Goal: Task Accomplishment & Management: Manage account settings

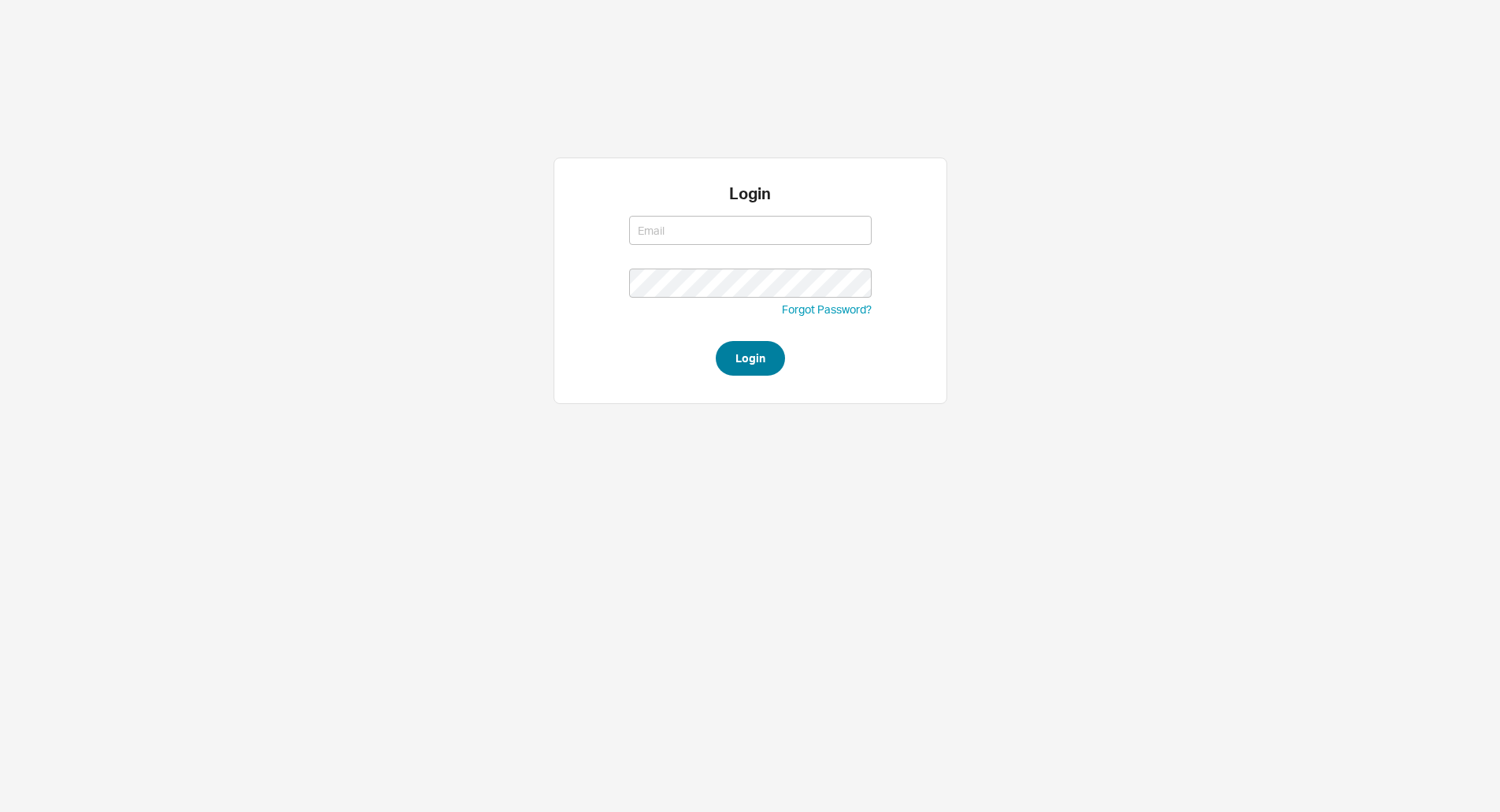
type input "jack@qualitybath.com"
click at [760, 349] on button "Login" at bounding box center [750, 358] width 70 height 34
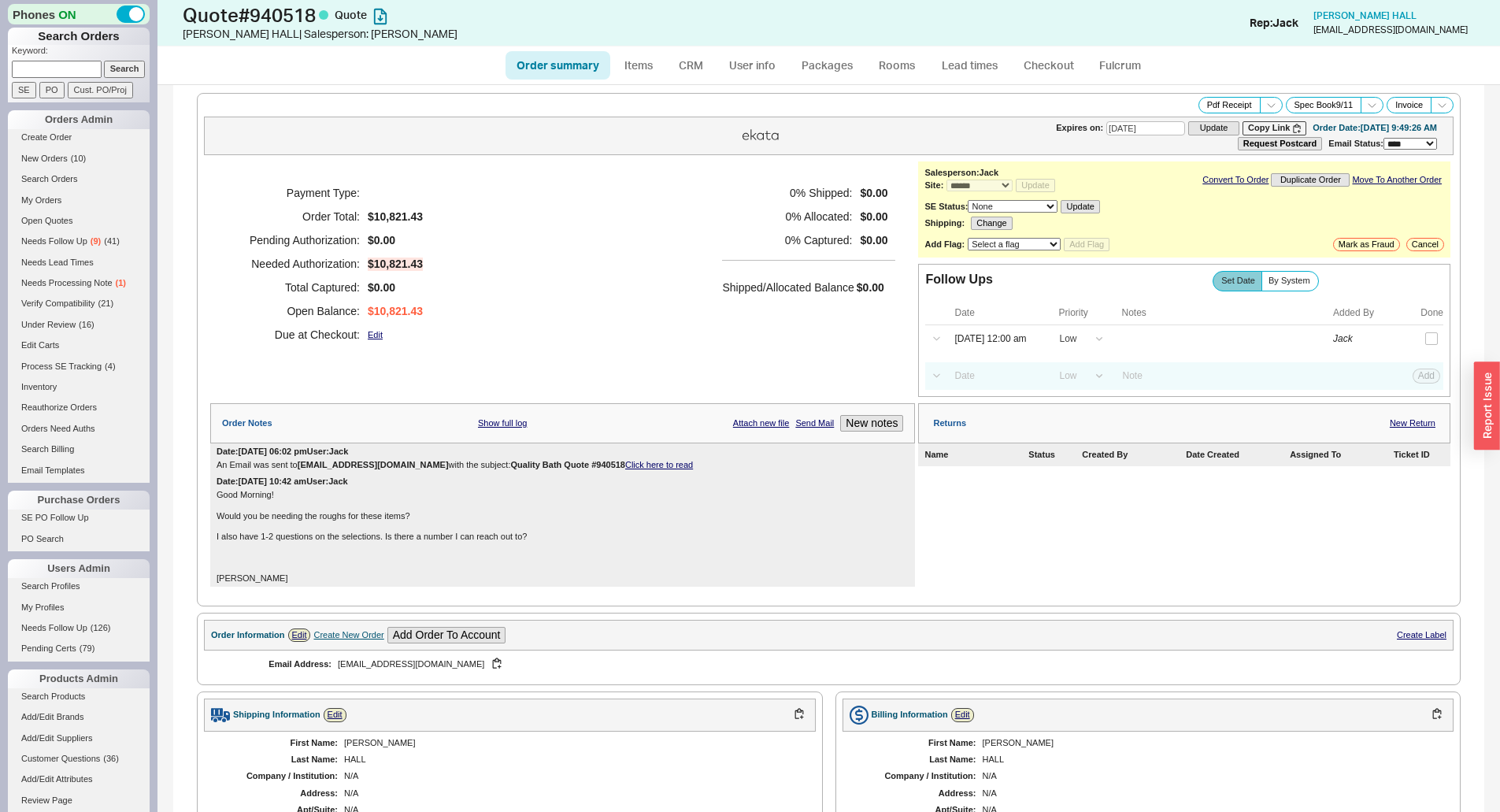
select select "*"
select select "LOW"
select select "3"
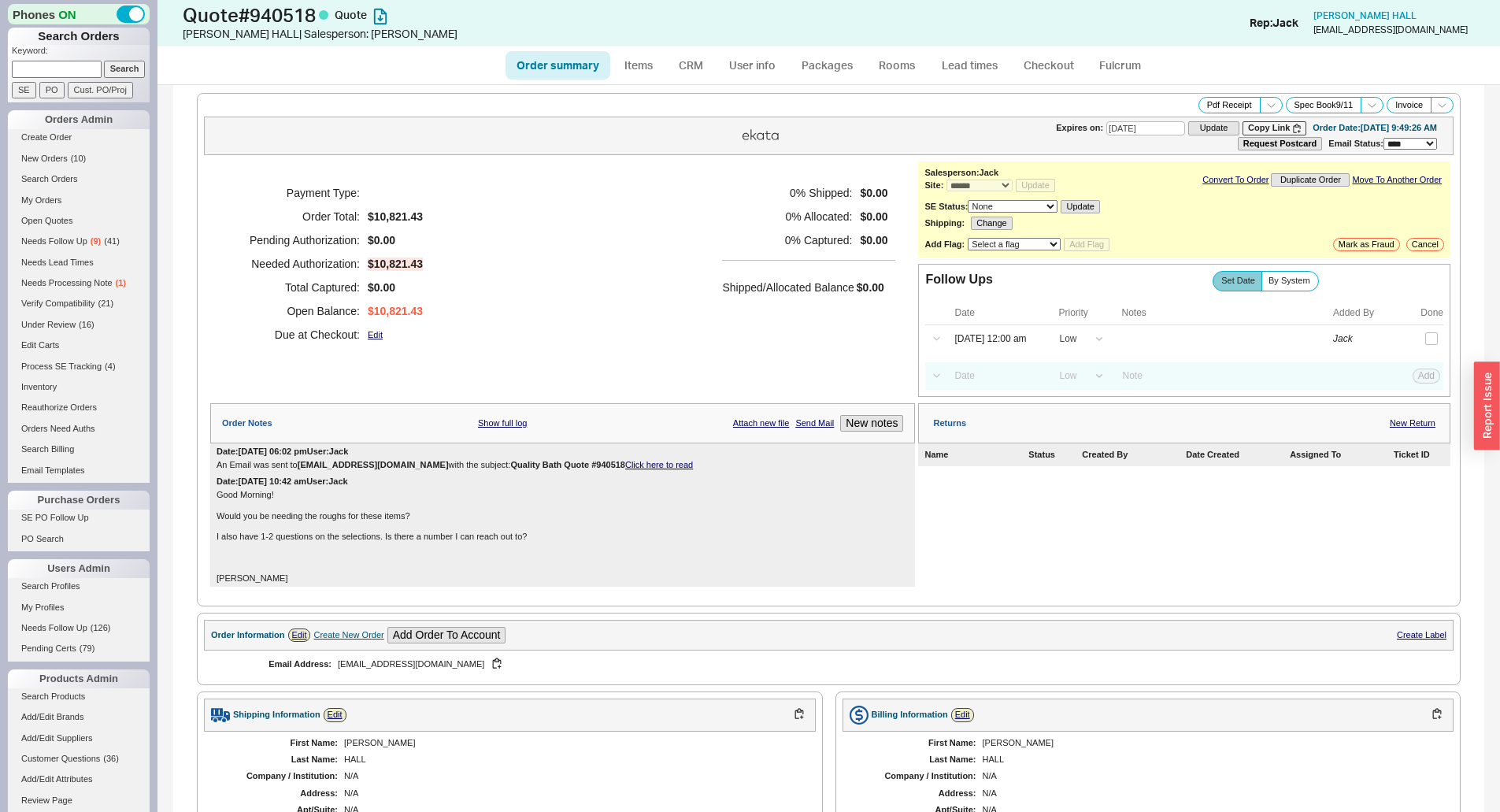
click at [831, 236] on h5 "0 % Captured:" at bounding box center [787, 240] width 130 height 24
click at [547, 339] on div "Payment Type: Order Total: $10,821.43 Pending Authorization: $0.00 Needed Autho…" at bounding box center [562, 264] width 705 height 205
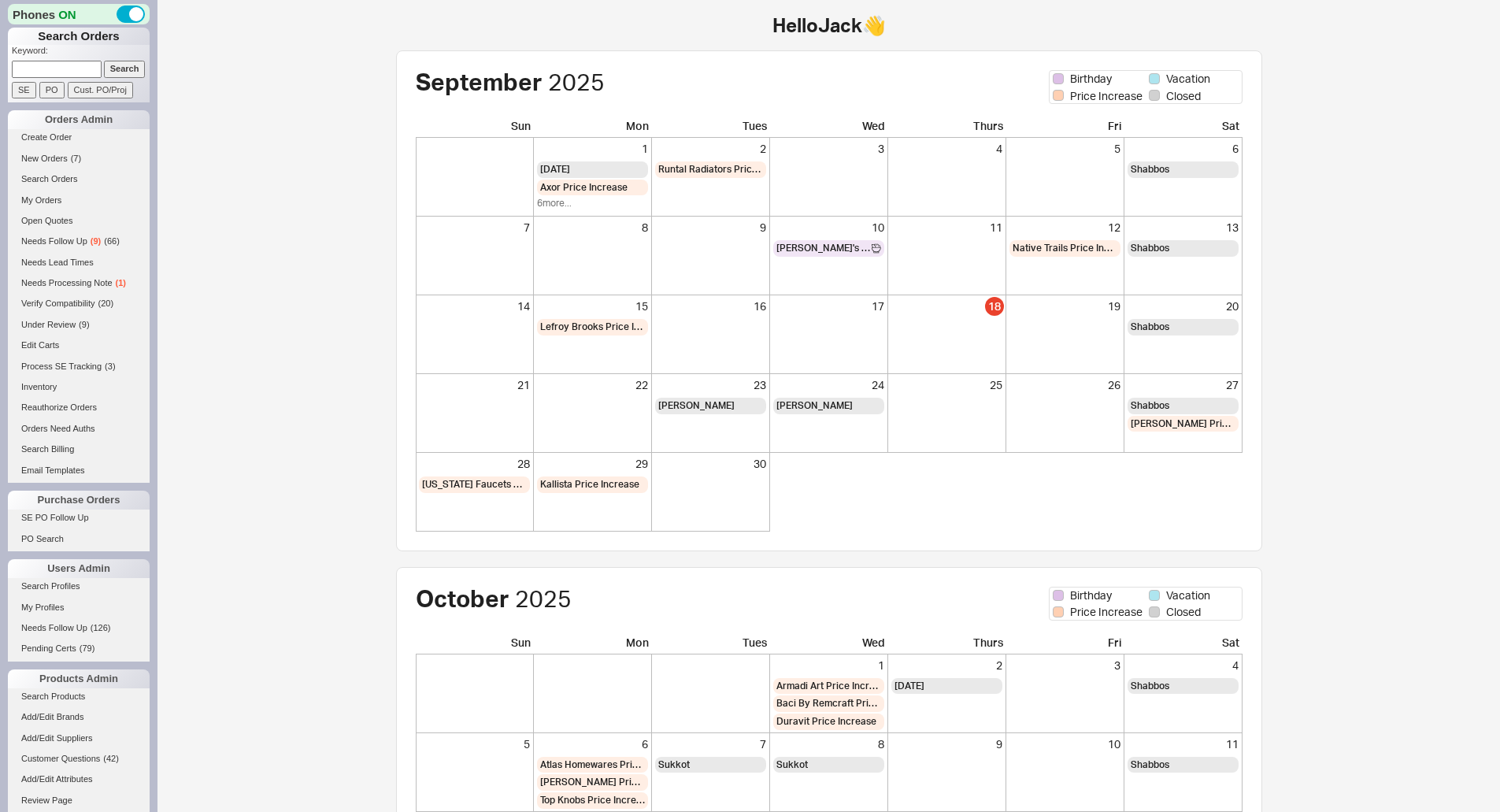
drag, startPoint x: 71, startPoint y: 77, endPoint x: 78, endPoint y: 71, distance: 9.2
click at [71, 77] on input at bounding box center [56, 69] width 90 height 17
paste input "940074"
type input "940074"
click at [113, 72] on input "Search" at bounding box center [124, 69] width 41 height 17
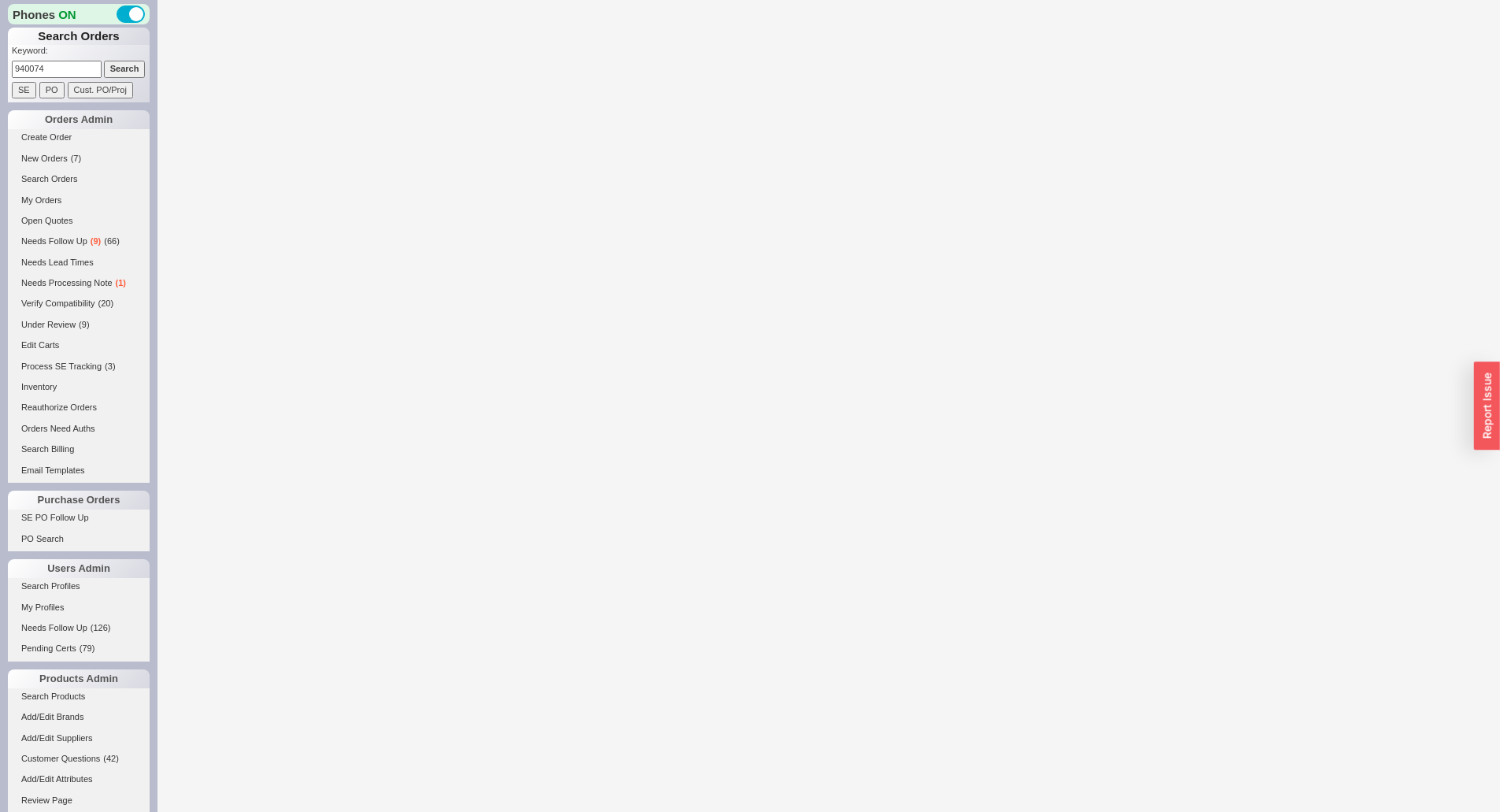
select select "*"
select select "LOW"
select select "3"
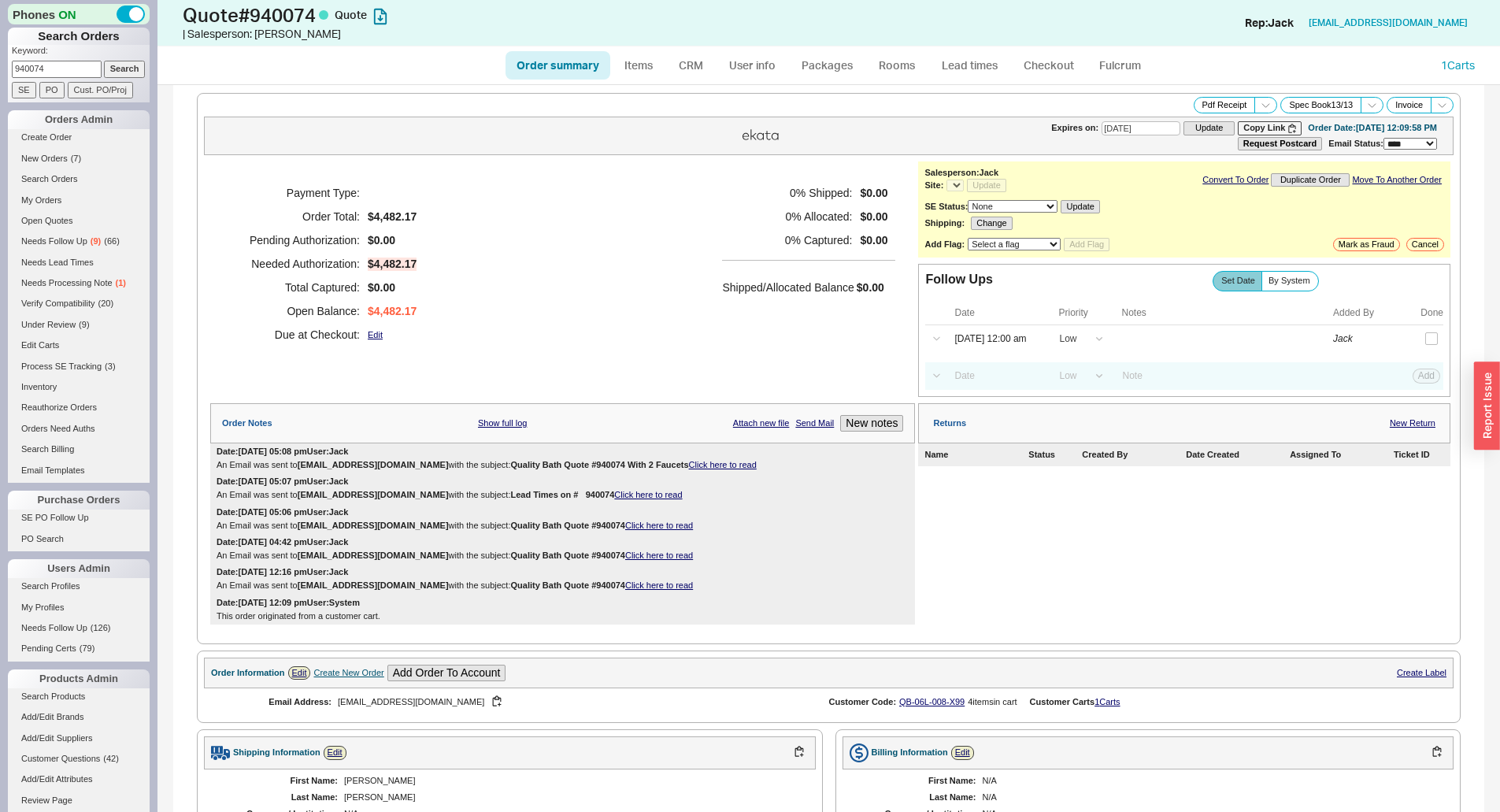
select select "*"
click at [700, 270] on div "Payment Type: Order Total: $4,482.17 Pending Authorization: $0.00 Needed Author…" at bounding box center [562, 264] width 705 height 205
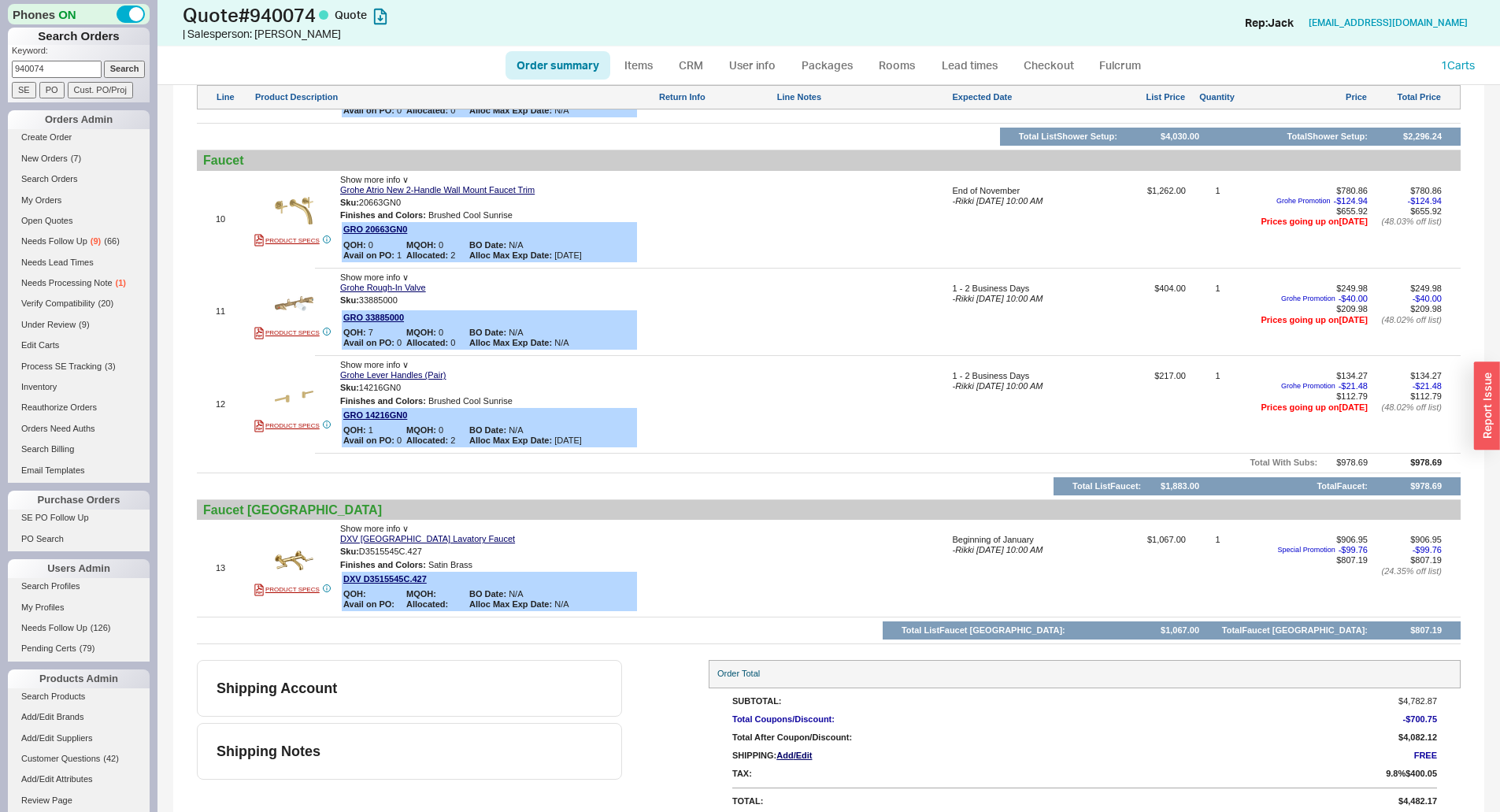
scroll to position [1826, 0]
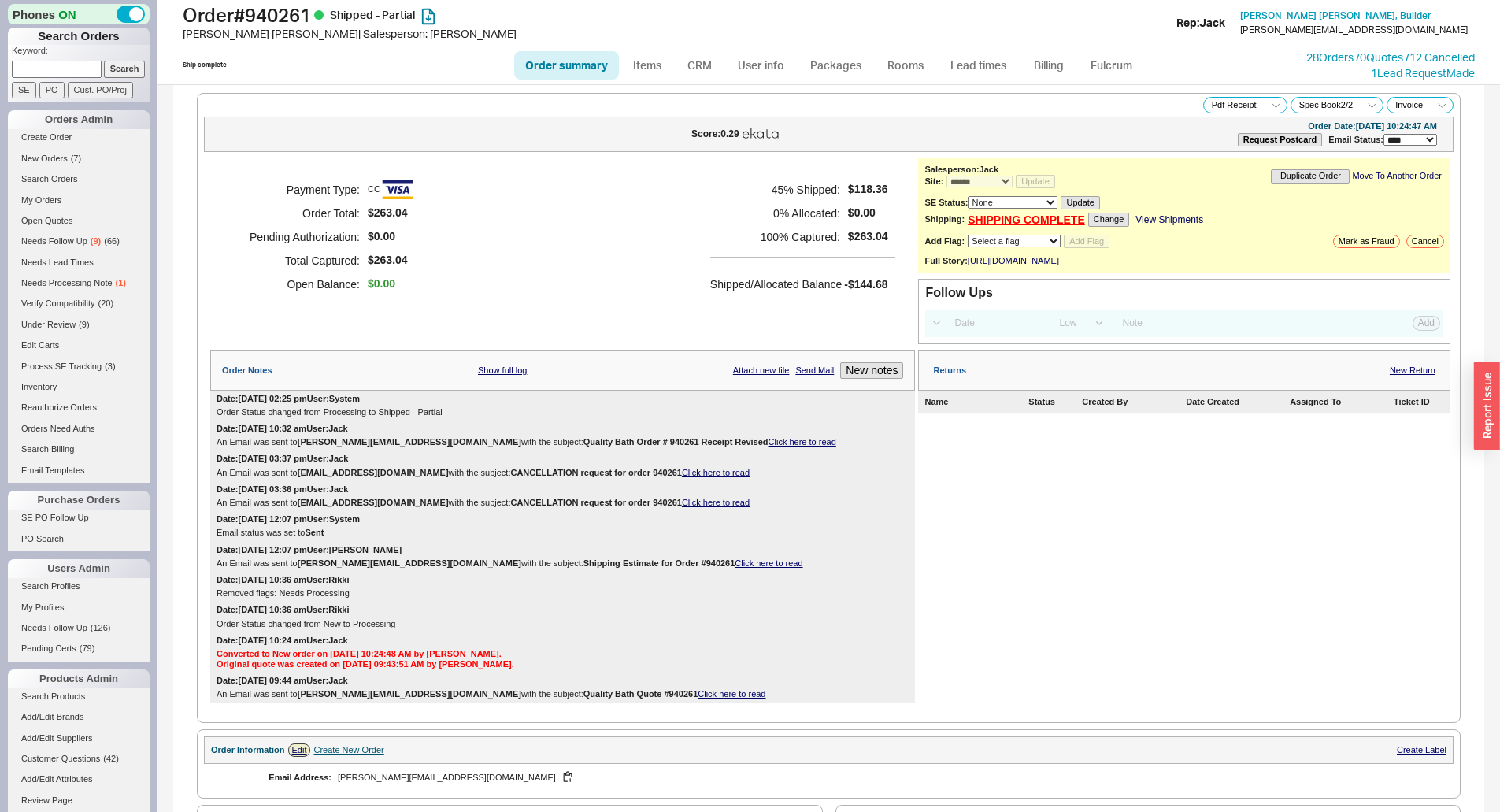
select select "*"
select select "LOW"
select select "3"
click at [701, 233] on div "Payment Type: CC Order Total: $263.04 Pending Authorization: $0.00 Total Captur…" at bounding box center [562, 236] width 705 height 158
click at [1025, 245] on select "Select a flag Under Review Hold Verify Compatibility Needs Processing Cannot Be…" at bounding box center [1013, 241] width 93 height 12
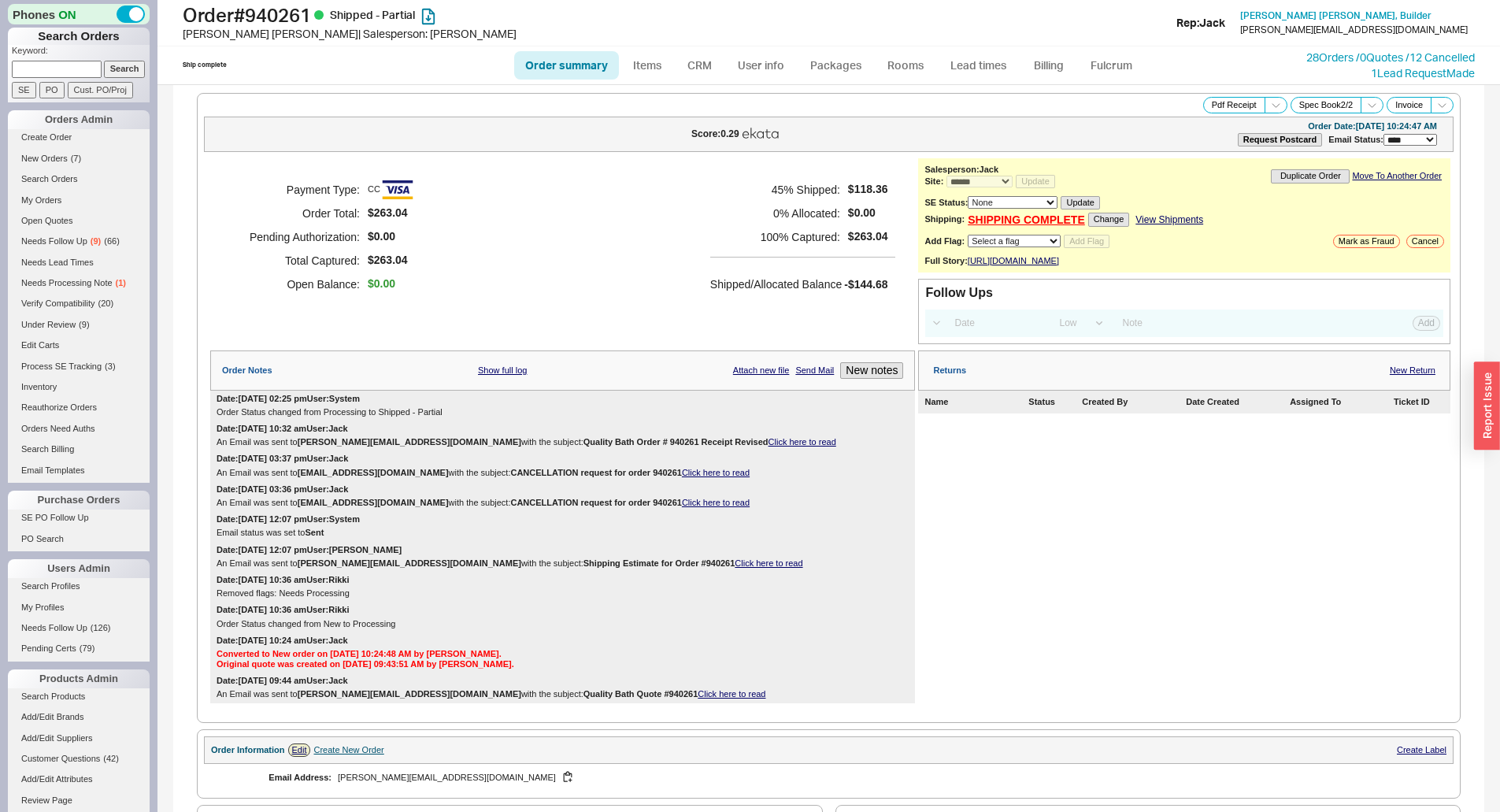
select select "11"
click at [967, 235] on select "Select a flag Under Review Hold Verify Compatibility Needs Processing Cannot Be…" at bounding box center [1013, 241] width 93 height 12
click at [1068, 243] on button "Add Flag" at bounding box center [1086, 241] width 46 height 13
click at [577, 68] on link "Order summary" at bounding box center [566, 65] width 105 height 28
select select "*"
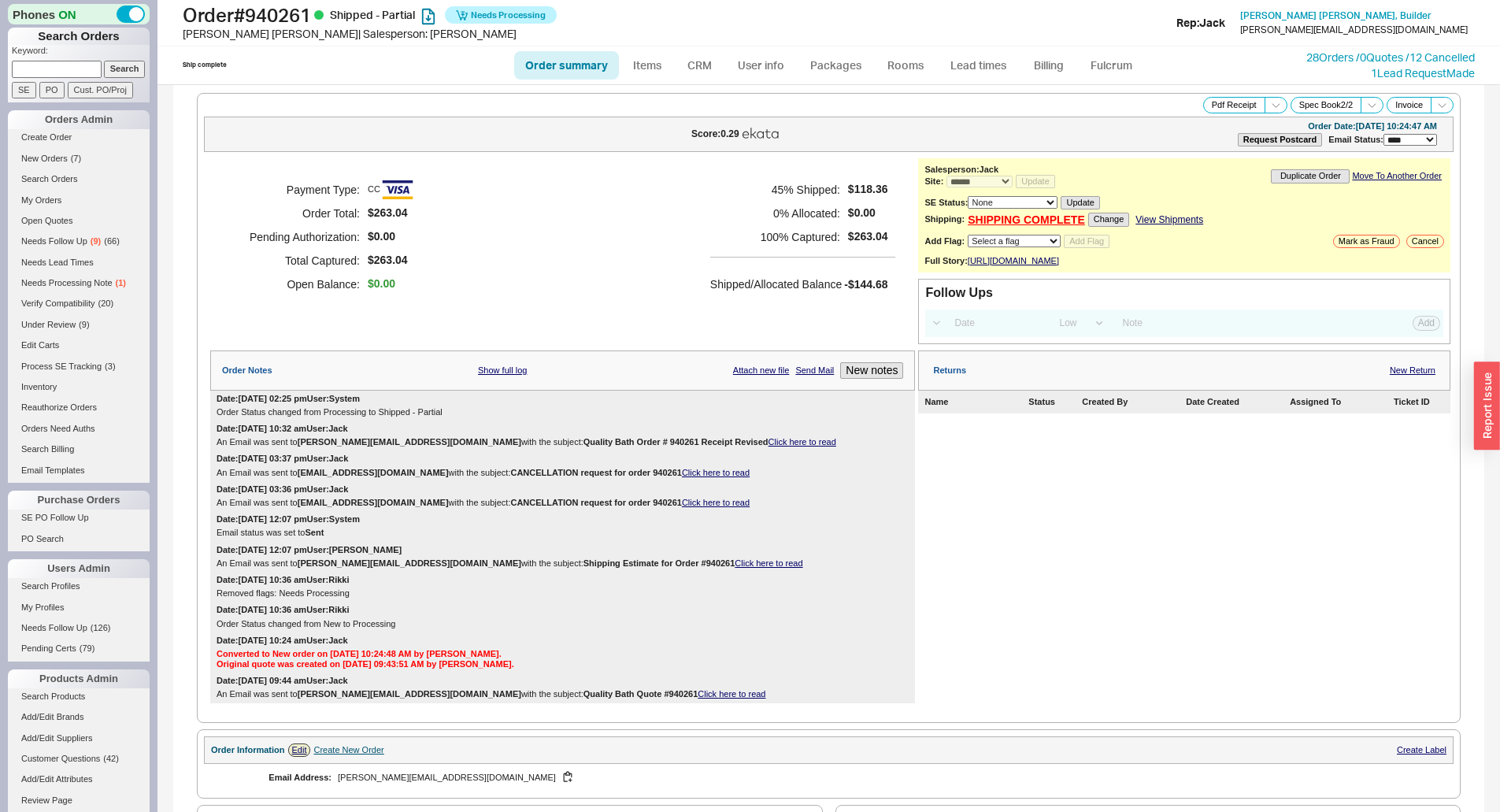
select select "LOW"
select select "3"
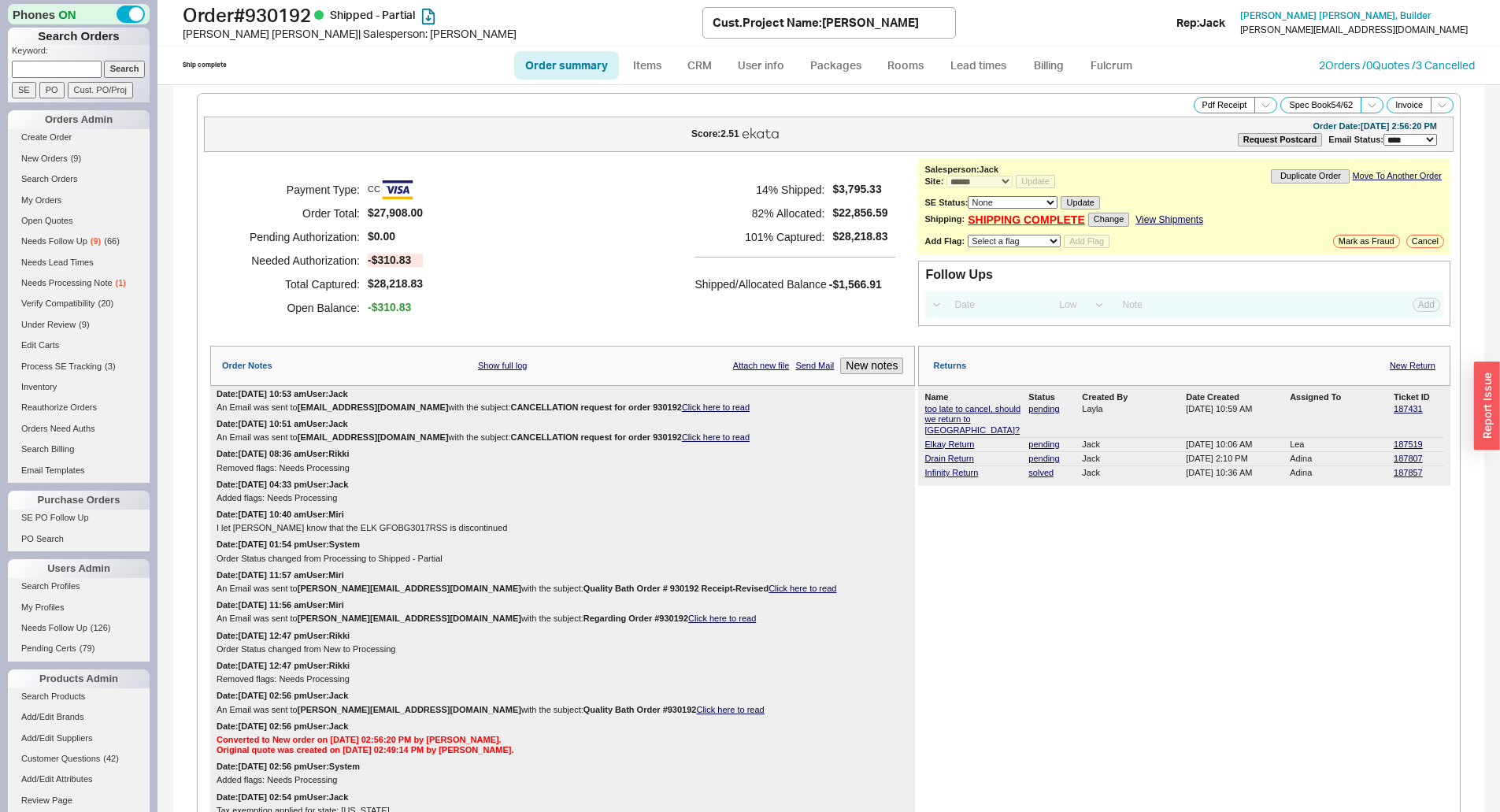
select select "*"
select select "LOW"
select select "3"
click at [835, 217] on span "$22,856.59" at bounding box center [860, 212] width 55 height 13
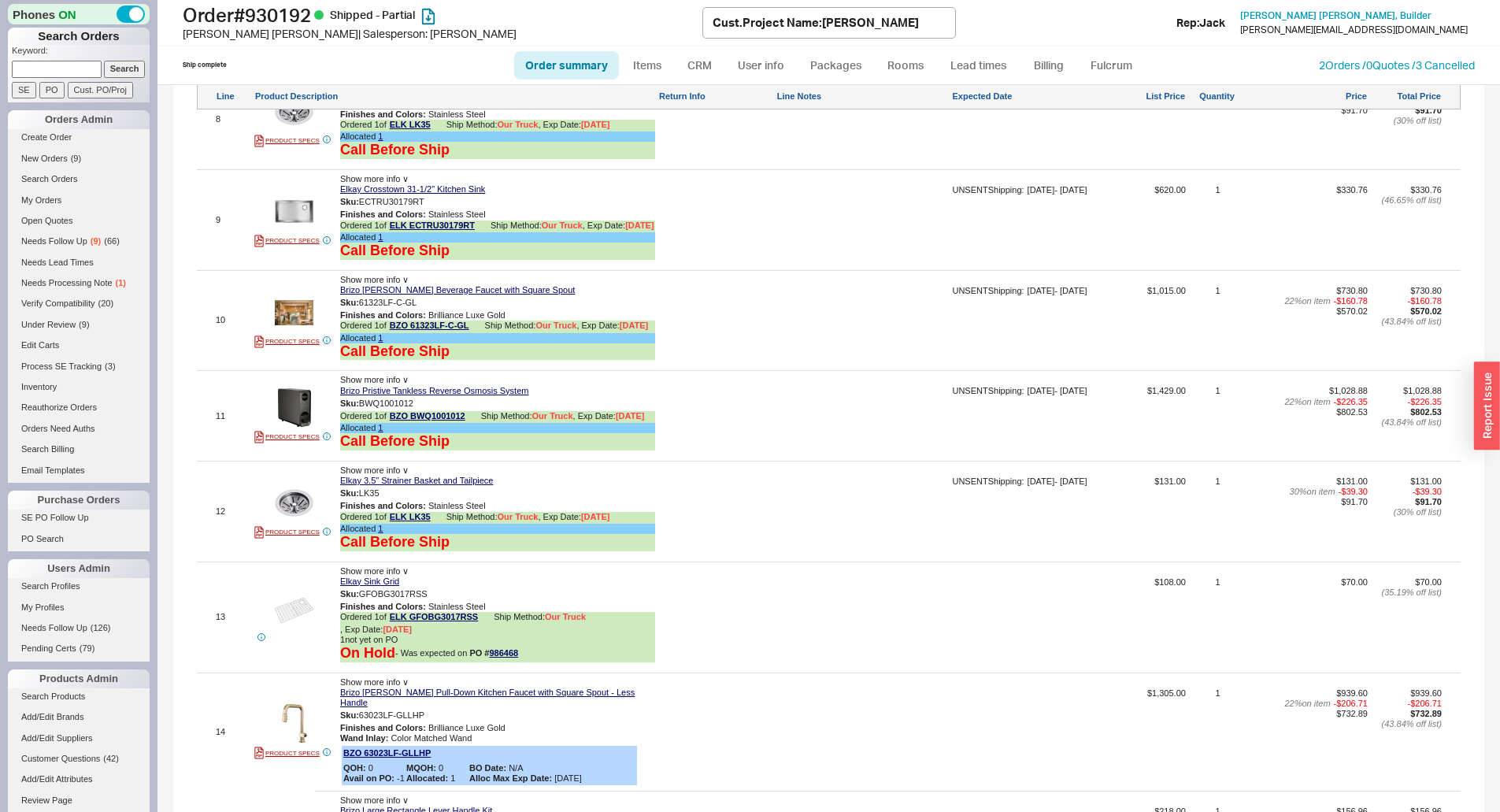
scroll to position [2755, 0]
click at [1488, 415] on div "button" at bounding box center [1486, 406] width 26 height 88
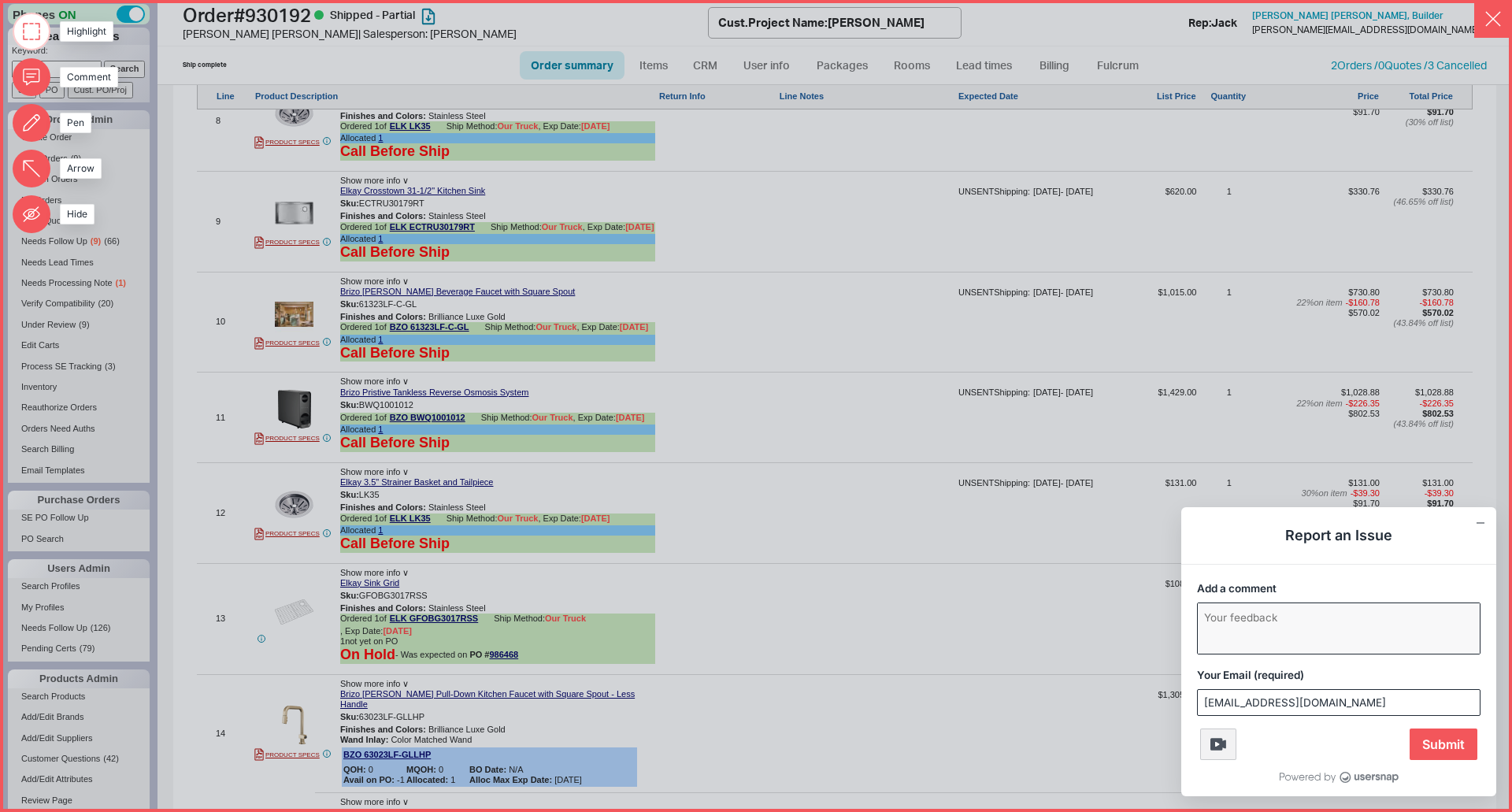
click at [1258, 607] on textarea "Add a comment" at bounding box center [1339, 628] width 282 height 50
click at [1253, 620] on textarea "Add a comment" at bounding box center [1339, 628] width 282 height 50
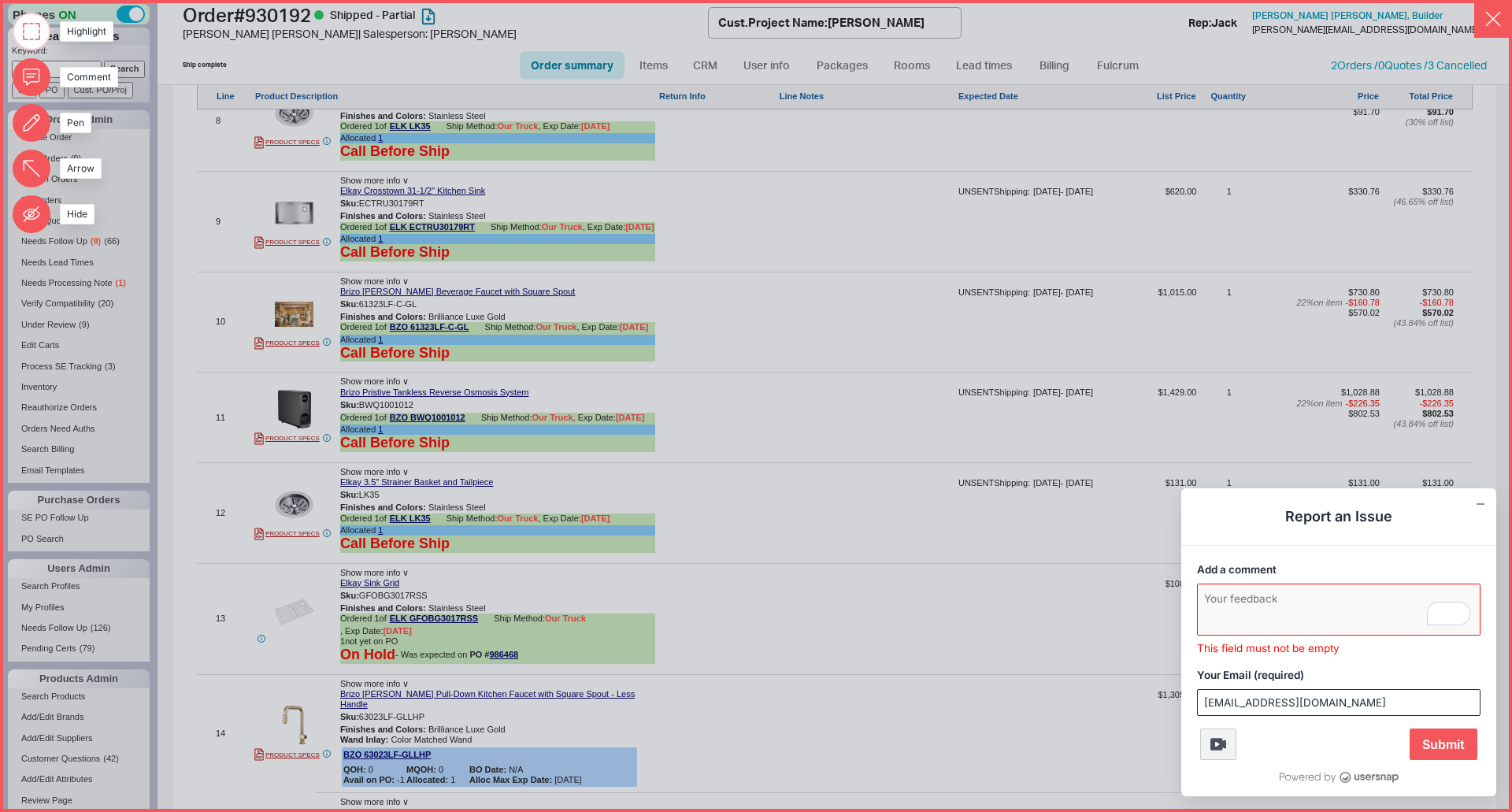
click at [1479, 516] on h1 "Report an Issue" at bounding box center [1338, 517] width 315 height 57
drag, startPoint x: 1501, startPoint y: 4, endPoint x: 1489, endPoint y: 33, distance: 31.4
click at [1499, 11] on button "button" at bounding box center [1493, 19] width 38 height 38
click at [1497, 19] on button "button" at bounding box center [1493, 19] width 38 height 38
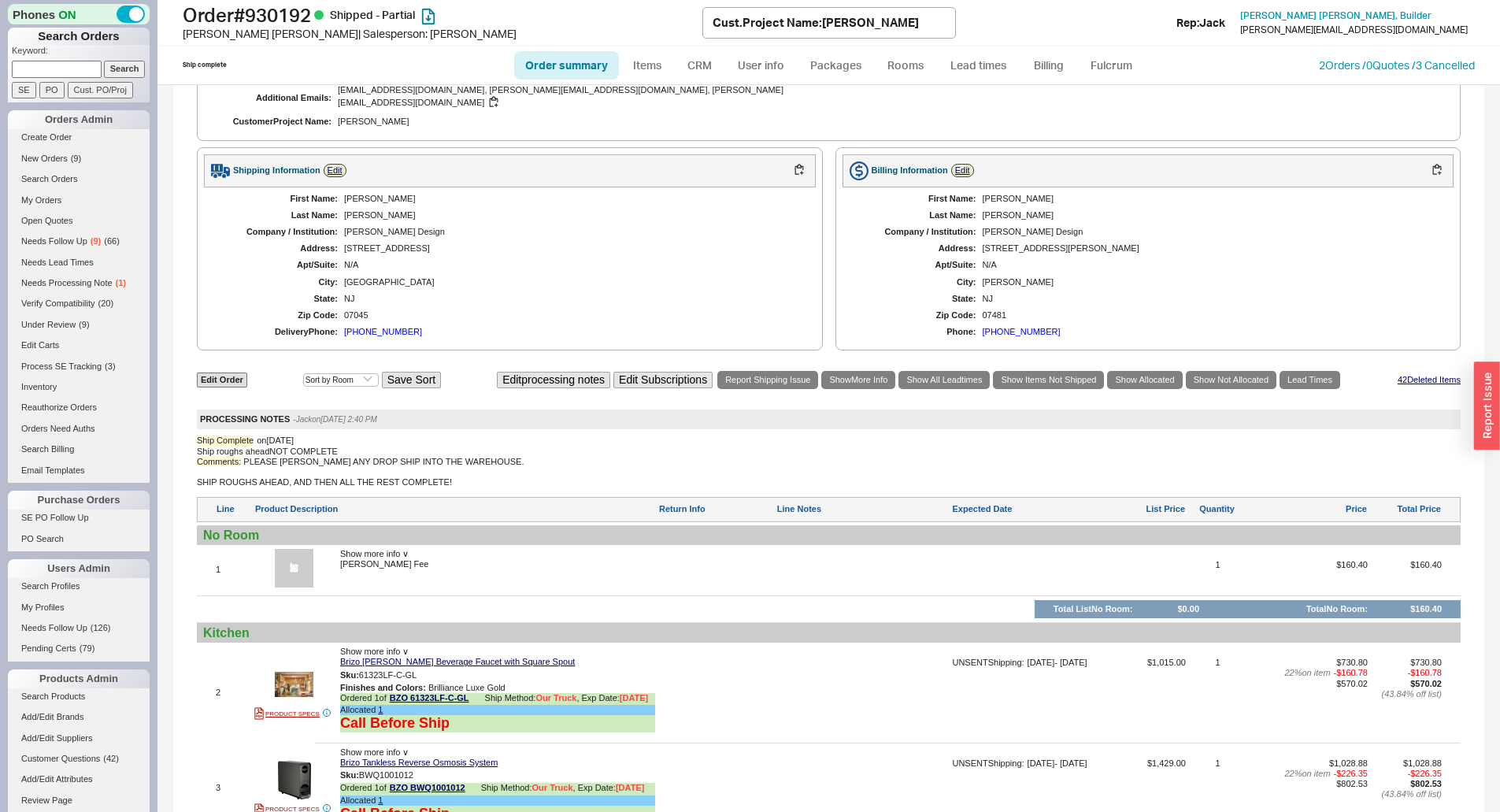
scroll to position [1495, 0]
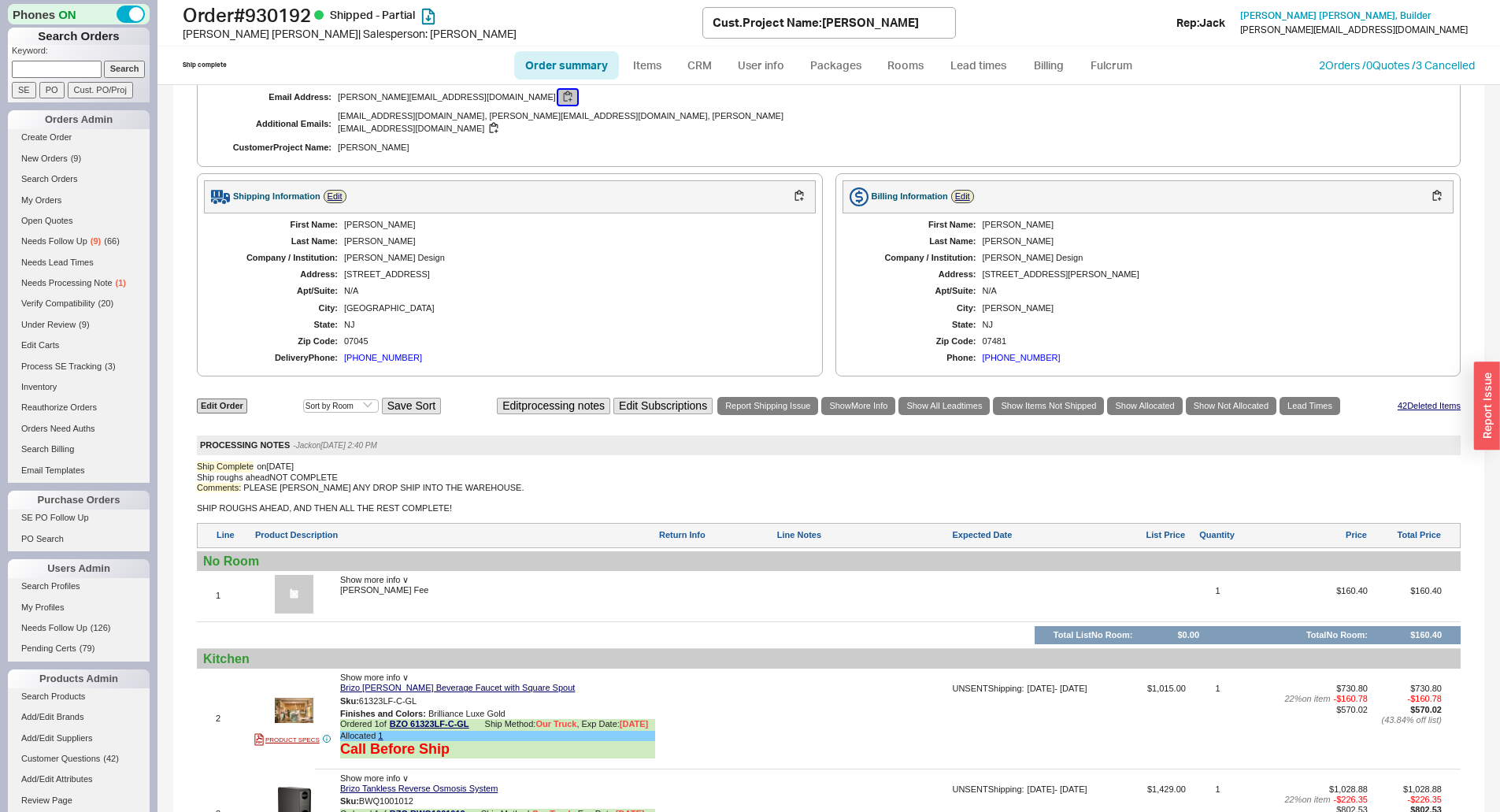
click at [558, 97] on button "button" at bounding box center [567, 97] width 19 height 15
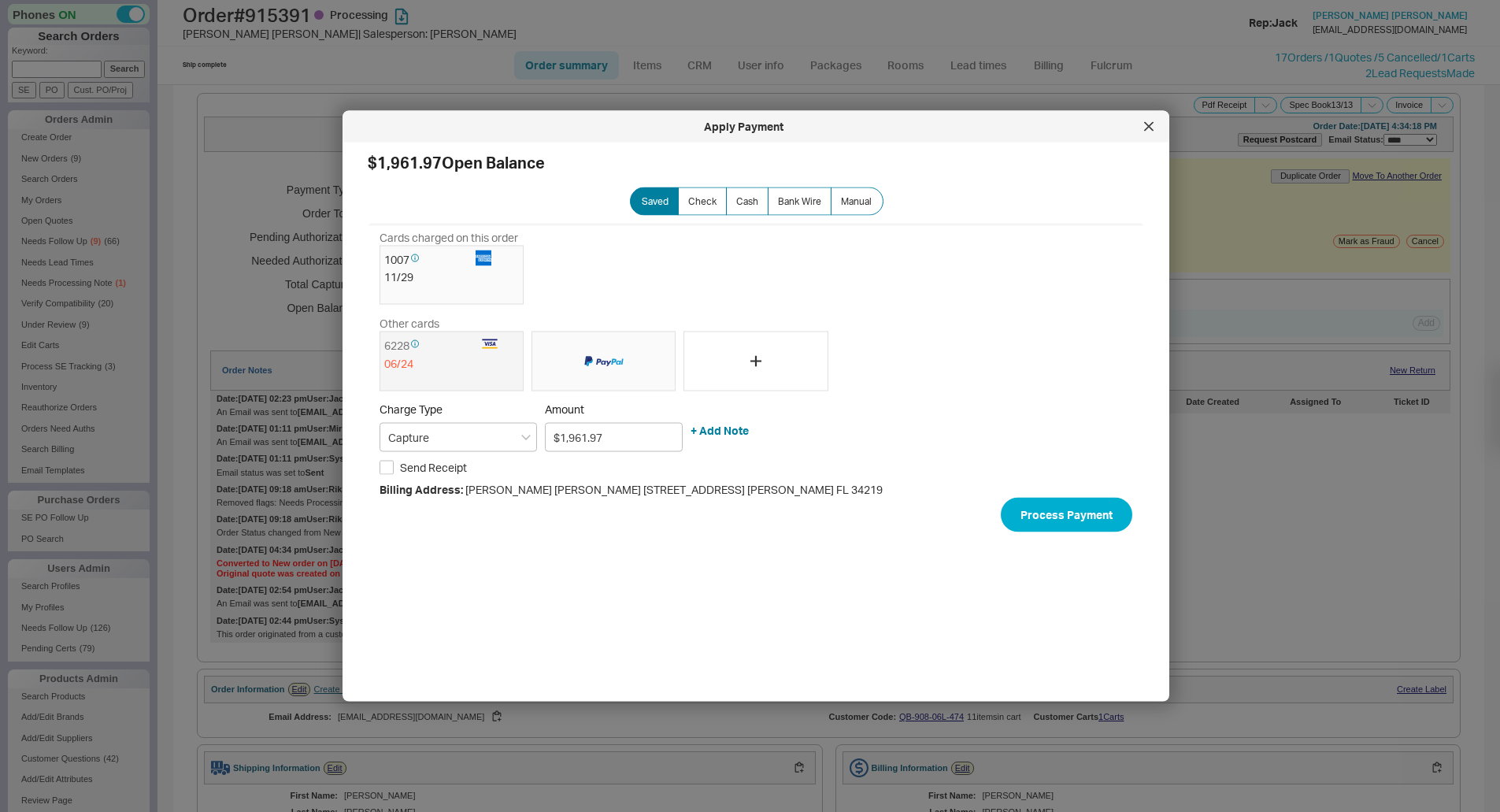
select select "*"
select select "LOW"
select select "3"
click at [761, 276] on div "1007 11 / 29" at bounding box center [756, 275] width 753 height 60
click at [1143, 125] on div at bounding box center [1148, 126] width 26 height 26
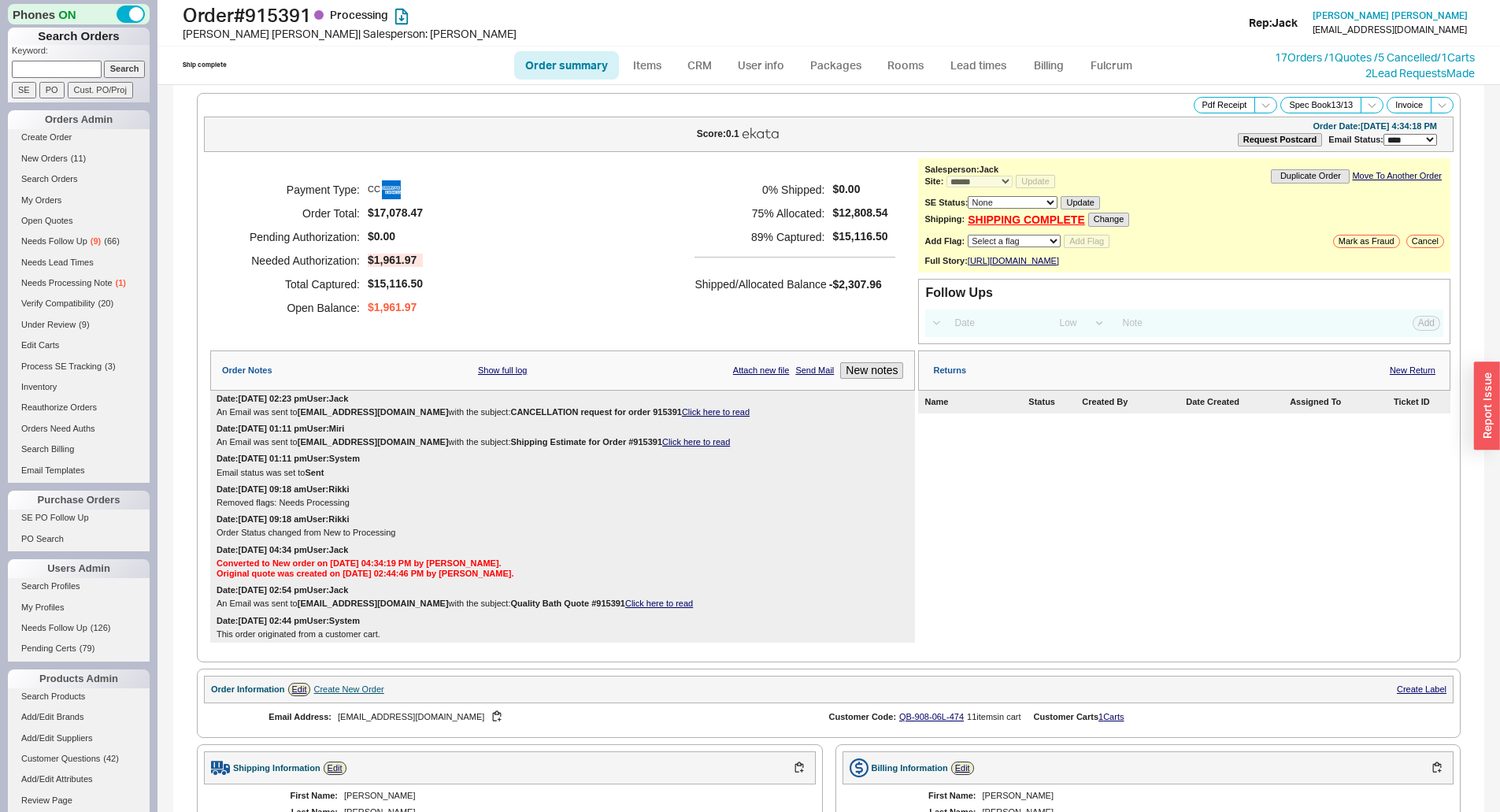
click at [783, 246] on h5 "89 % Captured:" at bounding box center [758, 236] width 130 height 24
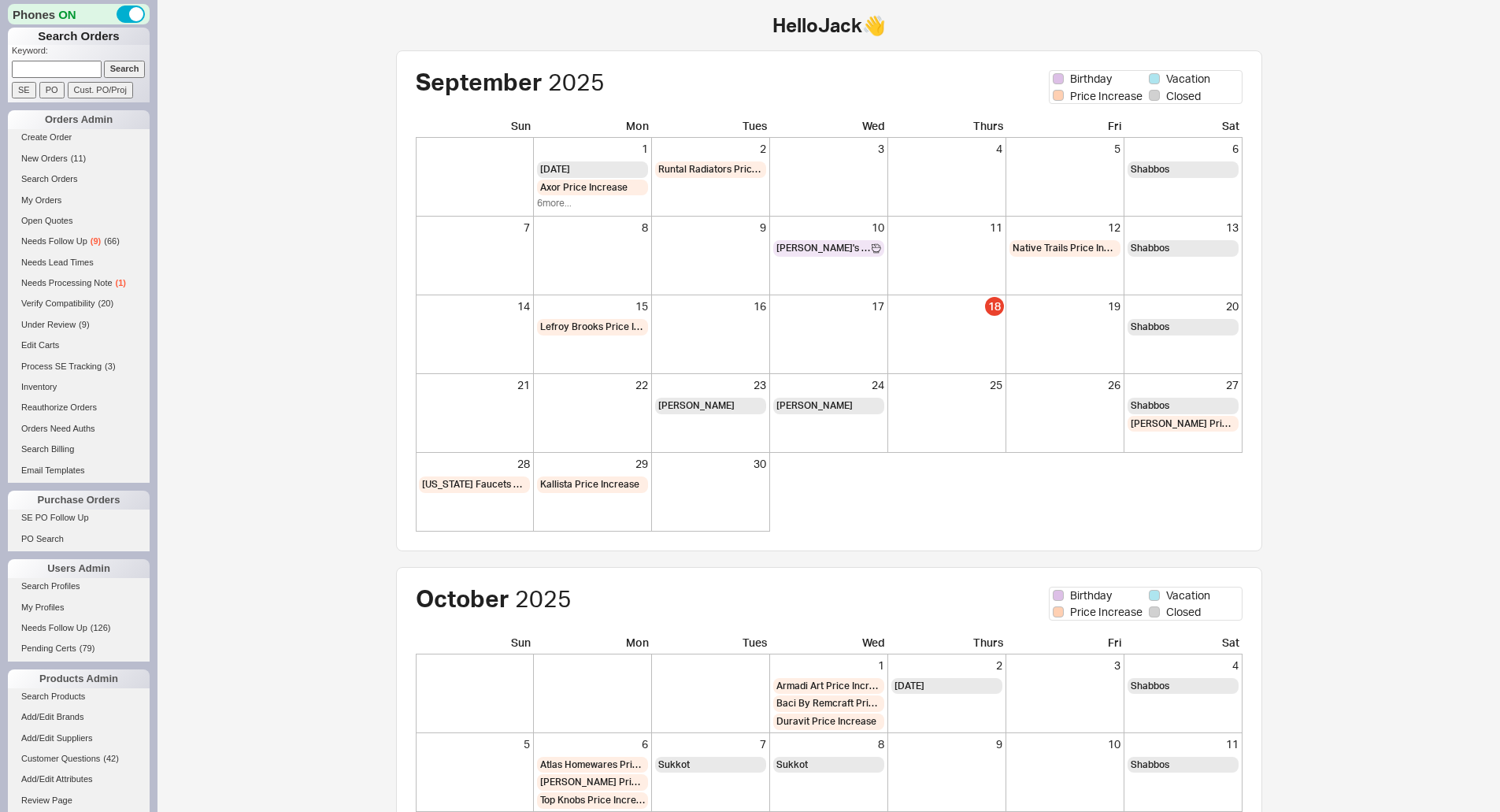
click at [83, 75] on input at bounding box center [56, 69] width 90 height 17
paste input "921488"
type input "921488"
click at [107, 70] on input "Search" at bounding box center [124, 69] width 41 height 17
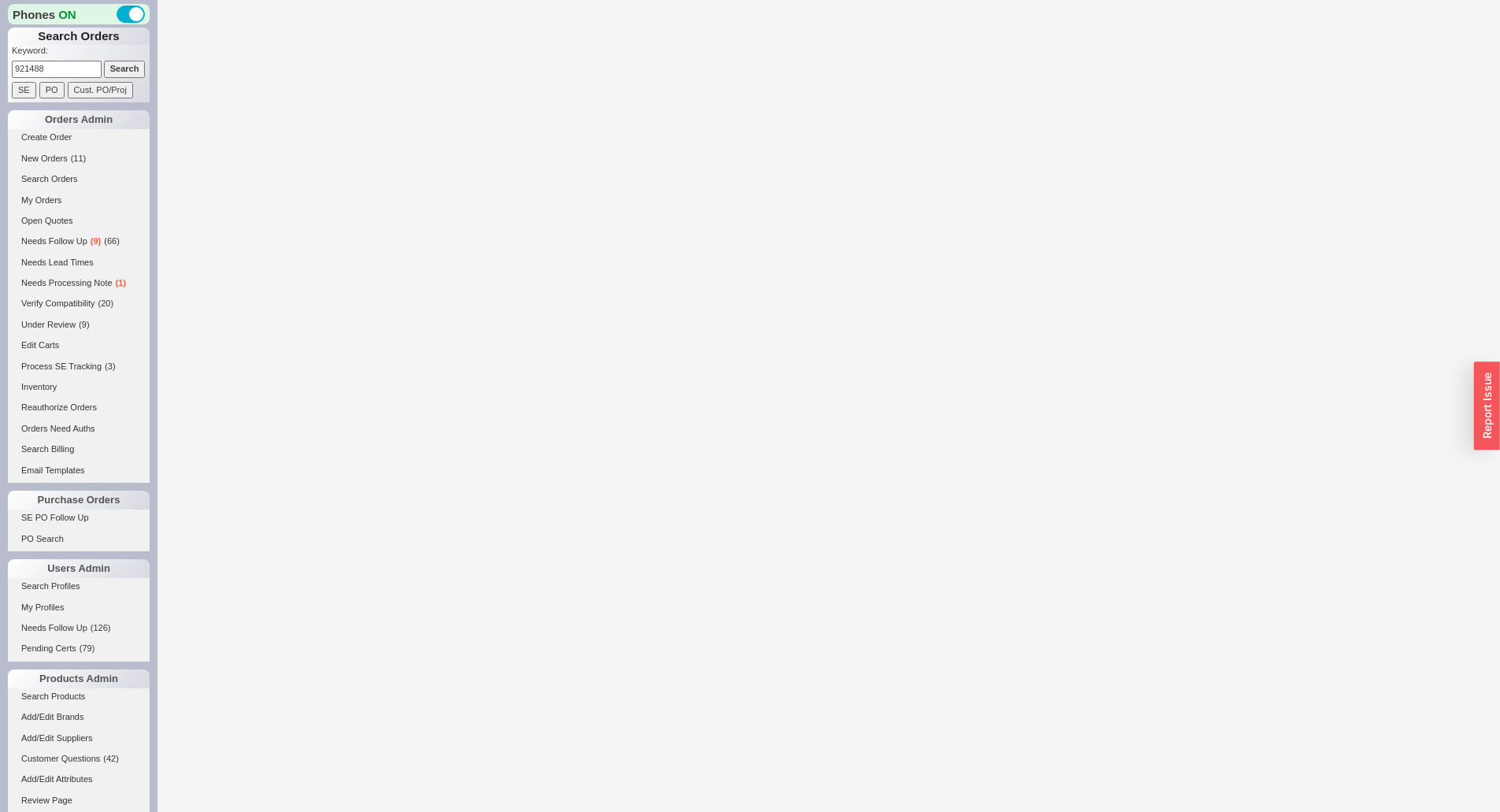
select select "LOW"
select select "3"
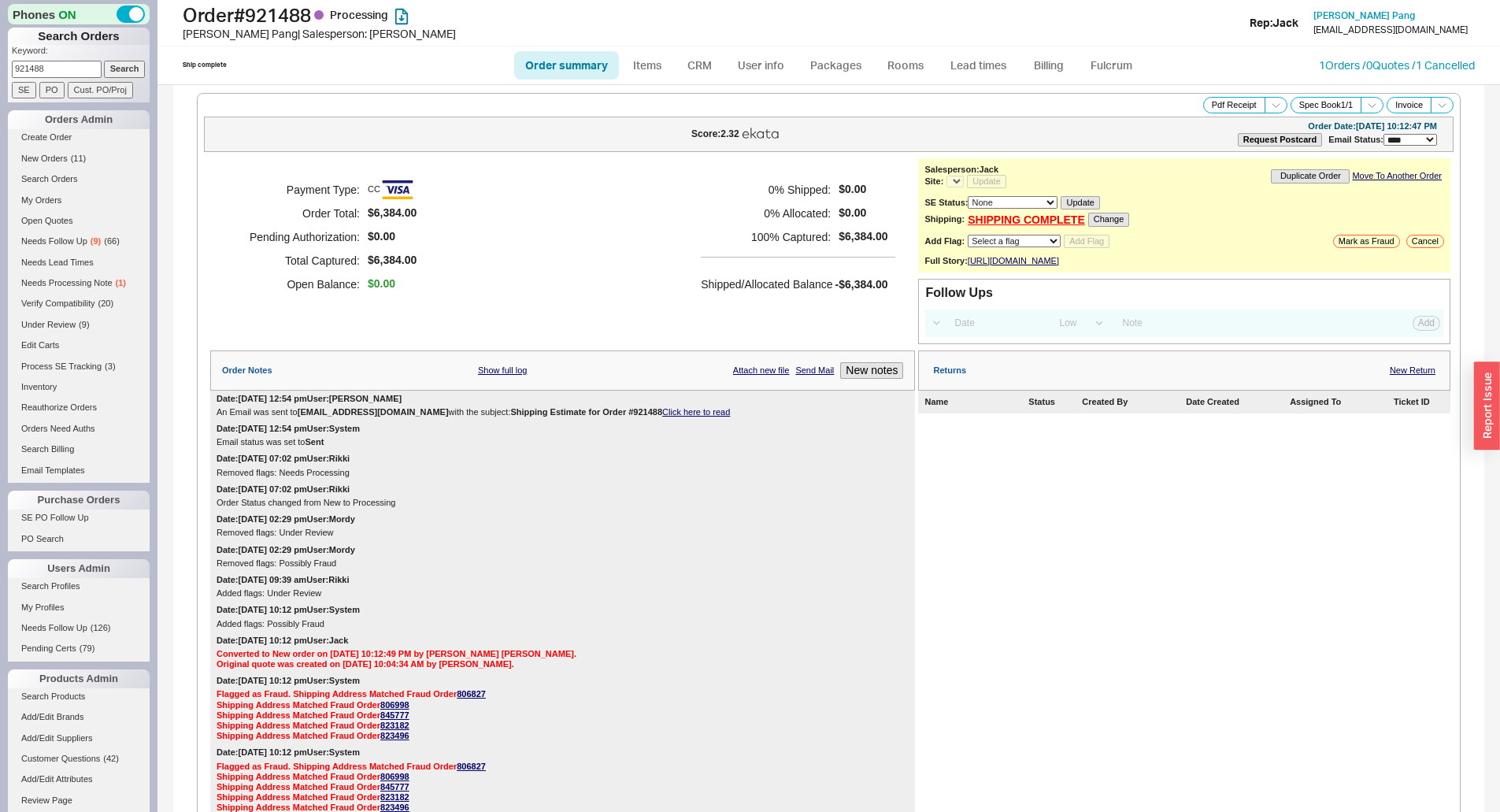
select select "*"
click at [777, 241] on h5 "100 % Captured:" at bounding box center [765, 236] width 130 height 24
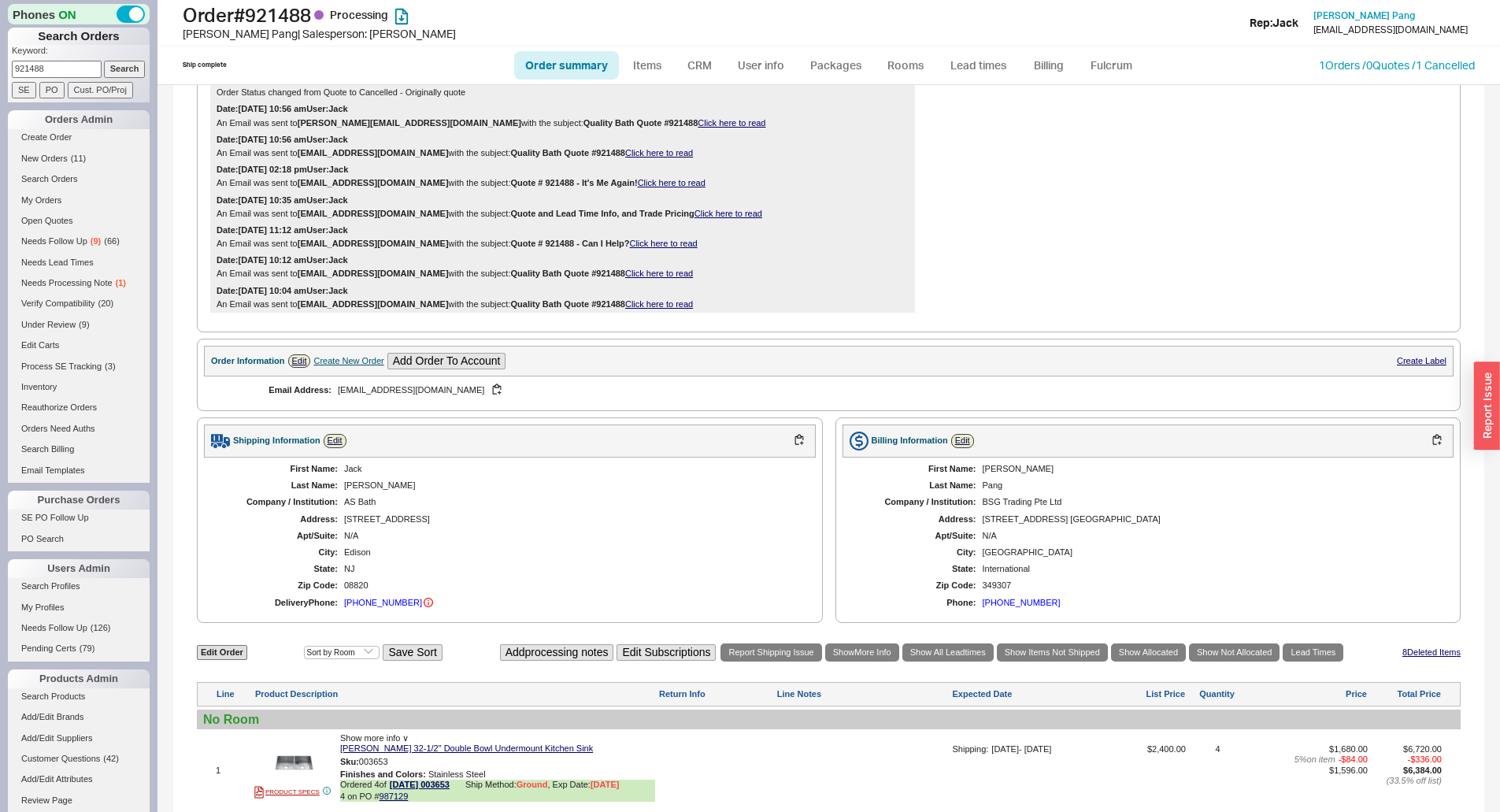
scroll to position [1082, 0]
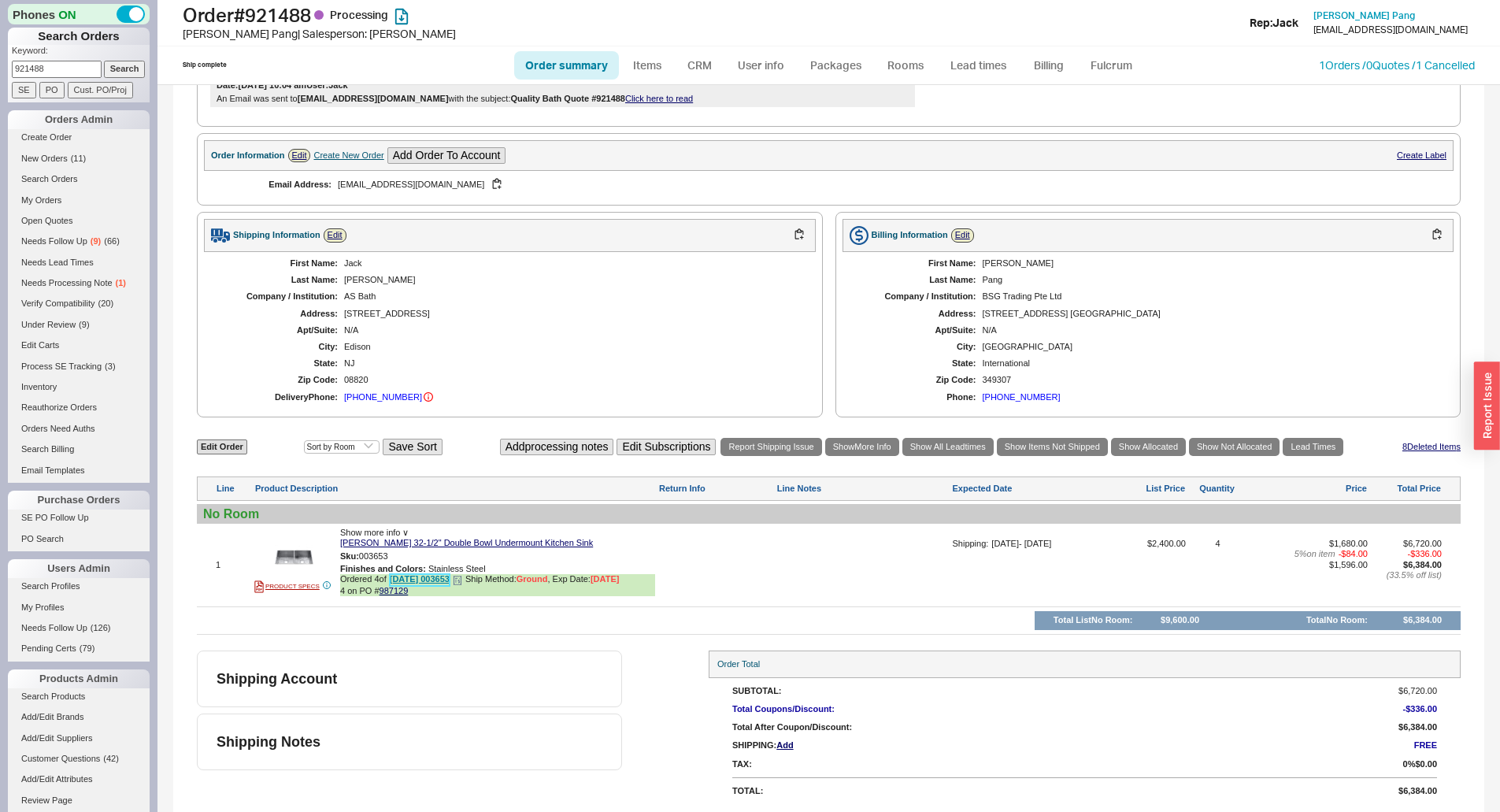
click at [421, 579] on link "[DATE] 003653" at bounding box center [420, 579] width 60 height 11
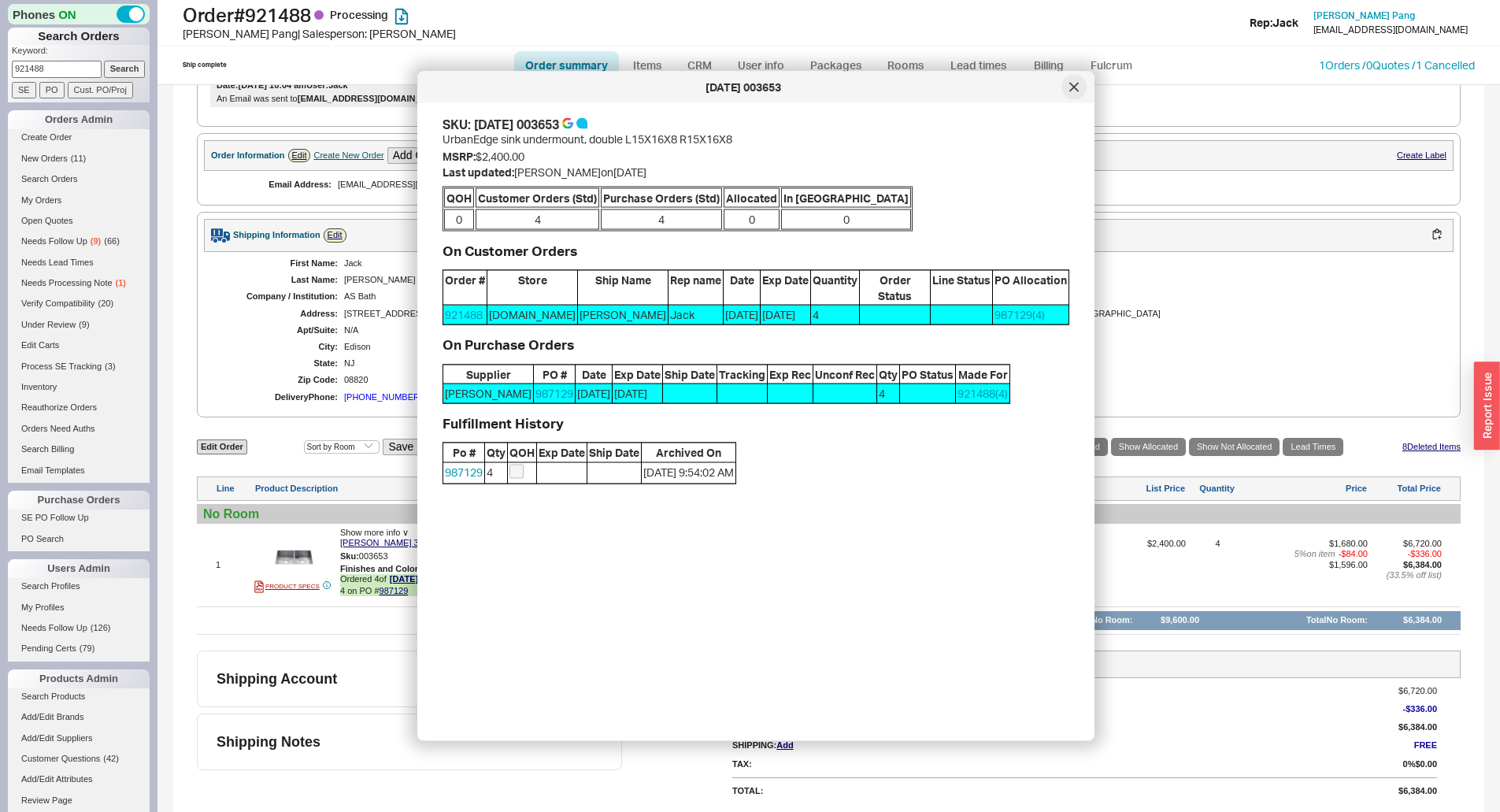
click at [1072, 85] on icon at bounding box center [1073, 87] width 10 height 10
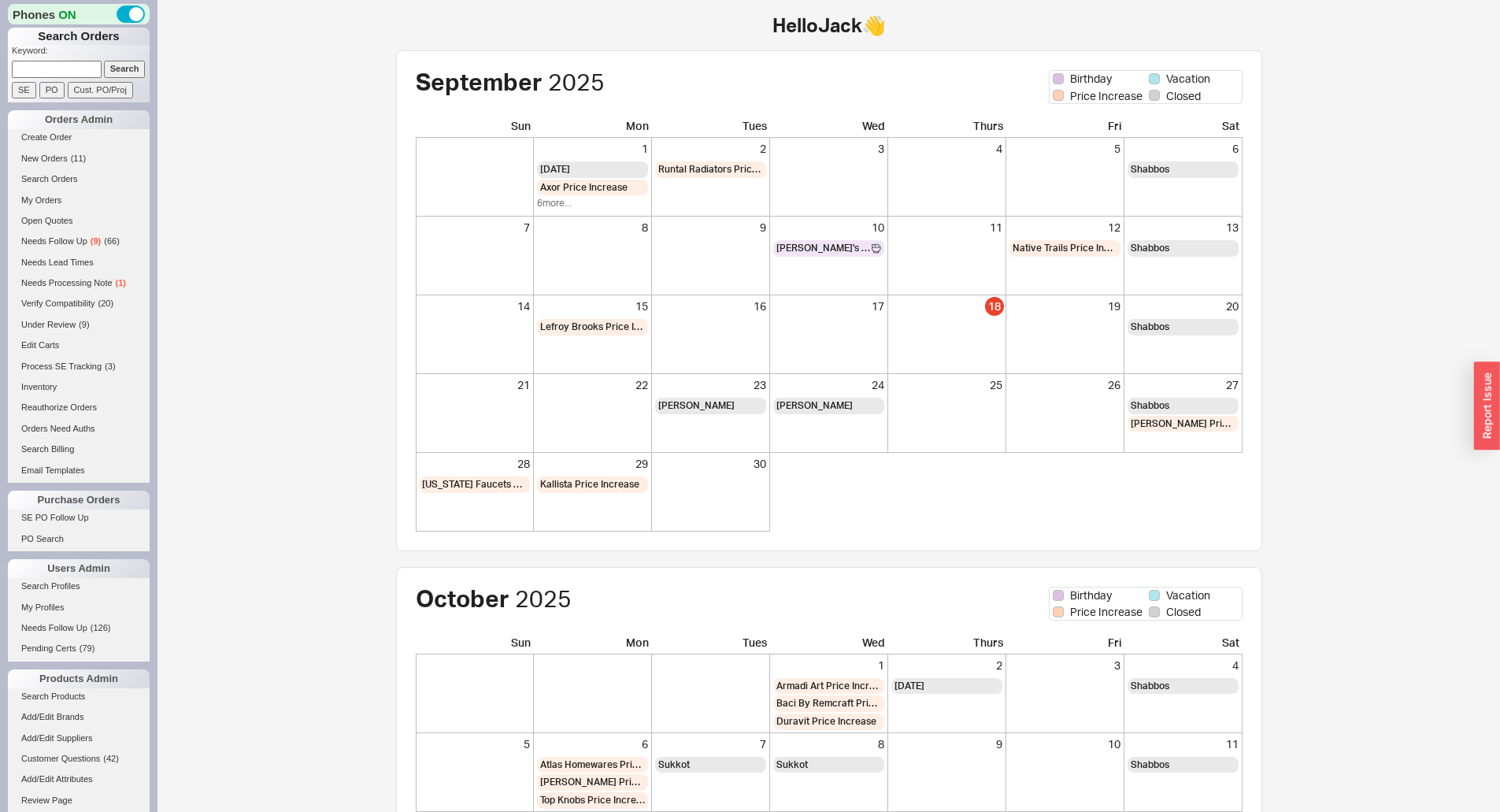
click at [68, 56] on p "Keyword:" at bounding box center [80, 53] width 138 height 16
click at [69, 60] on p "Keyword:" at bounding box center [80, 53] width 138 height 16
click at [69, 62] on input at bounding box center [56, 69] width 90 height 17
type input "powell"
click at [104, 61] on input "Search" at bounding box center [124, 69] width 41 height 17
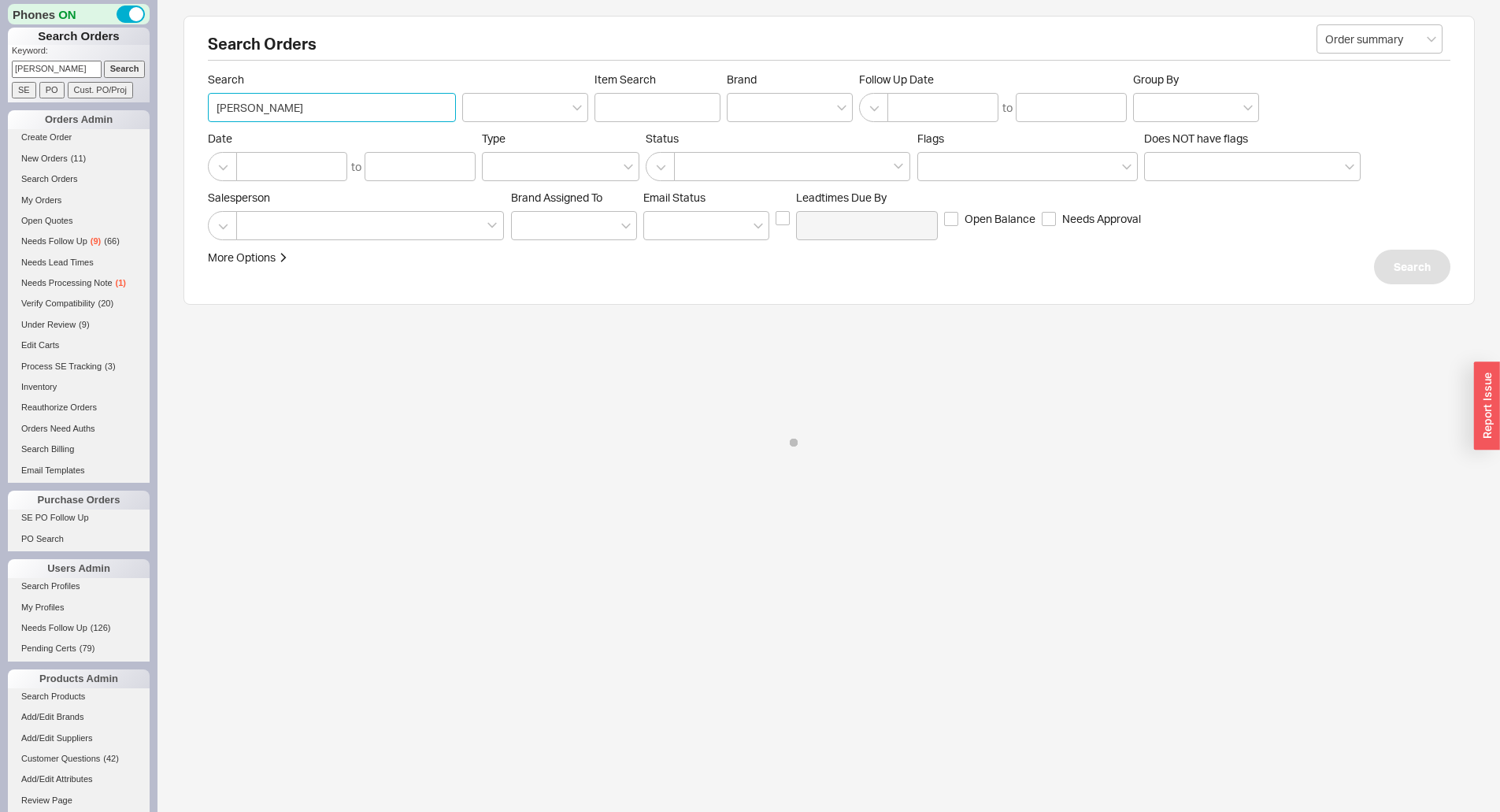
click at [384, 95] on input "powell" at bounding box center [332, 107] width 248 height 29
click at [392, 85] on span "Search" at bounding box center [332, 79] width 248 height 14
click at [392, 93] on input "powell" at bounding box center [332, 107] width 248 height 29
click at [925, 279] on div "More Options Sites Excluded From Reviews Converted By Amount Over Shipping or B…" at bounding box center [688, 266] width 960 height 34
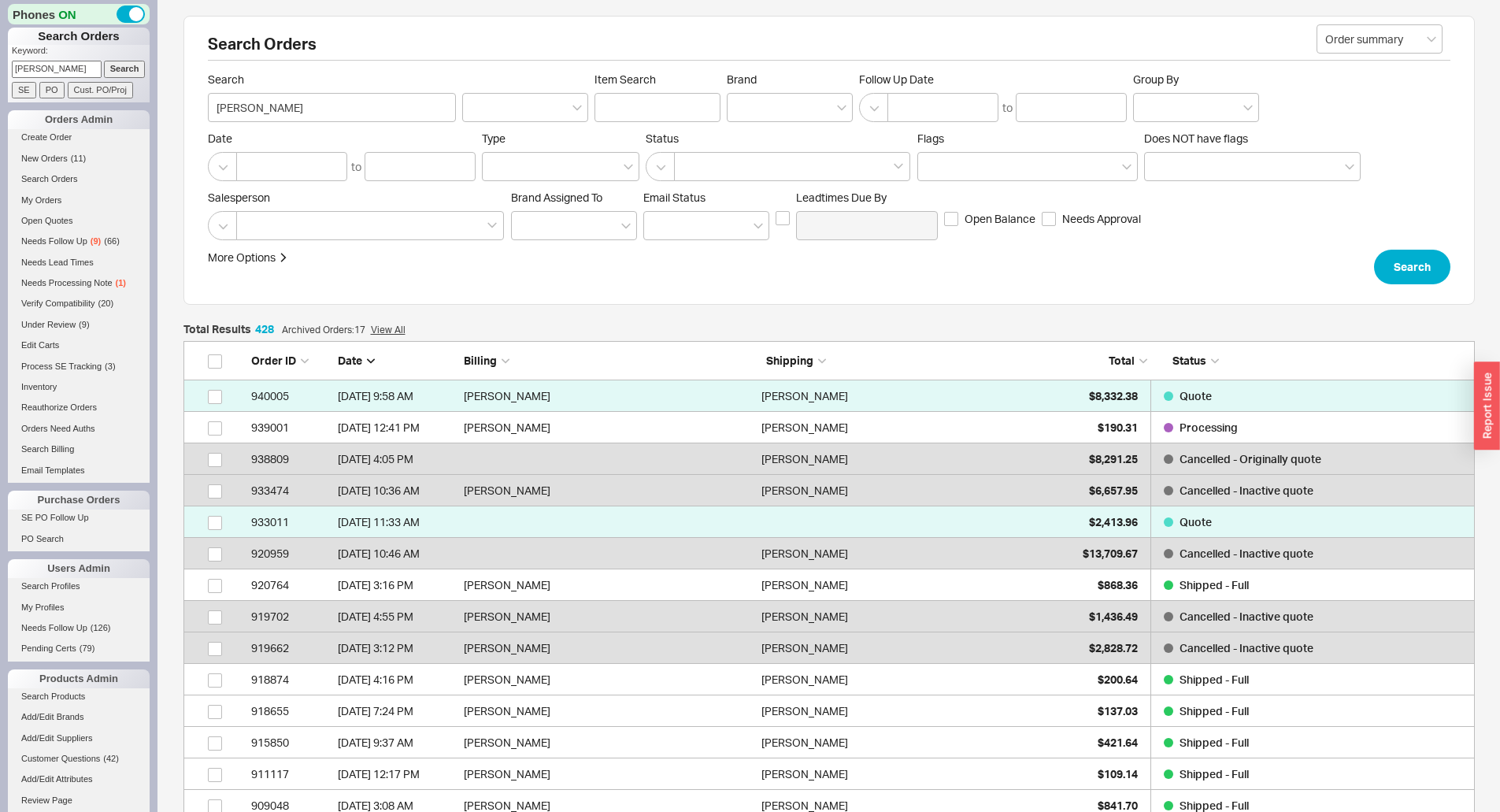
scroll to position [13504, 1280]
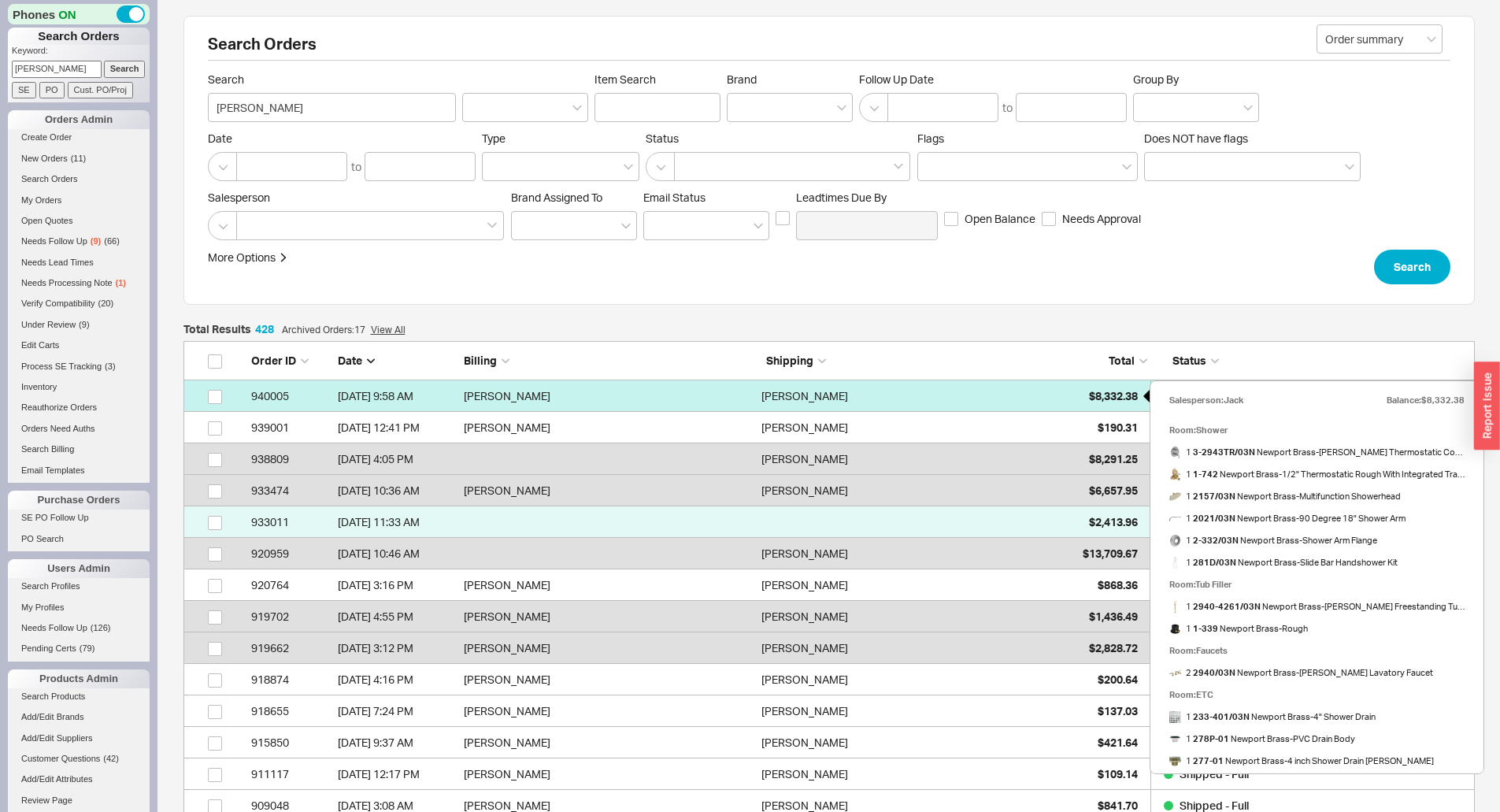
click at [1089, 398] on span "$8,332.38" at bounding box center [1113, 395] width 49 height 13
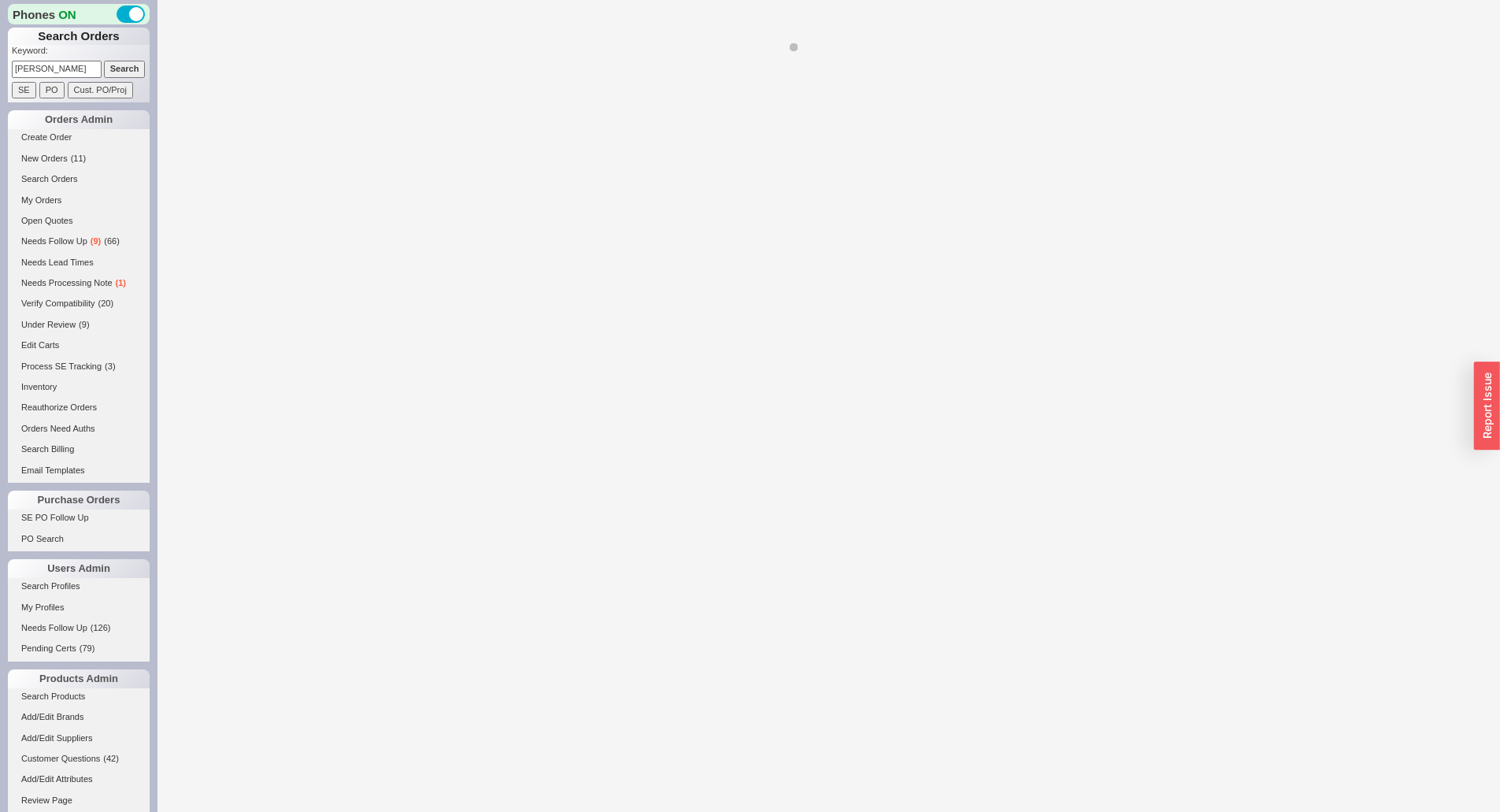
select select "*"
select select "LOW"
select select "3"
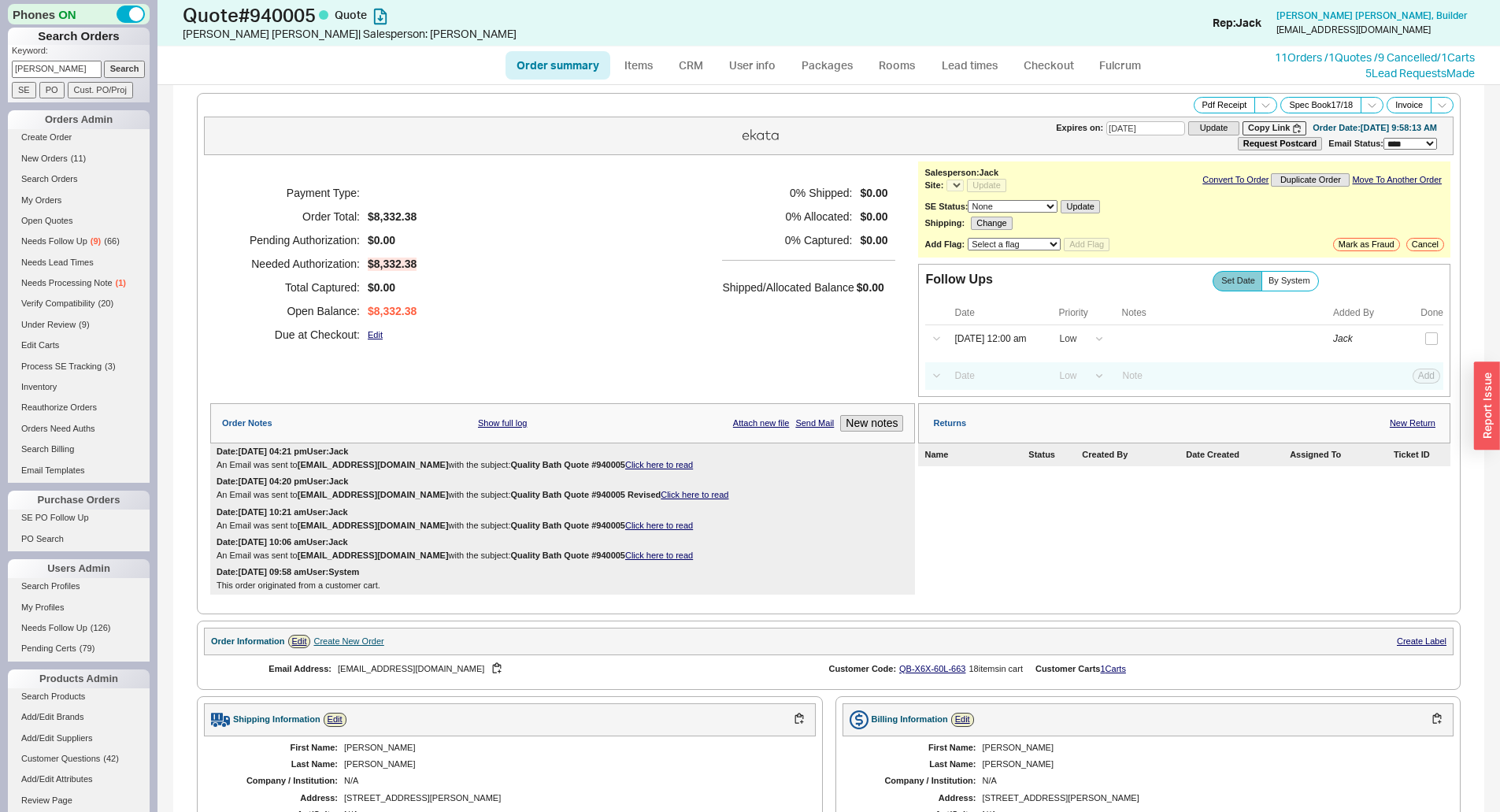
select select "*"
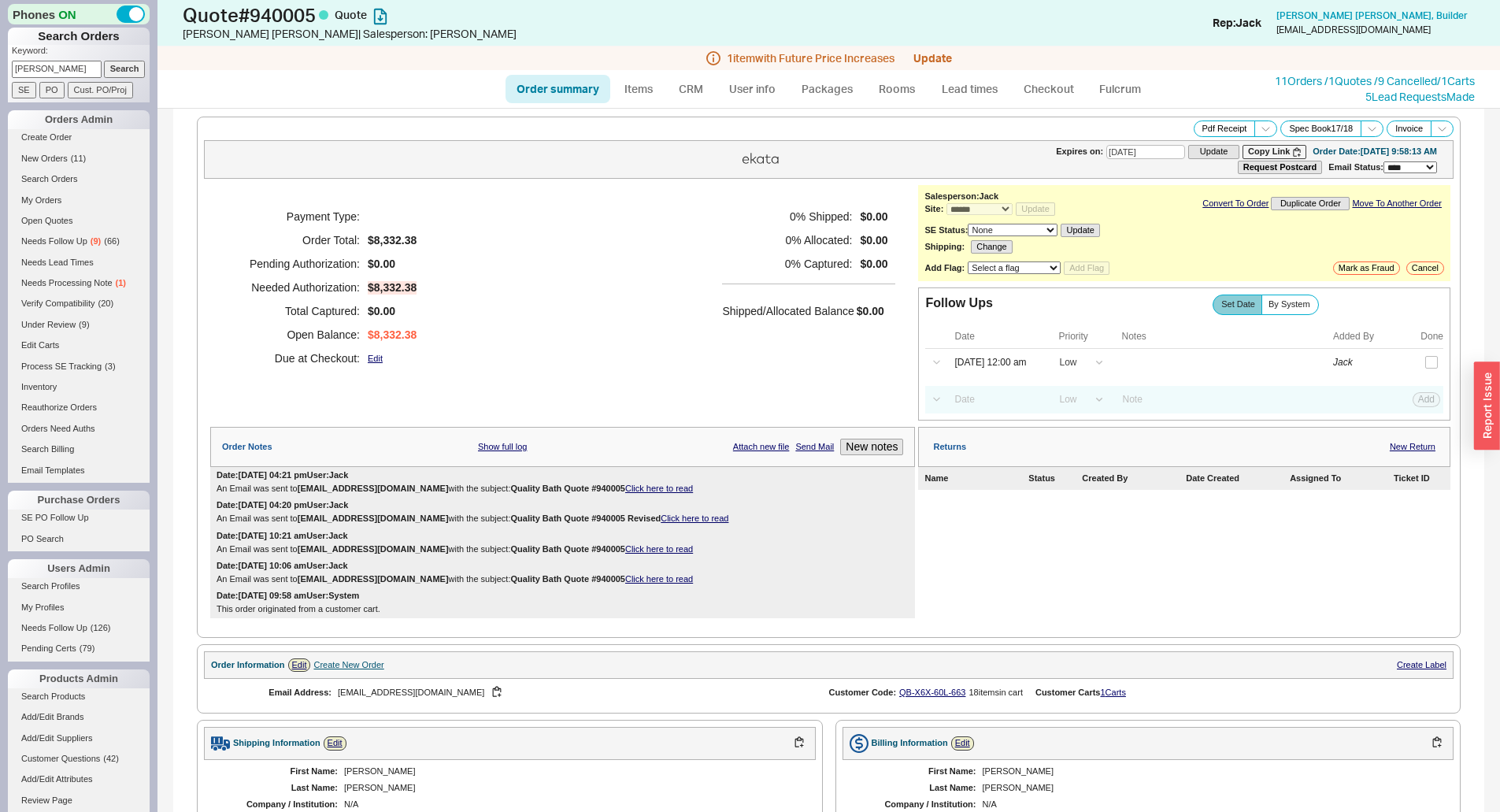
click at [747, 344] on div "0 % Shipped: $0.00 0 % Allocated: $0.00 0 % Captured: $0.00 Shipped/Allocated B…" at bounding box center [809, 287] width 173 height 165
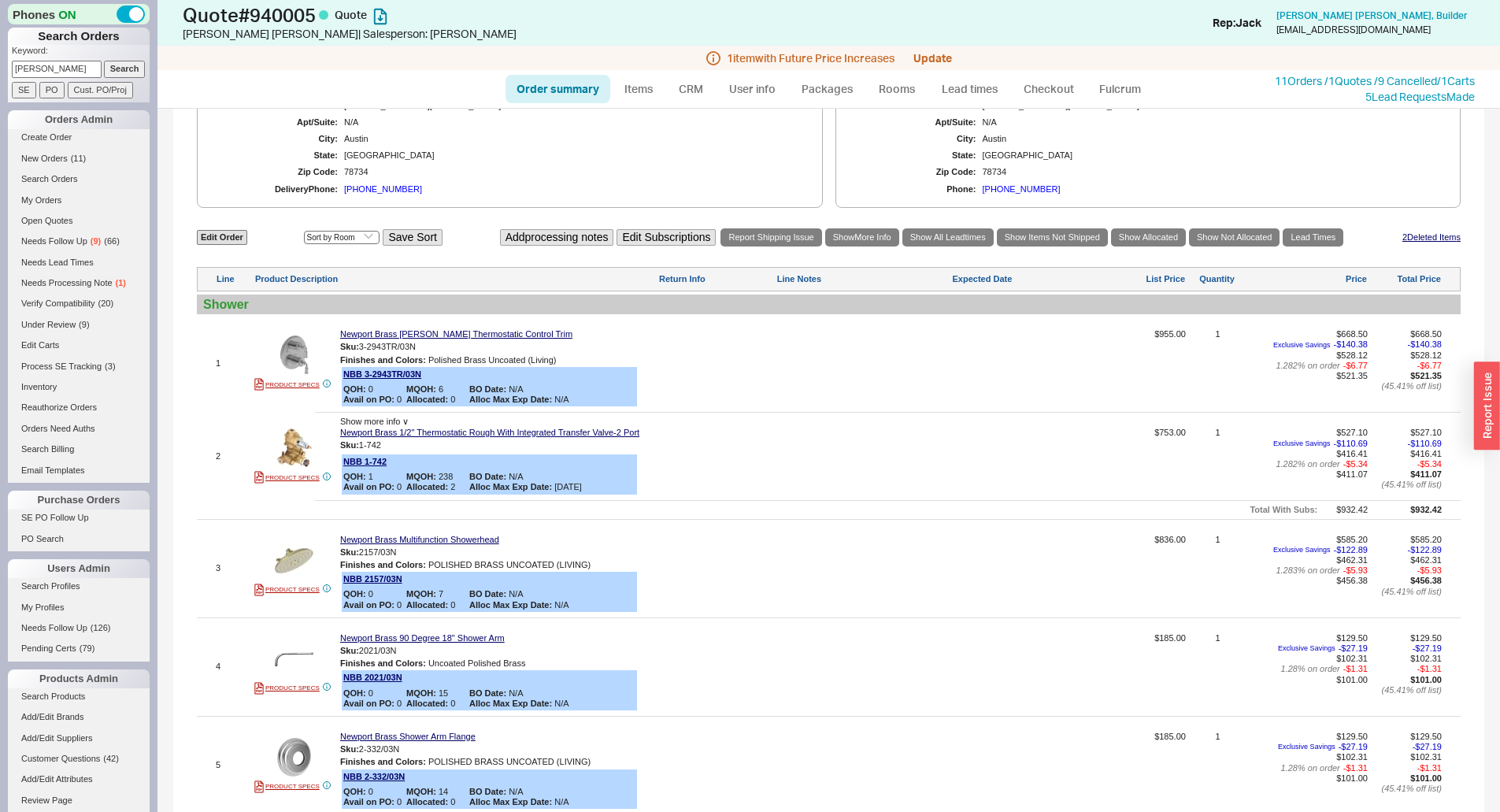
scroll to position [709, 0]
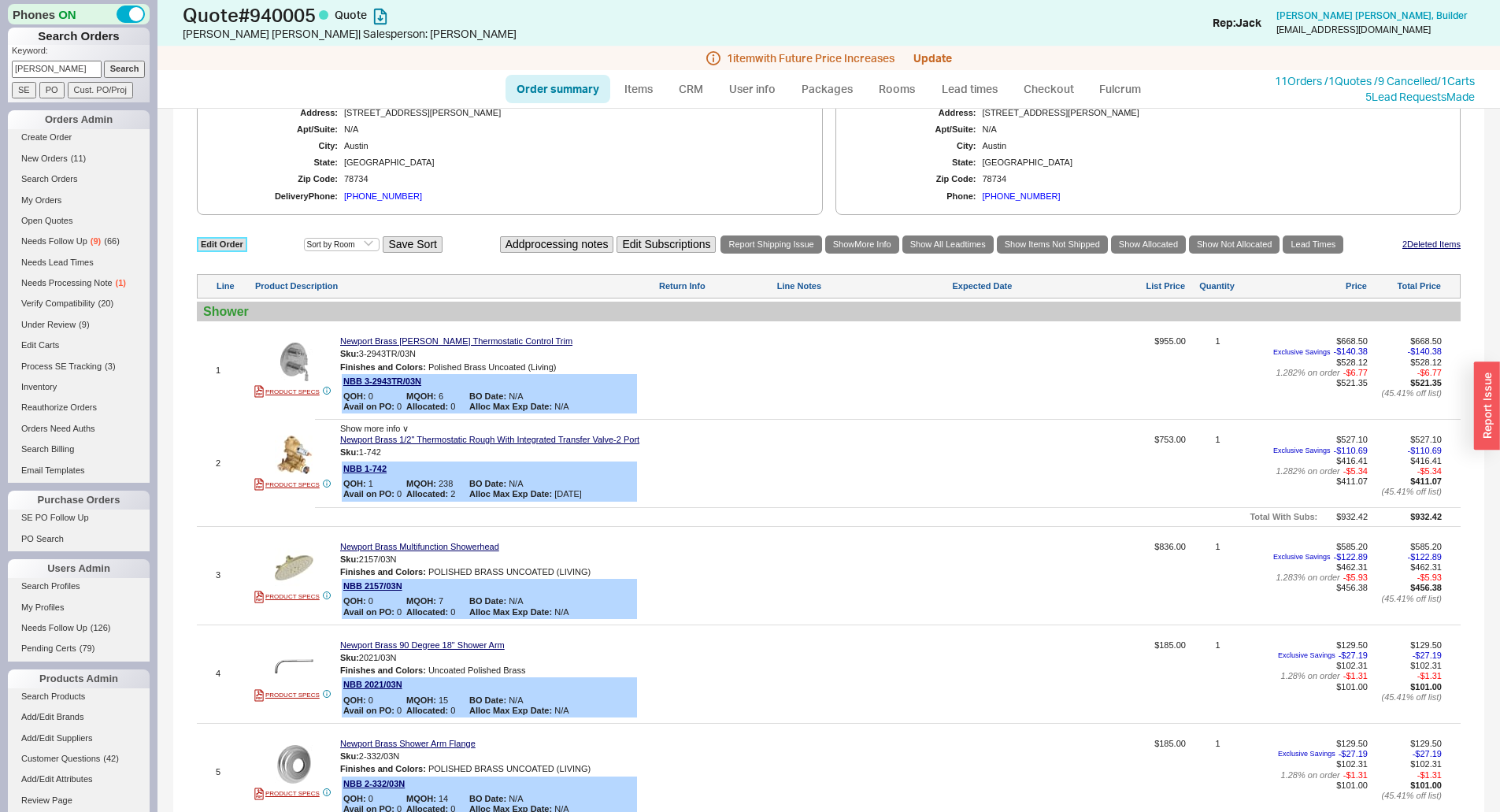
click at [239, 250] on link "Edit Order" at bounding box center [221, 244] width 50 height 15
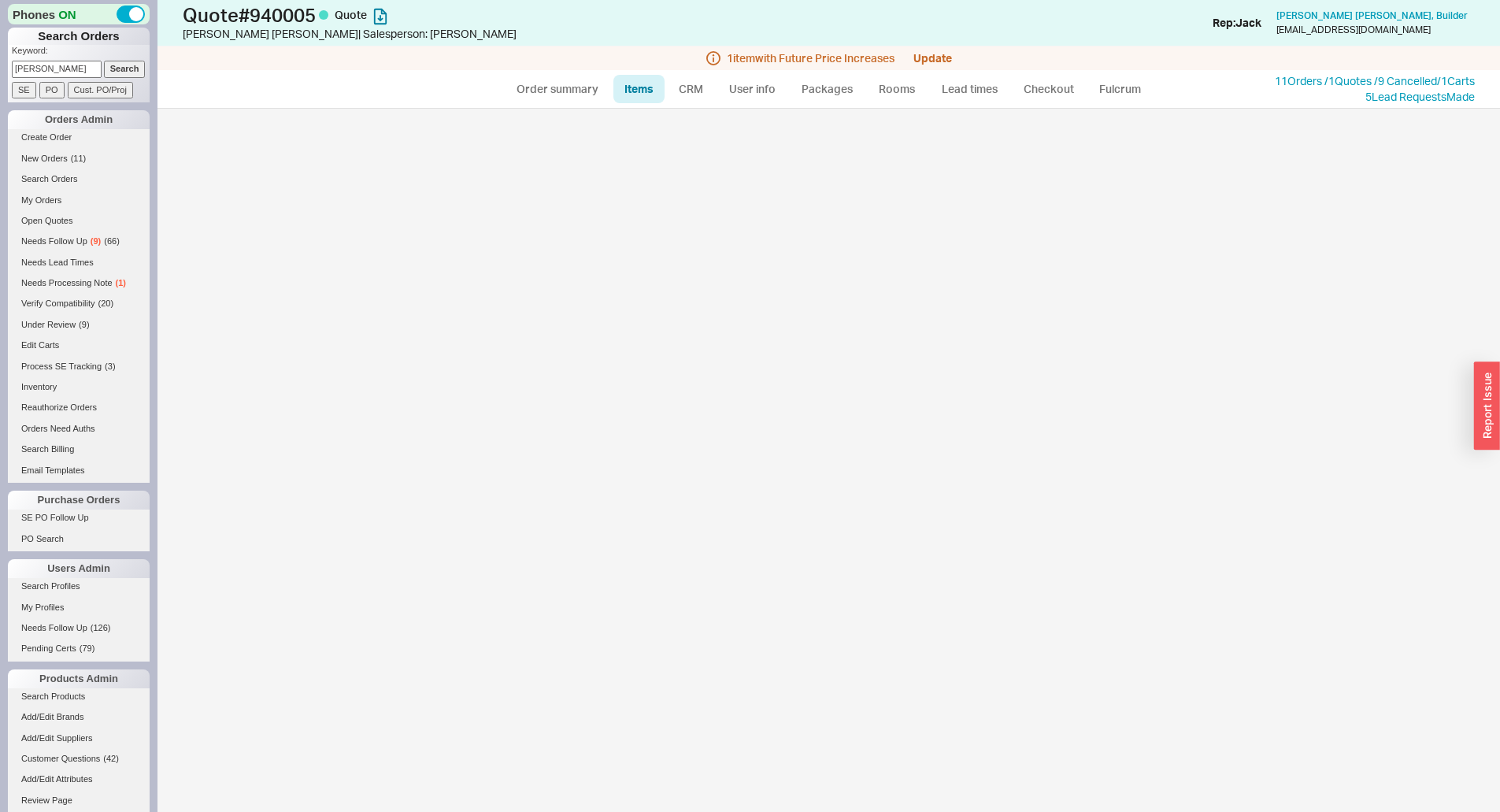
select select "3"
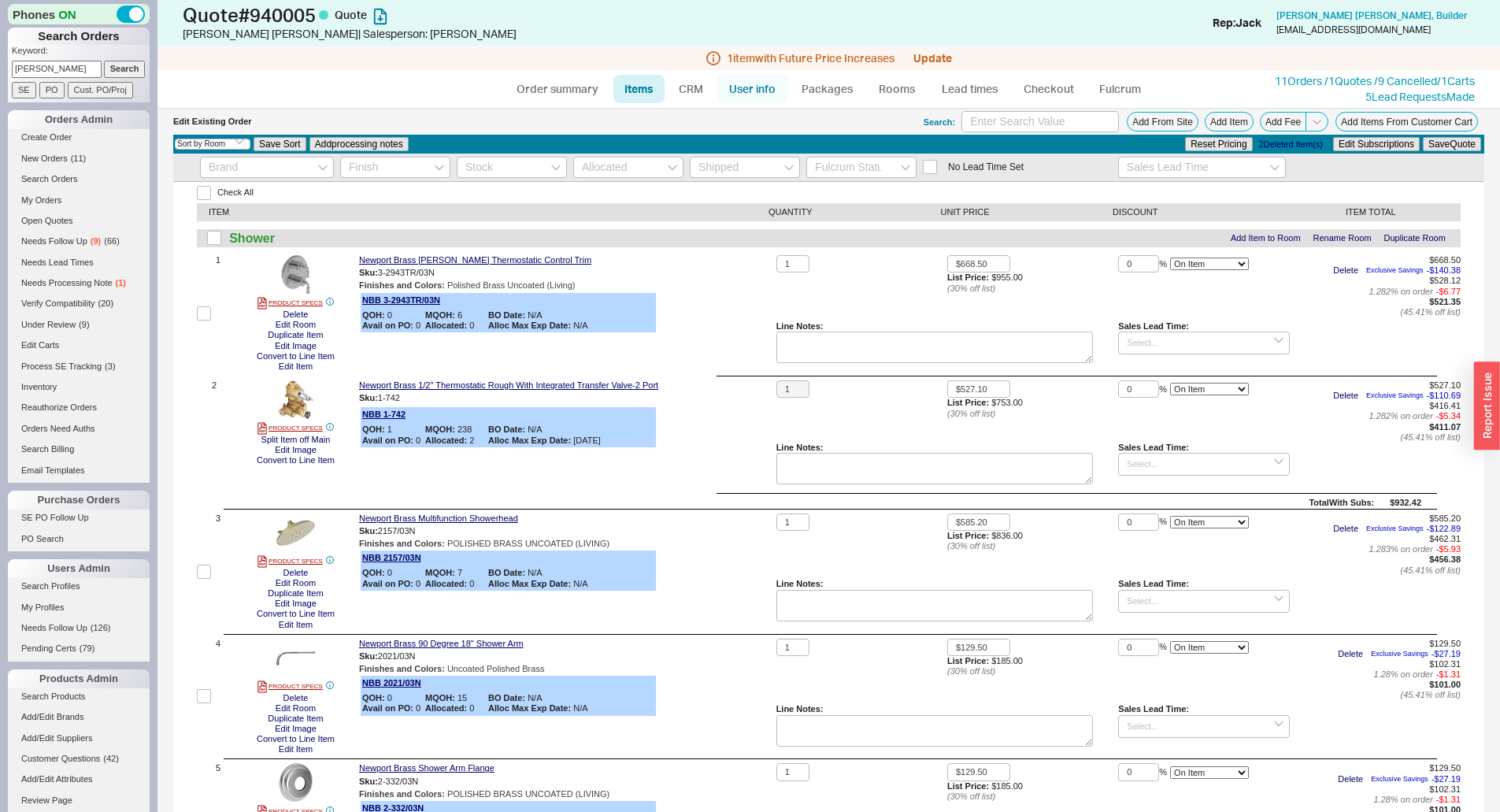
click at [773, 87] on link "User info" at bounding box center [751, 89] width 70 height 28
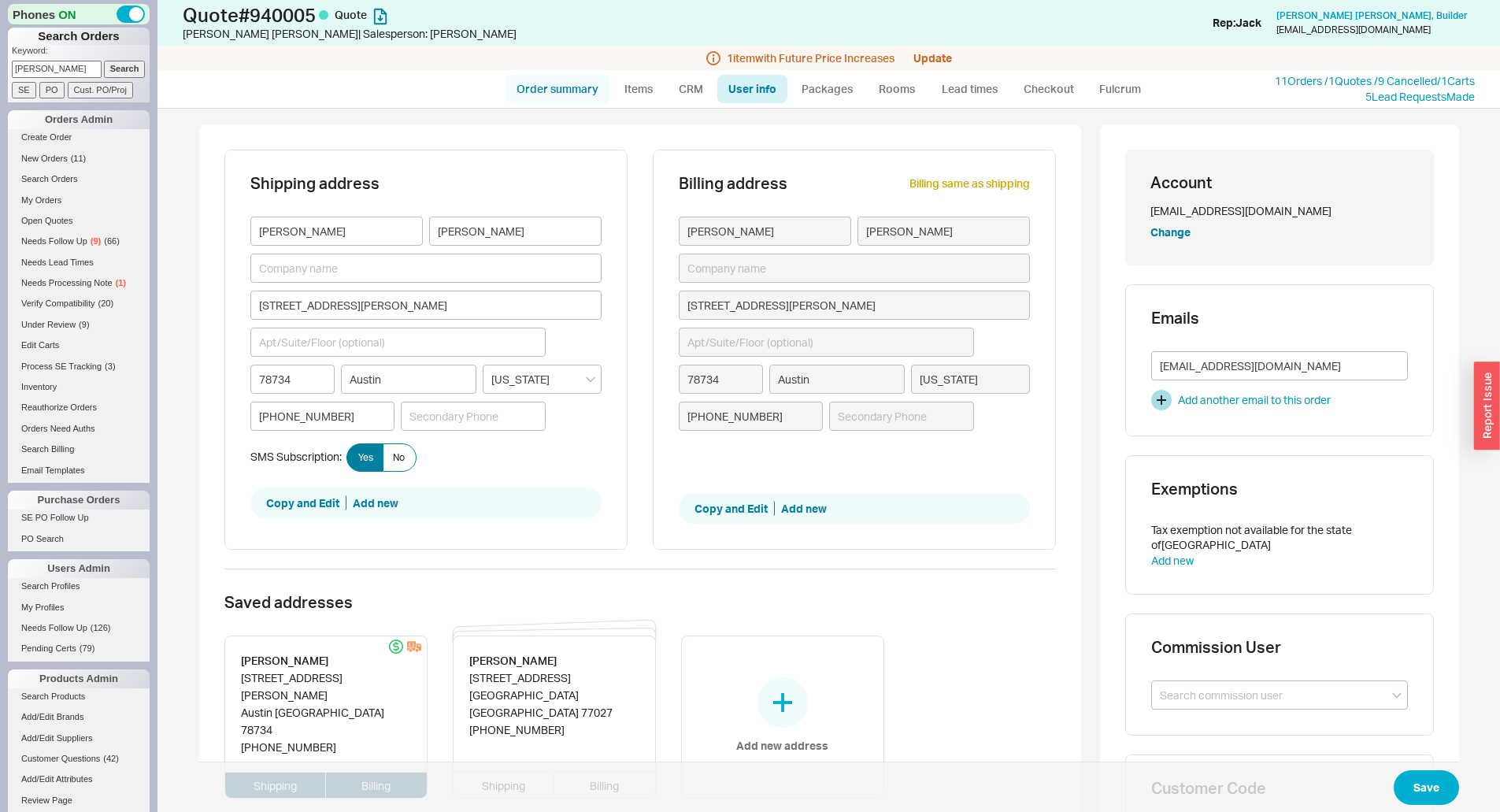
click at [552, 101] on link "Order summary" at bounding box center [557, 89] width 105 height 28
select select "*"
select select "LOW"
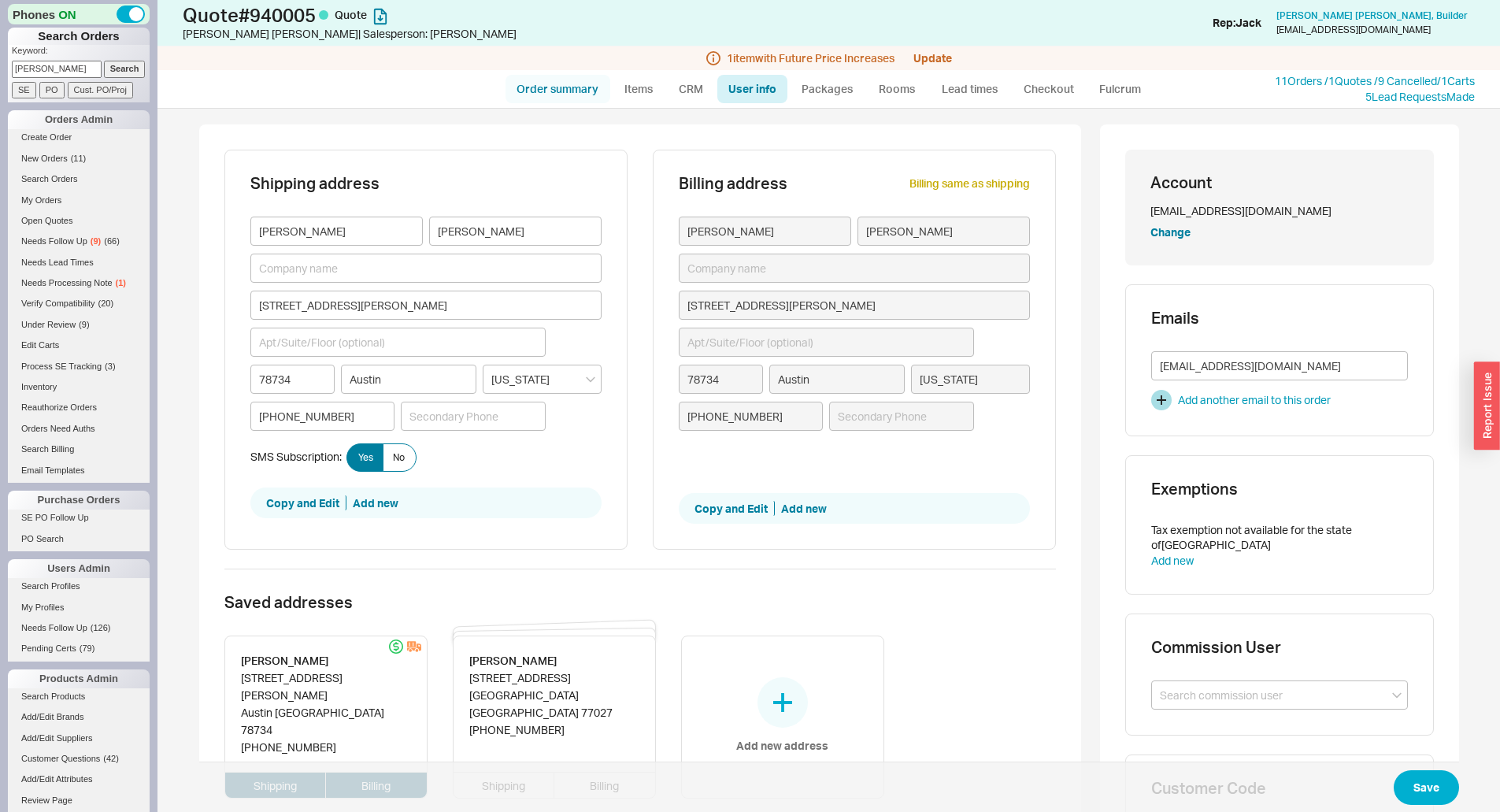
select select "3"
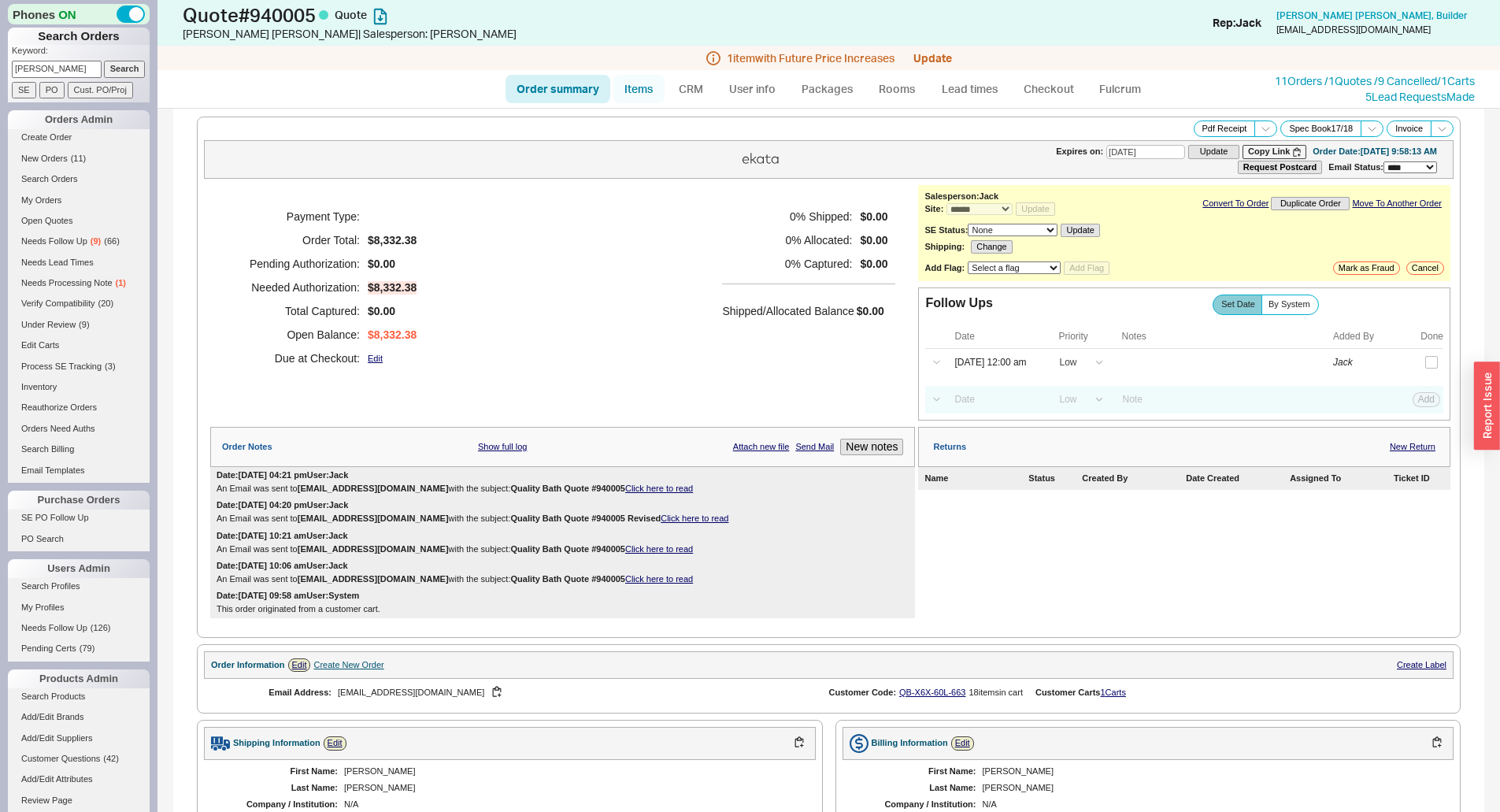
click at [620, 92] on link "Items" at bounding box center [639, 89] width 51 height 28
select select "3"
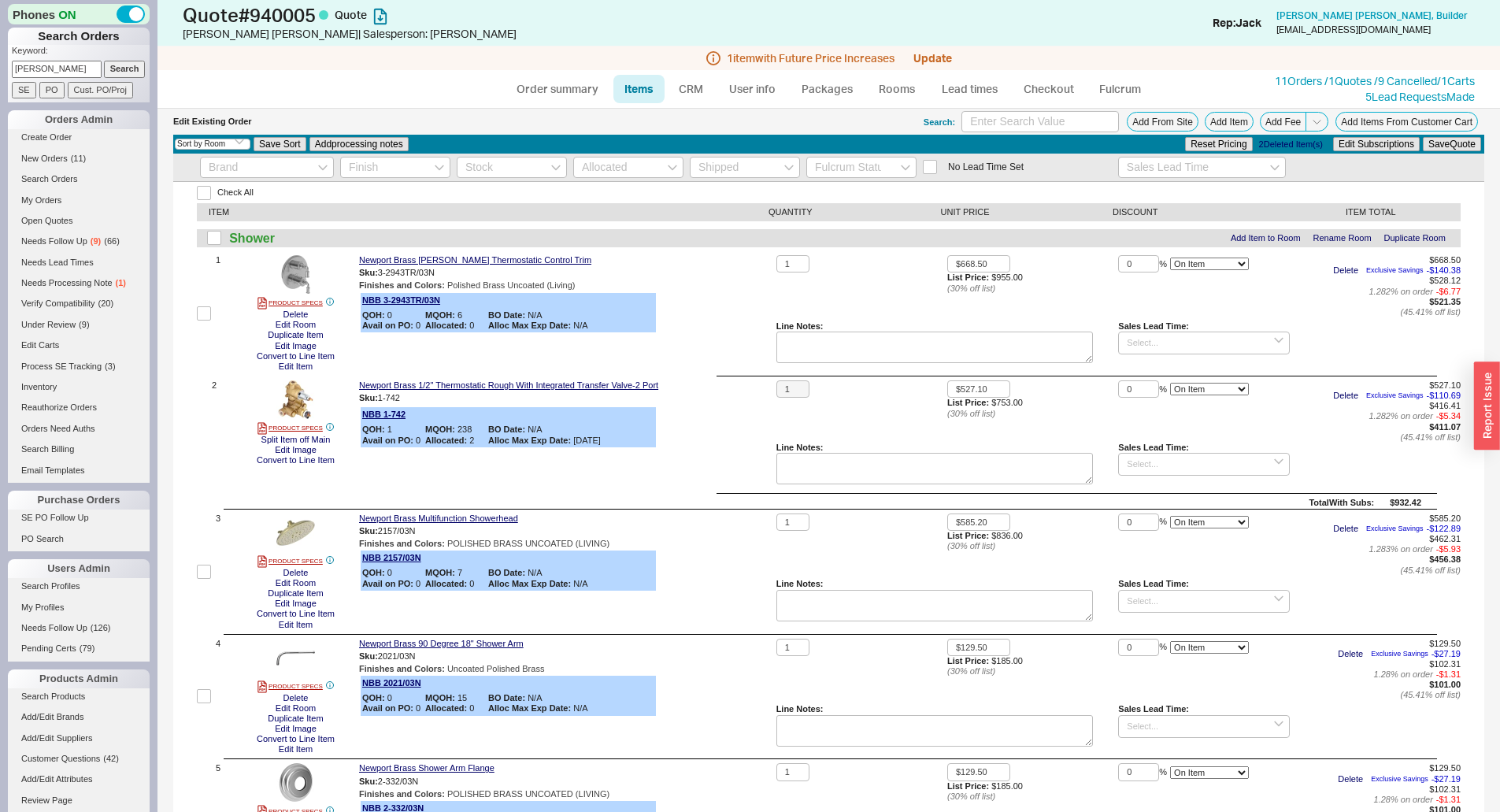
click at [892, 85] on link "Rooms" at bounding box center [897, 89] width 59 height 28
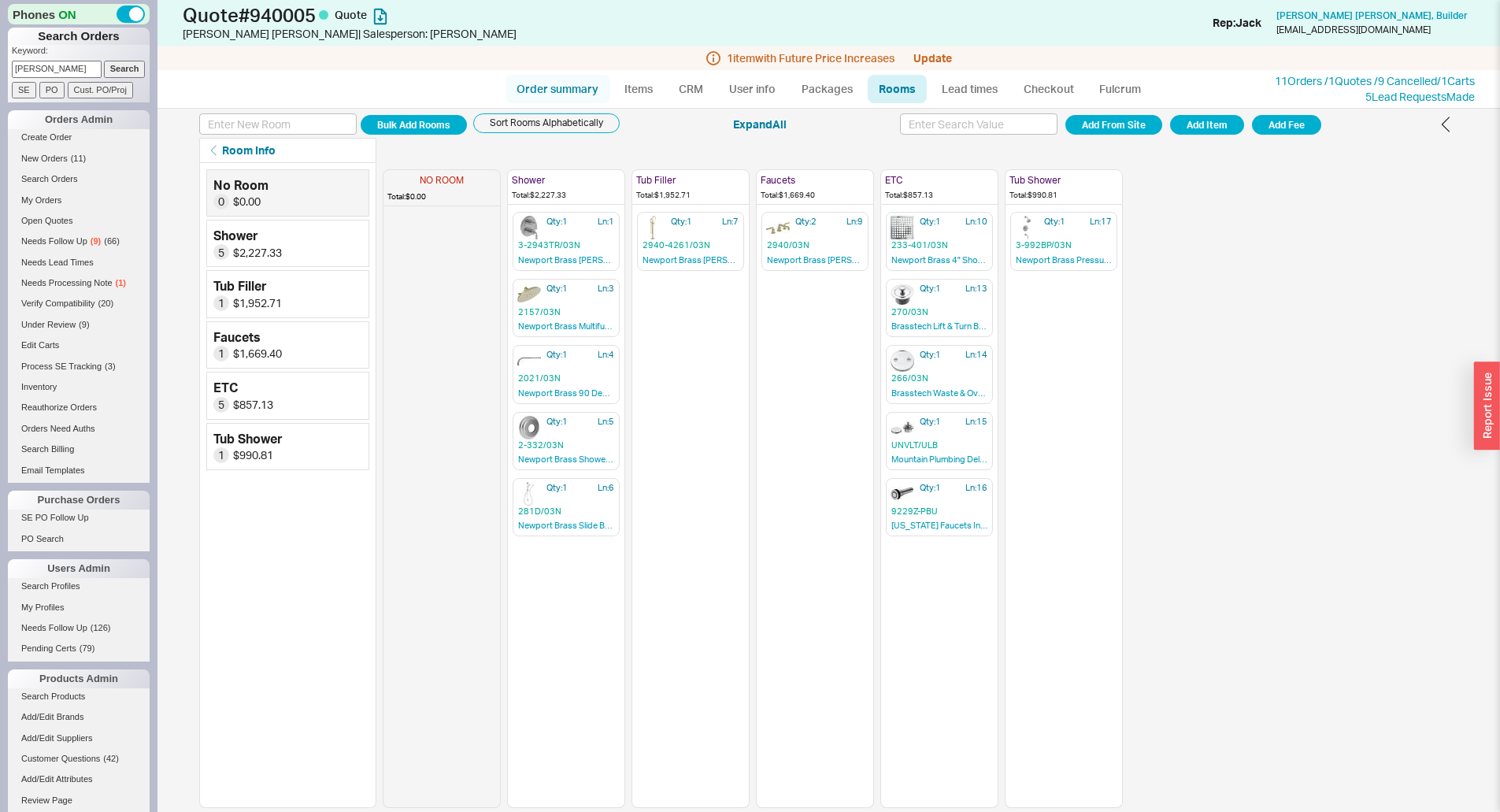
click at [576, 79] on link "Order summary" at bounding box center [557, 89] width 105 height 28
select select "*"
select select "LOW"
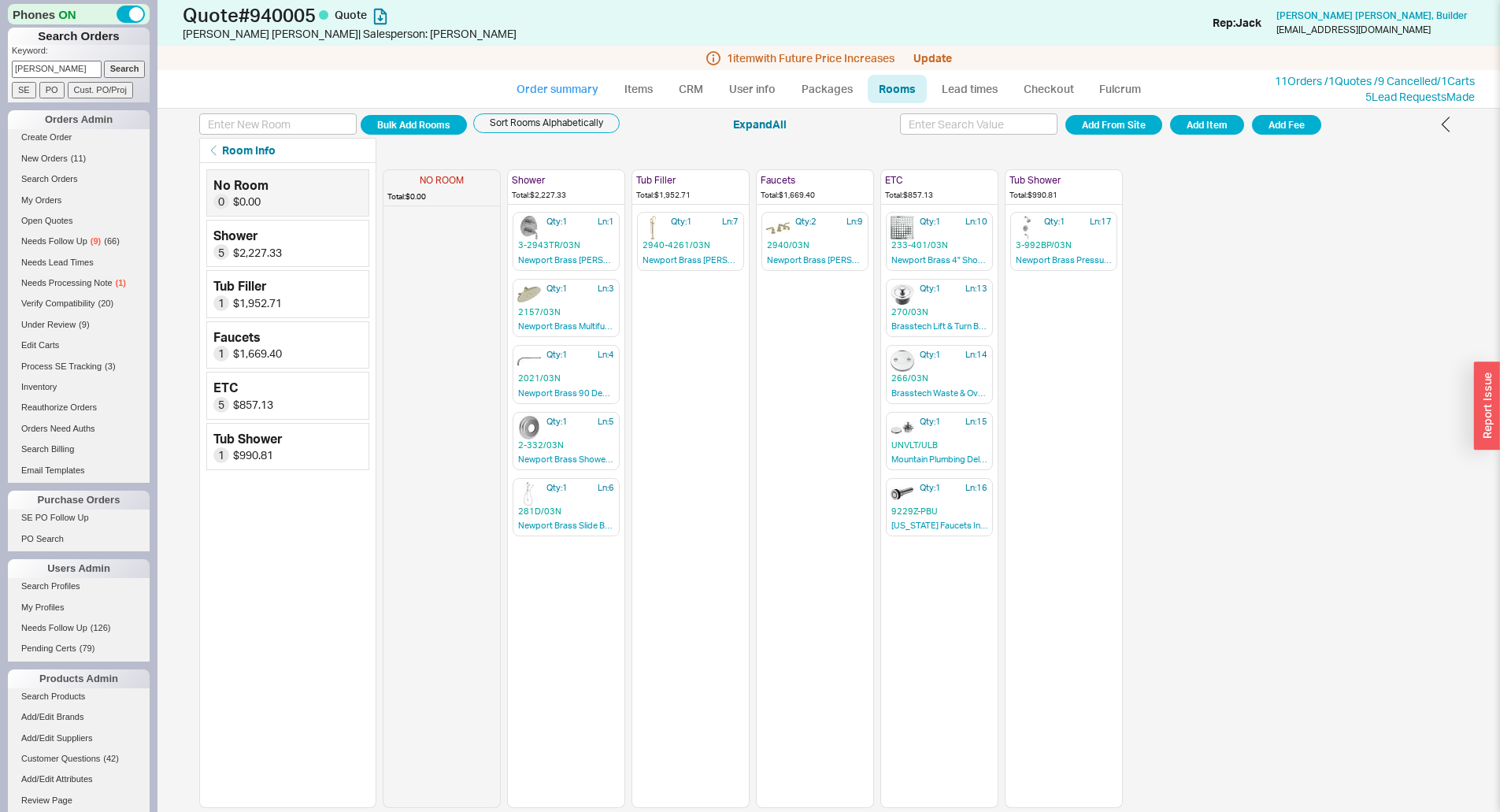
select select "3"
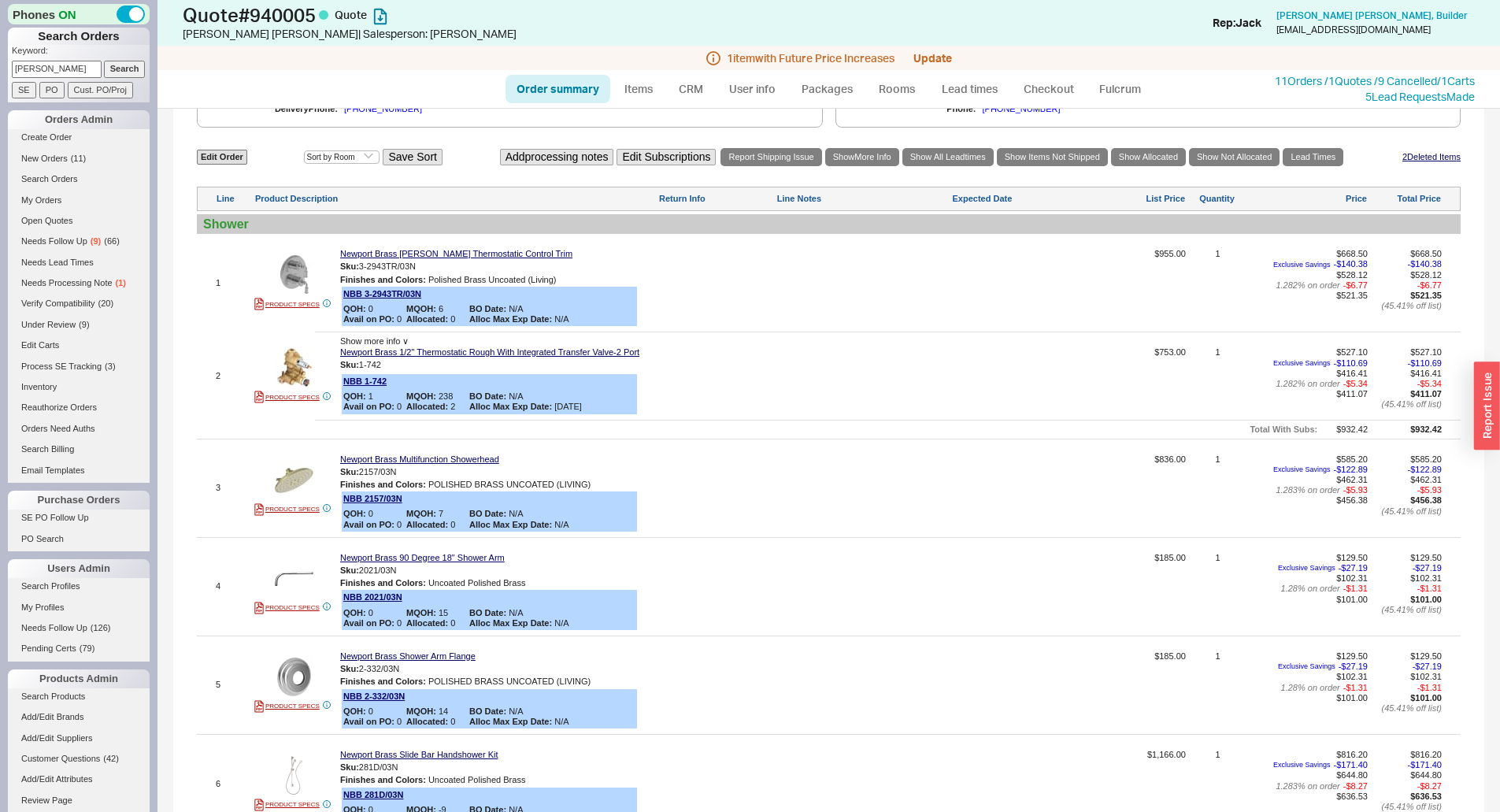
scroll to position [866, 0]
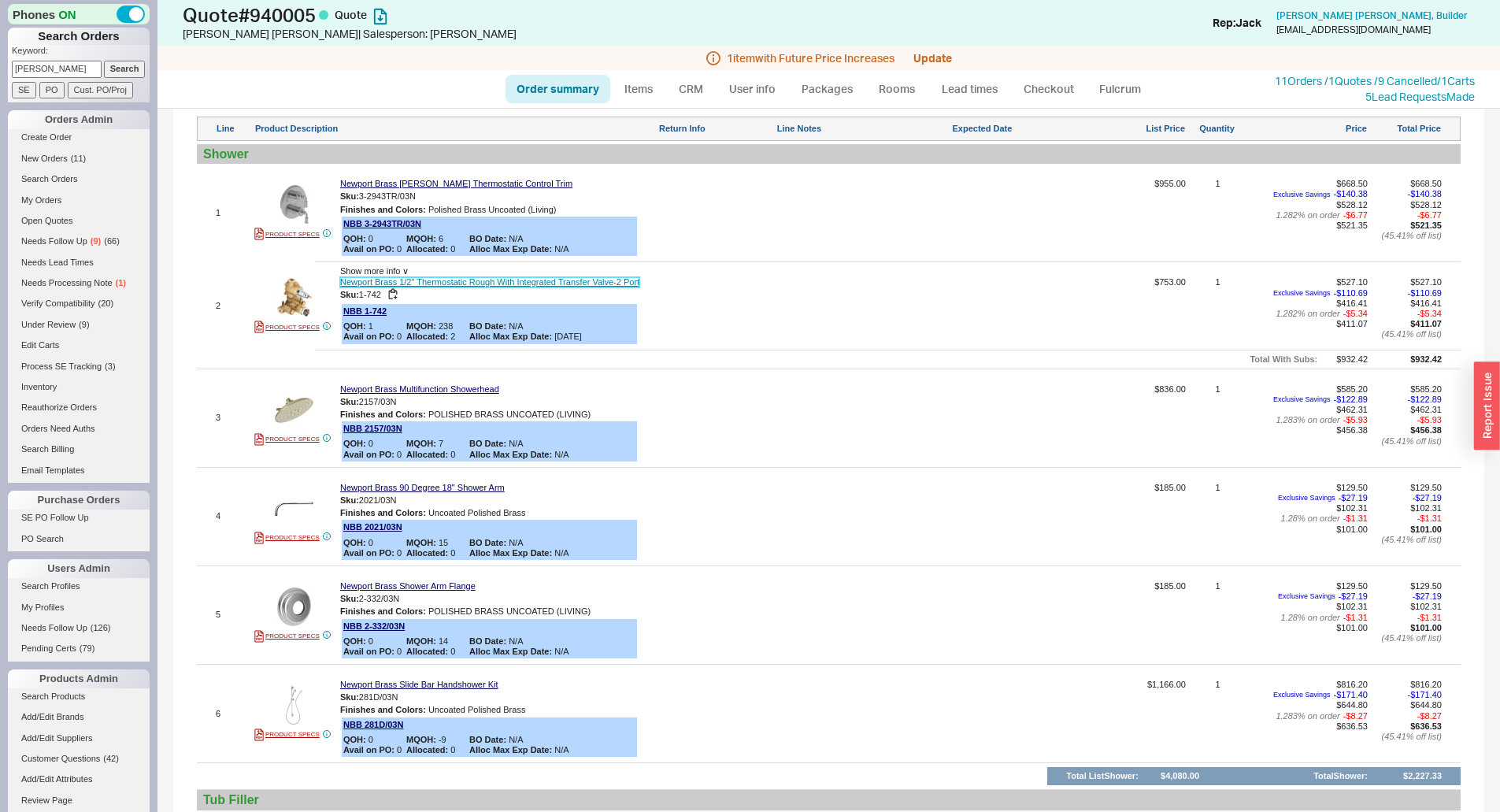
click at [528, 280] on link "Newport Brass 1/2" Thermostatic Rough With Integrated Transfer Valve-2 Port" at bounding box center [489, 282] width 299 height 11
click at [305, 201] on img at bounding box center [295, 205] width 39 height 39
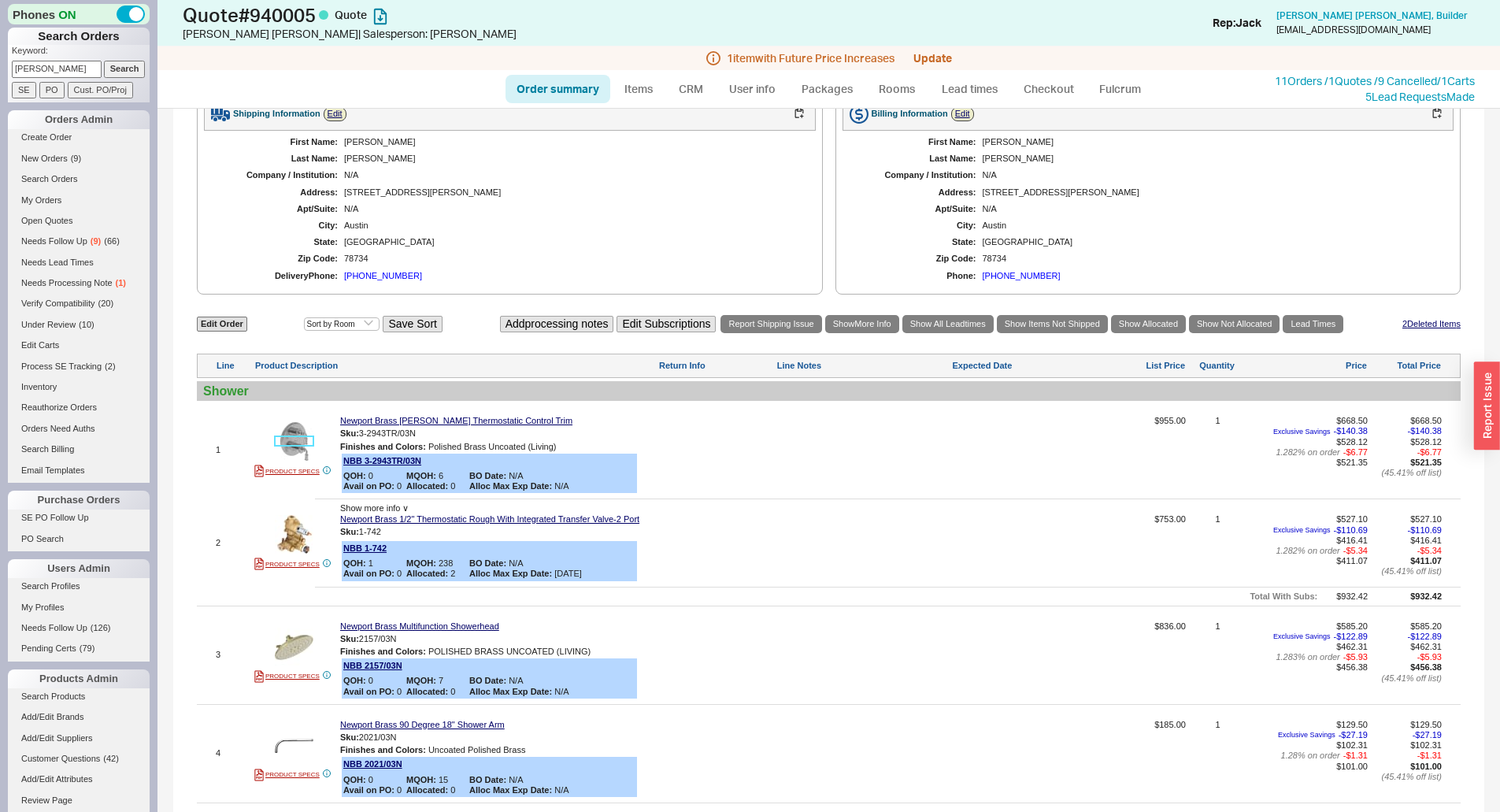
scroll to position [629, 0]
click at [721, 481] on div at bounding box center [715, 454] width 115 height 78
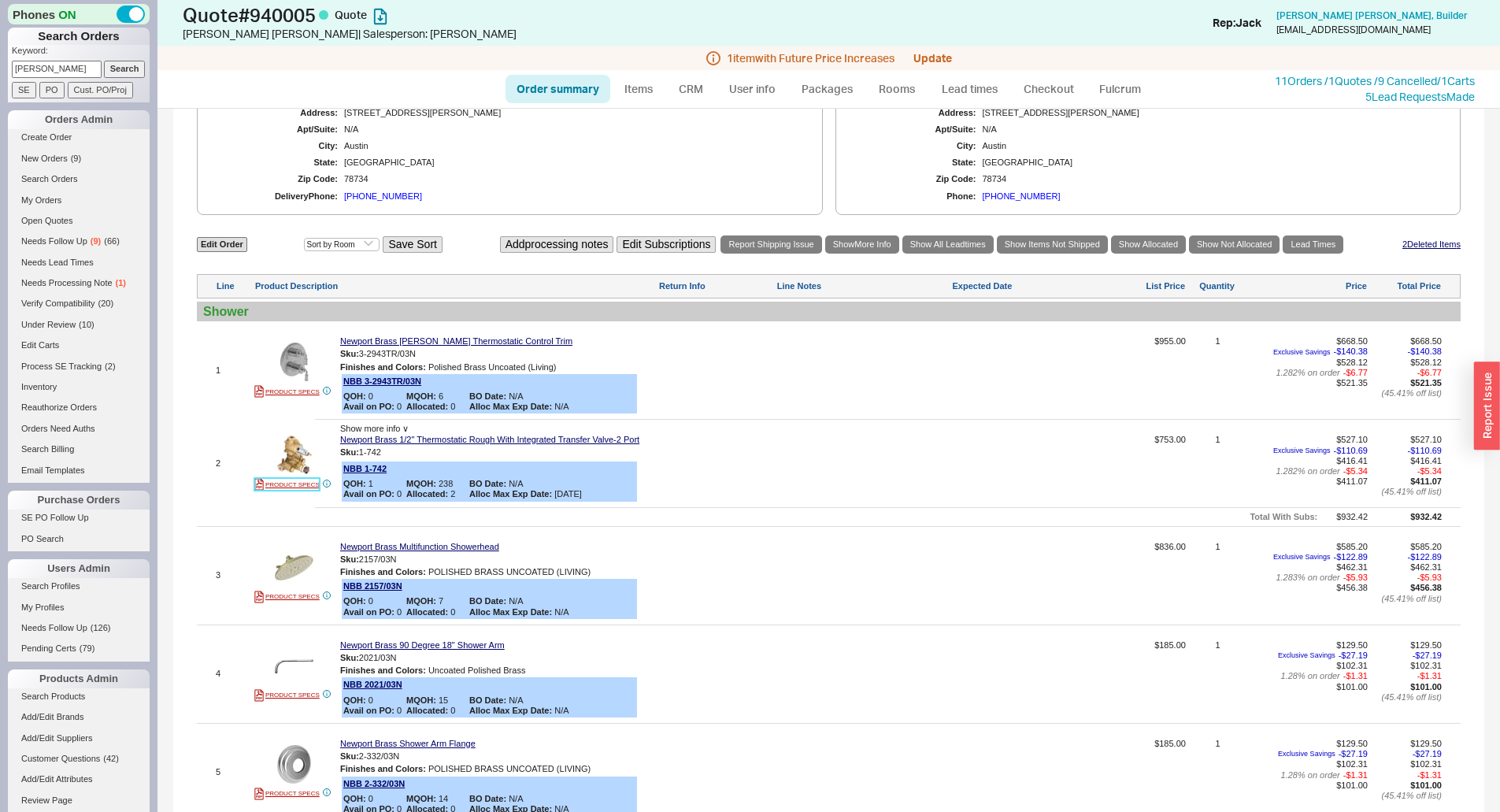
click at [307, 480] on link "PRODUCT SPECS" at bounding box center [287, 484] width 65 height 12
click at [599, 475] on div "NBB 1-742 QOH: 1 MQOH: 238 BO Date: N/A Avail on PO: 0 Allocated: 2 Alloc Max E…" at bounding box center [489, 481] width 295 height 41
click at [245, 239] on link "Edit Order" at bounding box center [221, 244] width 50 height 15
select select "3"
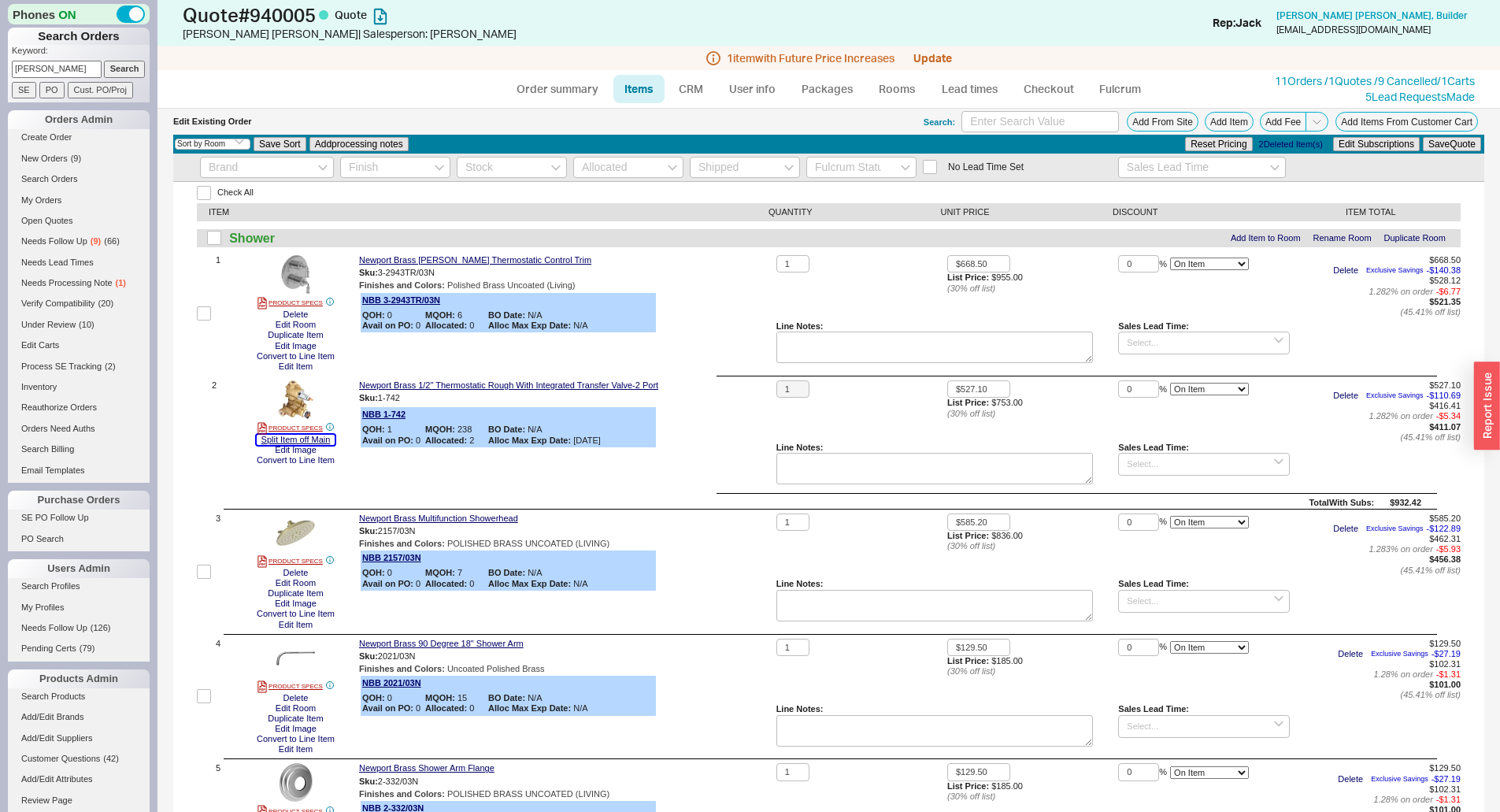
click at [298, 441] on button "Split Item off Main" at bounding box center [295, 440] width 78 height 11
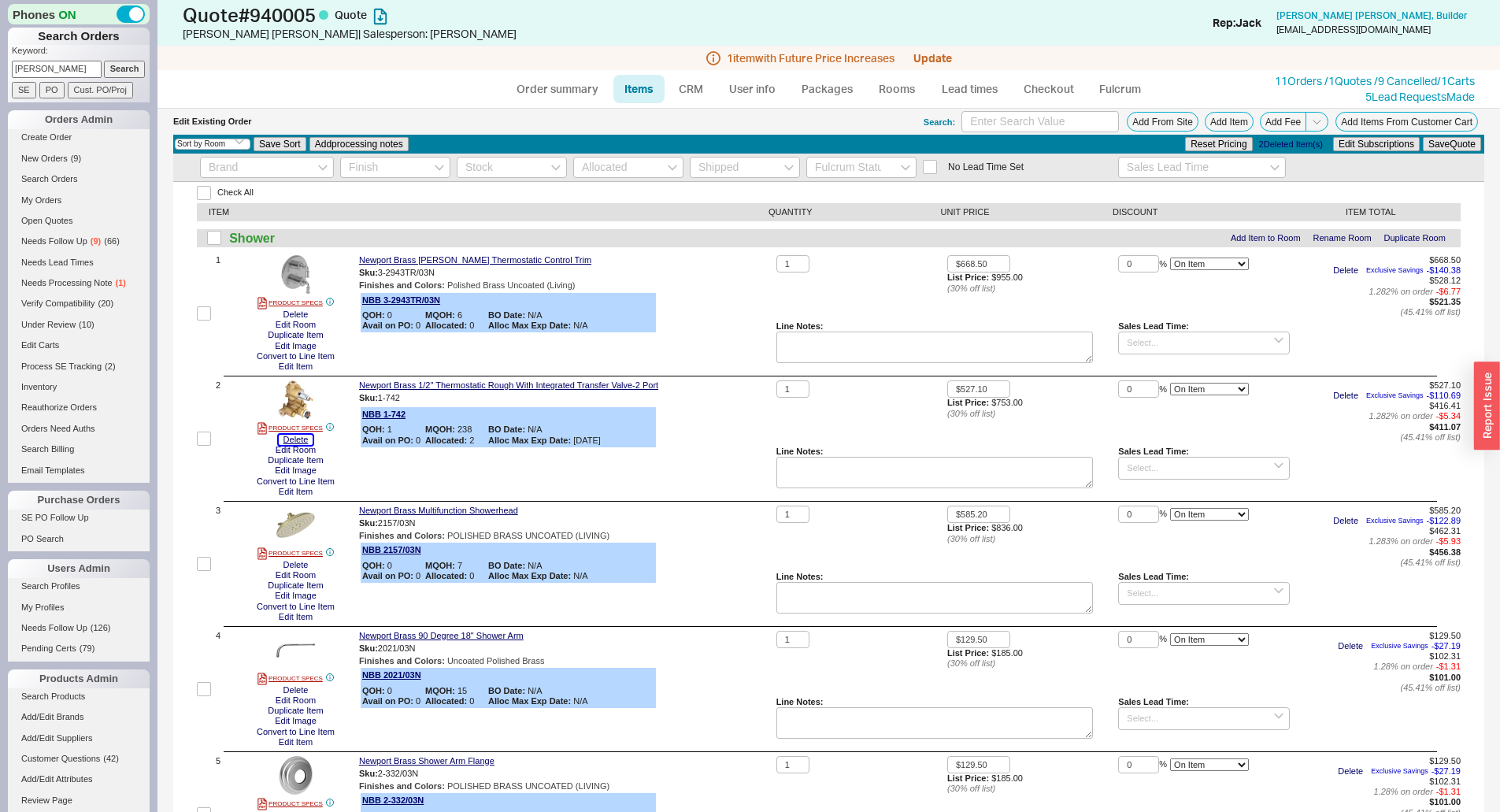
click at [295, 442] on button "Delete" at bounding box center [295, 440] width 34 height 11
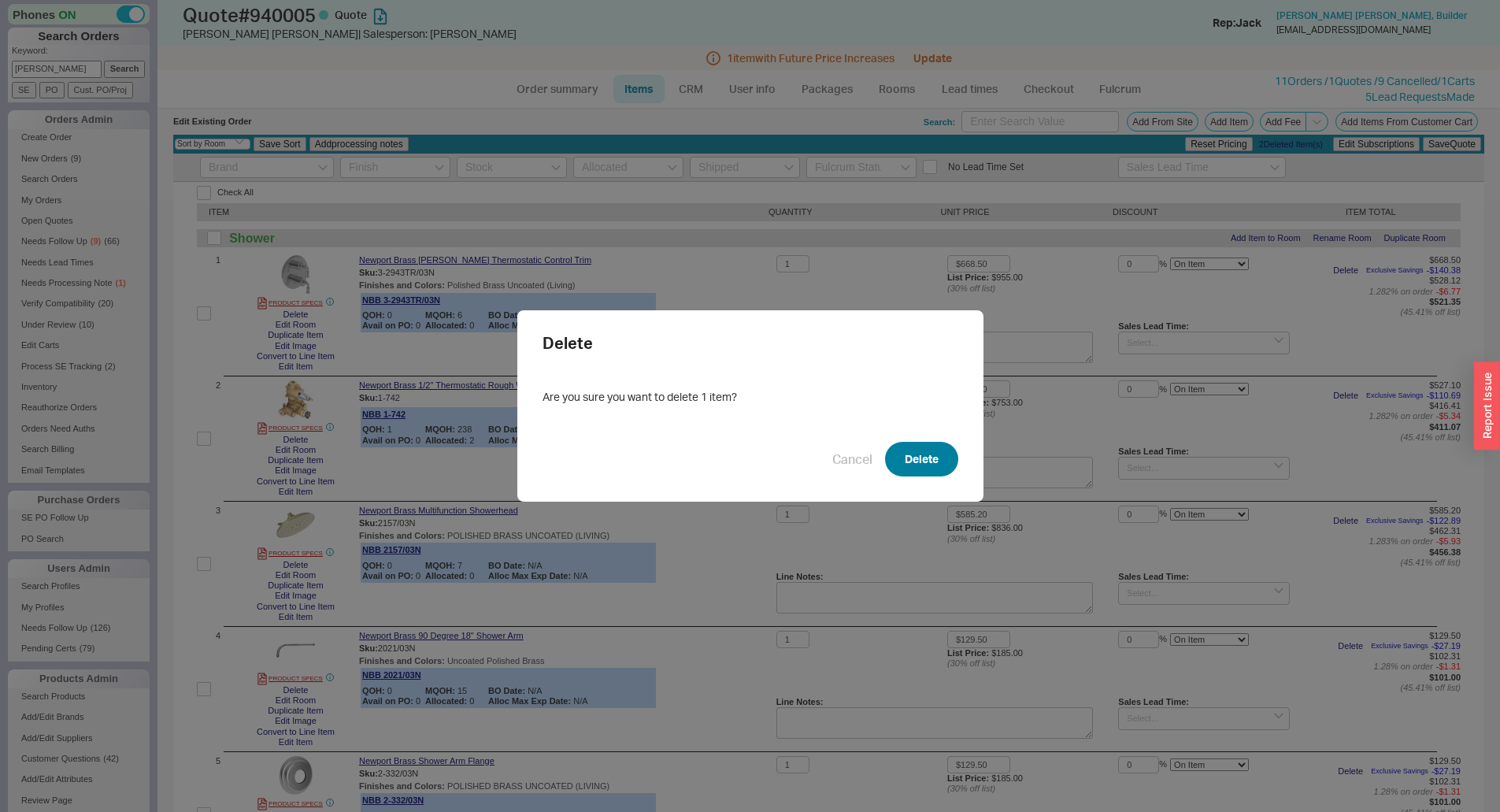
click at [889, 465] on button "Delete" at bounding box center [922, 458] width 73 height 34
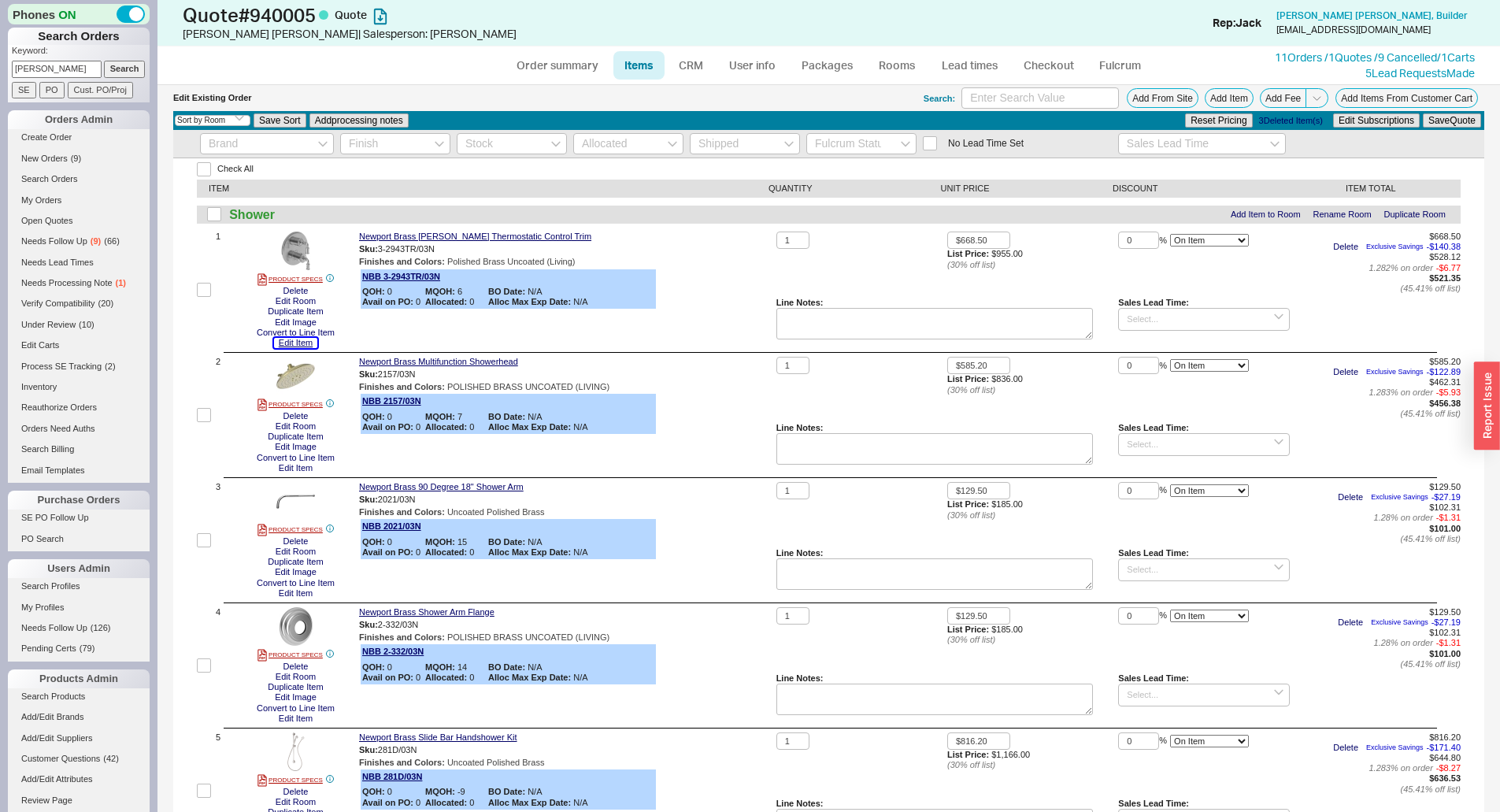
click at [294, 345] on button "Edit Item" at bounding box center [295, 343] width 43 height 11
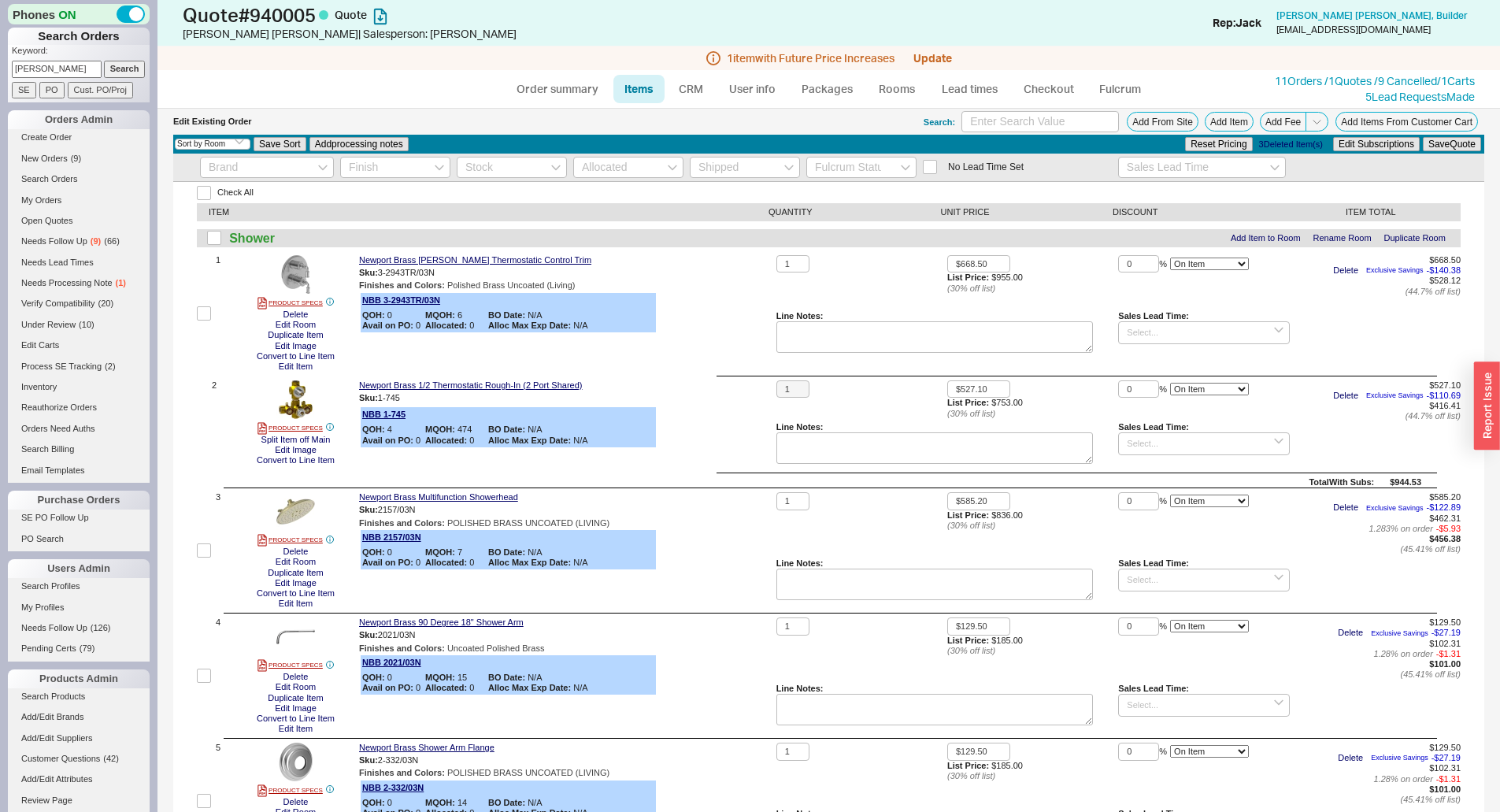
click at [668, 427] on div "Newport Brass 1/2 Thermostatic Rough-In (2 Port Shared) Sku: 1-745 NBB 1-745 QO…" at bounding box center [564, 424] width 411 height 88
click at [693, 84] on link "CRM" at bounding box center [690, 89] width 47 height 28
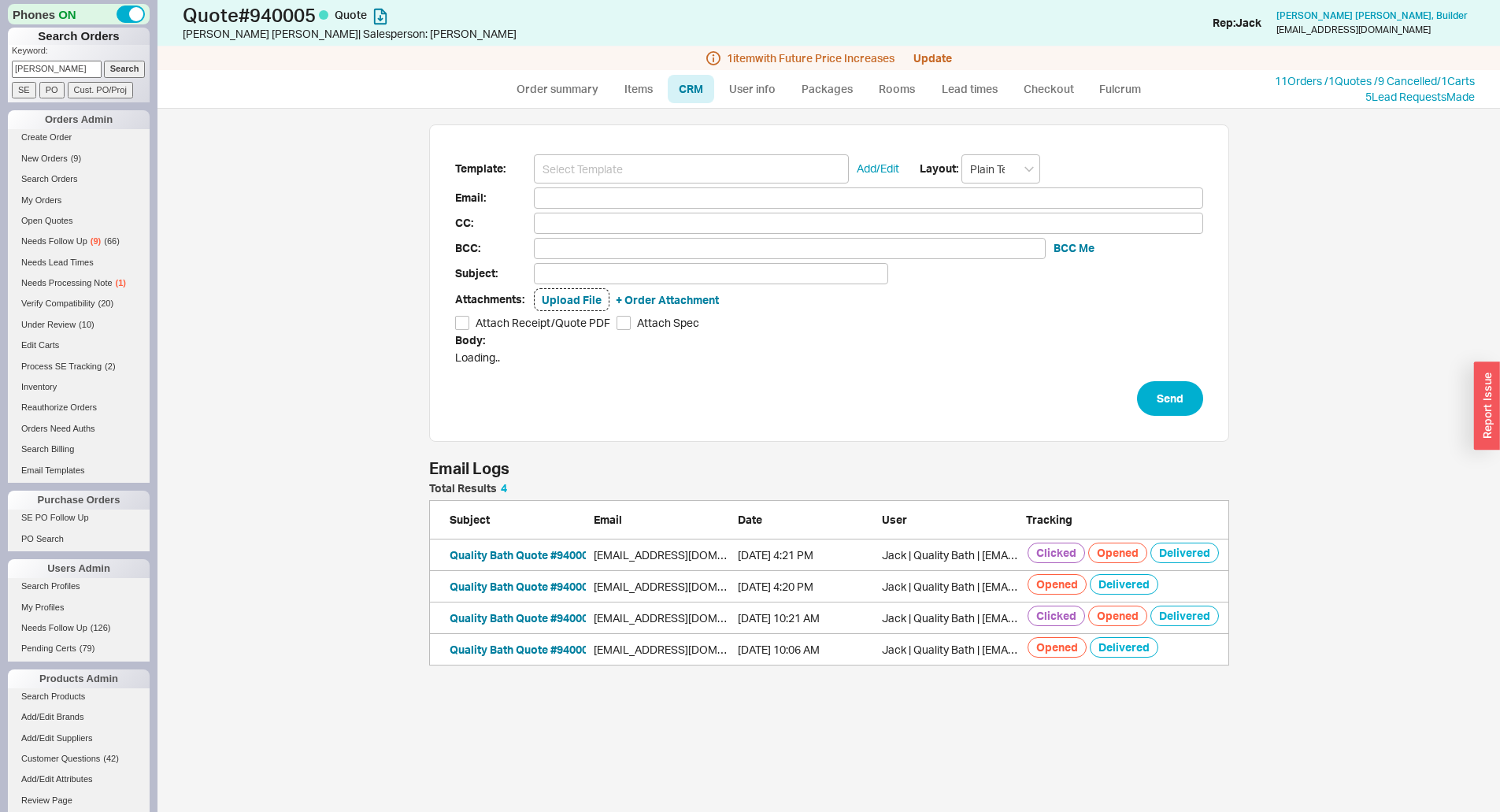
scroll to position [12, 12]
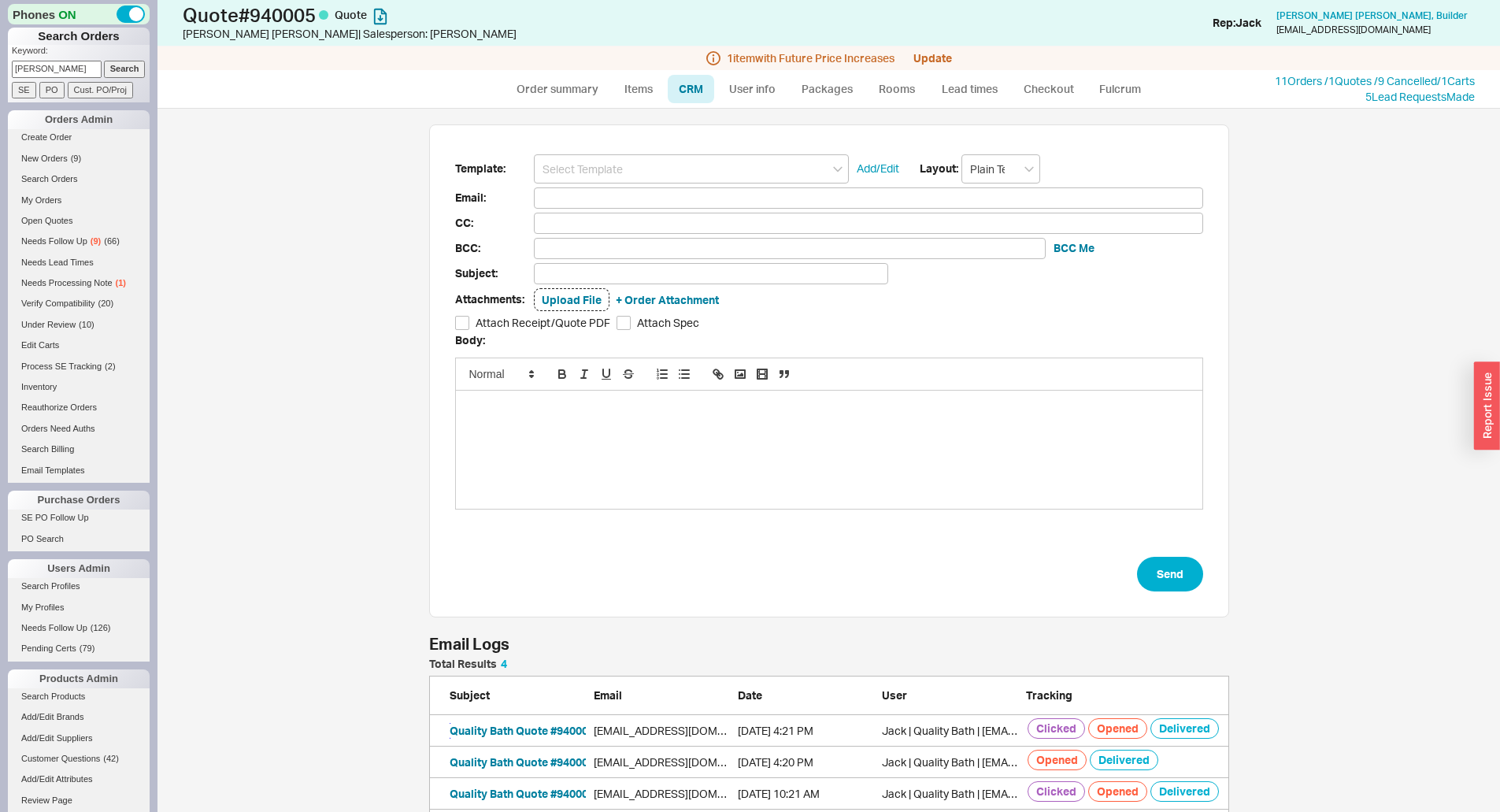
click at [504, 728] on button "Quality Bath Quote #940005" at bounding box center [522, 731] width 145 height 16
click at [645, 86] on link "Items" at bounding box center [639, 89] width 51 height 28
select select "3"
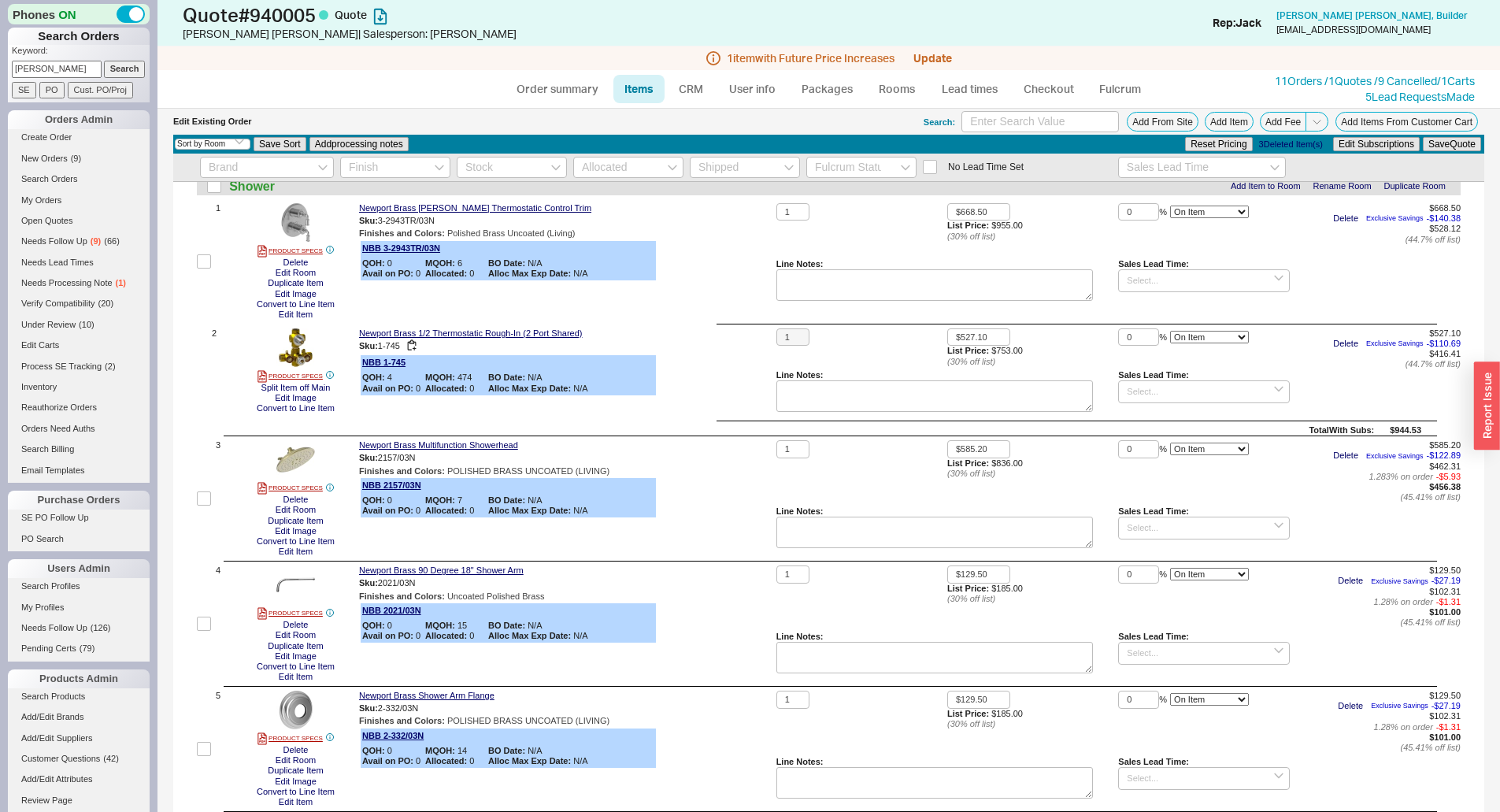
scroll to position [78, 0]
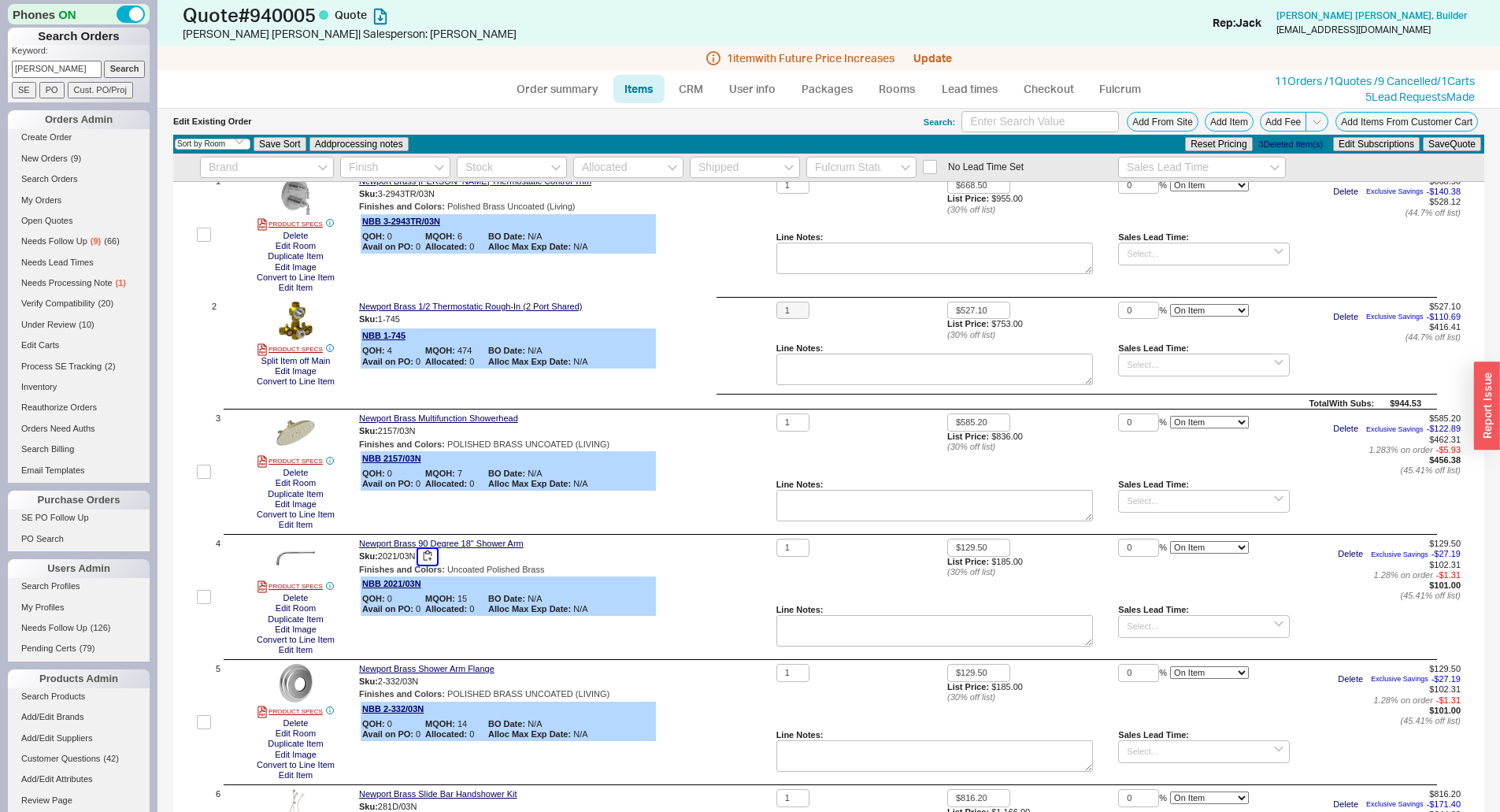
click at [423, 549] on button "button" at bounding box center [427, 555] width 19 height 15
click at [429, 558] on button "button" at bounding box center [427, 555] width 19 height 15
click at [295, 598] on button "Delete" at bounding box center [295, 598] width 34 height 11
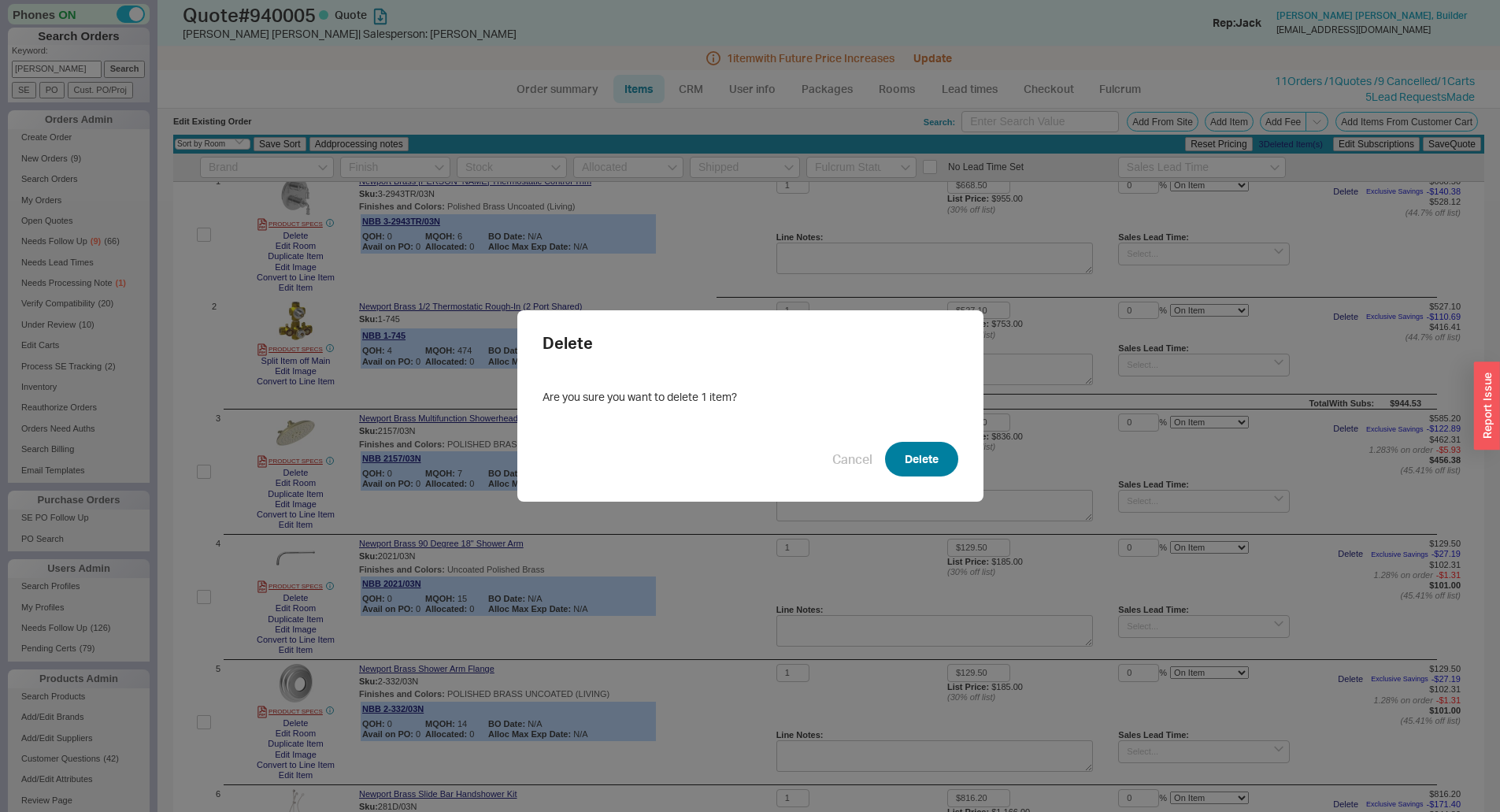
click at [911, 461] on button "Delete" at bounding box center [922, 458] width 73 height 34
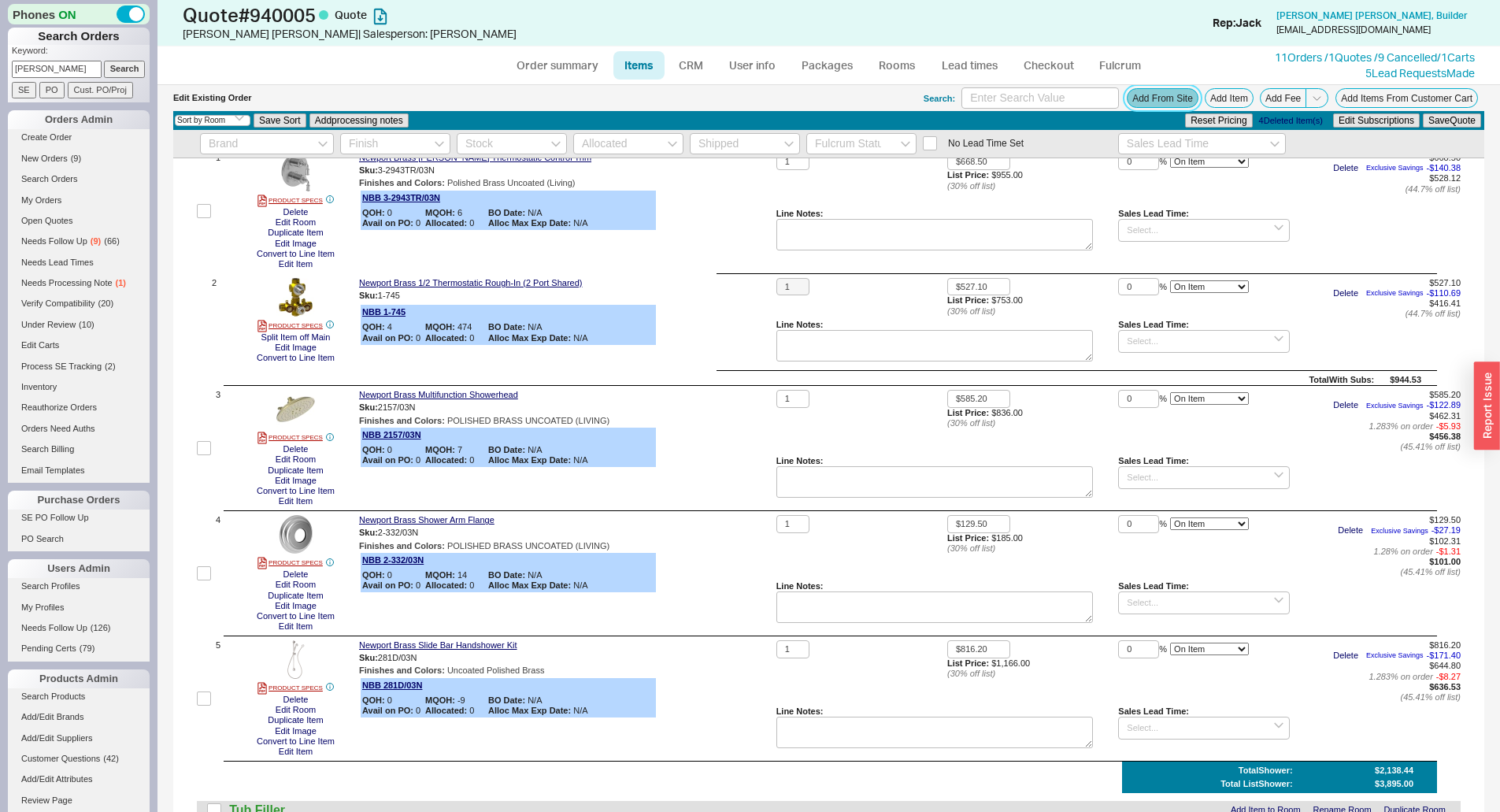
click at [1152, 93] on button "Add From Site" at bounding box center [1162, 98] width 71 height 19
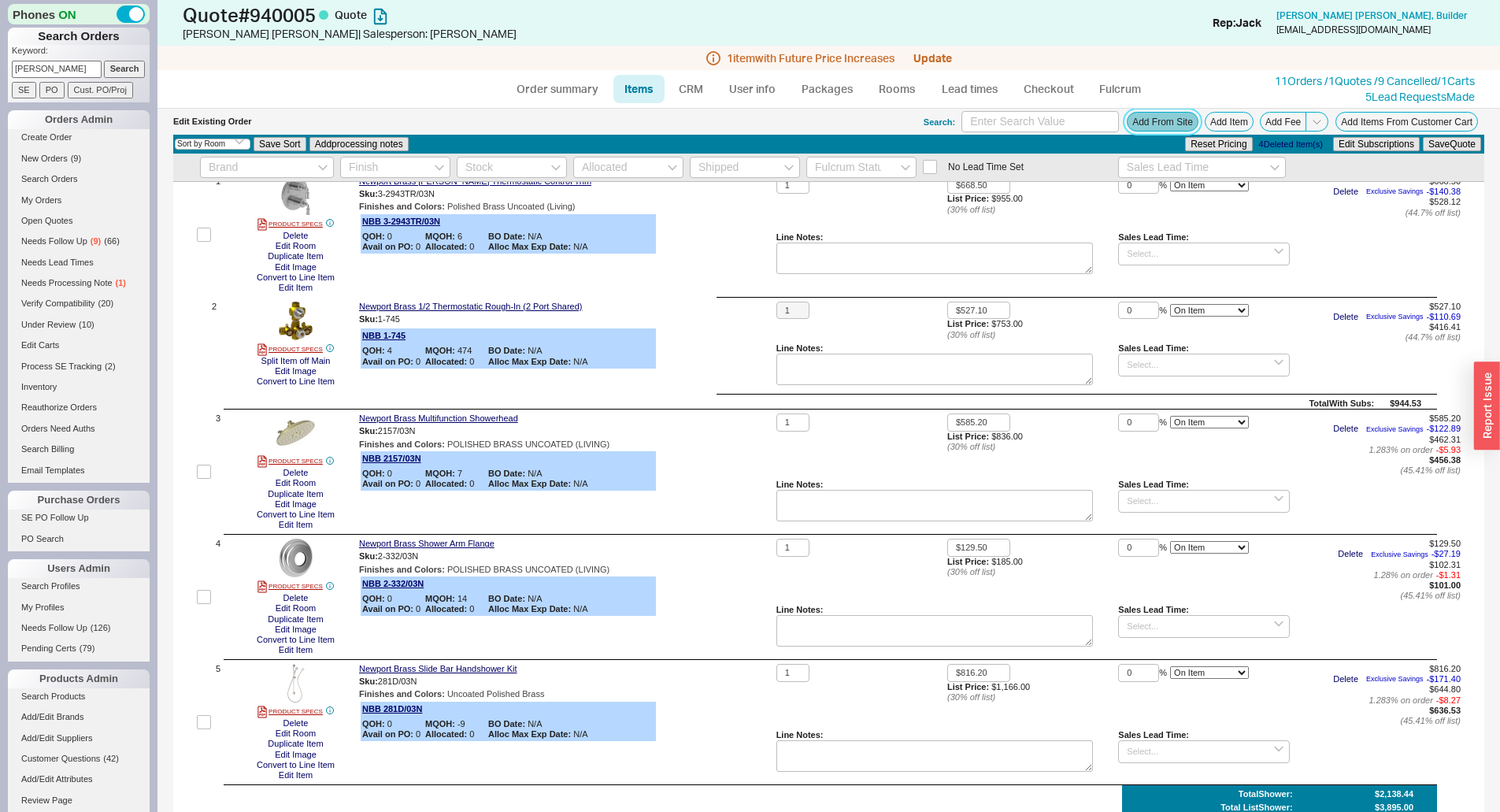
click at [1143, 120] on button "Add From Site" at bounding box center [1162, 122] width 71 height 19
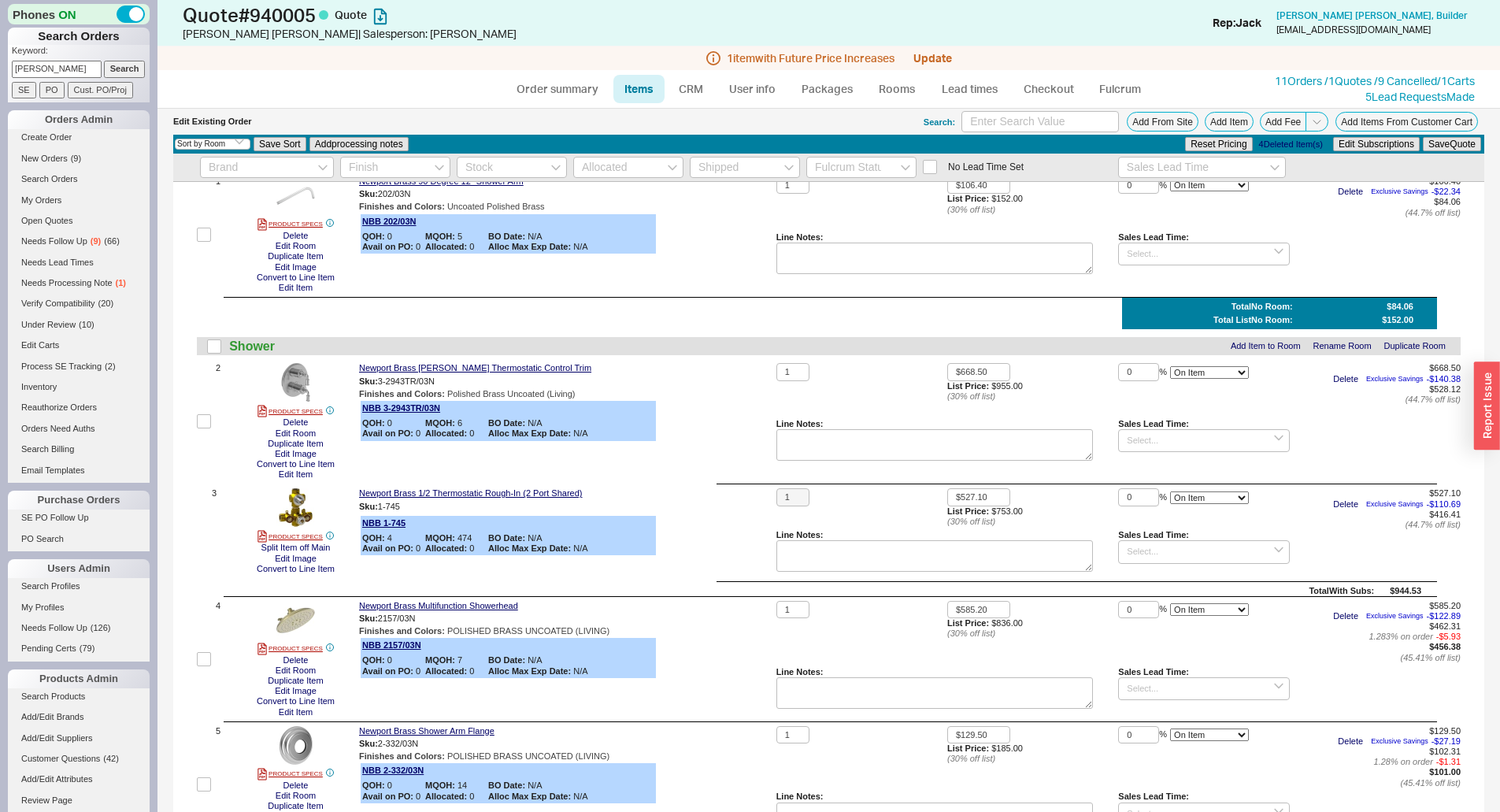
click at [746, 252] on div "Newport Brass 90 Degree 12" Shower Arm Sku: 202/03N Finishes and Colors : Uncoa…" at bounding box center [564, 235] width 411 height 116
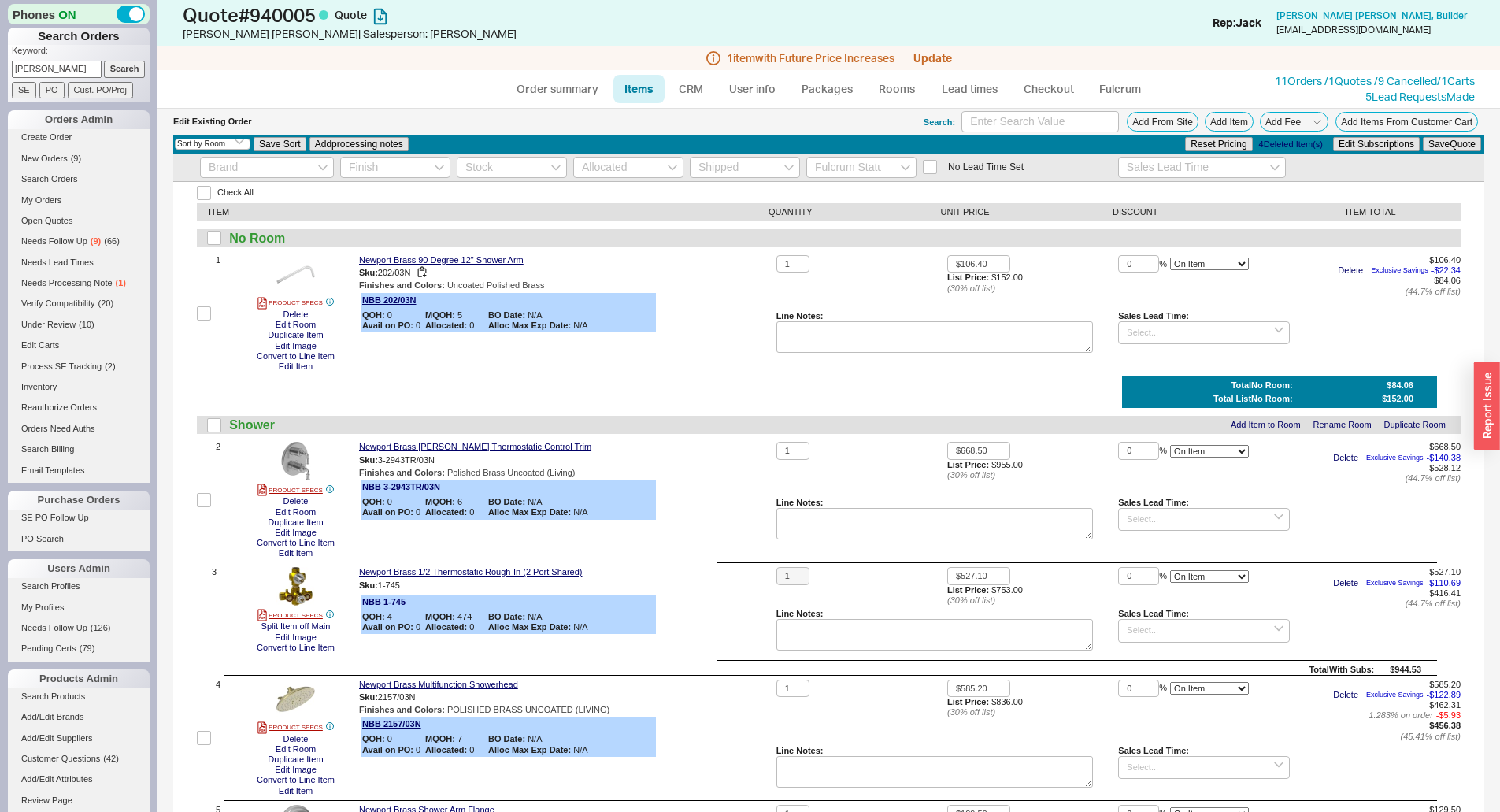
click at [739, 272] on div "Sku: 202/03N" at bounding box center [564, 272] width 411 height 15
click at [908, 96] on link "Rooms" at bounding box center [897, 89] width 59 height 28
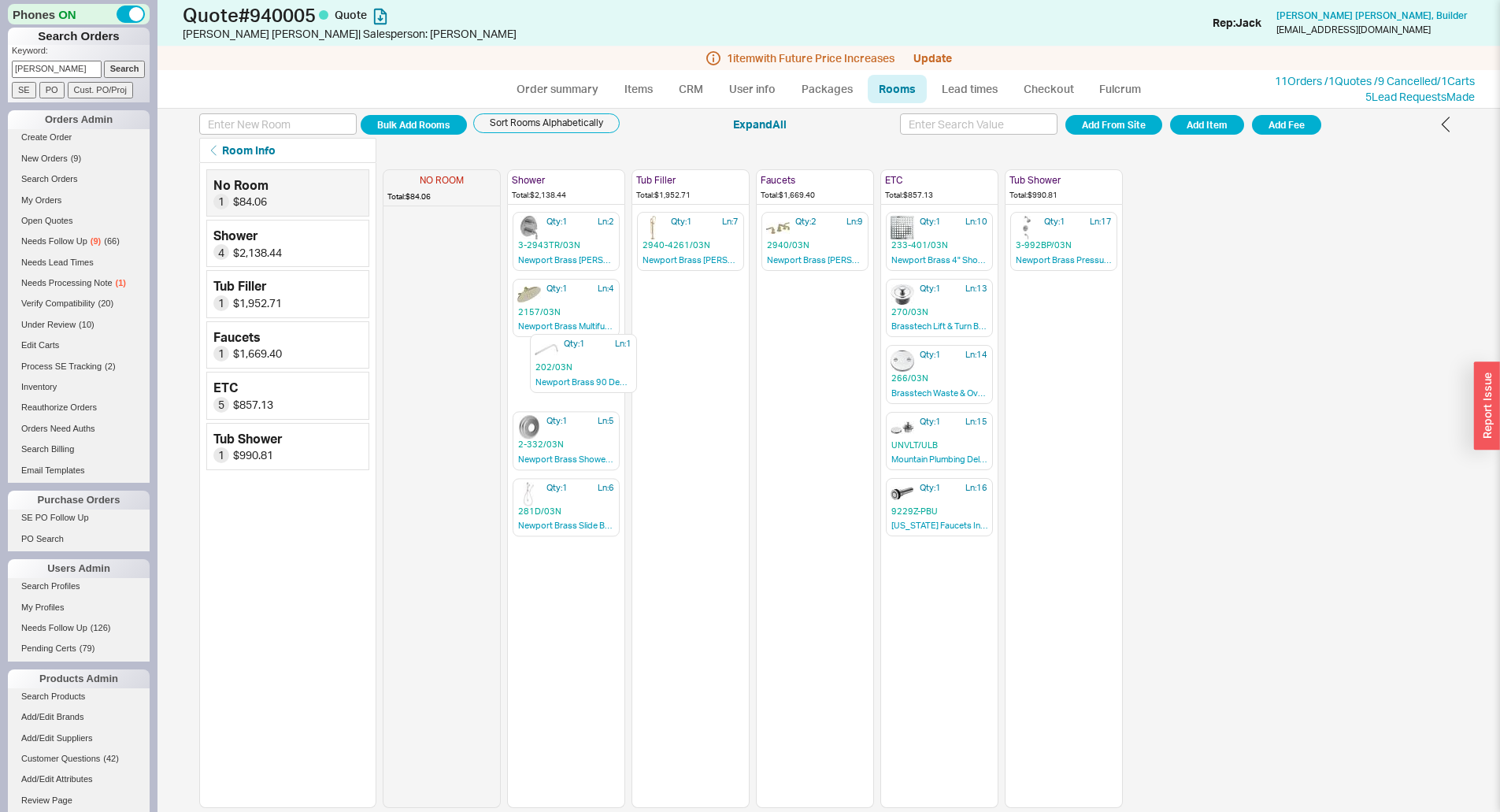
drag, startPoint x: 453, startPoint y: 235, endPoint x: 596, endPoint y: 354, distance: 186.0
click at [596, 354] on div "NO ROOM Total: $84.06 Qty: 1 Ln: 1 202/03N Newport Brass 90 Degree 12" Shower A…" at bounding box center [752, 485] width 740 height 644
click at [892, 168] on input "checkbox" at bounding box center [892, 172] width 14 height 14
checkbox input "true"
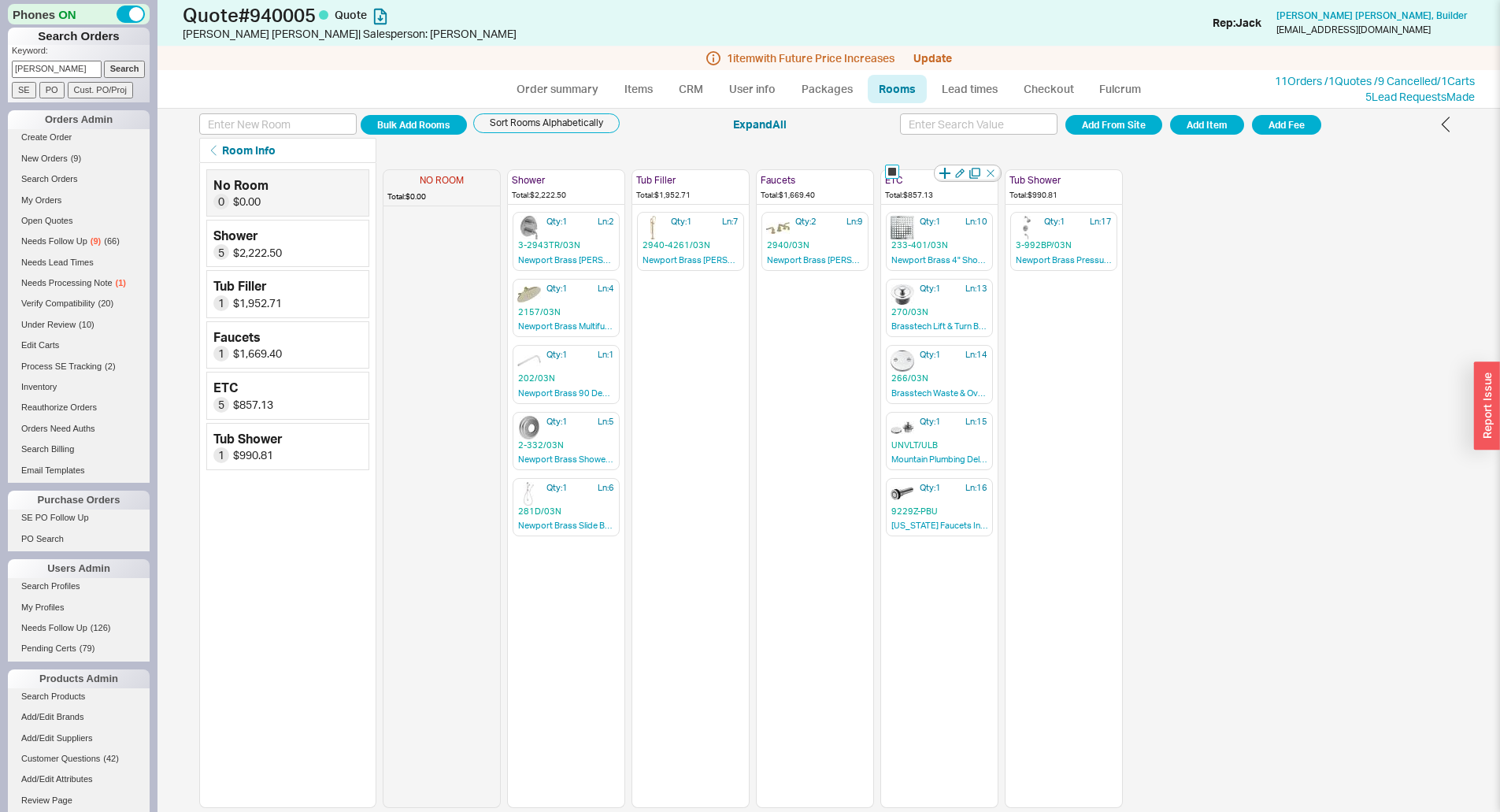
checkbox input "true"
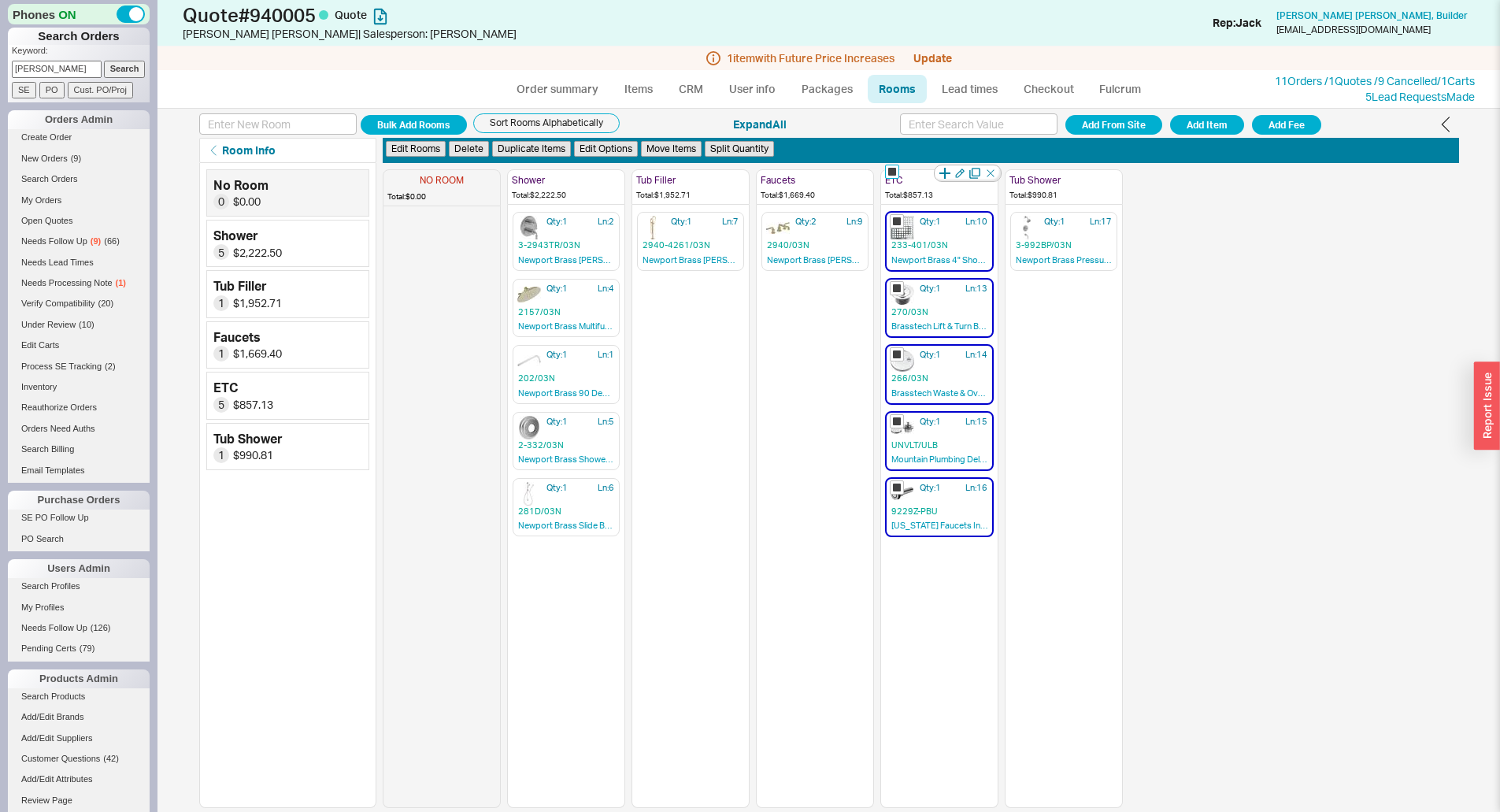
click at [889, 175] on input "checkbox" at bounding box center [892, 172] width 14 height 14
checkbox input "false"
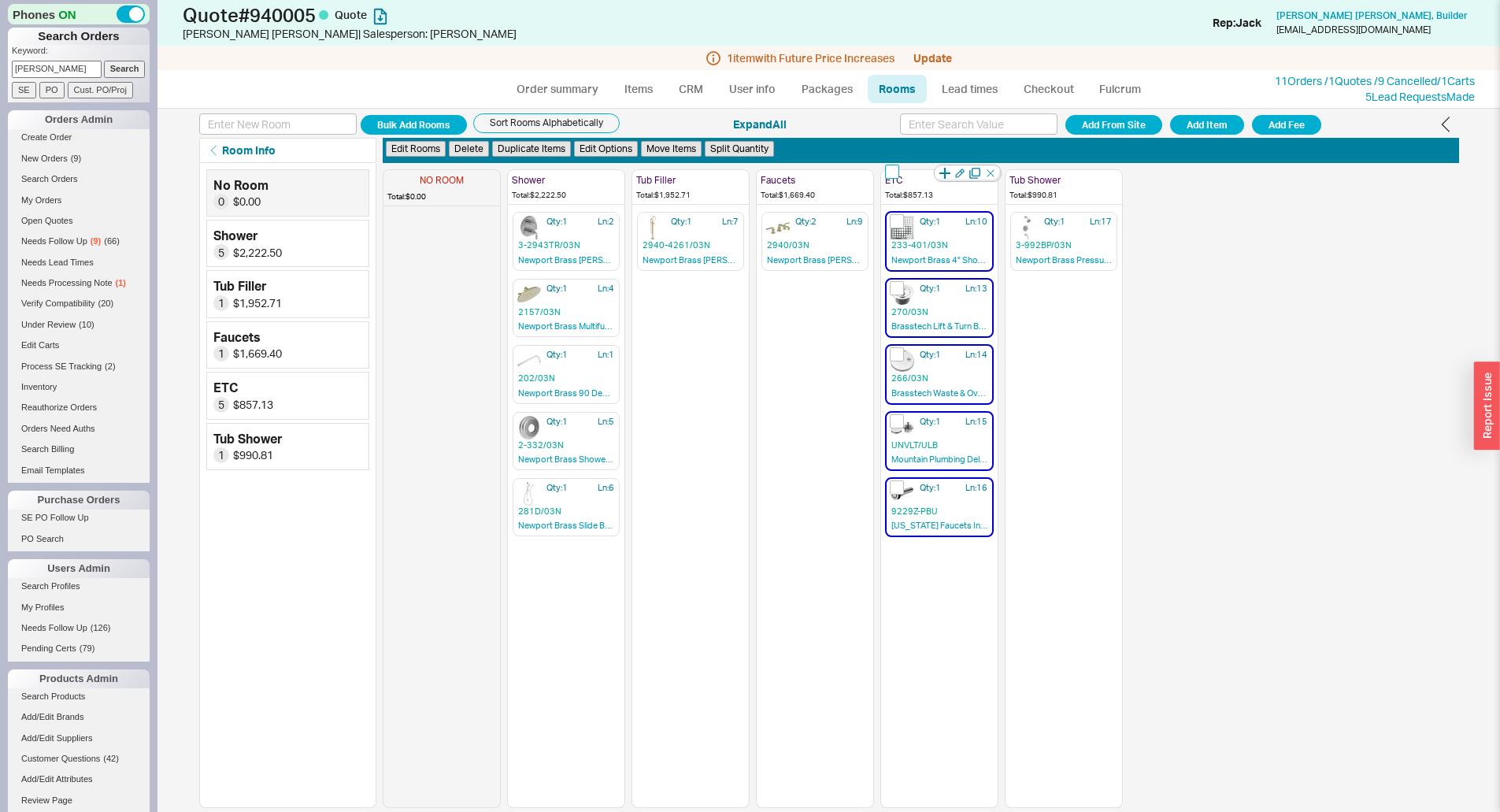
checkbox input "false"
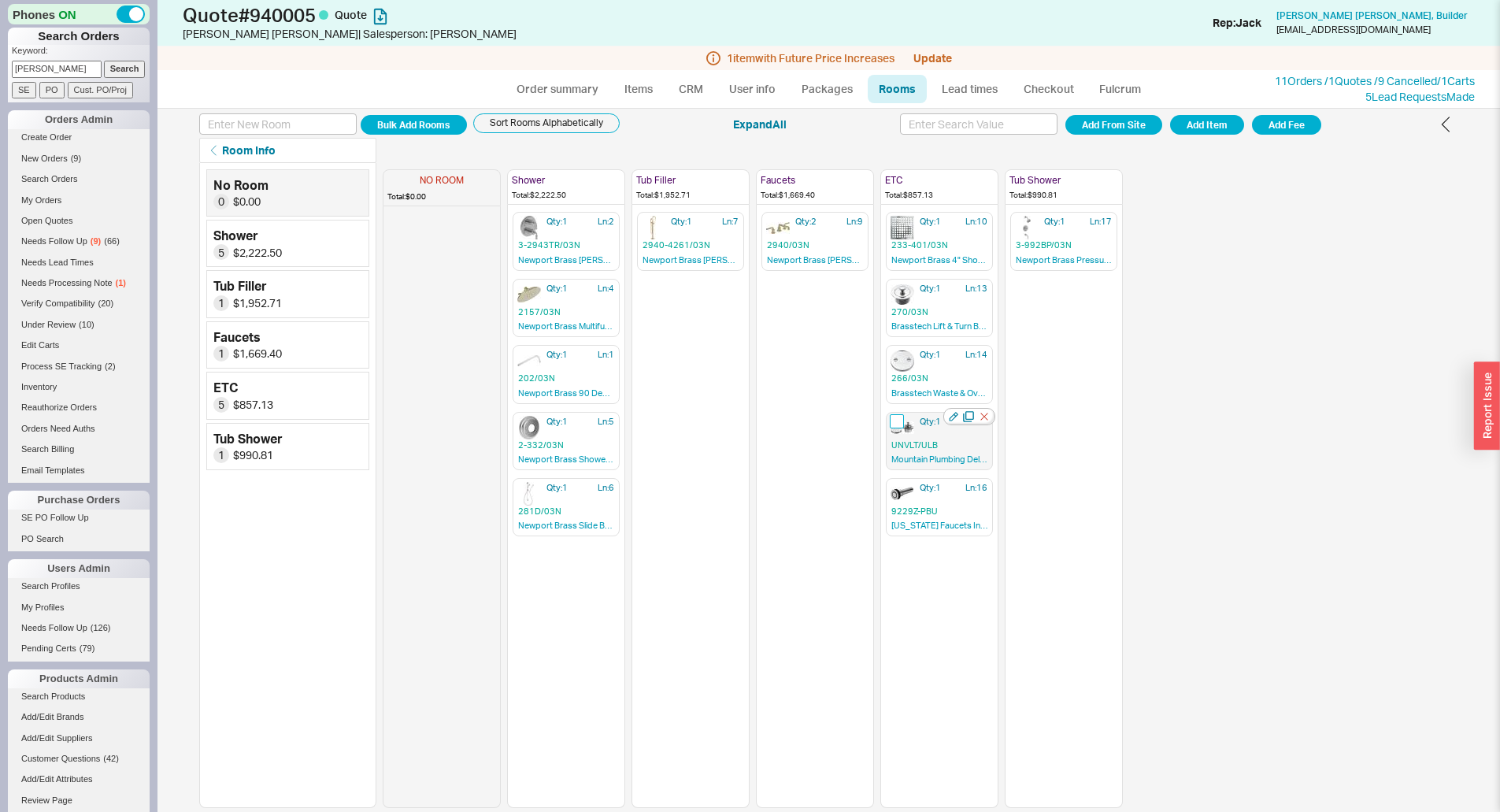
click at [897, 421] on input "checkbox" at bounding box center [897, 421] width 14 height 14
checkbox input "true"
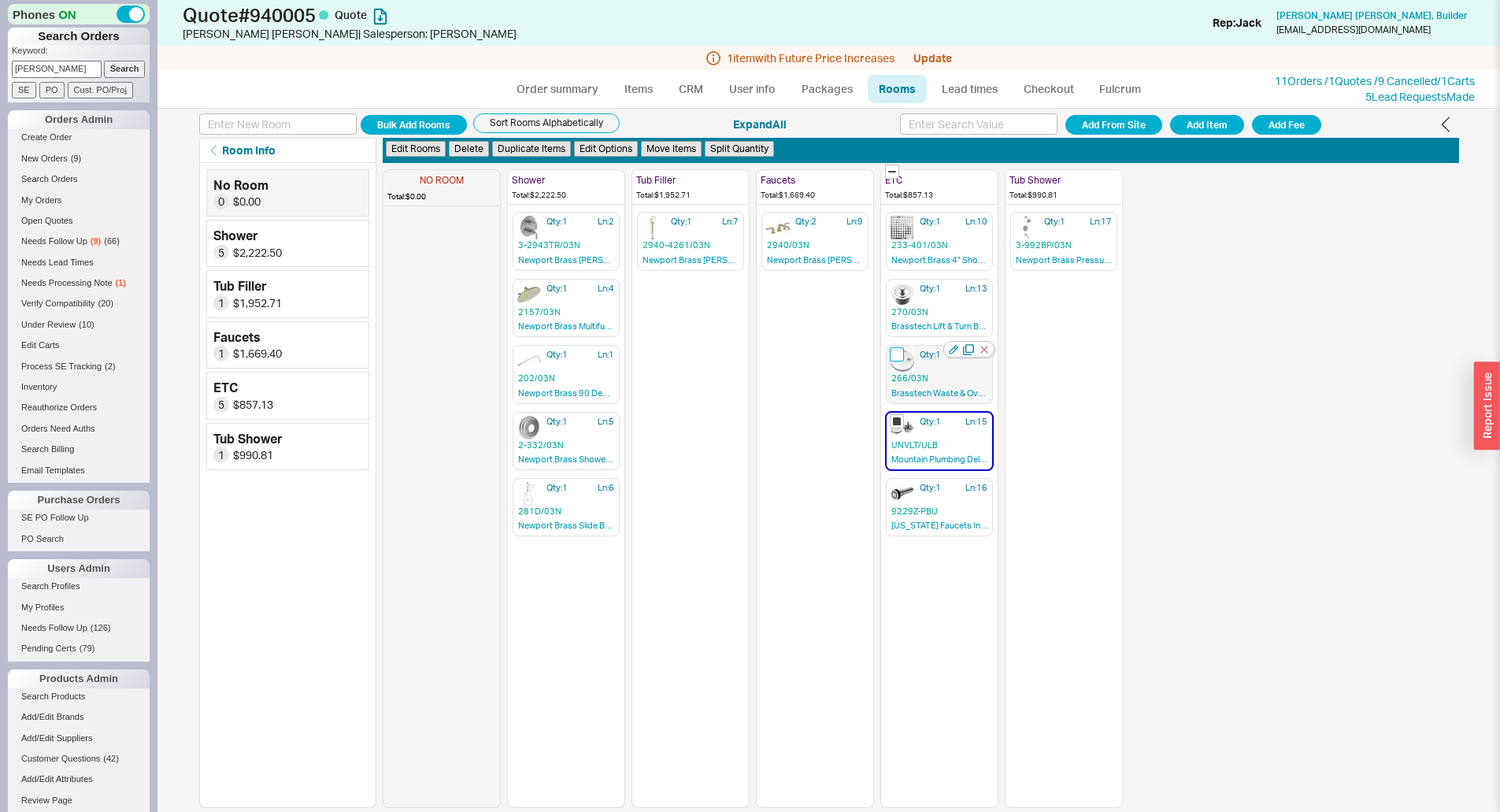
click at [892, 354] on input "checkbox" at bounding box center [897, 354] width 14 height 14
checkbox input "true"
click at [896, 287] on input "checkbox" at bounding box center [897, 288] width 14 height 14
checkbox input "true"
click at [892, 219] on input "checkbox" at bounding box center [897, 221] width 14 height 14
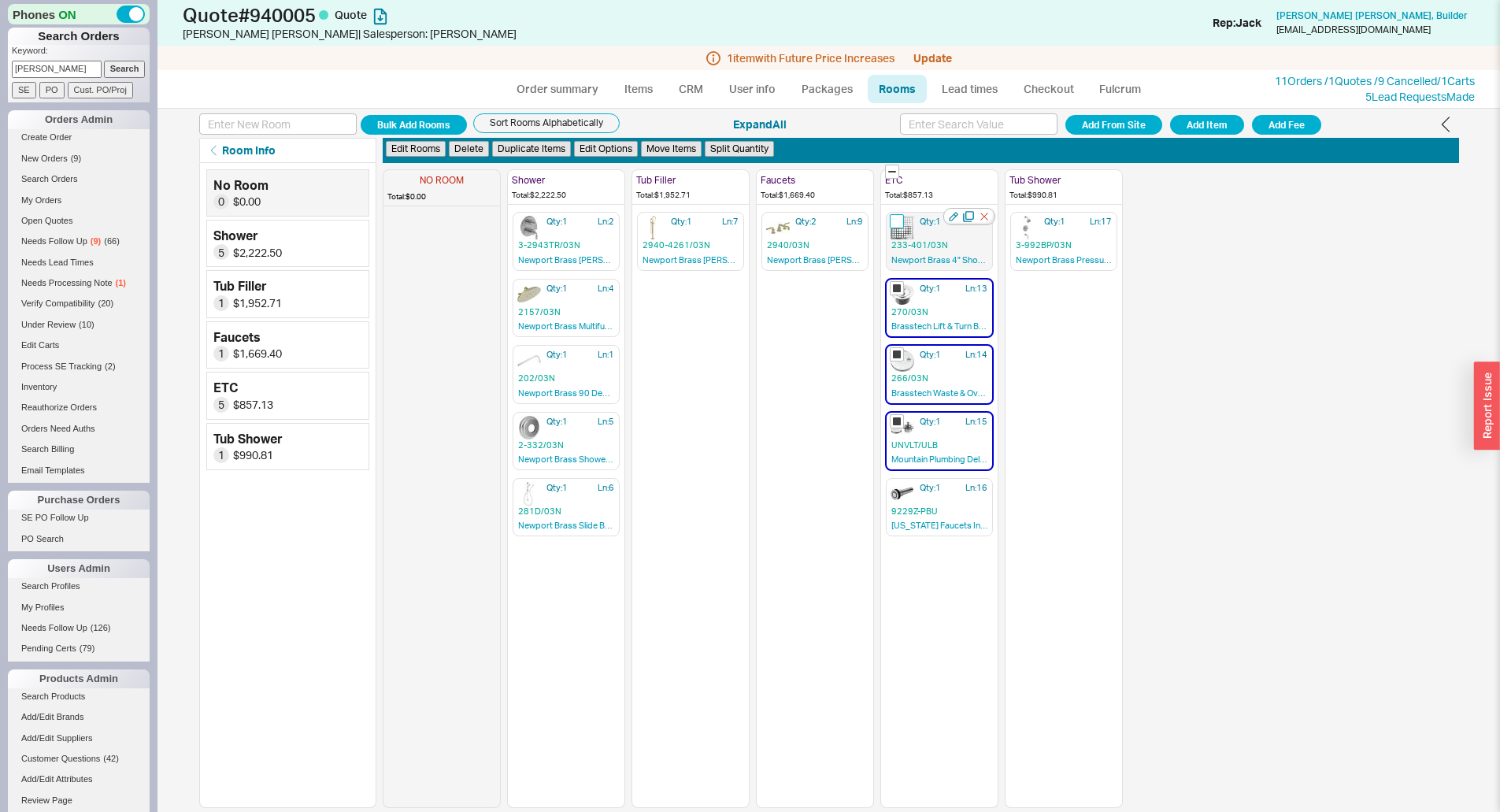
checkbox input "true"
click at [654, 148] on button "Move Items" at bounding box center [671, 149] width 61 height 17
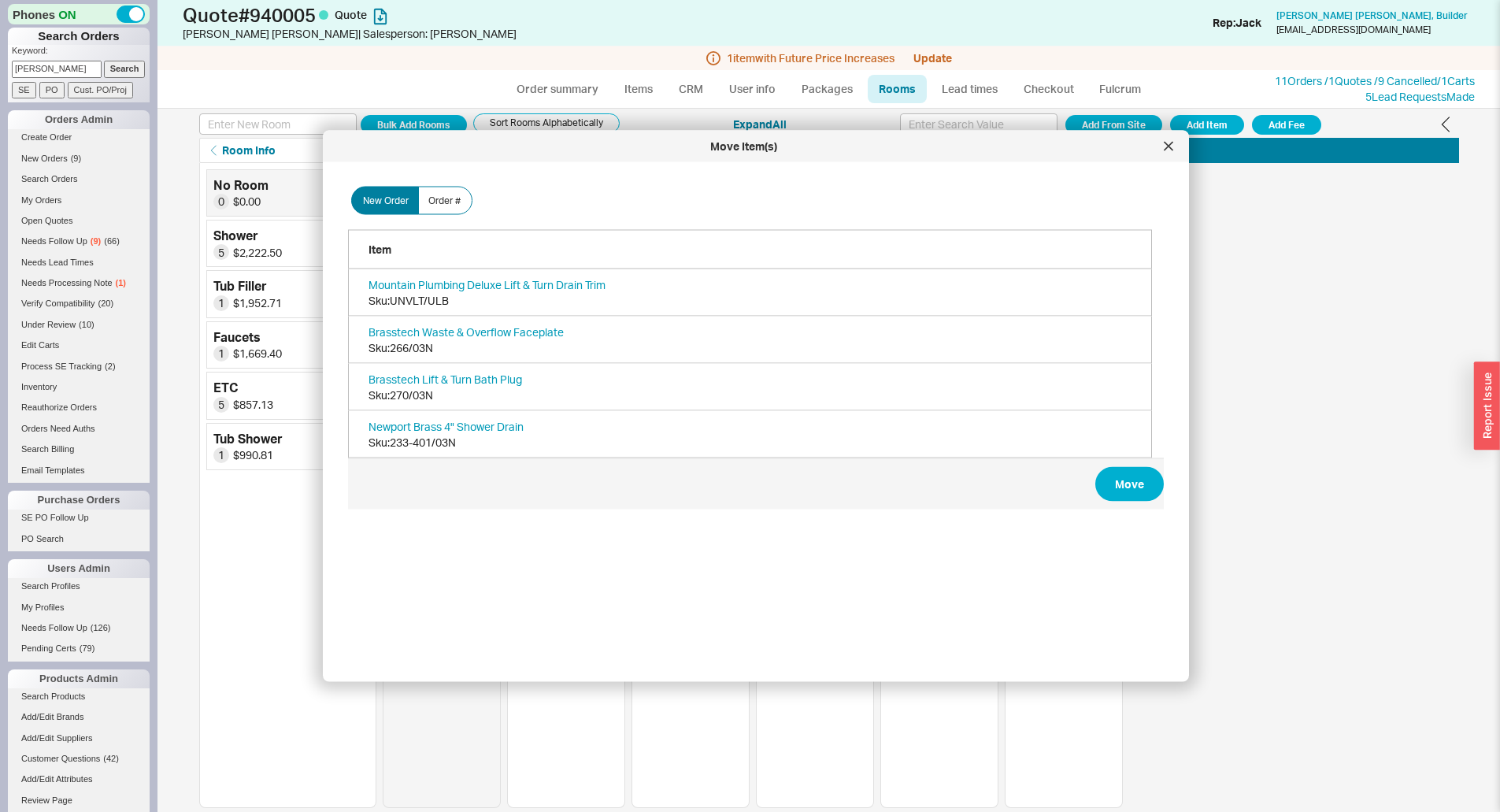
scroll to position [470, 817]
click at [461, 203] on label "Order #" at bounding box center [445, 200] width 55 height 28
click at [0, 0] on input "Order #" at bounding box center [0, 0] width 0 height 0
click at [623, 222] on input at bounding box center [617, 210] width 275 height 29
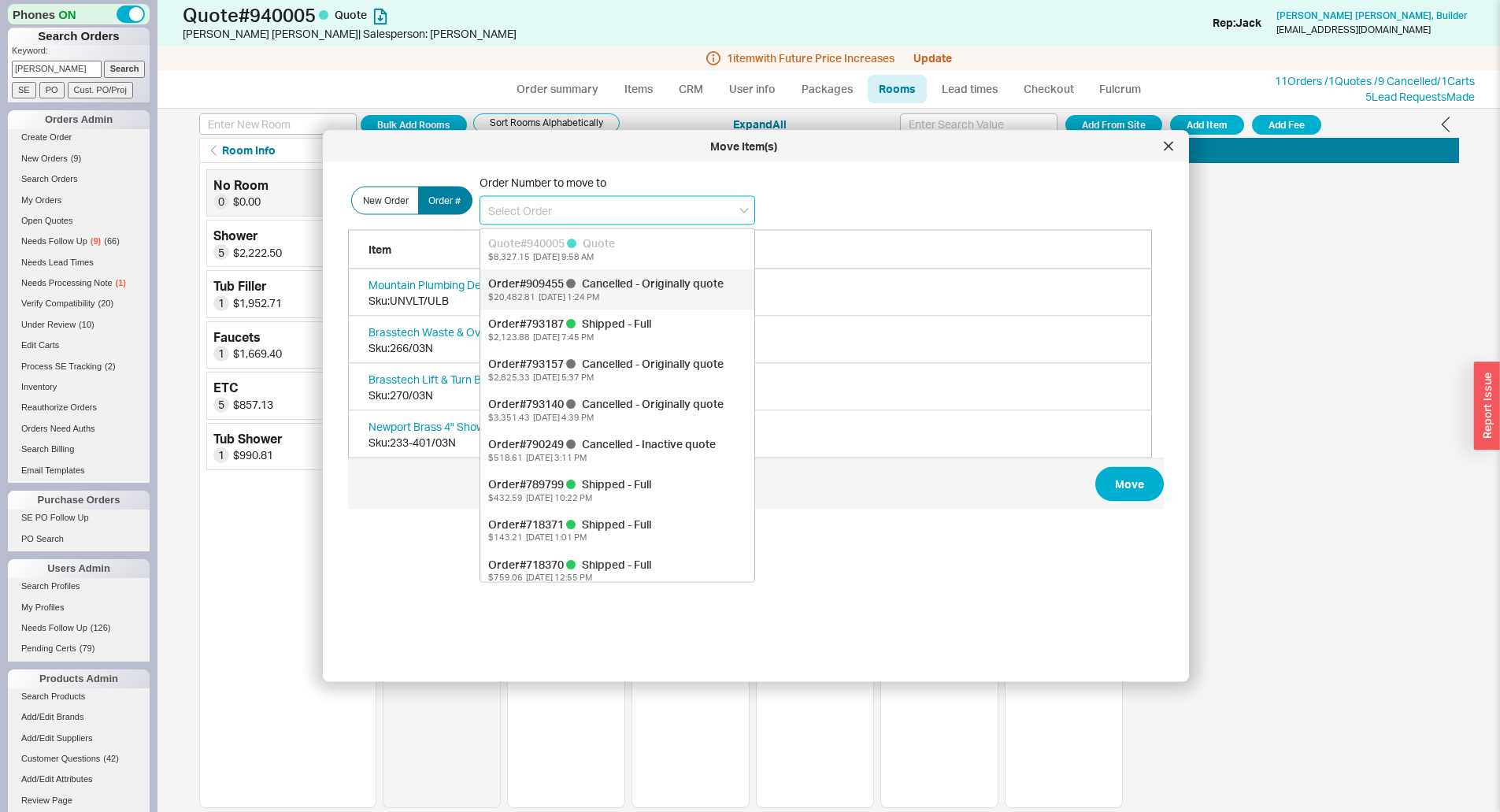
click at [660, 289] on span "Cancelled - Originally quote" at bounding box center [653, 281] width 142 height 13
type input "909455"
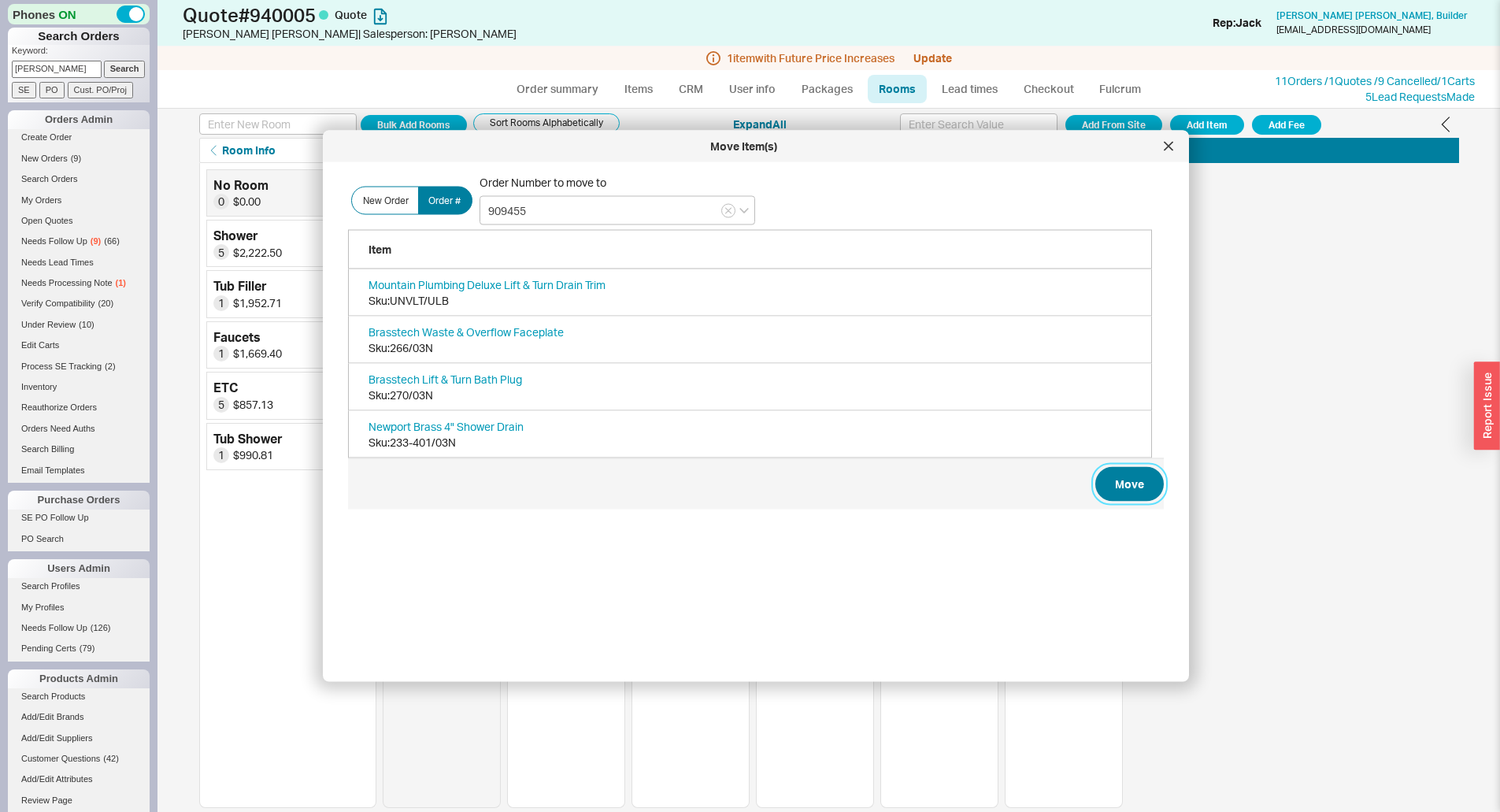
click at [1095, 491] on button "Move" at bounding box center [1130, 483] width 69 height 34
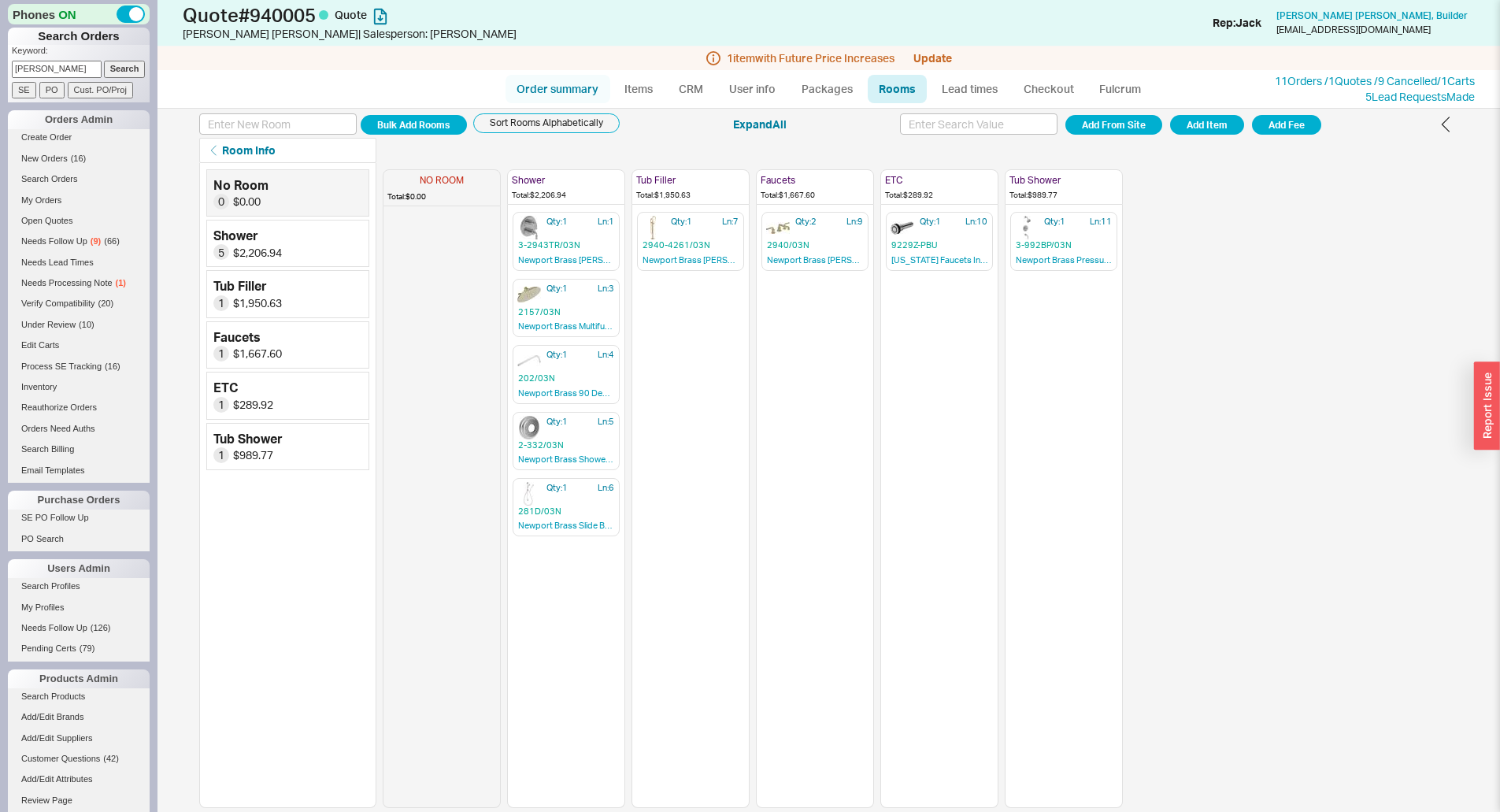
click at [533, 83] on link "Order summary" at bounding box center [557, 89] width 105 height 28
select select "*"
select select "LOW"
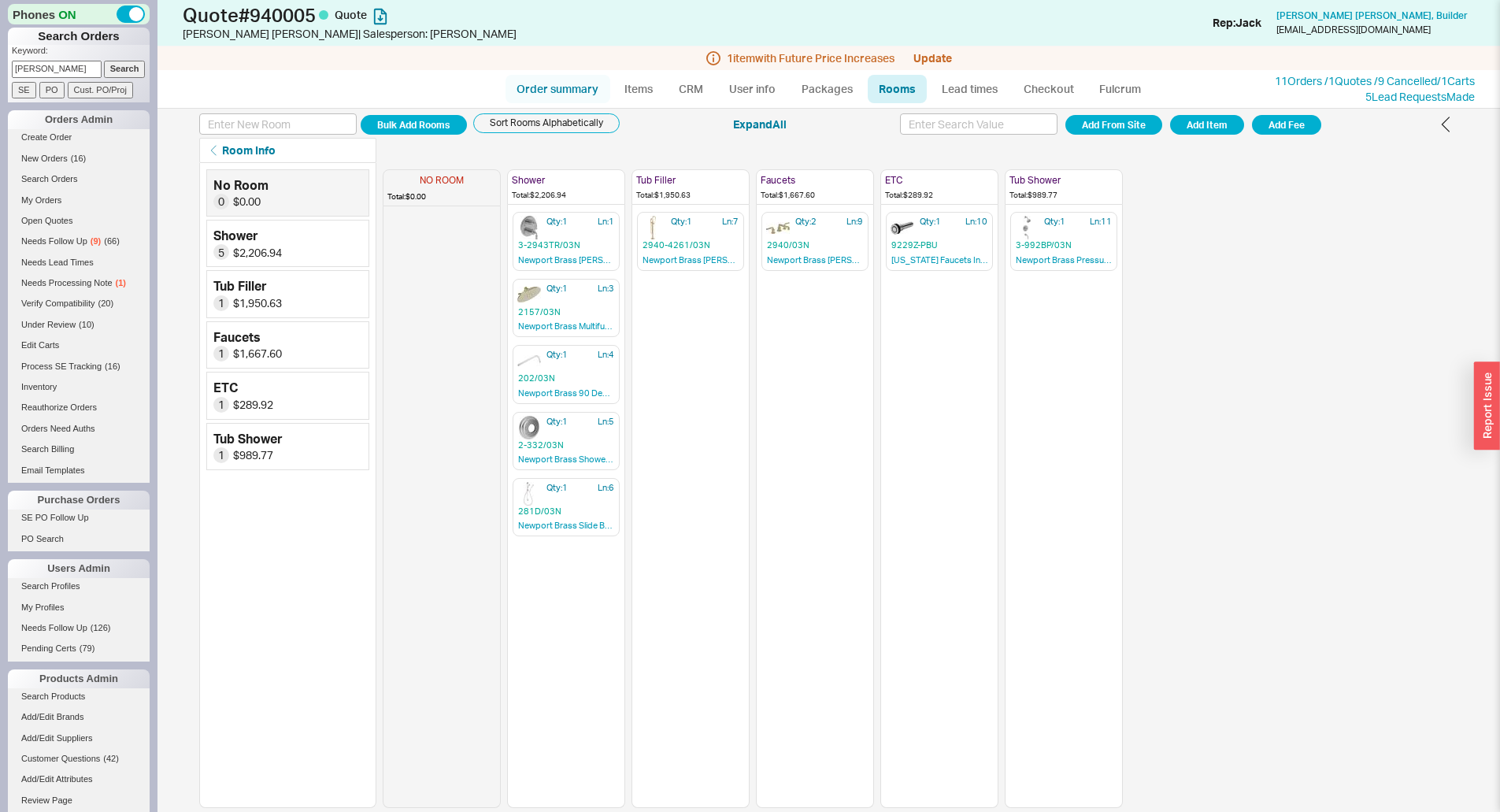
select select "3"
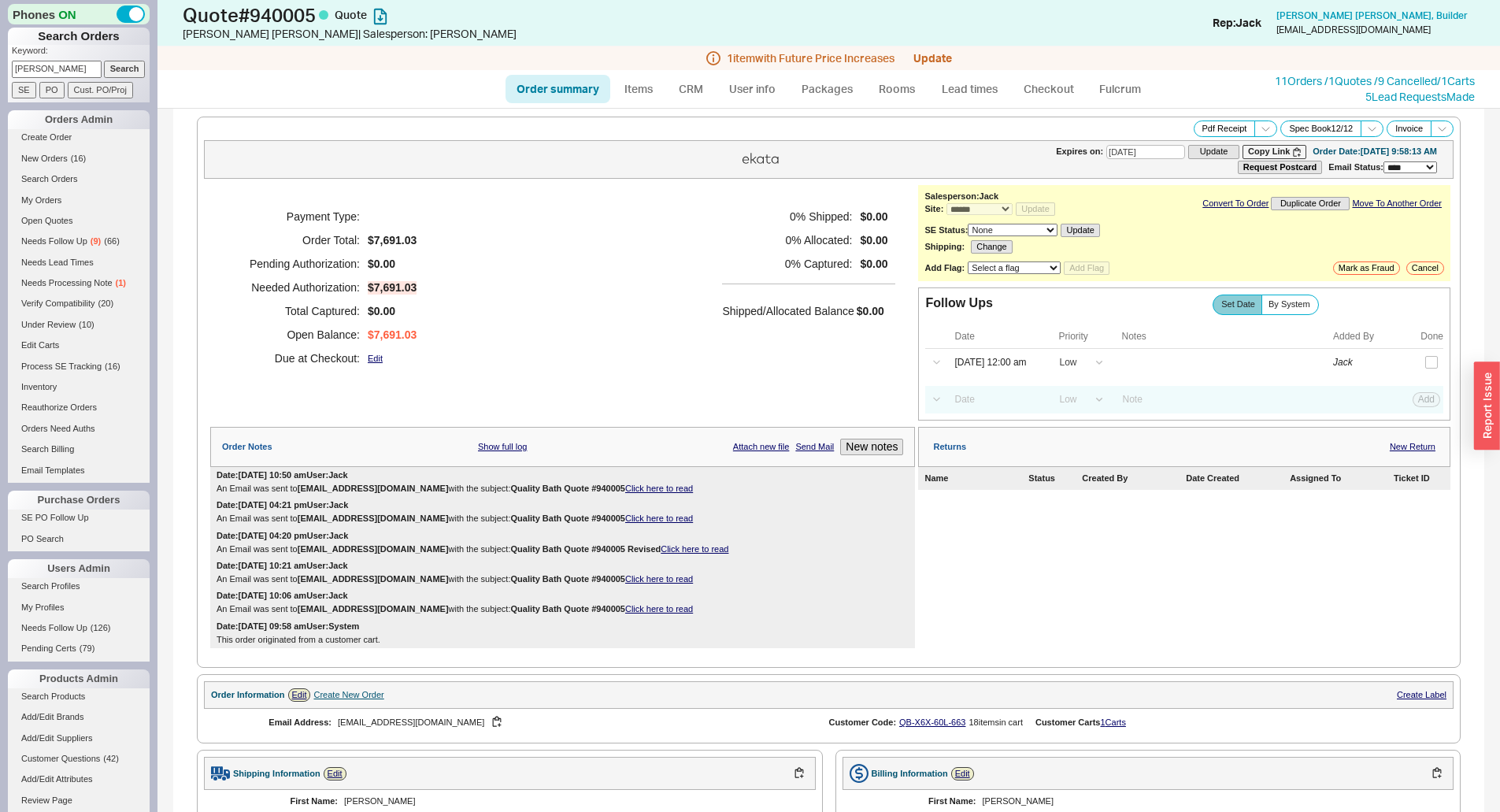
click at [518, 211] on div "Payment Type: Order Total: $7,691.03 Pending Authorization: $0.00 Needed Author…" at bounding box center [562, 287] width 705 height 205
click at [525, 121] on div "Pdf Receipt Spec Book 12 / 12 Invoice" at bounding box center [828, 129] width 1250 height 17
click at [526, 106] on ul "Order summary Items CRM User info Packages Rooms Lead times Checkout Fulcrum" at bounding box center [829, 88] width 660 height 38
click at [74, 72] on input "powell" at bounding box center [56, 69] width 90 height 17
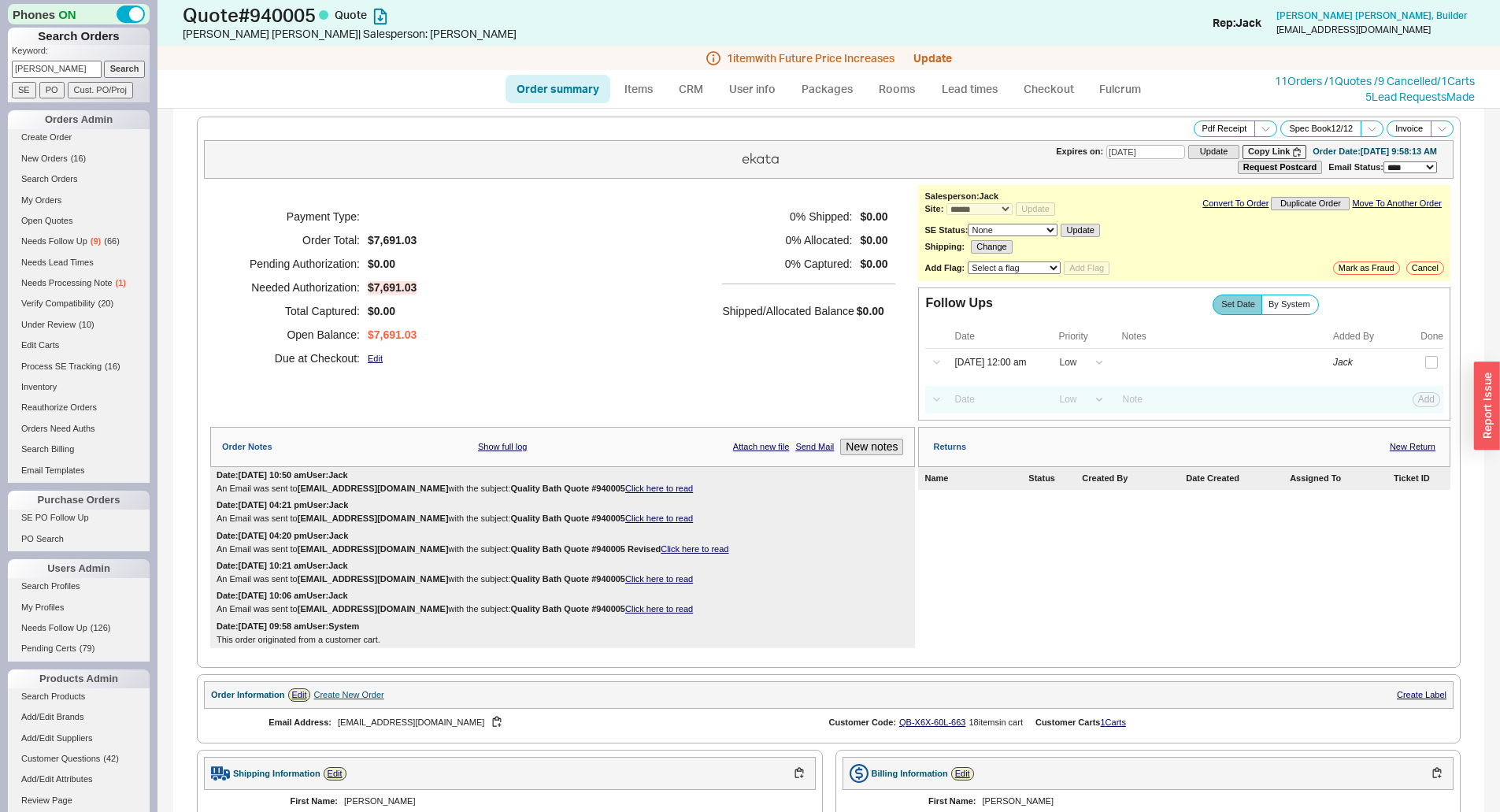
click at [74, 72] on input "powell" at bounding box center [56, 69] width 90 height 17
click at [57, 188] on li "Search Orders" at bounding box center [78, 181] width 142 height 20
click at [57, 183] on link "Search Orders" at bounding box center [78, 179] width 142 height 17
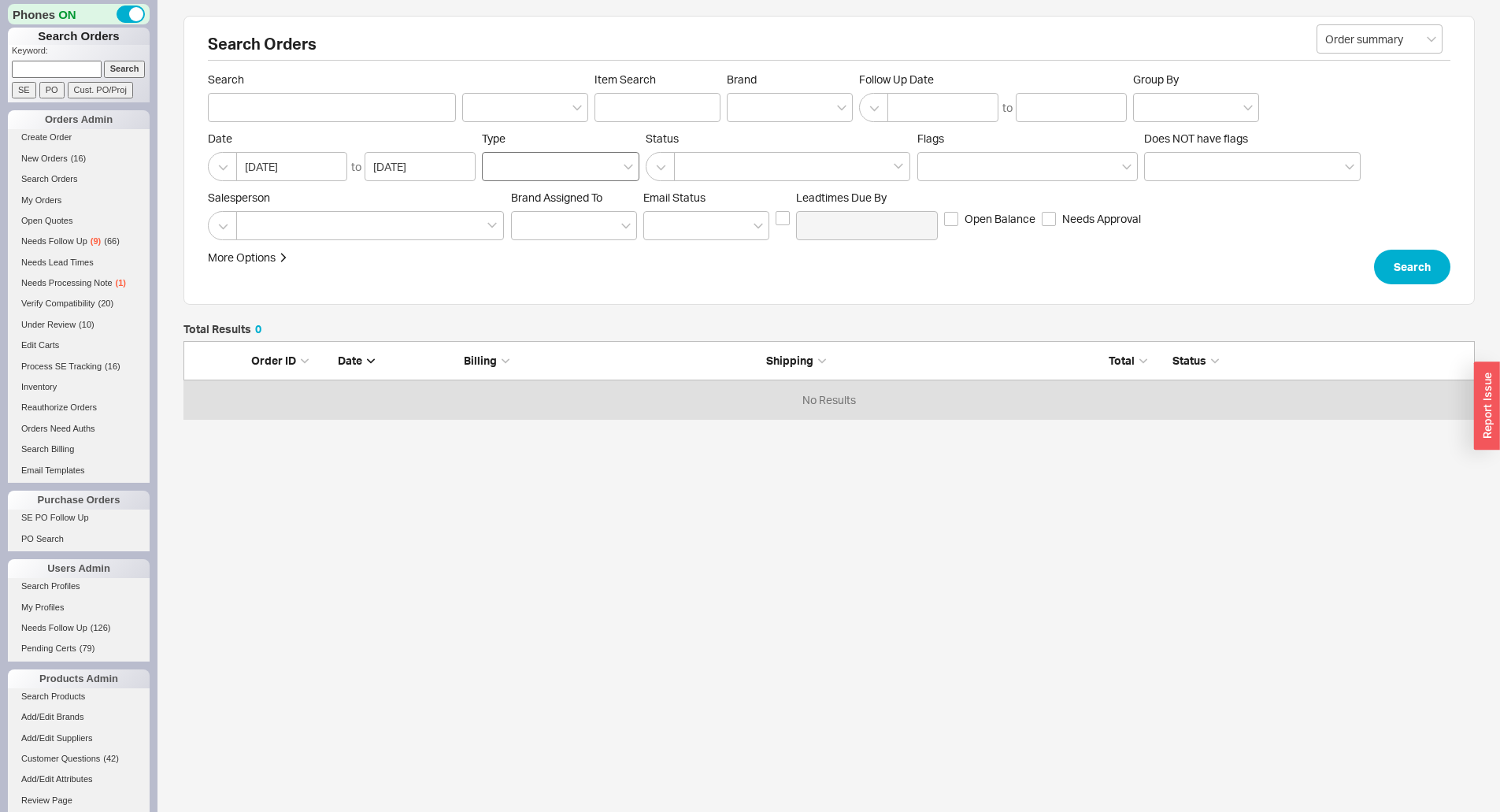
scroll to position [66, 1280]
click at [724, 118] on div "Search Item Search Brand Follow Up Date to Group By" at bounding box center [829, 97] width 1243 height 49
click at [757, 106] on div at bounding box center [789, 107] width 126 height 29
click at [746, 106] on input "Brand" at bounding box center [741, 108] width 11 height 19
type input "elka"
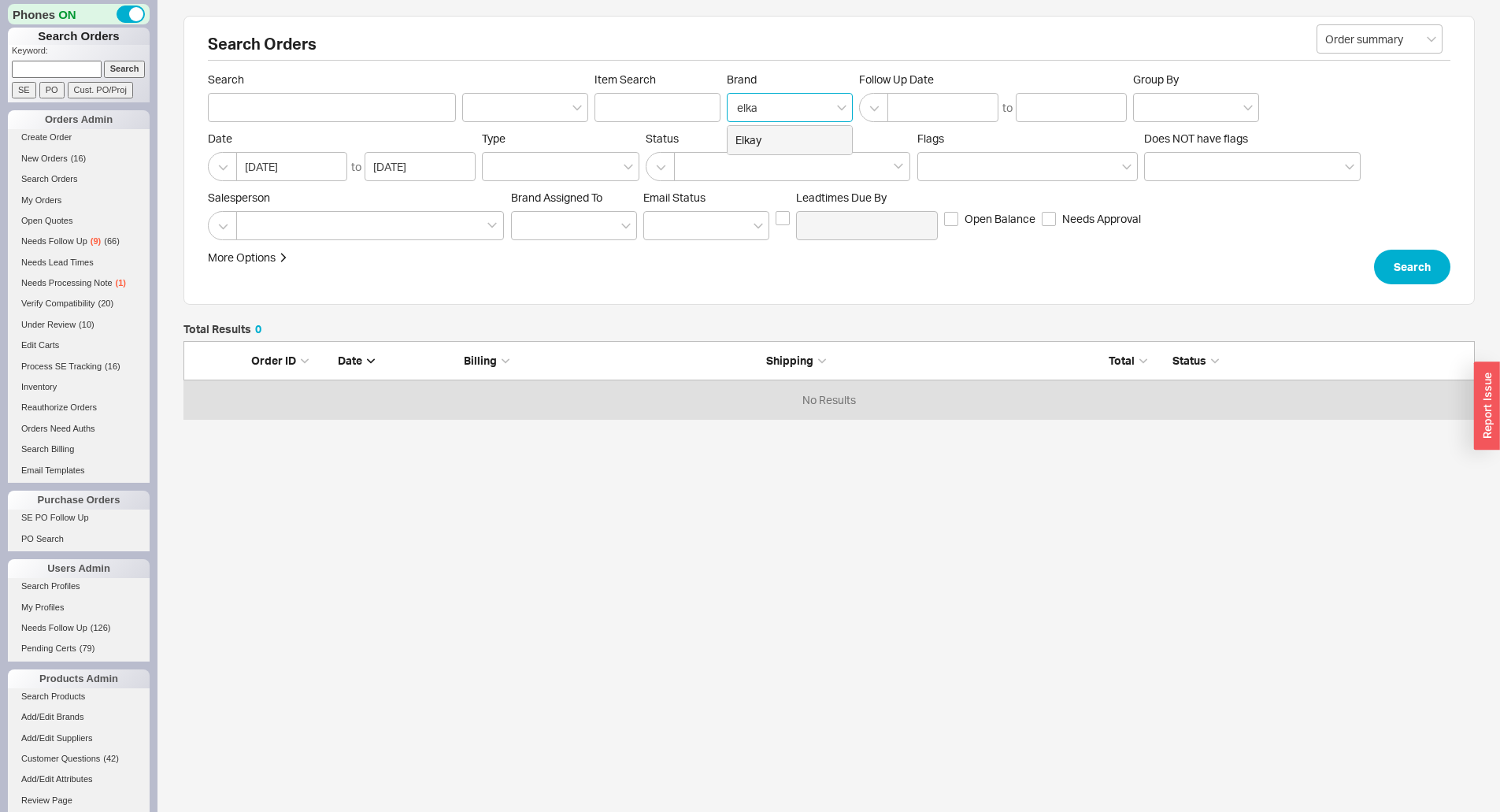
click at [773, 135] on div "Elkay" at bounding box center [789, 140] width 124 height 28
type input "Brand"
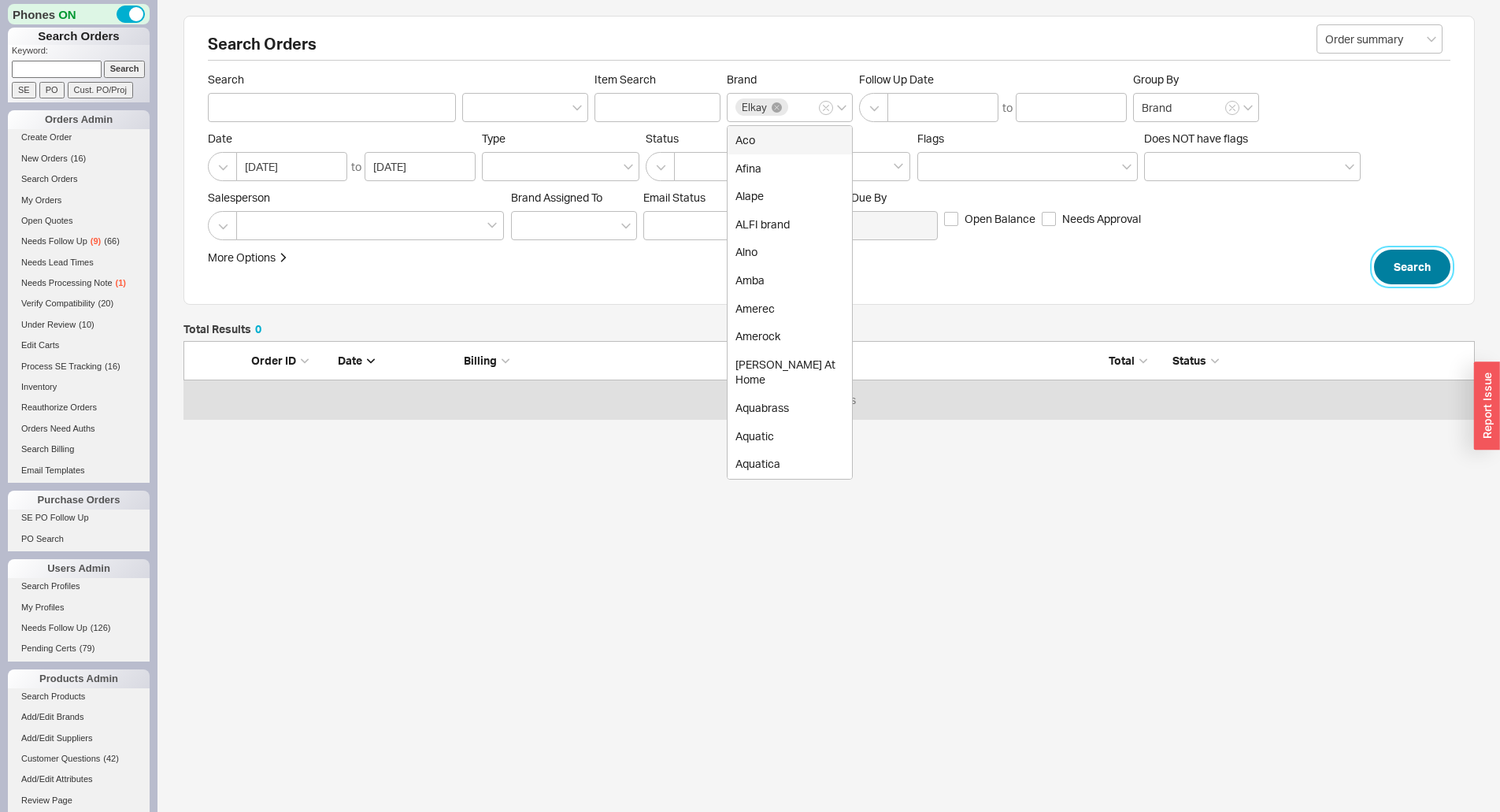
click at [1409, 262] on button "Search" at bounding box center [1412, 266] width 77 height 34
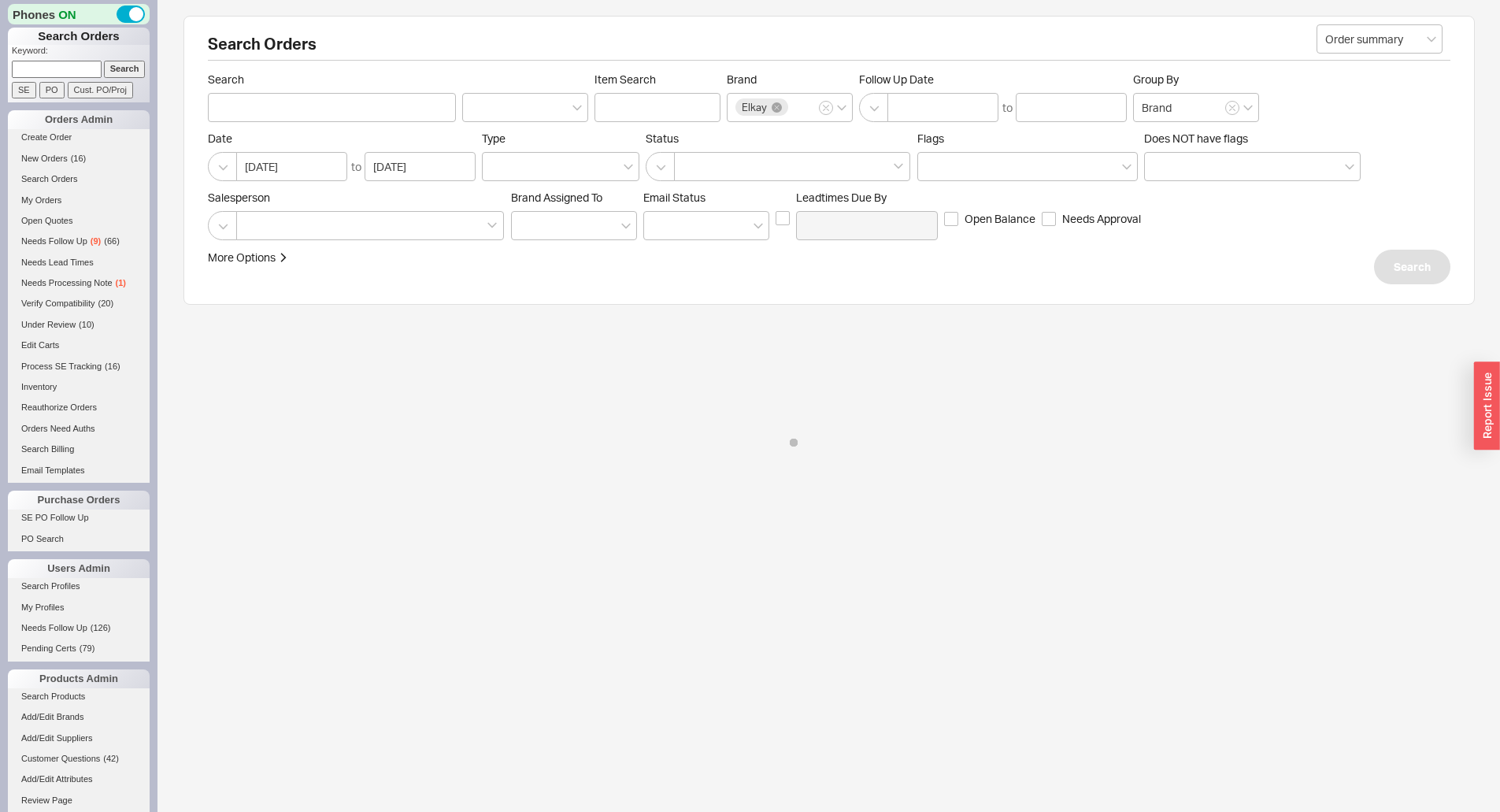
click at [1385, 193] on div "Salesperson Brand Assigned To Em ​ ail Status Leadtimes Due By Open Balance Nee…" at bounding box center [829, 215] width 1243 height 49
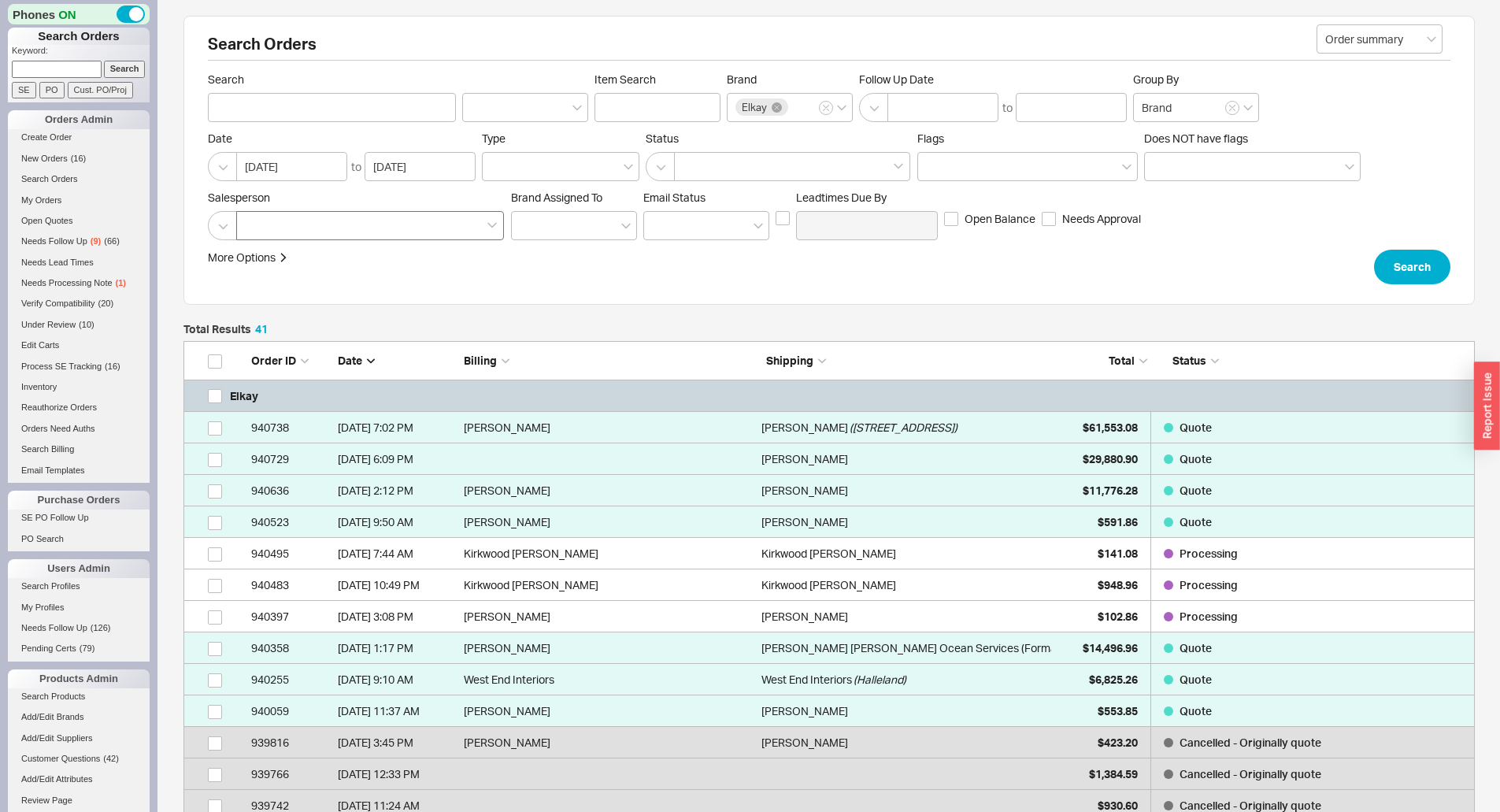
click at [369, 220] on div at bounding box center [370, 225] width 268 height 29
click at [256, 220] on input at bounding box center [250, 226] width 11 height 19
type input "jac"
click at [343, 248] on div "Jack" at bounding box center [371, 258] width 266 height 28
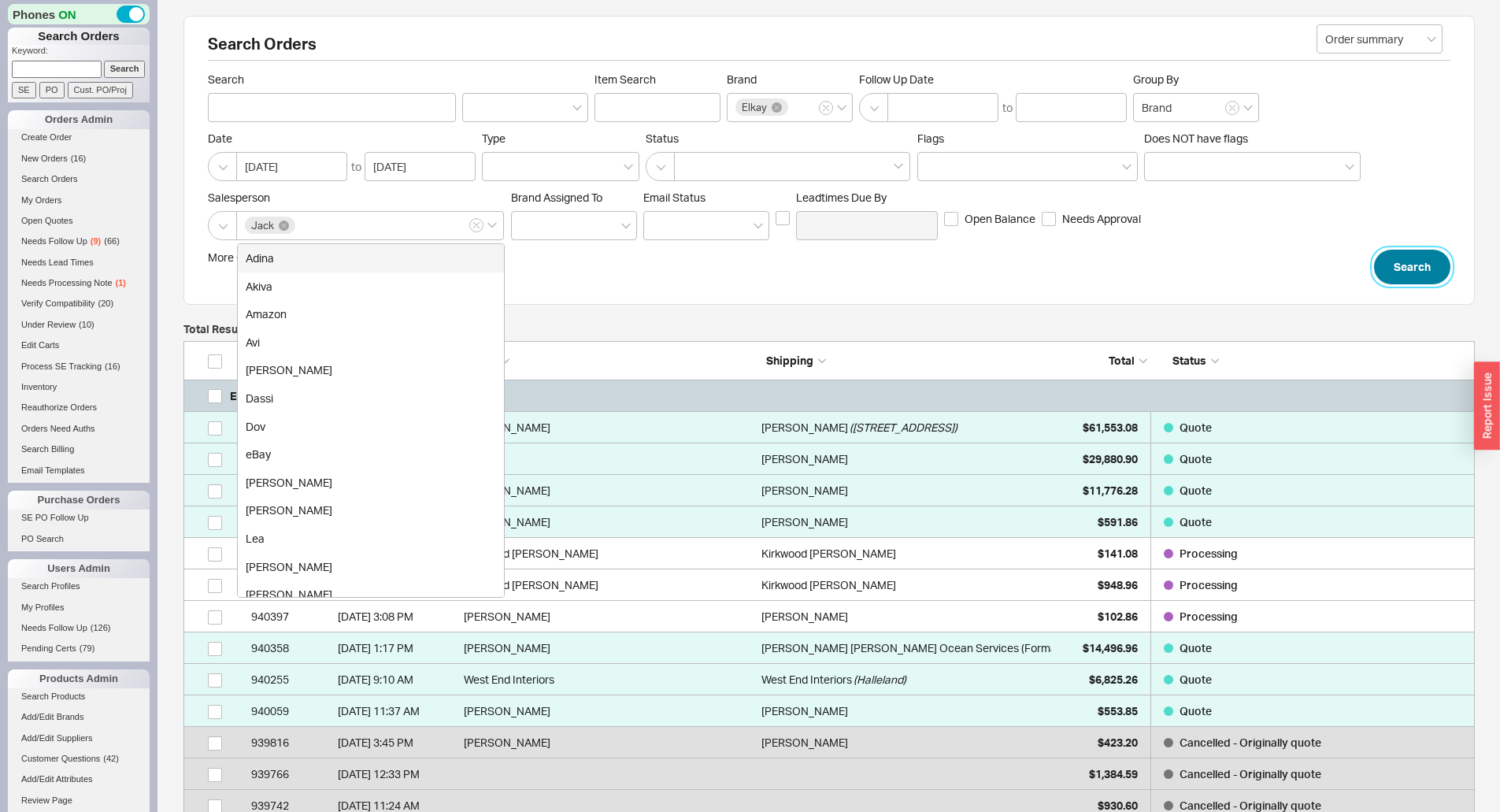
click at [1391, 257] on button "Search" at bounding box center [1412, 266] width 77 height 34
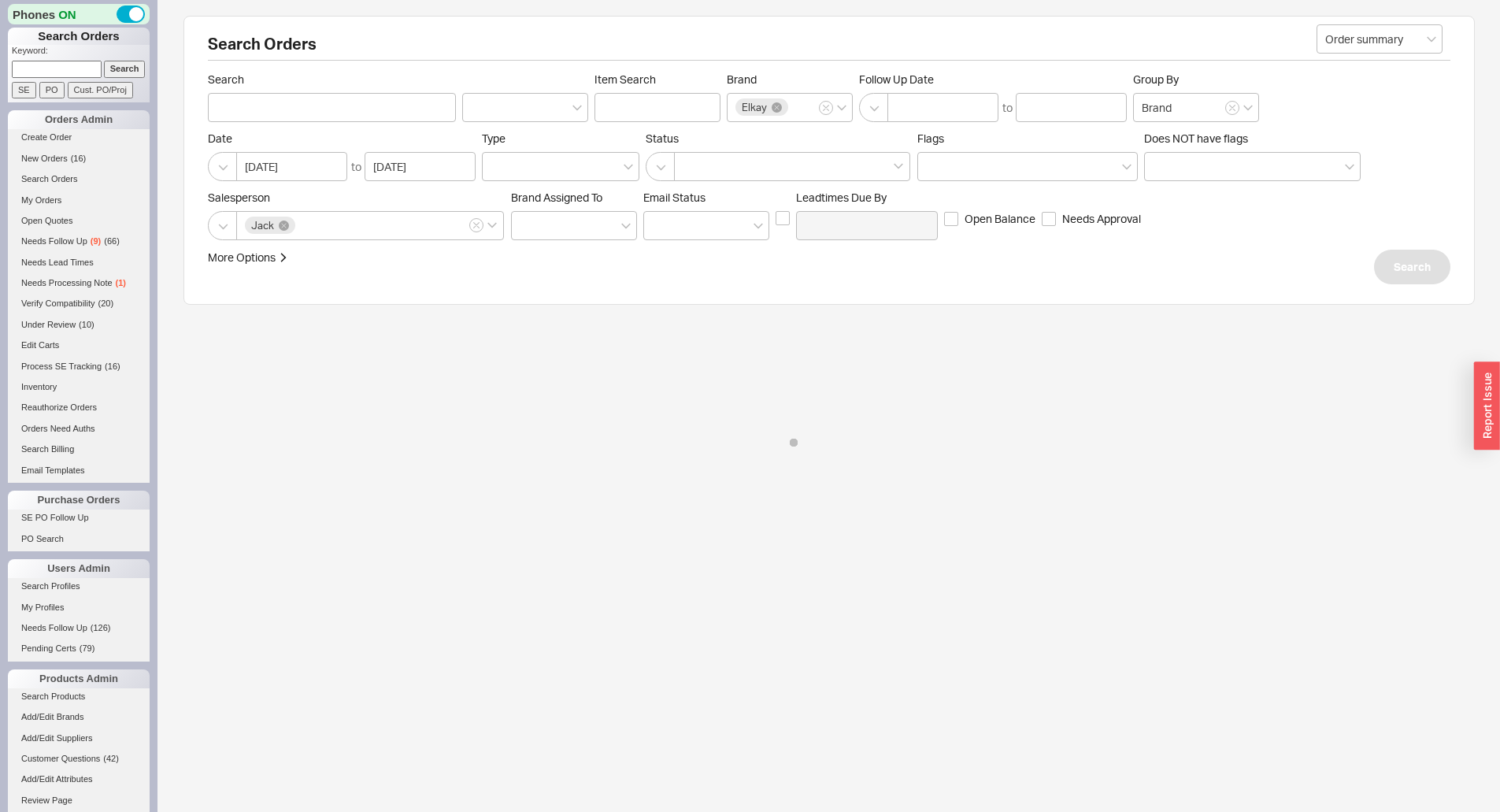
click at [1327, 214] on div "Salesperson Jack Brand Assigned To Em ​ ail Status Leadtimes Due By Open Balanc…" at bounding box center [829, 215] width 1243 height 49
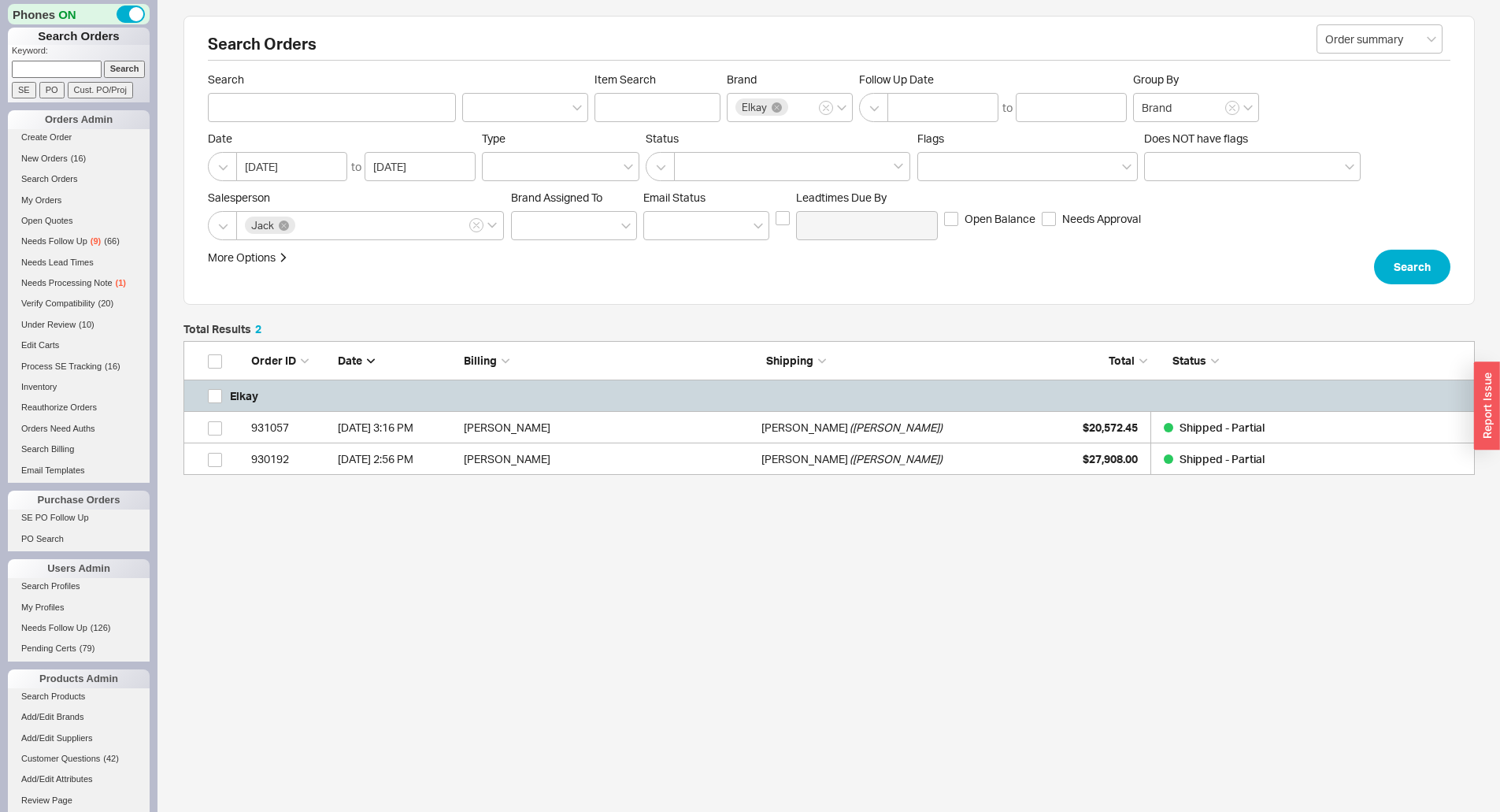
scroll to position [122, 1280]
click at [1079, 321] on div "Search Orders Order summary Search Item Search Brand Elkay Follow Up Date to Gr…" at bounding box center [829, 328] width 1291 height 625
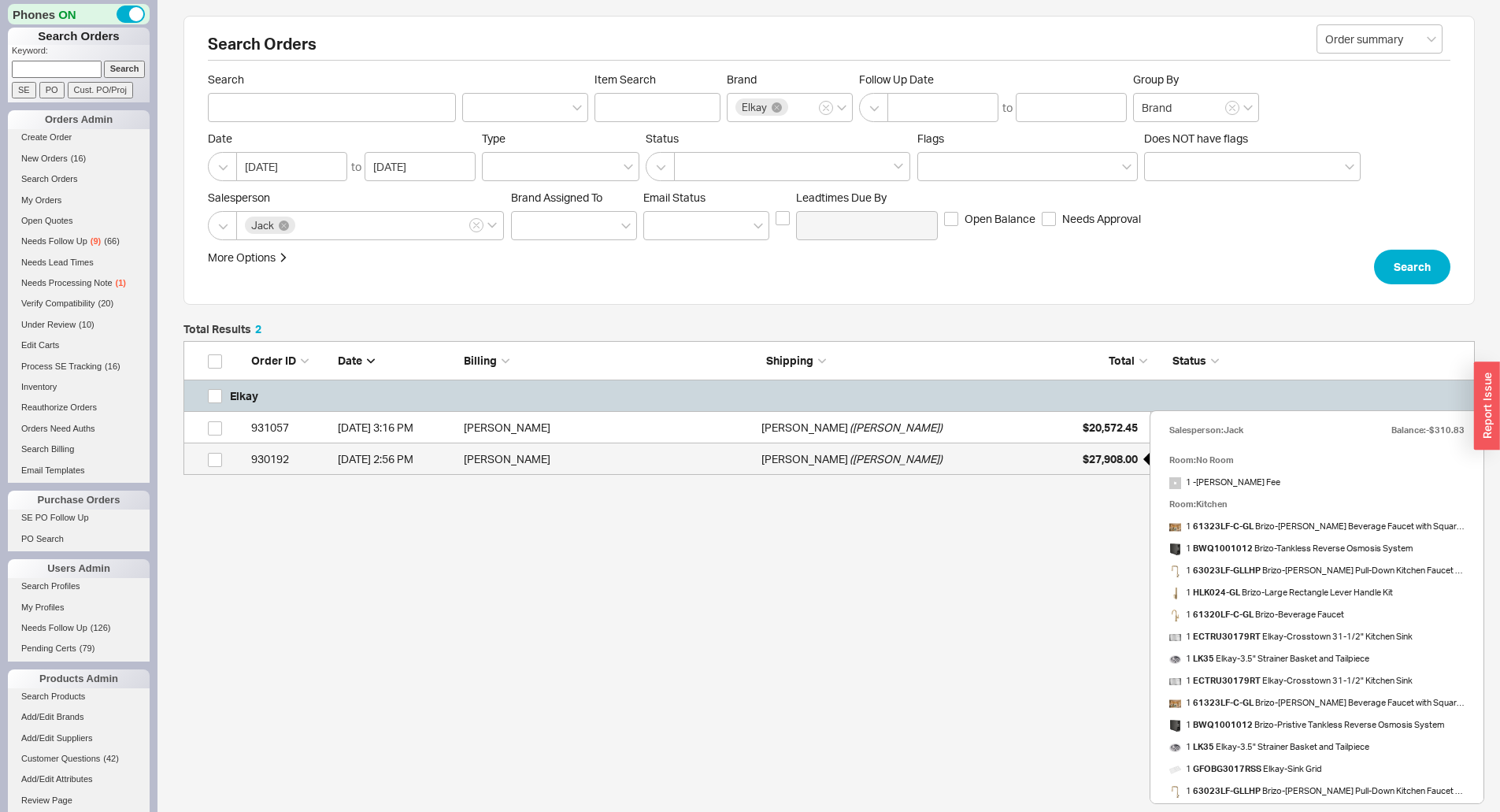
click at [1083, 452] on span "$27,908.00" at bounding box center [1110, 458] width 55 height 13
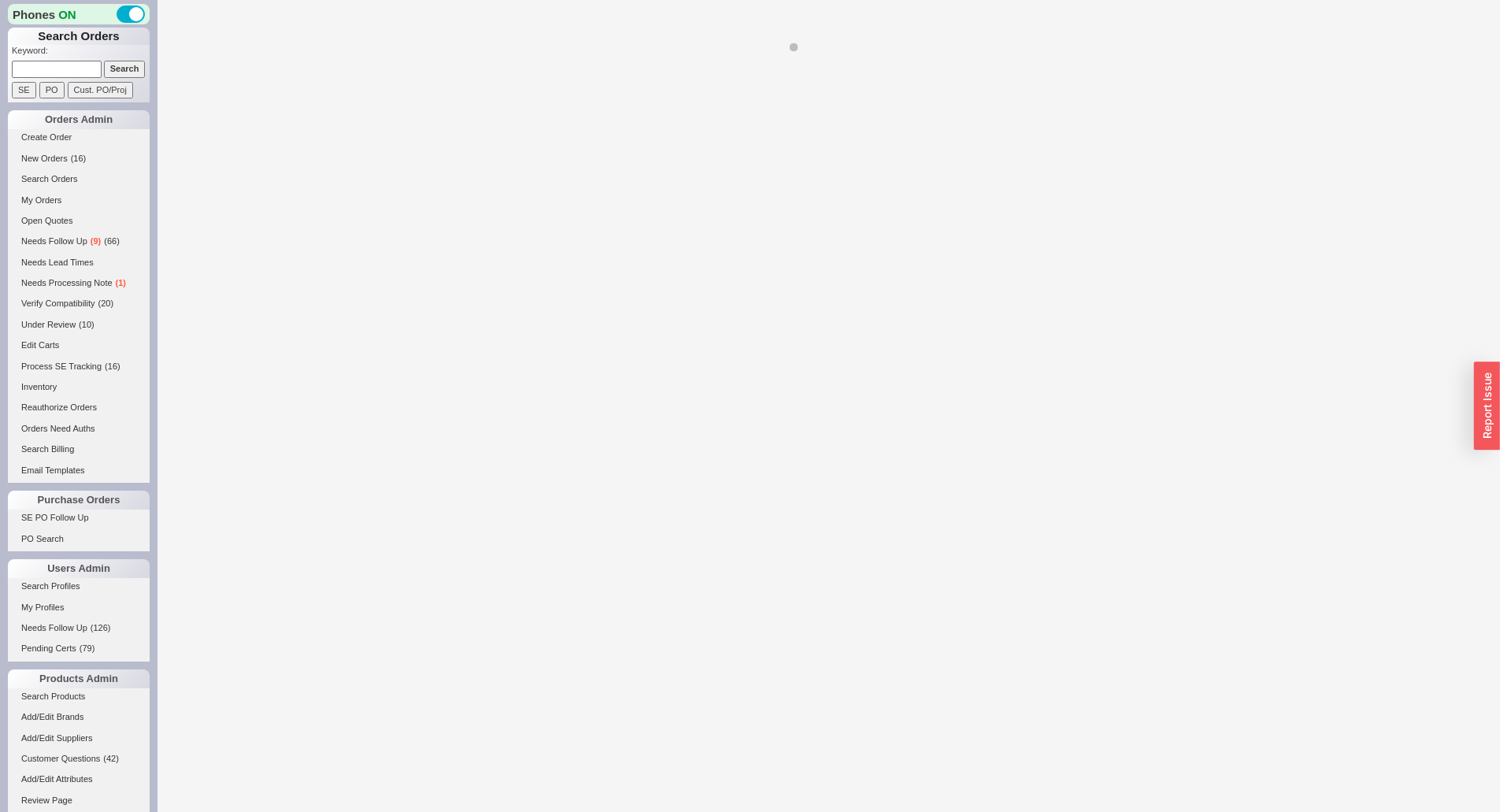
select select "*"
select select "LOW"
select select "3"
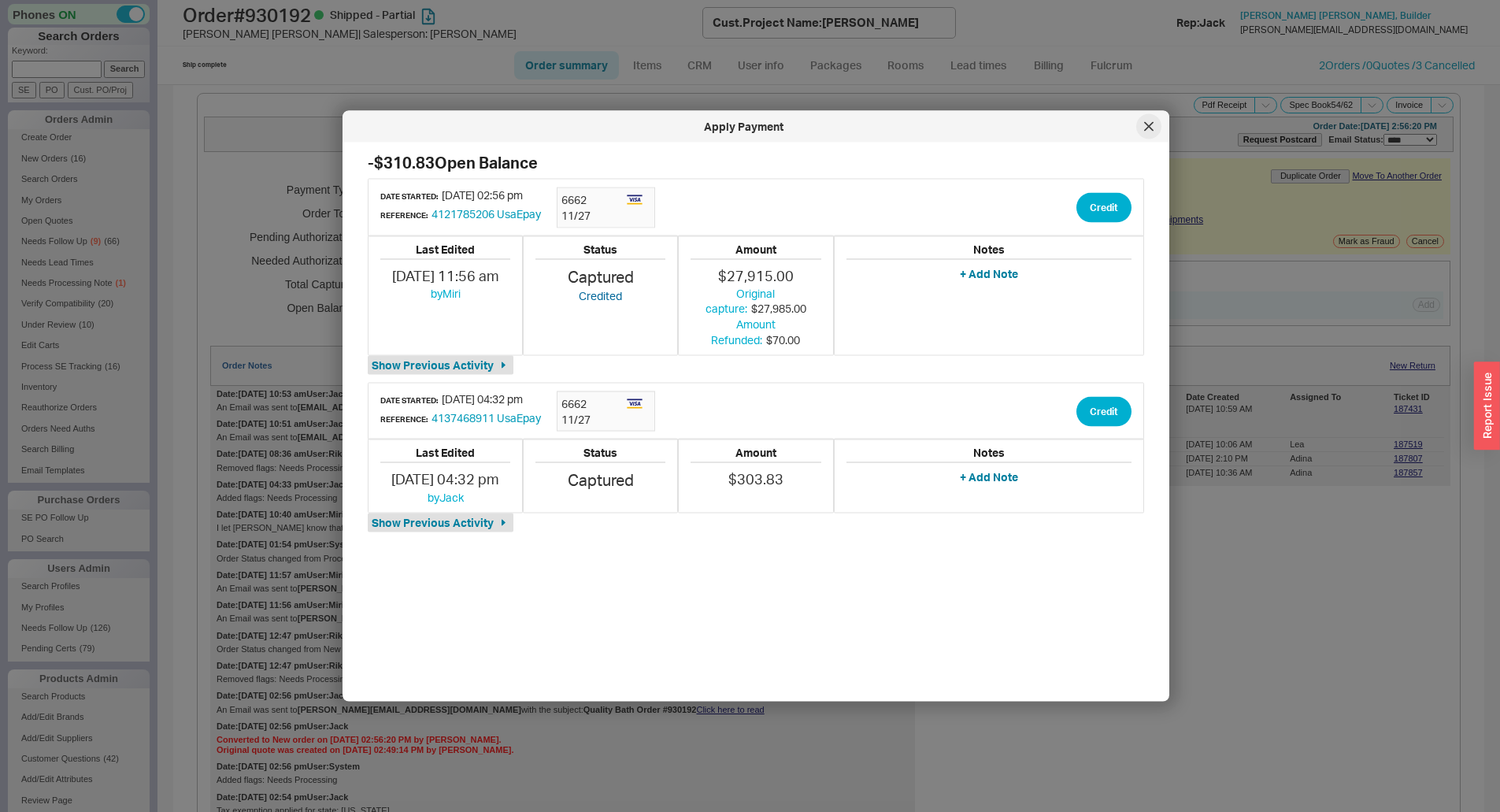
click at [1150, 120] on div at bounding box center [1148, 126] width 26 height 26
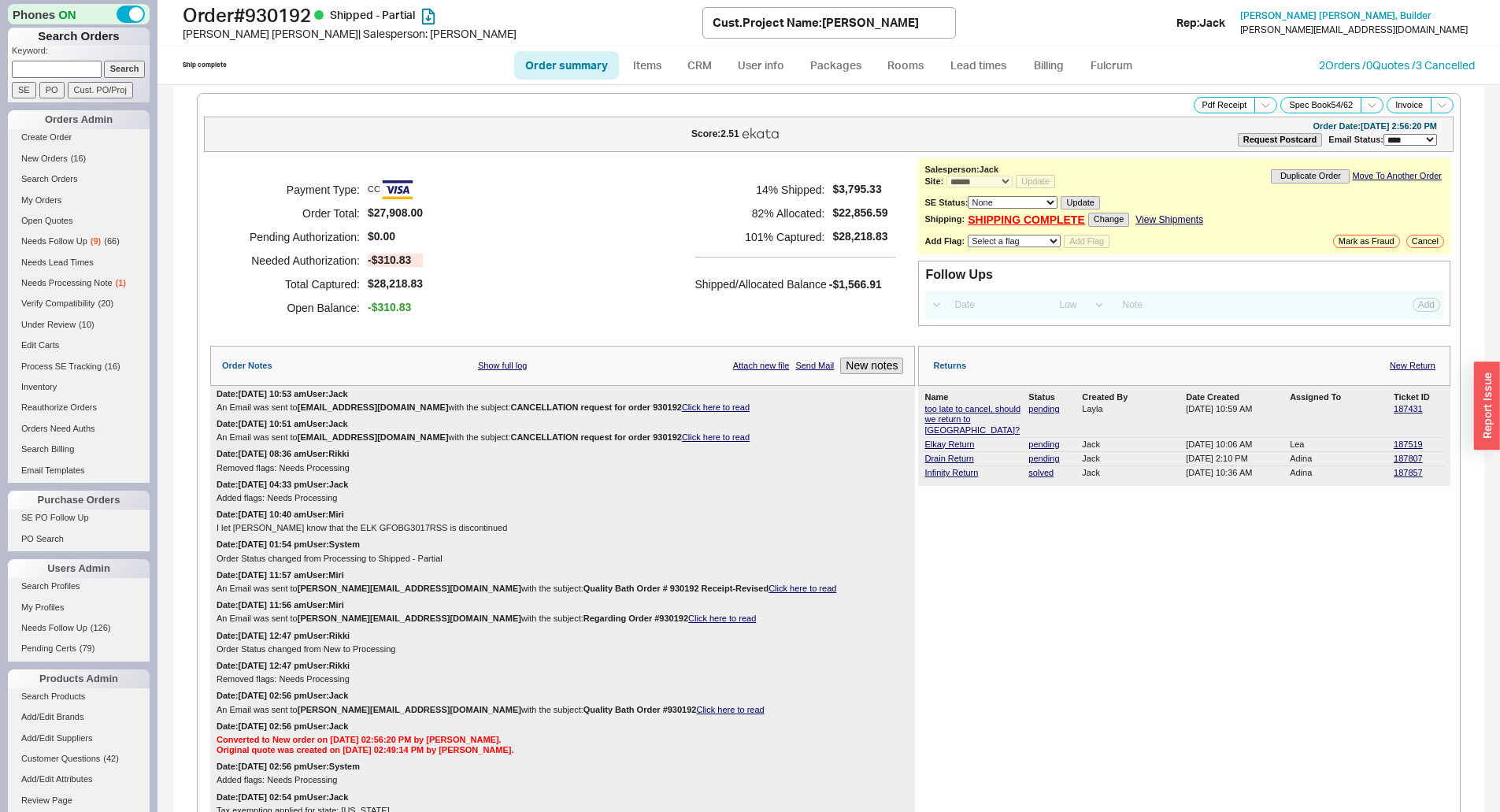
click at [766, 270] on div "Shipped/Allocated Balance -$1,566.91" at bounding box center [795, 276] width 201 height 39
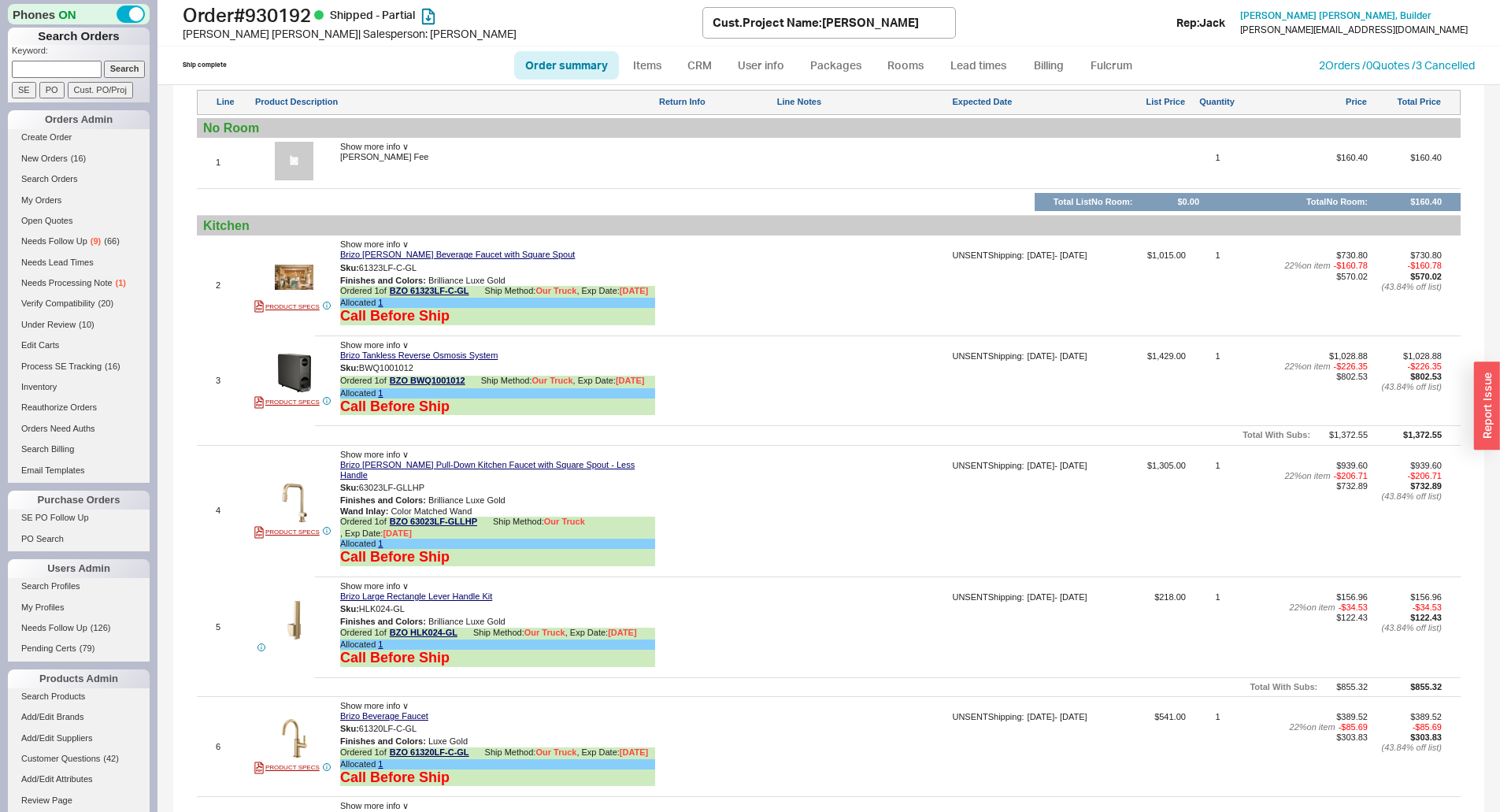
scroll to position [1889, 0]
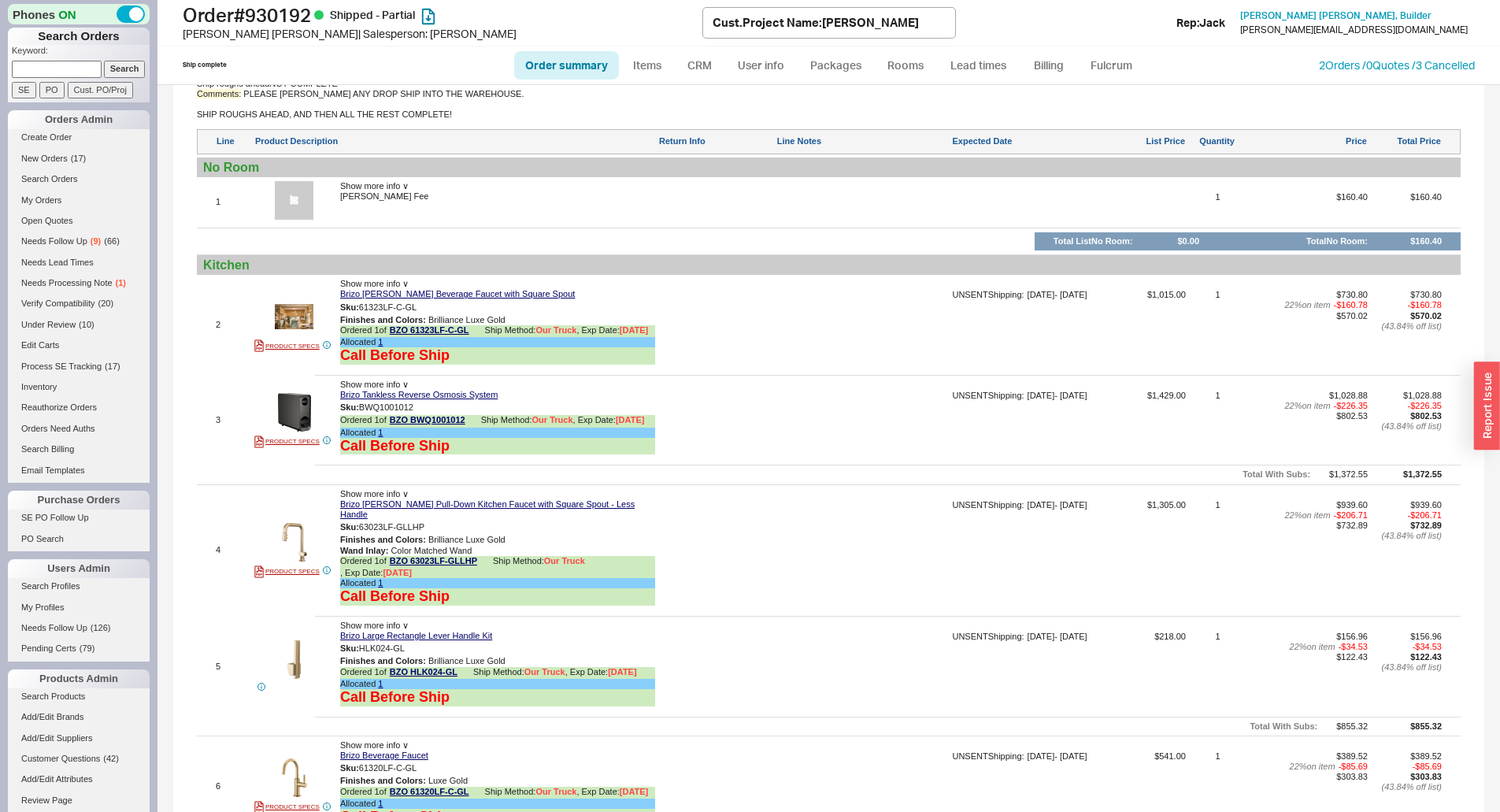
drag, startPoint x: 896, startPoint y: 321, endPoint x: 891, endPoint y: 327, distance: 7.8
click at [896, 321] on div at bounding box center [862, 331] width 173 height 81
click at [71, 78] on form "Keyword: Search SE PO Cust. PO/Proj" at bounding box center [80, 71] width 138 height 54
click at [70, 70] on input at bounding box center [56, 69] width 90 height 17
paste input "924233"
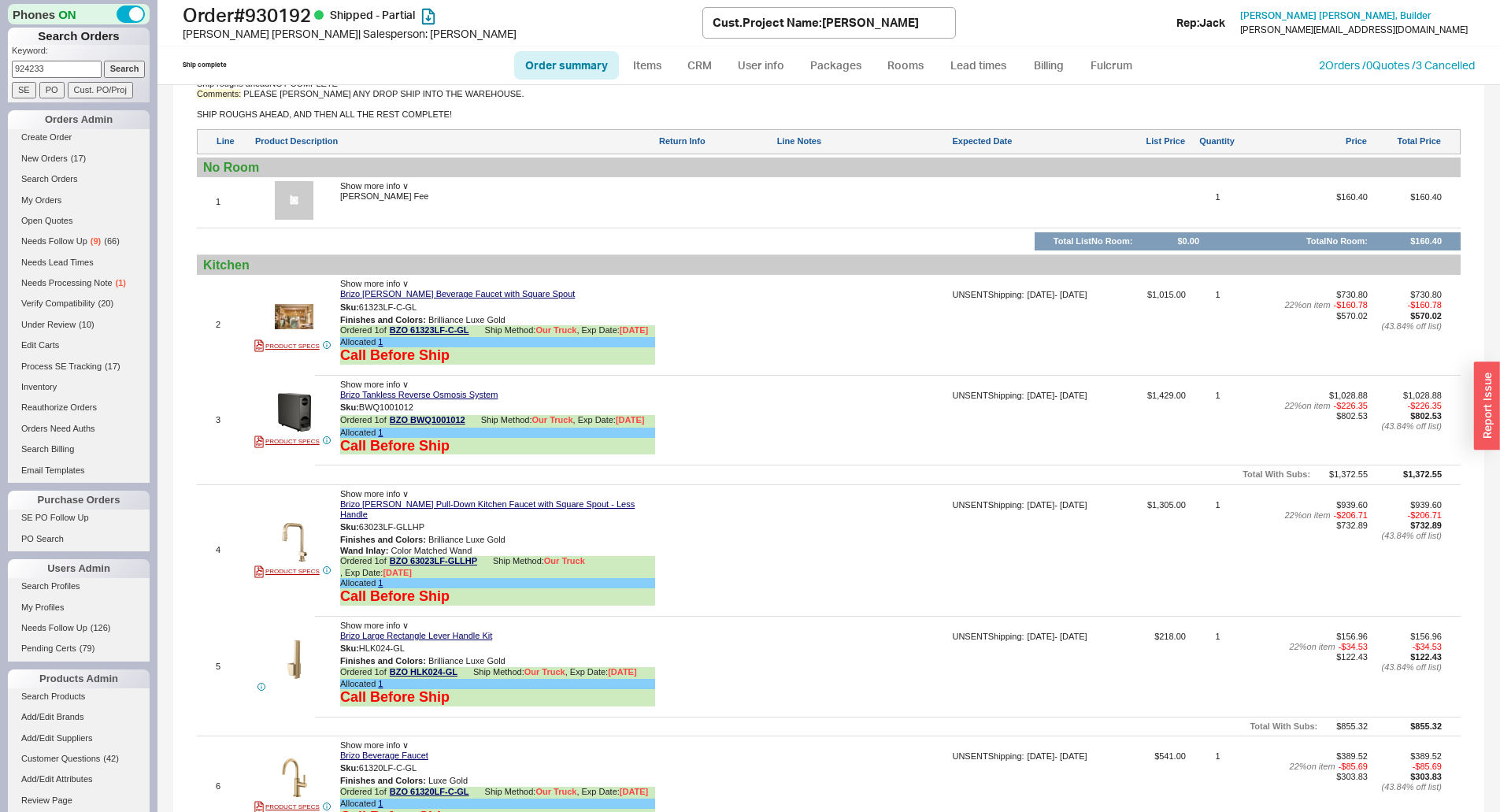
type input "924233"
click at [104, 68] on input "Search" at bounding box center [124, 69] width 41 height 17
click at [108, 71] on input "Search" at bounding box center [124, 69] width 41 height 17
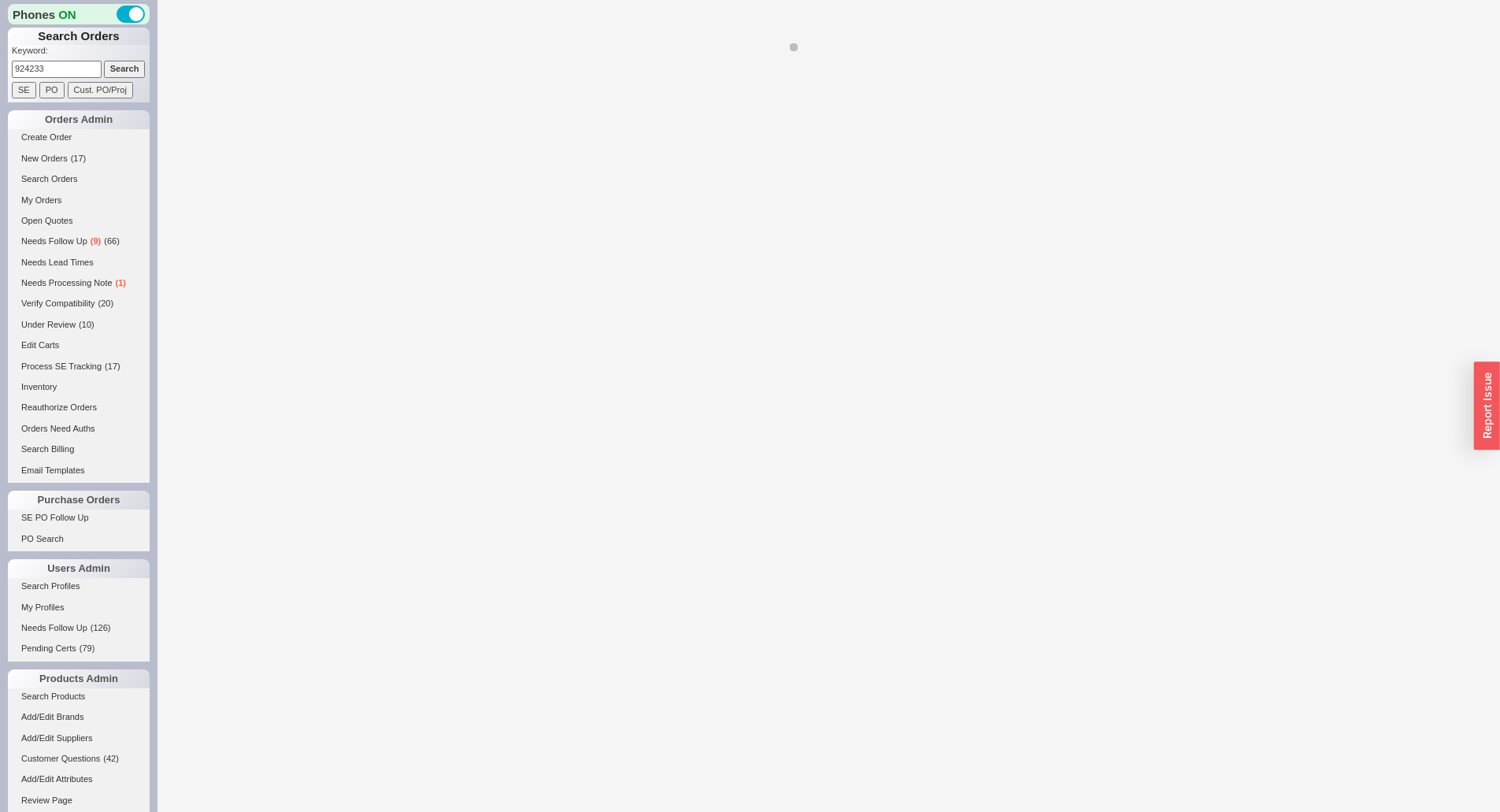
select select "*"
select select "LOW"
select select "3"
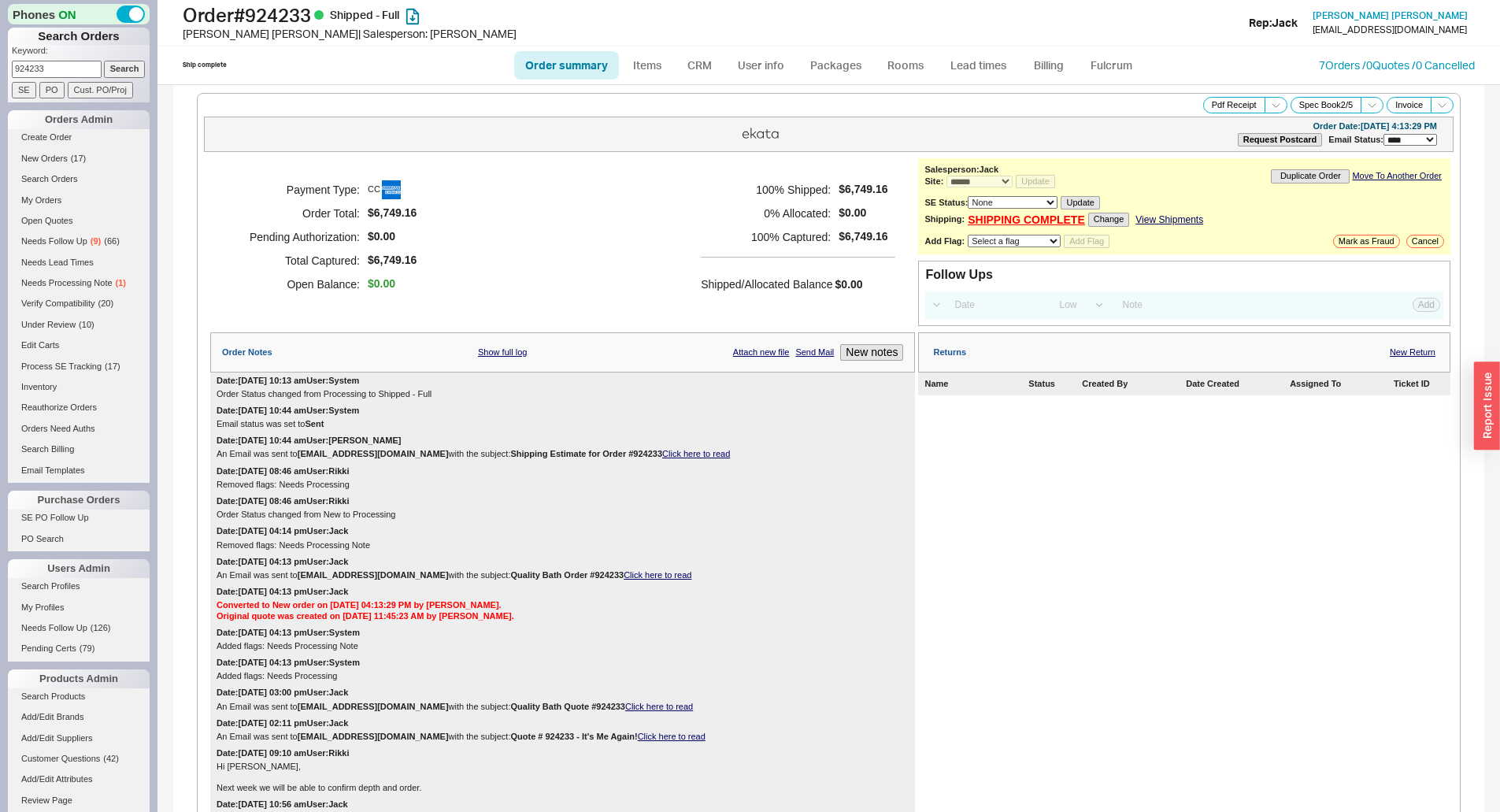
click at [716, 231] on h5 "100 % Captured:" at bounding box center [765, 236] width 130 height 24
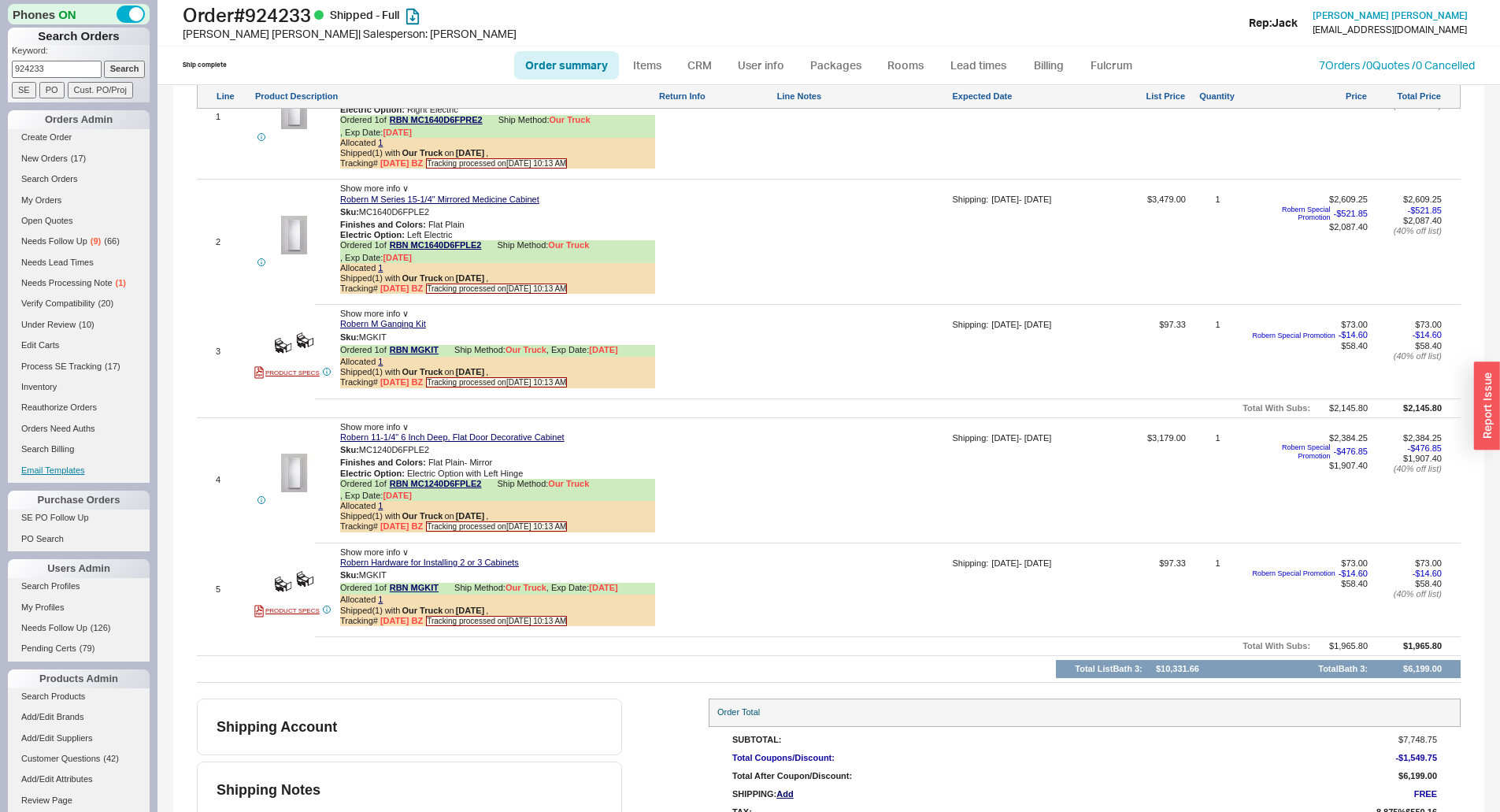
scroll to position [1260, 0]
click at [720, 241] on div at bounding box center [715, 248] width 115 height 106
click at [850, 187] on div "2 Show more info ∨ Robern M Series 15-1/4" Mirrored Medicine Cabinet Sku: MC164…" at bounding box center [828, 242] width 1264 height 116
click at [852, 392] on div at bounding box center [862, 356] width 173 height 74
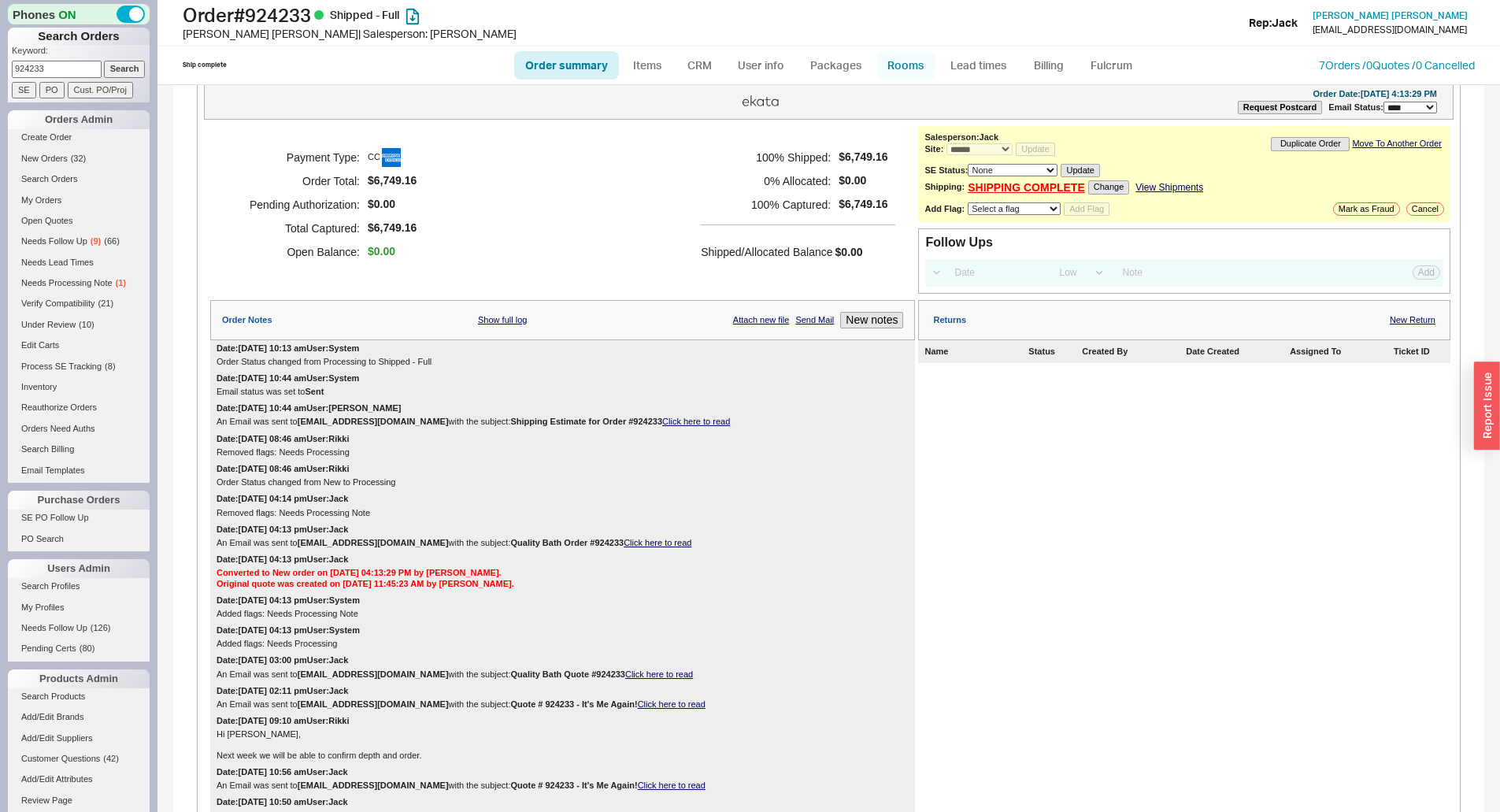
scroll to position [0, 0]
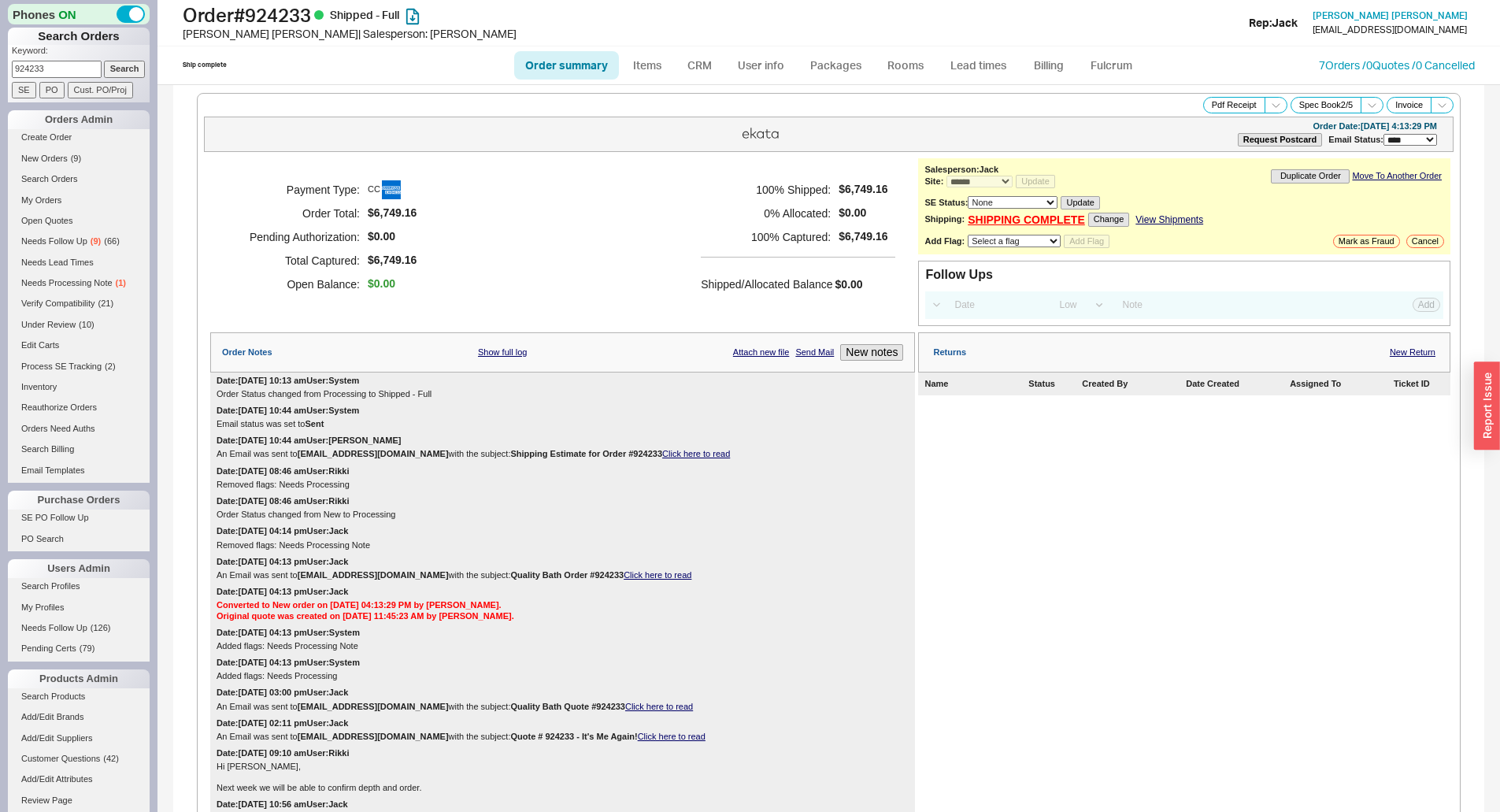
click at [676, 349] on div "Order Notes Show full log Attach new file Send Mail New notes" at bounding box center [562, 353] width 705 height 41
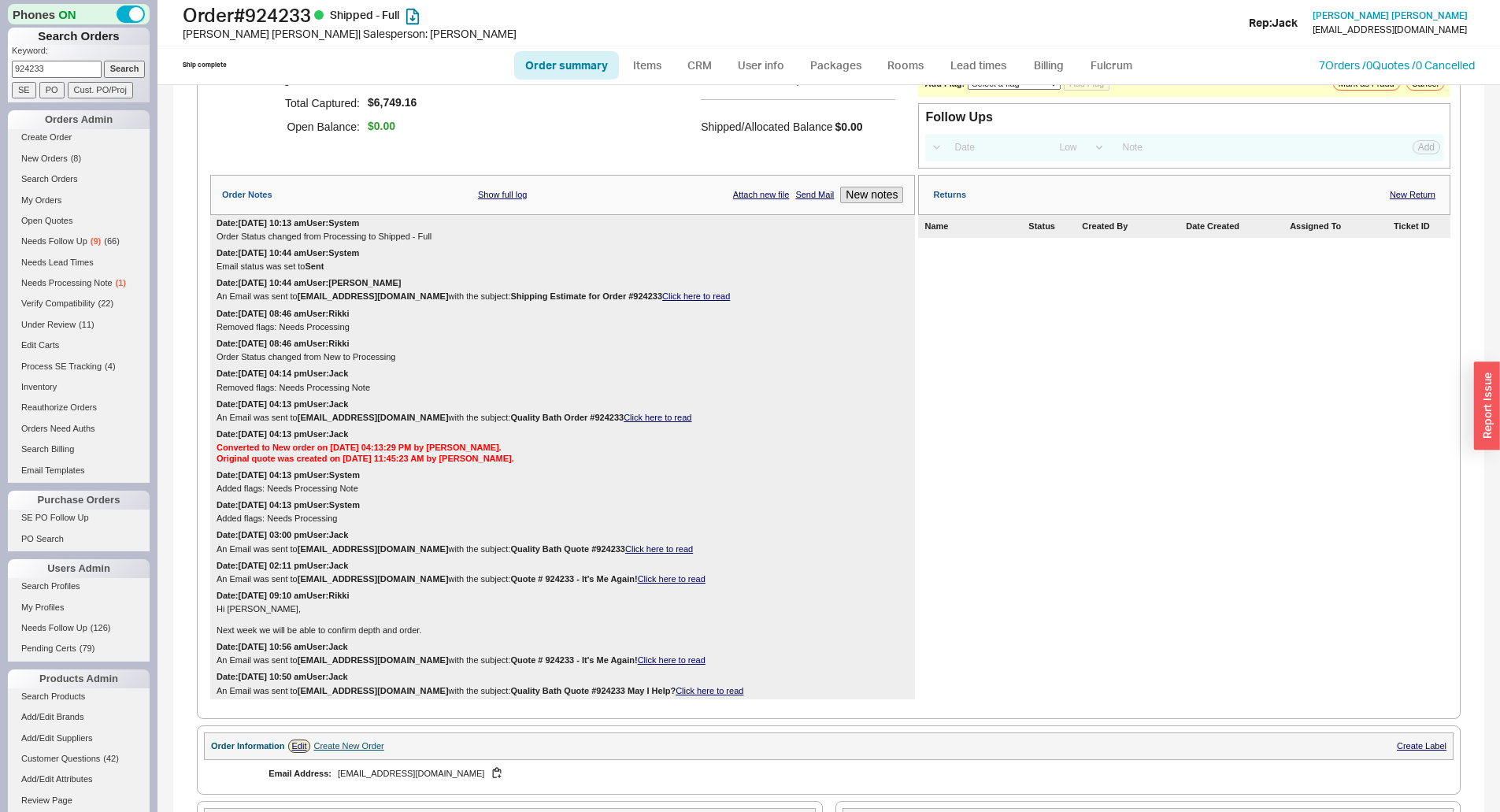
scroll to position [866, 0]
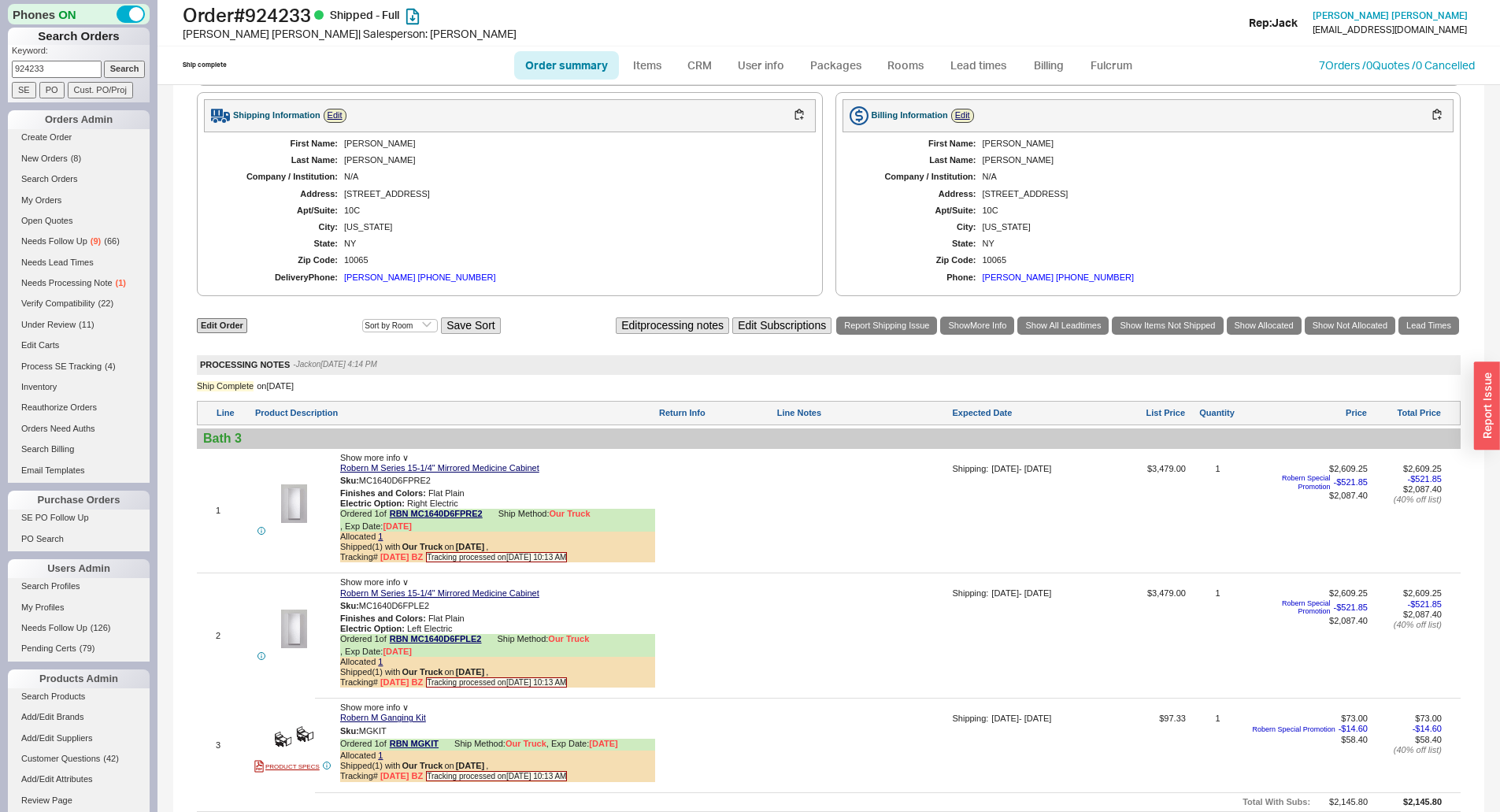
click at [75, 60] on p "Keyword:" at bounding box center [80, 53] width 138 height 16
click at [75, 61] on input "924233" at bounding box center [56, 69] width 90 height 17
click at [74, 62] on input "924233" at bounding box center [56, 69] width 90 height 17
paste input "40074"
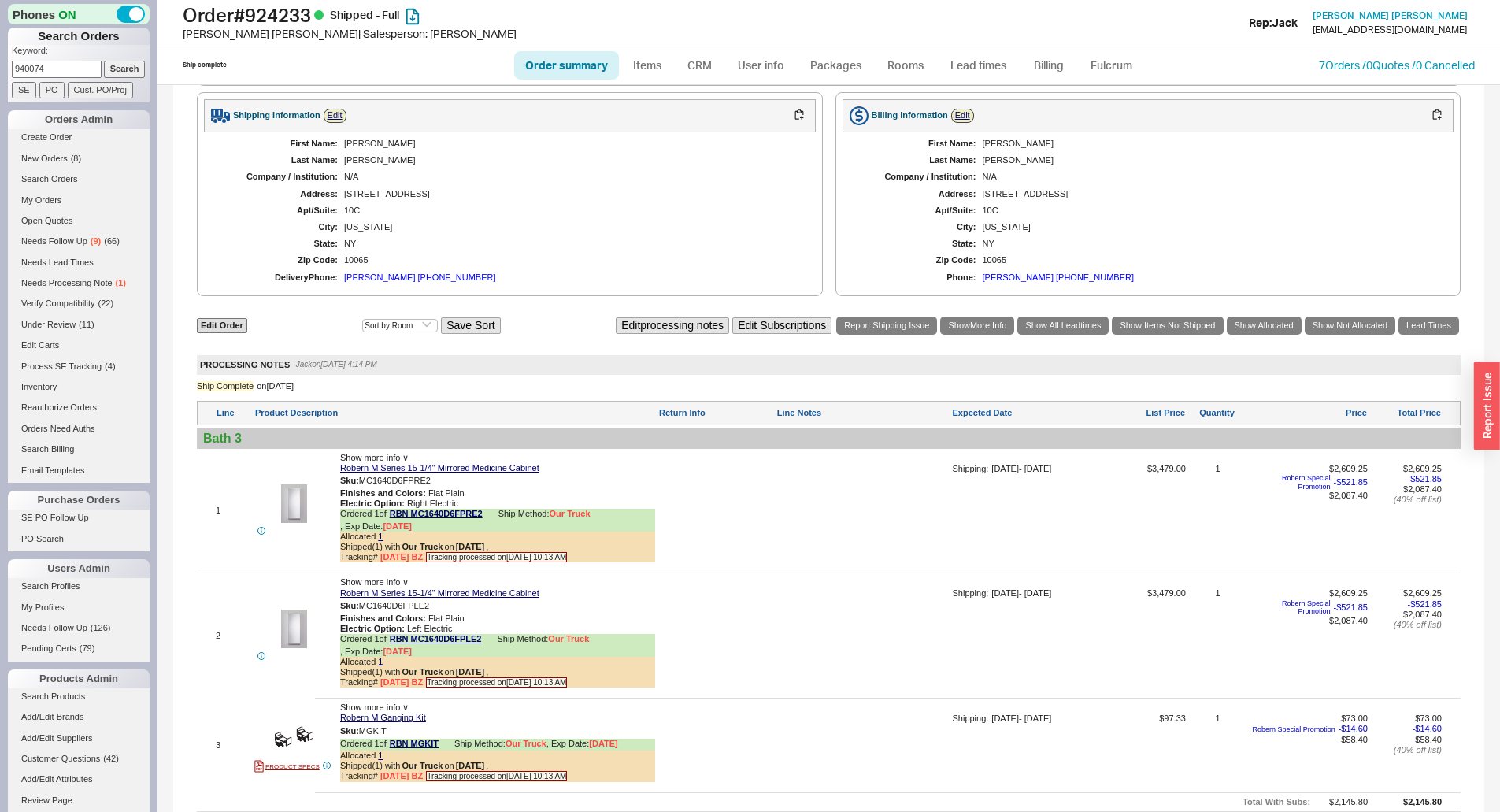
type input "940074"
click at [113, 67] on input "Search" at bounding box center [124, 69] width 41 height 17
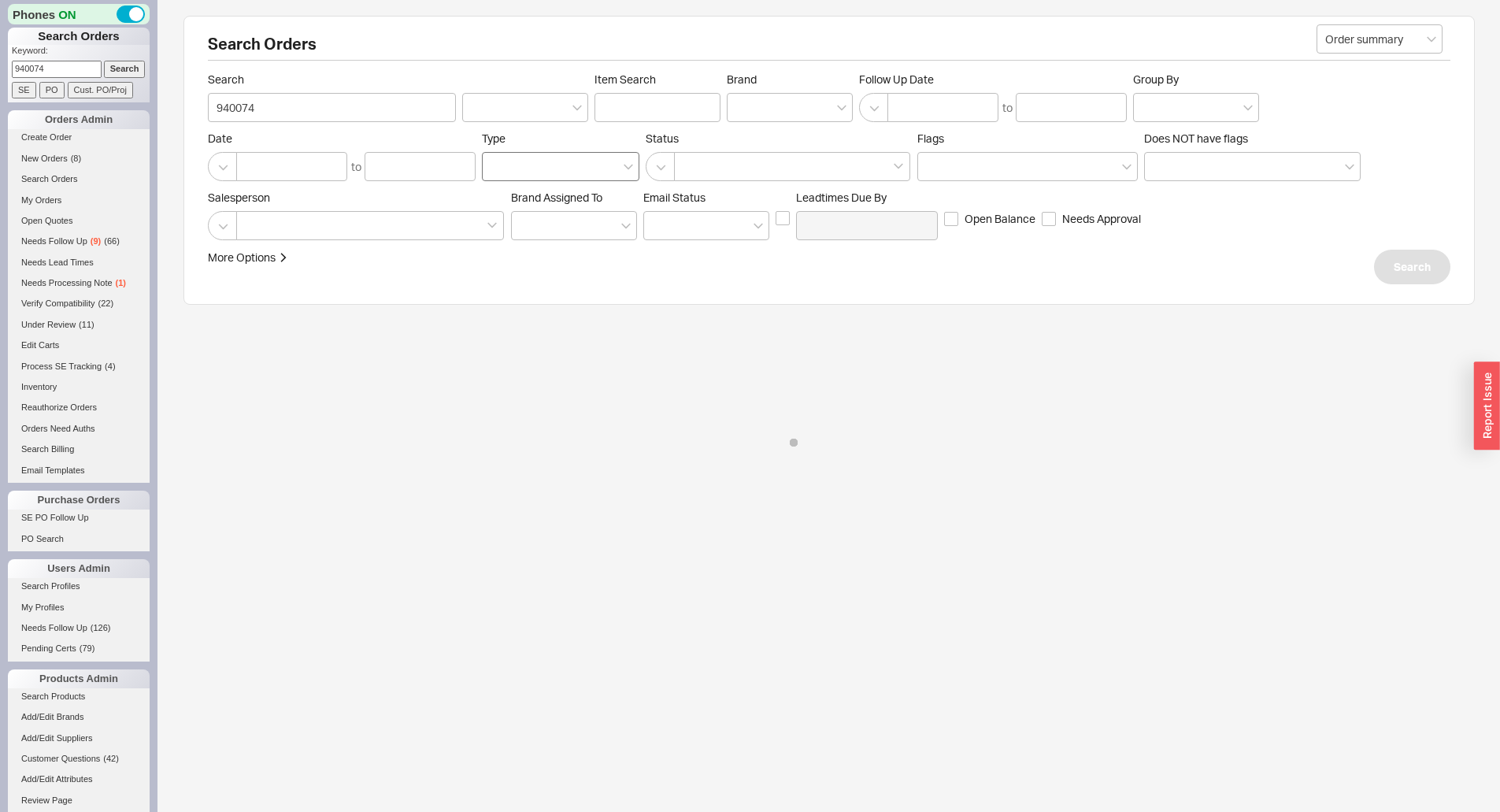
select select "*"
select select "LOW"
select select "3"
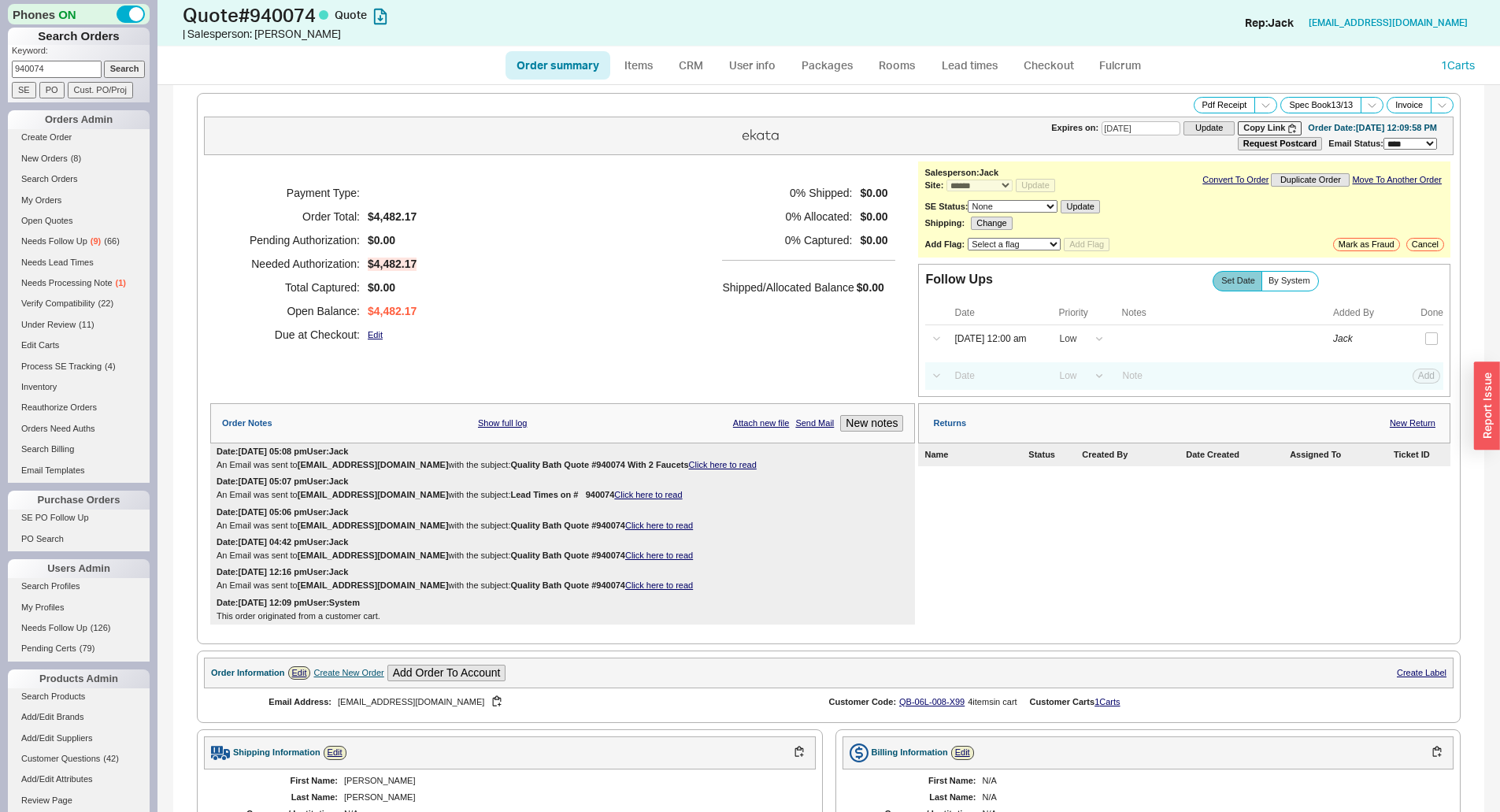
click at [756, 276] on h5 "Shipped/Allocated Balance" at bounding box center [787, 287] width 131 height 22
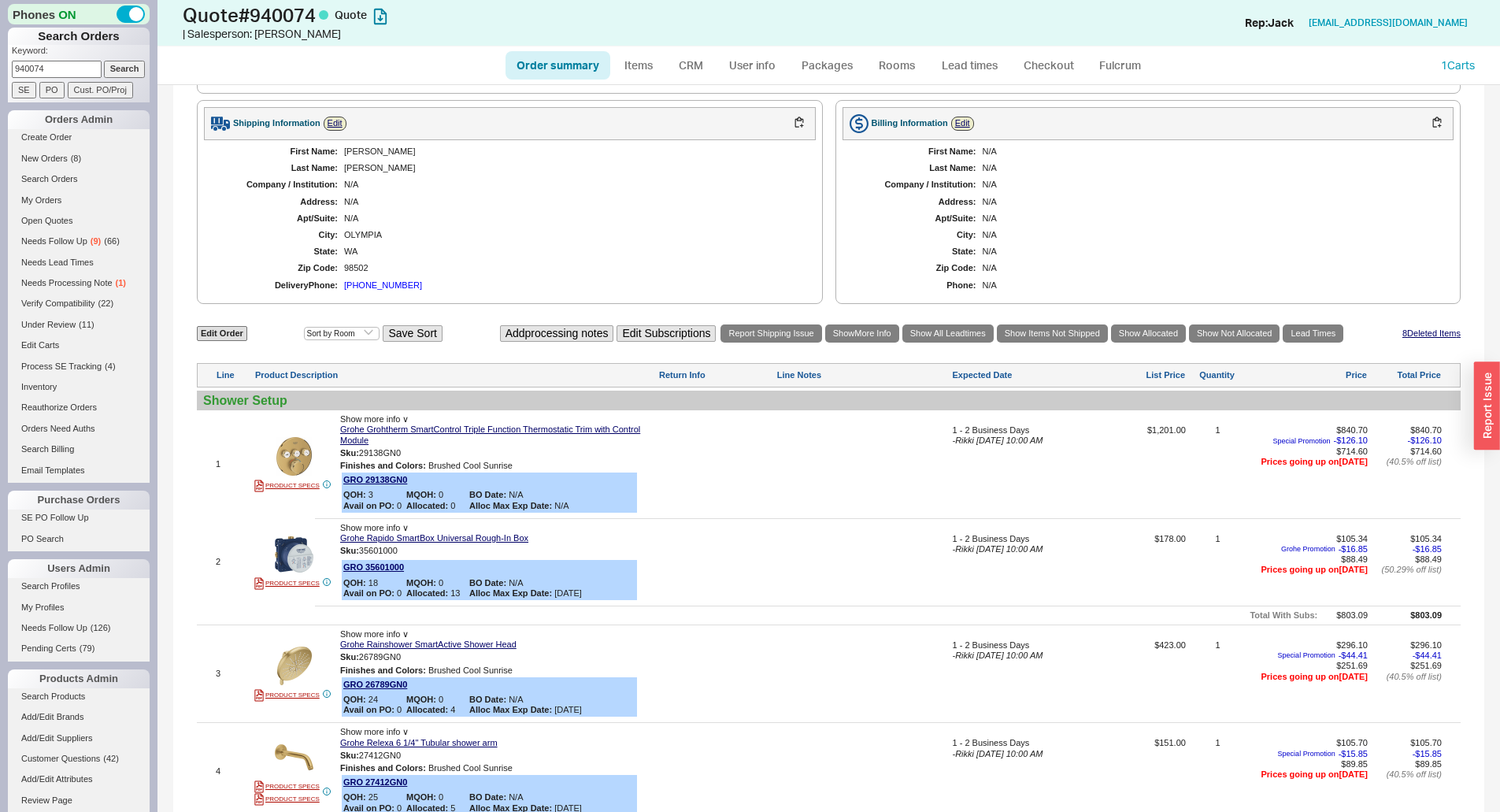
scroll to position [629, 0]
click at [197, 324] on div "Edit Order Select an option Sort by Brand Sort by Room Save Sort Add processing…" at bounding box center [828, 332] width 1264 height 21
click at [202, 329] on link "Edit Order" at bounding box center [221, 332] width 50 height 15
select select "3"
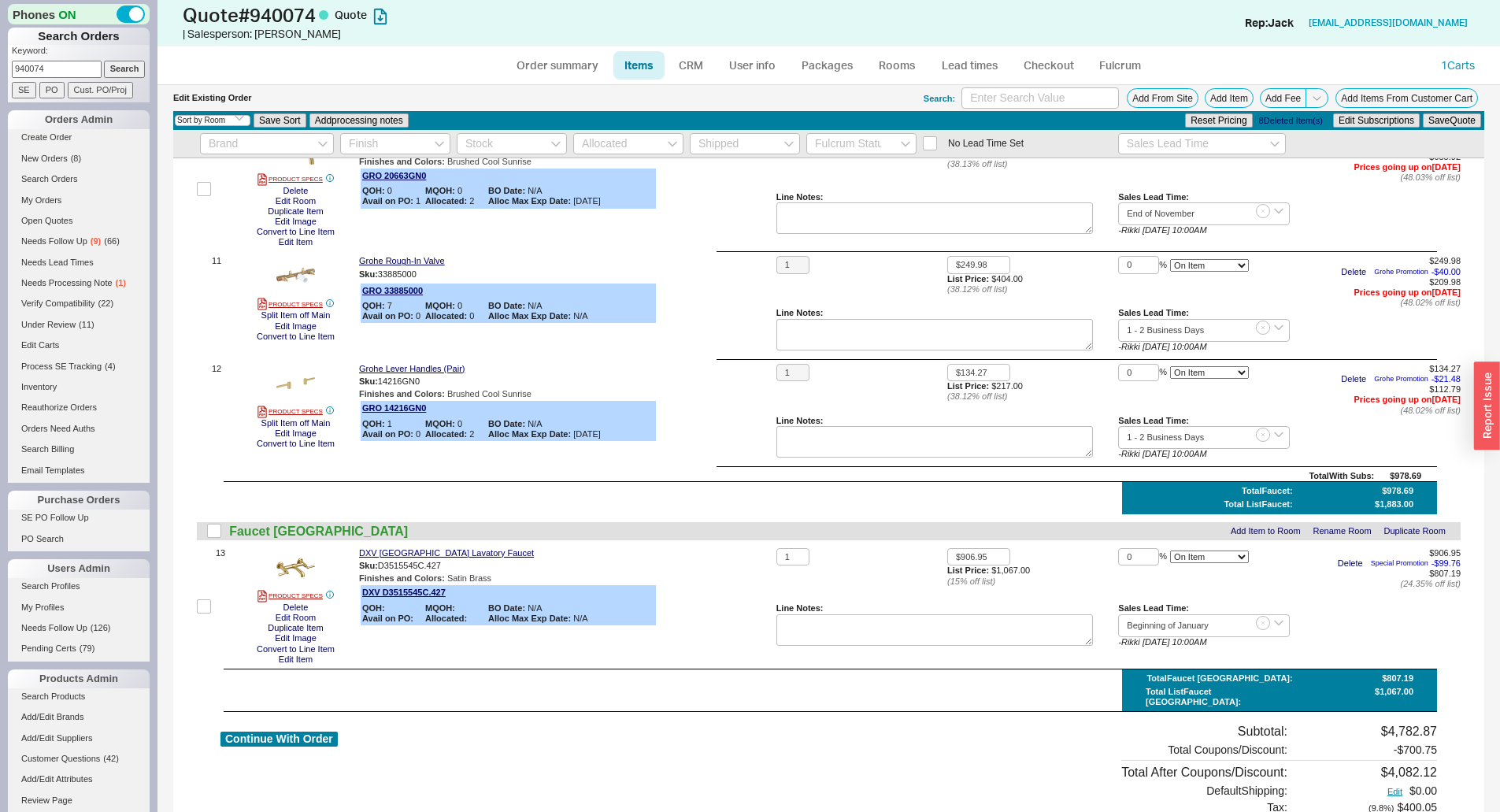
scroll to position [1338, 0]
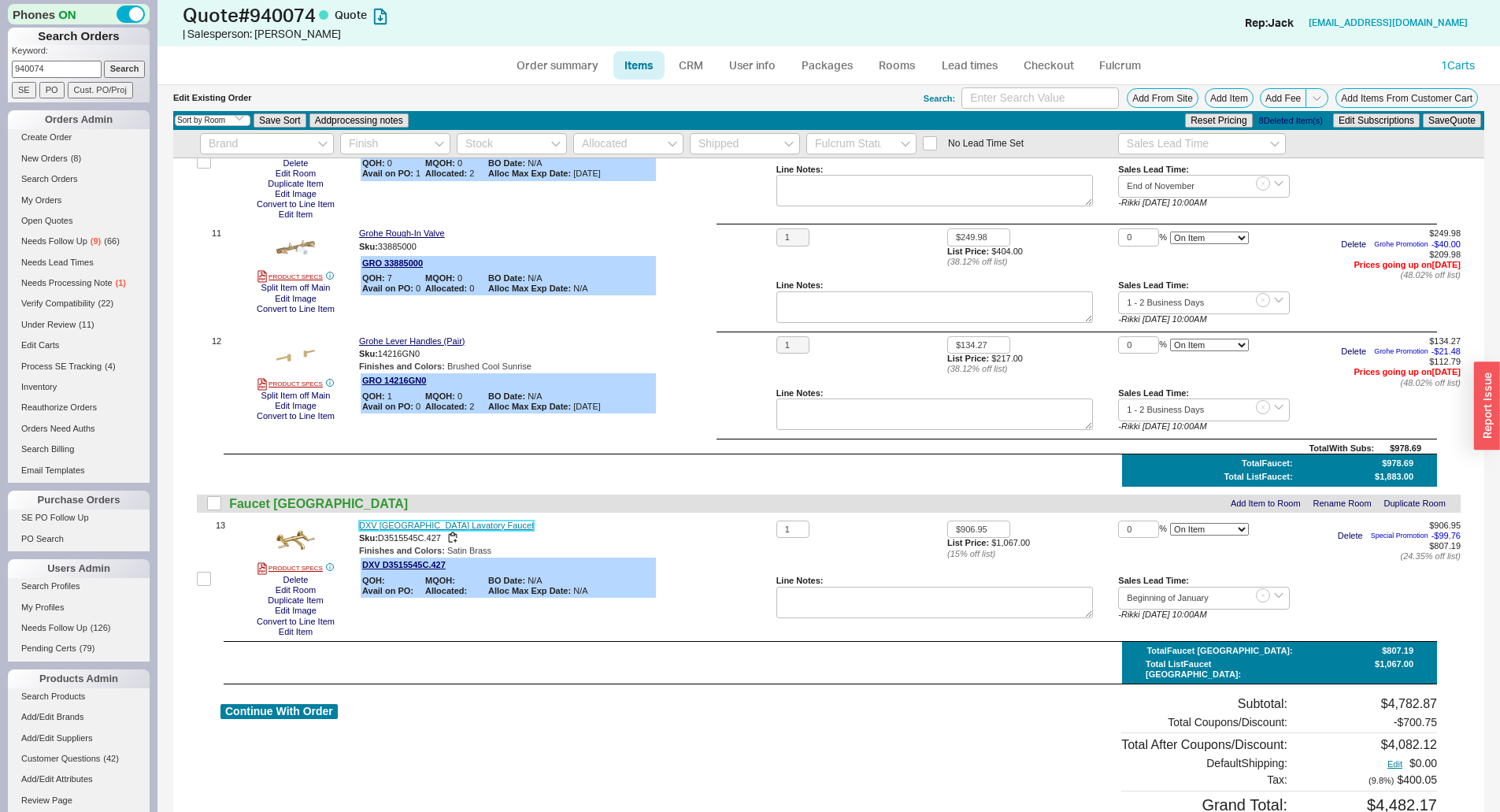
click at [423, 525] on link "DXV Oak Hill Lavatory Faucet" at bounding box center [446, 525] width 175 height 11
click at [739, 587] on div "DXV Oak Hill Lavatory Faucet Sku: D3515545C.427 Finishes and Colors : Satin Bra…" at bounding box center [564, 578] width 411 height 116
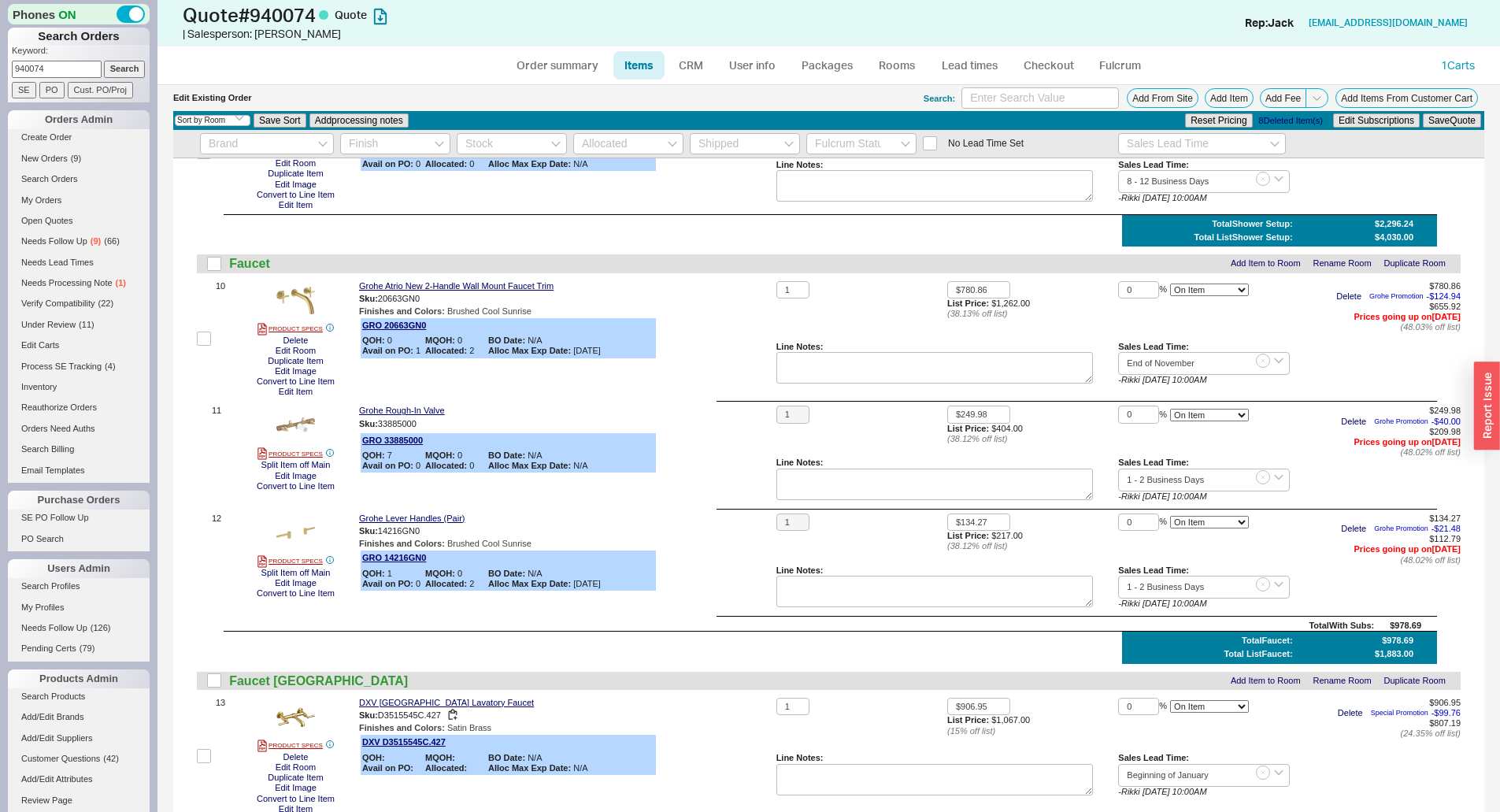
scroll to position [1024, 0]
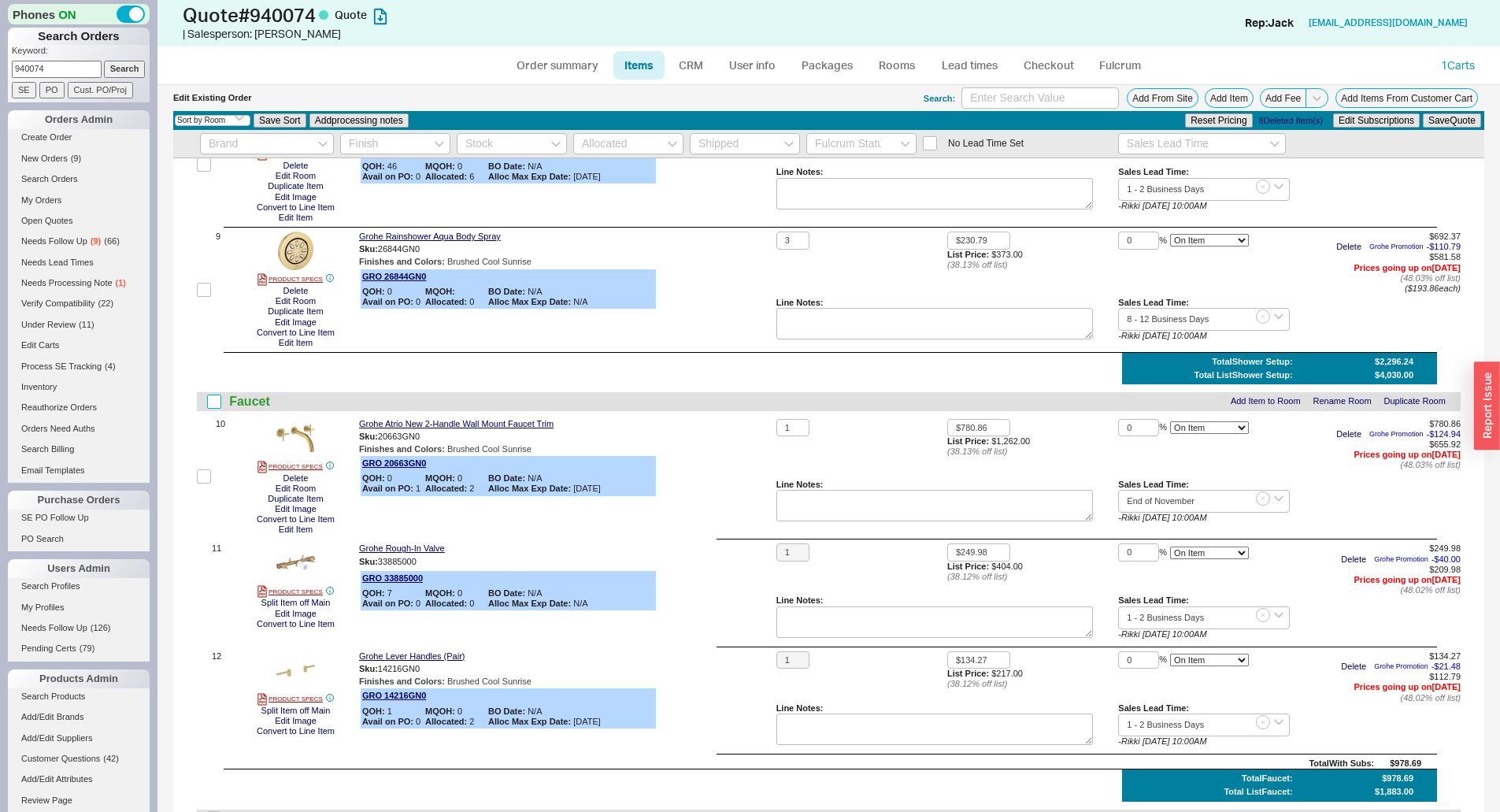
click at [216, 395] on input "checkbox" at bounding box center [214, 401] width 14 height 14
checkbox input "true"
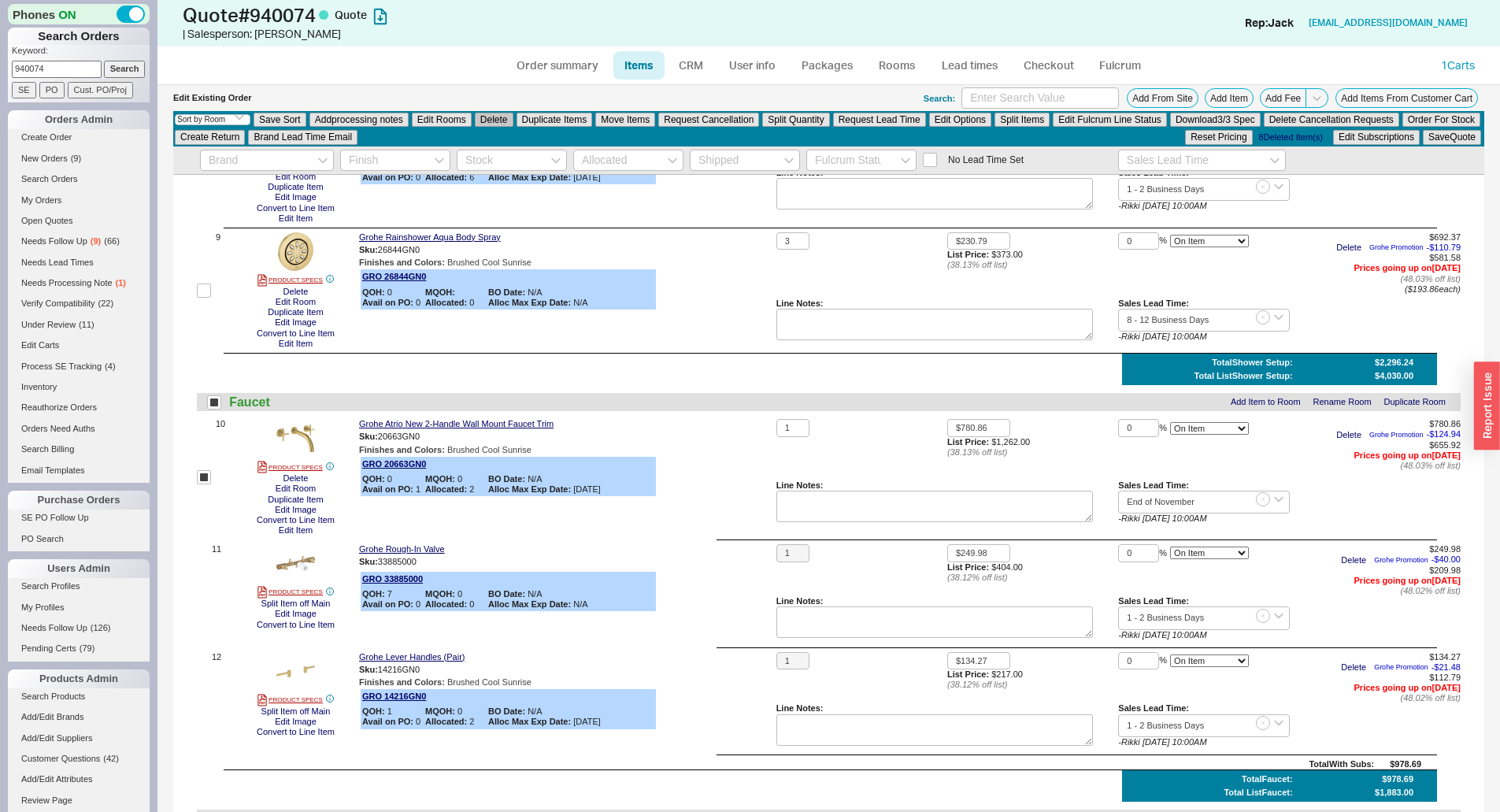
click at [497, 114] on button "Delete" at bounding box center [494, 120] width 39 height 14
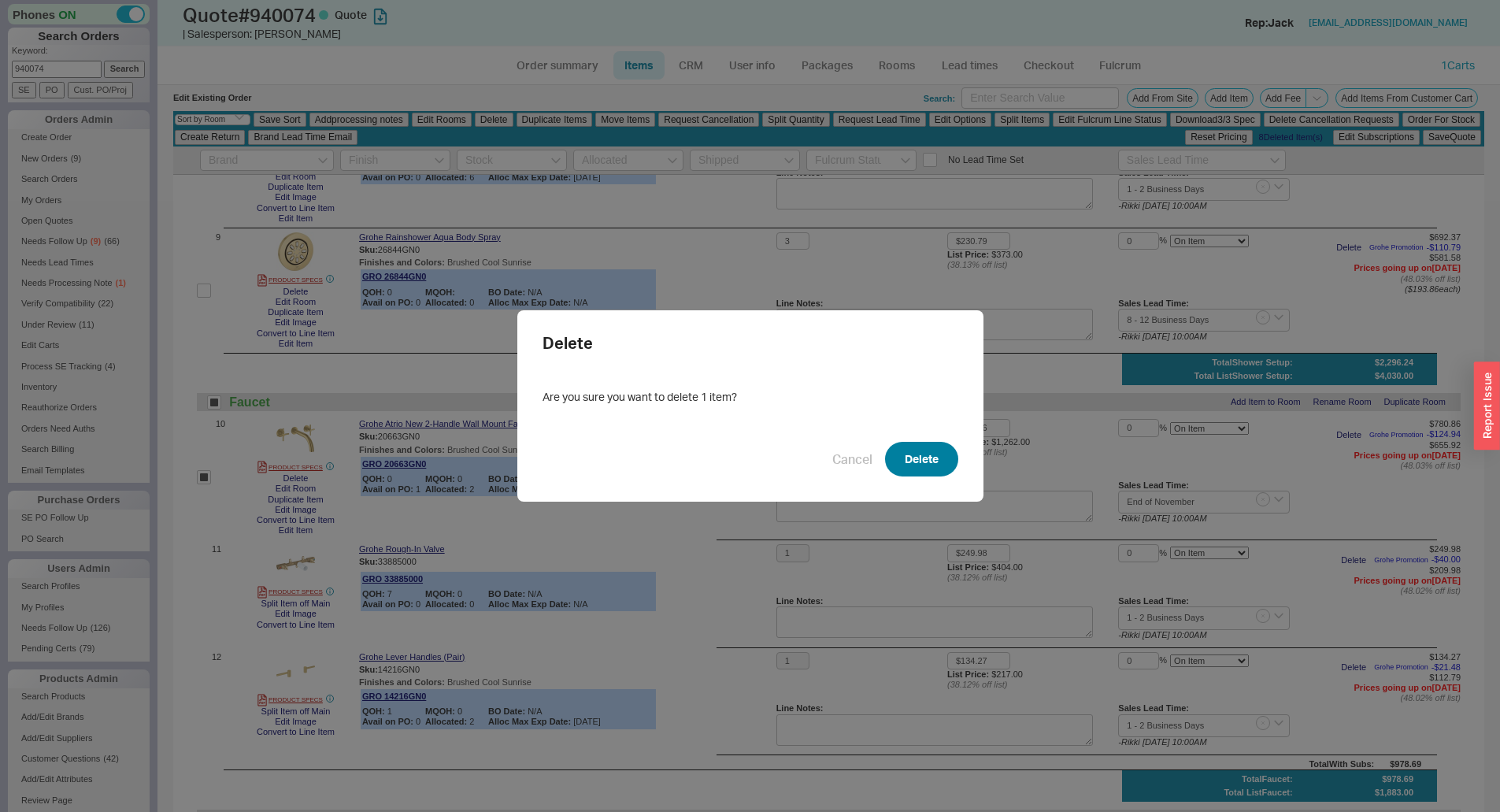
click at [929, 453] on button "Delete" at bounding box center [922, 458] width 73 height 34
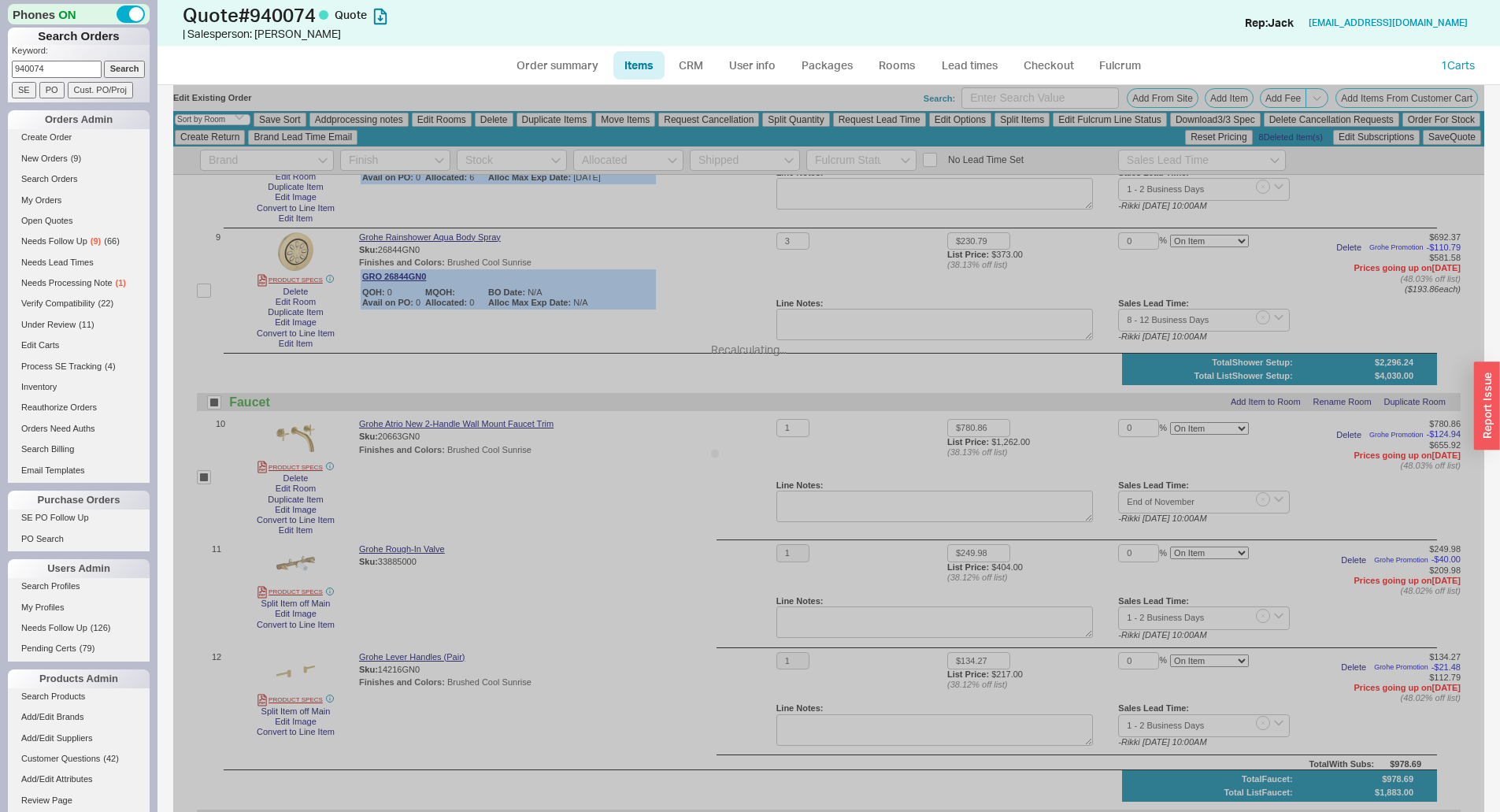
checkbox input "false"
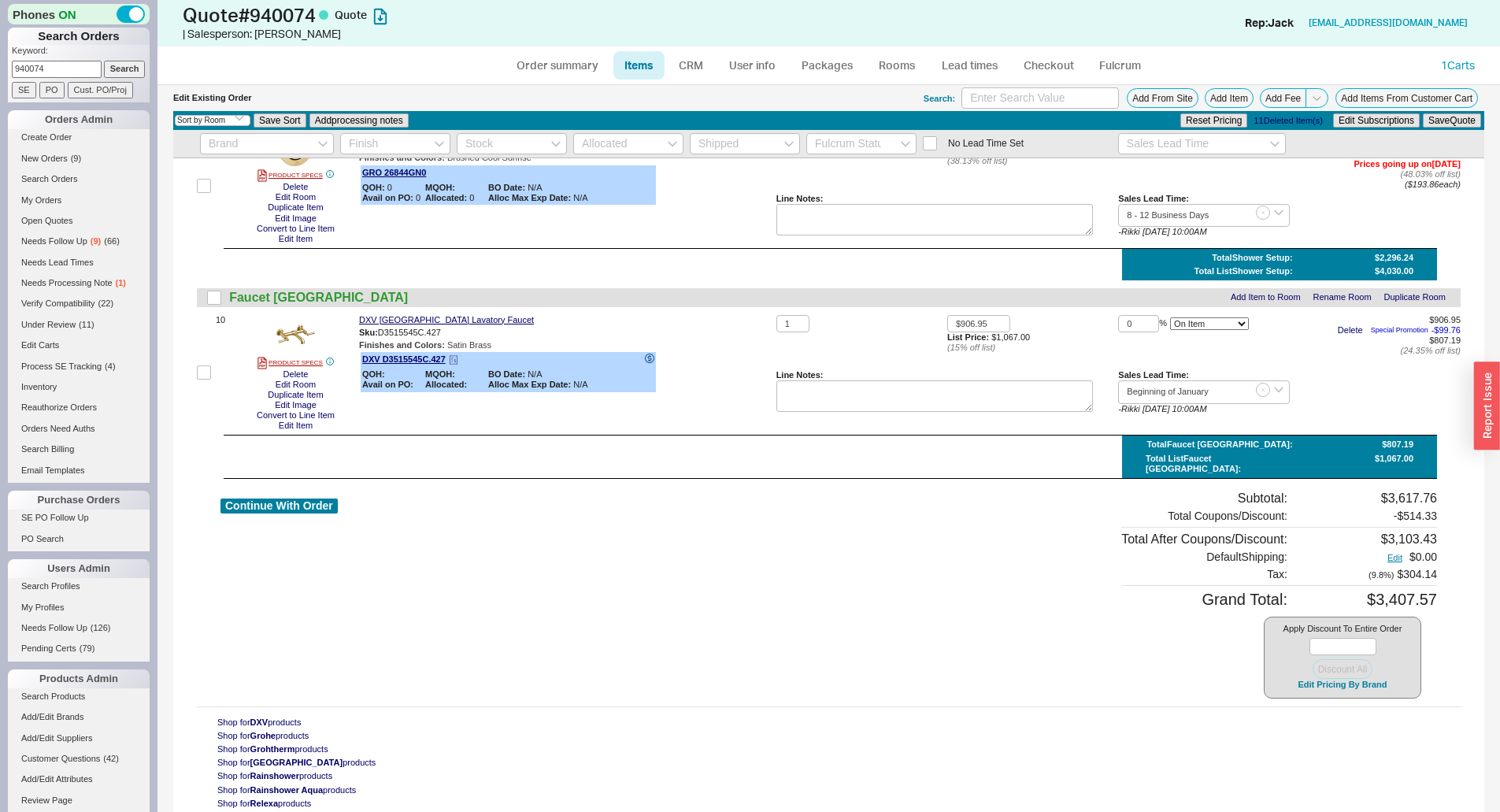
scroll to position [1128, 0]
click at [459, 330] on button "button" at bounding box center [452, 332] width 19 height 15
click at [1159, 103] on button "Add From Site" at bounding box center [1162, 98] width 71 height 19
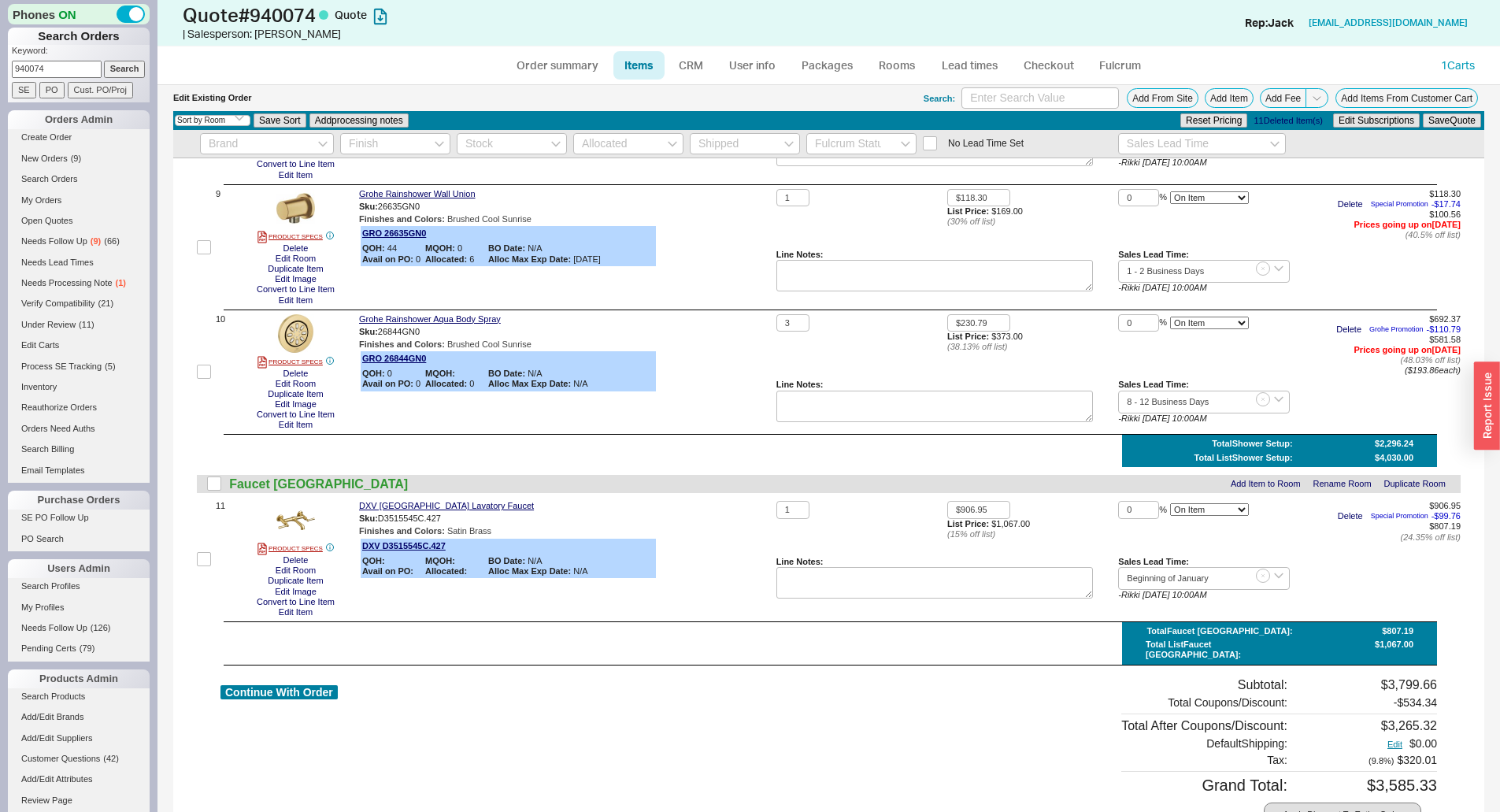
scroll to position [1315, 0]
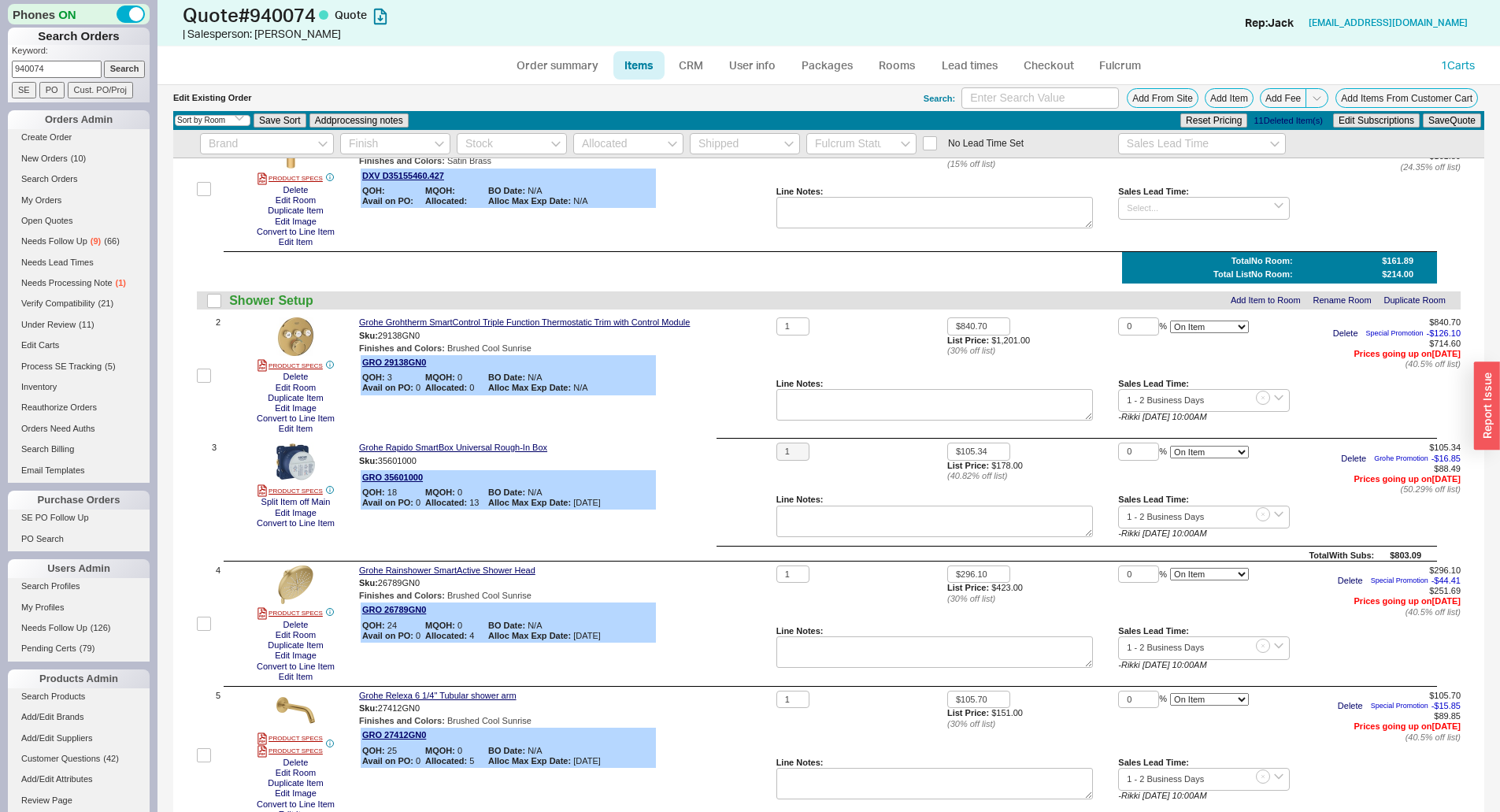
scroll to position [0, 0]
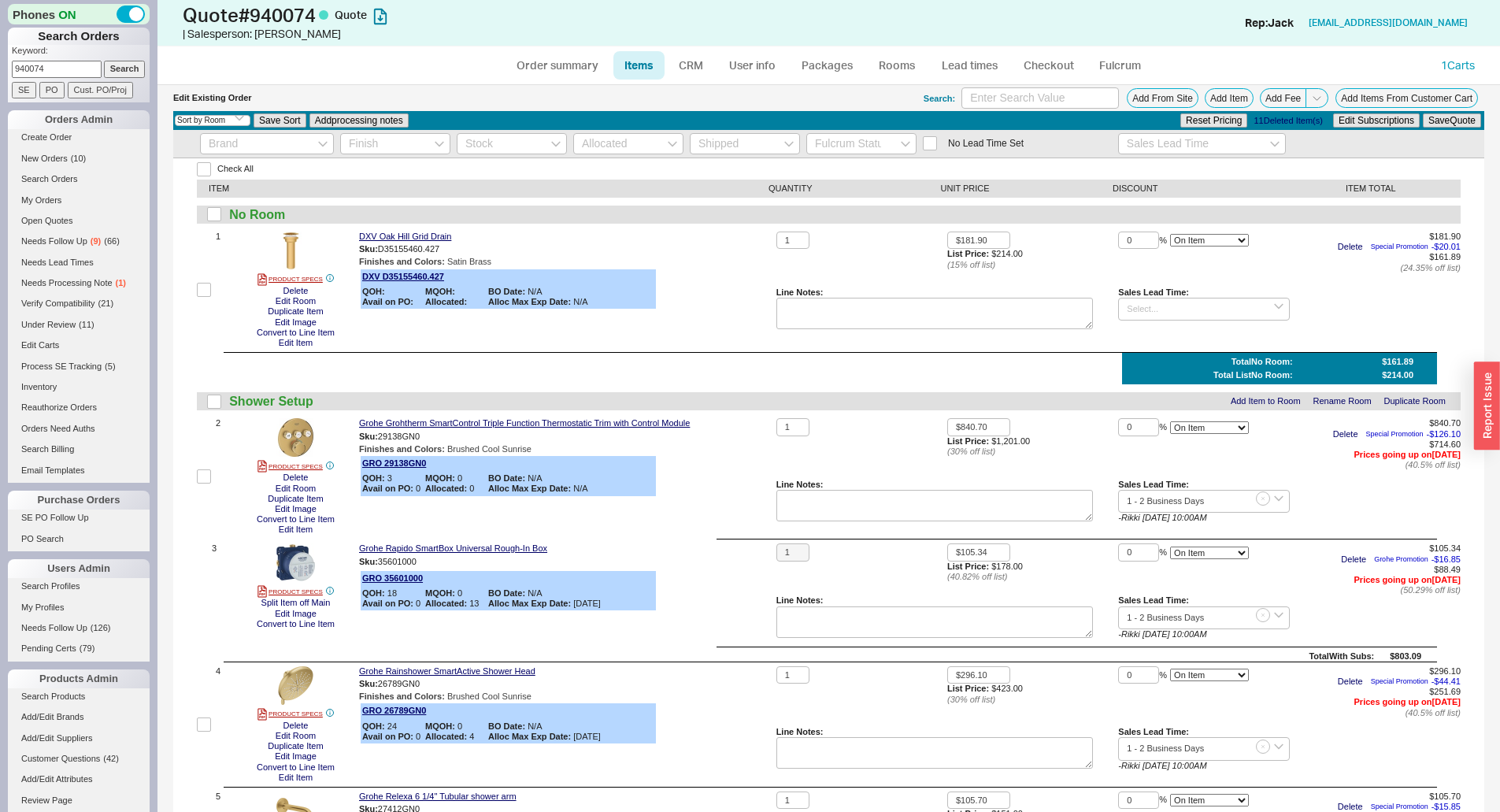
click at [721, 279] on div "DXV Oak Hill Grid Drain Sku: D35155460.427 Finishes and Colors : Satin Brass DX…" at bounding box center [564, 289] width 411 height 116
click at [721, 279] on div "DXV Oak Hill Grid Drain Sku: D35155460.427 Finishes and Colors : Satin Brass DX…" at bounding box center [564, 289] width 411 height 116
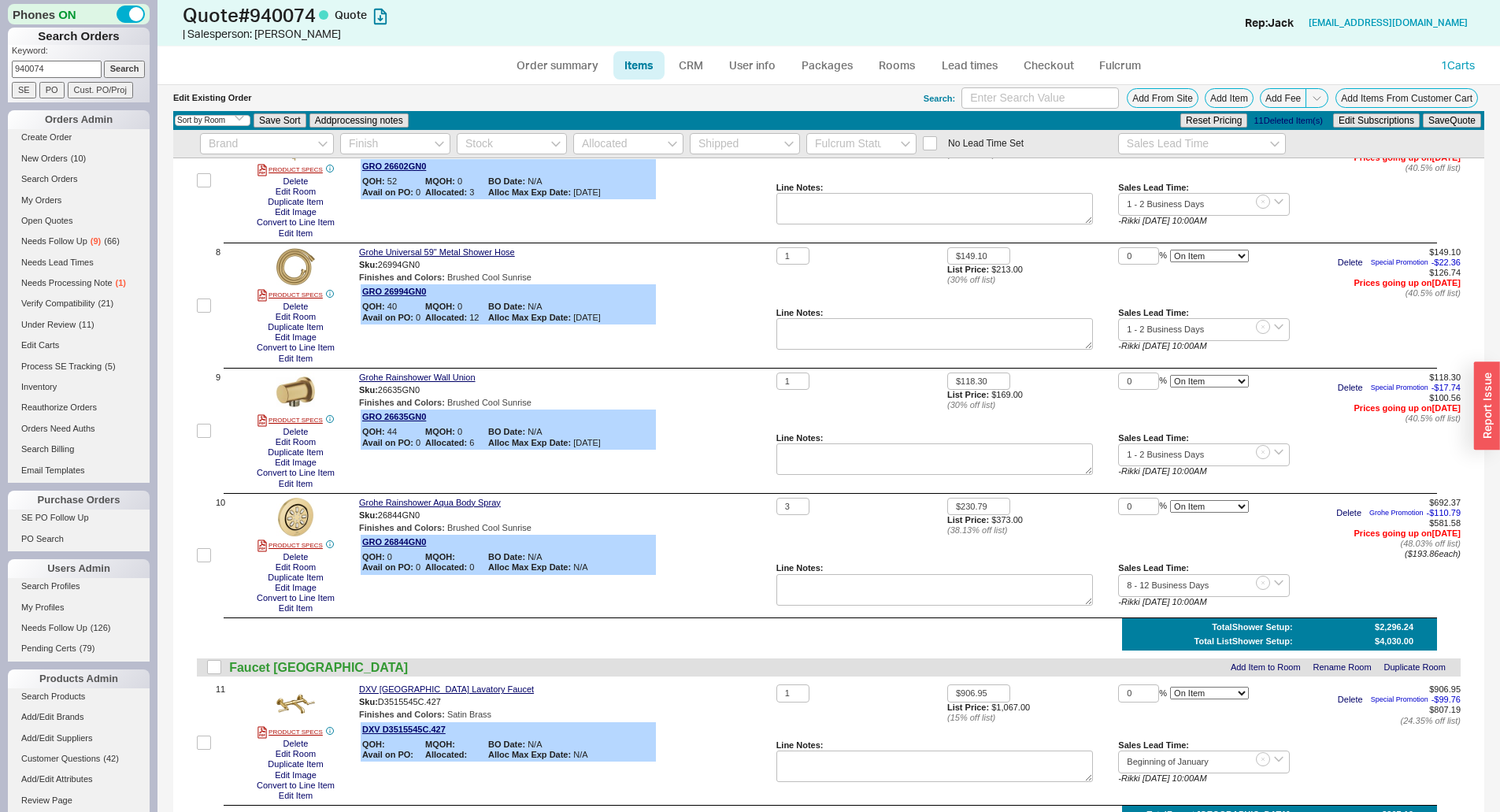
scroll to position [1315, 0]
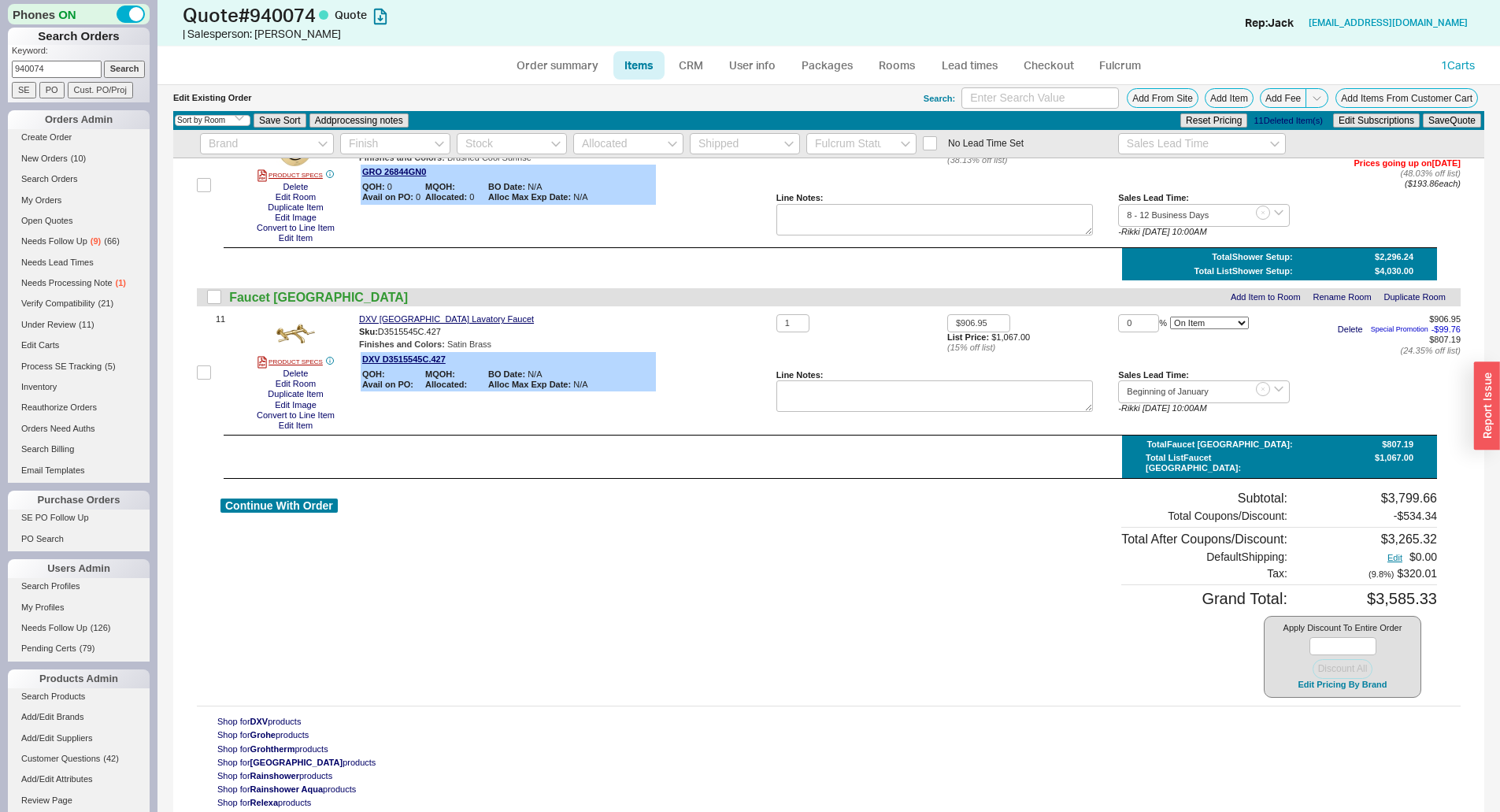
click at [257, 352] on div "PRODUCT SPECS Delete Edit Room Duplicate Item Edit Image Convert to Line Item E…" at bounding box center [295, 372] width 114 height 116
click at [287, 333] on img at bounding box center [295, 333] width 39 height 39
click at [750, 63] on link "User info" at bounding box center [751, 65] width 70 height 28
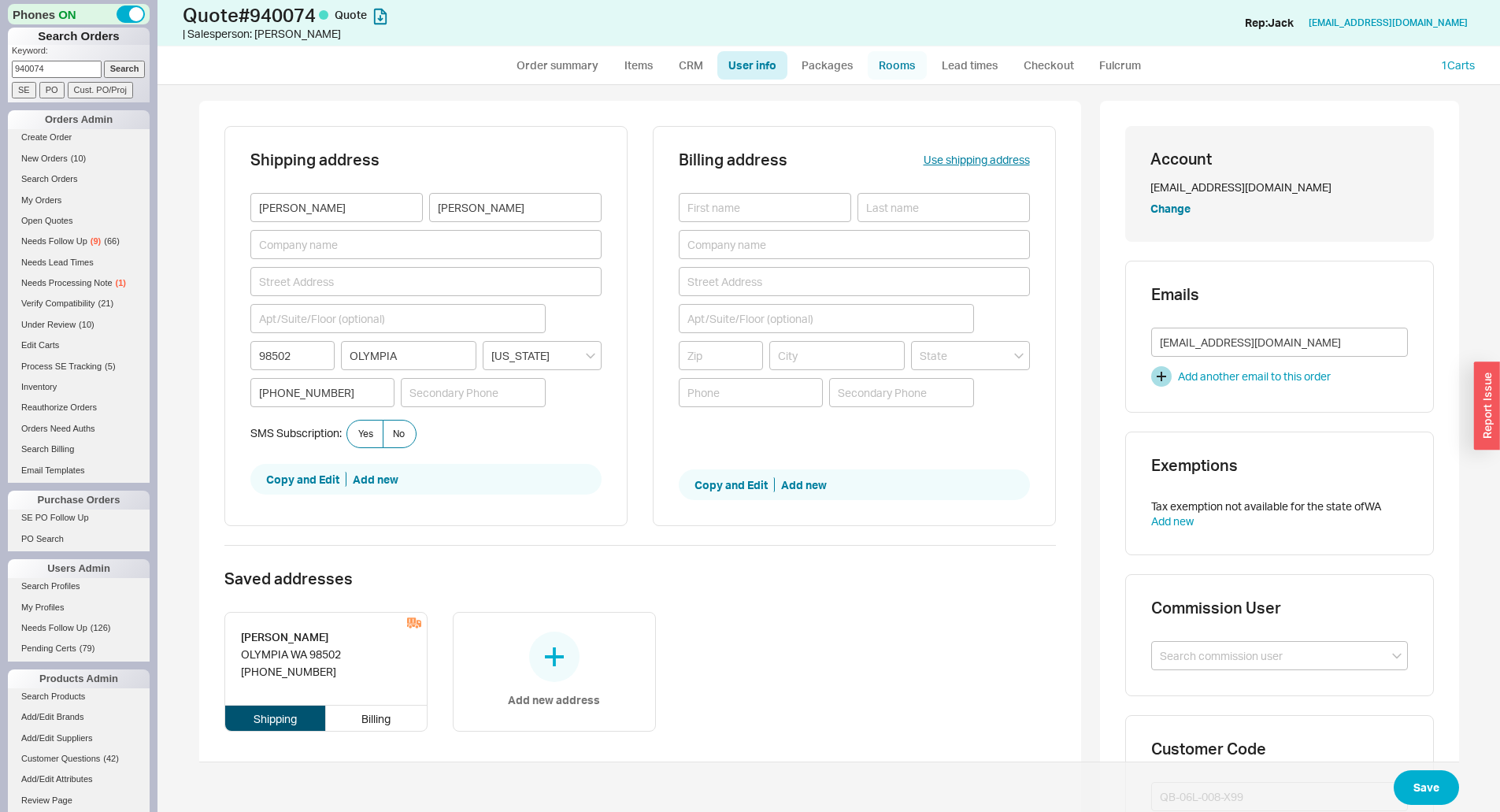
click at [896, 69] on link "Rooms" at bounding box center [897, 65] width 59 height 28
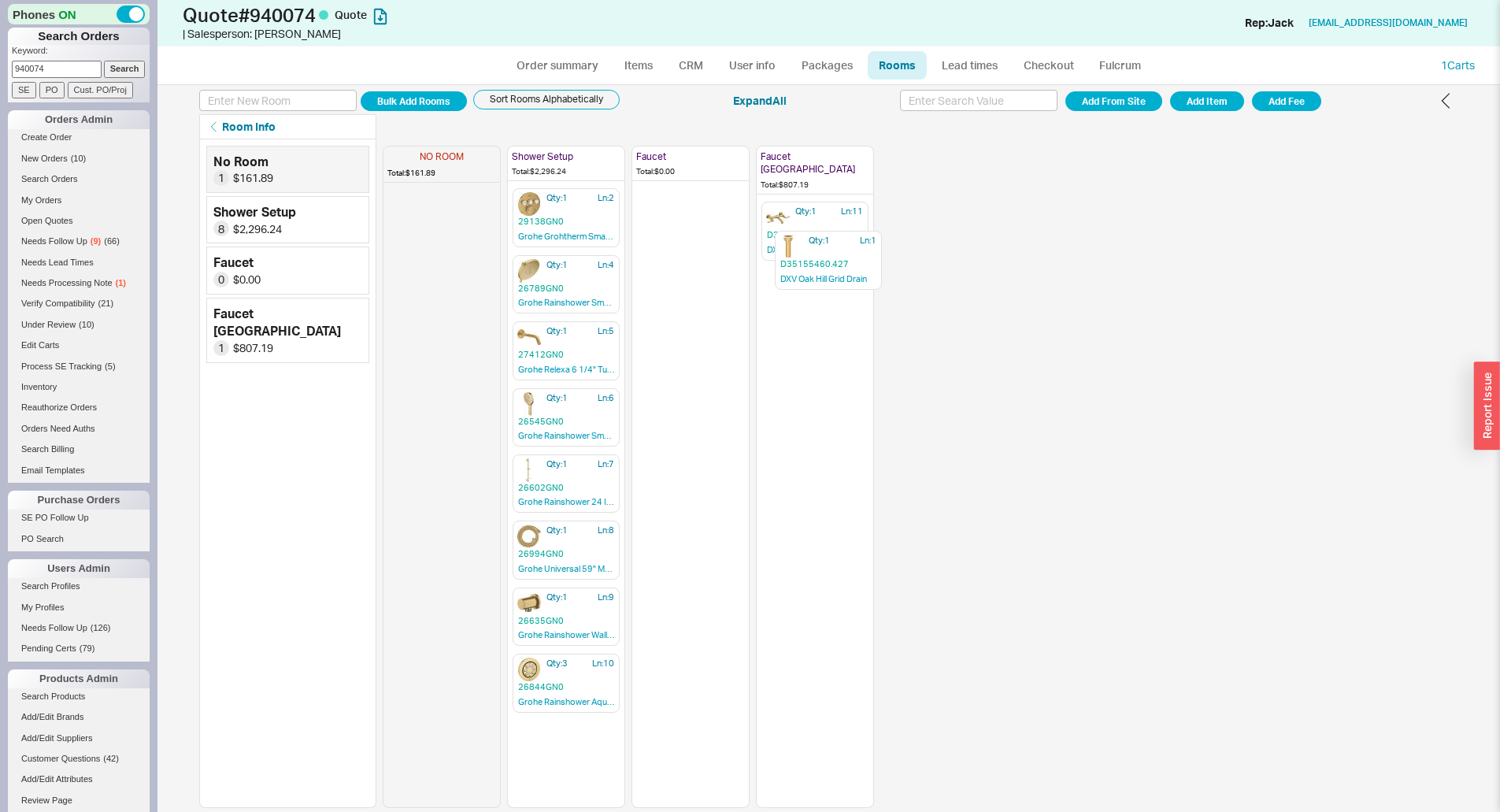
drag, startPoint x: 450, startPoint y: 228, endPoint x: 835, endPoint y: 274, distance: 387.7
click at [835, 274] on div "NO ROOM Total: $161.89 Qty: 1 Ln: 1 D35155460.427 DXV Oak Hill Grid Drain Showe…" at bounding box center [628, 473] width 491 height 668
click at [737, 153] on icon "button" at bounding box center [742, 150] width 16 height 16
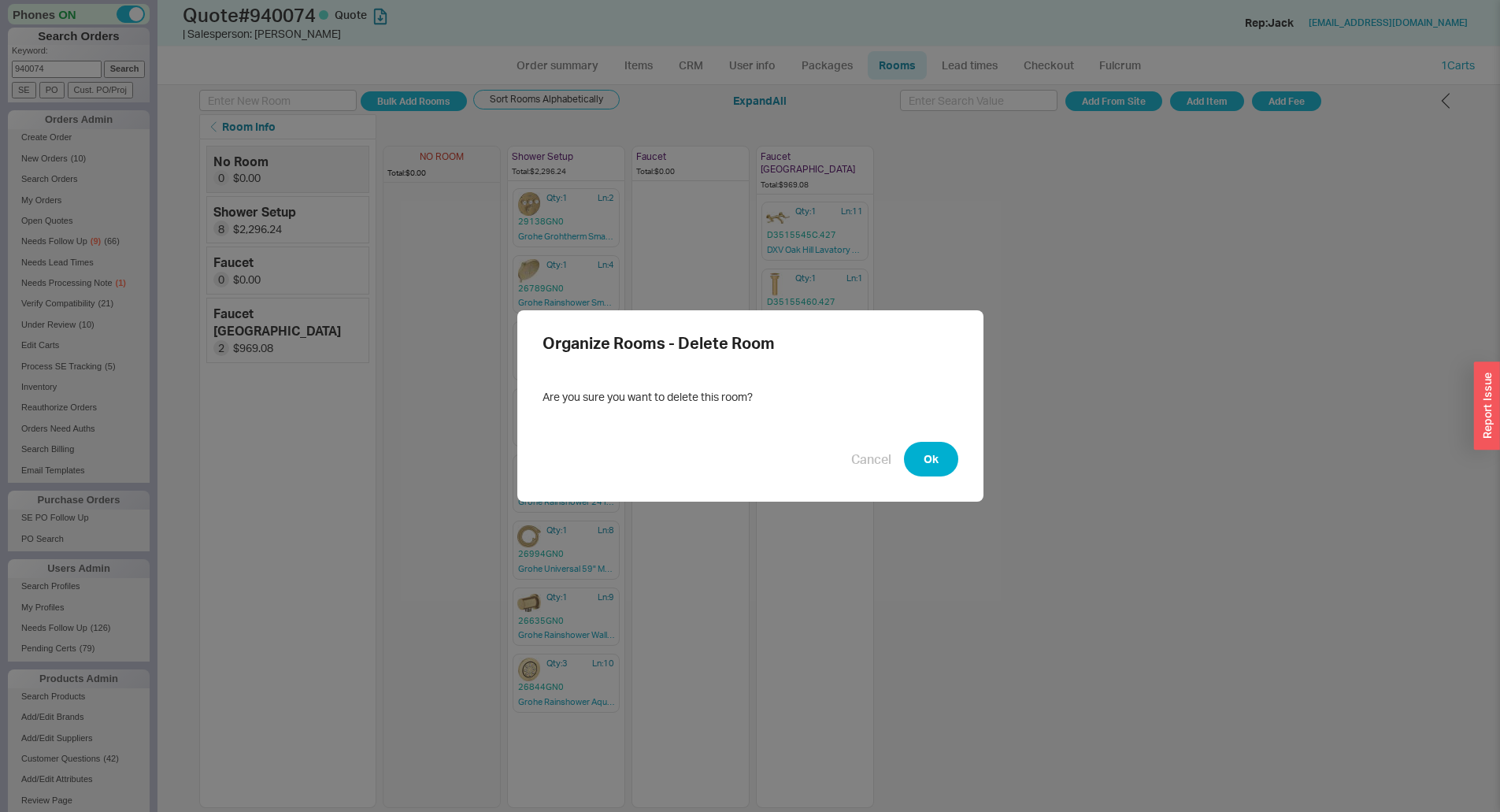
click at [1131, 326] on div "Organize Rooms - Delete Room Are you sure you want to delete this room? Cancel …" at bounding box center [750, 406] width 1500 height 812
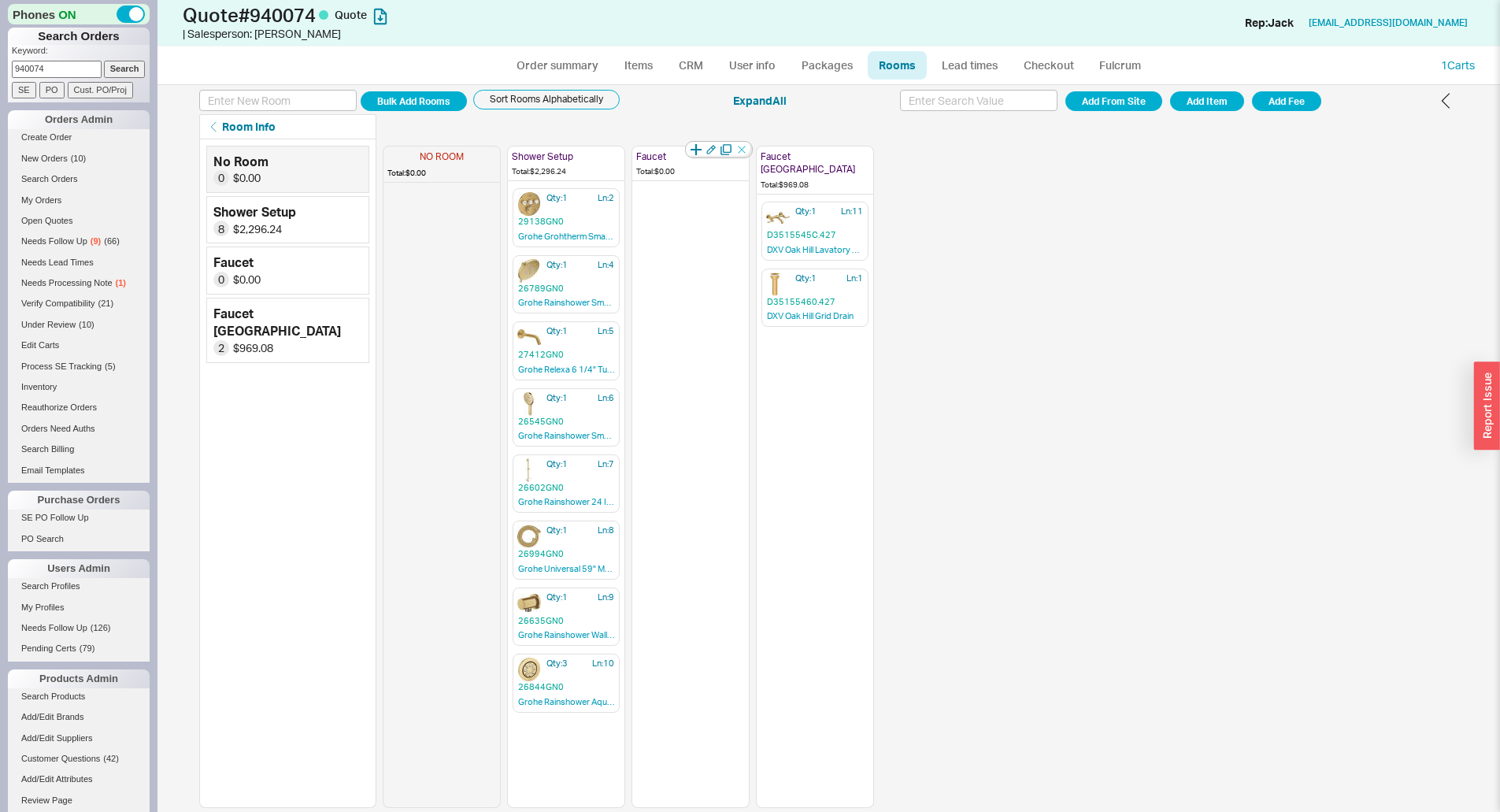
click at [746, 149] on icon "button" at bounding box center [742, 150] width 16 height 16
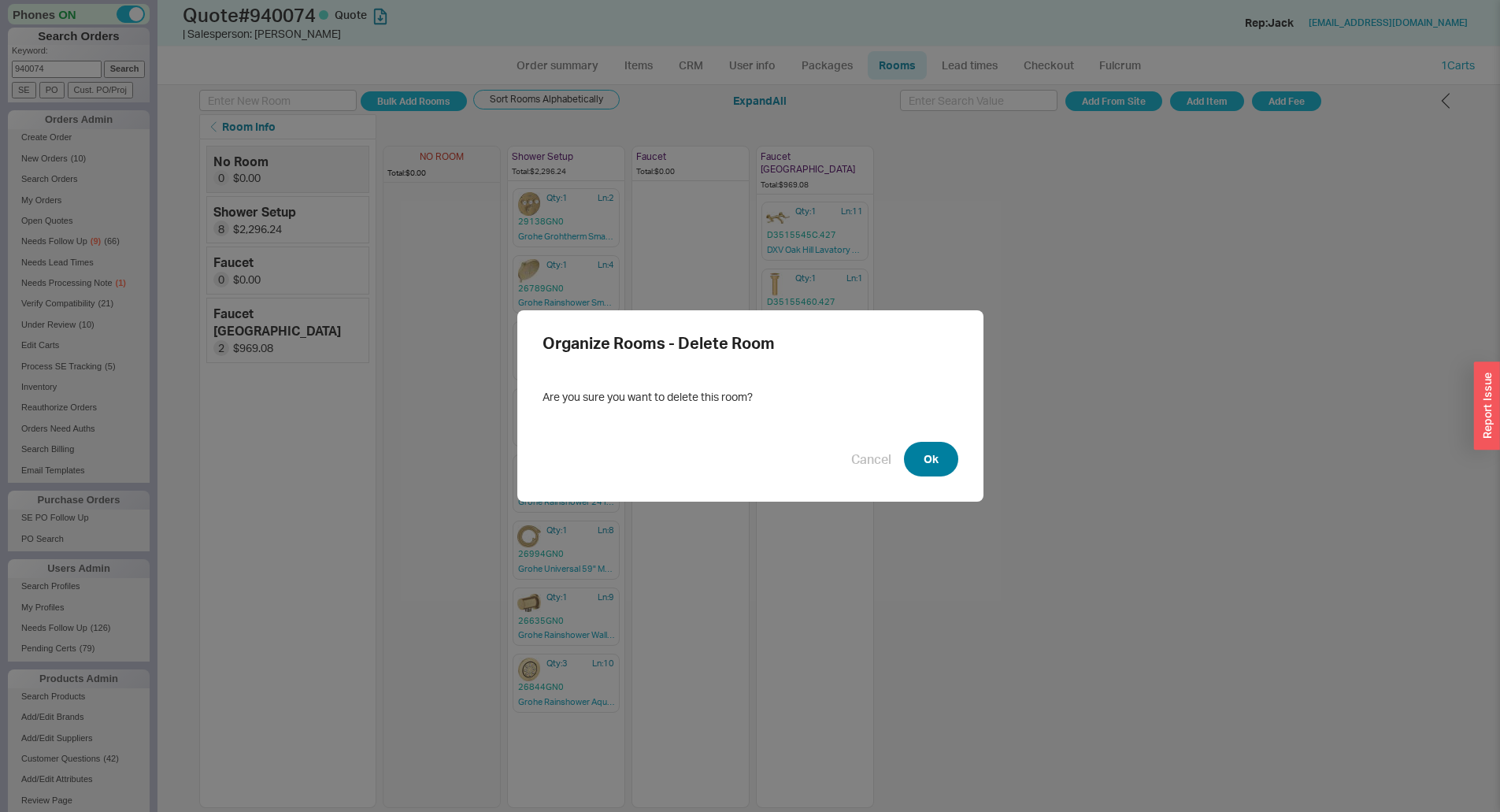
click at [914, 447] on button "Ok" at bounding box center [931, 458] width 55 height 34
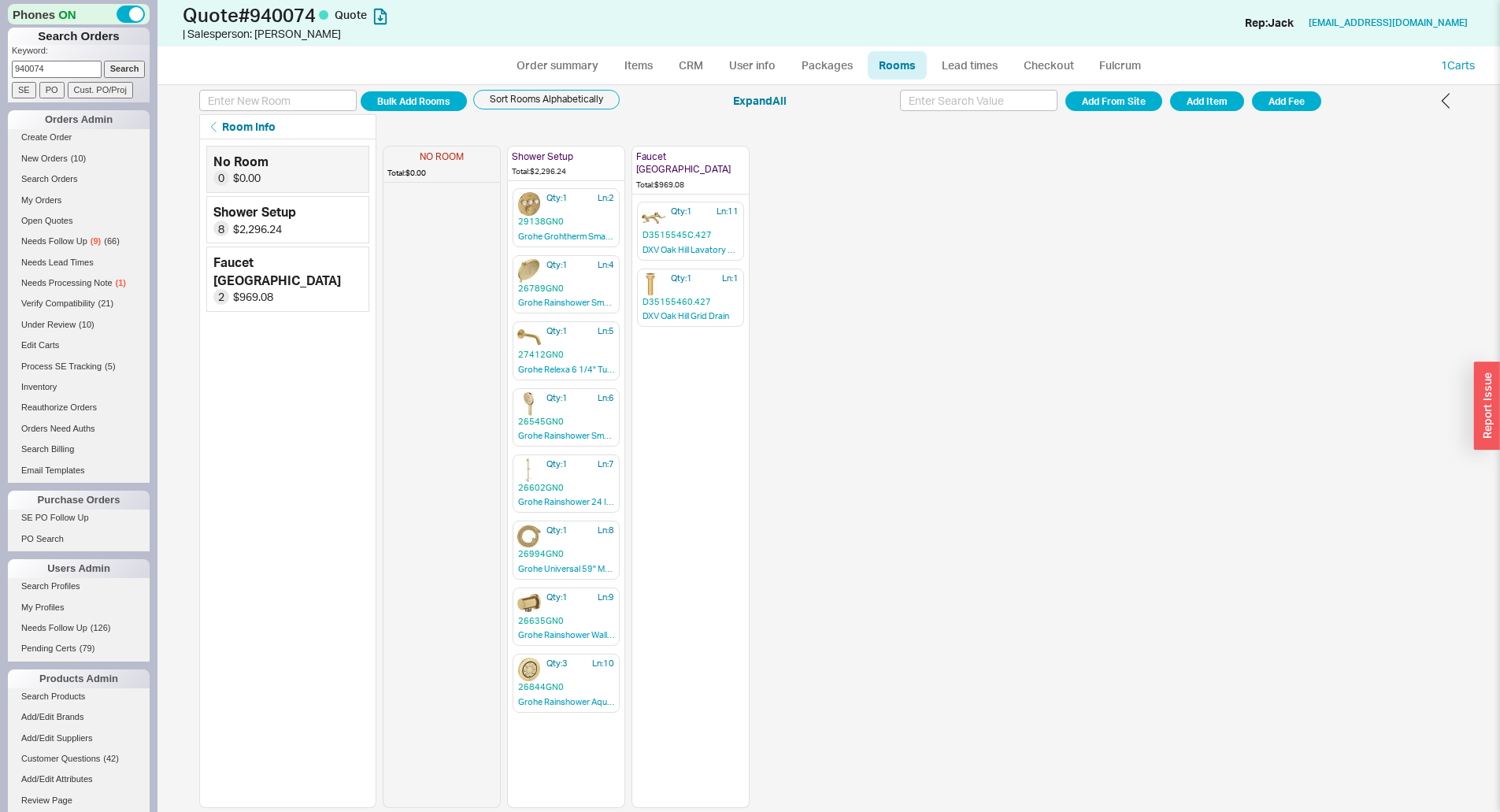
click at [966, 424] on div "NO ROOM Total: $0.00 Shower Setup Total: $2,296.24 Qty: 1 Ln: 2 29138GN0 Grohe …" at bounding box center [921, 473] width 1077 height 668
click at [634, 73] on link "Items" at bounding box center [639, 65] width 51 height 28
select select "3"
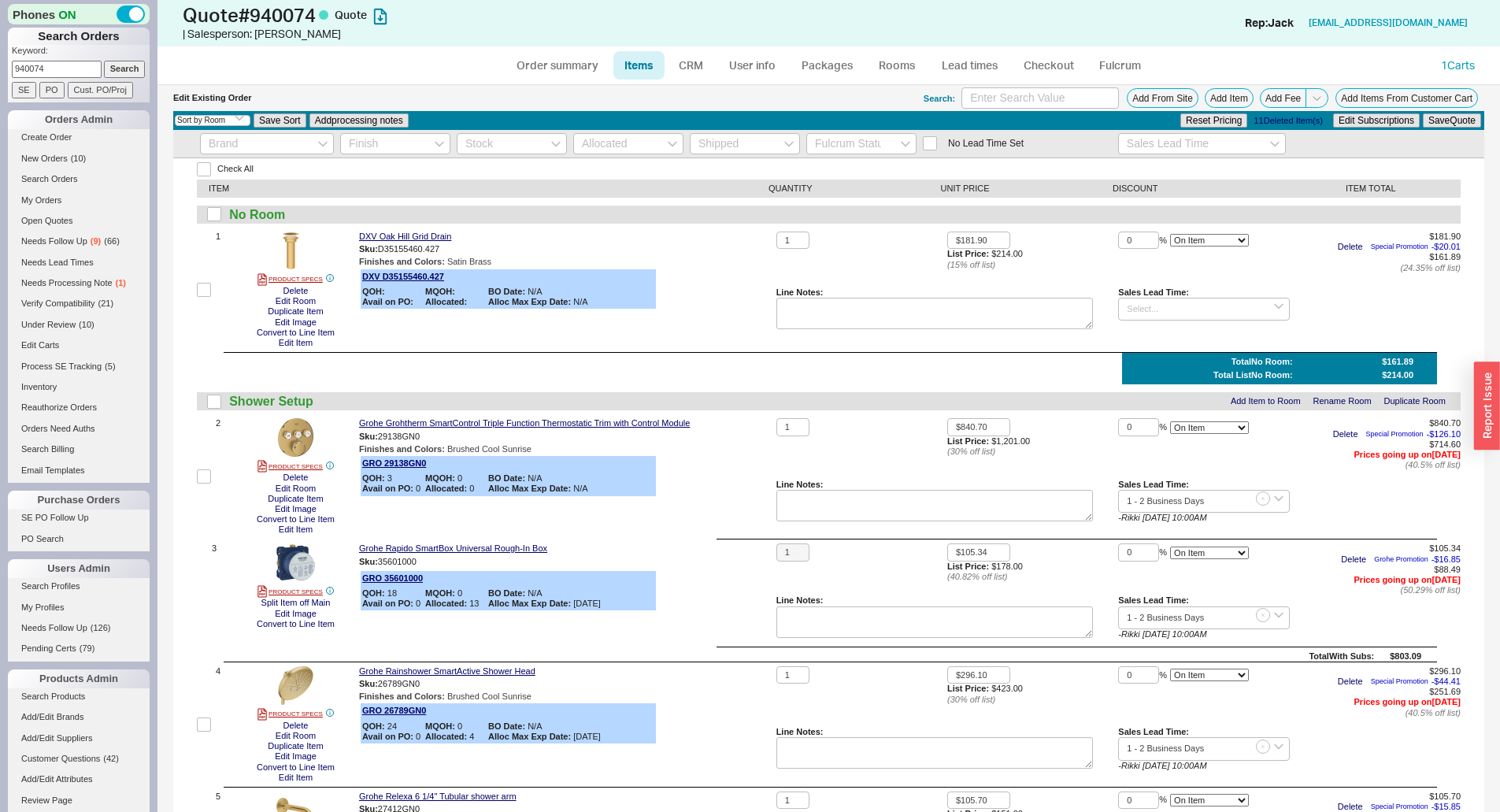
click at [755, 444] on div "Finishes and Colors : Brushed Cool Sunrise" at bounding box center [564, 450] width 411 height 11
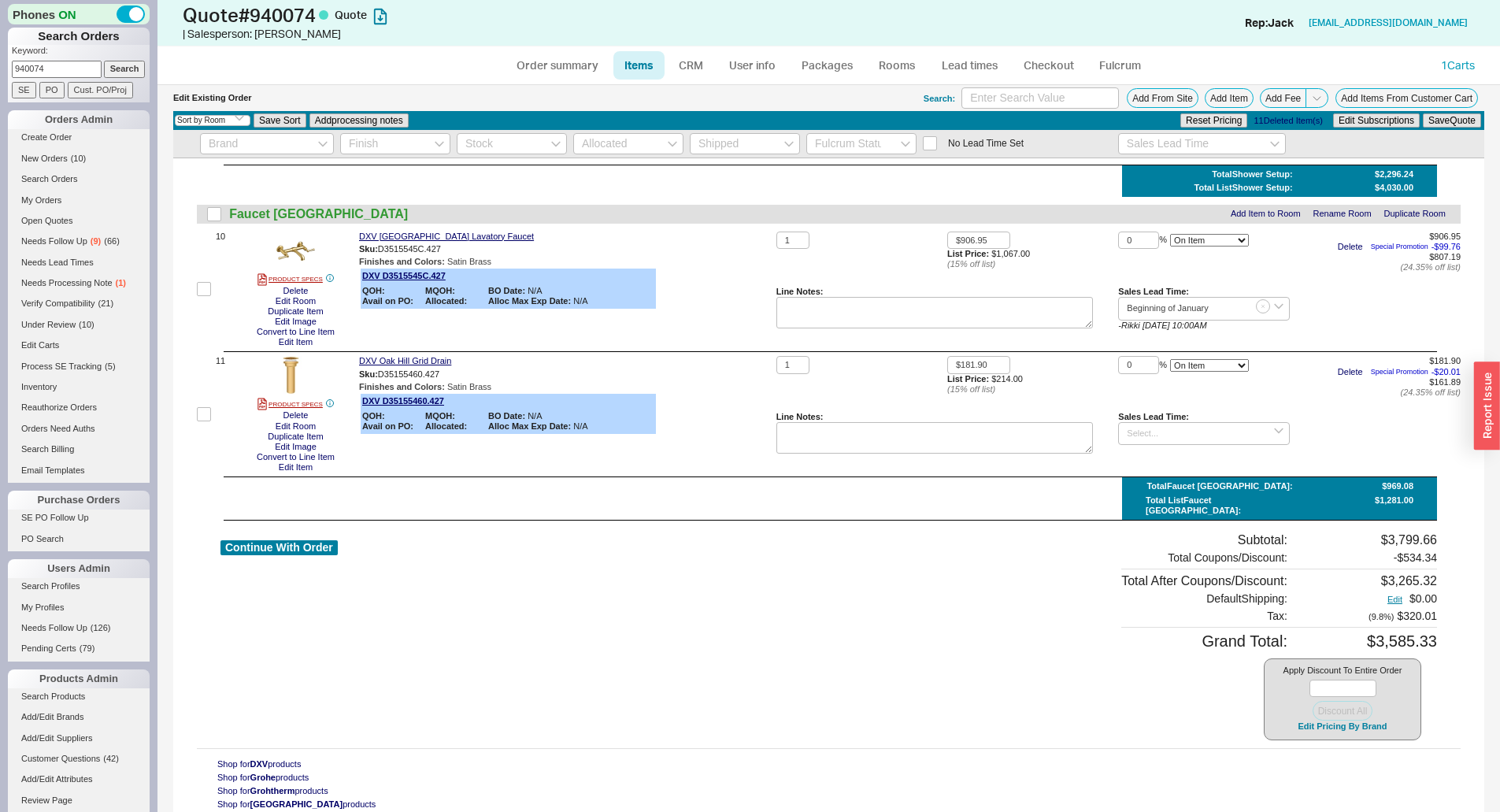
scroll to position [1253, 0]
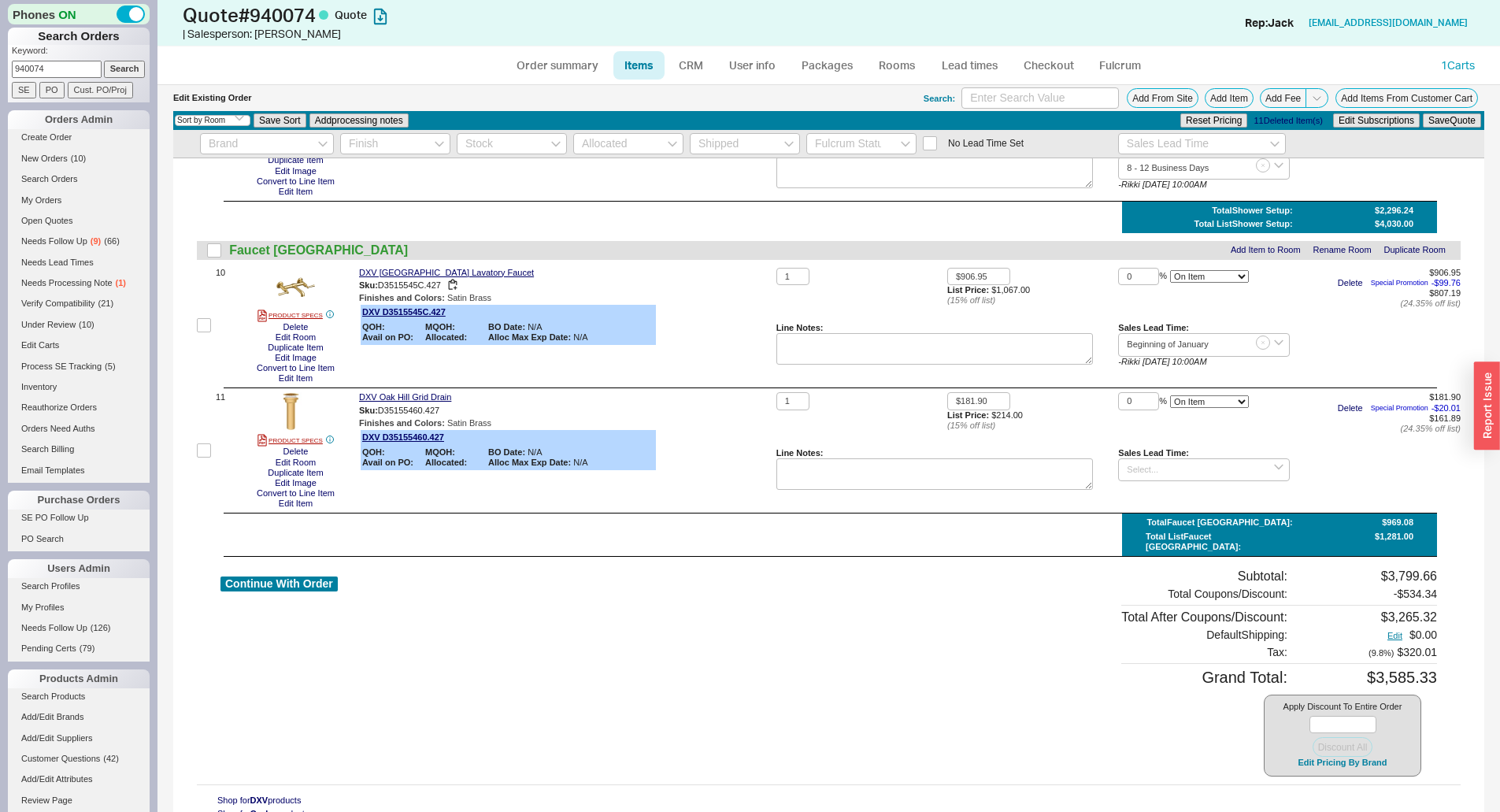
click at [738, 274] on div "DXV Oak Hill Lavatory Faucet" at bounding box center [564, 273] width 411 height 11
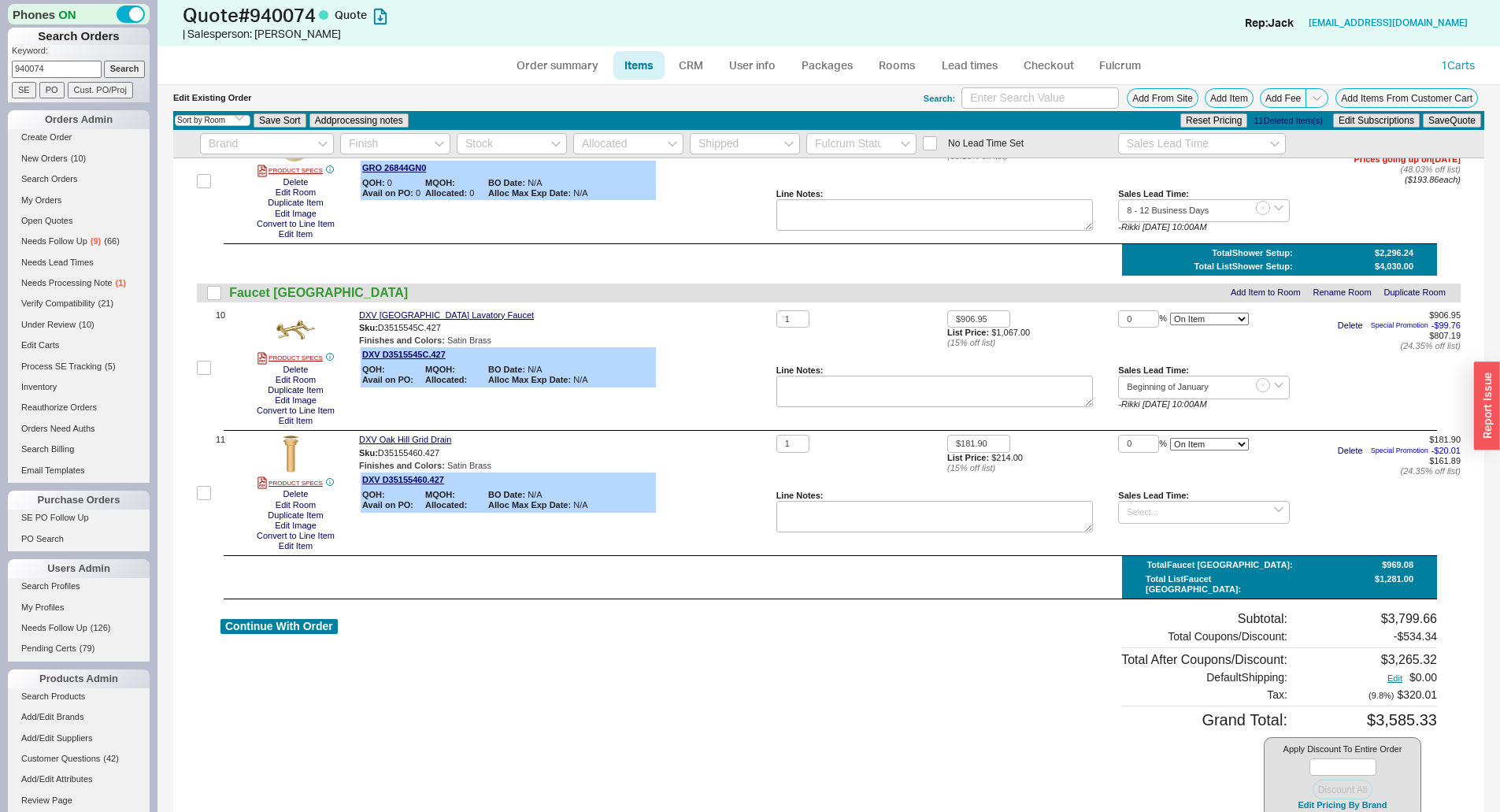
scroll to position [1181, 0]
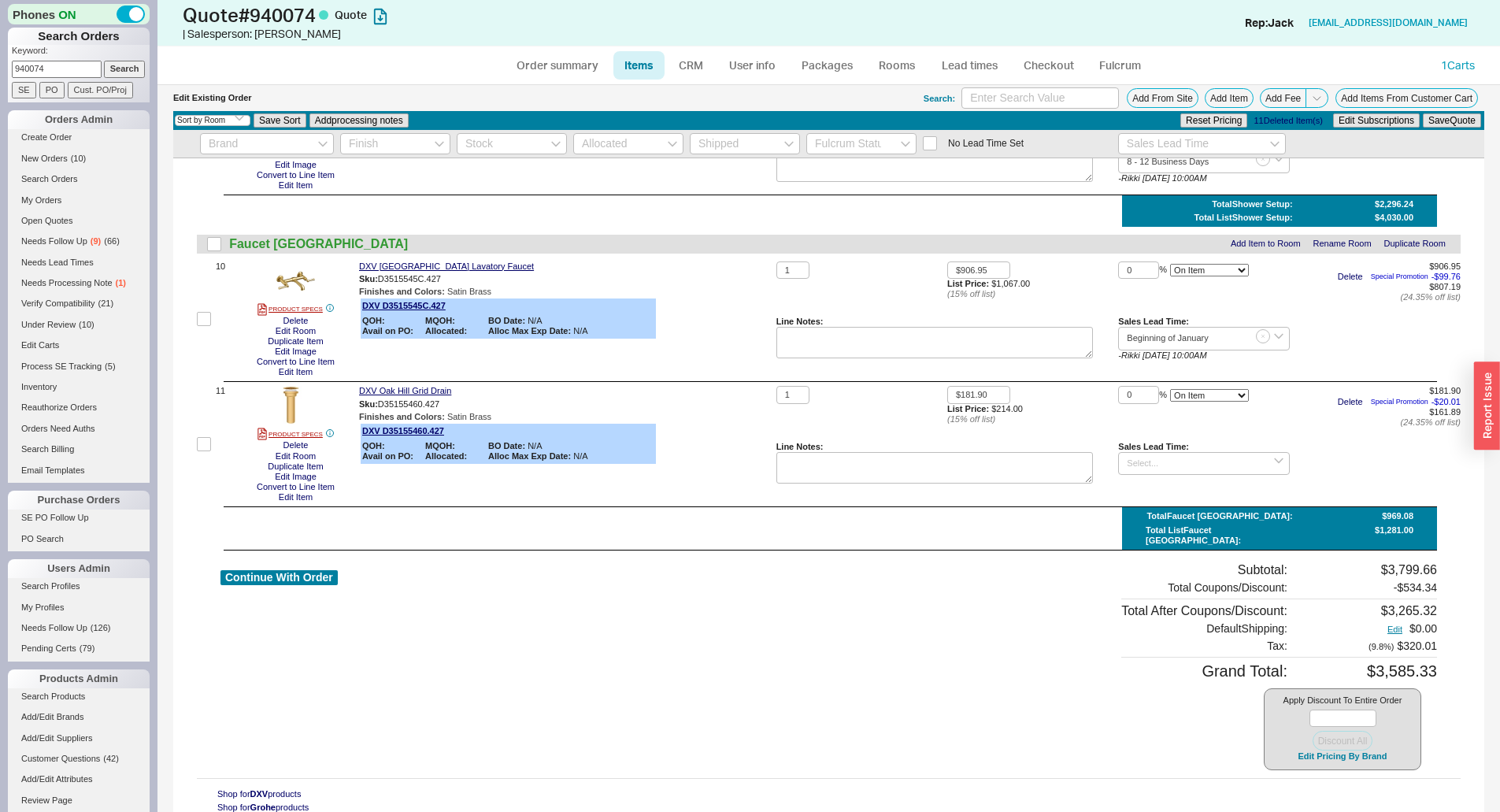
click at [678, 309] on div "DXV Oak Hill Lavatory Faucet Sku: D3515545C.427 Finishes and Colors : Satin Bra…" at bounding box center [564, 319] width 411 height 116
click at [1434, 122] on button "Save Quote" at bounding box center [1451, 121] width 58 height 14
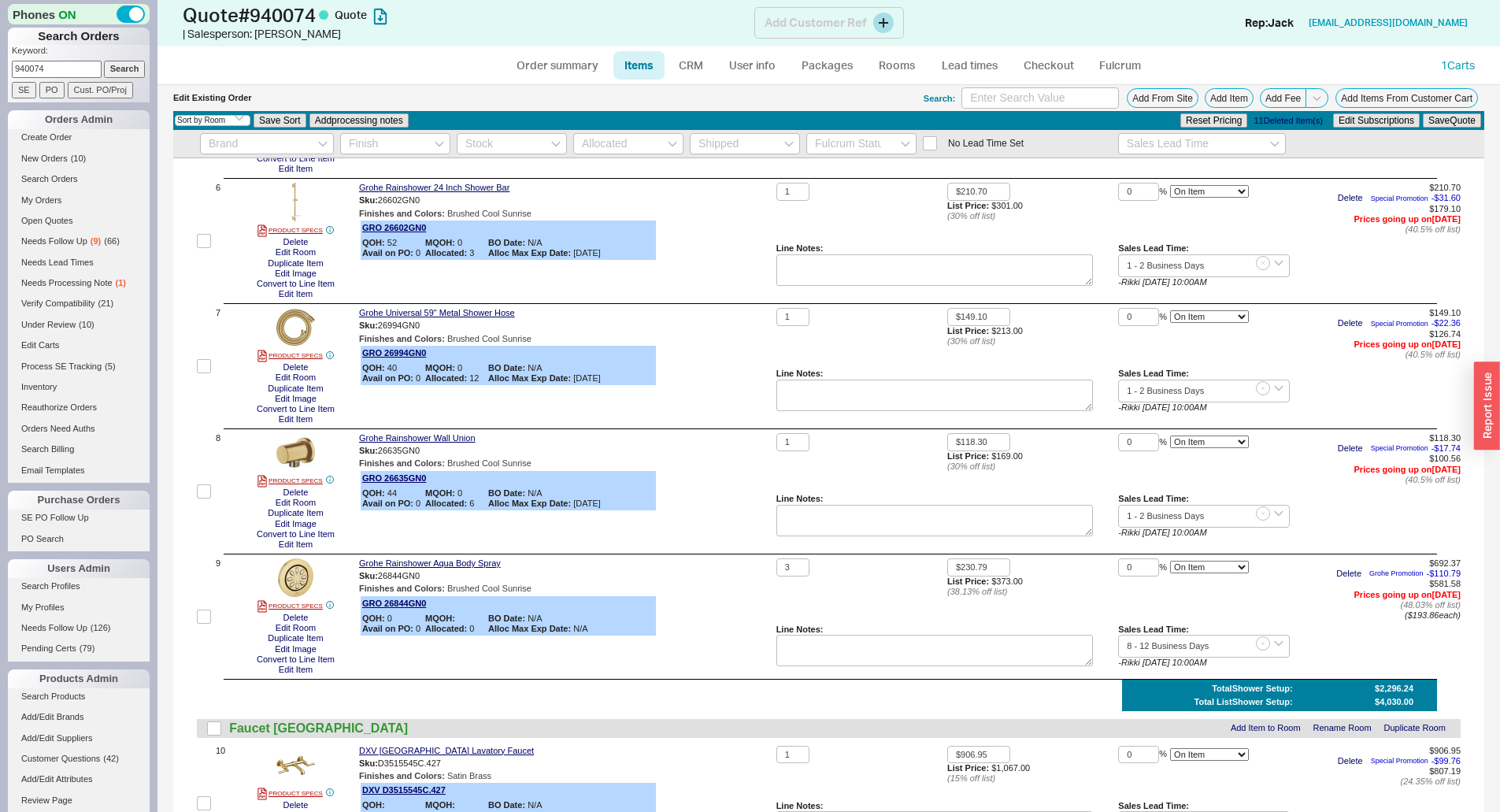
scroll to position [236, 0]
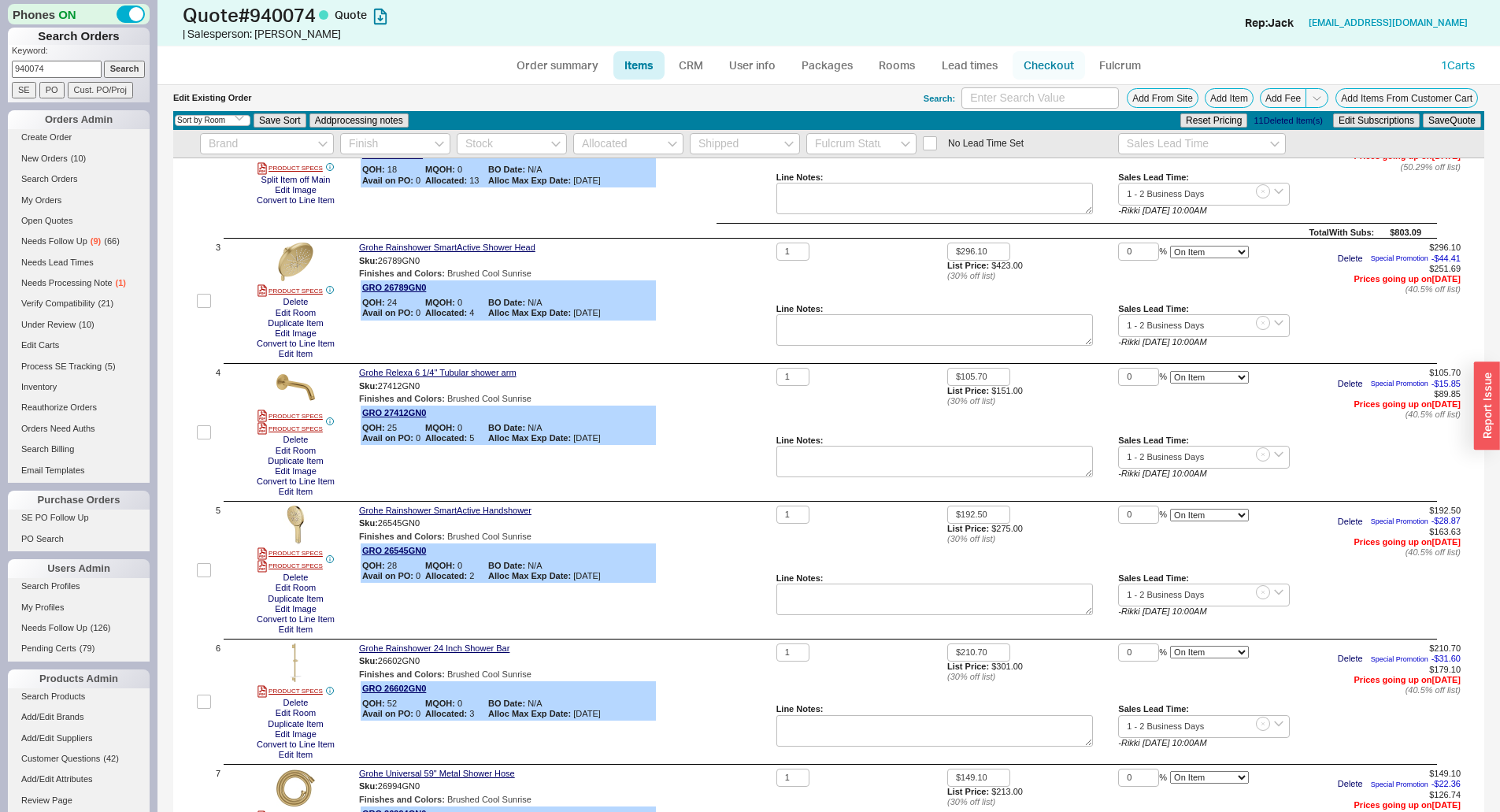
click at [1046, 69] on link "Checkout" at bounding box center [1049, 65] width 72 height 28
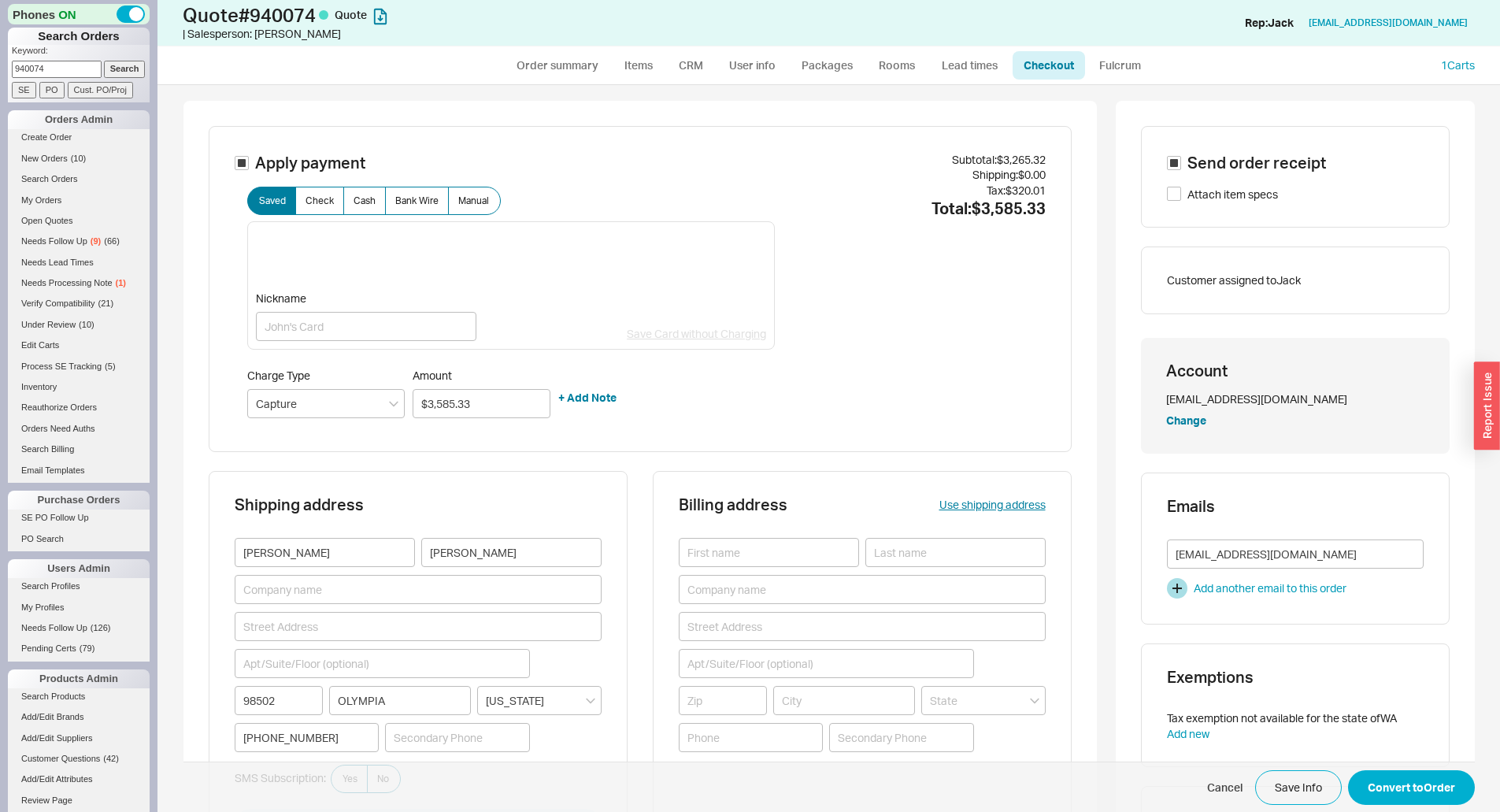
click at [828, 209] on div "Total: $3,585.33" at bounding box center [910, 208] width 270 height 22
click at [683, 55] on link "CRM" at bounding box center [690, 65] width 47 height 28
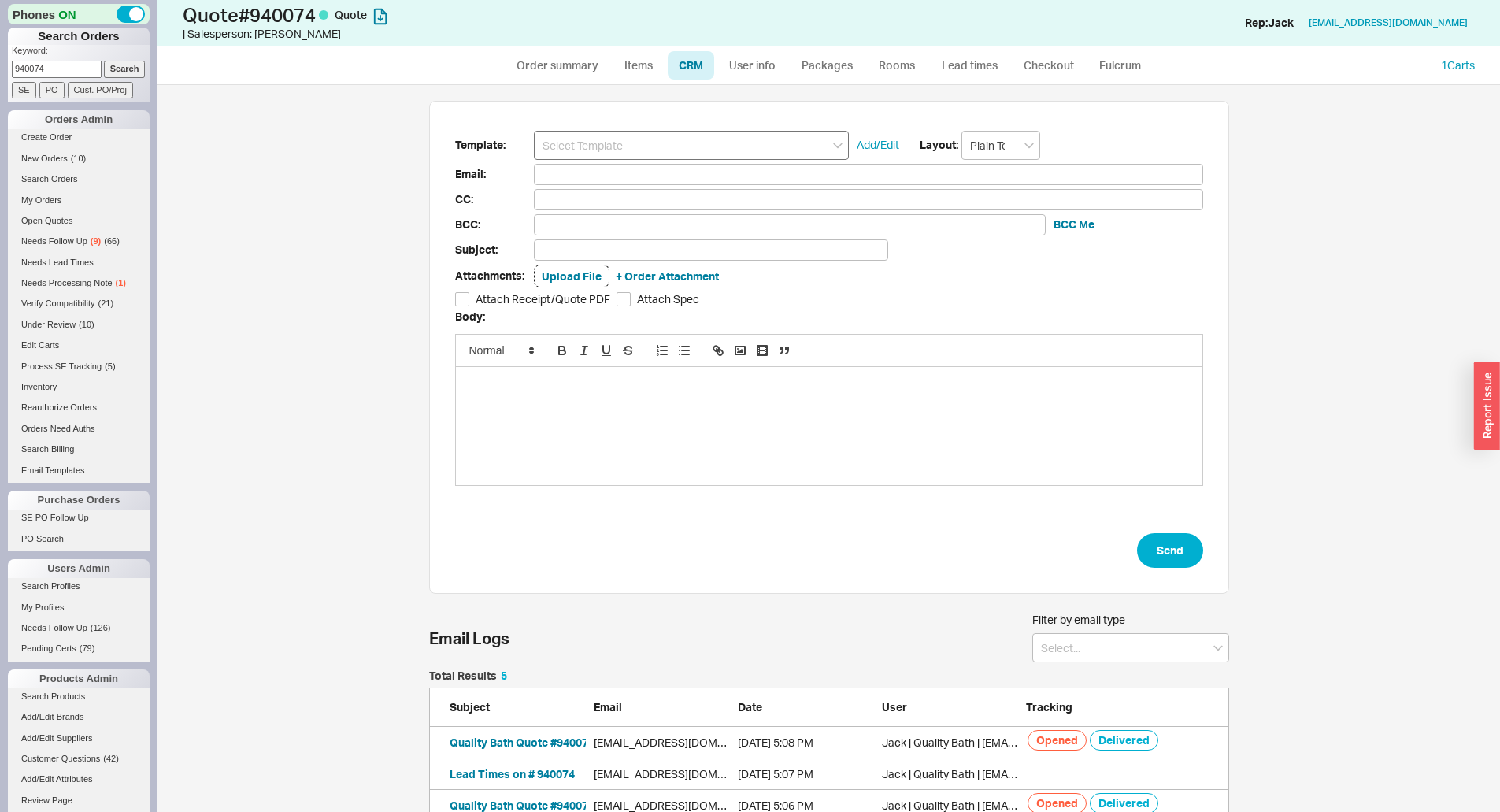
scroll to position [716, 1319]
click at [675, 130] on input at bounding box center [690, 145] width 315 height 29
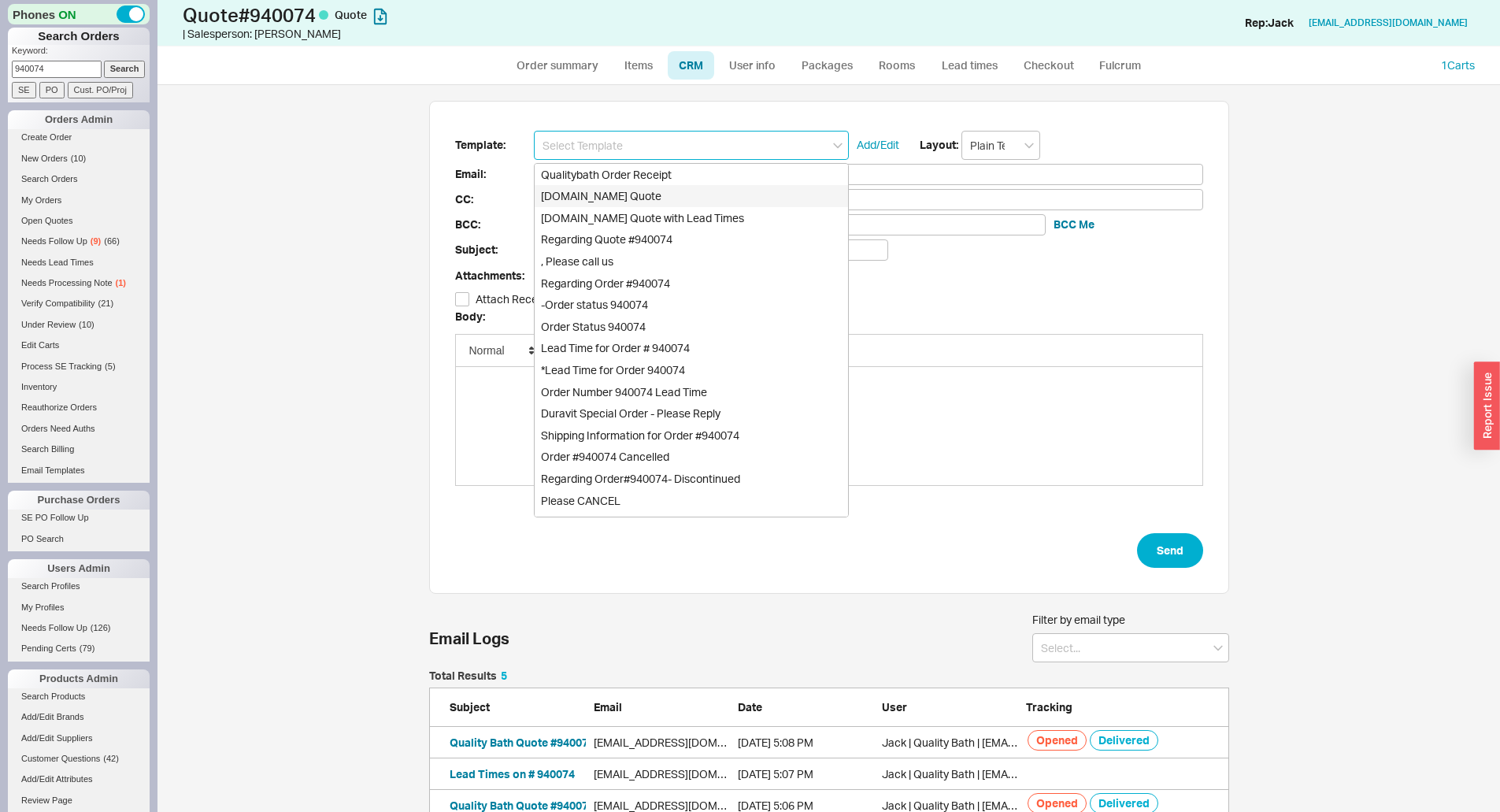
click at [628, 190] on div "[DOMAIN_NAME] Quote" at bounding box center [690, 196] width 313 height 22
type input "[DOMAIN_NAME] Quote"
type input "Receipt"
type input "dlocurto@gmail.com"
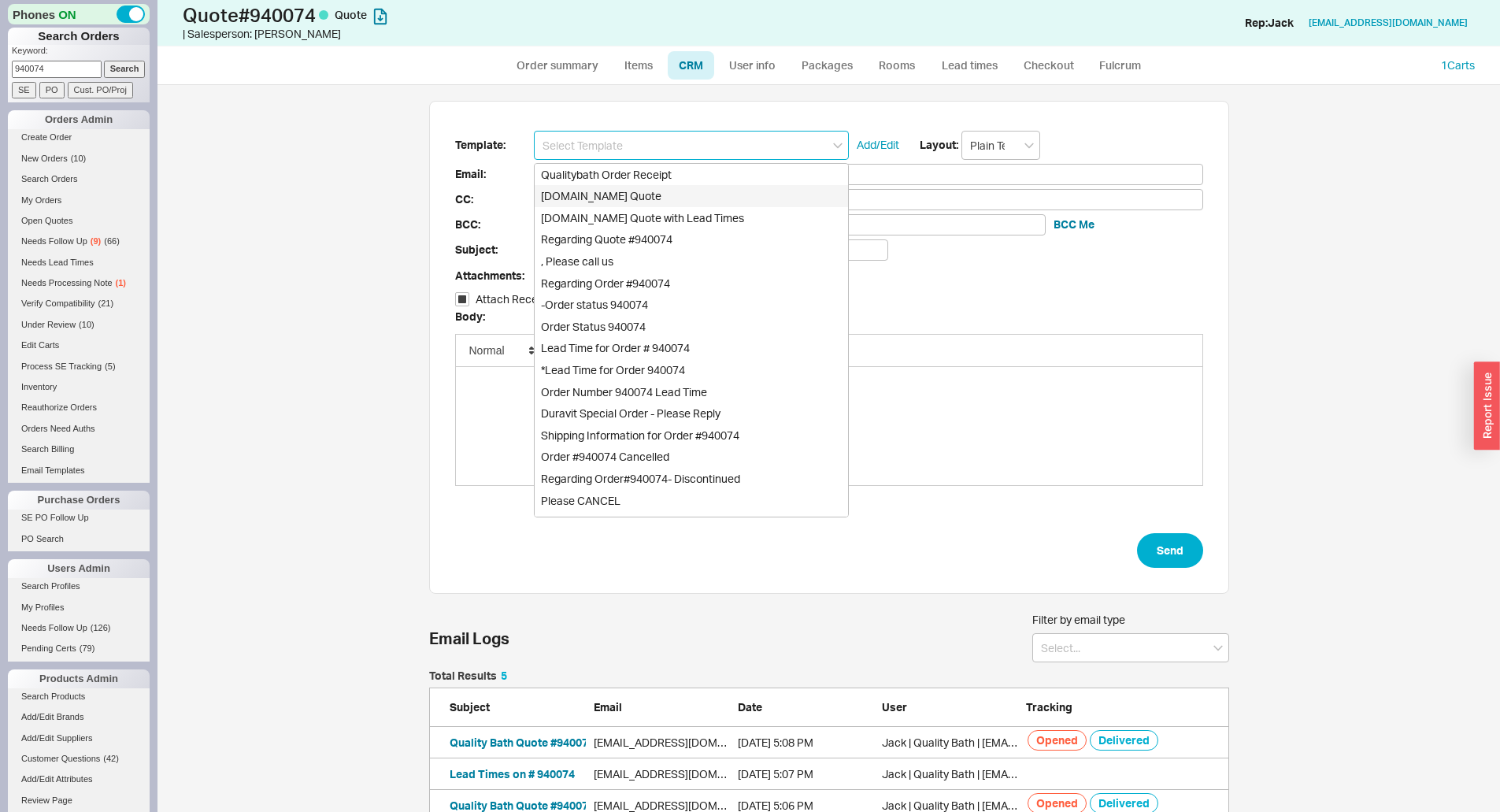
type input "Quality Bath Quote #940074"
checkbox input "true"
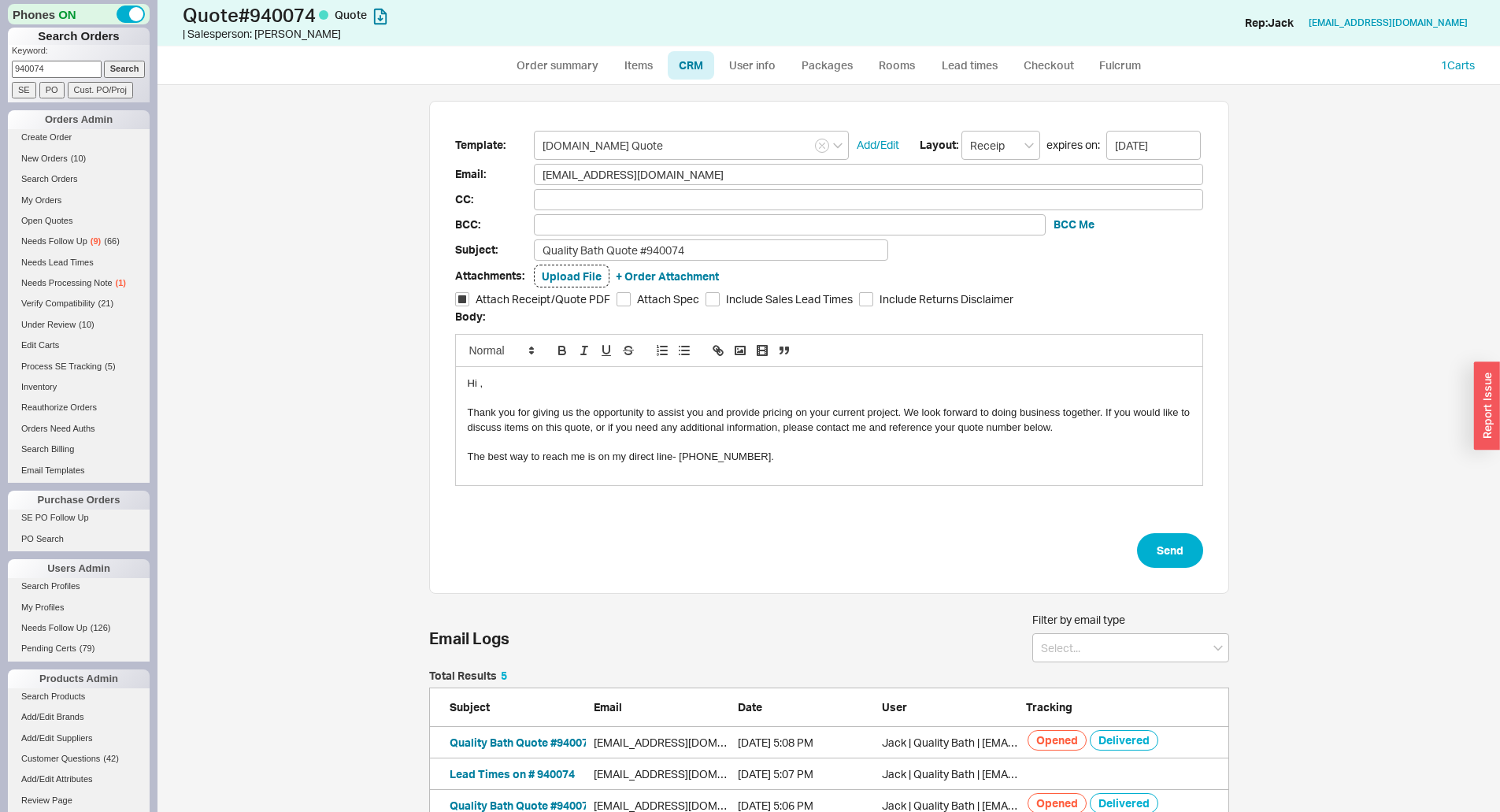
click at [1114, 501] on form "Template: Qualitybath.com Quote Add/Edit Layout: Receipt expires on: 10/02/2025…" at bounding box center [829, 349] width 748 height 437
click at [1183, 570] on div "Template: Qualitybath.com Quote Add/Edit Layout: Receipt expires on: 10/02/2025…" at bounding box center [829, 347] width 800 height 494
drag, startPoint x: 1185, startPoint y: 590, endPoint x: 1162, endPoint y: 561, distance: 37.0
click at [1167, 567] on div "Template: Qualitybath.com Quote Add/Edit Layout: Receipt expires on: 10/02/2025…" at bounding box center [829, 347] width 800 height 494
click at [1180, 563] on button "Send" at bounding box center [1169, 549] width 66 height 34
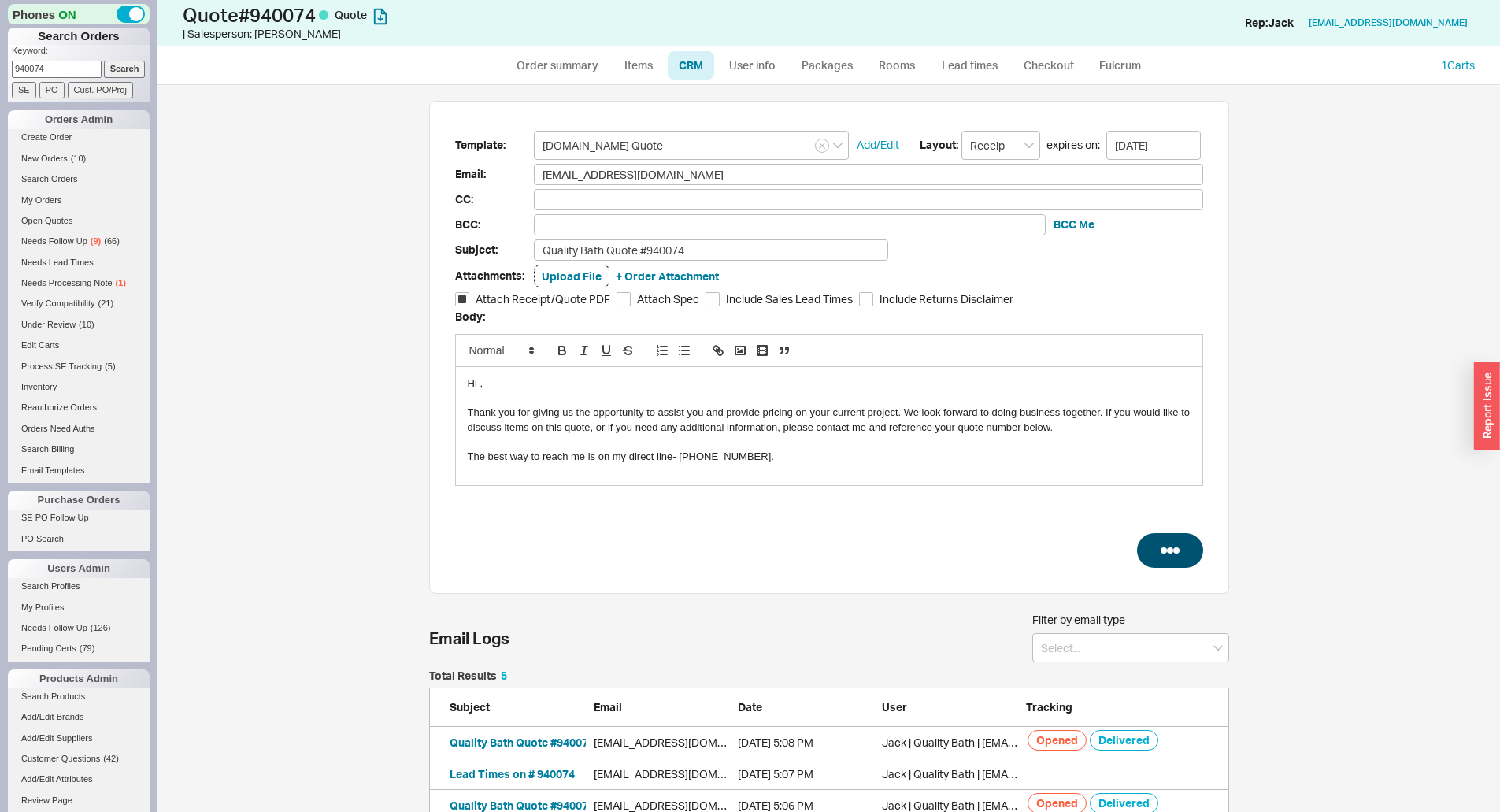
select select "*"
select select "LOW"
select select "3"
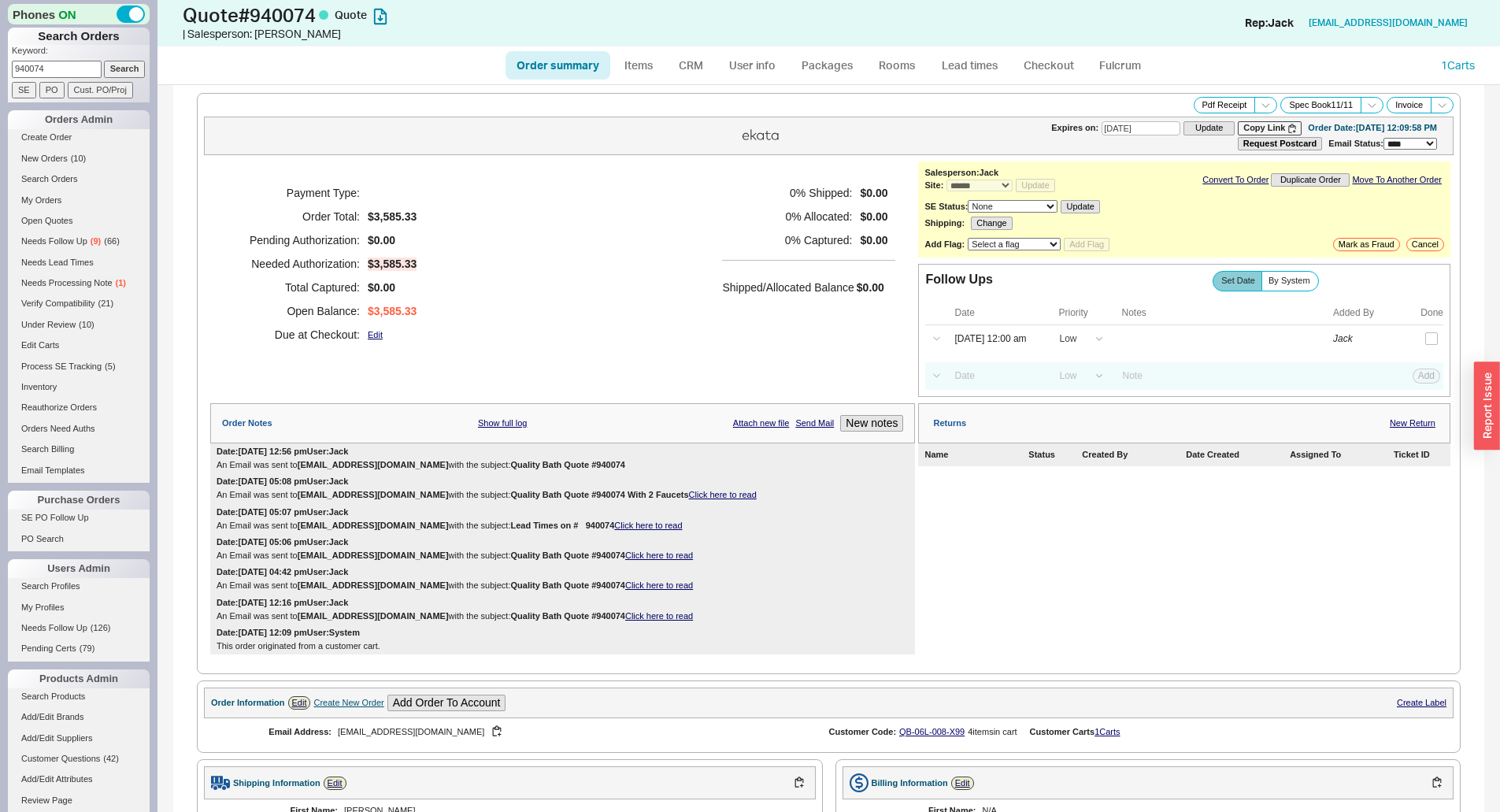
type input "10/02/2025"
click at [530, 265] on div "Payment Type: Order Total: $3,585.33 Pending Authorization: $0.00 Needed Author…" at bounding box center [562, 264] width 705 height 205
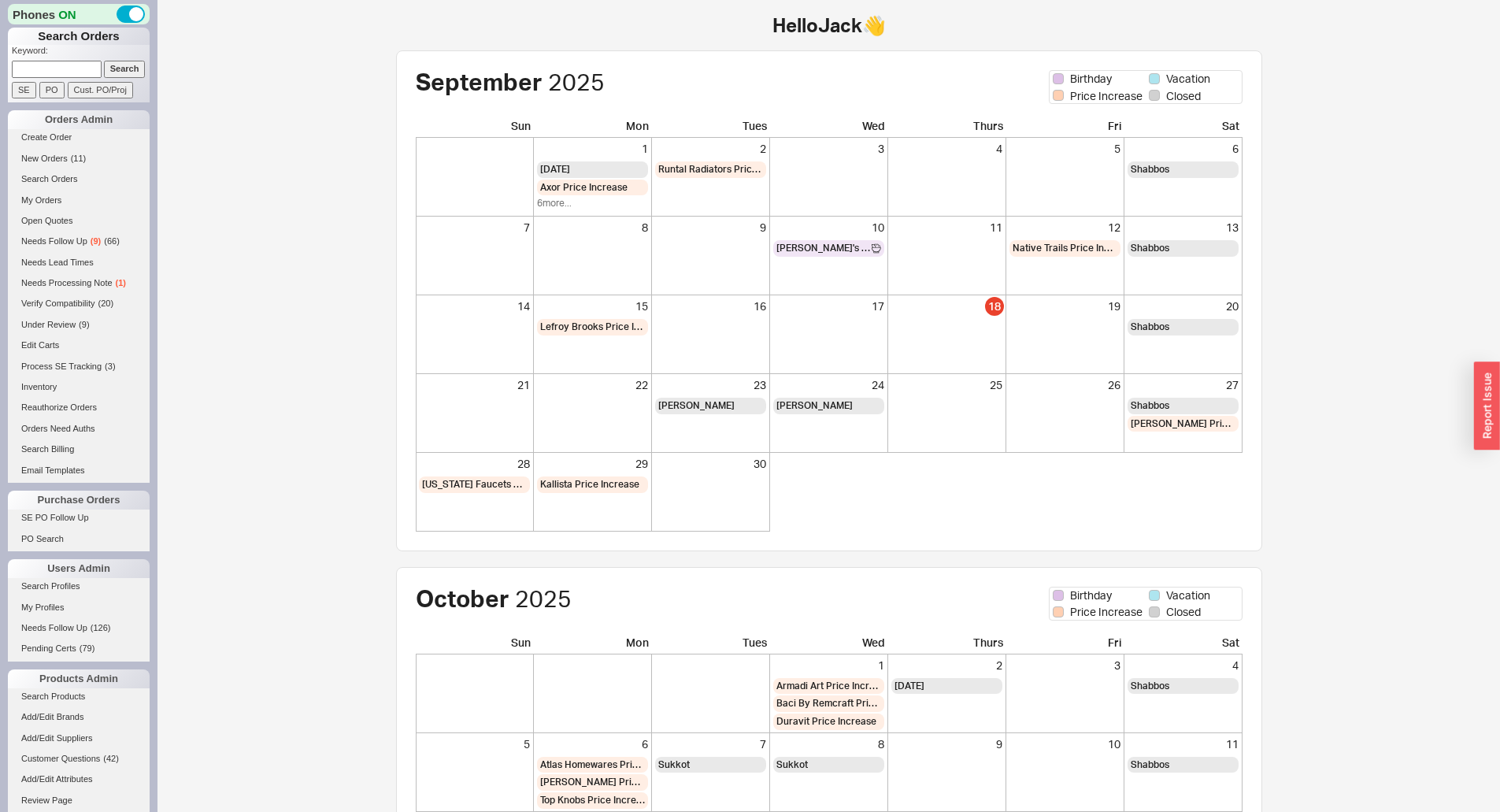
click at [78, 66] on input at bounding box center [56, 69] width 90 height 17
type input "levy"
click at [104, 61] on input "Search" at bounding box center [124, 69] width 41 height 17
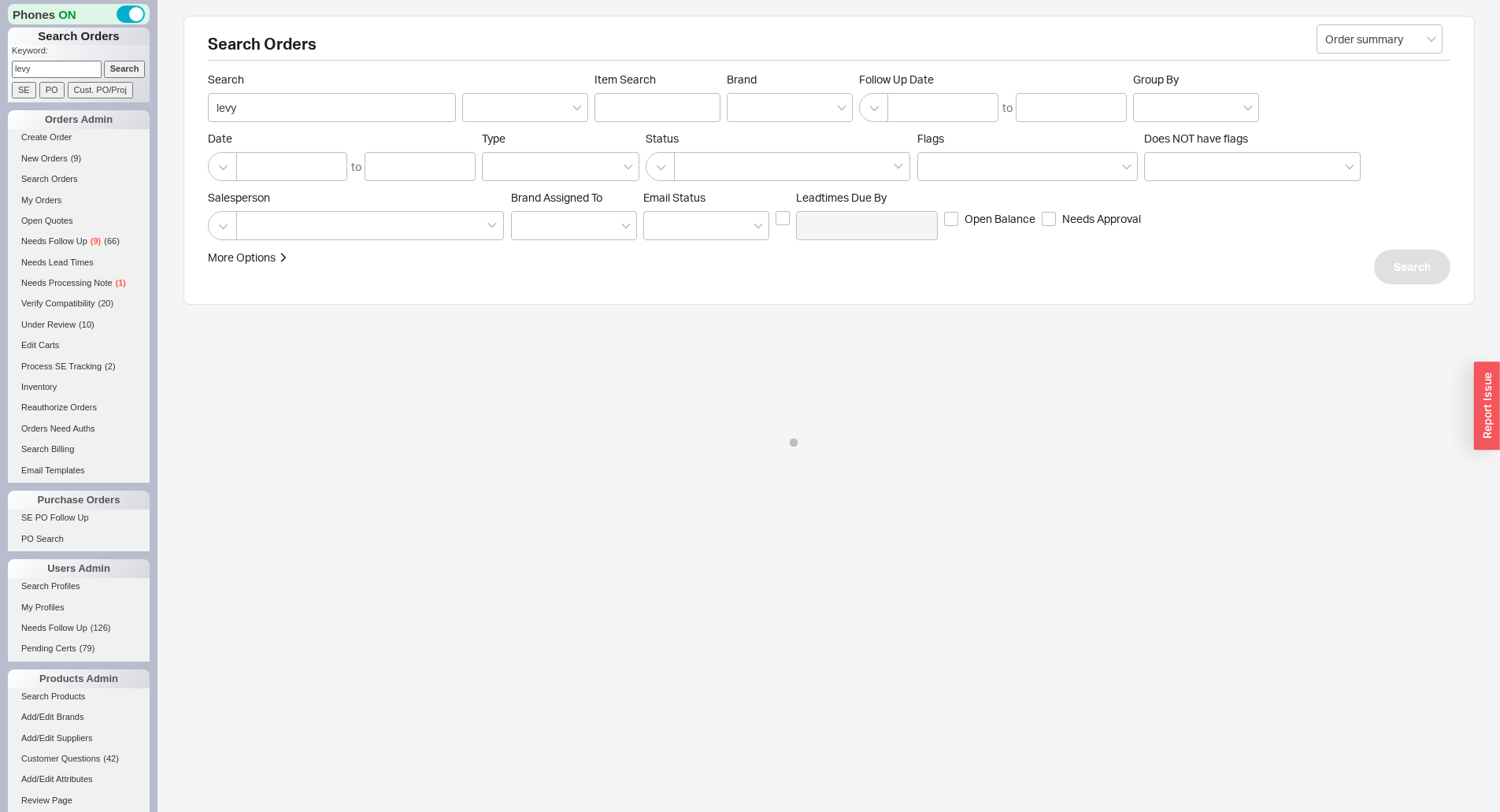
click at [417, 83] on span "Search" at bounding box center [332, 79] width 248 height 14
click at [417, 93] on input "levy" at bounding box center [332, 107] width 248 height 29
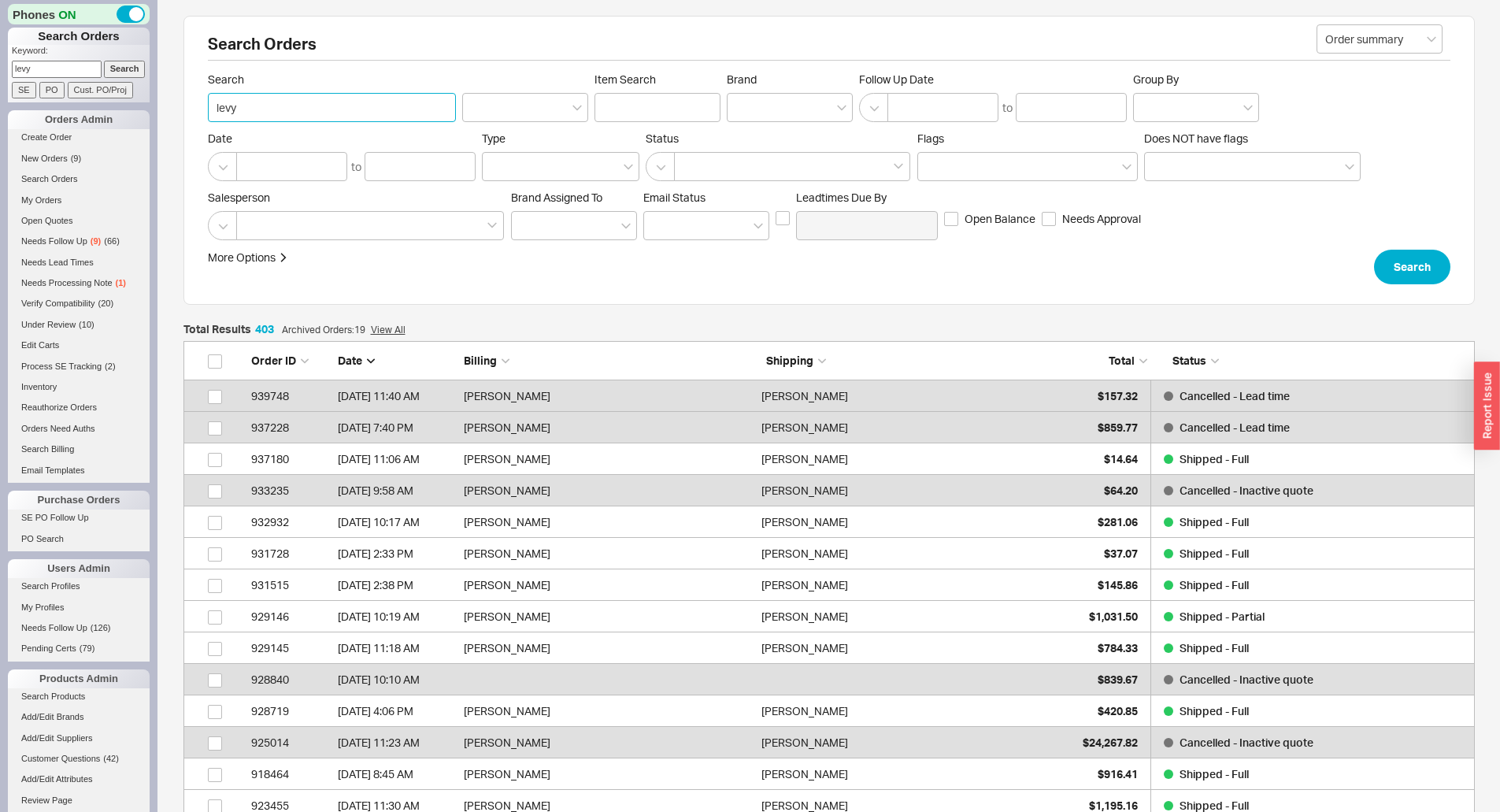
scroll to position [12717, 1280]
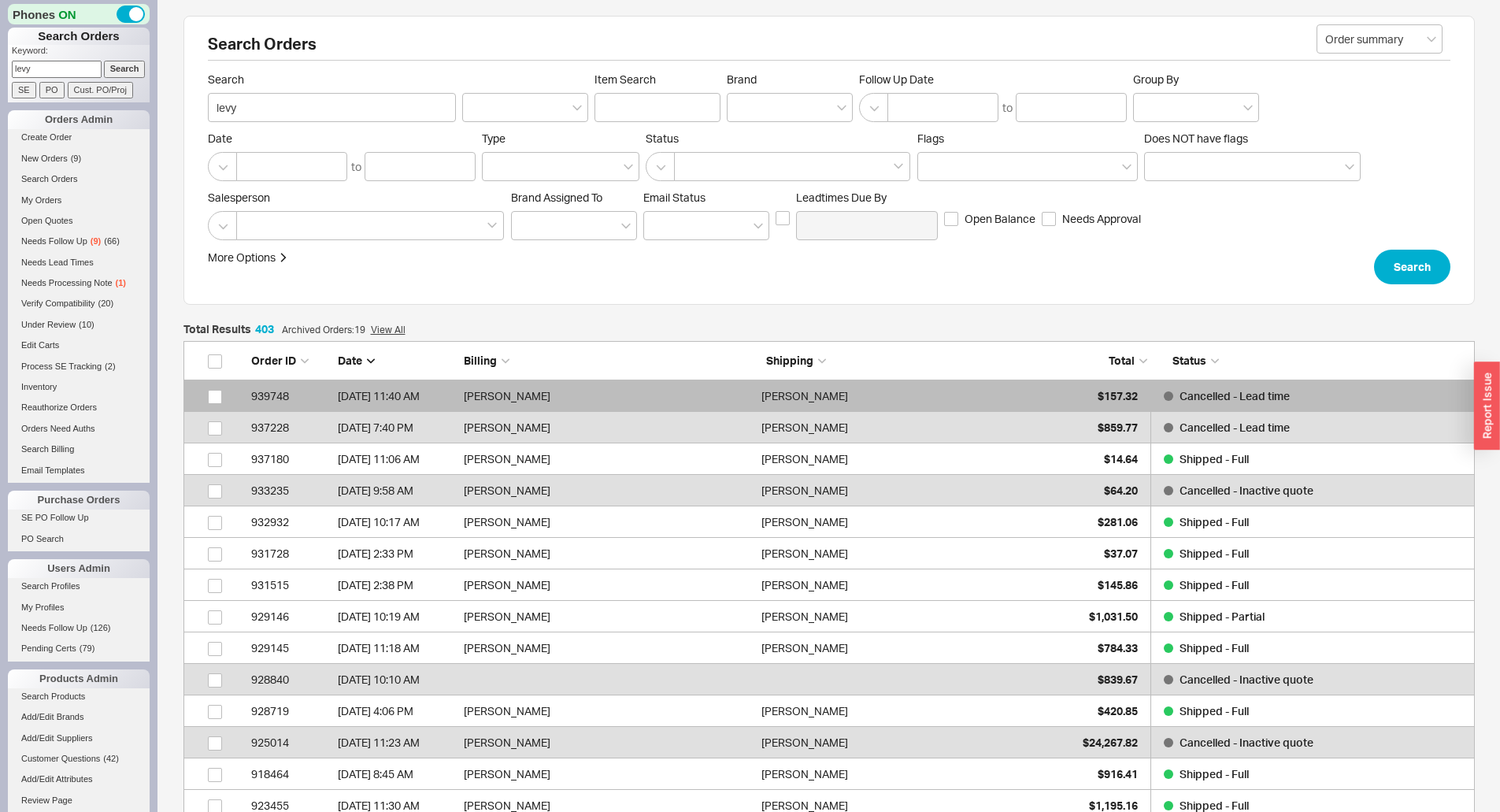
click at [1018, 396] on div "Cliff Levy" at bounding box center [906, 396] width 290 height 32
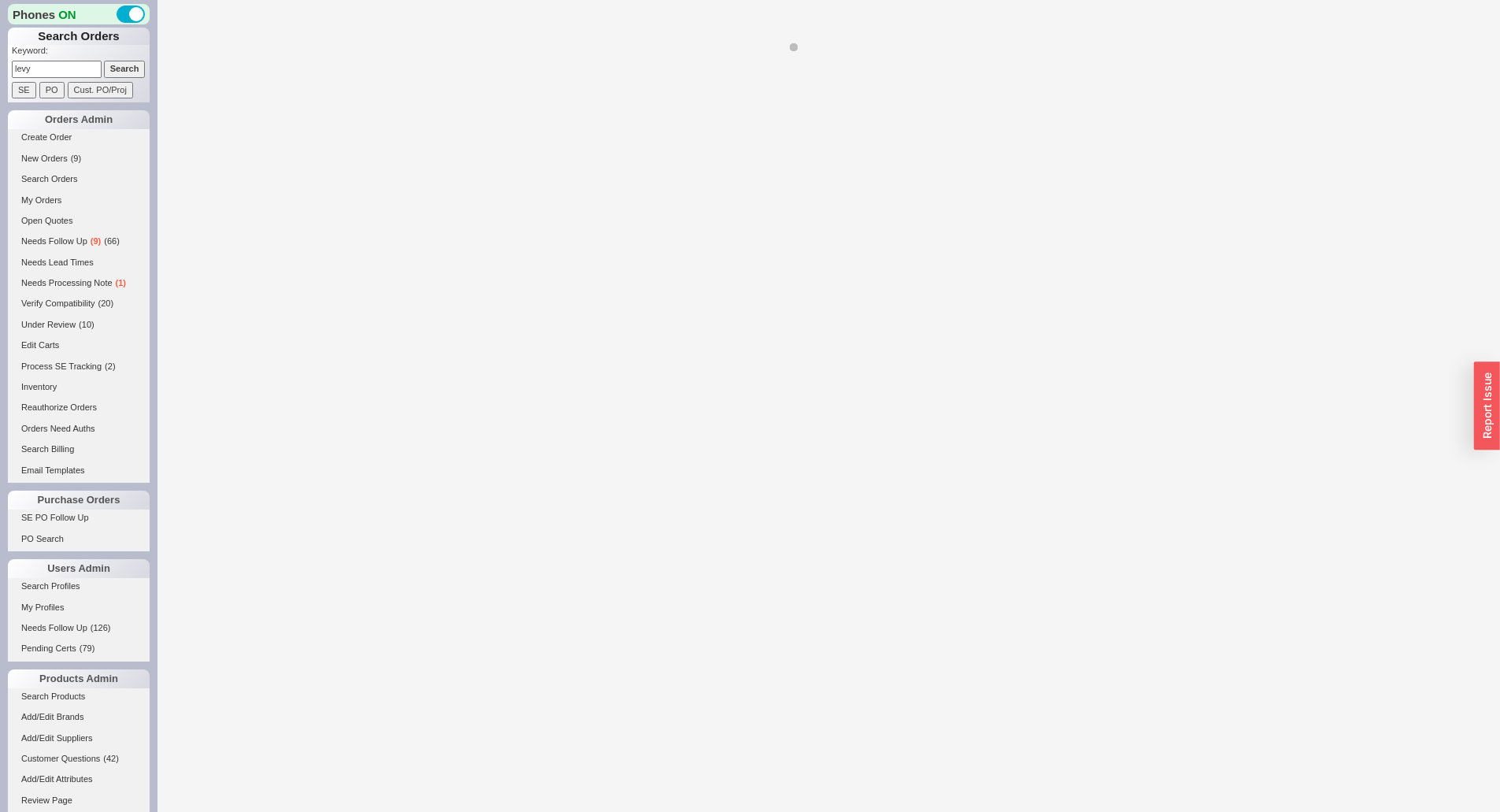
select select "LOW"
select select "3"
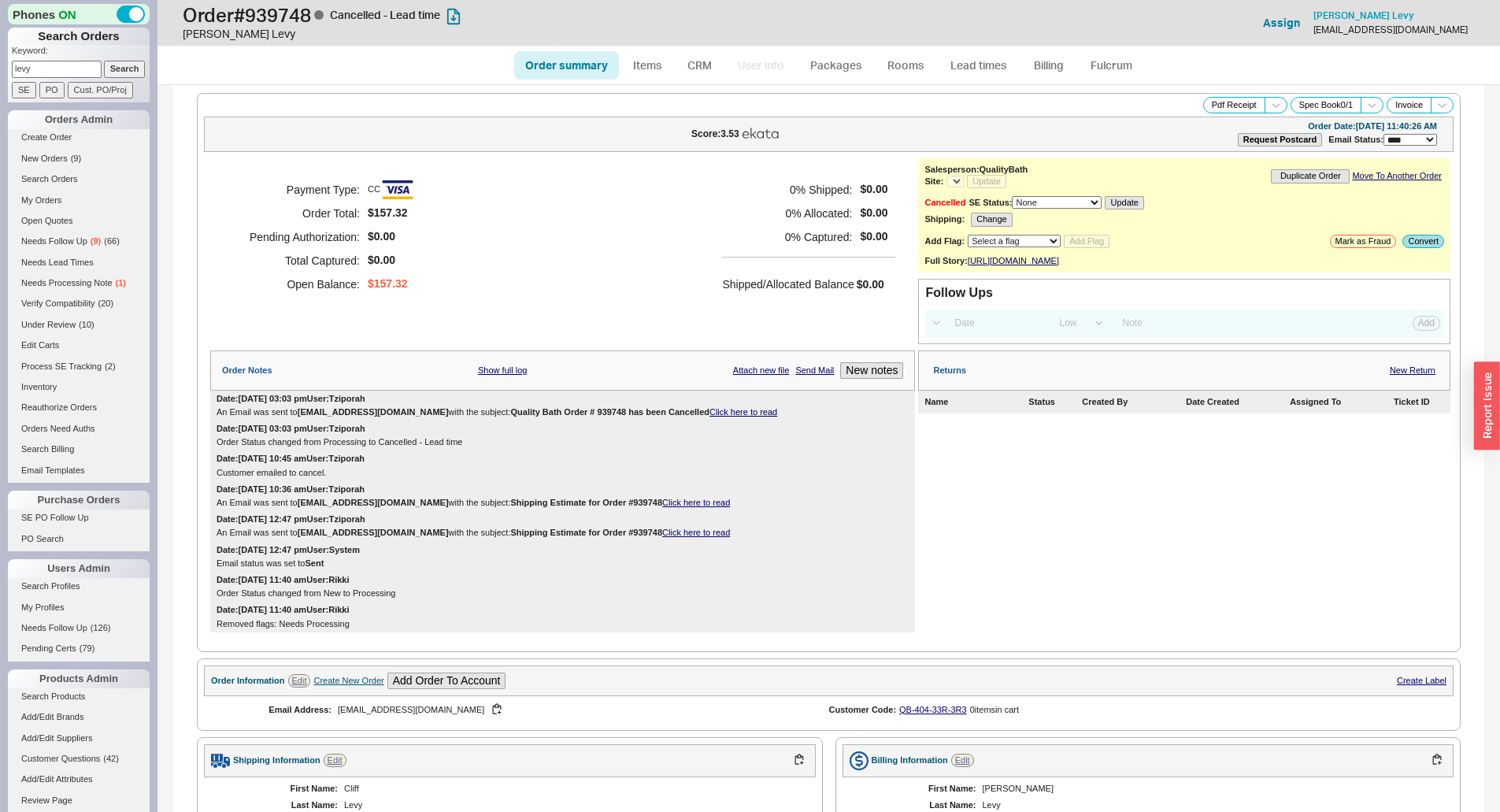
select select "*"
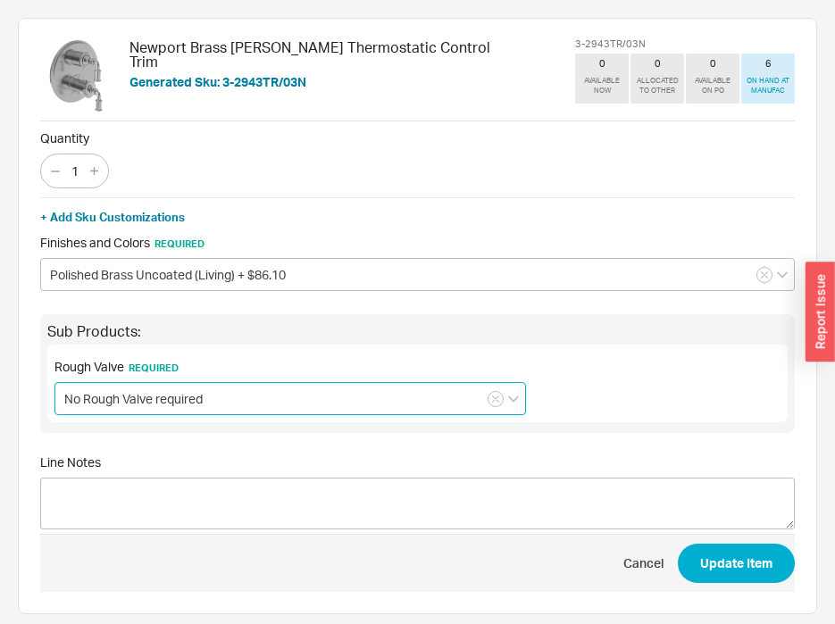
click at [176, 399] on input "No Rough Valve required" at bounding box center [289, 398] width 471 height 33
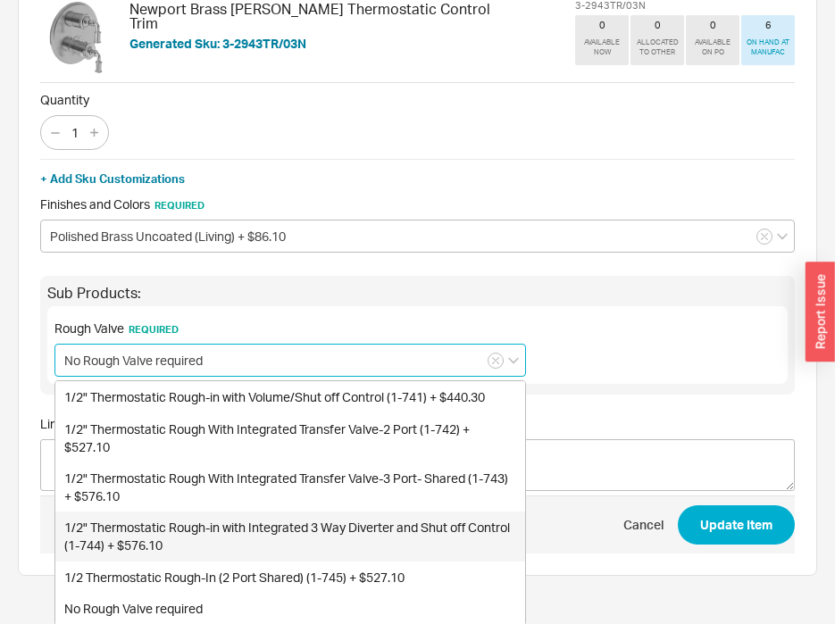
scroll to position [40, 0]
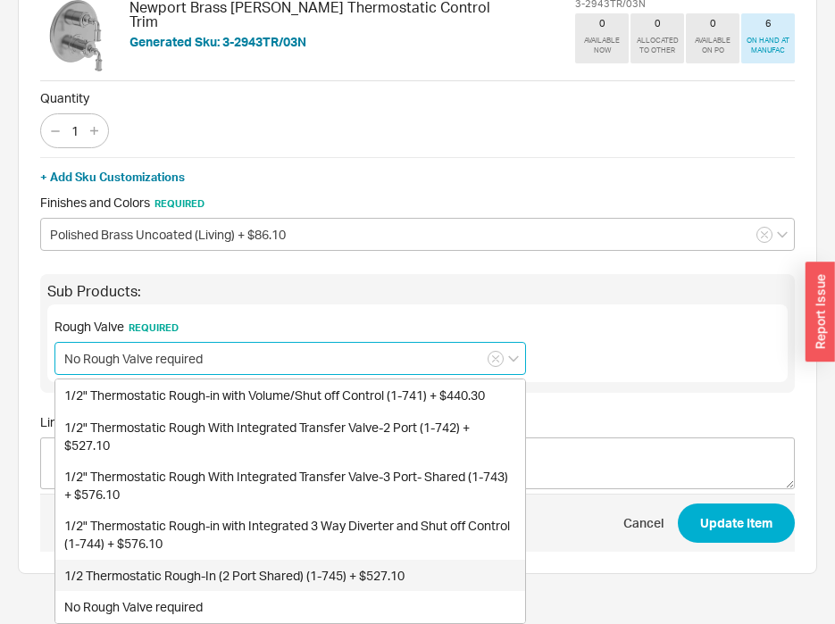
click at [280, 579] on div "1/2 Thermostatic Rough-In (2 Port Shared) (1-745) + $527.10" at bounding box center [290, 576] width 470 height 32
type input "1/2 Thermostatic Rough-In (2 Port Shared) (1-745) + $527.10"
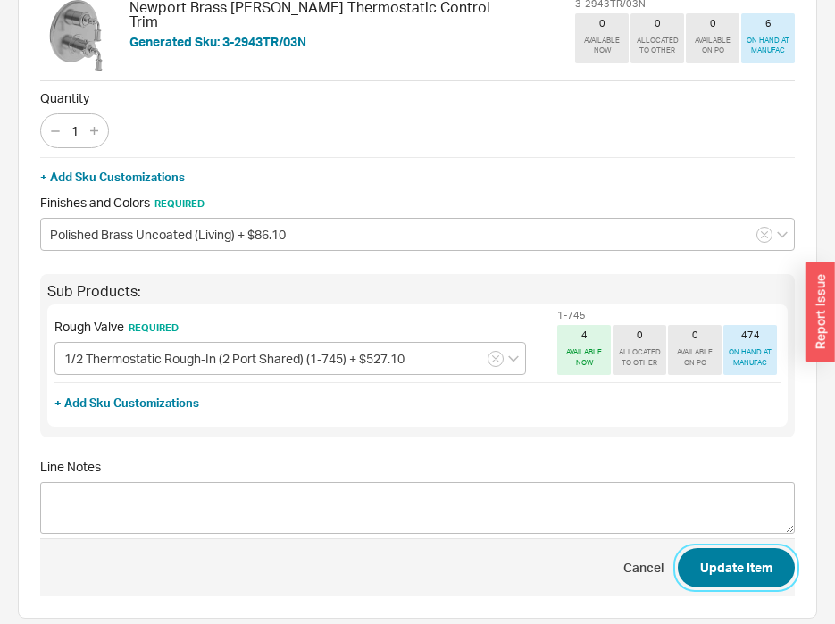
click at [717, 568] on button "Update Item" at bounding box center [736, 567] width 117 height 39
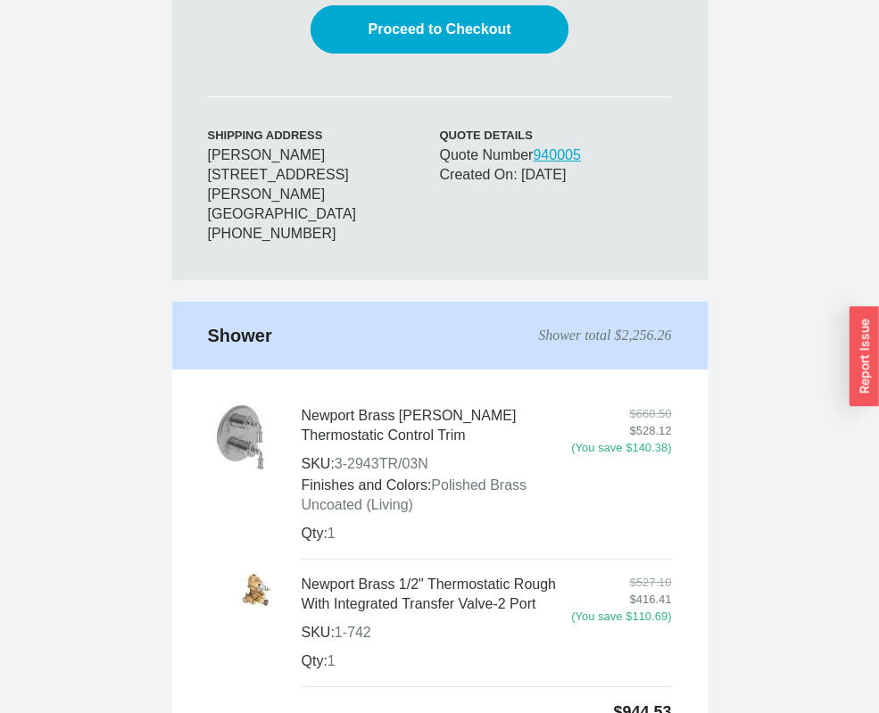
scroll to position [1071, 0]
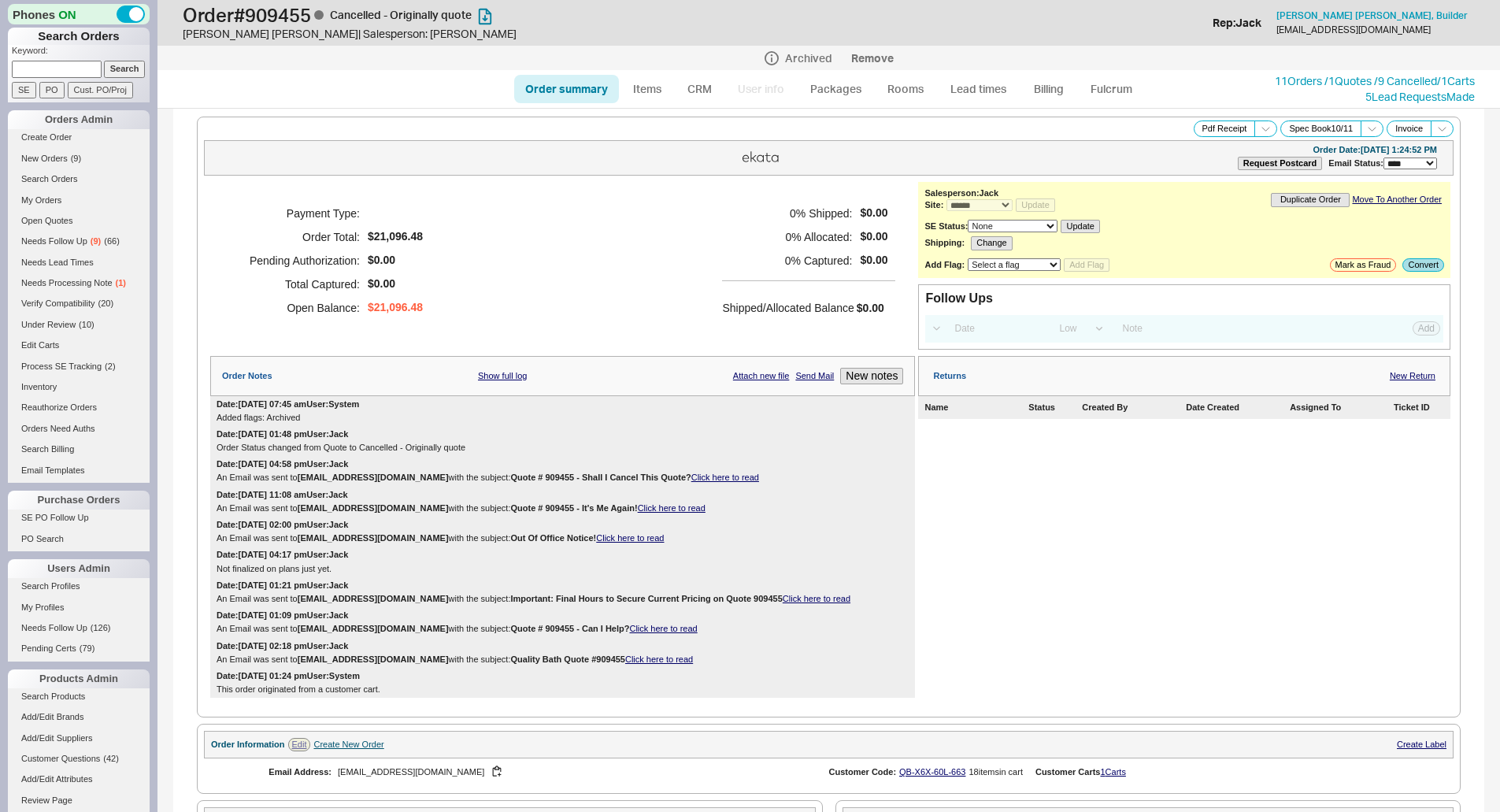
select select "*"
select select "LOW"
select select "3"
click at [658, 253] on div "Payment Type: Order Total: $21,096.48 Pending Authorization: $0.00 Total Captur…" at bounding box center [562, 260] width 705 height 158
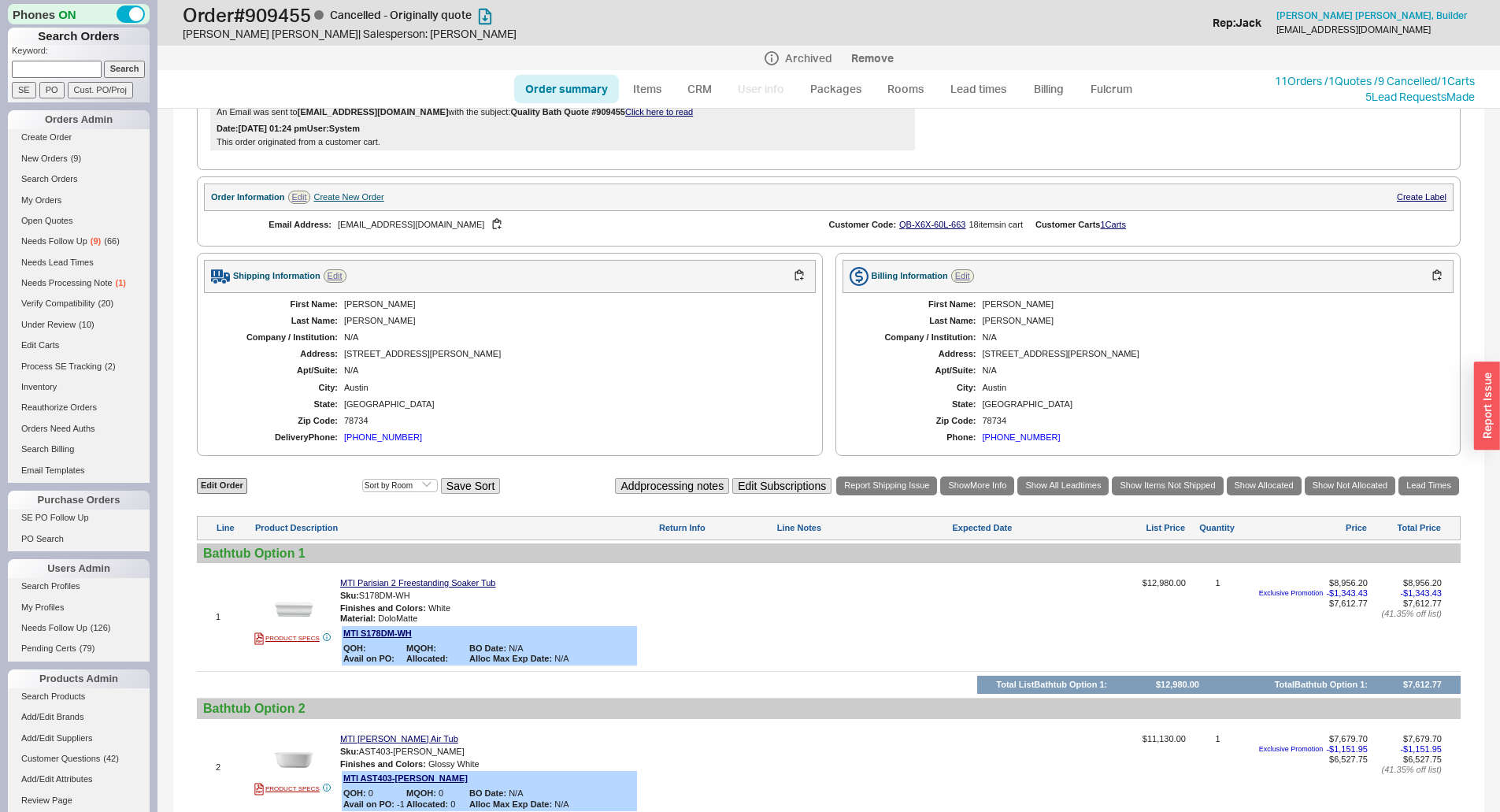
scroll to position [551, 0]
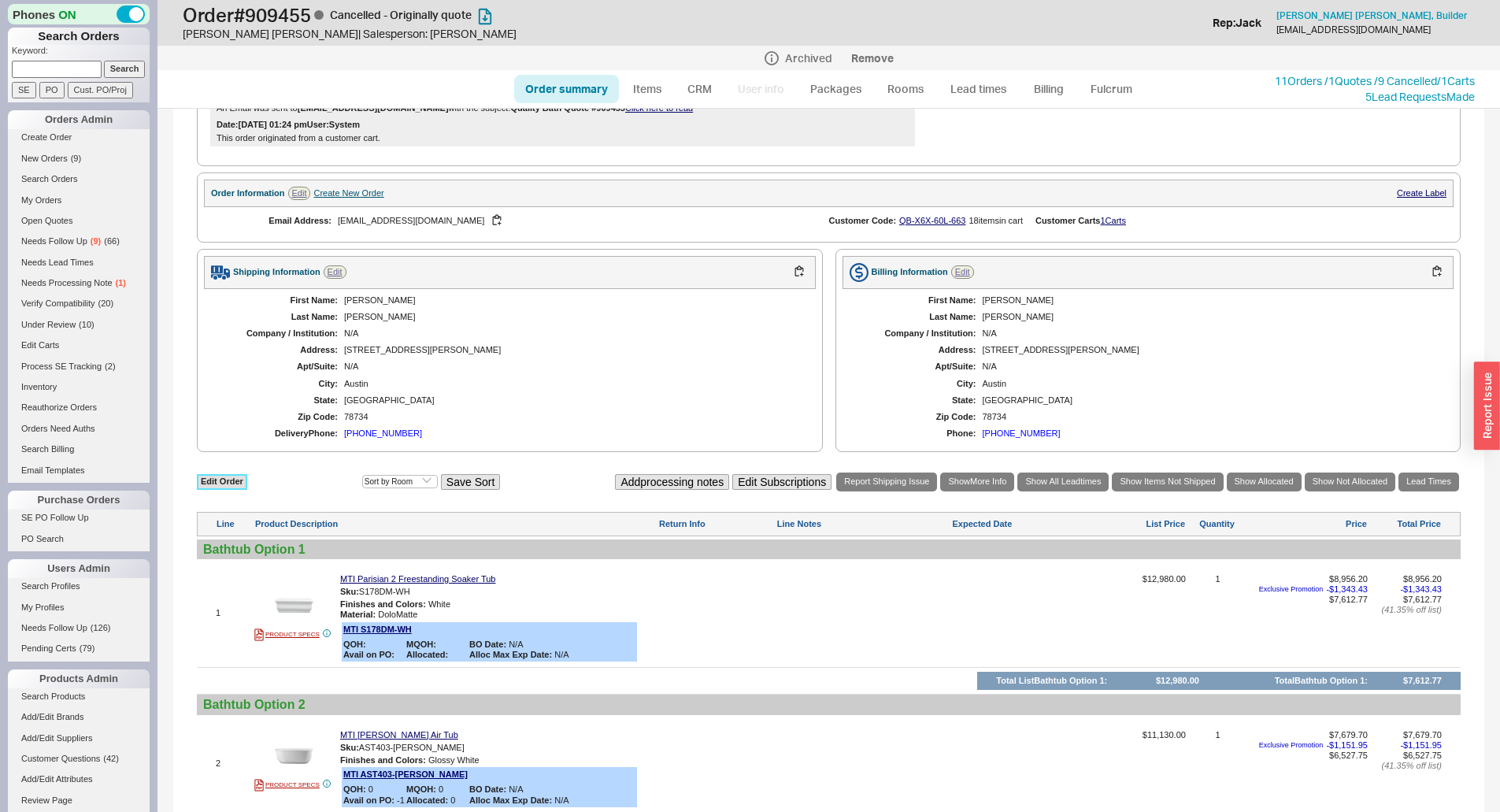
click at [220, 488] on link "Edit Order" at bounding box center [221, 480] width 50 height 15
select select "3"
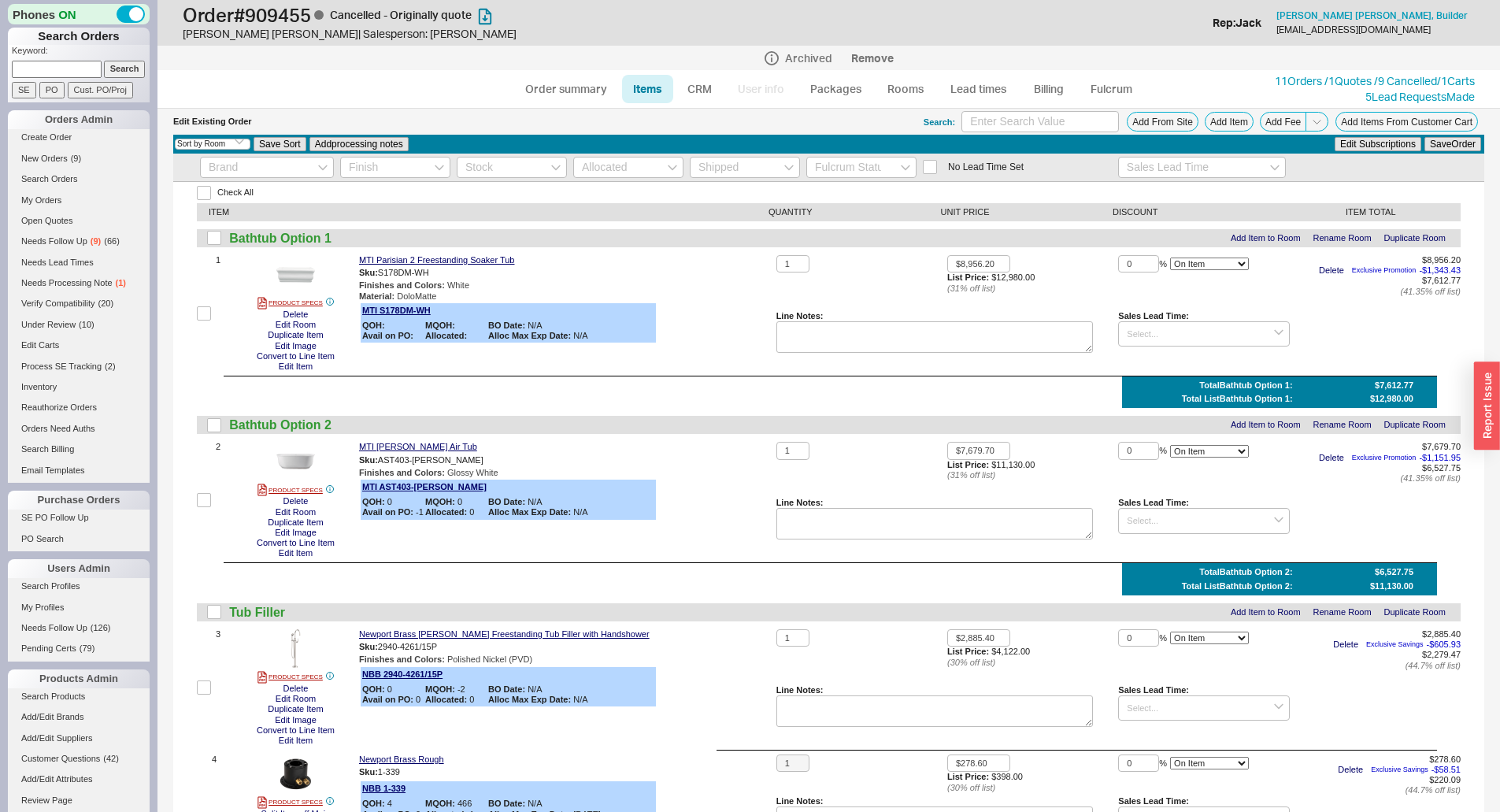
click at [222, 239] on div "Bathtub Option 1 Add Item to Room Rename Room Duplicate Room" at bounding box center [828, 238] width 1264 height 19
click at [215, 242] on input "checkbox" at bounding box center [214, 238] width 14 height 14
checkbox input "true"
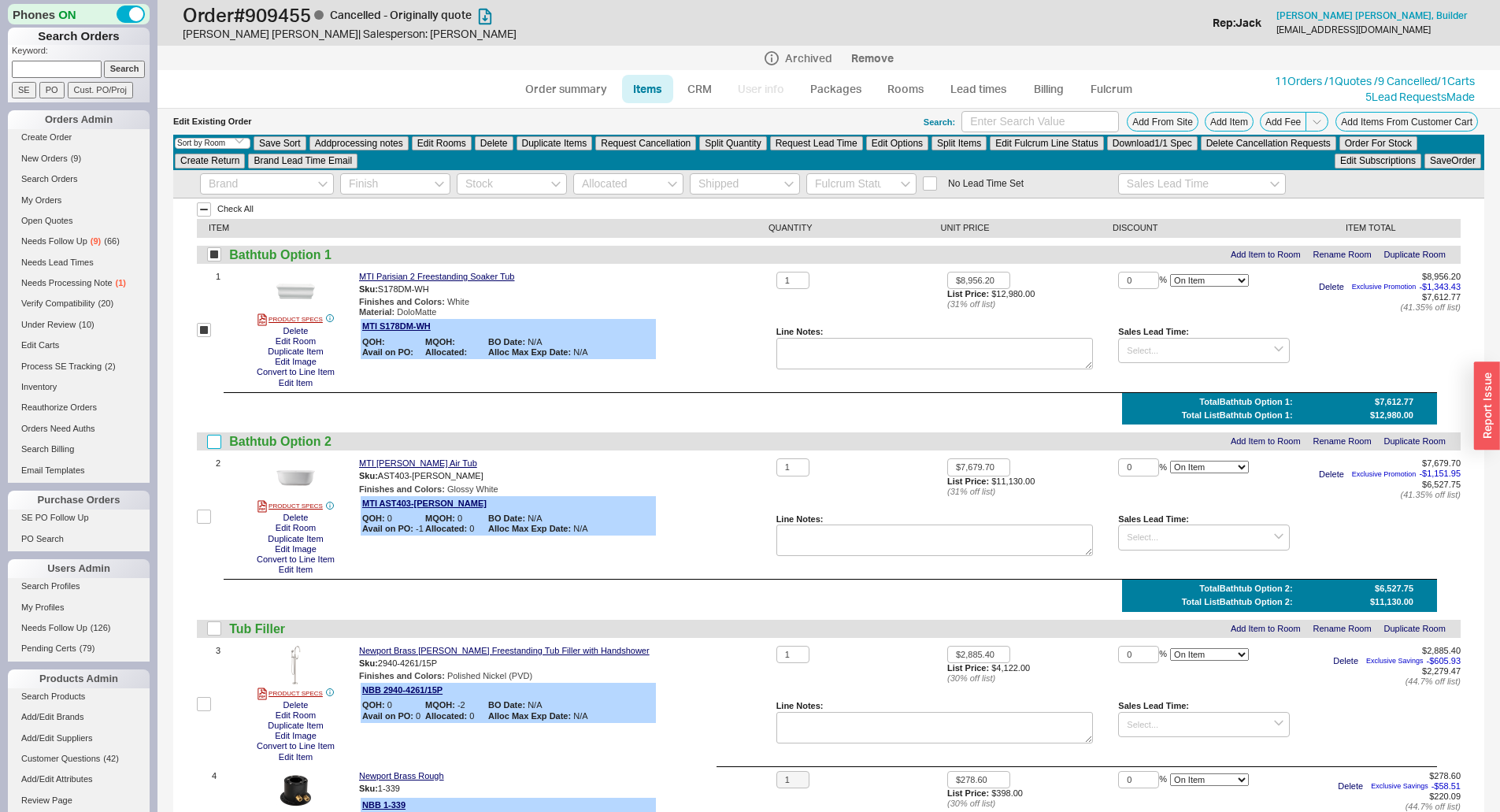
click at [215, 447] on input "checkbox" at bounding box center [214, 442] width 14 height 14
checkbox input "true"
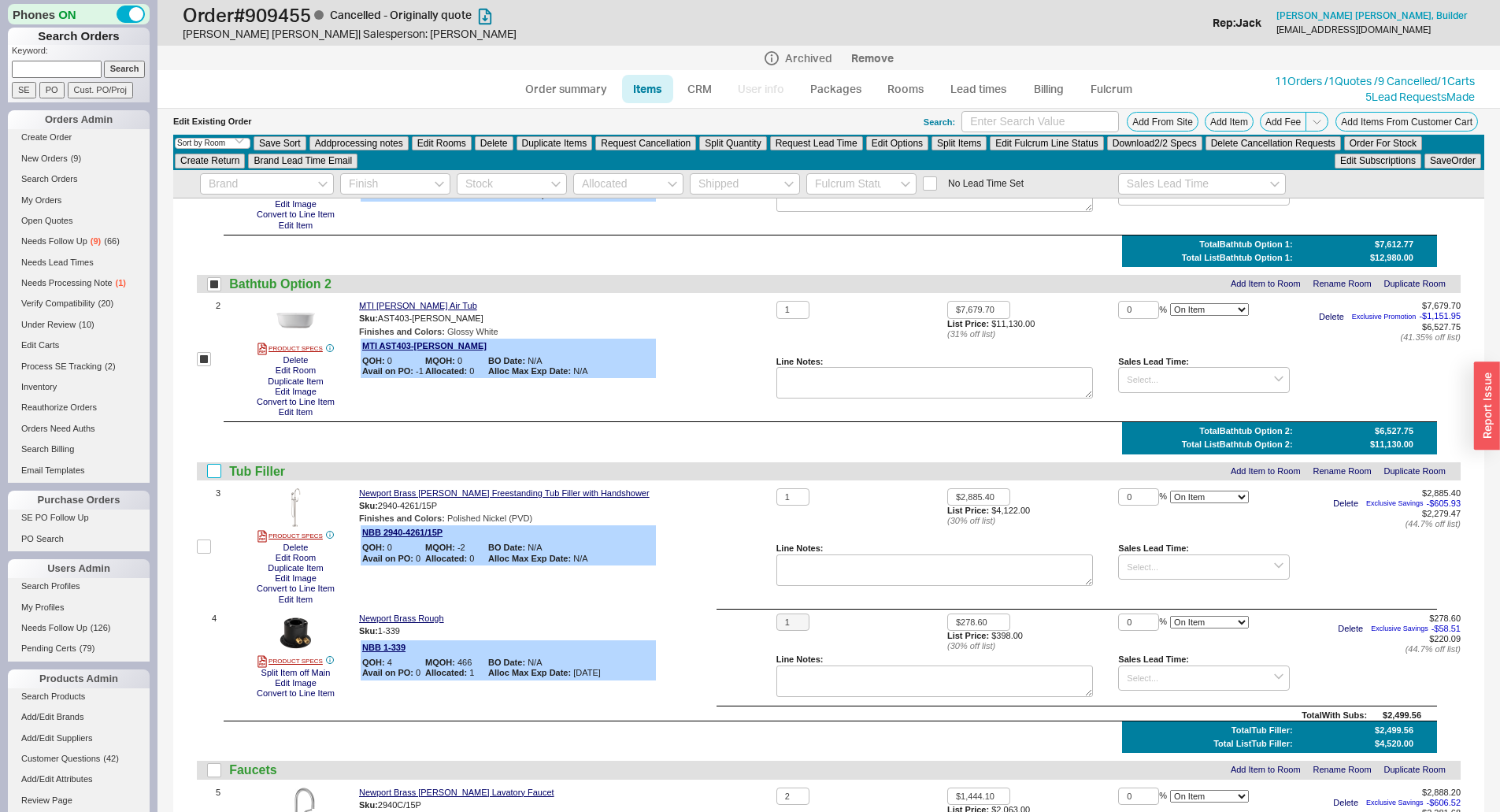
click at [213, 473] on input "checkbox" at bounding box center [214, 471] width 14 height 14
checkbox input "true"
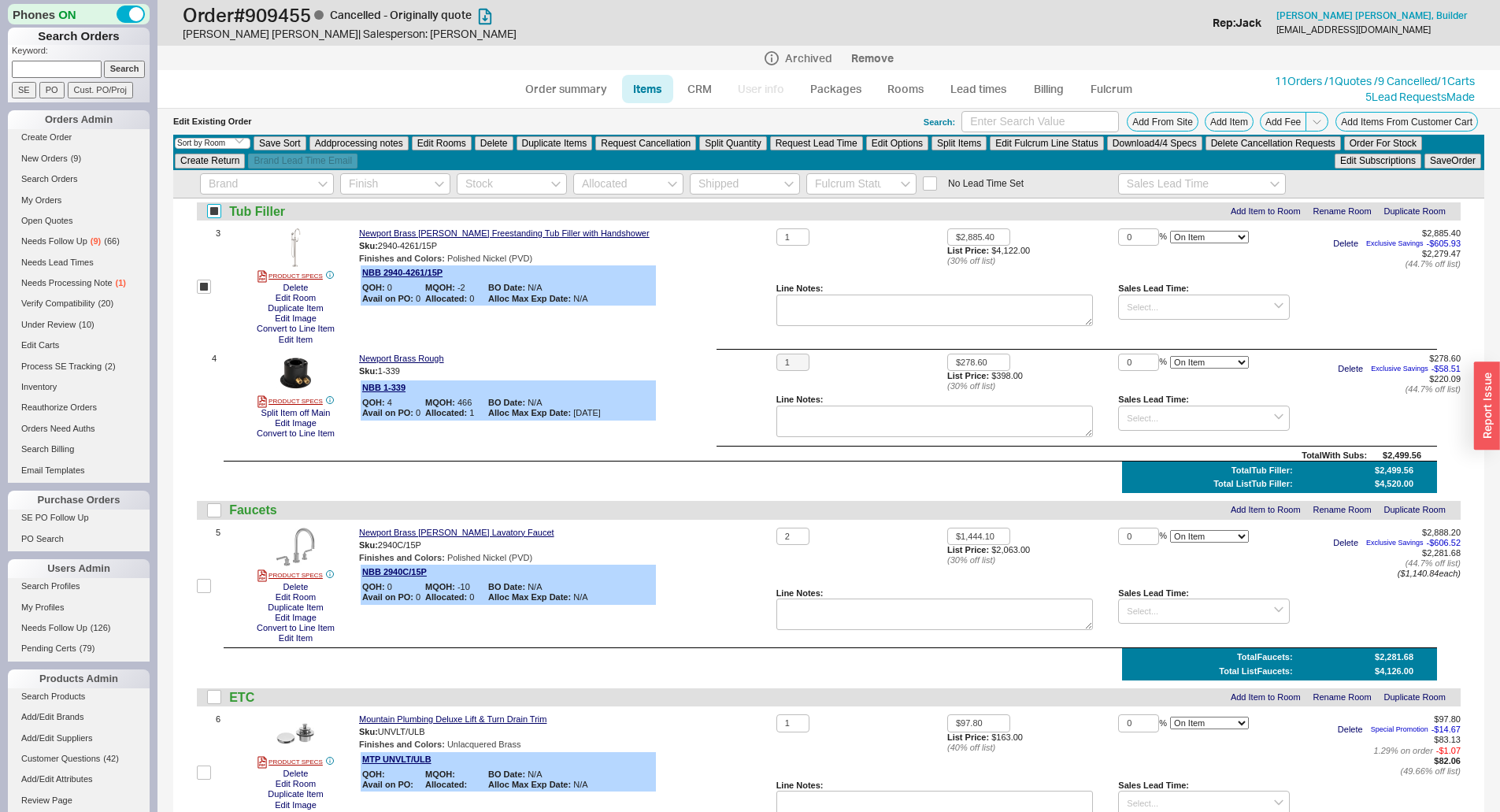
scroll to position [473, 0]
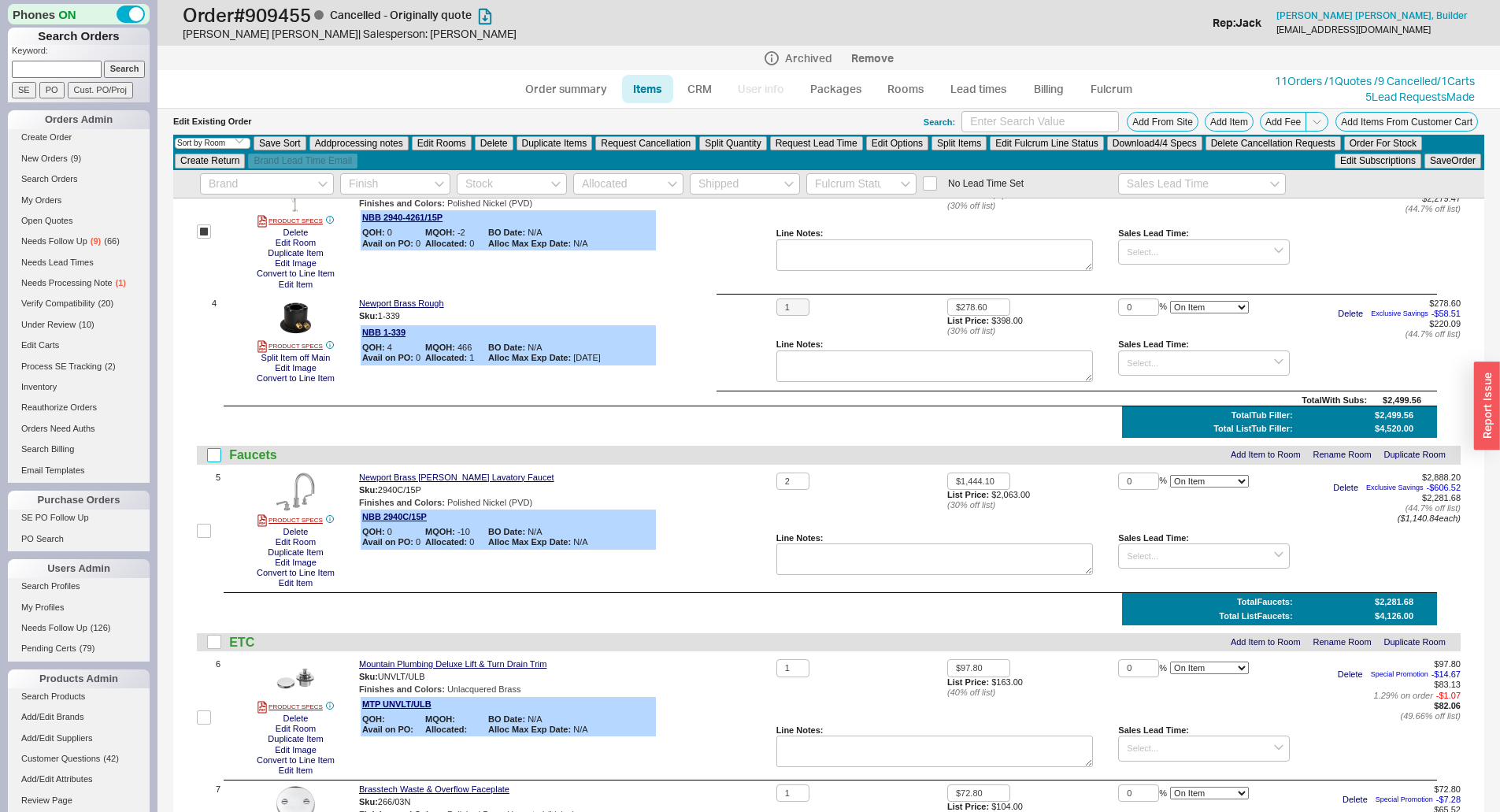
click at [216, 456] on input "checkbox" at bounding box center [214, 455] width 14 height 14
checkbox input "true"
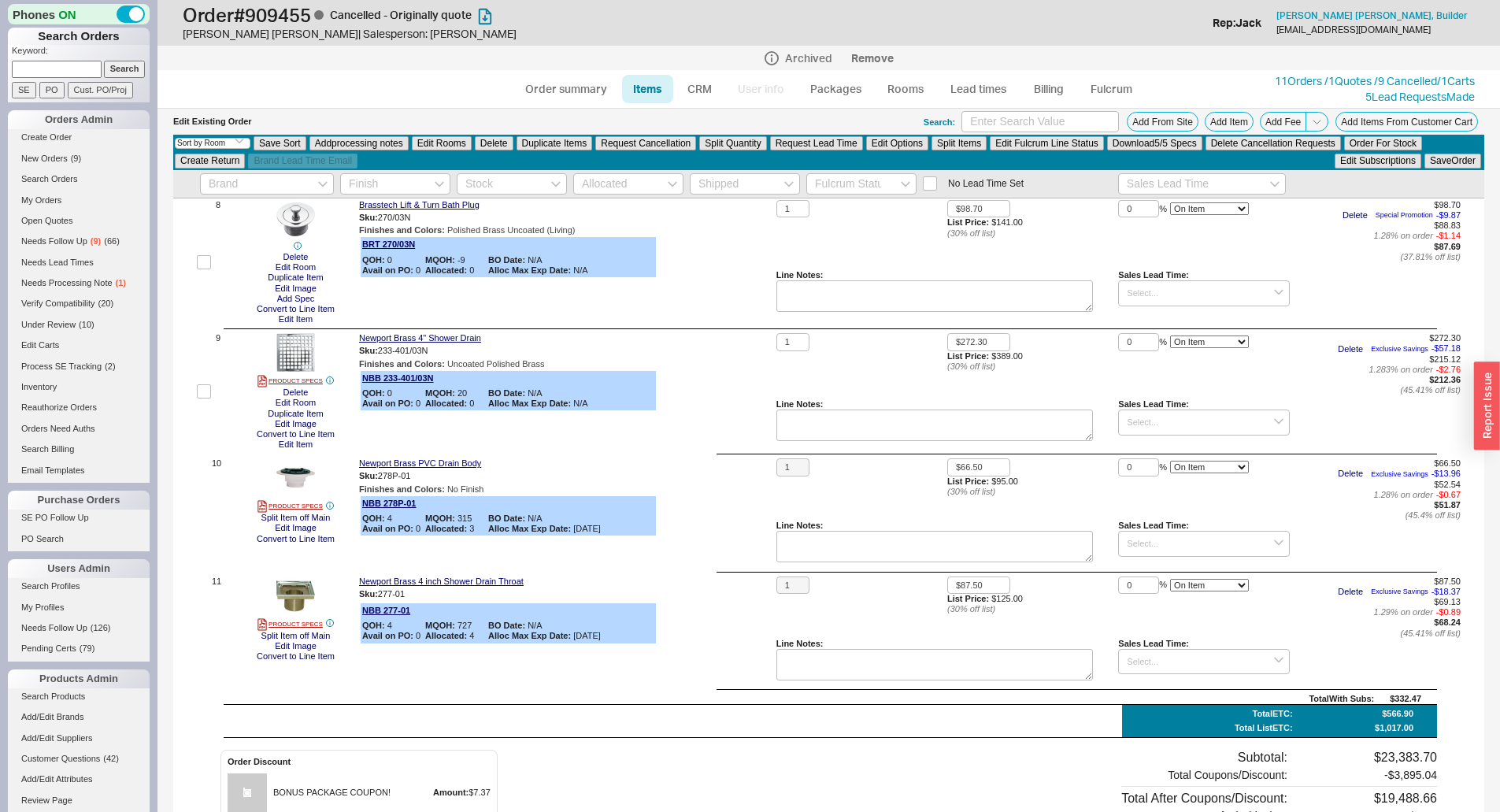
scroll to position [944, 0]
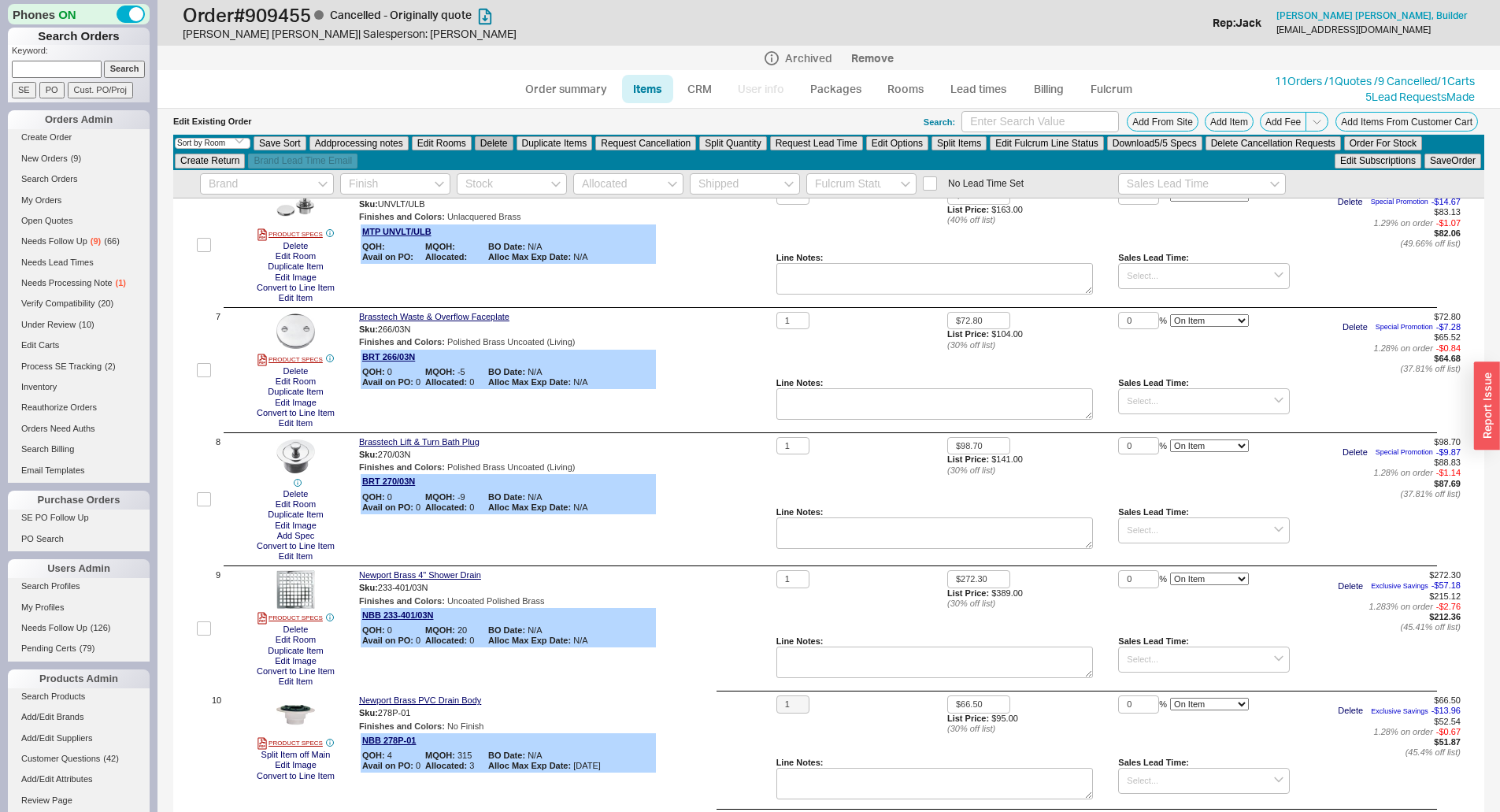
click at [486, 143] on button "Delete" at bounding box center [494, 143] width 39 height 14
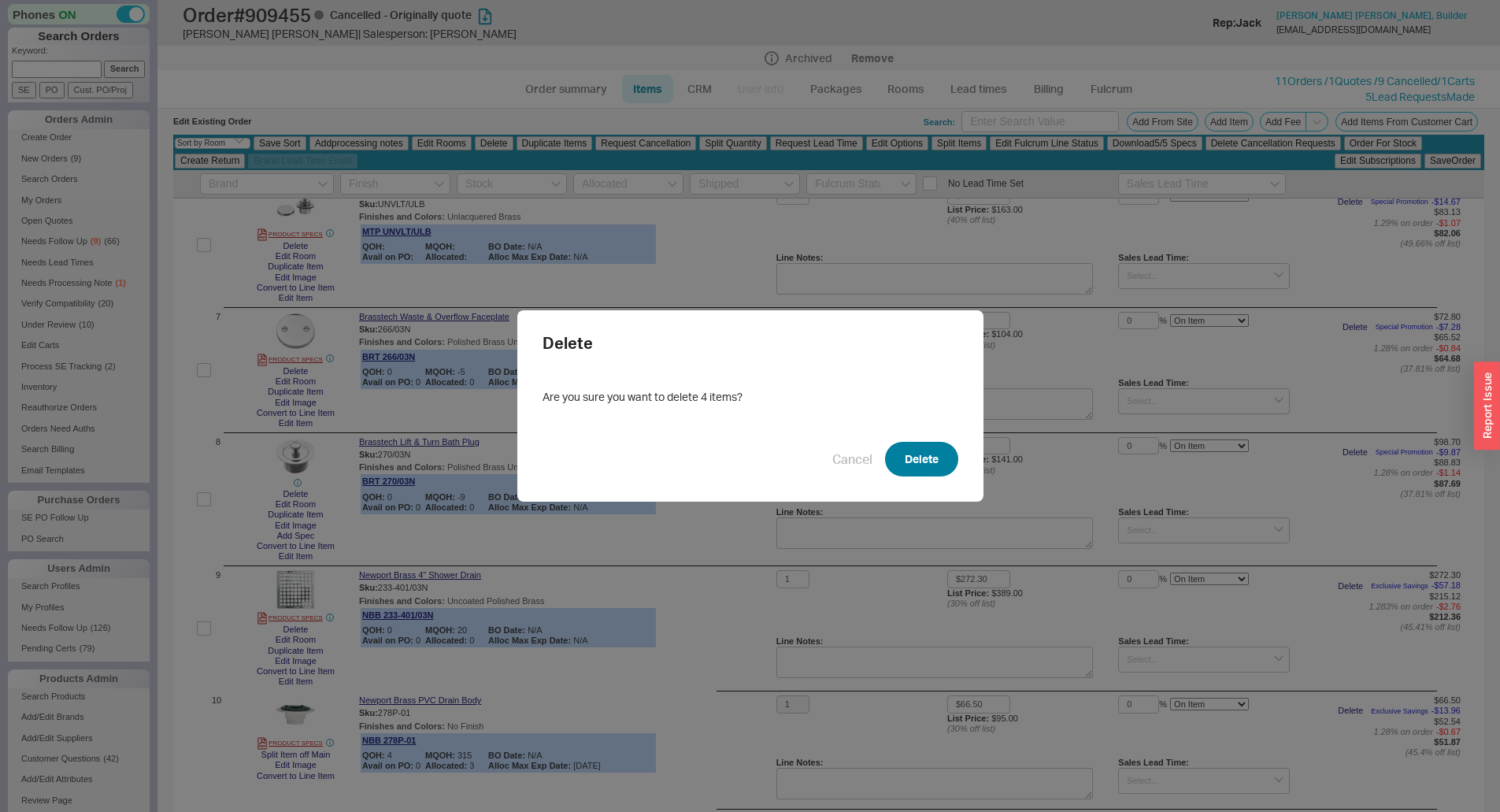
click at [933, 489] on div "Delete Are you sure you want to delete 4 items? Cancel Delete" at bounding box center [750, 406] width 466 height 192
click at [922, 452] on button "Delete" at bounding box center [922, 458] width 73 height 34
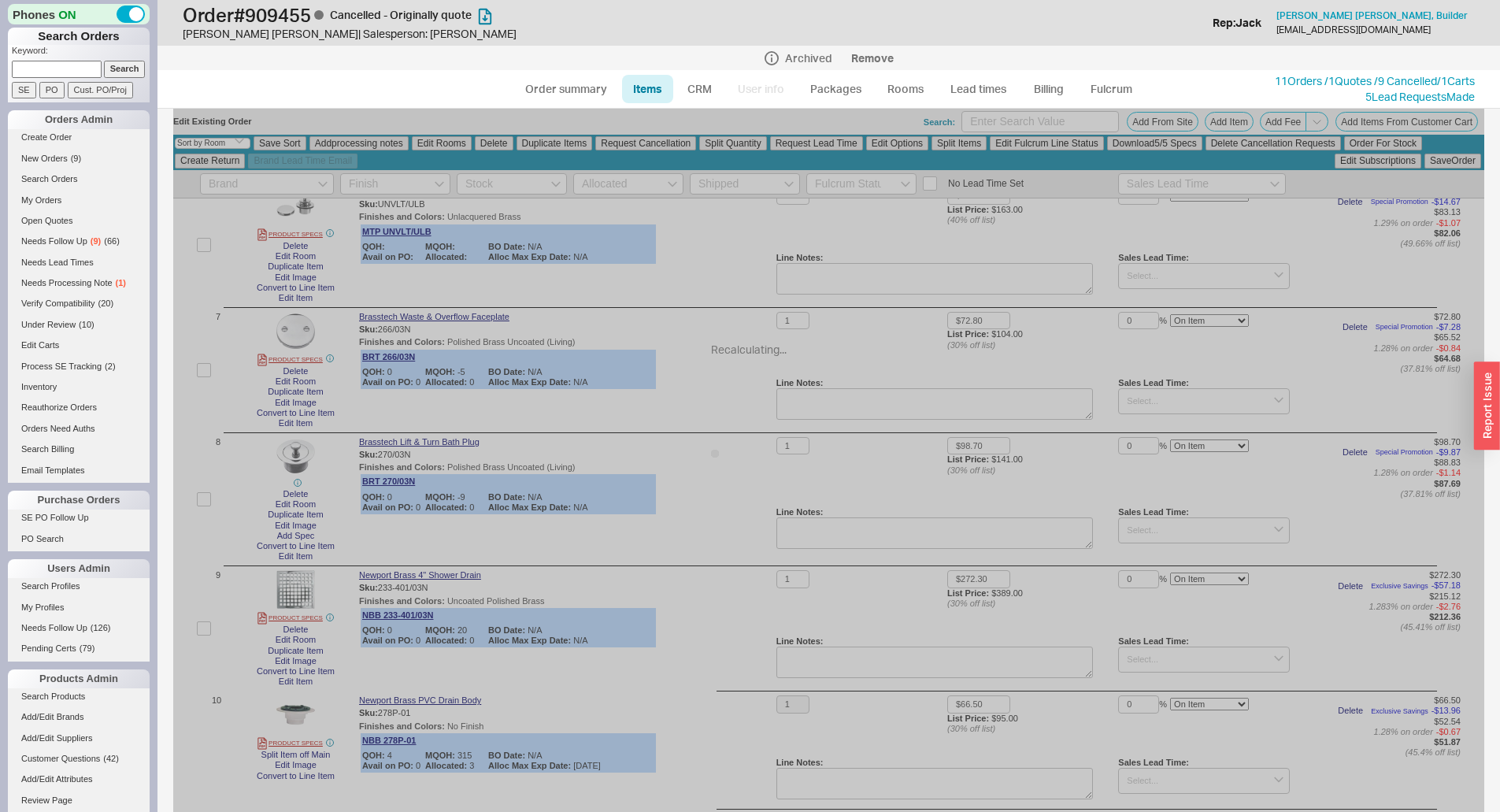
checkbox input "false"
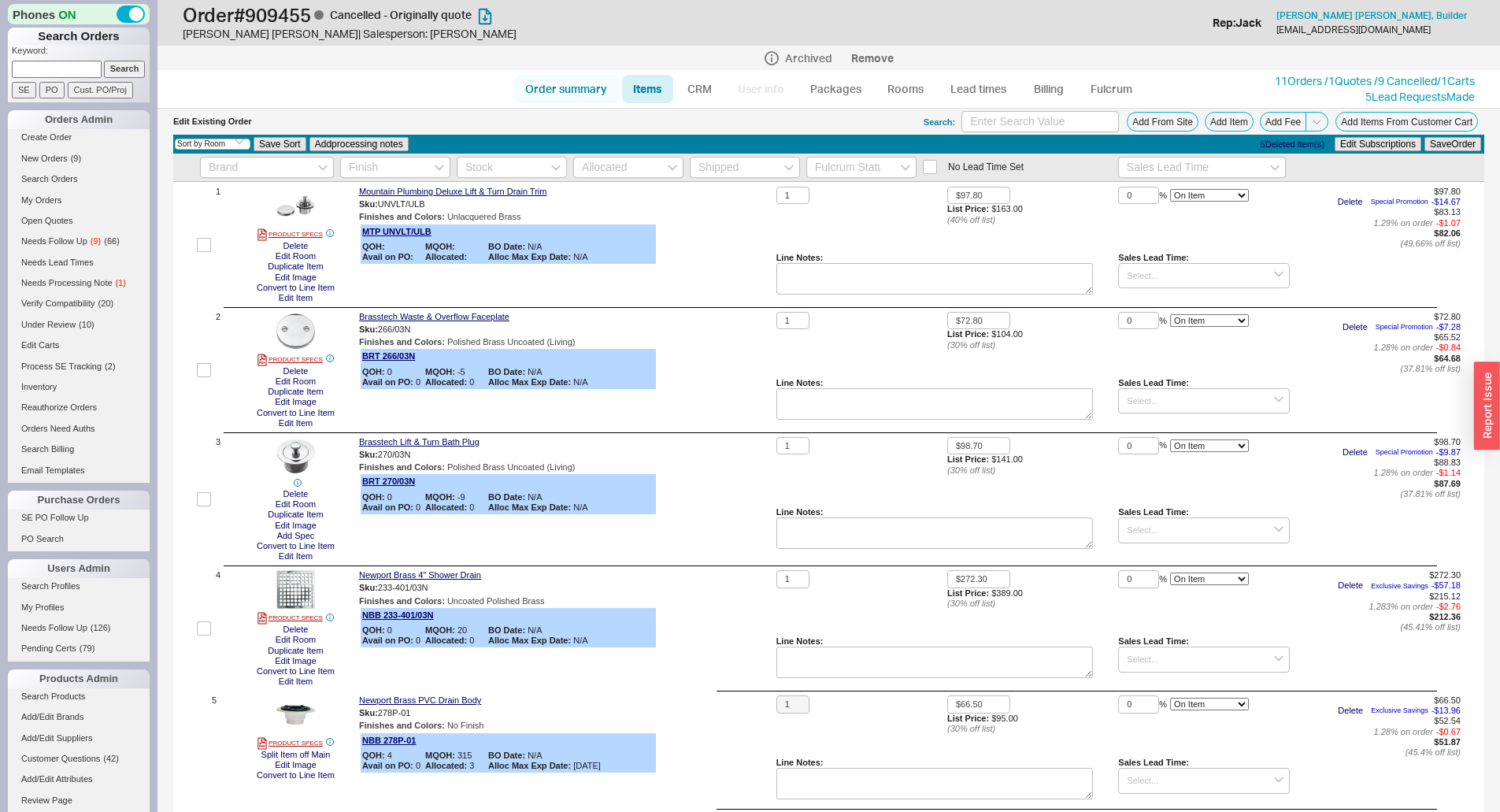
click at [569, 93] on link "Order summary" at bounding box center [566, 89] width 105 height 28
select select "*"
select select "LOW"
select select "3"
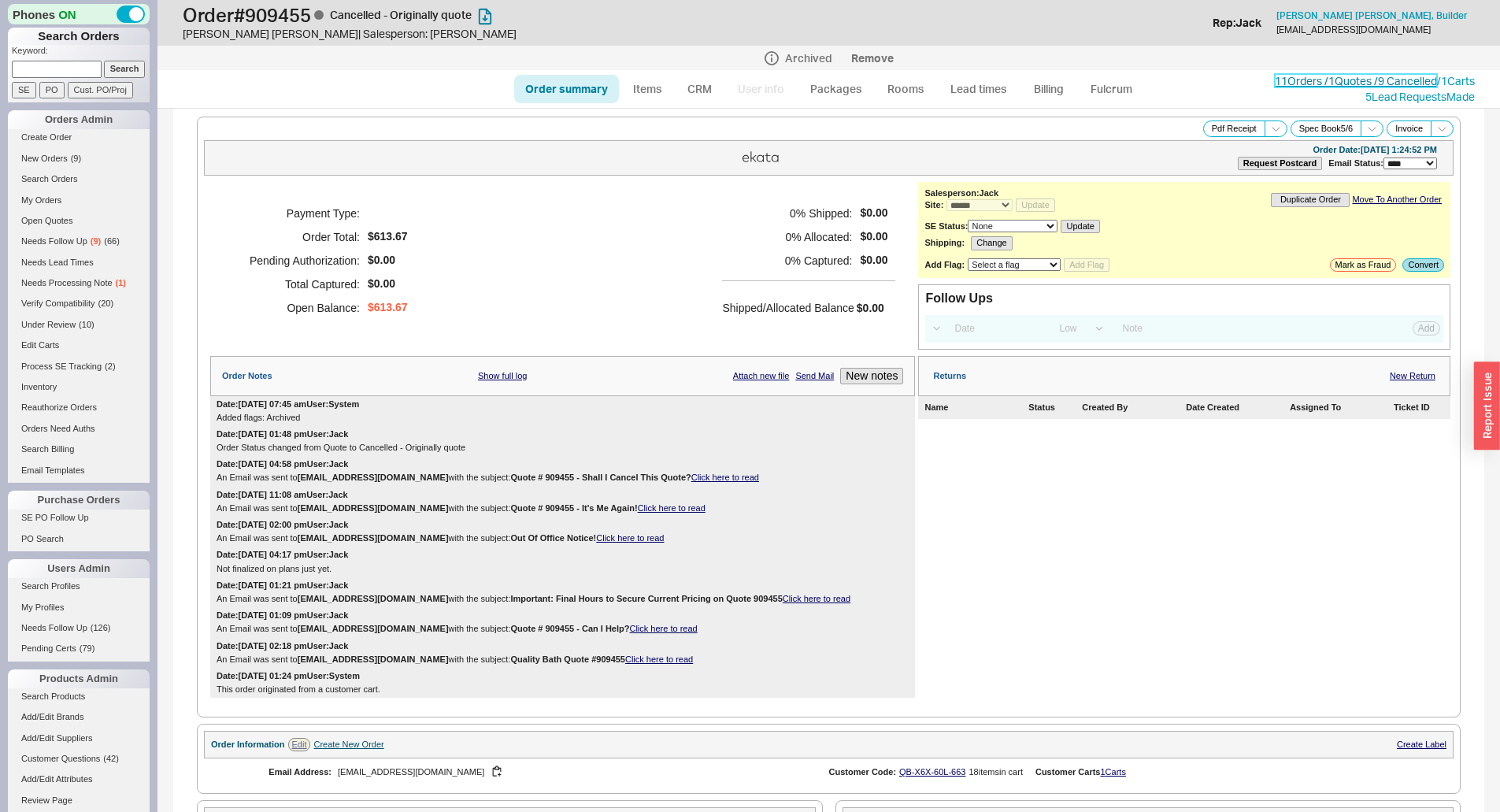
drag, startPoint x: 1317, startPoint y: 75, endPoint x: 1305, endPoint y: 97, distance: 25.1
click at [1317, 75] on link "11 Orders / 1 Quotes / 9 Cancelled" at bounding box center [1356, 80] width 162 height 13
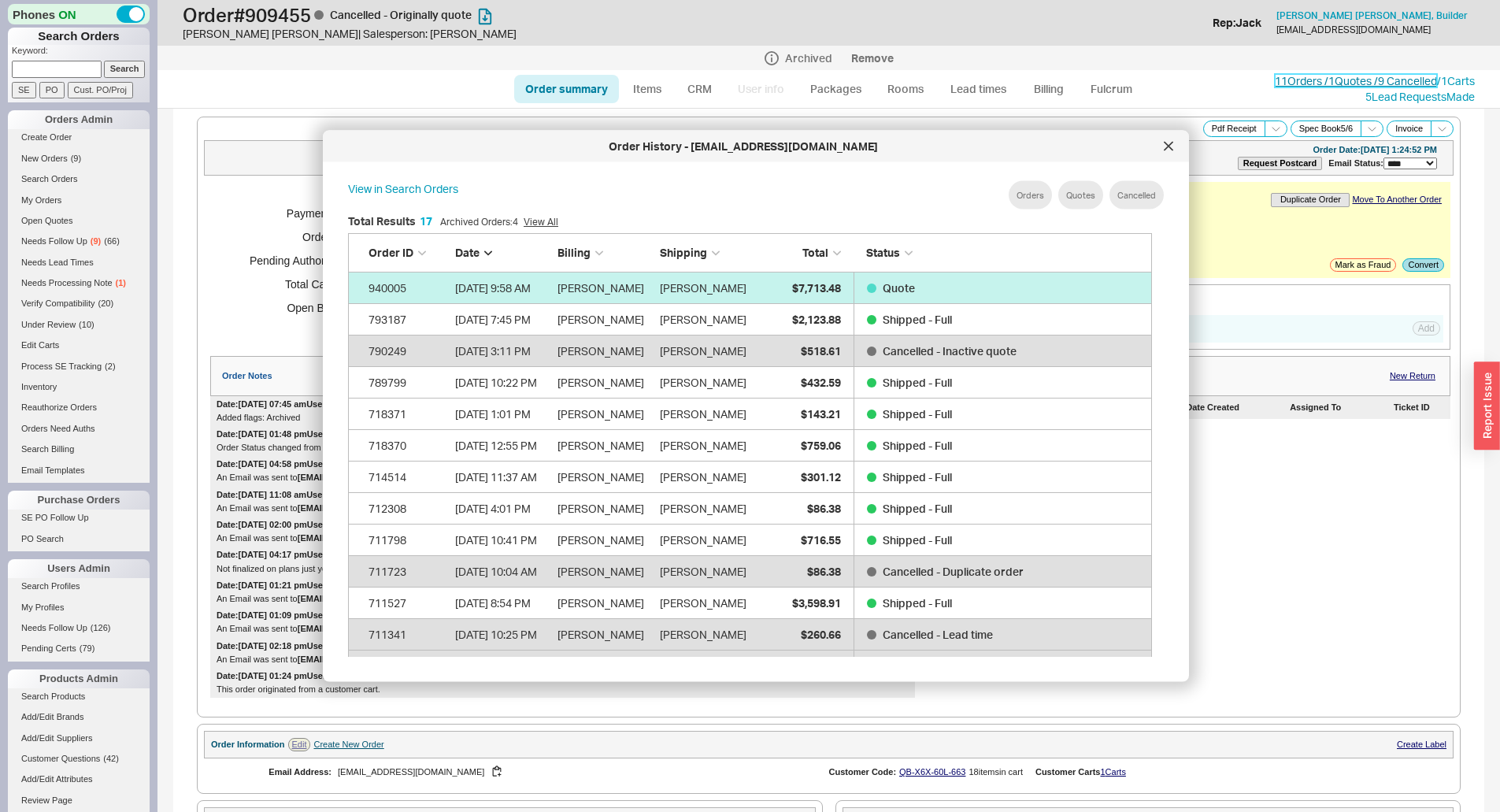
scroll to position [470, 817]
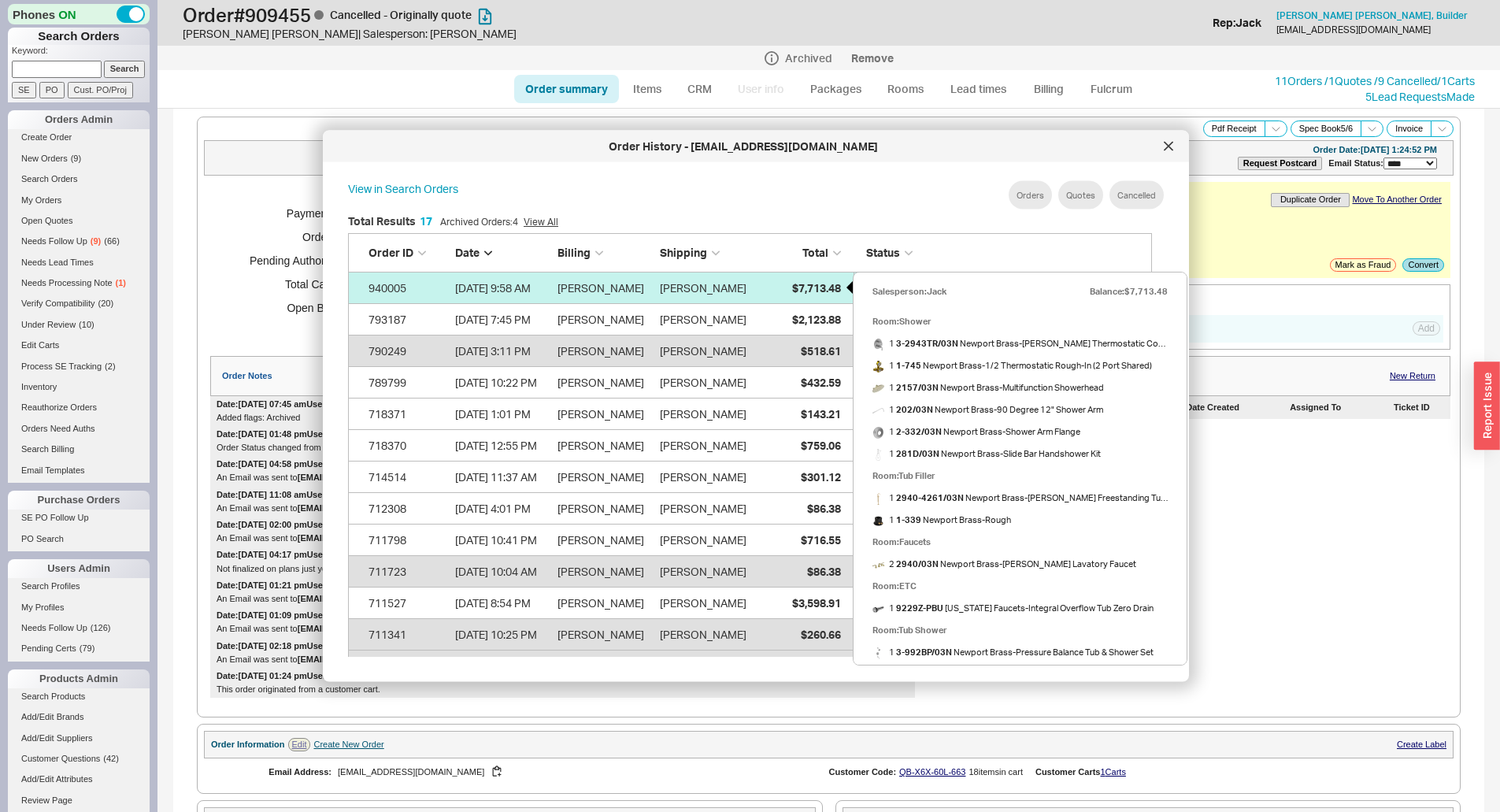
click at [818, 281] on span "$7,713.48" at bounding box center [816, 287] width 49 height 13
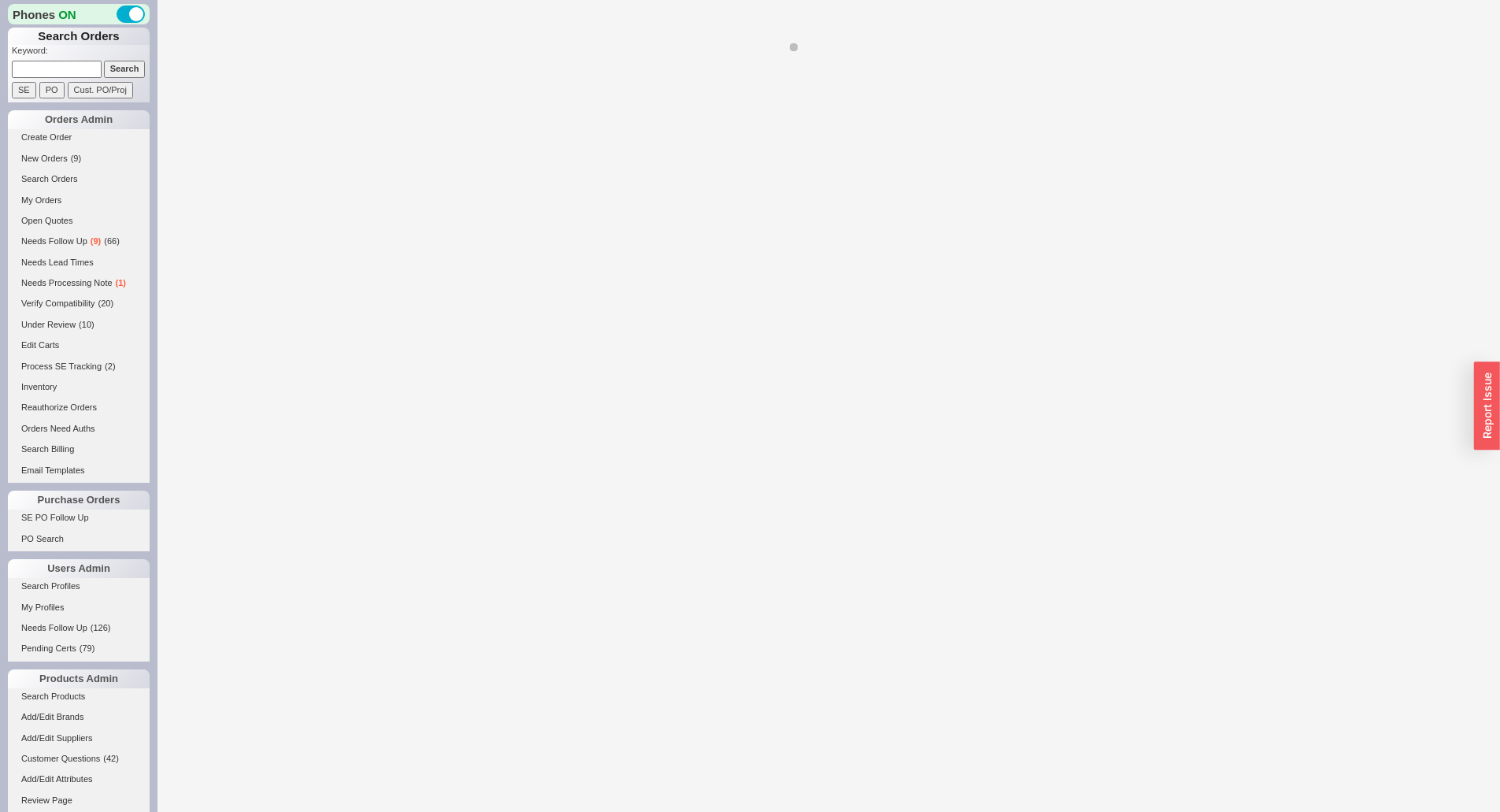
select select "*"
select select "LOW"
select select "3"
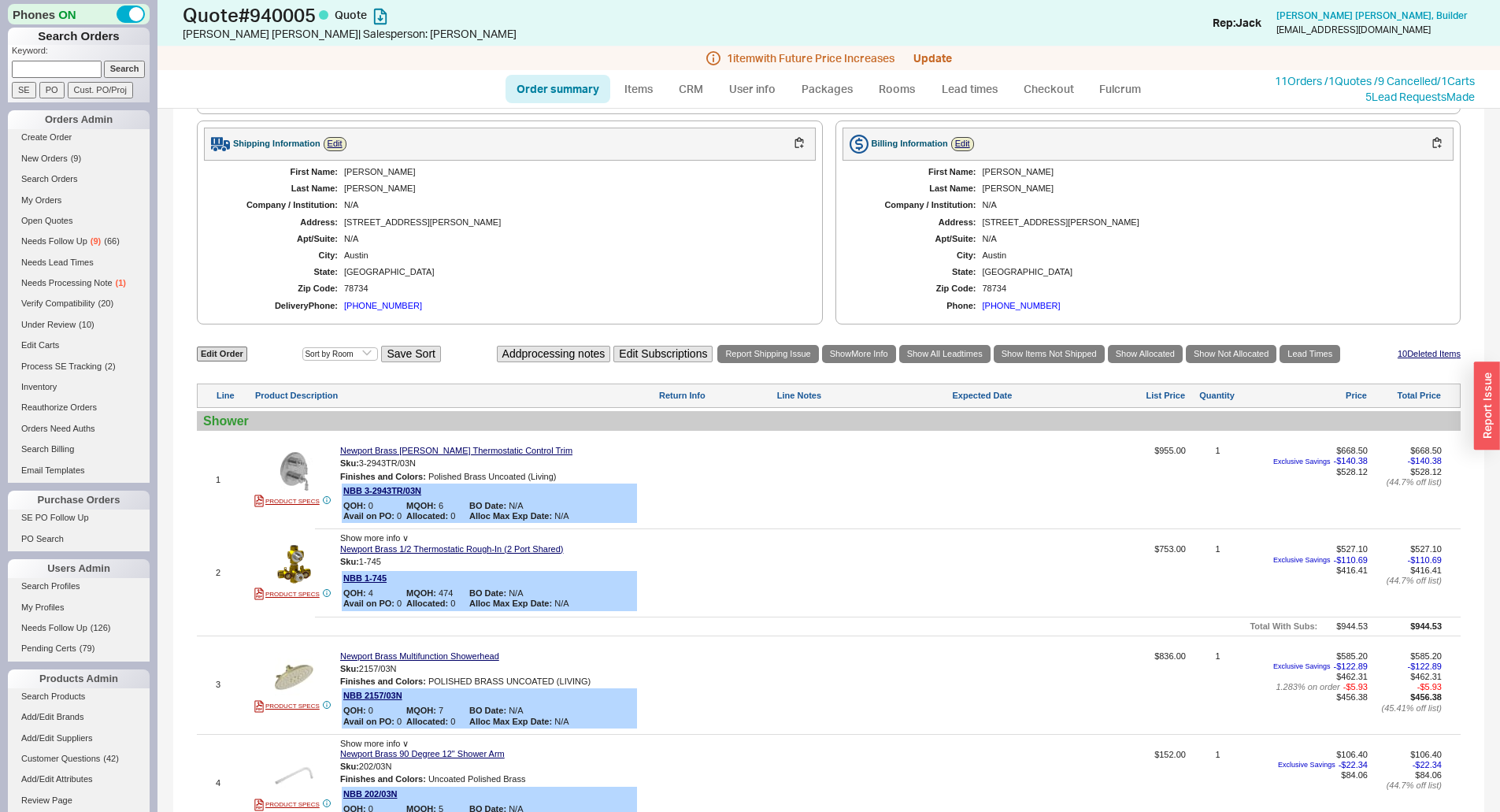
scroll to position [787, 0]
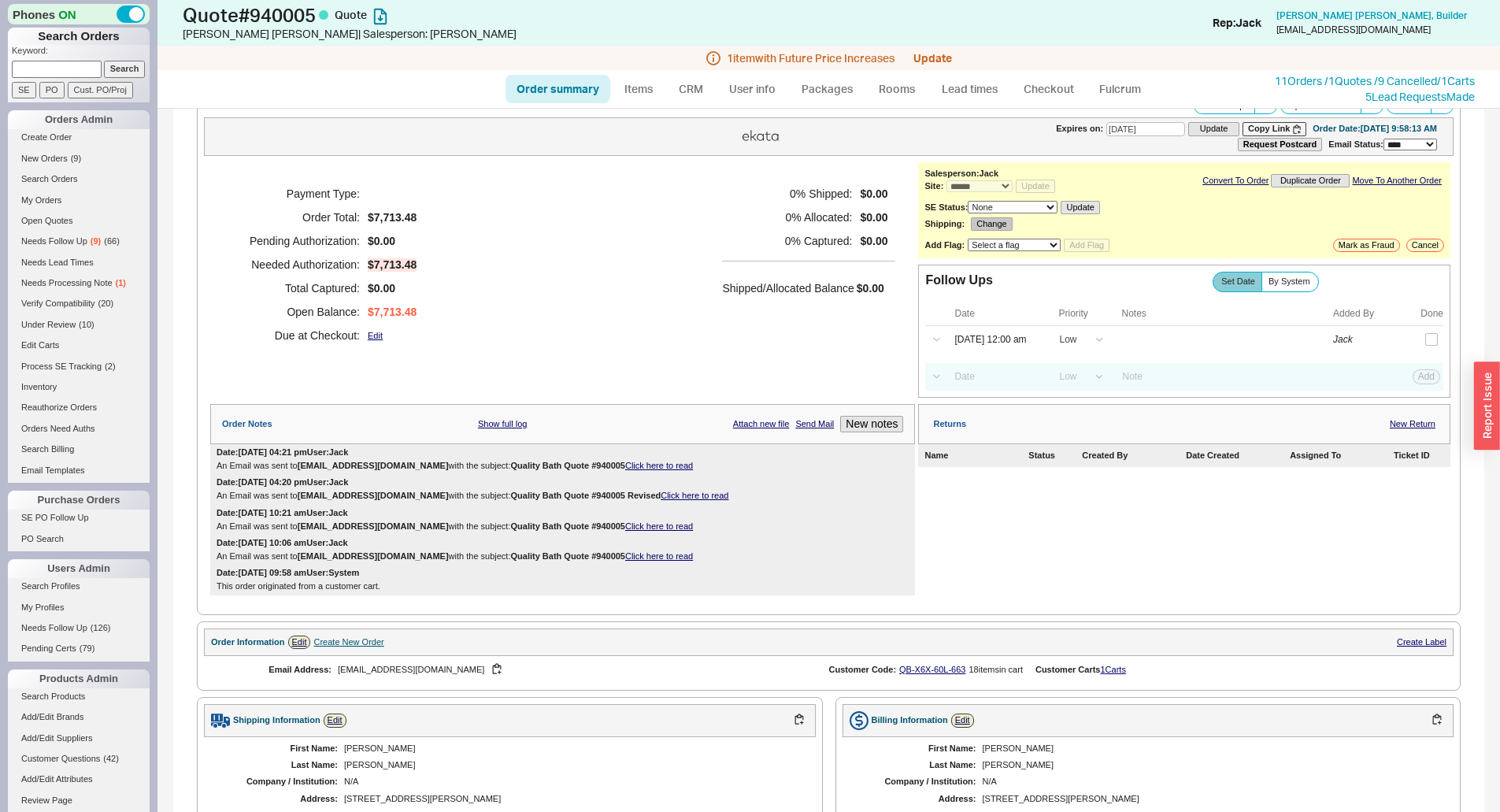
scroll to position [0, 0]
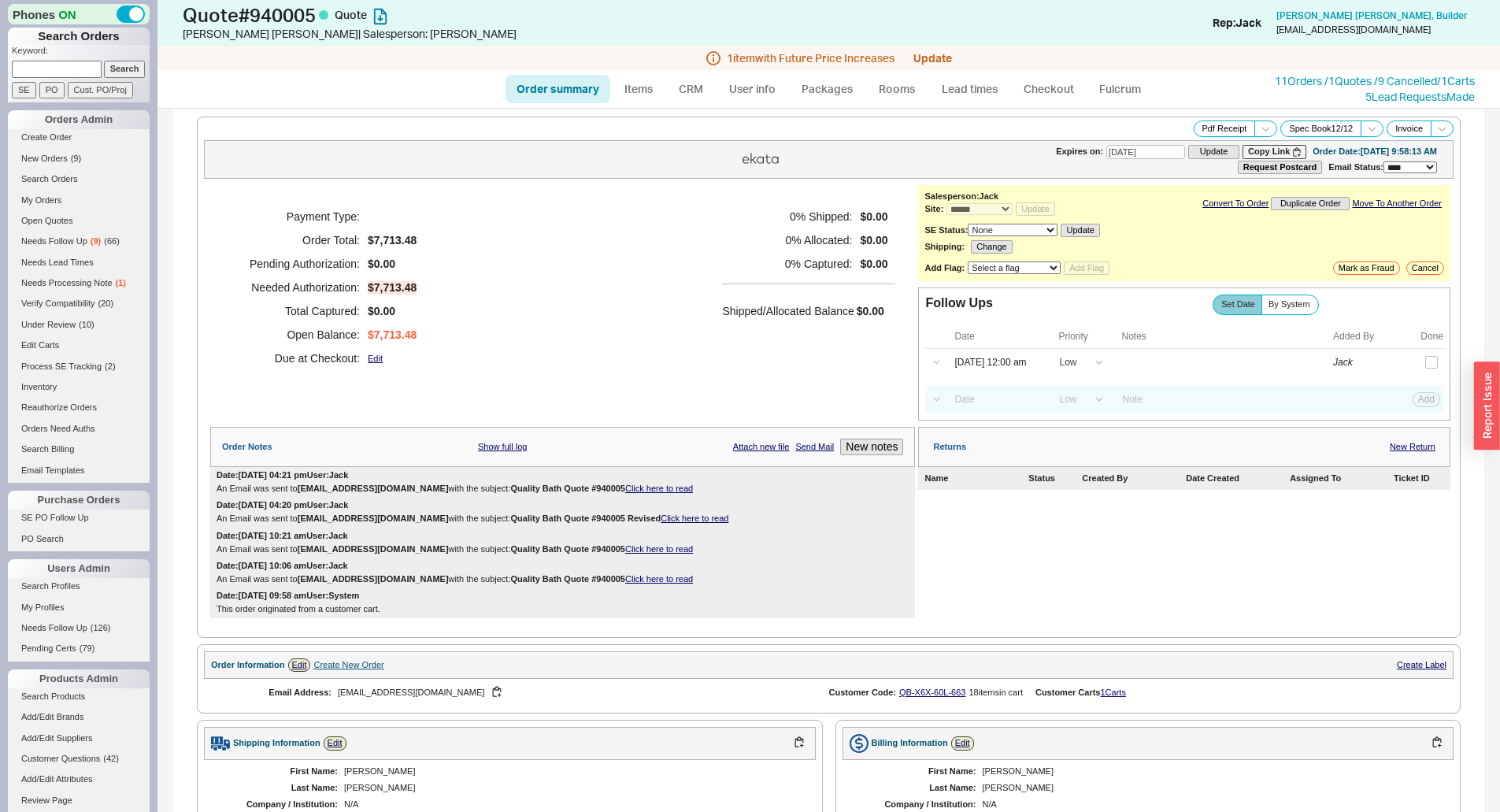
click at [1326, 91] on div "5 Lead Request s Made" at bounding box center [1375, 97] width 200 height 16
click at [1323, 75] on link "11 Orders / 1 Quotes / 9 Cancelled" at bounding box center [1356, 80] width 162 height 13
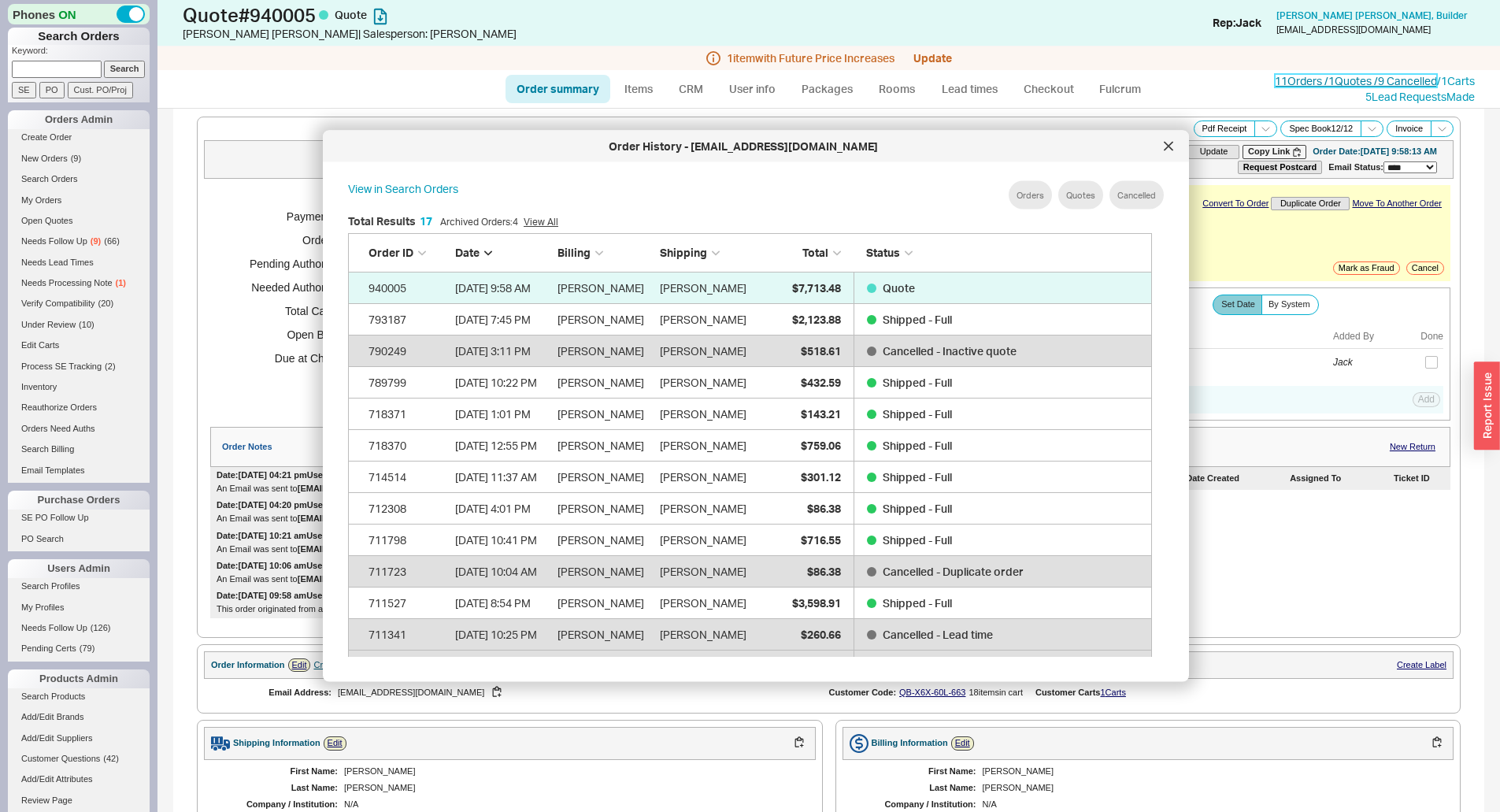
scroll to position [470, 817]
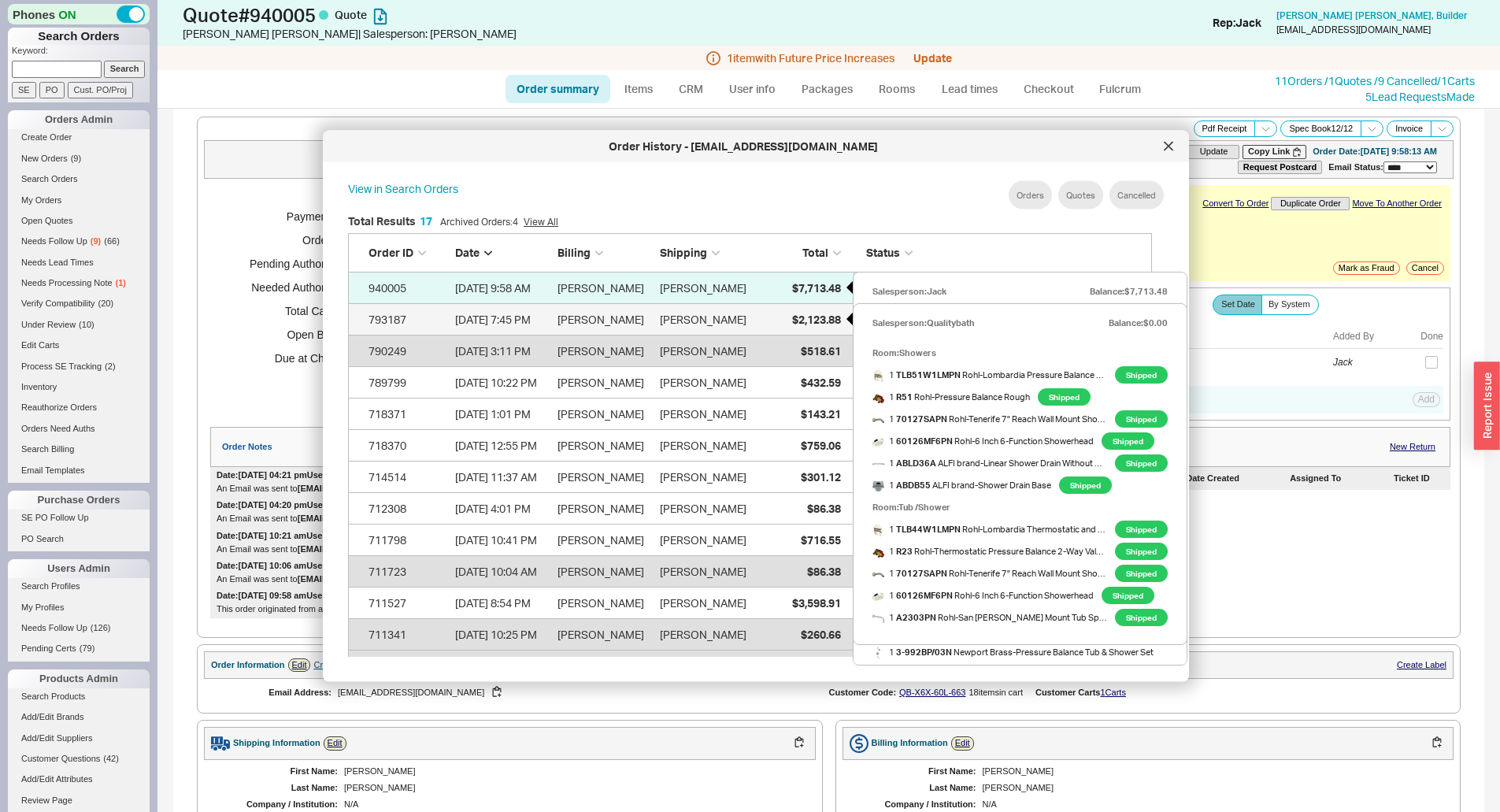
click at [774, 321] on div "$2,123.88" at bounding box center [801, 319] width 78 height 32
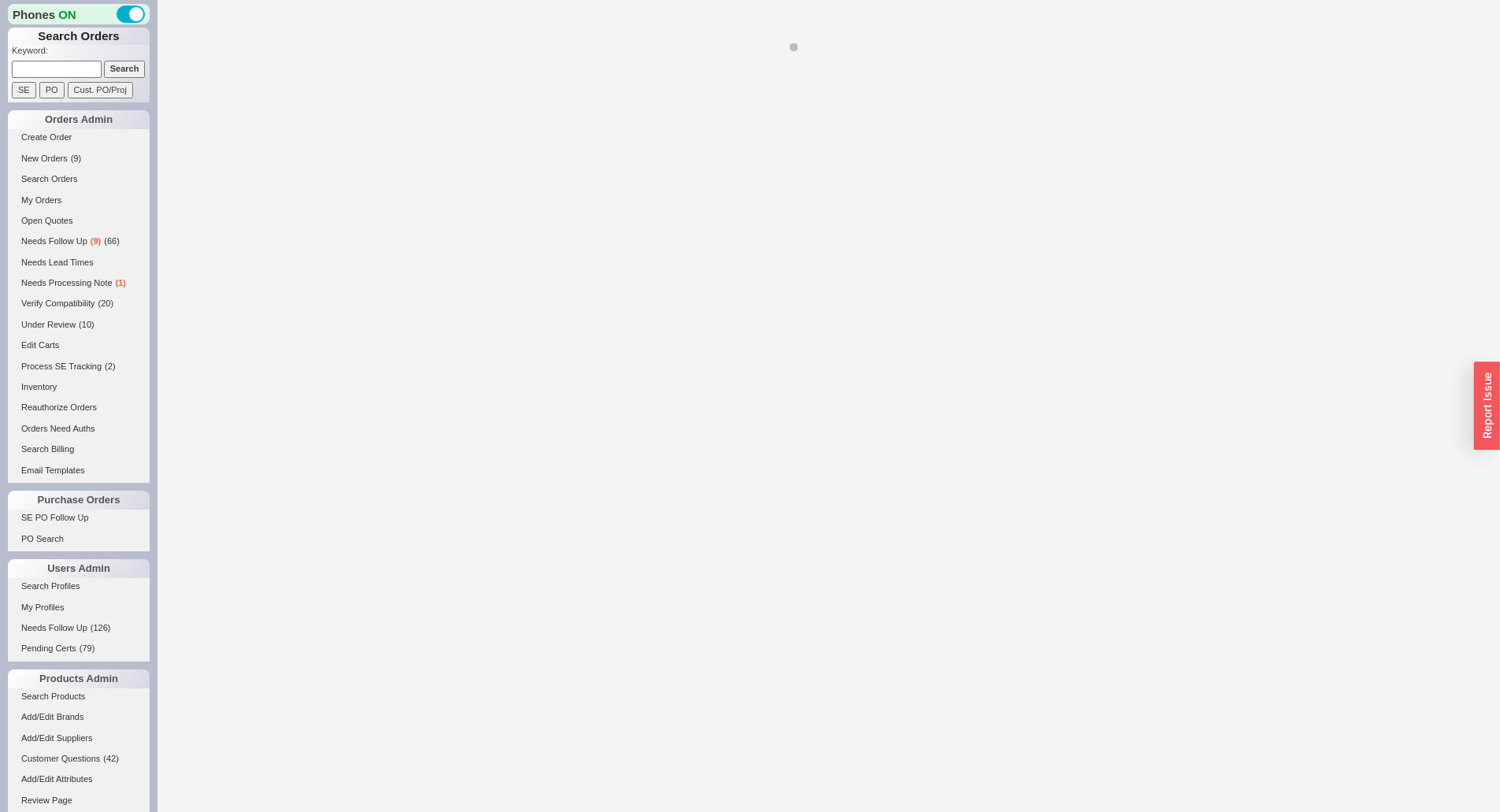
select select "*"
select select "LOW"
select select "3"
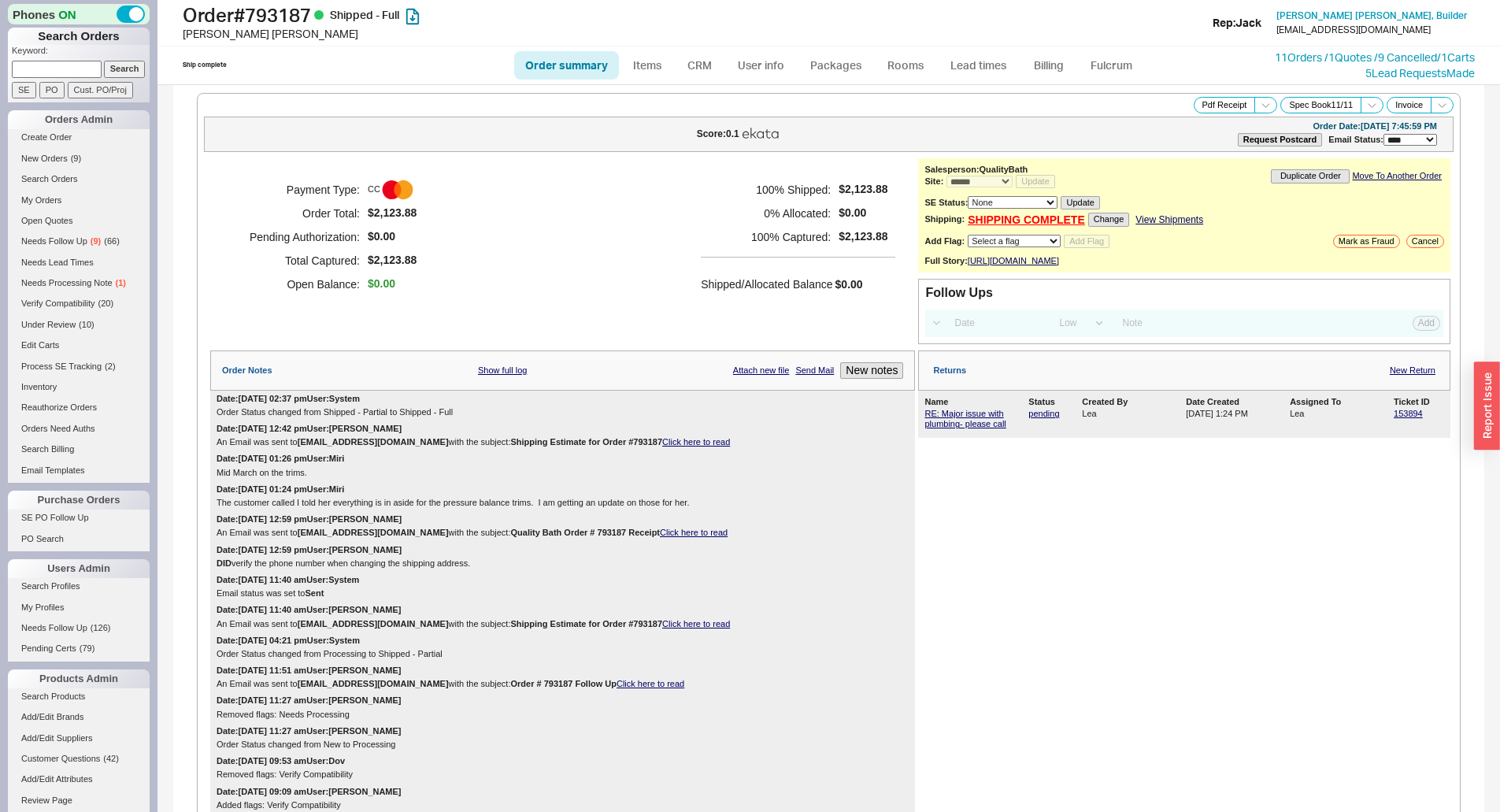
click at [1344, 74] on div "5 Lead Request s Made" at bounding box center [1375, 73] width 200 height 16
click at [1339, 56] on link "11 Orders / 1 Quotes / 9 Cancelled" at bounding box center [1356, 56] width 162 height 13
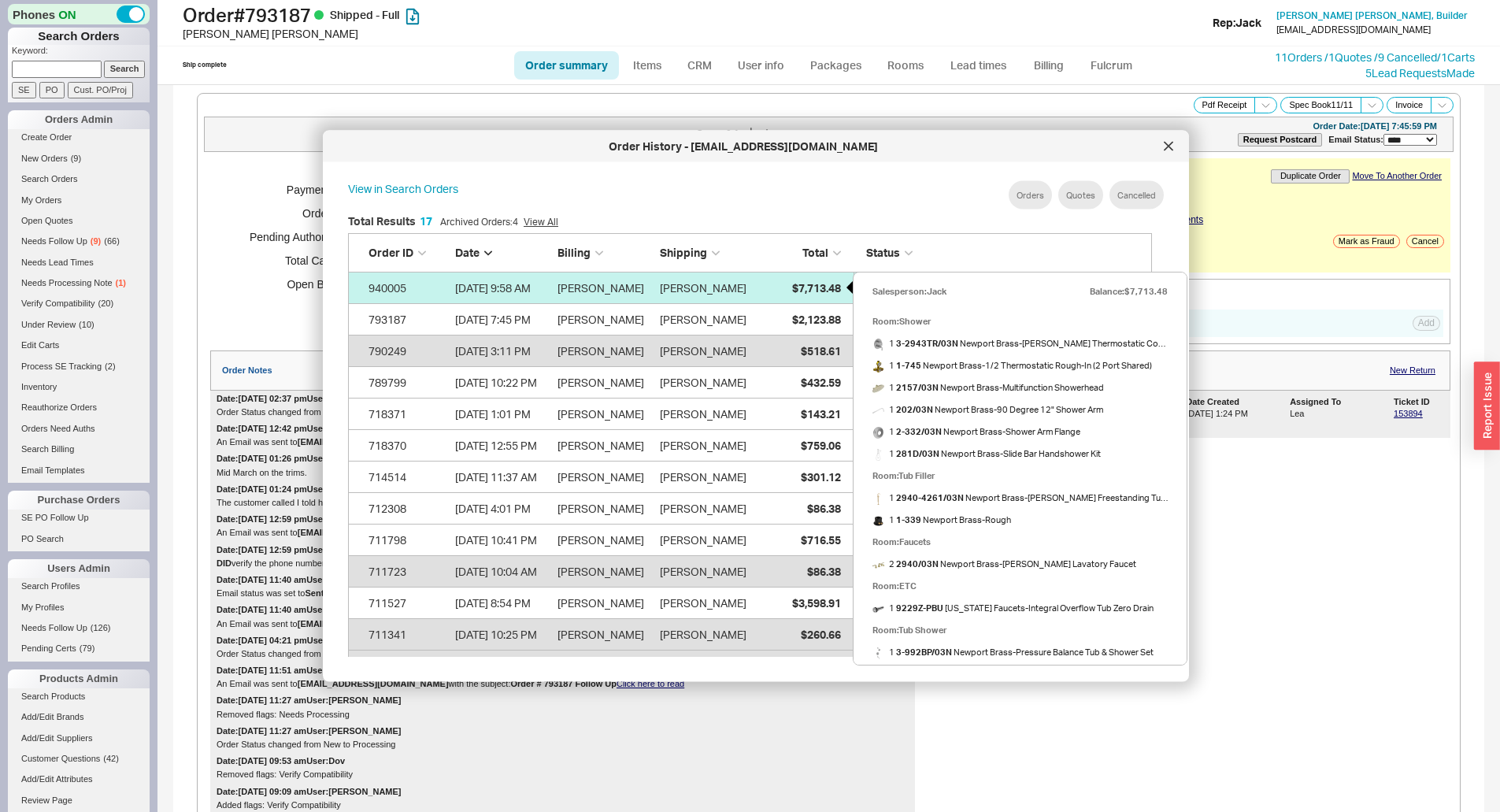
click at [781, 287] on div "$7,713.48" at bounding box center [801, 287] width 78 height 32
select select "*"
select select "LOW"
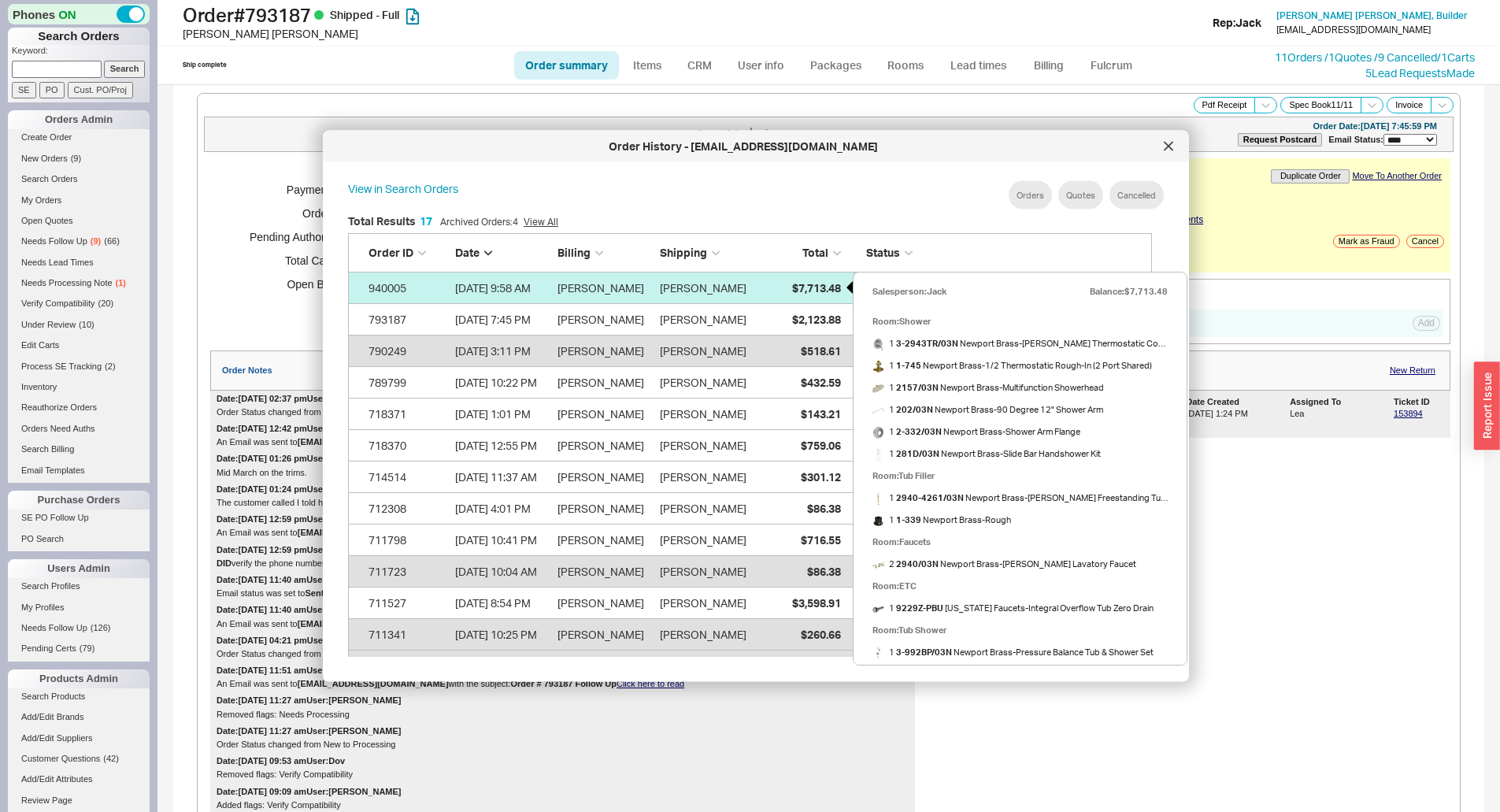
select select "3"
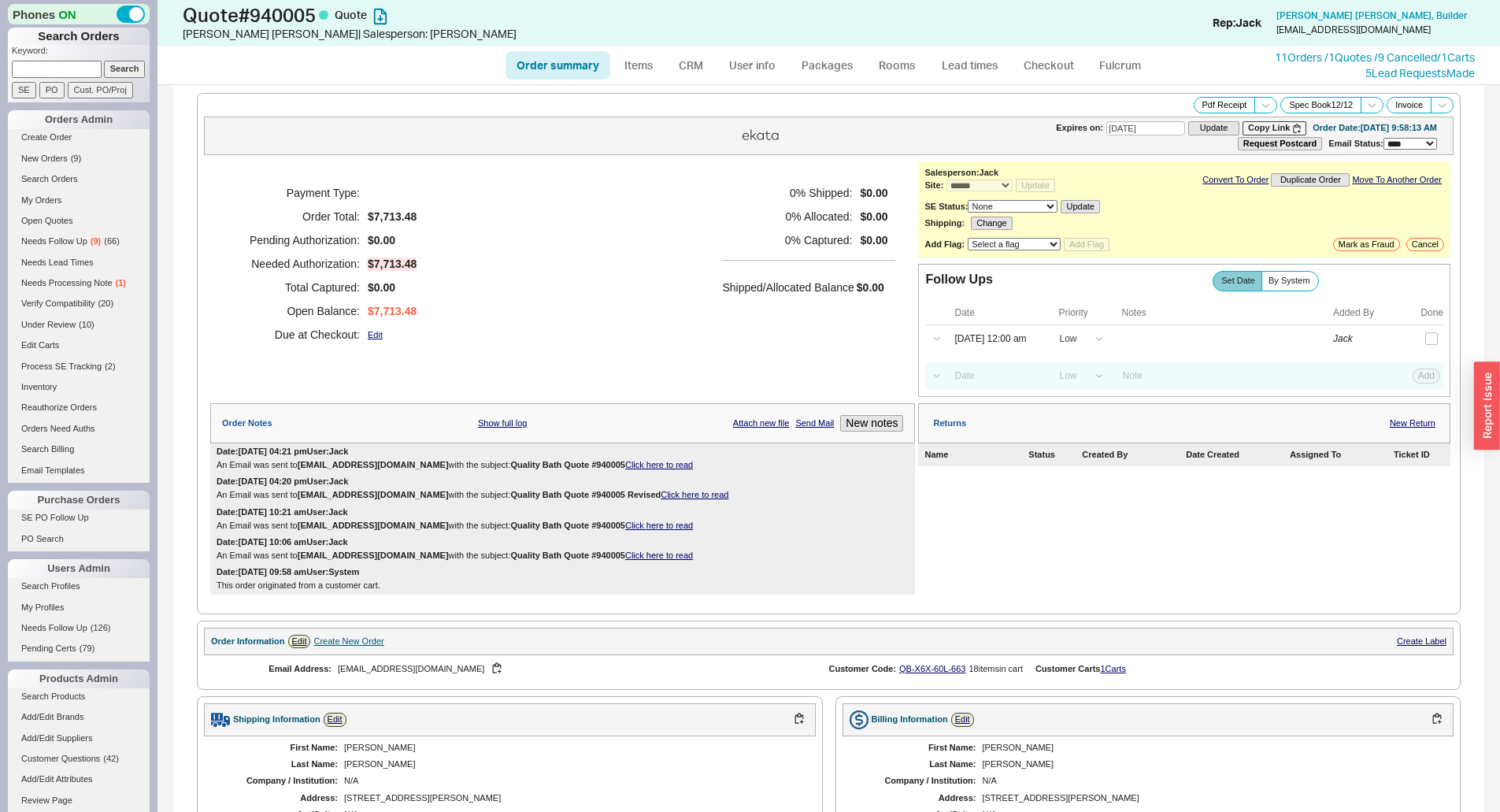
click at [781, 287] on h5 "Shipped/Allocated Balance" at bounding box center [787, 287] width 131 height 22
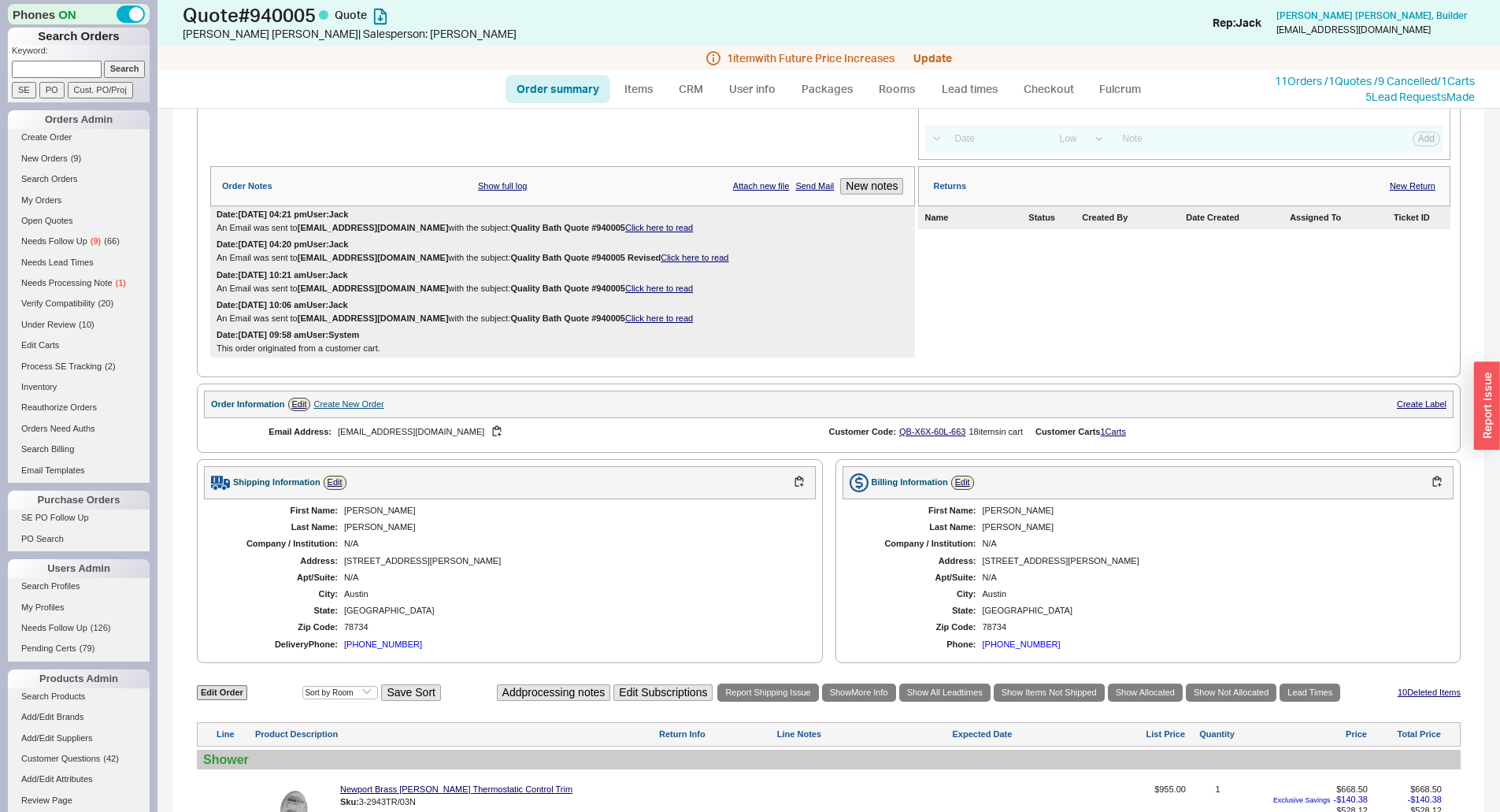
scroll to position [236, 0]
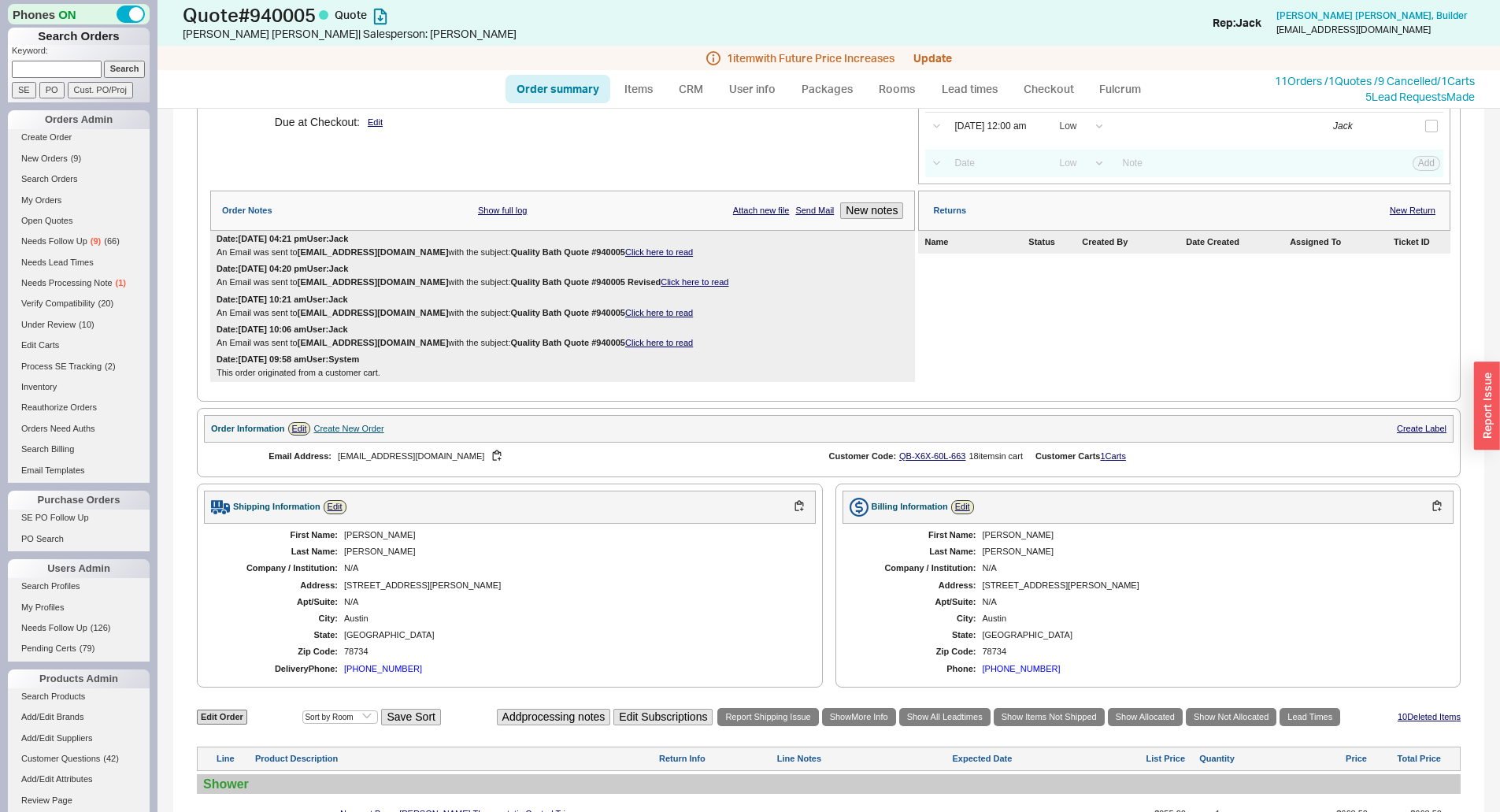
click at [586, 101] on link "Order summary" at bounding box center [557, 89] width 105 height 28
select select "*"
select select "LOW"
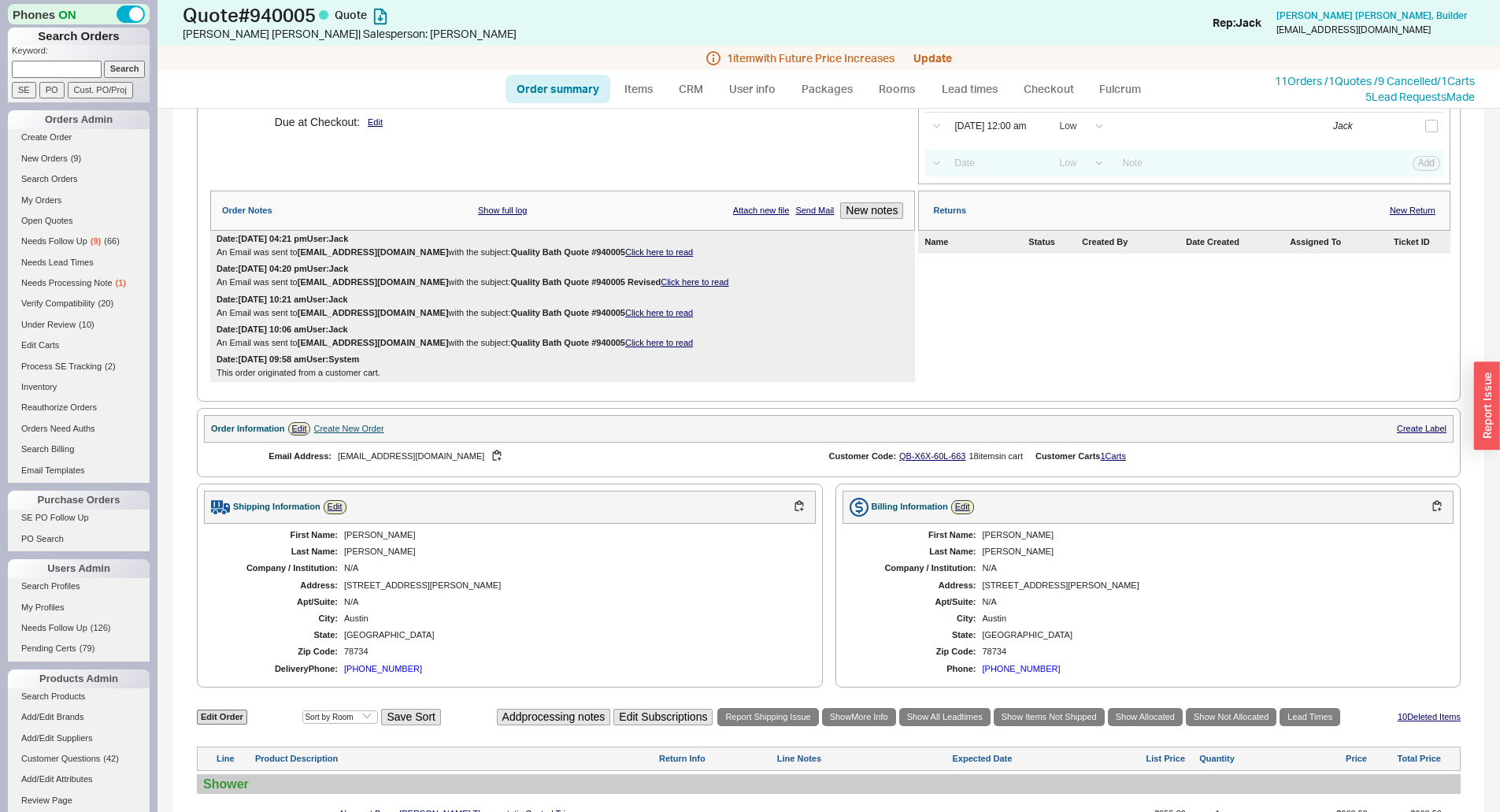
select select "3"
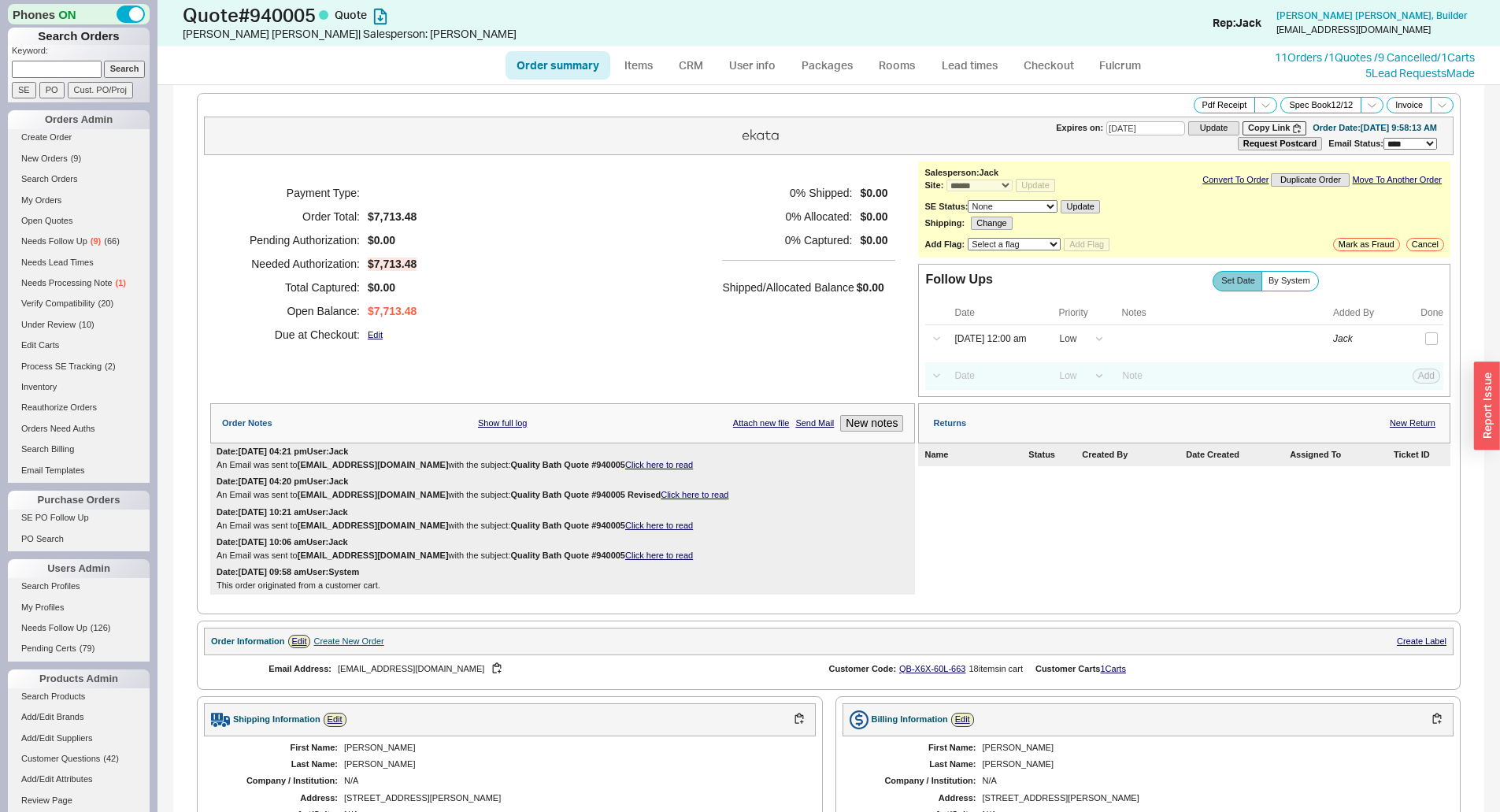
click at [688, 180] on div "Payment Type: Order Total: $7,713.48 Pending Authorization: $0.00 Needed Author…" at bounding box center [562, 264] width 705 height 205
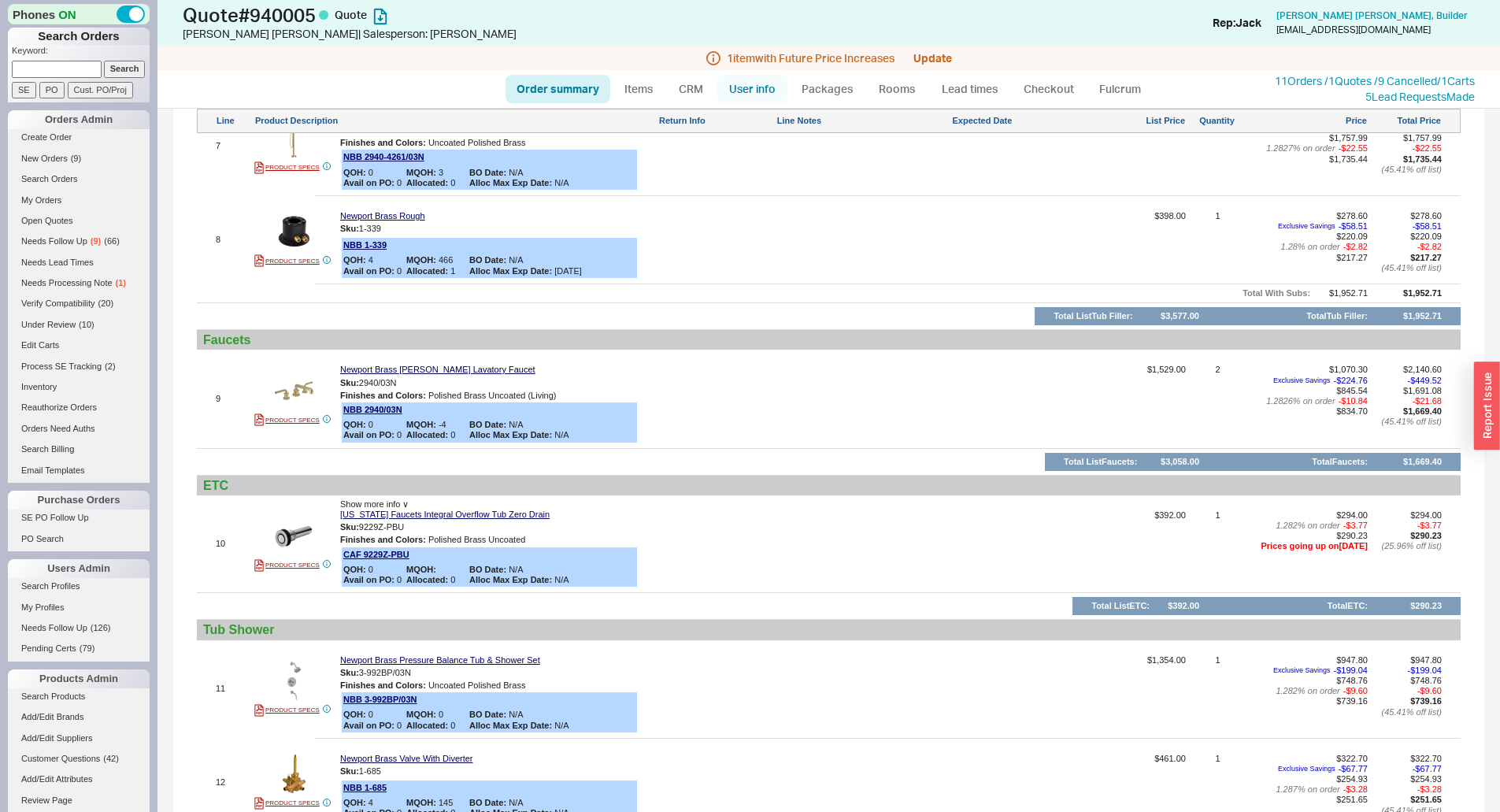
scroll to position [0, 0]
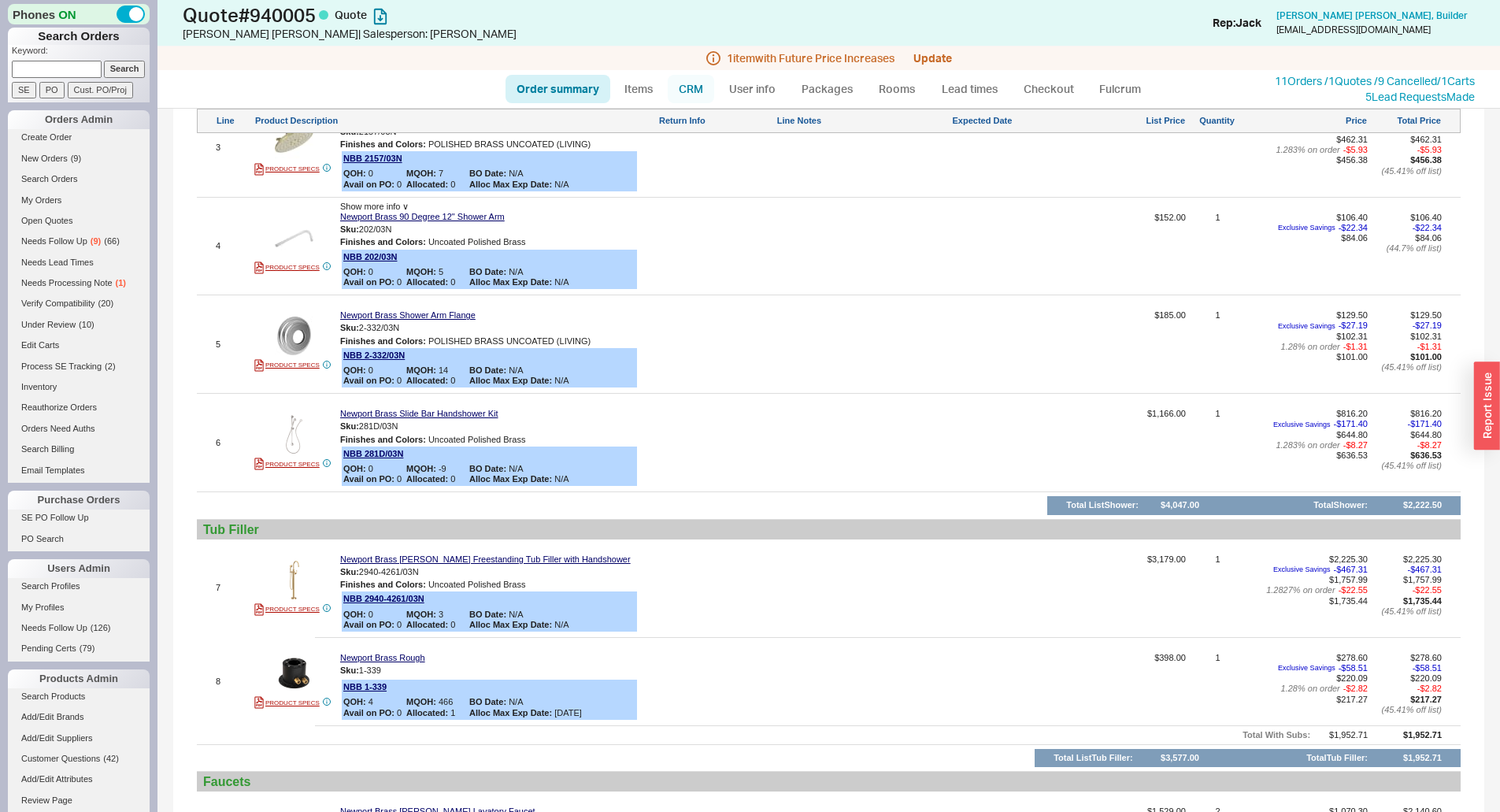
click at [694, 90] on link "CRM" at bounding box center [690, 89] width 47 height 28
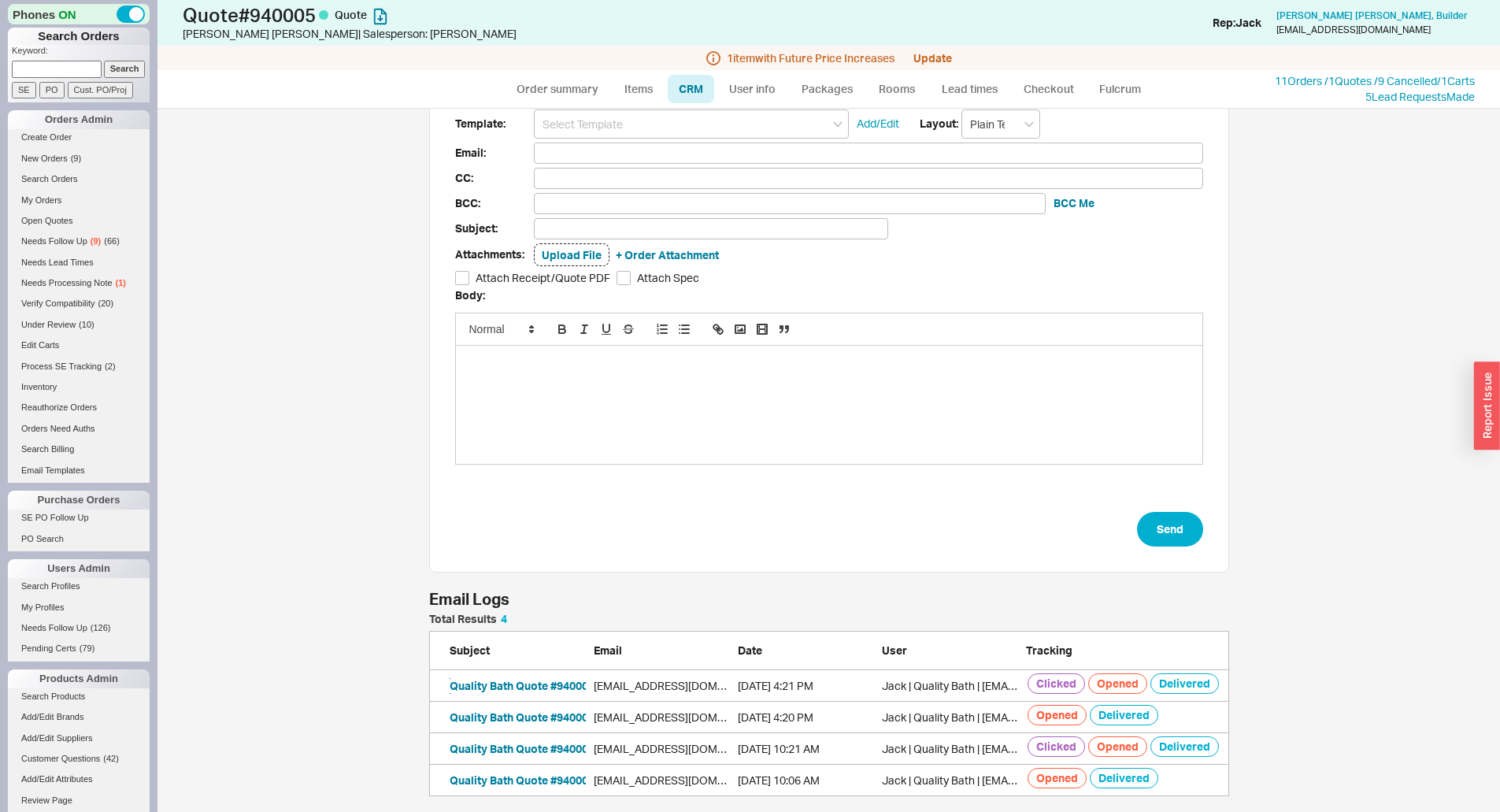
click at [486, 681] on button "Quality Bath Quote #940005" at bounding box center [522, 686] width 145 height 16
click at [643, 78] on link "Items" at bounding box center [639, 89] width 51 height 28
select select "3"
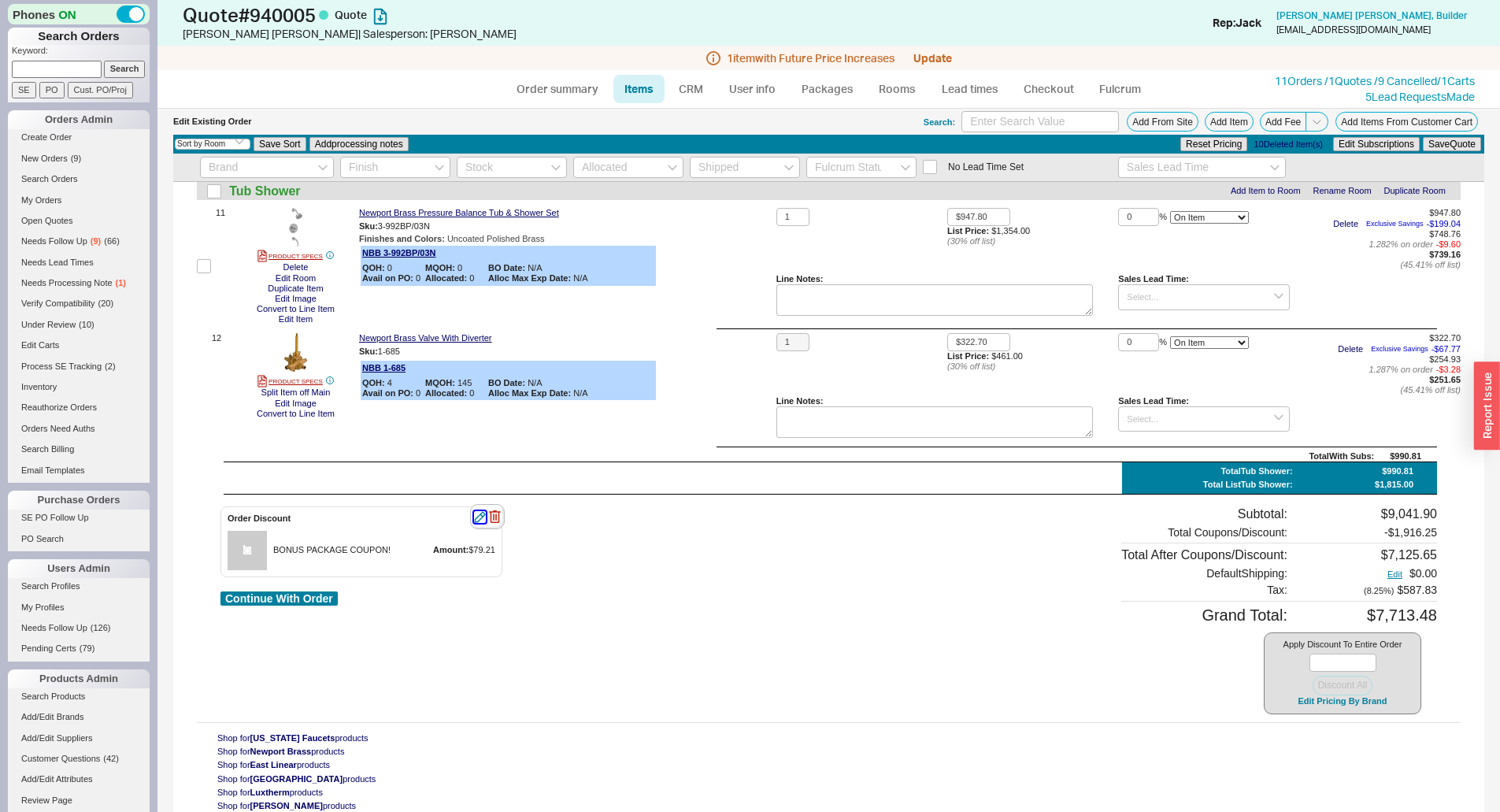
click at [475, 512] on icon "button" at bounding box center [479, 516] width 11 height 11
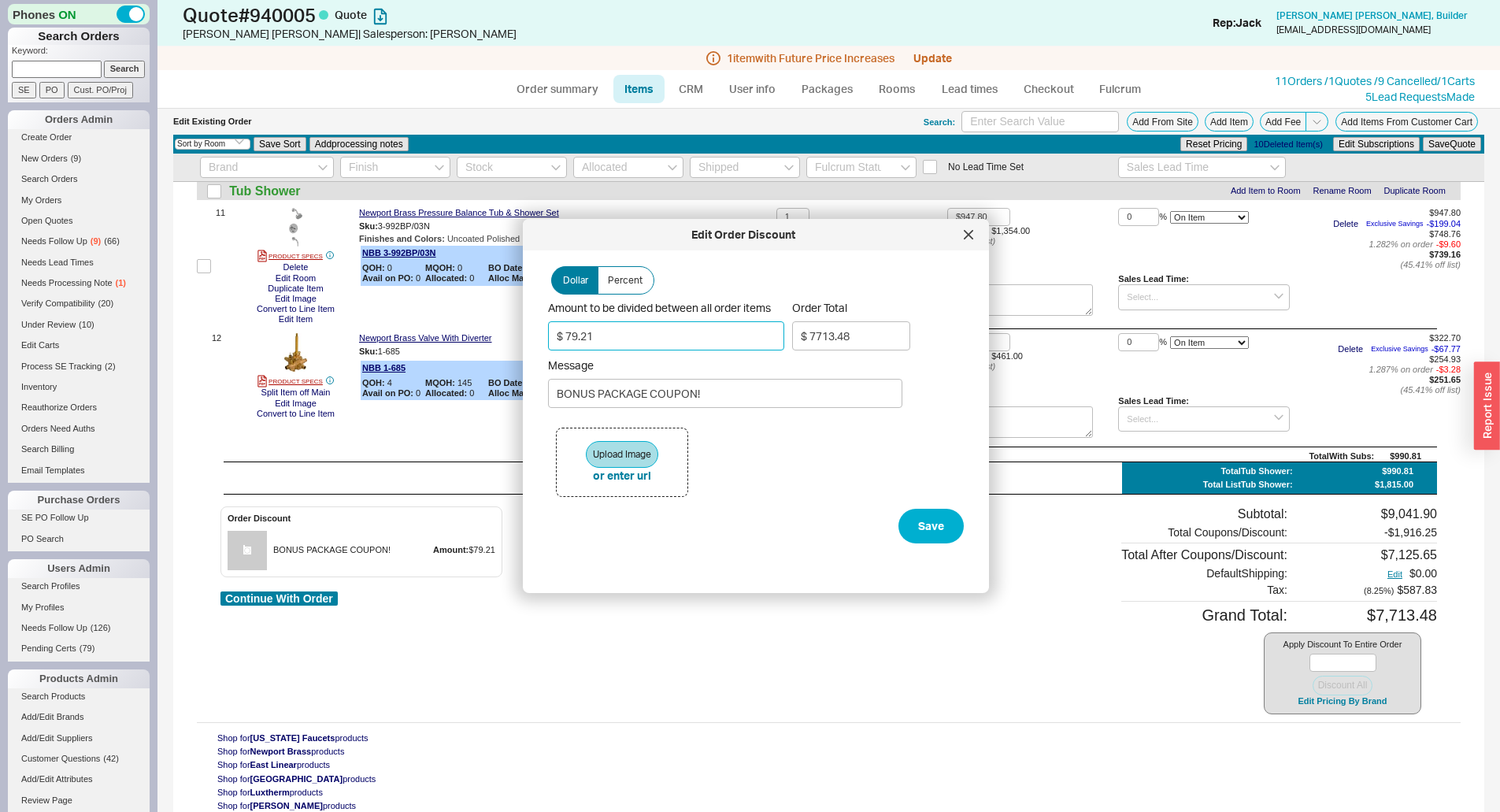
click at [636, 343] on input "$ 79.21" at bounding box center [666, 335] width 236 height 29
type input "$ 1"
type input "$ 7798.18"
type input "$ 10"
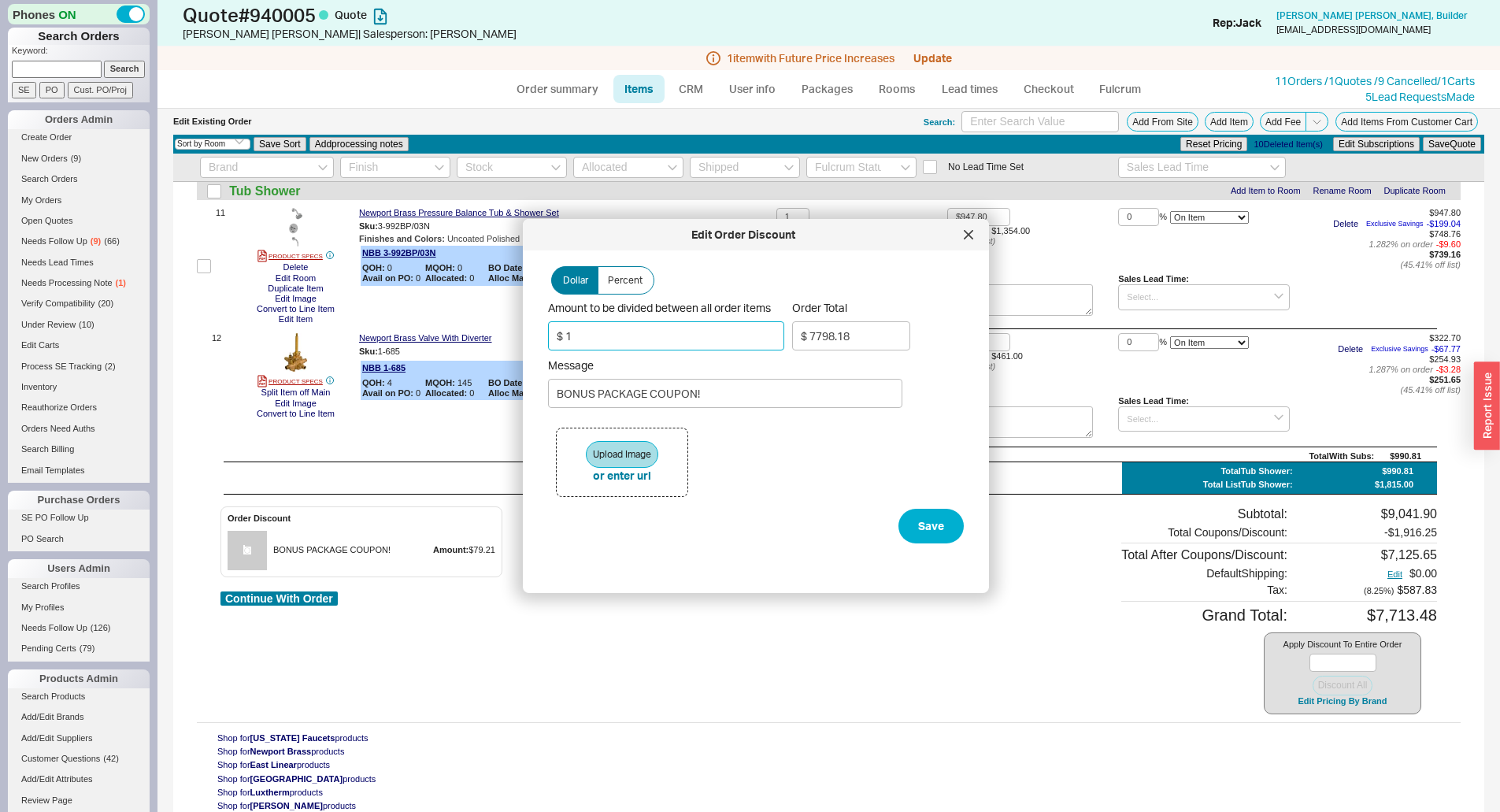
type input "$ 7788.44"
type input "$ 100"
type input "$ 7691.01"
type input "$ 100"
click at [900, 517] on button "Save" at bounding box center [931, 525] width 65 height 34
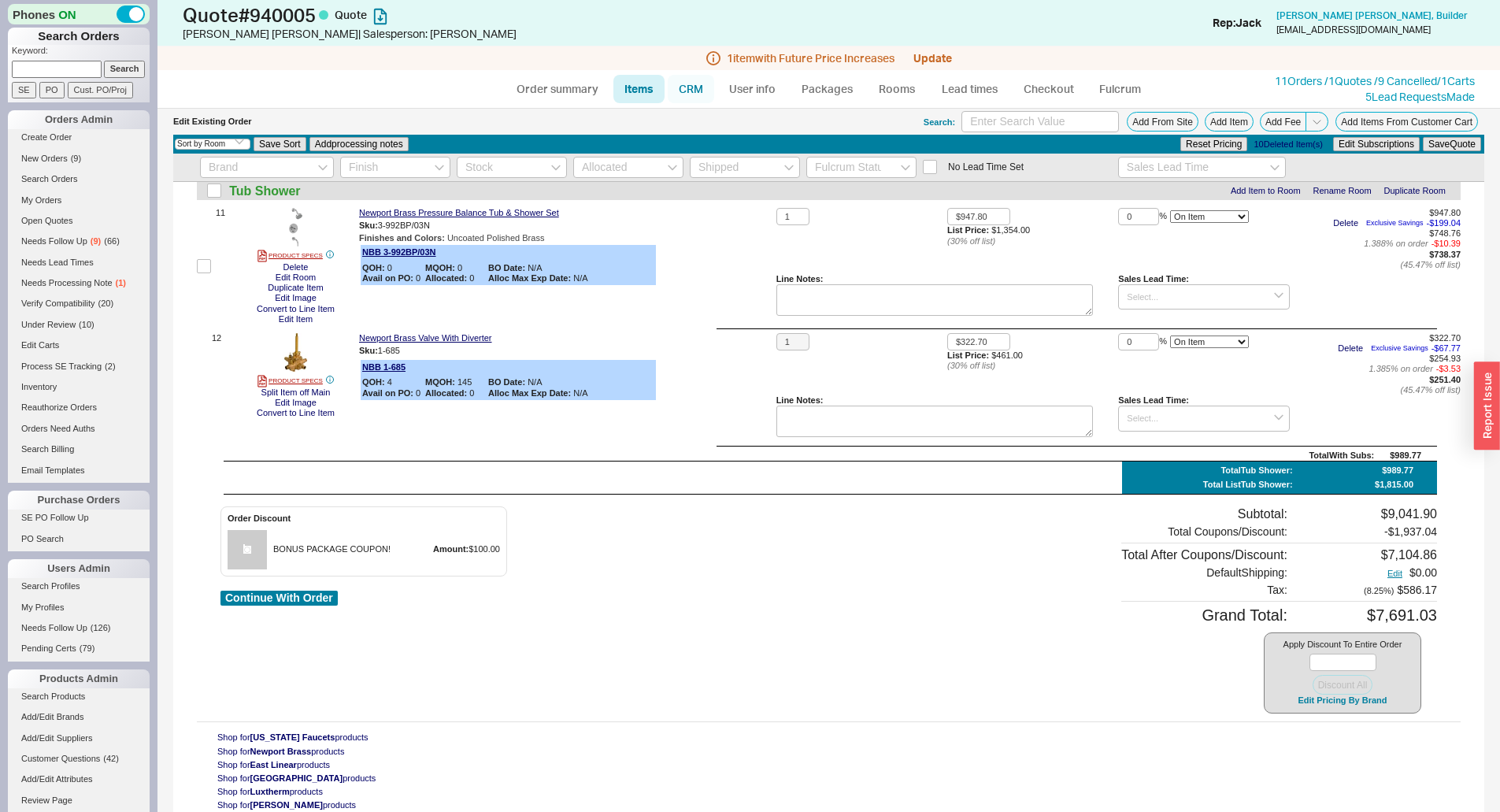
click at [702, 86] on link "CRM" at bounding box center [690, 89] width 47 height 28
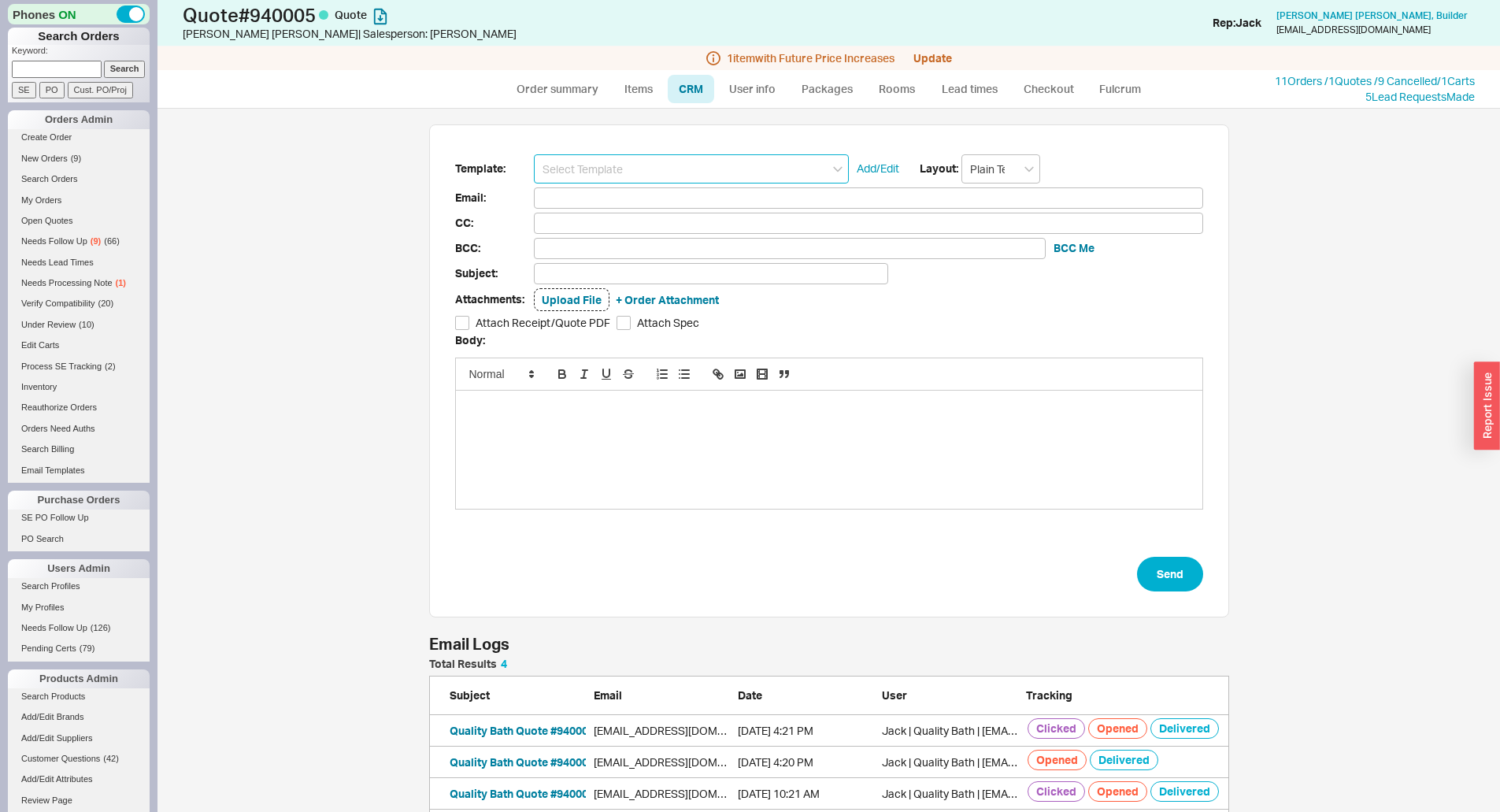
click at [667, 180] on input at bounding box center [690, 168] width 315 height 29
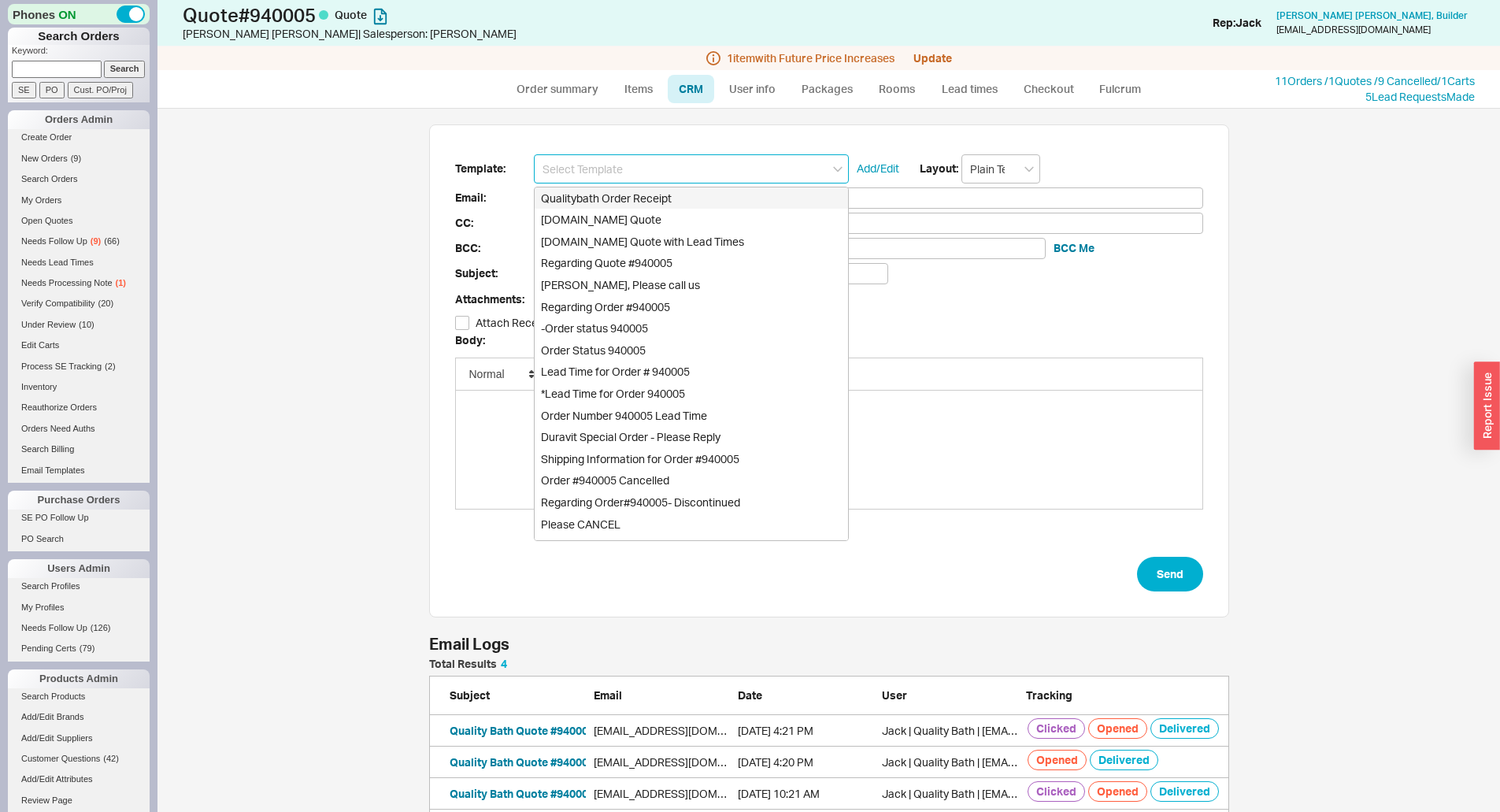
click at [658, 187] on div "Qualitybath Order Receipt" at bounding box center [690, 197] width 313 height 22
type input "Receipt"
type input "alimaypowell@gmail.com"
type input "Quality Bath Order # 940005 Receipt"
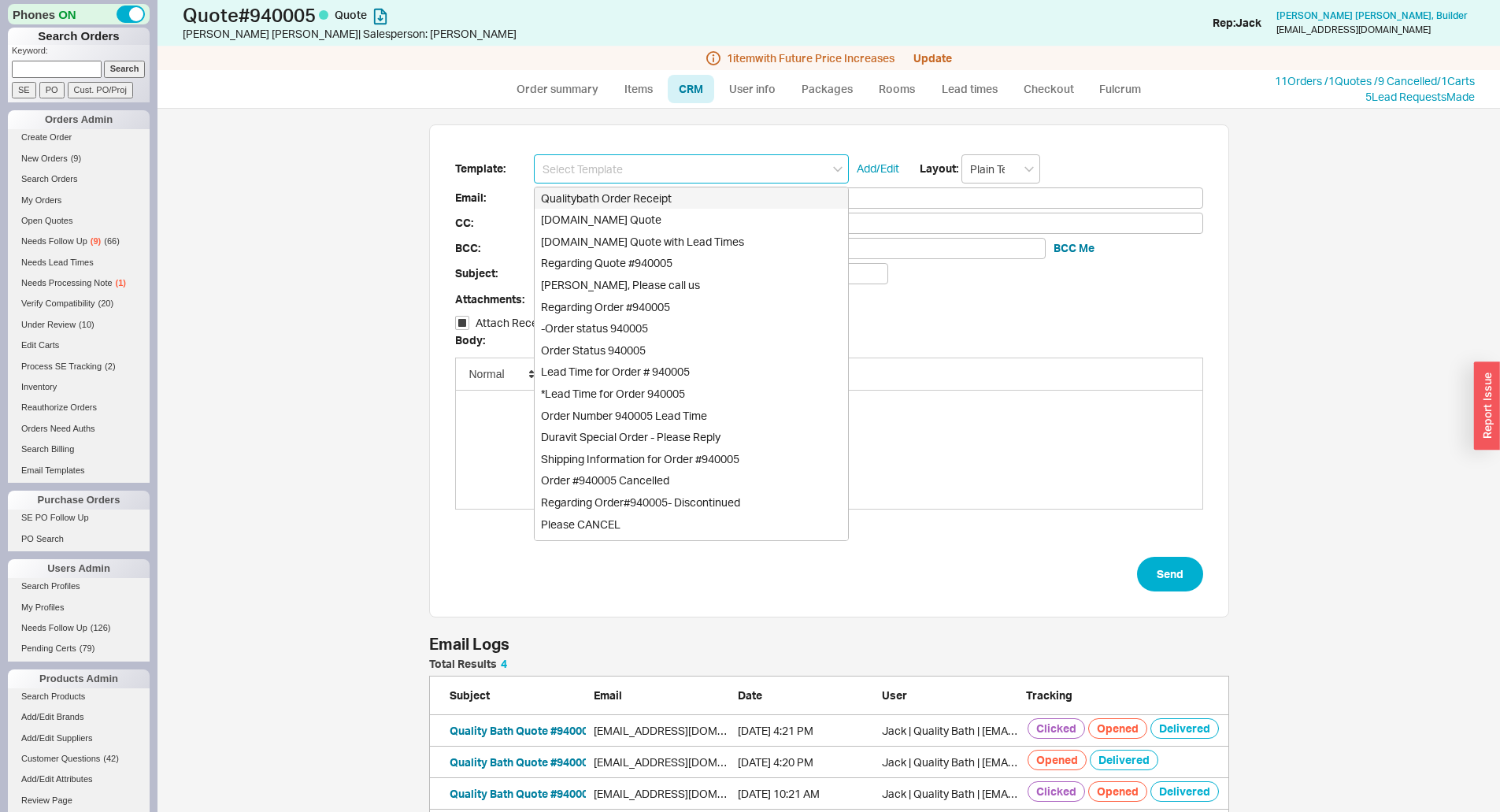
checkbox input "true"
type input "Qualitybath Order Receipt"
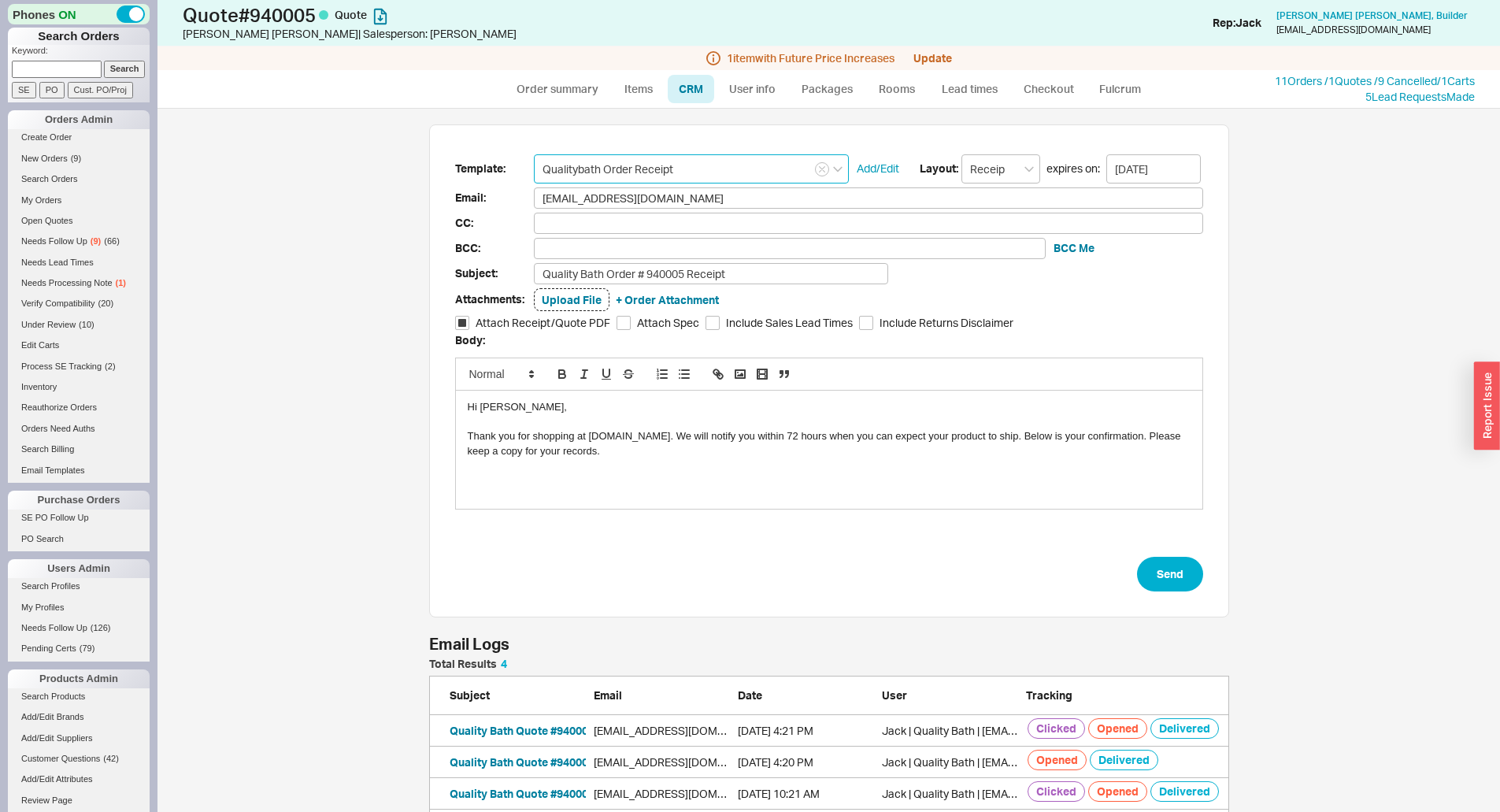
click at [662, 173] on input "Qualitybath Order Receipt" at bounding box center [690, 168] width 315 height 29
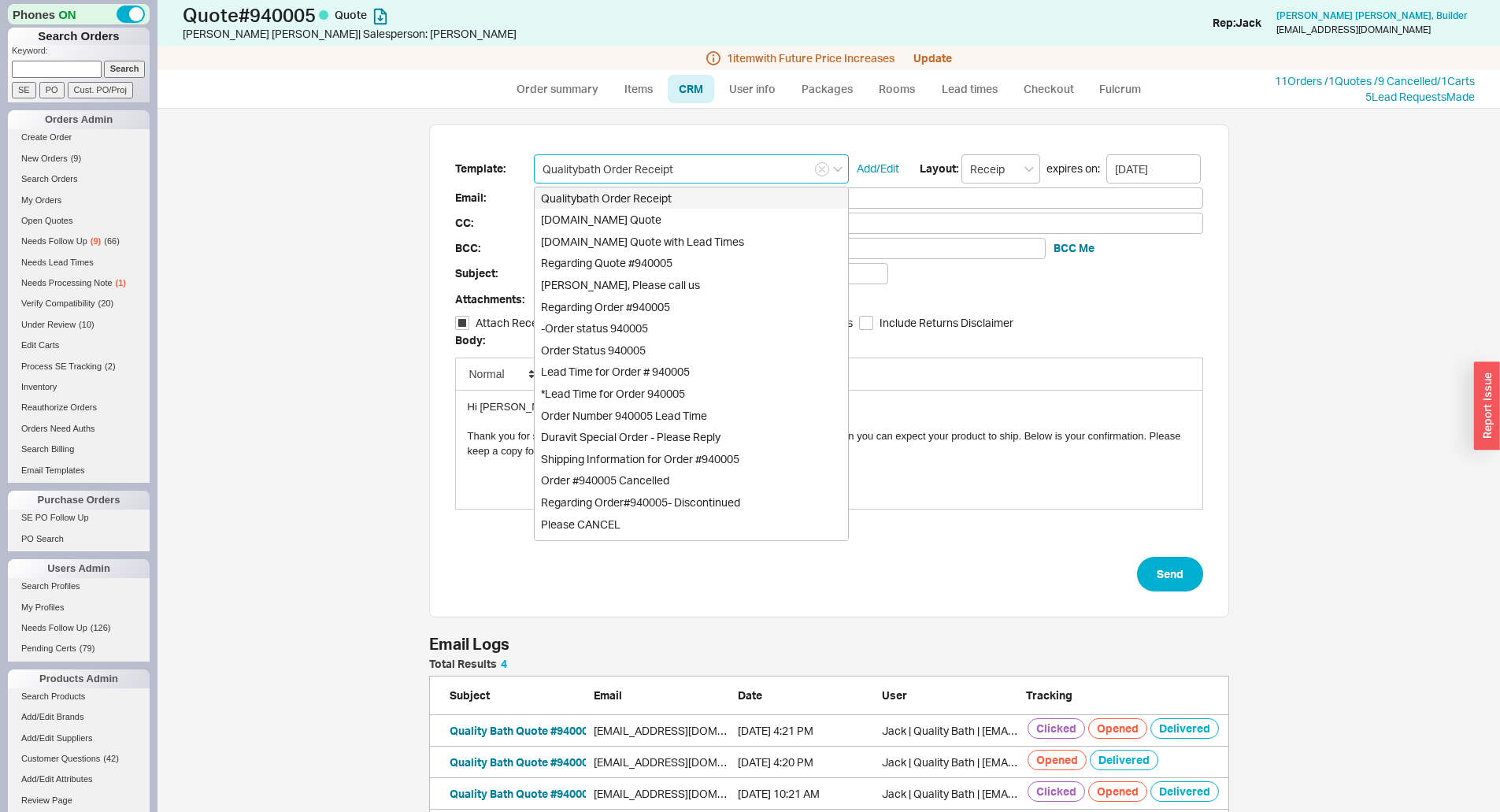
click at [718, 170] on input "Qualitybath Order Receipt" at bounding box center [690, 168] width 315 height 29
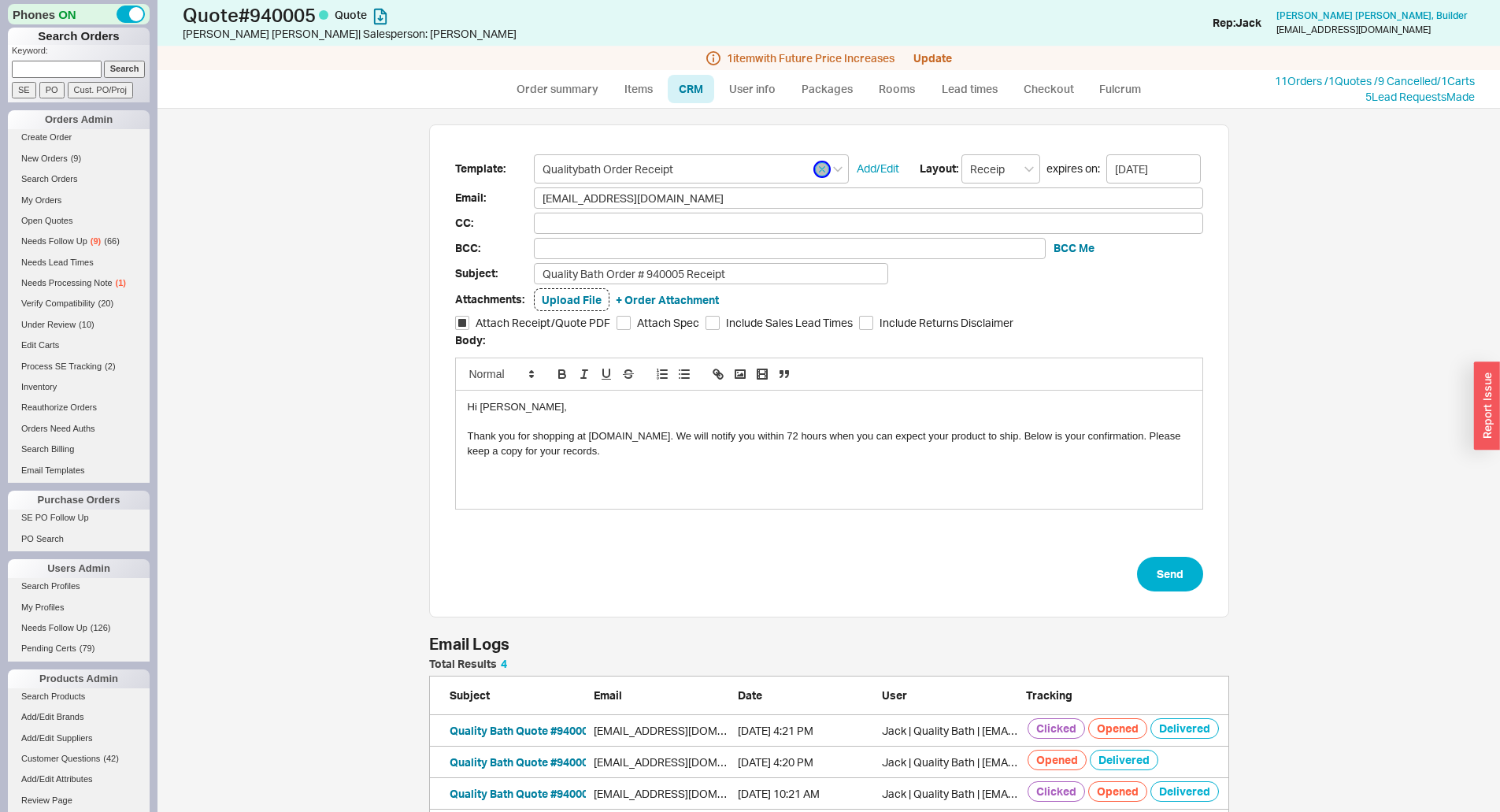
click at [819, 168] on button "button" at bounding box center [822, 169] width 14 height 14
type input "Plain Text"
checkbox input "false"
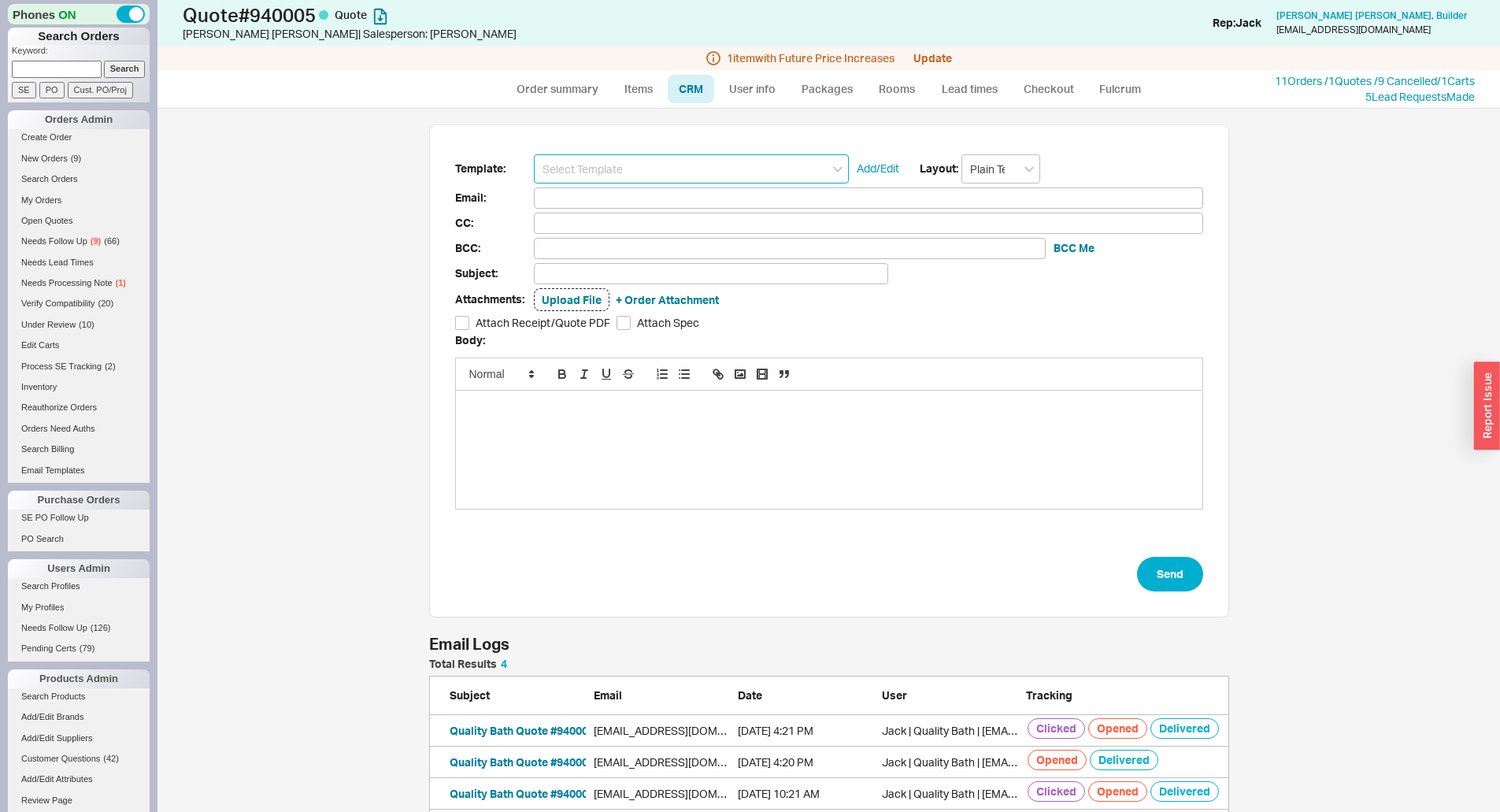
click at [759, 175] on input at bounding box center [690, 168] width 315 height 29
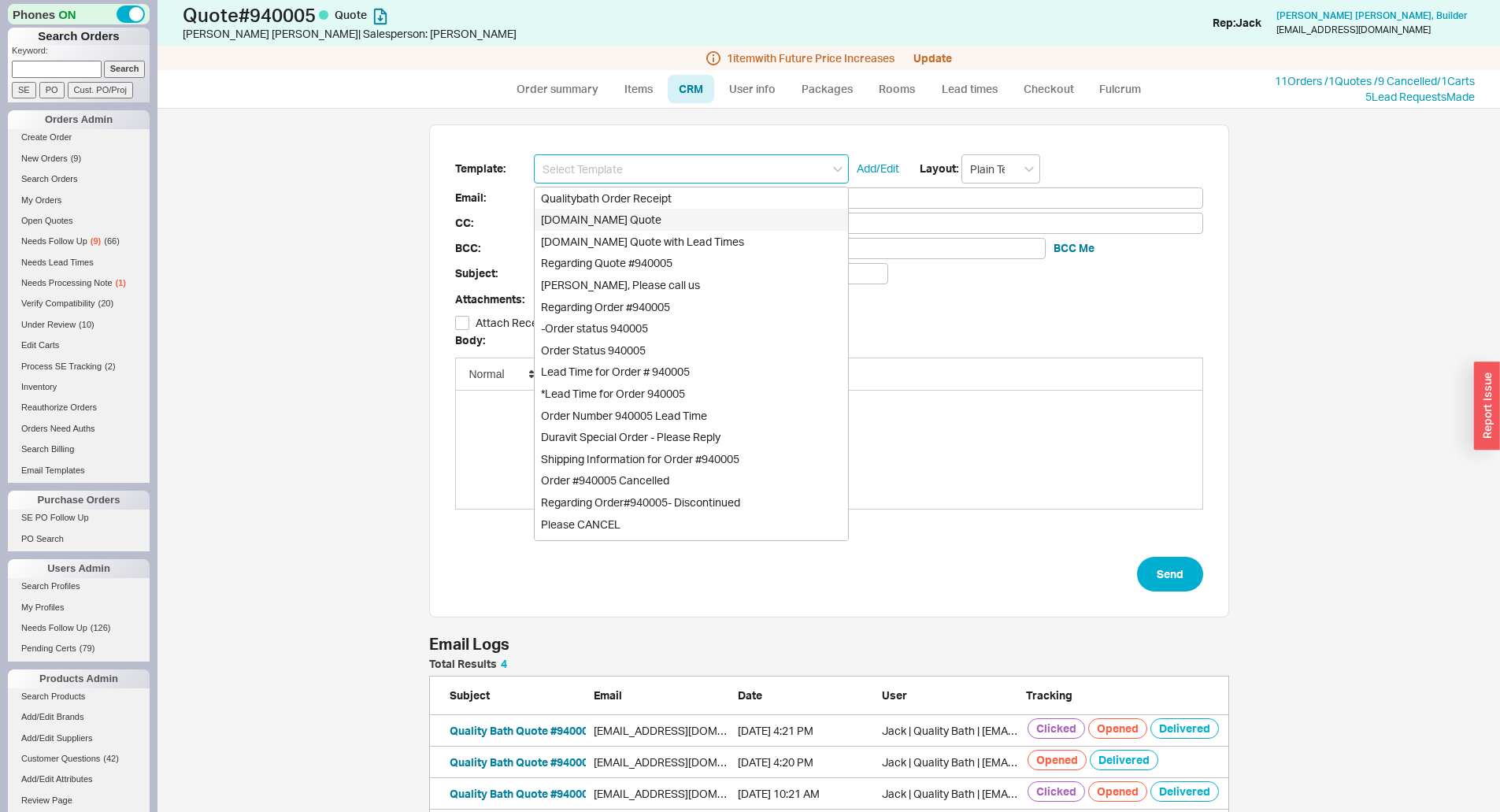
click at [655, 219] on div "Qualitybath.com Quote" at bounding box center [690, 220] width 313 height 22
type input "Receipt"
type input "alimaypowell@gmail.com"
type input "Quality Bath Quote #940005"
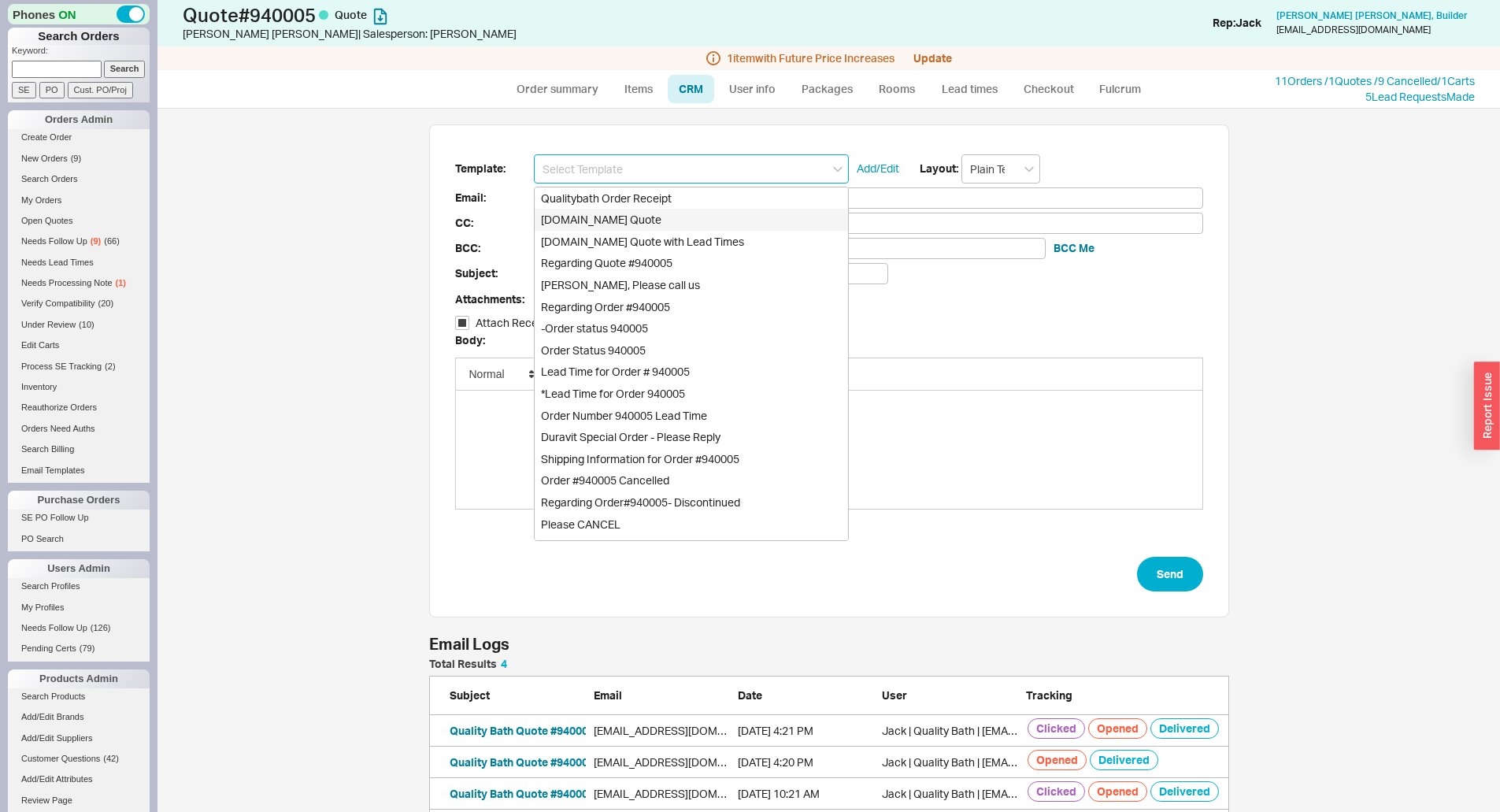
checkbox input "true"
type input "Qualitybath.com Quote"
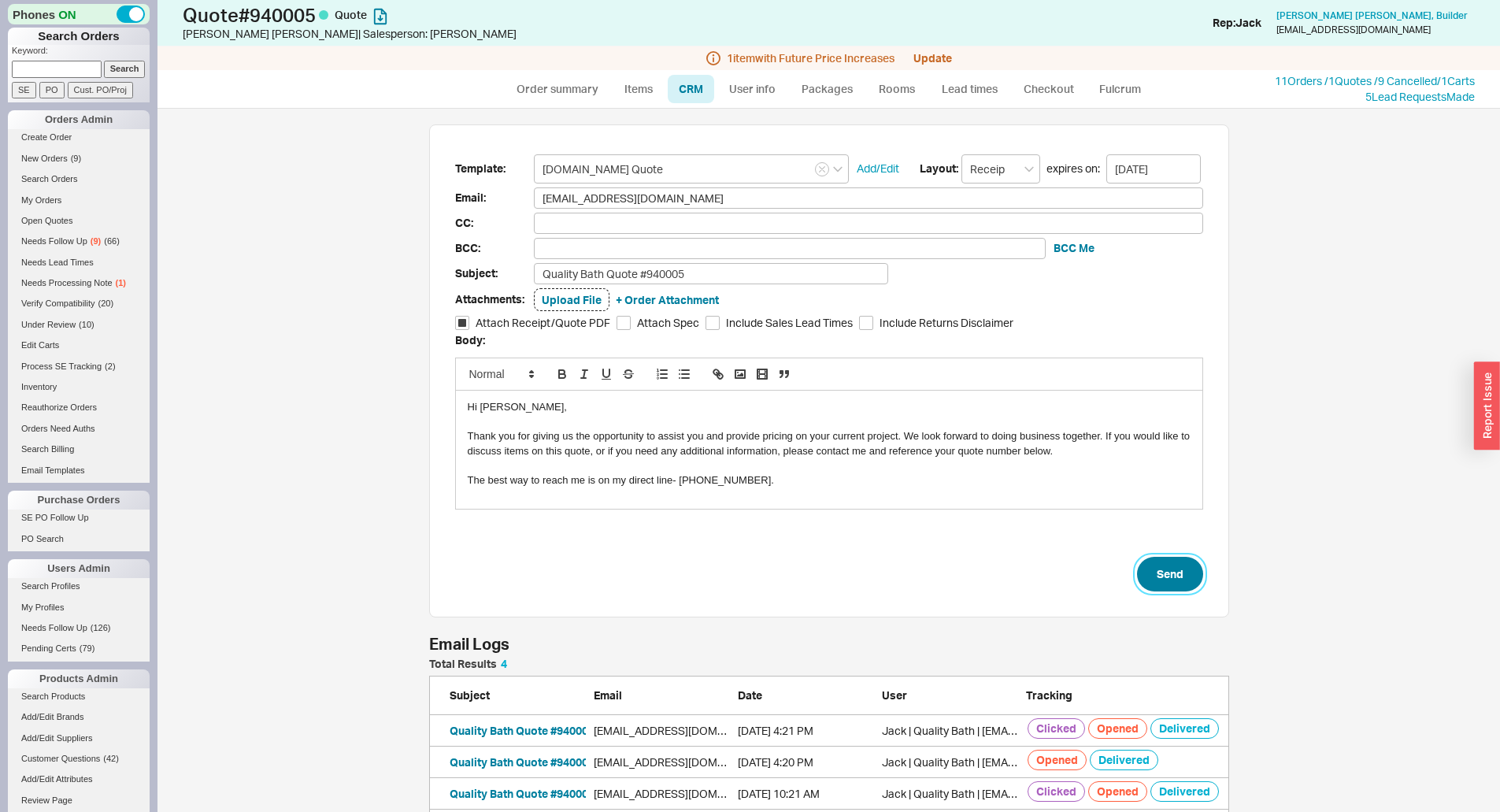
click at [1140, 562] on button "Send" at bounding box center [1169, 573] width 66 height 34
select select "*"
select select "LOW"
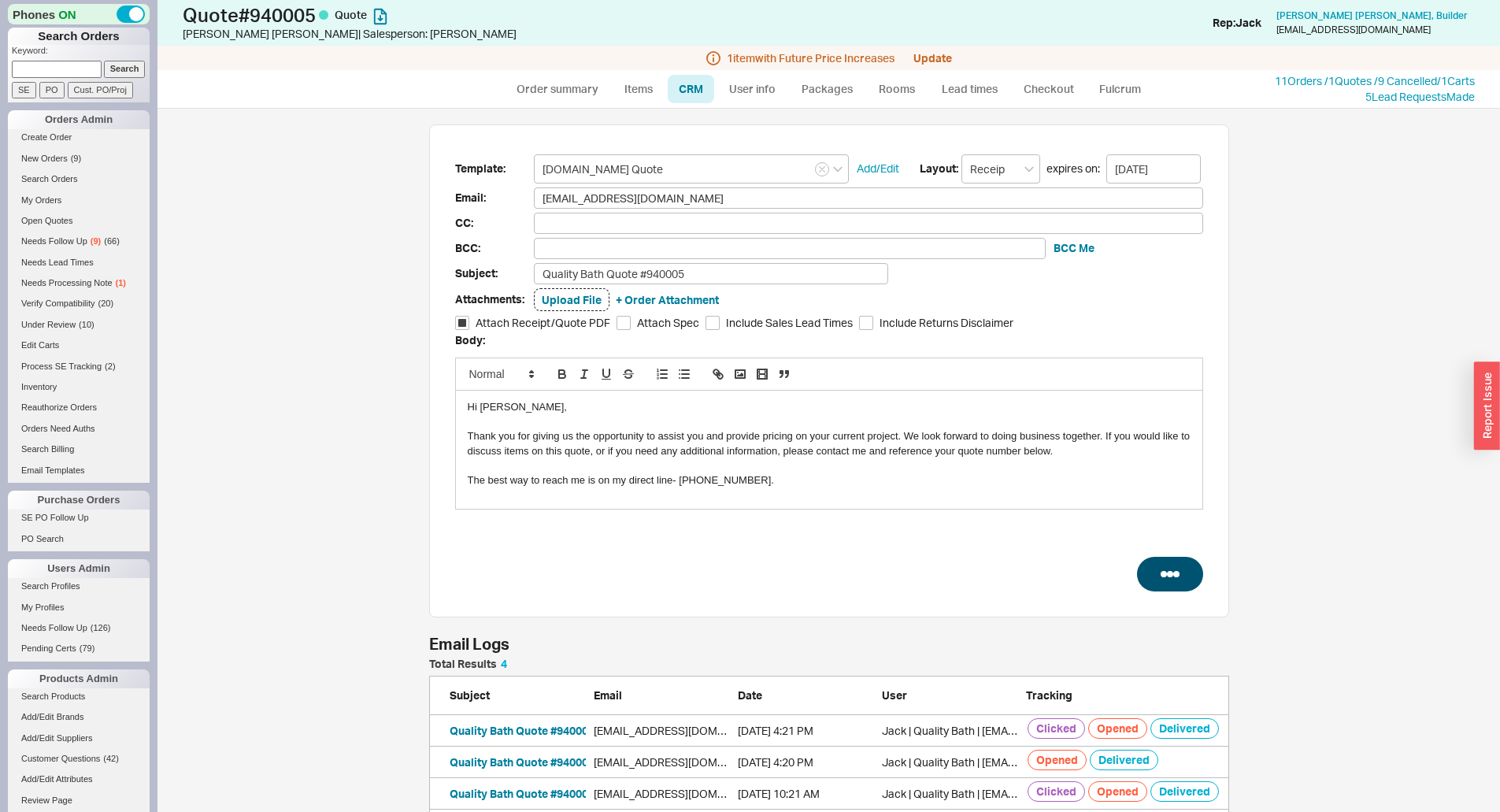
select select "3"
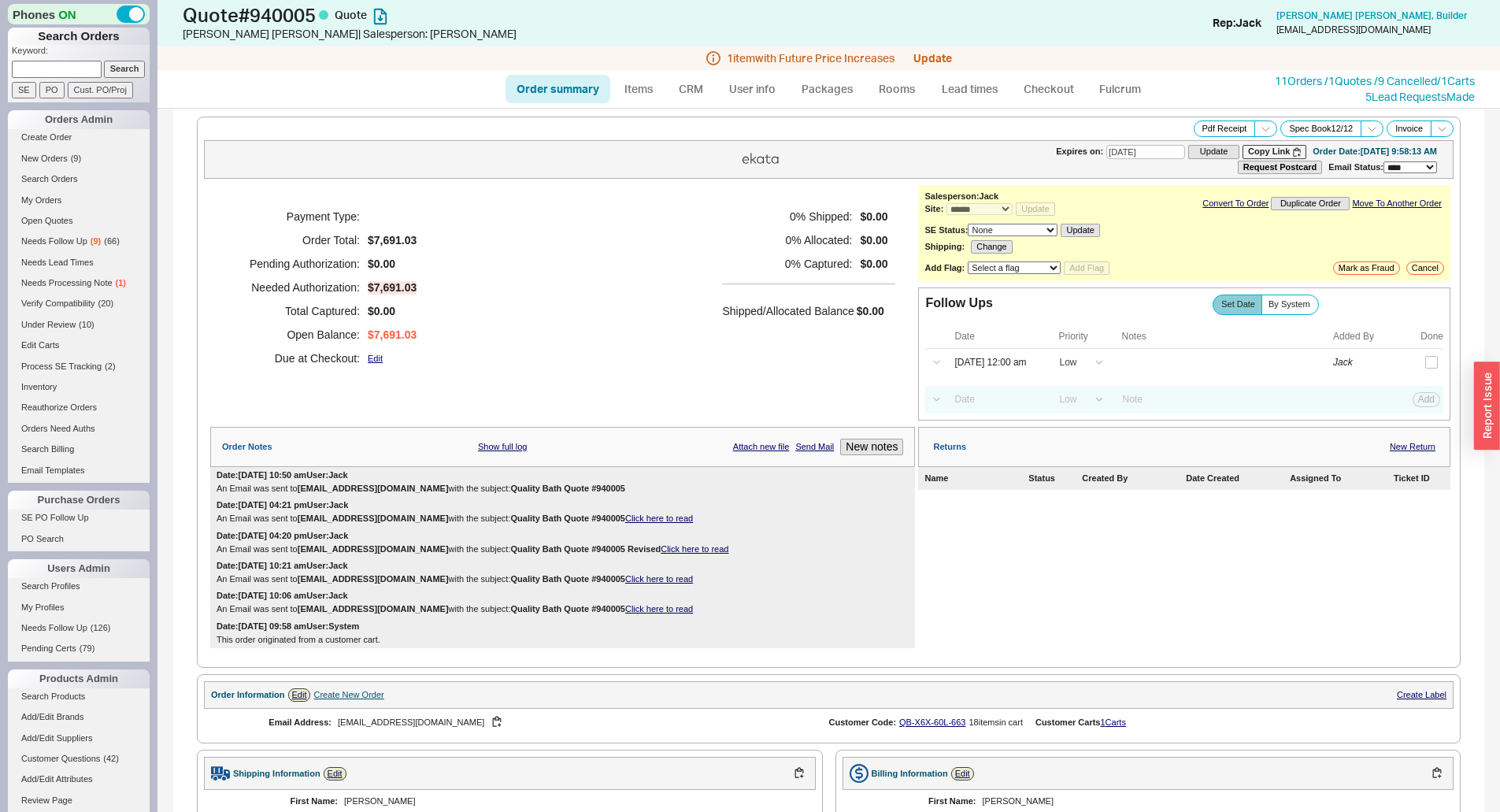
click at [768, 302] on h5 "Shipped/Allocated Balance" at bounding box center [787, 310] width 131 height 22
click at [670, 222] on div "Payment Type: Order Total: $7,691.03 Pending Authorization: $0.00 Needed Author…" at bounding box center [562, 287] width 705 height 205
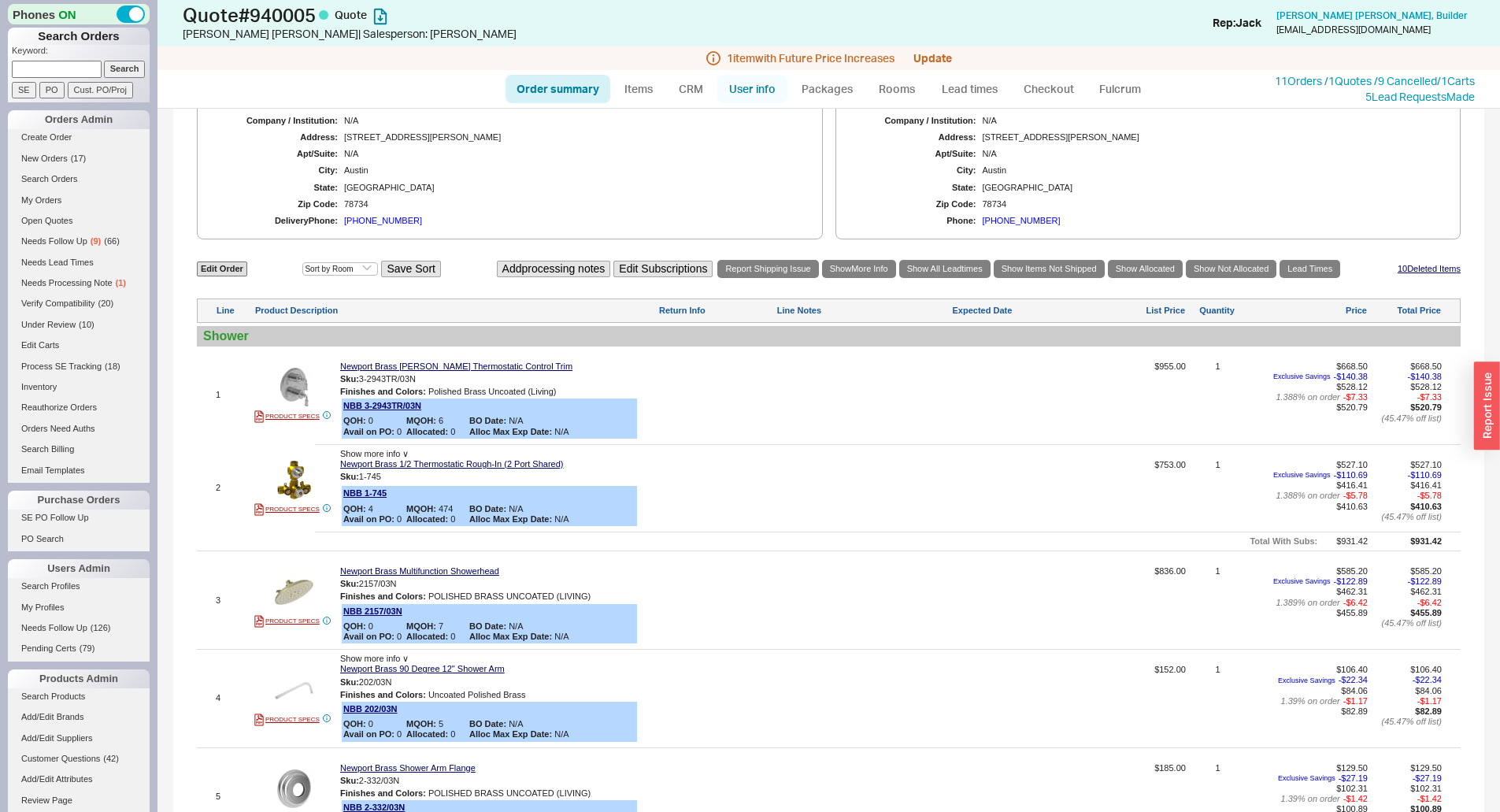
scroll to position [709, 0]
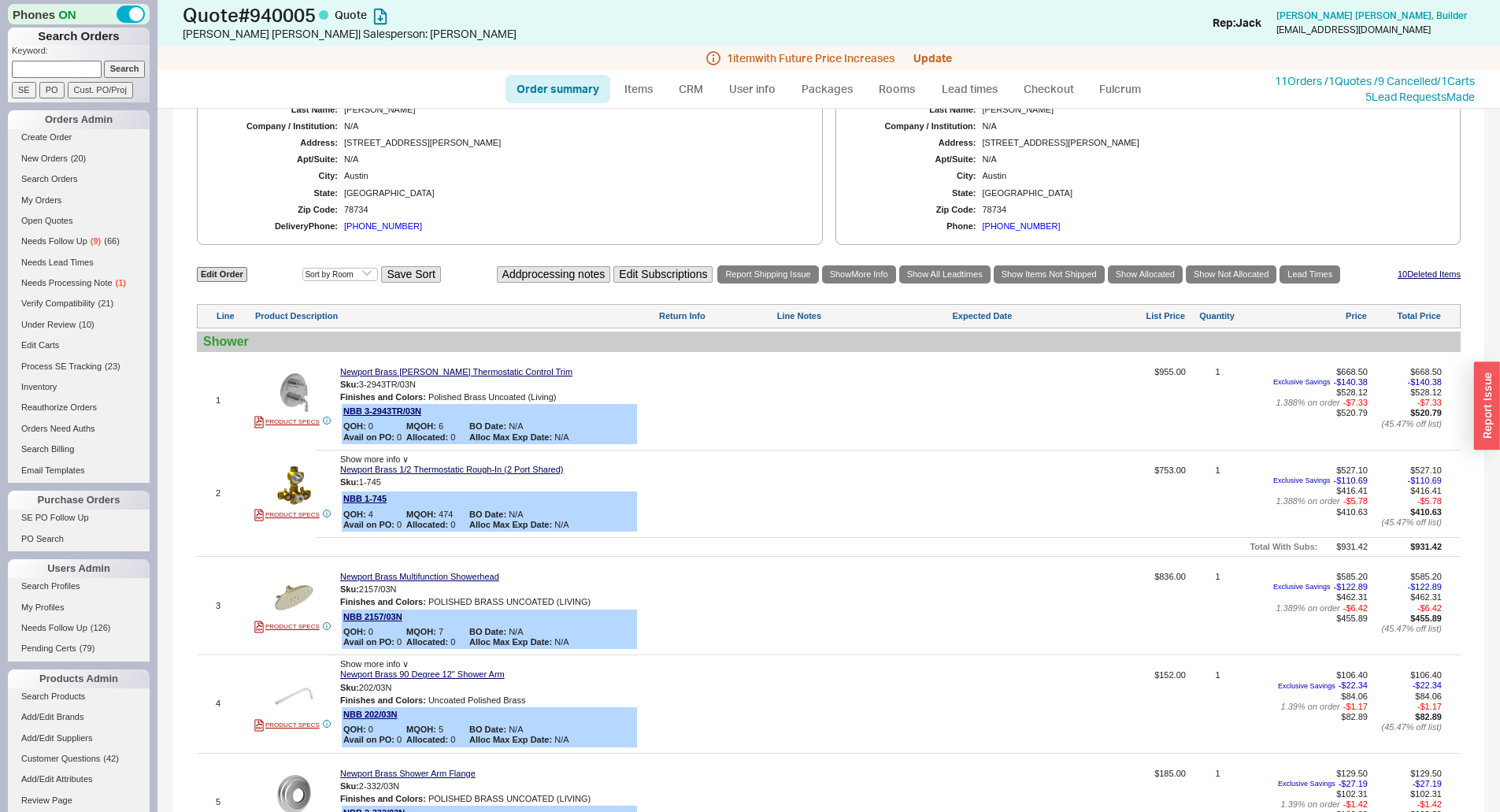
click at [849, 533] on div at bounding box center [862, 499] width 173 height 68
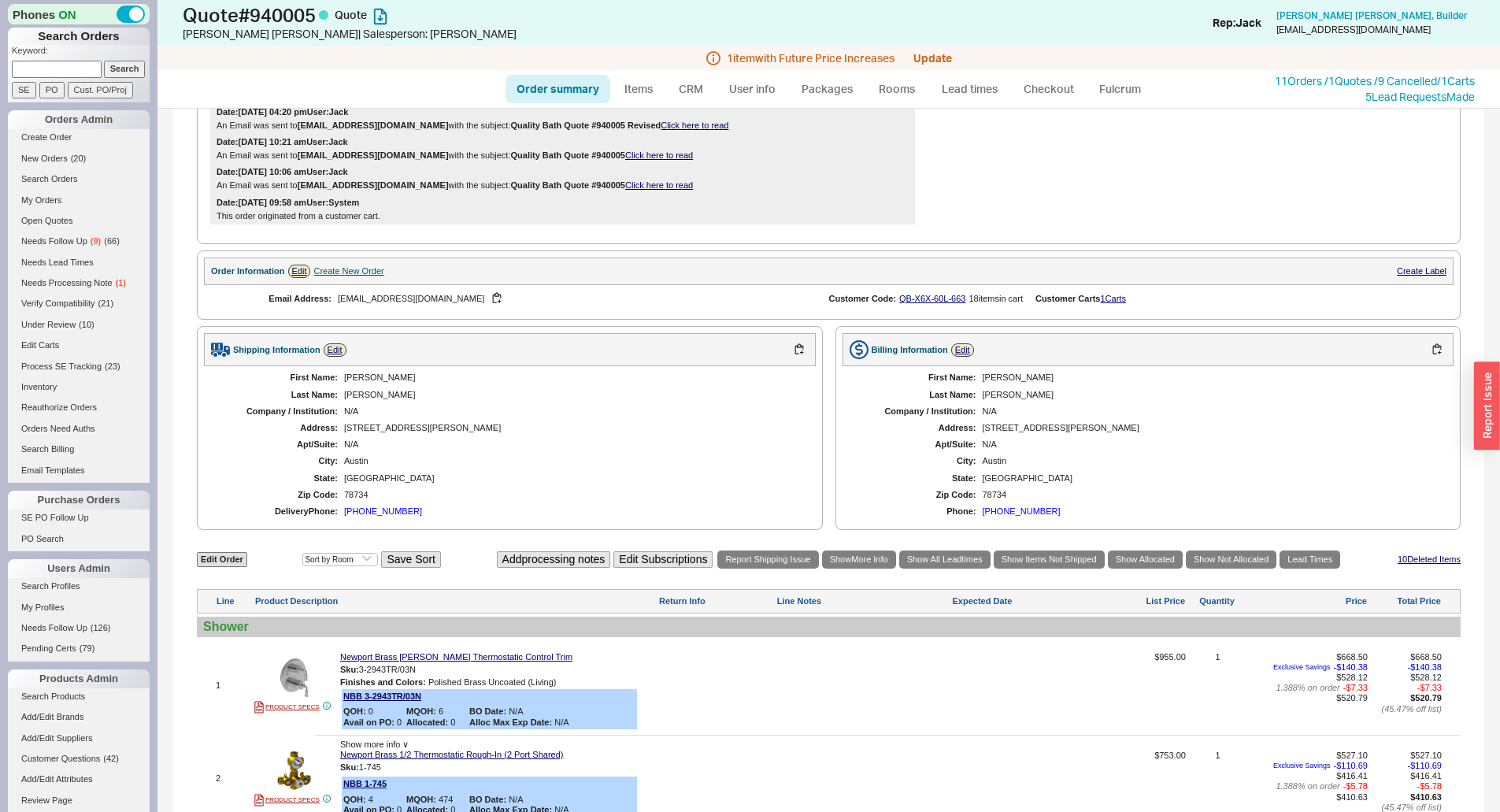
scroll to position [393, 0]
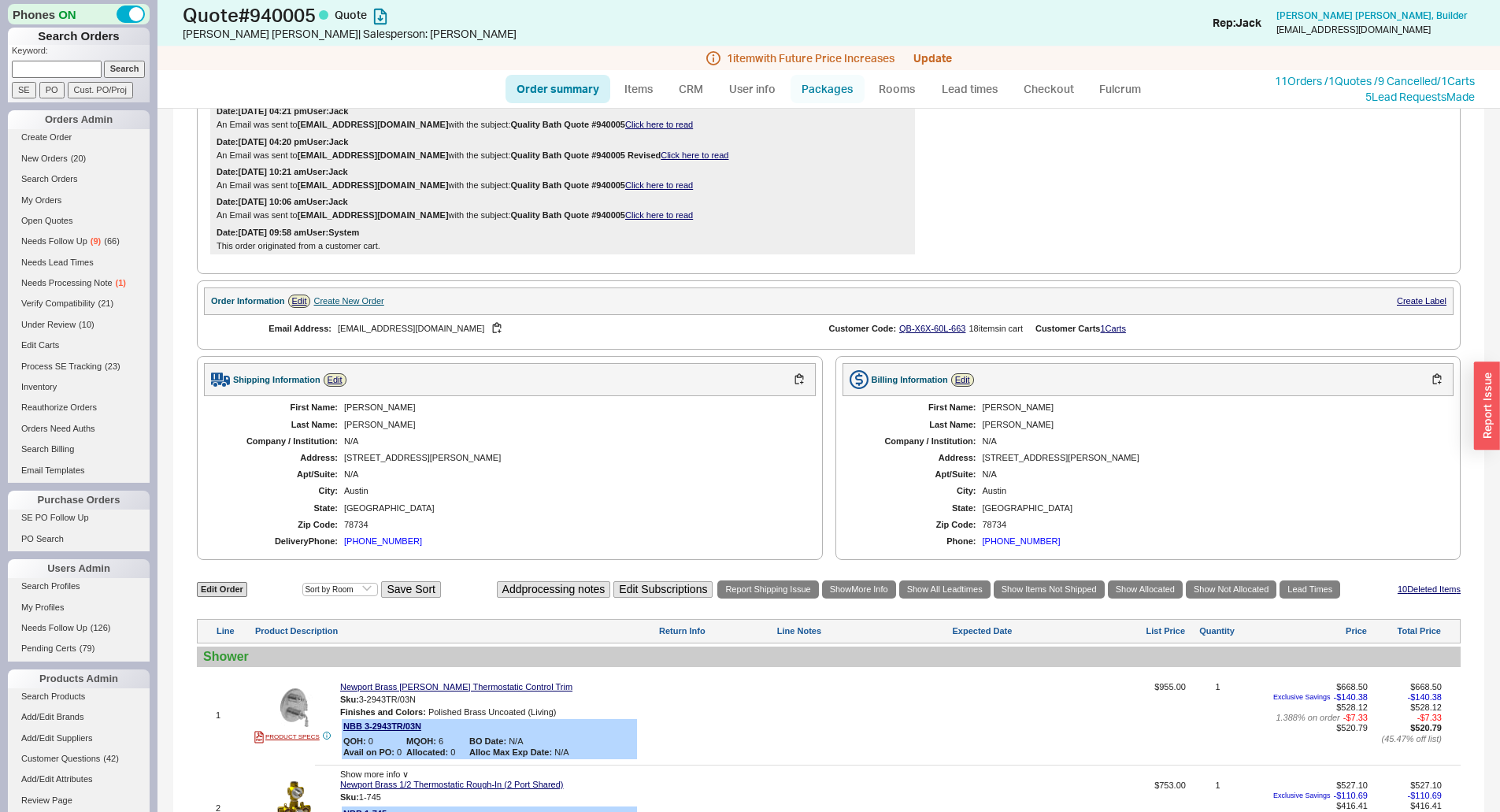
drag, startPoint x: 753, startPoint y: 229, endPoint x: 813, endPoint y: 76, distance: 164.3
click at [753, 229] on div "Date: 09/15/2025 09:58 am User: System This order originated from a customer ca…" at bounding box center [562, 239] width 705 height 30
click at [586, 94] on link "Order summary" at bounding box center [557, 89] width 105 height 28
select select "*"
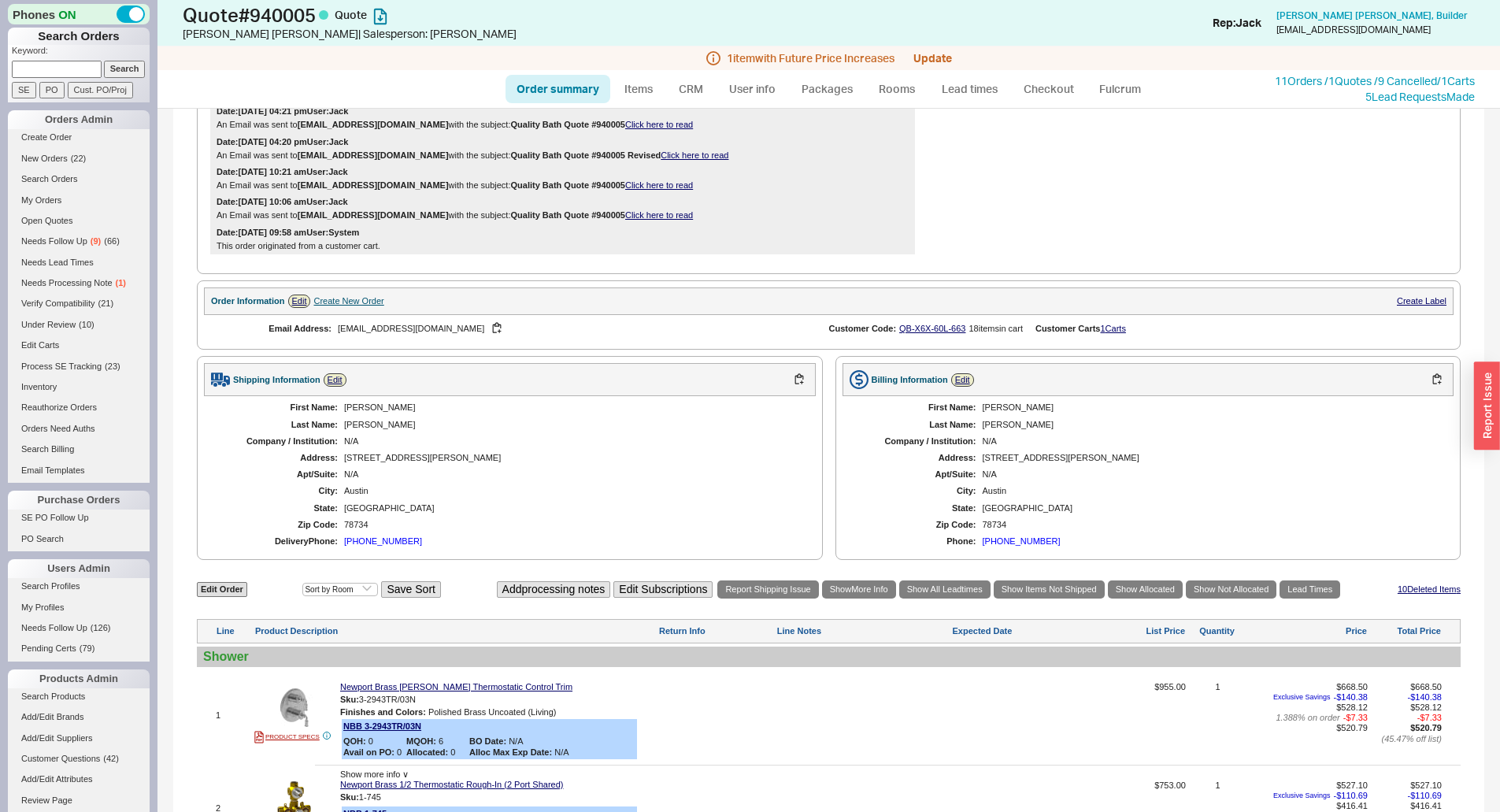
select select "LOW"
select select "3"
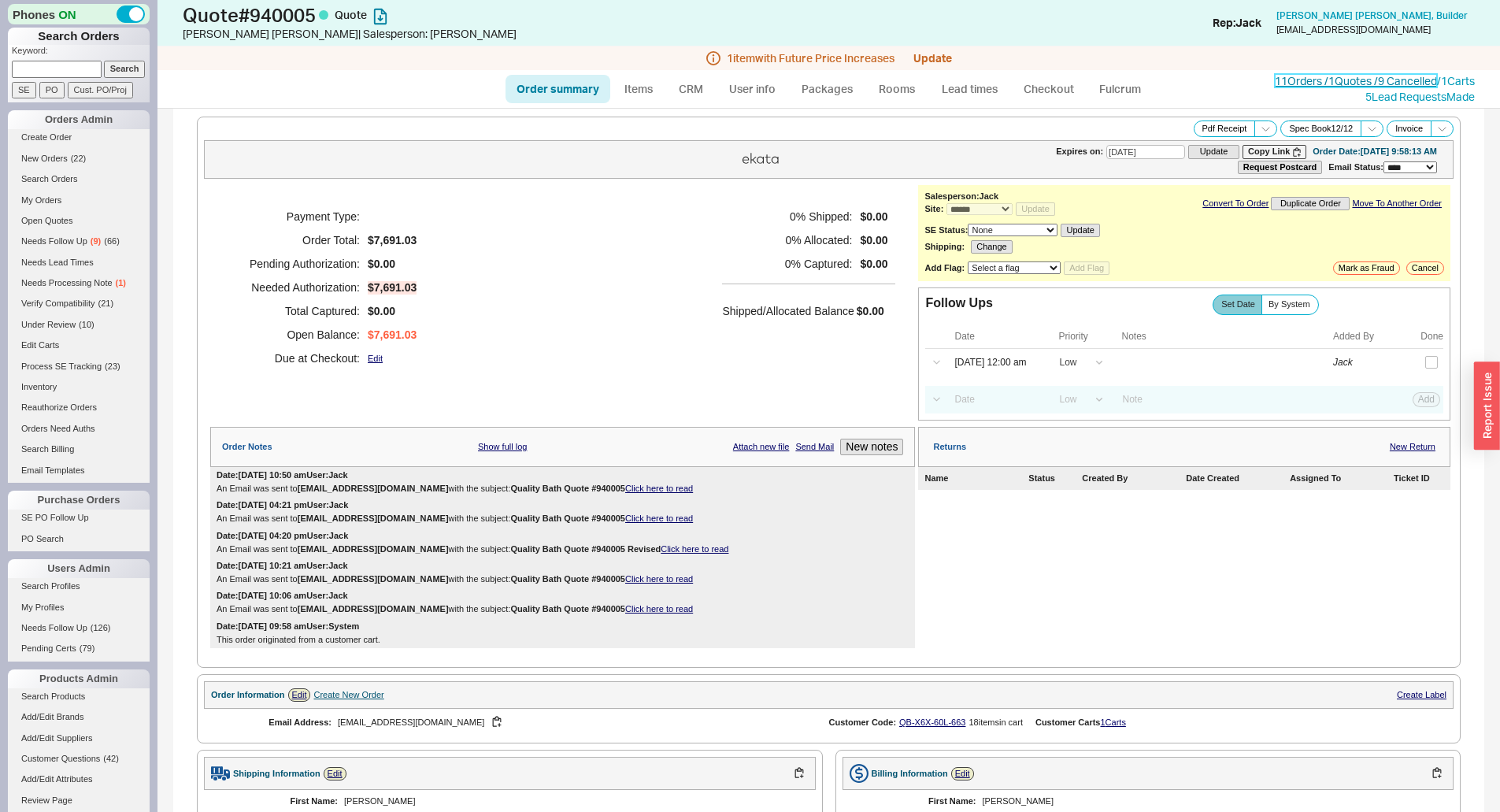
click at [1340, 79] on link "11 Orders / 1 Quotes / 9 Cancelled" at bounding box center [1356, 80] width 162 height 13
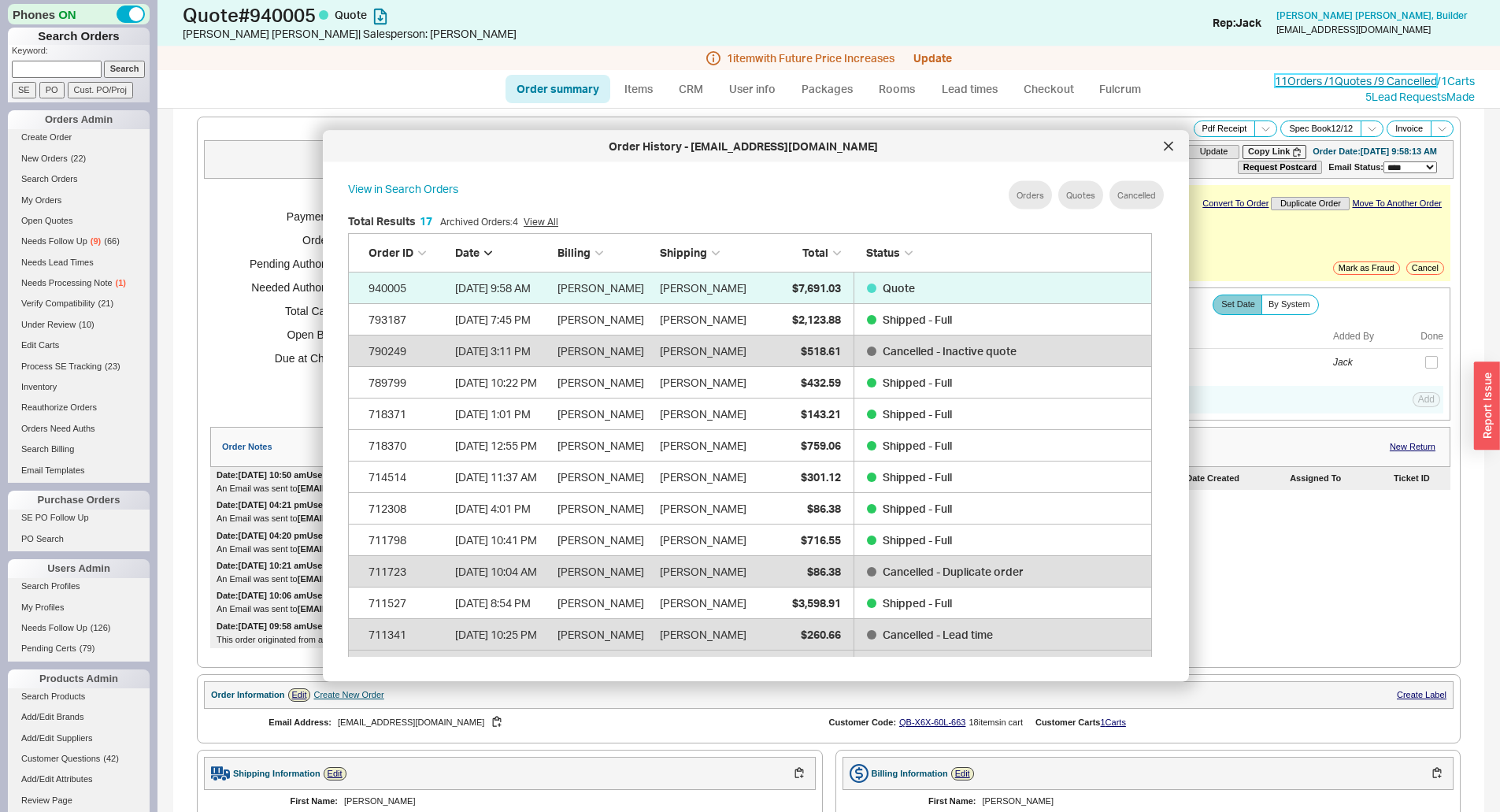
scroll to position [470, 817]
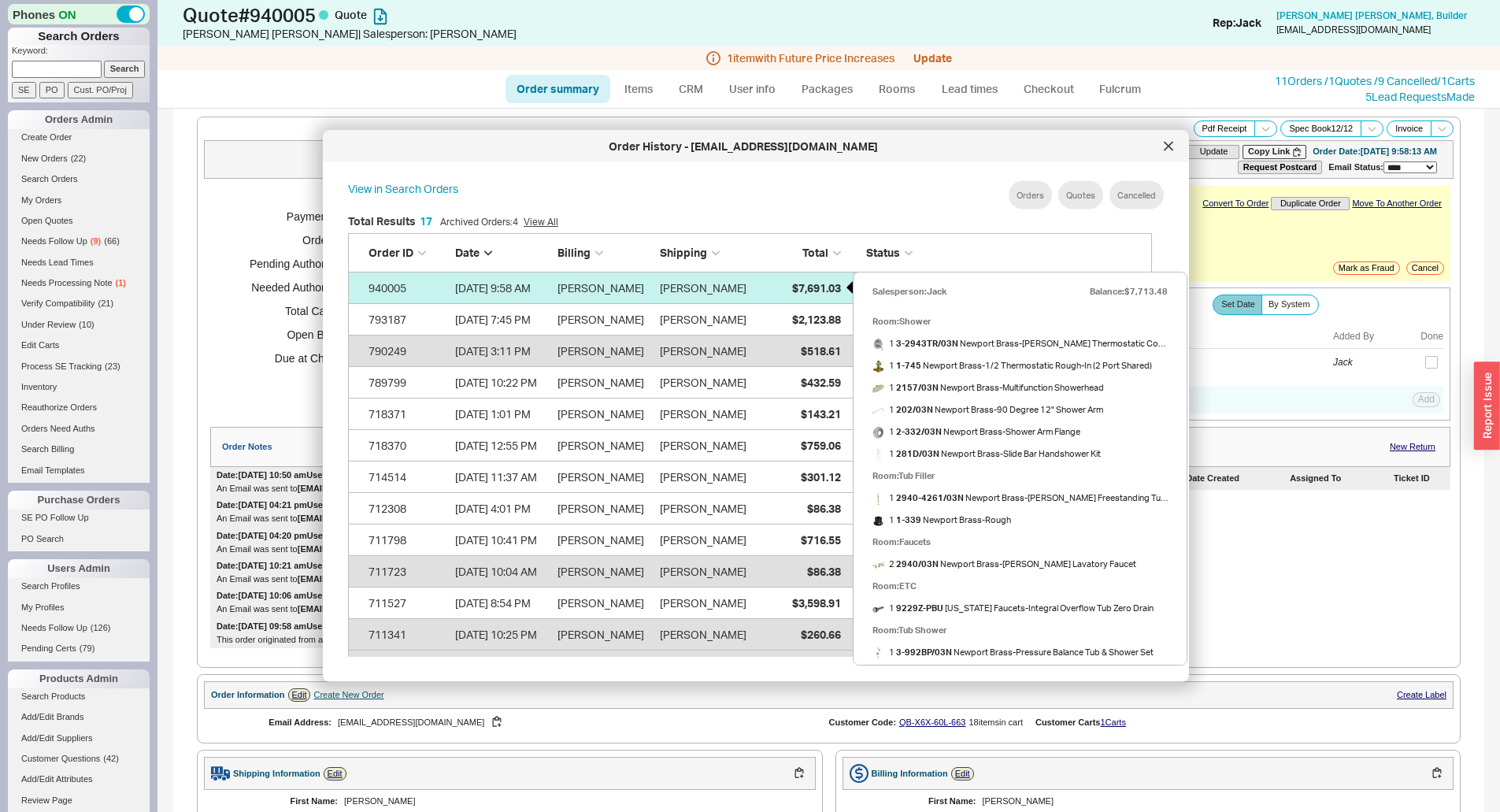
click at [810, 294] on span "$7,691.03" at bounding box center [816, 287] width 49 height 13
select select "*"
select select "LOW"
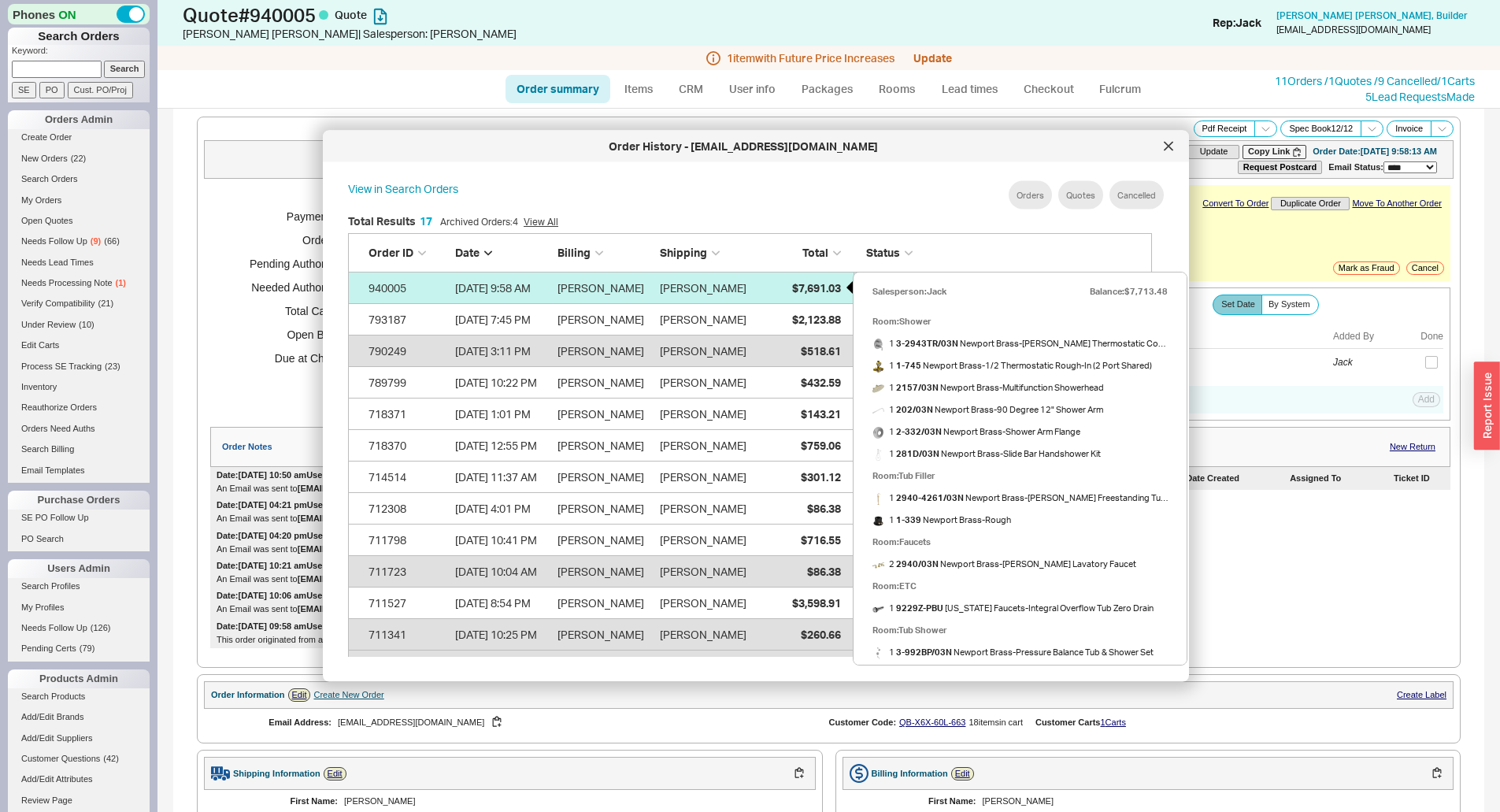
select select "3"
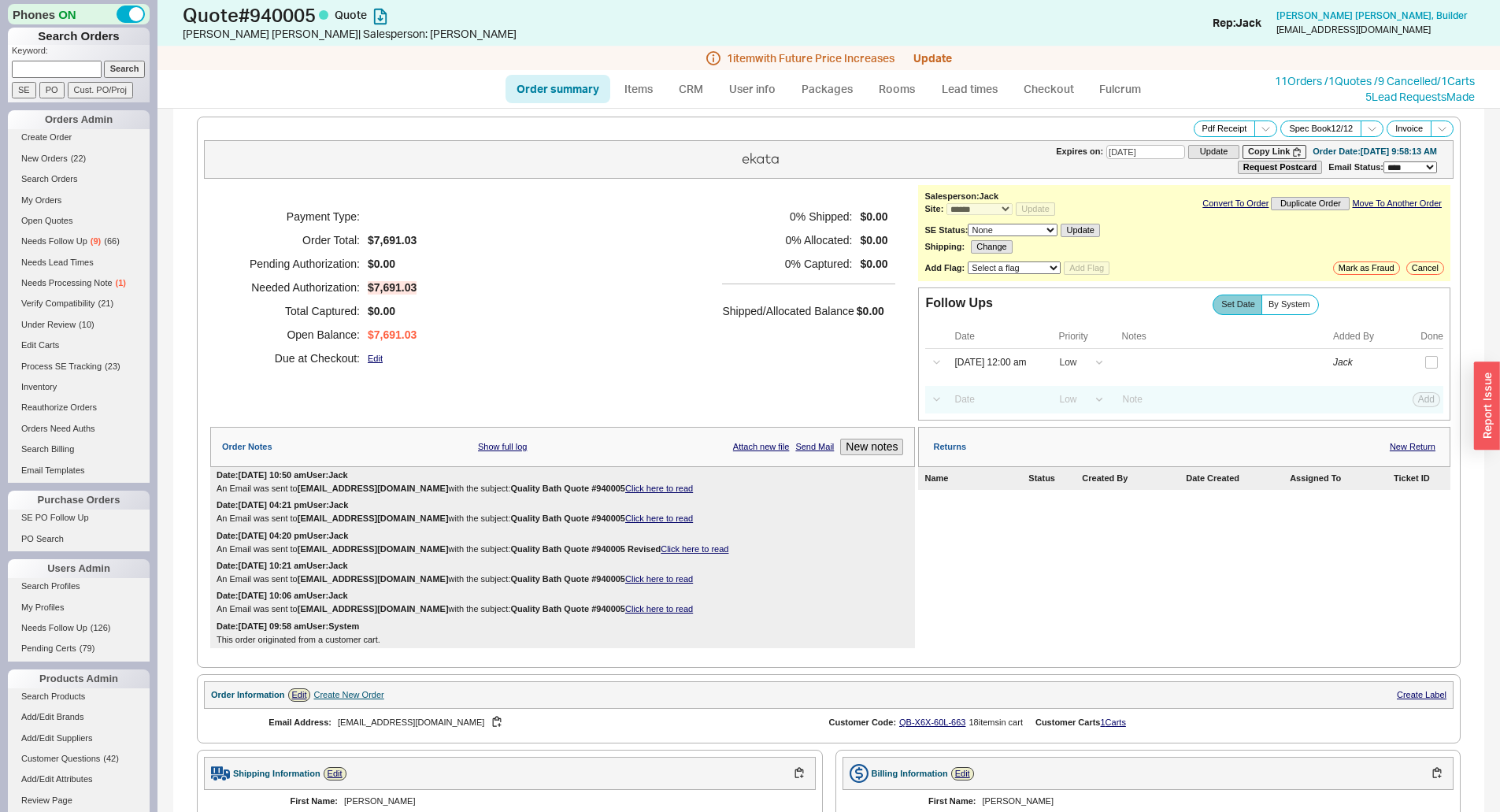
click at [695, 306] on div "Payment Type: Order Total: $7,691.03 Pending Authorization: $0.00 Needed Author…" at bounding box center [562, 287] width 705 height 205
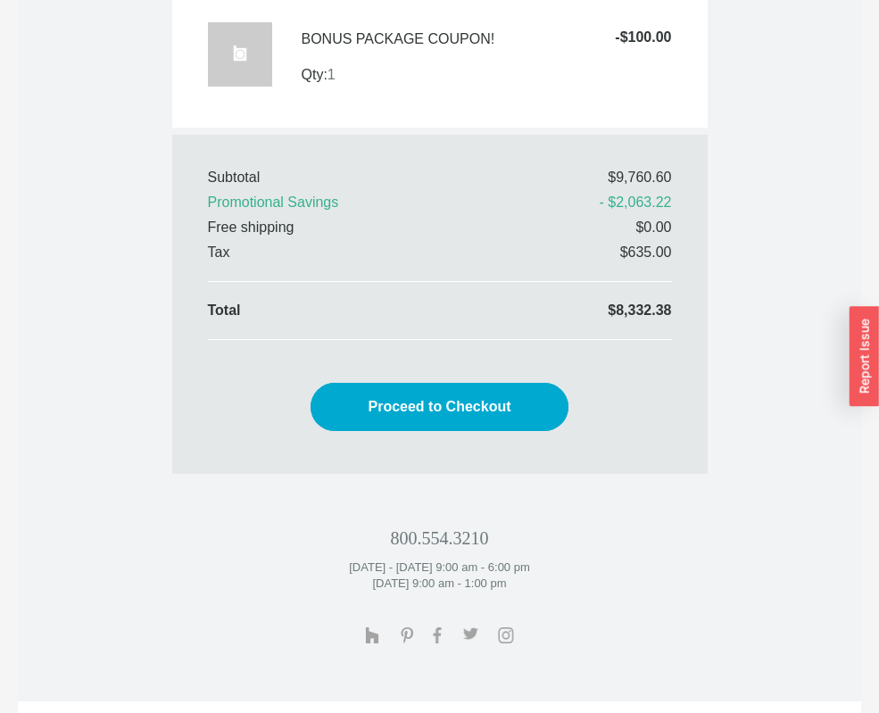
scroll to position [4804, 0]
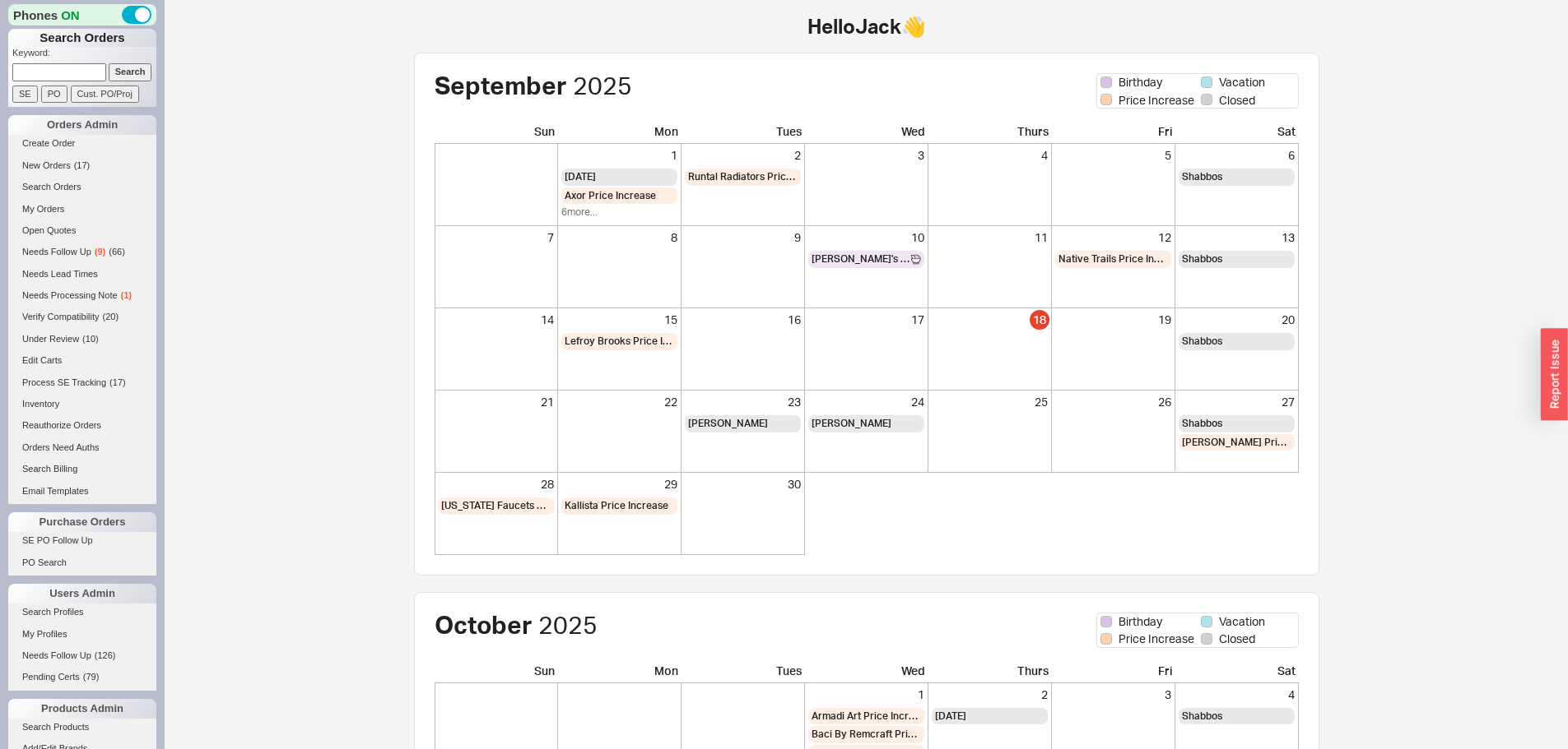
click at [55, 70] on input at bounding box center [59, 72] width 94 height 18
type input "3477822068"
click at [109, 64] on input "Search" at bounding box center [130, 72] width 43 height 18
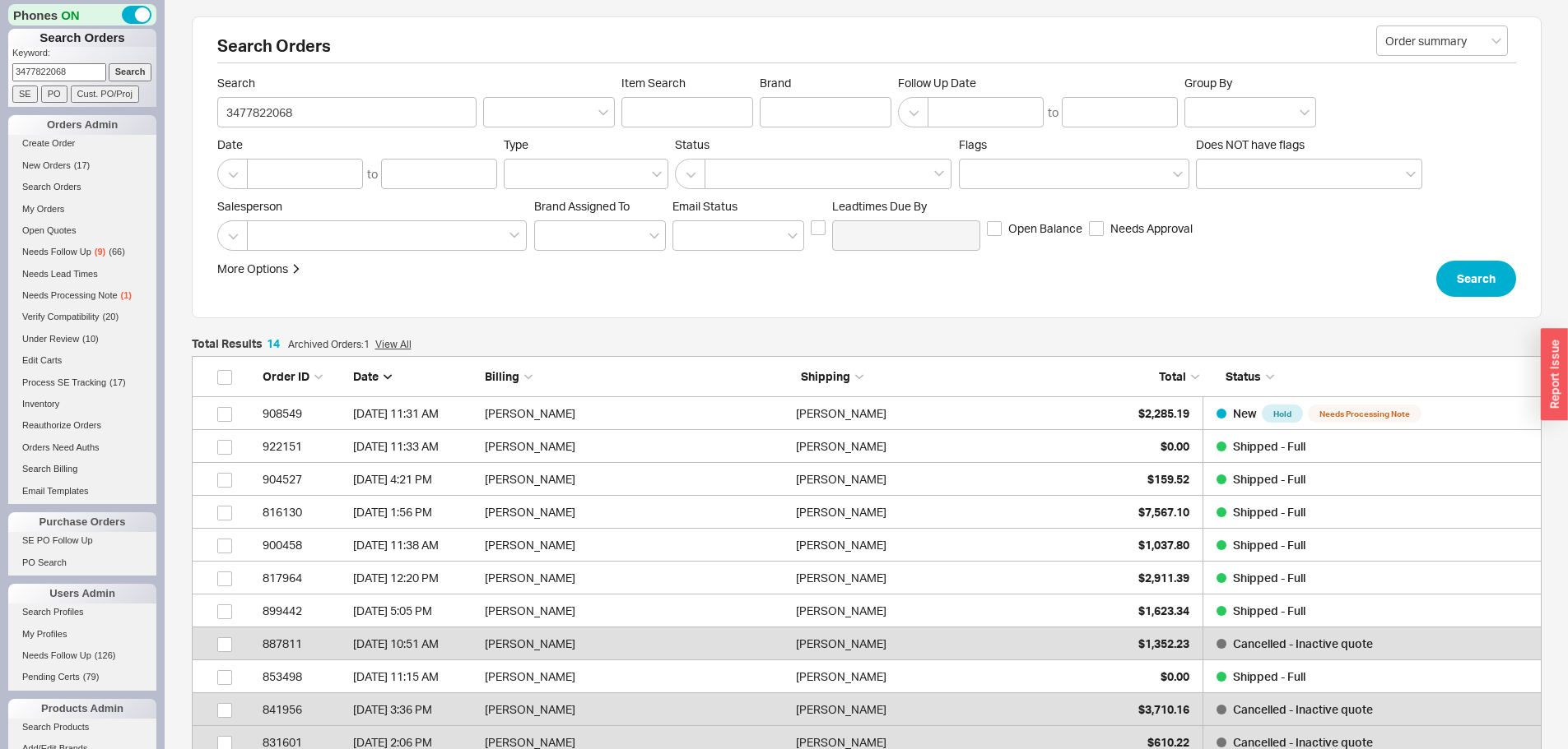
scroll to position [489, 1338]
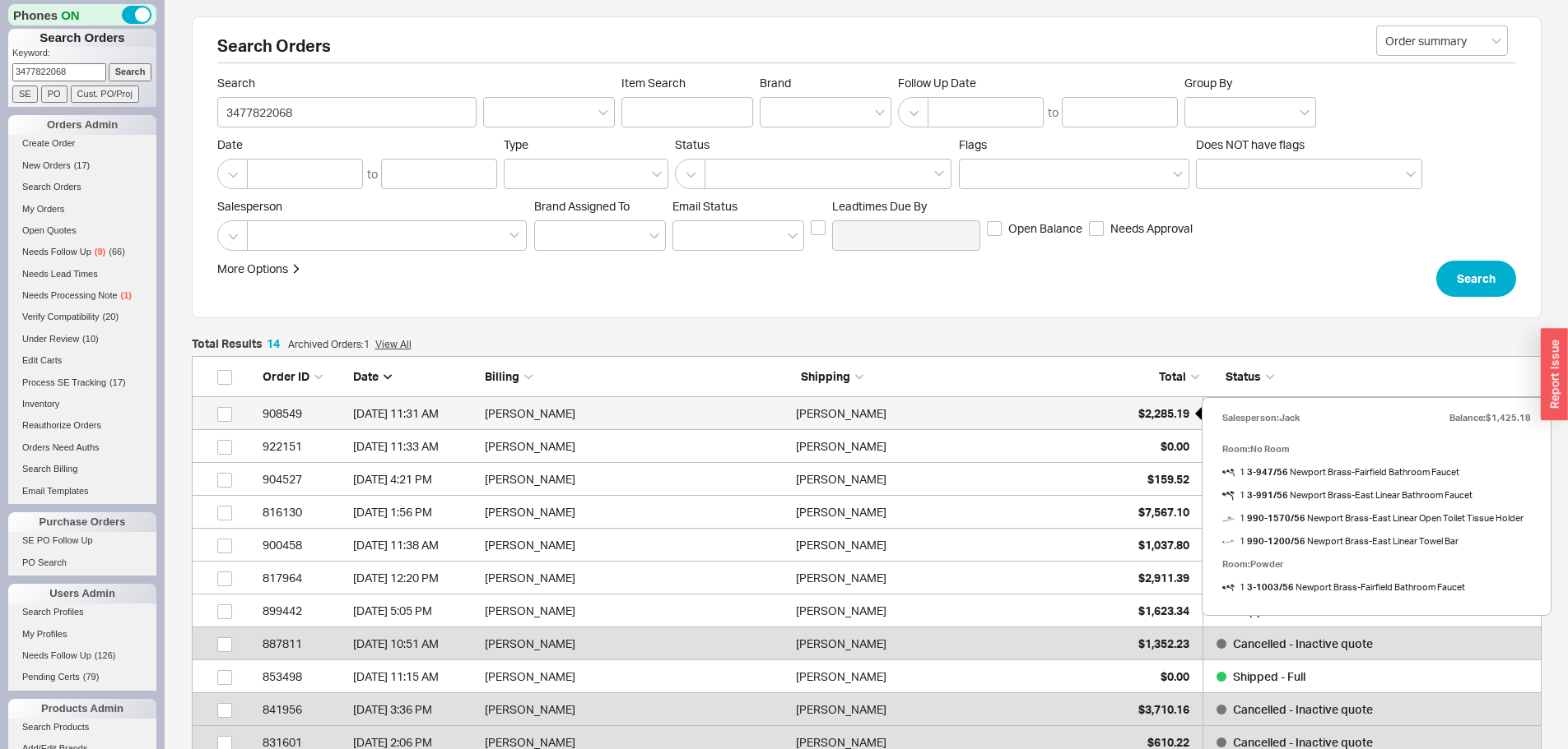
click at [1132, 416] on div "$2,285.19" at bounding box center [1148, 414] width 82 height 33
select select "*"
select select "LOW"
select select "3"
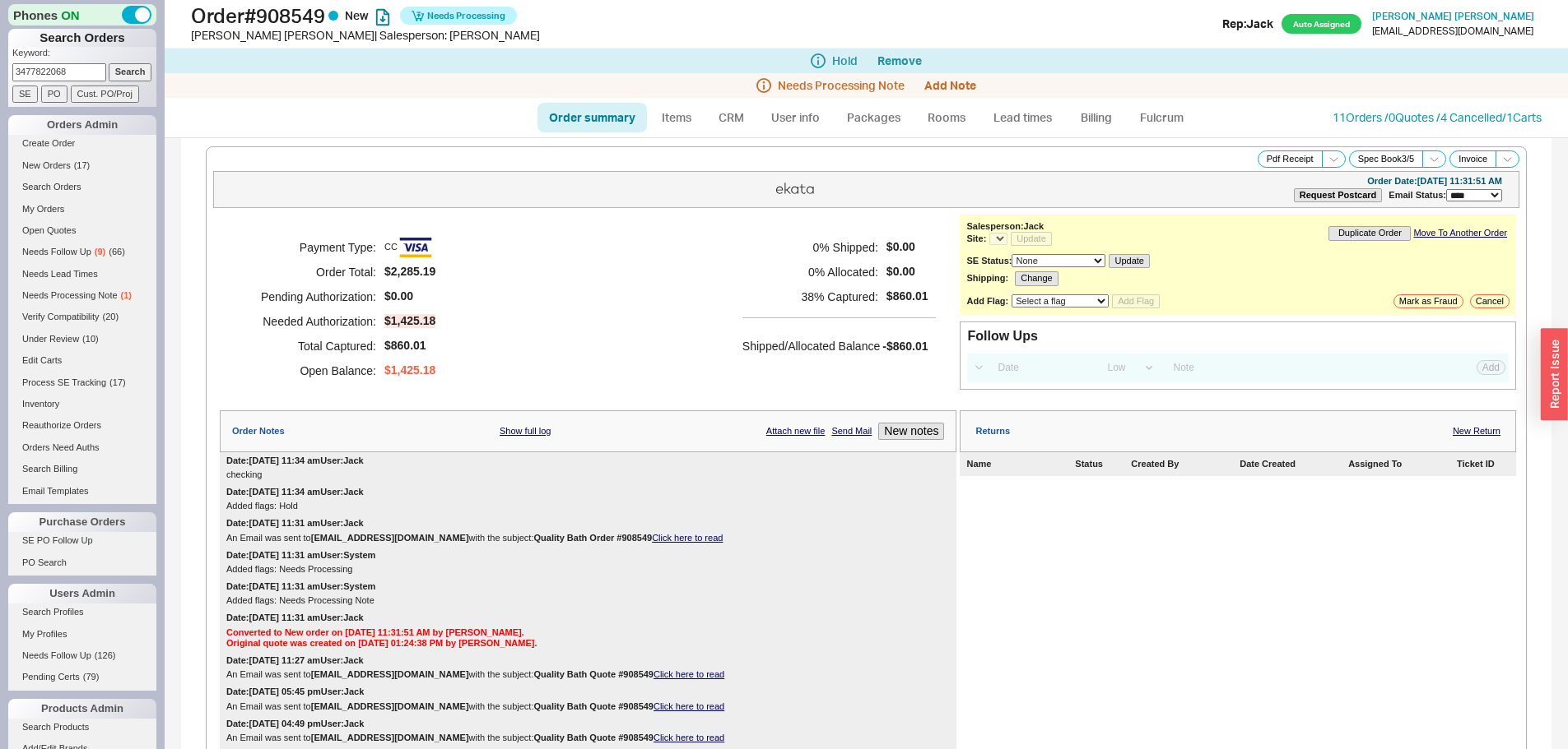
select select "*"
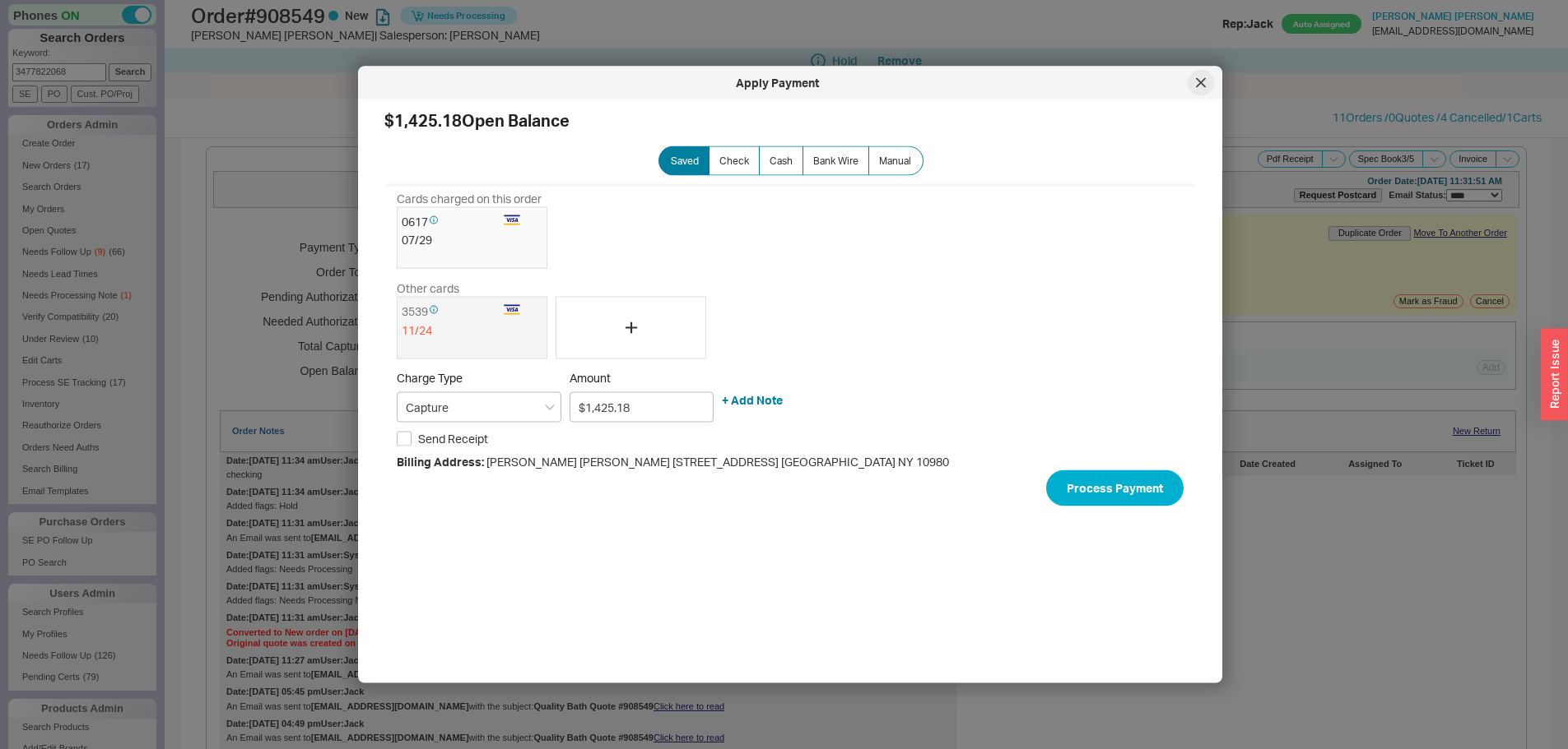
click at [1201, 78] on icon at bounding box center [1200, 83] width 10 height 10
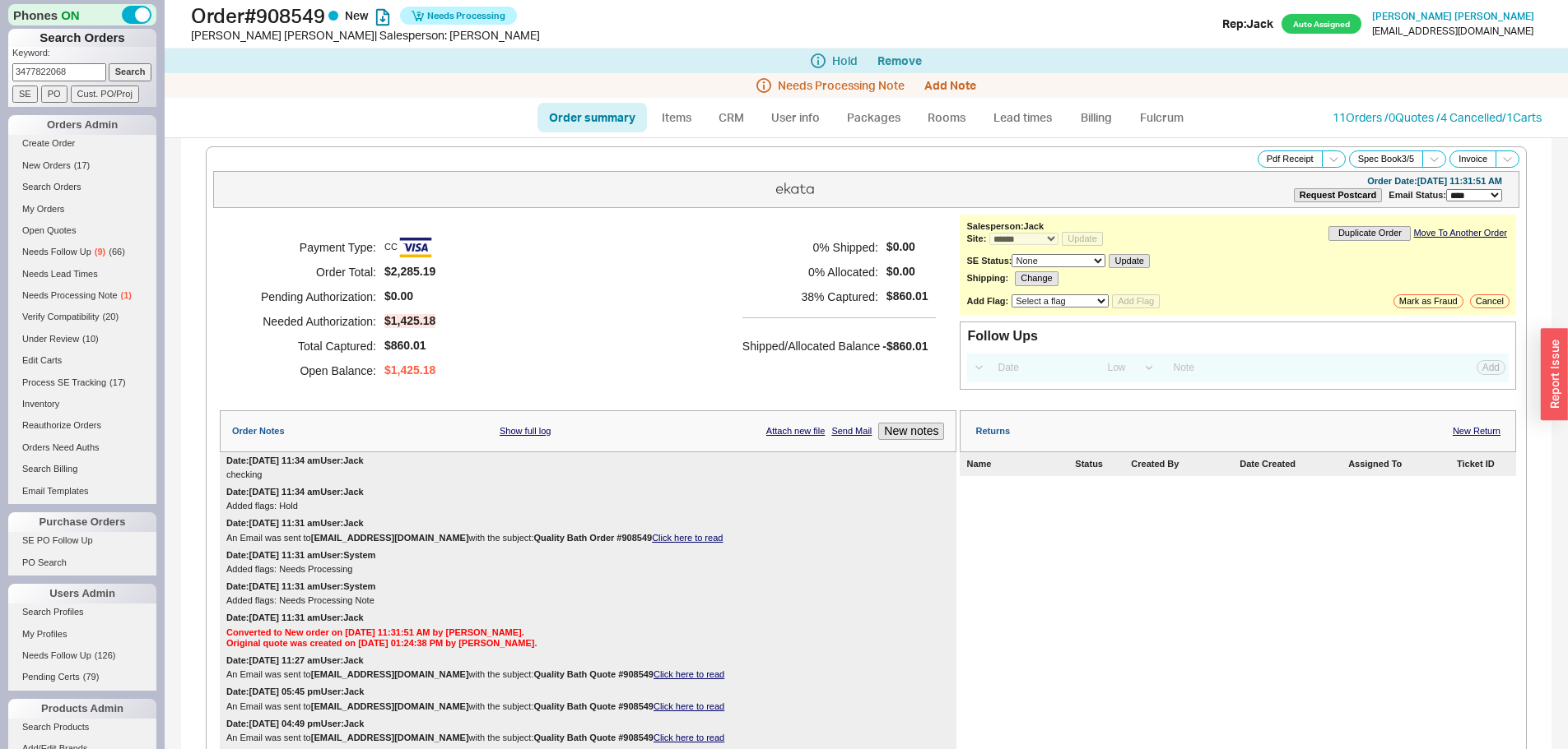
click at [840, 250] on h5 "0 % Shipped:" at bounding box center [809, 247] width 136 height 25
click at [866, 298] on h5 "38 % Captured:" at bounding box center [809, 297] width 136 height 25
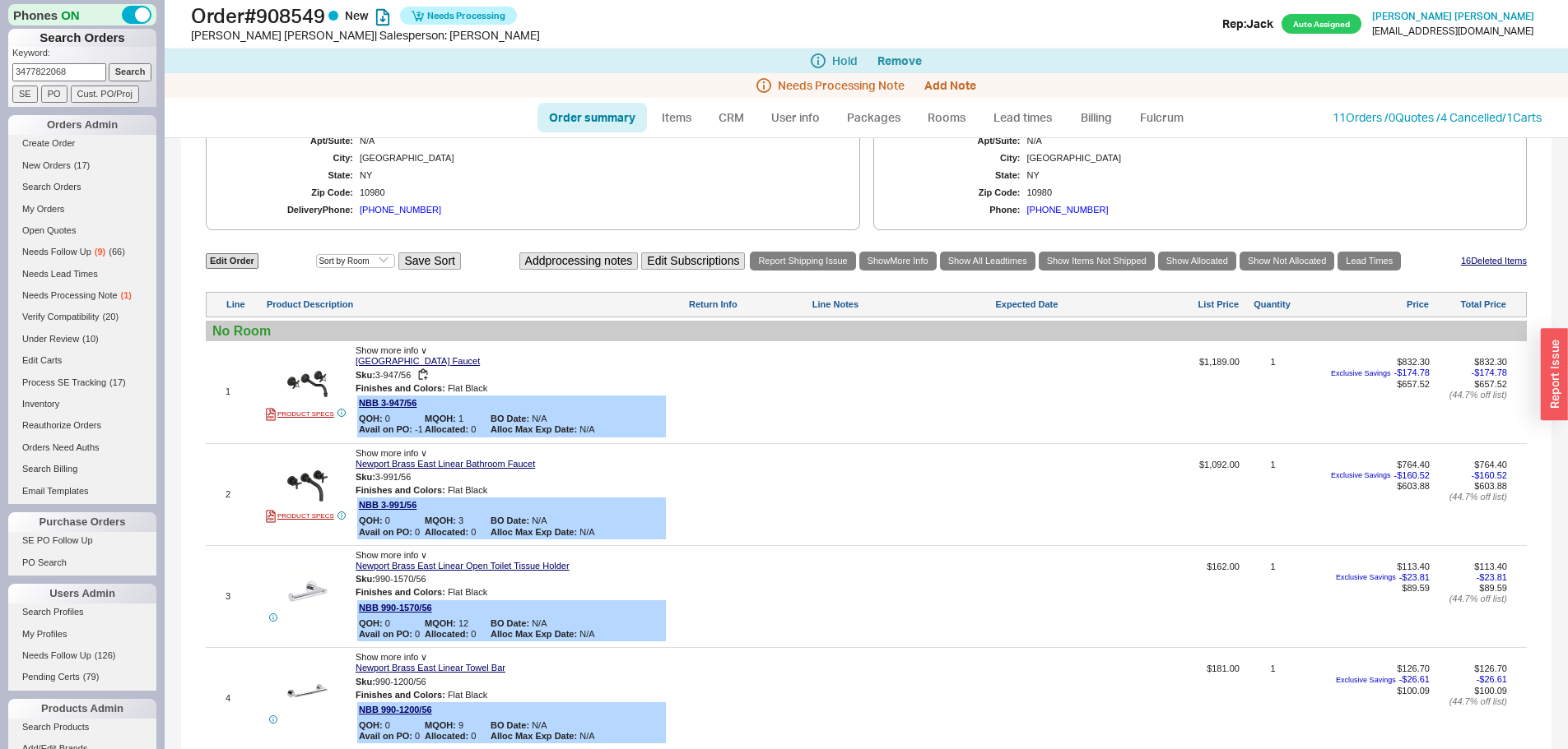
scroll to position [1283, 0]
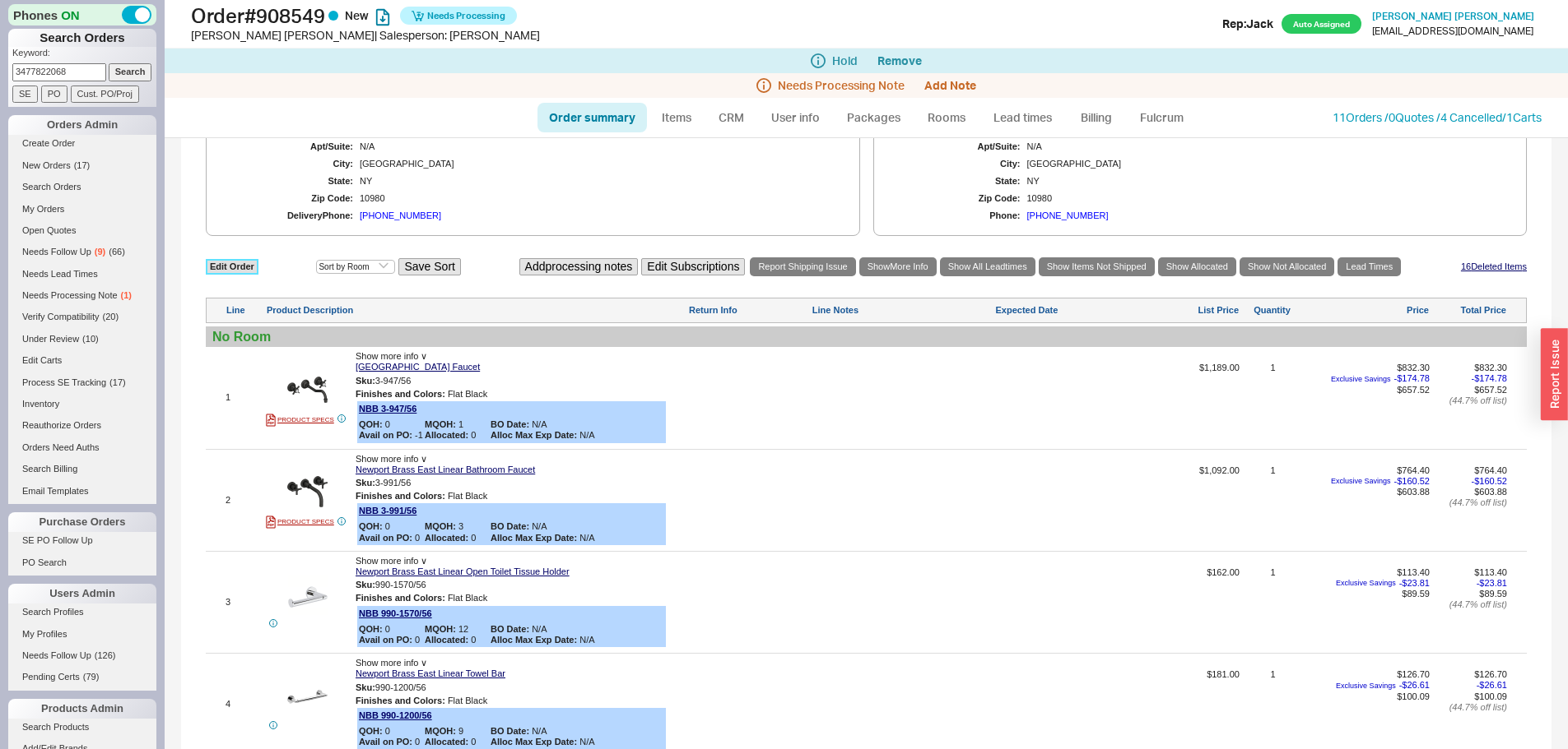
click at [250, 269] on link "Edit Order" at bounding box center [231, 266] width 53 height 16
select select "3"
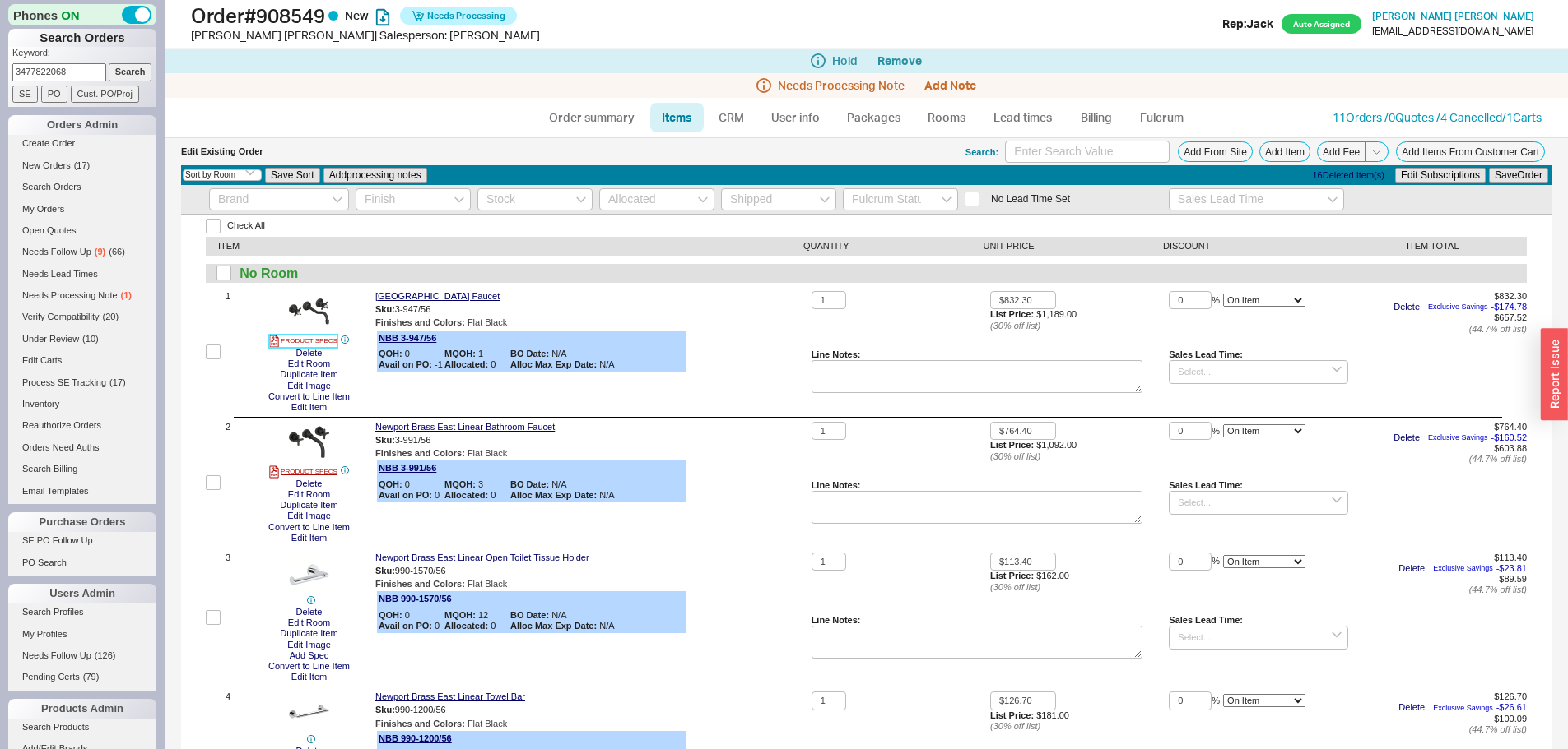
click at [313, 339] on link "PRODUCT SPECS" at bounding box center [303, 341] width 68 height 13
click at [757, 250] on div "ITEM" at bounding box center [511, 247] width 585 height 11
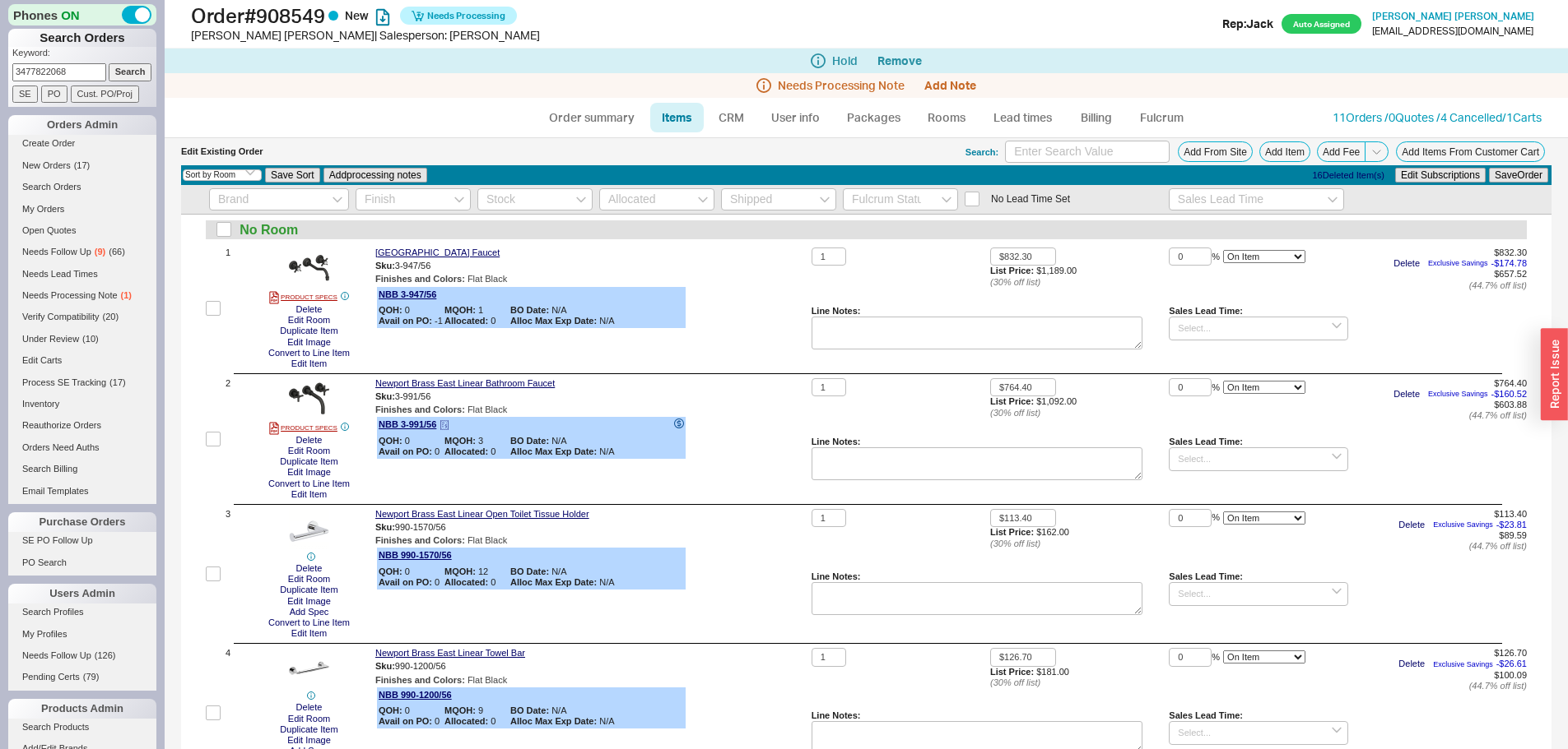
scroll to position [82, 0]
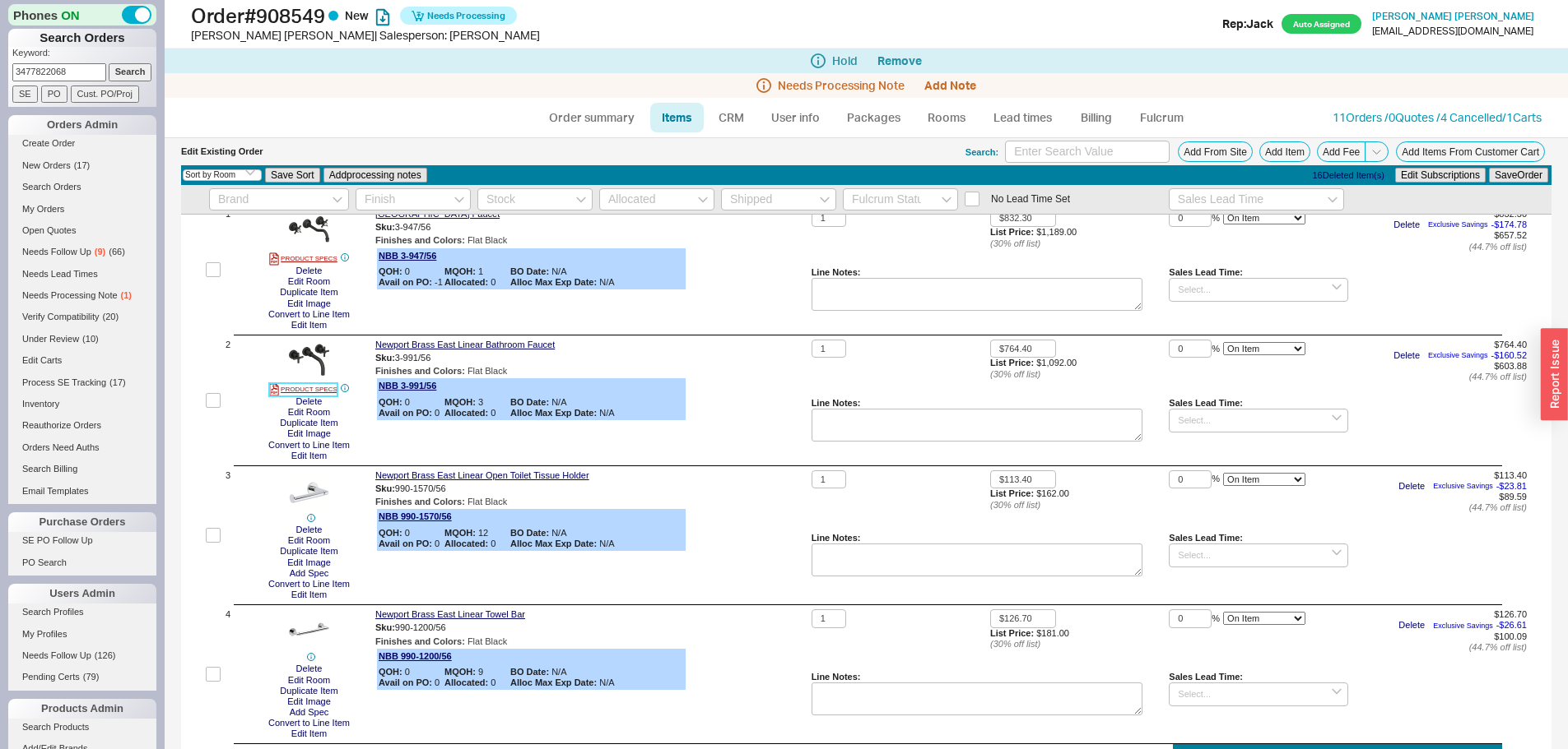
click at [319, 389] on link "PRODUCT SPECS" at bounding box center [303, 390] width 68 height 13
click at [758, 334] on div "Check All ITEM QUANTITY UNIT PRICE DISCOUNT ITEM TOTAL No Room 1 PRODUCT SPECS …" at bounding box center [866, 698] width 1371 height 1131
click at [743, 270] on div "Newport Brass Fairfield Bathroom Faucet Sku: 3-947/56 Finishes and Colors : Fla…" at bounding box center [590, 270] width 430 height 122
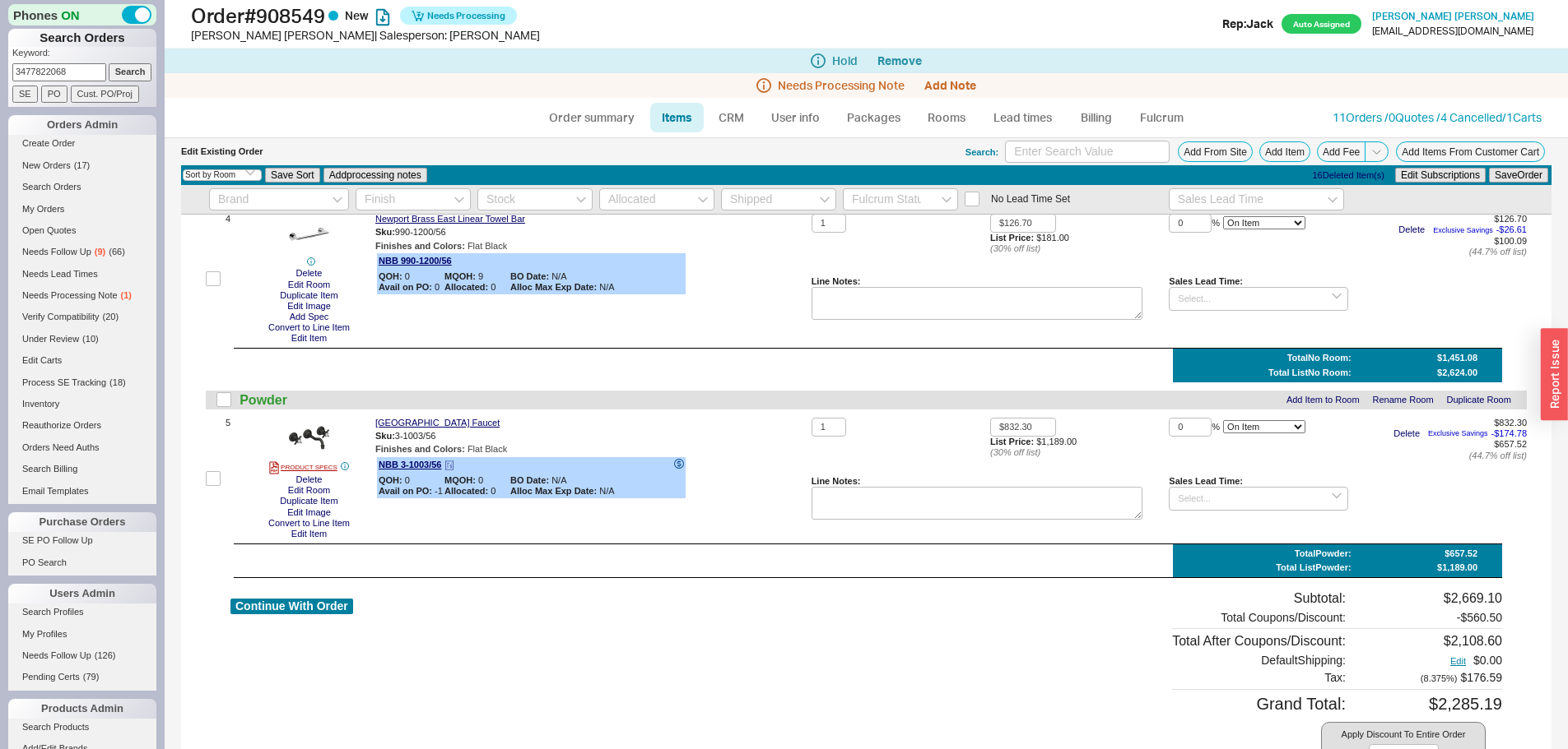
scroll to position [494, 0]
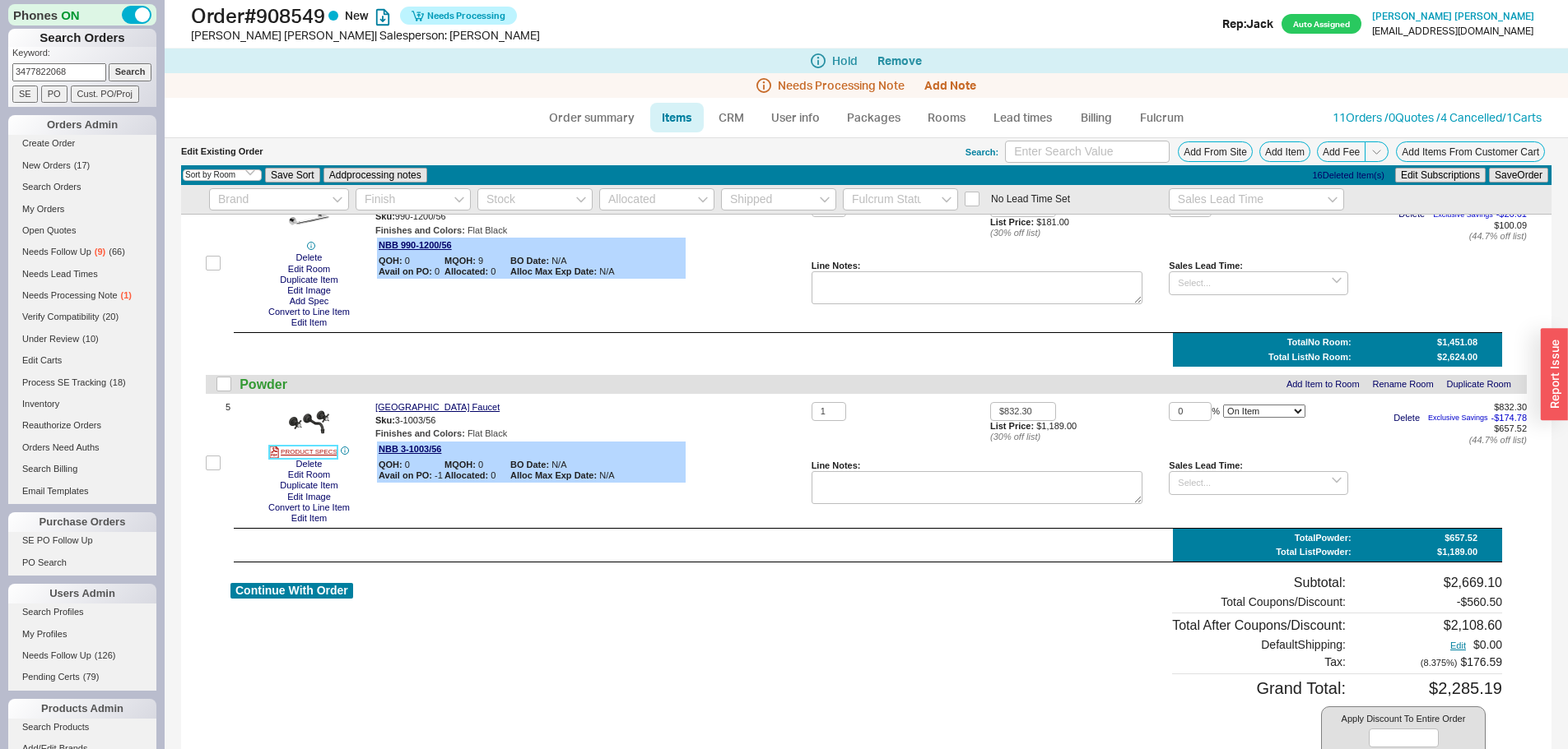
click at [301, 449] on link "PRODUCT SPECS" at bounding box center [303, 452] width 68 height 13
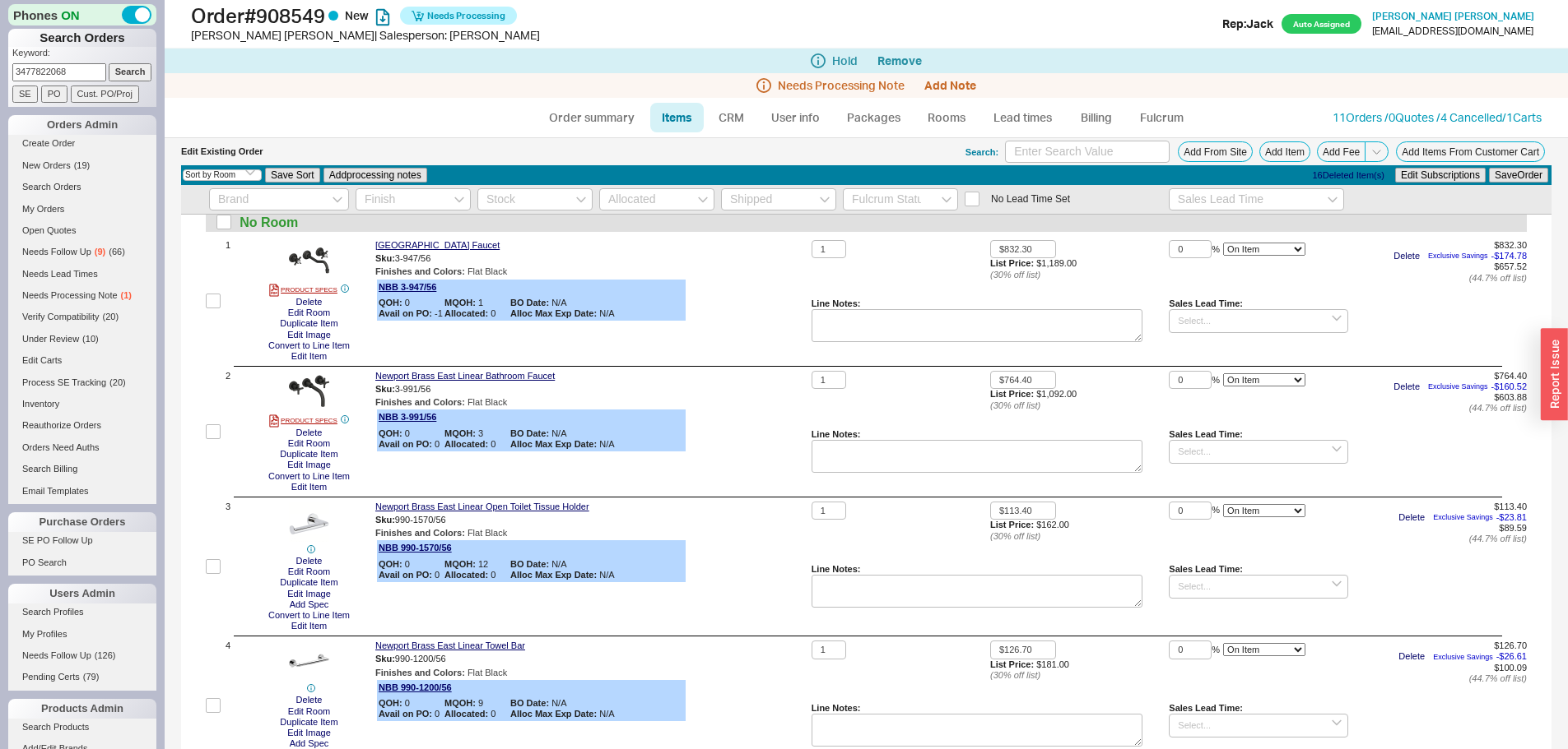
scroll to position [0, 0]
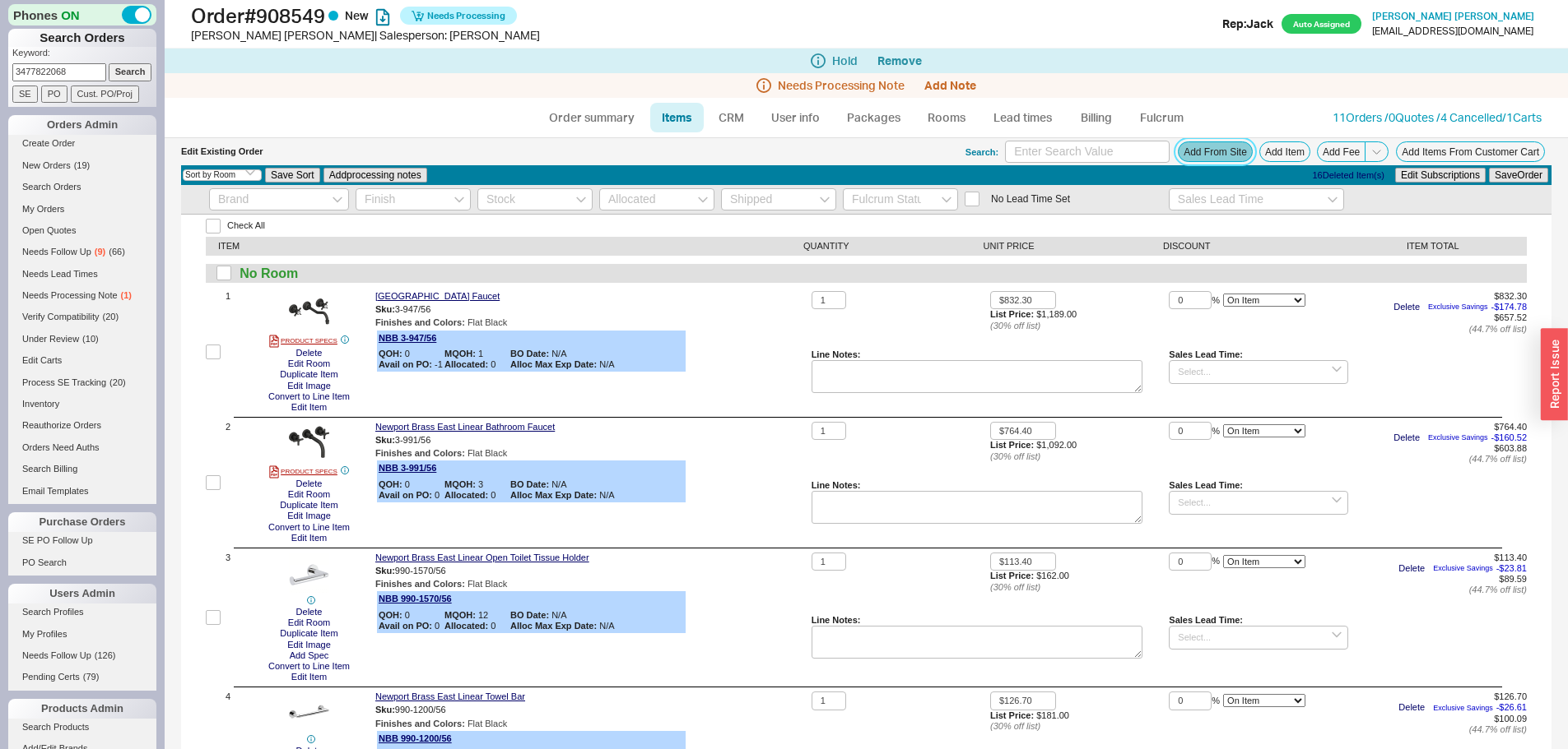
click at [1225, 159] on button "Add From Site" at bounding box center [1215, 152] width 75 height 20
click at [311, 355] on button "Delete" at bounding box center [309, 354] width 36 height 11
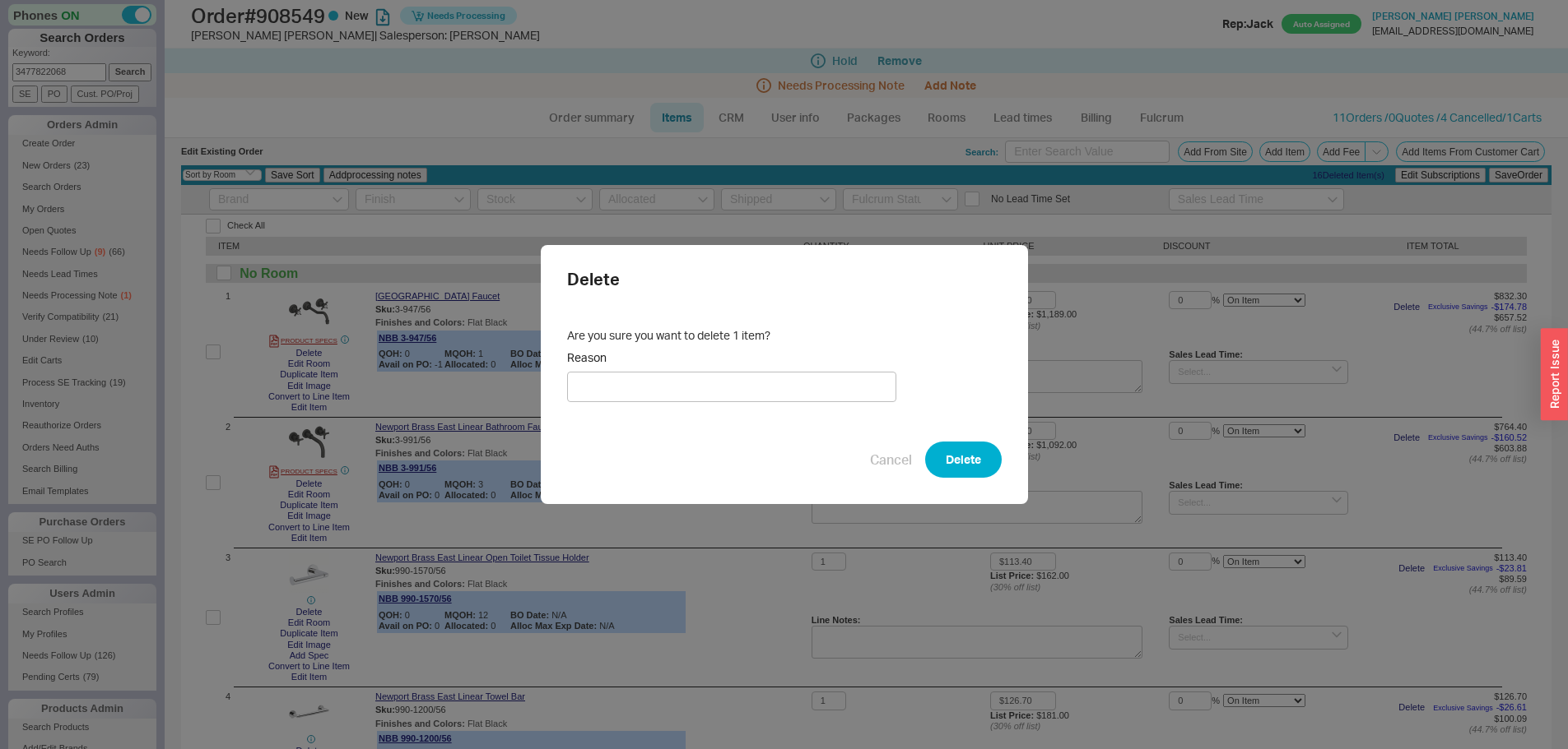
click at [913, 439] on div "Delete Are you sure you want to delete 1 item? Reason Cancel Delete" at bounding box center [784, 374] width 488 height 259
click at [941, 450] on button "Delete" at bounding box center [963, 459] width 77 height 36
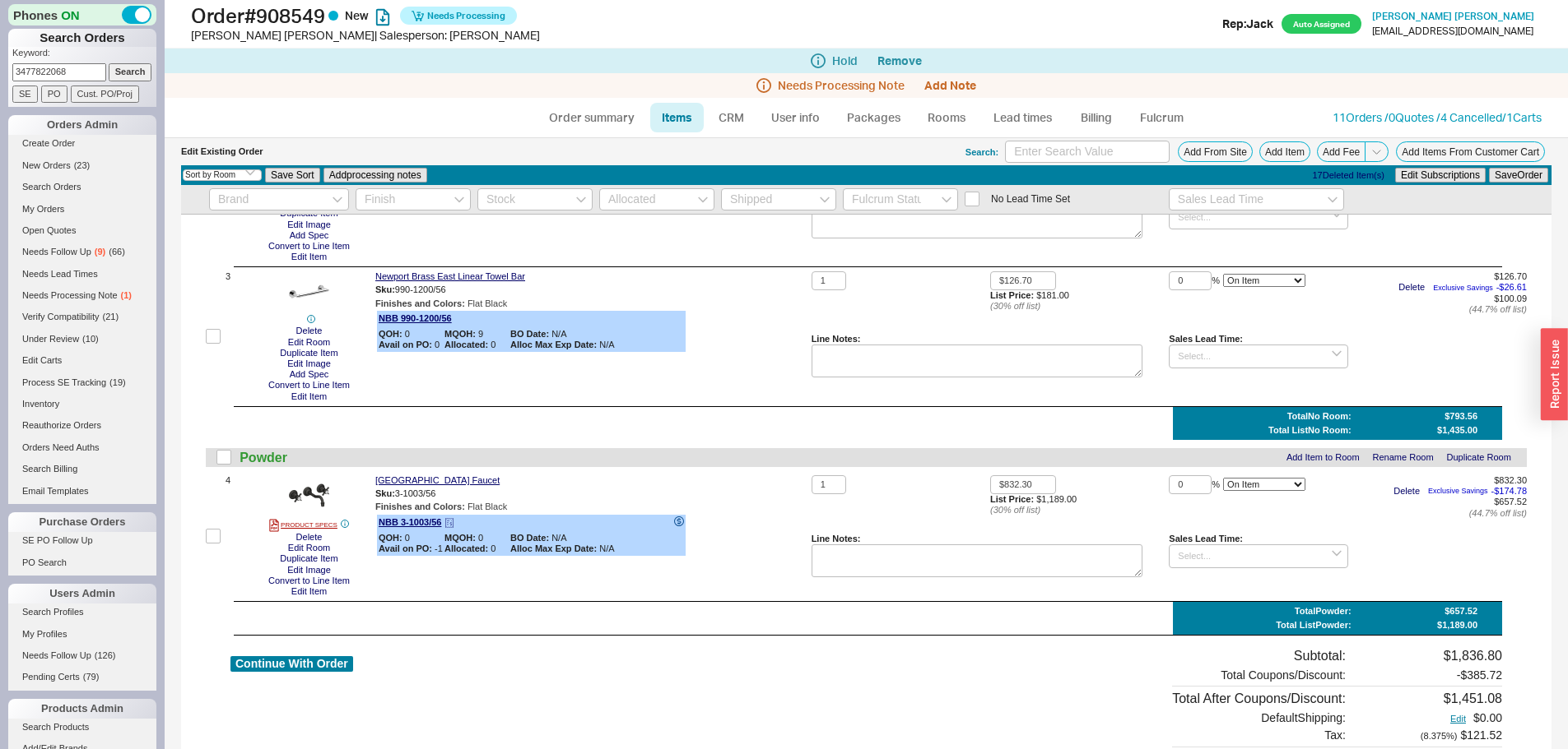
scroll to position [329, 0]
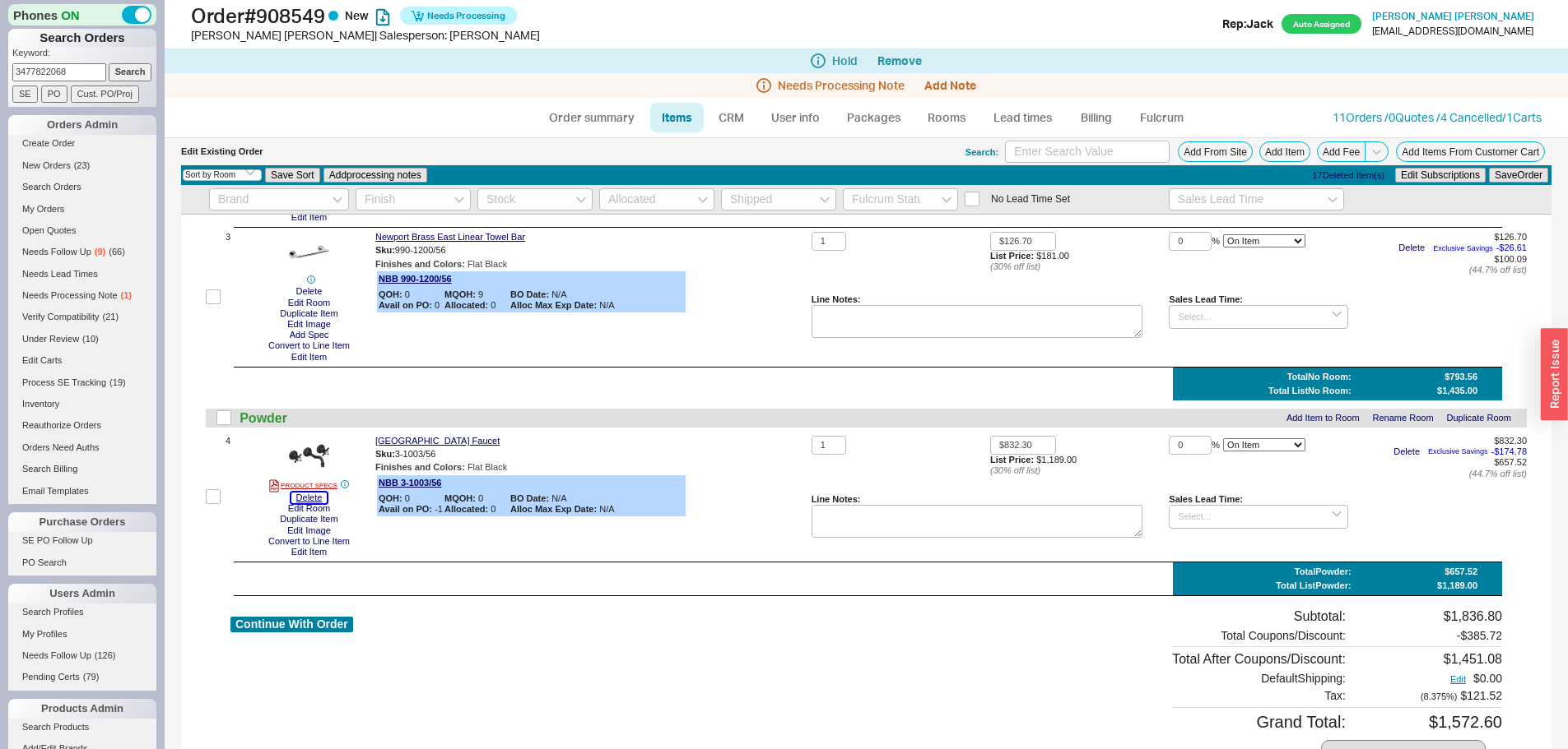
click at [295, 496] on button "Delete" at bounding box center [309, 498] width 36 height 11
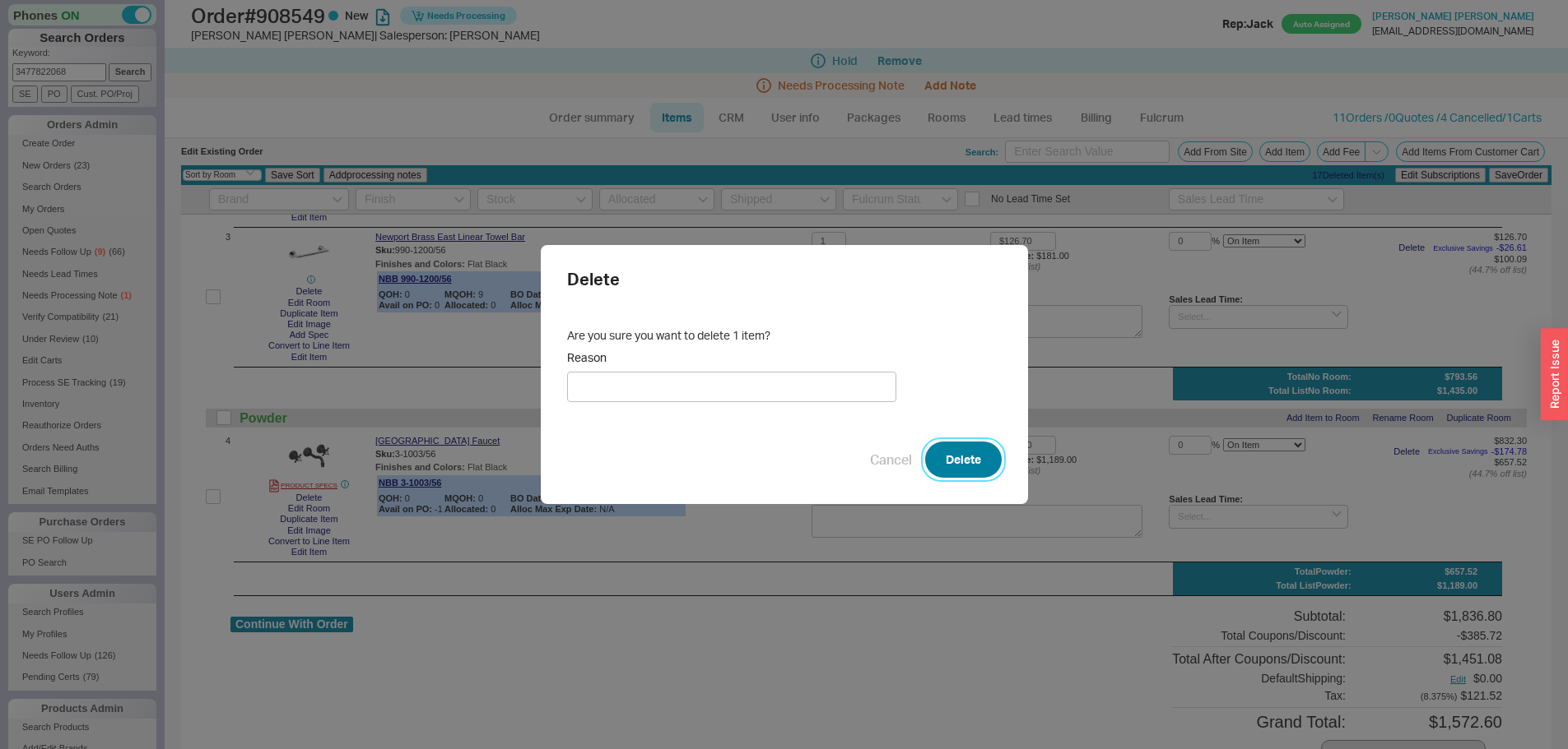
click at [949, 472] on button "Delete" at bounding box center [963, 459] width 77 height 36
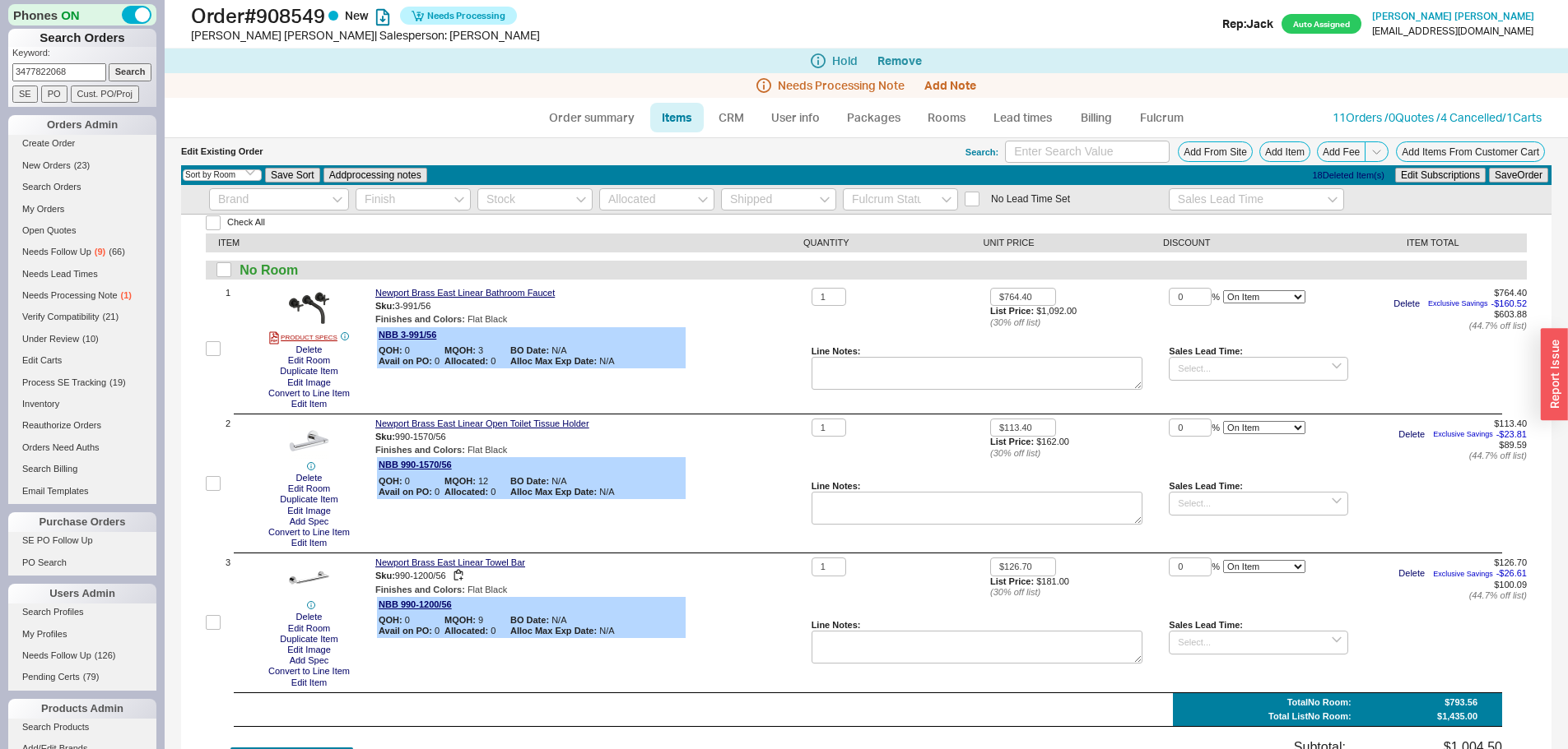
scroll to position [0, 0]
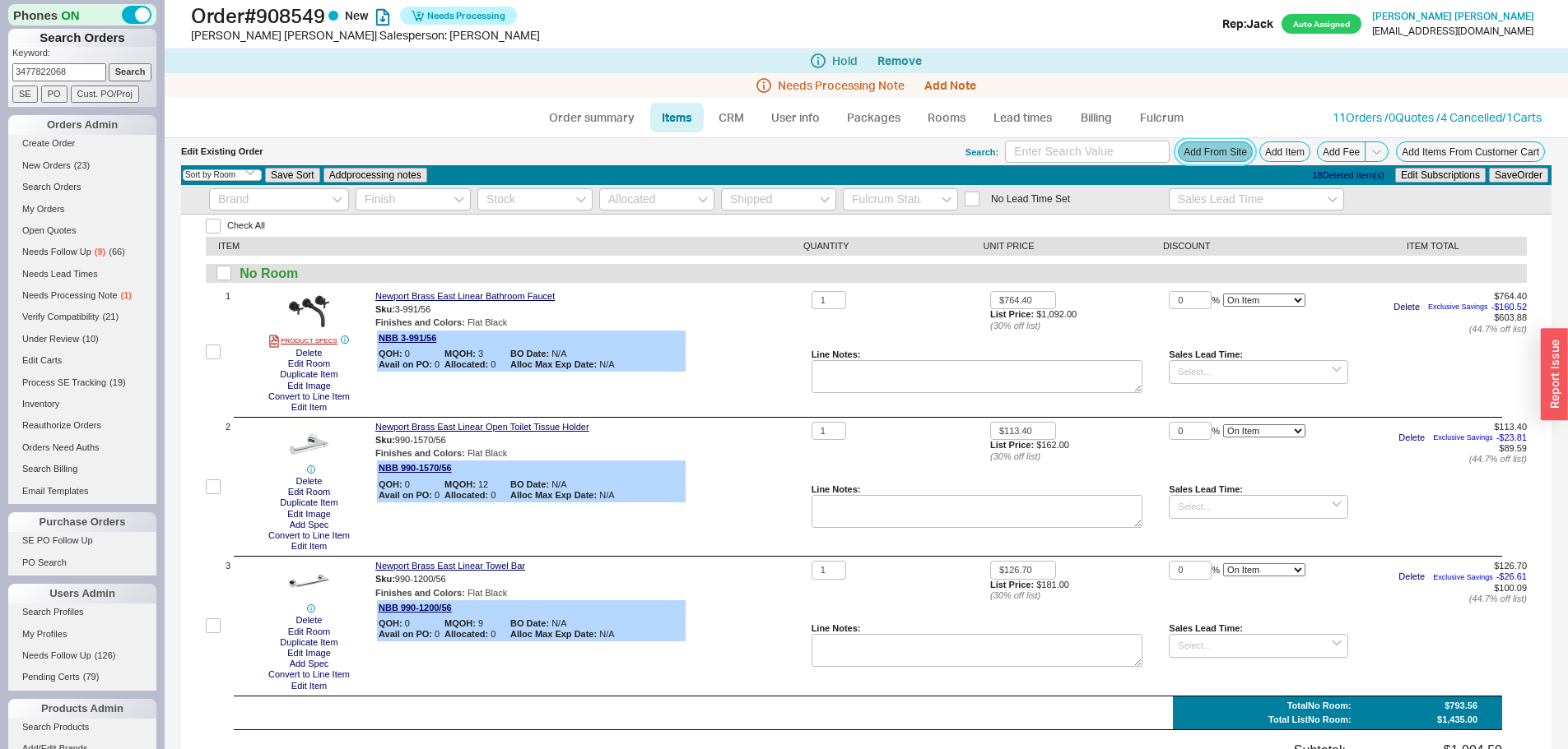
click at [1190, 158] on button "Add From Site" at bounding box center [1215, 152] width 75 height 20
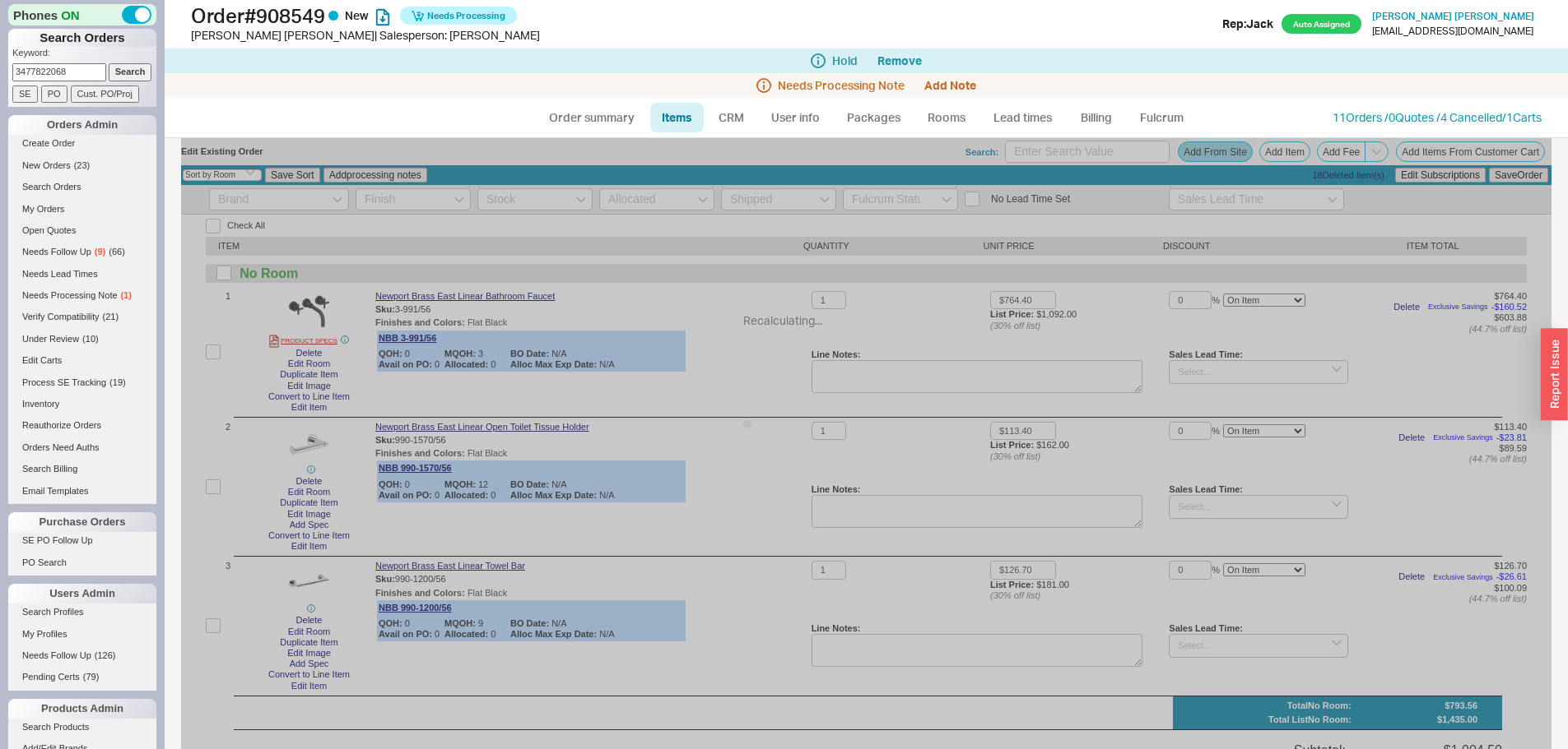
drag, startPoint x: 1190, startPoint y: 158, endPoint x: 481, endPoint y: 175, distance: 709.2
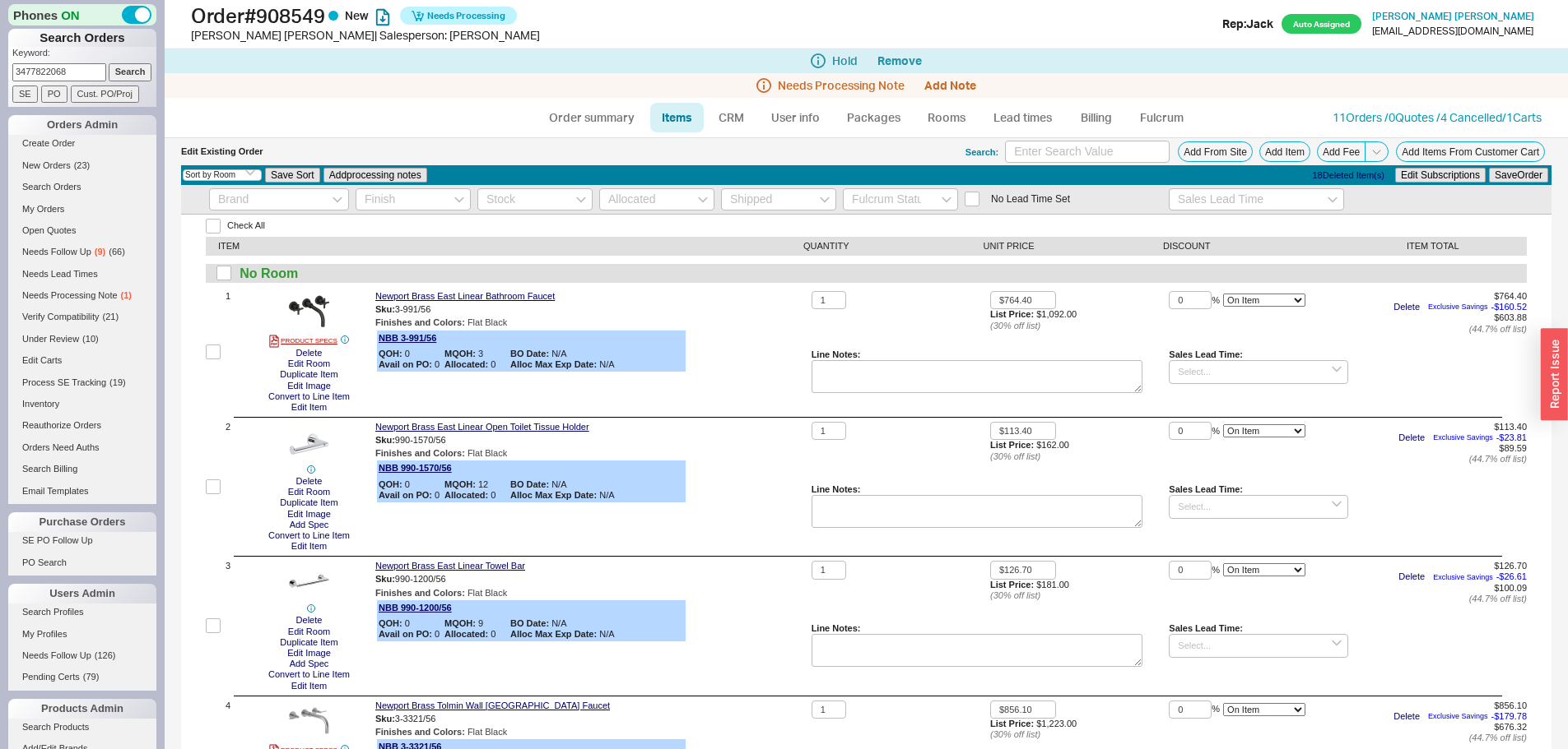
click at [643, 270] on div "No Room" at bounding box center [866, 274] width 1321 height 19
click at [973, 120] on link "Rooms" at bounding box center [947, 118] width 62 height 29
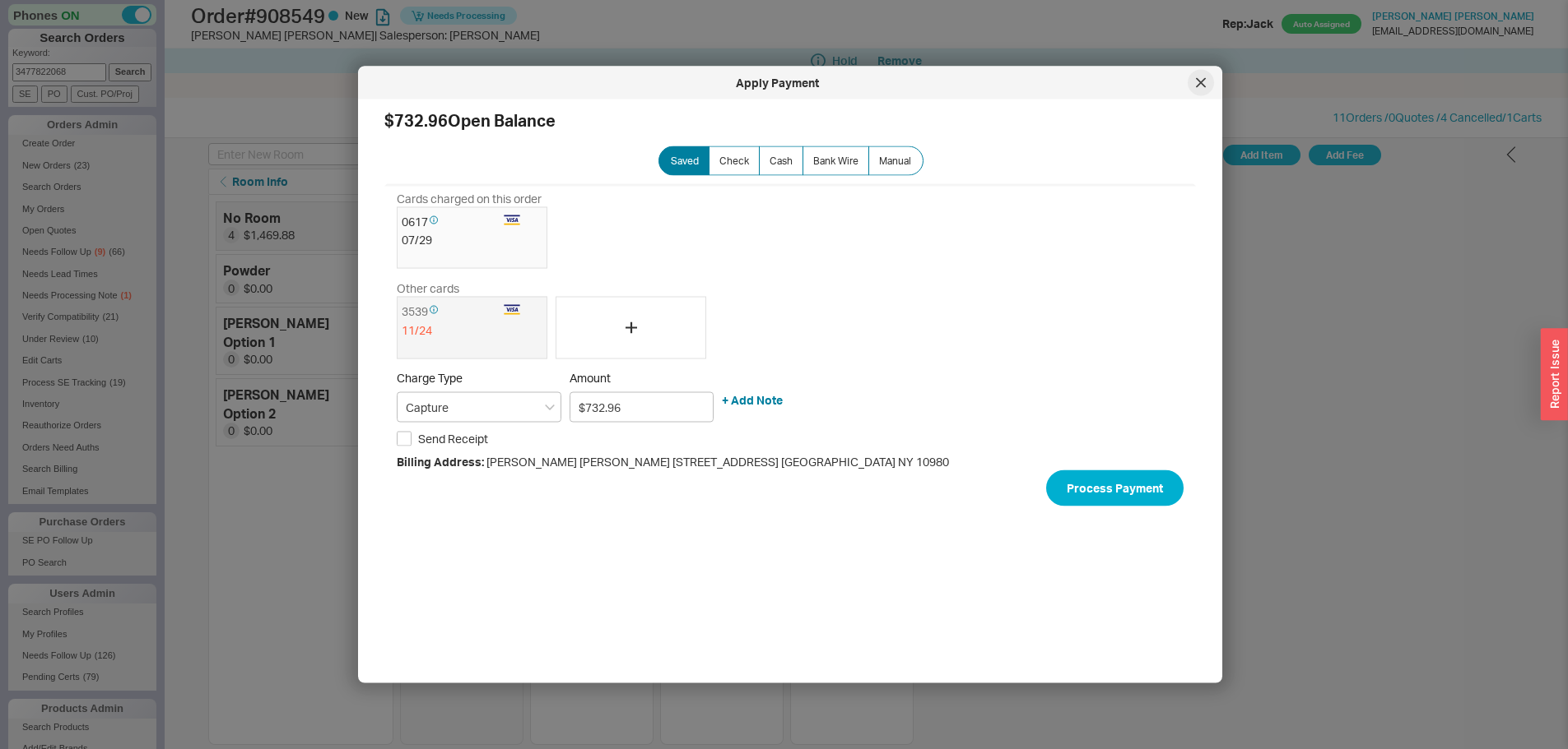
click at [1197, 88] on div at bounding box center [1200, 83] width 27 height 27
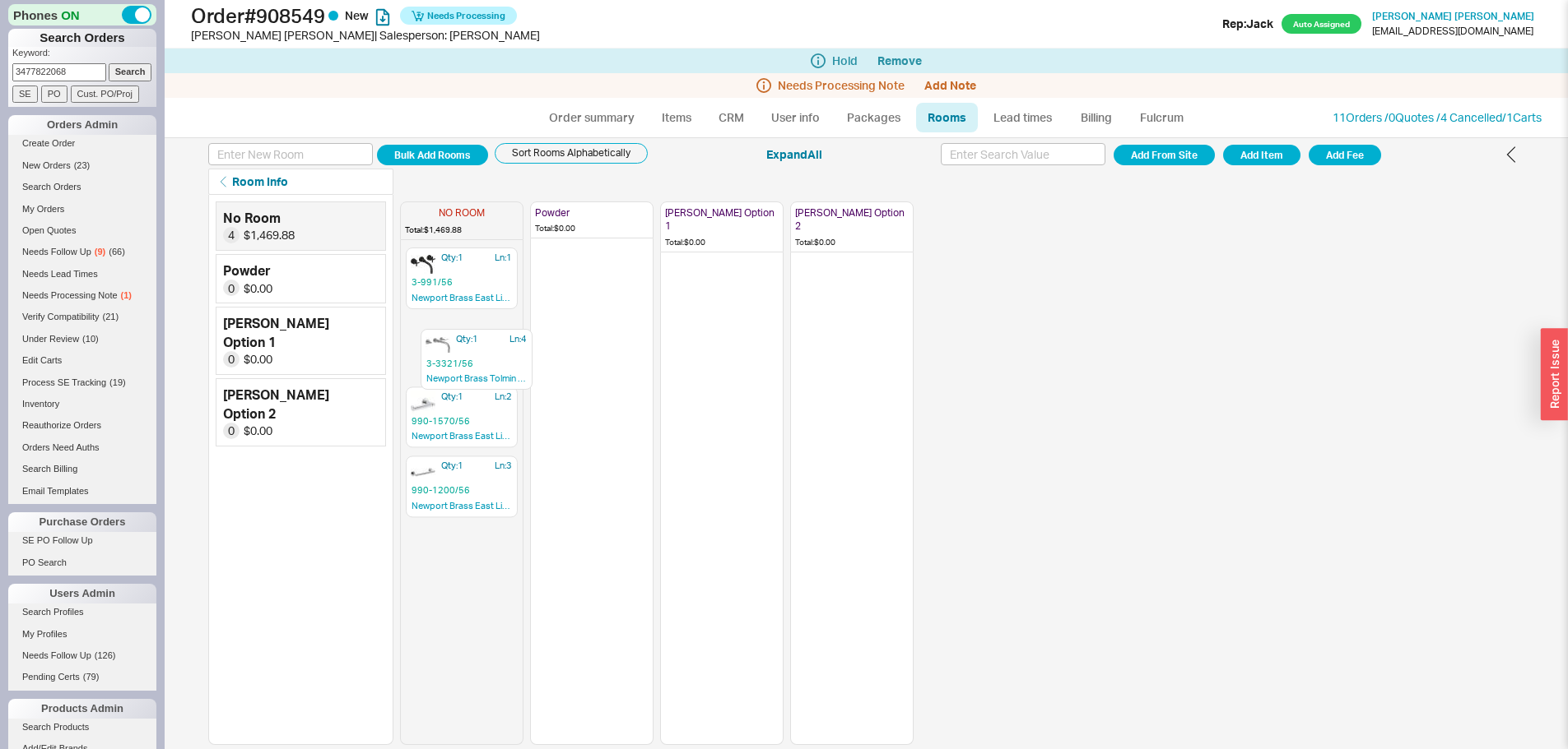
drag, startPoint x: 461, startPoint y: 481, endPoint x: 474, endPoint y: 334, distance: 147.6
click at [474, 334] on div "Qty: 1 Ln: 1 3-991/56 Newport Brass East Linear Bathroom Faucet Qty: 1 Ln: 2 99…" at bounding box center [462, 496] width 122 height 497
click at [601, 96] on div "Needs Processing Note Add Note" at bounding box center [867, 85] width 1403 height 25
click at [597, 123] on link "Order summary" at bounding box center [592, 118] width 110 height 29
select select "*"
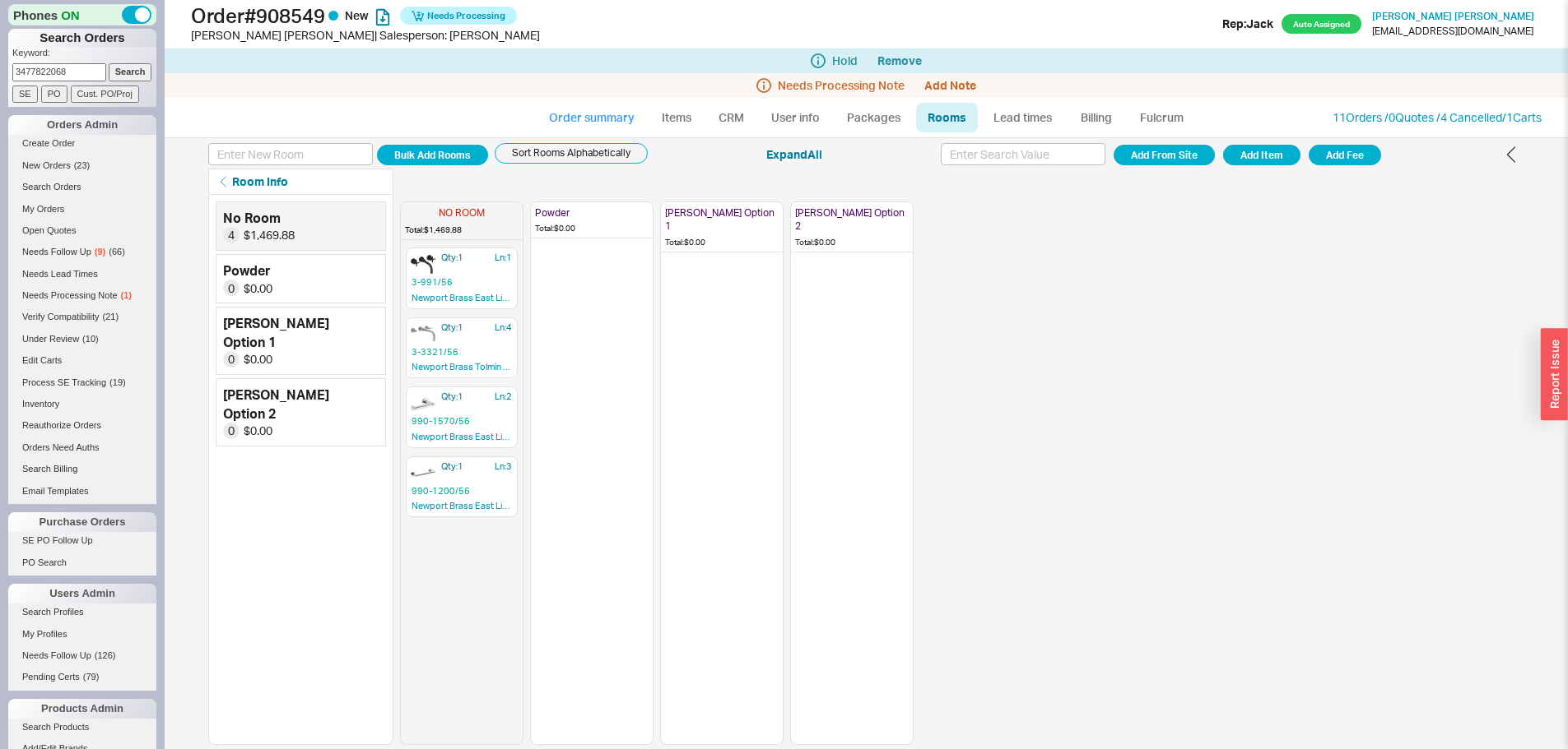
select select "*"
select select "LOW"
select select "3"
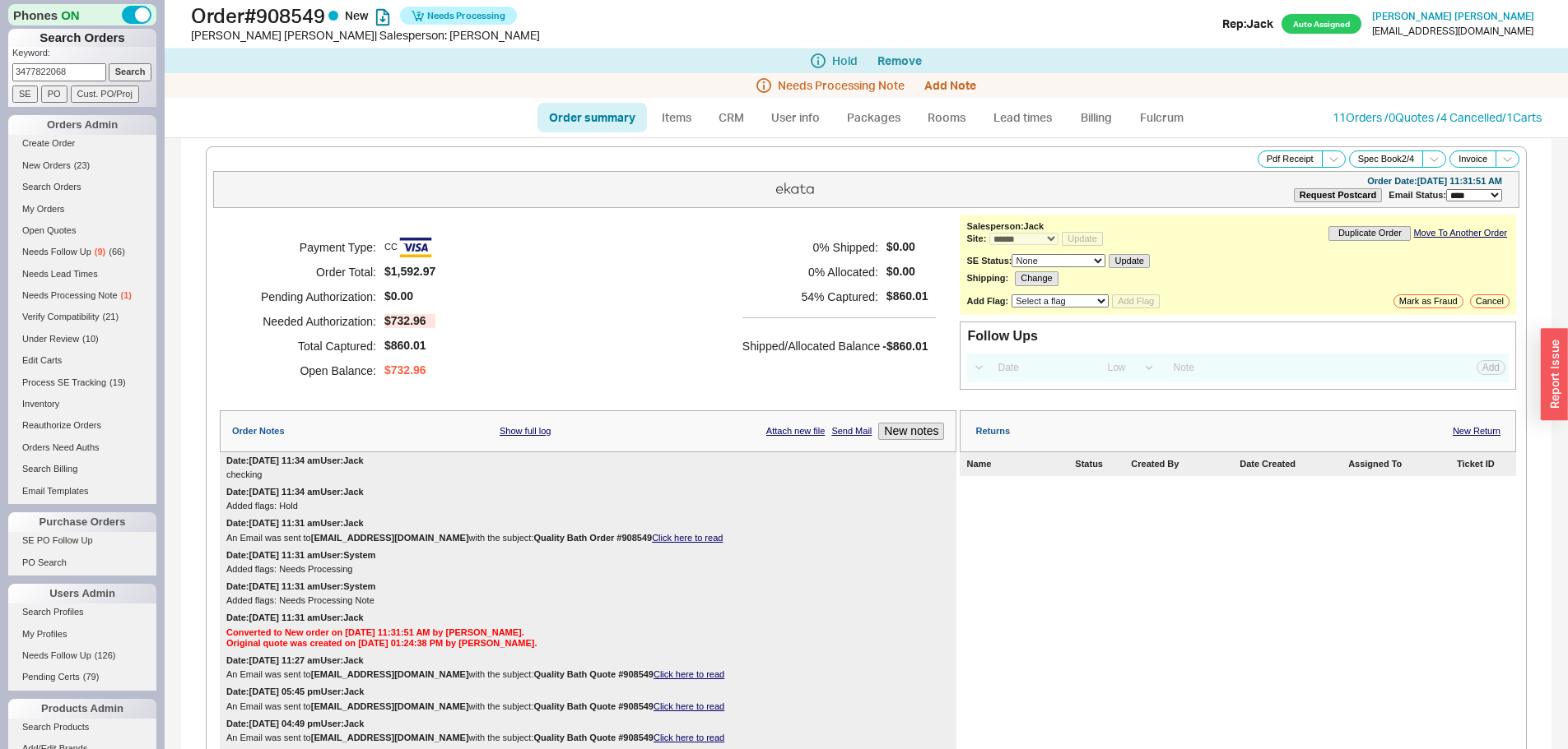
click at [703, 246] on div "Payment Type: CC Order Total: $1,592.97 Pending Authorization: $0.00 Needed Aut…" at bounding box center [587, 309] width 737 height 189
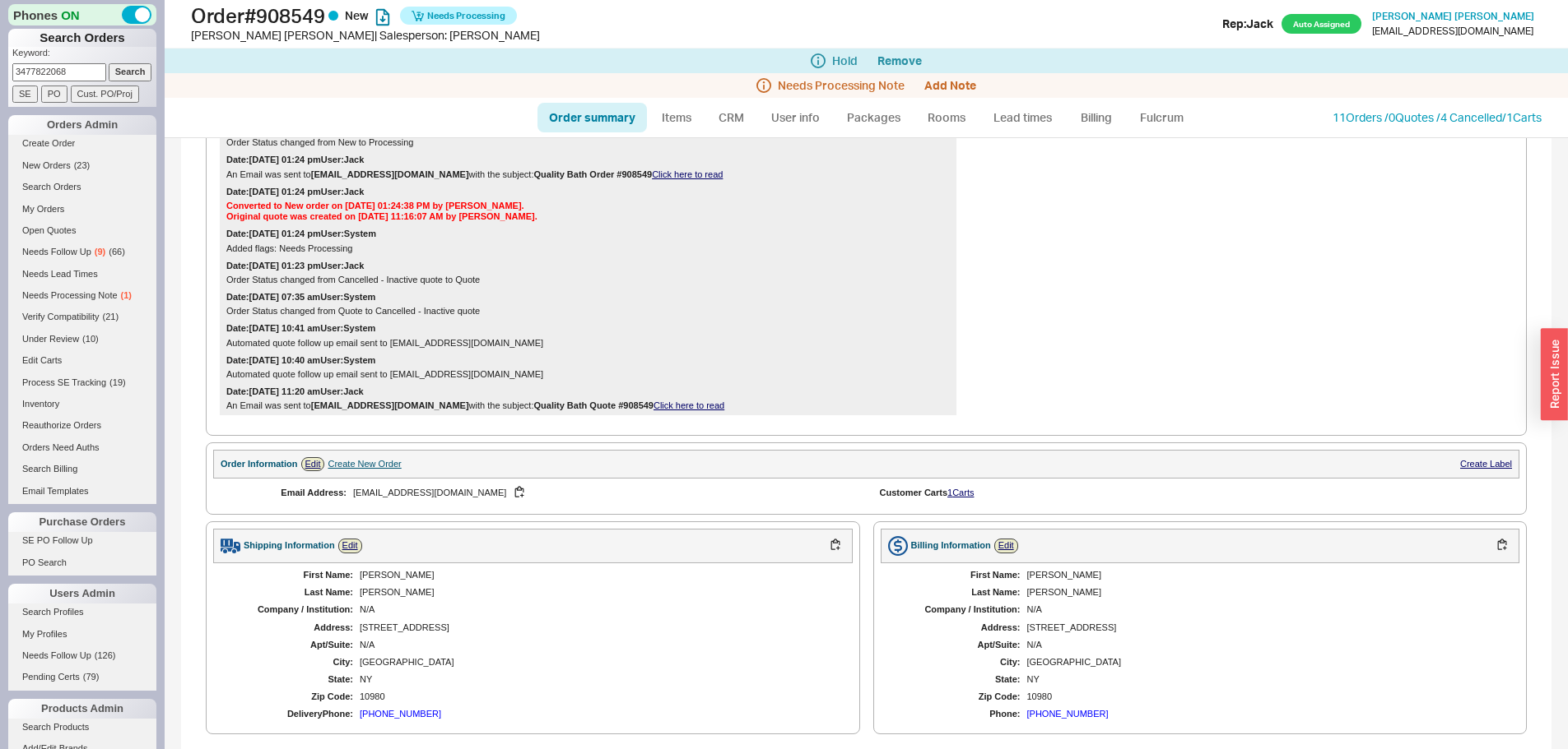
scroll to position [823, 0]
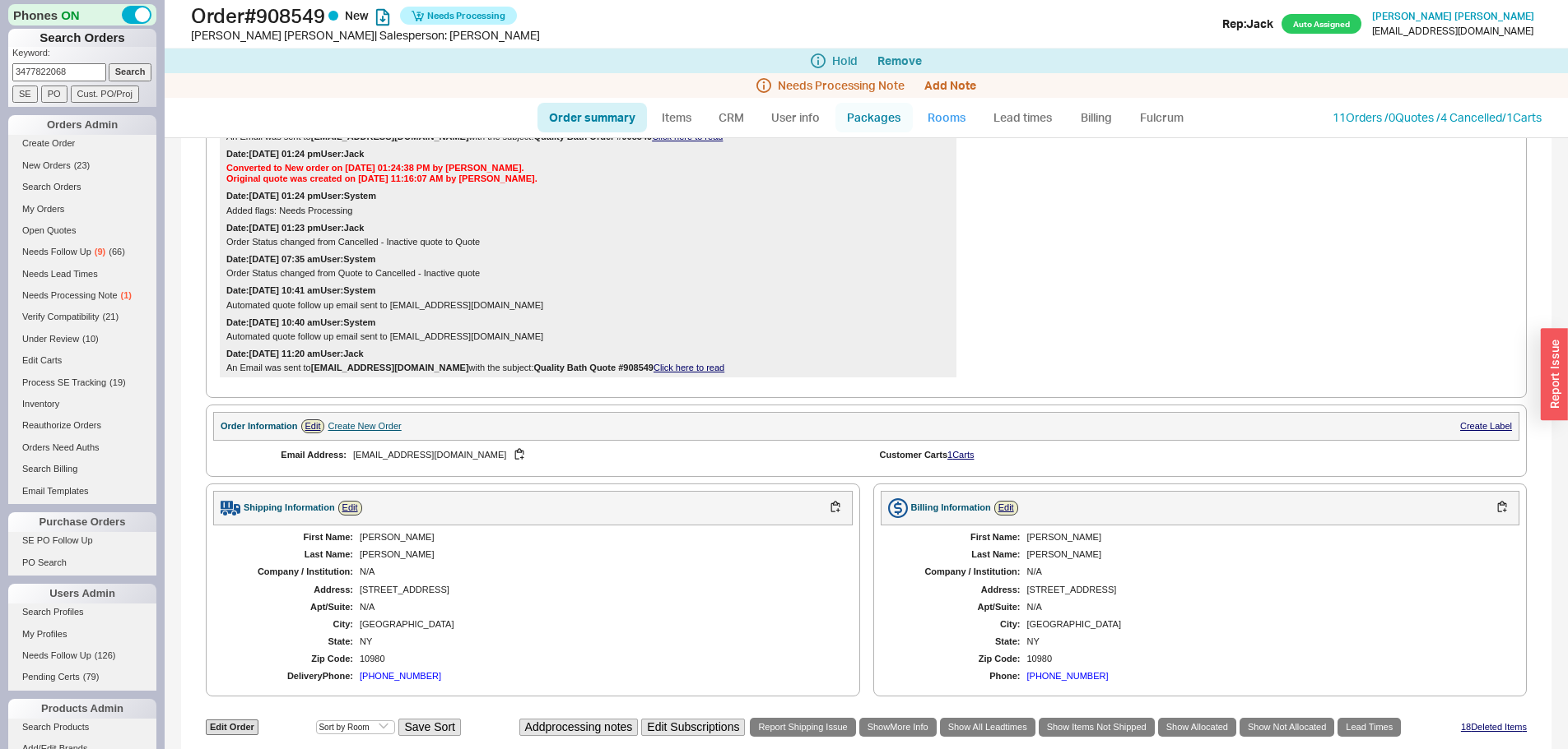
click at [931, 117] on link "Rooms" at bounding box center [947, 118] width 62 height 29
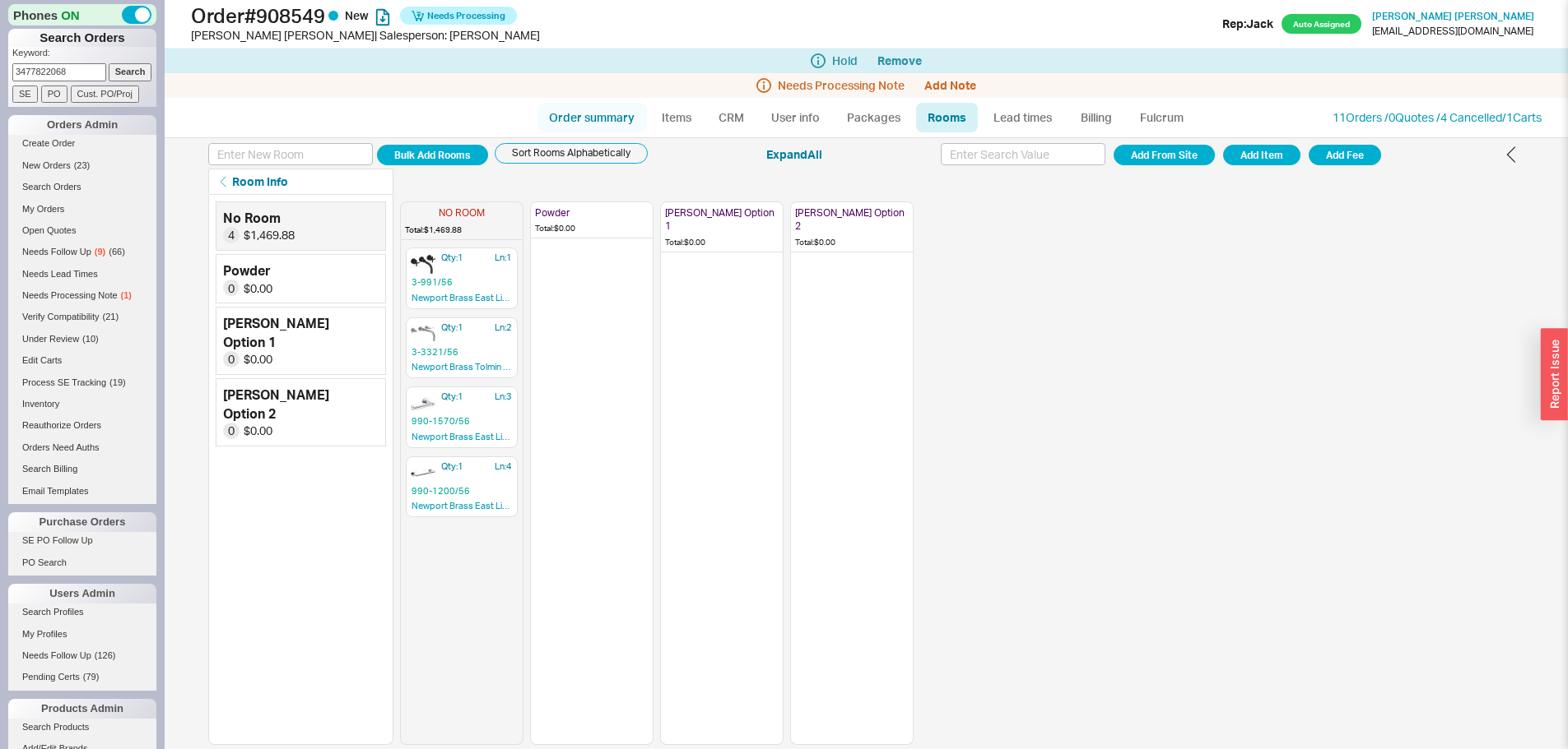
click at [613, 105] on link "Order summary" at bounding box center [592, 118] width 110 height 29
select select "*"
select select "LOW"
select select "3"
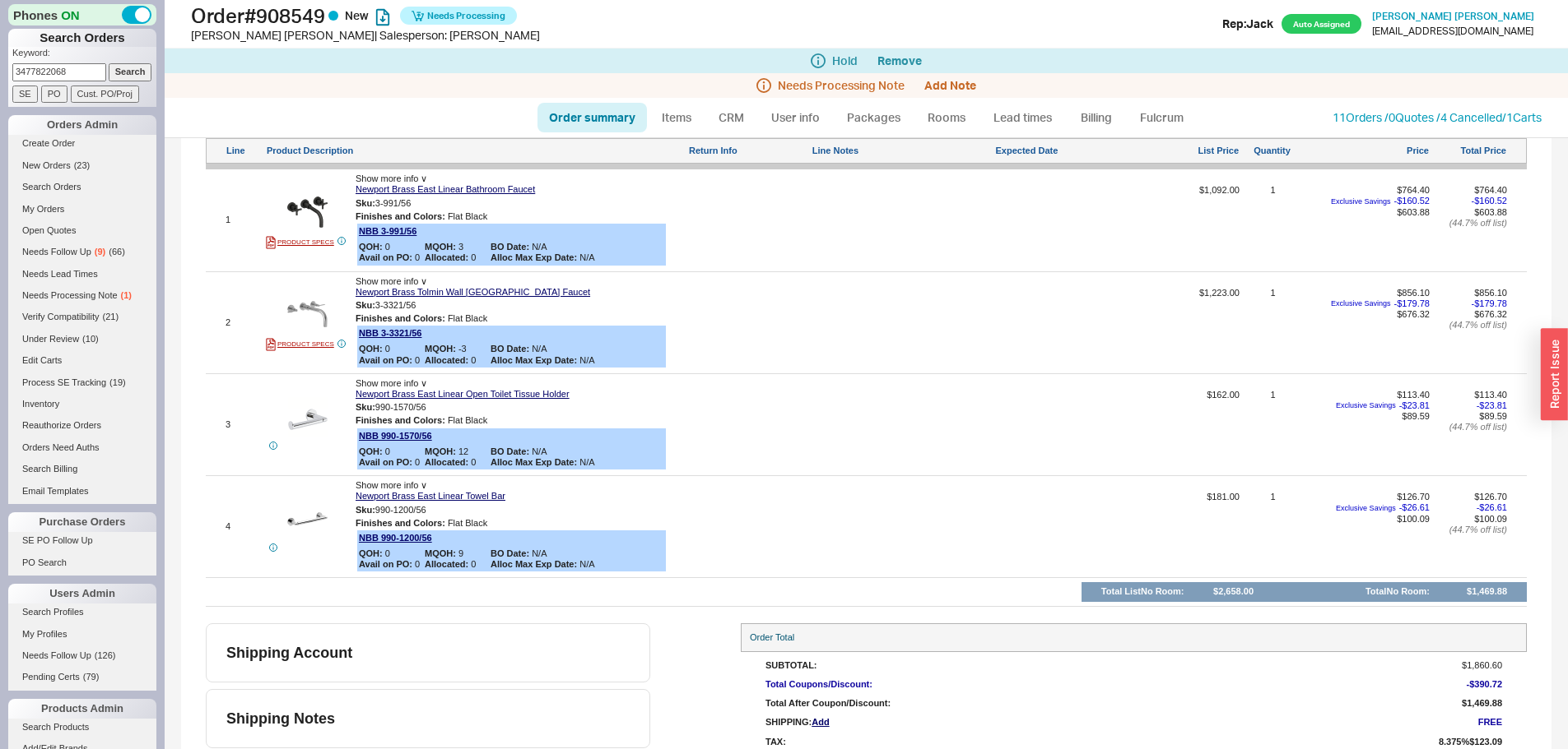
scroll to position [1422, 0]
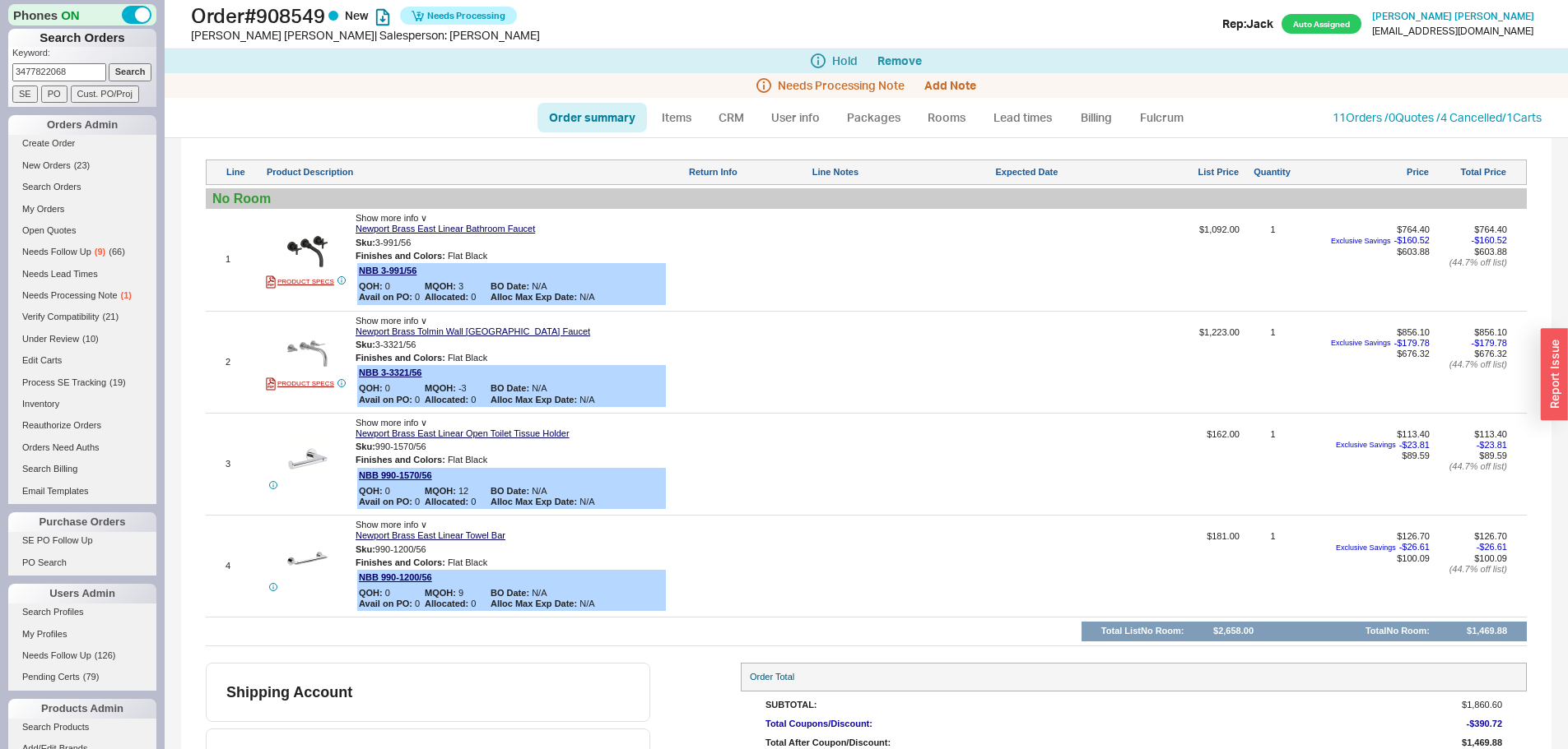
click at [725, 99] on ul "Order summary Items CRM User info Packages Rooms Lead times Billing Fulcrum" at bounding box center [867, 117] width 672 height 40
click at [729, 105] on link "CRM" at bounding box center [731, 118] width 49 height 29
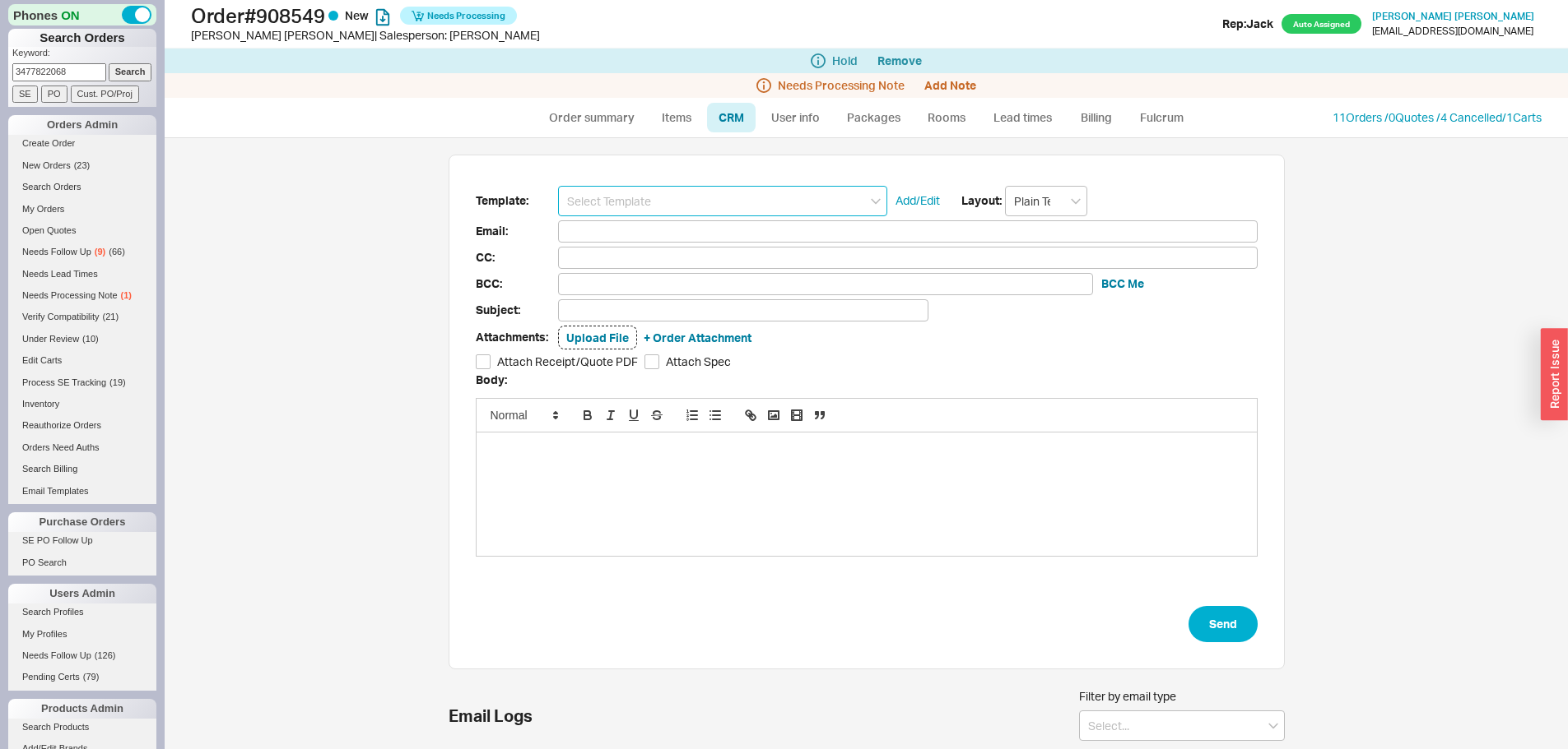
scroll to position [600, 1379]
click at [709, 208] on input at bounding box center [722, 201] width 329 height 30
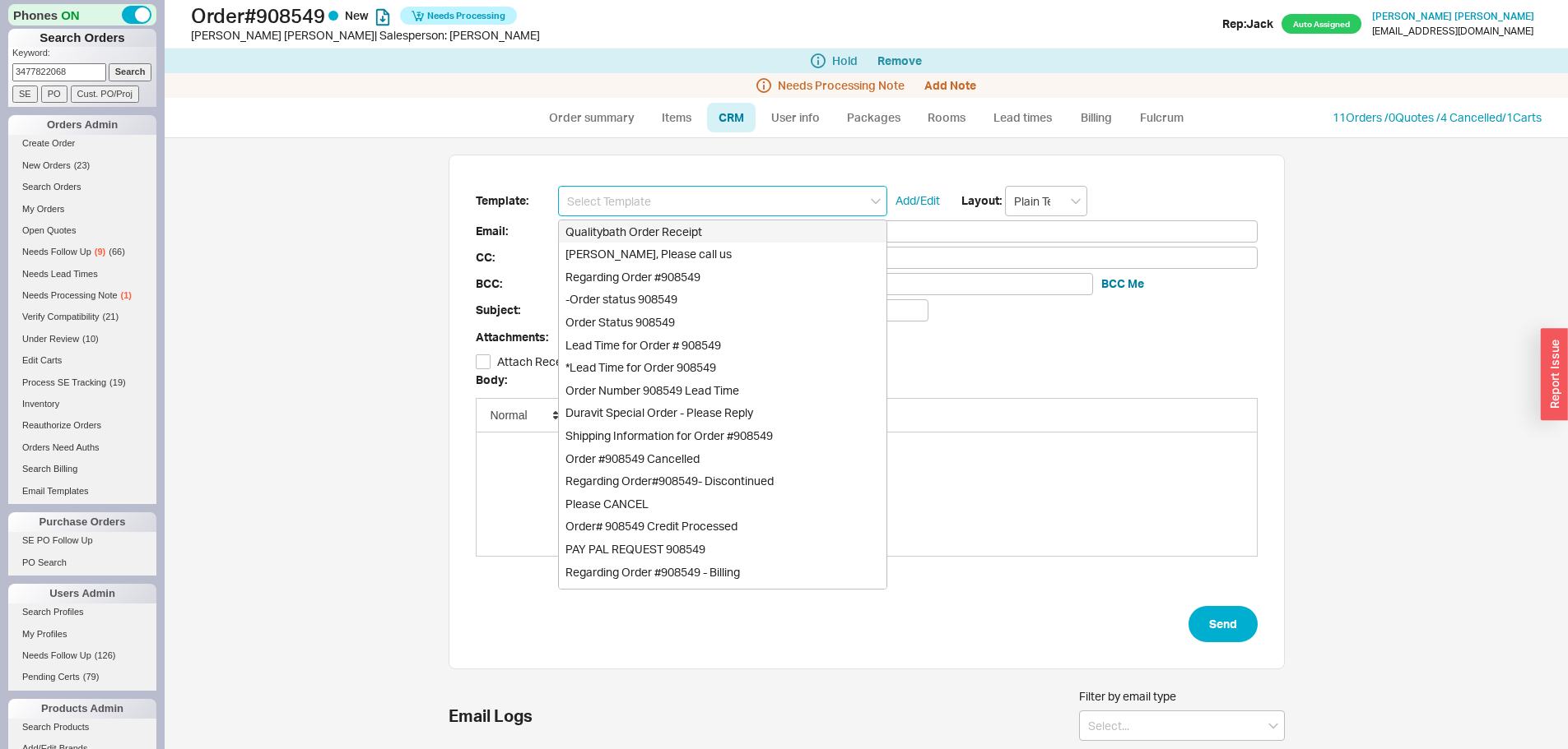
click at [661, 234] on div "Qualitybath Order Receipt" at bounding box center [722, 231] width 327 height 23
type input "Qualitybath Order Receipt"
type input "Receipt"
type input "esthercywiak@gmail.com"
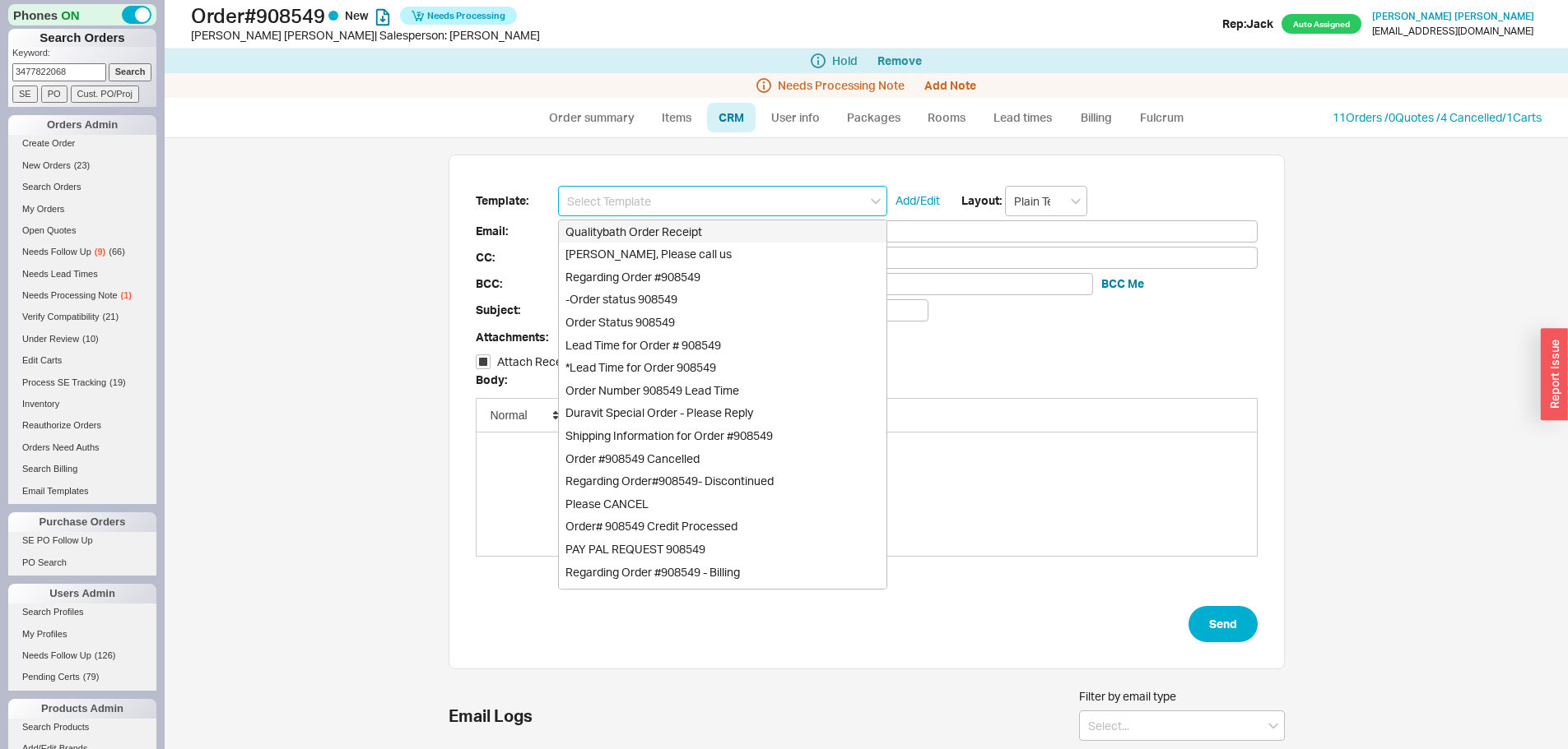
type input "Quality Bath Order # 908549 Receipt"
checkbox input "true"
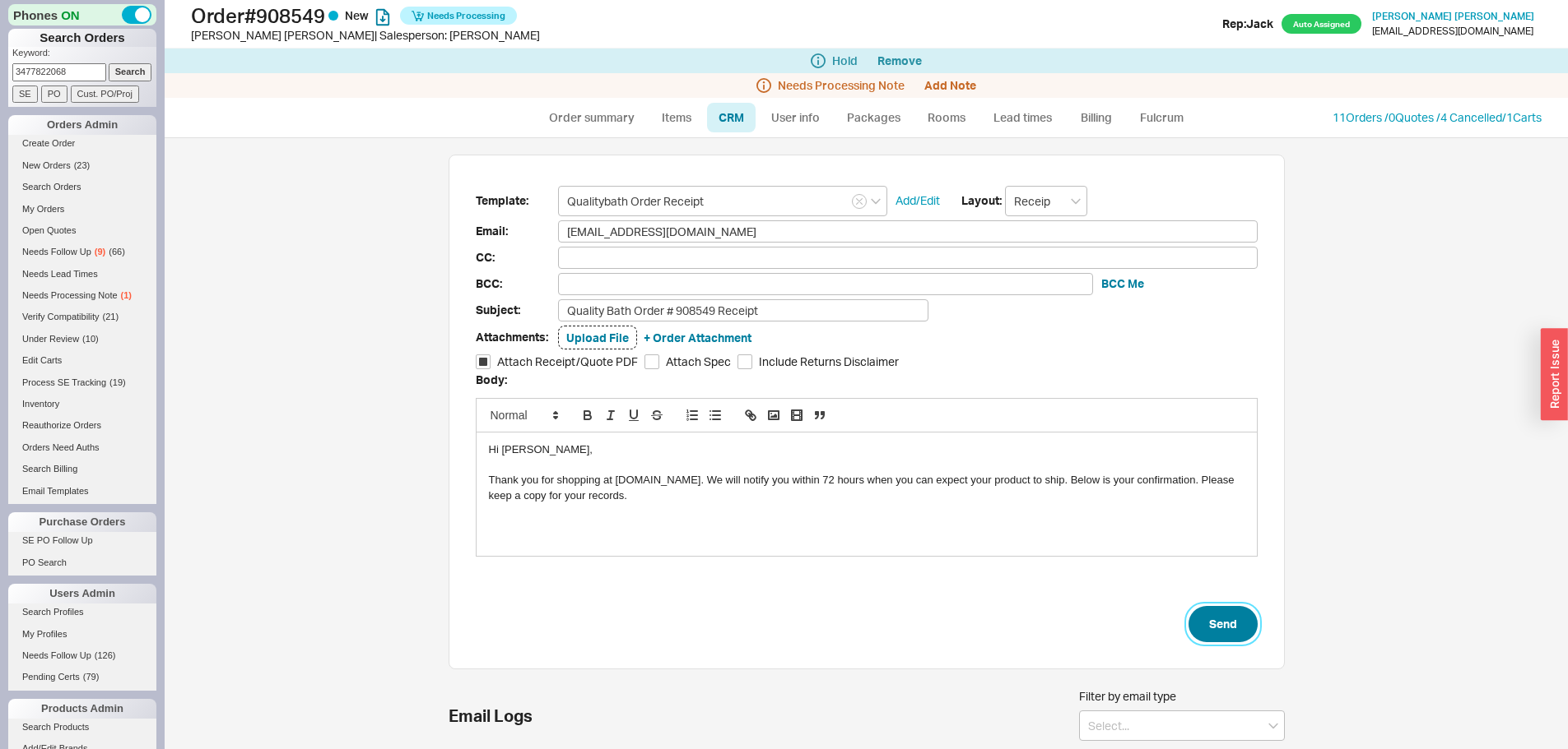
click at [1222, 618] on button "Send" at bounding box center [1222, 624] width 69 height 36
select select "*"
select select "LOW"
select select "3"
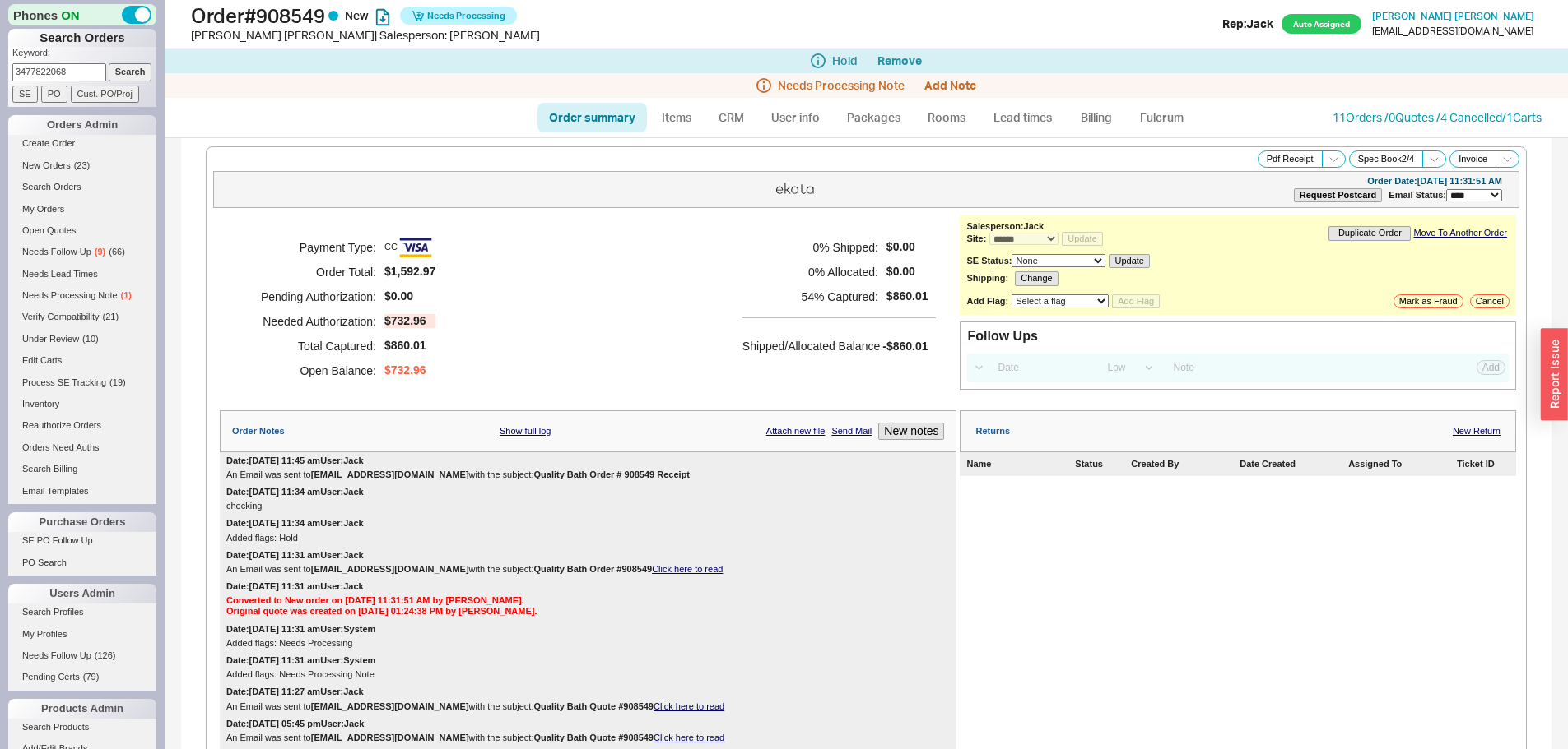
click at [634, 200] on div "**********" at bounding box center [866, 190] width 1306 height 37
click at [601, 110] on link "Order summary" at bounding box center [592, 118] width 110 height 29
select select "*"
select select "LOW"
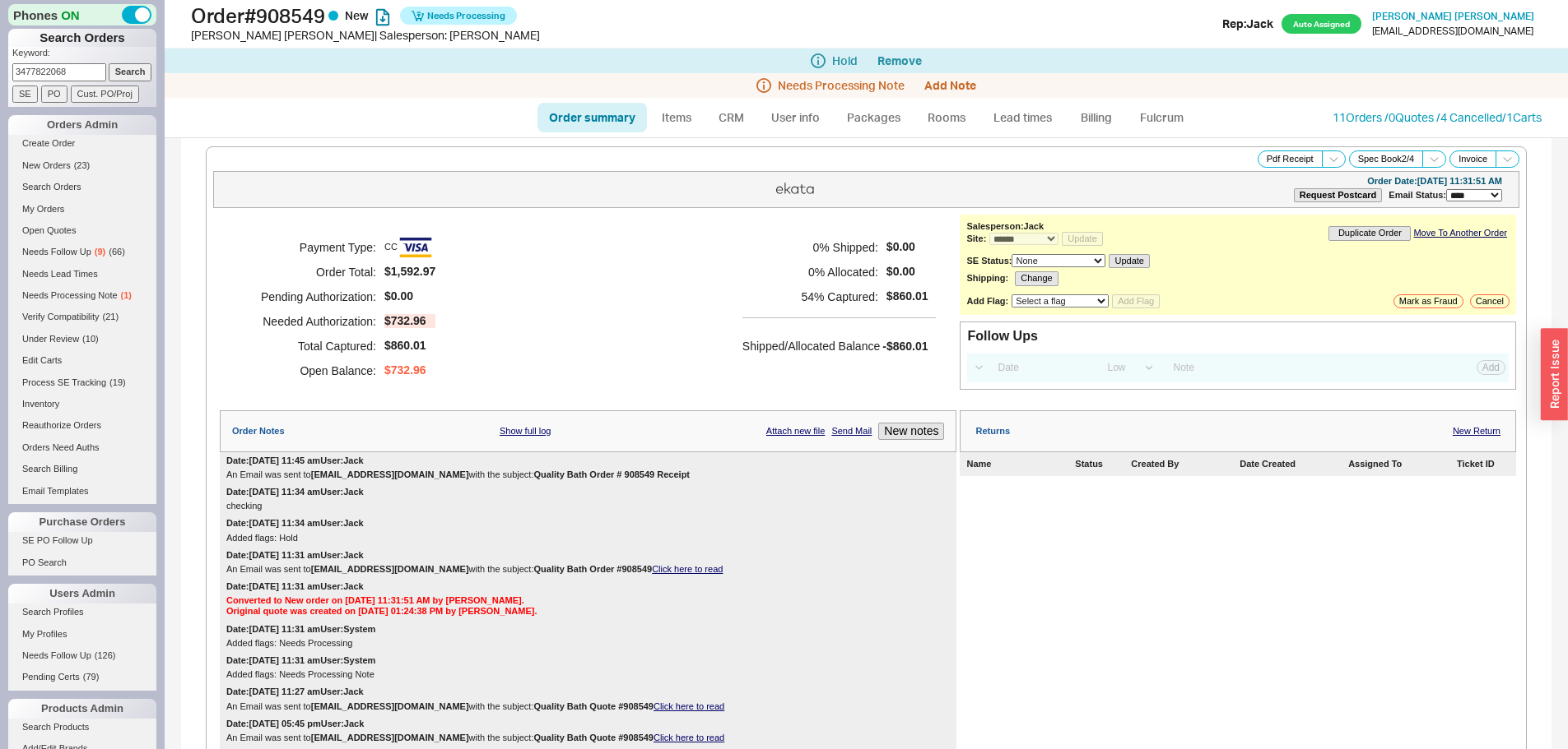
select select "3"
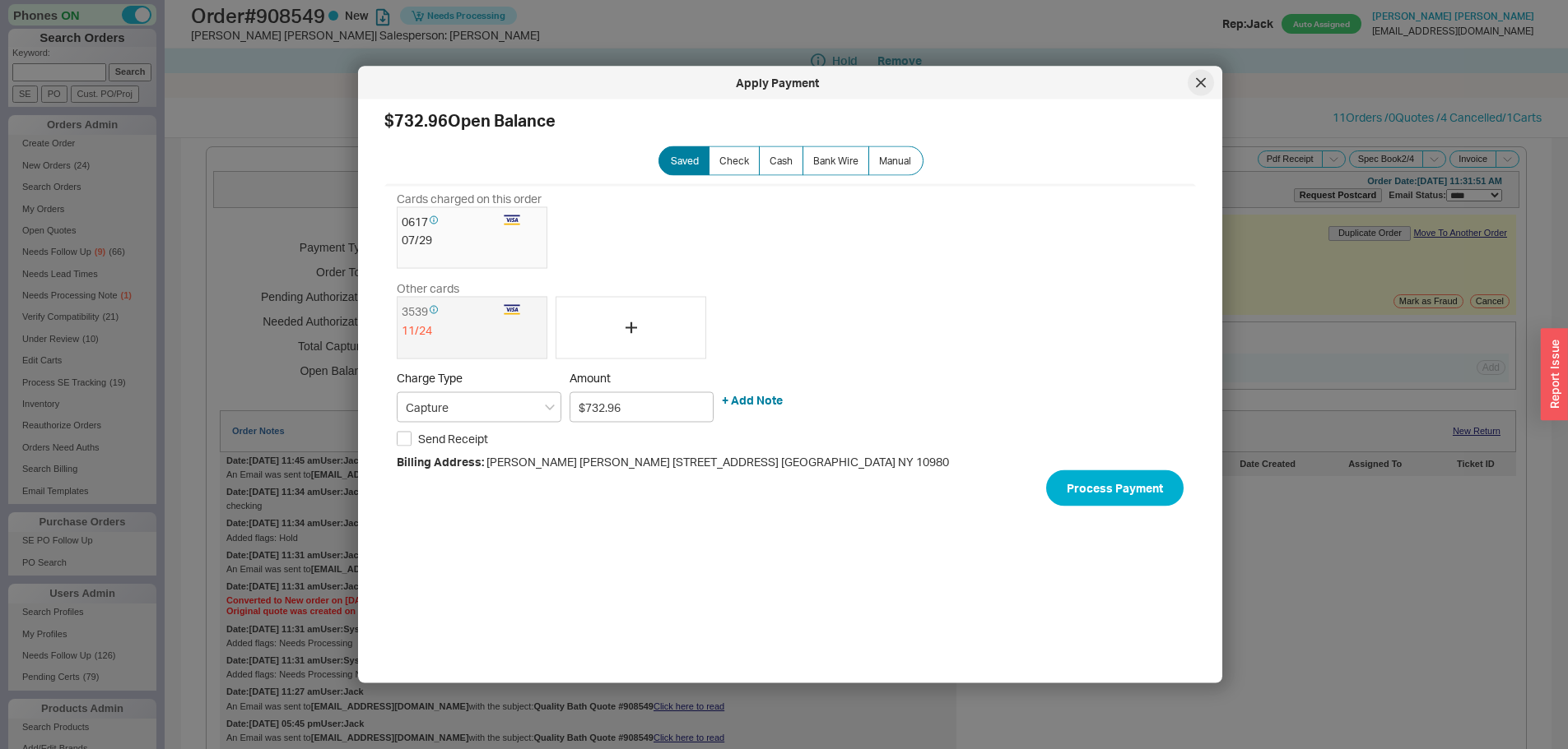
click at [1193, 83] on div at bounding box center [1200, 83] width 27 height 27
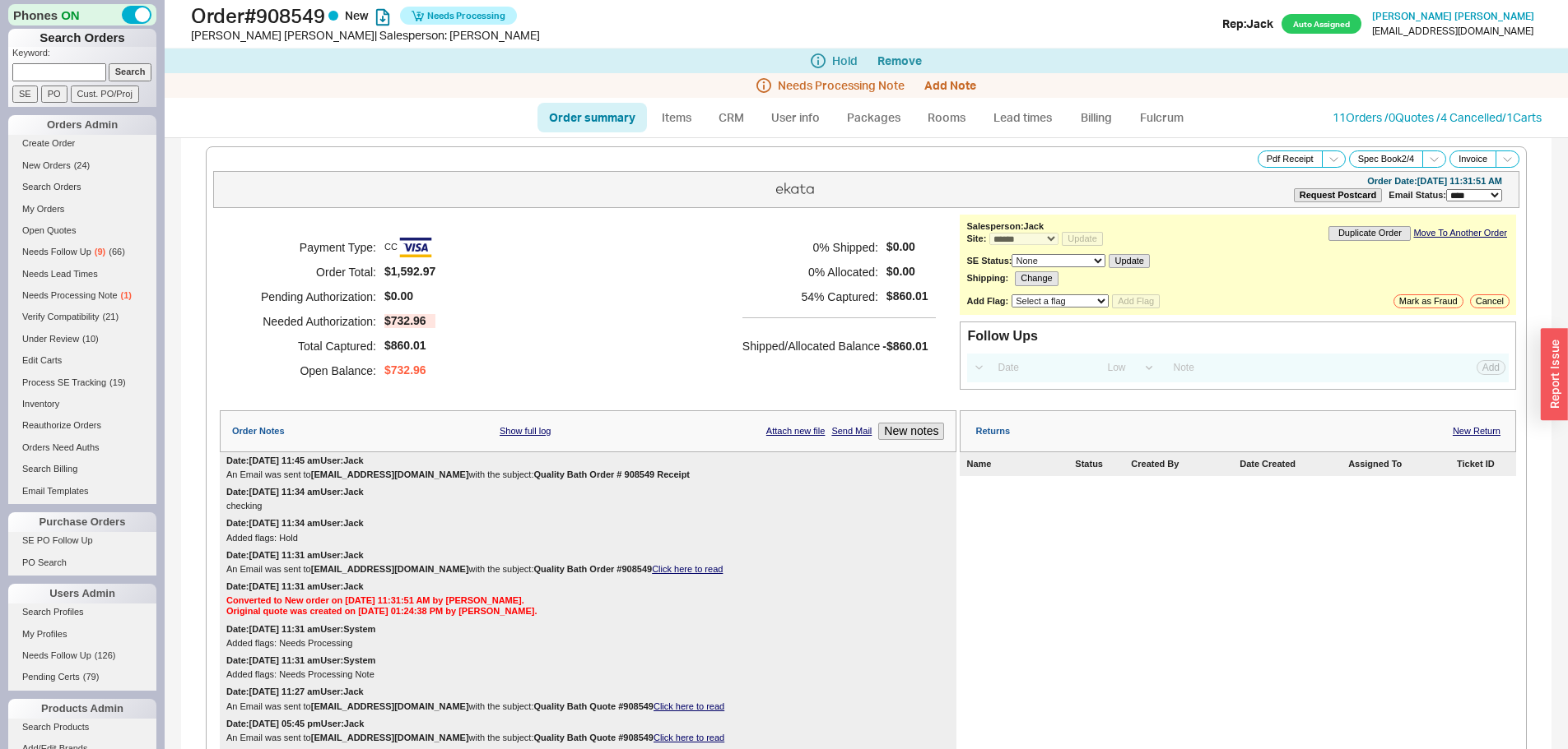
click at [740, 198] on div "**********" at bounding box center [866, 190] width 1306 height 37
click at [1364, 119] on link "11 Orders / 0 Quotes / 4 Cancelled" at bounding box center [1418, 117] width 170 height 14
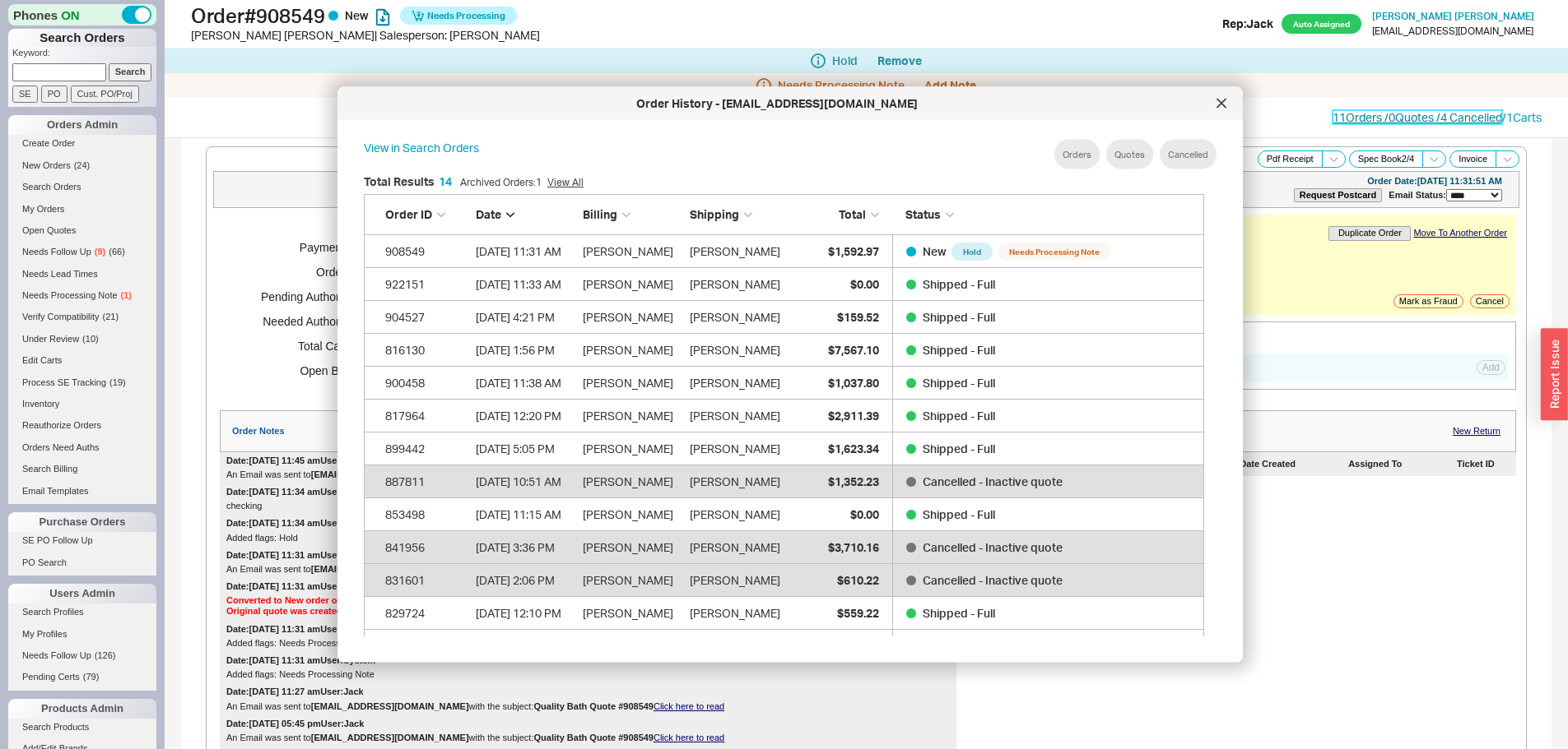
scroll to position [491, 855]
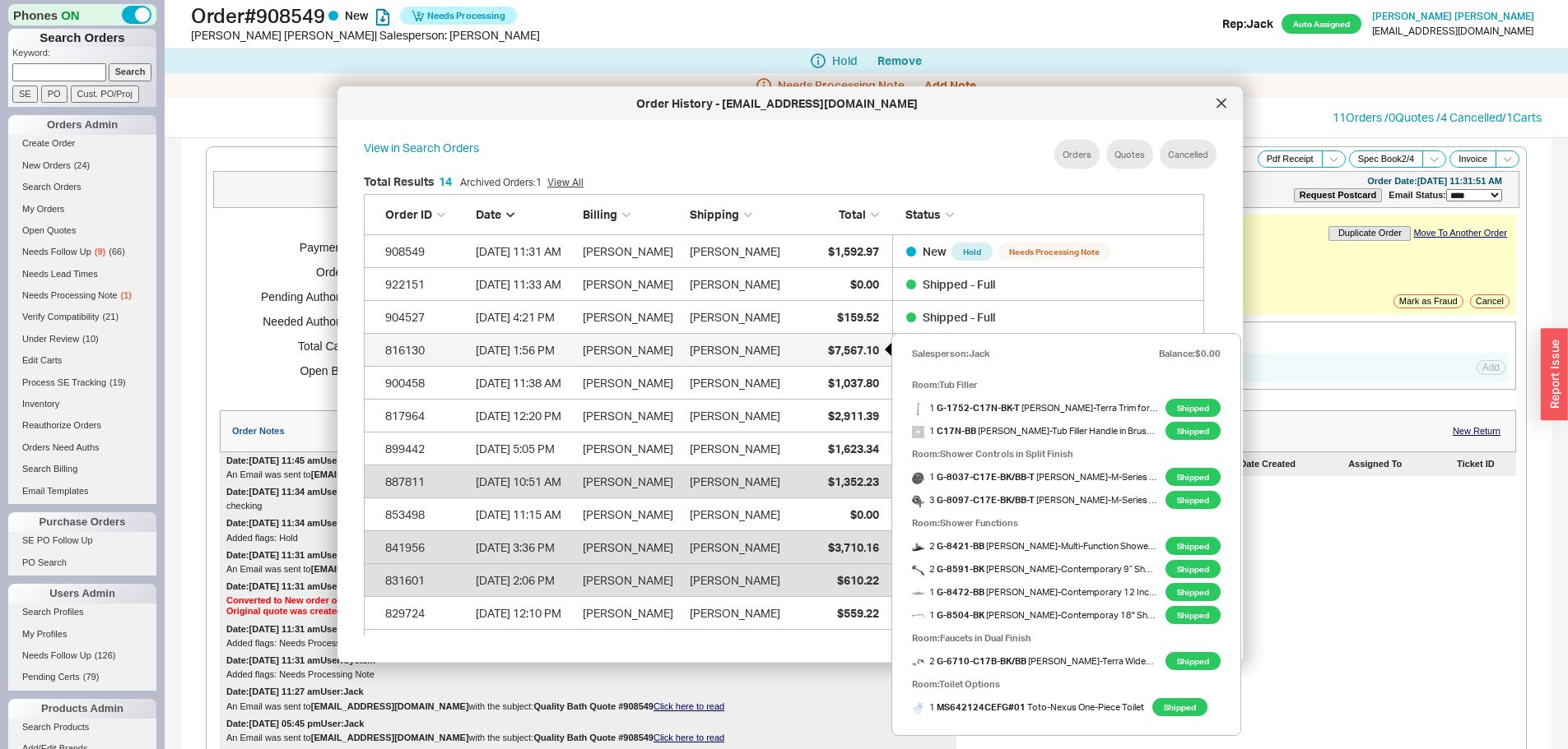
click at [814, 349] on div "$7,567.10" at bounding box center [837, 350] width 82 height 33
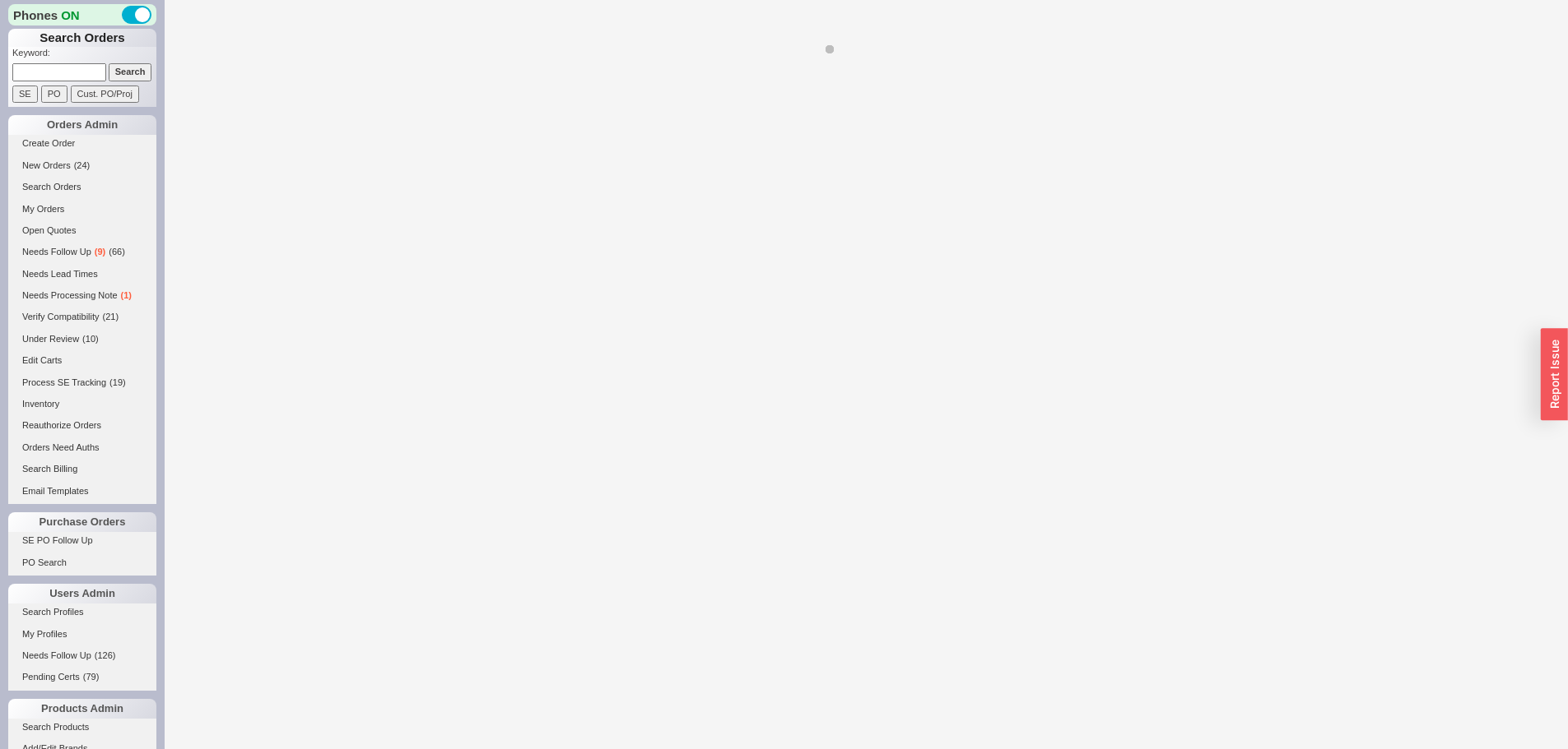
select select "*"
select select "LOW"
select select "3"
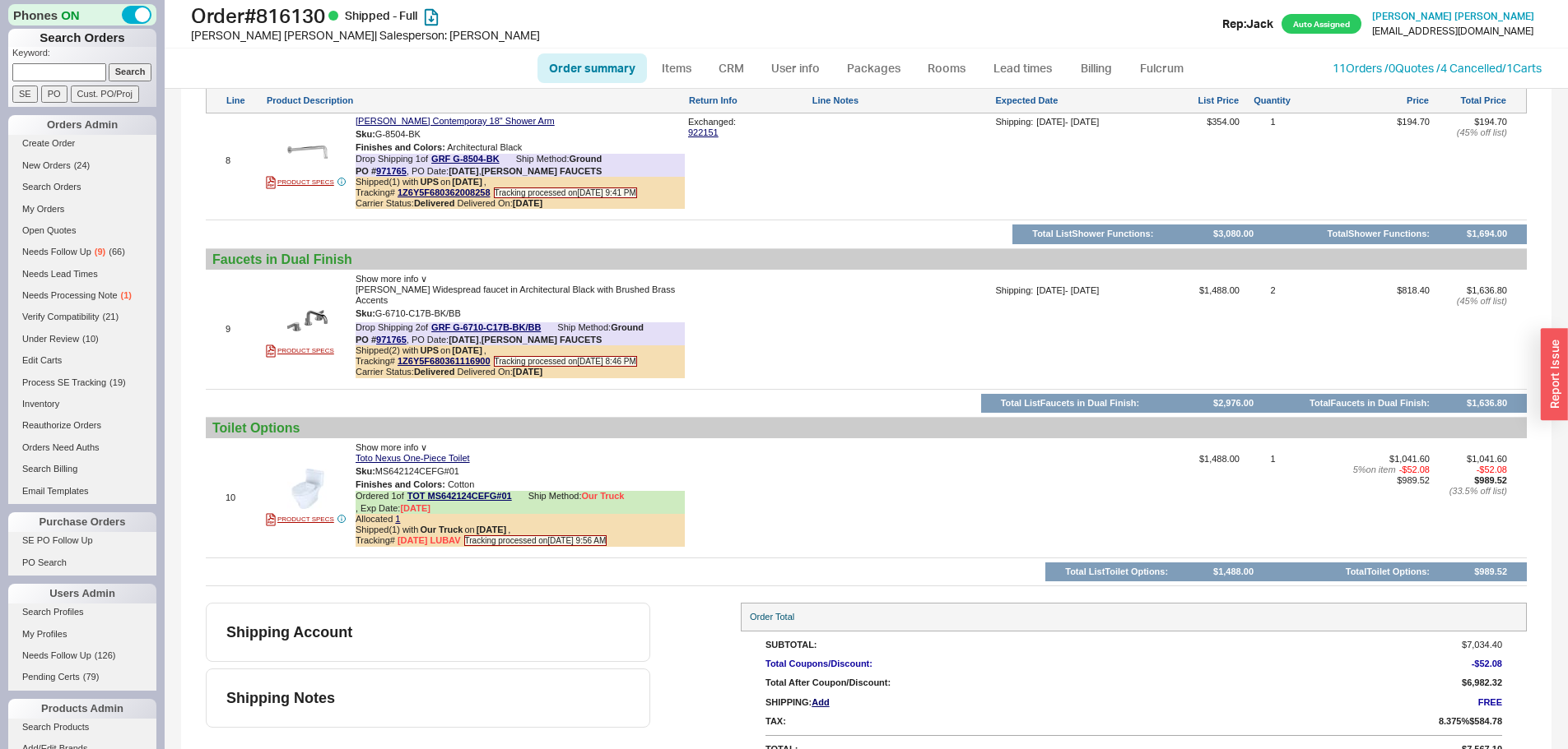
scroll to position [2599, 0]
click at [1427, 68] on link "11 Orders / 0 Quotes / 4 Cancelled" at bounding box center [1418, 67] width 170 height 14
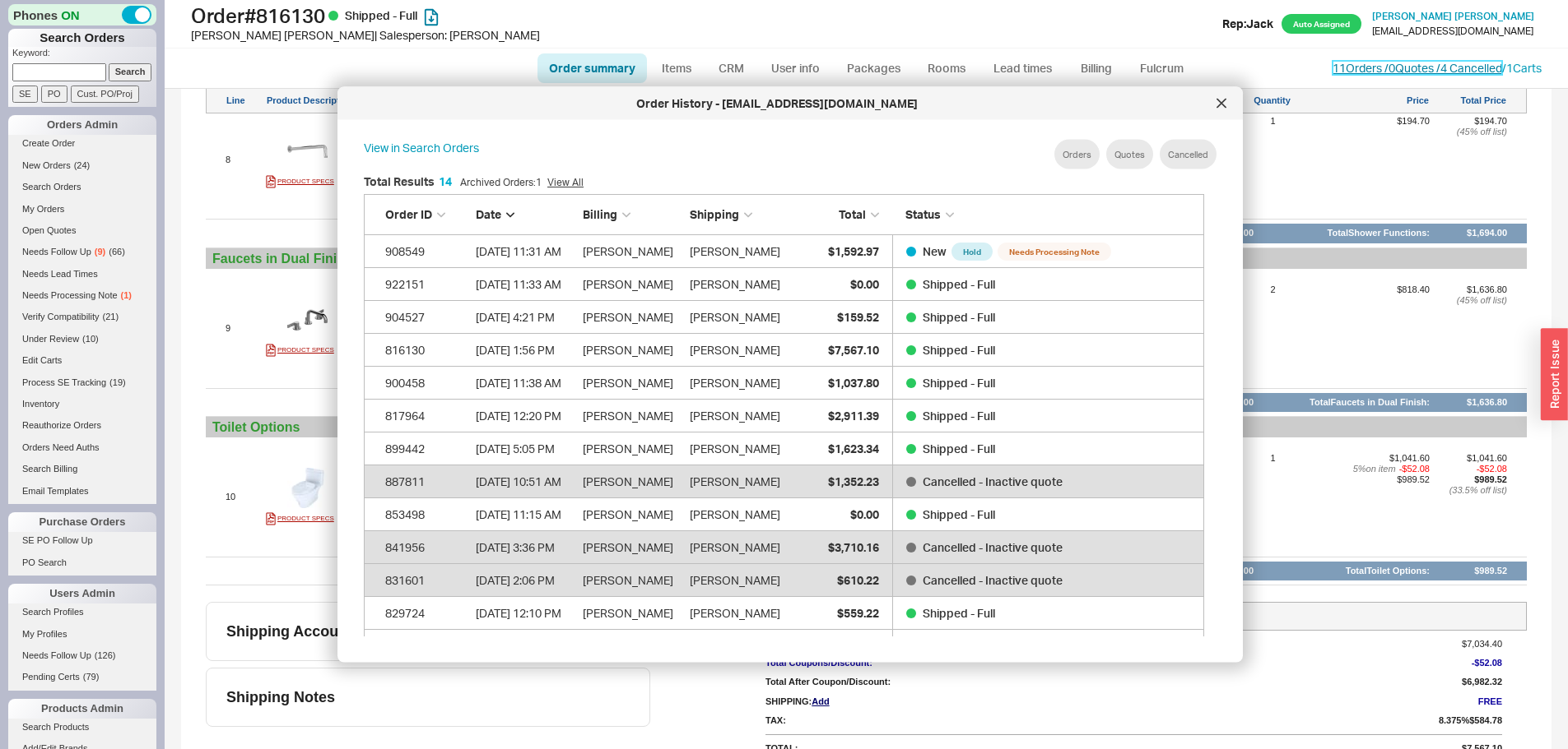
scroll to position [491, 855]
click at [1218, 99] on icon at bounding box center [1221, 102] width 8 height 8
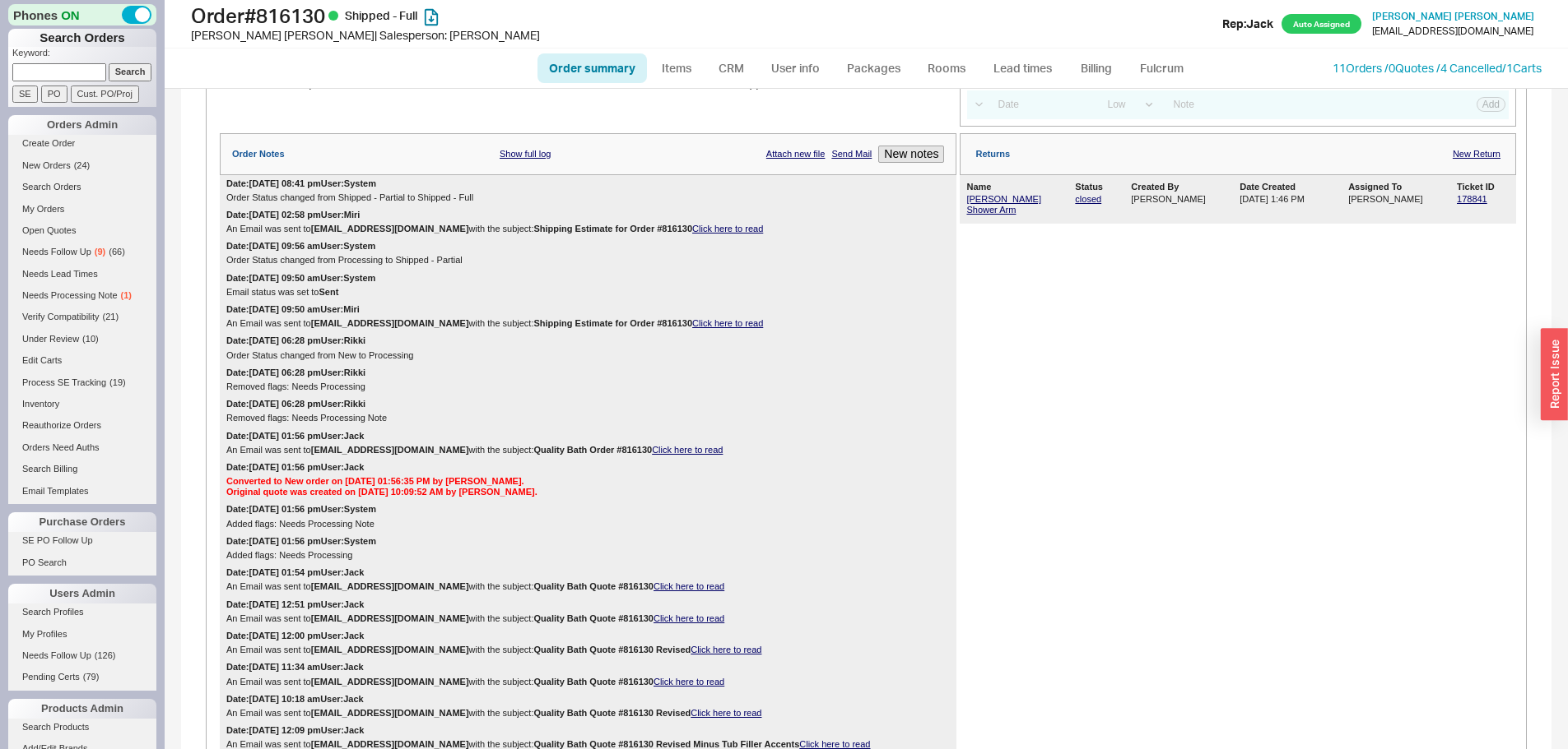
scroll to position [0, 0]
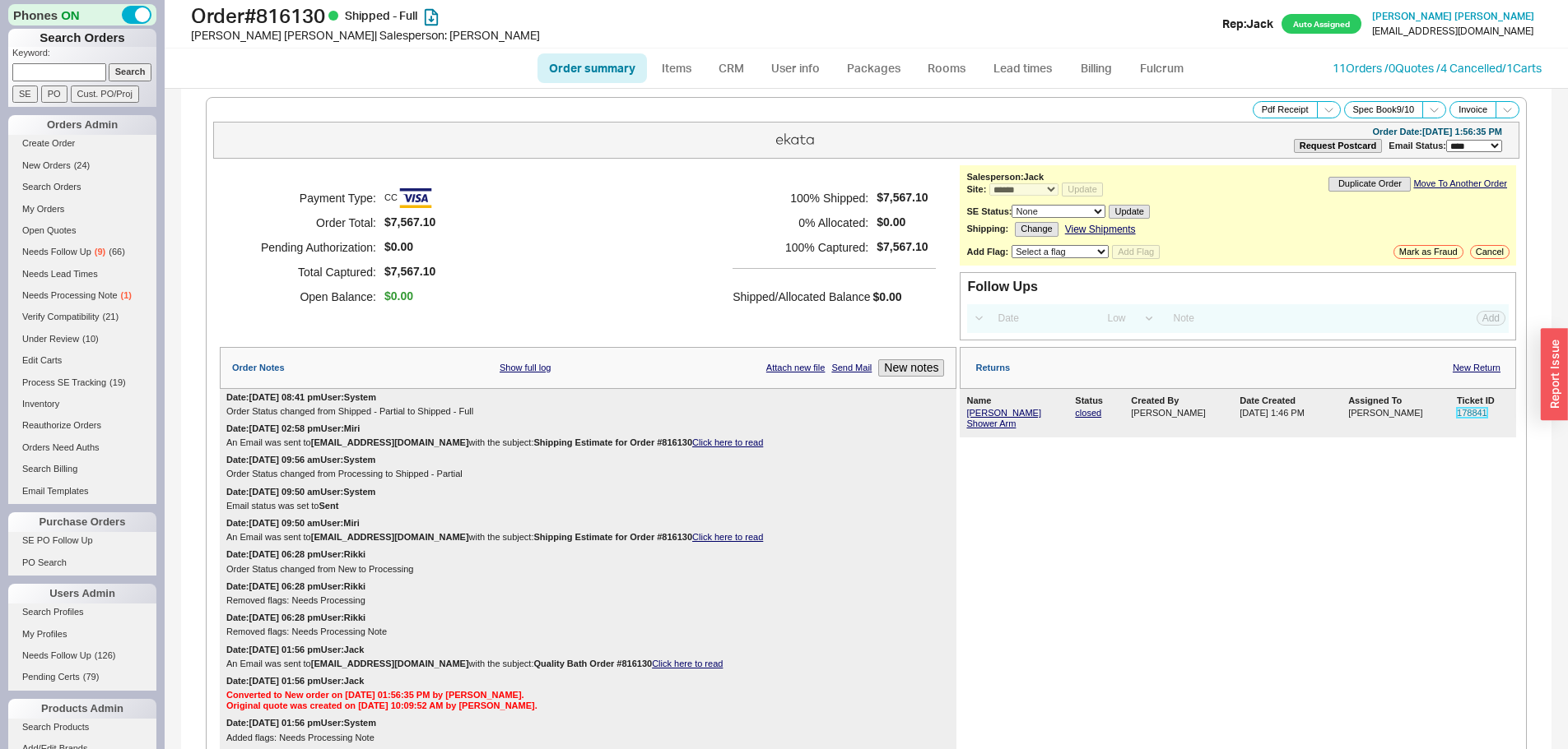
click at [1468, 417] on link "178841" at bounding box center [1471, 413] width 30 height 10
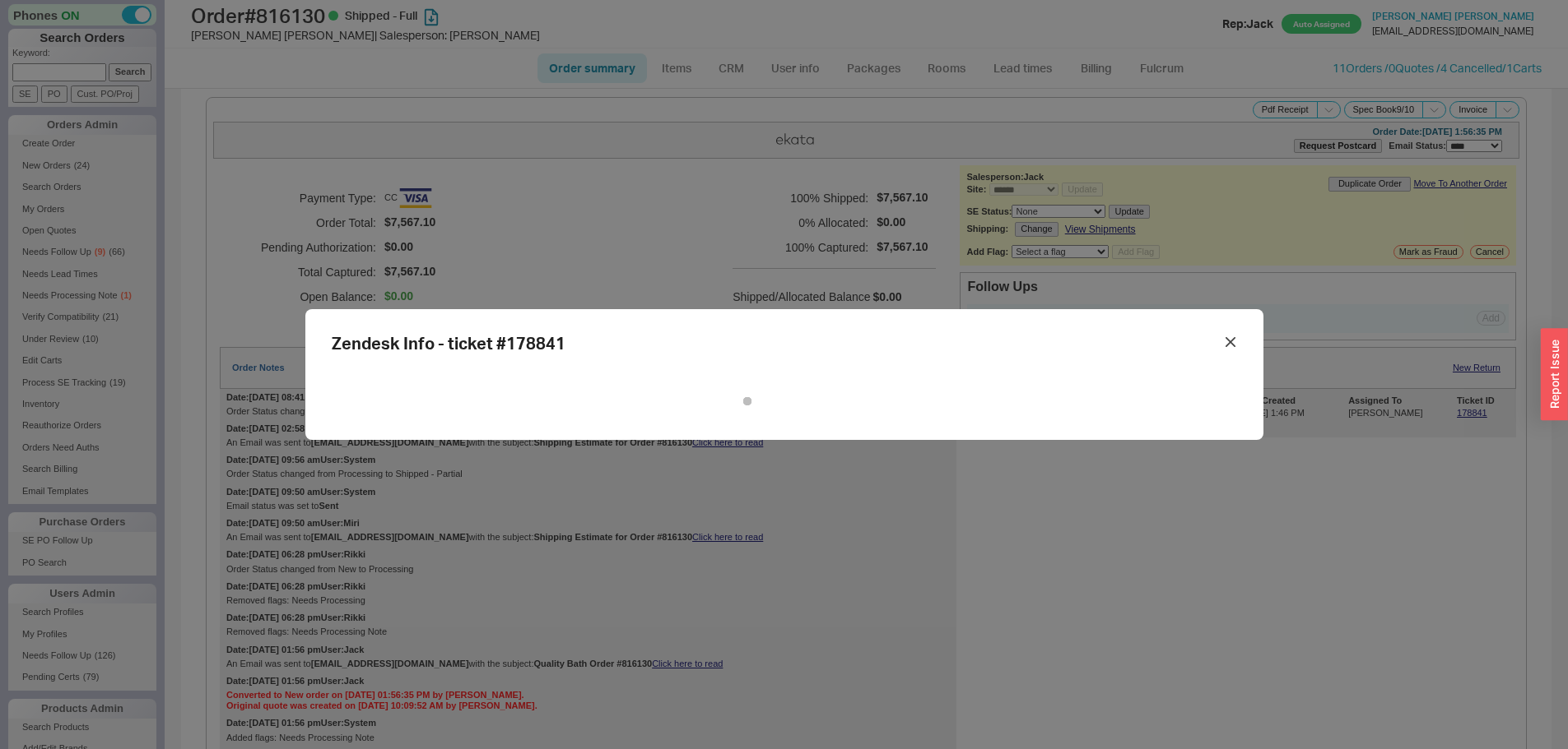
click at [1392, 496] on div "Zendesk Info - ticket # 178841" at bounding box center [784, 374] width 1568 height 749
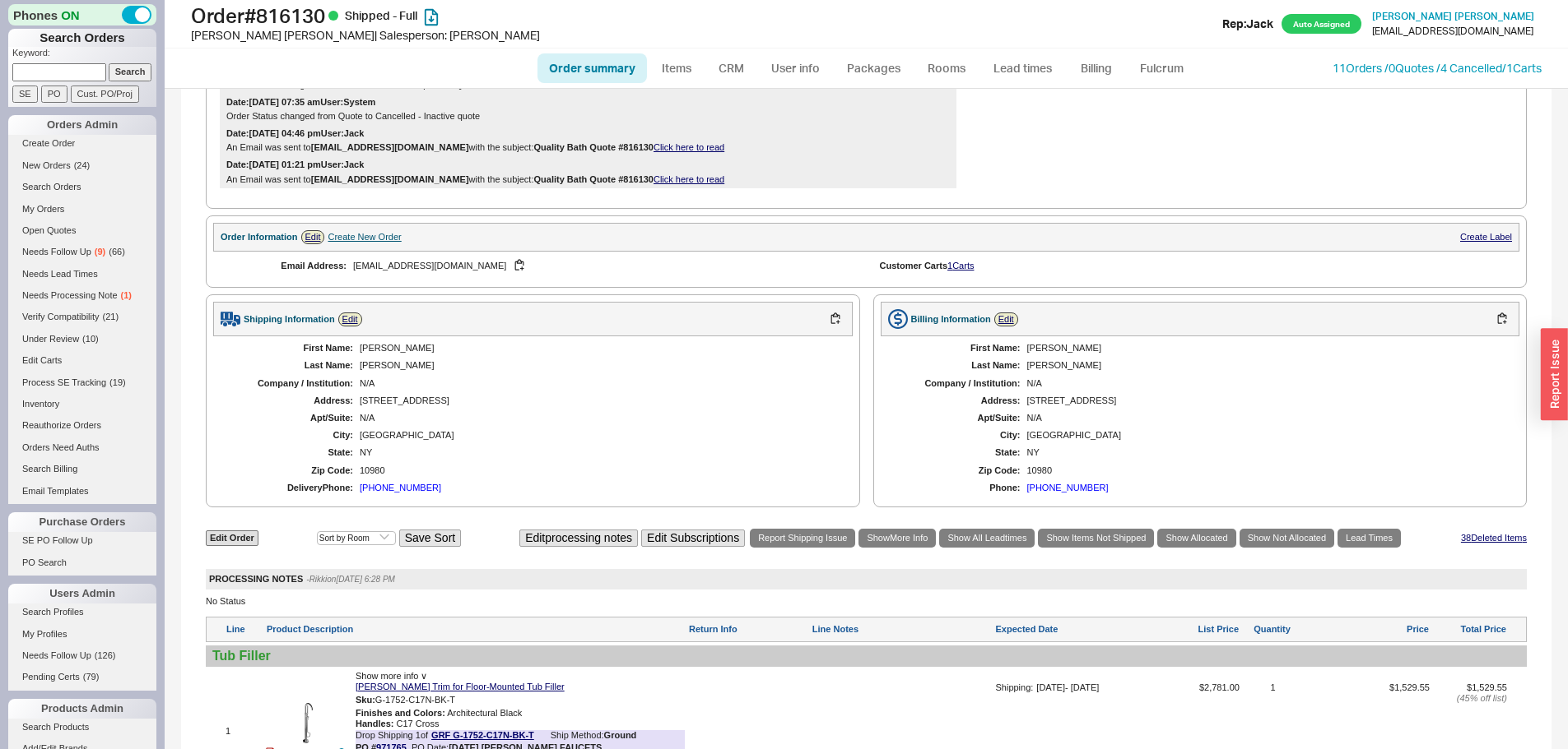
scroll to position [1152, 0]
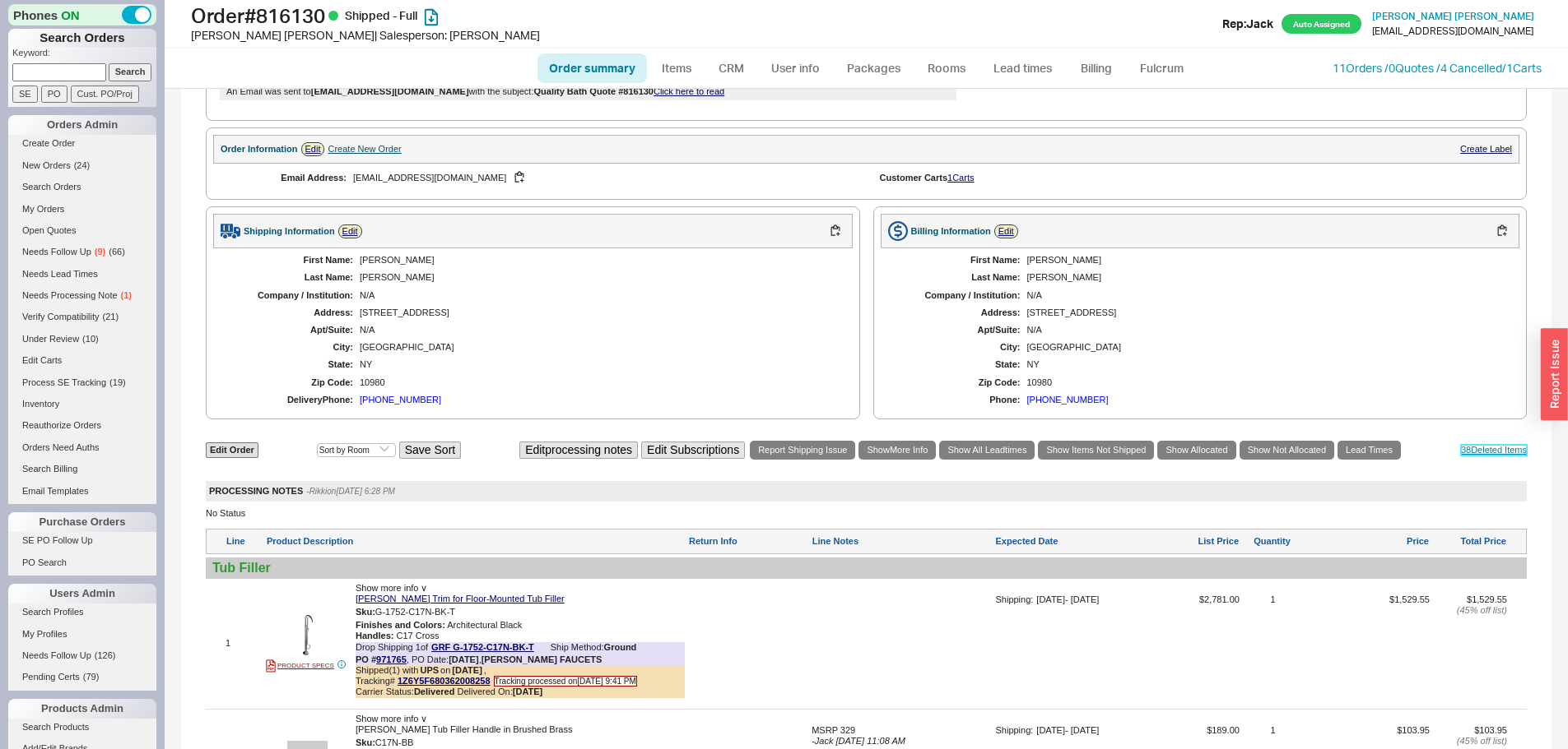
click at [1472, 445] on link "38 Deleted Item s" at bounding box center [1493, 451] width 65 height 11
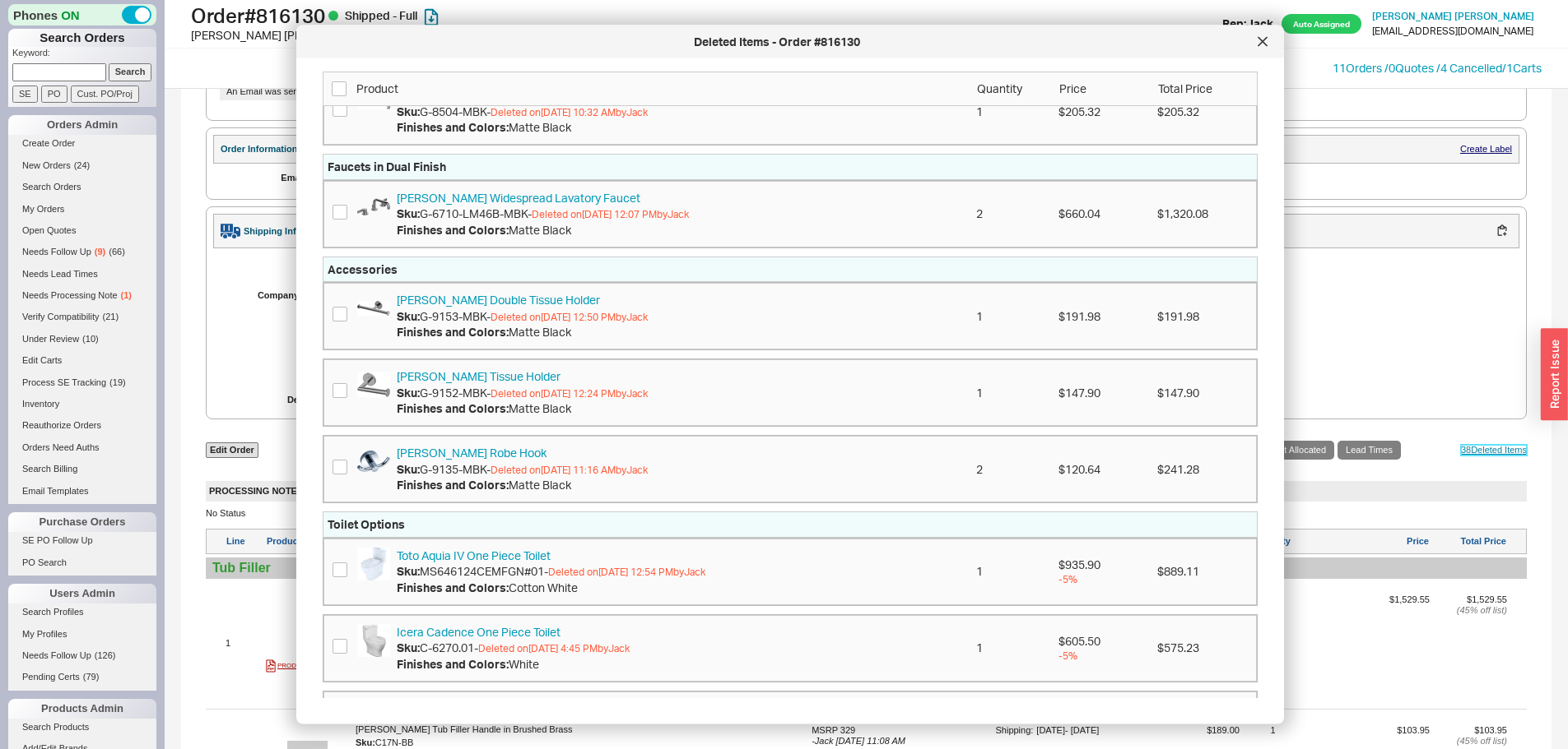
scroll to position [2468, 0]
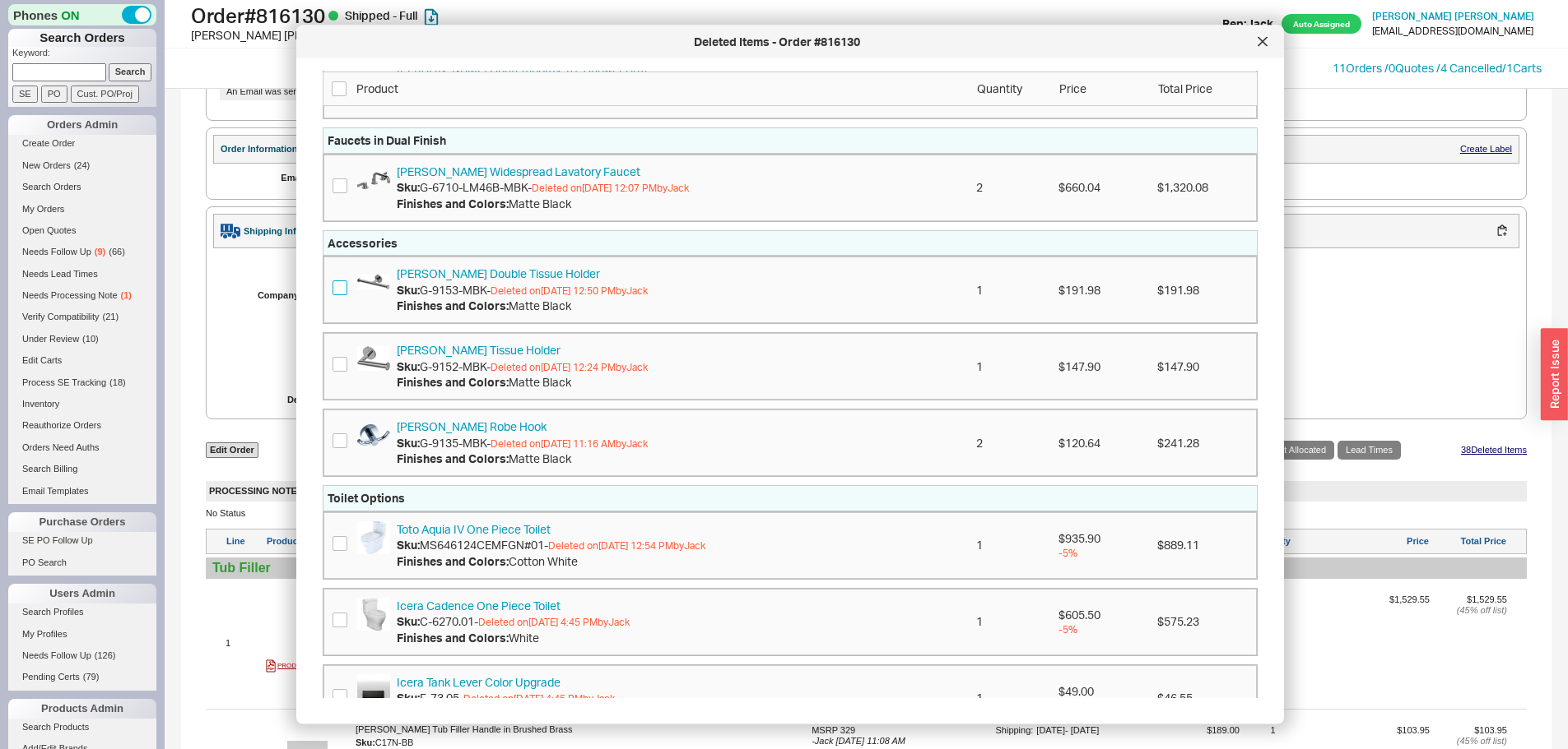
click at [338, 288] on input "checkbox" at bounding box center [340, 288] width 15 height 15
checkbox input "true"
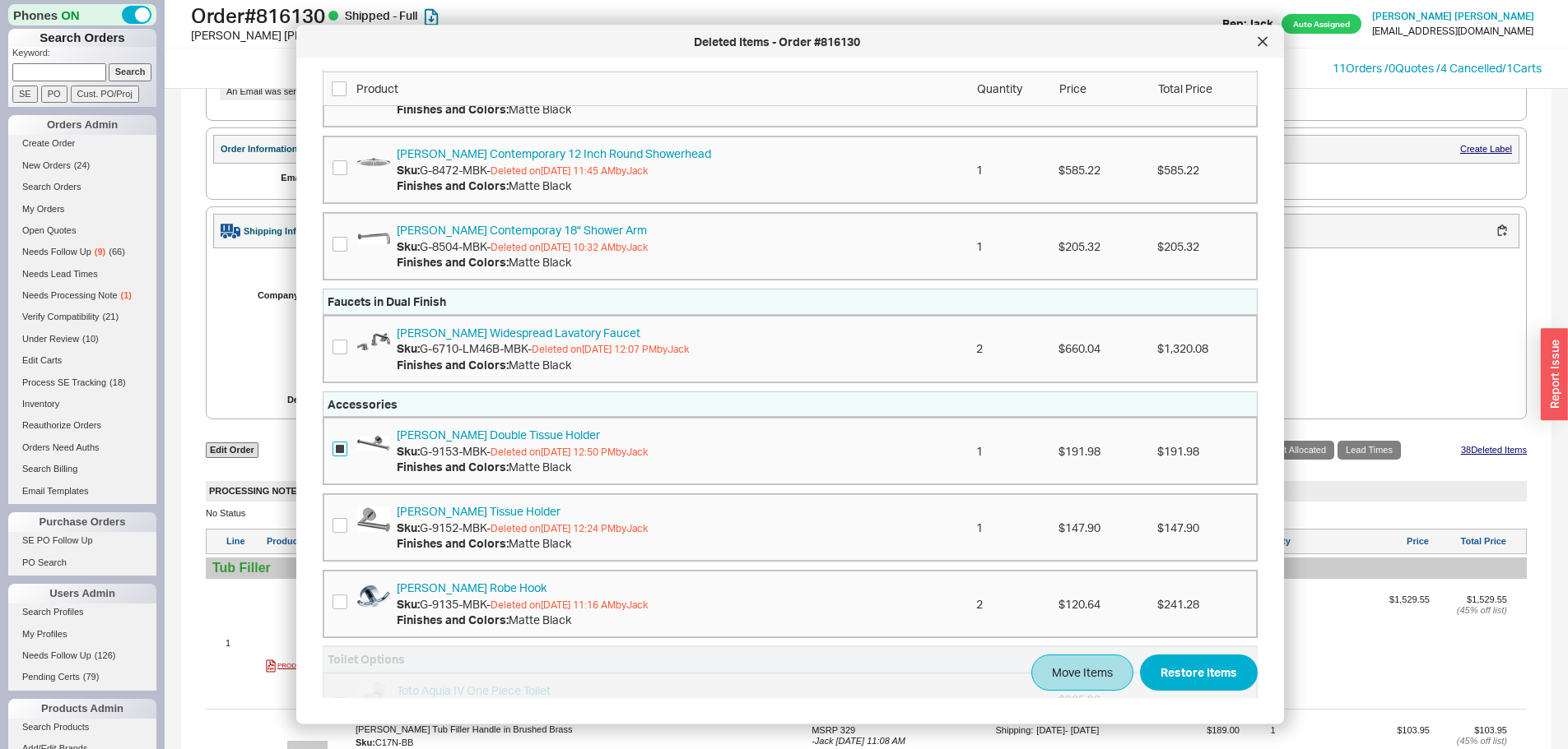
scroll to position [2389, 0]
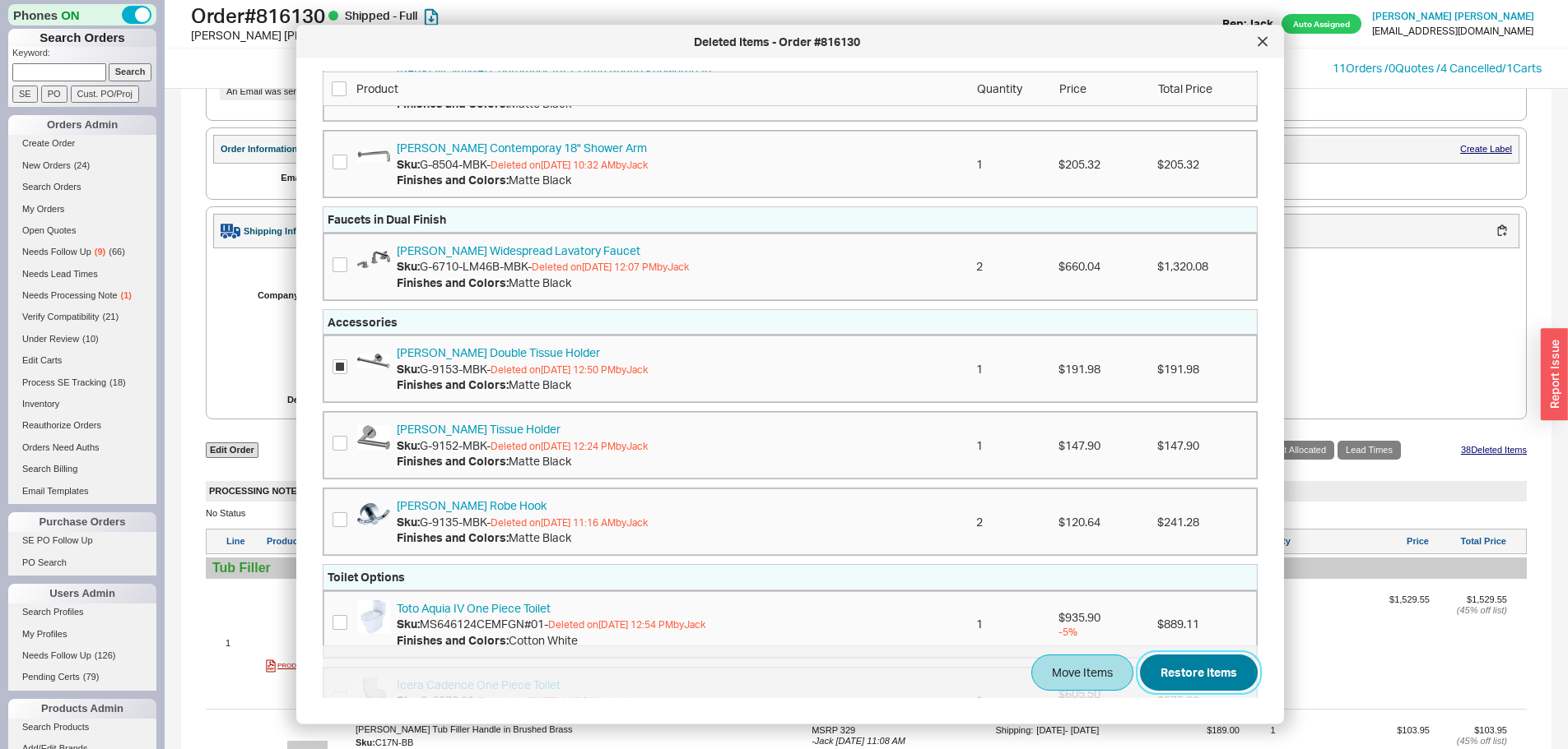
click at [1191, 673] on button "Restore Items" at bounding box center [1199, 673] width 118 height 36
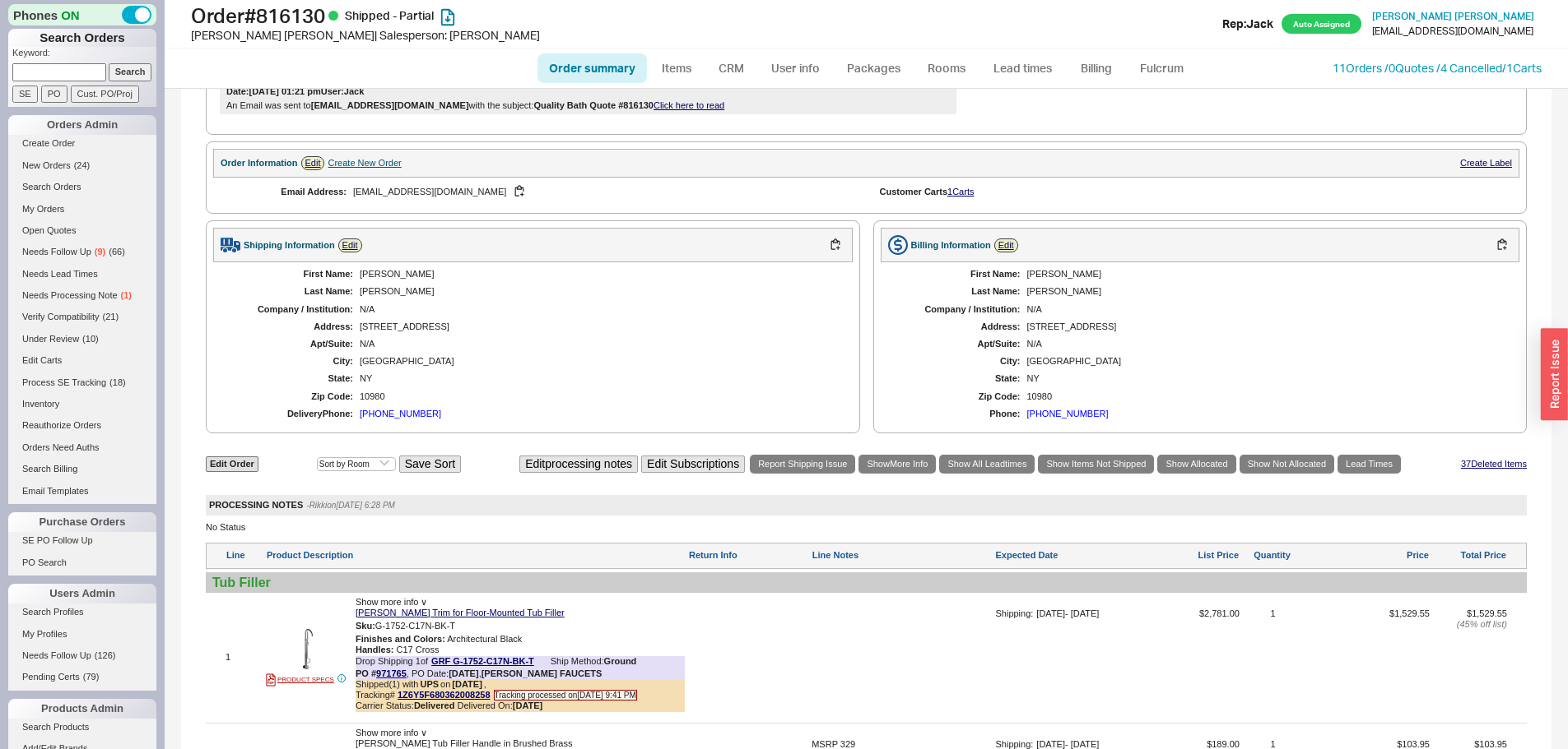
scroll to position [1165, 0]
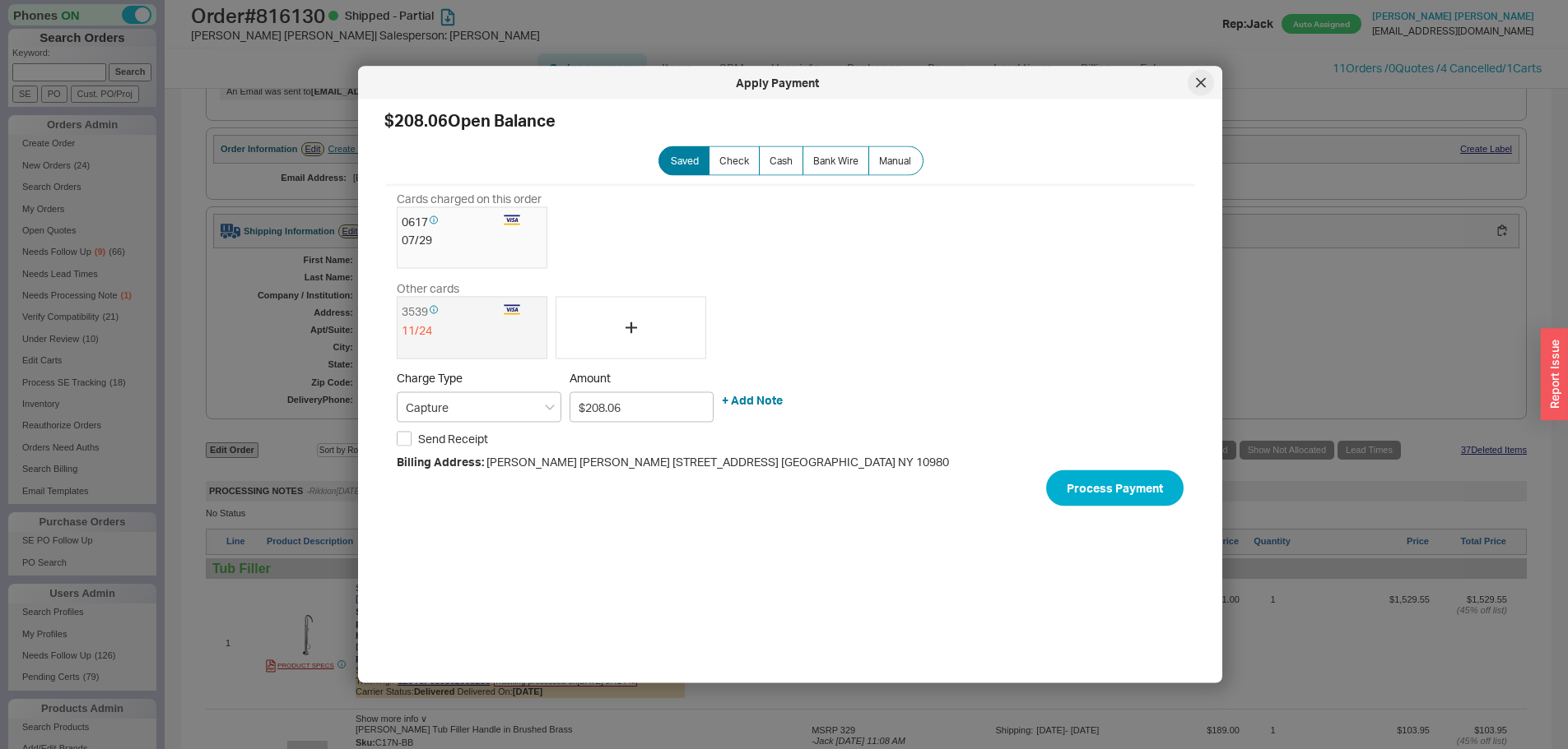
click at [1208, 89] on div at bounding box center [1200, 83] width 27 height 27
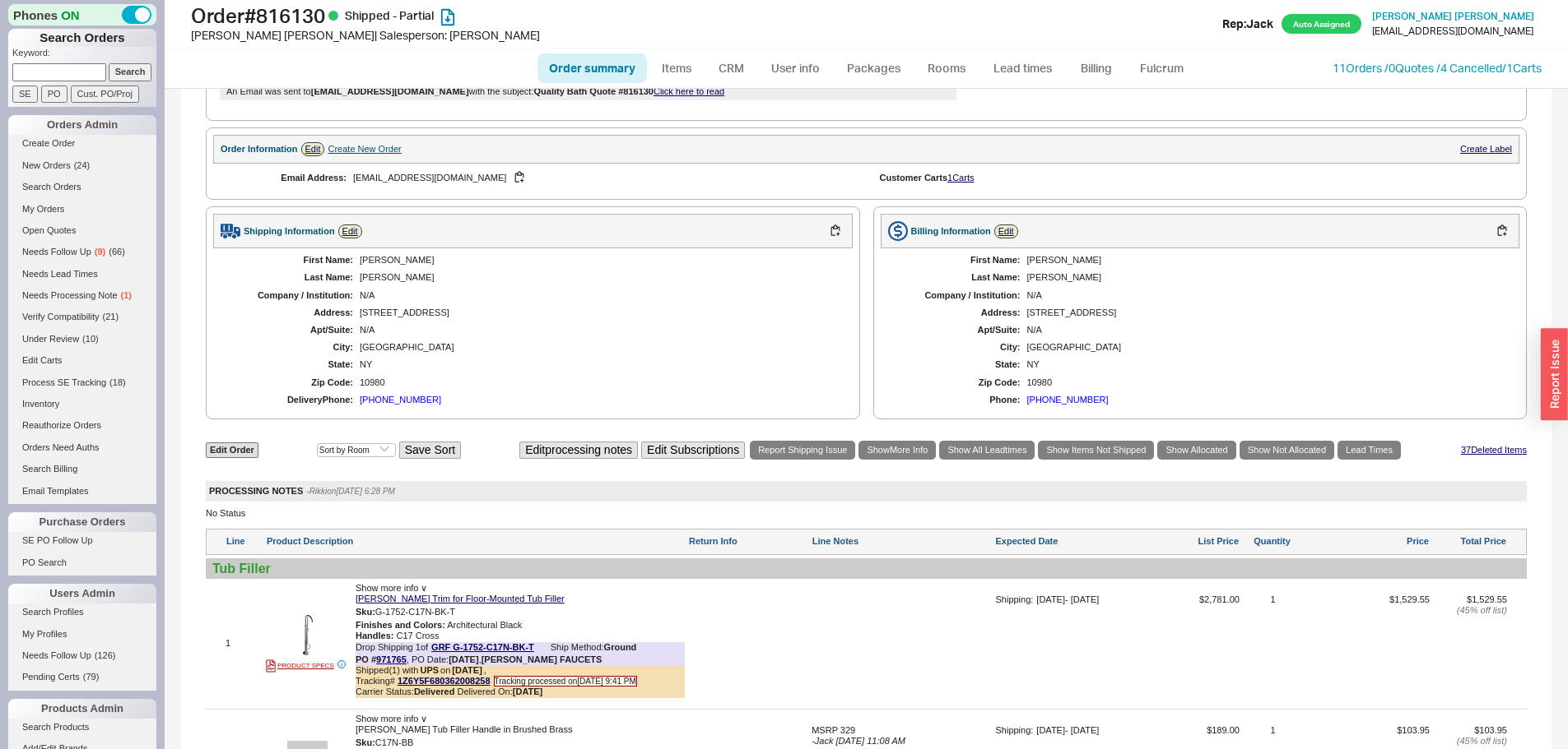
click at [828, 334] on div "N/A" at bounding box center [597, 331] width 477 height 11
click at [1463, 446] on link "37 Deleted Item s" at bounding box center [1493, 451] width 65 height 11
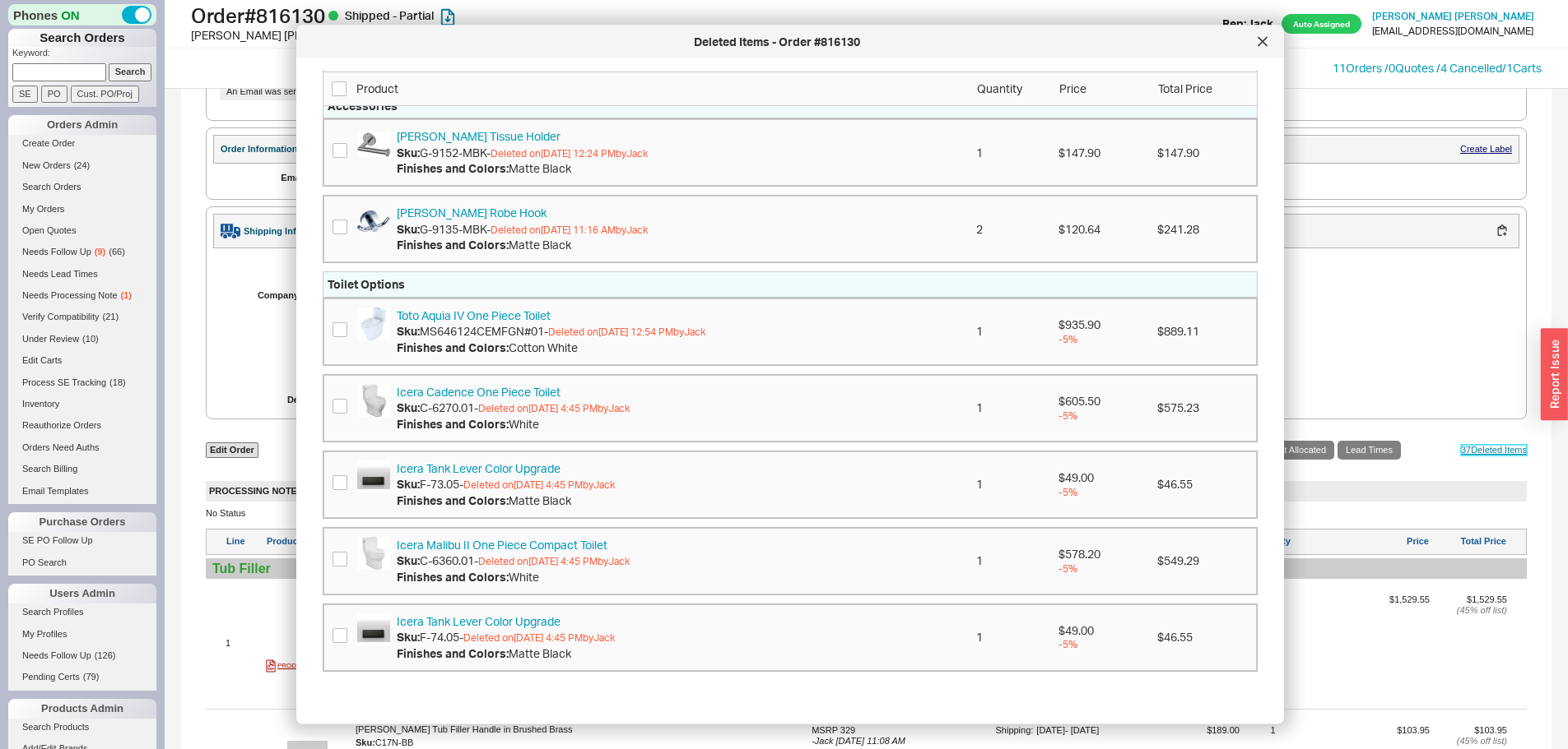
scroll to position [2358, 0]
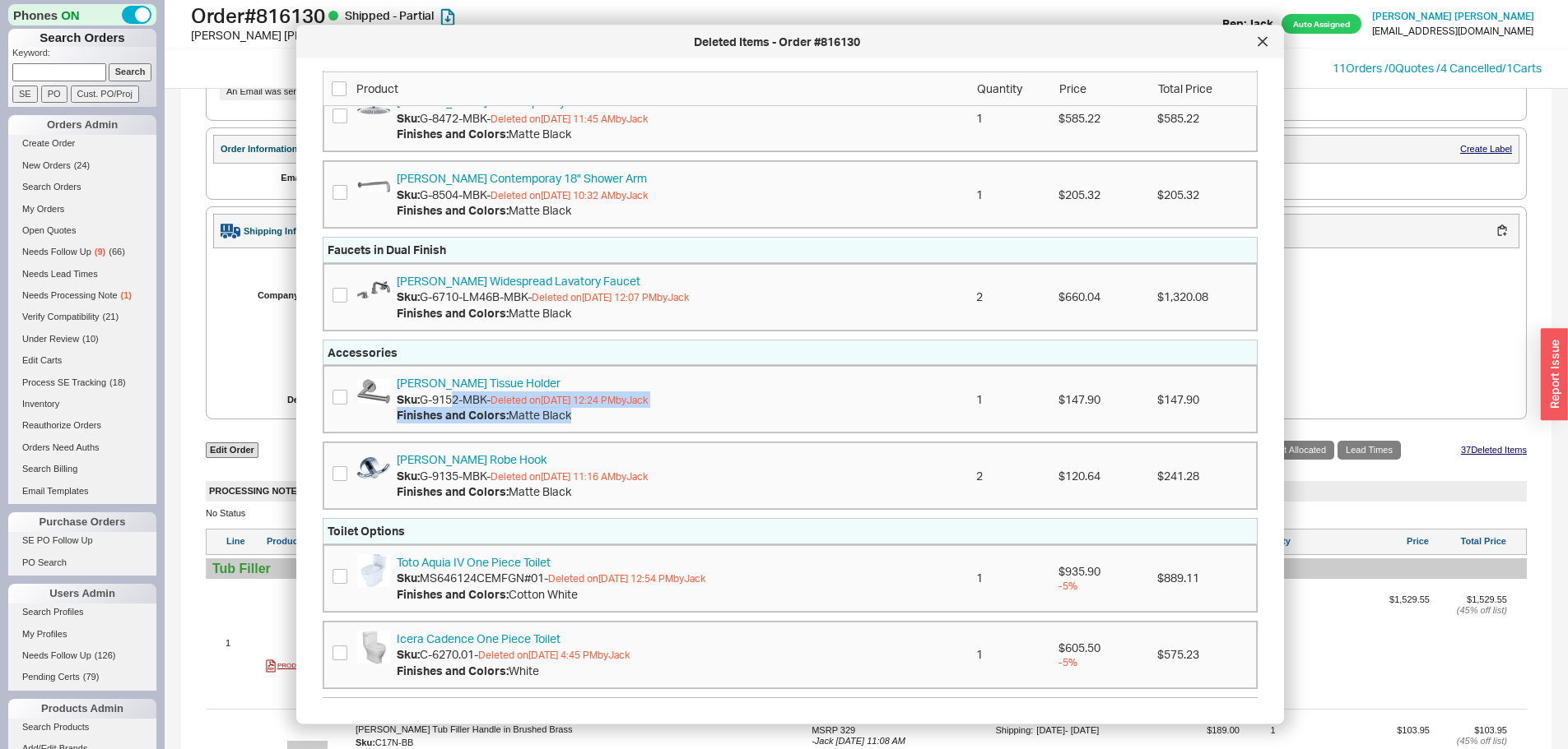
drag, startPoint x: 607, startPoint y: 427, endPoint x: 419, endPoint y: 403, distance: 189.5
click at [424, 402] on div "Graff Tissue Holder Sku: G-9152-MBK - Deleted on 03/11/2025 12:24 PM by Jack Fi…" at bounding box center [790, 400] width 933 height 66
click at [419, 403] on span "Sku:" at bounding box center [407, 399] width 23 height 14
drag, startPoint x: 419, startPoint y: 403, endPoint x: 569, endPoint y: 412, distance: 150.3
click at [569, 412] on div "Graff Tissue Holder Sku: G-9152-MBK - Deleted on 03/11/2025 12:24 PM by Jack Fi…" at bounding box center [522, 400] width 251 height 49
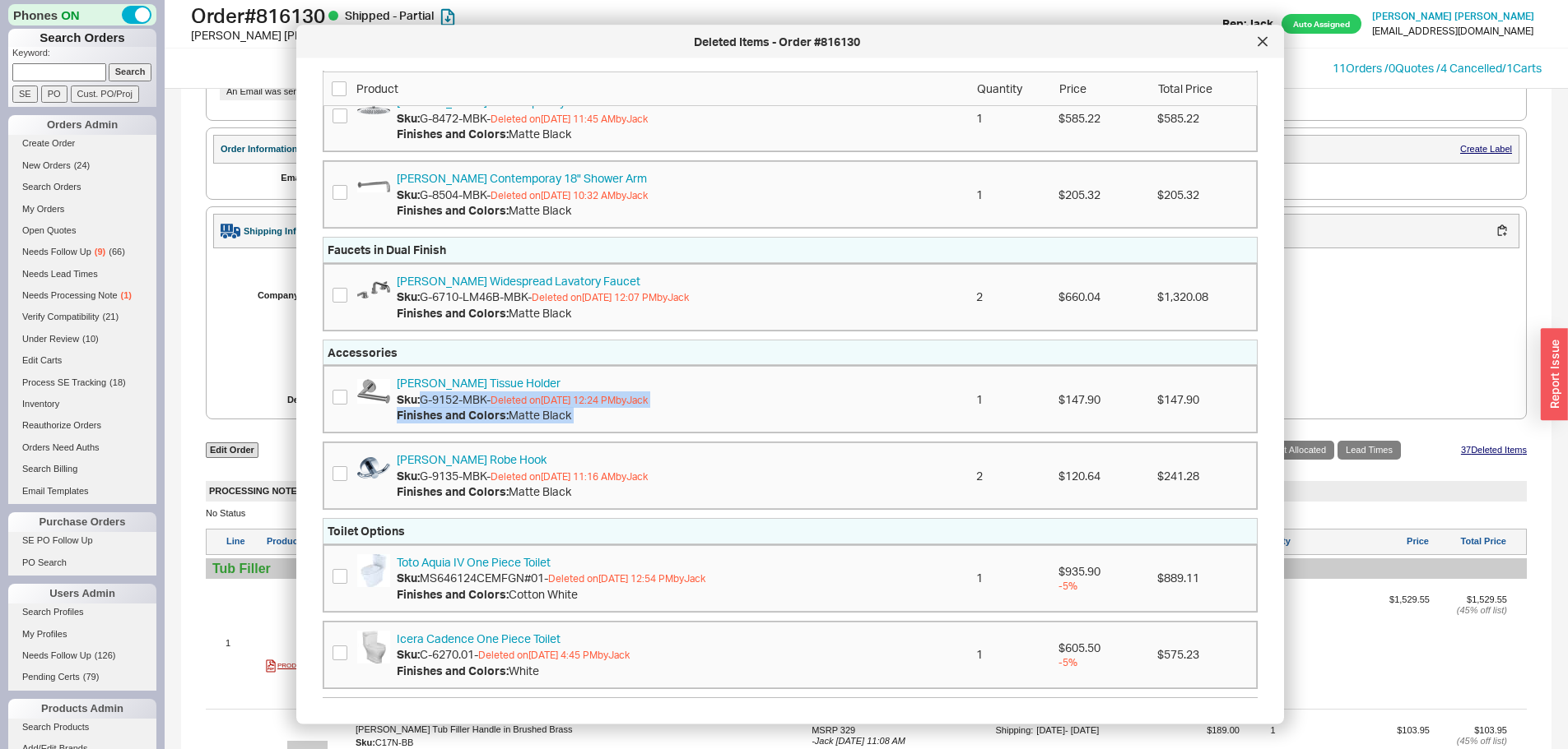
click at [569, 412] on span "Matte Black" at bounding box center [540, 415] width 63 height 14
drag, startPoint x: 579, startPoint y: 415, endPoint x: 403, endPoint y: 404, distance: 176.3
click at [403, 404] on div "Graff Tissue Holder Sku: G-9152-MBK - Deleted on 03/11/2025 12:24 PM by Jack Fi…" at bounding box center [522, 400] width 251 height 49
click at [403, 404] on span "Sku:" at bounding box center [407, 399] width 23 height 14
drag, startPoint x: 403, startPoint y: 404, endPoint x: 550, endPoint y: 418, distance: 147.7
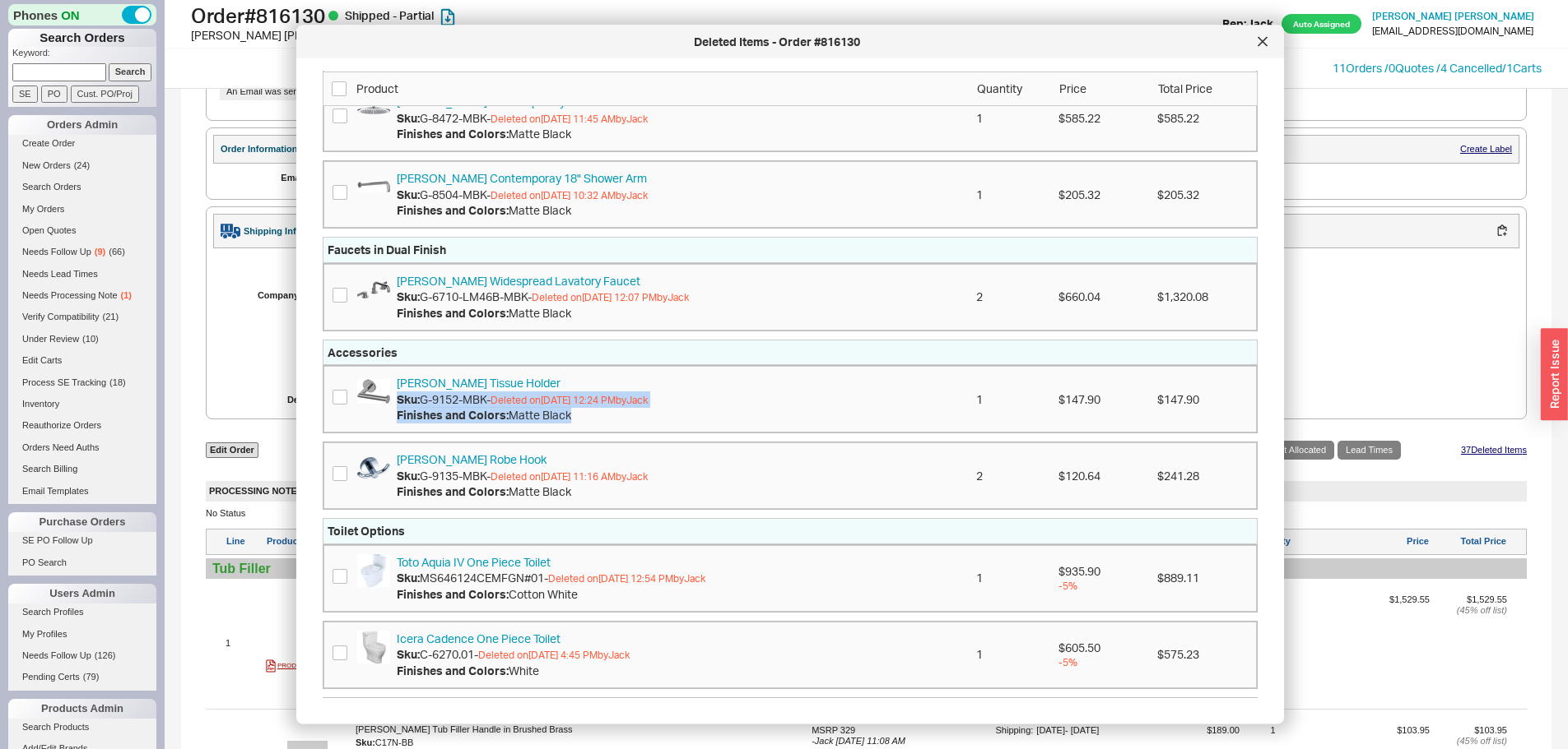
click at [549, 418] on div "Graff Tissue Holder Sku: G-9152-MBK - Deleted on 03/11/2025 12:24 PM by Jack Fi…" at bounding box center [522, 400] width 251 height 49
click at [550, 418] on span "Matte Black" at bounding box center [540, 415] width 63 height 14
click at [1267, 34] on div at bounding box center [1262, 41] width 27 height 27
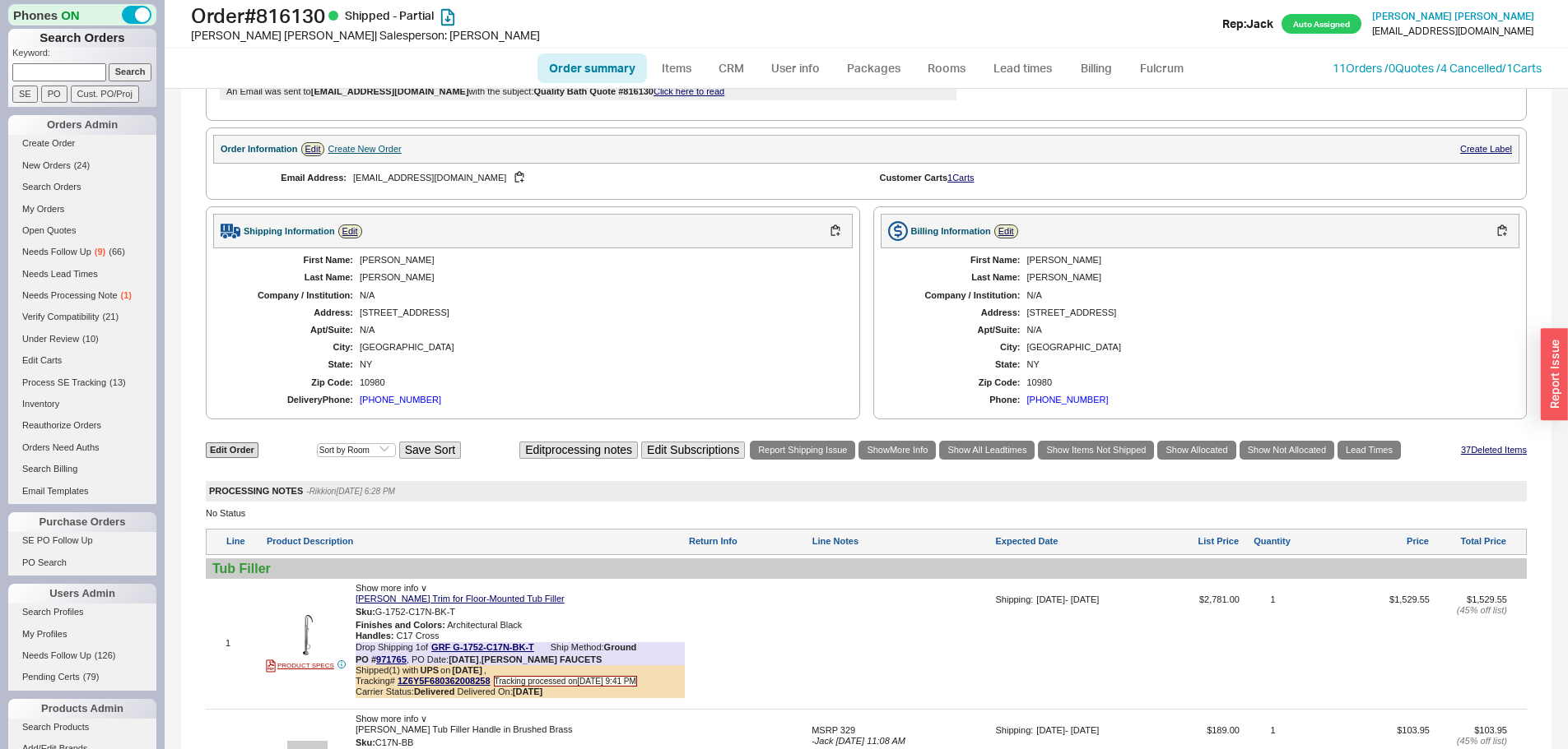
click at [204, 450] on div "**********" at bounding box center [866, 628] width 1371 height 3411
click at [218, 446] on link "Edit Order" at bounding box center [231, 450] width 53 height 16
select select "3"
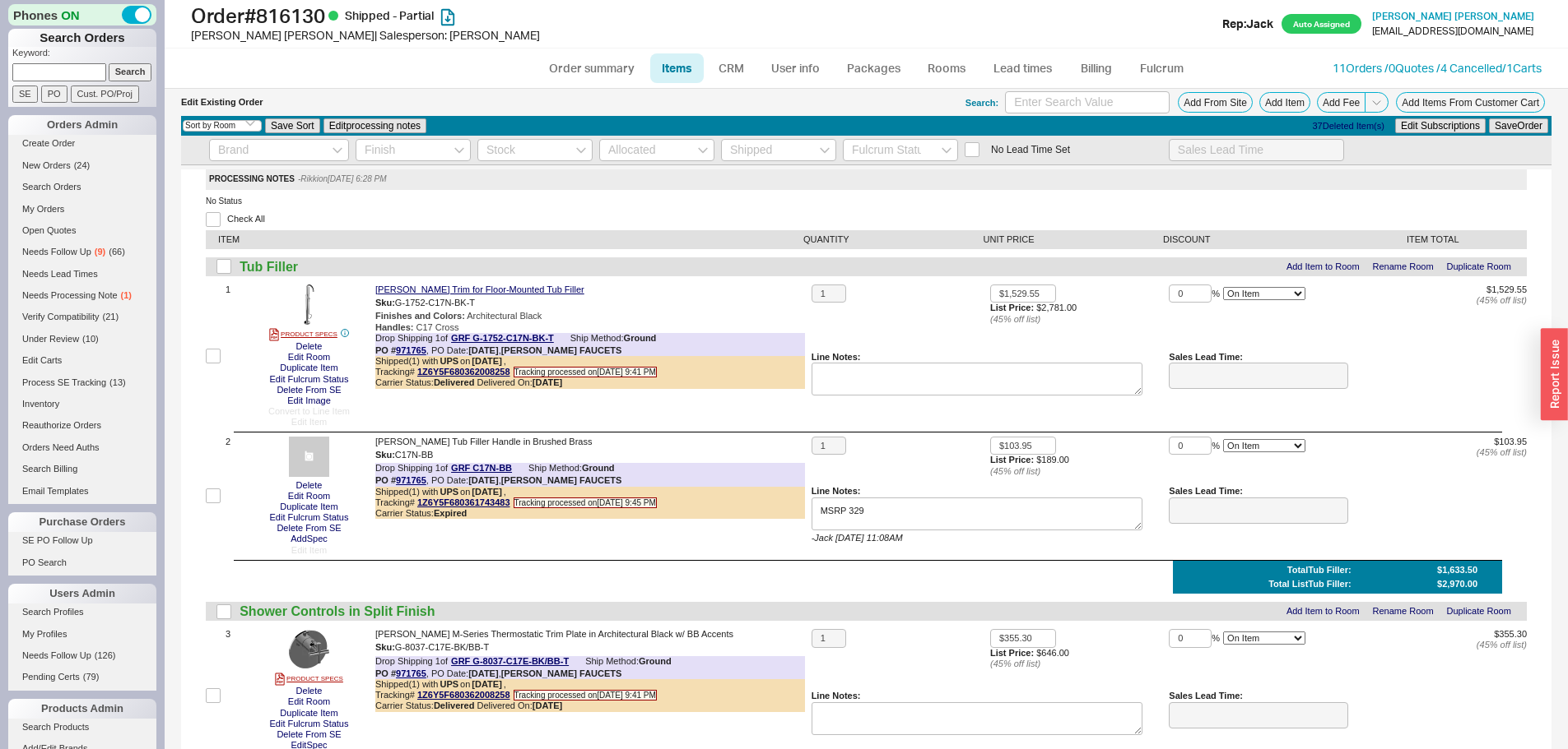
click at [1234, 89] on div "Edit Existing Order Search: Add From Site Add Item Add Fee Add Items From Custo…" at bounding box center [866, 101] width 1371 height 27
click at [1225, 98] on button "Add From Site" at bounding box center [1215, 102] width 75 height 20
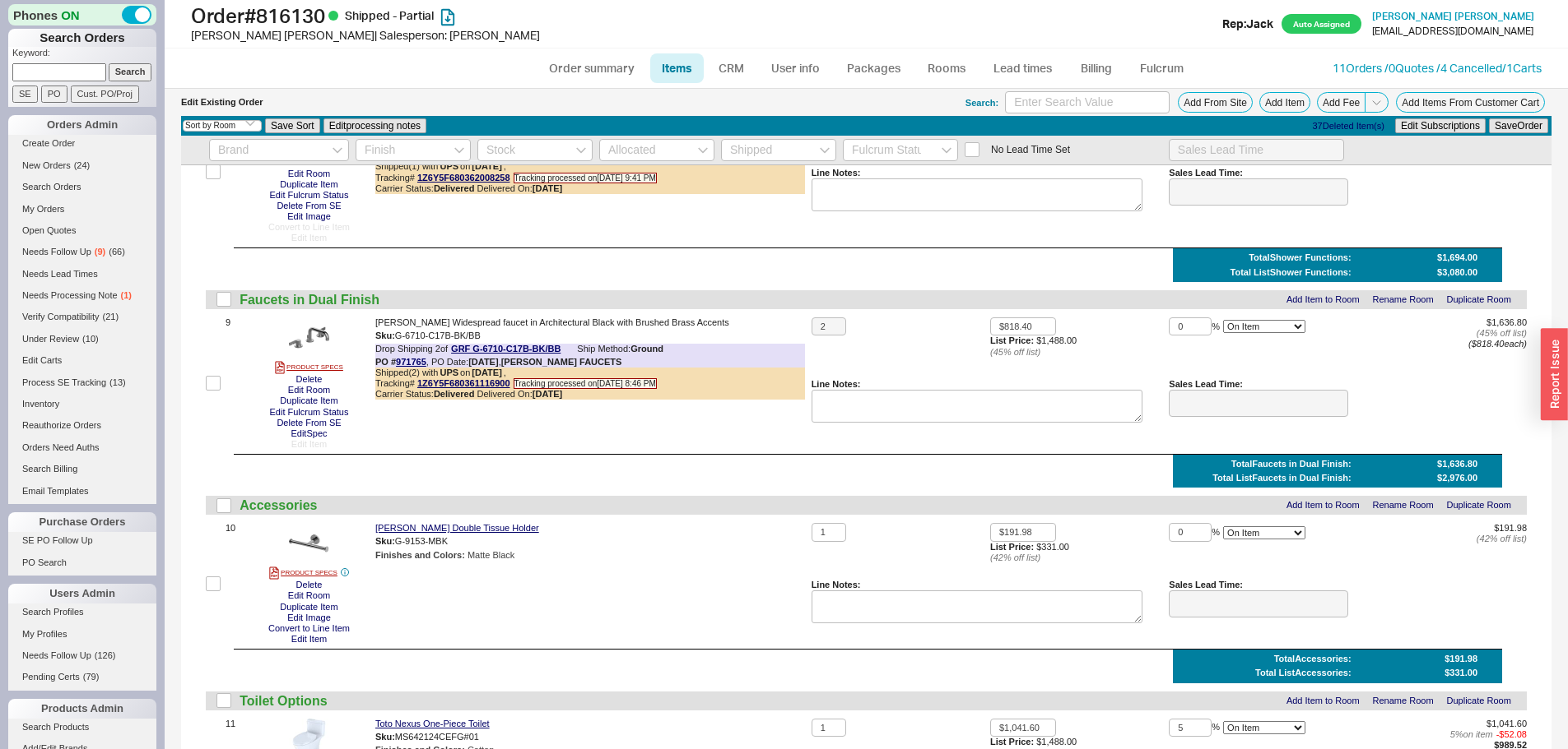
scroll to position [1317, 0]
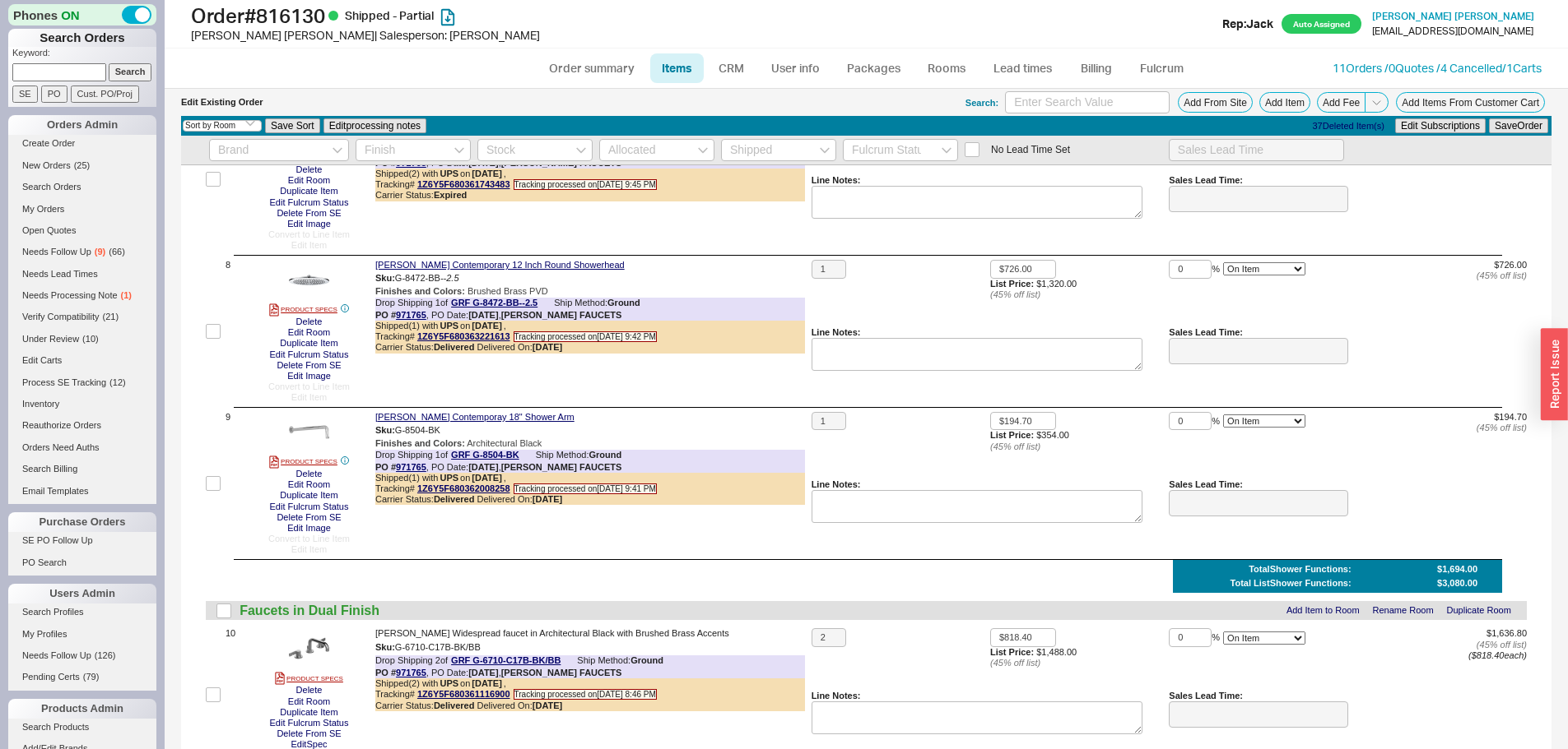
scroll to position [1731, 0]
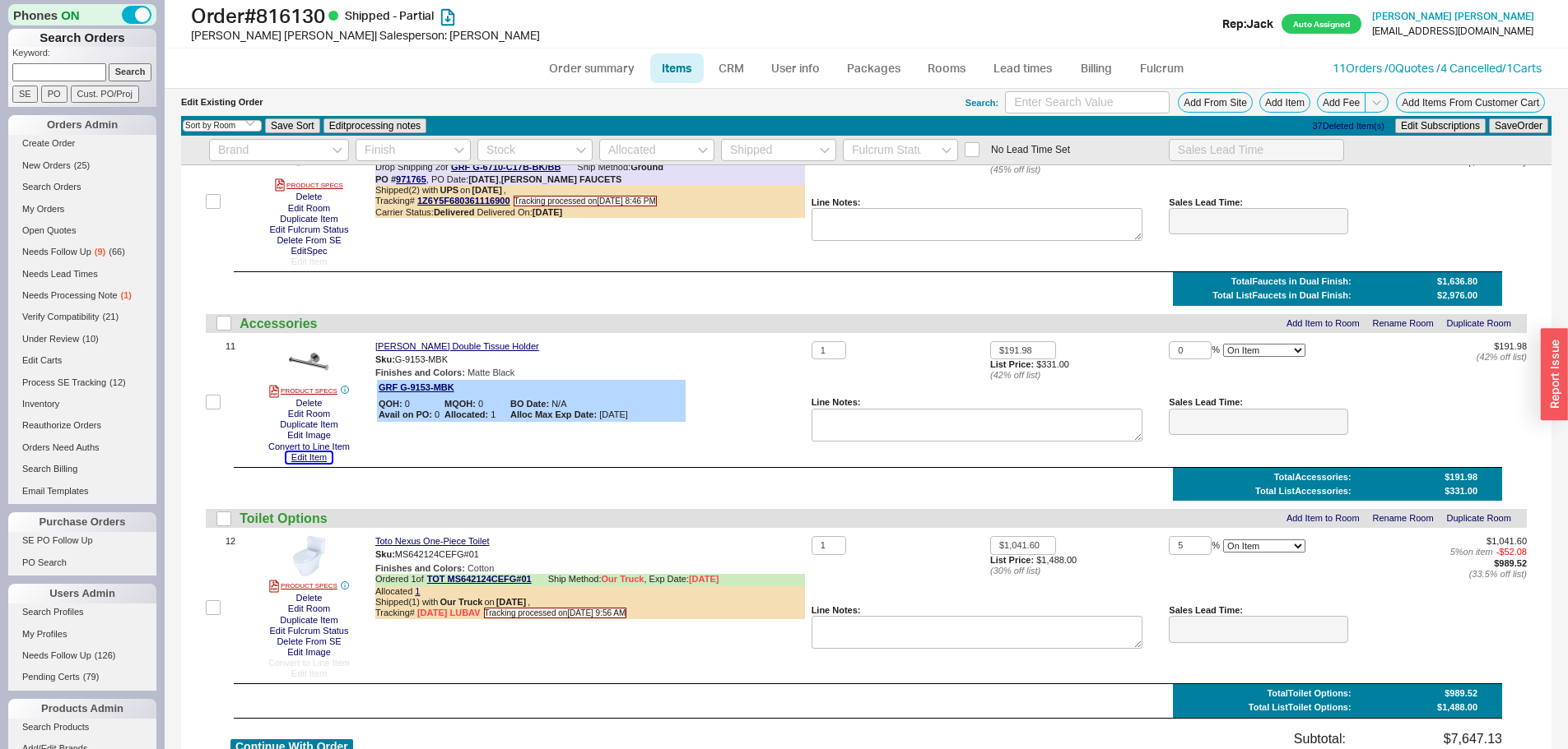
click at [307, 457] on button "Edit Item" at bounding box center [309, 458] width 45 height 11
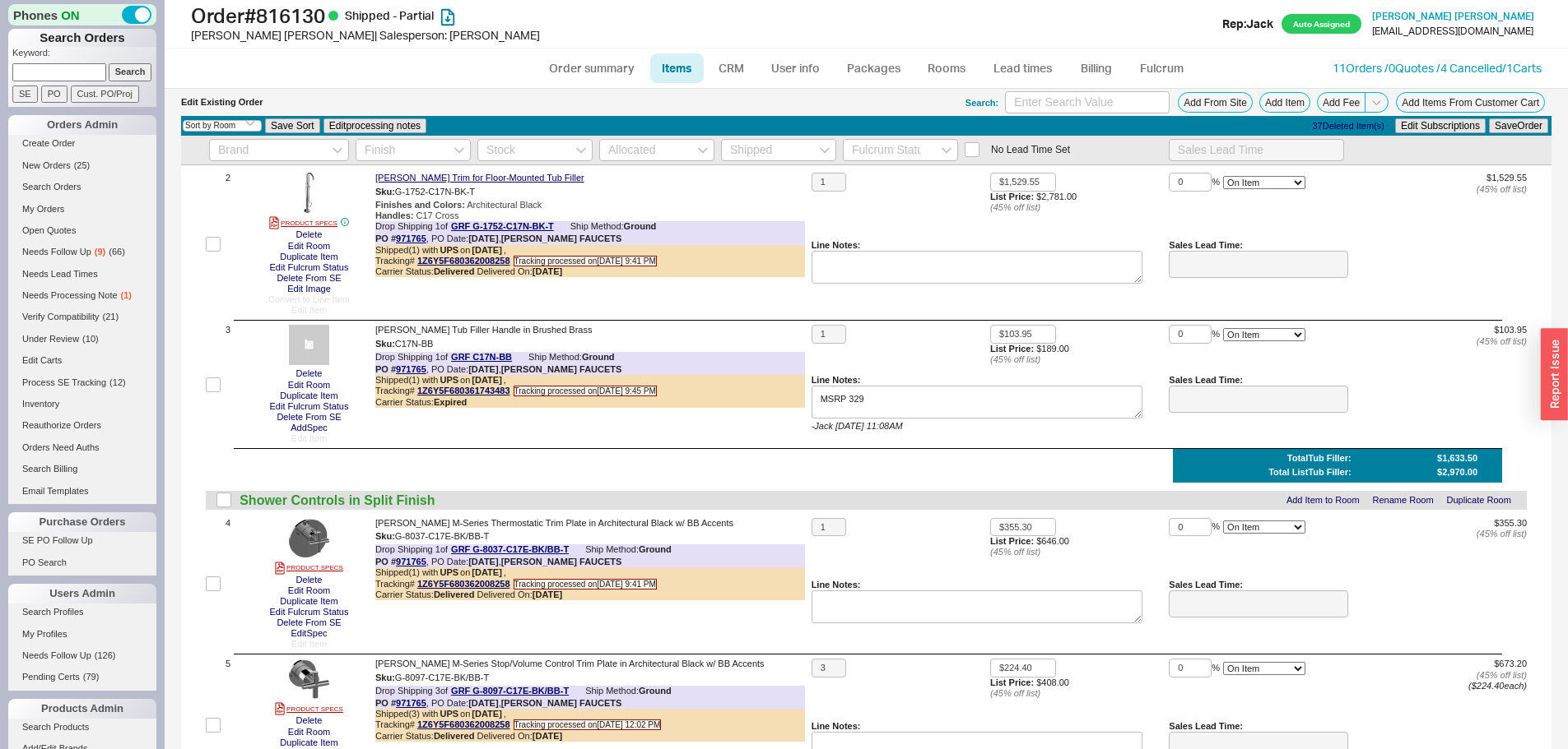
scroll to position [0, 0]
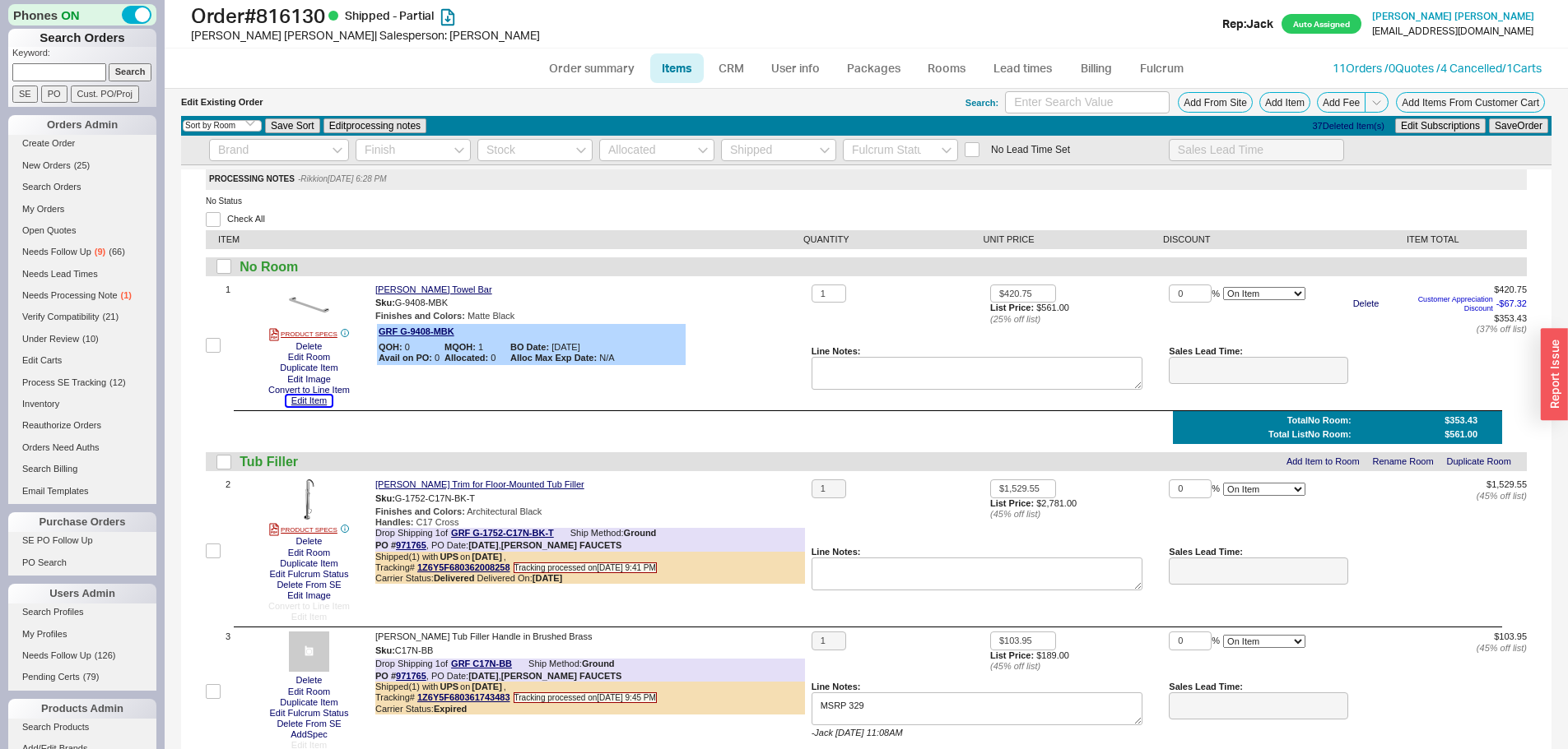
click at [321, 401] on button "Edit Item" at bounding box center [309, 401] width 45 height 11
click at [1205, 98] on button "Add From Site" at bounding box center [1215, 102] width 75 height 20
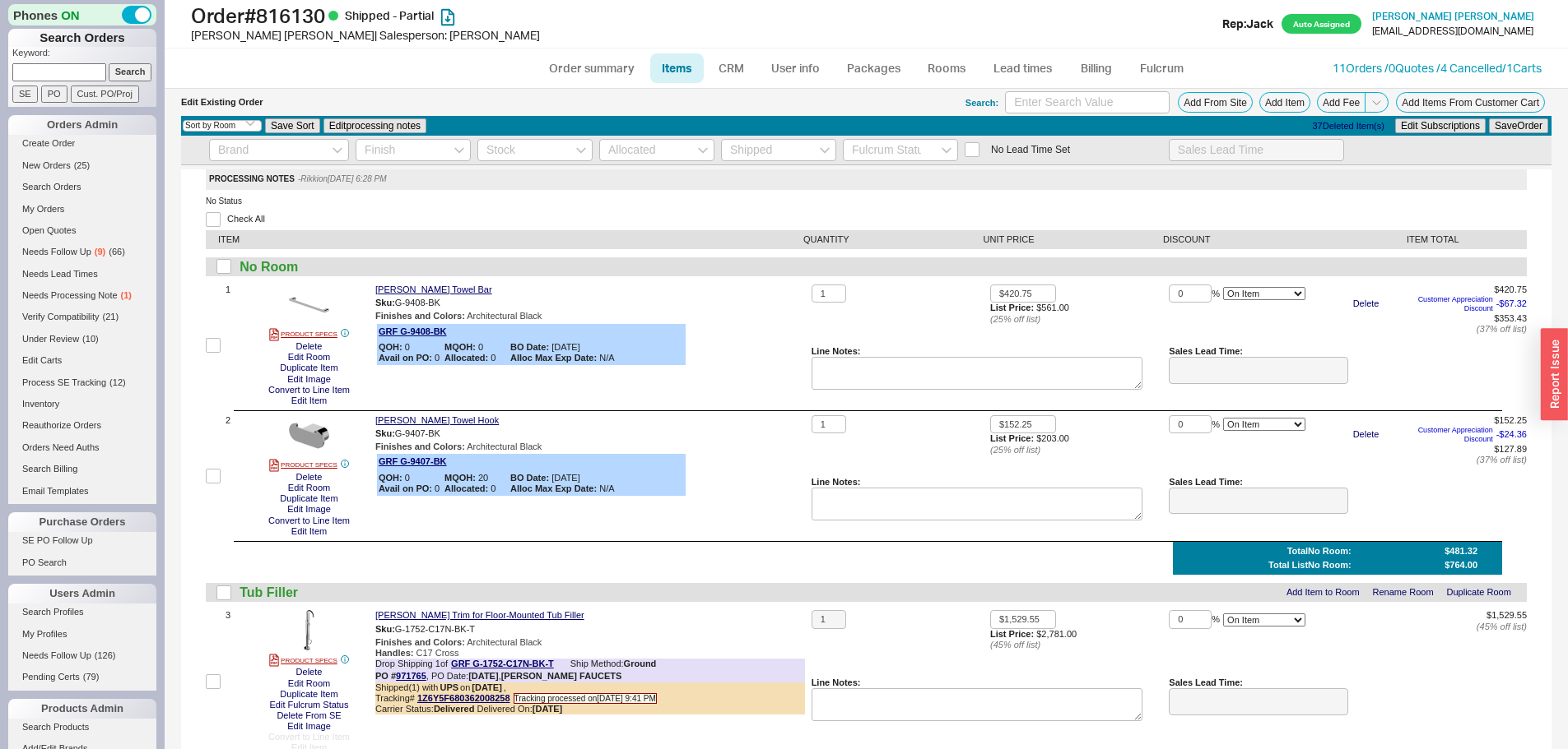
drag, startPoint x: 513, startPoint y: 207, endPoint x: 536, endPoint y: 206, distance: 23.0
click at [956, 57] on link "Rooms" at bounding box center [947, 68] width 62 height 29
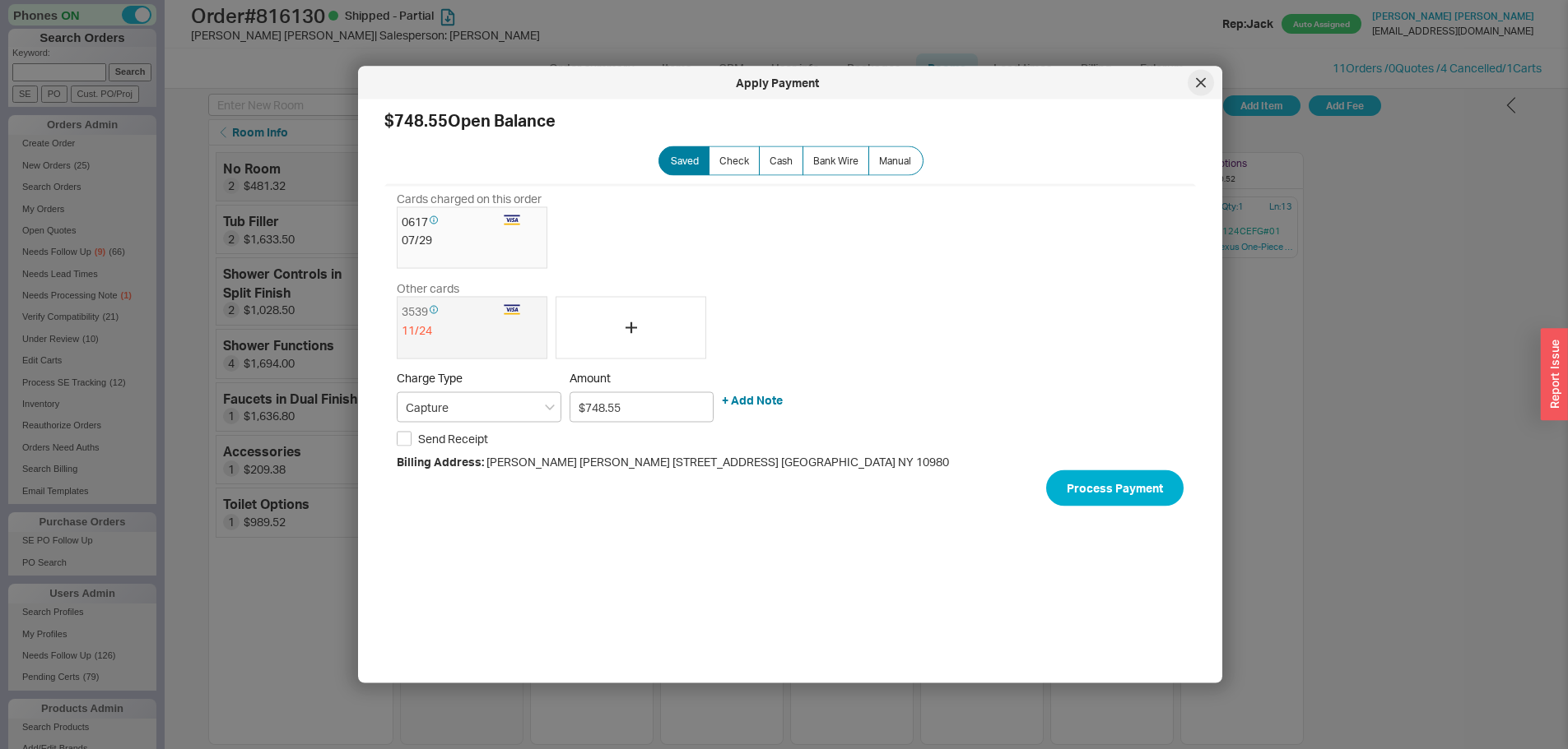
click at [1206, 75] on div at bounding box center [1200, 83] width 27 height 27
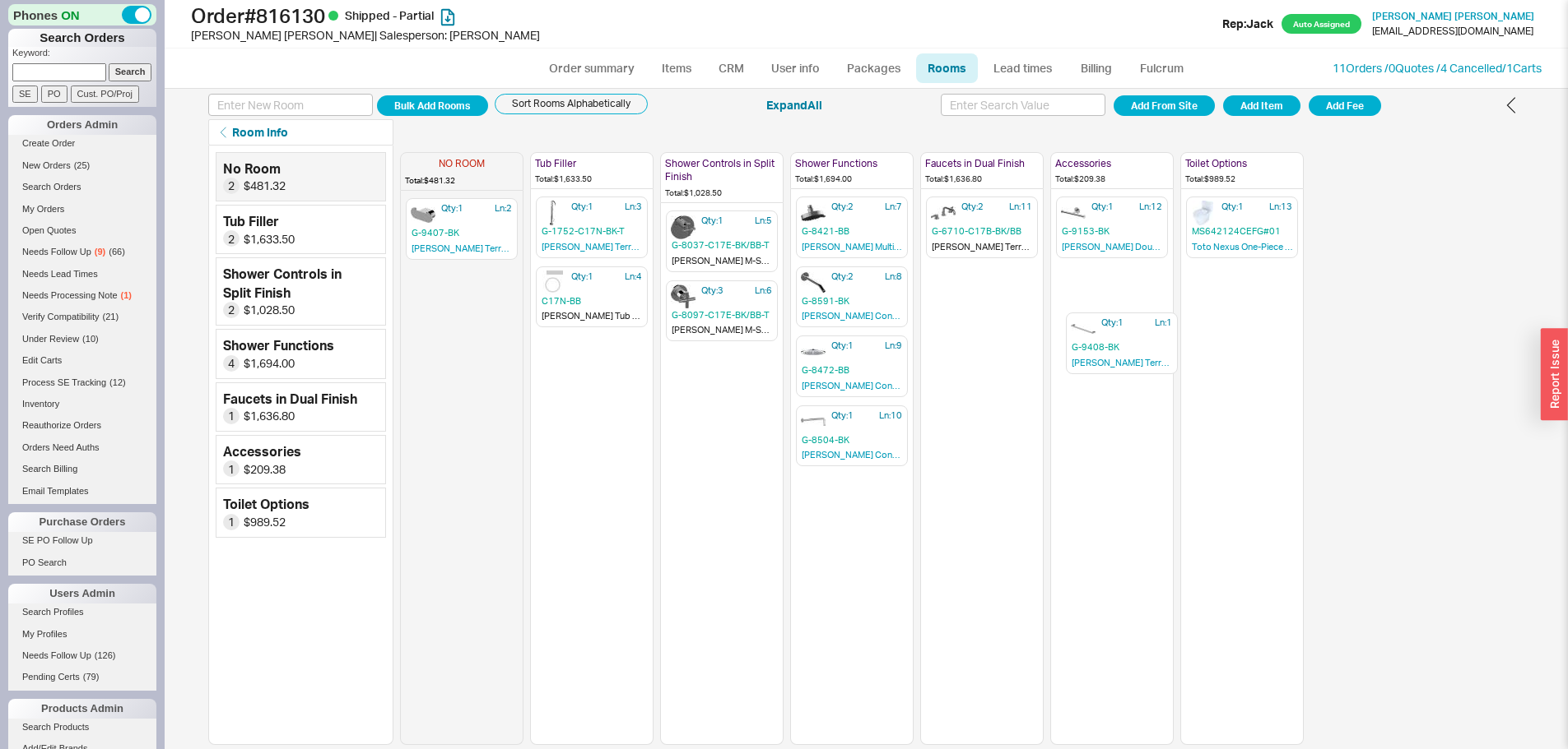
drag, startPoint x: 471, startPoint y: 237, endPoint x: 1145, endPoint y: 364, distance: 685.9
click at [1145, 364] on div "NO ROOM Total: $481.32 Qty: 1 Ln: 1 G-9408-BK Graff Terra Towel Bar Qty: 1 Ln: …" at bounding box center [852, 445] width 903 height 600
drag, startPoint x: 454, startPoint y: 277, endPoint x: 1126, endPoint y: 361, distance: 677.2
click at [1126, 361] on div "NO ROOM Total: $127.89 Qty: 1 Ln: 2 G-9407-BK Graff Terra Towel Hook Tub Filler…" at bounding box center [852, 445] width 903 height 600
click at [1125, 275] on icon "button" at bounding box center [1126, 271] width 10 height 10
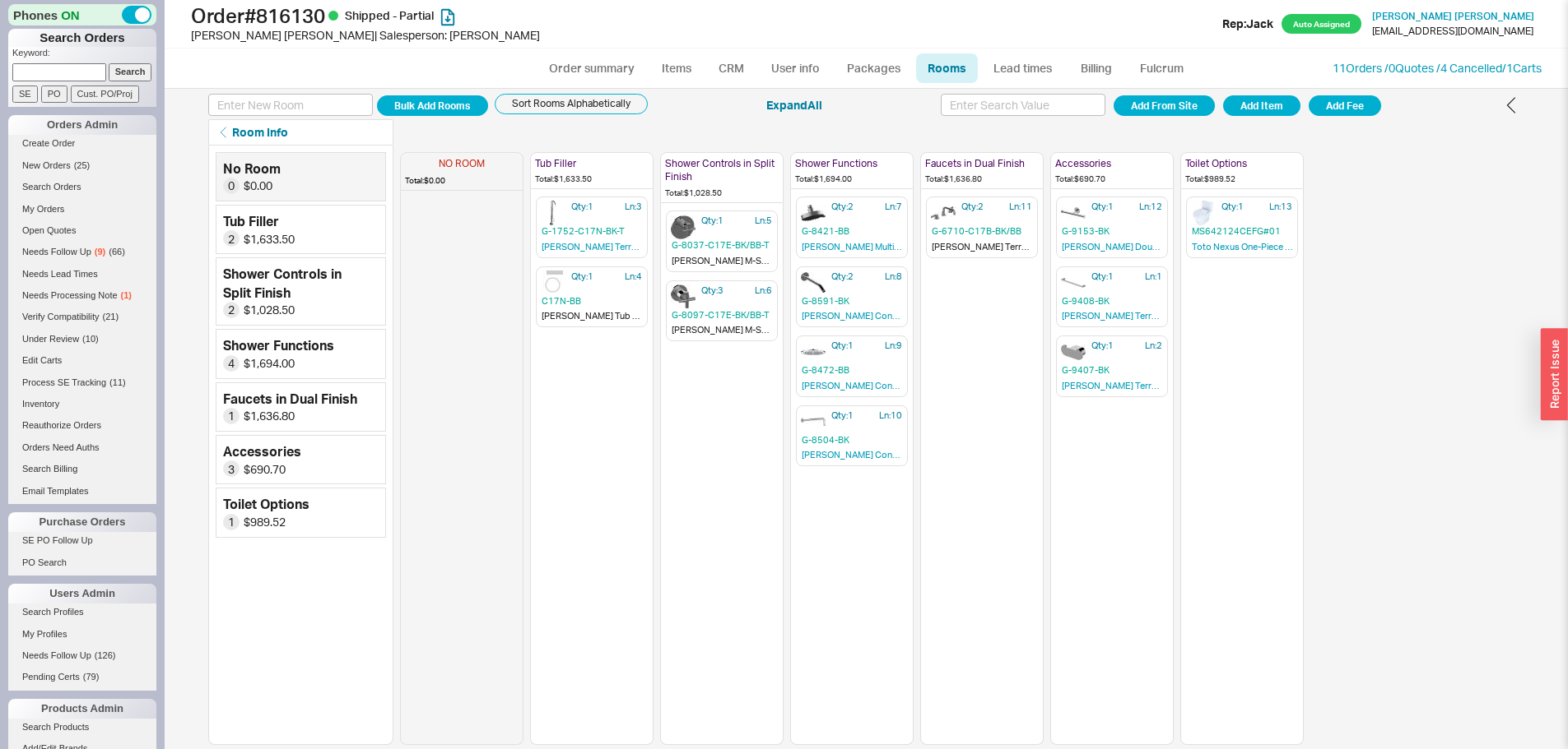
click at [1402, 459] on div "NO ROOM Total: $0.00 Tub Filler Total: $1,633.50 Qty: 1 Ln: 3 G-1752-C17N-BK-T …" at bounding box center [962, 445] width 1126 height 600
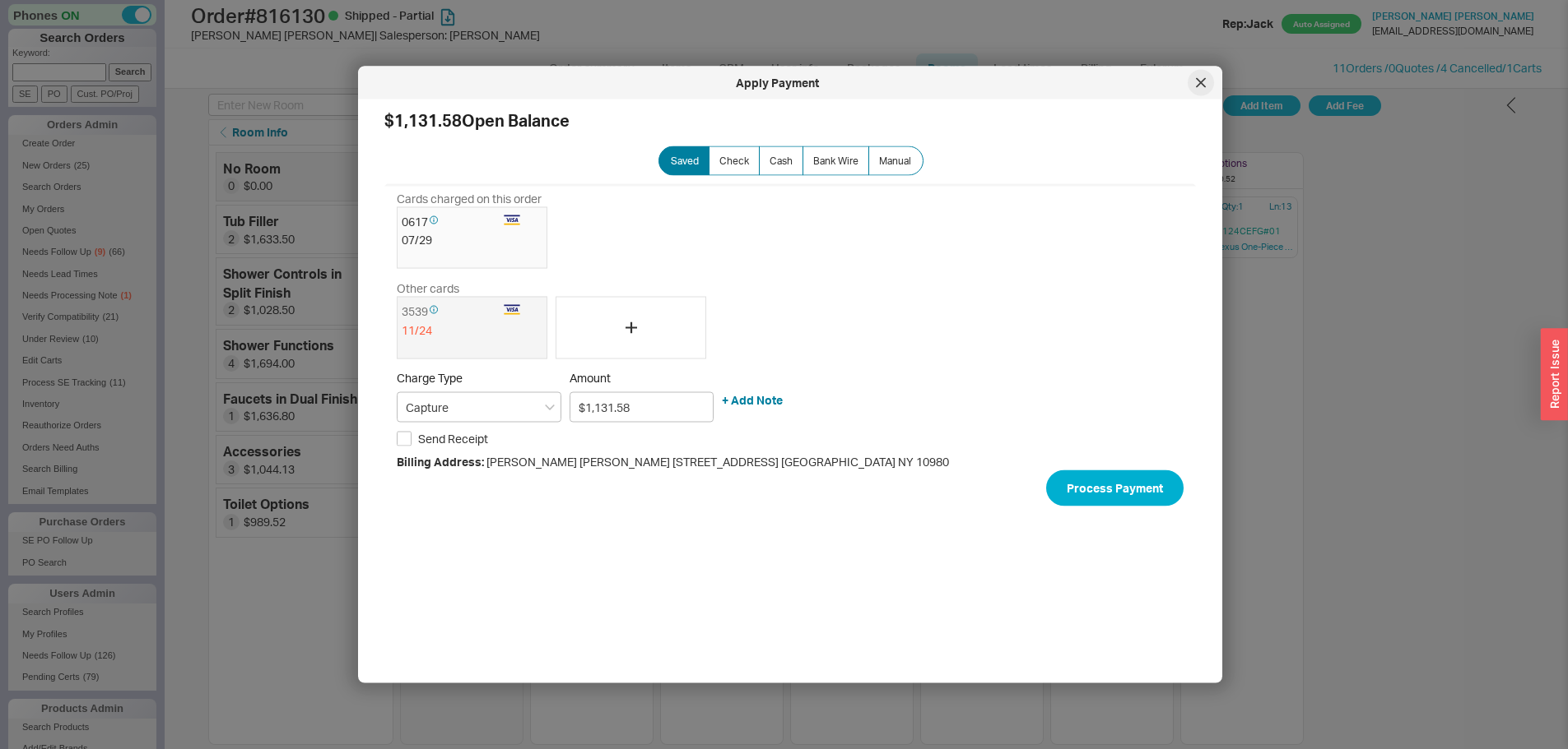
click at [1202, 88] on div at bounding box center [1200, 83] width 27 height 27
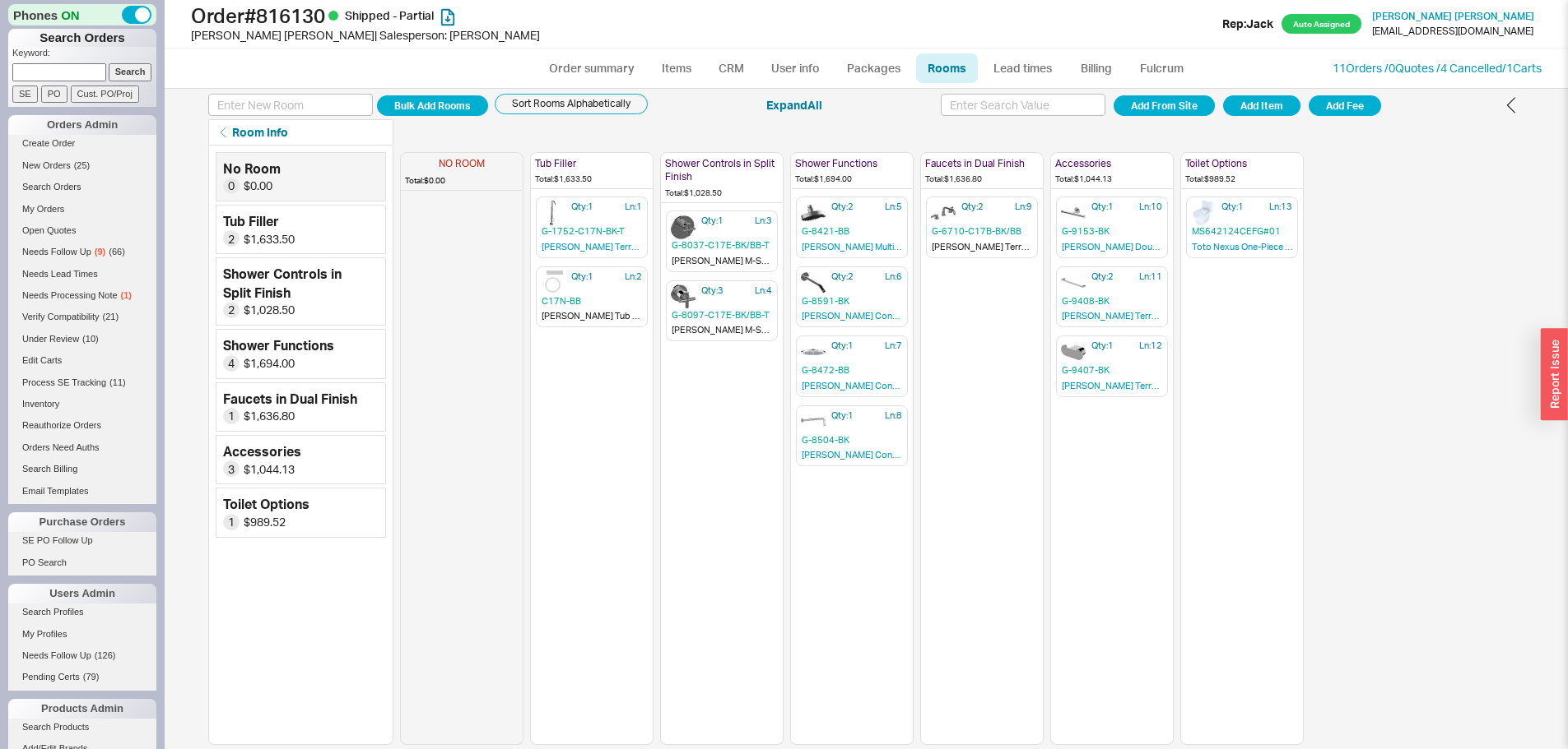
click at [1388, 390] on div "NO ROOM Total: $0.00 Tub Filler Total: $1,633.50 Qty: 1 Ln: 1 G-1752-C17N-BK-T …" at bounding box center [962, 445] width 1126 height 600
click at [603, 65] on link "Order summary" at bounding box center [592, 68] width 110 height 29
select select "*"
select select "LOW"
select select "3"
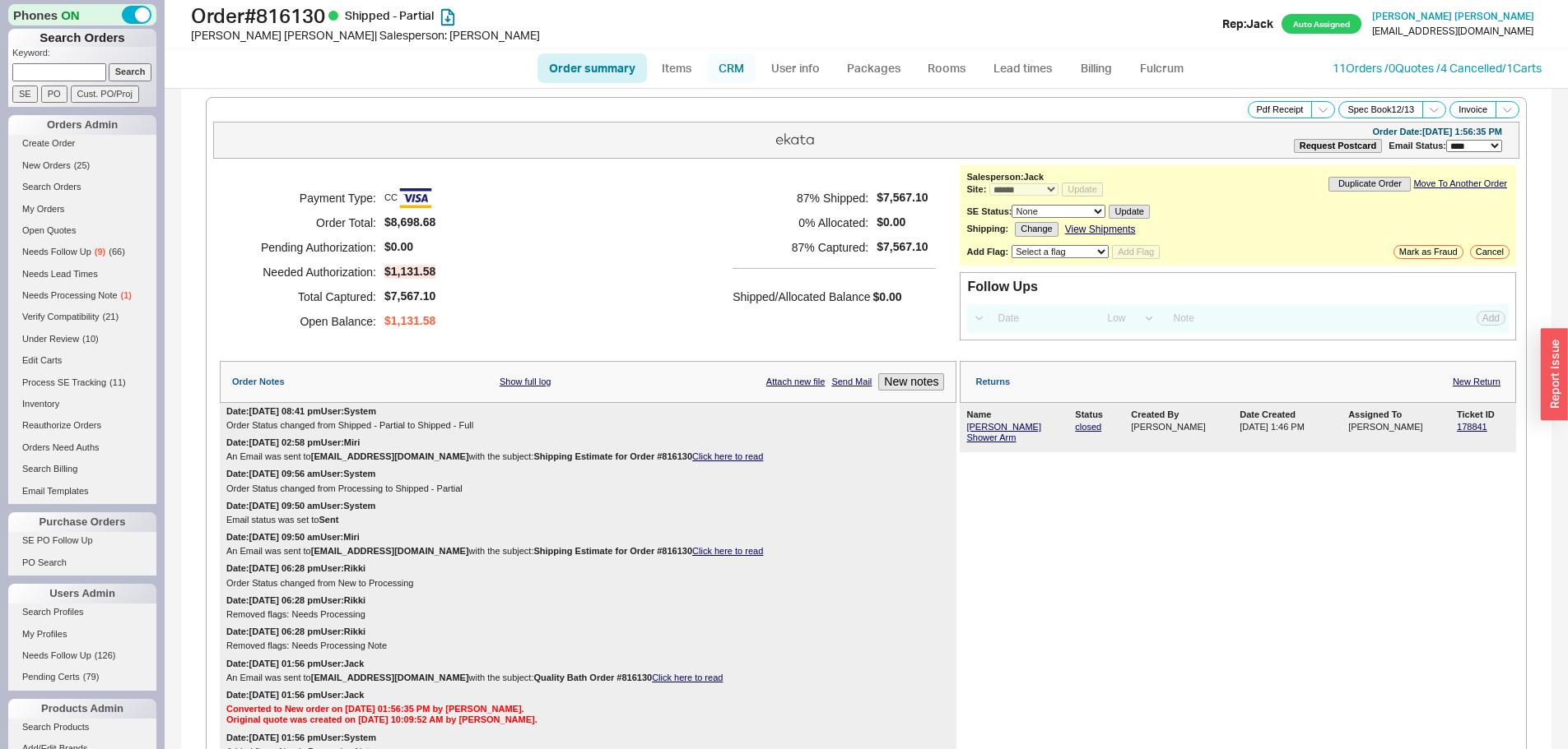
click at [721, 69] on link "CRM" at bounding box center [731, 68] width 49 height 29
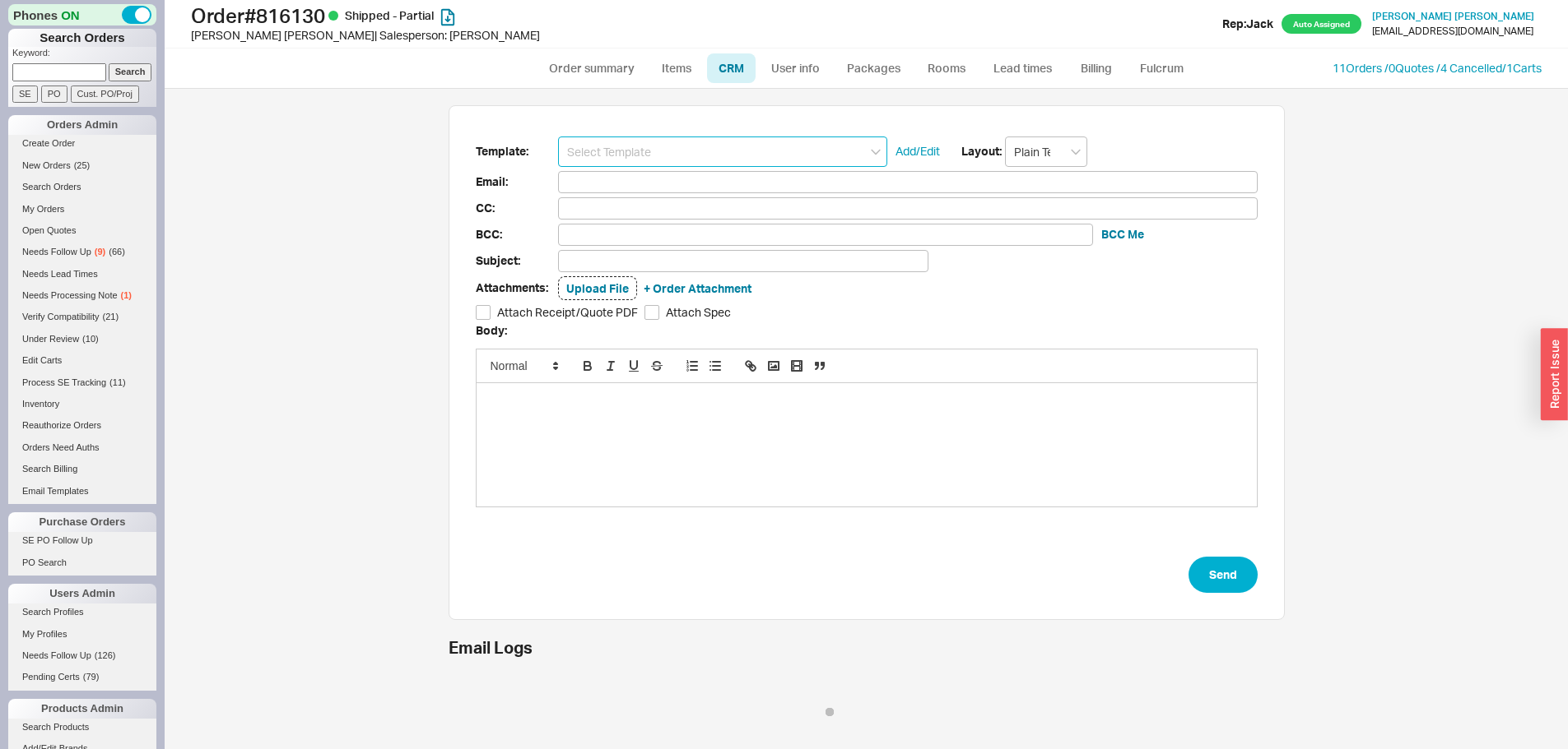
click at [718, 149] on input at bounding box center [722, 151] width 329 height 30
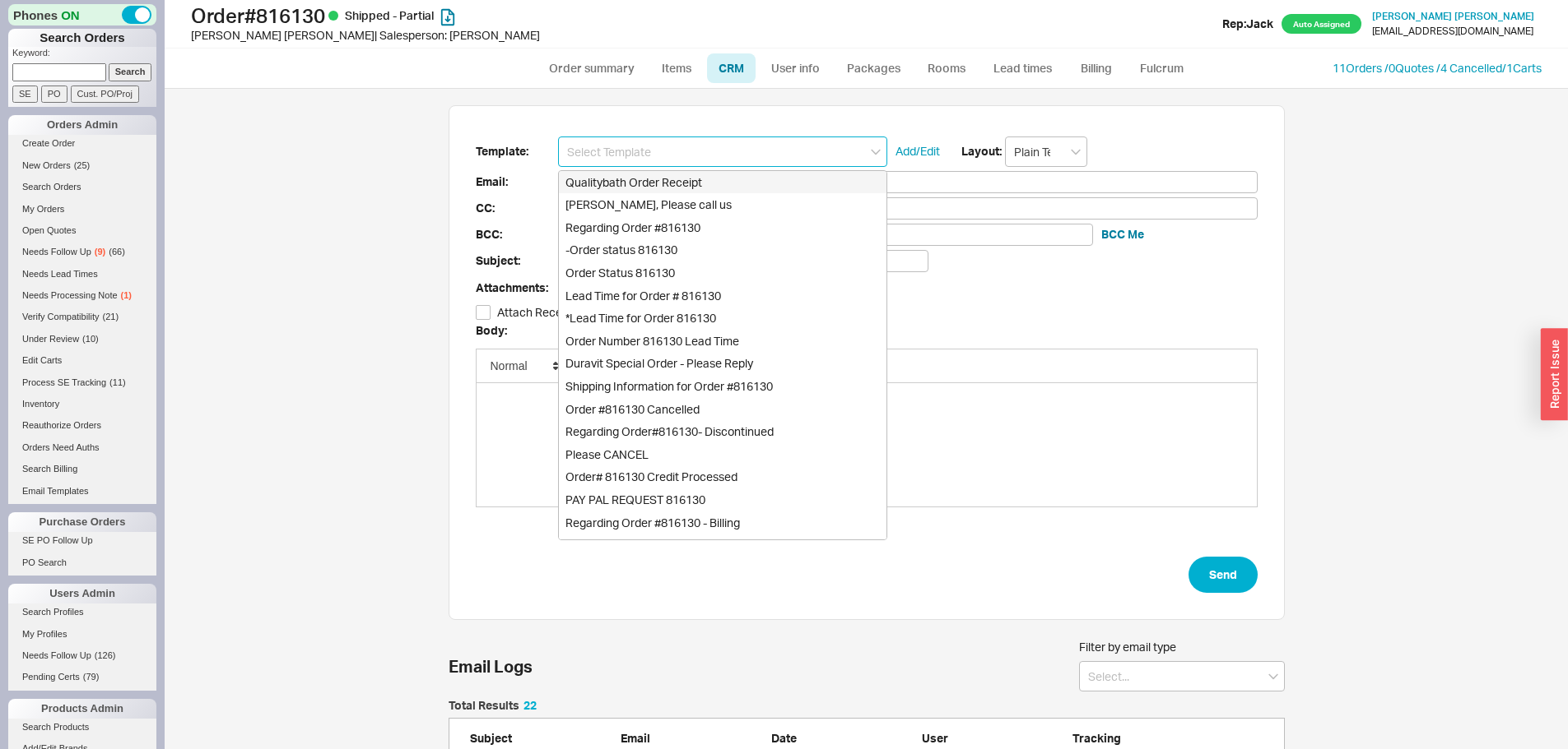
scroll to position [771, 824]
click at [679, 190] on div "Qualitybath Order Receipt" at bounding box center [722, 182] width 327 height 23
type input "Receipt"
type input "esthercywiak@gmail.com"
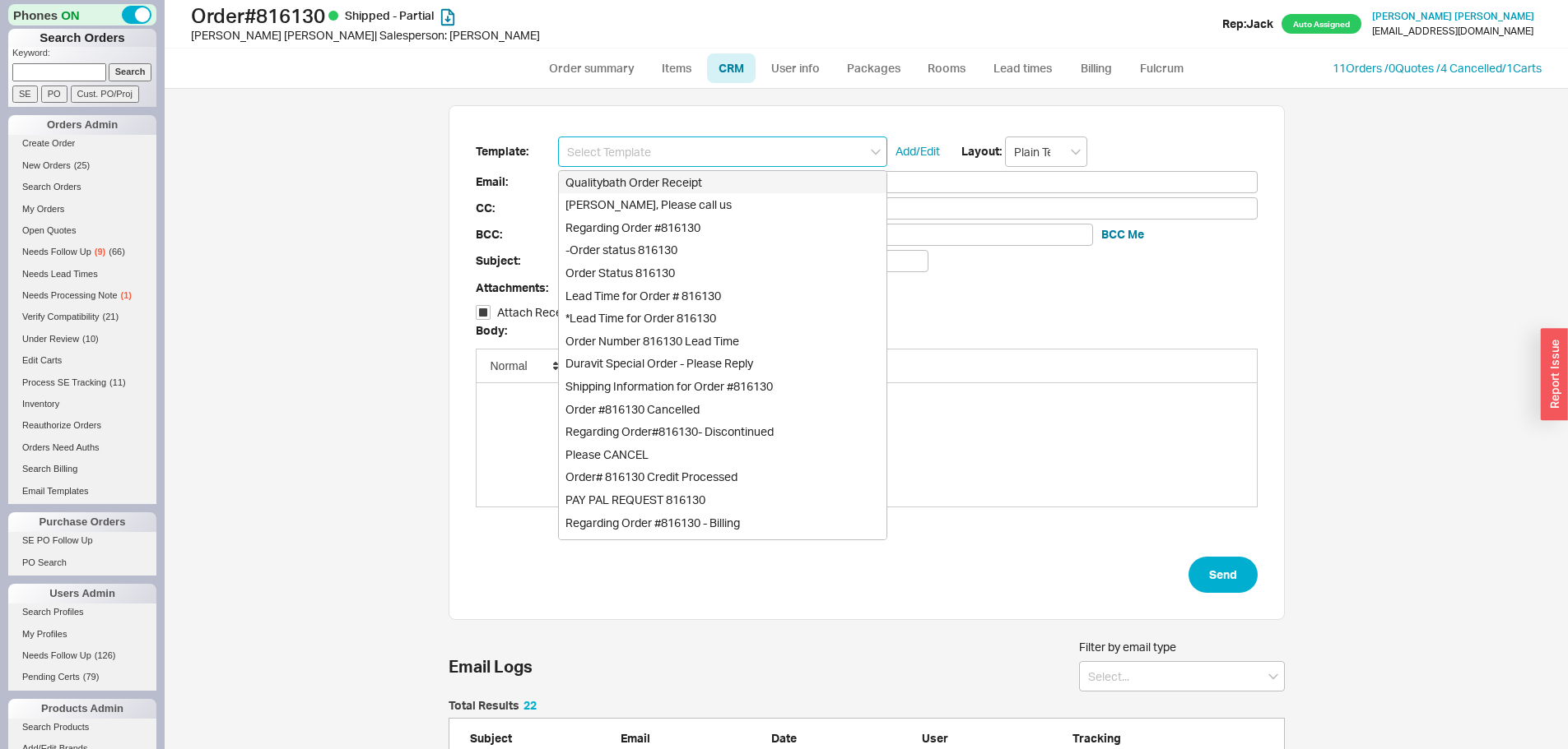
type input "Quality Bath Order # 816130 Receipt"
checkbox input "true"
type input "Qualitybath Order Receipt"
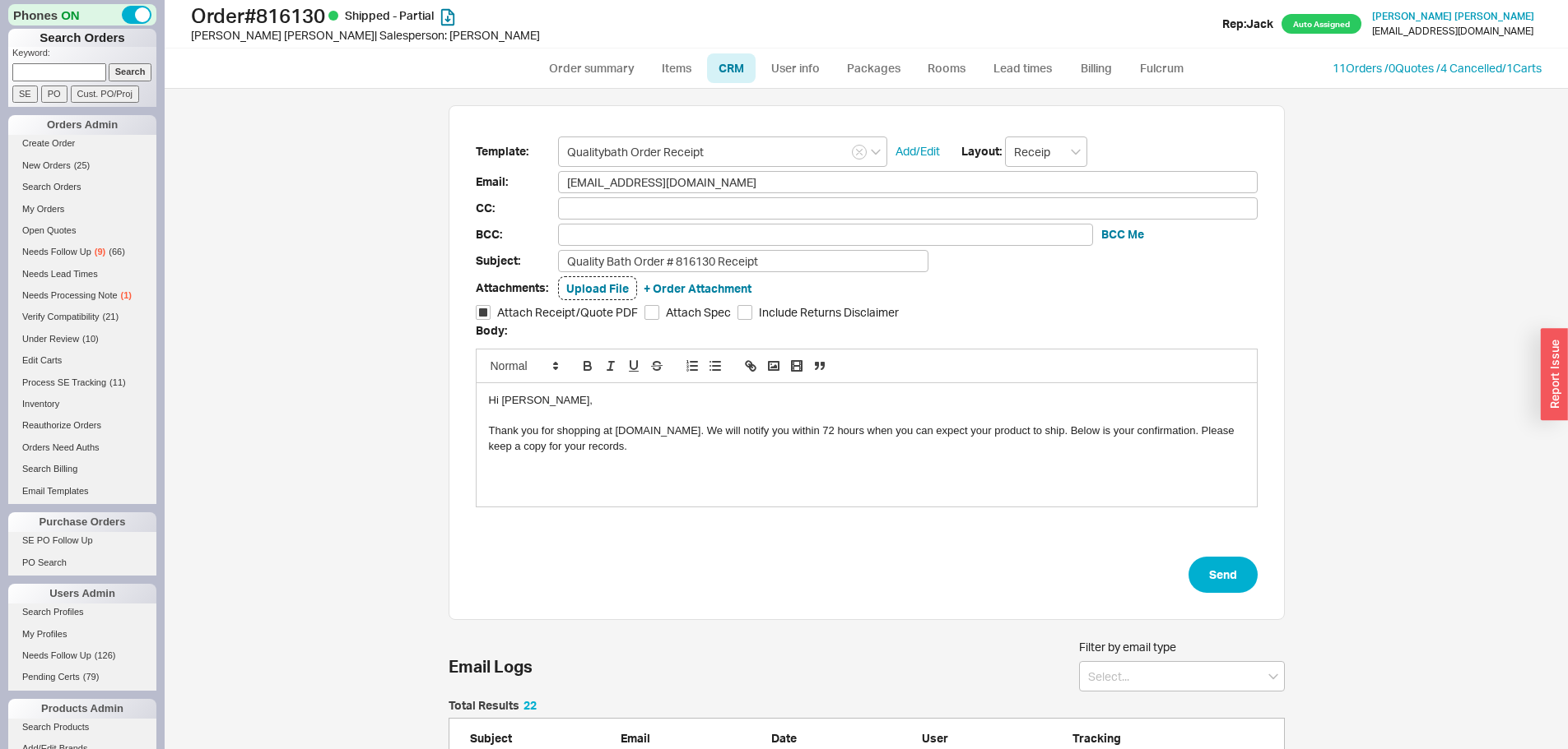
click at [1276, 579] on div "Template: Qualitybath Order Receipt Add/Edit Layout: Receipt Email: esthercywia…" at bounding box center [867, 363] width 836 height 516
click at [1229, 577] on button "Send" at bounding box center [1222, 574] width 69 height 36
select select "*"
select select "LOW"
select select "3"
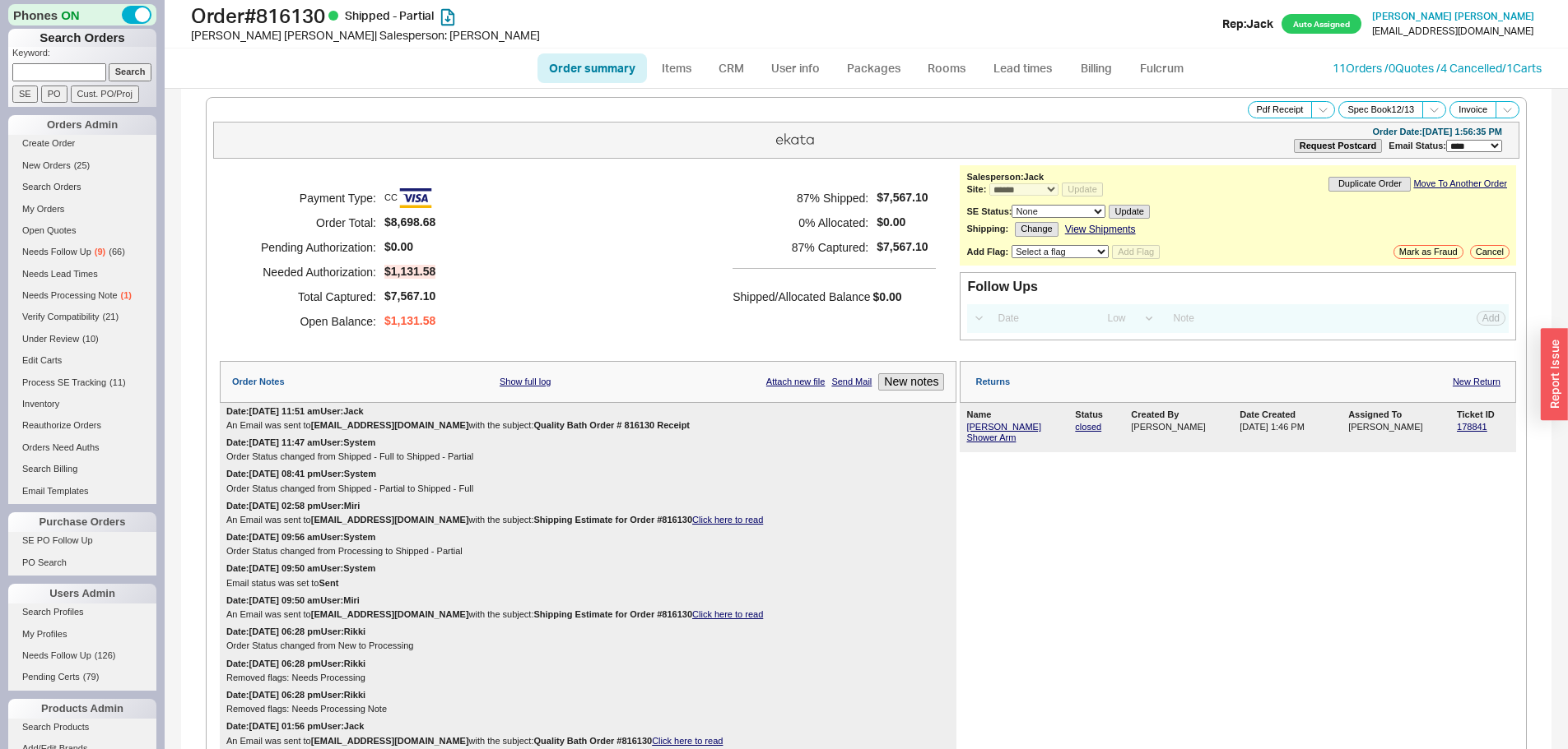
click at [630, 244] on div "Payment Type: CC Order Total: $8,698.68 Pending Authorization: $0.00 Needed Aut…" at bounding box center [587, 259] width 737 height 189
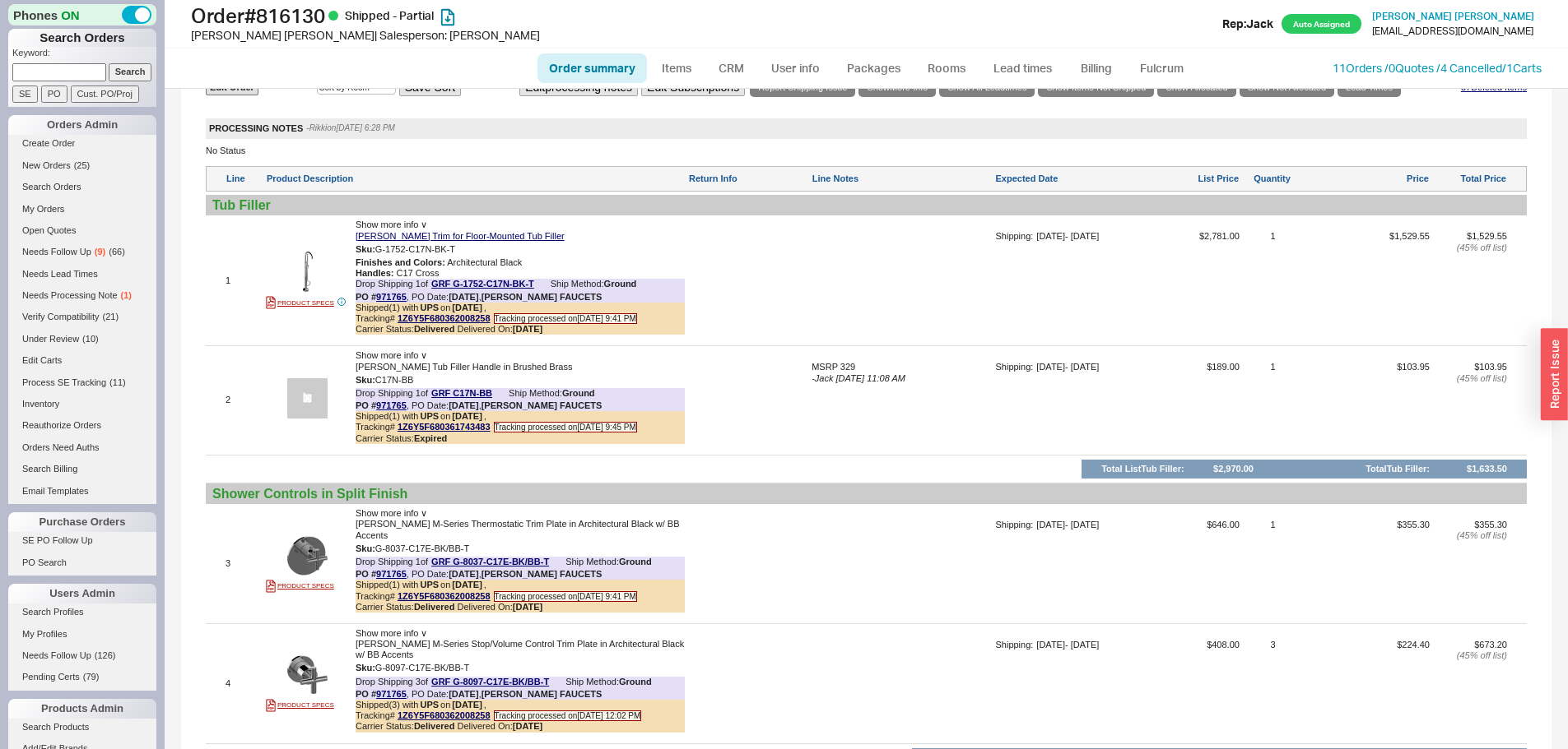
scroll to position [1562, 0]
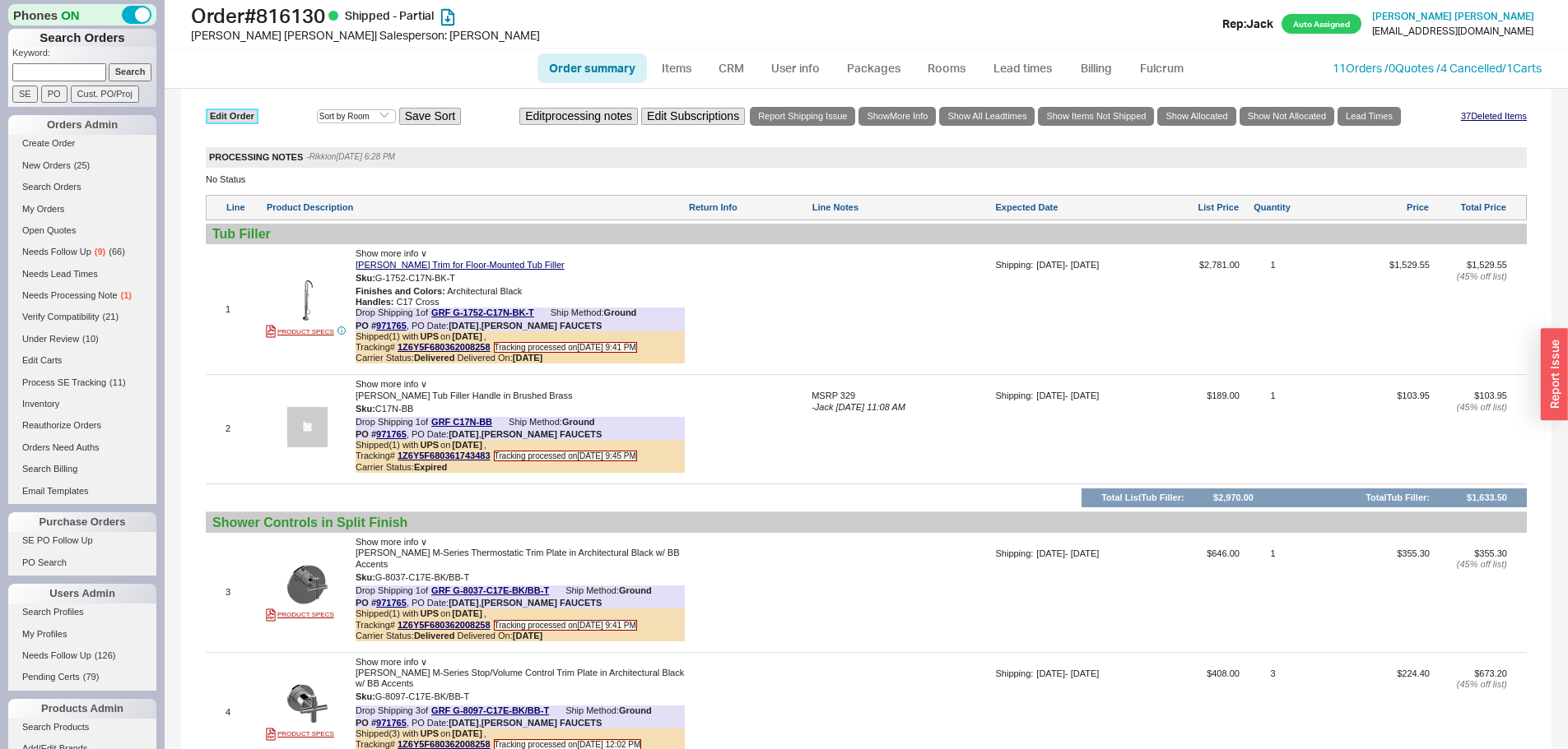
click at [234, 111] on link "Edit Order" at bounding box center [231, 116] width 53 height 16
select select "3"
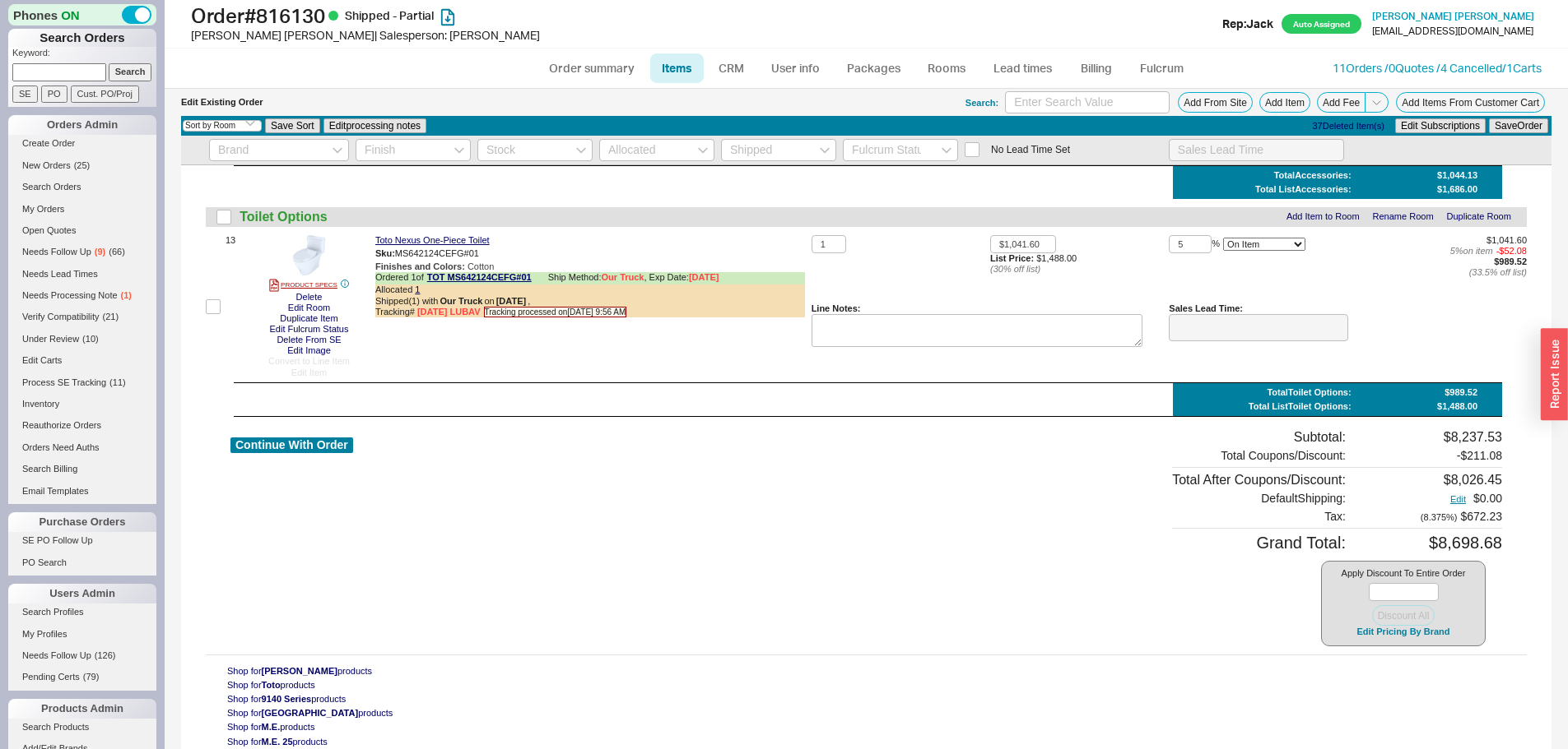
scroll to position [2126, 0]
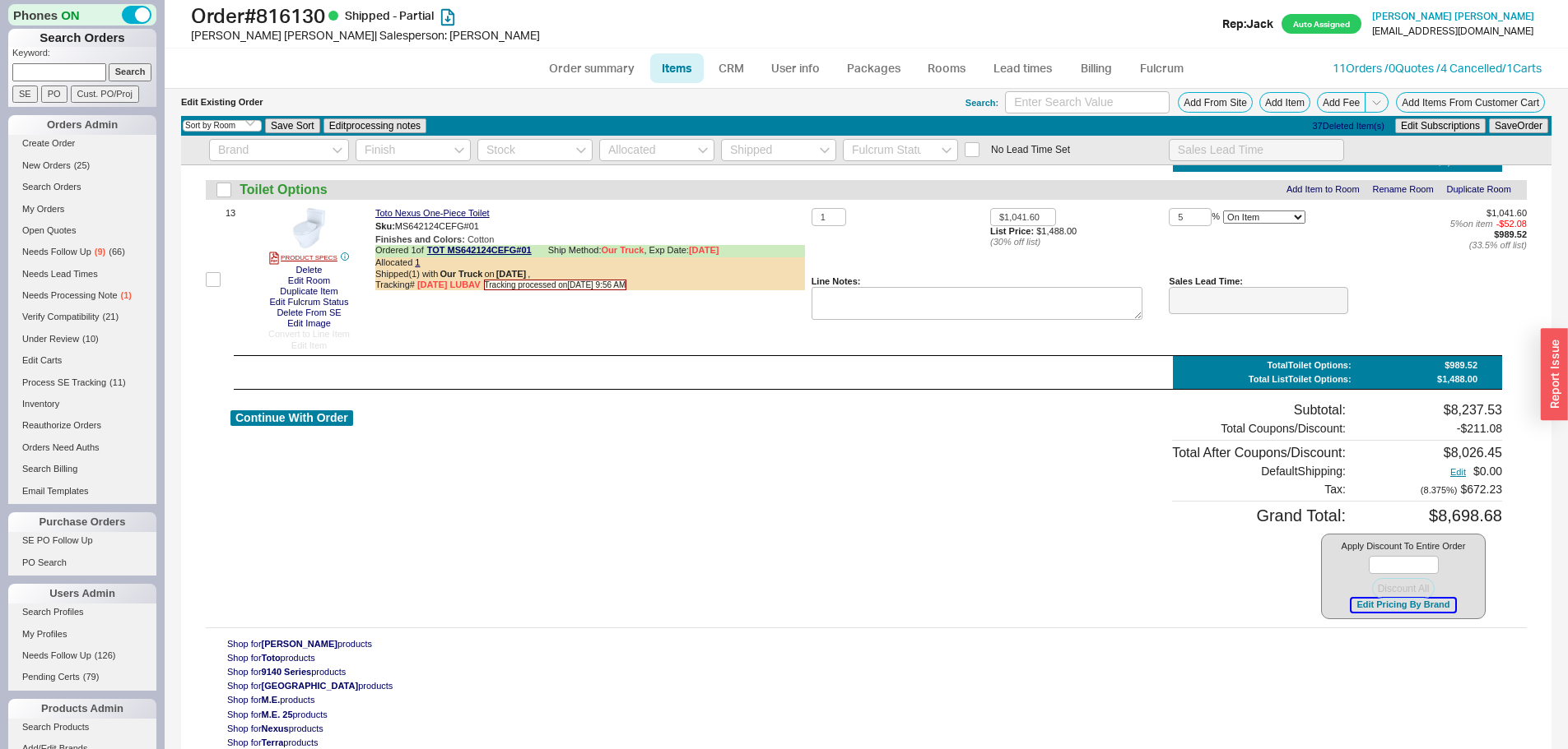
click at [1425, 611] on button "Edit Pricing By Brand" at bounding box center [1403, 604] width 103 height 12
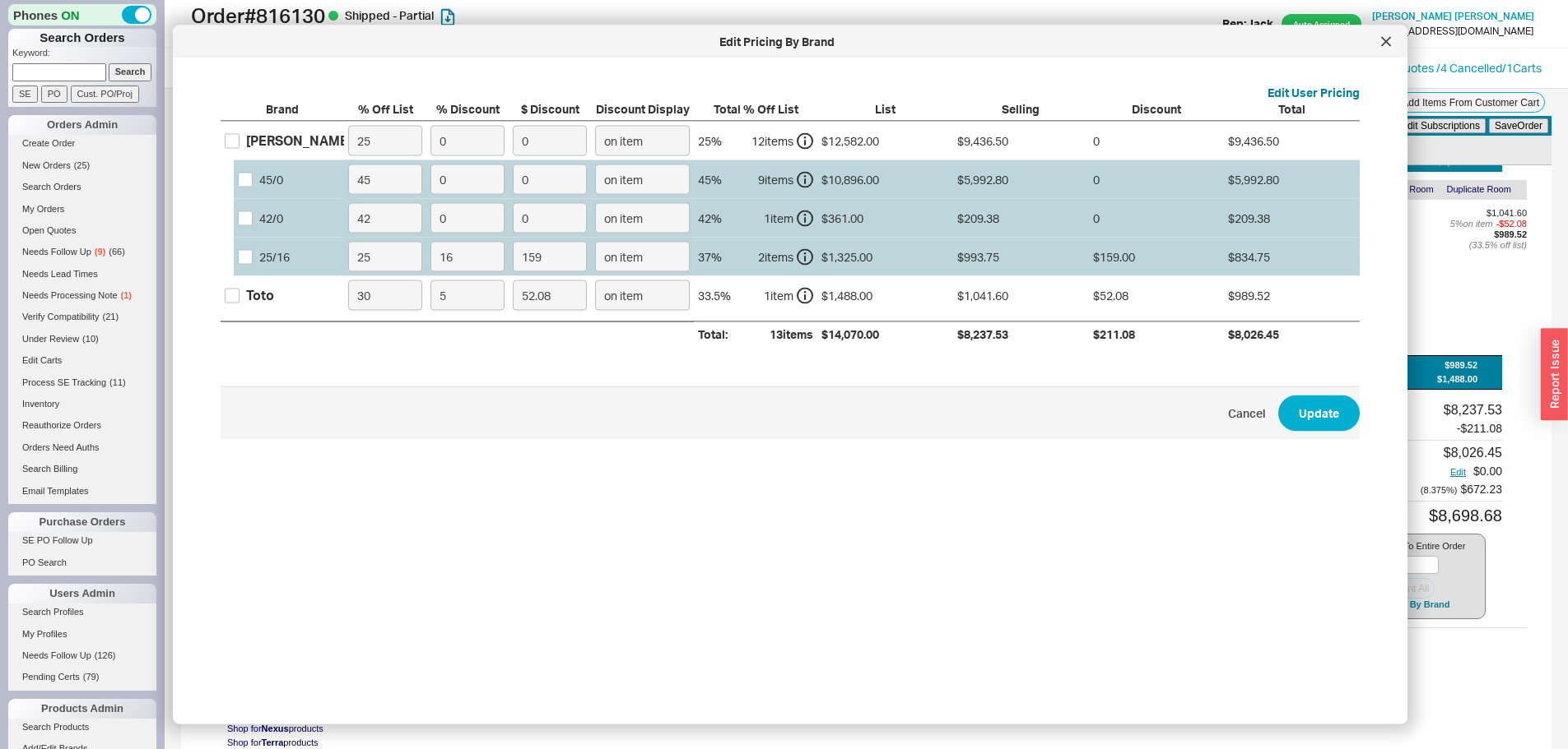
drag, startPoint x: 240, startPoint y: 135, endPoint x: 358, endPoint y: 135, distance: 118.0
click at [239, 135] on label "Graff" at bounding box center [289, 141] width 127 height 18
click at [229, 141] on input "Graff" at bounding box center [232, 141] width 15 height 15
checkbox input "true"
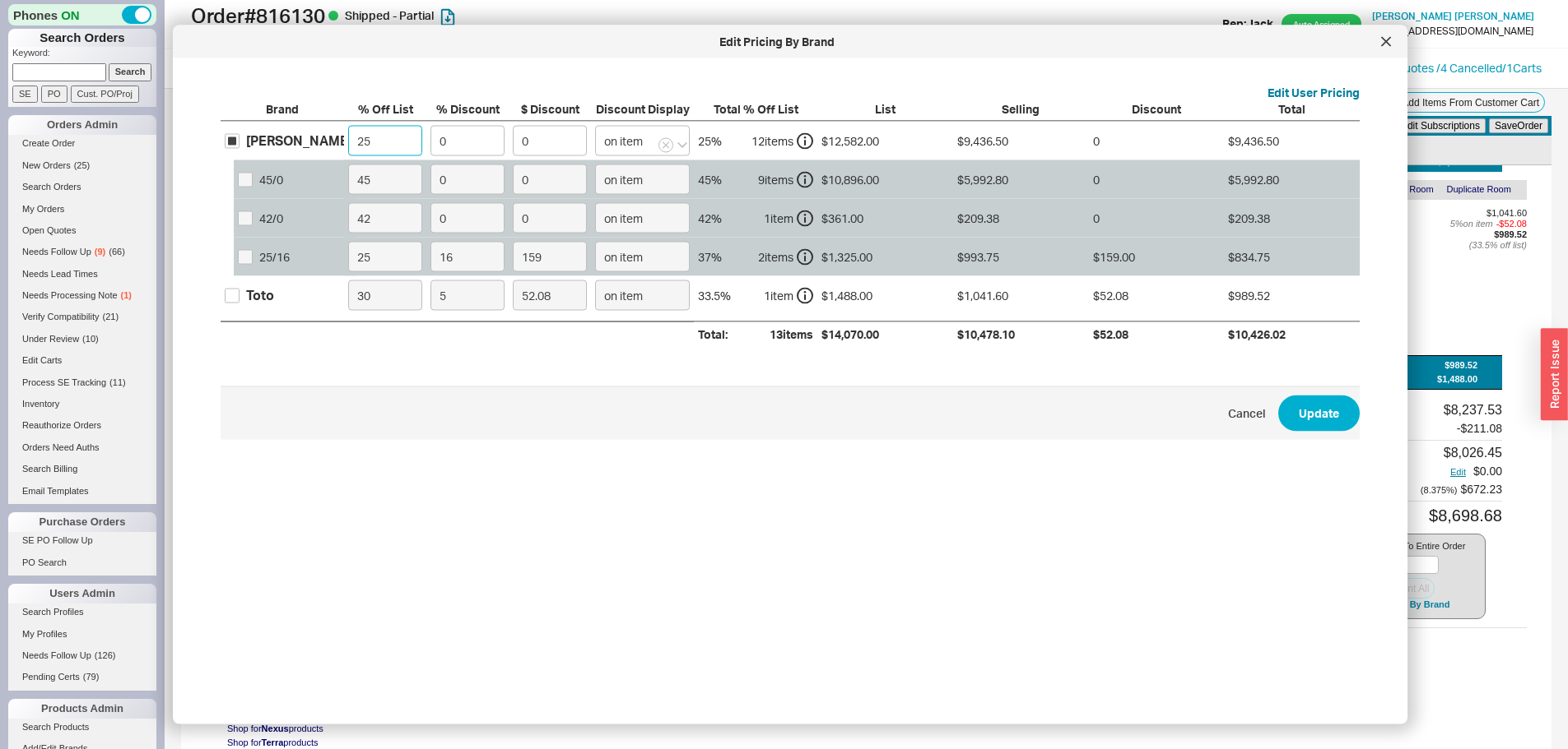
click at [410, 141] on input "25" at bounding box center [385, 141] width 74 height 30
click at [350, 124] on label "25" at bounding box center [384, 141] width 82 height 39
click at [350, 126] on input "25" at bounding box center [385, 141] width 74 height 30
click at [373, 136] on input "25" at bounding box center [385, 141] width 74 height 30
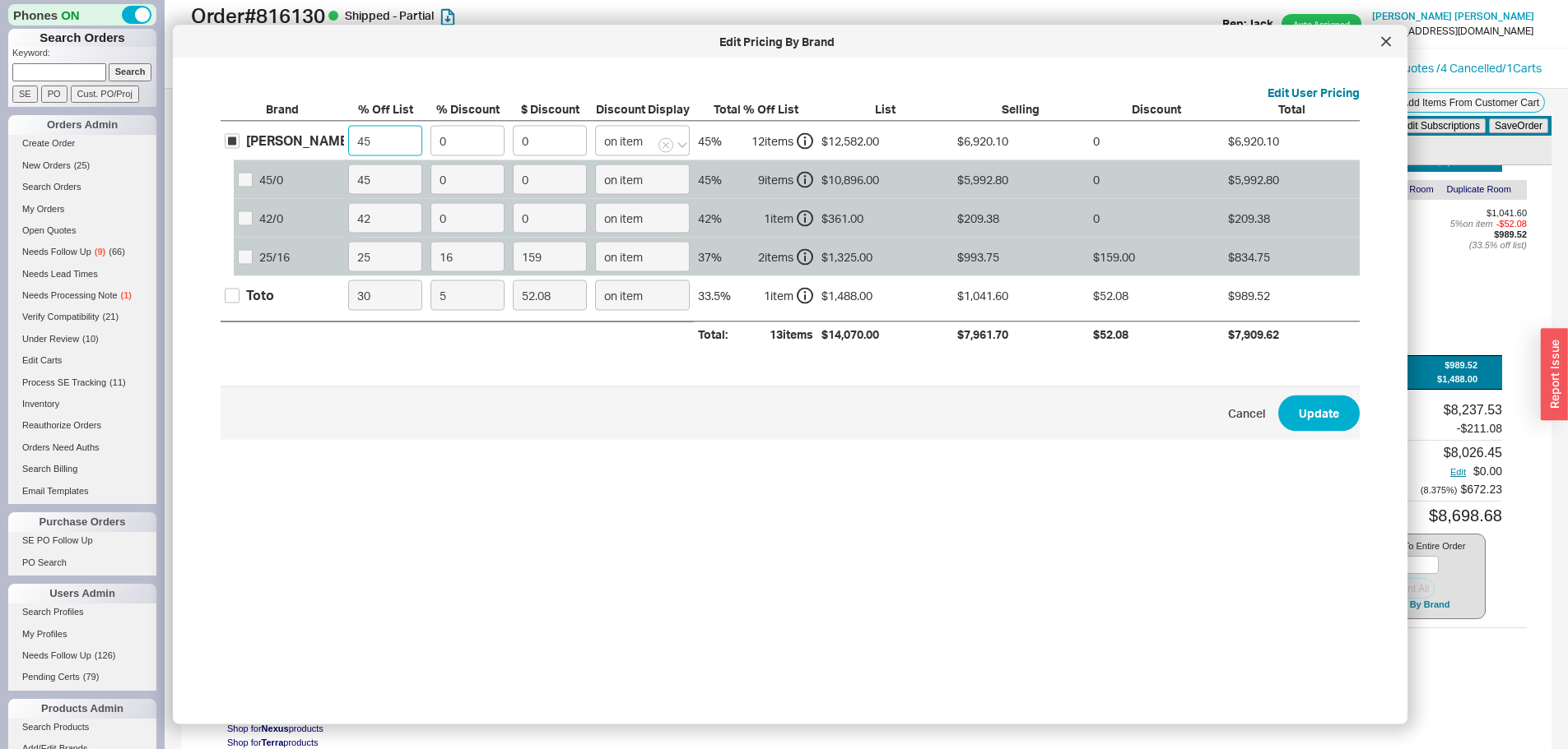
type input "45"
drag, startPoint x: 1308, startPoint y: 391, endPoint x: 1307, endPoint y: 402, distance: 11.0
click at [1308, 392] on span "Cancel Update" at bounding box center [790, 413] width 1139 height 53
click at [1307, 402] on button "Update" at bounding box center [1319, 413] width 81 height 36
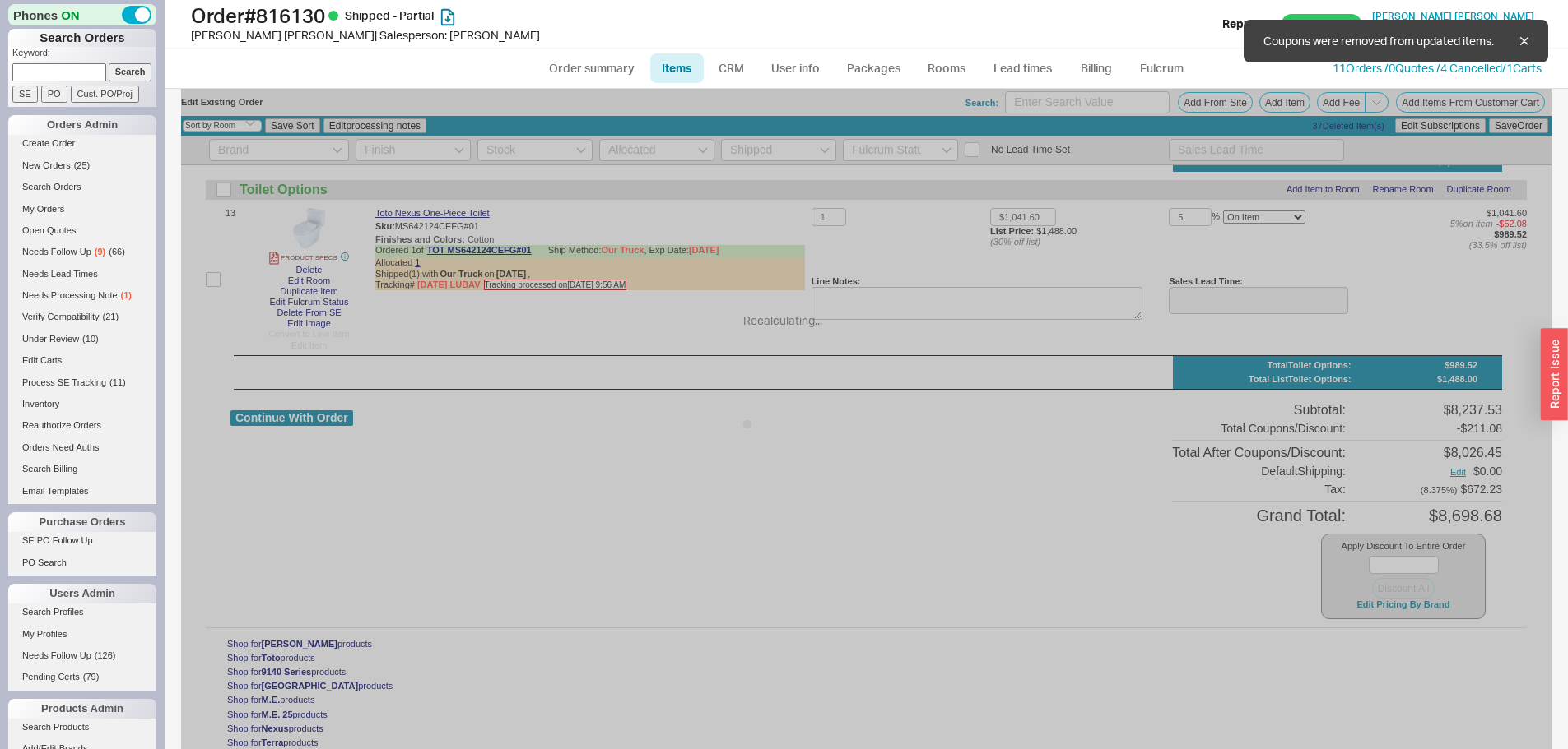
type input "$198.55"
type input "$308.55"
type input "$111.65"
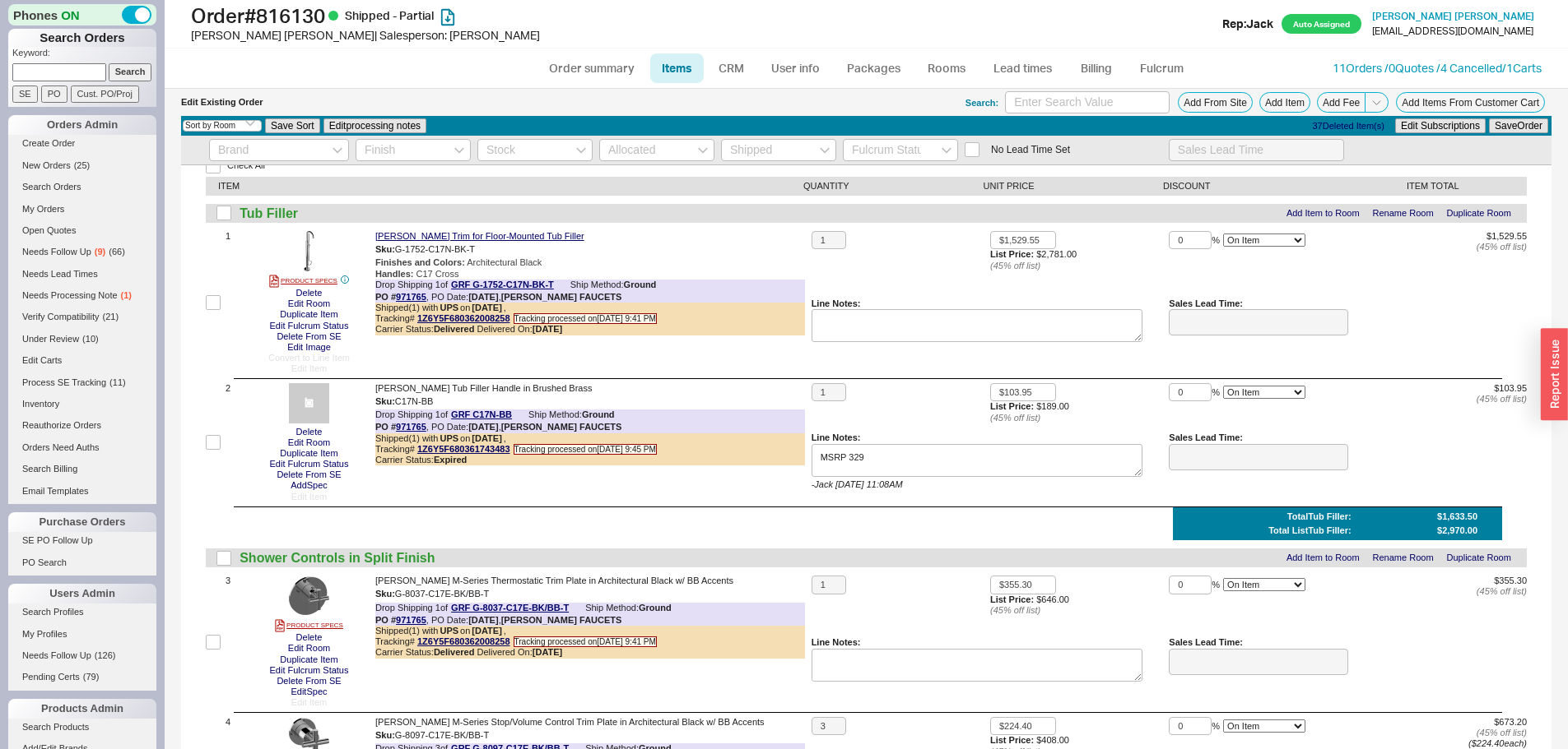
scroll to position [82, 0]
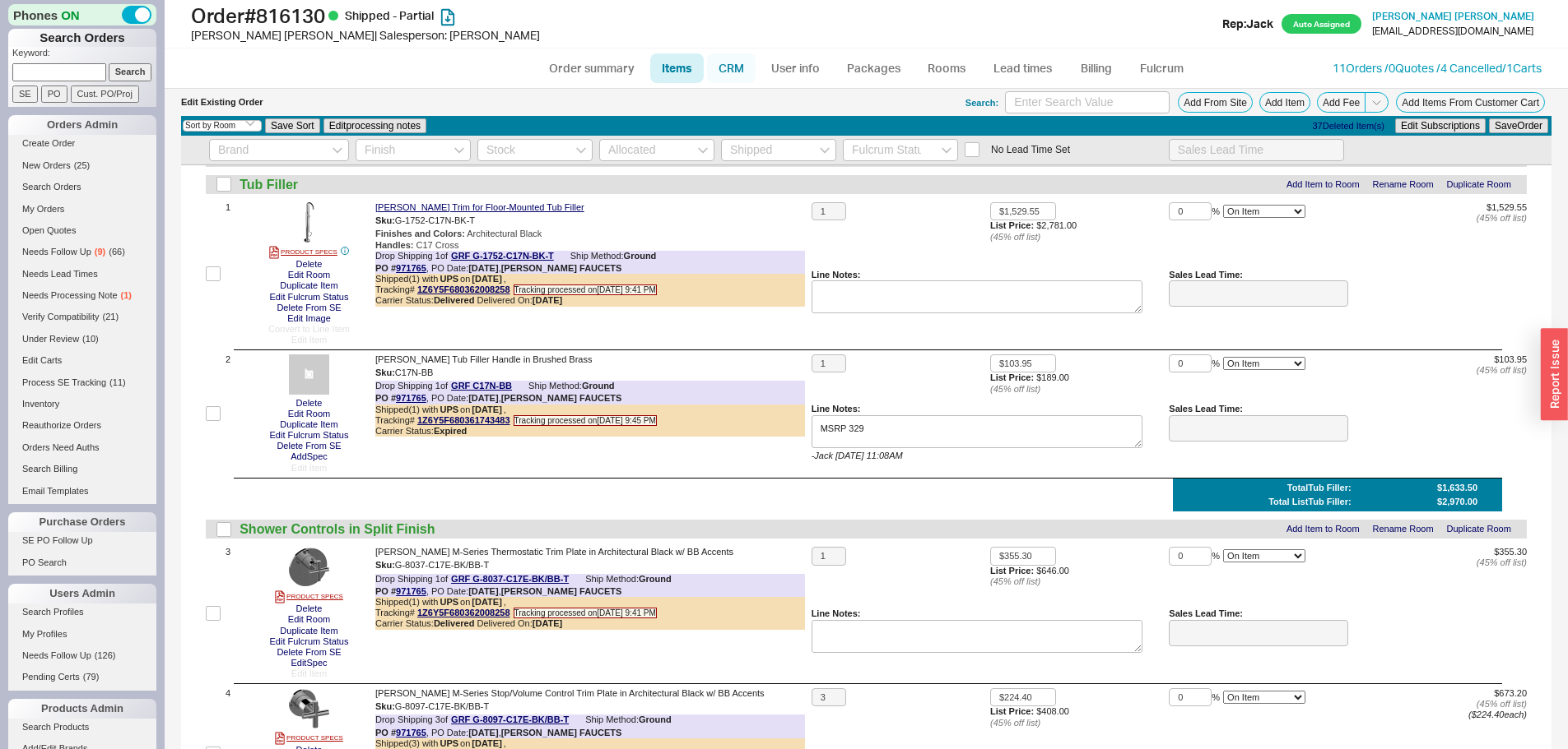
click at [747, 79] on link "CRM" at bounding box center [731, 68] width 49 height 29
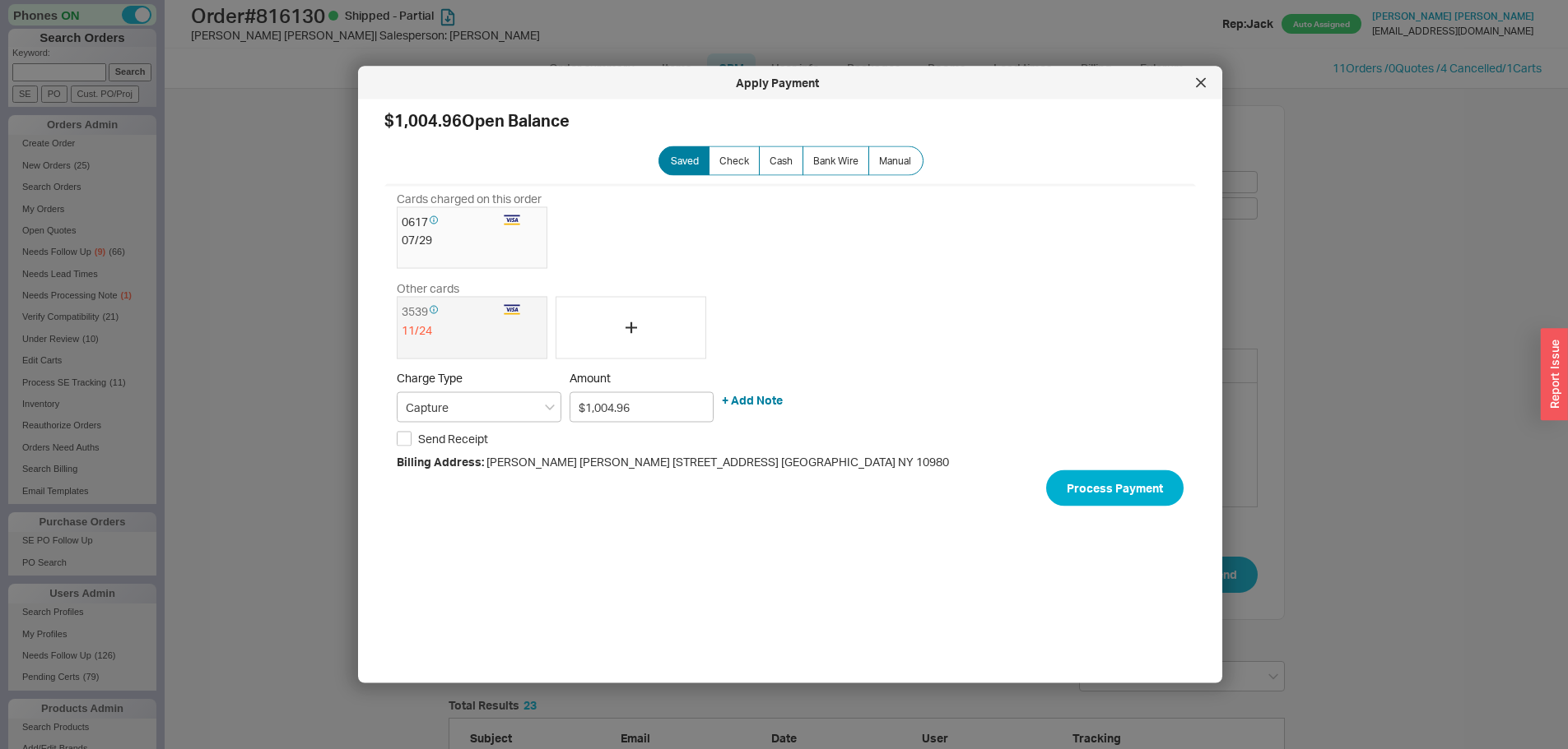
scroll to position [803, 824]
click at [1195, 82] on div at bounding box center [1200, 83] width 27 height 27
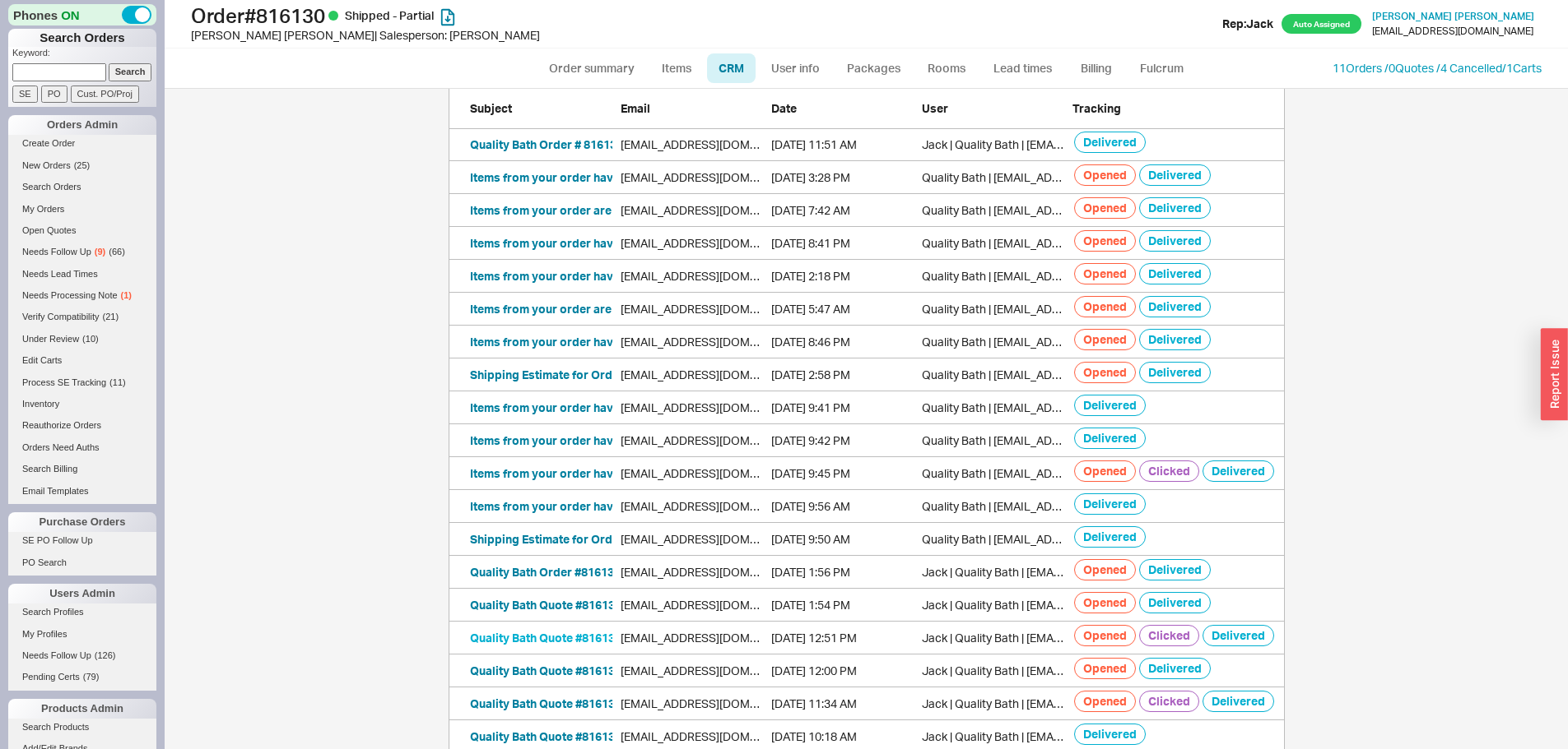
scroll to position [658, 0]
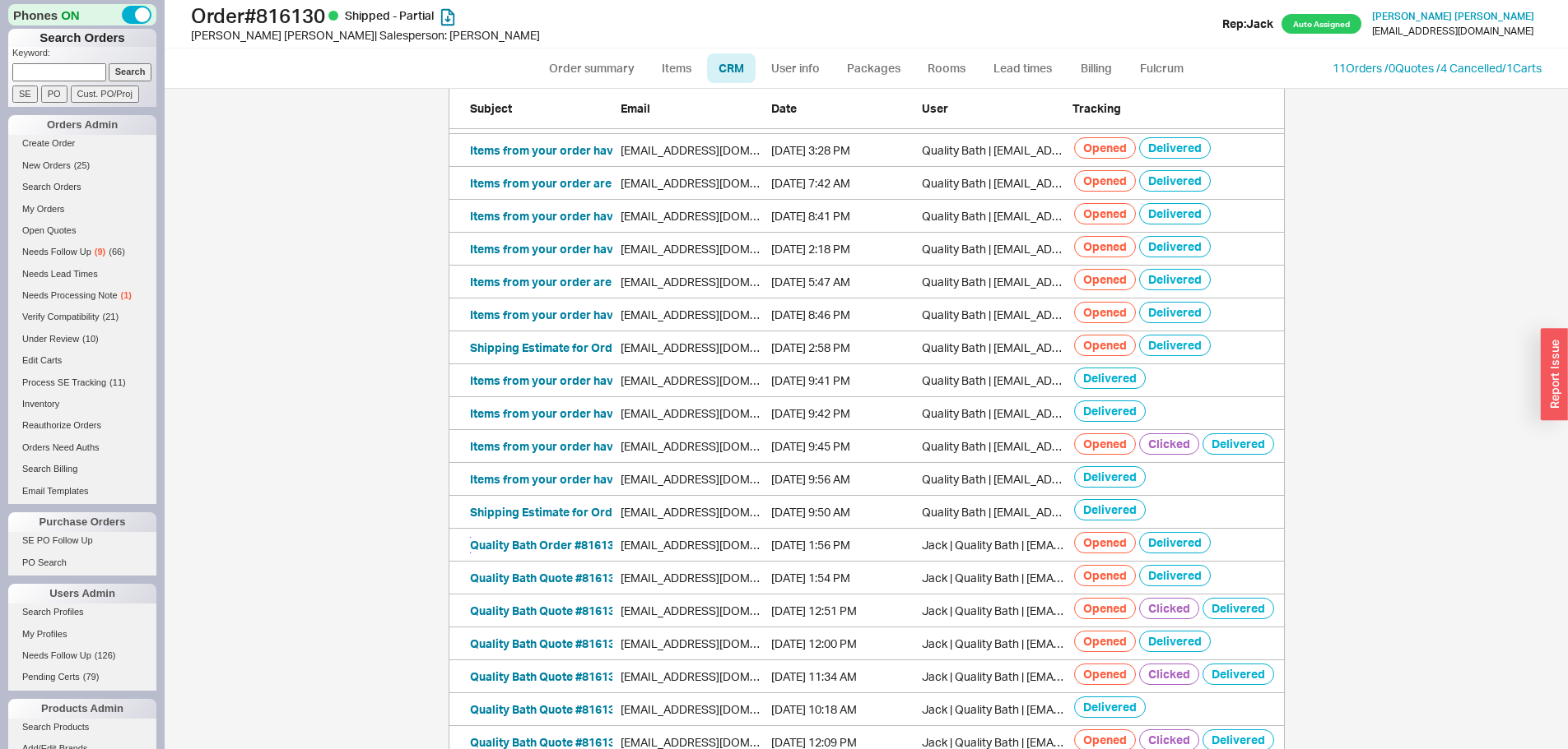
click at [590, 549] on button "Quality Bath Order #816130" at bounding box center [545, 545] width 150 height 17
click at [596, 62] on link "Order summary" at bounding box center [592, 68] width 110 height 29
select select "*"
select select "LOW"
select select "3"
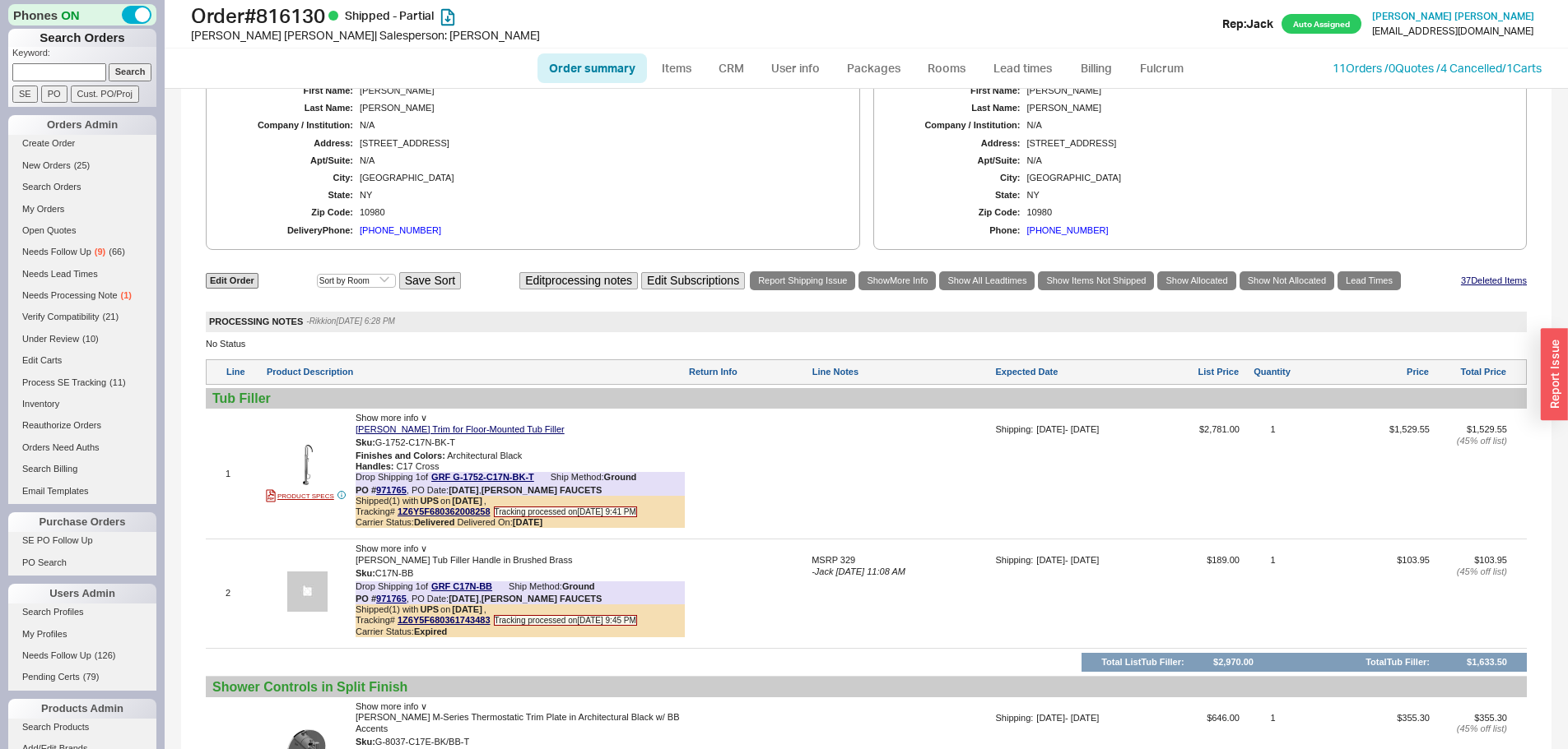
scroll to position [1562, 0]
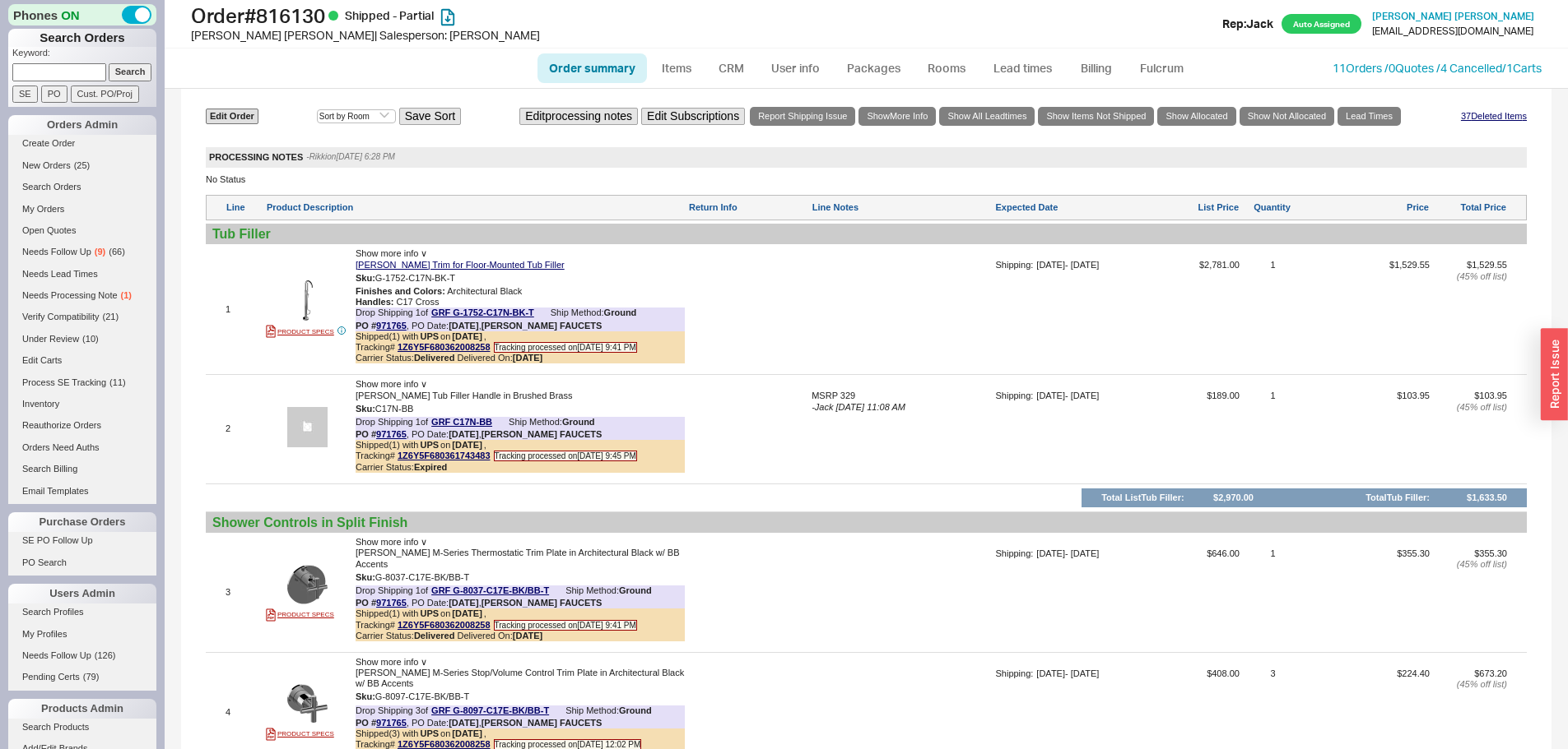
click at [941, 349] on div at bounding box center [902, 315] width 181 height 111
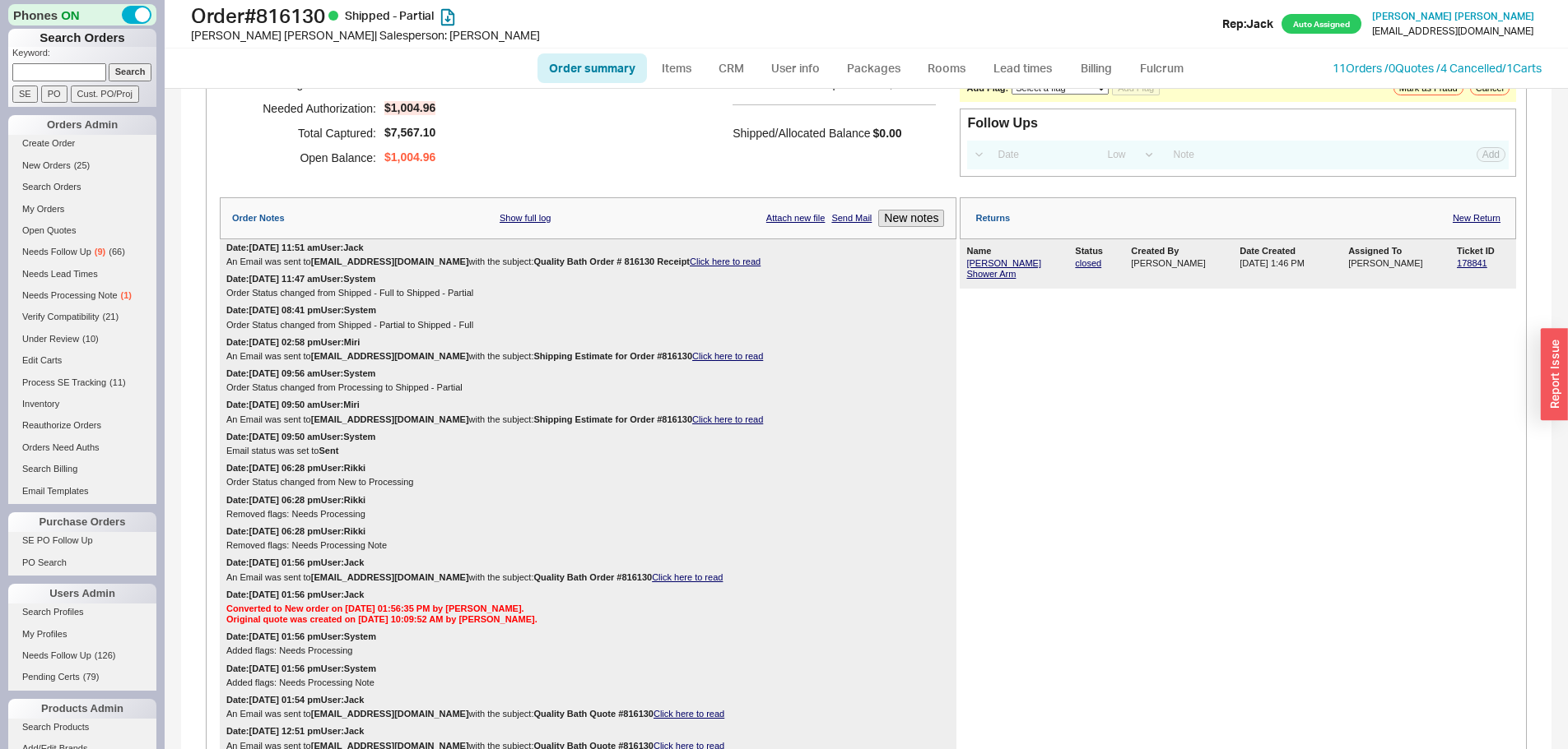
scroll to position [329, 0]
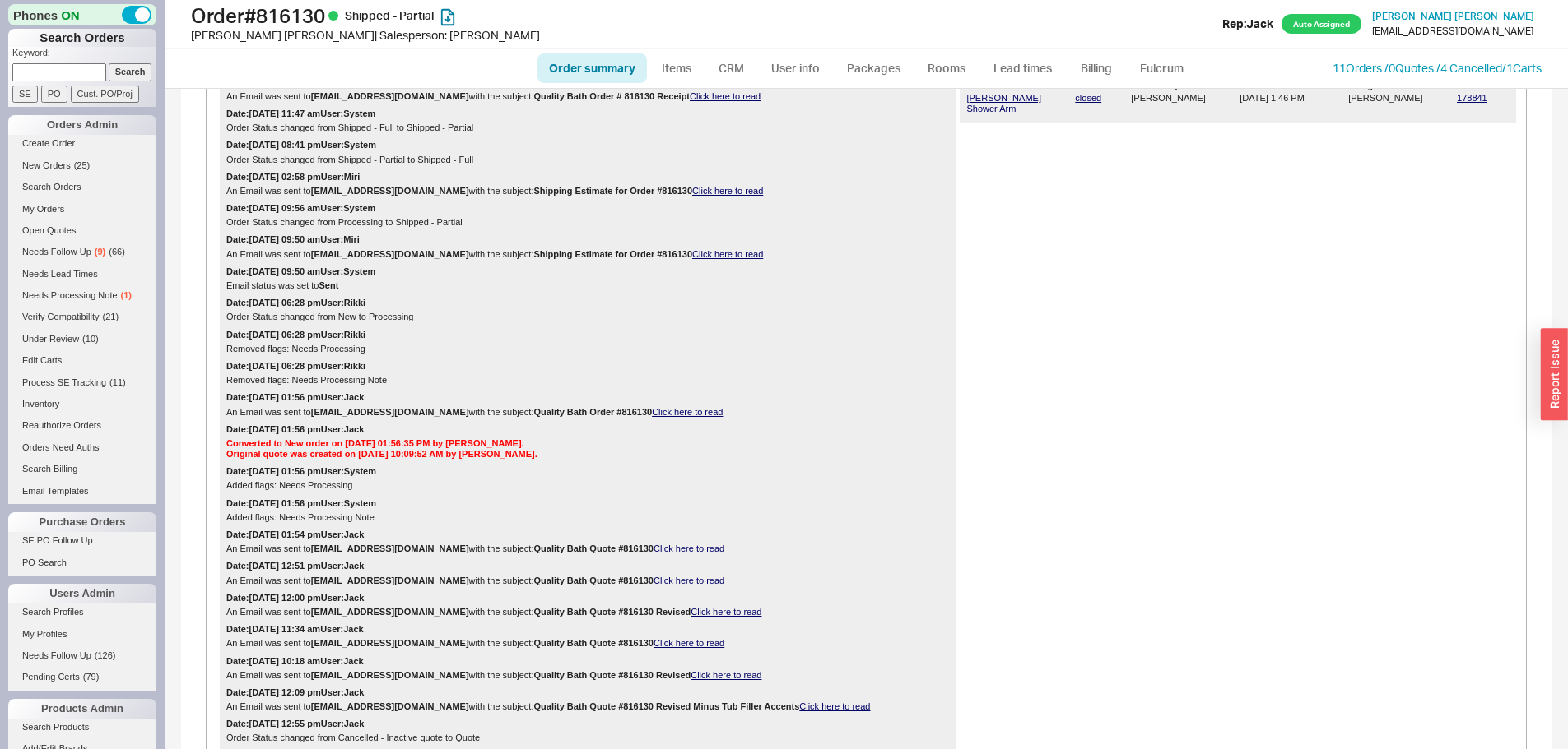
click at [681, 414] on link "Click here to read" at bounding box center [687, 412] width 71 height 10
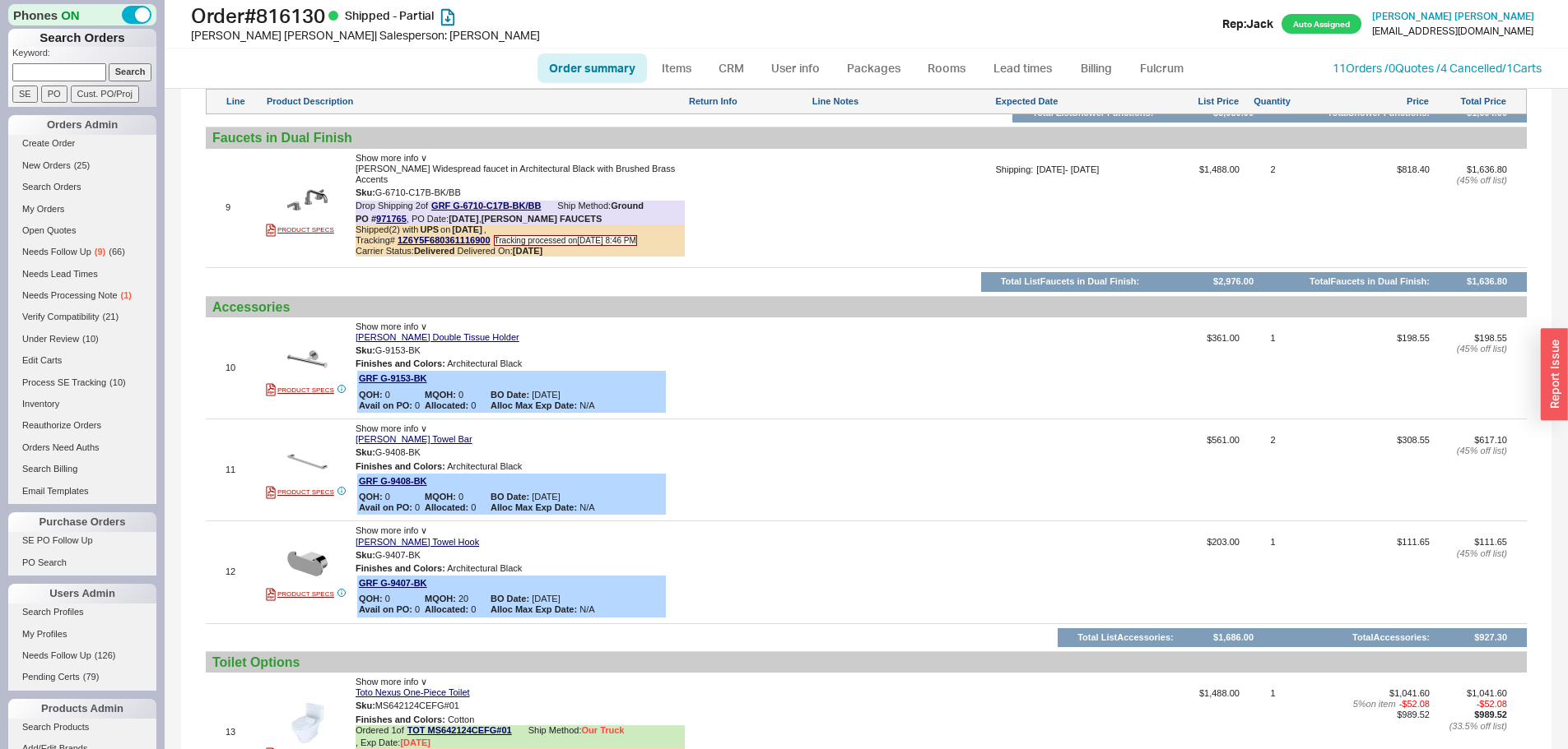
scroll to position [2879, 0]
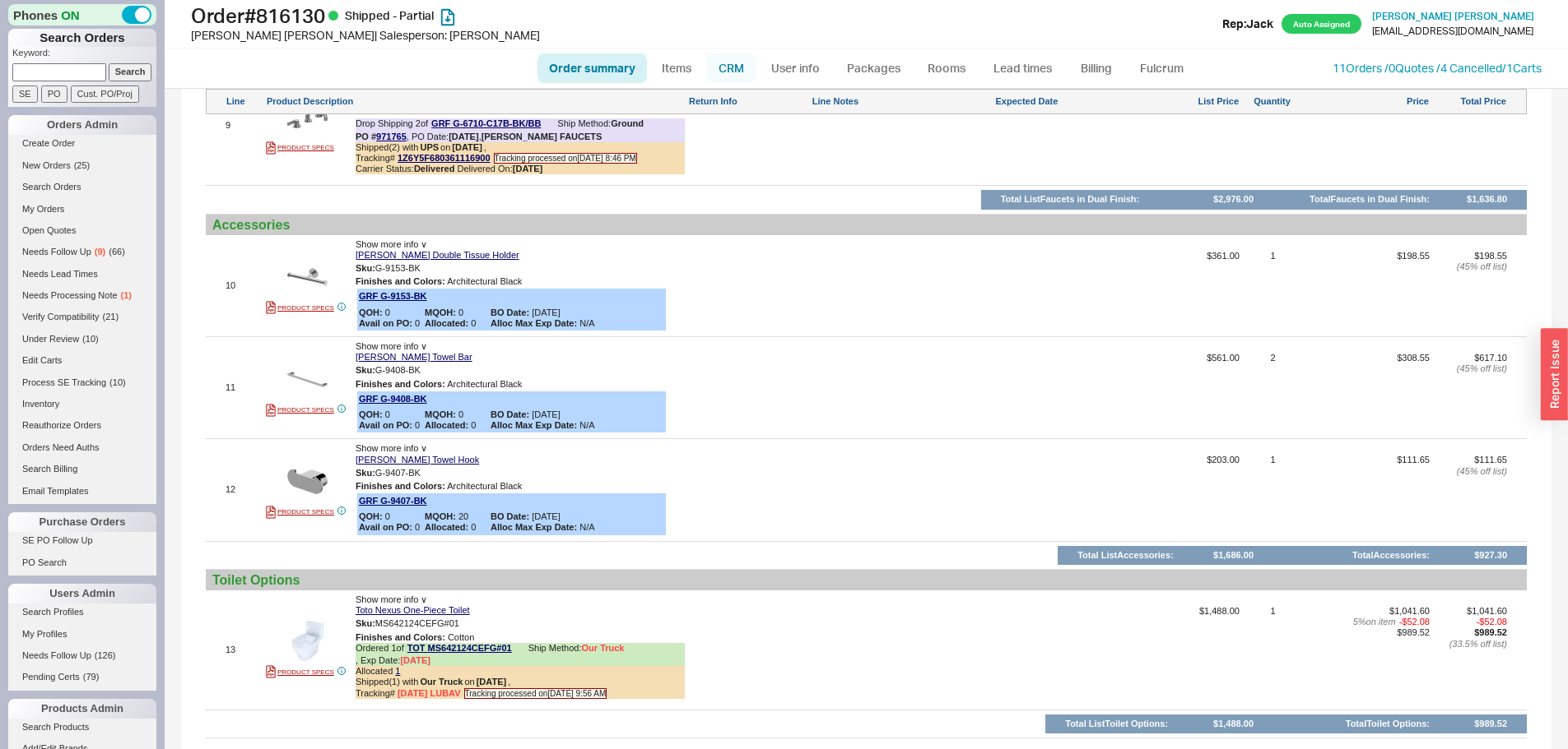
click at [733, 76] on link "CRM" at bounding box center [731, 68] width 49 height 29
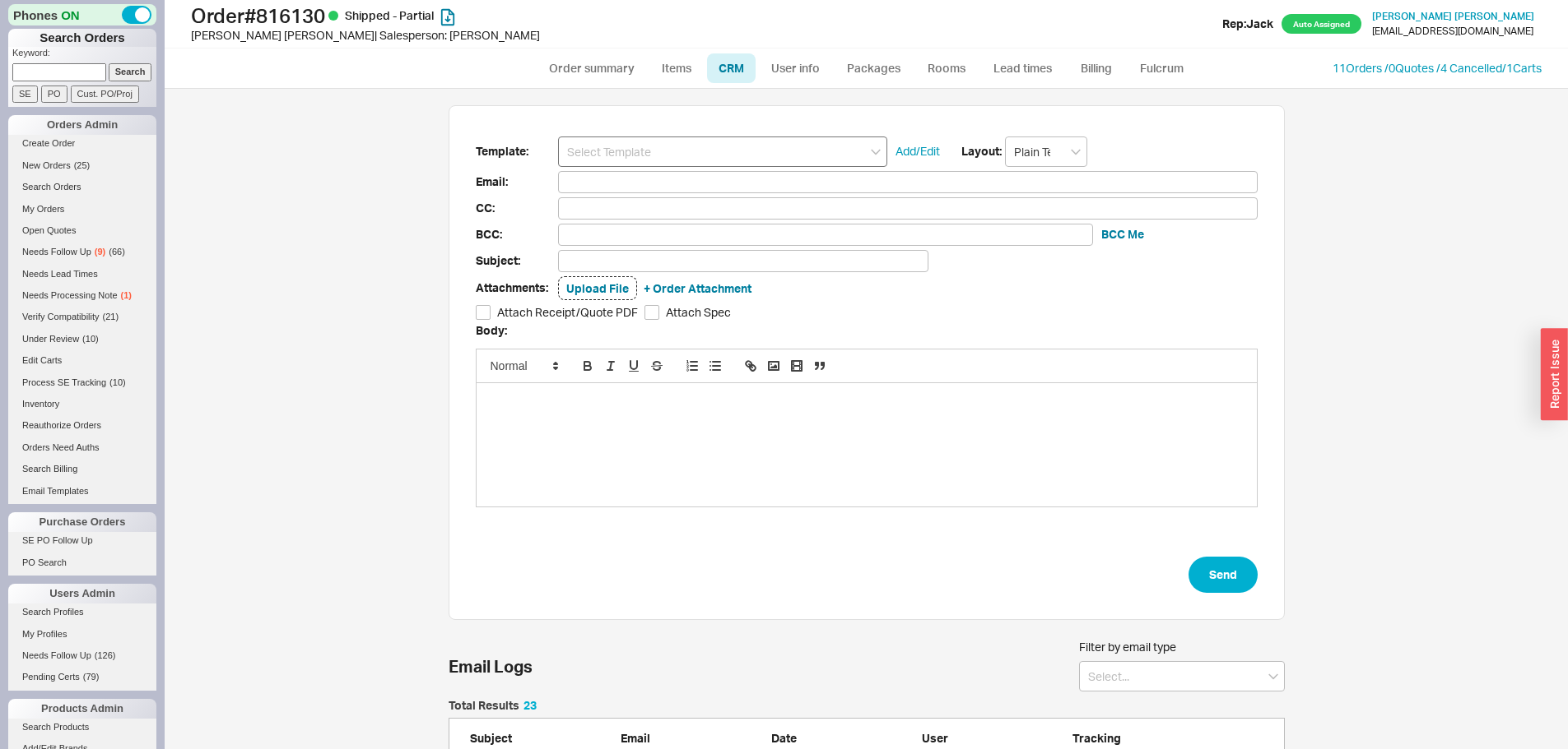
scroll to position [803, 824]
click at [734, 152] on input at bounding box center [722, 151] width 329 height 30
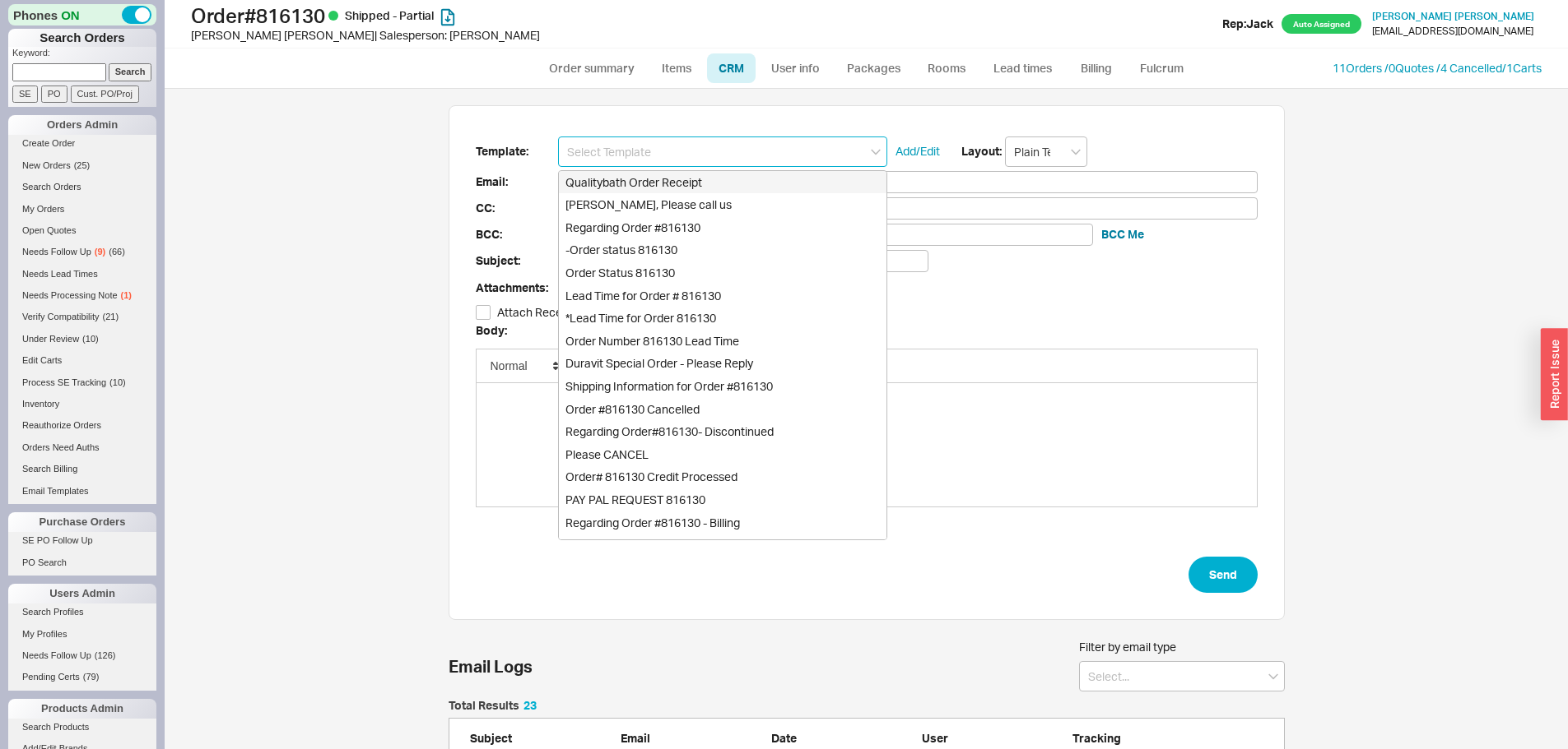
click at [725, 186] on div "Qualitybath Order Receipt" at bounding box center [722, 182] width 327 height 23
type input "Receipt"
type input "esthercywiak@gmail.com"
type input "Quality Bath Order # 816130 Receipt"
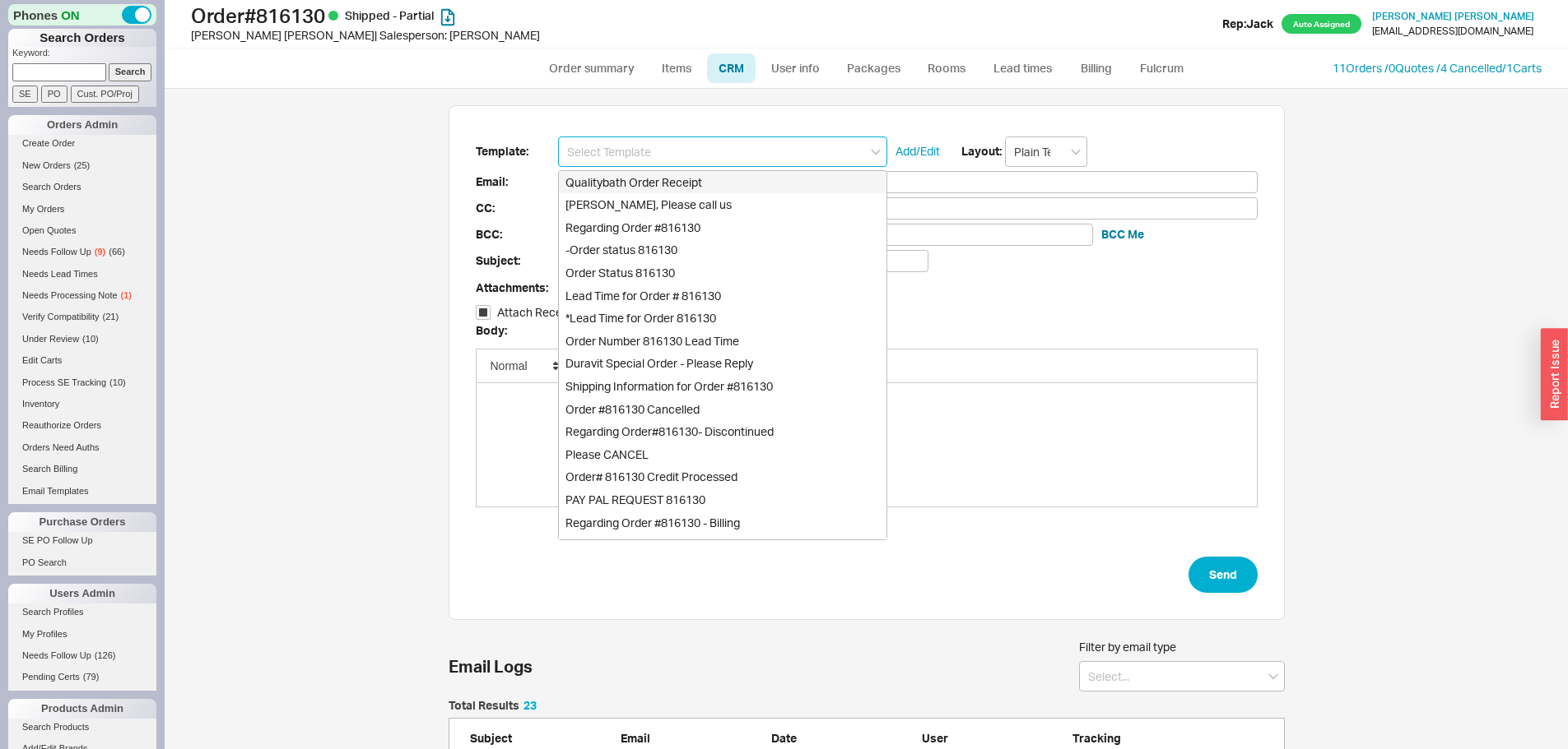
checkbox input "true"
type input "Qualitybath Order Receipt"
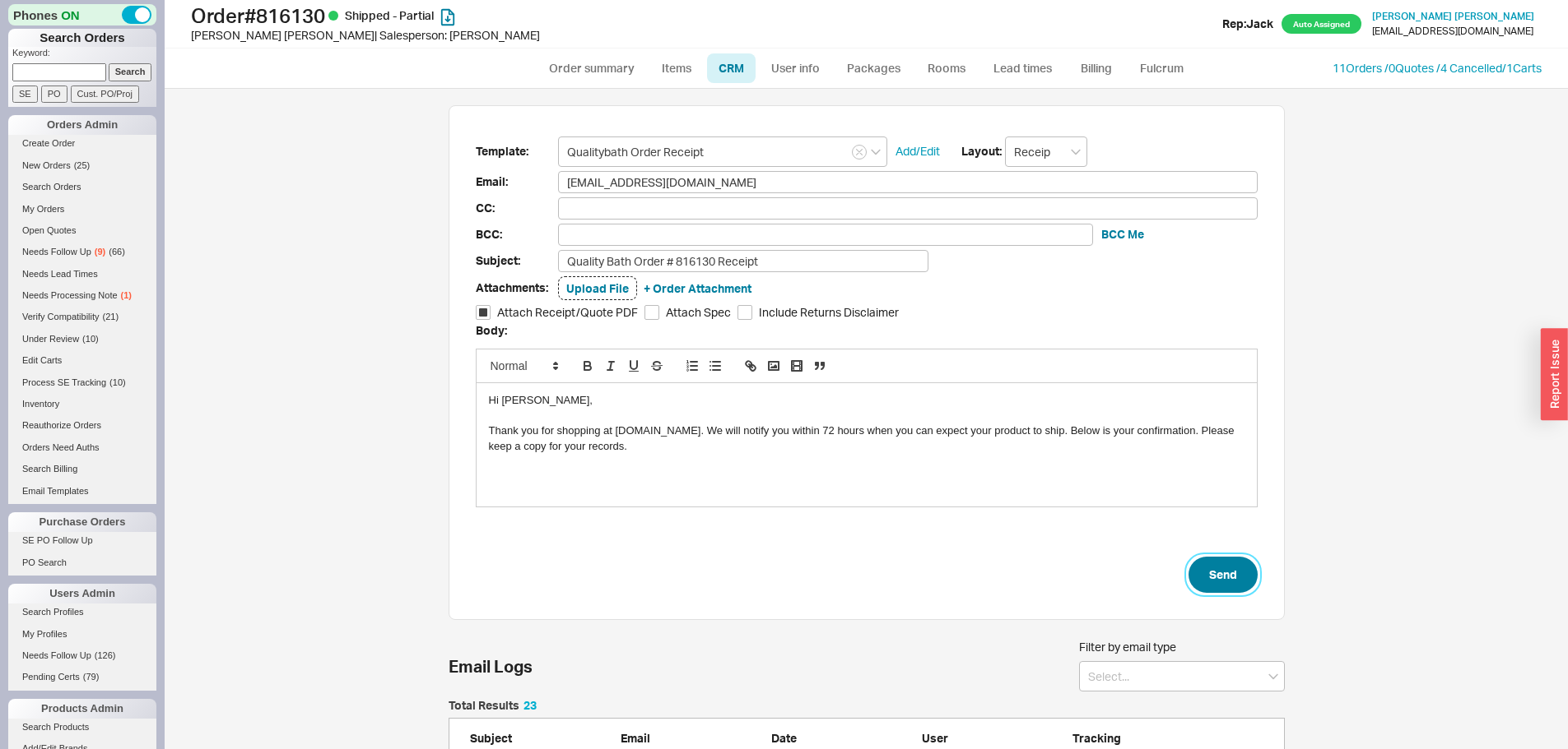
click at [1216, 592] on button "Send" at bounding box center [1222, 574] width 69 height 36
select select "*"
select select "LOW"
select select "3"
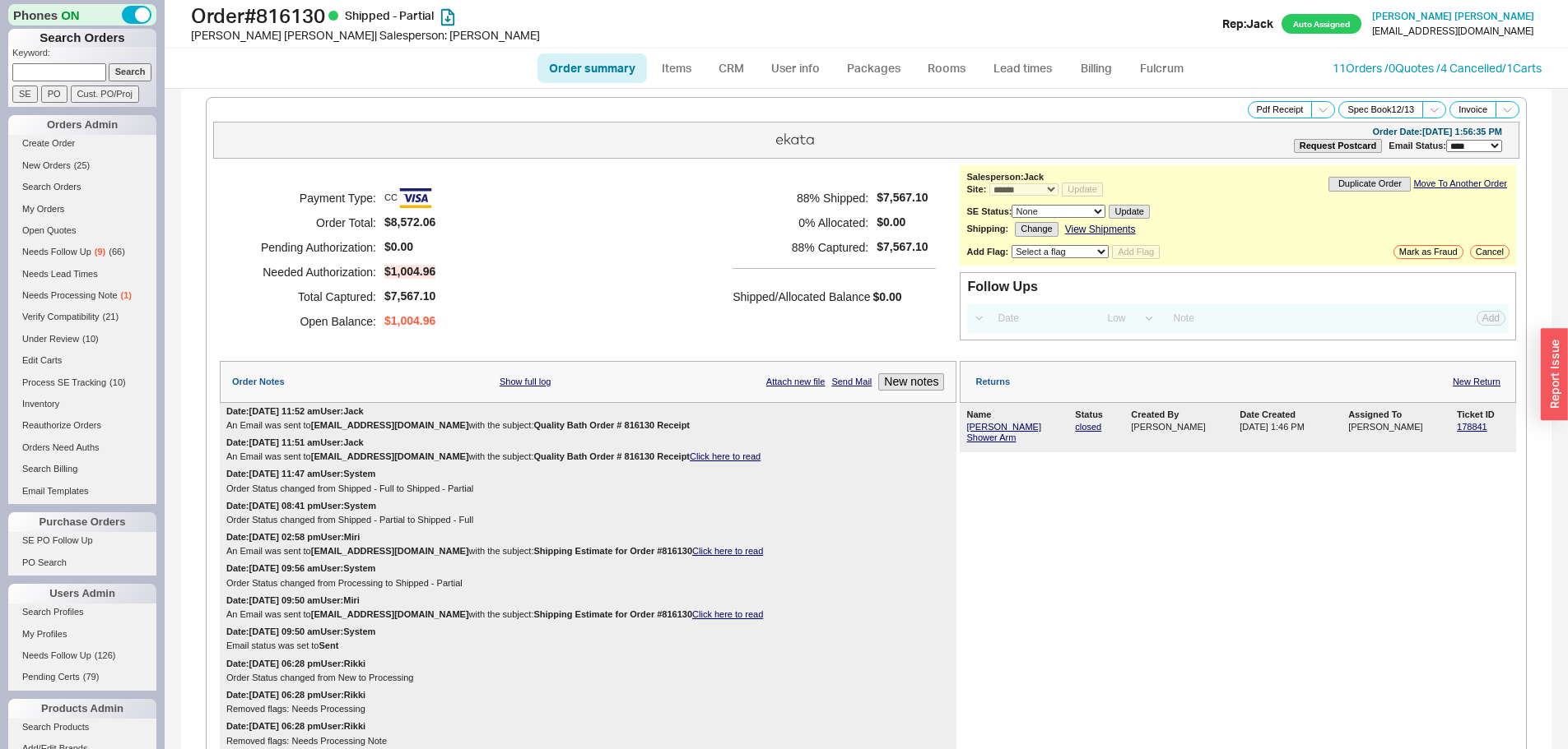
click at [810, 292] on h5 "Shipped/Allocated Balance" at bounding box center [801, 297] width 137 height 23
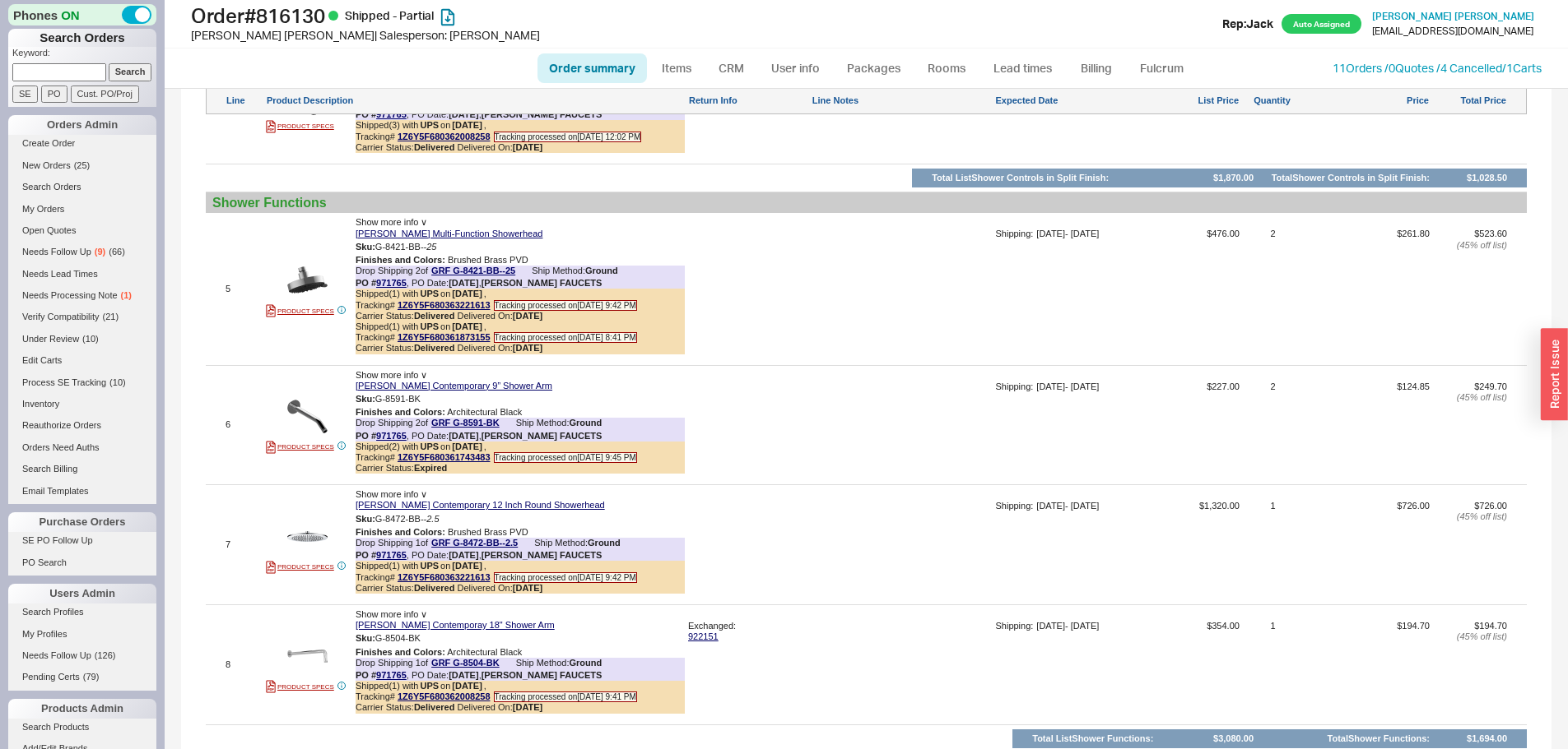
scroll to position [2879, 0]
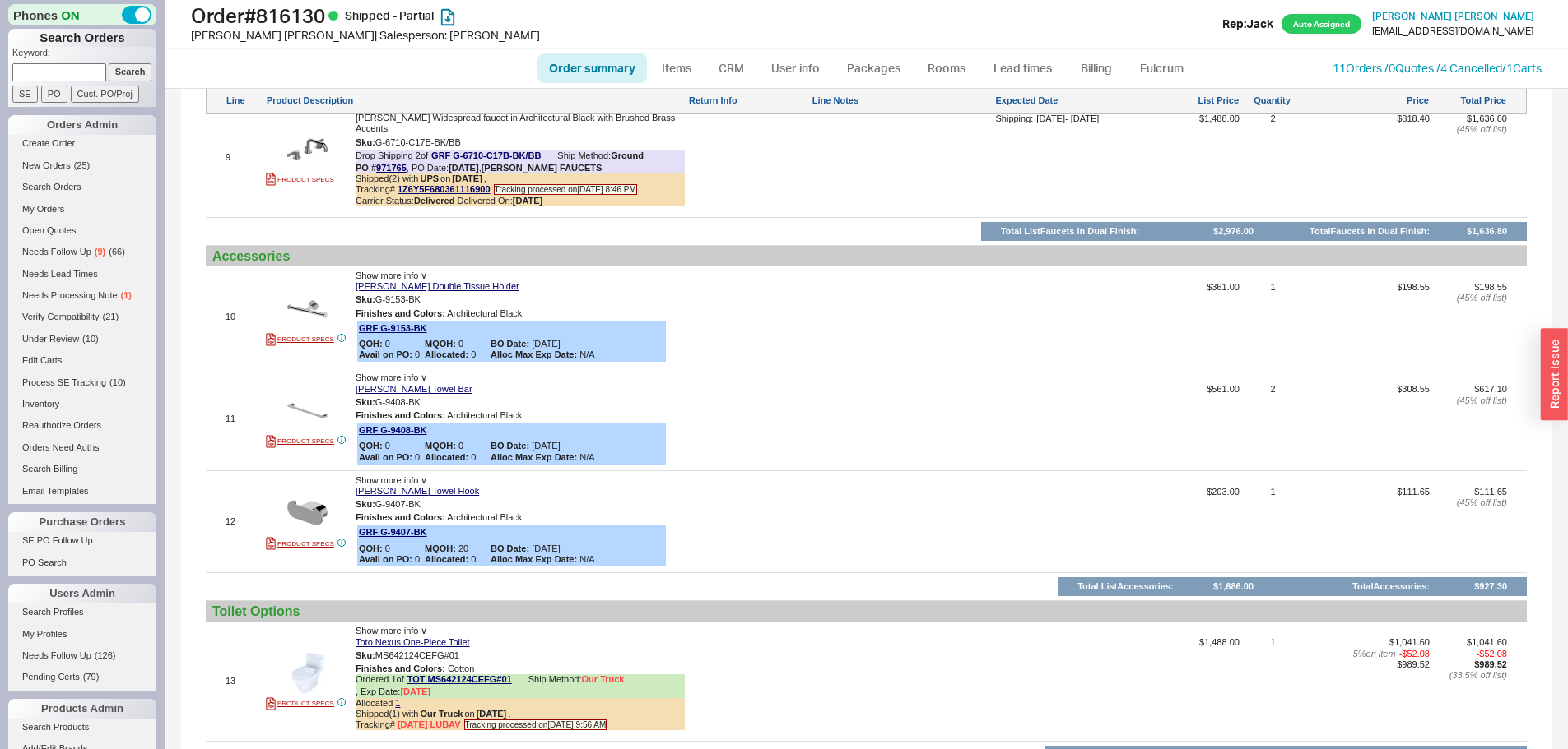
click at [774, 300] on div at bounding box center [748, 322] width 120 height 81
click at [1359, 71] on link "11 Orders / 0 Quotes / 4 Cancelled" at bounding box center [1418, 67] width 170 height 14
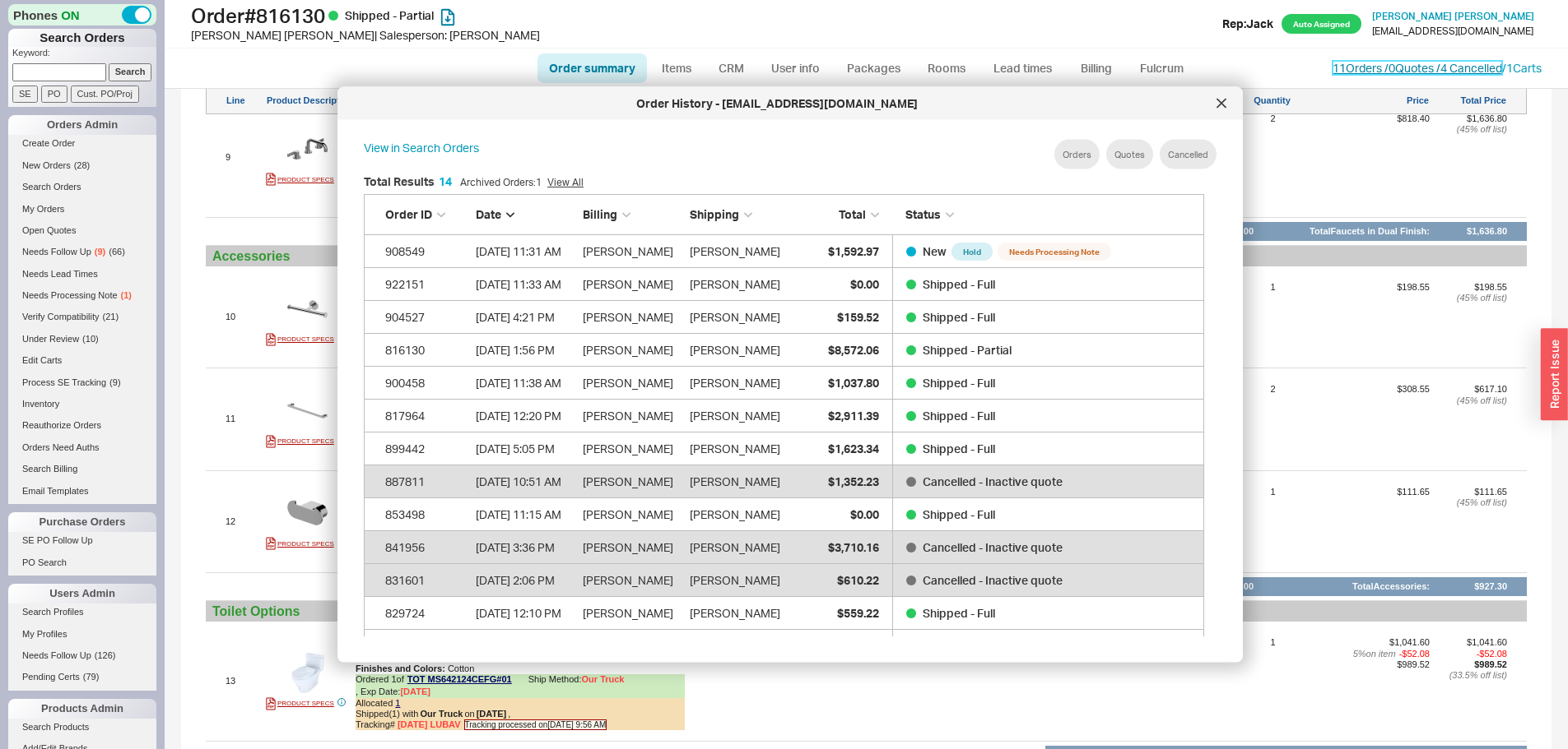
scroll to position [491, 855]
click at [1202, 104] on div "Order History - esthercywiak@gmail.com" at bounding box center [777, 104] width 863 height 17
click at [1214, 102] on div at bounding box center [1221, 103] width 27 height 27
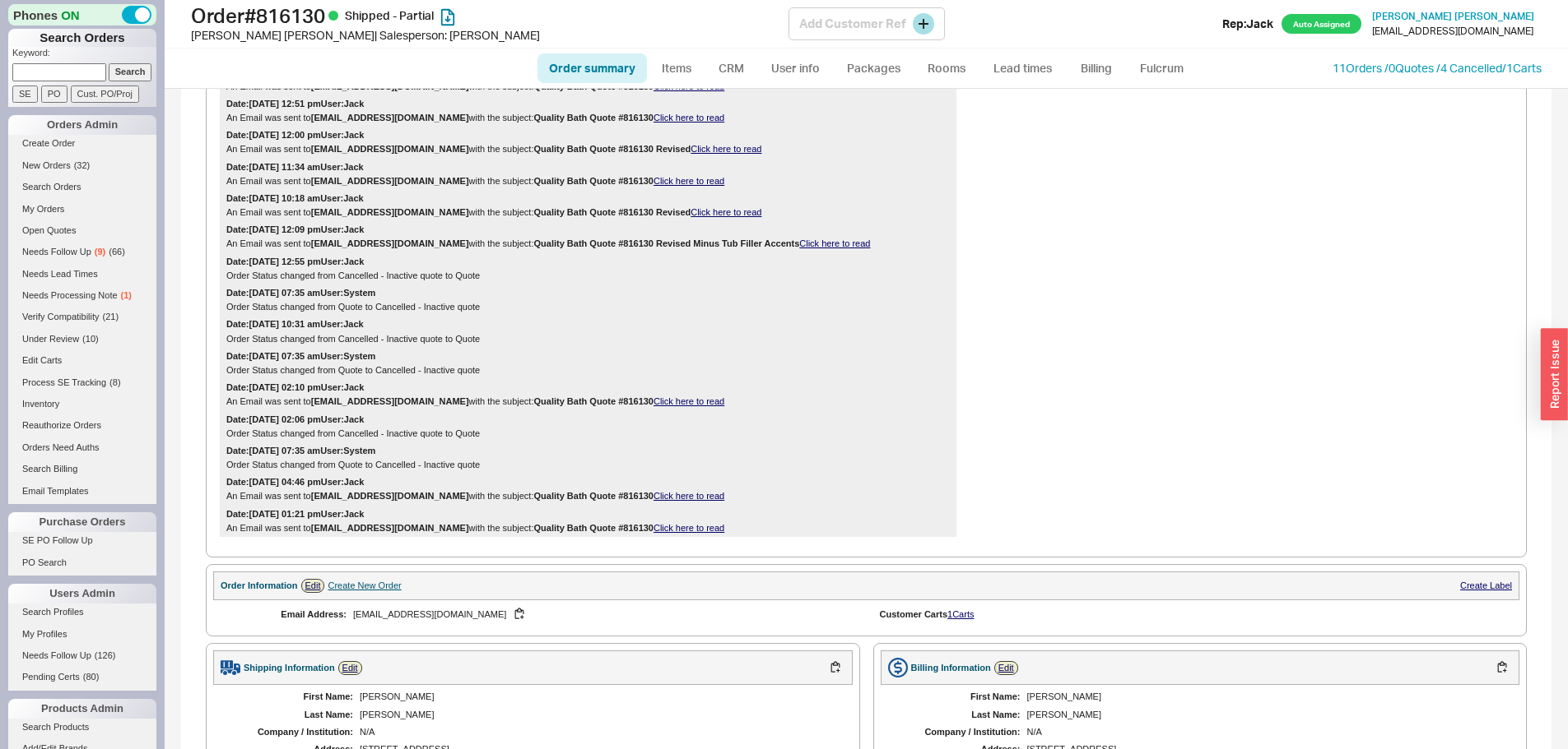
scroll to position [576, 0]
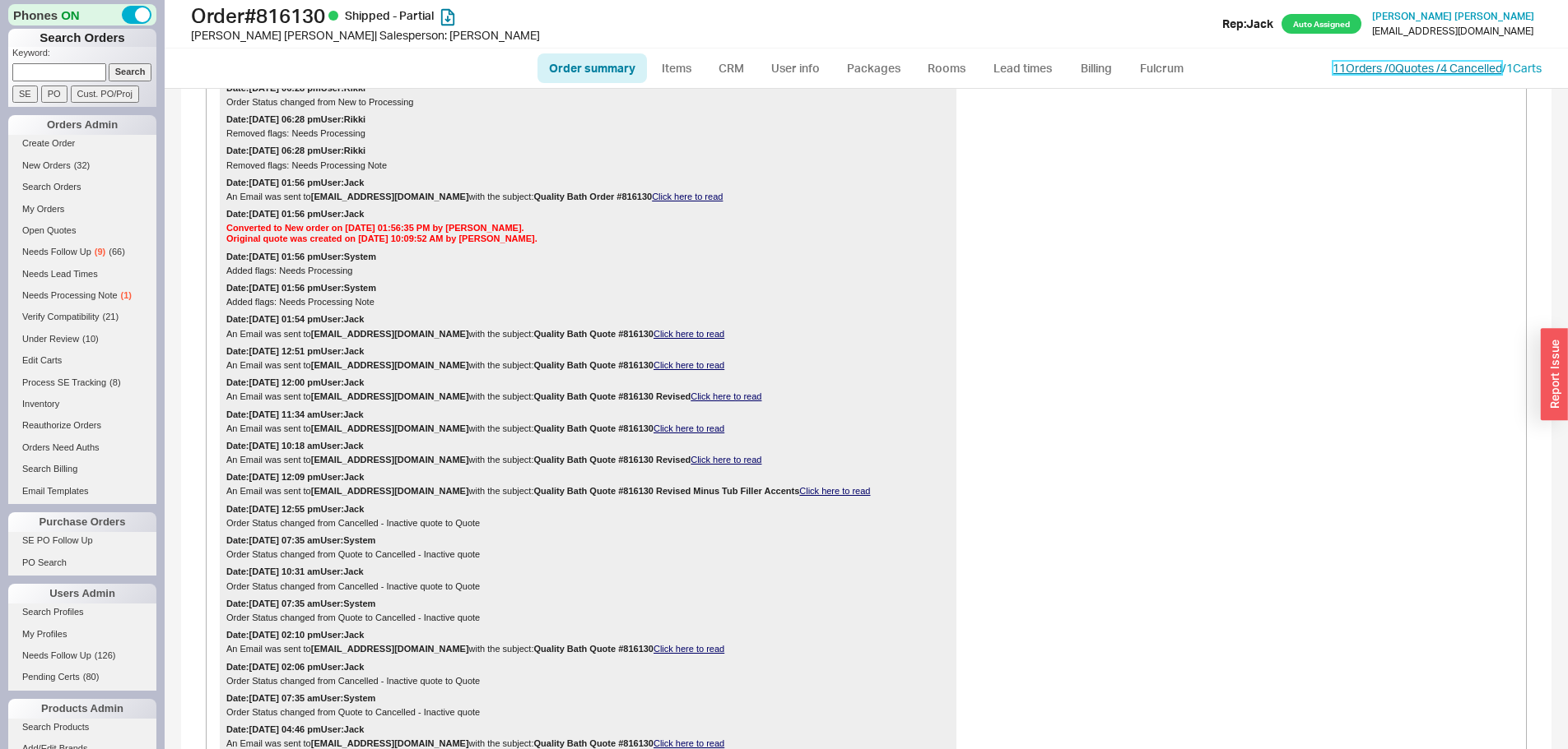
click at [1373, 73] on link "11 Orders / 0 Quotes / 4 Cancelled" at bounding box center [1418, 67] width 170 height 14
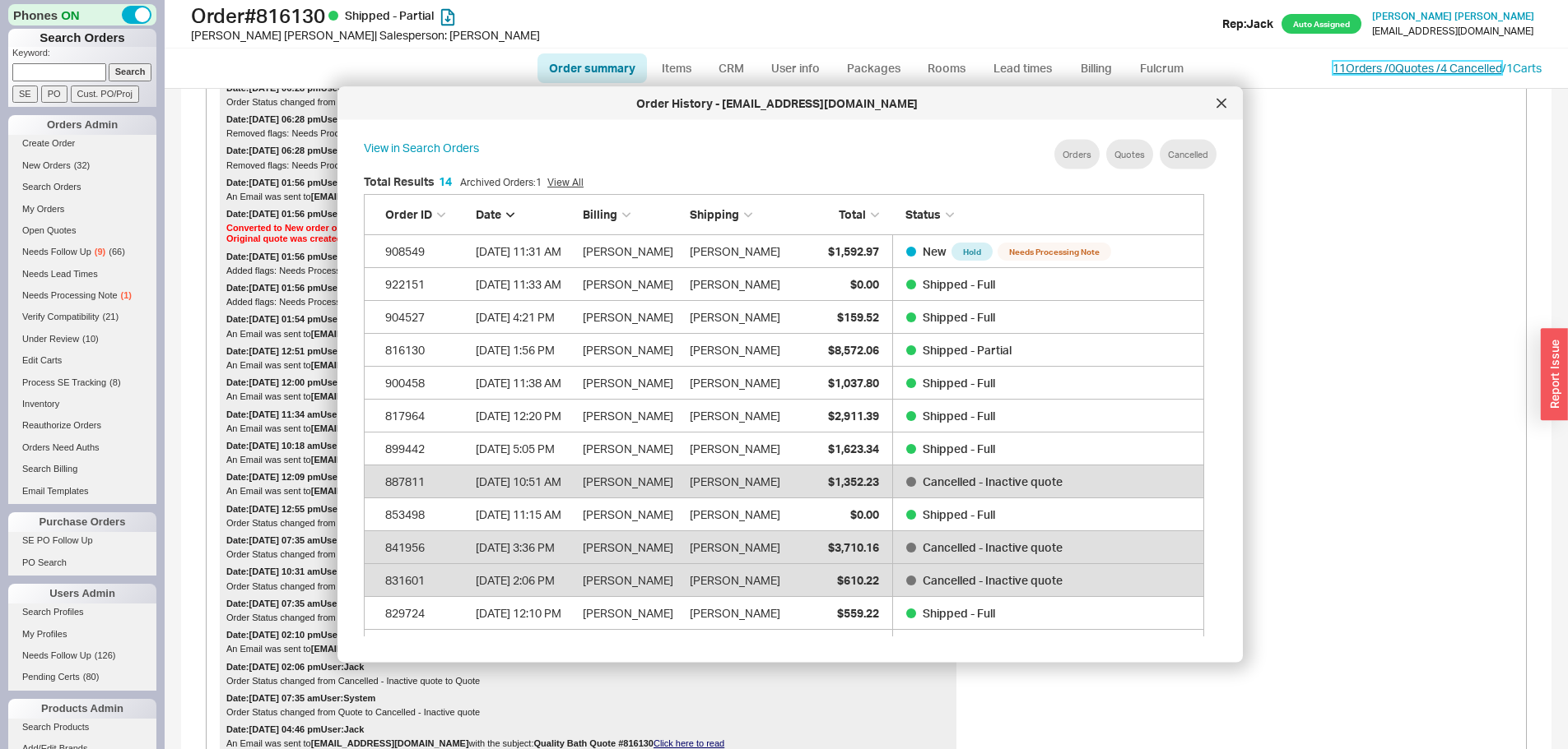
scroll to position [491, 855]
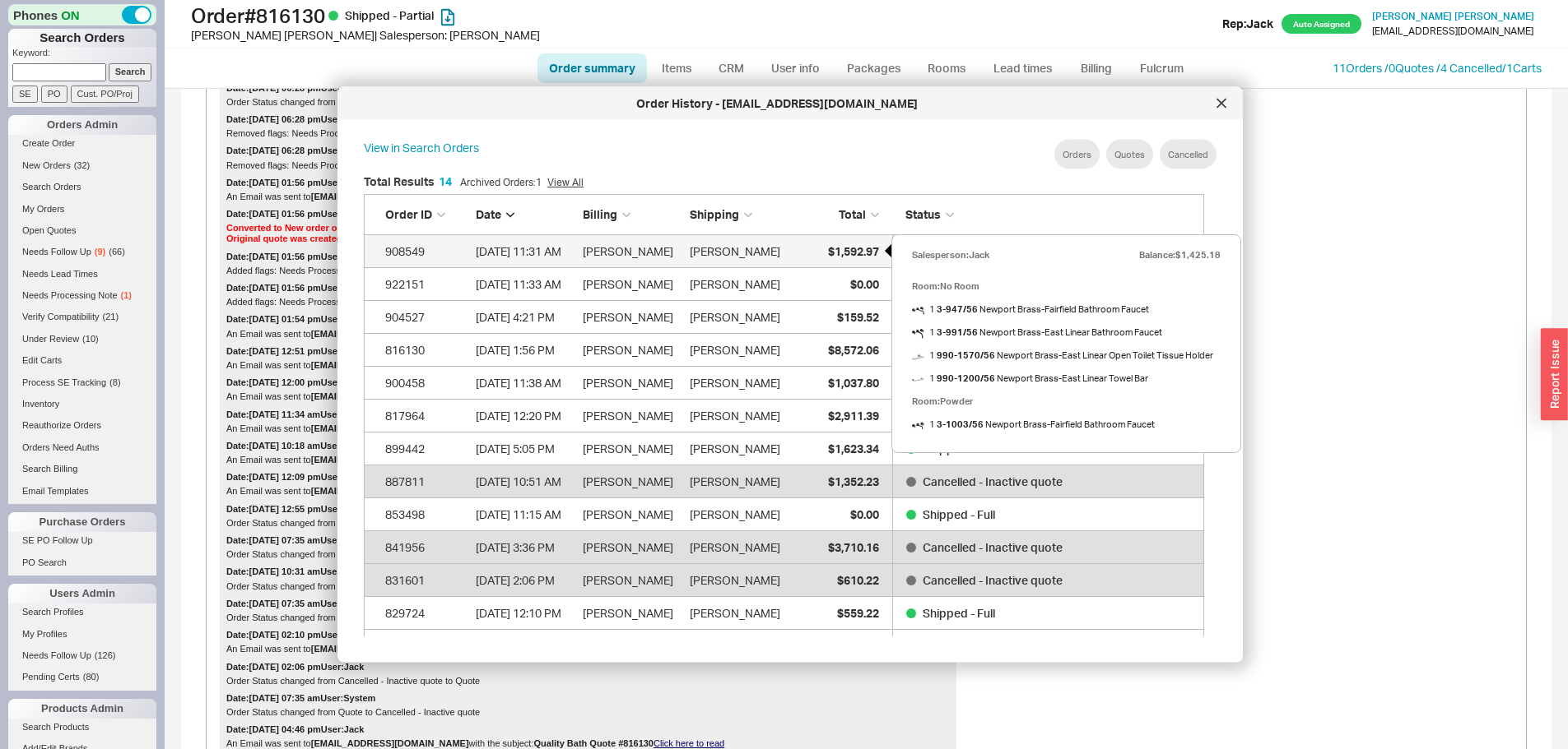
click at [831, 252] on span "$1,592.97" at bounding box center [853, 250] width 51 height 14
select select "*"
select select "LOW"
select select "3"
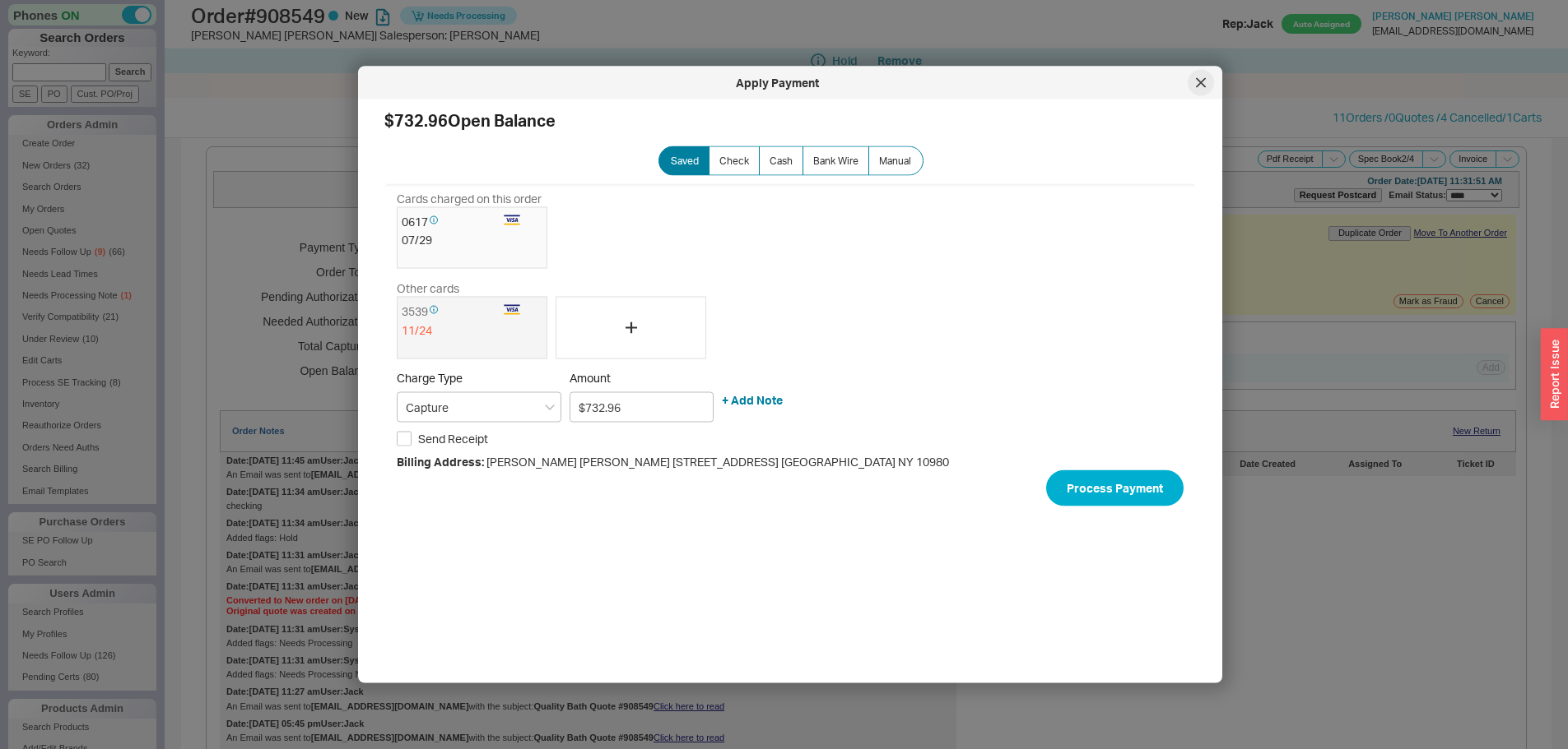
click at [1195, 77] on div at bounding box center [1200, 83] width 27 height 27
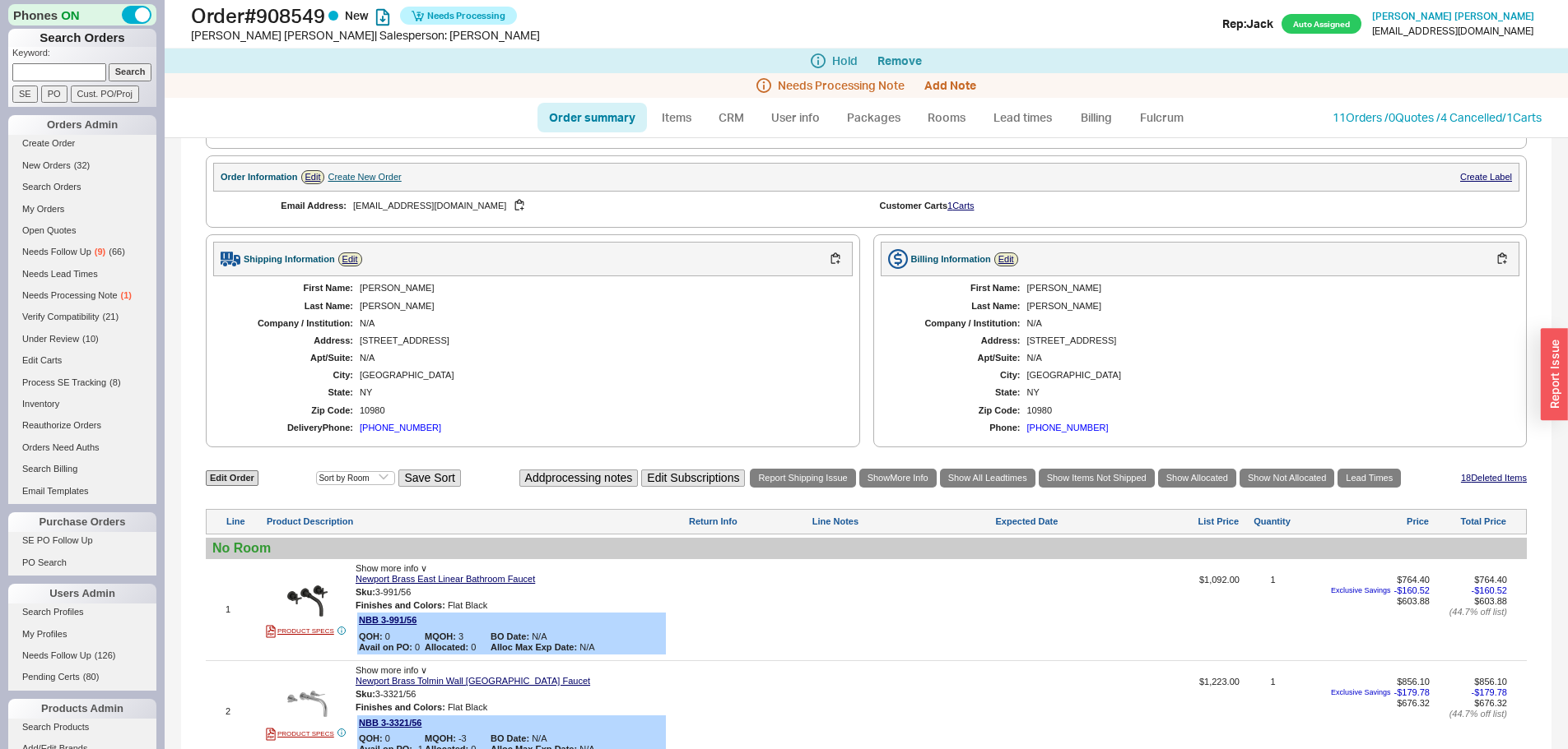
scroll to position [1152, 0]
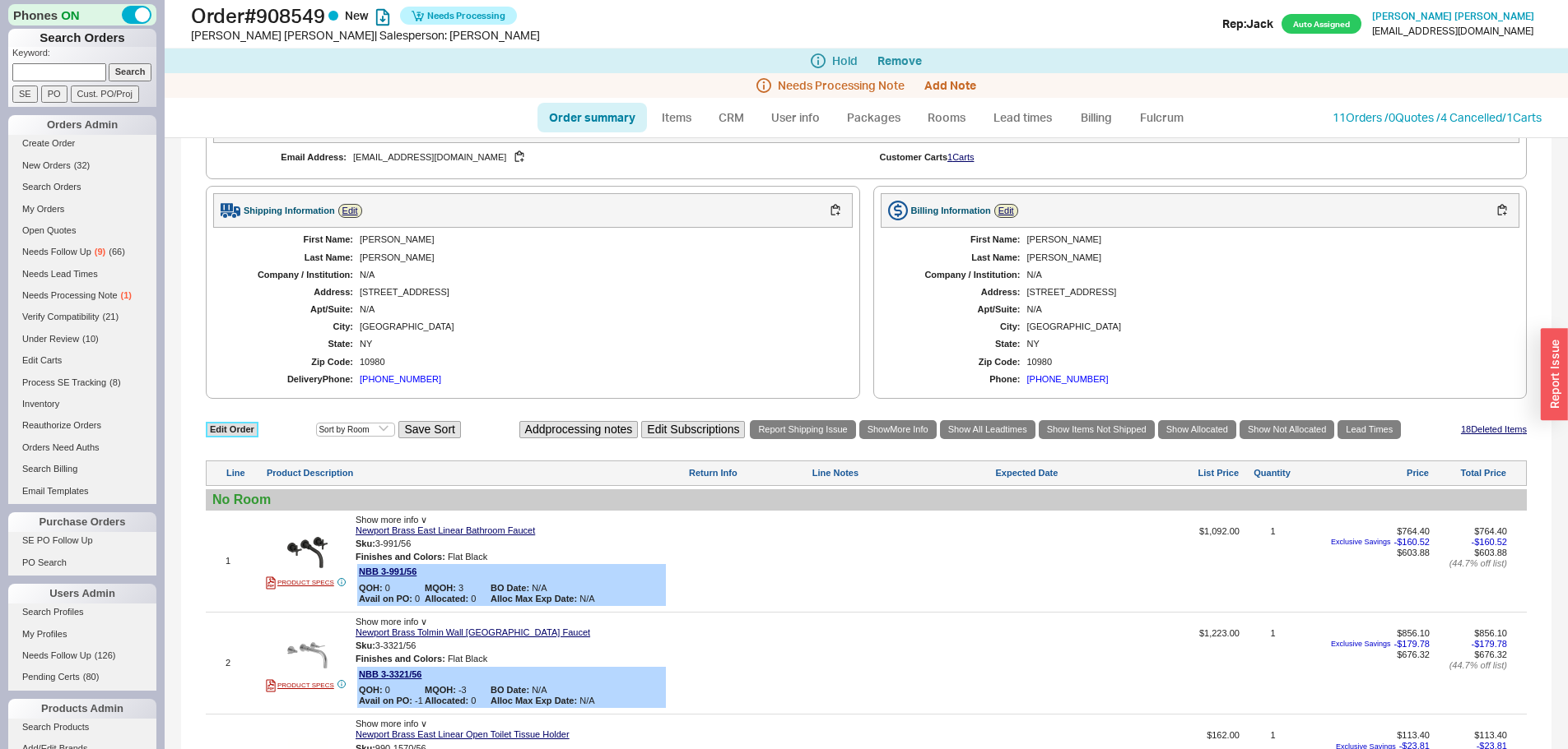
click at [242, 429] on link "Edit Order" at bounding box center [231, 429] width 53 height 16
select select "3"
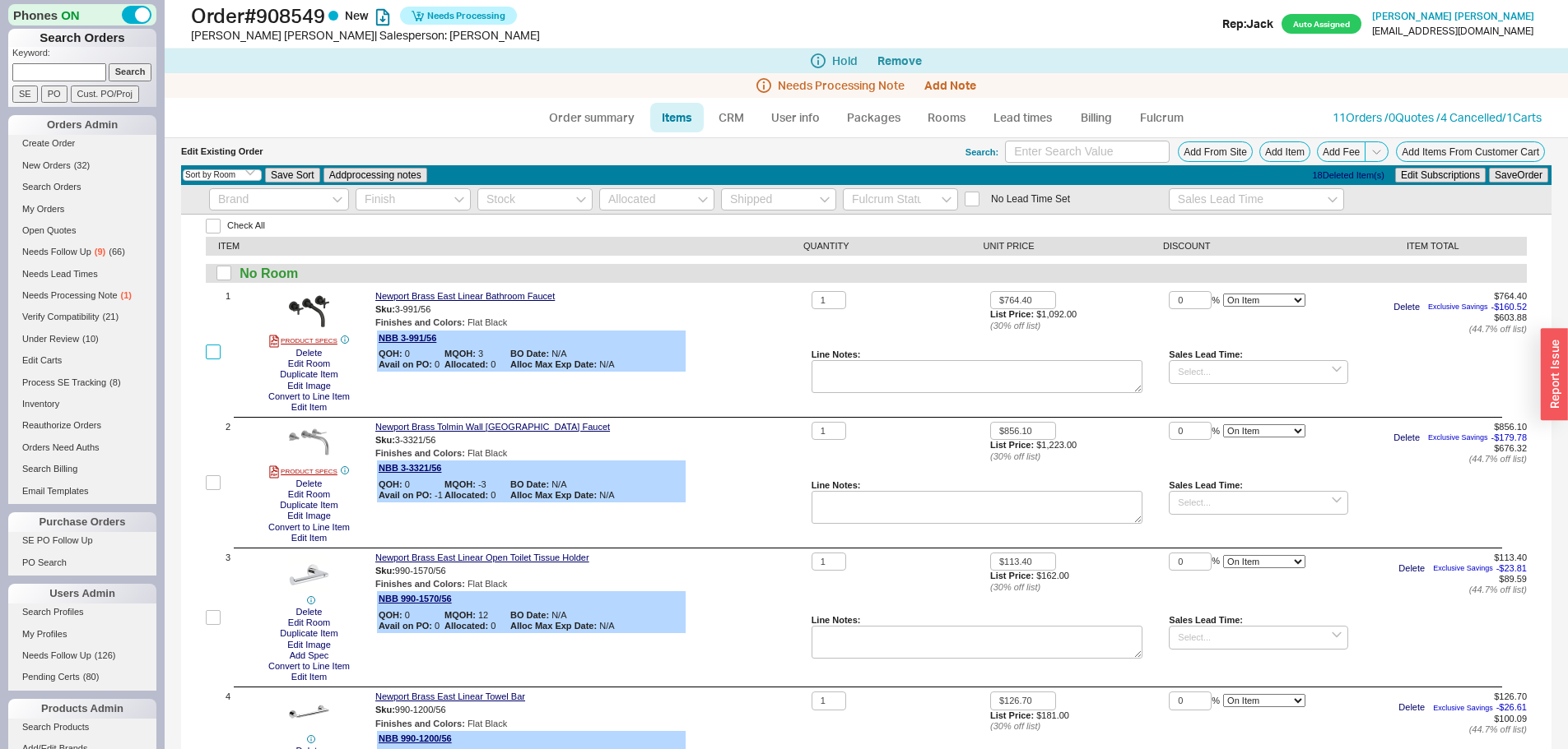
click at [216, 357] on input "checkbox" at bounding box center [213, 352] width 15 height 15
checkbox input "true"
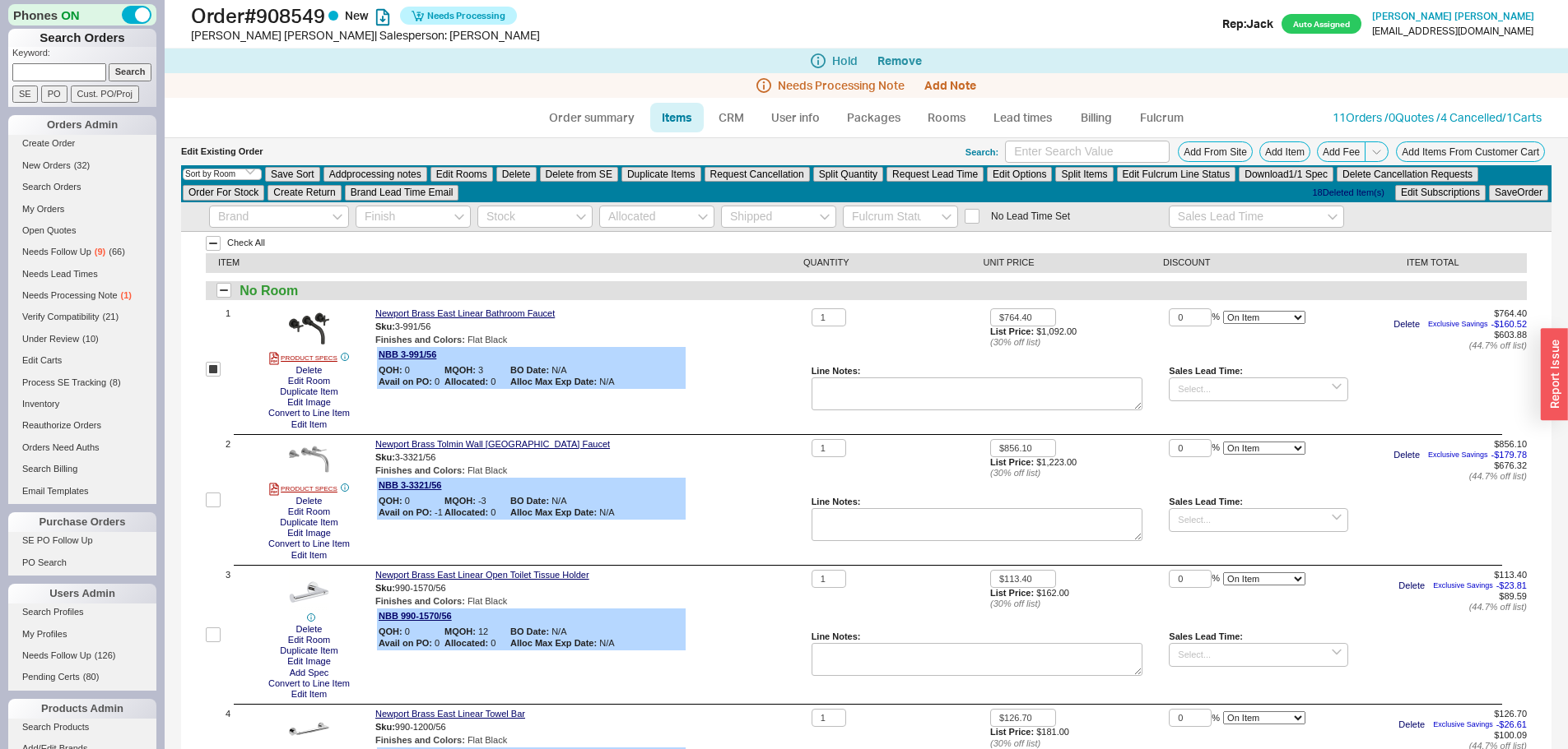
click at [518, 184] on div "Select an option Sort by Brand Sort by Room Save Sort Add processing notes Edit…" at bounding box center [866, 183] width 1371 height 37
click at [518, 181] on button "Delete" at bounding box center [516, 174] width 41 height 15
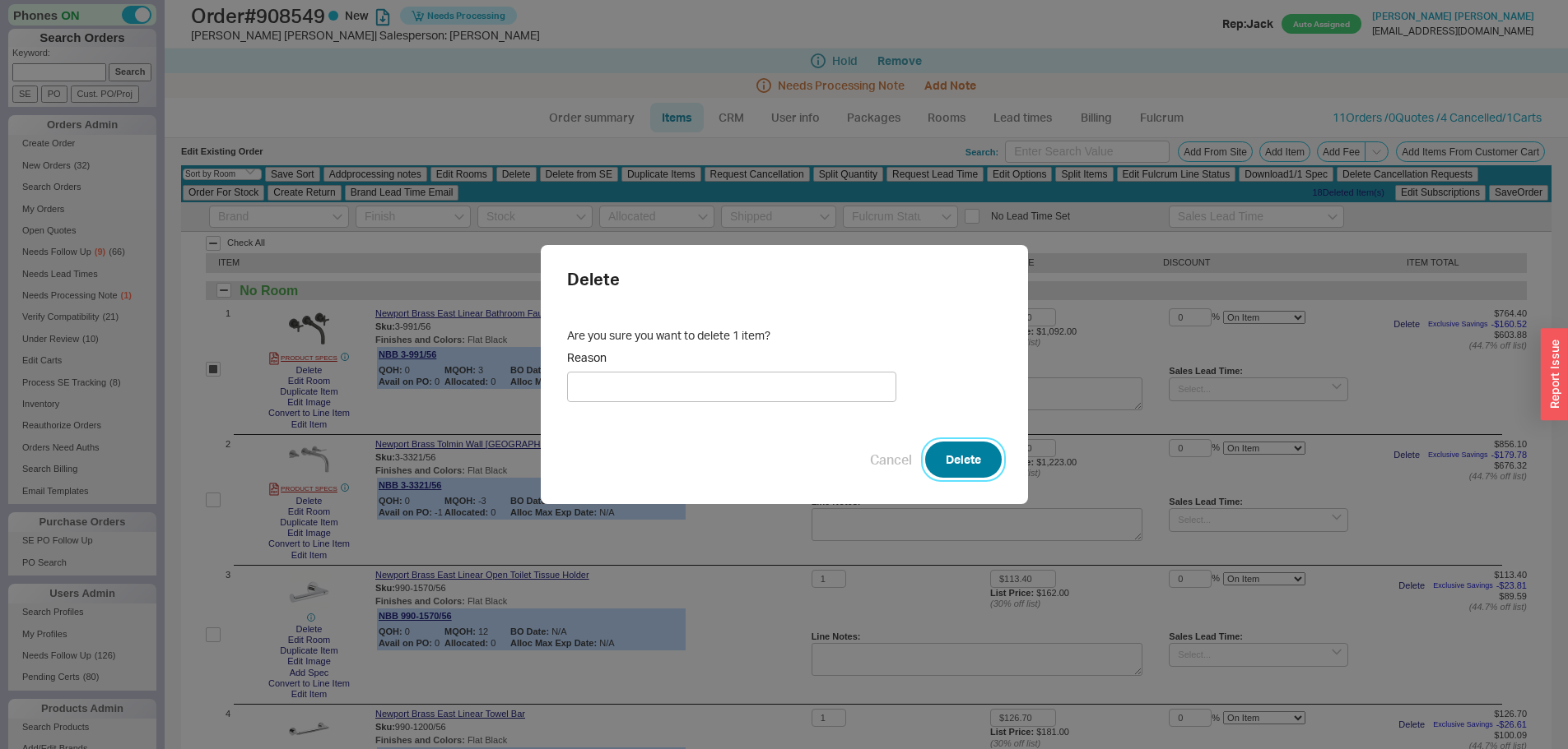
click at [973, 454] on button "Delete" at bounding box center [963, 459] width 77 height 36
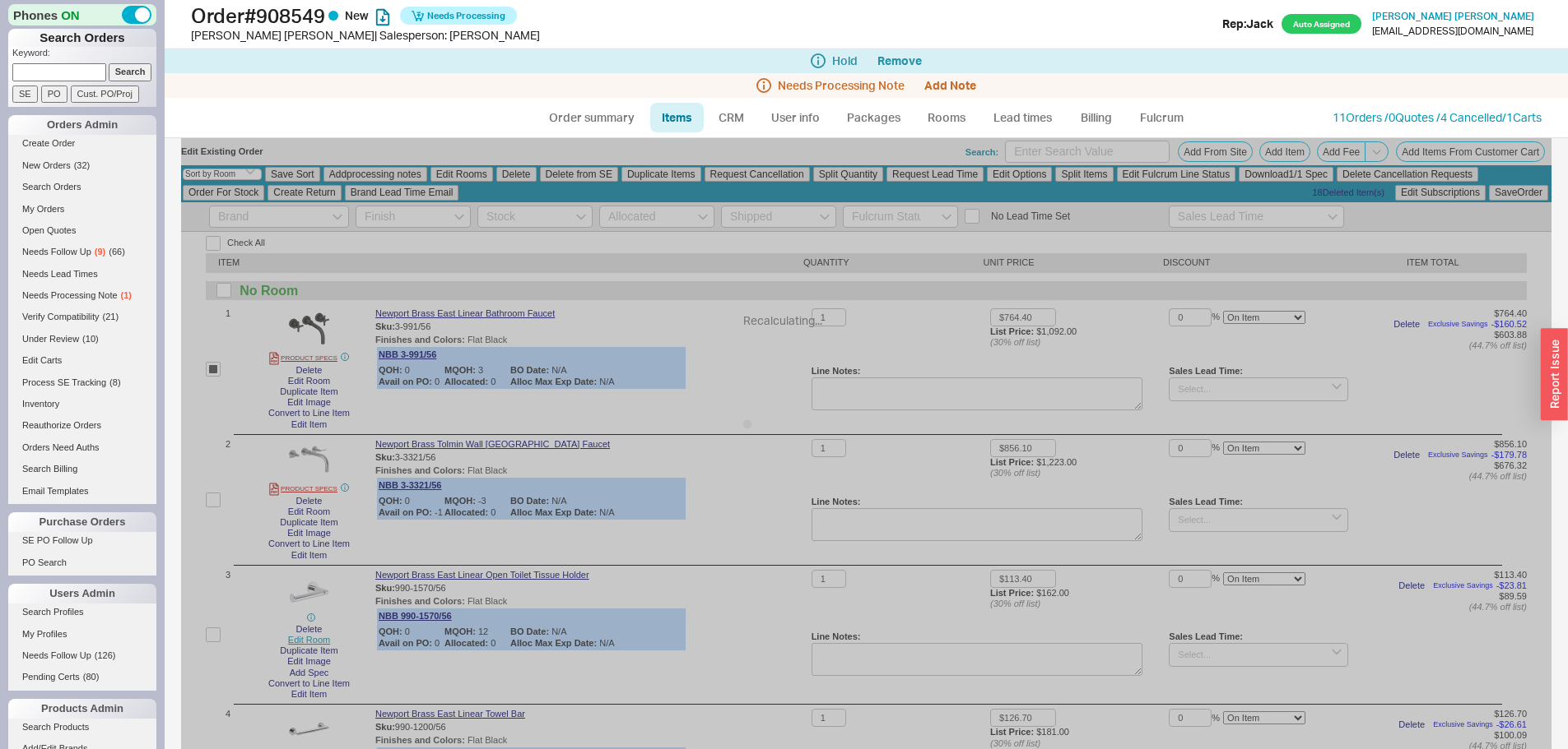
checkbox input "false"
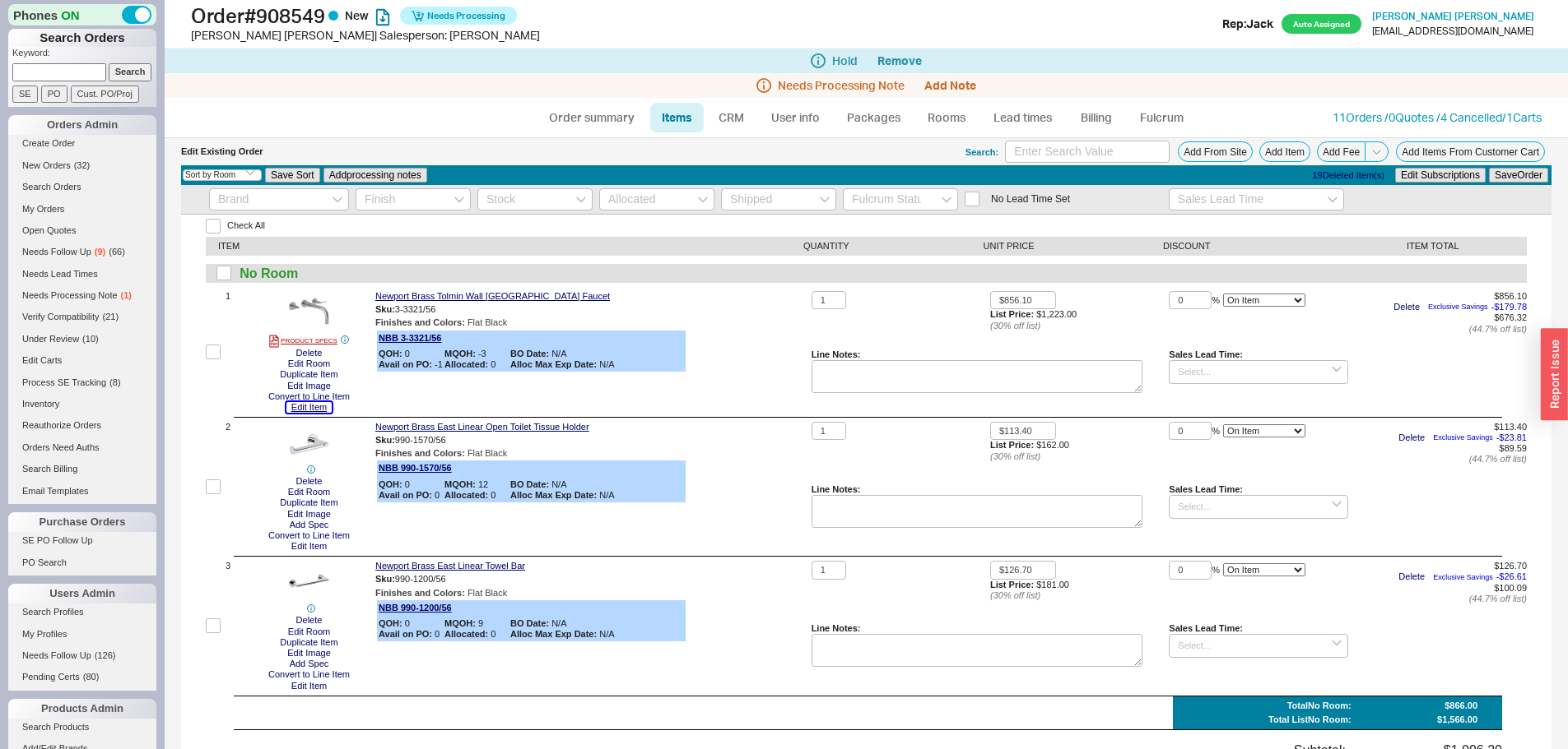
click at [302, 405] on button "Edit Item" at bounding box center [309, 408] width 45 height 11
click at [1259, 158] on button "Add Item" at bounding box center [1284, 152] width 51 height 20
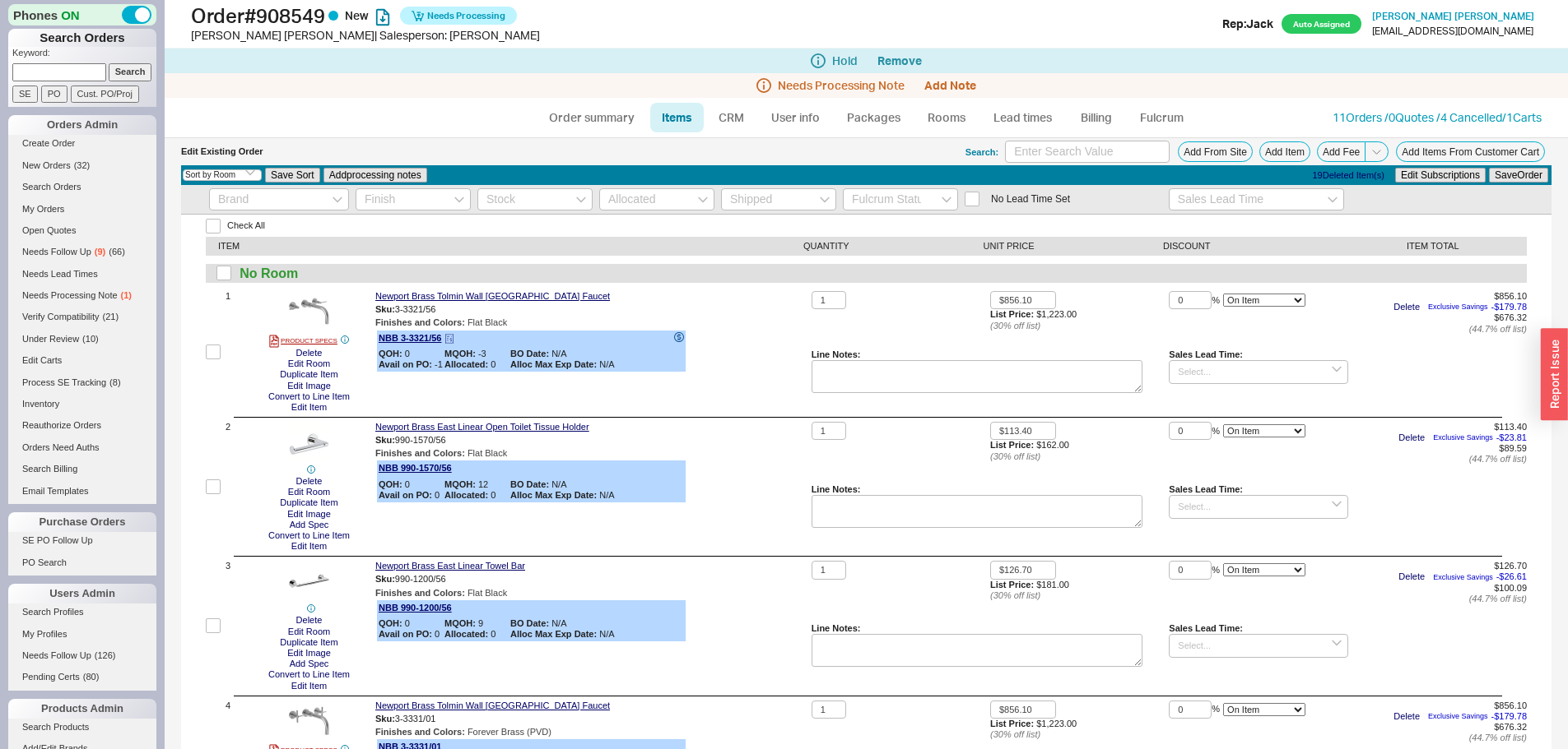
click at [679, 334] on icon at bounding box center [678, 336] width 4 height 6
click at [734, 307] on div "Sku: 3-3321/56" at bounding box center [590, 310] width 430 height 16
click at [939, 113] on link "Rooms" at bounding box center [947, 118] width 62 height 29
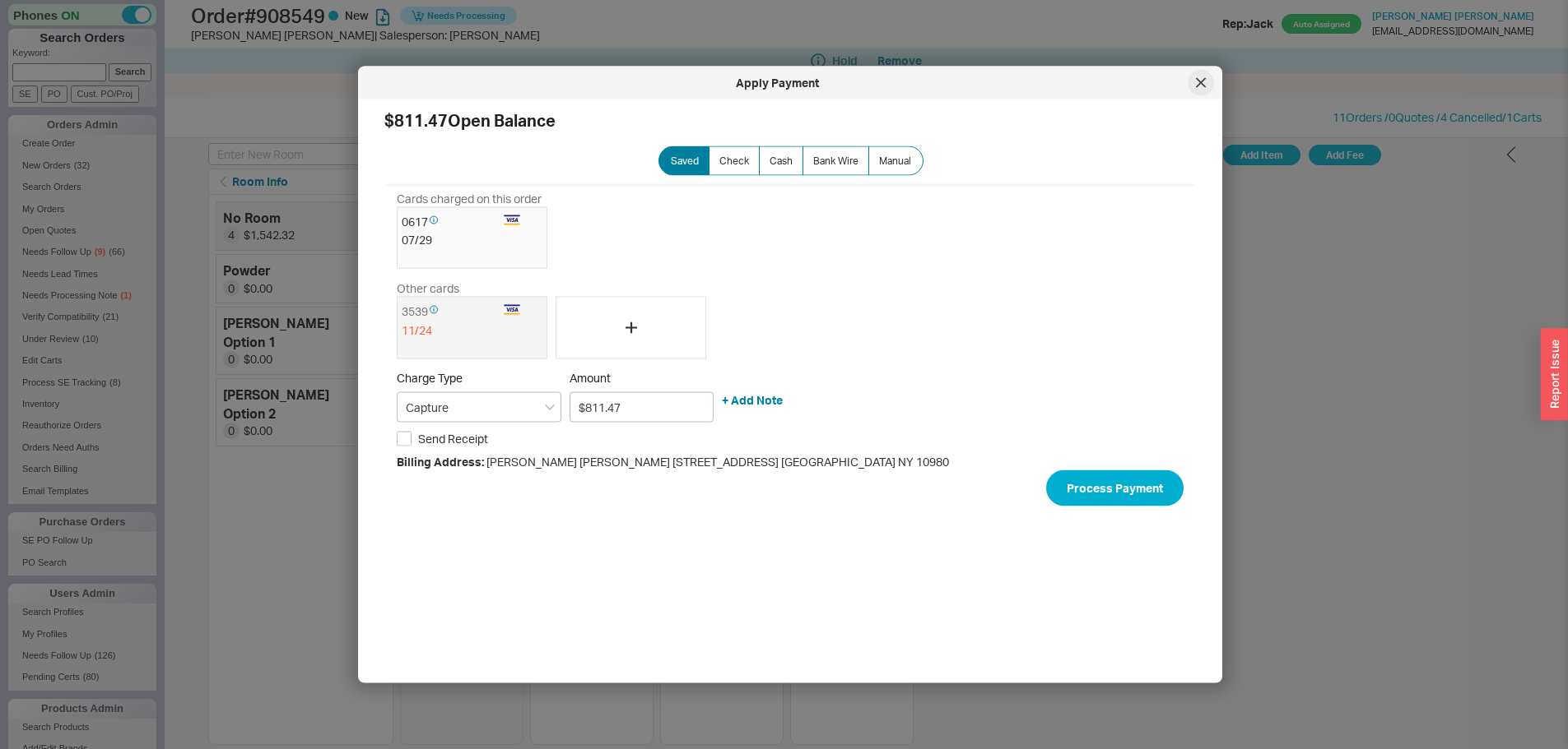
click at [1191, 81] on div at bounding box center [1200, 83] width 27 height 27
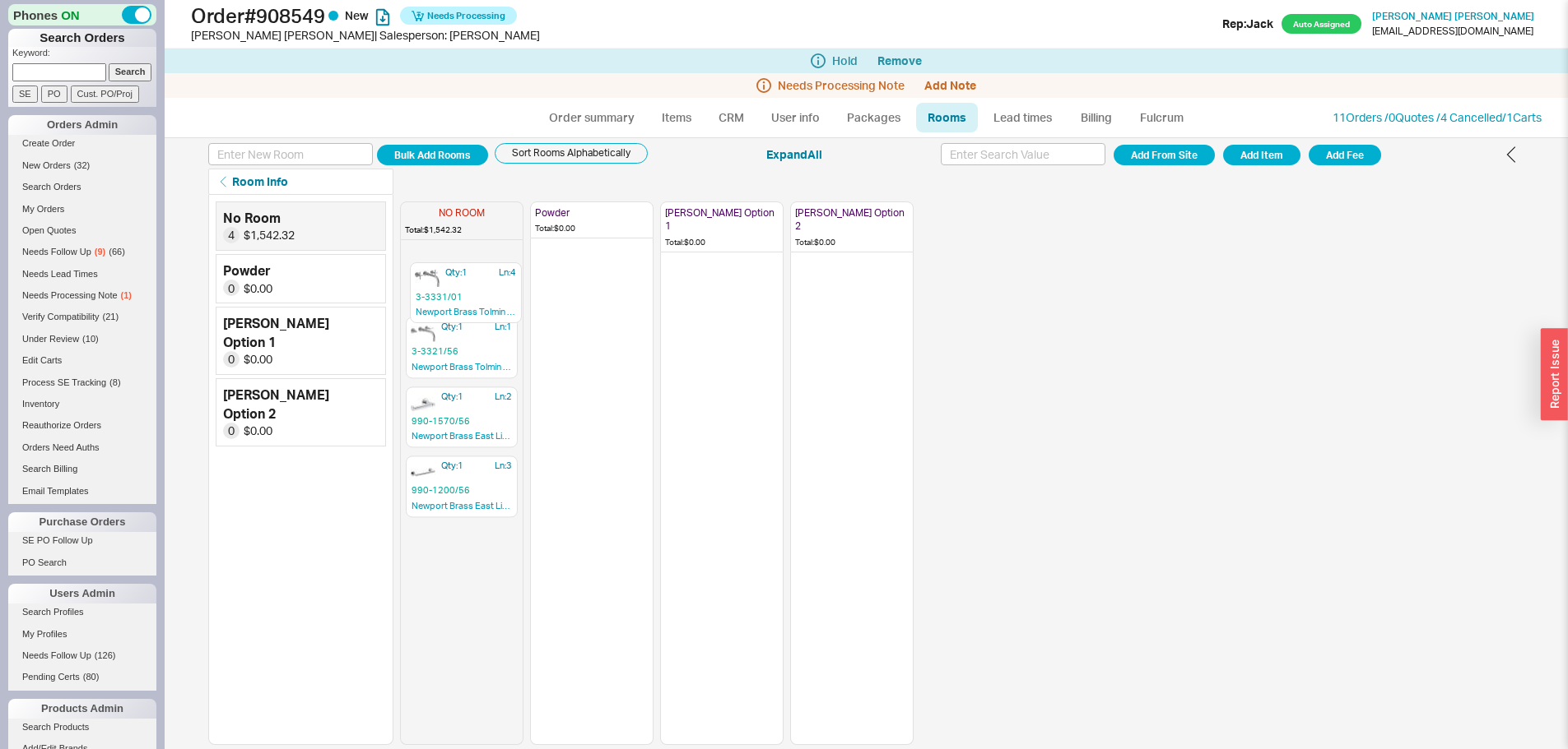
drag, startPoint x: 466, startPoint y: 482, endPoint x: 471, endPoint y: 282, distance: 200.1
click at [471, 282] on div "Qty: 1 Ln: 1 3-3321/56 Newport Brass Tolmin Wall Mount Lavatory Faucet Qty: 1 L…" at bounding box center [462, 496] width 122 height 497
click at [509, 323] on icon "button" at bounding box center [509, 322] width 17 height 17
click at [489, 273] on button "Yes" at bounding box center [489, 273] width 34 height 23
click at [678, 124] on link "Items" at bounding box center [677, 118] width 53 height 29
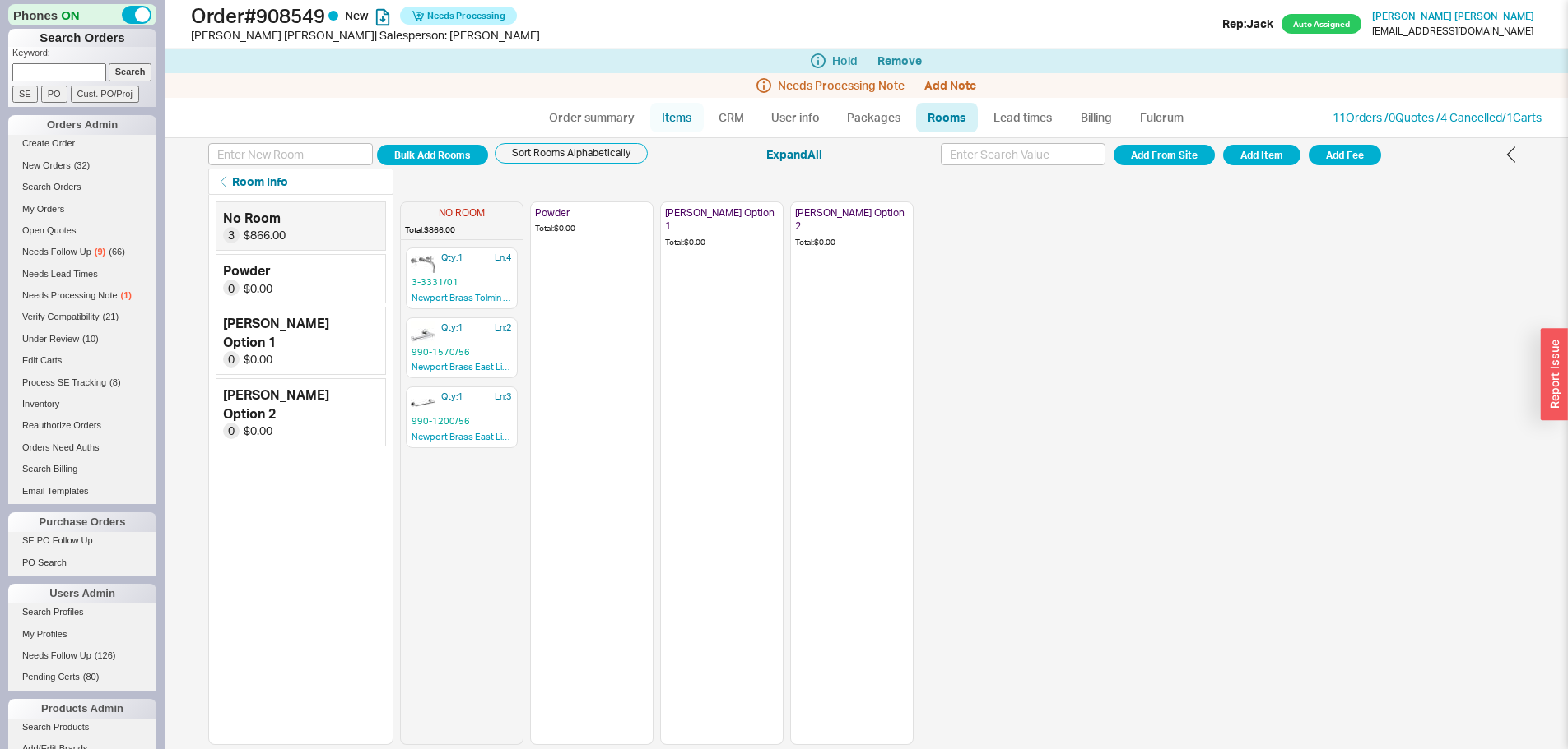
select select "3"
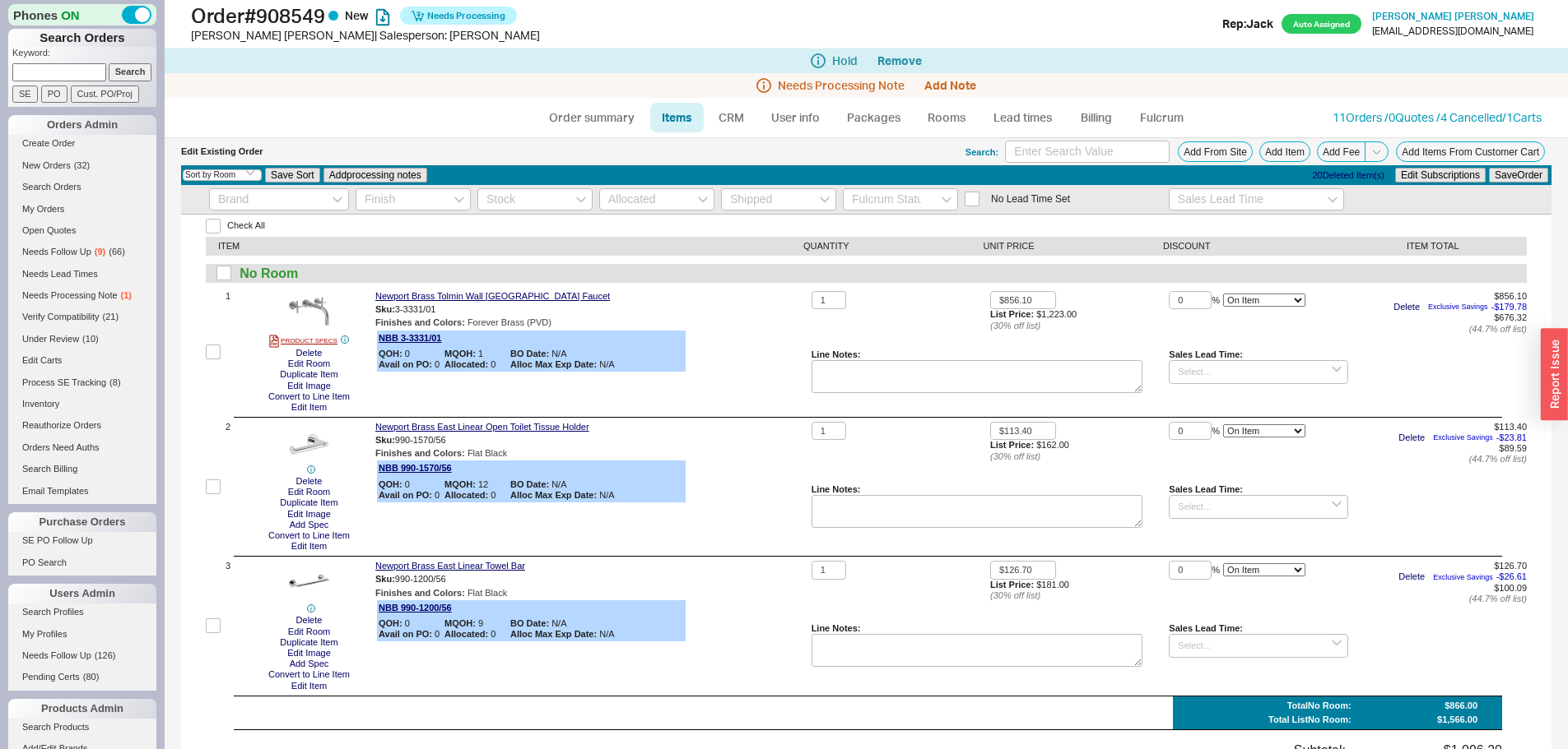
click at [749, 334] on div "Newport Brass Tolmin Wall Mount Lavatory Faucet Sku: 3-3331/01 Finishes and Col…" at bounding box center [590, 352] width 430 height 122
click at [793, 369] on div "Newport Brass Tolmin Wall Mount Lavatory Faucet Sku: 3-3331/01 Finishes and Col…" at bounding box center [590, 352] width 430 height 122
click at [589, 109] on link "Order summary" at bounding box center [592, 118] width 110 height 29
select select "*"
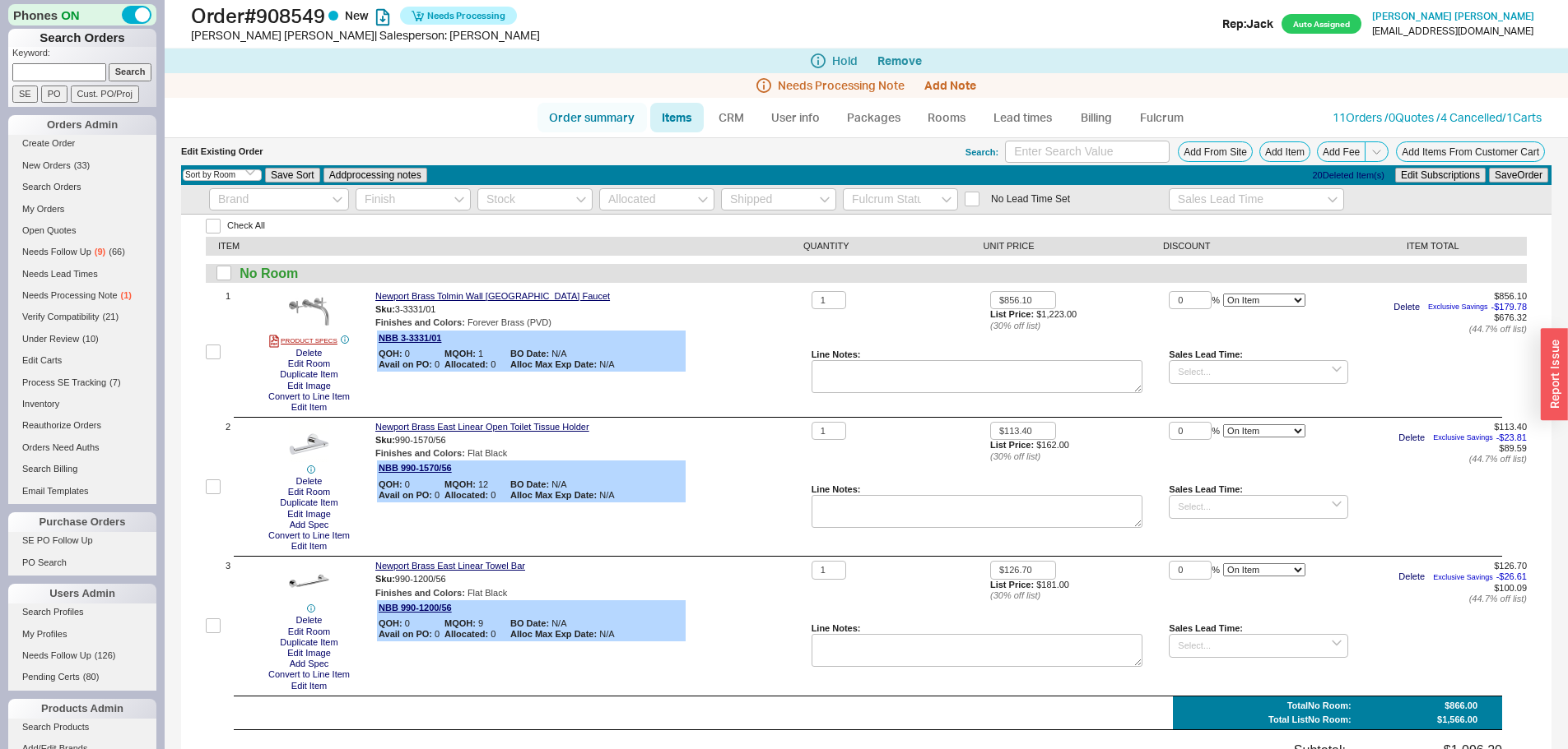
select select "LOW"
select select "3"
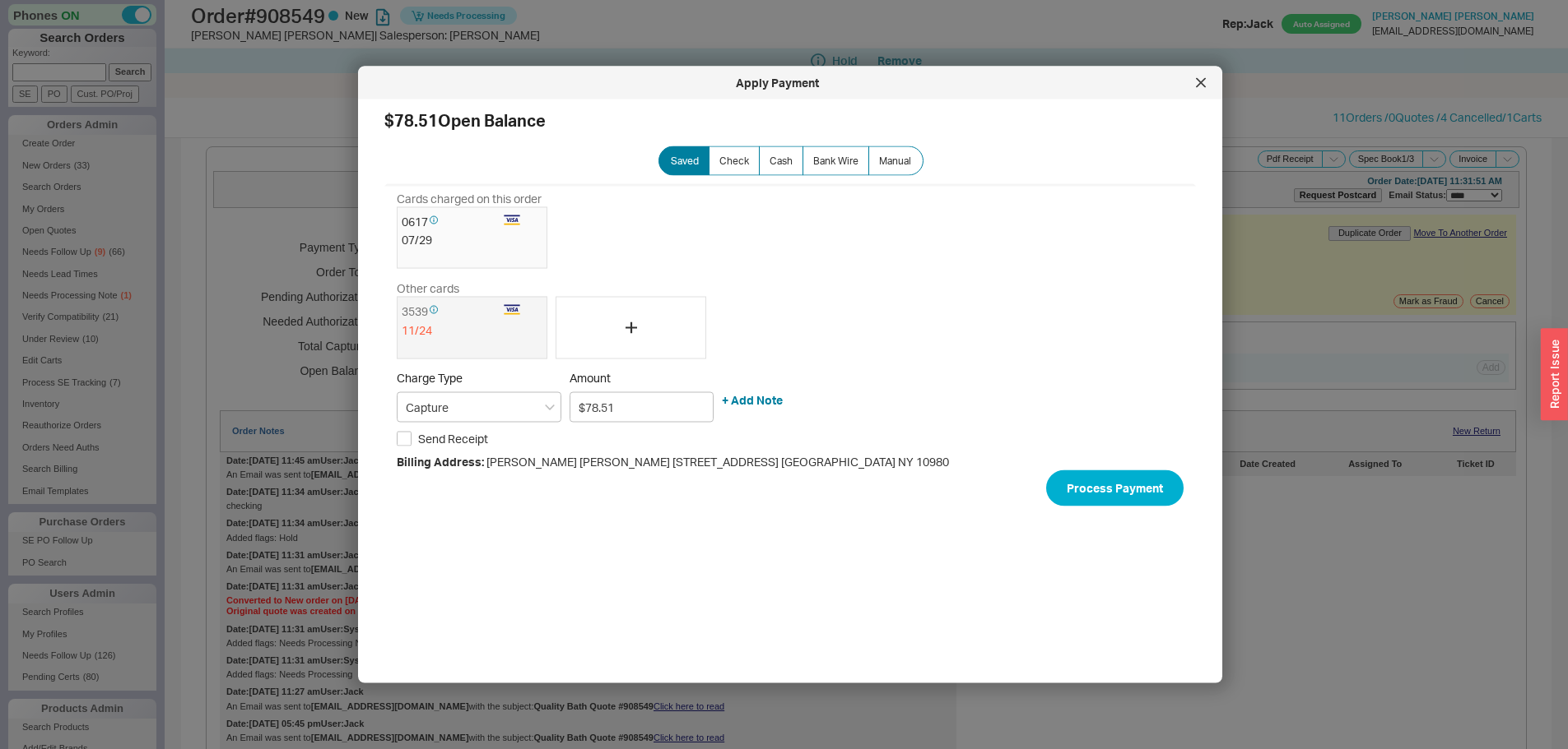
click at [715, 229] on div "0617 07 / 29" at bounding box center [790, 238] width 787 height 63
click at [1201, 87] on icon at bounding box center [1200, 83] width 10 height 10
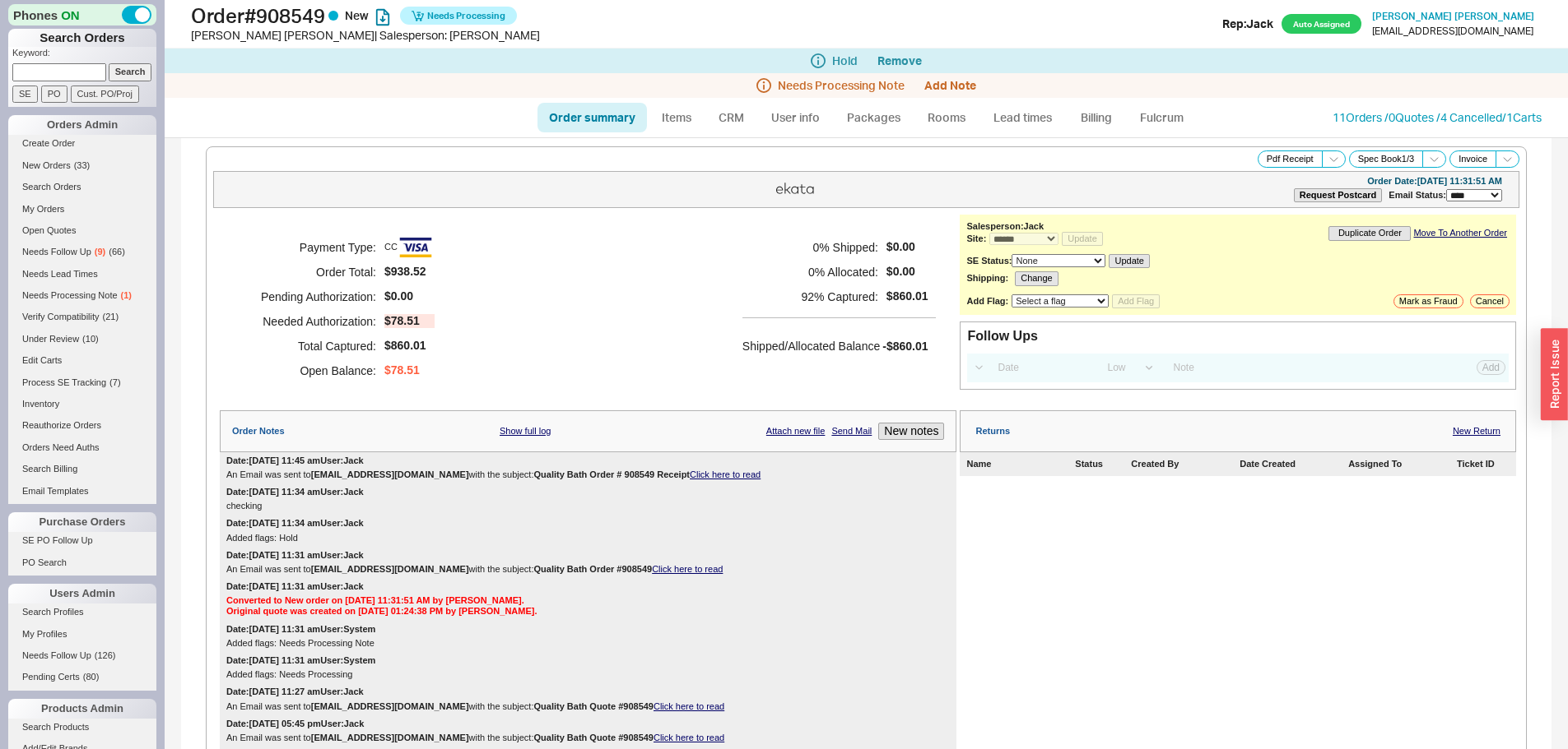
click at [828, 281] on h5 "0 % Allocated:" at bounding box center [809, 272] width 136 height 25
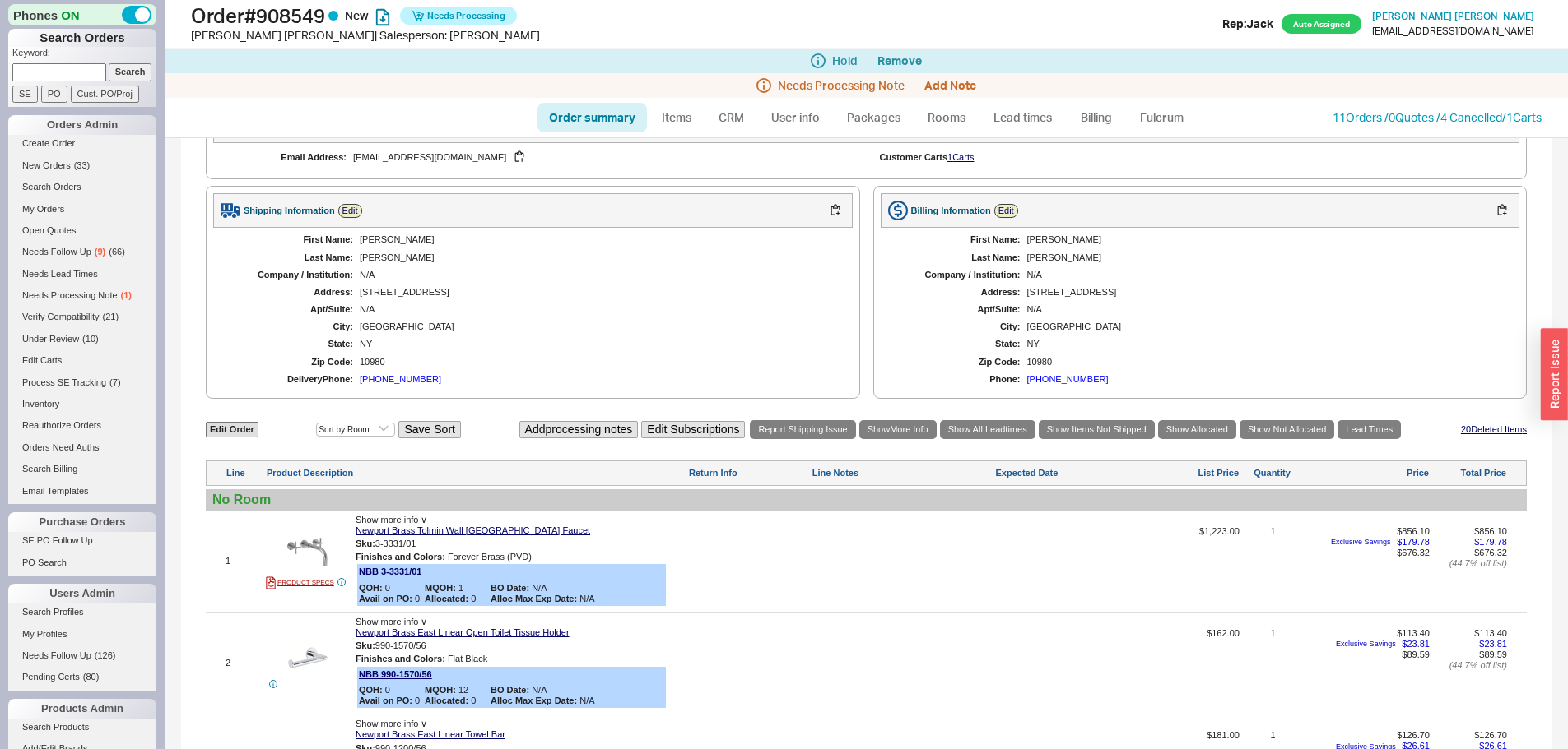
scroll to position [1433, 0]
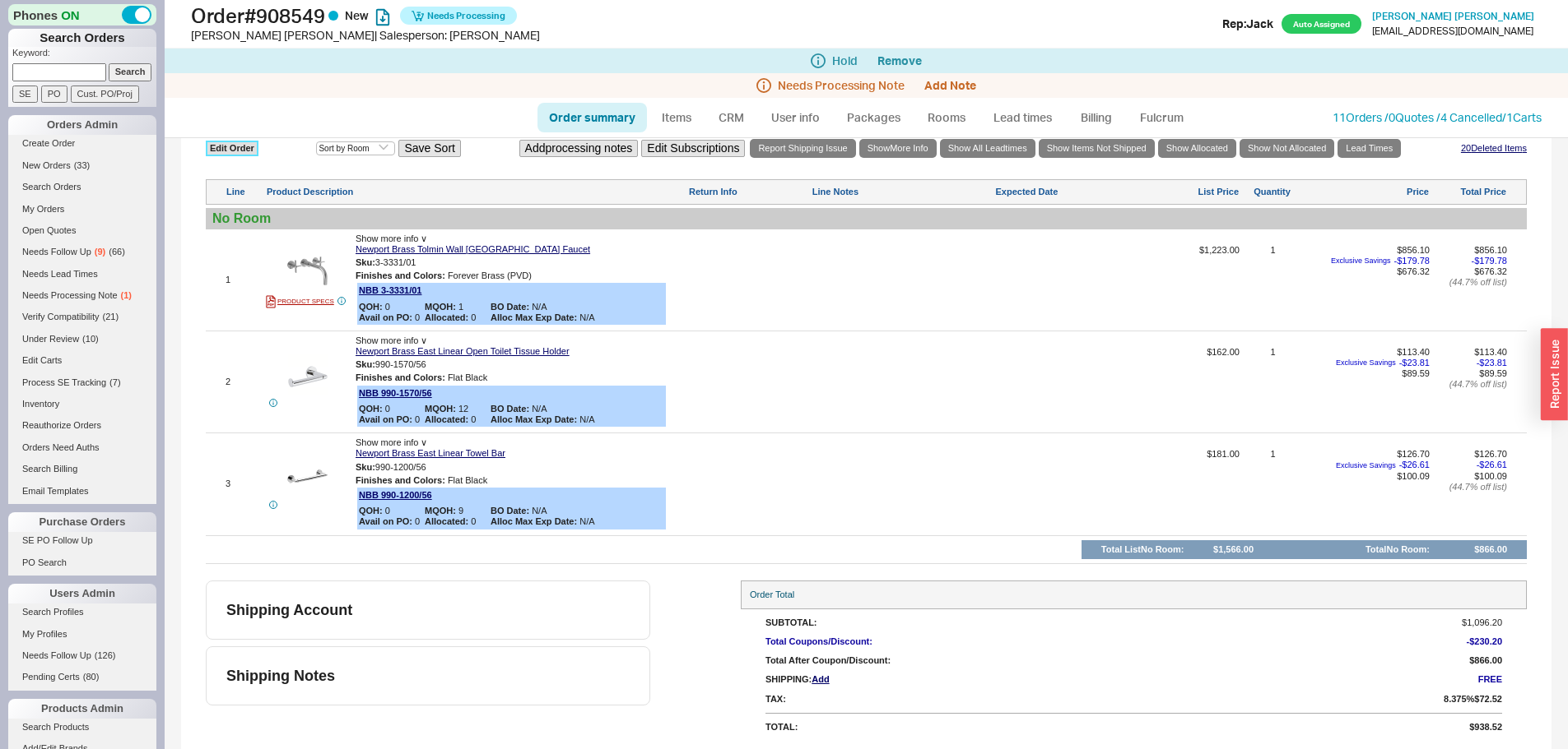
click at [230, 152] on link "Edit Order" at bounding box center [231, 148] width 53 height 16
select select "3"
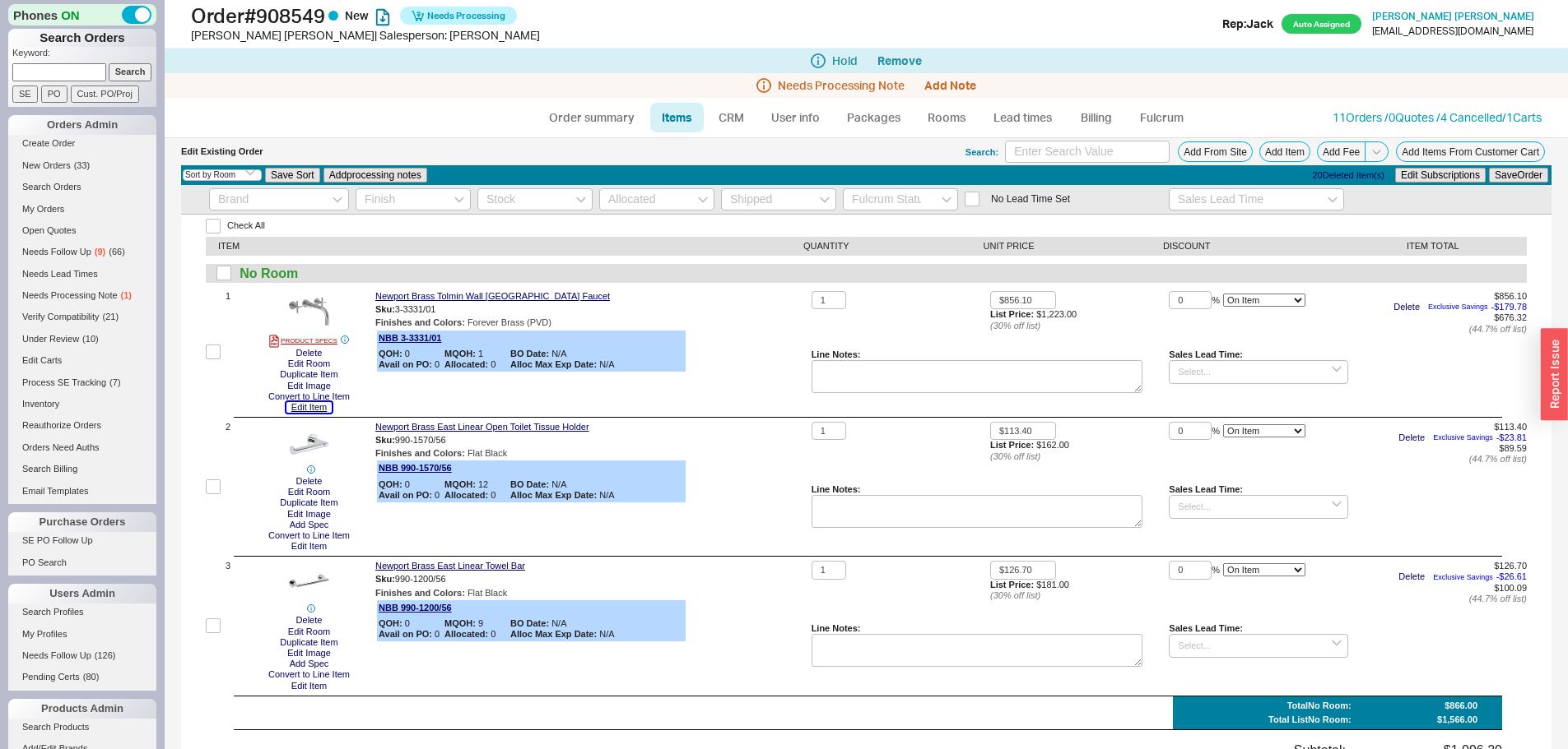
click at [289, 405] on button "Edit Item" at bounding box center [309, 408] width 45 height 11
click at [779, 337] on div "Newport Brass Tolmin Wall Mount Lavatory Faucet Sku: 3-3331/56 Finishes and Col…" at bounding box center [590, 352] width 430 height 122
click at [778, 337] on div "Newport Brass Tolmin Wall Mount Lavatory Faucet Sku: 3-3331/56 Finishes and Col…" at bounding box center [590, 352] width 430 height 122
click at [615, 119] on link "Order summary" at bounding box center [592, 118] width 110 height 29
select select "*"
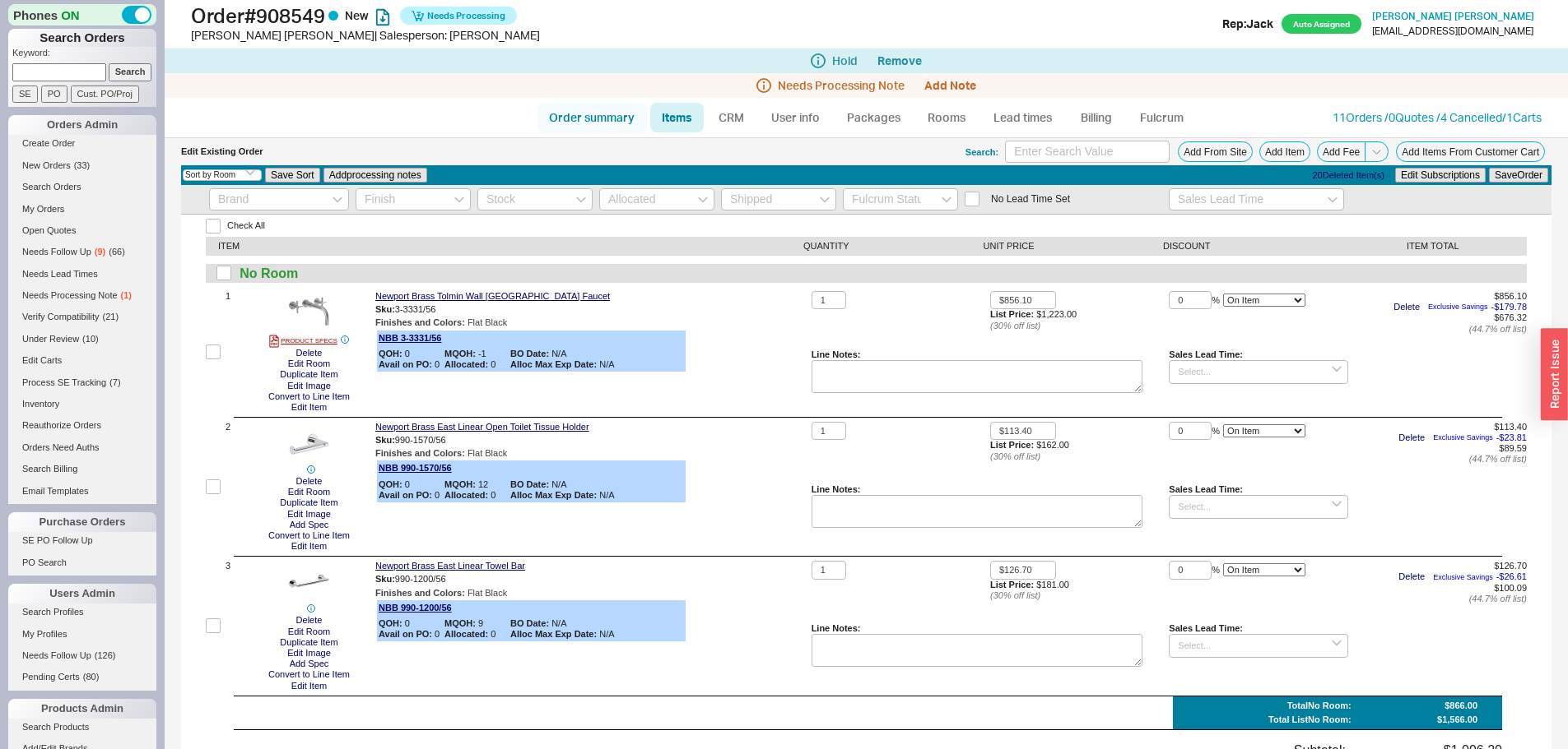
select select "*"
select select "LOW"
select select "3"
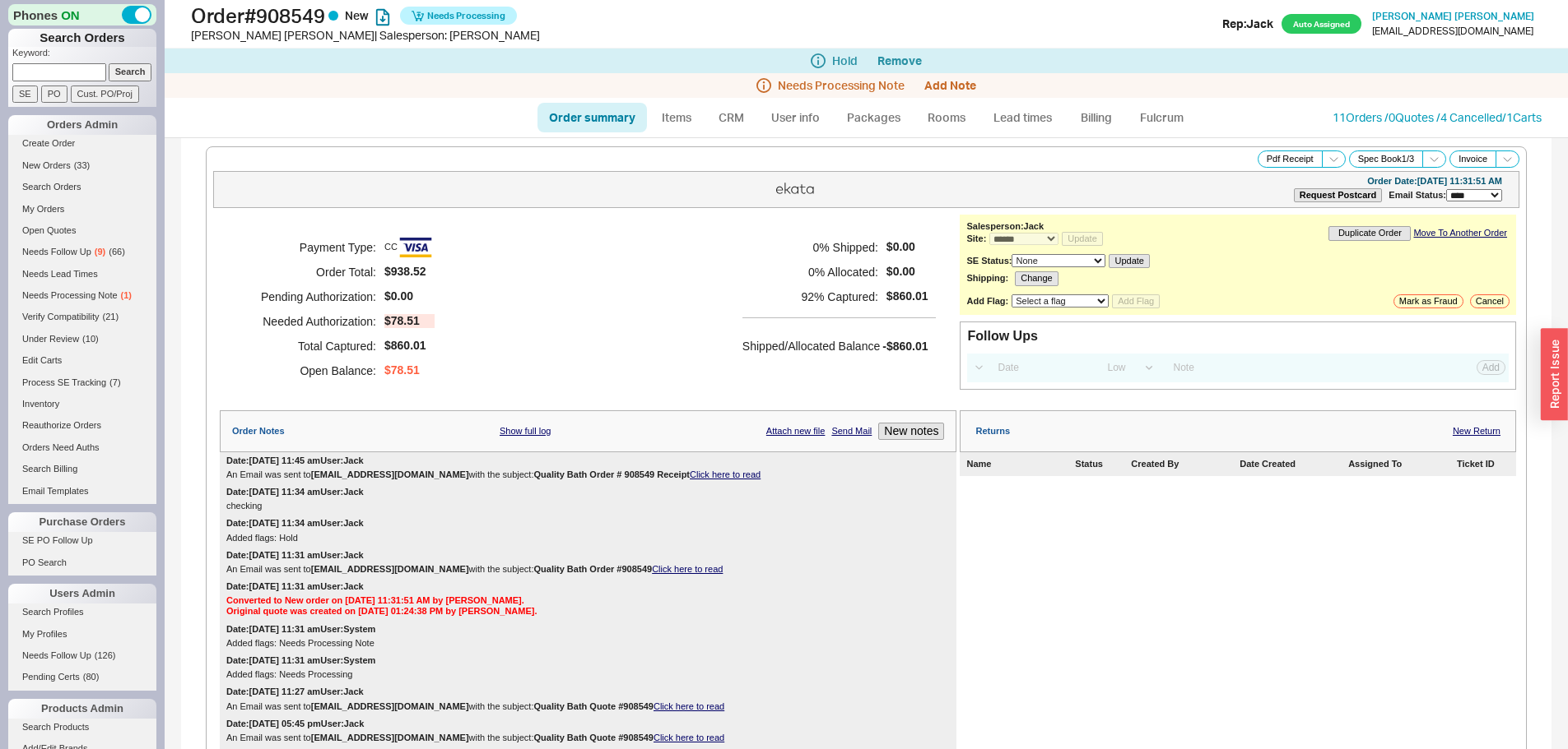
click at [709, 233] on div "Payment Type: CC Order Total: $938.52 Pending Authorization: $0.00 Needed Autho…" at bounding box center [587, 309] width 737 height 189
click at [1126, 126] on li "Fulcrum" at bounding box center [1161, 118] width 71 height 29
click at [1094, 129] on link "Billing" at bounding box center [1096, 118] width 57 height 29
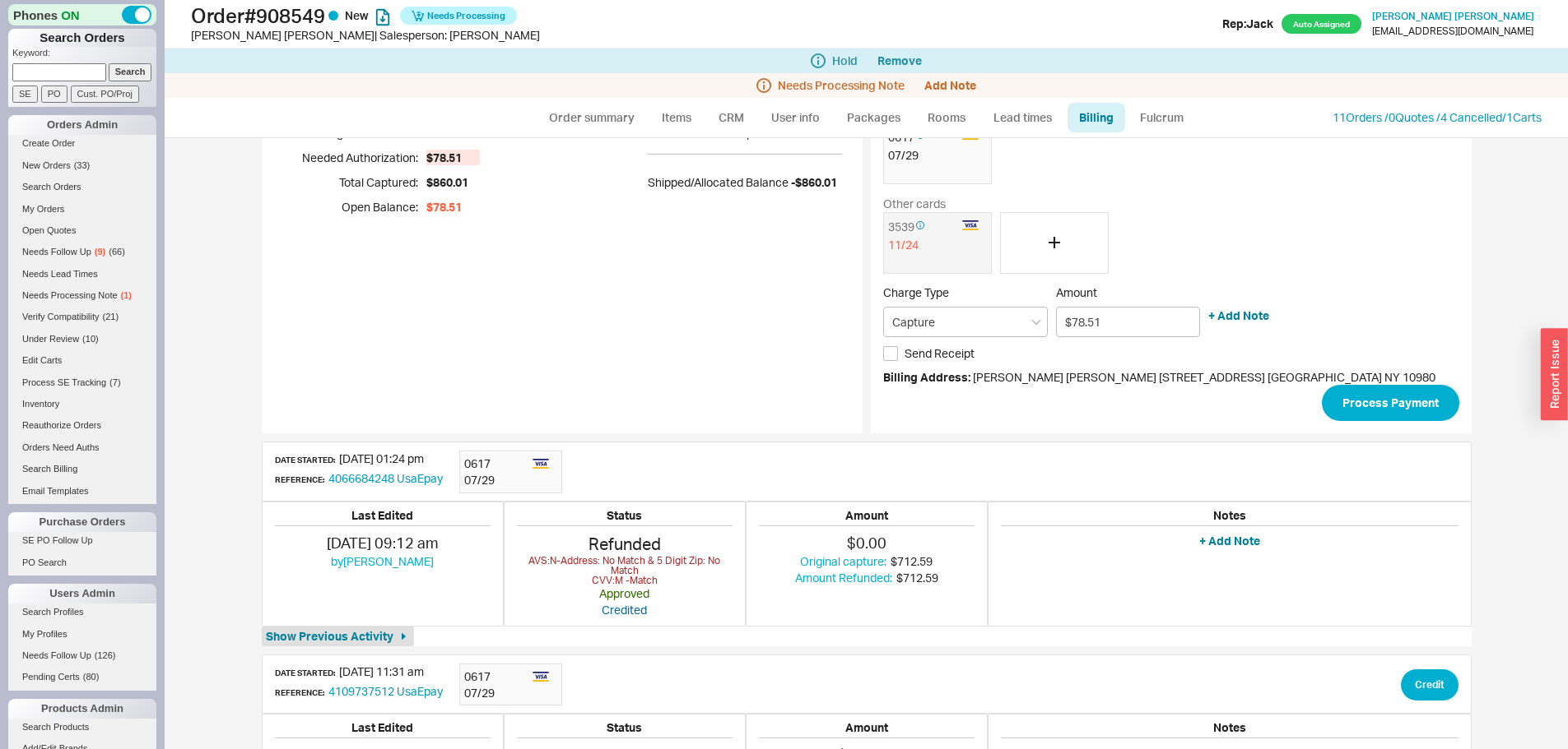
scroll to position [282, 0]
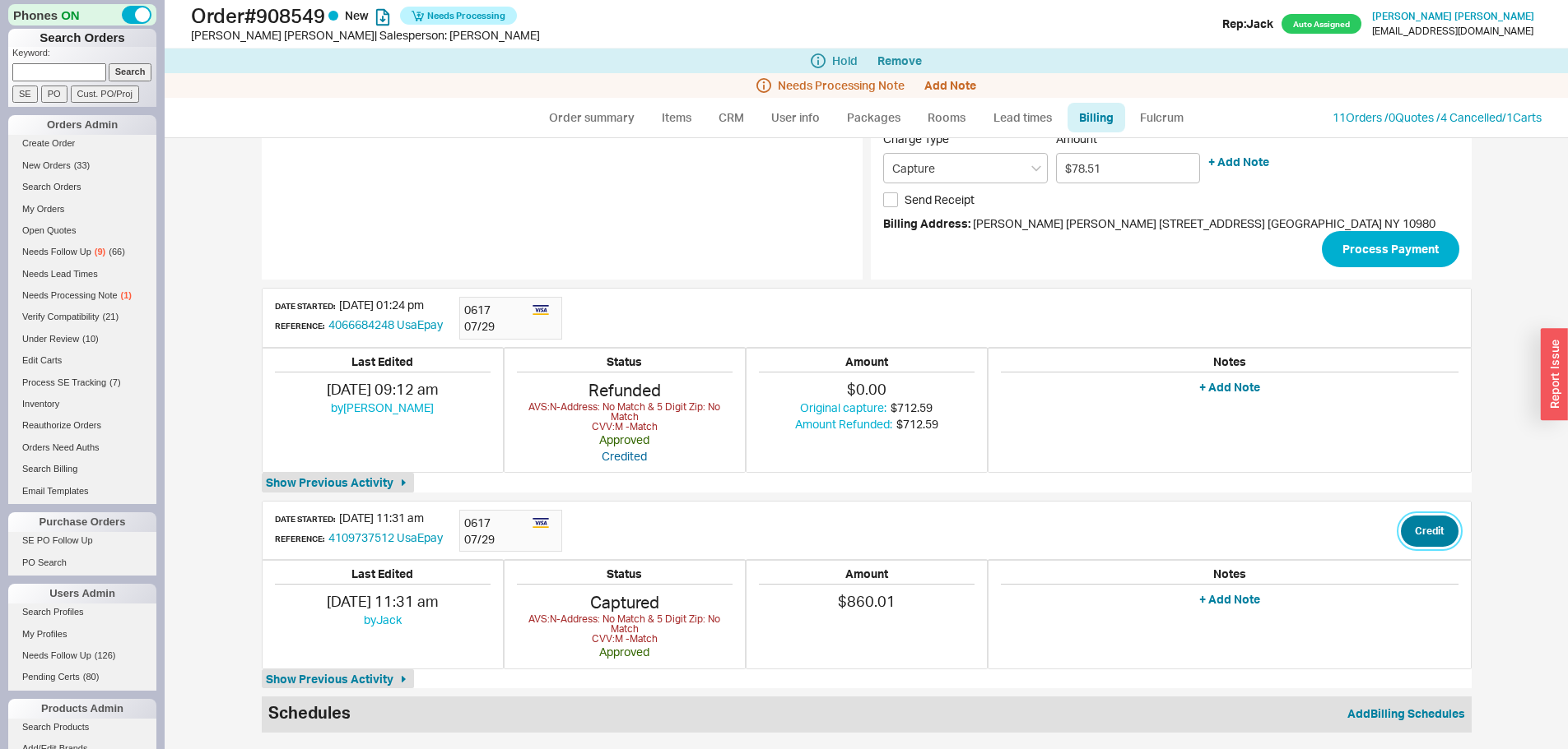
click at [1423, 530] on button "Credit" at bounding box center [1430, 532] width 57 height 31
click at [1416, 572] on input "$0.00" at bounding box center [1421, 578] width 112 height 22
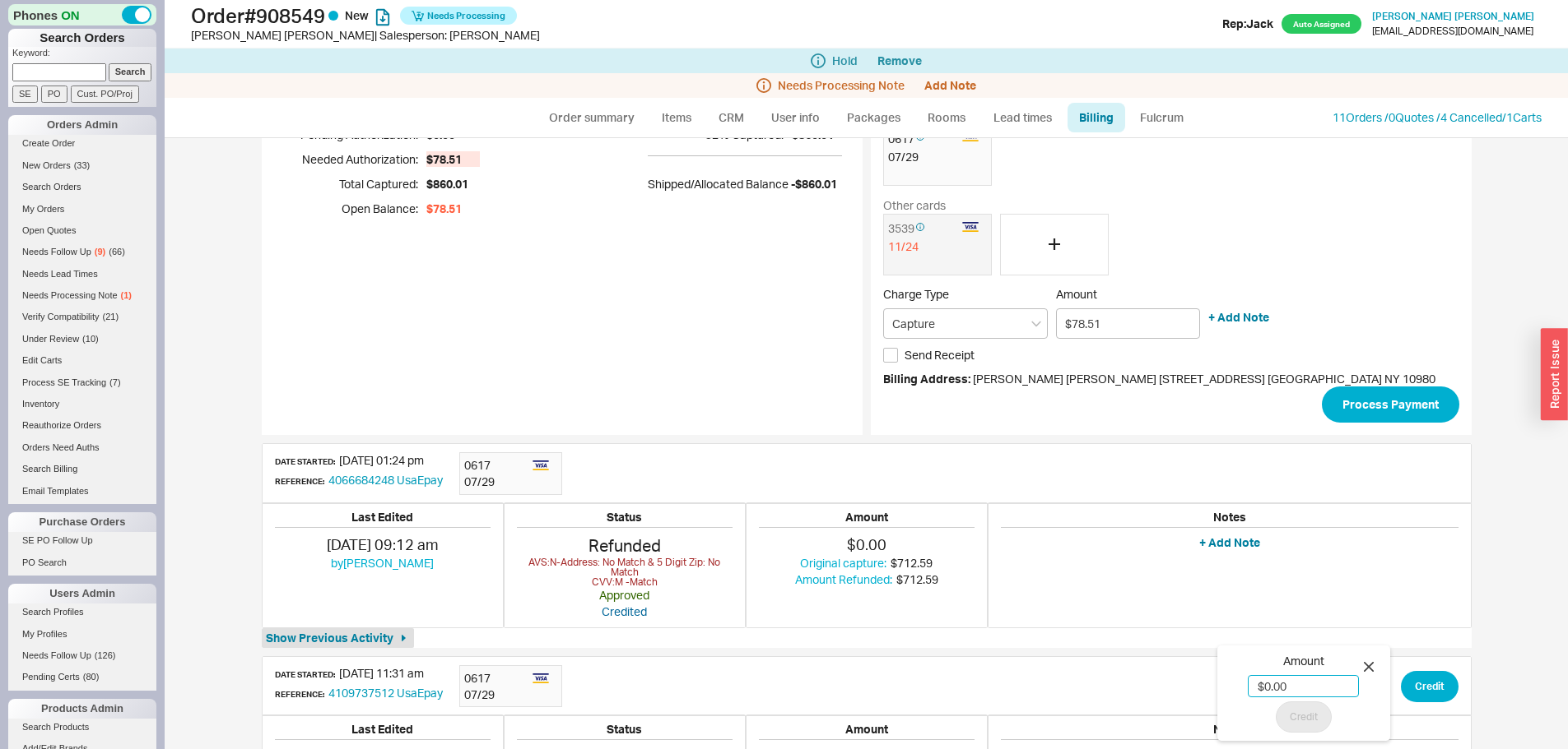
scroll to position [0, 0]
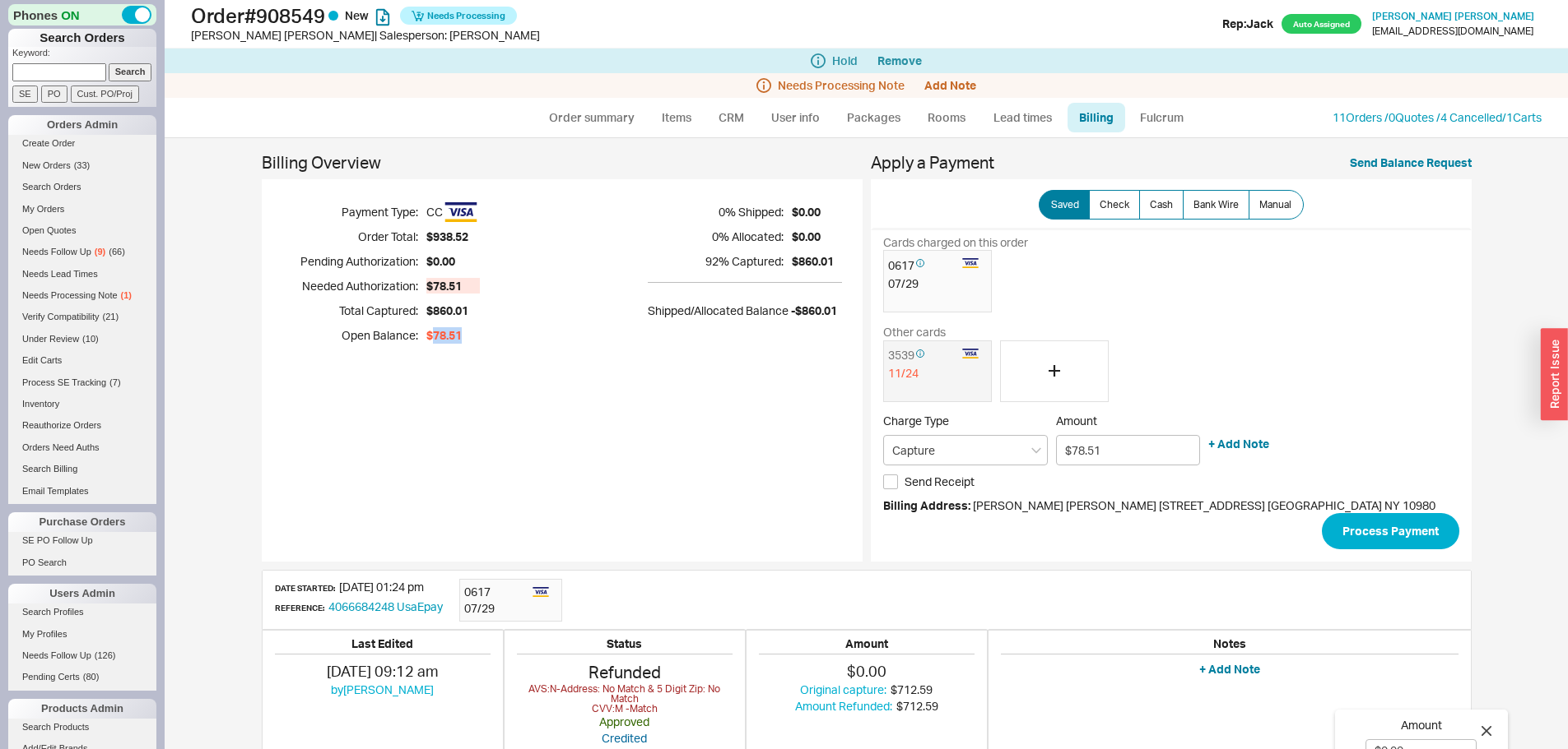
drag, startPoint x: 466, startPoint y: 330, endPoint x: 424, endPoint y: 335, distance: 42.3
click at [426, 335] on div "$78.51" at bounding box center [453, 335] width 53 height 17
copy span "78.51"
click at [451, 350] on div "Payment Type: CC Order Total: $938.52 Pending Authorization: $0.00 Needed Autho…" at bounding box center [562, 274] width 601 height 189
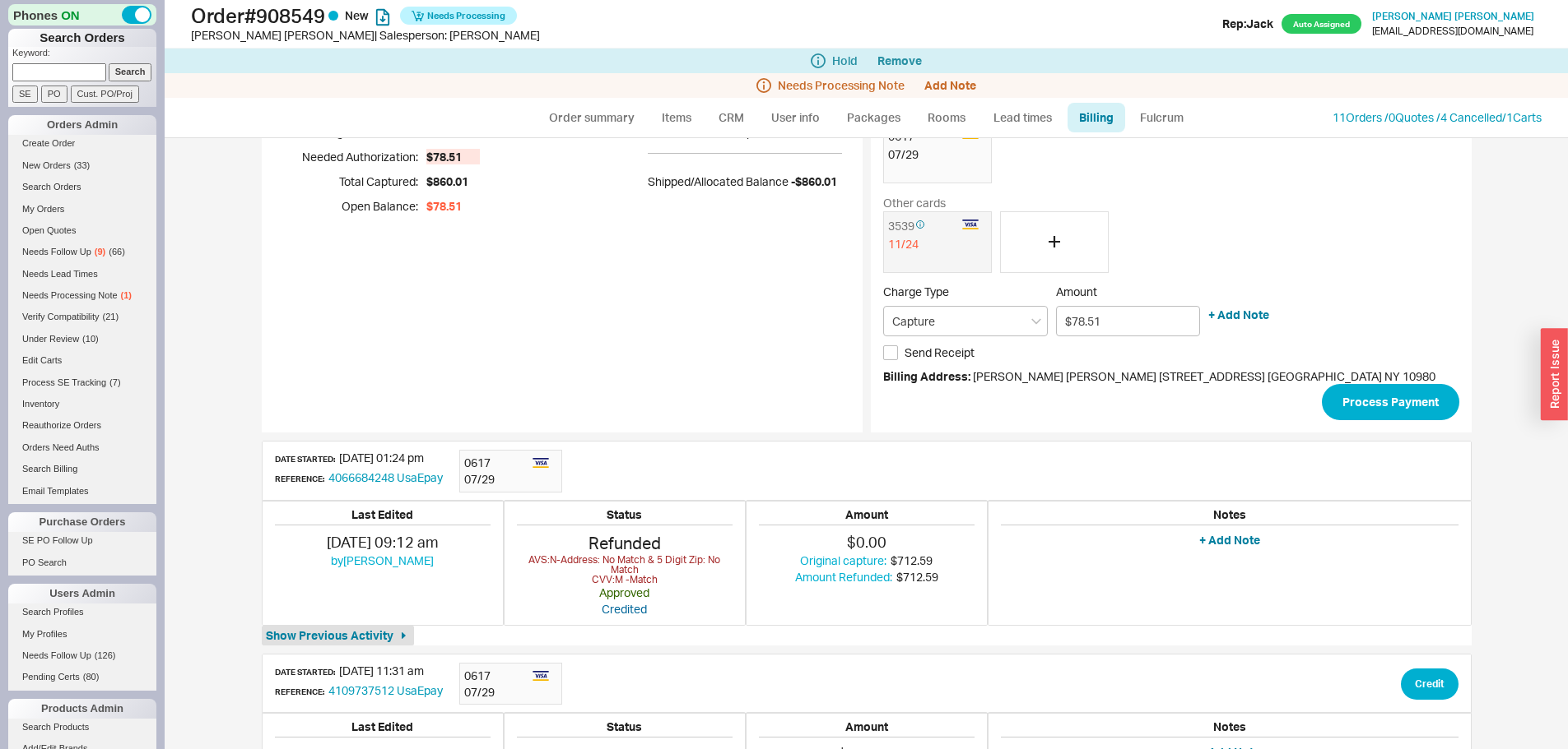
scroll to position [282, 0]
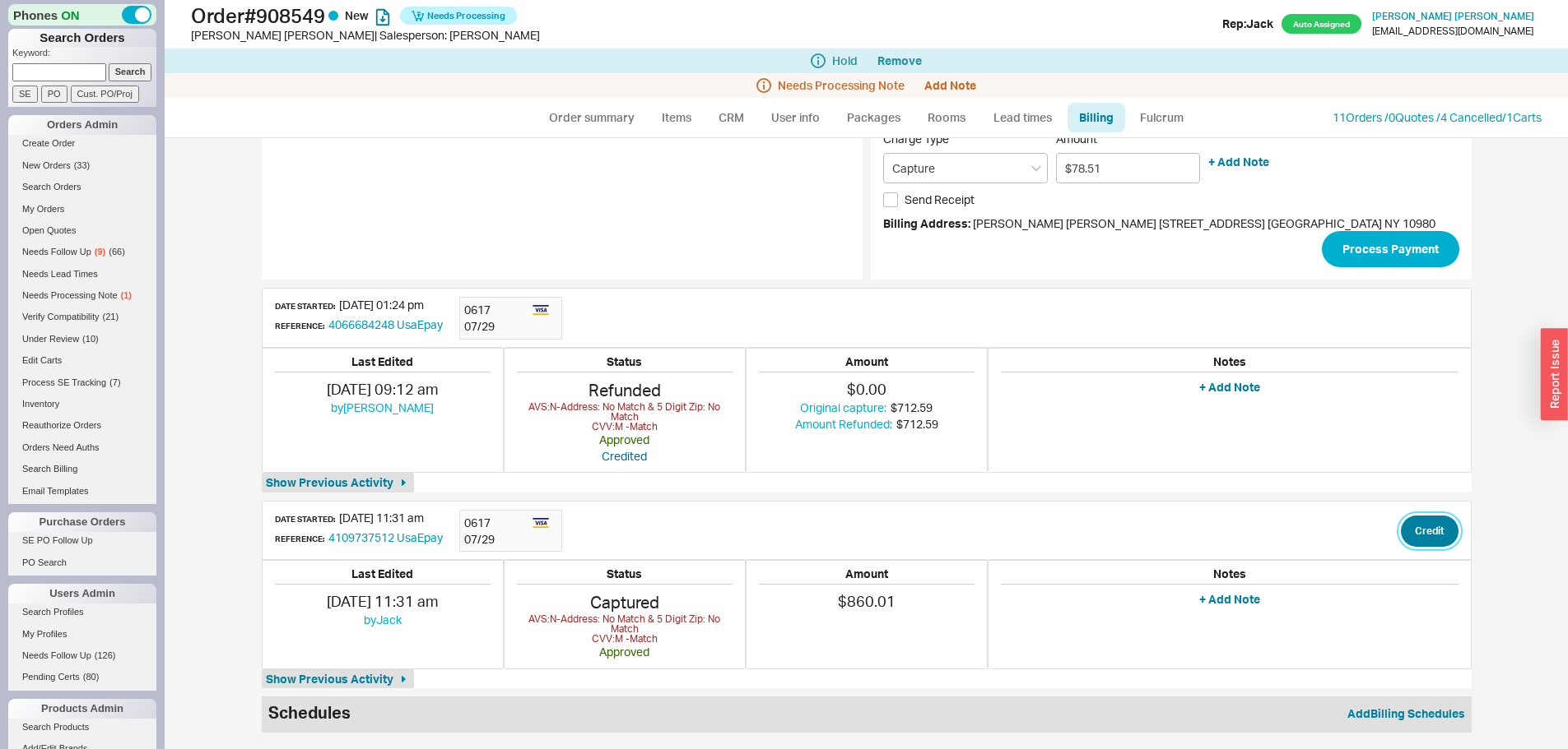
click at [1418, 538] on button "Credit" at bounding box center [1430, 532] width 57 height 31
click at [1402, 587] on input "$0.00" at bounding box center [1421, 578] width 112 height 22
click at [1412, 579] on input "$0.00" at bounding box center [1421, 578] width 112 height 22
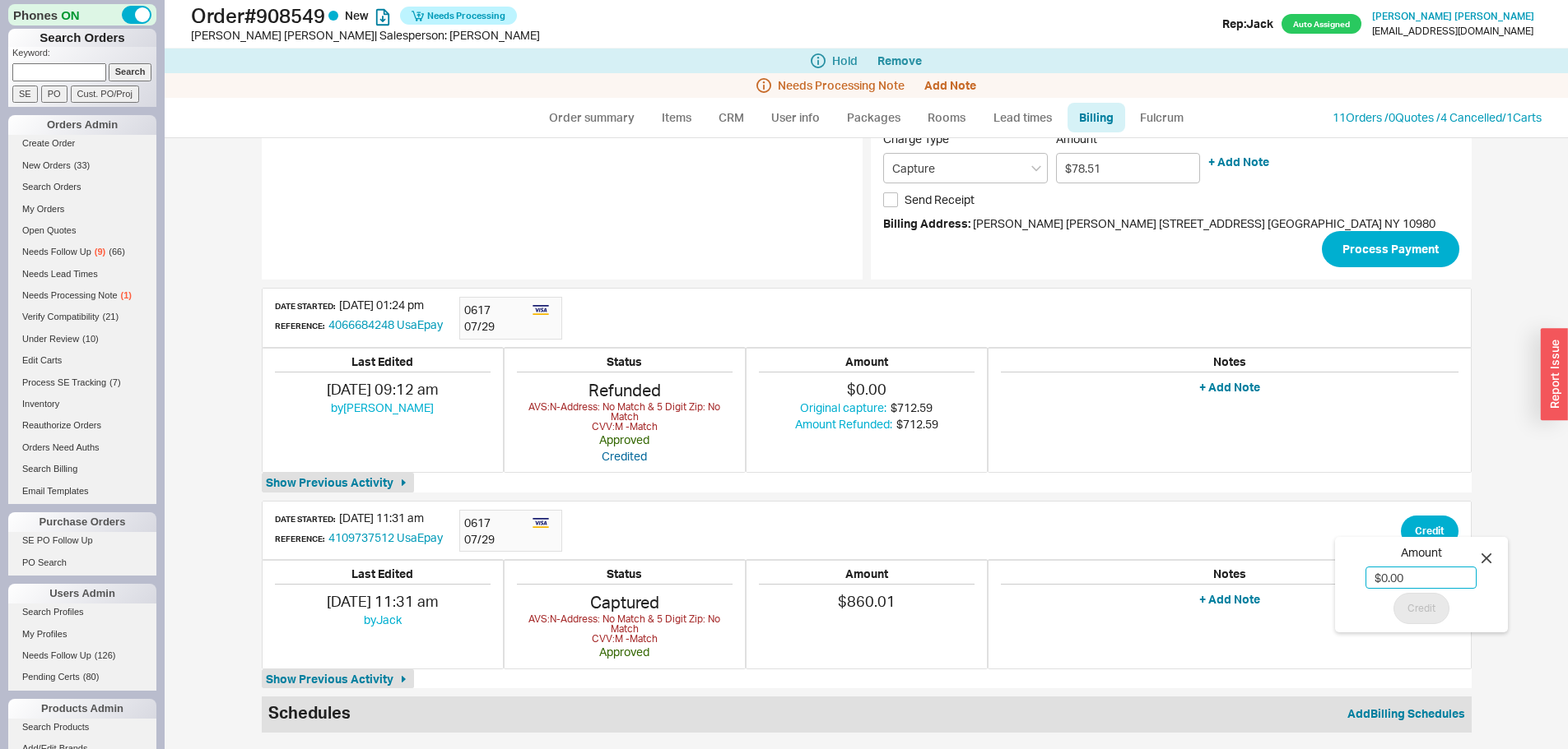
paste input "78.51"
type input "$78.51"
click at [1423, 598] on button "Credit" at bounding box center [1421, 609] width 56 height 31
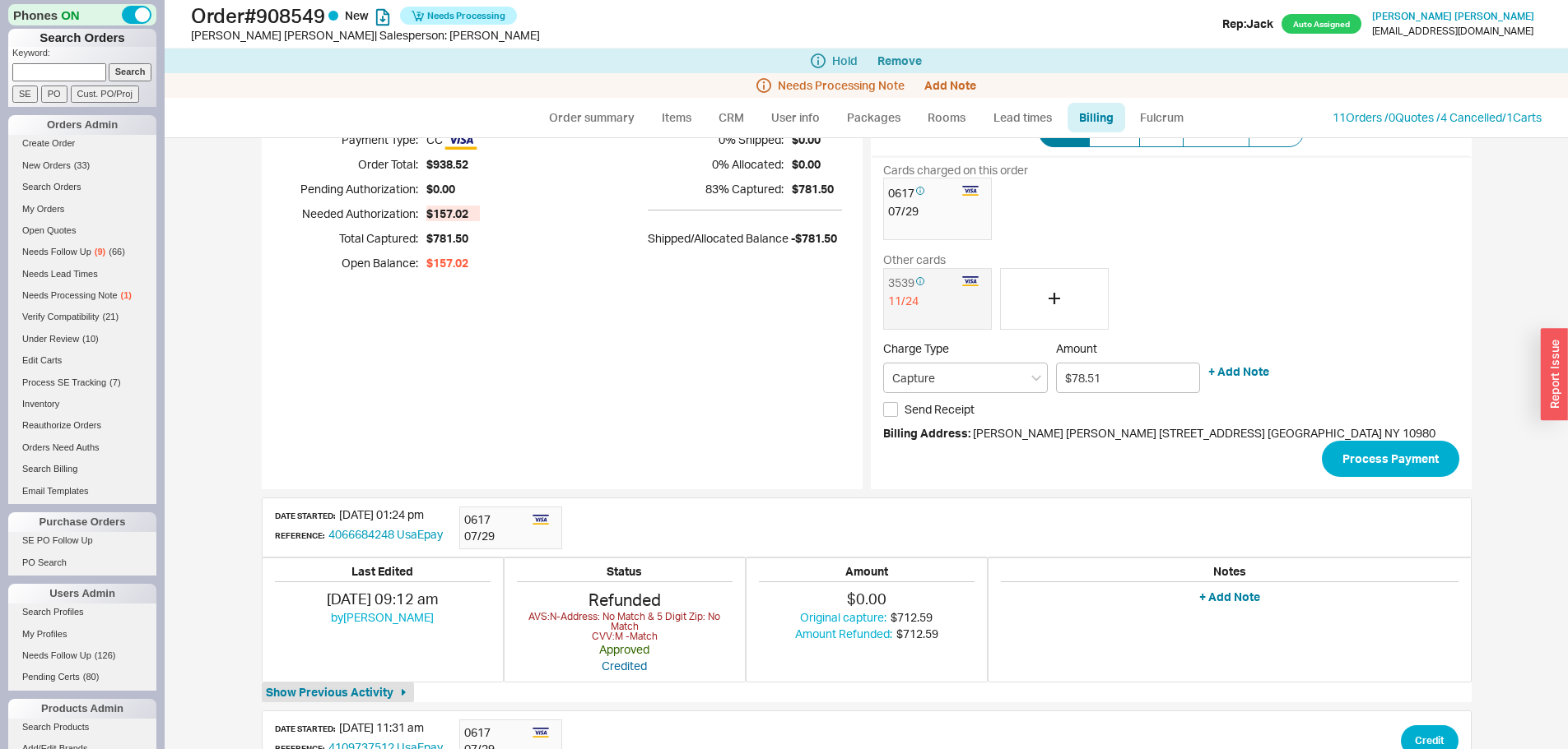
scroll to position [0, 0]
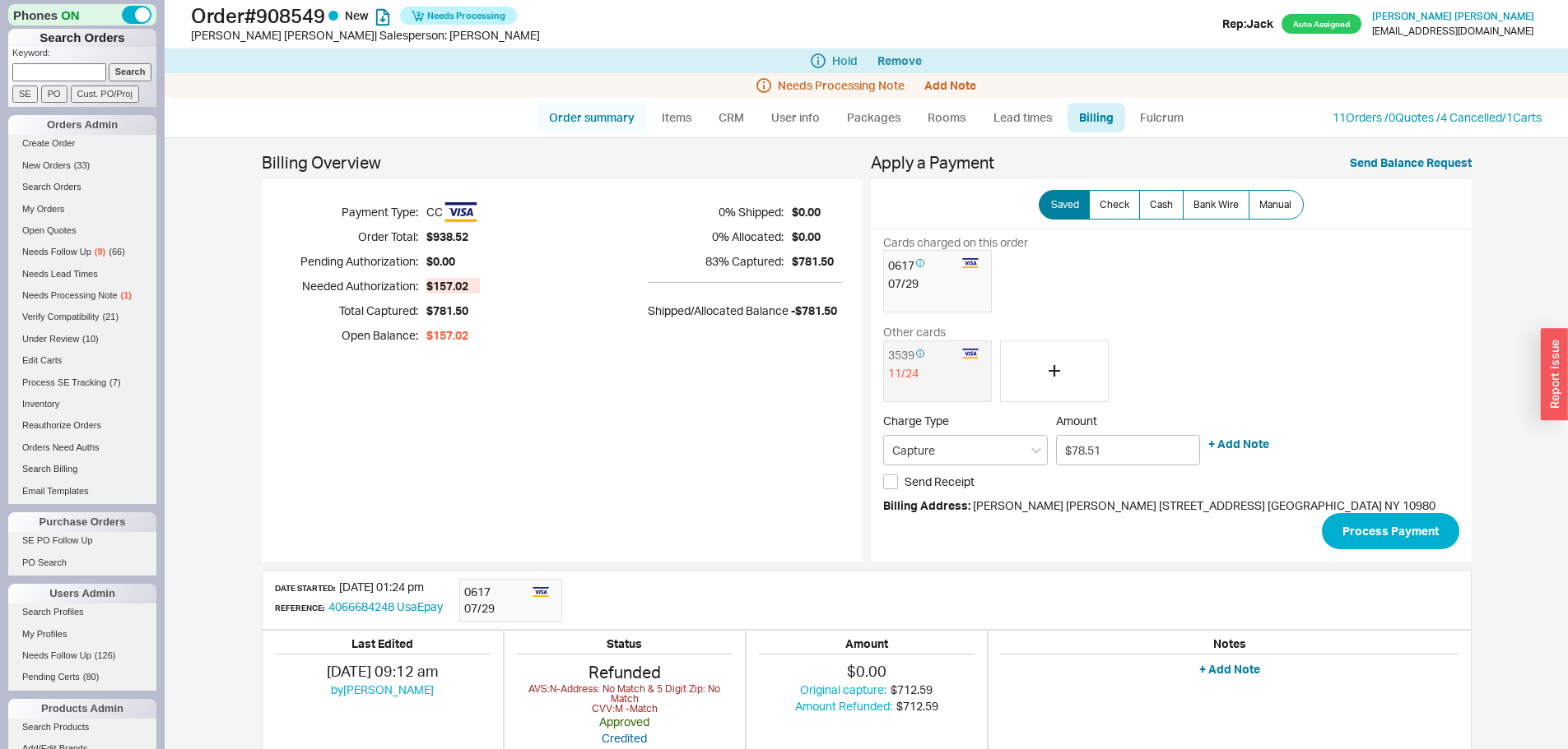
click at [585, 111] on link "Order summary" at bounding box center [592, 118] width 110 height 29
select select "*"
select select "LOW"
select select "3"
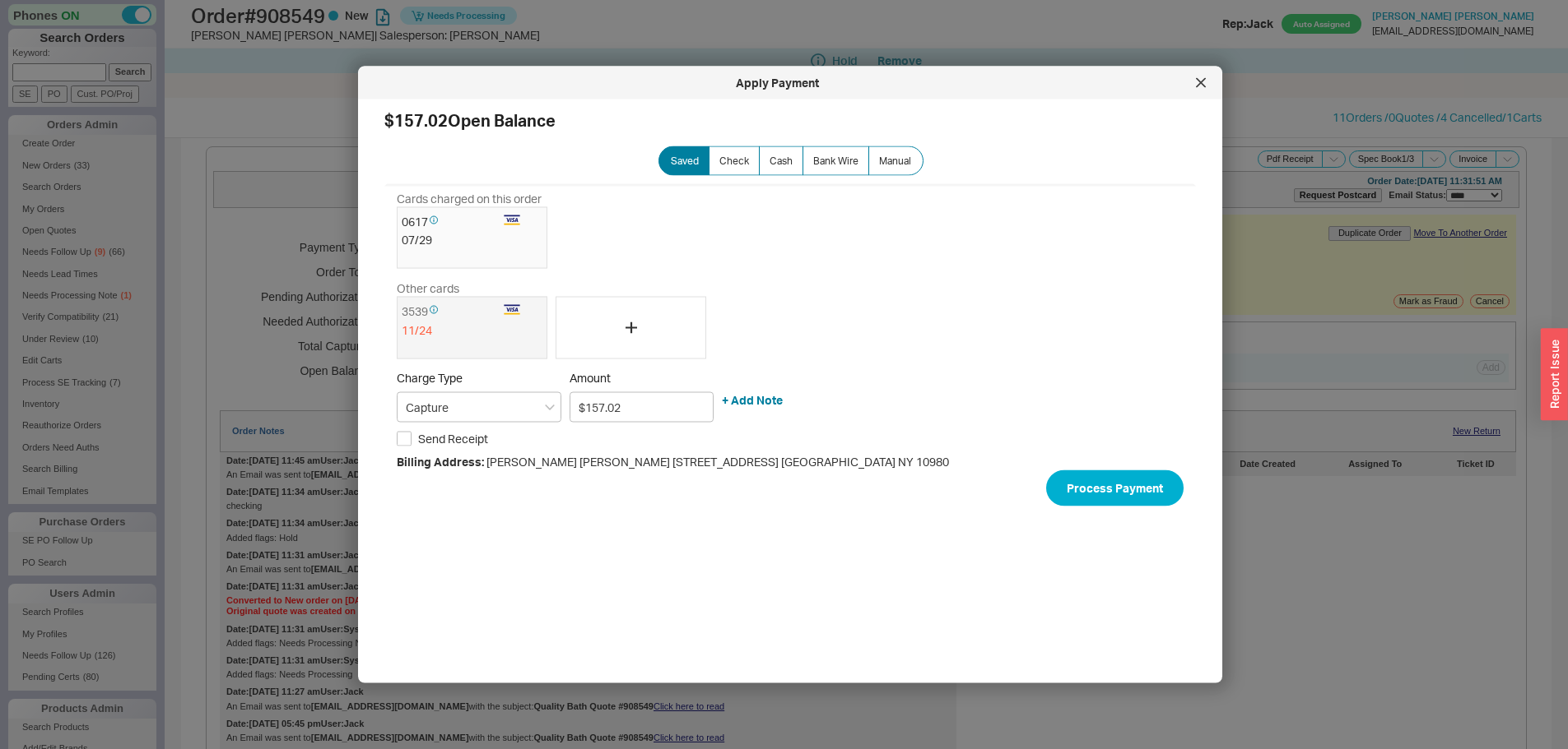
click at [661, 296] on div at bounding box center [631, 327] width 150 height 63
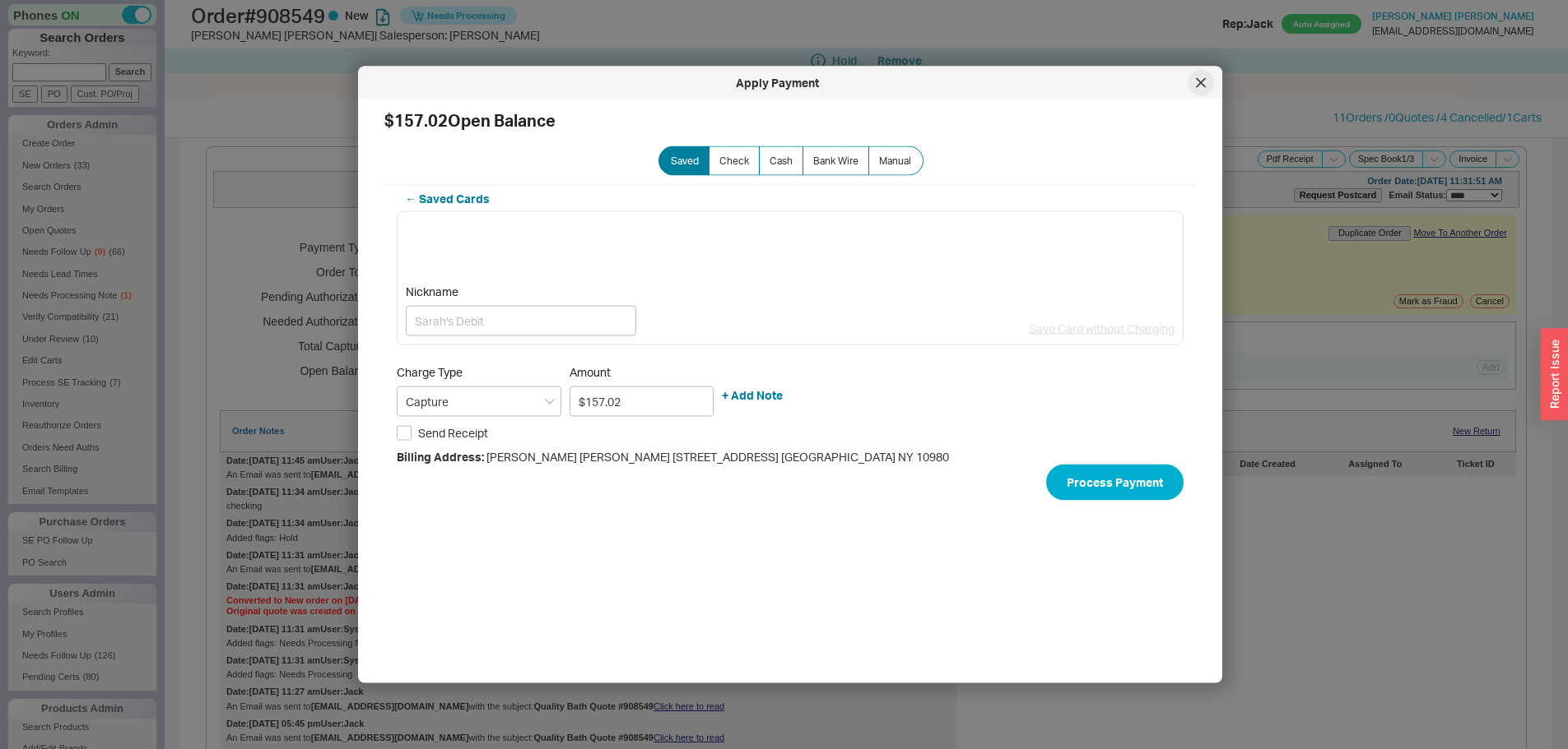
click at [1191, 83] on div at bounding box center [1200, 83] width 27 height 27
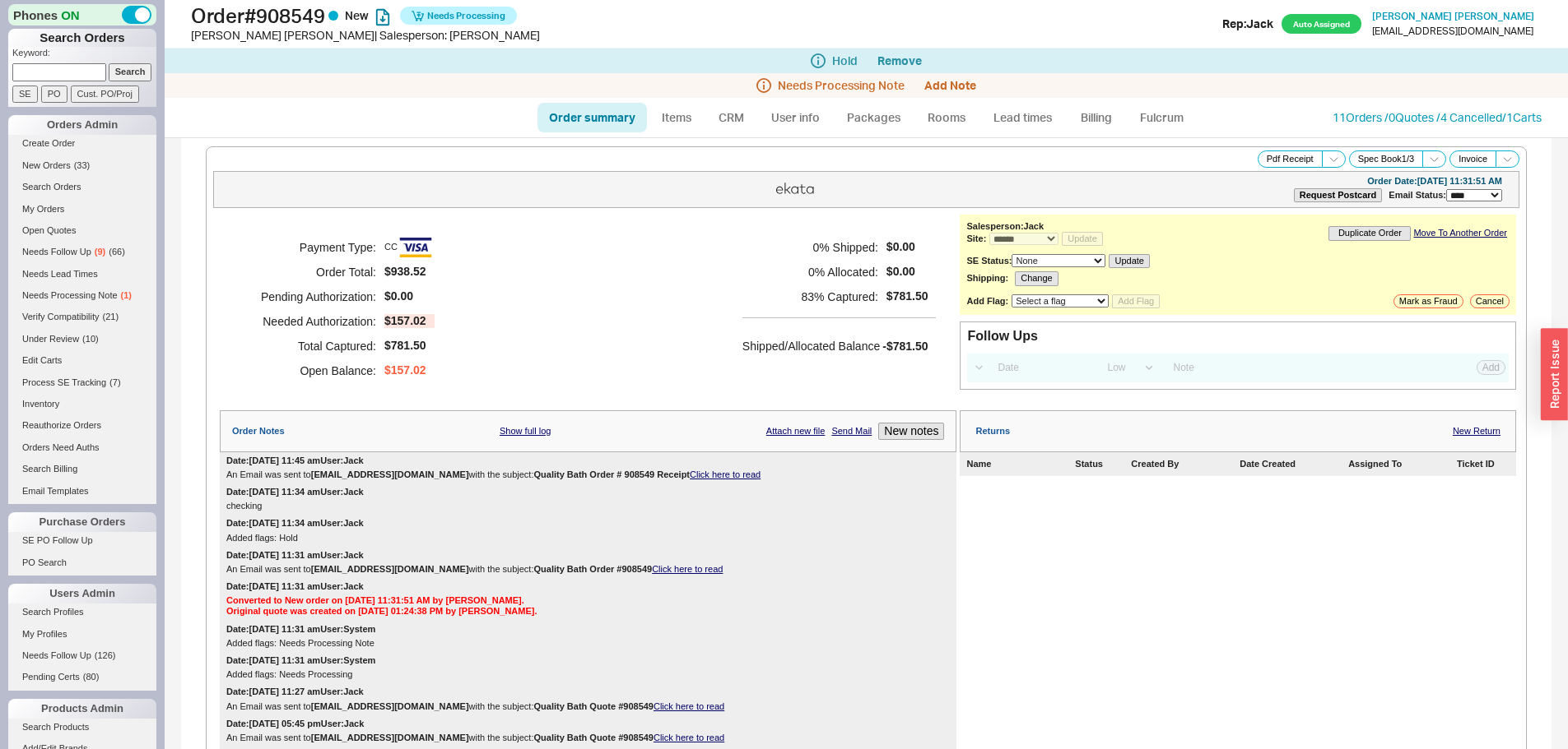
click at [584, 123] on link "Order summary" at bounding box center [592, 118] width 110 height 29
select select "*"
select select "LOW"
select select "3"
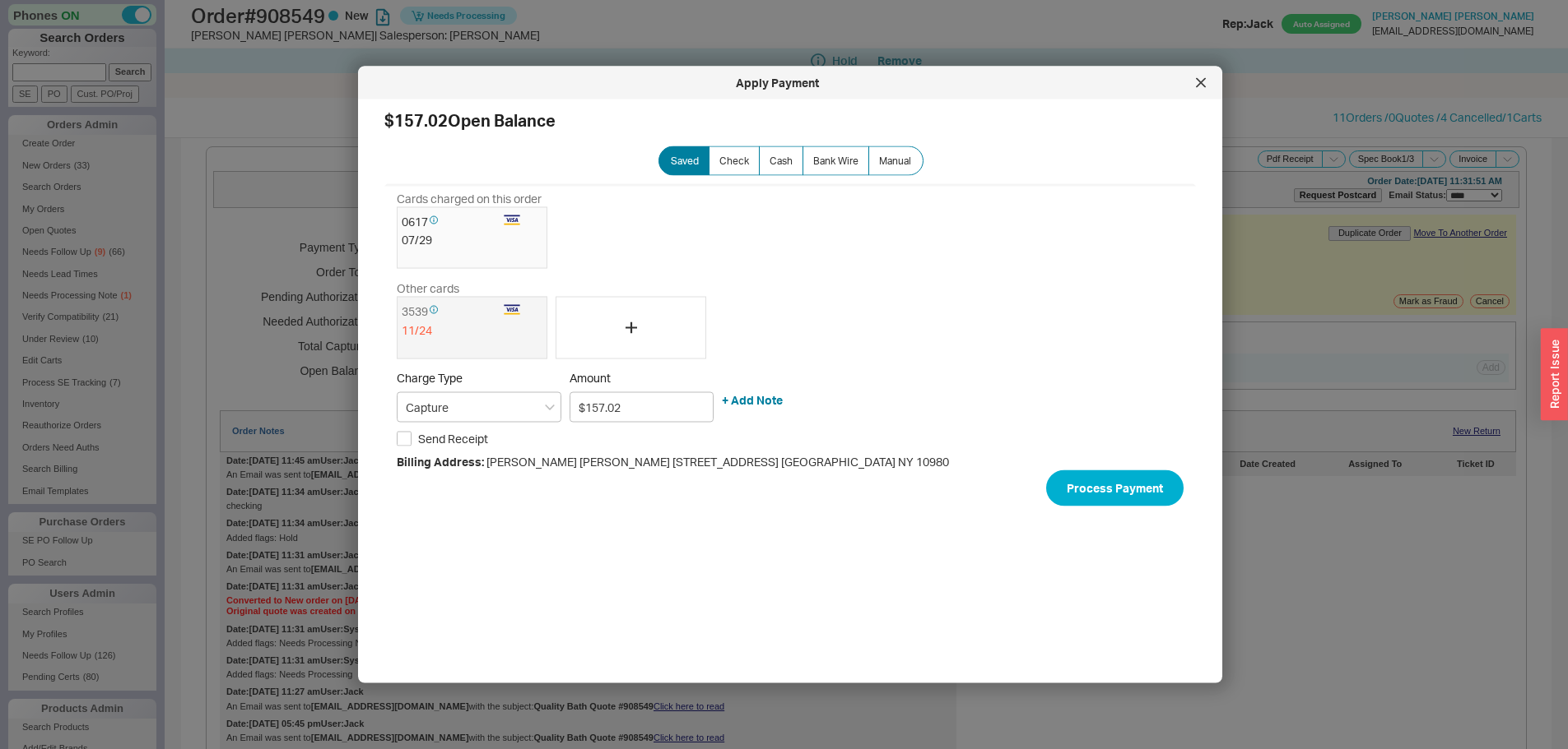
click at [1107, 122] on h2 "$157.02 Open Balance" at bounding box center [790, 121] width 811 height 17
click at [1199, 88] on div at bounding box center [1200, 83] width 27 height 27
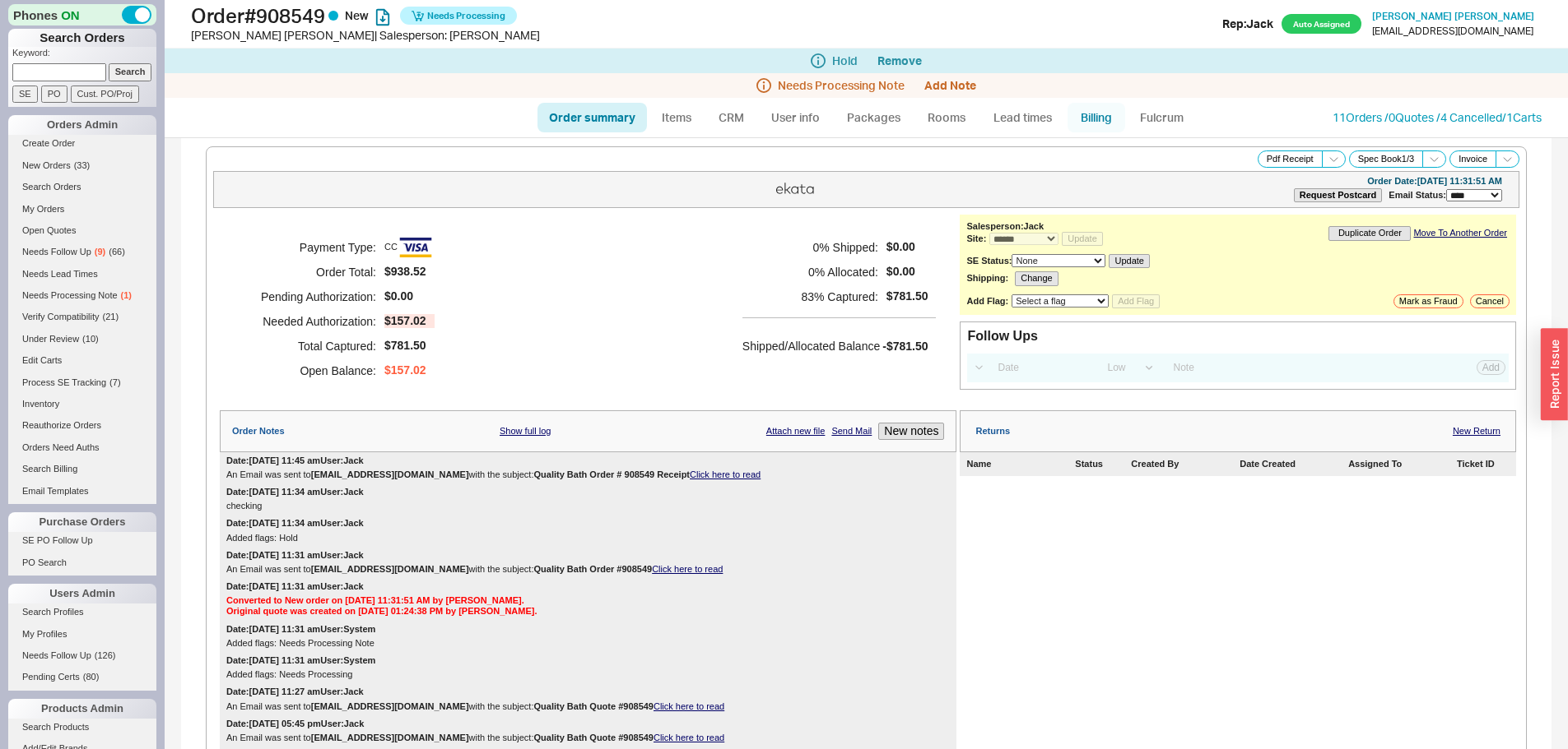
click at [1094, 104] on link "Billing" at bounding box center [1096, 118] width 57 height 29
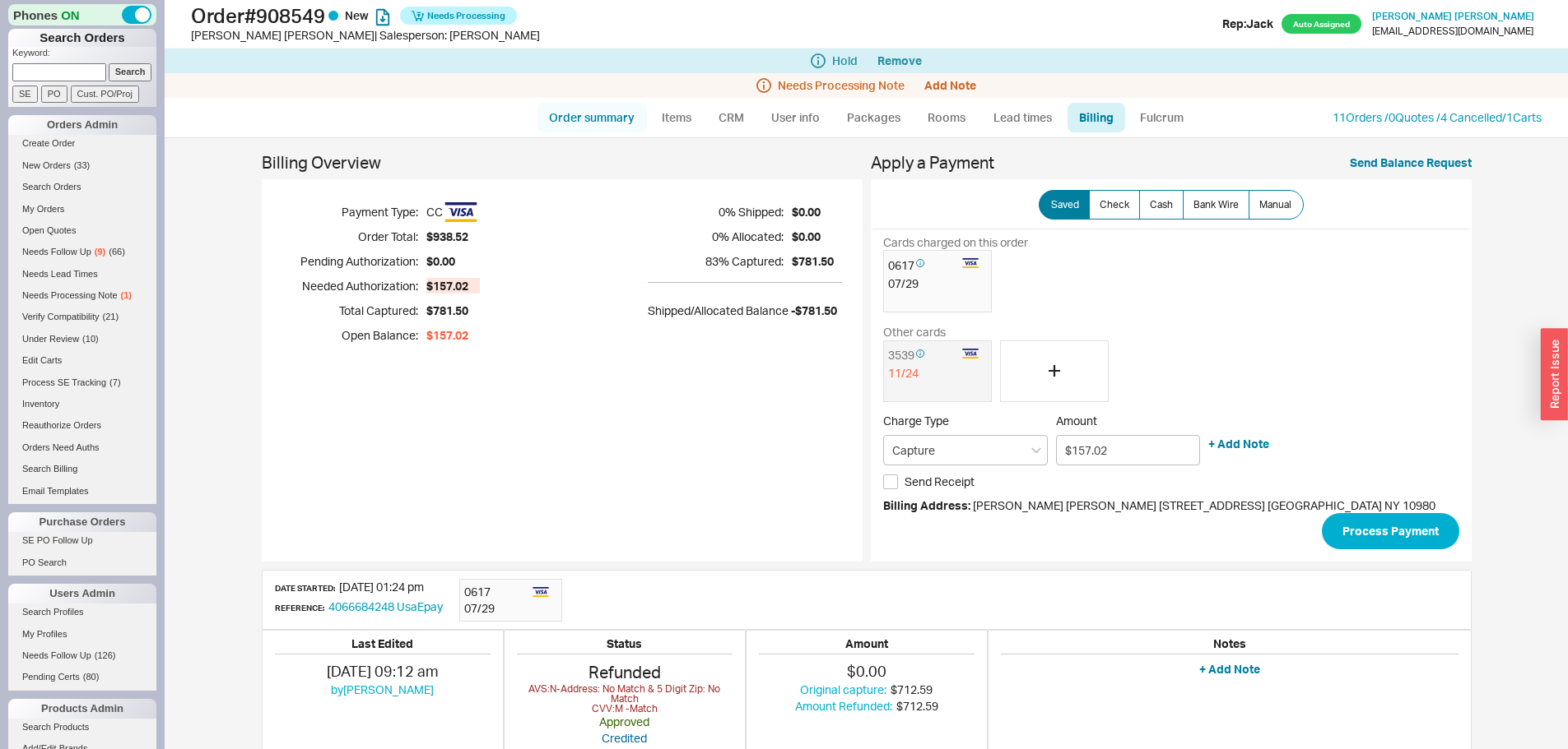
click at [608, 120] on link "Order summary" at bounding box center [592, 118] width 110 height 29
select select "*"
select select "LOW"
select select "3"
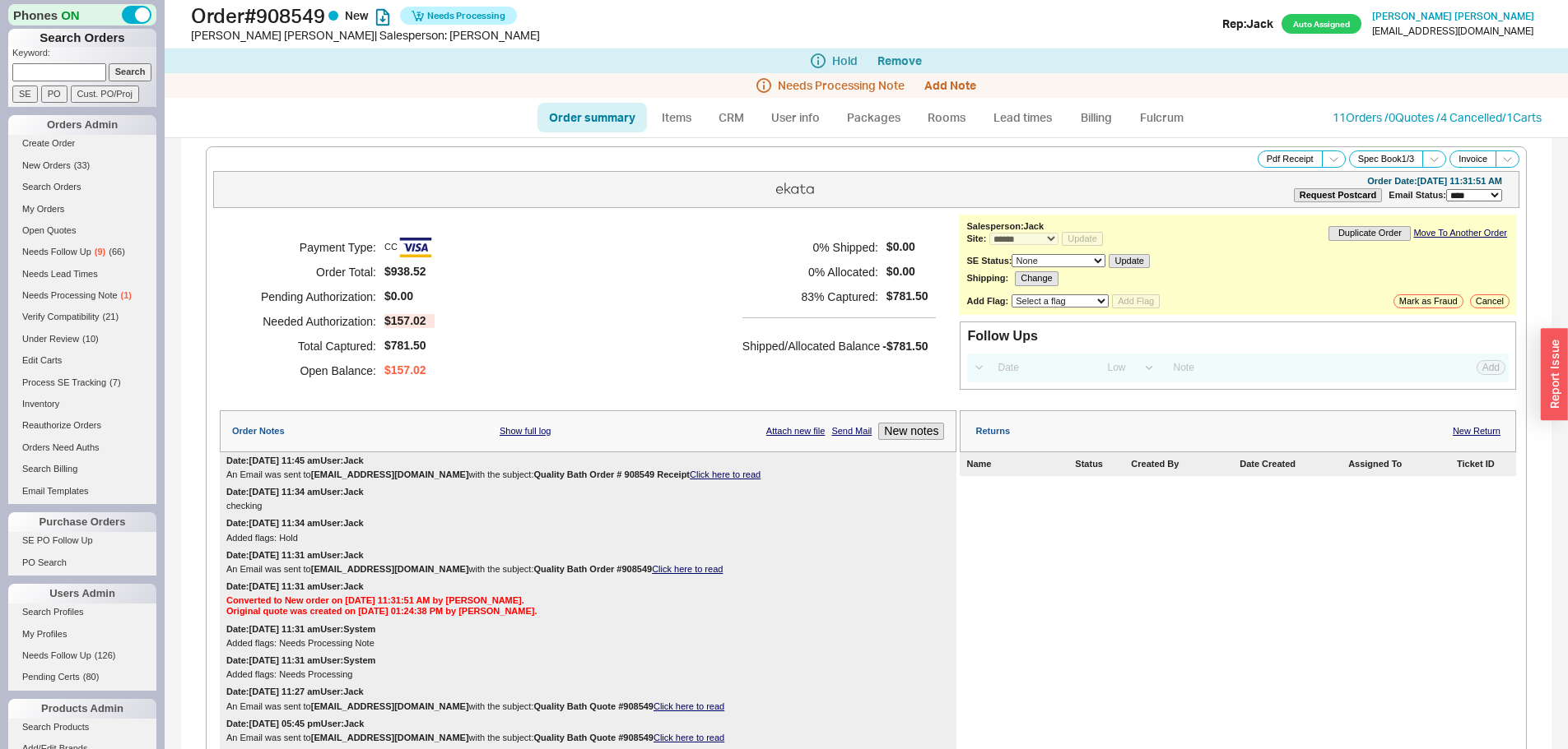
click at [654, 260] on div "Payment Type: CC Order Total: $938.52 Pending Authorization: $0.00 Needed Autho…" at bounding box center [587, 309] width 737 height 189
click at [1087, 111] on link "Billing" at bounding box center [1096, 118] width 57 height 29
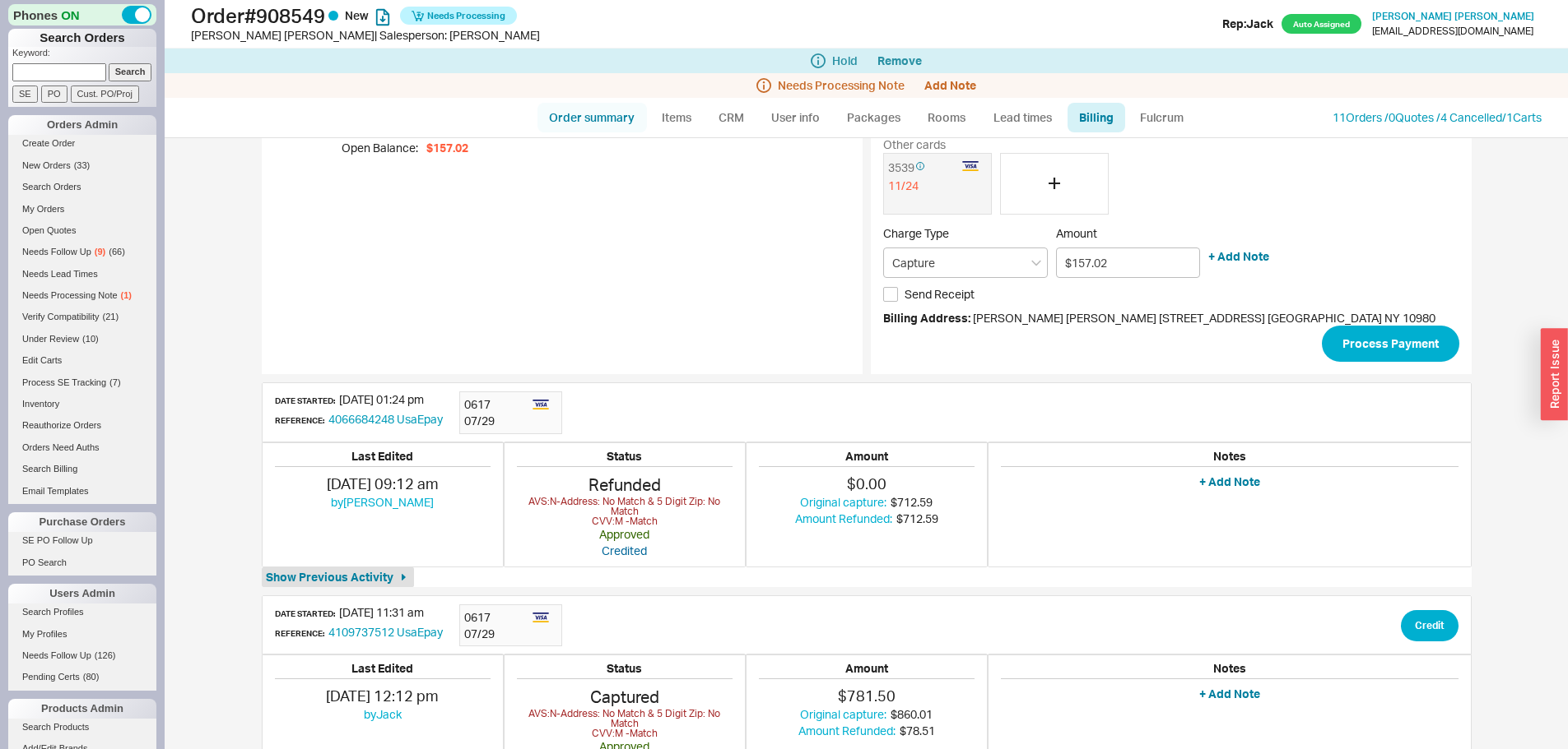
scroll to position [52, 0]
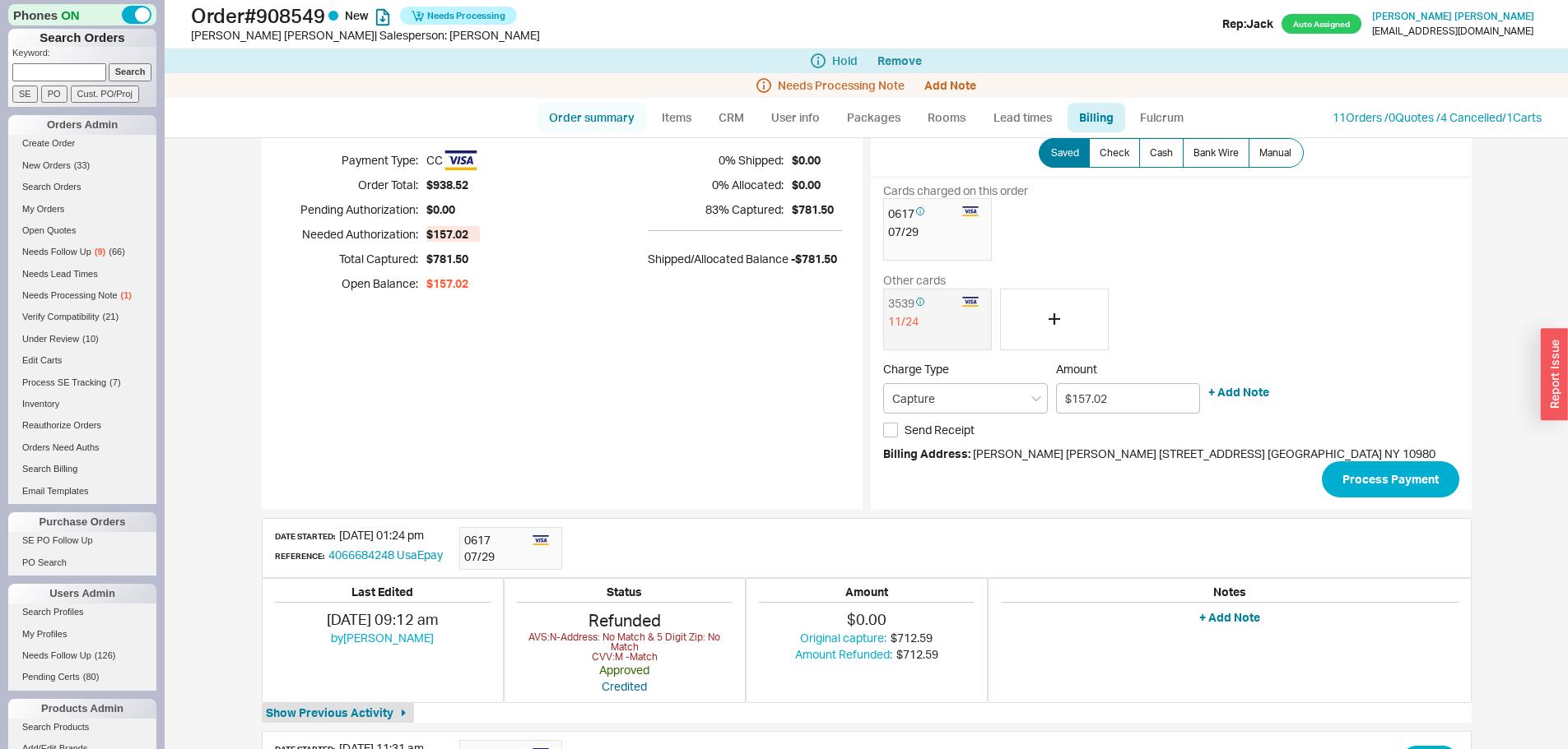
click at [619, 126] on link "Order summary" at bounding box center [592, 118] width 110 height 29
select select "*"
select select "LOW"
select select "3"
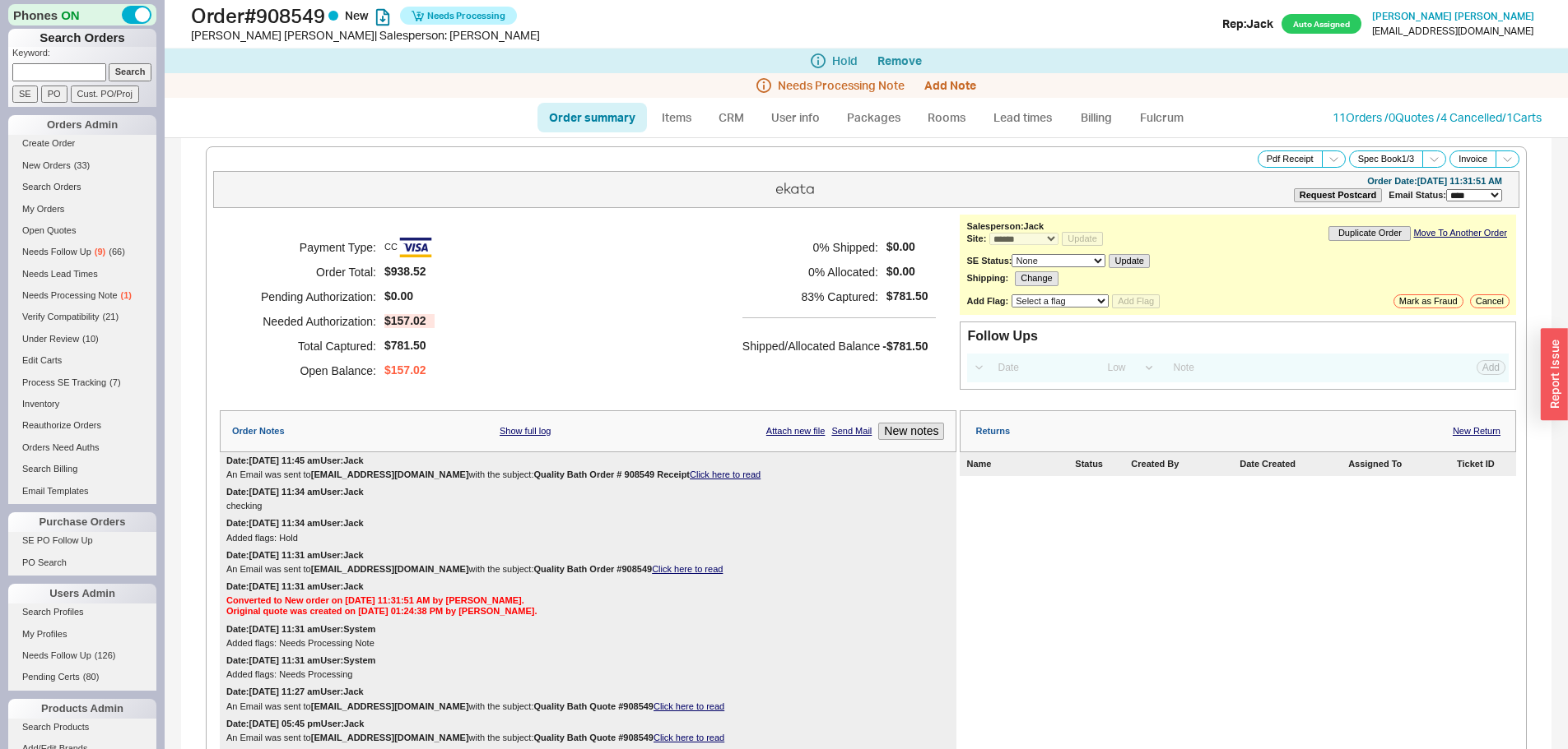
click at [665, 290] on div "Payment Type: CC Order Total: $938.52 Pending Authorization: $0.00 Needed Autho…" at bounding box center [587, 309] width 737 height 189
click at [758, 268] on h5 "0 % Allocated:" at bounding box center [809, 272] width 136 height 25
click at [601, 106] on link "Order summary" at bounding box center [592, 118] width 110 height 29
select select "*"
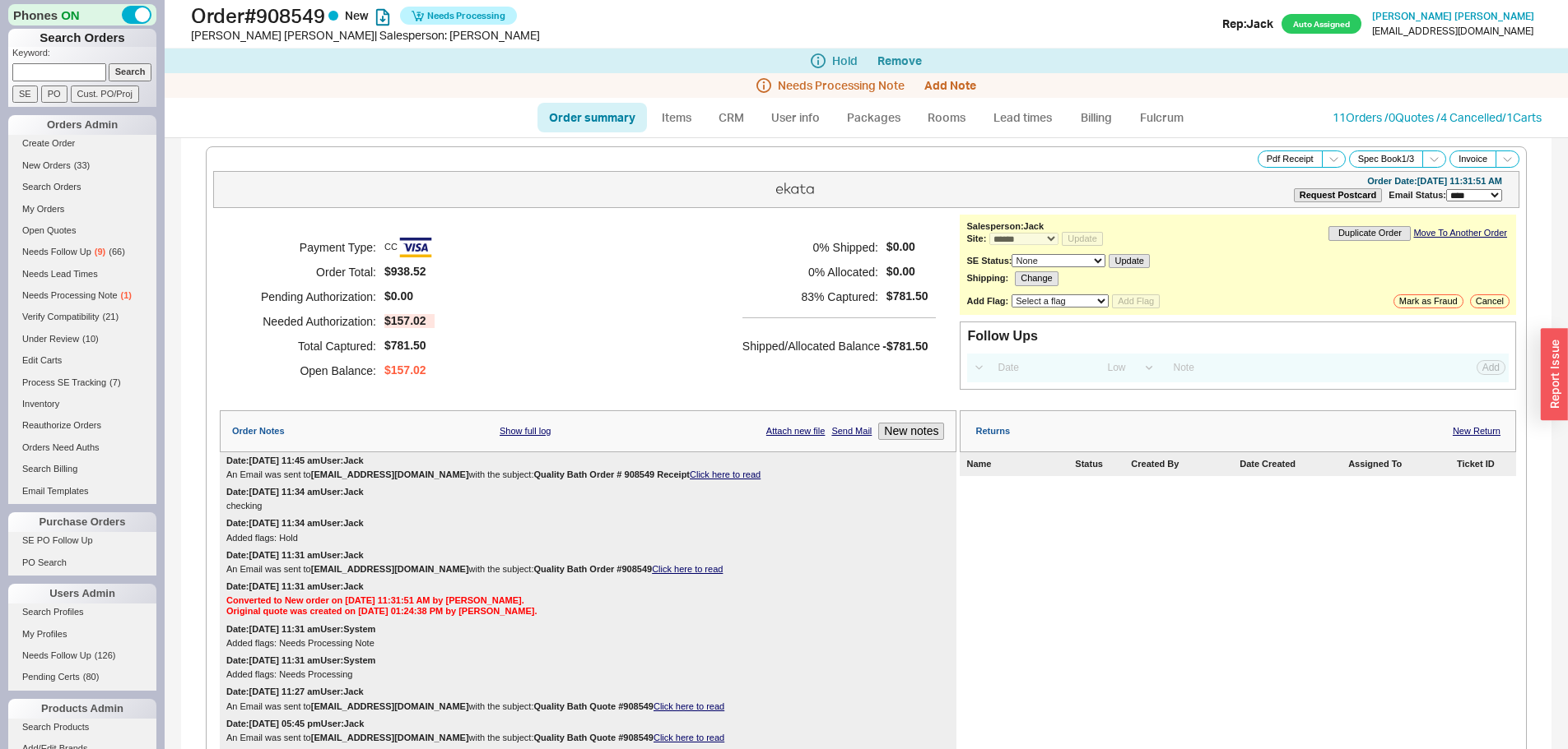
select select "LOW"
select select "3"
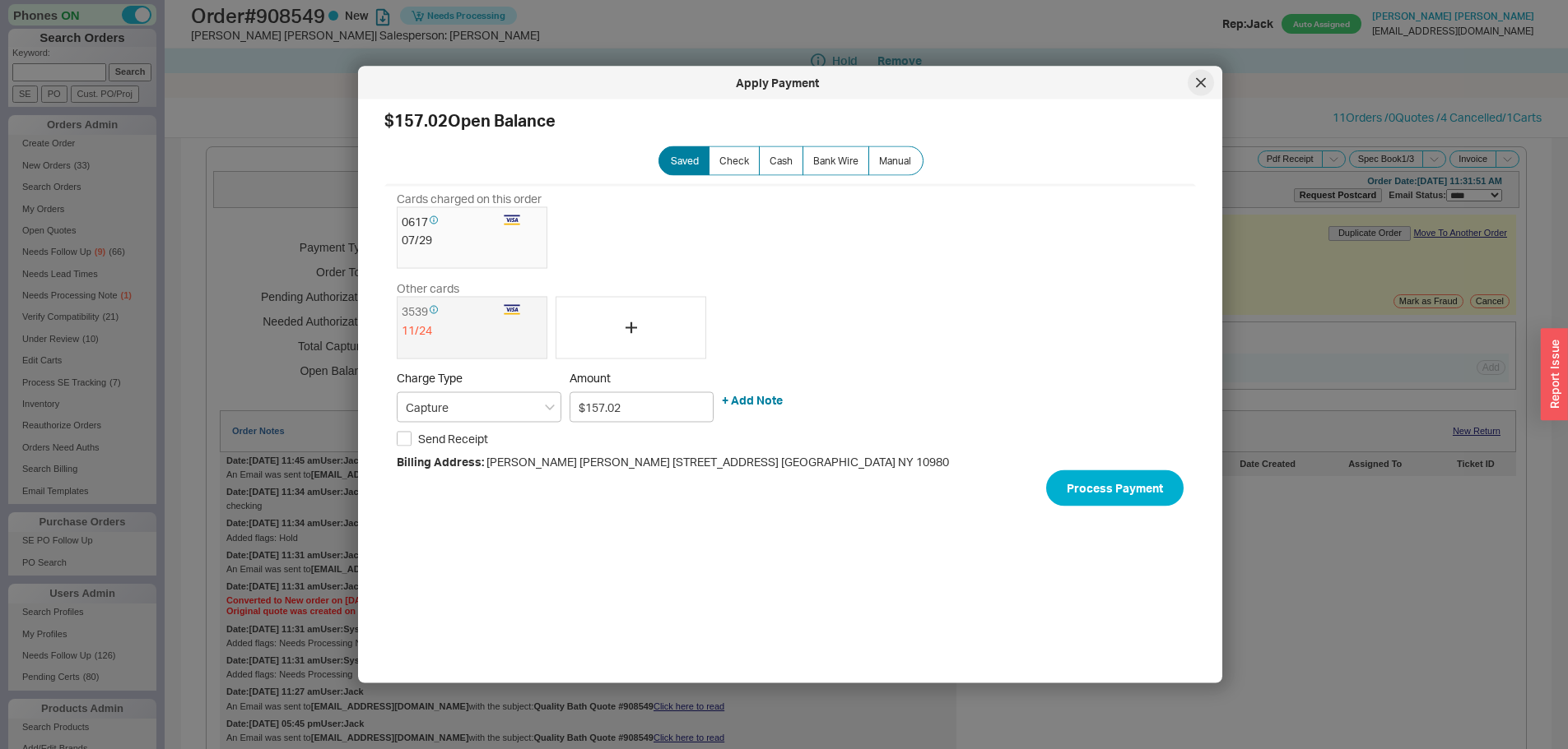
click at [1194, 89] on div at bounding box center [1200, 83] width 27 height 27
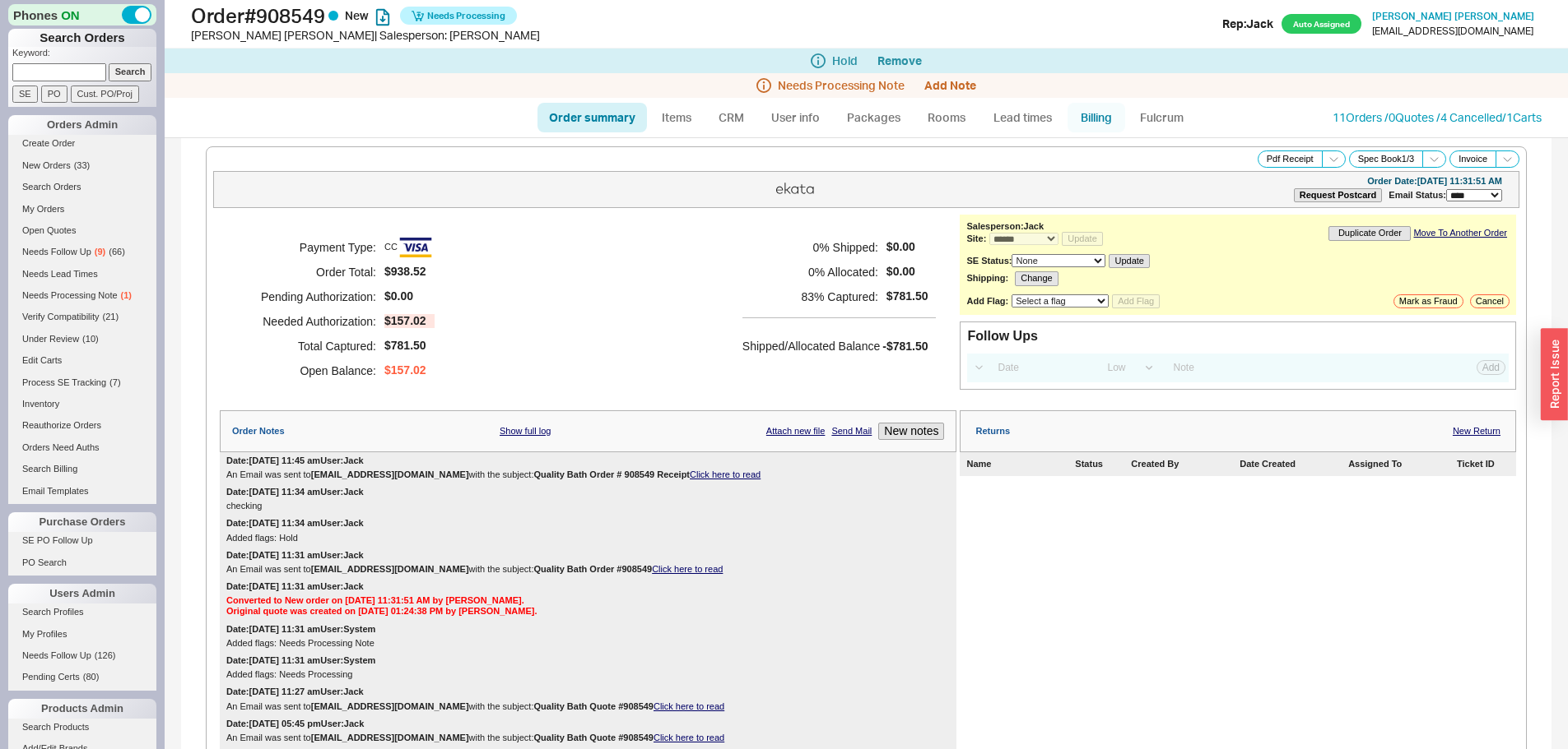
click at [1079, 111] on link "Billing" at bounding box center [1096, 118] width 57 height 29
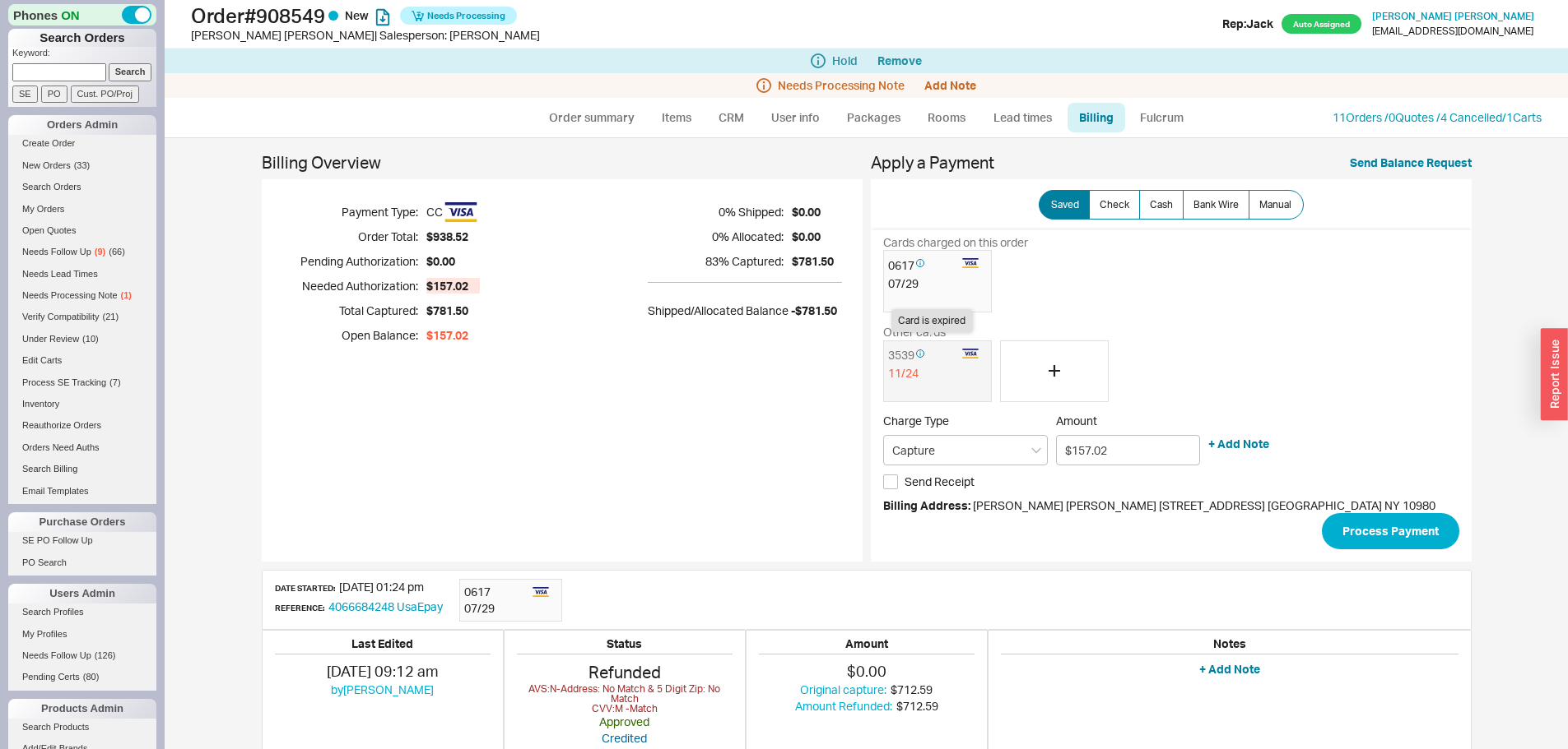
scroll to position [298, 0]
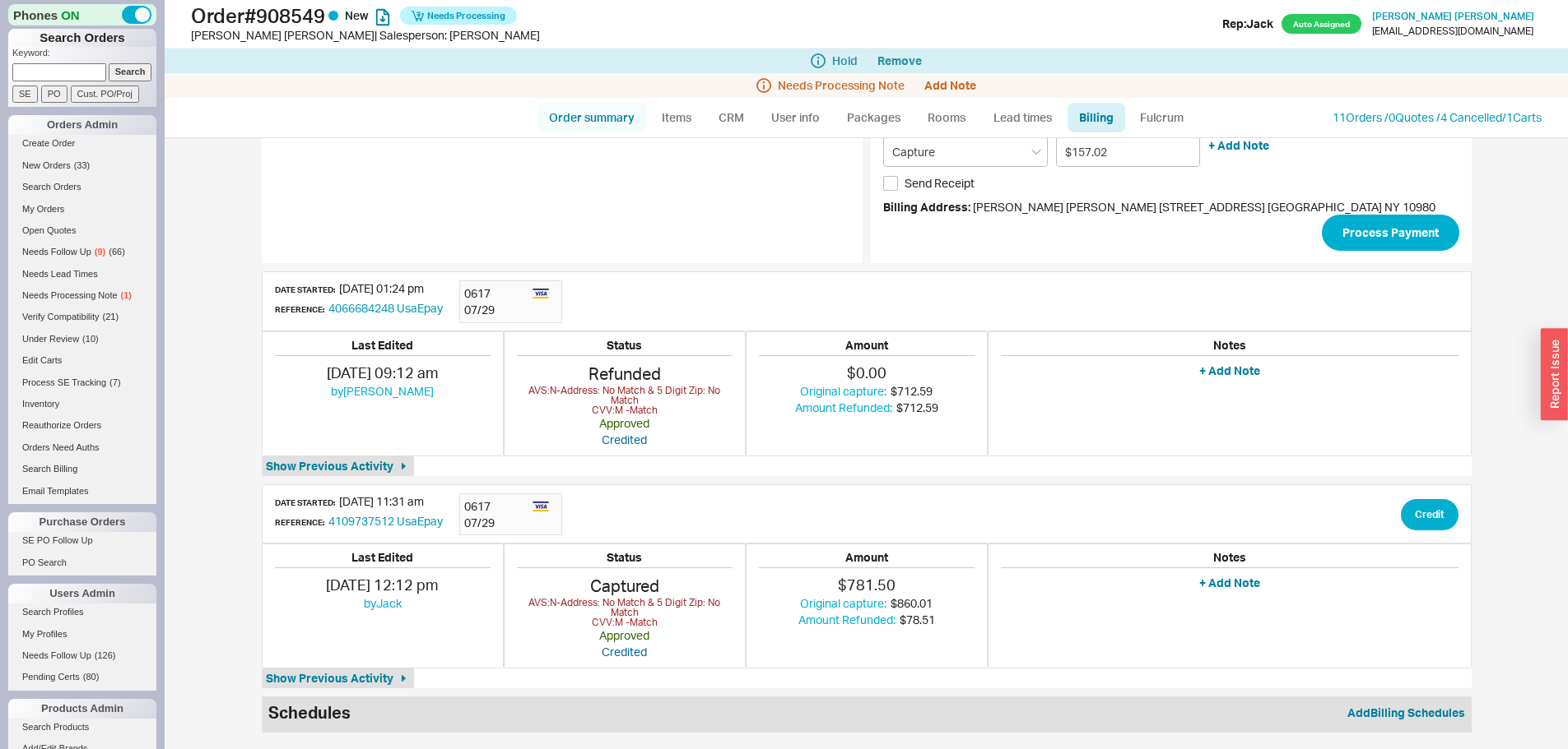
click at [602, 115] on link "Order summary" at bounding box center [592, 118] width 110 height 29
select select "*"
select select "LOW"
select select "3"
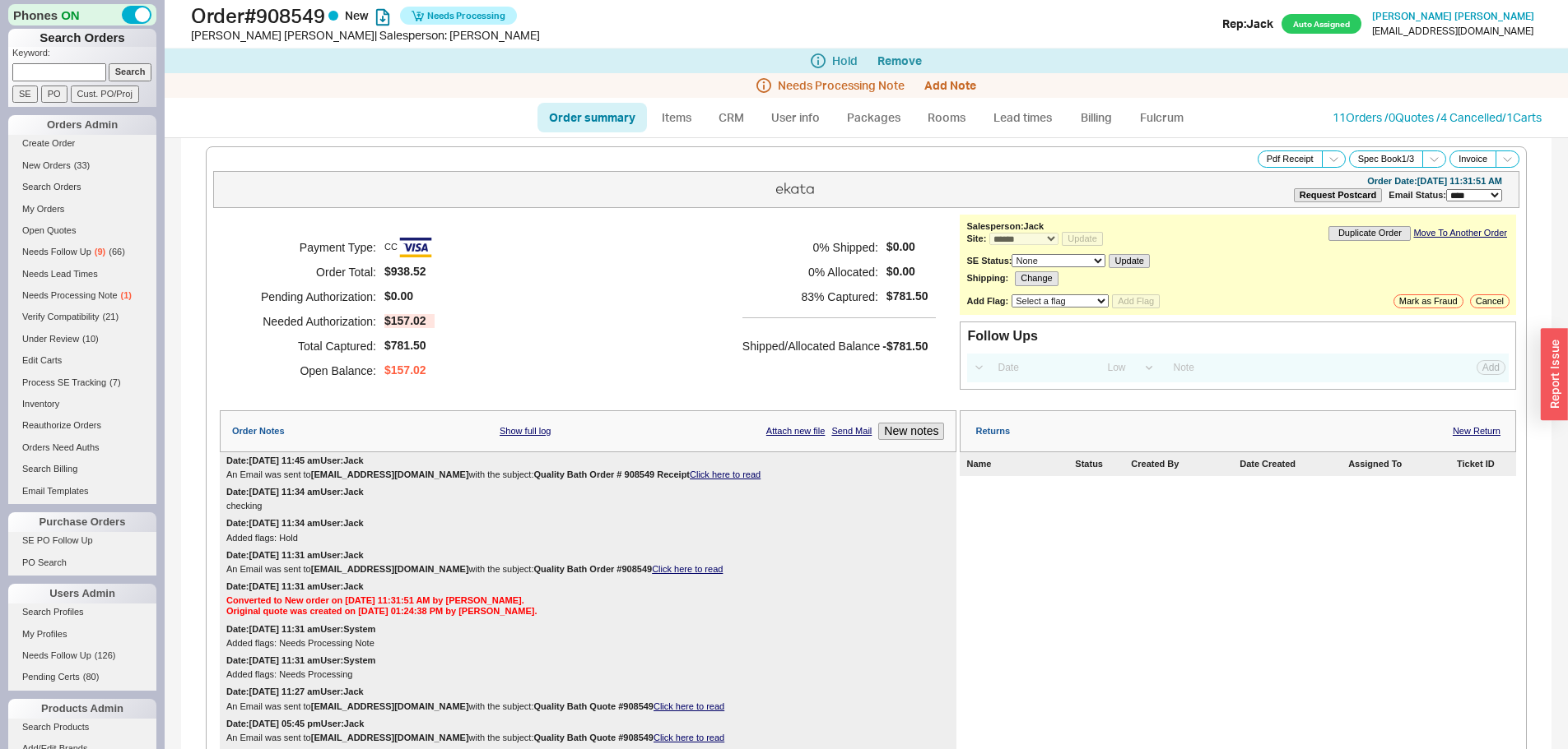
click at [663, 241] on div "Payment Type: CC Order Total: $938.52 Pending Authorization: $0.00 Needed Autho…" at bounding box center [587, 309] width 737 height 189
click at [457, 329] on div "Payment Type: CC Order Total: $938.52 Pending Authorization: $0.00 Needed Autho…" at bounding box center [587, 309] width 737 height 189
click at [1109, 115] on link "Billing" at bounding box center [1096, 118] width 57 height 29
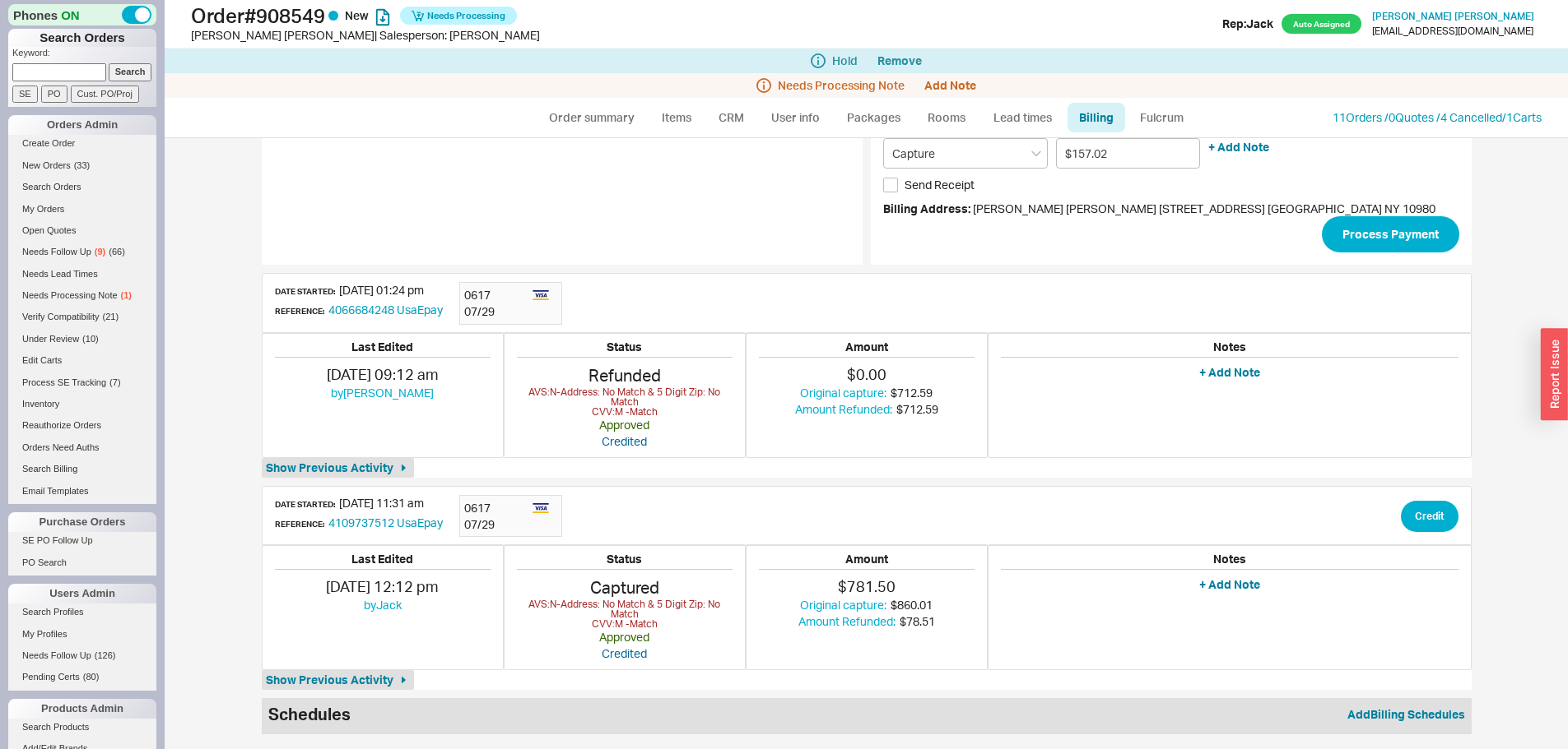
scroll to position [298, 0]
click at [1422, 503] on button "Credit" at bounding box center [1430, 515] width 57 height 31
click at [1430, 557] on input "$0.00" at bounding box center [1421, 561] width 112 height 22
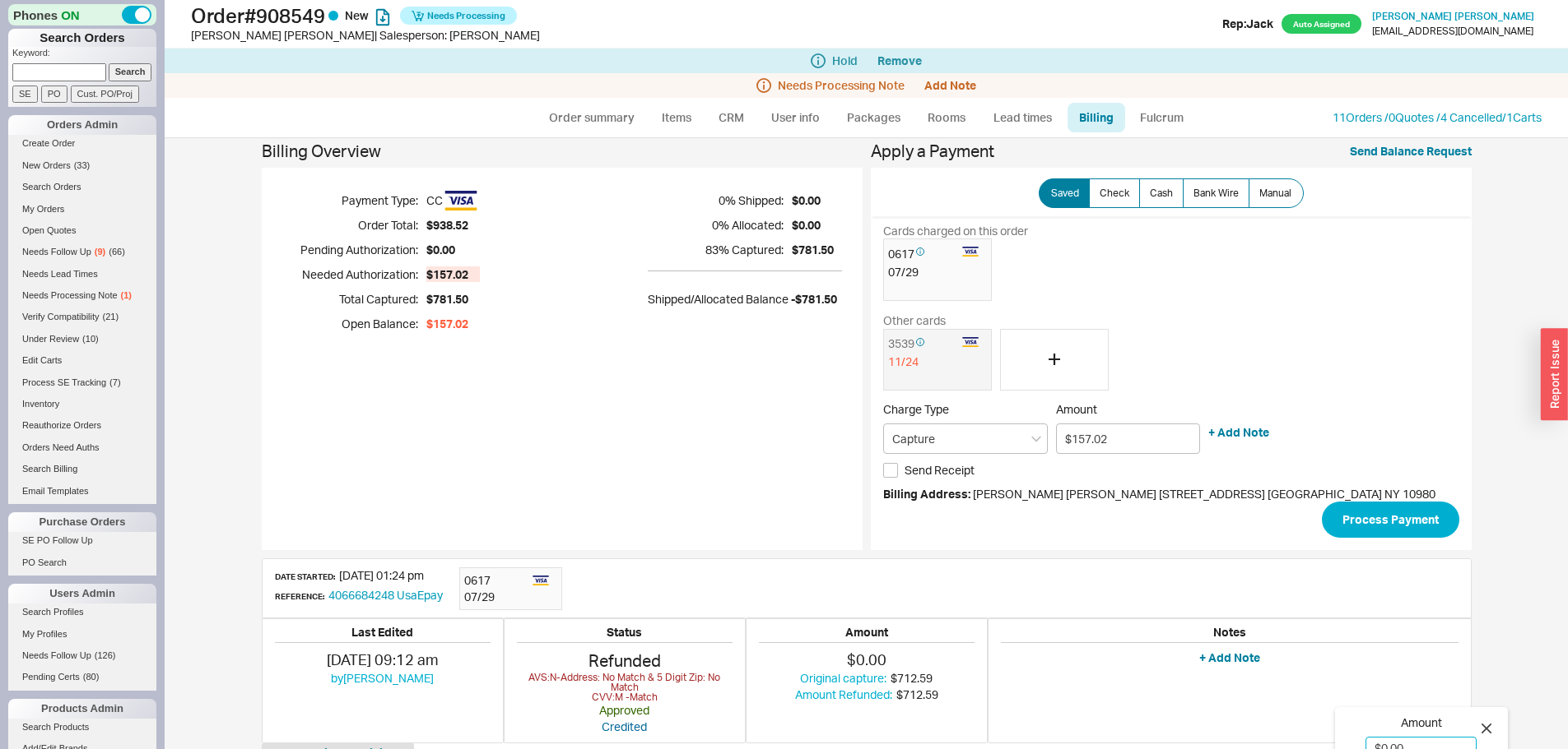
scroll to position [0, 0]
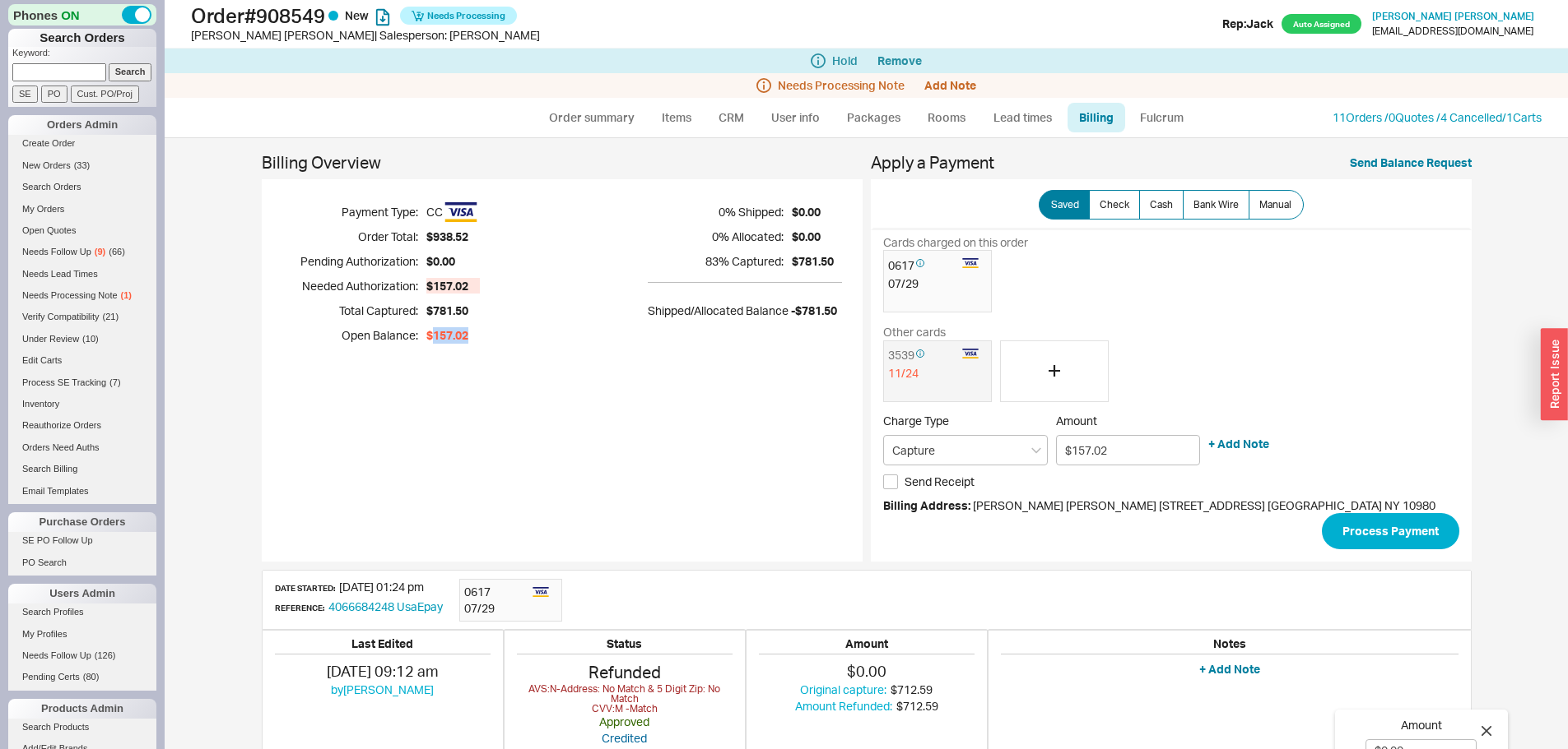
drag, startPoint x: 465, startPoint y: 328, endPoint x: 428, endPoint y: 334, distance: 37.5
click at [428, 334] on div "$157.02" at bounding box center [453, 335] width 53 height 17
copy span "157.02"
click at [469, 354] on div "Payment Type: CC Order Total: $938.52 Pending Authorization: $0.00 Needed Autho…" at bounding box center [562, 274] width 601 height 189
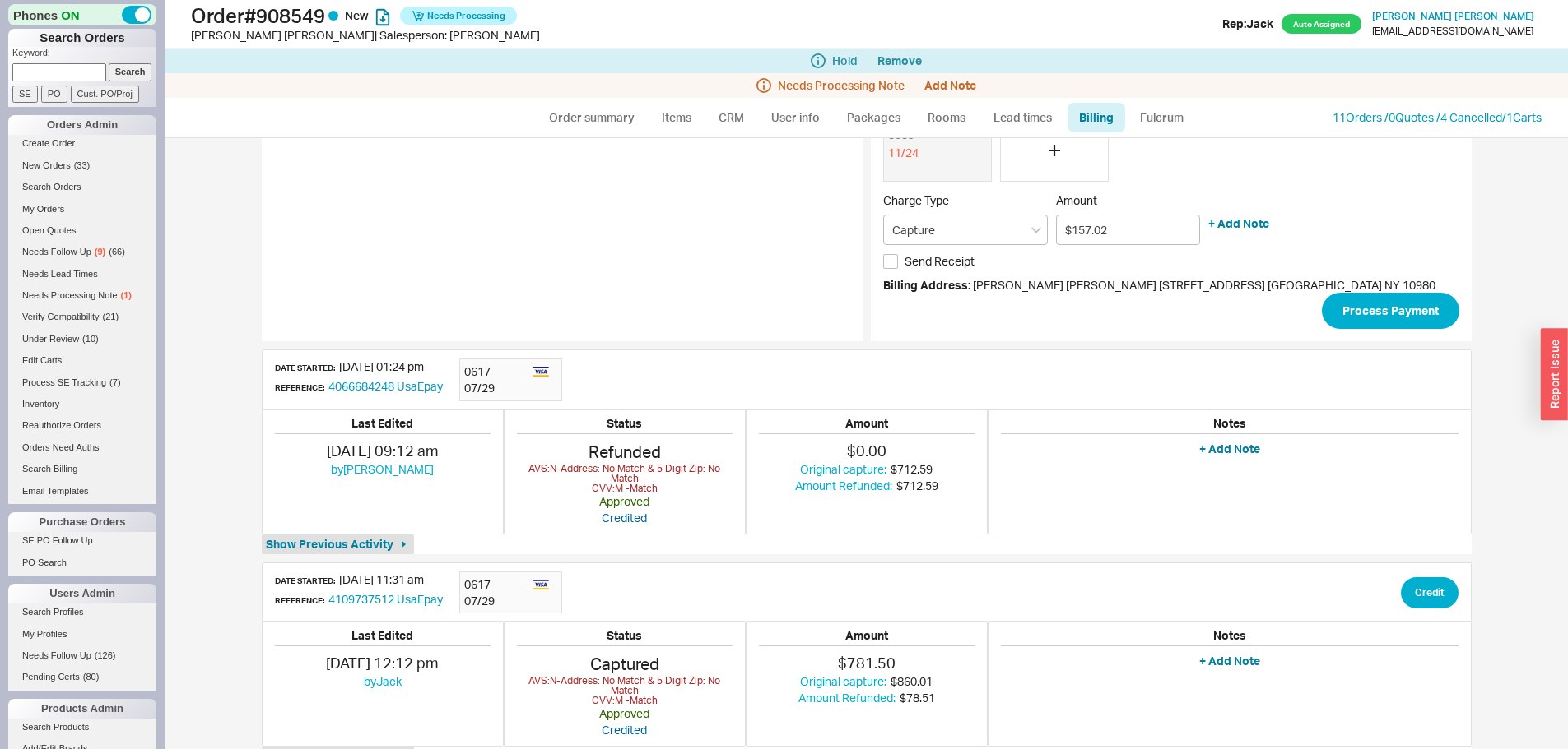
scroll to position [298, 0]
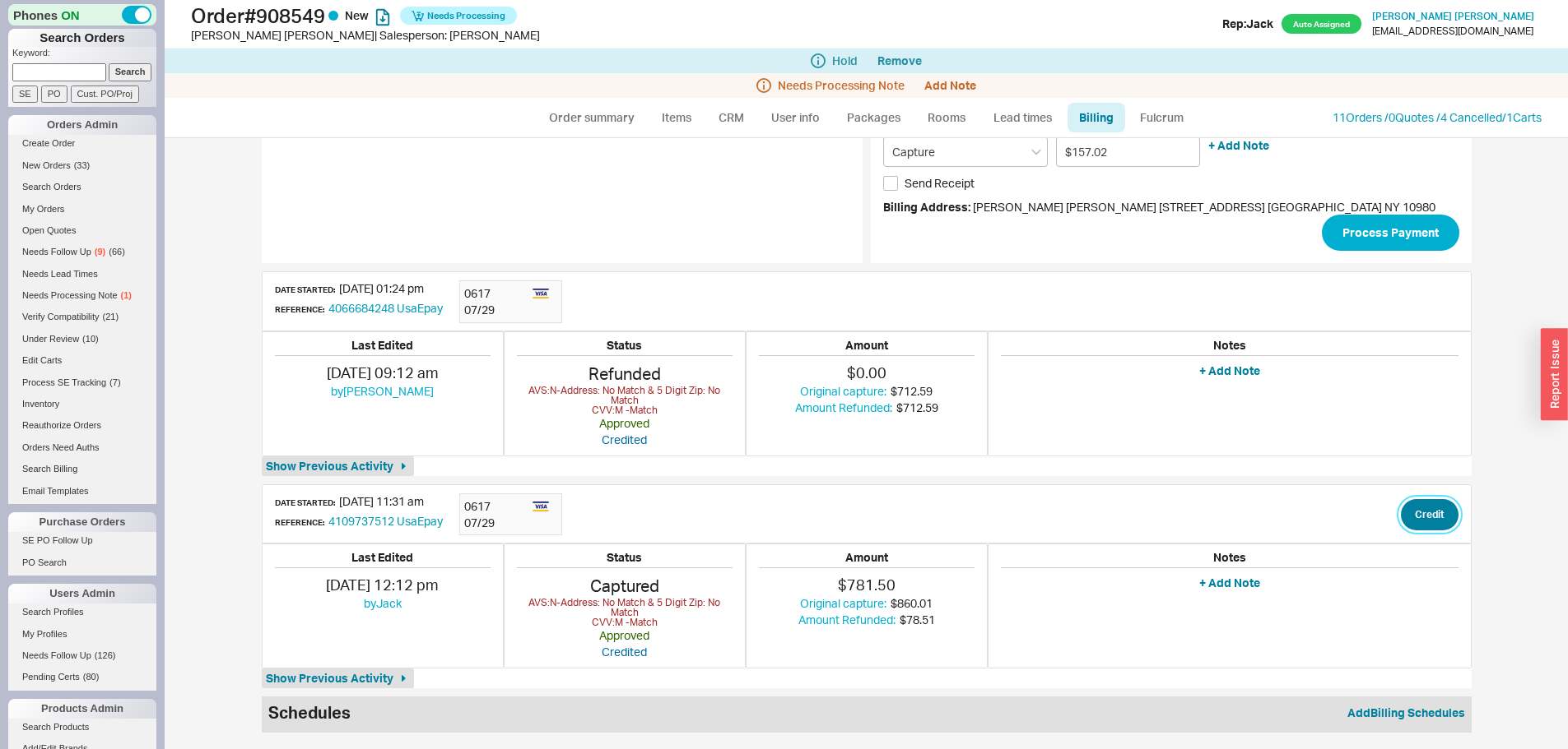
click at [1417, 518] on button "Credit" at bounding box center [1430, 515] width 57 height 31
click at [1424, 554] on input "$0.00" at bounding box center [1421, 561] width 112 height 22
paste input "157.02"
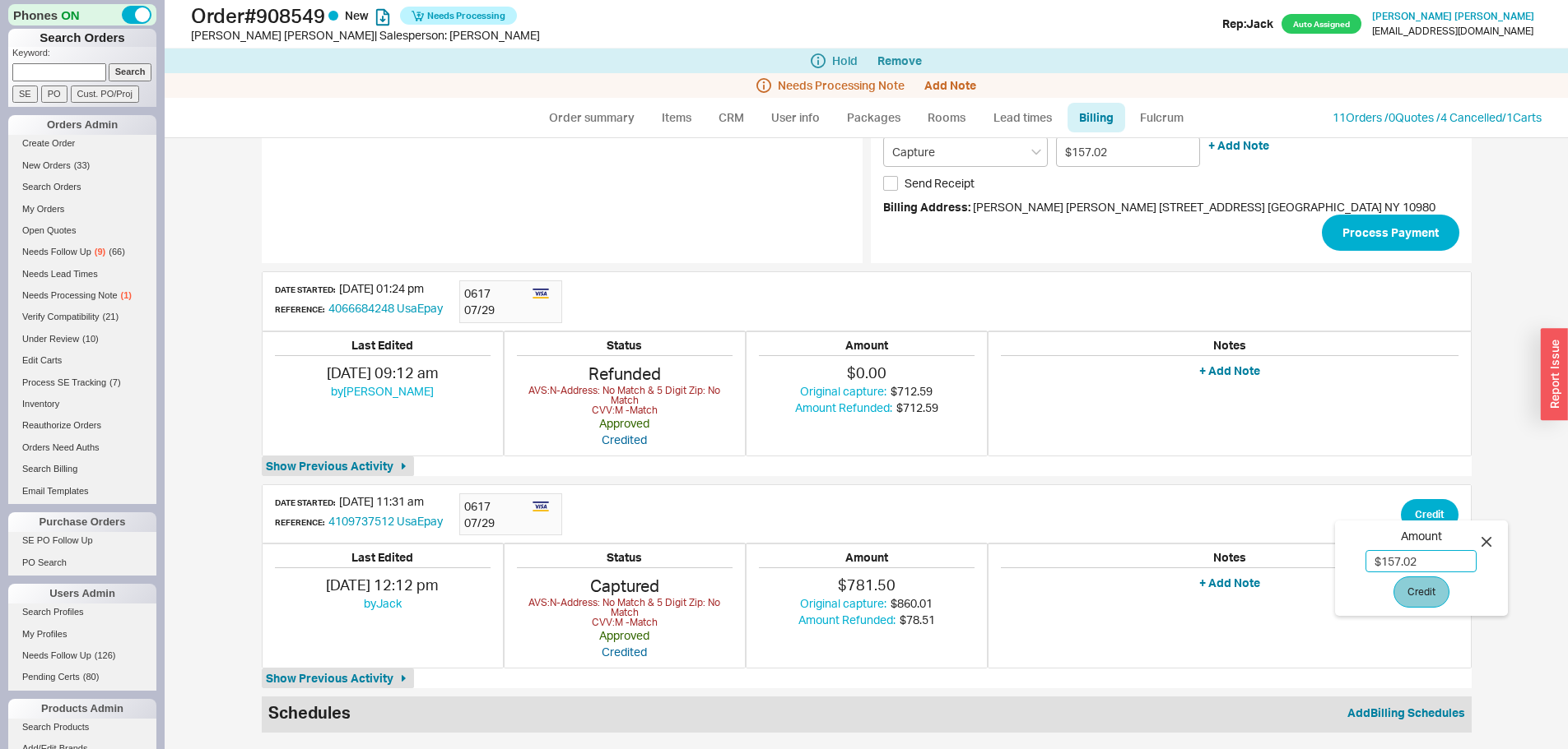
type input "$157.02"
click at [1433, 586] on button "Credit" at bounding box center [1421, 592] width 56 height 31
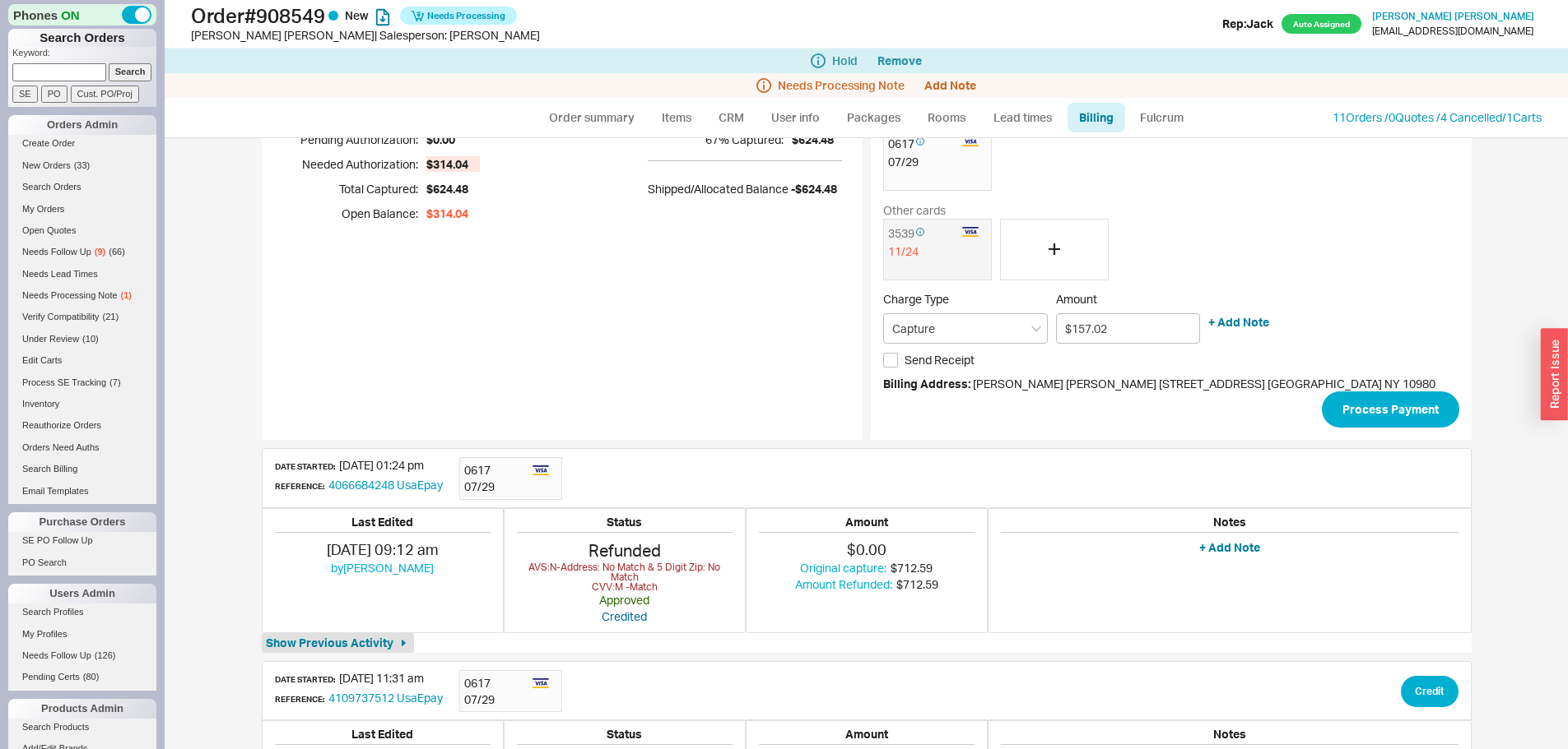
scroll to position [0, 0]
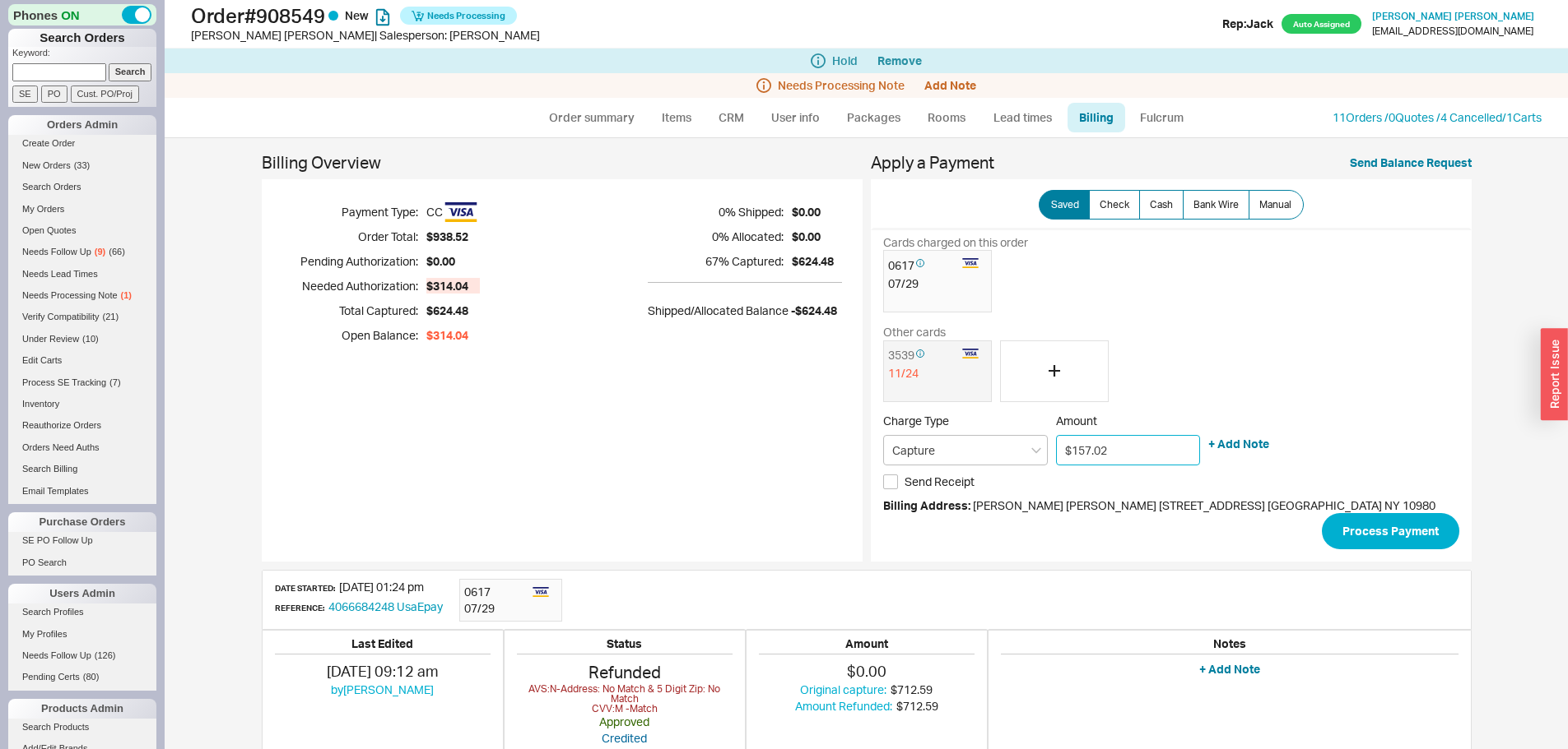
click at [1128, 450] on input "$157.02" at bounding box center [1128, 450] width 144 height 30
drag, startPoint x: 480, startPoint y: 331, endPoint x: 430, endPoint y: 334, distance: 50.1
click at [427, 330] on div "Payment Type: CC Order Total: $938.52 Pending Authorization: $0.00 Needed Autho…" at bounding box center [562, 274] width 601 height 189
copy span "314.04"
click at [457, 351] on div "Payment Type: CC Order Total: $938.52 Pending Authorization: $0.00 Needed Autho…" at bounding box center [562, 274] width 601 height 189
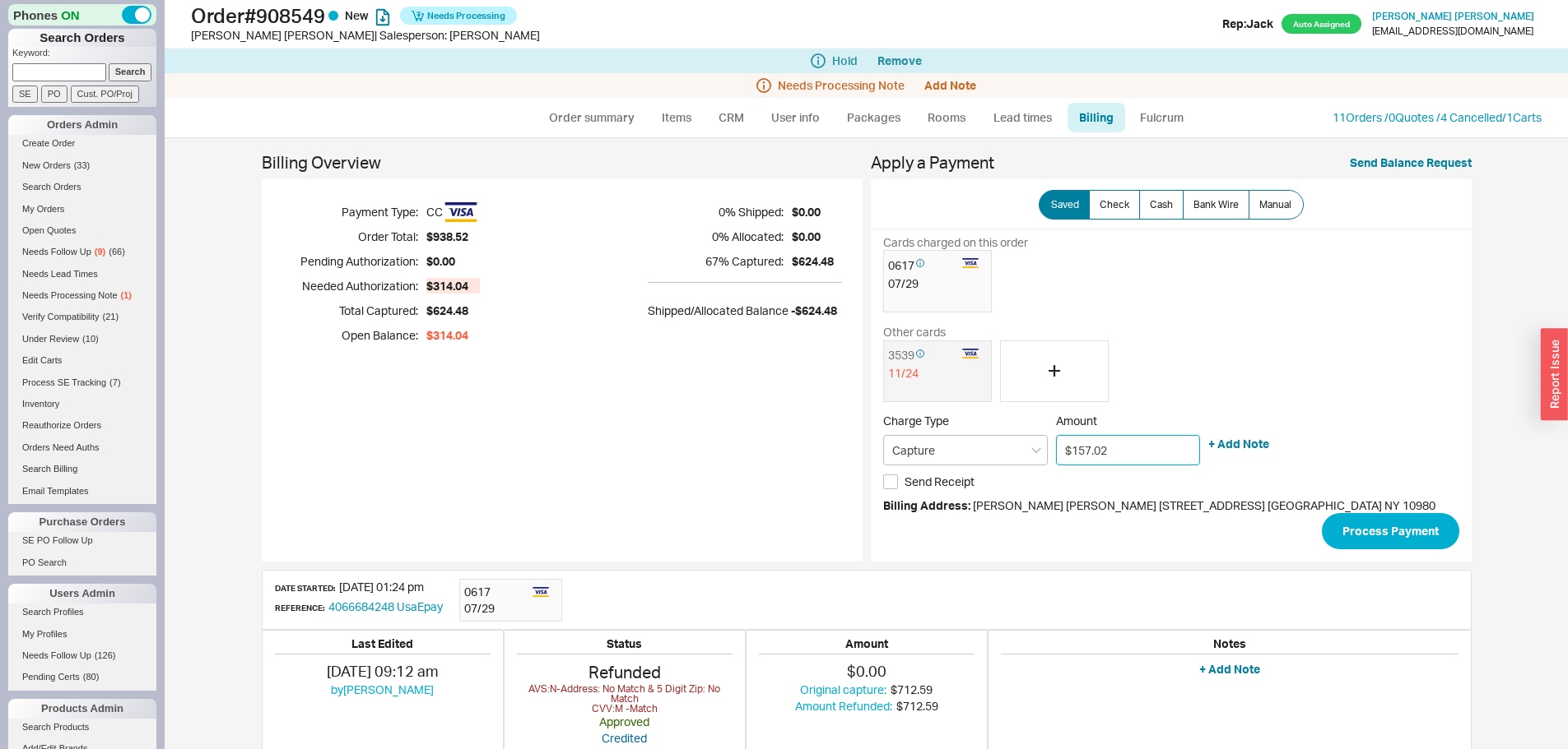
click at [1135, 448] on input "$157.02" at bounding box center [1128, 450] width 144 height 30
paste input "314.04"
type input "$314.04"
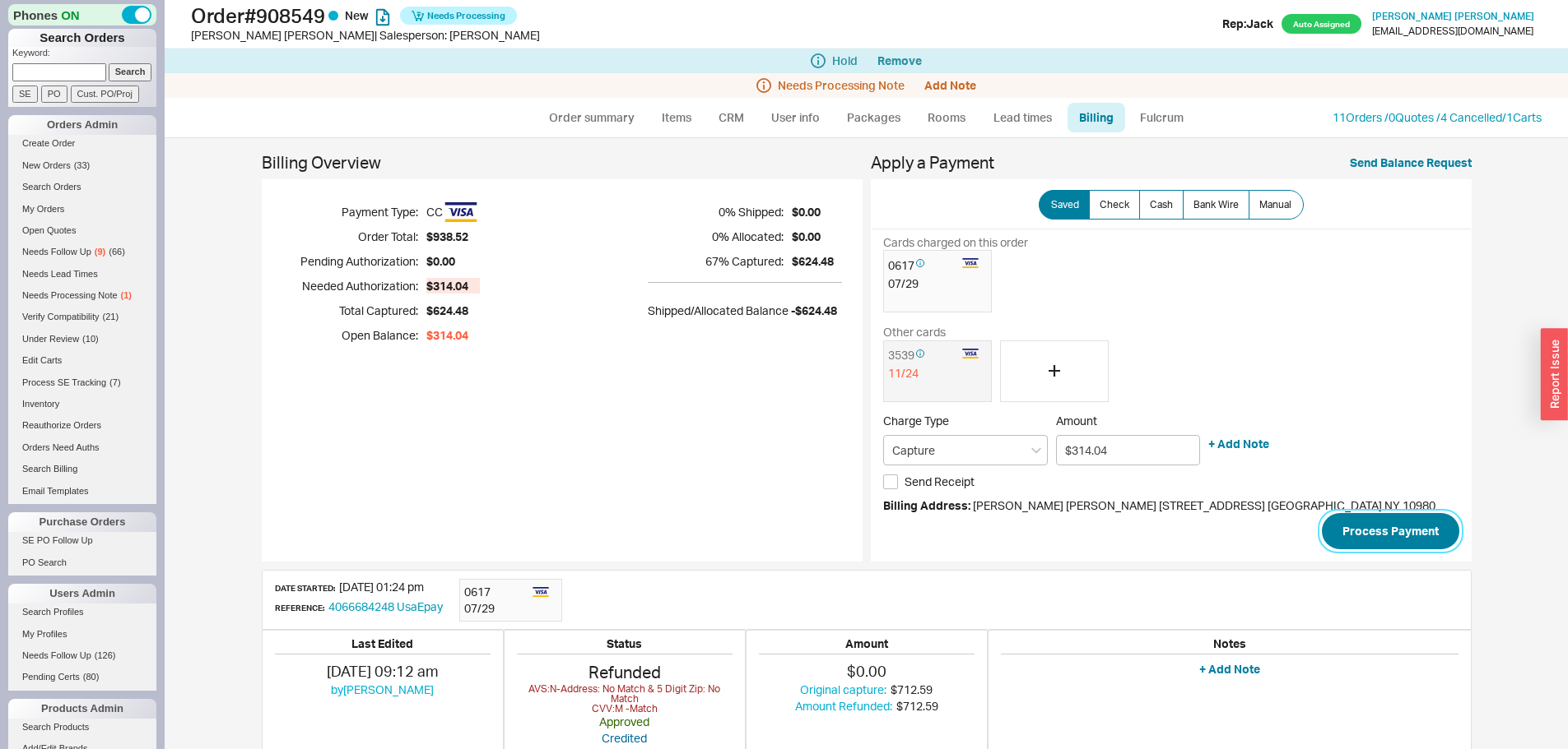
click at [1385, 524] on button "Process Payment" at bounding box center [1390, 531] width 137 height 36
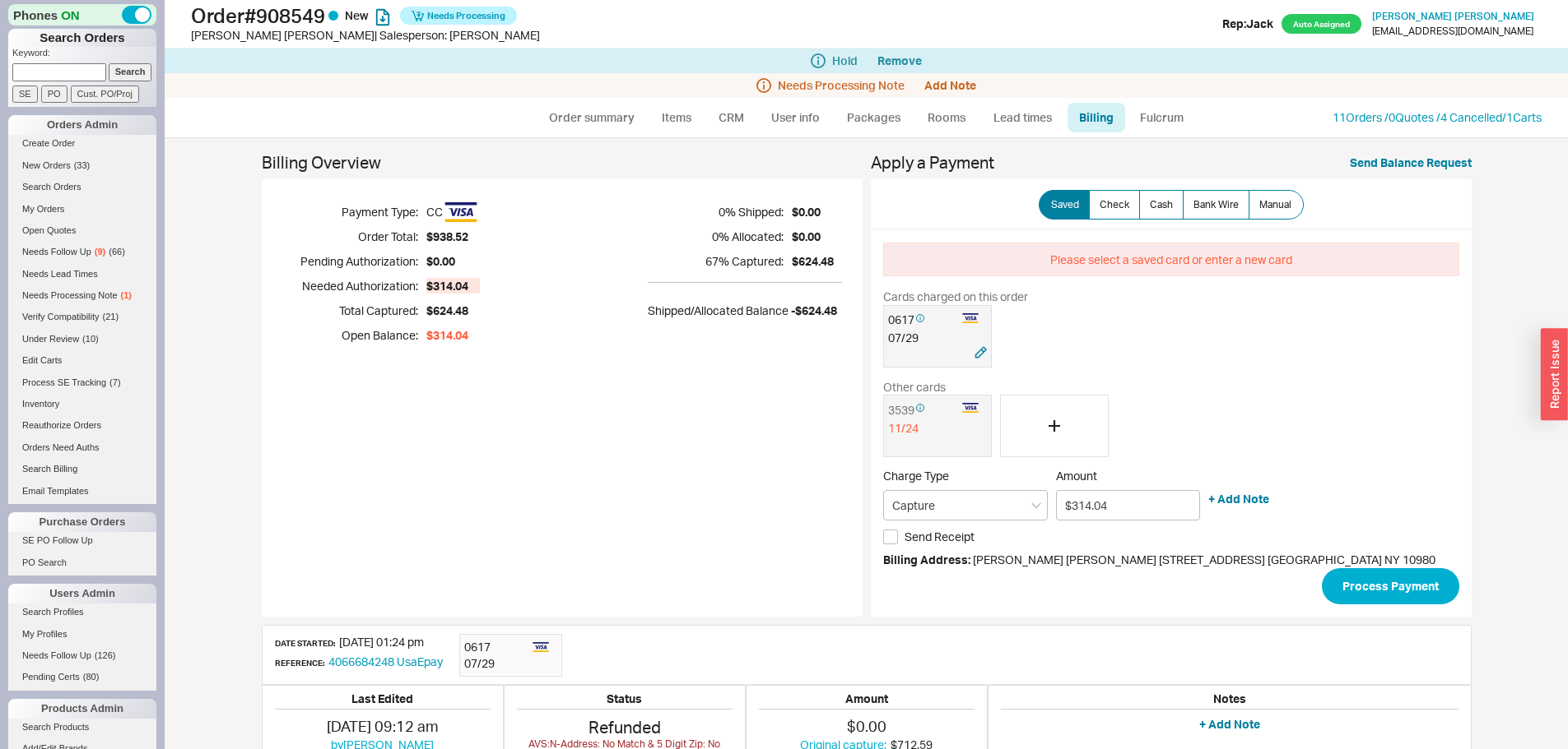
click at [925, 355] on div at bounding box center [920, 355] width 65 height 17
click at [1373, 569] on button "Process Payment" at bounding box center [1390, 586] width 137 height 36
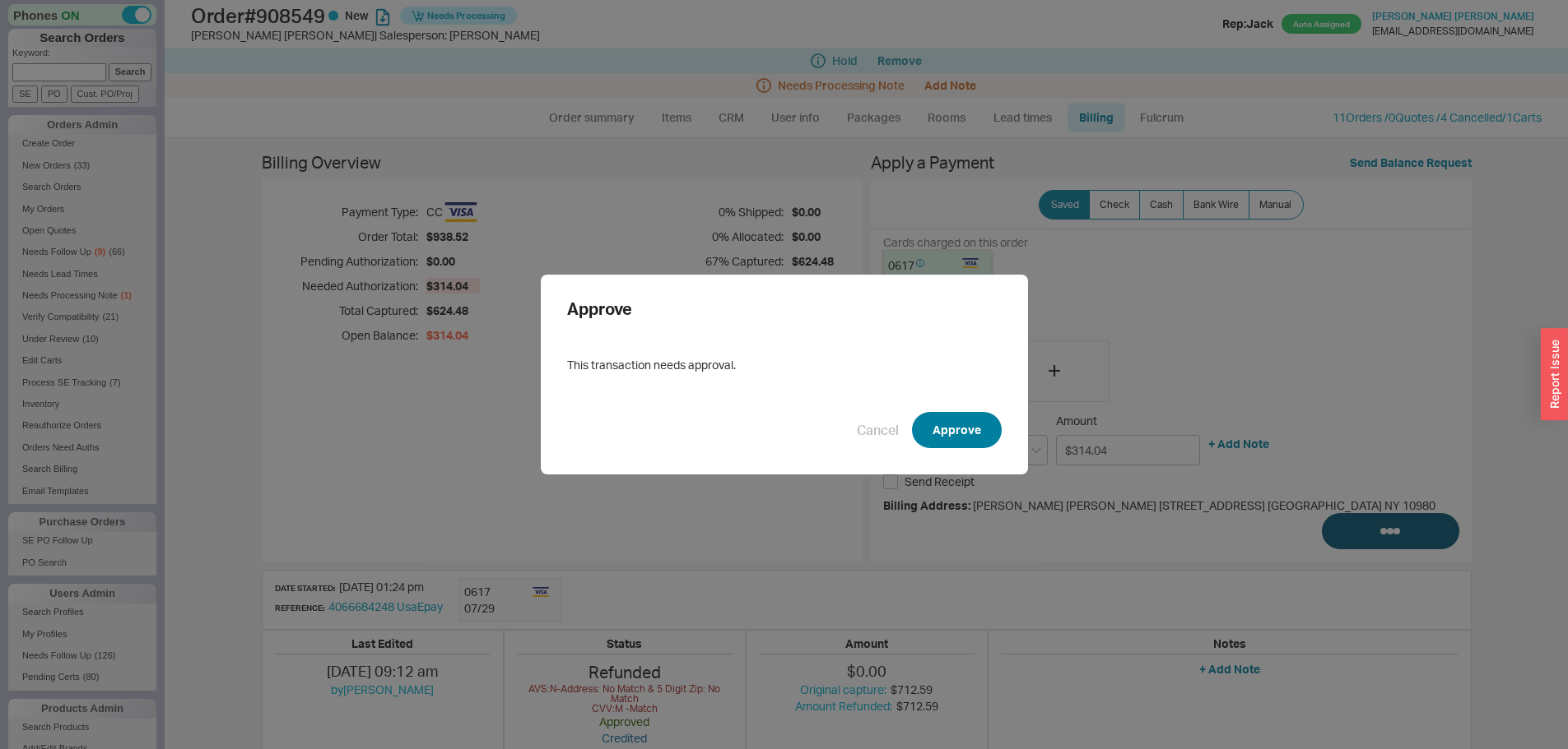
click at [945, 430] on button "Approve" at bounding box center [956, 429] width 89 height 36
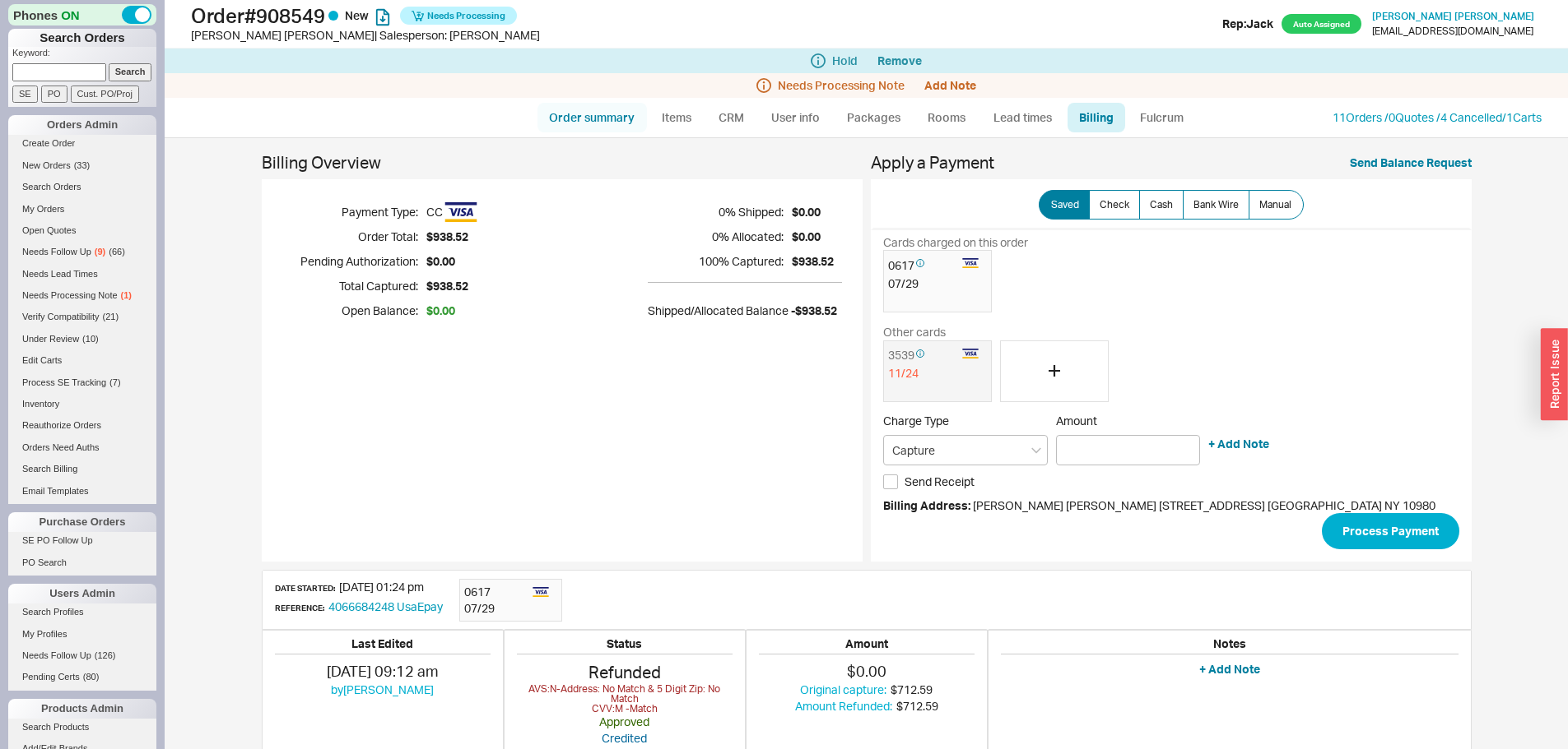
click at [572, 115] on link "Order summary" at bounding box center [592, 118] width 110 height 29
select select "*"
select select "LOW"
select select "3"
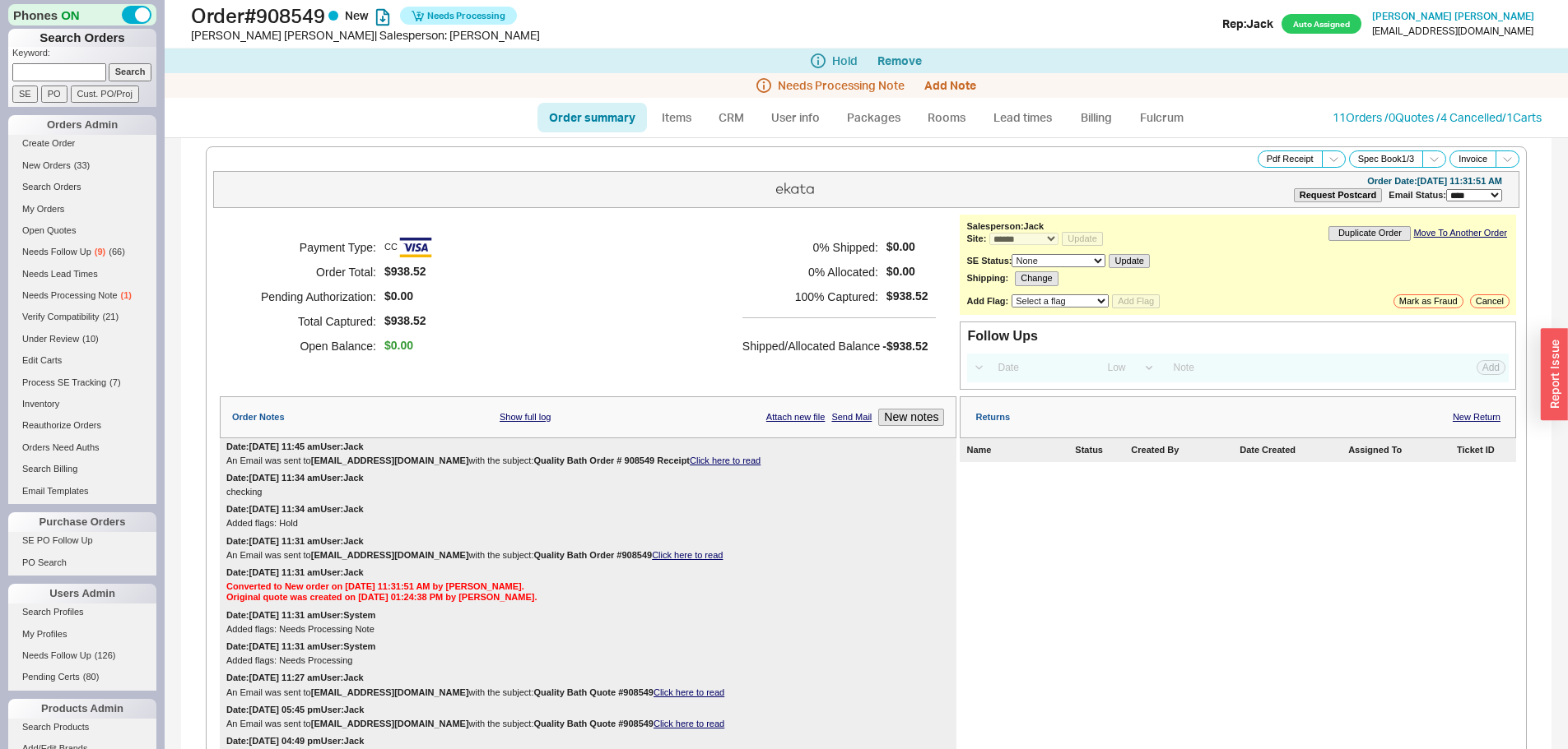
click at [726, 263] on div "Payment Type: CC Order Total: $938.52 Pending Authorization: $0.00 Total Captur…" at bounding box center [587, 297] width 737 height 165
click at [597, 123] on link "Order summary" at bounding box center [592, 118] width 110 height 29
select select "*"
select select "LOW"
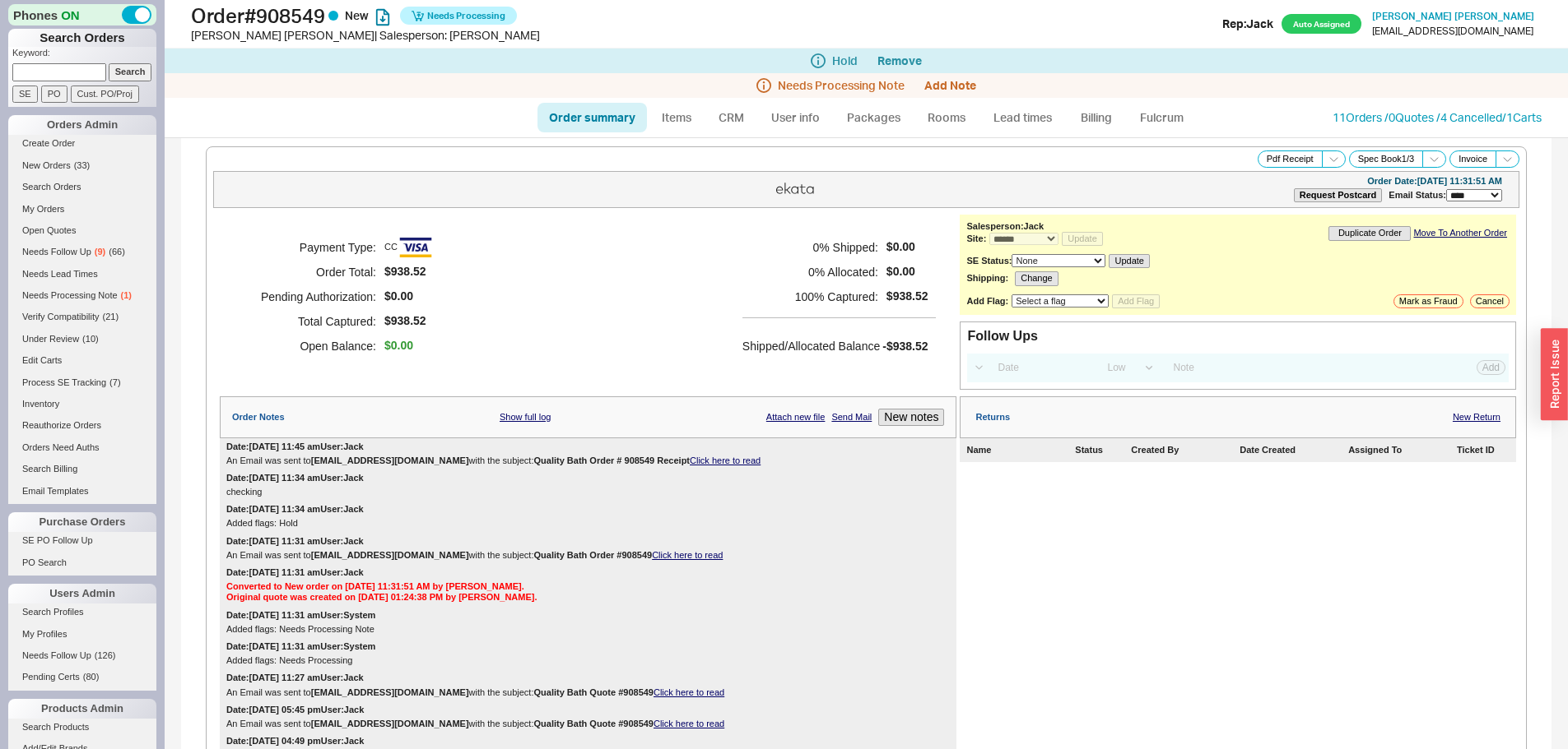
select select "3"
click at [597, 123] on link "Order summary" at bounding box center [592, 118] width 110 height 29
select select "*"
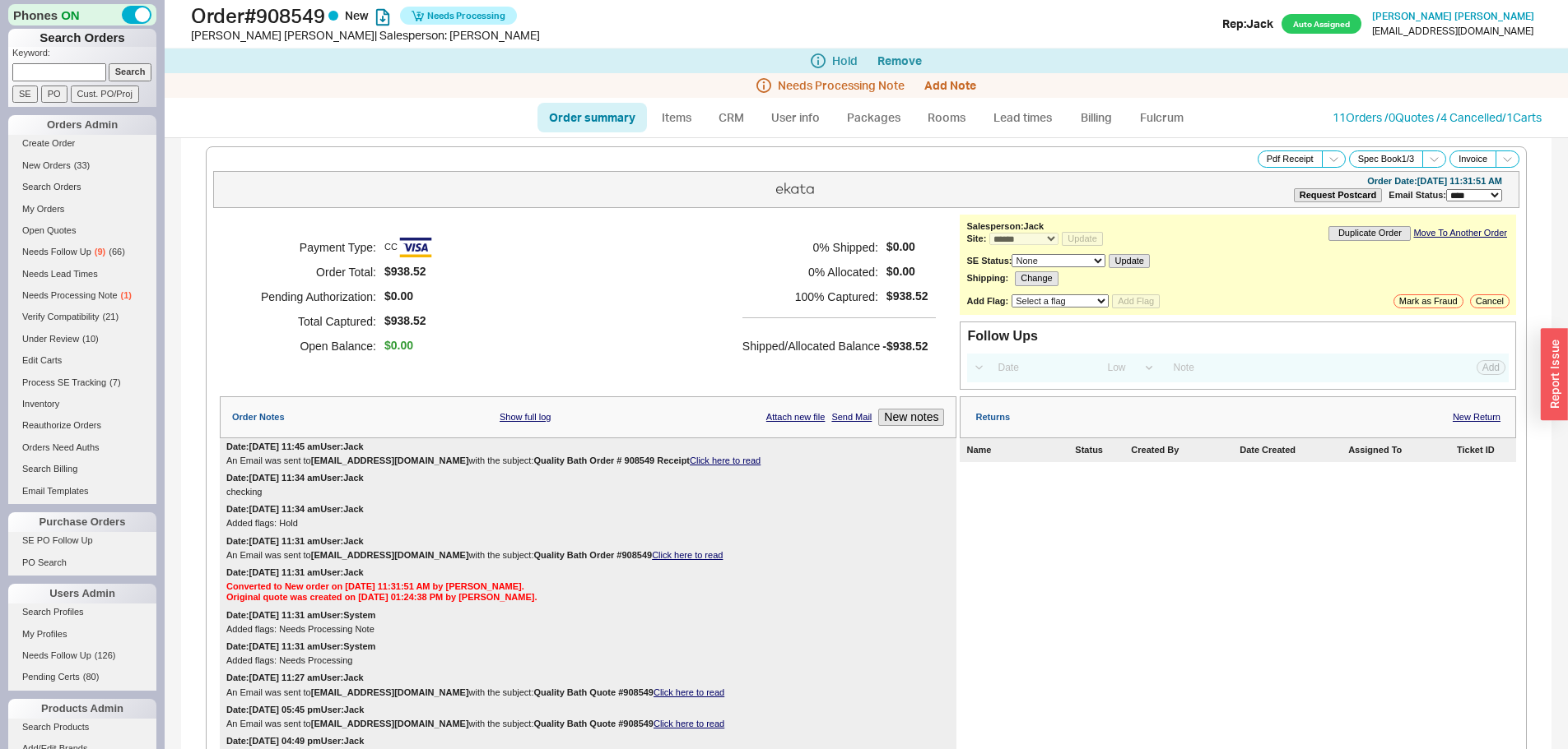
select select "LOW"
select select "3"
click at [725, 111] on link "CRM" at bounding box center [731, 118] width 49 height 29
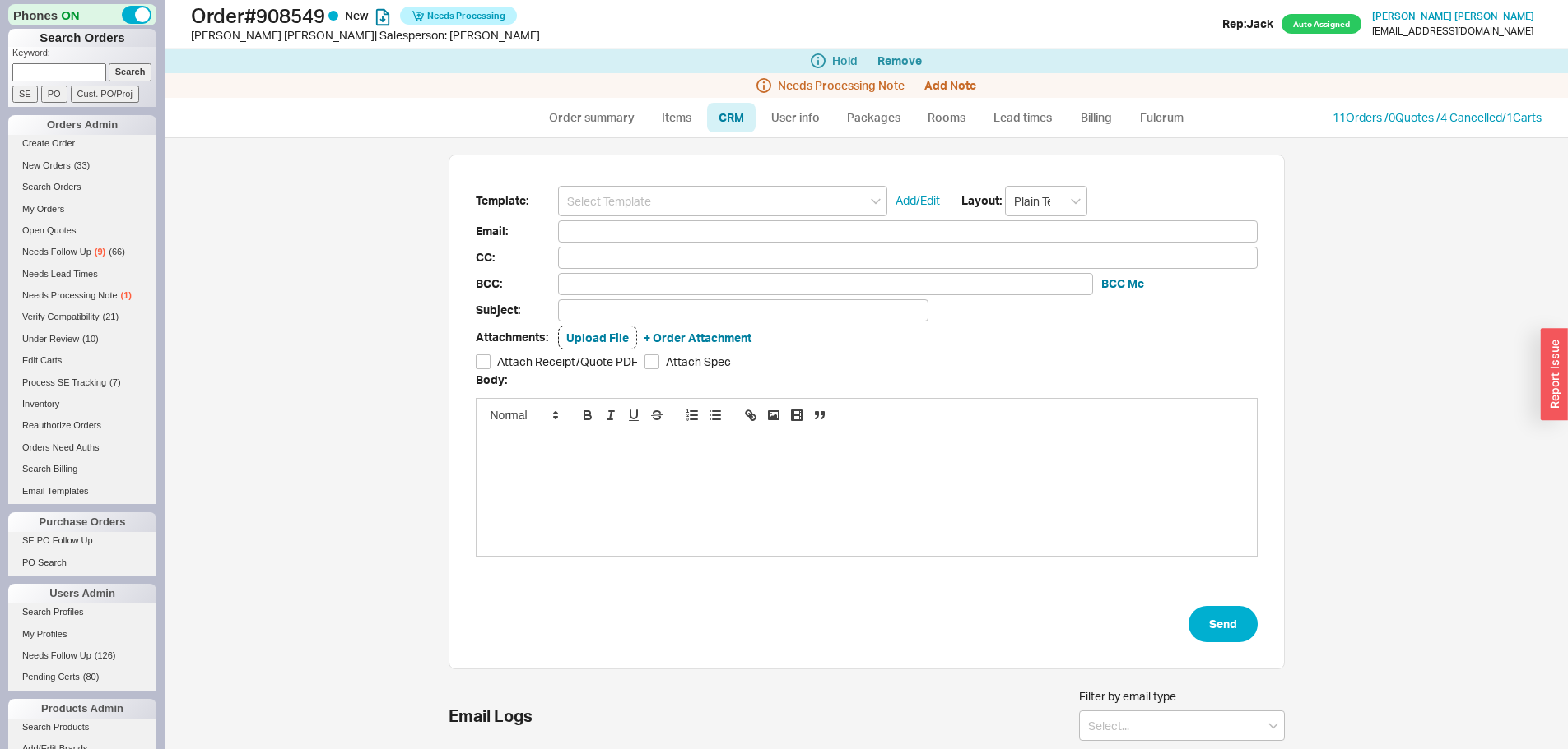
scroll to position [343, 824]
click at [560, 93] on div "Needs Processing Note Add Note" at bounding box center [867, 85] width 1403 height 25
click at [585, 119] on link "Order summary" at bounding box center [592, 118] width 110 height 29
select select "*"
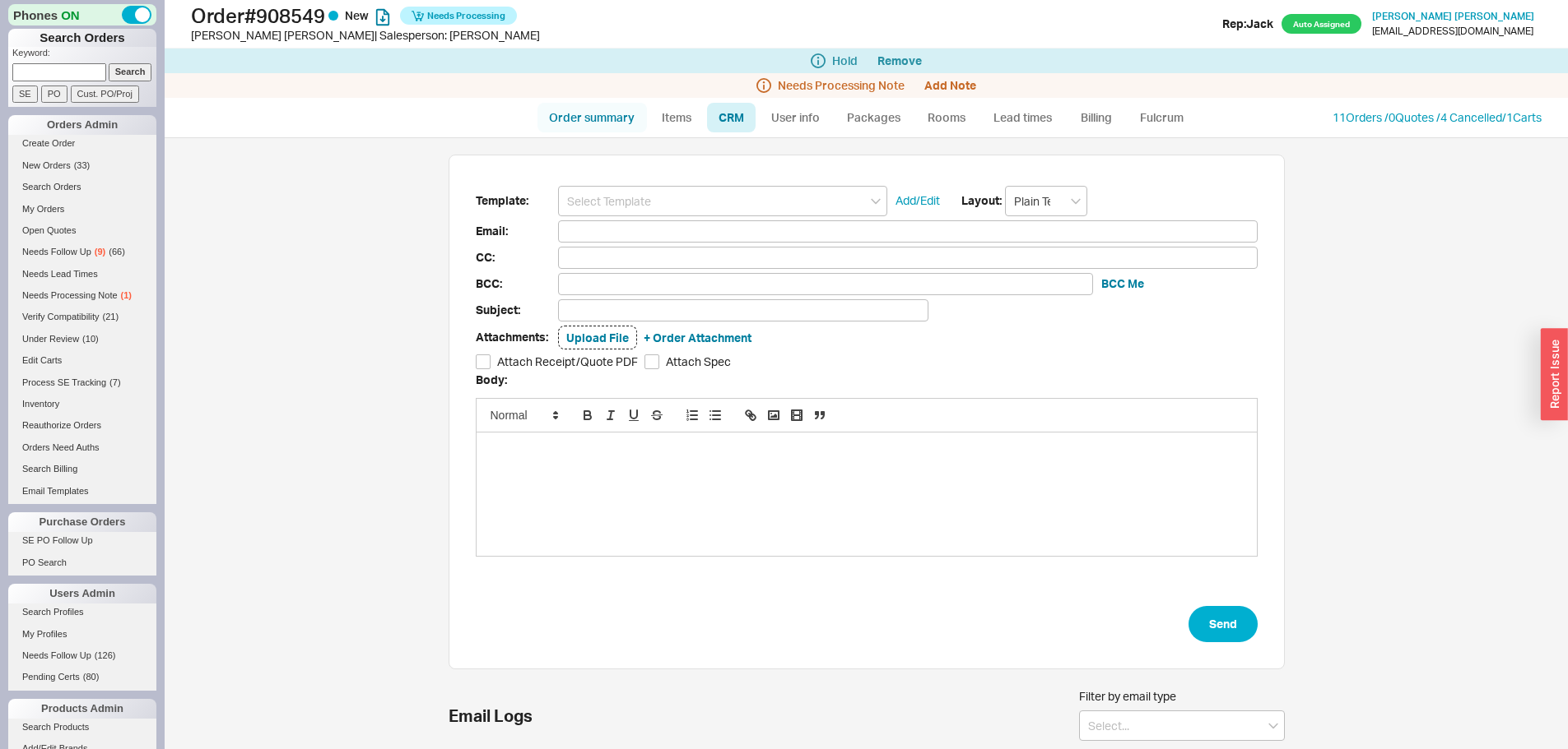
select select "LOW"
select select "3"
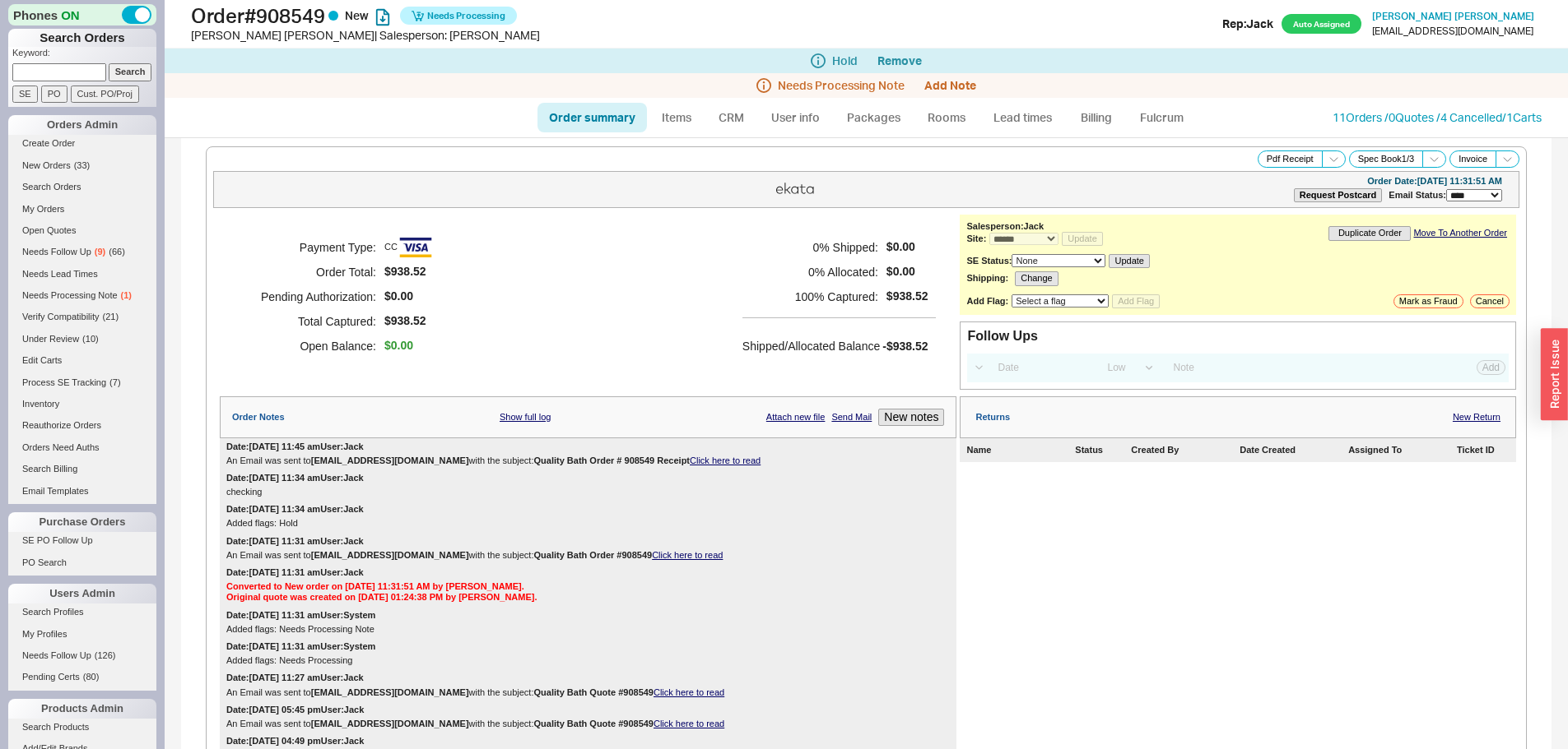
click at [668, 204] on div "**********" at bounding box center [866, 190] width 1306 height 37
click at [726, 115] on link "CRM" at bounding box center [731, 118] width 49 height 29
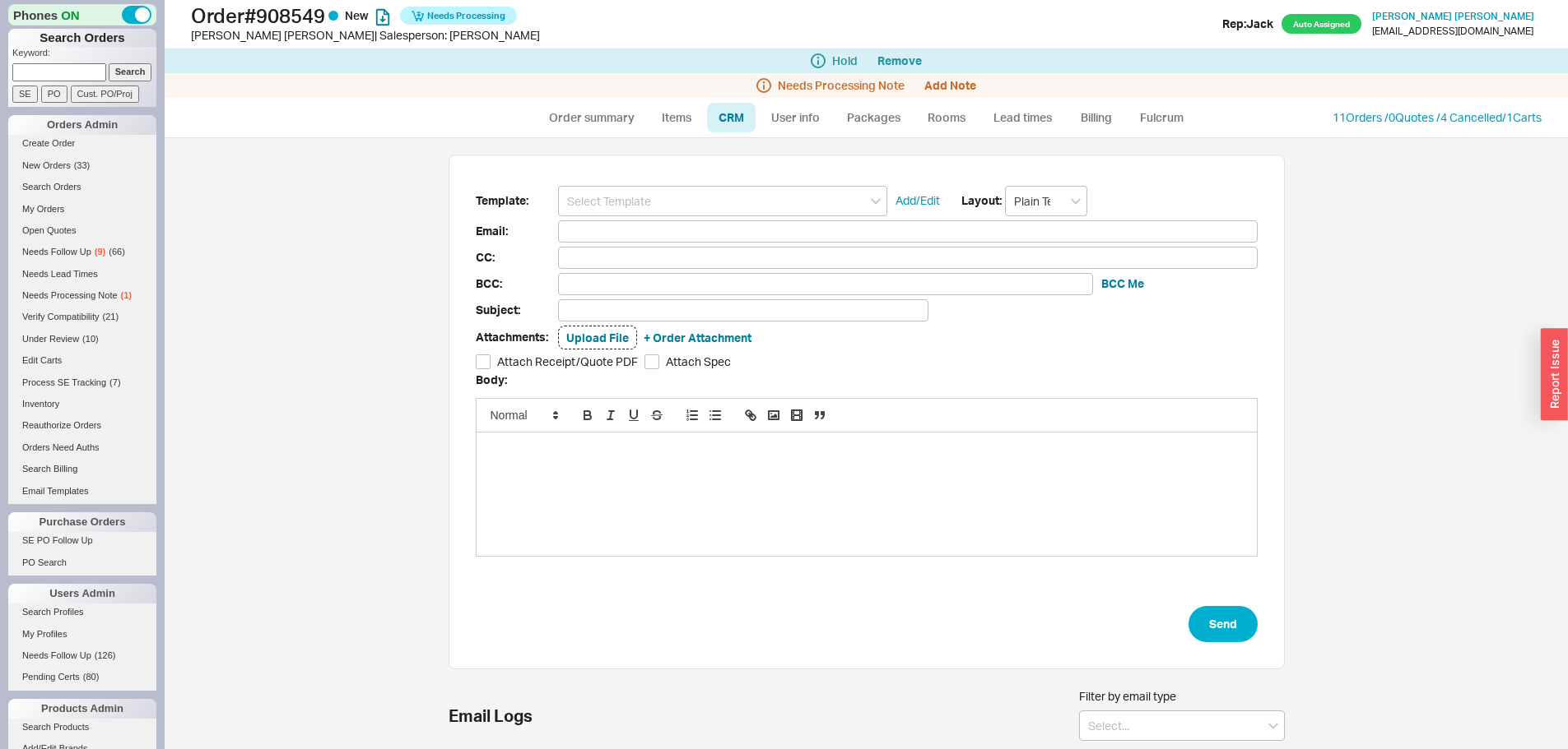
scroll to position [343, 824]
click at [690, 186] on input at bounding box center [722, 201] width 329 height 30
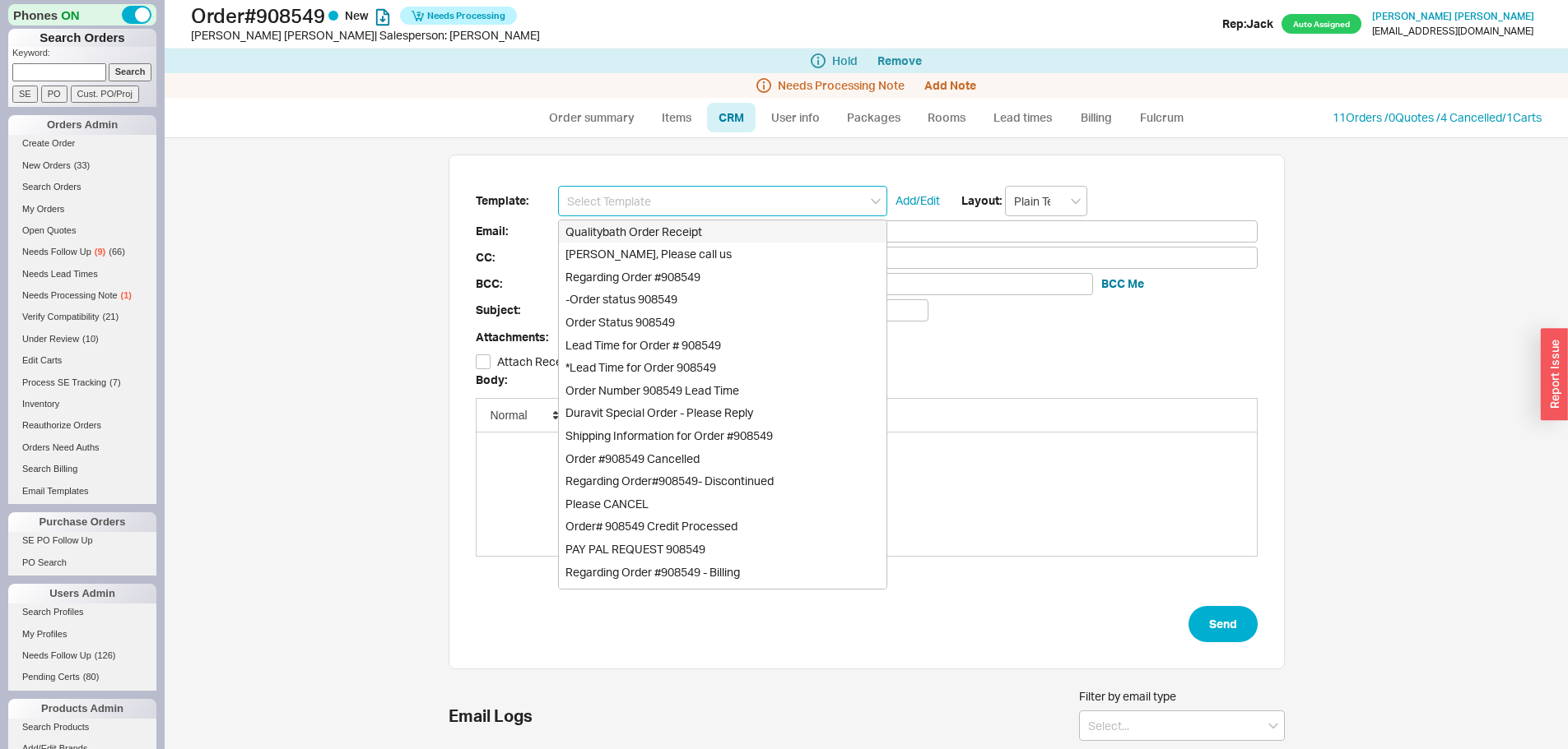
click at [682, 228] on div "Qualitybath Order Receipt" at bounding box center [722, 231] width 327 height 23
type input "Receipt"
type input "esthercywiak@gmail.com"
type input "Quality Bath Order # 908549 Receipt"
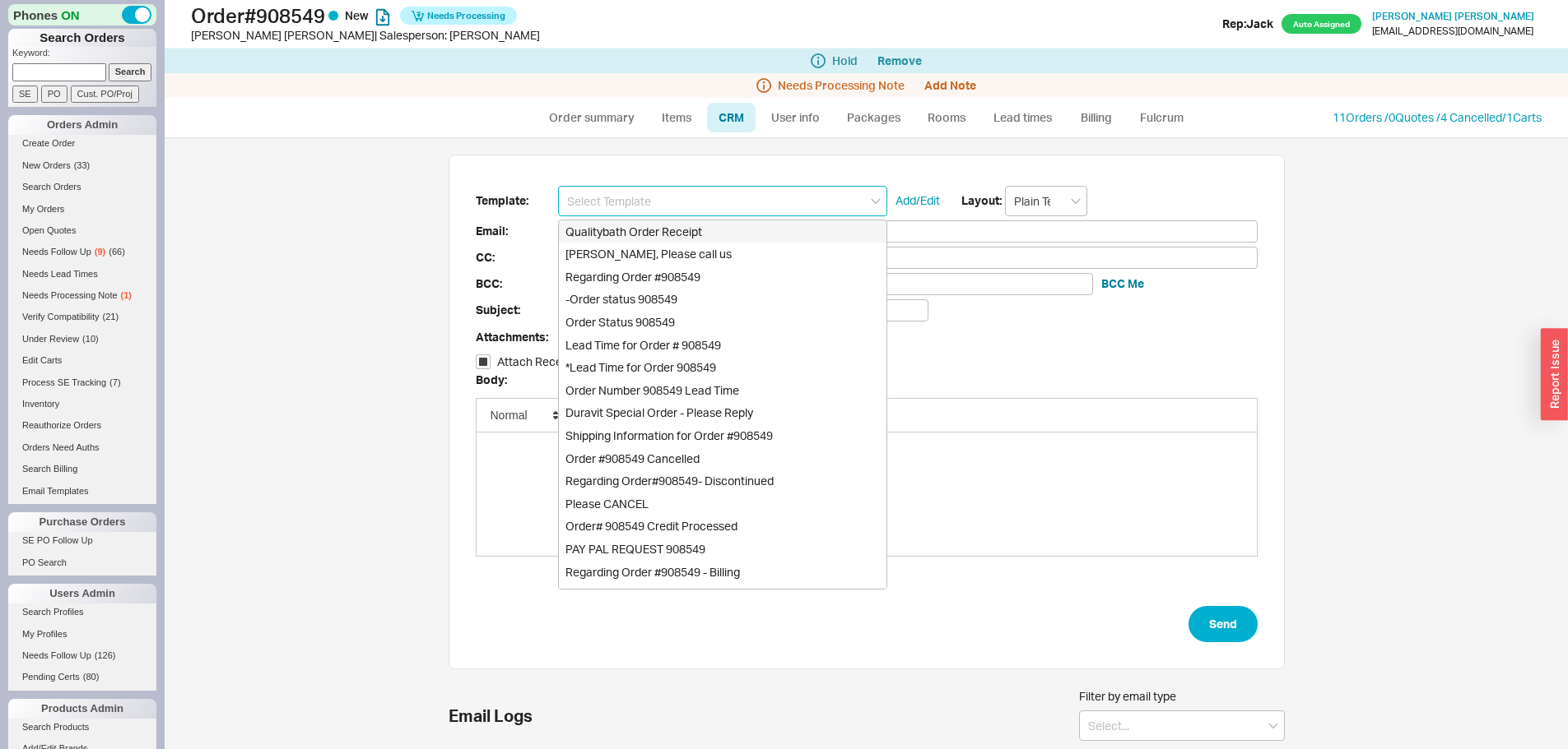
checkbox input "true"
type input "Qualitybath Order Receipt"
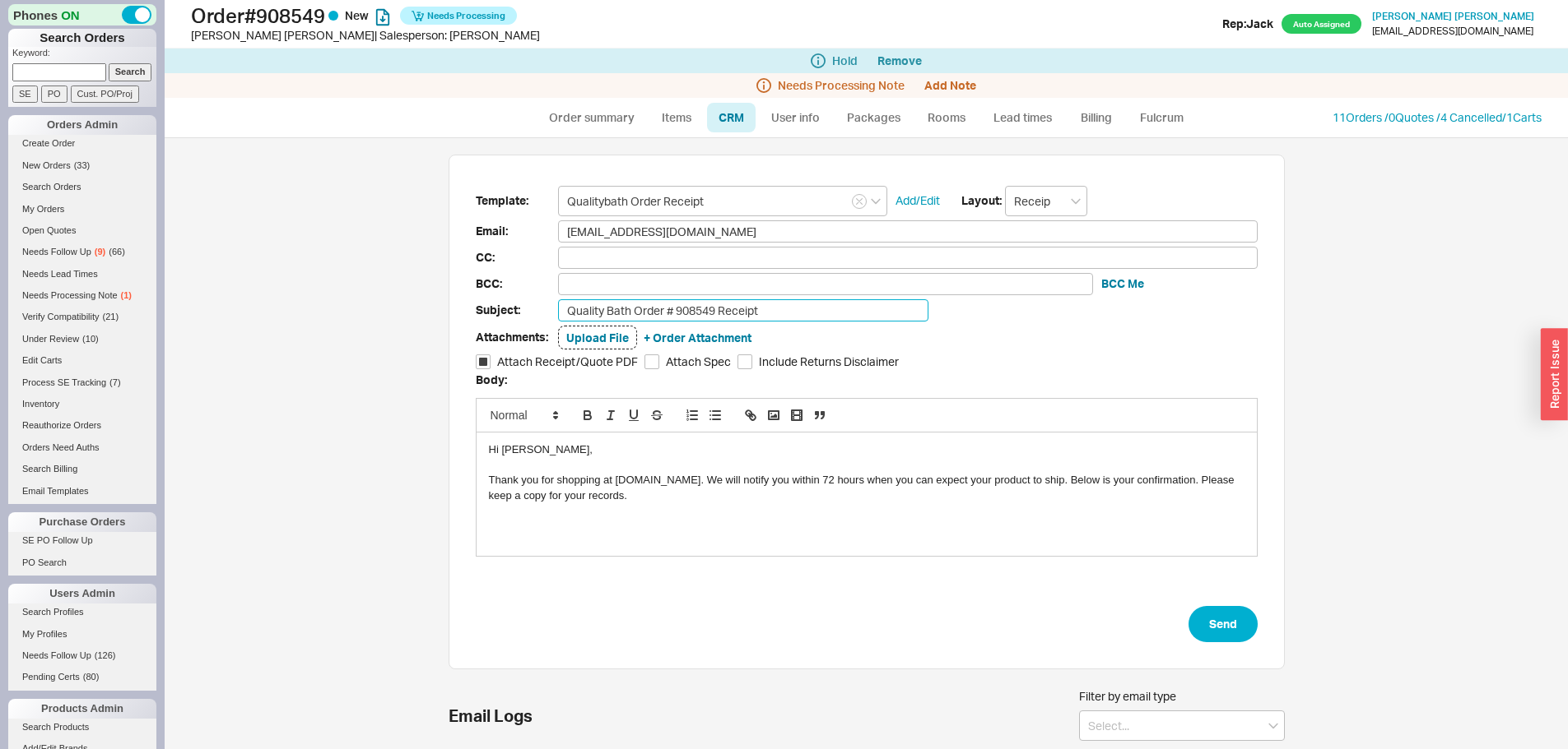
click at [819, 307] on input "Quality Bath Order # 908549 Receipt" at bounding box center [743, 310] width 371 height 22
type input "Quality Bath Order # 908549 Receipt Revised"
click at [1232, 623] on button "Send" at bounding box center [1222, 624] width 69 height 36
select select "*"
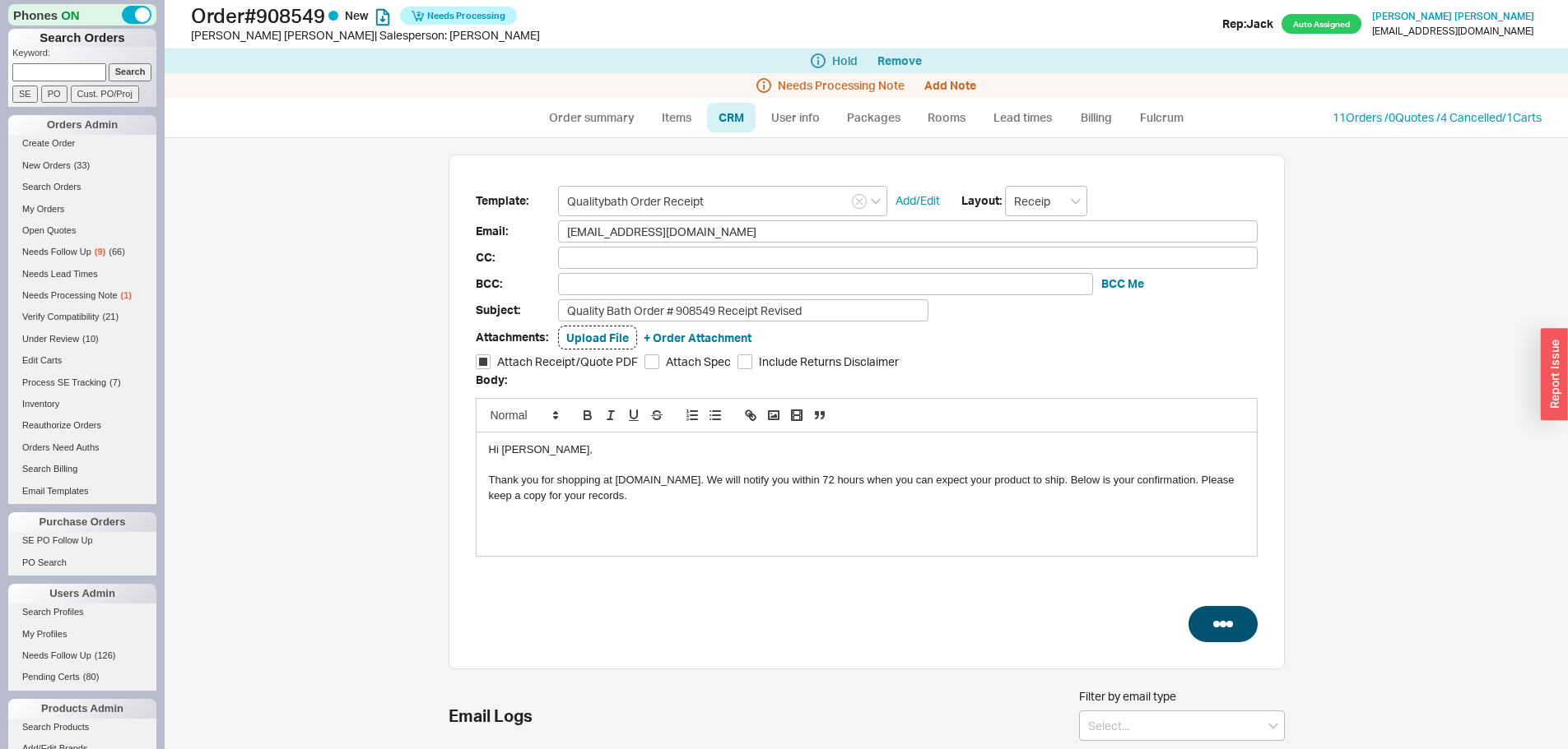
select select "LOW"
select select "3"
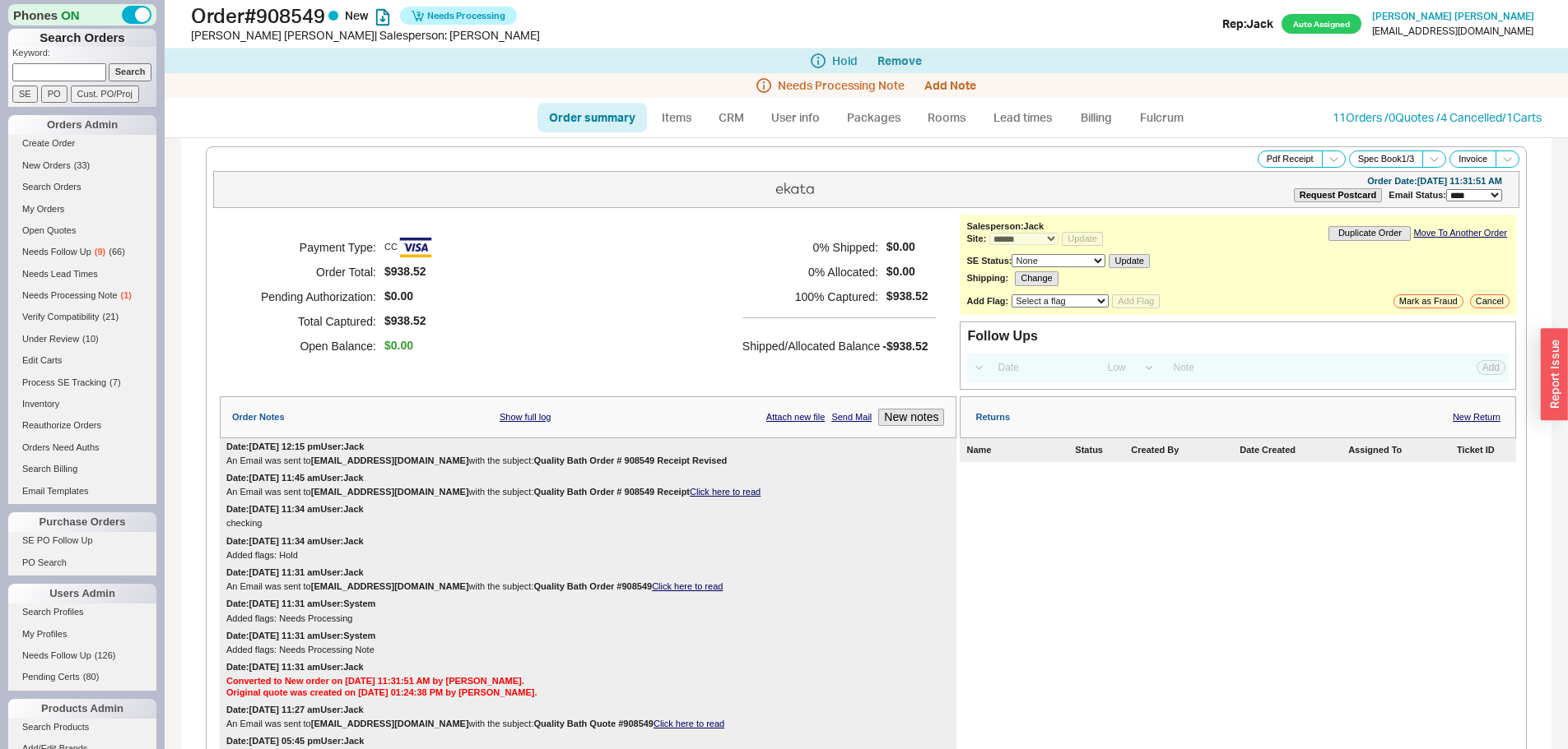
click at [666, 247] on div "Payment Type: CC Order Total: $938.52 Pending Authorization: $0.00 Total Captur…" at bounding box center [587, 297] width 737 height 165
click at [1099, 111] on link "Billing" at bounding box center [1096, 118] width 57 height 29
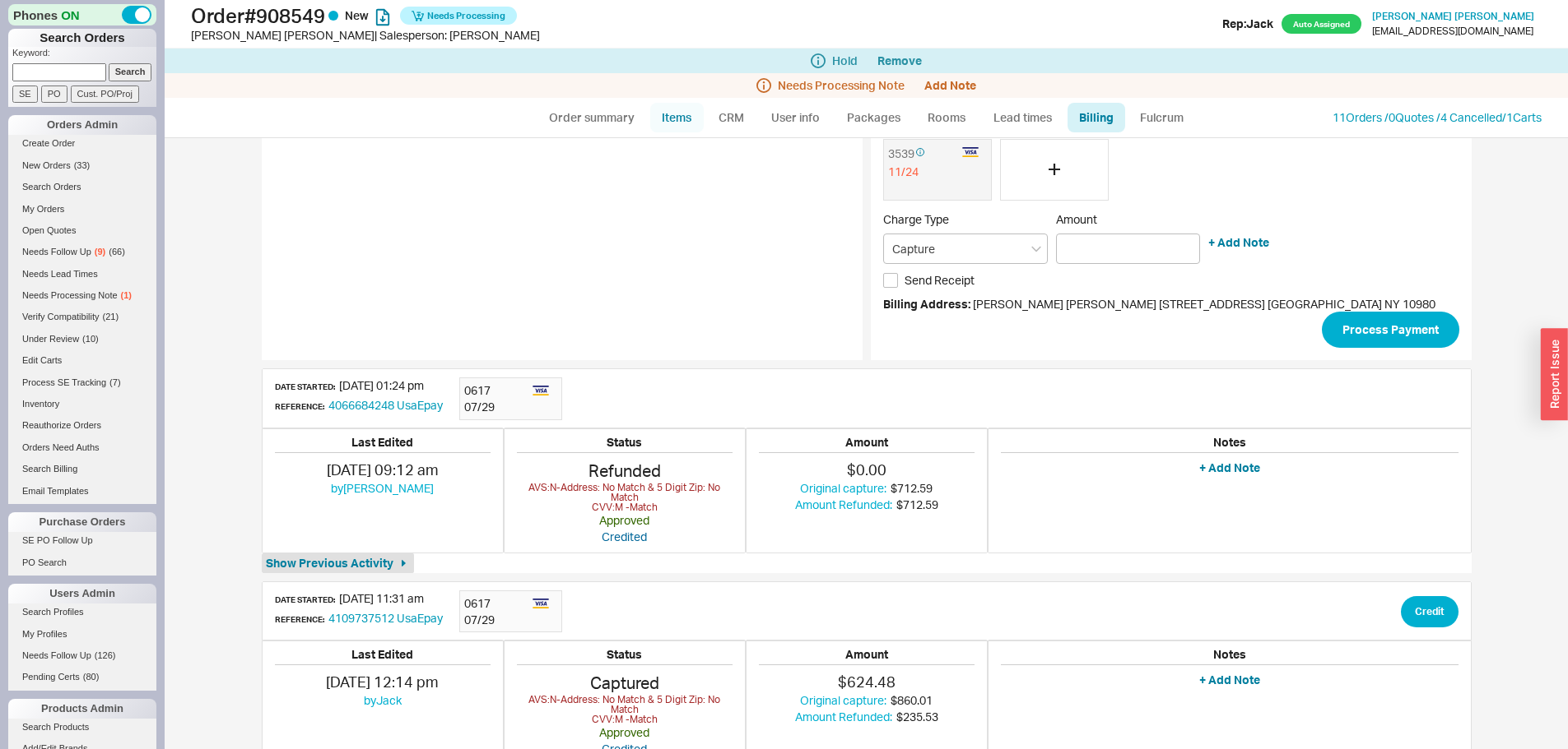
scroll to position [2, 0]
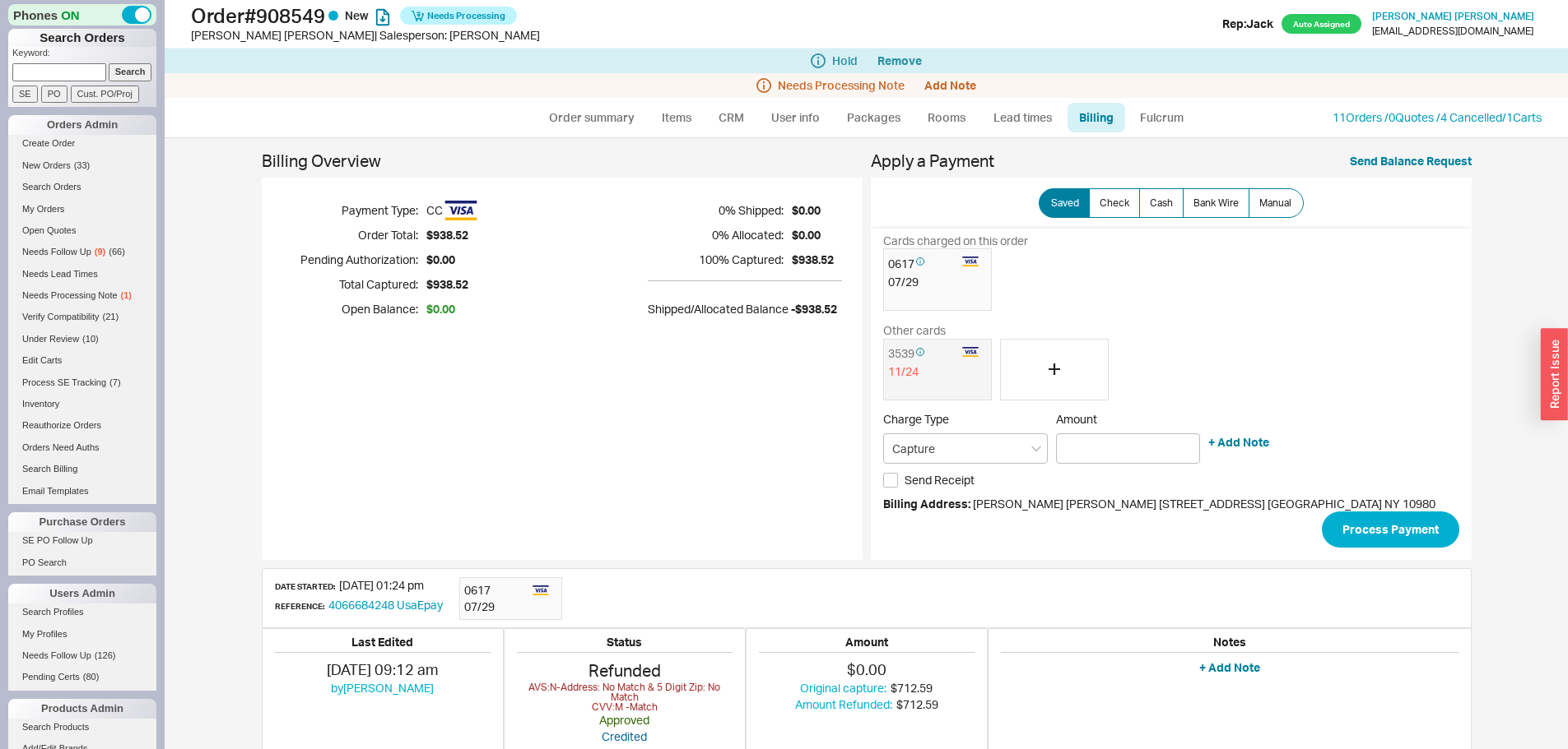
click at [610, 101] on ul "Order summary Items CRM User info Packages Rooms Lead times Billing Fulcrum" at bounding box center [867, 117] width 672 height 40
click at [603, 116] on link "Order summary" at bounding box center [592, 118] width 110 height 29
select select "*"
select select "LOW"
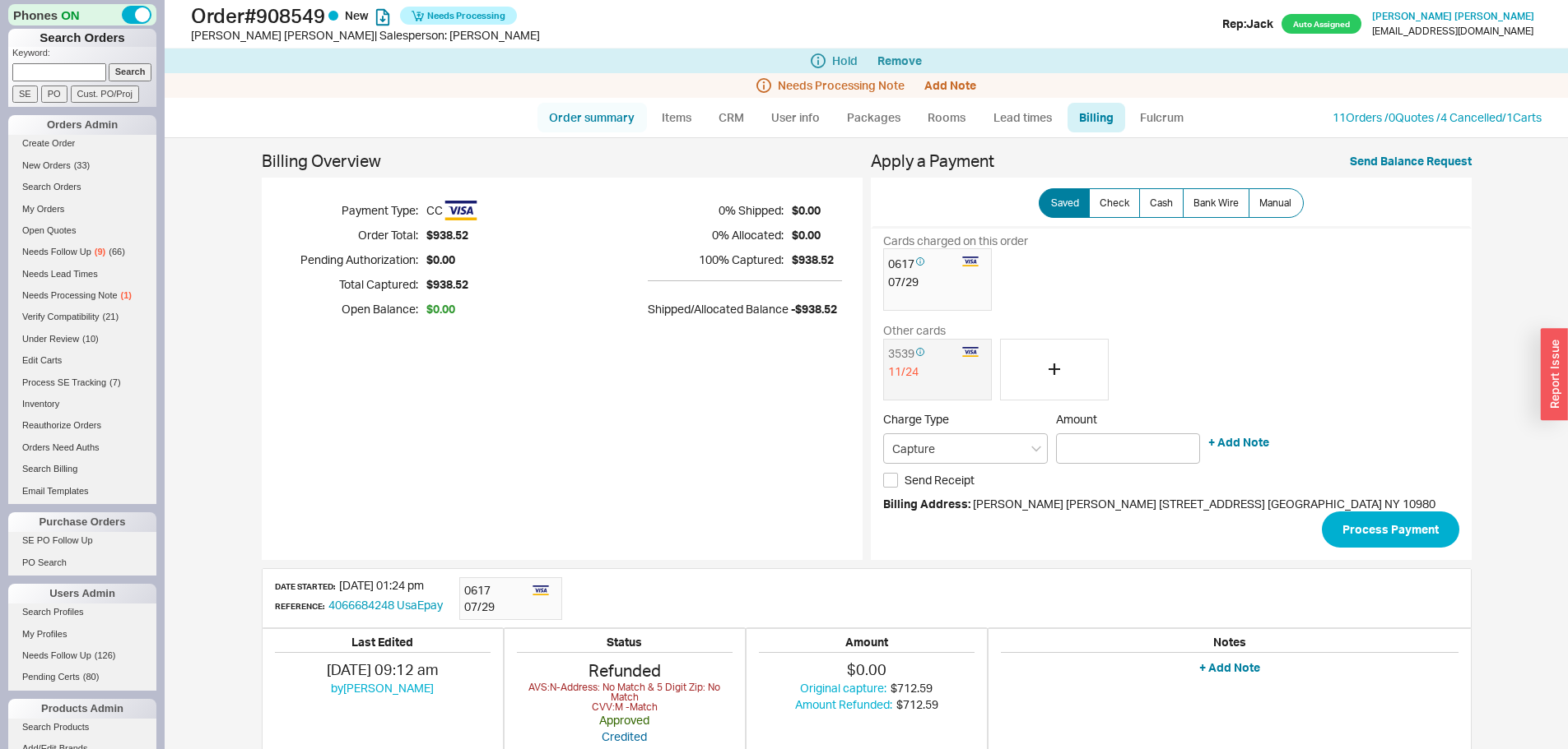
select select "3"
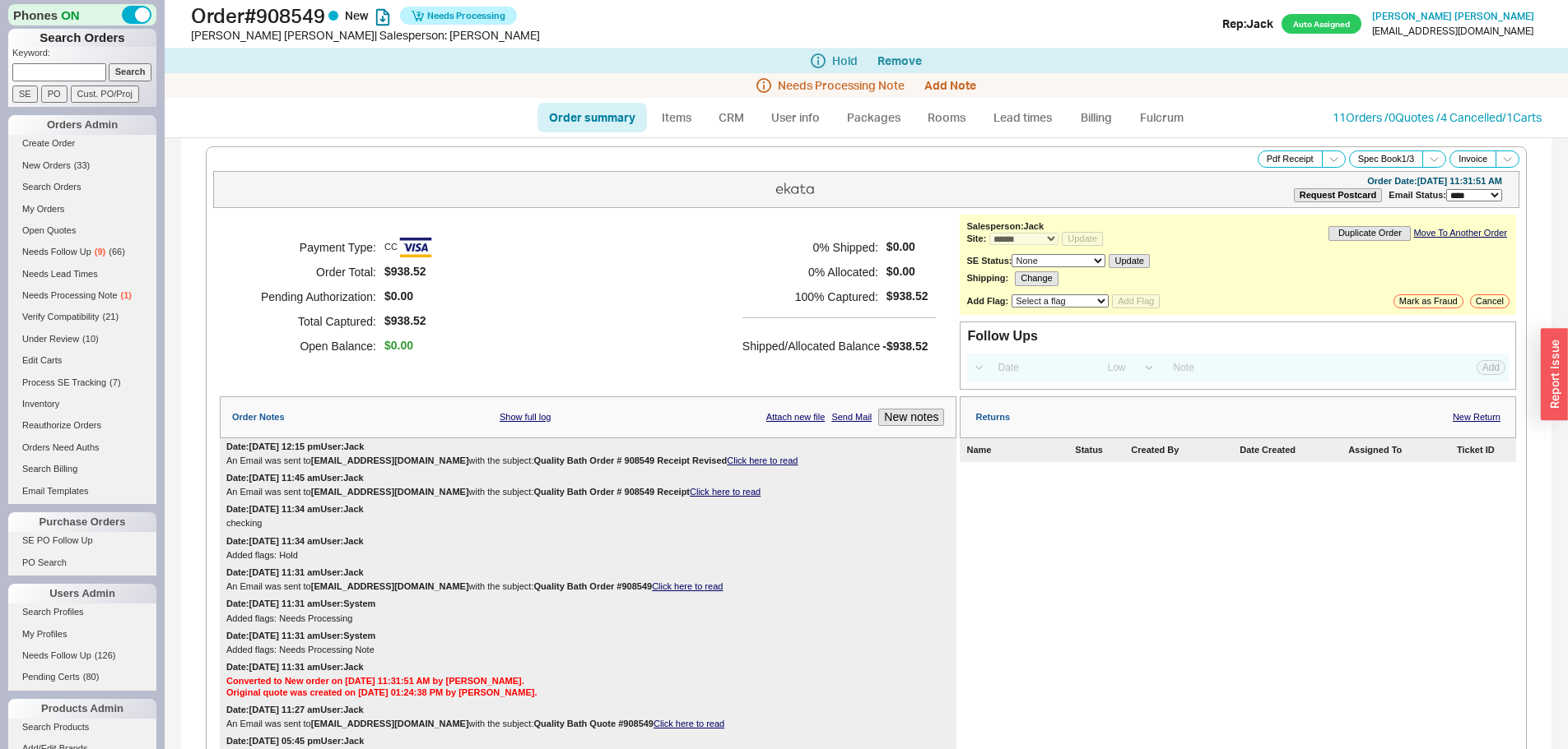
click at [709, 217] on div "Payment Type: CC Order Total: $938.52 Pending Authorization: $0.00 Total Captur…" at bounding box center [587, 297] width 737 height 165
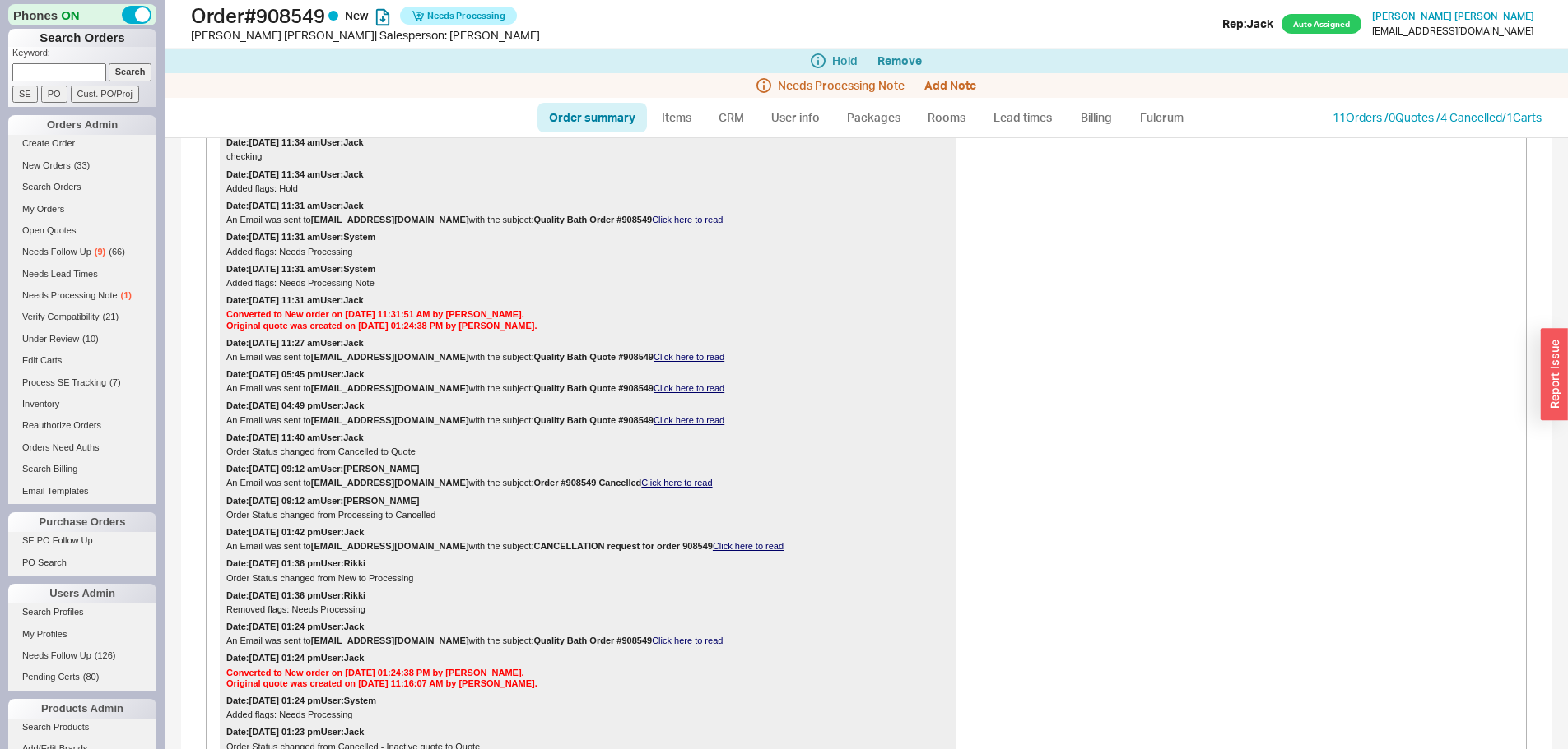
scroll to position [329, 0]
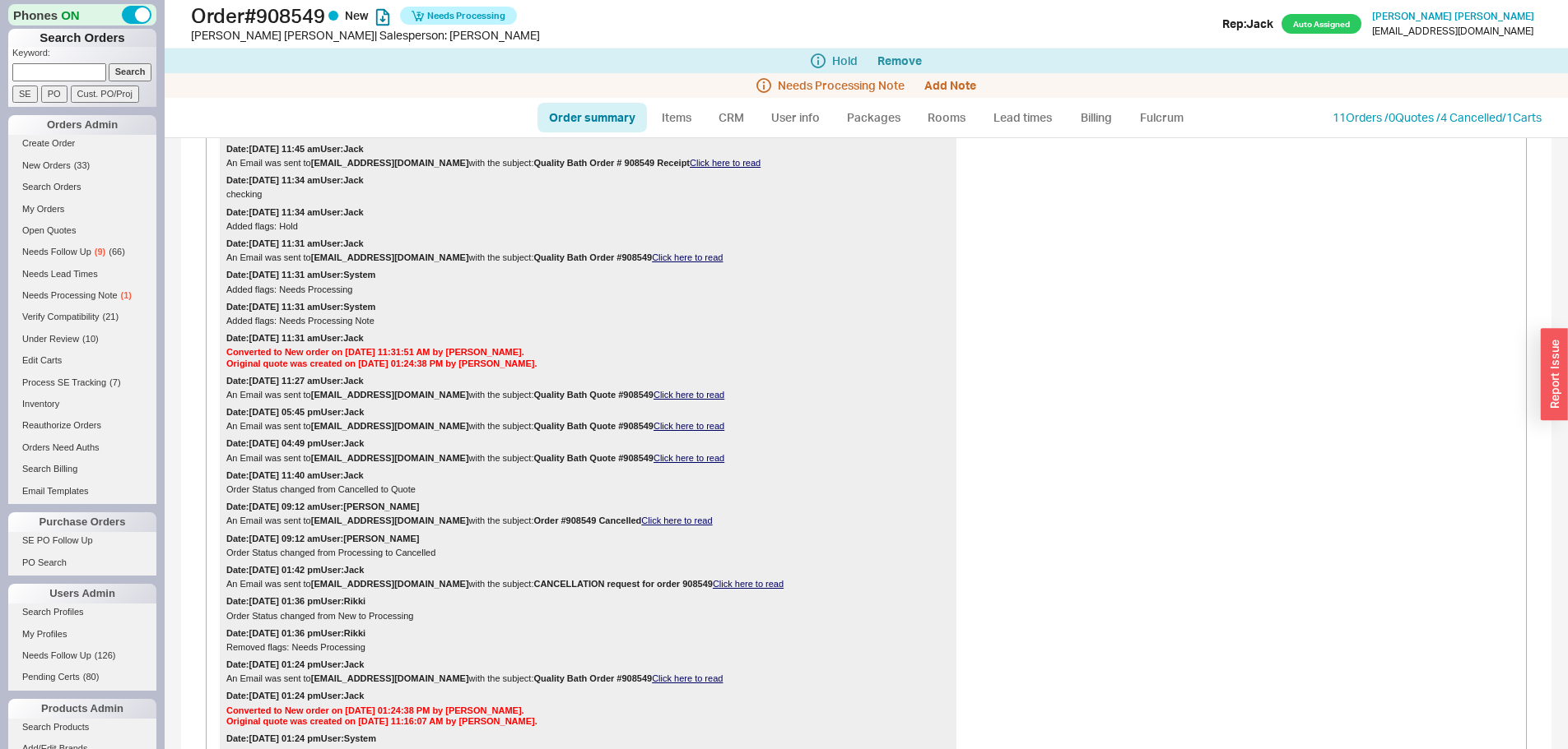
click at [652, 263] on link "Click here to read" at bounding box center [687, 257] width 71 height 10
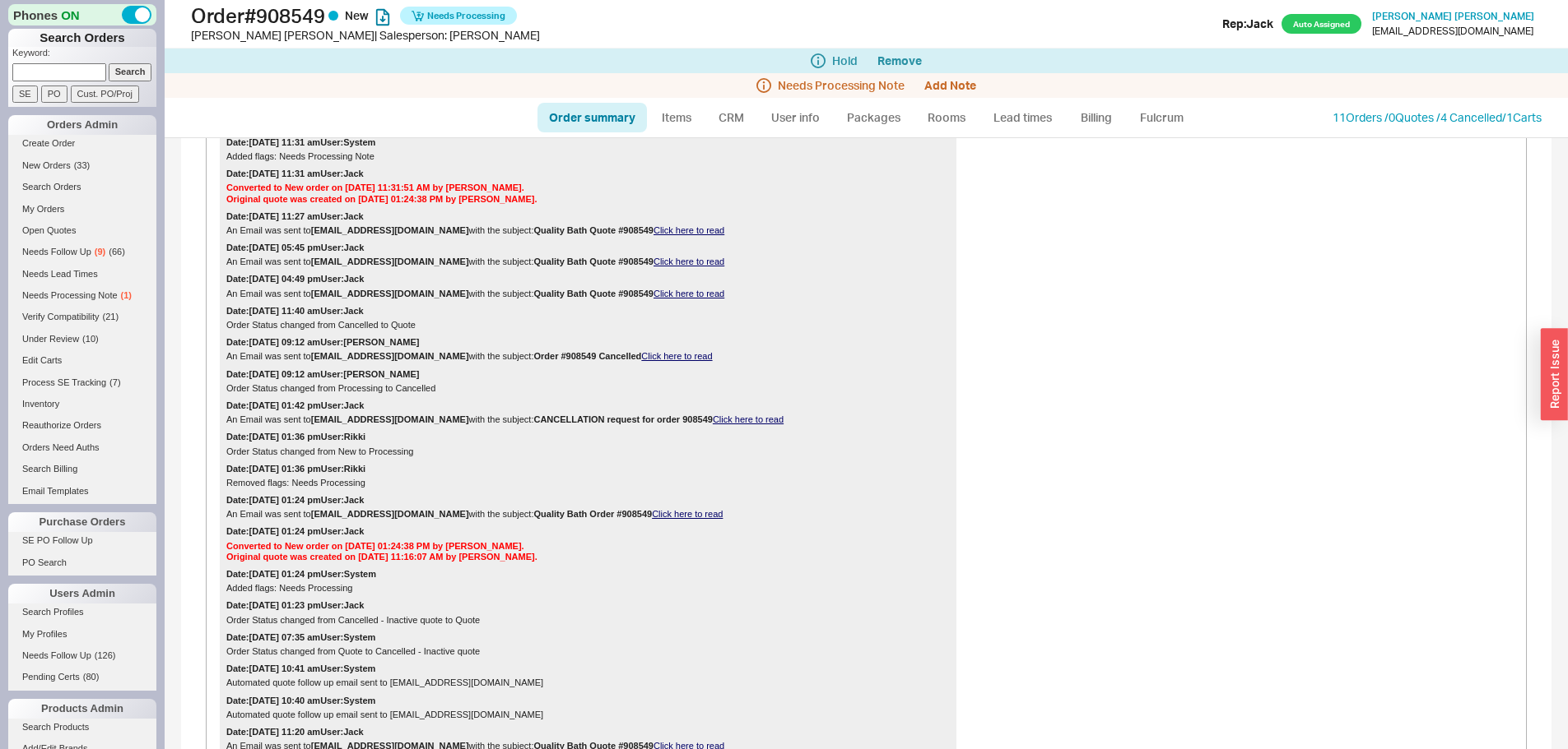
scroll to position [82, 0]
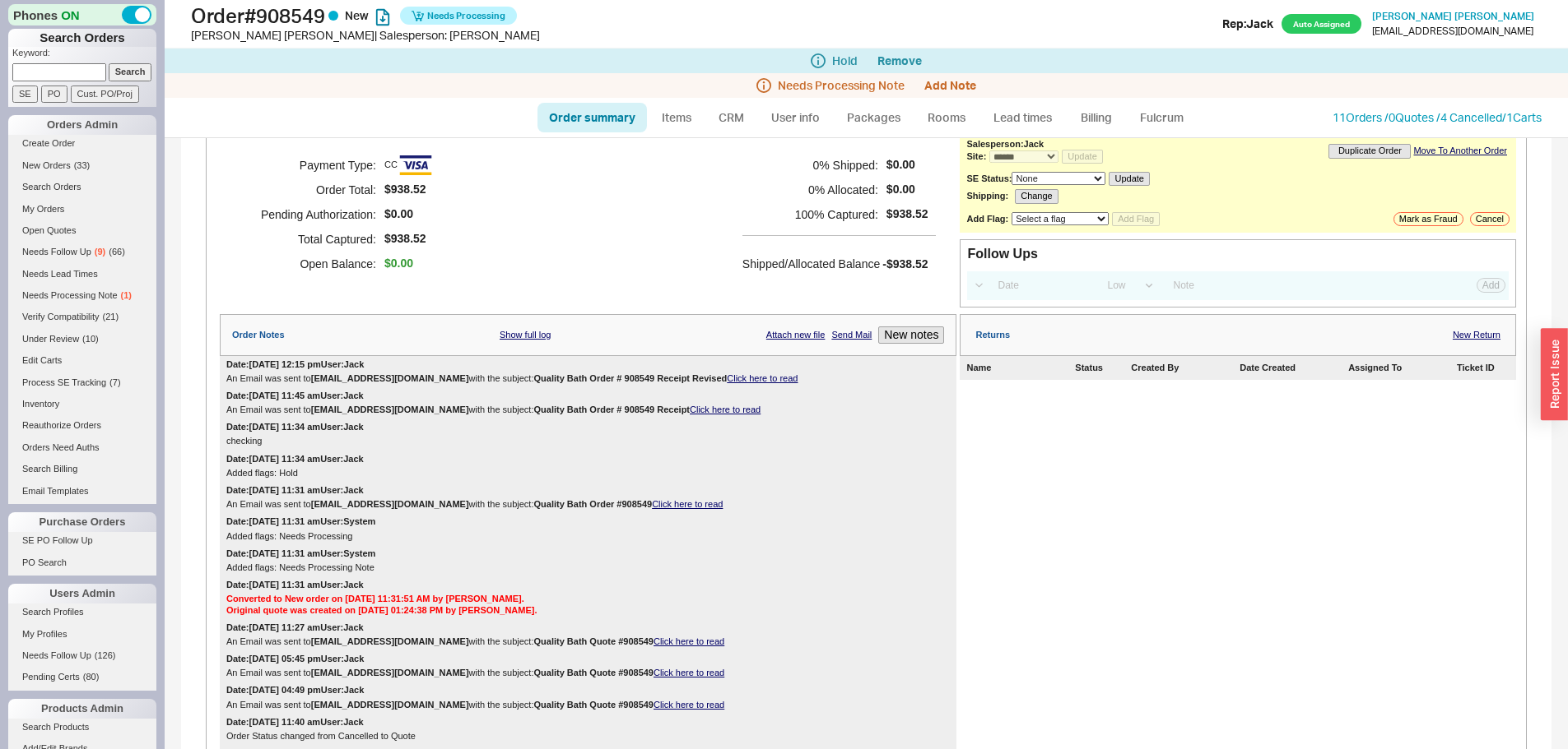
click at [489, 217] on div "Payment Type: CC Order Total: $938.52 Pending Authorization: $0.00 Total Captur…" at bounding box center [587, 215] width 737 height 165
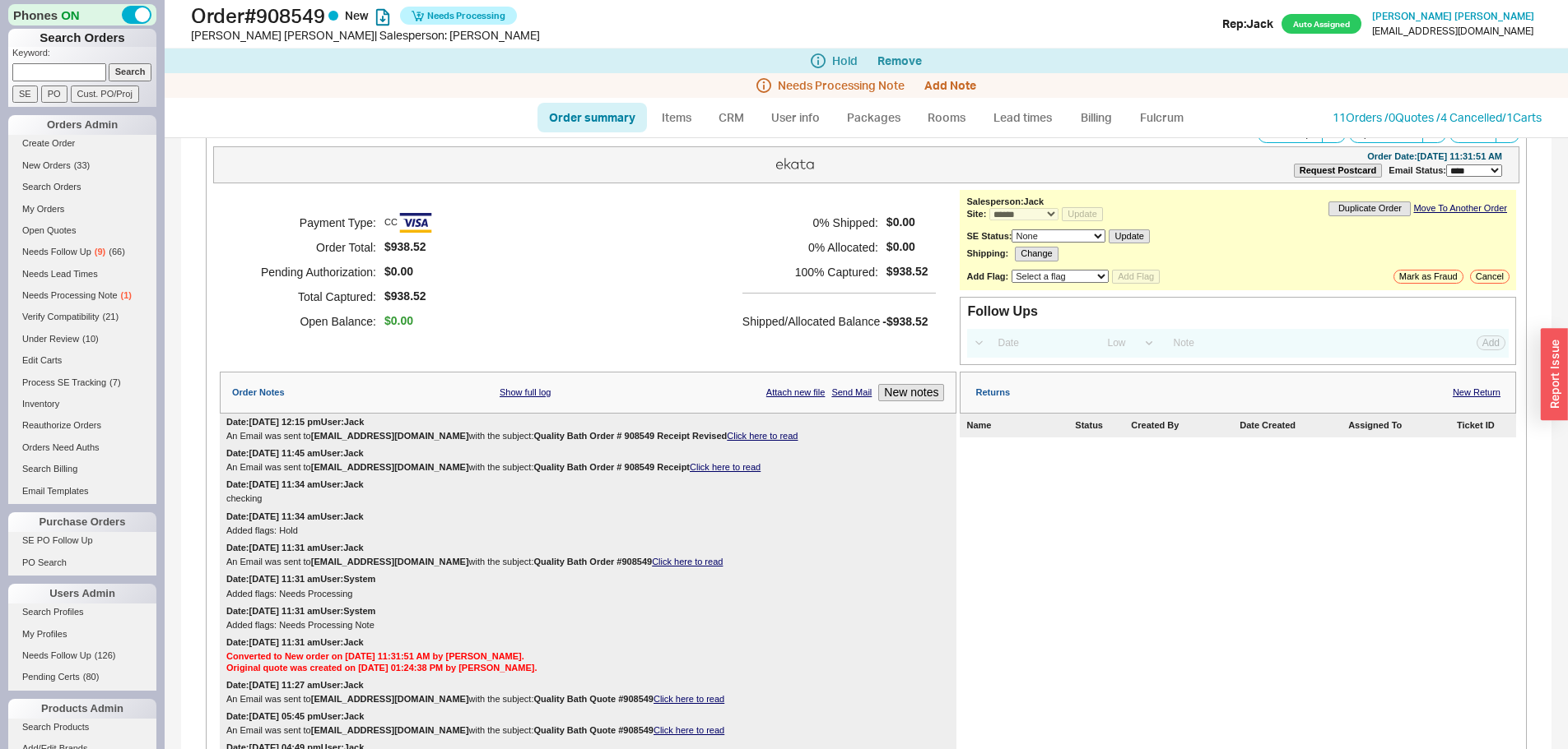
scroll to position [0, 0]
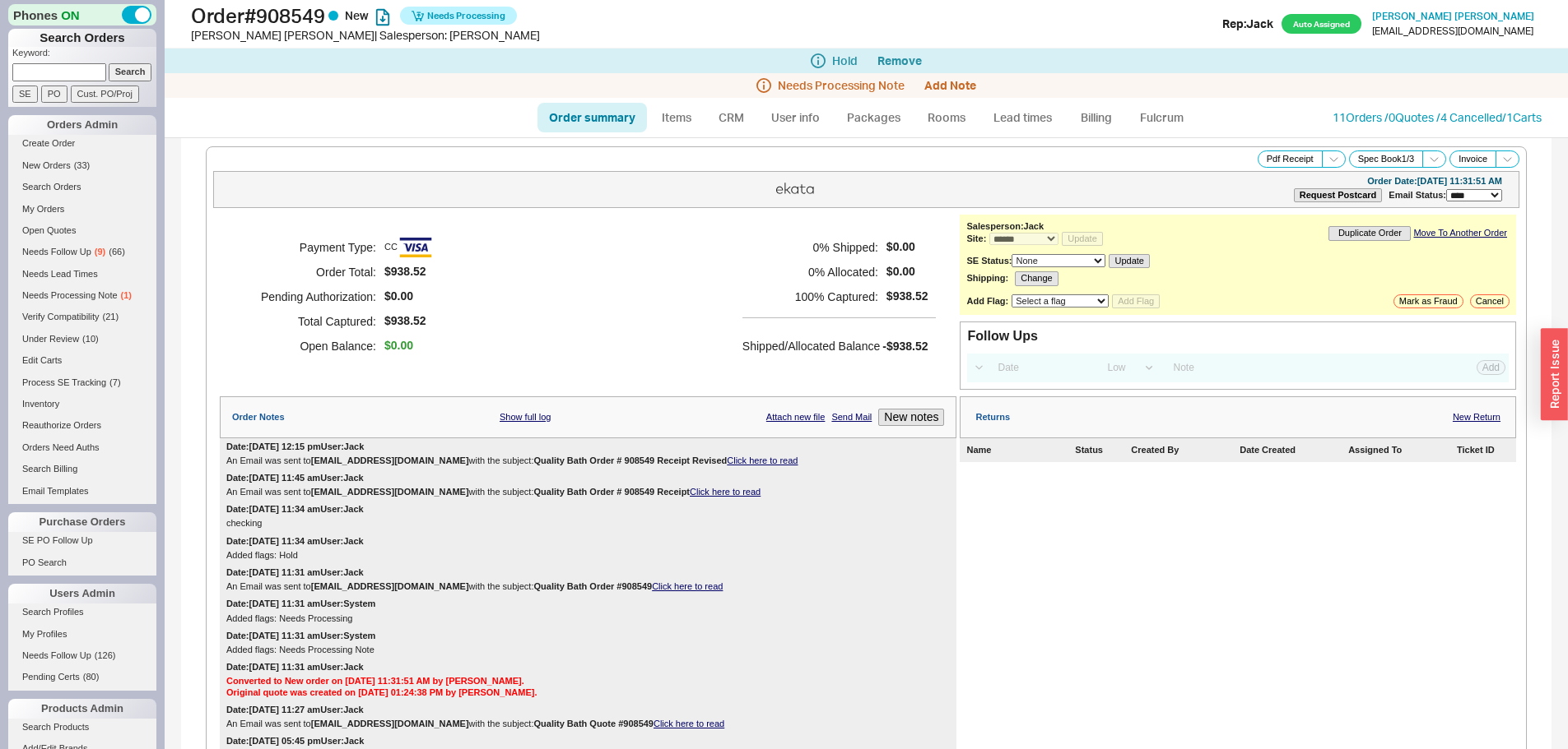
click at [602, 118] on link "Order summary" at bounding box center [592, 118] width 110 height 29
select select "*"
select select "LOW"
select select "3"
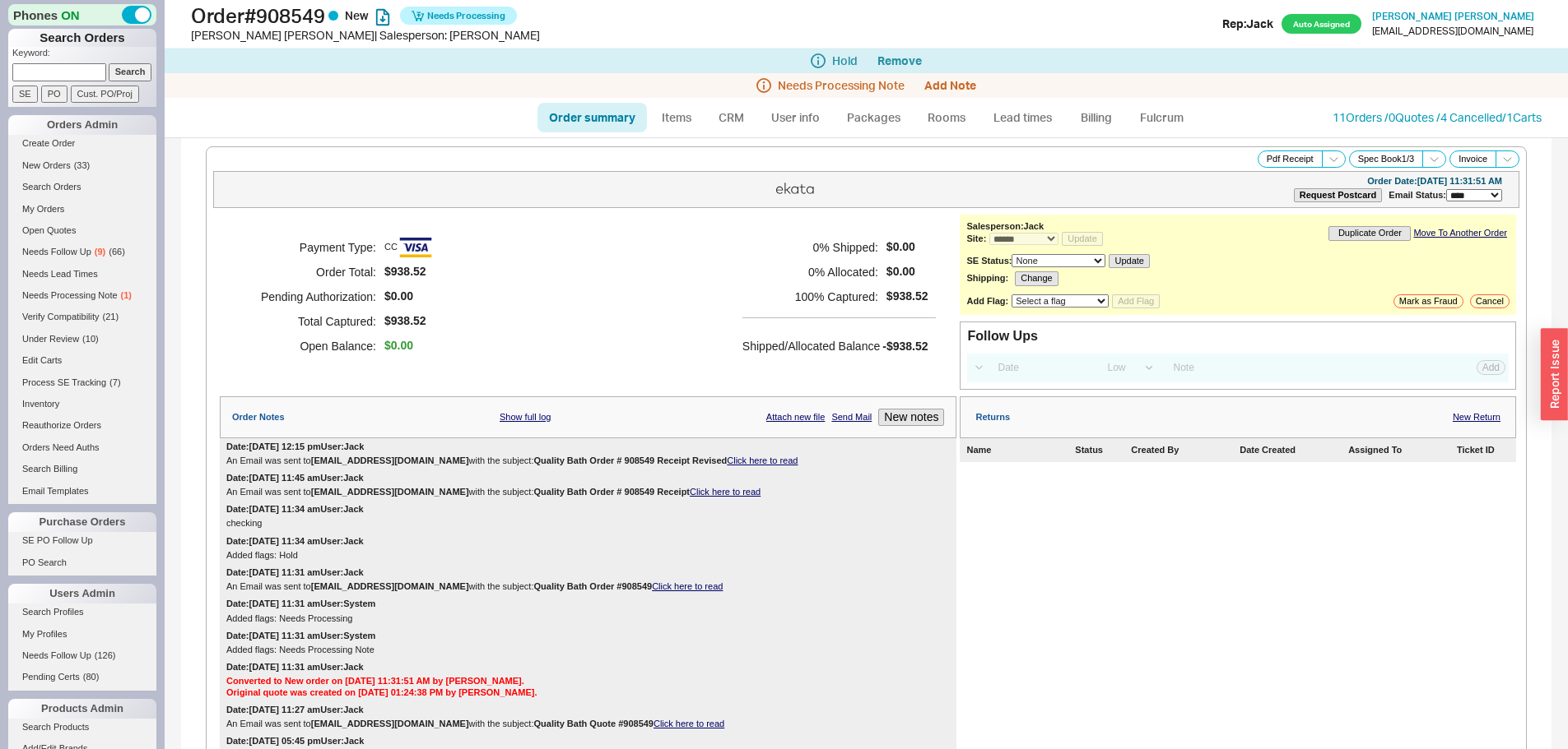
click at [756, 150] on div "Pdf Receipt Spec Book 1 / 3 Invoice" at bounding box center [866, 158] width 1306 height 18
click at [819, 234] on div "Payment Type: CC Order Total: $938.52 Pending Authorization: $0.00 Total Captur…" at bounding box center [587, 297] width 737 height 165
drag, startPoint x: 802, startPoint y: 237, endPoint x: 885, endPoint y: 273, distance: 90.5
click at [863, 263] on div "0 % Shipped: $0.00 0 % Allocated: $0.00 100 % Captured: $938.52" at bounding box center [835, 272] width 186 height 74
click at [887, 275] on span "$0.00" at bounding box center [908, 271] width 42 height 14
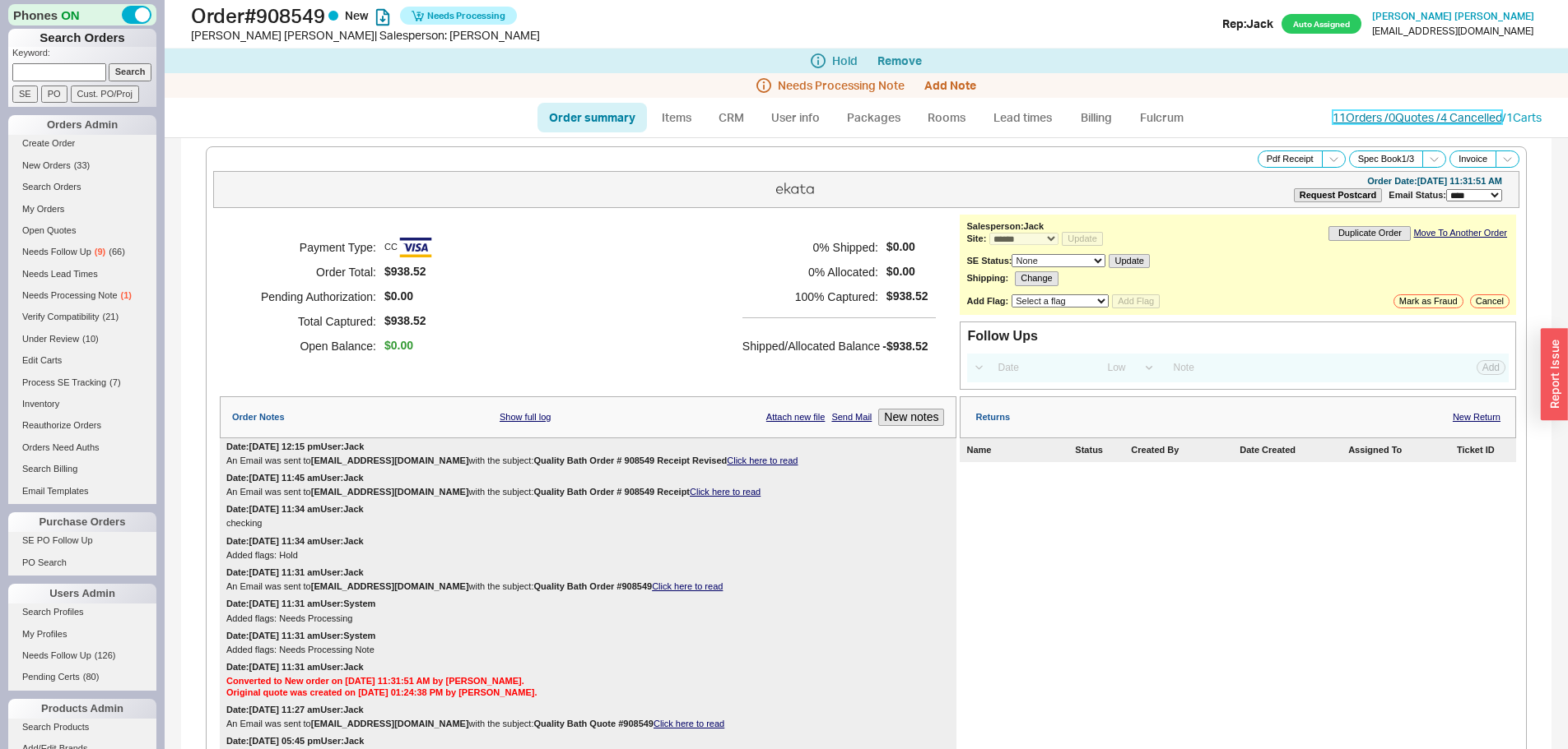
click at [1365, 122] on link "11 Orders / 0 Quotes / 4 Cancelled" at bounding box center [1418, 117] width 170 height 14
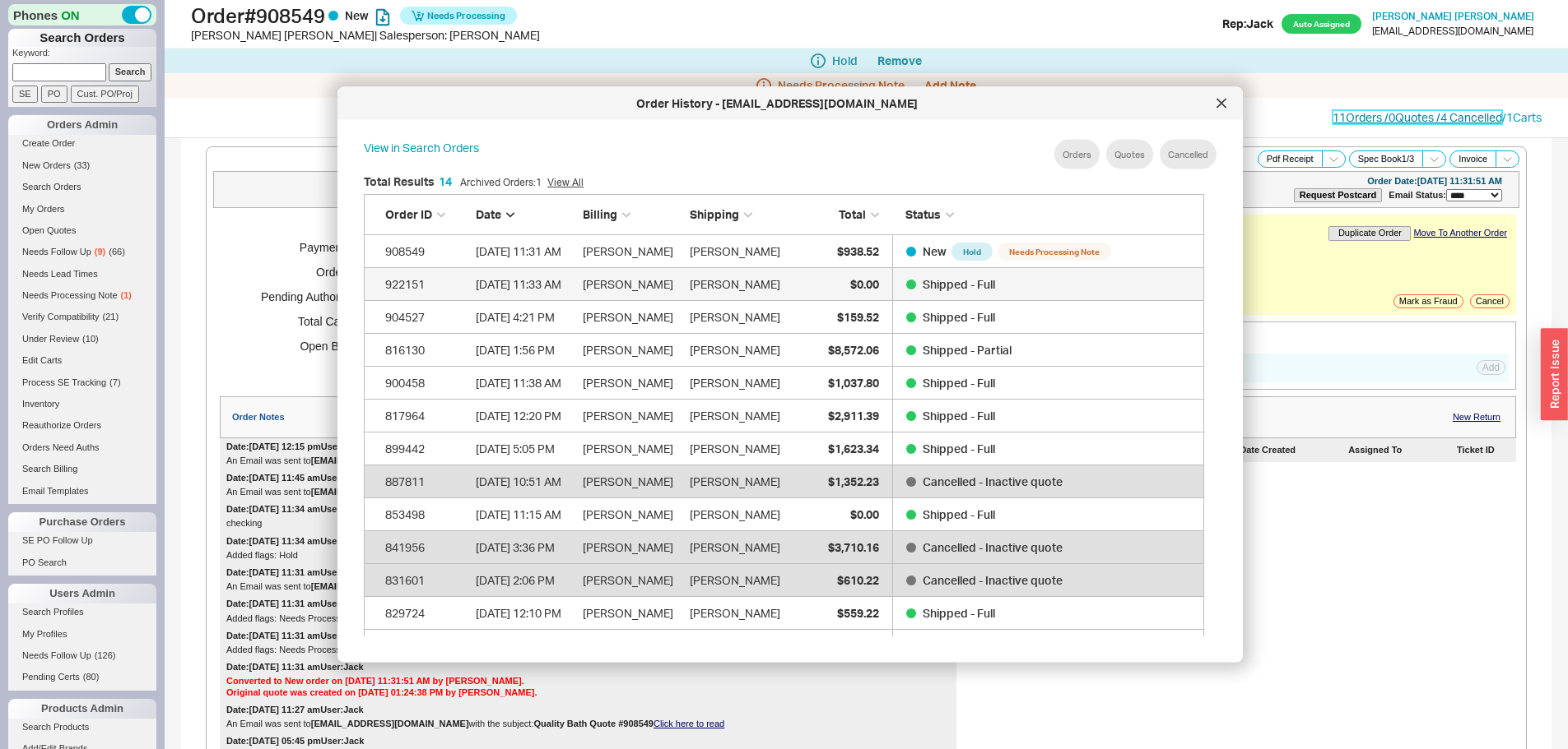
scroll to position [491, 855]
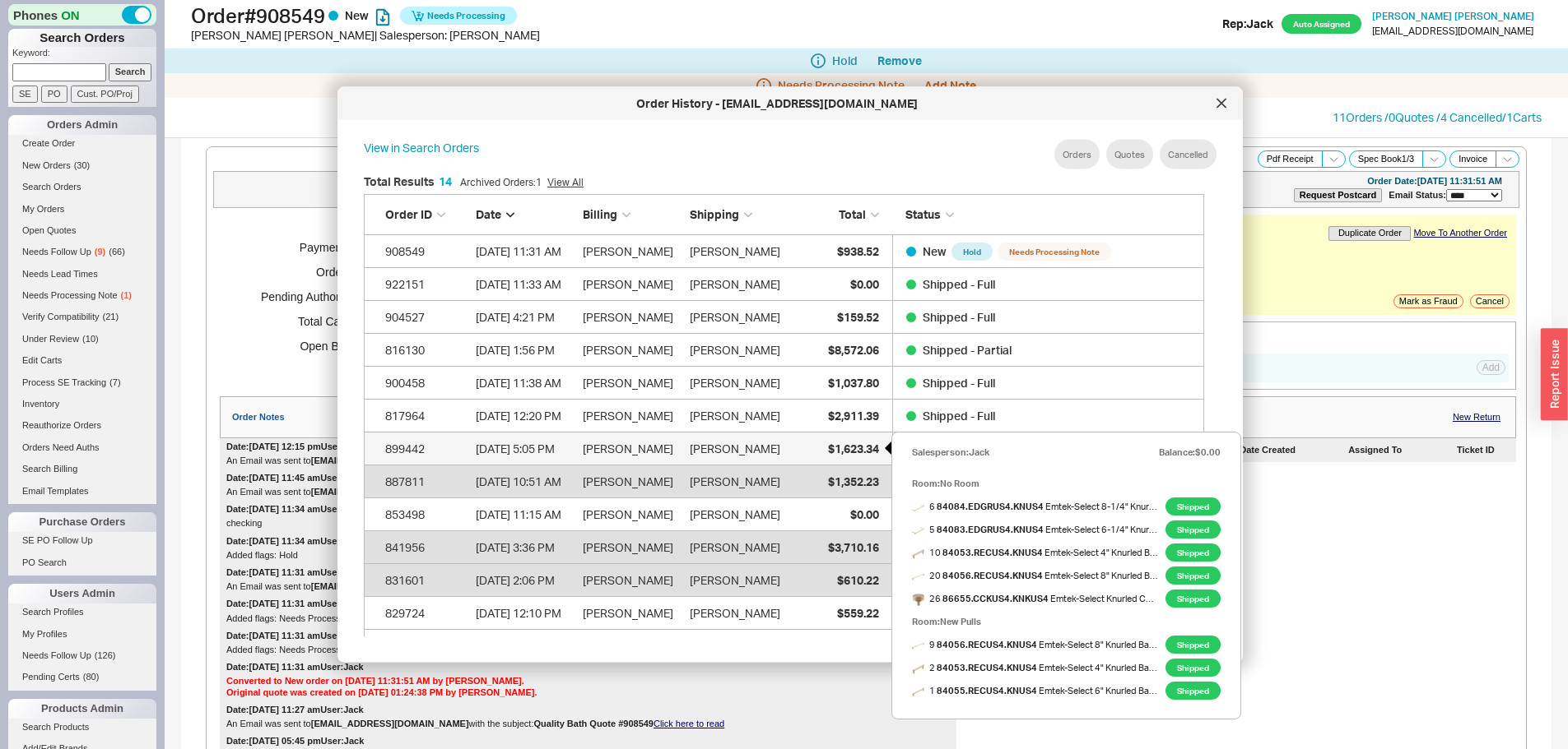
click at [814, 441] on div "$1,623.34" at bounding box center [837, 449] width 82 height 33
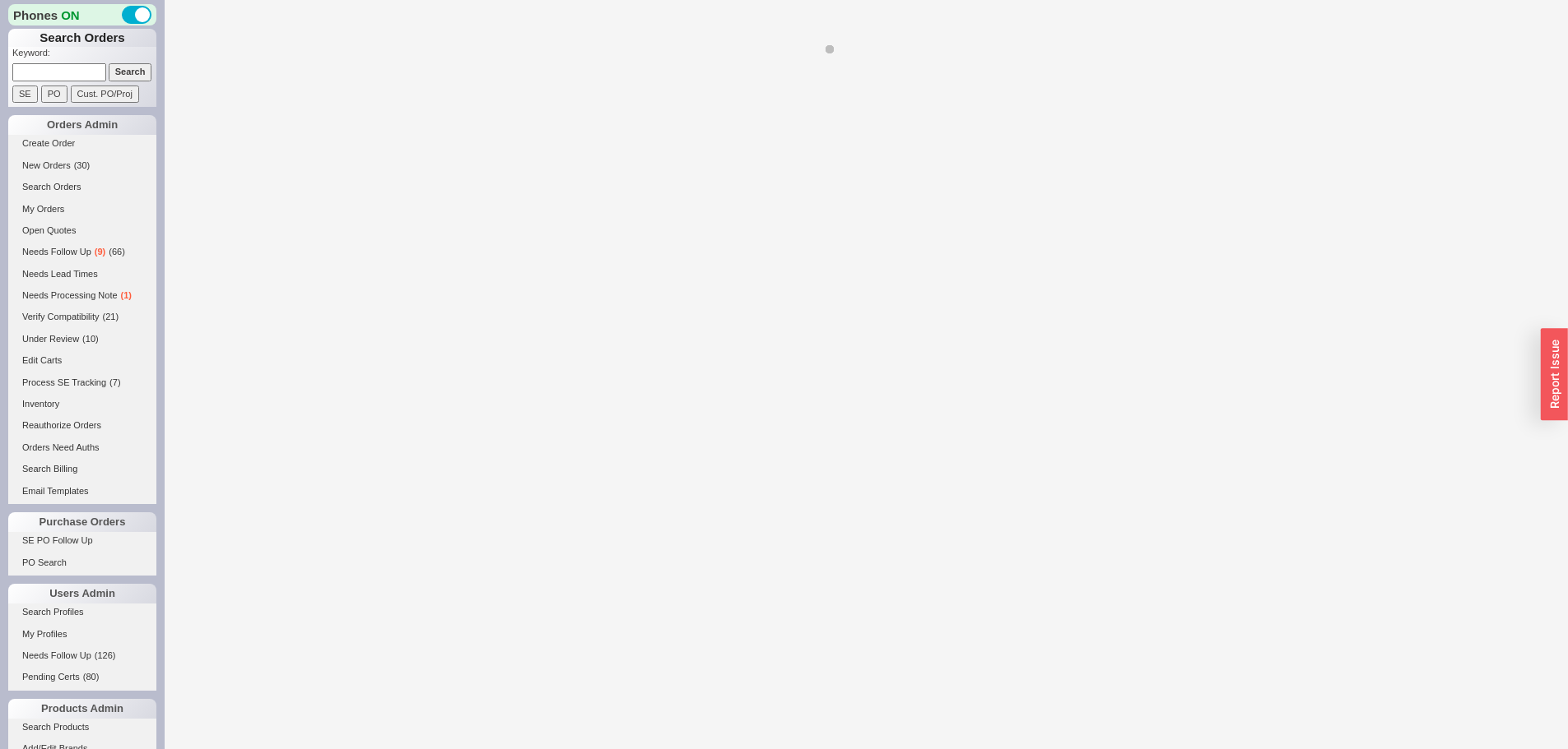
select select "*"
select select "LOW"
select select "3"
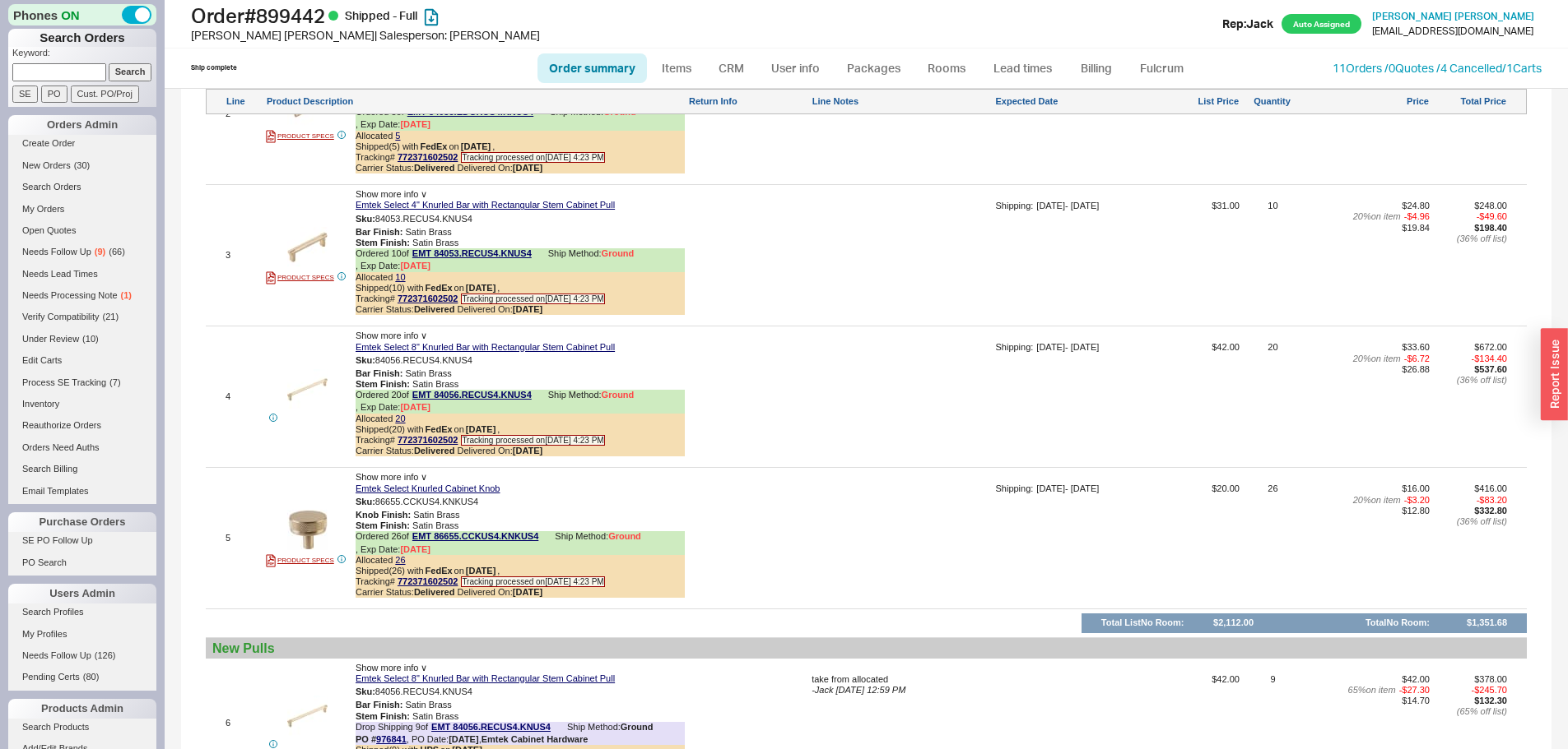
scroll to position [1727, 0]
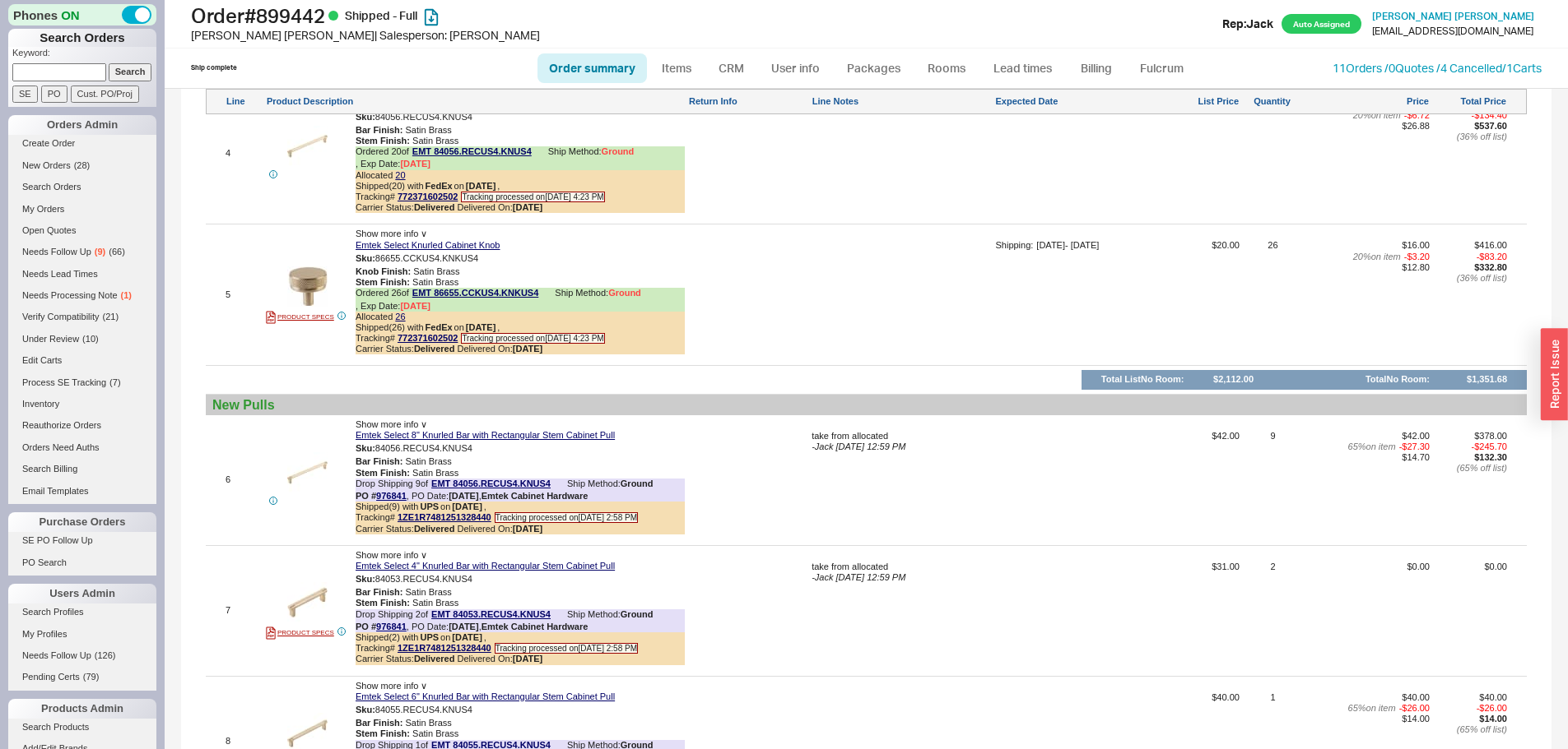
click at [972, 295] on div at bounding box center [902, 300] width 181 height 121
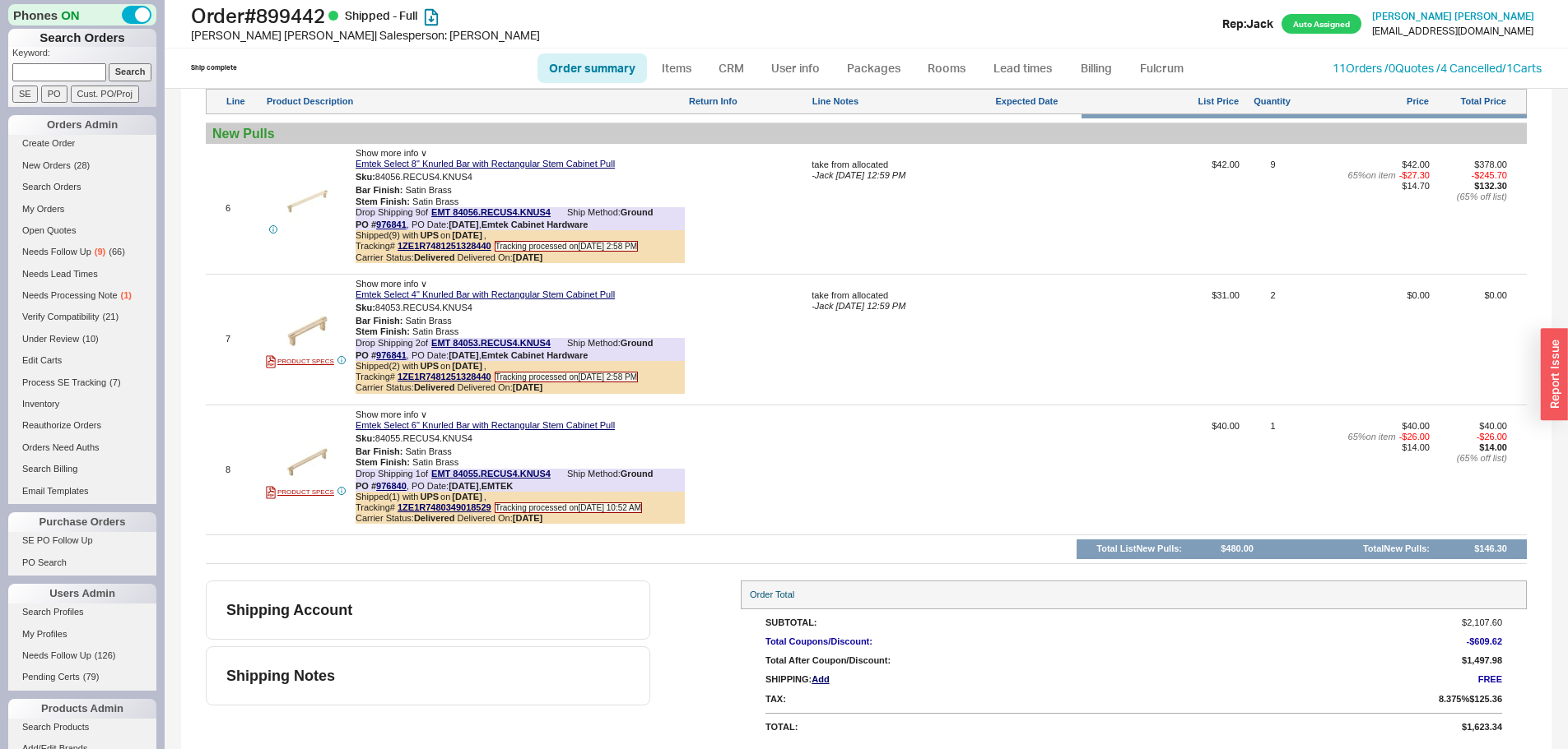
scroll to position [1505, 0]
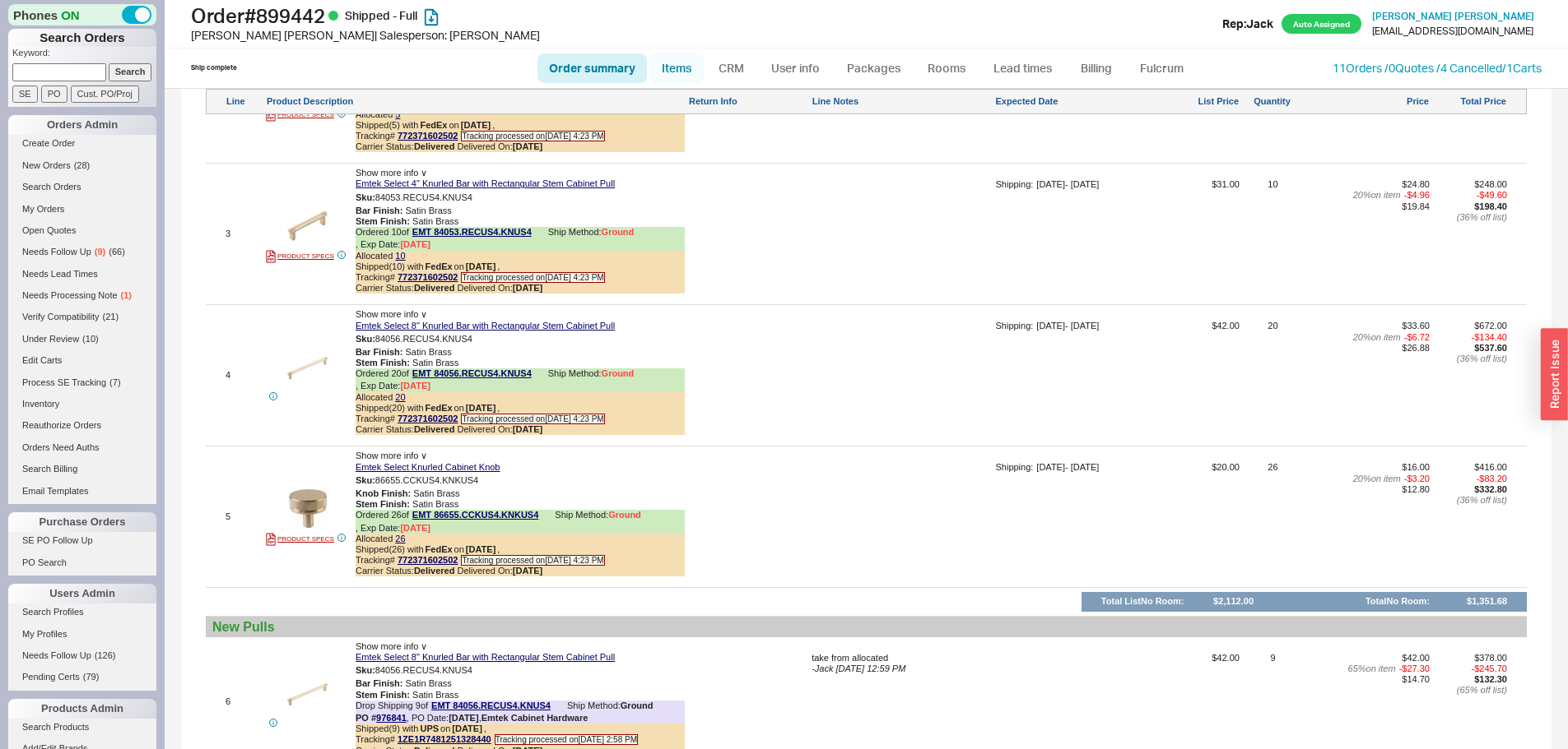
click at [669, 75] on link "Items" at bounding box center [677, 68] width 53 height 29
select select "3"
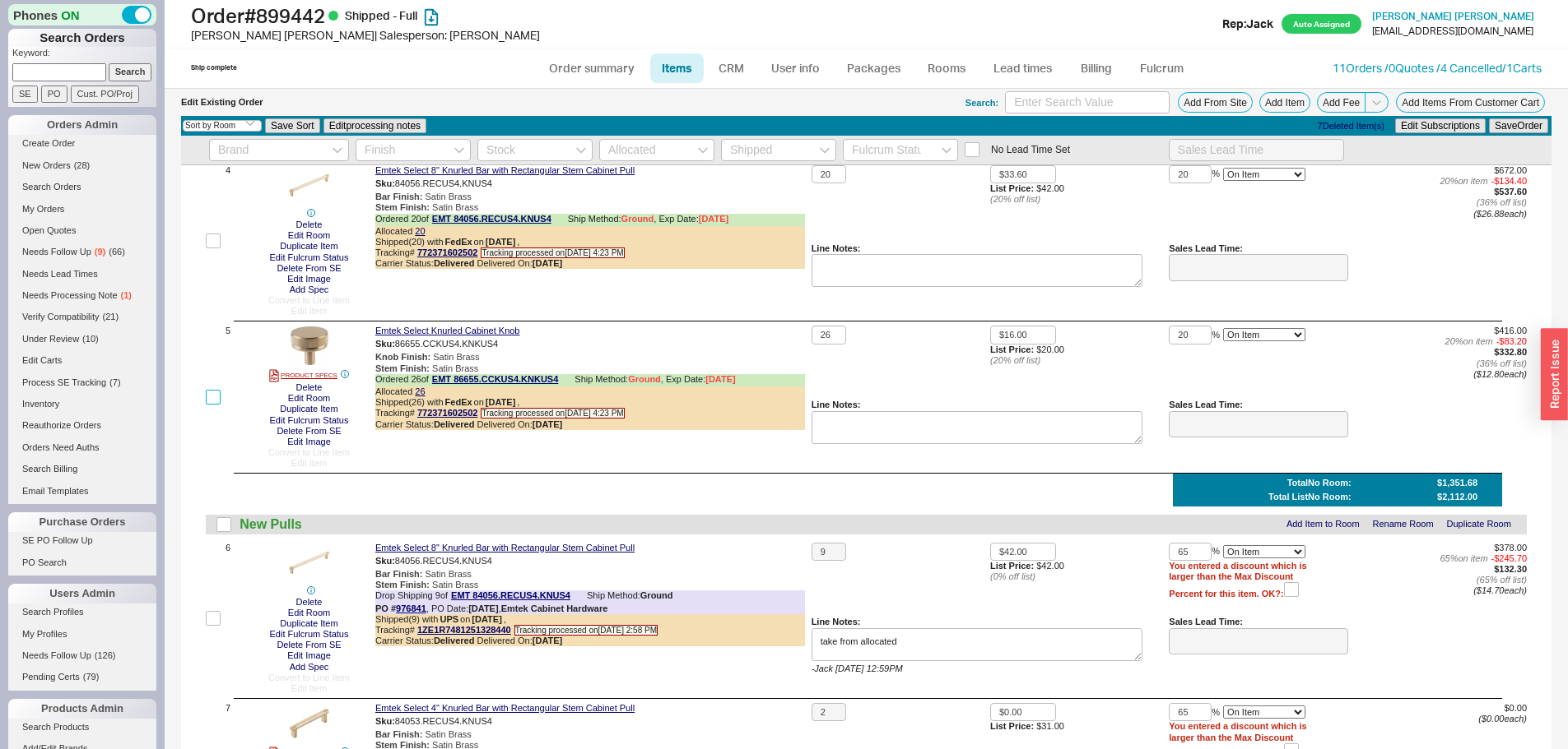
click at [208, 397] on input "checkbox" at bounding box center [213, 397] width 15 height 15
checkbox input "true"
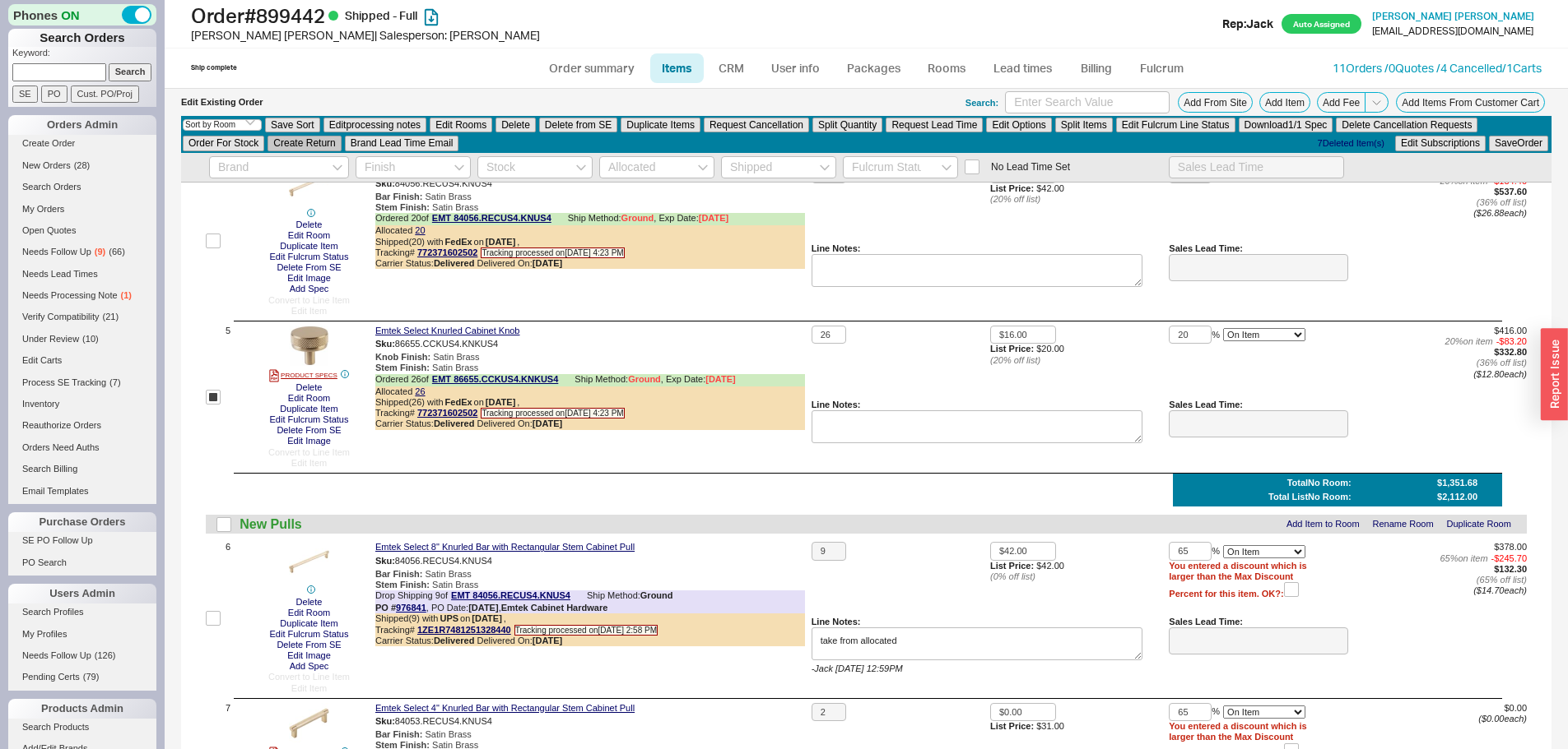
click at [332, 147] on button "Create Return" at bounding box center [303, 143] width 73 height 15
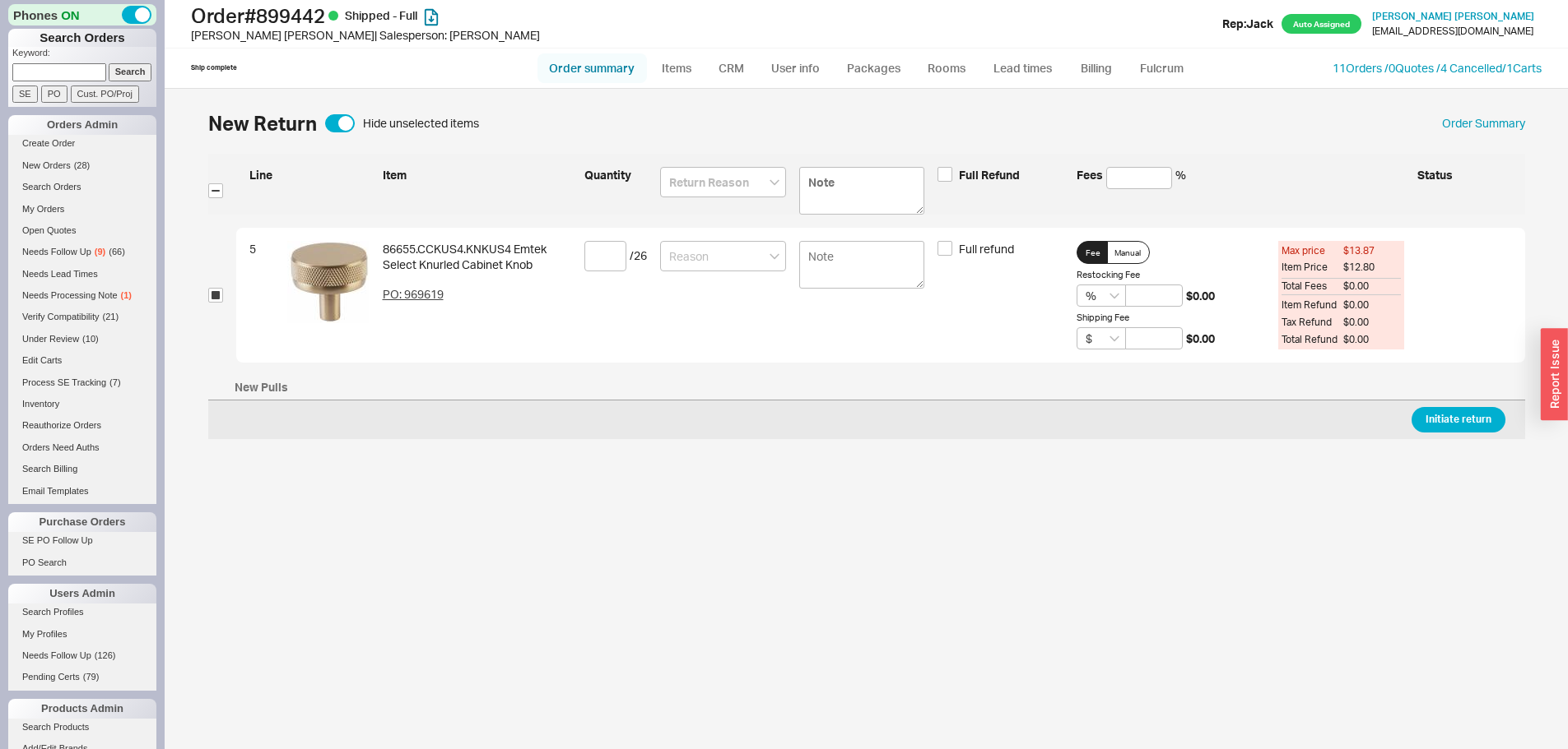
click at [582, 76] on link "Order summary" at bounding box center [592, 68] width 110 height 29
select select "*"
select select "LOW"
select select "3"
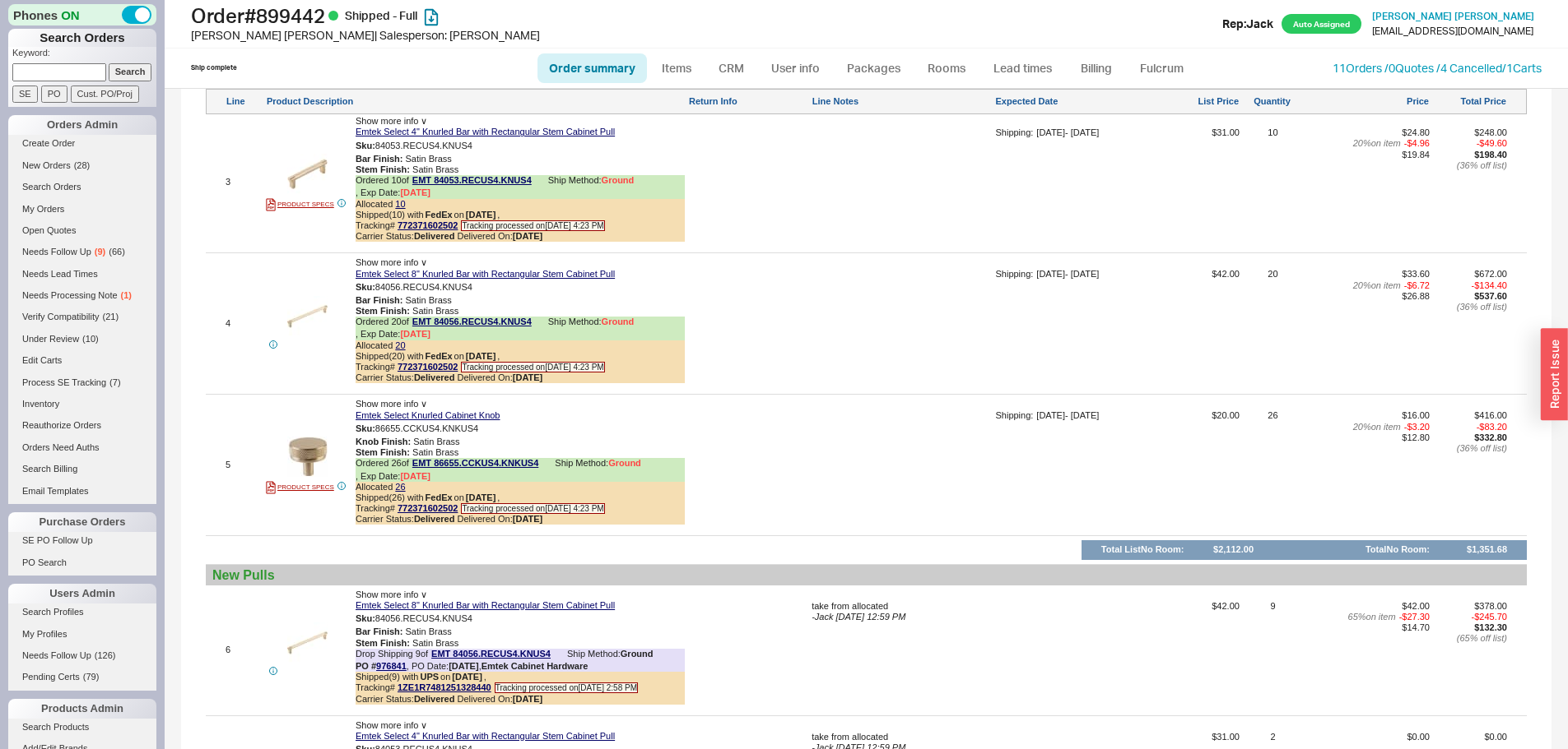
scroll to position [1562, 0]
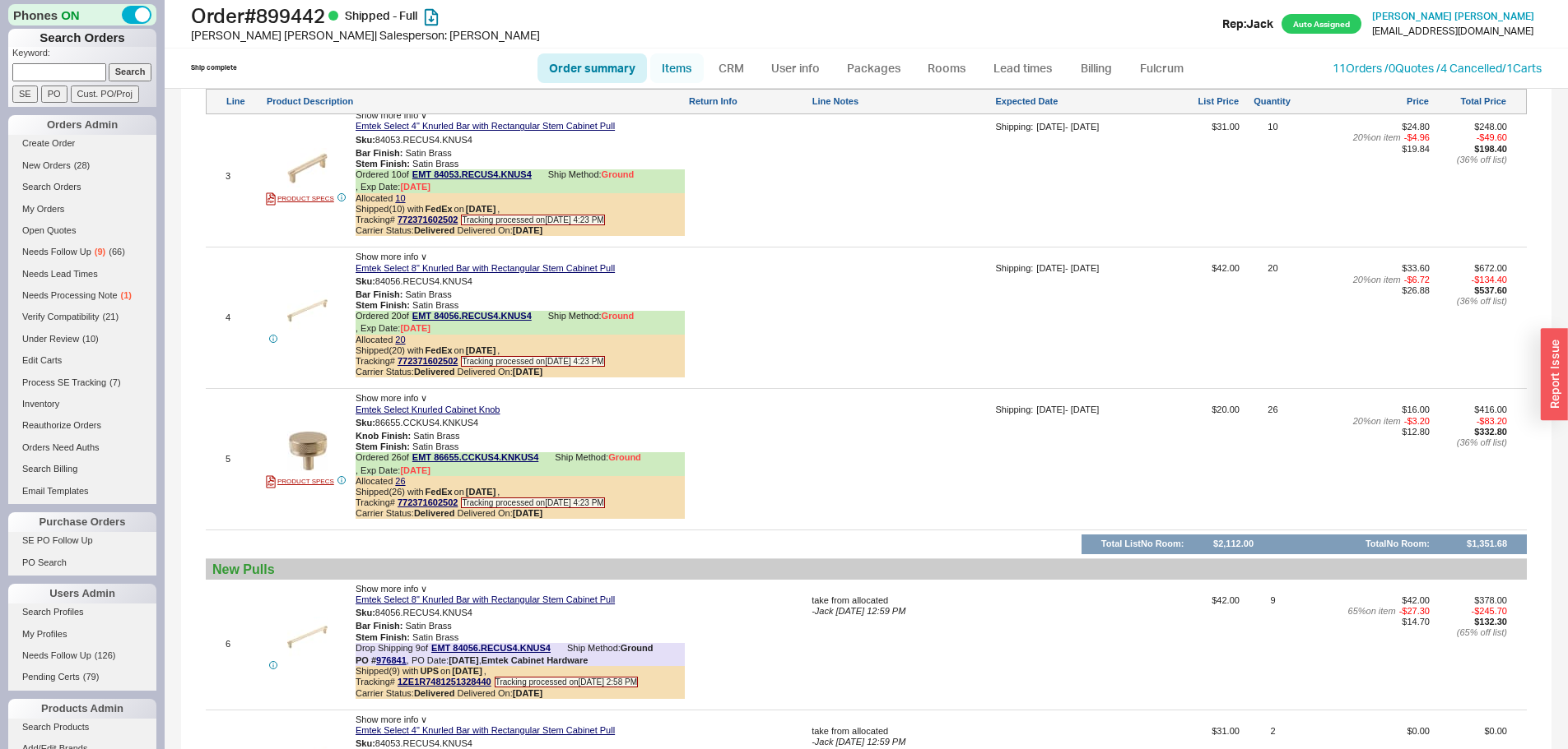
click at [675, 72] on link "Items" at bounding box center [677, 68] width 53 height 29
select select "3"
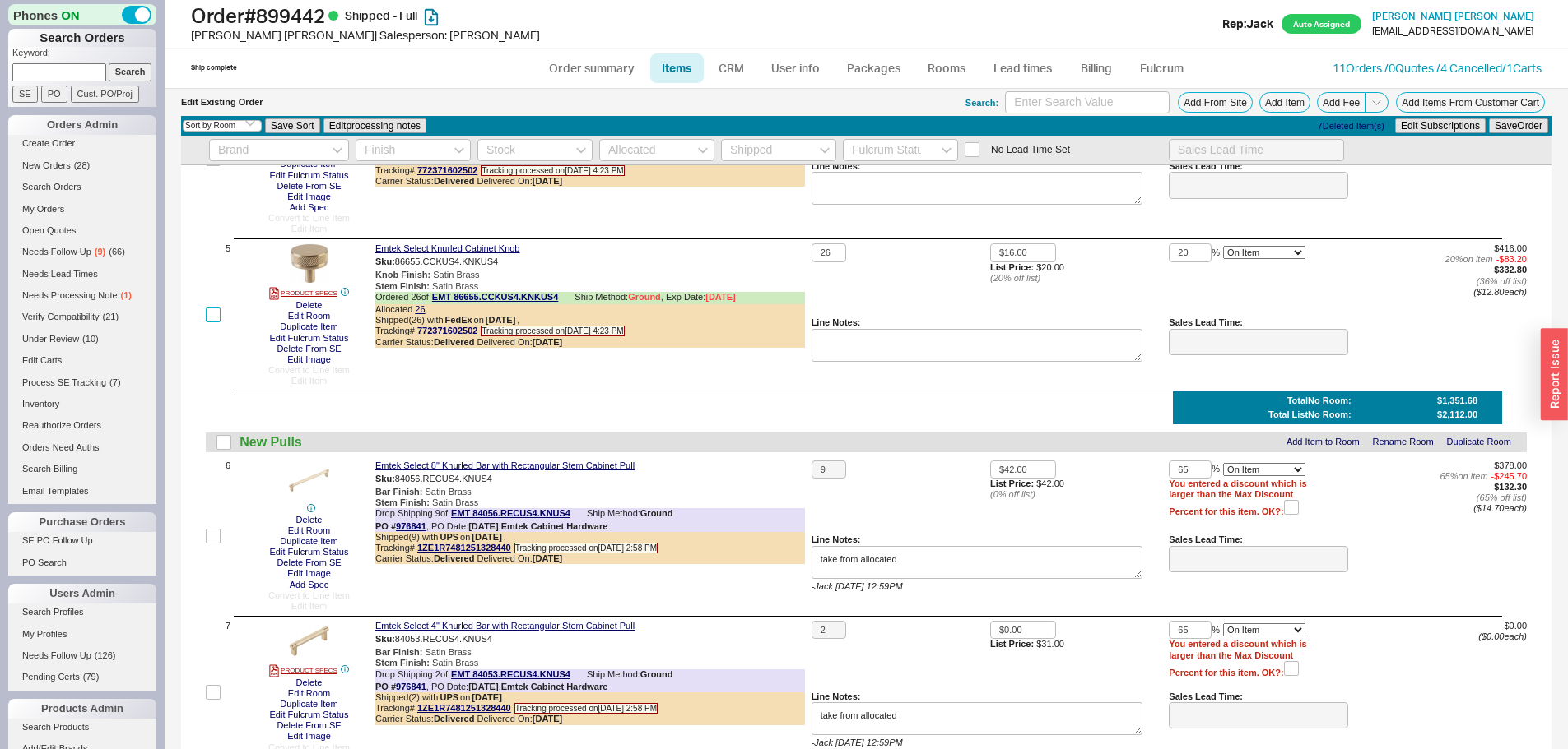
click at [218, 316] on input "checkbox" at bounding box center [213, 315] width 15 height 15
checkbox input "true"
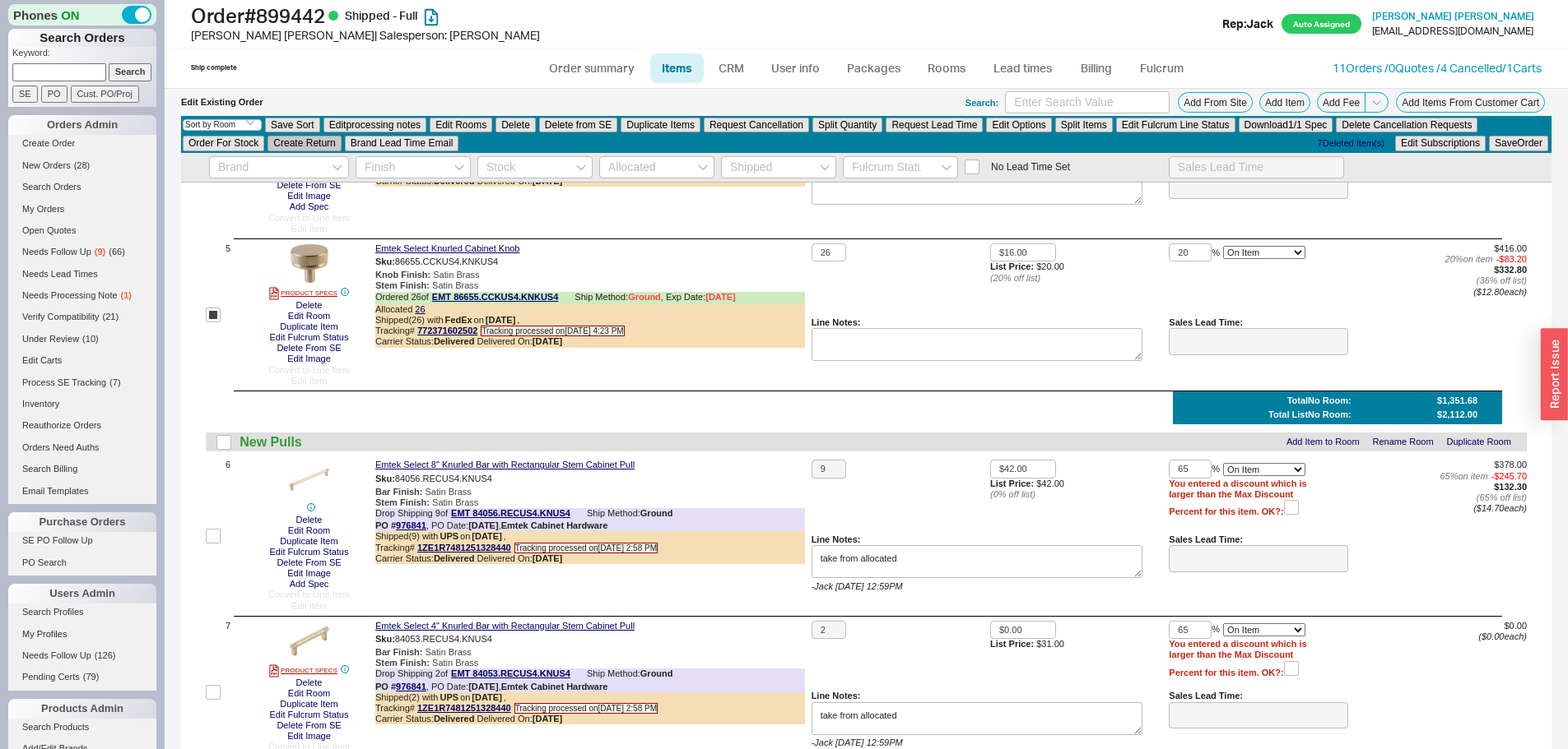
click at [312, 149] on button "Create Return" at bounding box center [303, 143] width 73 height 15
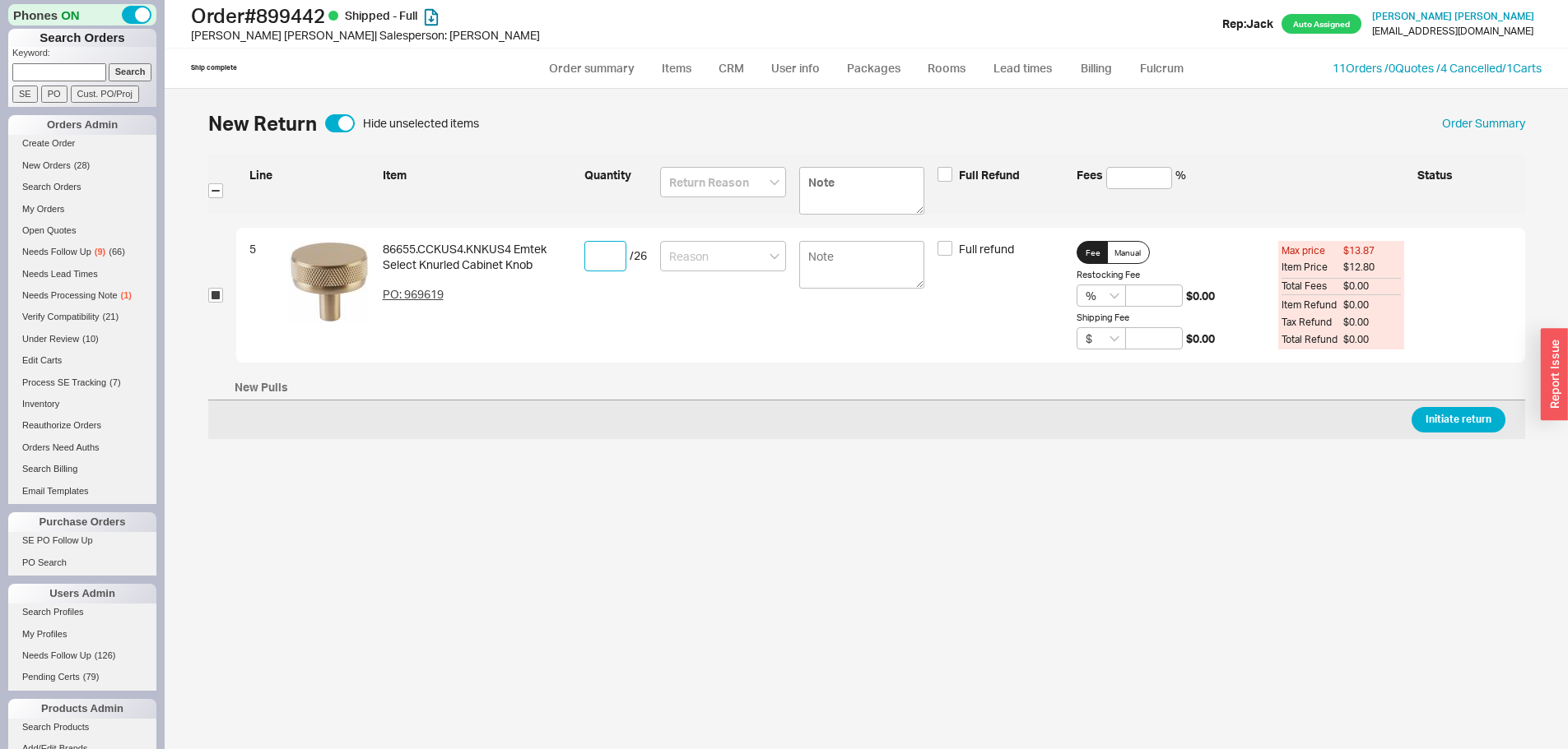
click at [601, 252] on input at bounding box center [606, 256] width 42 height 30
type input "7"
click at [695, 208] on div at bounding box center [723, 191] width 126 height 48
click at [699, 188] on input at bounding box center [723, 181] width 126 height 30
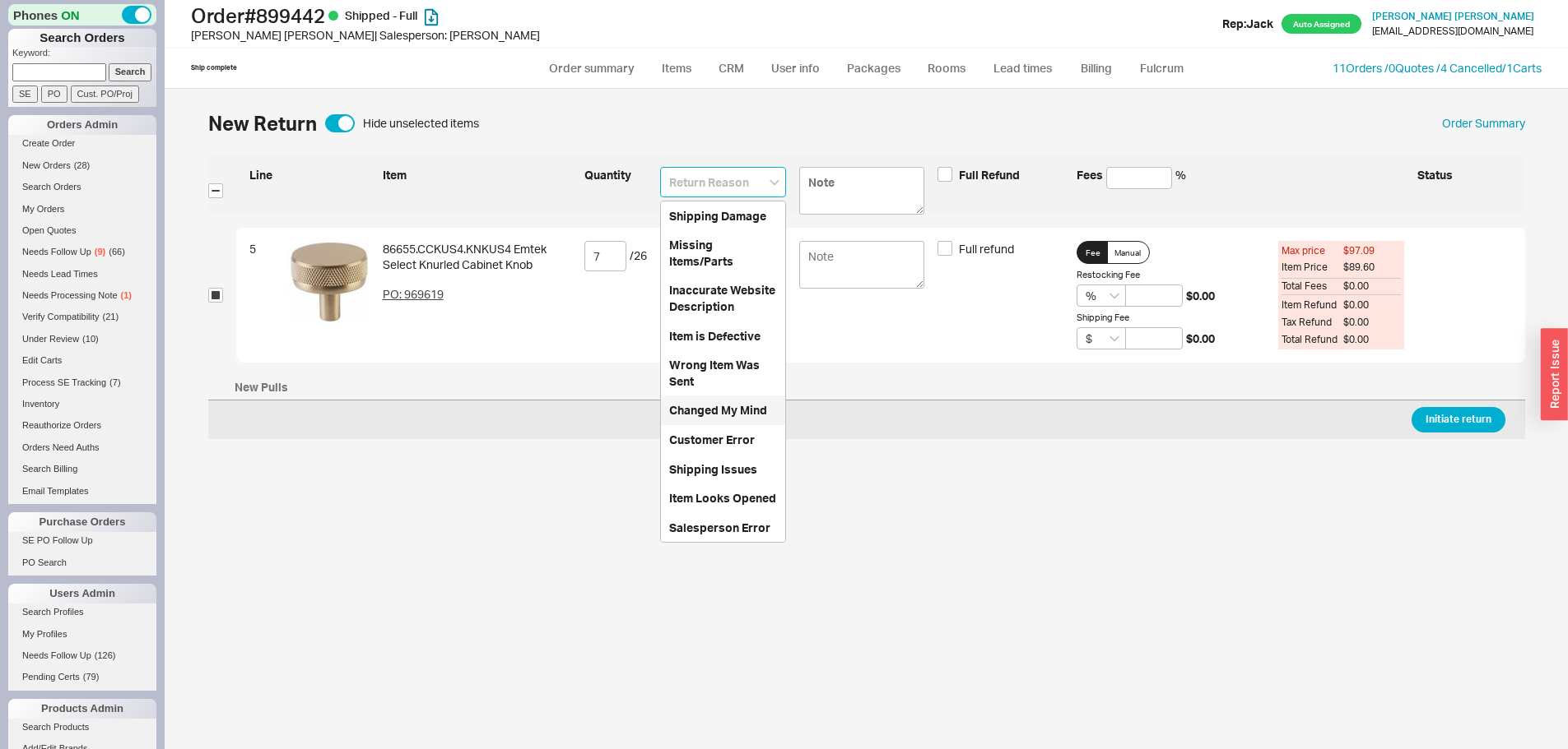
click at [709, 403] on div "Changed My Mind" at bounding box center [723, 410] width 124 height 29
type input "Changed My Mind"
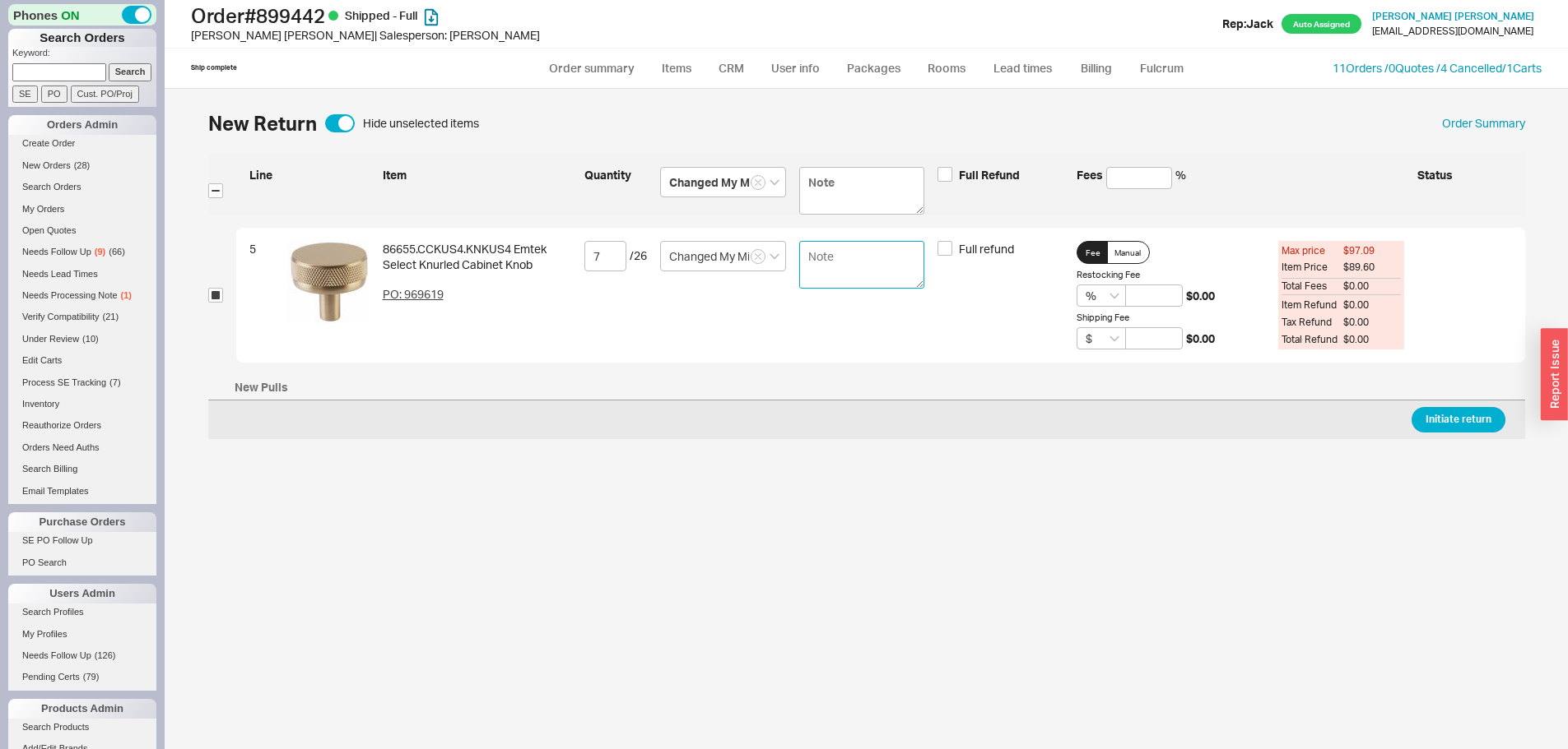
click at [834, 259] on textarea at bounding box center [862, 265] width 126 height 48
type textarea "Can send her a label and take off the credit?"
click at [1456, 426] on button "Initiate return" at bounding box center [1458, 420] width 94 height 26
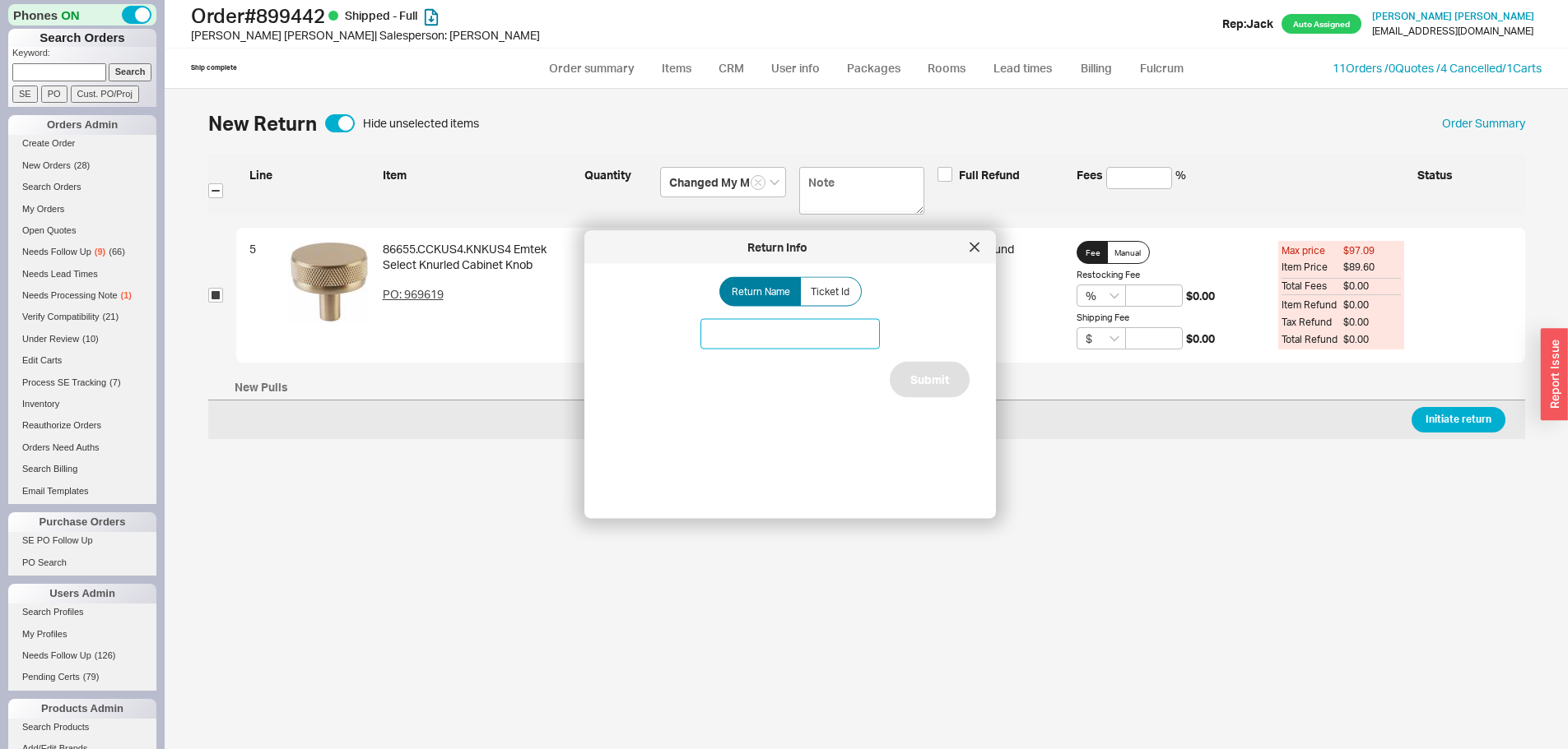
click at [821, 342] on input at bounding box center [790, 334] width 180 height 30
type input "Emtek Return"
click at [911, 389] on button "Submit" at bounding box center [929, 380] width 80 height 36
select select "*"
select select "LOW"
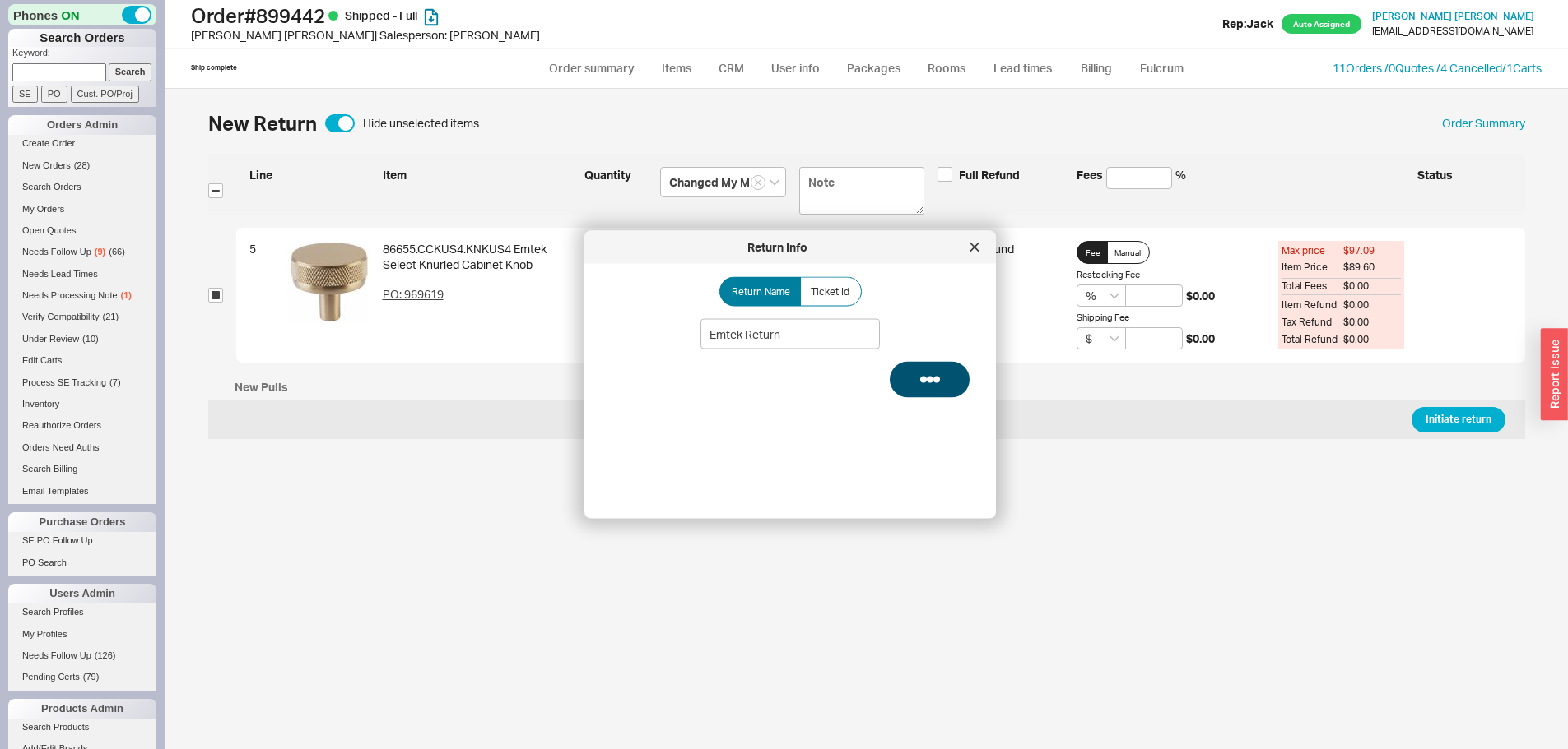
select select "3"
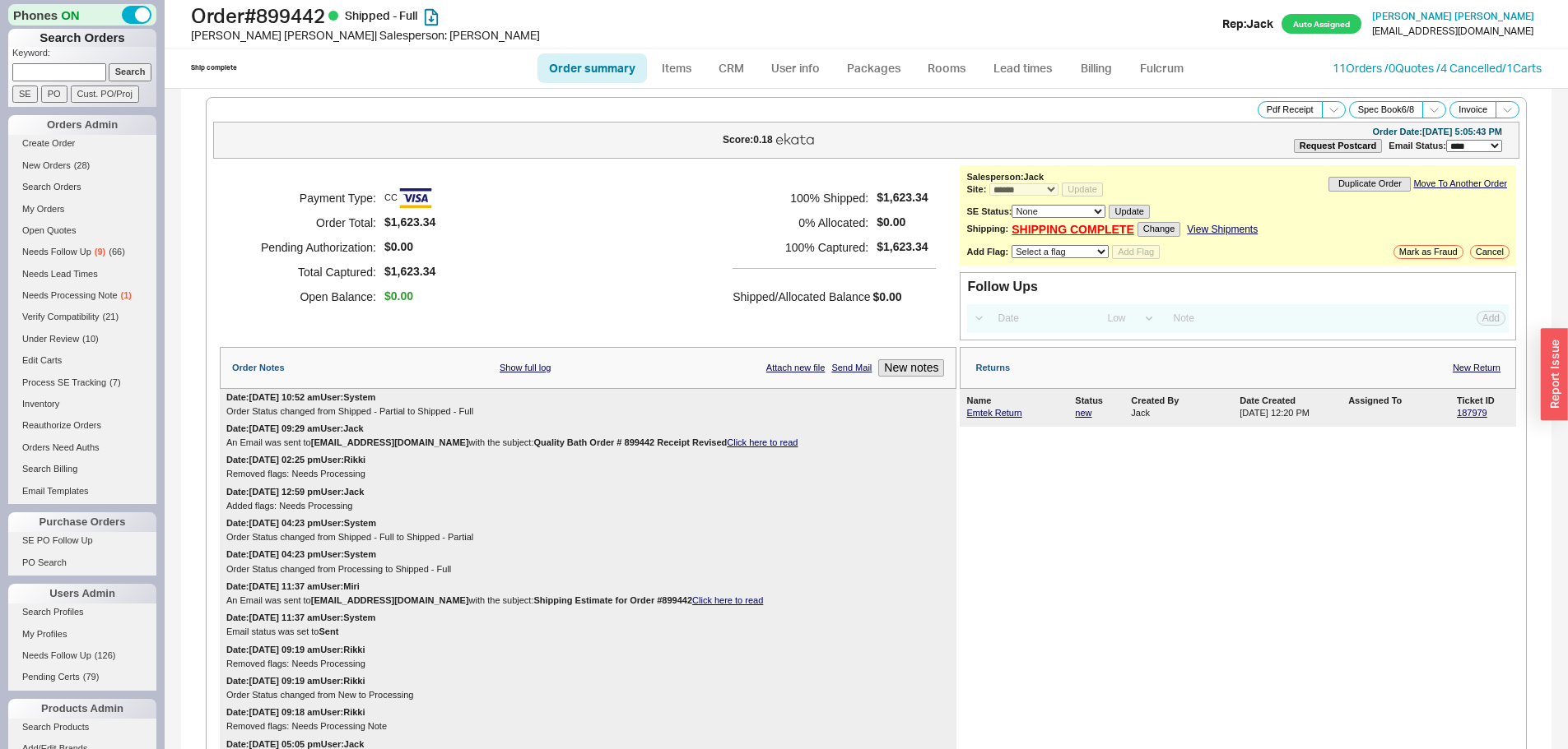
click at [709, 230] on div "Payment Type: CC Order Total: $1,623.34 Pending Authorization: $0.00 Total Capt…" at bounding box center [587, 247] width 737 height 165
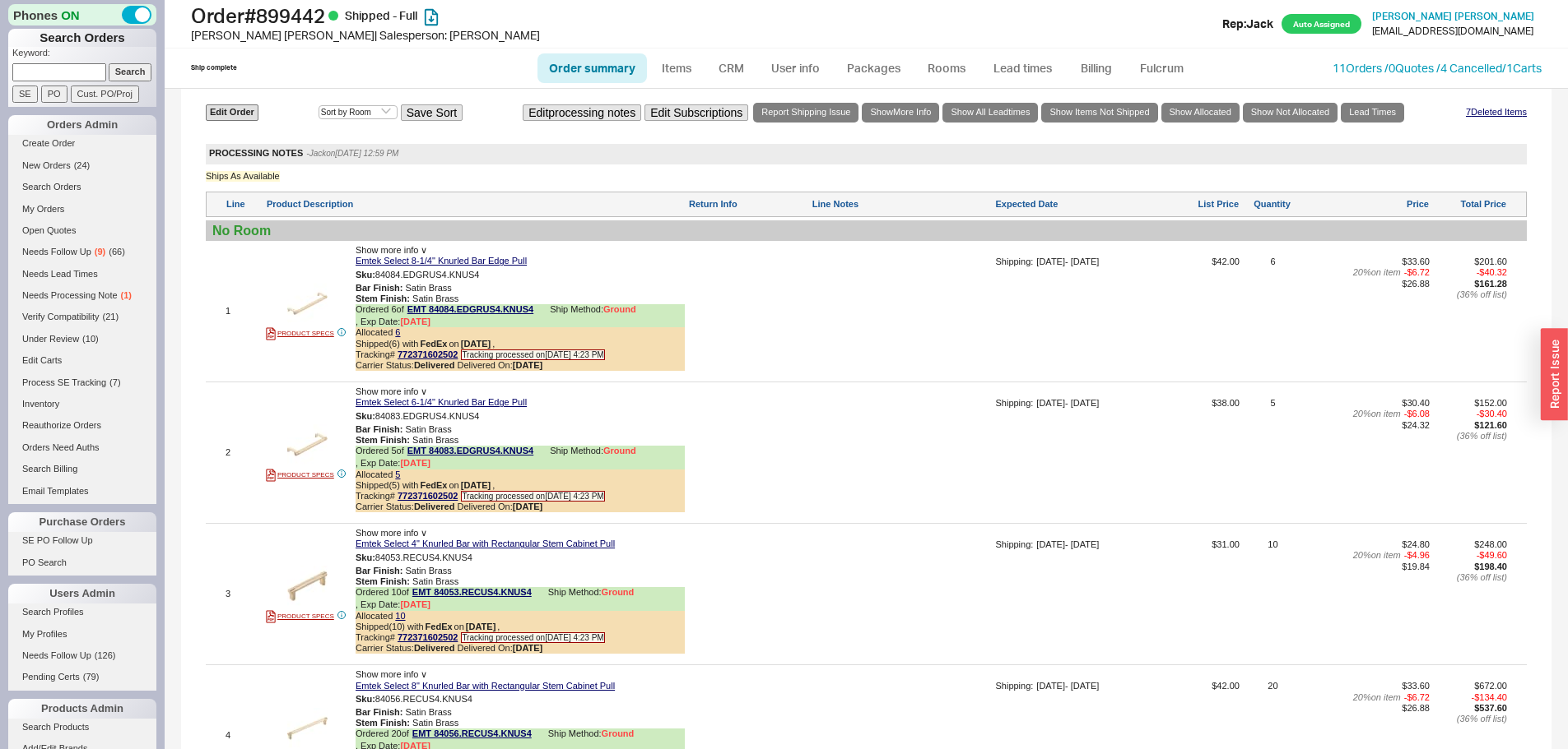
scroll to position [1152, 0]
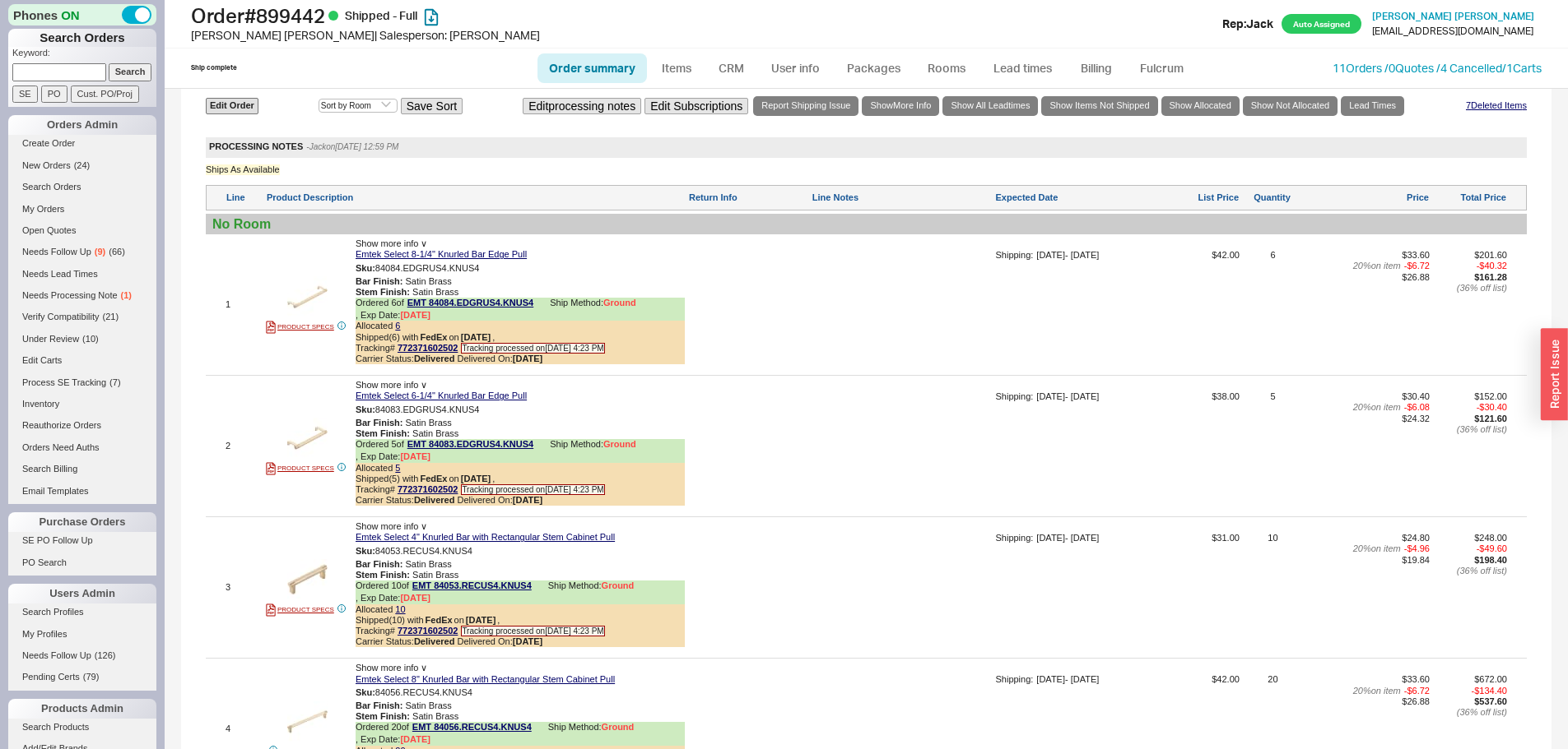
click at [822, 209] on div "Line Product Description Return Info Line Notes Expected Date List Price Quanti…" at bounding box center [866, 198] width 1321 height 26
click at [1354, 57] on div "Ship complete Order summary Items CRM User info Packages Rooms Lead times Billi…" at bounding box center [867, 68] width 1403 height 40
click at [1355, 63] on link "11 Orders / 0 Quotes / 4 Cancelled" at bounding box center [1418, 67] width 170 height 14
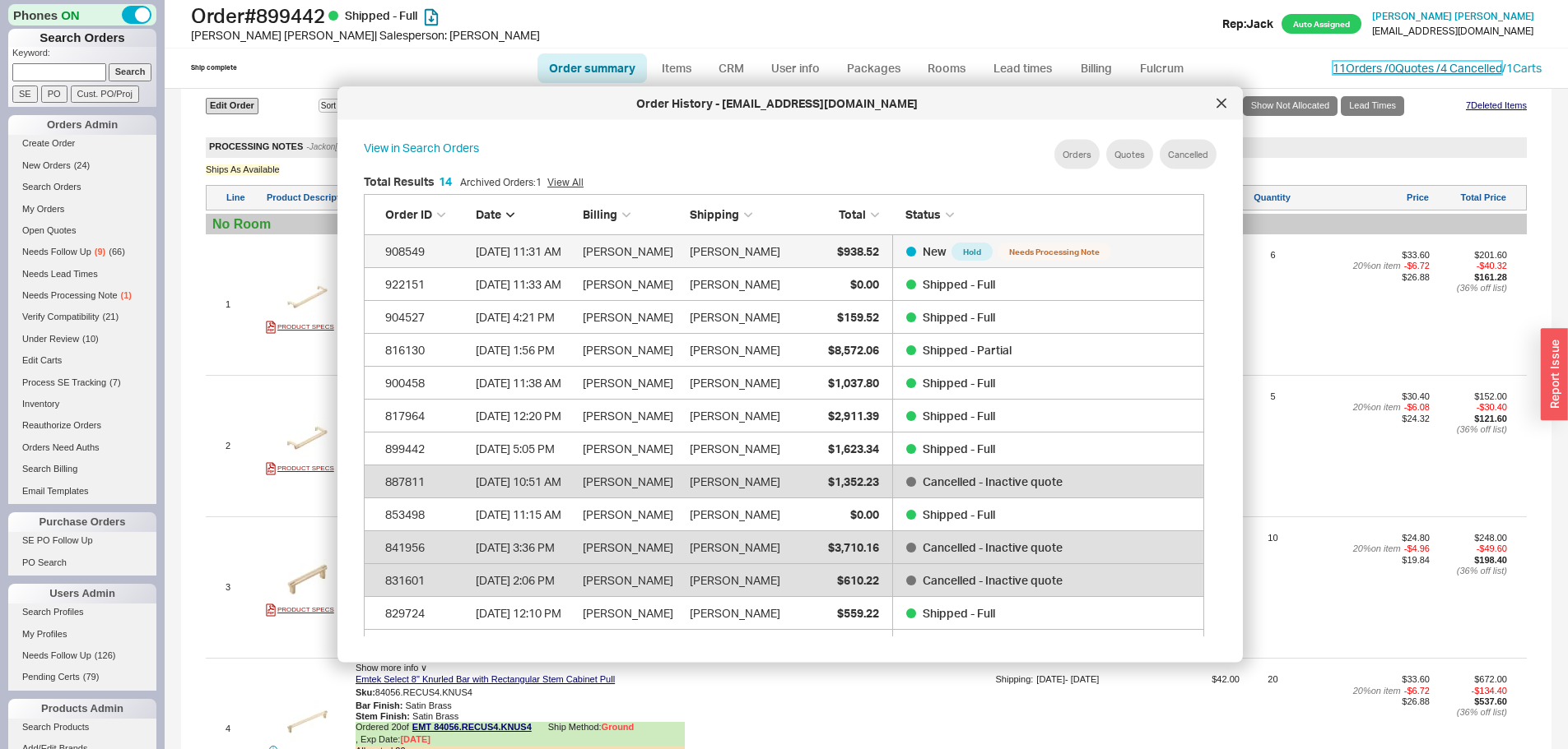
scroll to position [491, 855]
click at [1220, 101] on icon at bounding box center [1221, 102] width 8 height 8
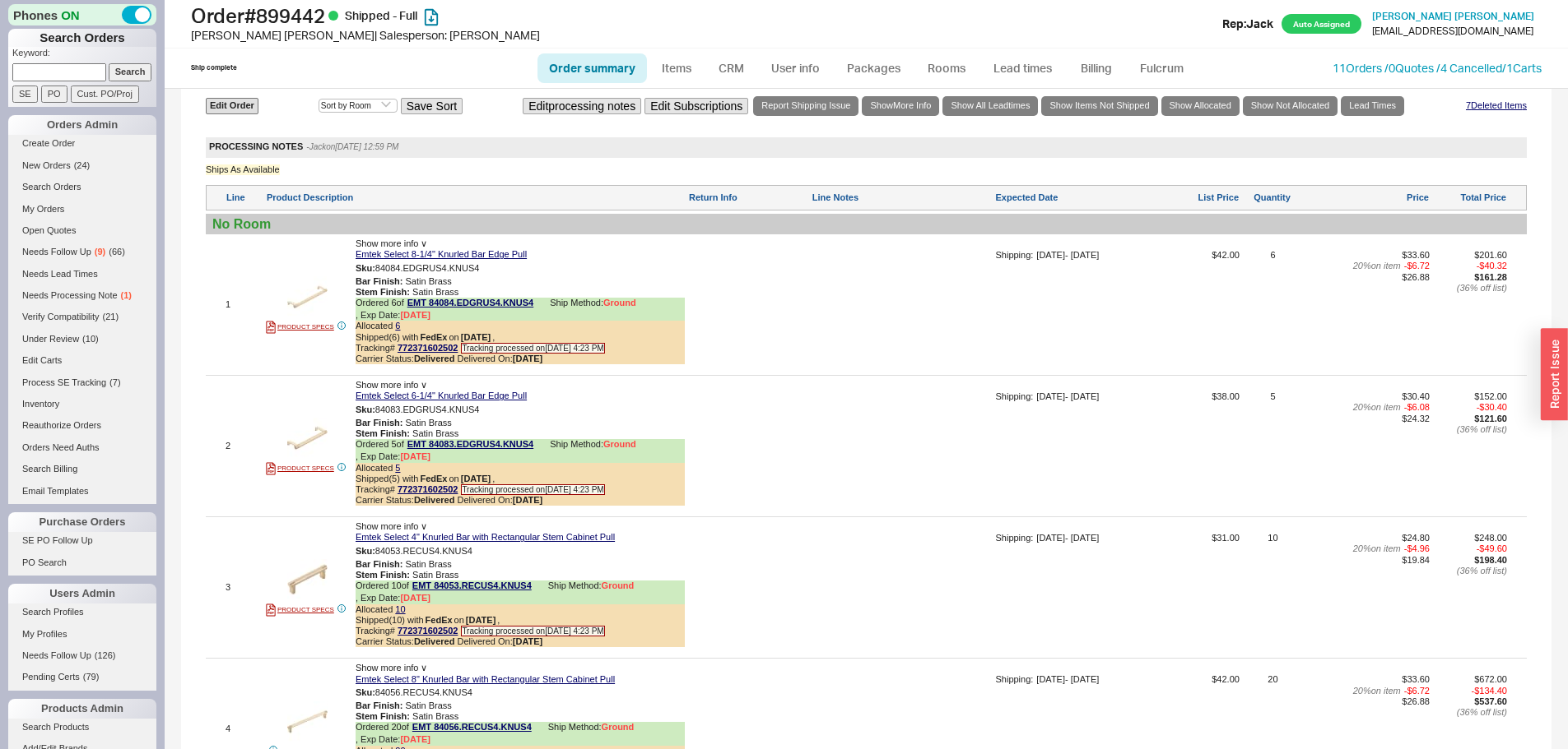
click at [1027, 316] on div "Shipping: 03/04/25 - 03/07/25" at bounding box center [1069, 310] width 150 height 121
click at [774, 335] on div at bounding box center [748, 310] width 120 height 121
click at [763, 188] on div "Line Product Description Return Info Line Notes Expected Date List Price Quanti…" at bounding box center [866, 198] width 1321 height 26
click at [796, 265] on div at bounding box center [748, 310] width 120 height 121
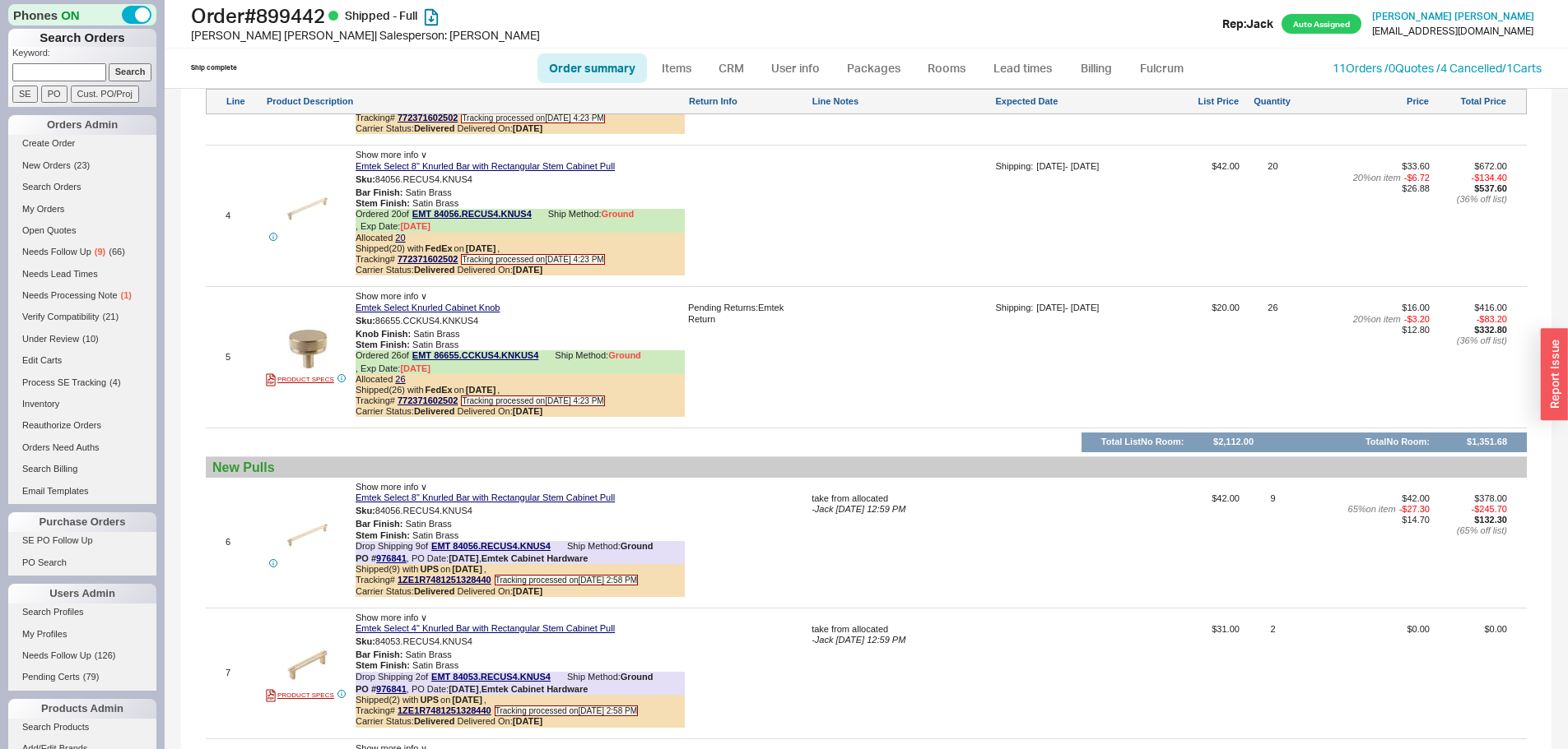
scroll to position [1317, 0]
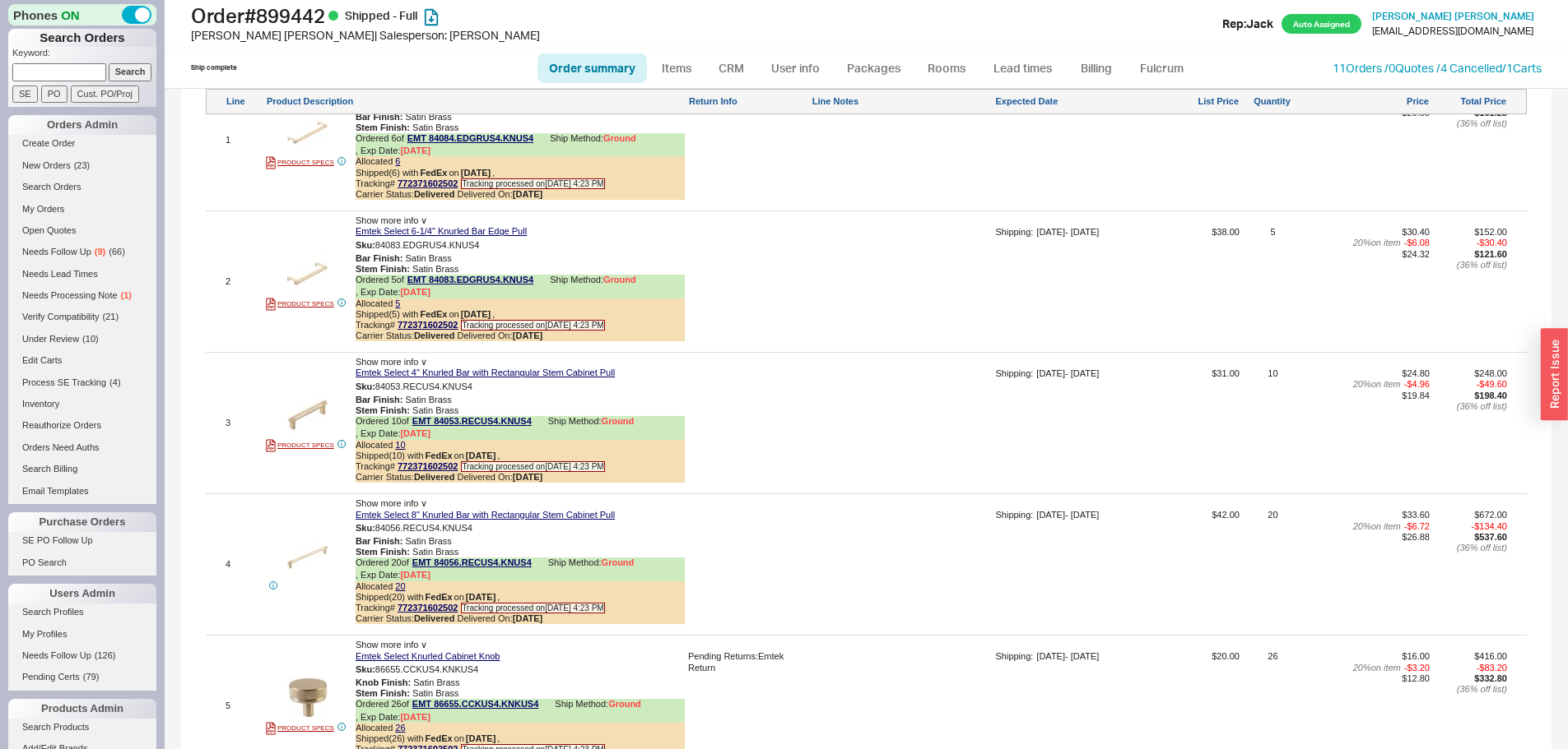
click at [1338, 77] on div "Ship complete Order summary Items CRM User info Packages Rooms Lead times Billi…" at bounding box center [867, 68] width 1403 height 40
click at [1342, 64] on link "11 Orders / 0 Quotes / 4 Cancelled" at bounding box center [1418, 67] width 170 height 14
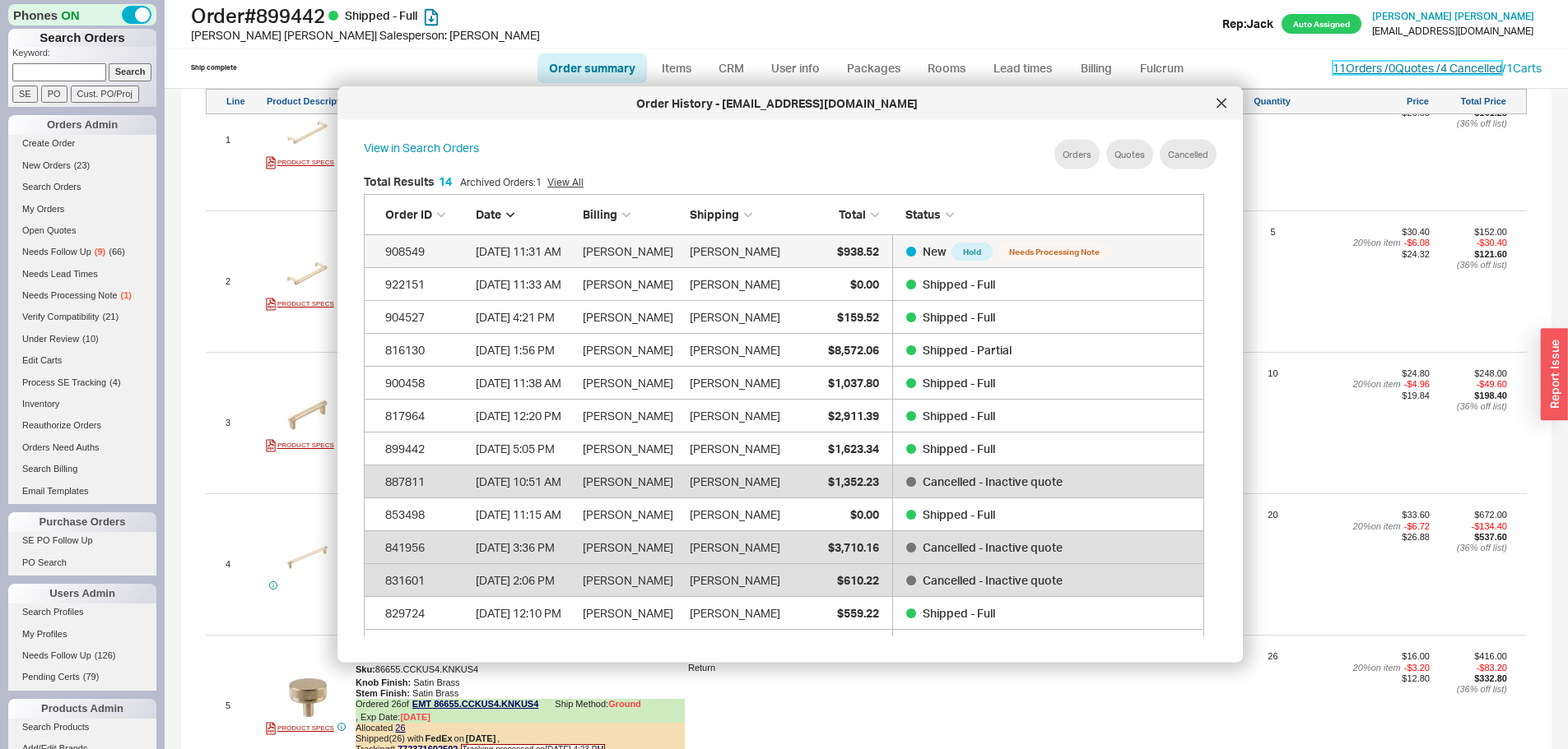
scroll to position [491, 855]
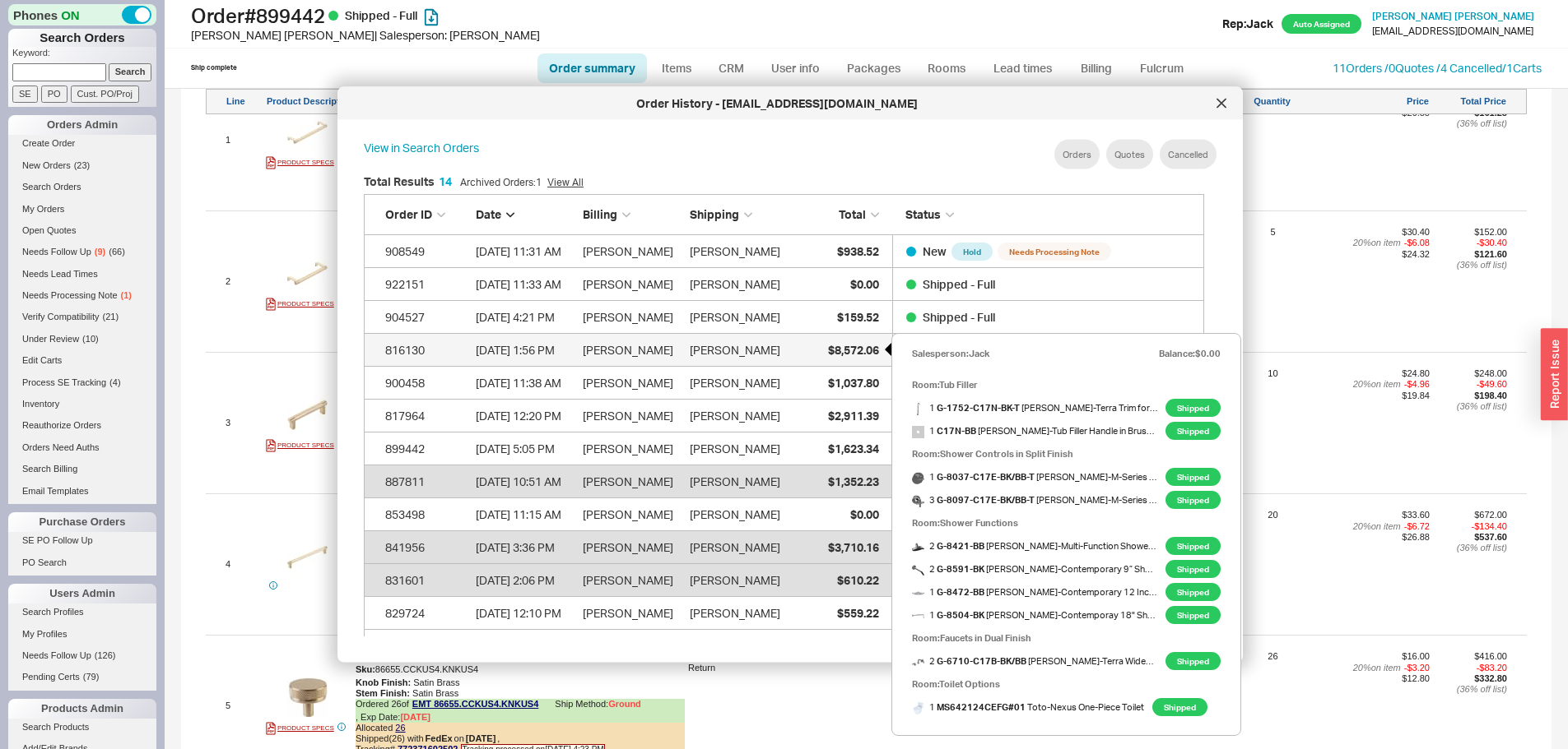
click at [814, 344] on div "$8,572.06" at bounding box center [837, 350] width 82 height 33
select select "*"
select select "LOW"
select select "3"
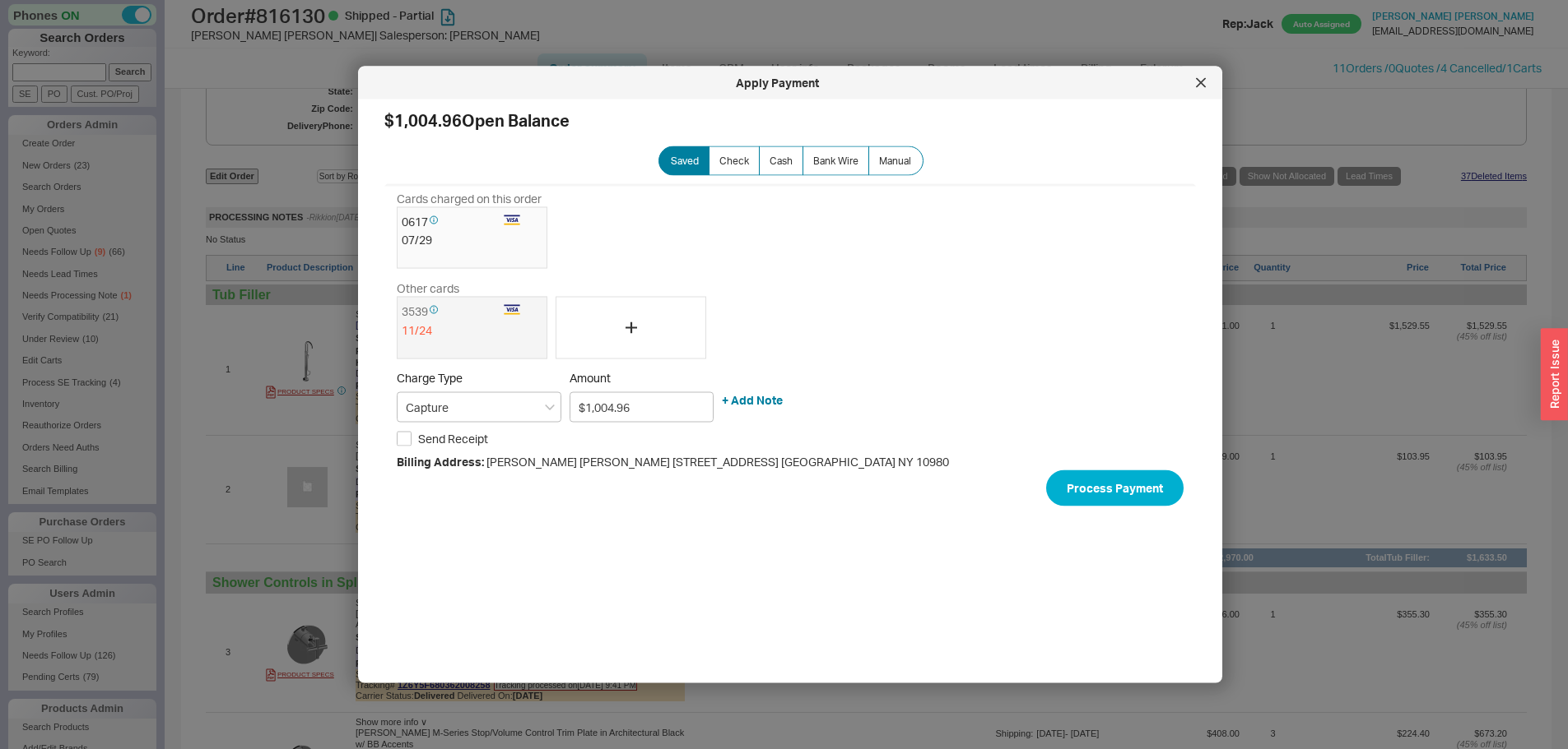
scroll to position [1809, 0]
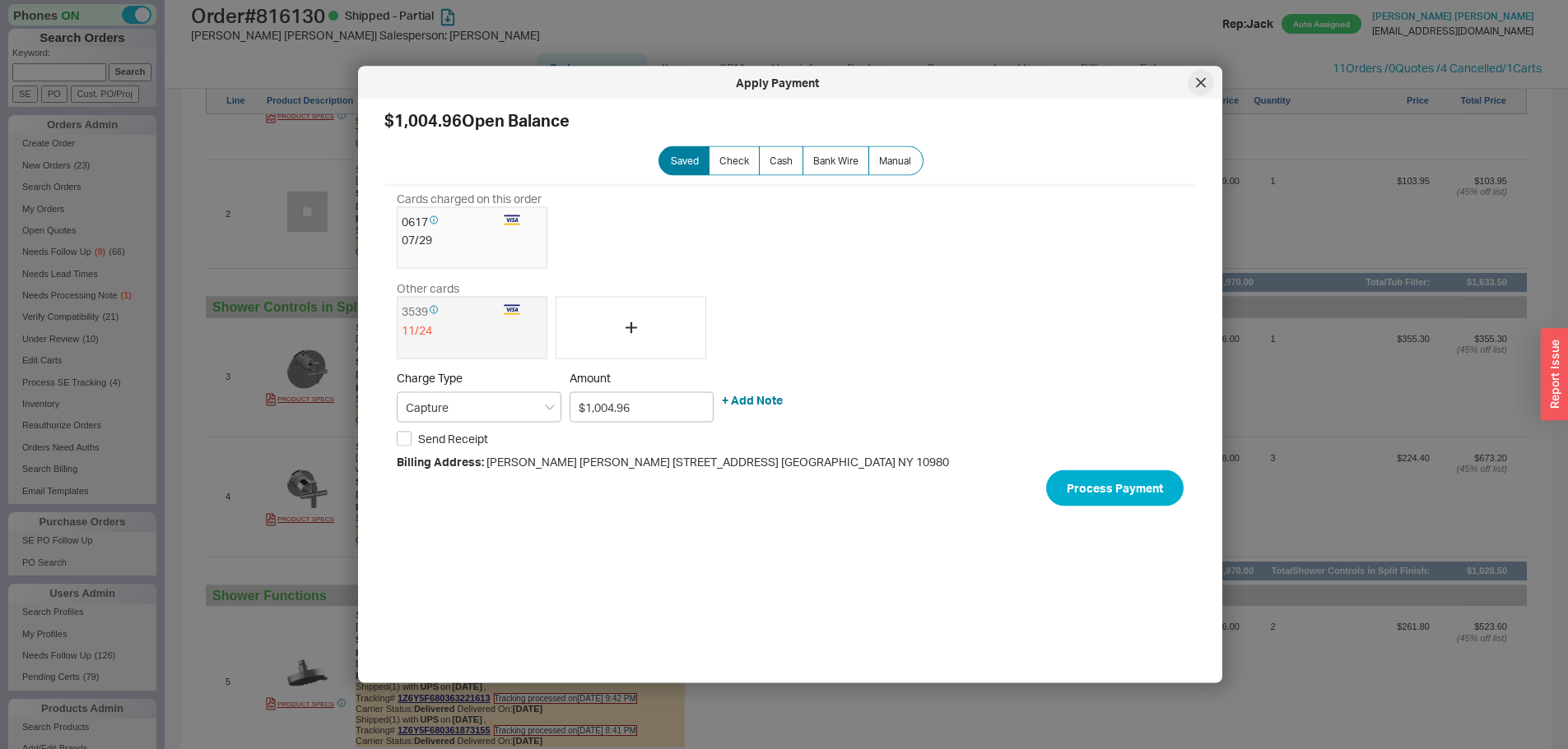
click at [1202, 78] on icon at bounding box center [1200, 83] width 10 height 10
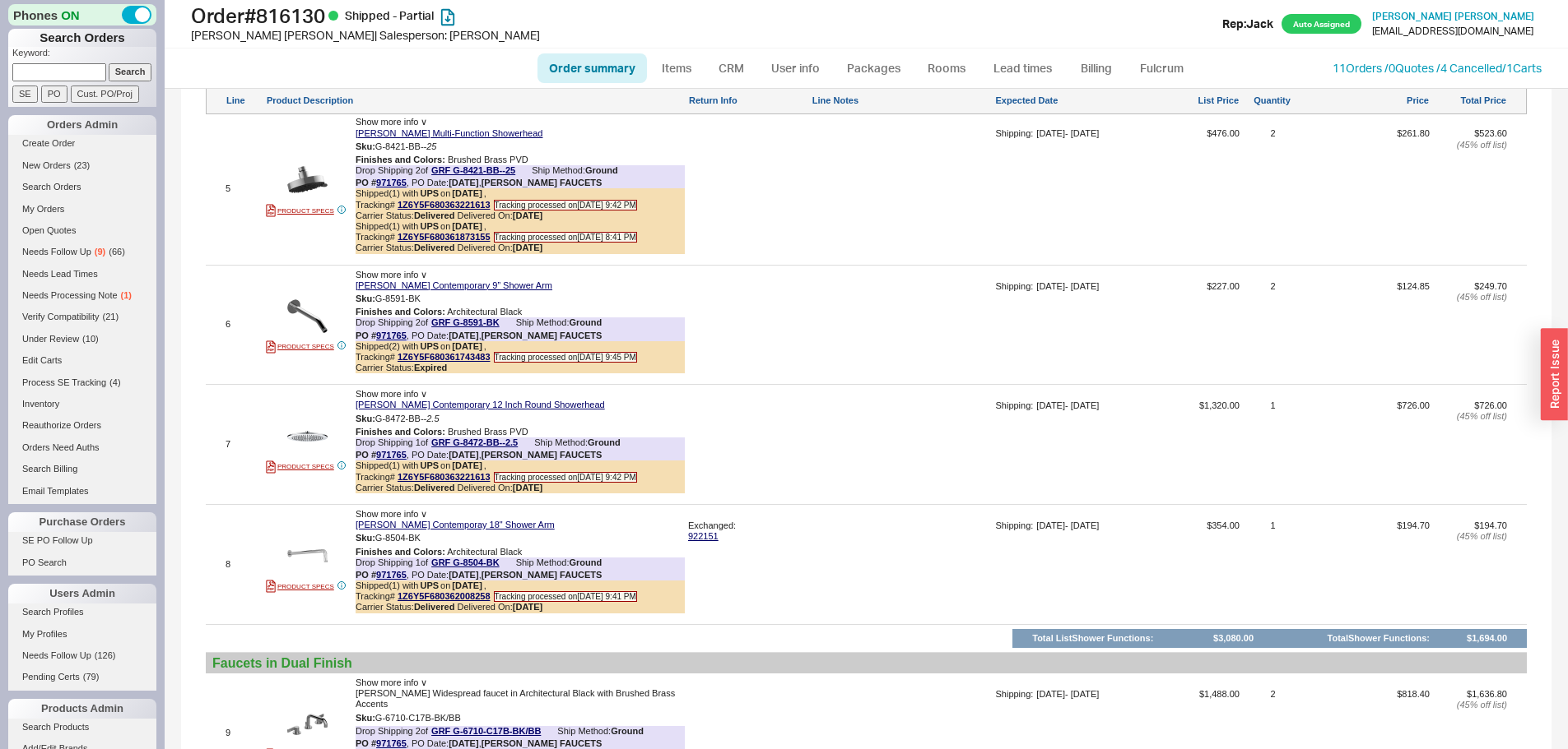
scroll to position [2797, 0]
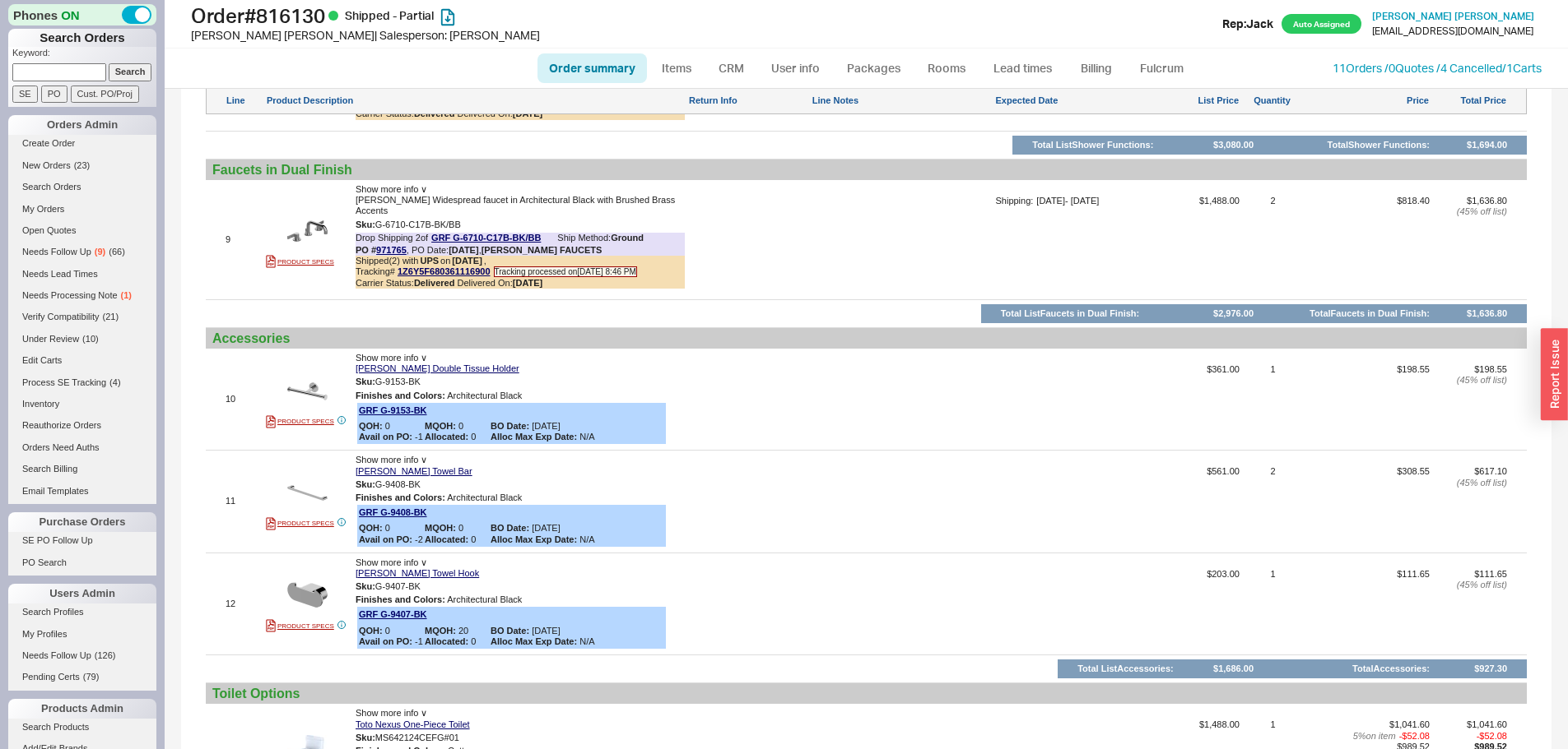
click at [619, 49] on ul "Order summary Items CRM User info Packages Rooms Lead times Billing Fulcrum" at bounding box center [867, 68] width 672 height 40
click at [608, 62] on link "Order summary" at bounding box center [592, 68] width 110 height 29
select select "*"
select select "LOW"
select select "3"
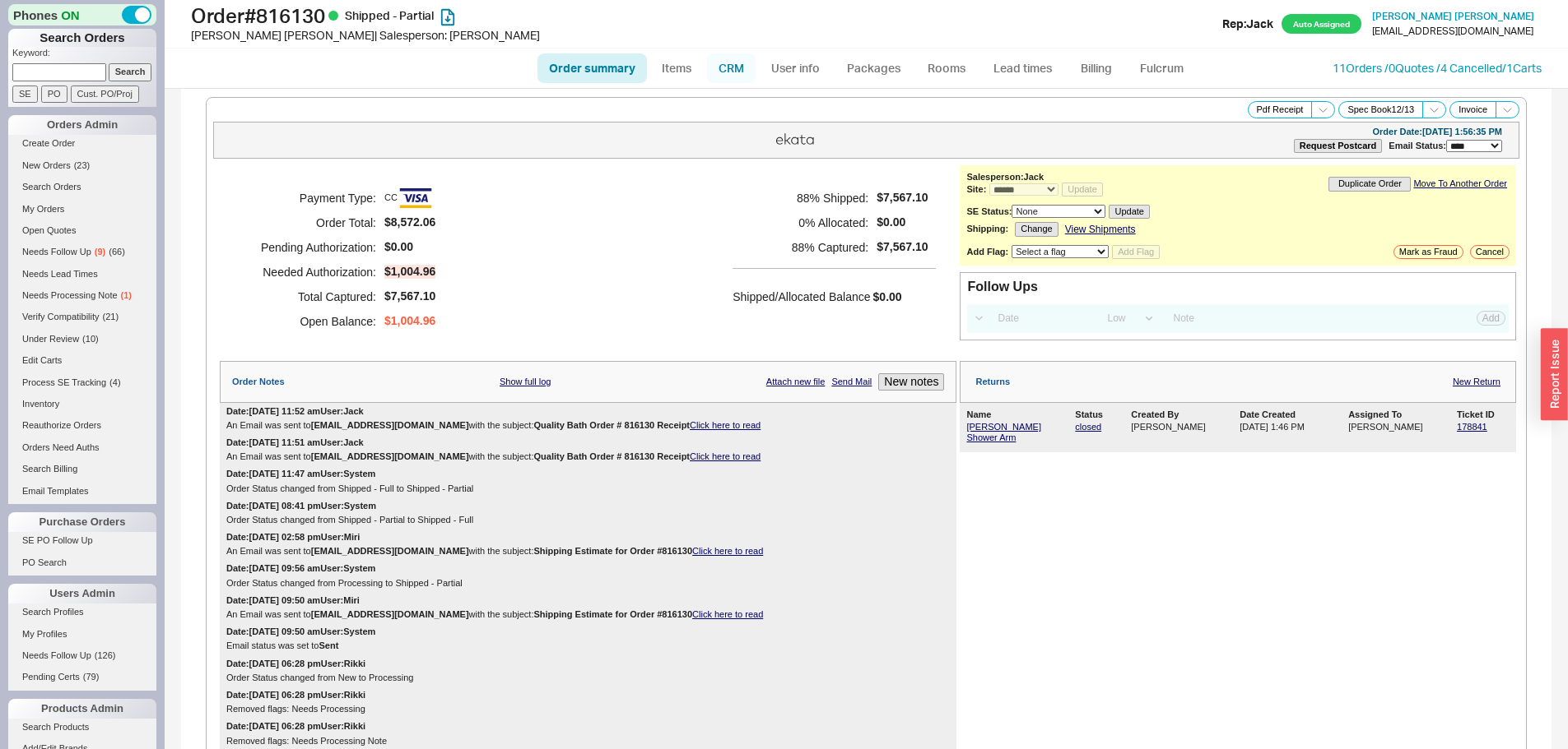
click at [752, 64] on link "CRM" at bounding box center [731, 68] width 49 height 29
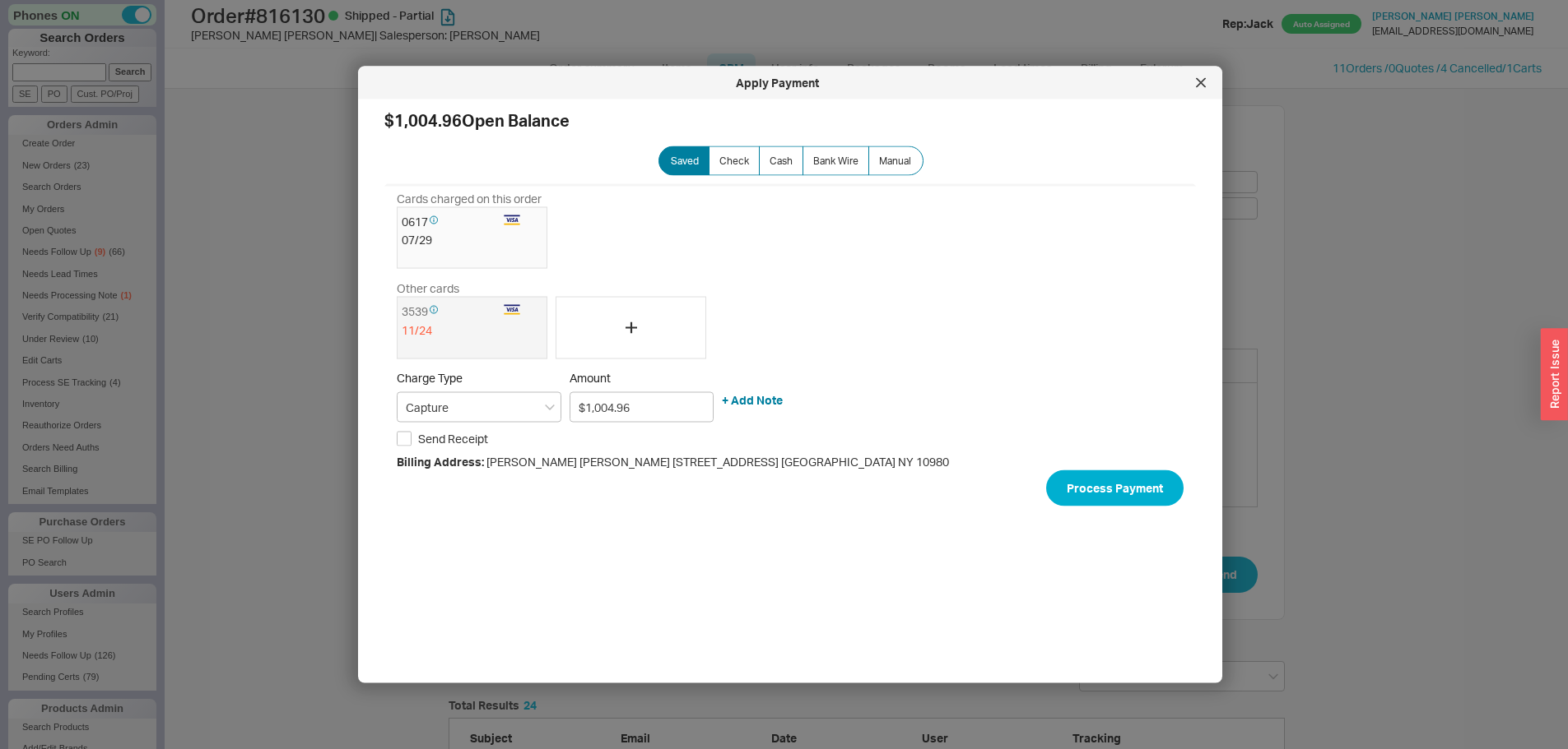
scroll to position [837, 824]
click at [1202, 88] on div at bounding box center [1200, 83] width 27 height 27
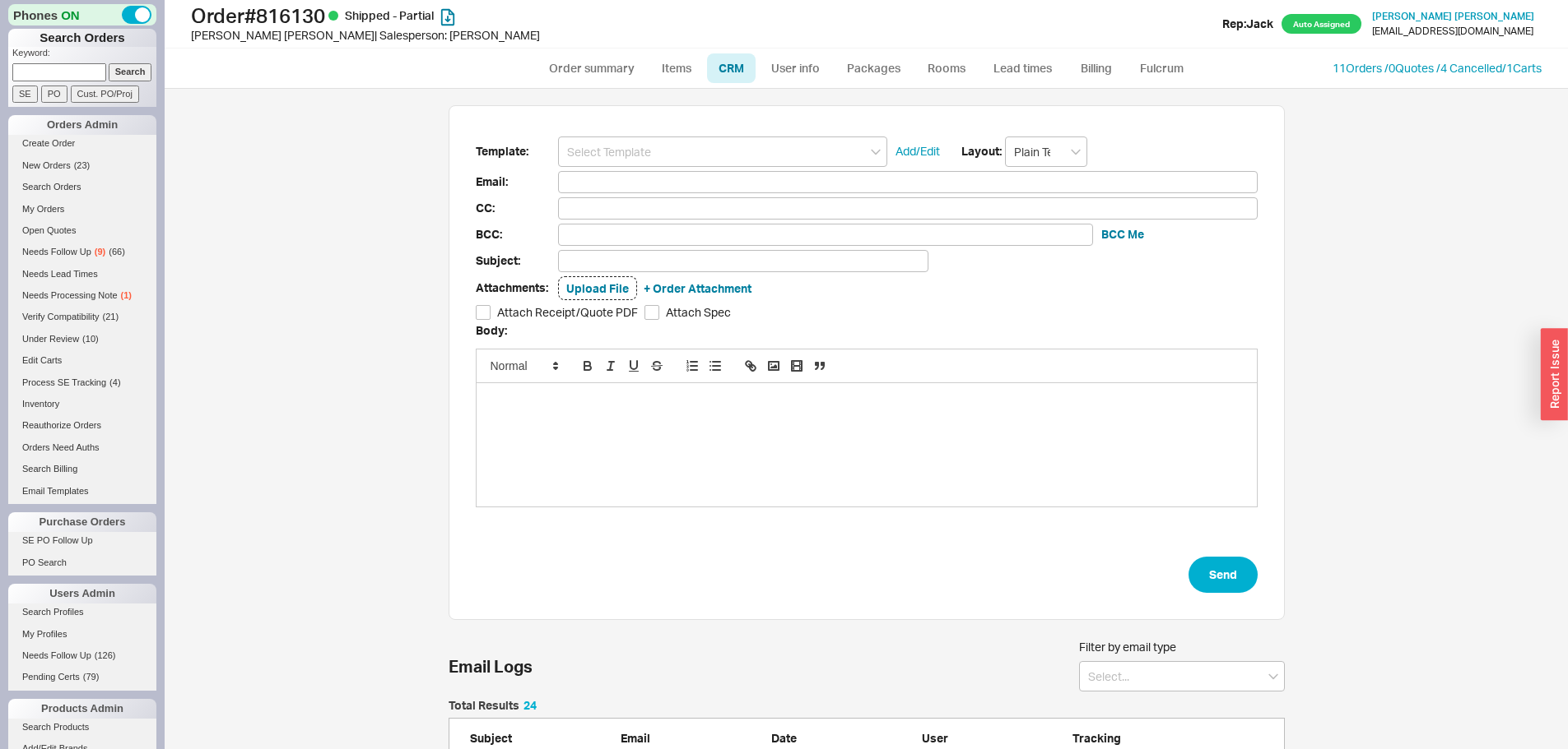
click at [731, 72] on link "CRM" at bounding box center [731, 68] width 49 height 29
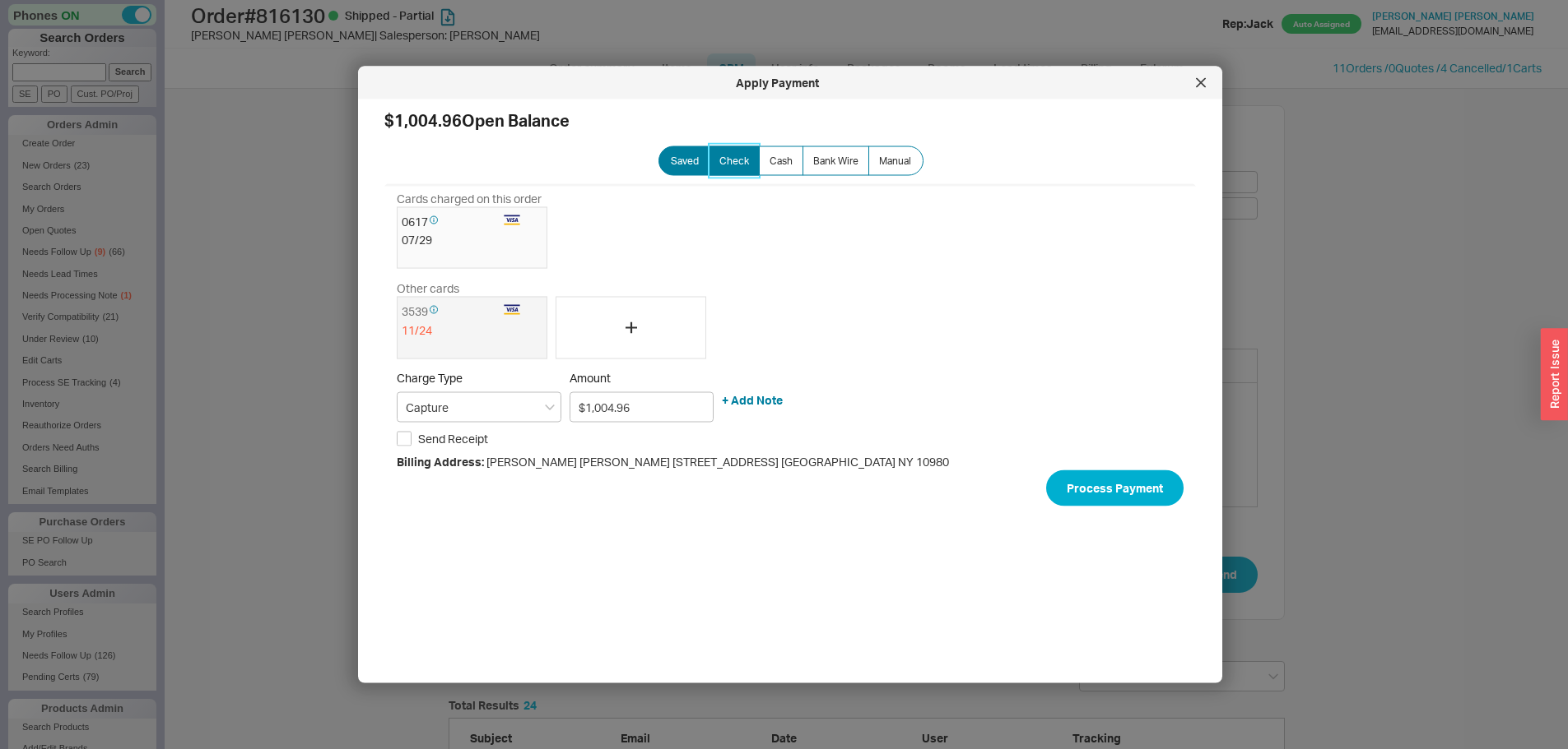
click at [709, 152] on label "Check" at bounding box center [734, 161] width 51 height 29
click at [0, 0] on input "Check" at bounding box center [0, 0] width 0 height 0
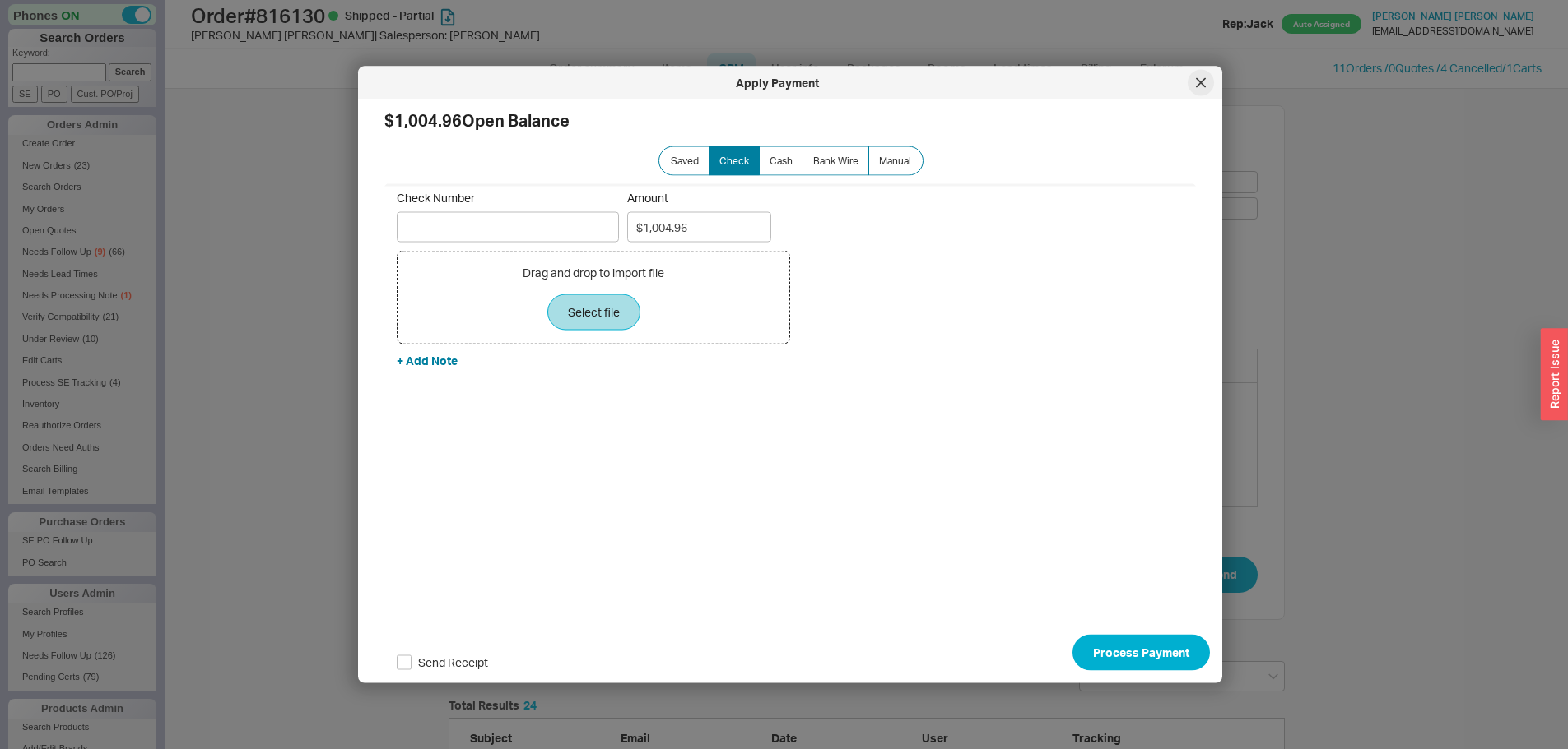
click at [1198, 91] on div at bounding box center [1200, 83] width 27 height 27
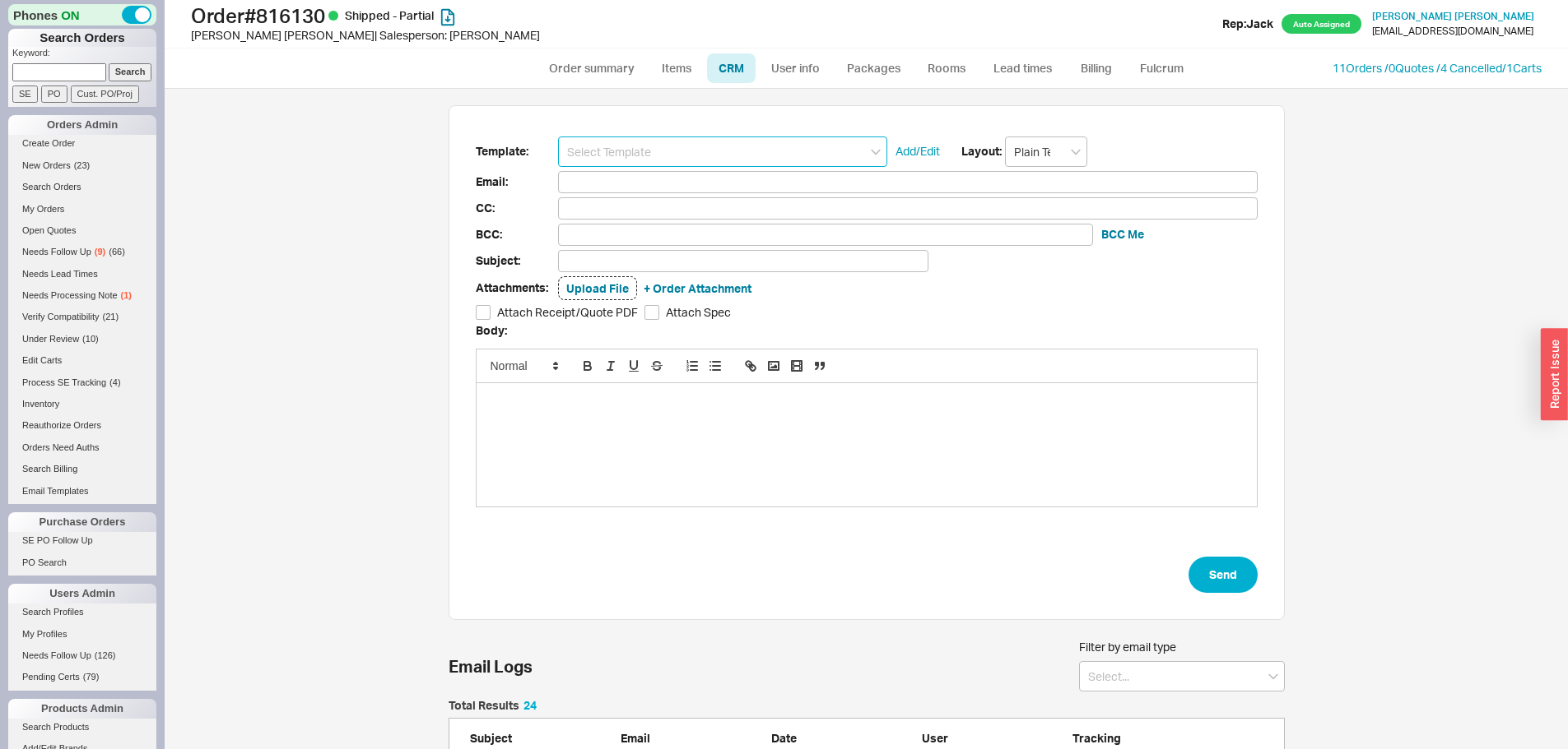
click at [627, 158] on input at bounding box center [722, 151] width 329 height 30
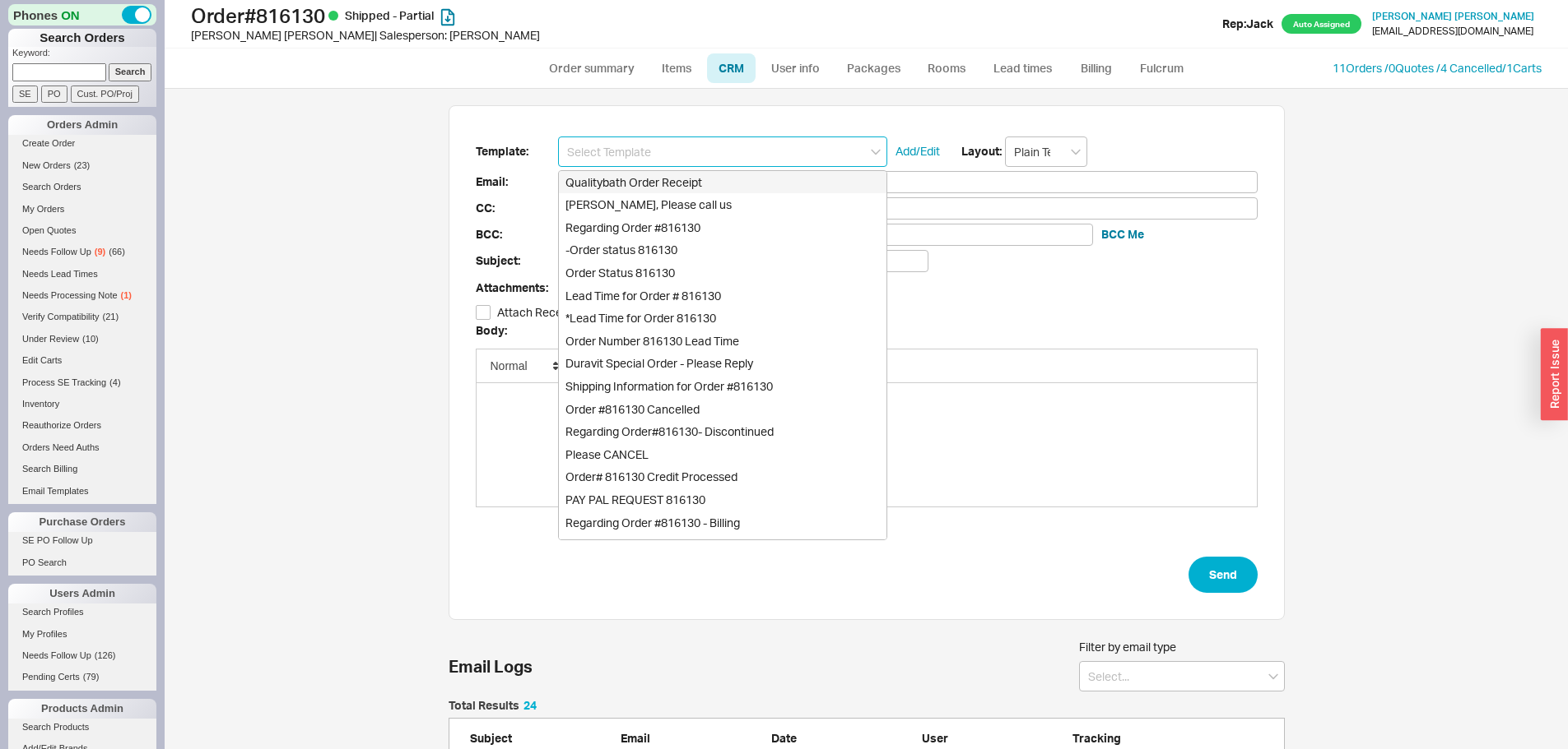
click at [627, 186] on div "Qualitybath Order Receipt" at bounding box center [722, 182] width 327 height 23
type input "Receipt"
type input "esthercywiak@gmail.com"
type input "Quality Bath Order # 816130 Receipt"
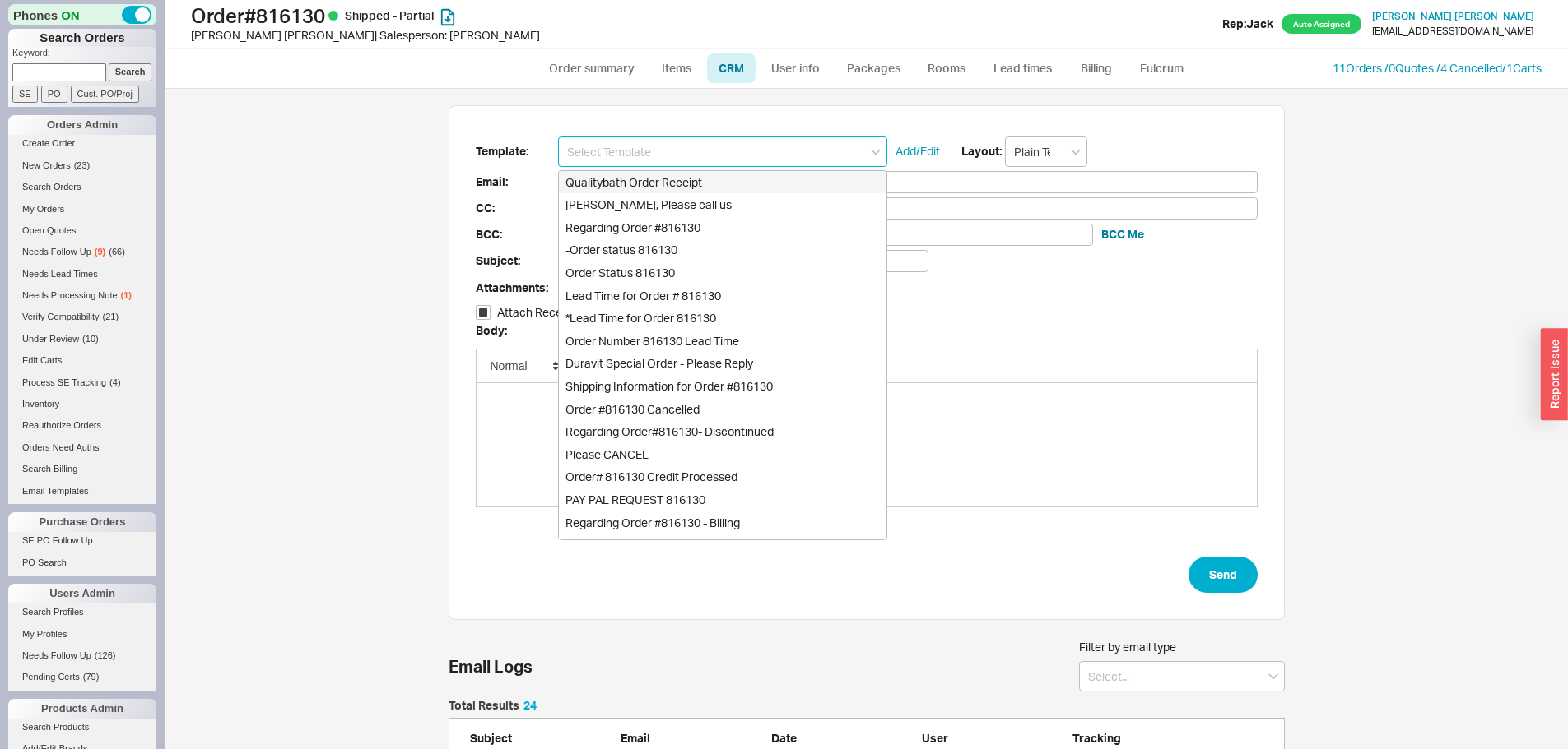
checkbox input "true"
type input "Qualitybath Order Receipt"
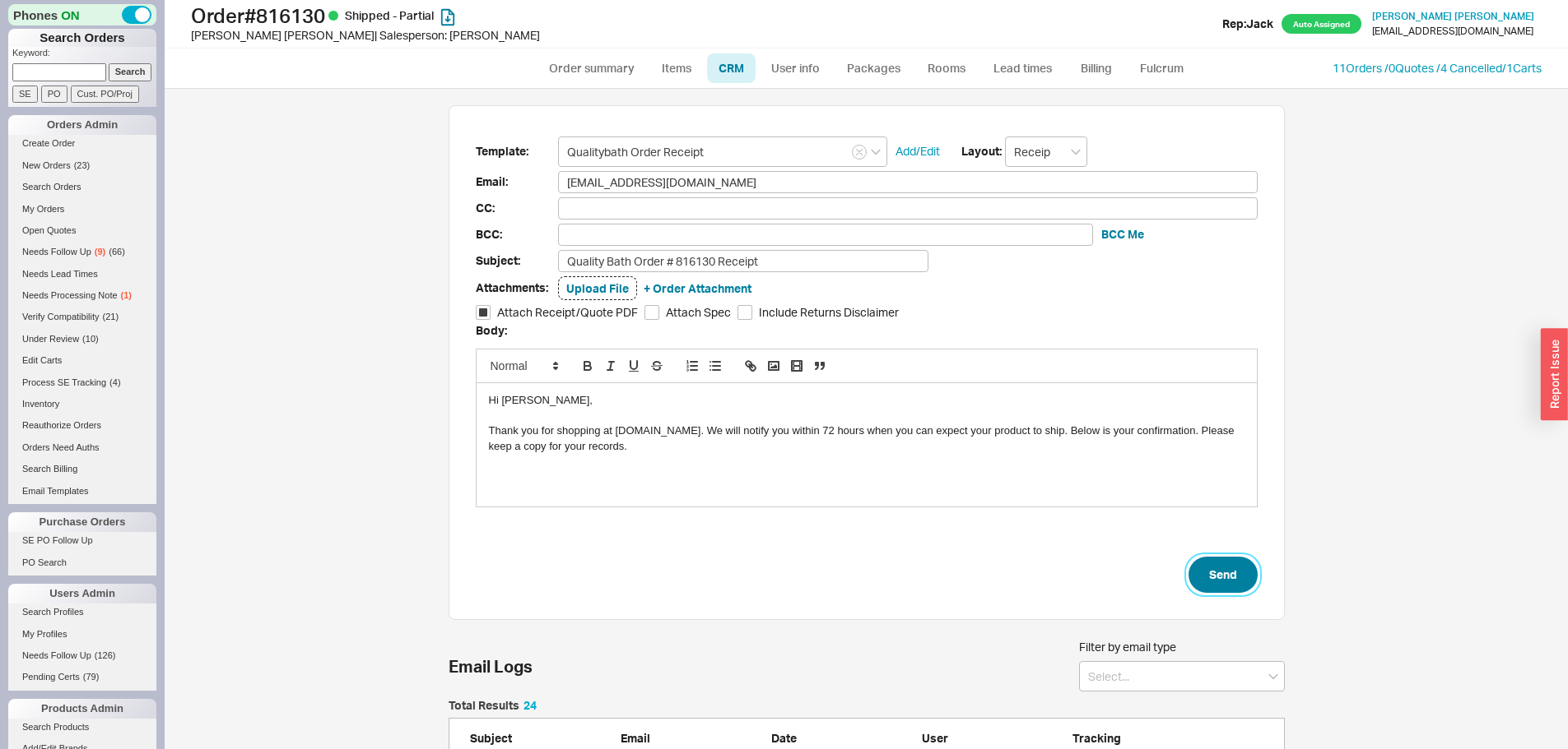
click at [1242, 590] on button "Send" at bounding box center [1222, 574] width 69 height 36
select select "*"
select select "LOW"
select select "3"
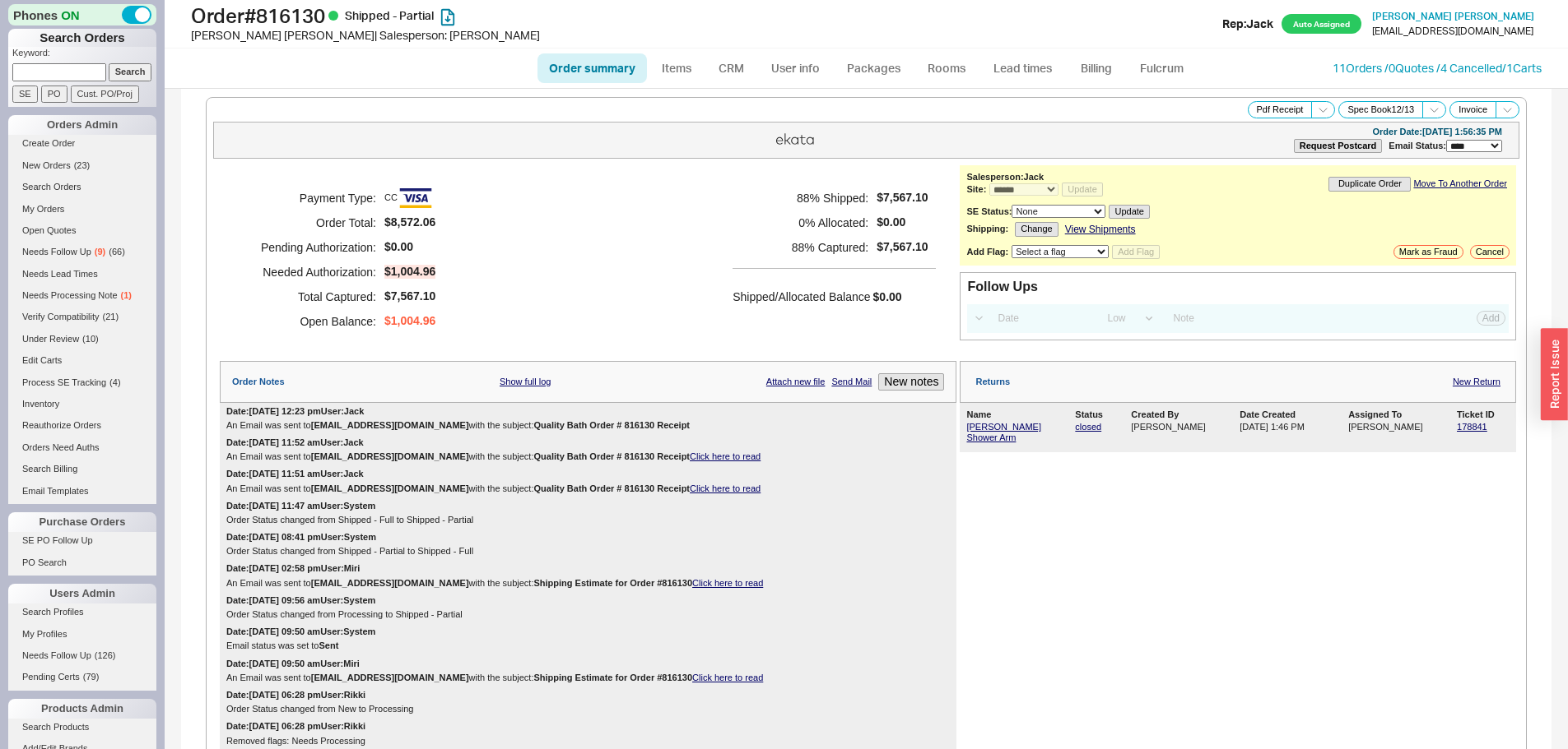
click at [764, 193] on h5 "88 % Shipped:" at bounding box center [800, 198] width 136 height 25
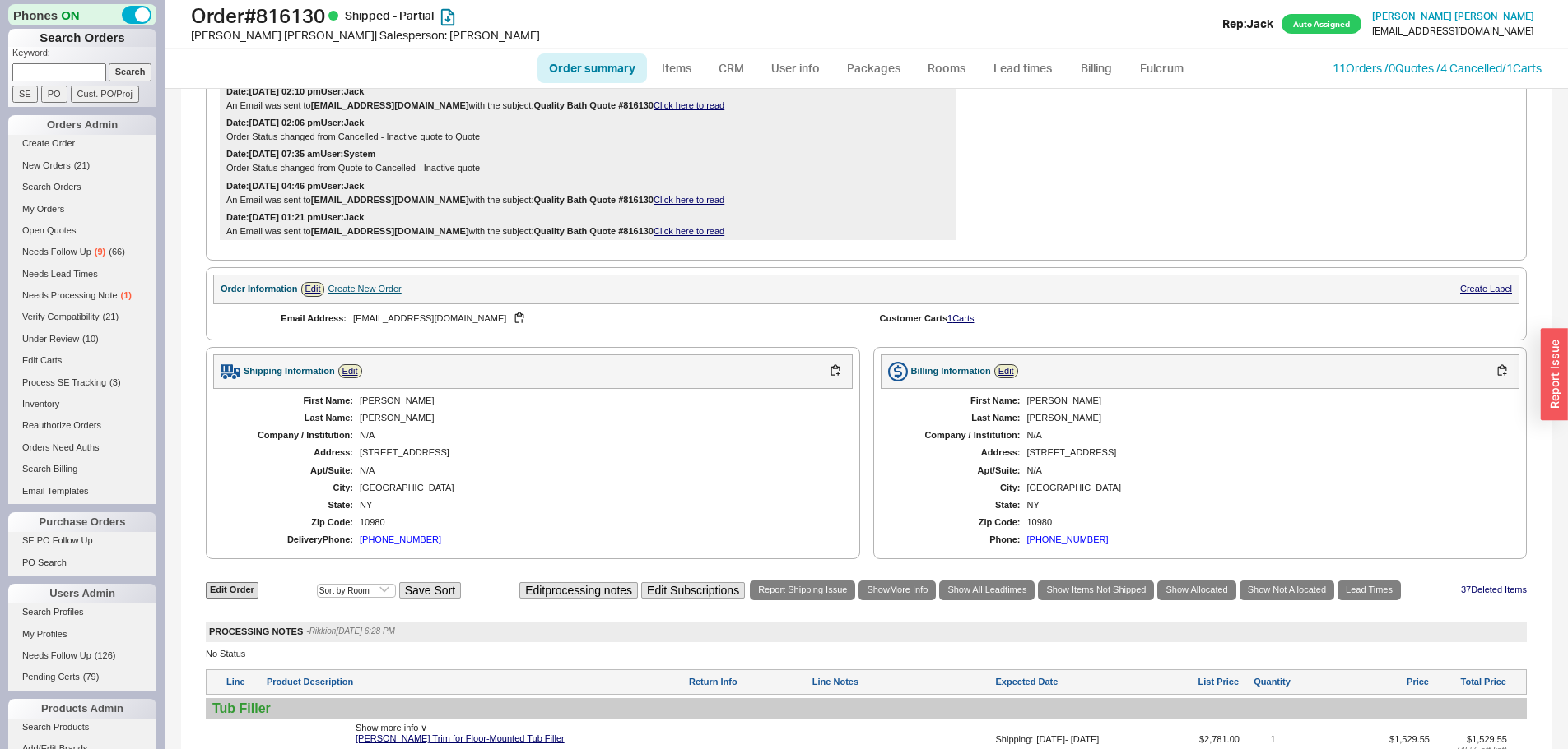
scroll to position [1234, 0]
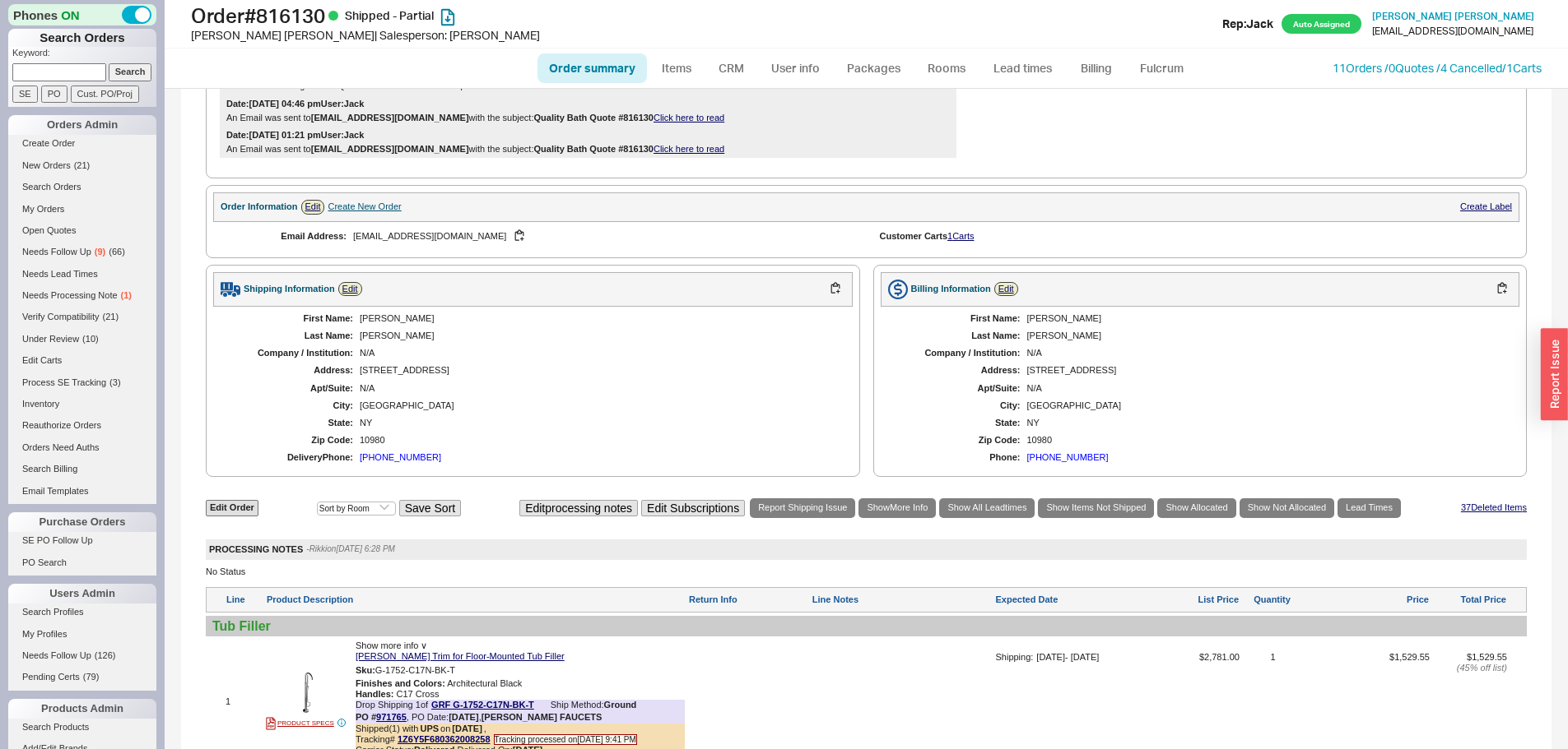
click at [633, 366] on div "18 Collaberg Road" at bounding box center [597, 370] width 477 height 11
click at [761, 292] on div "Shipping Information Edit" at bounding box center [533, 289] width 640 height 34
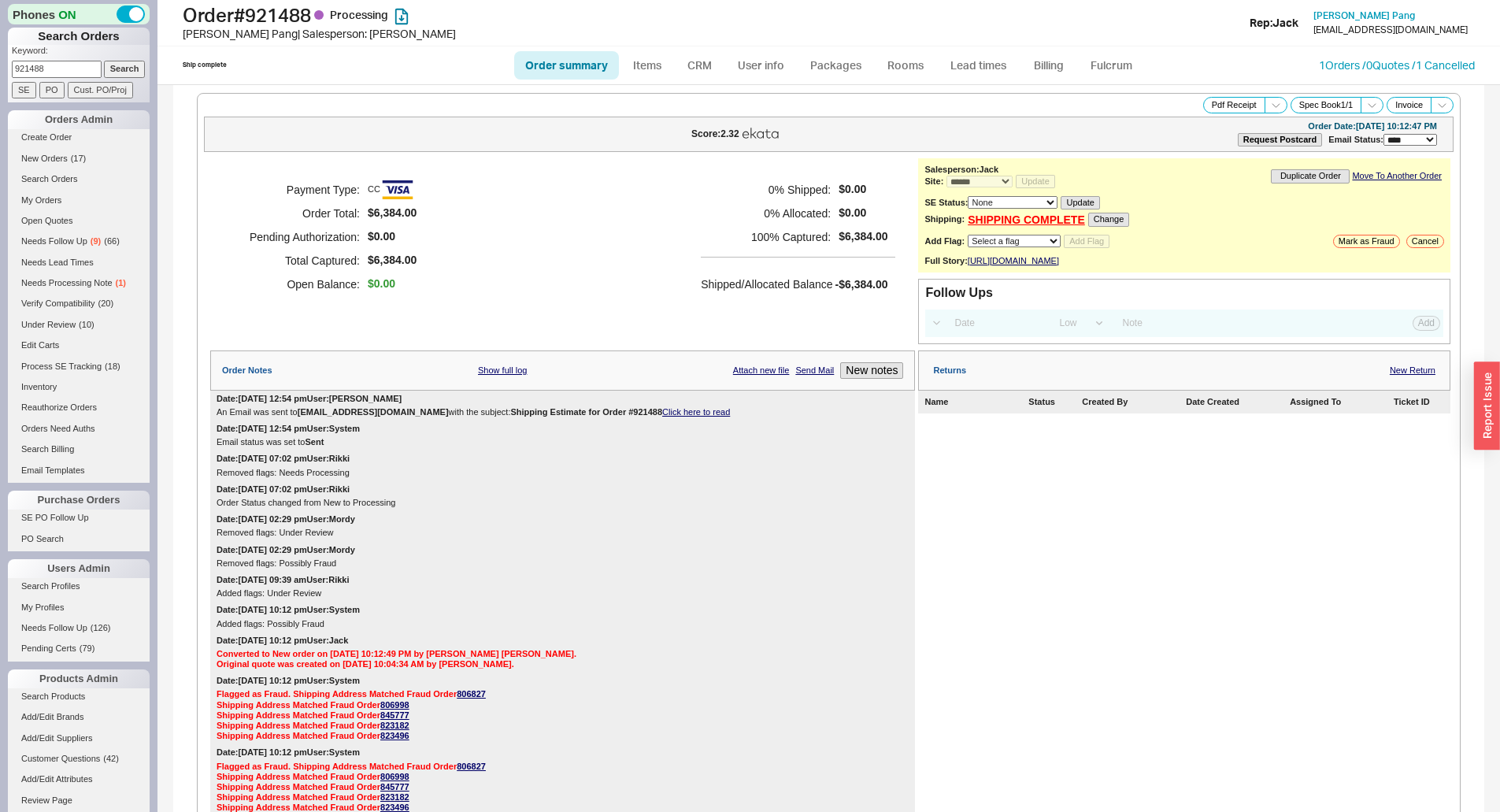
select select "*"
select select "LOW"
select select "3"
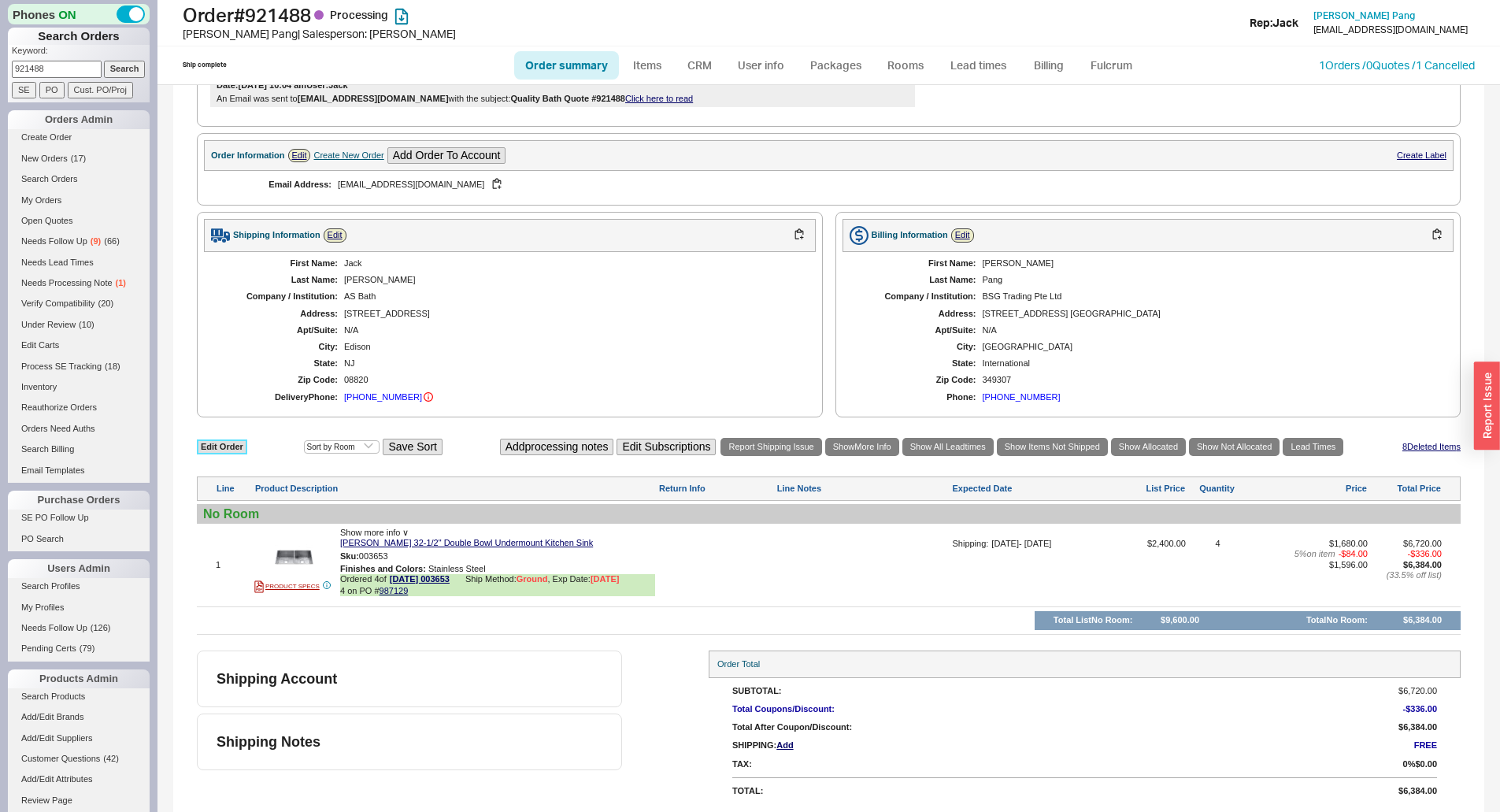
click at [204, 448] on link "Edit Order" at bounding box center [221, 446] width 50 height 15
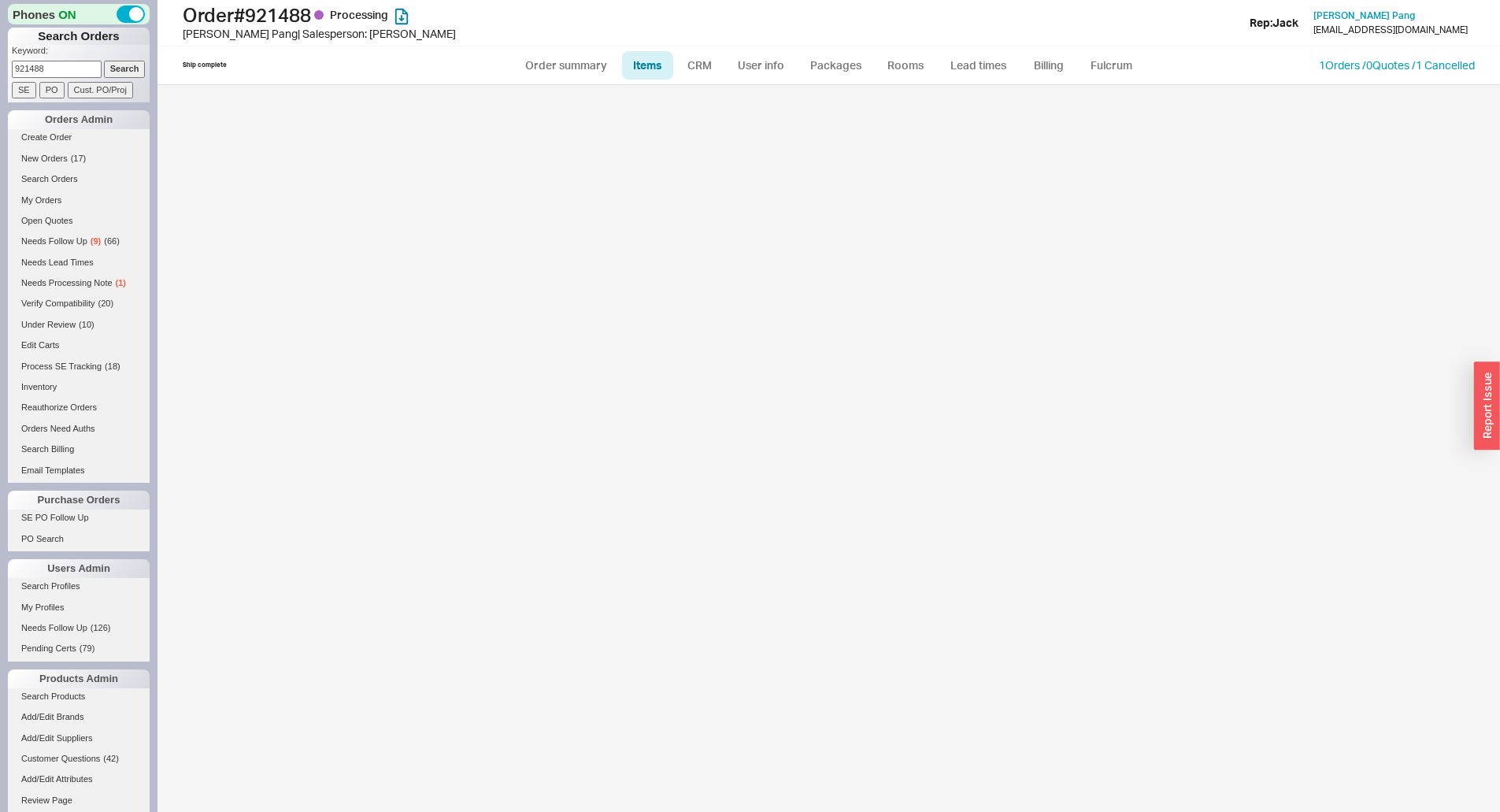
select select "3"
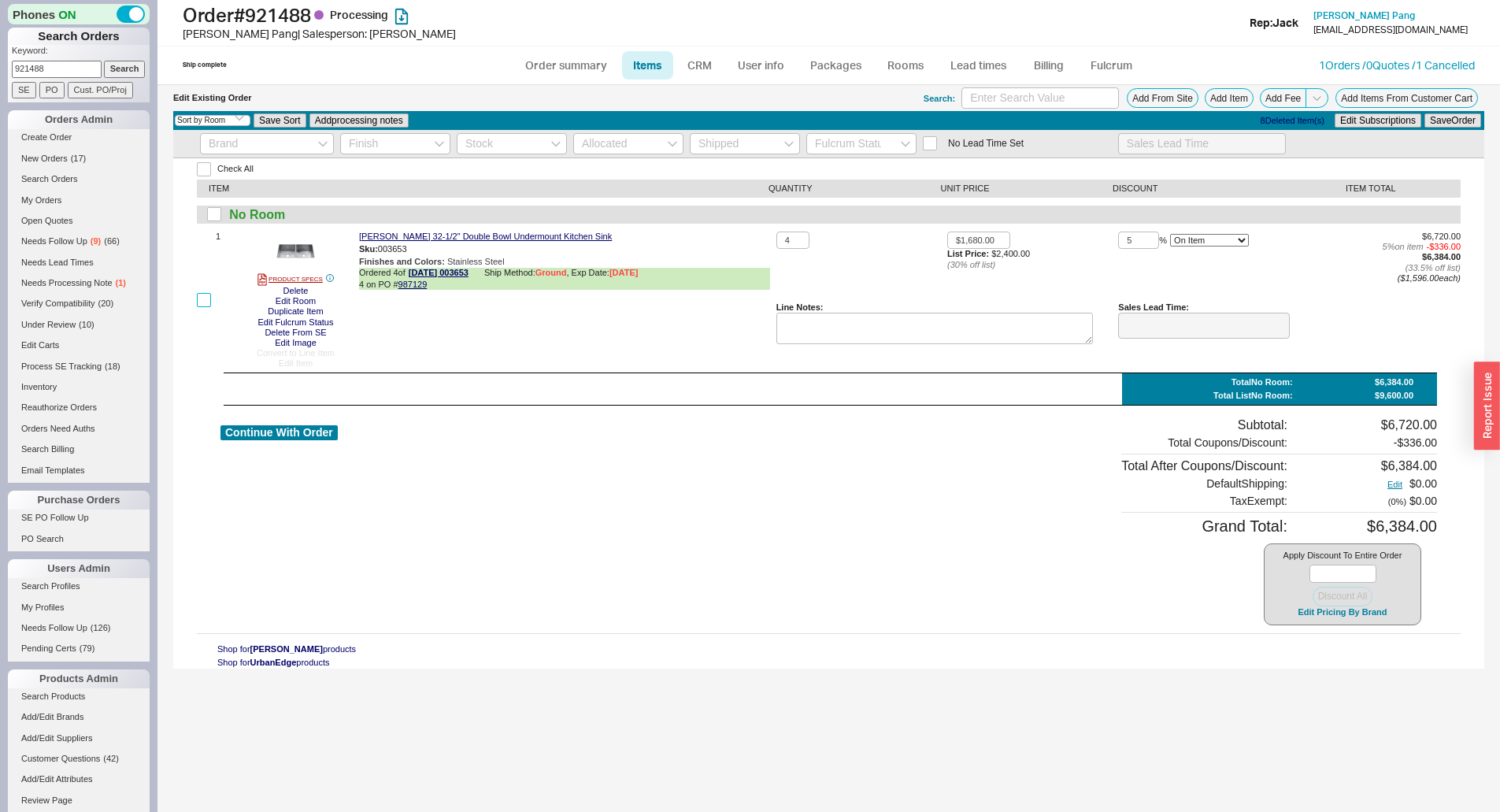
click at [205, 303] on input "checkbox" at bounding box center [204, 300] width 14 height 14
checkbox input "true"
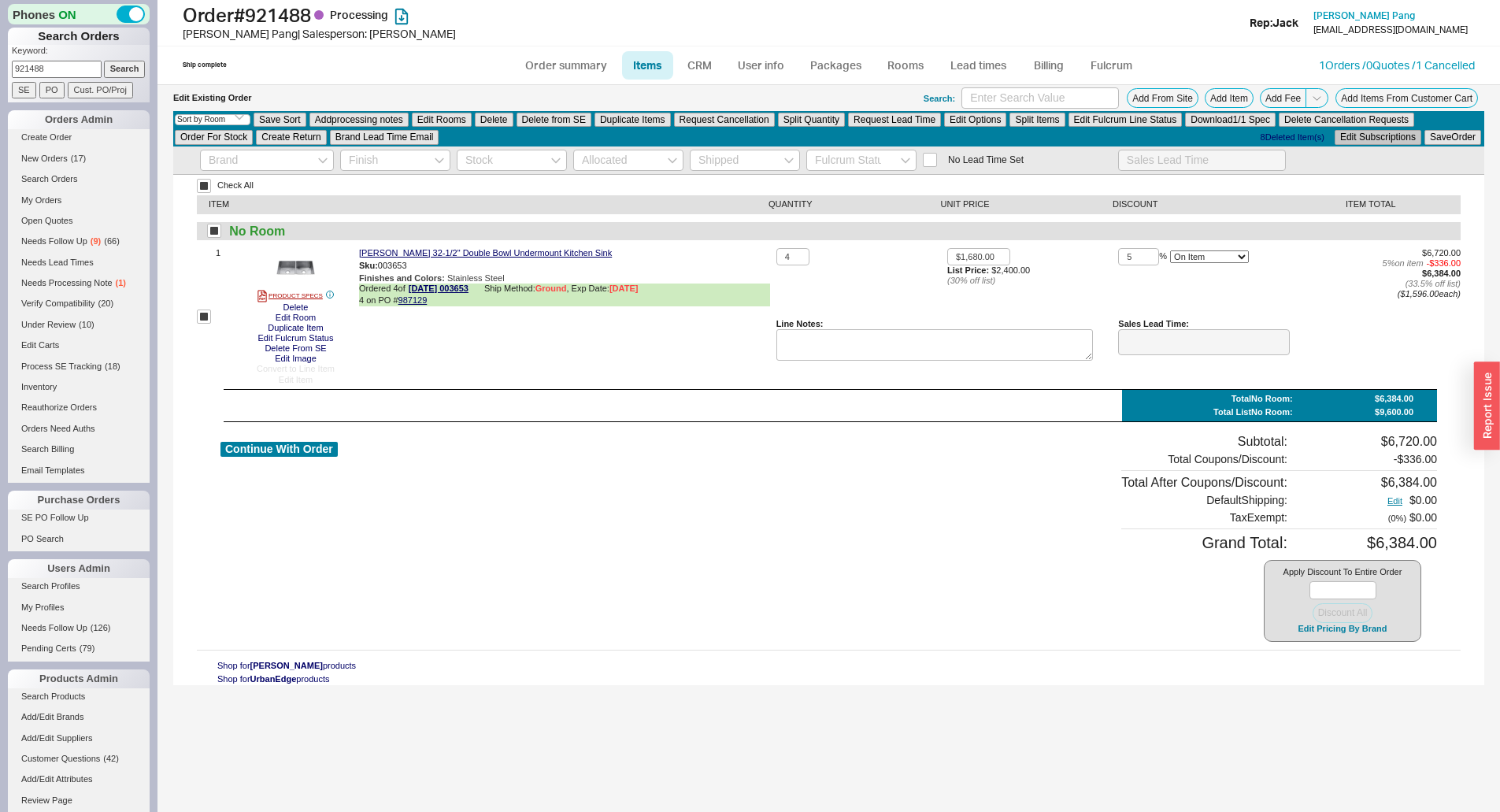
click at [1371, 137] on button "Edit Subscriptions" at bounding box center [1377, 137] width 86 height 14
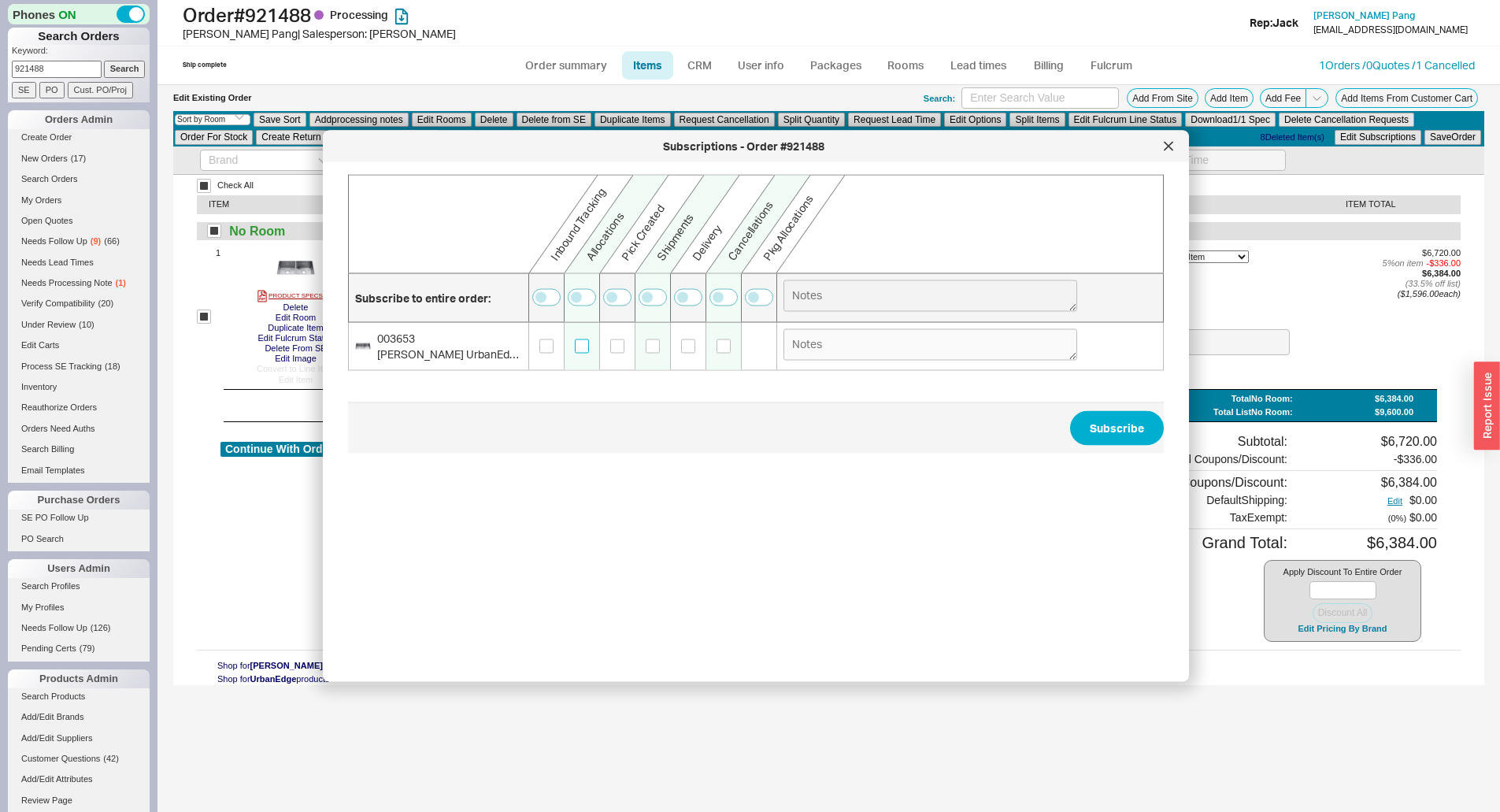
click at [584, 348] on input "checkbox" at bounding box center [582, 346] width 14 height 14
checkbox input "true"
click at [547, 351] on input "checkbox" at bounding box center [547, 346] width 14 height 14
checkbox input "true"
click at [1106, 422] on button "Subscribe" at bounding box center [1116, 428] width 93 height 34
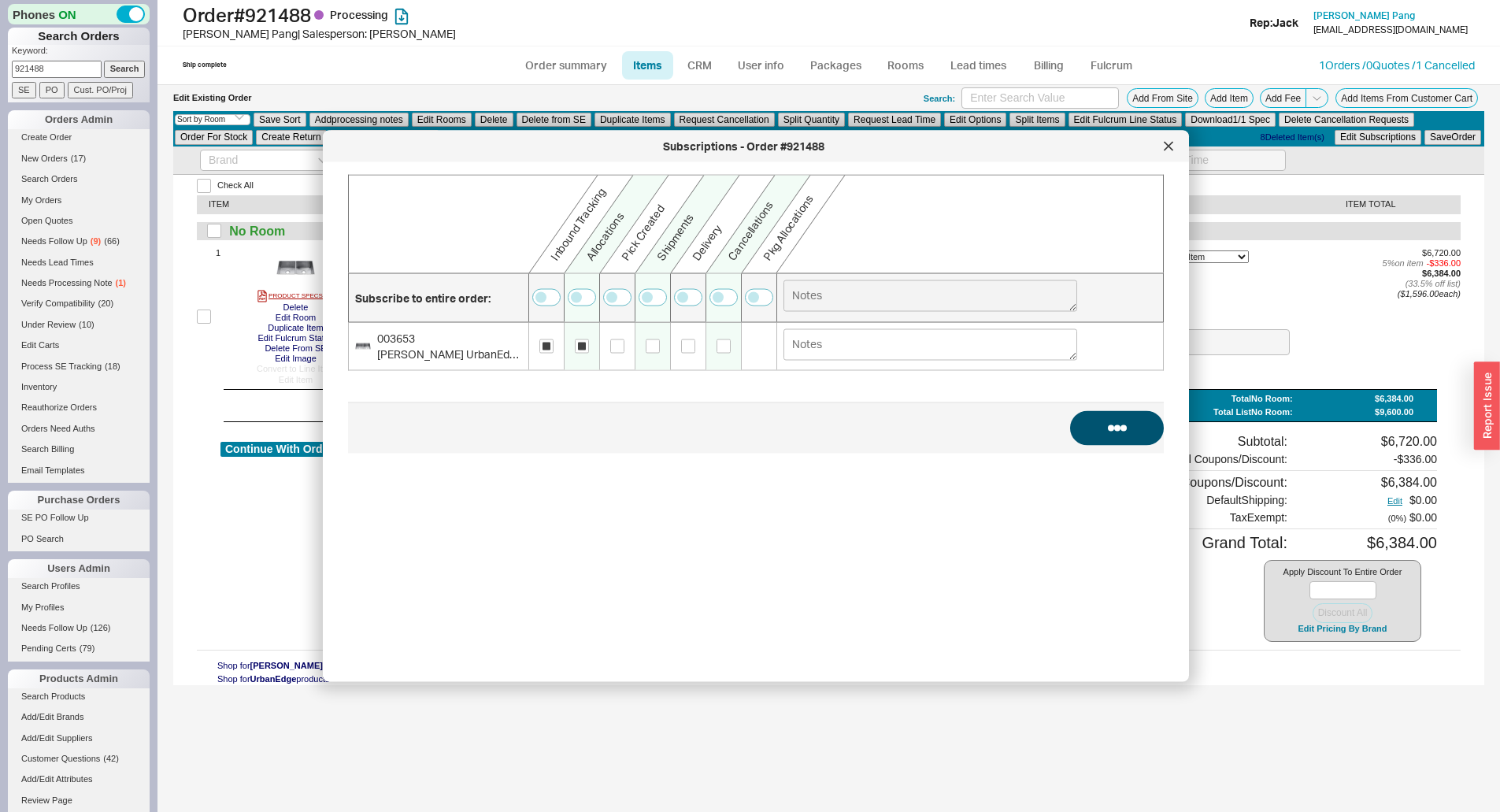
checkbox input "false"
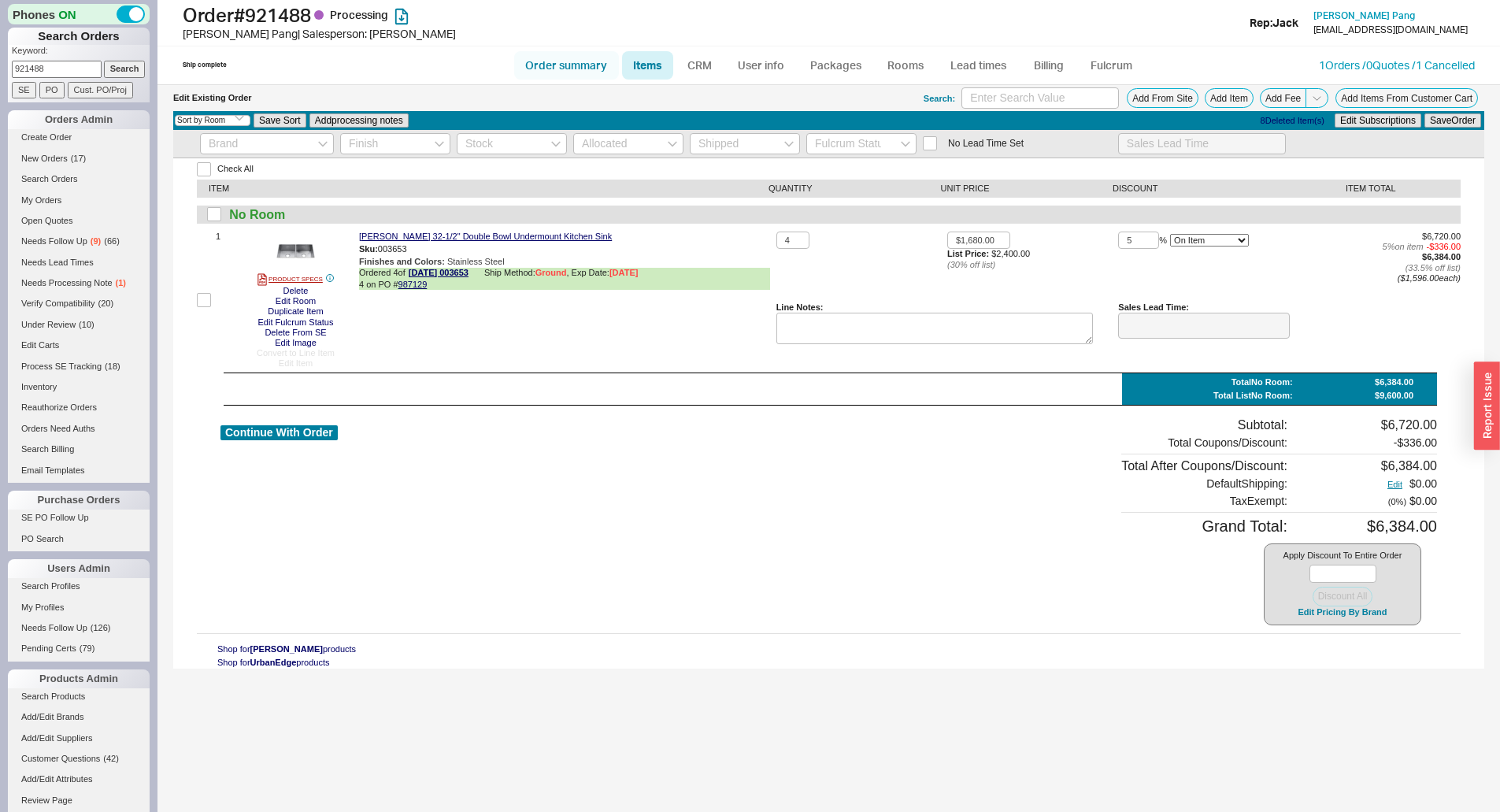
click at [560, 70] on link "Order summary" at bounding box center [566, 65] width 105 height 28
select select "*"
select select "LOW"
select select "3"
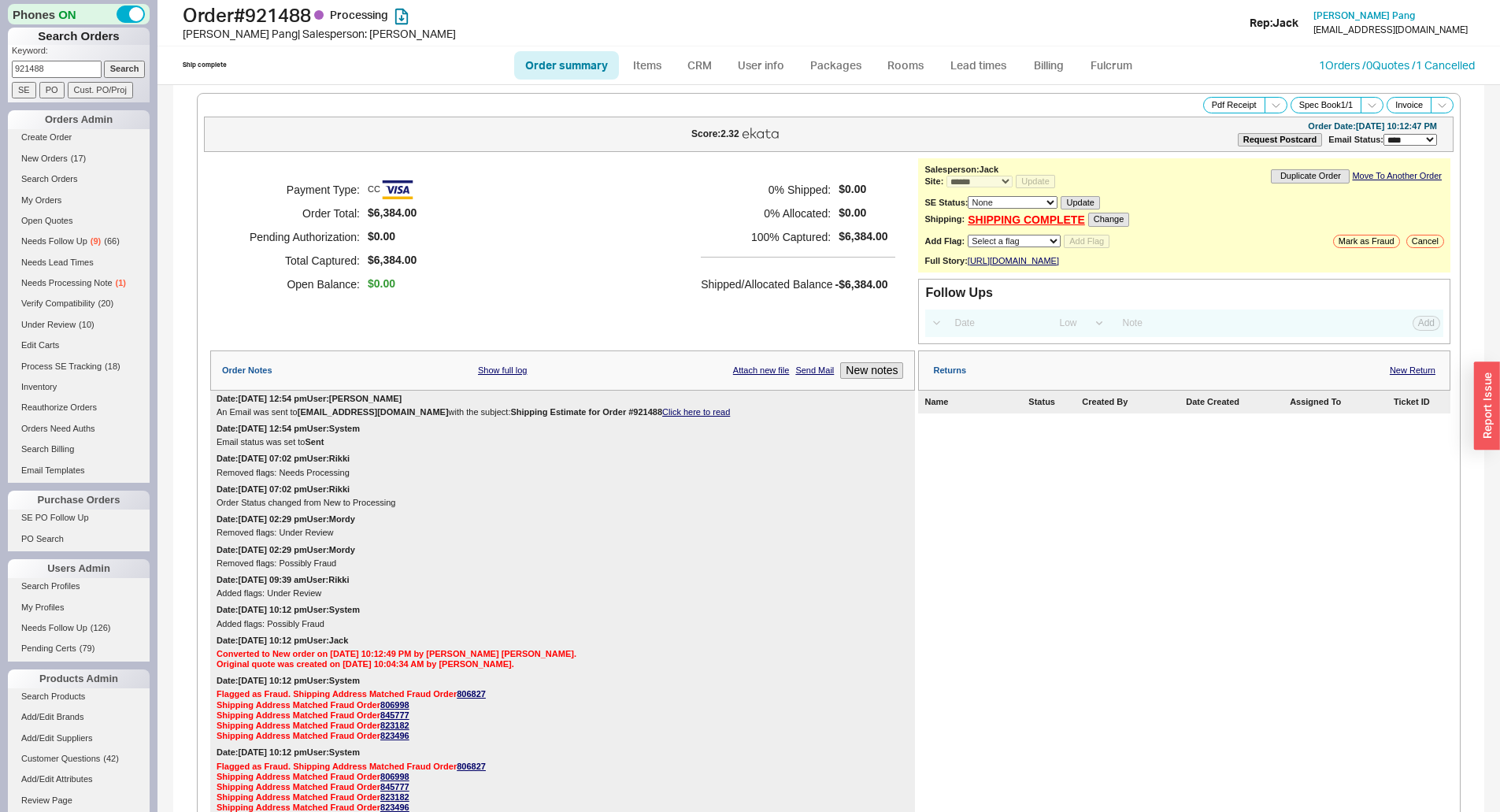
click at [601, 241] on div "Payment Type: CC Order Total: $6,384.00 Pending Authorization: $0.00 Total Capt…" at bounding box center [562, 236] width 705 height 158
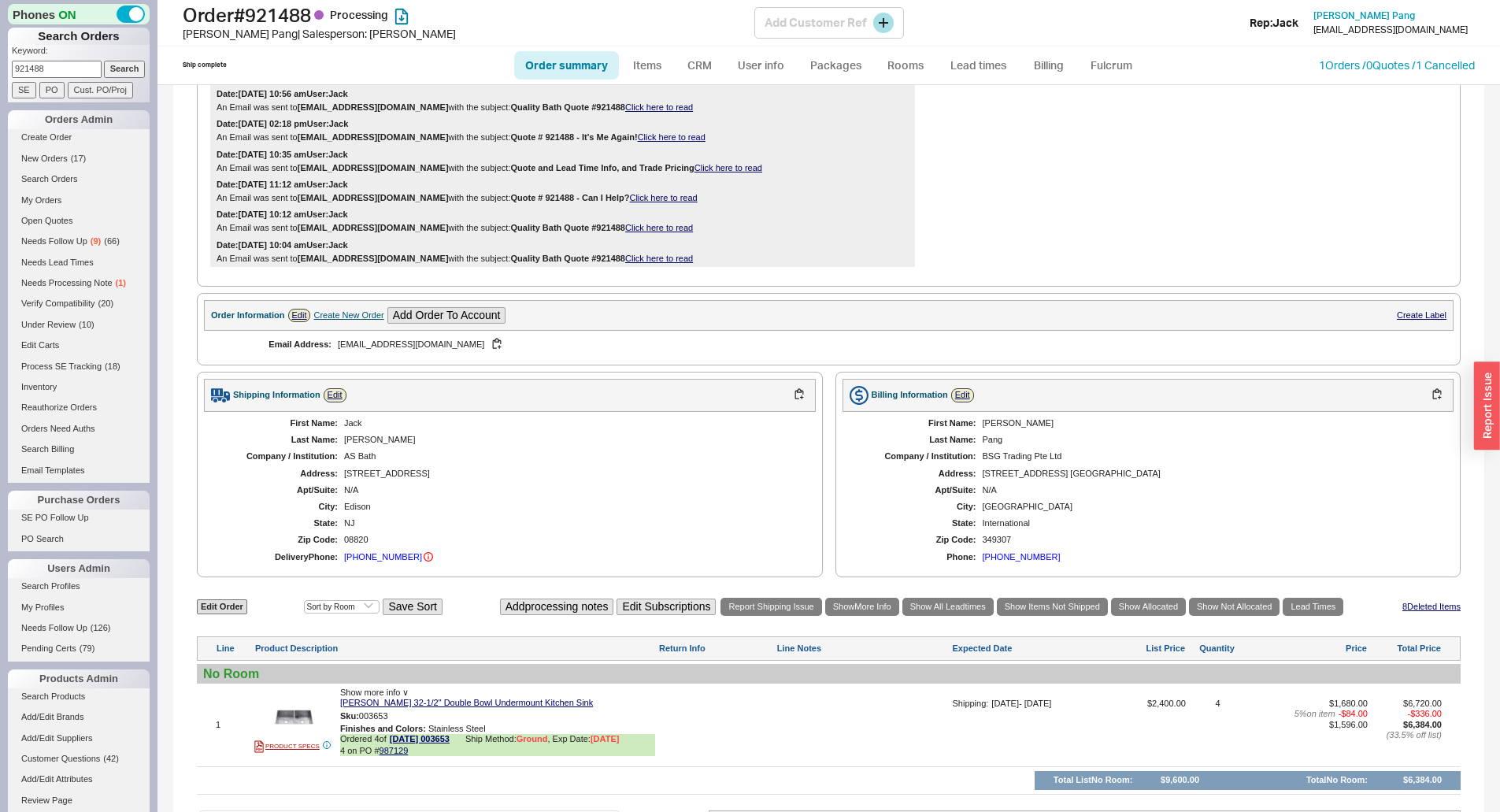
scroll to position [688, 0]
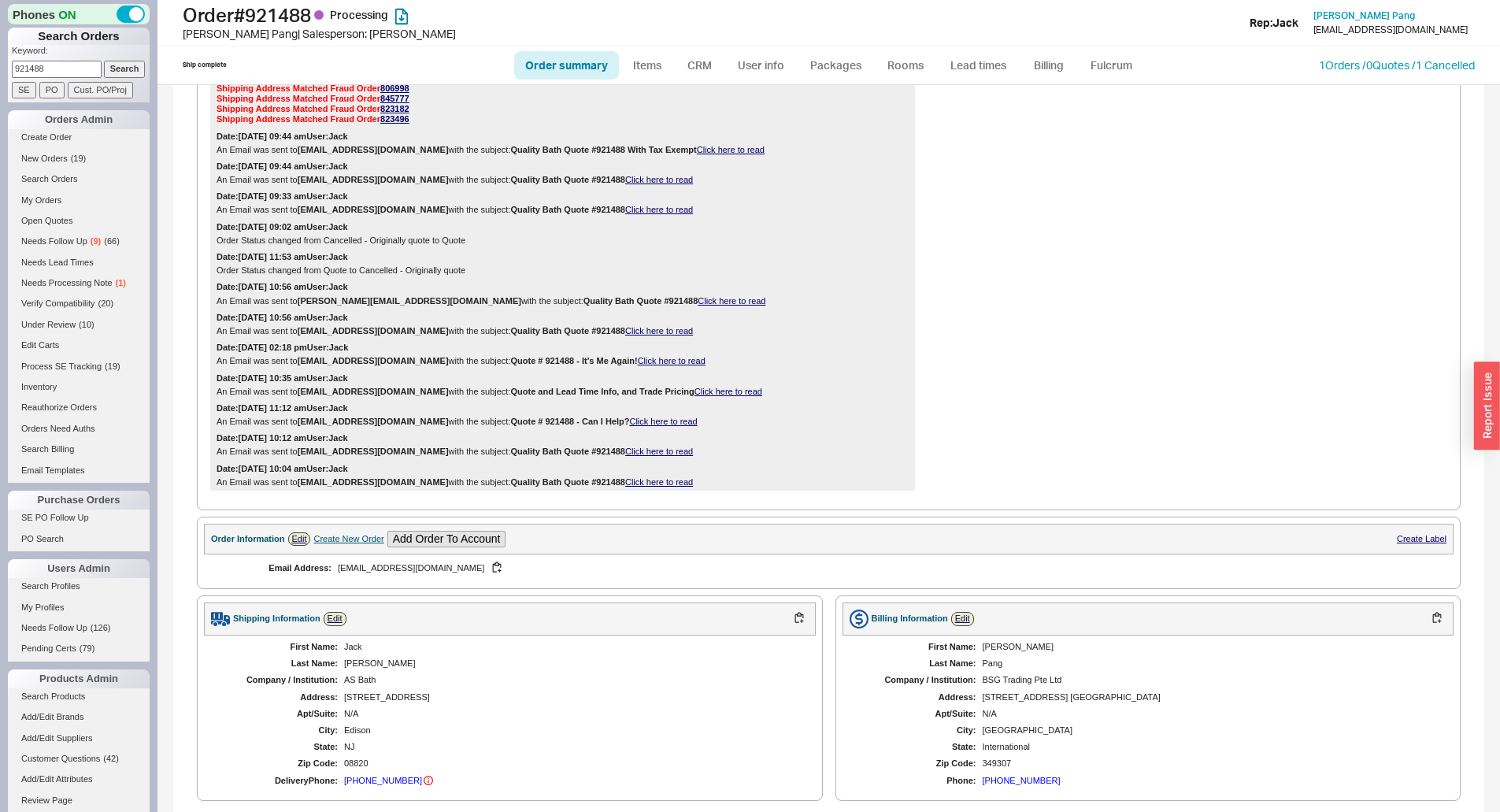
click at [864, 215] on div "An Email was sent to [EMAIL_ADDRESS][DOMAIN_NAME] with the subject: Quality Bat…" at bounding box center [563, 210] width 692 height 11
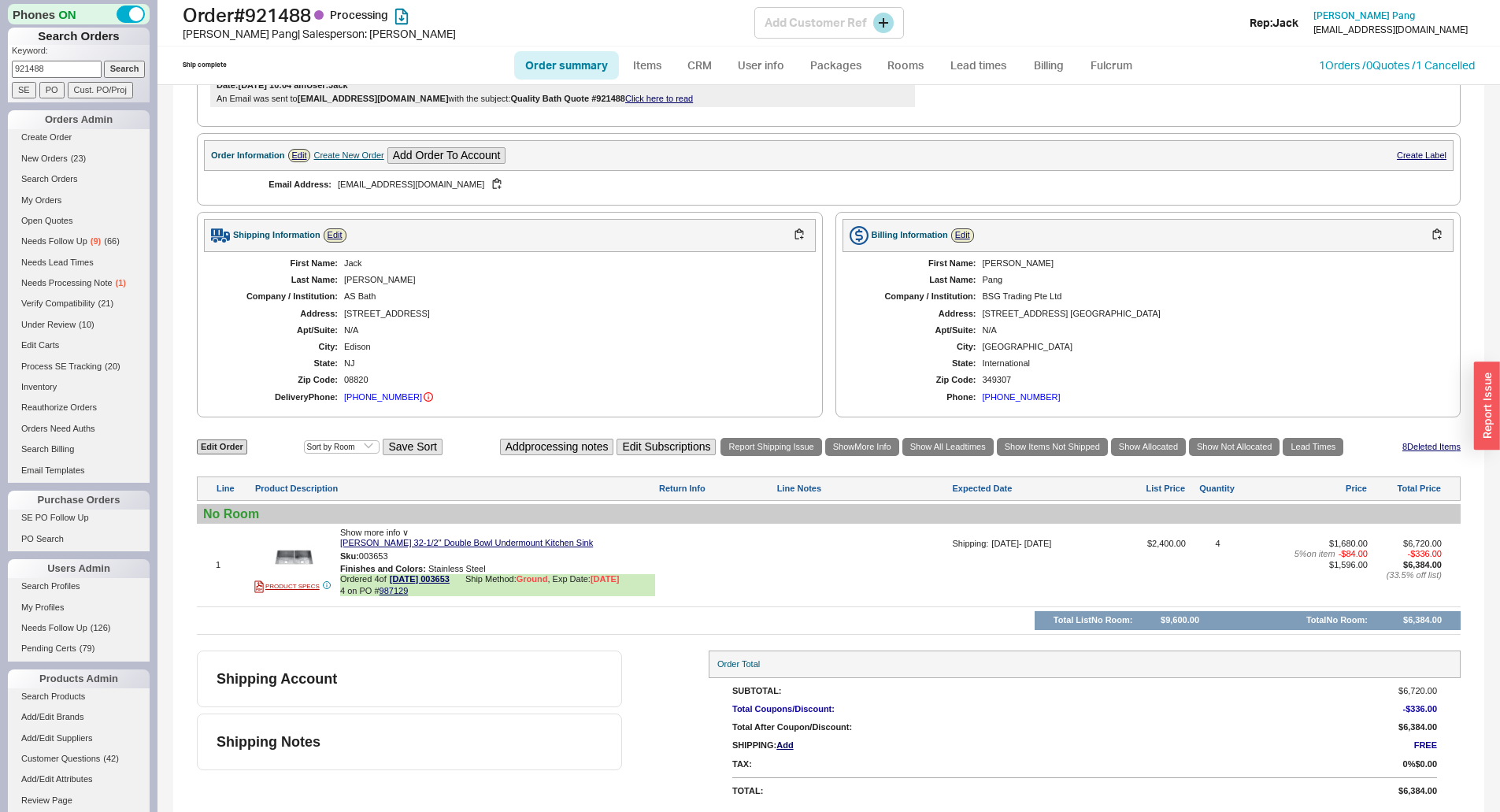
scroll to position [846, 0]
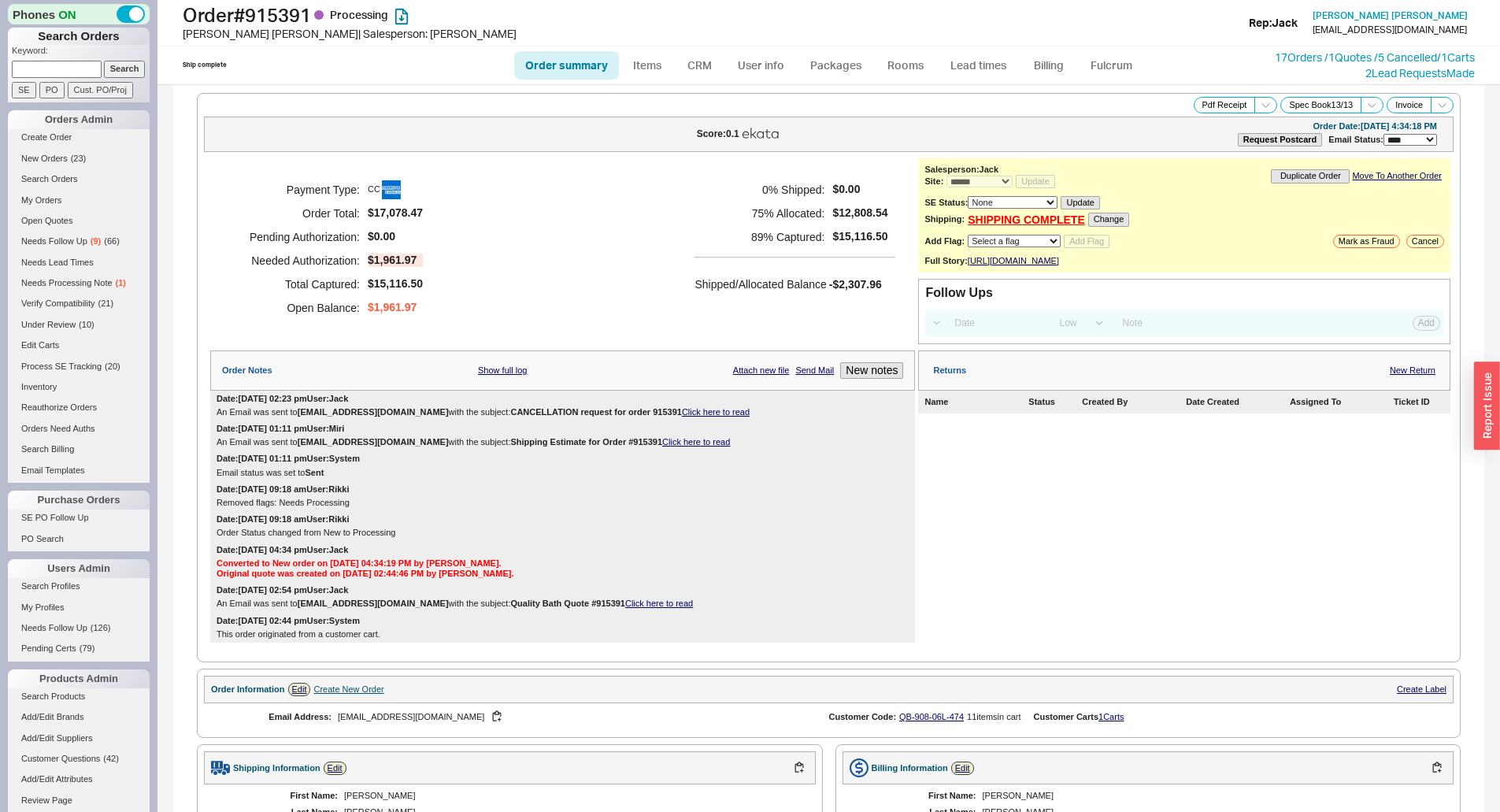
select select "*"
select select "LOW"
select select "3"
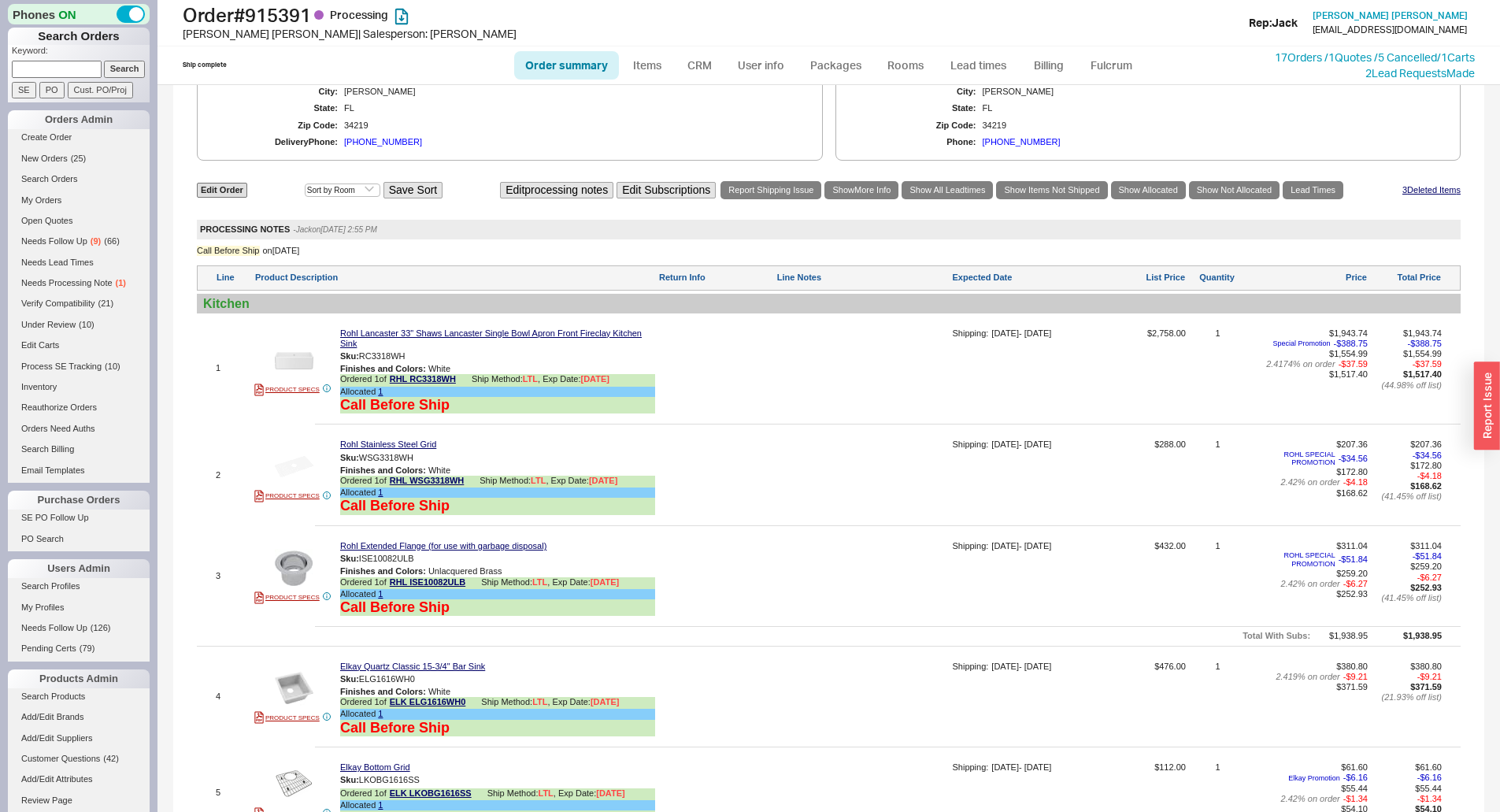
click at [836, 406] on div at bounding box center [862, 374] width 173 height 92
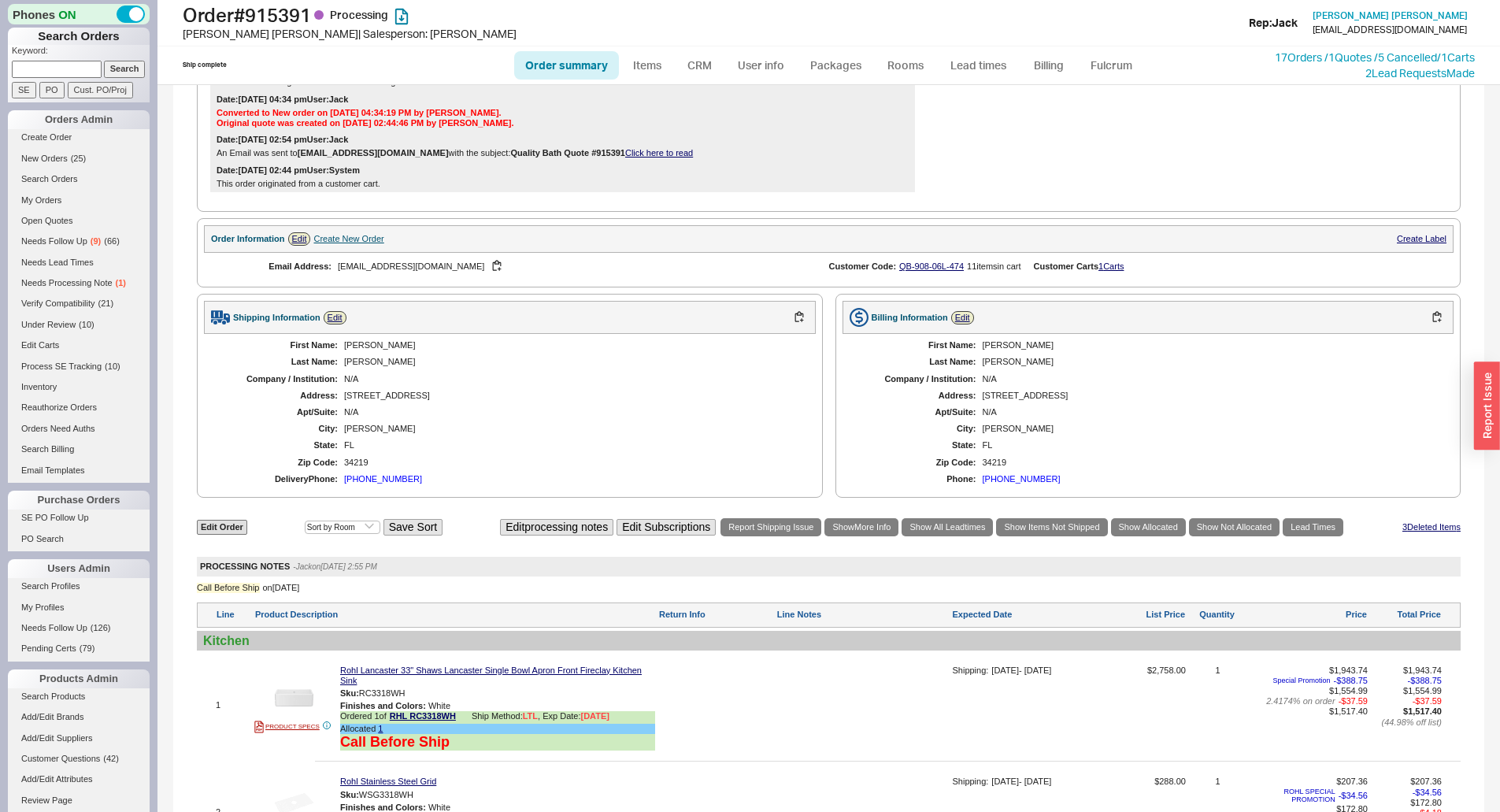
scroll to position [315, 0]
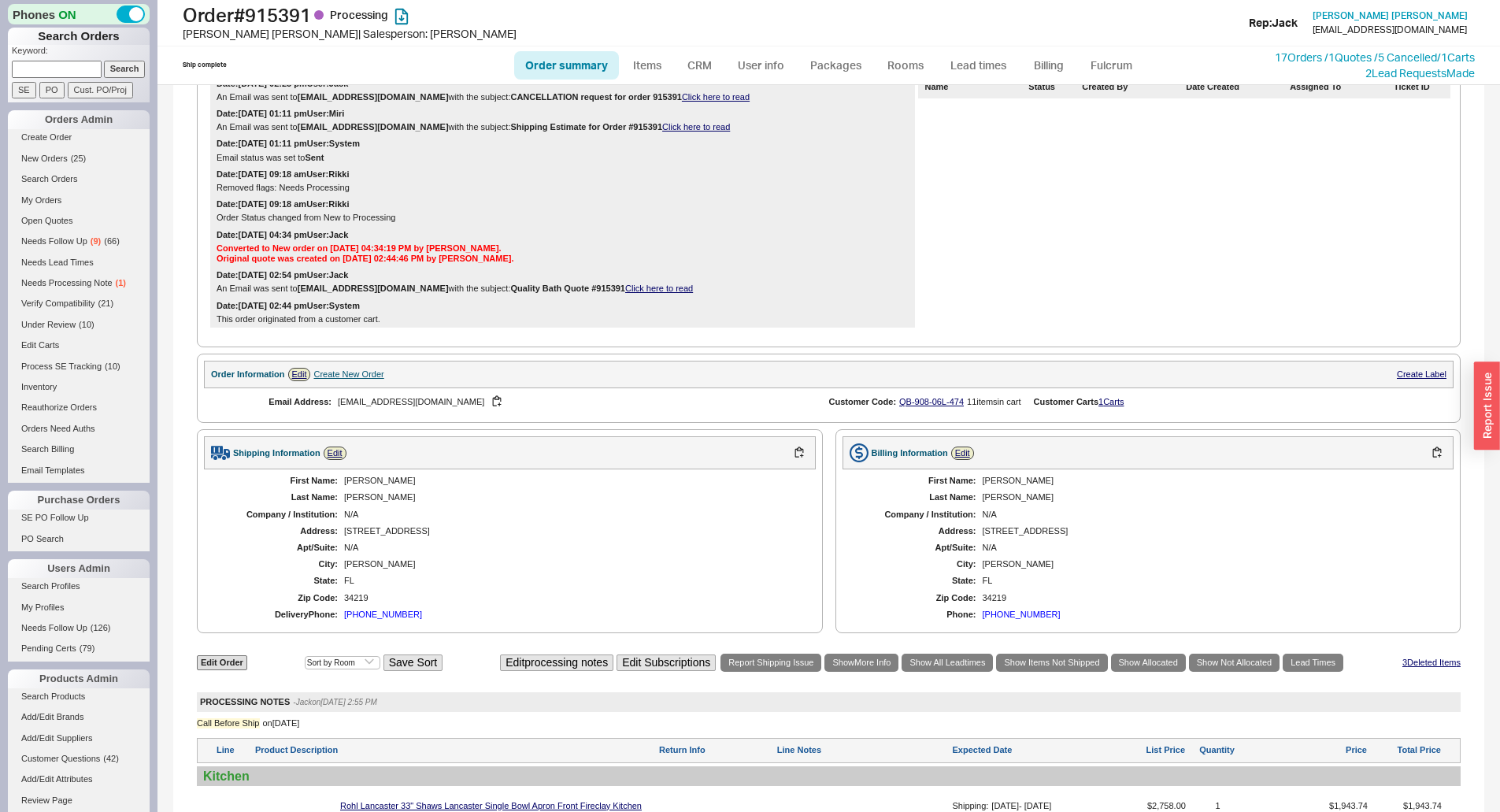
click at [640, 251] on div "Date: [DATE] 04:34 pm User: Jack Converted to New order on [DATE] 04:34:19 PM b…" at bounding box center [562, 247] width 705 height 41
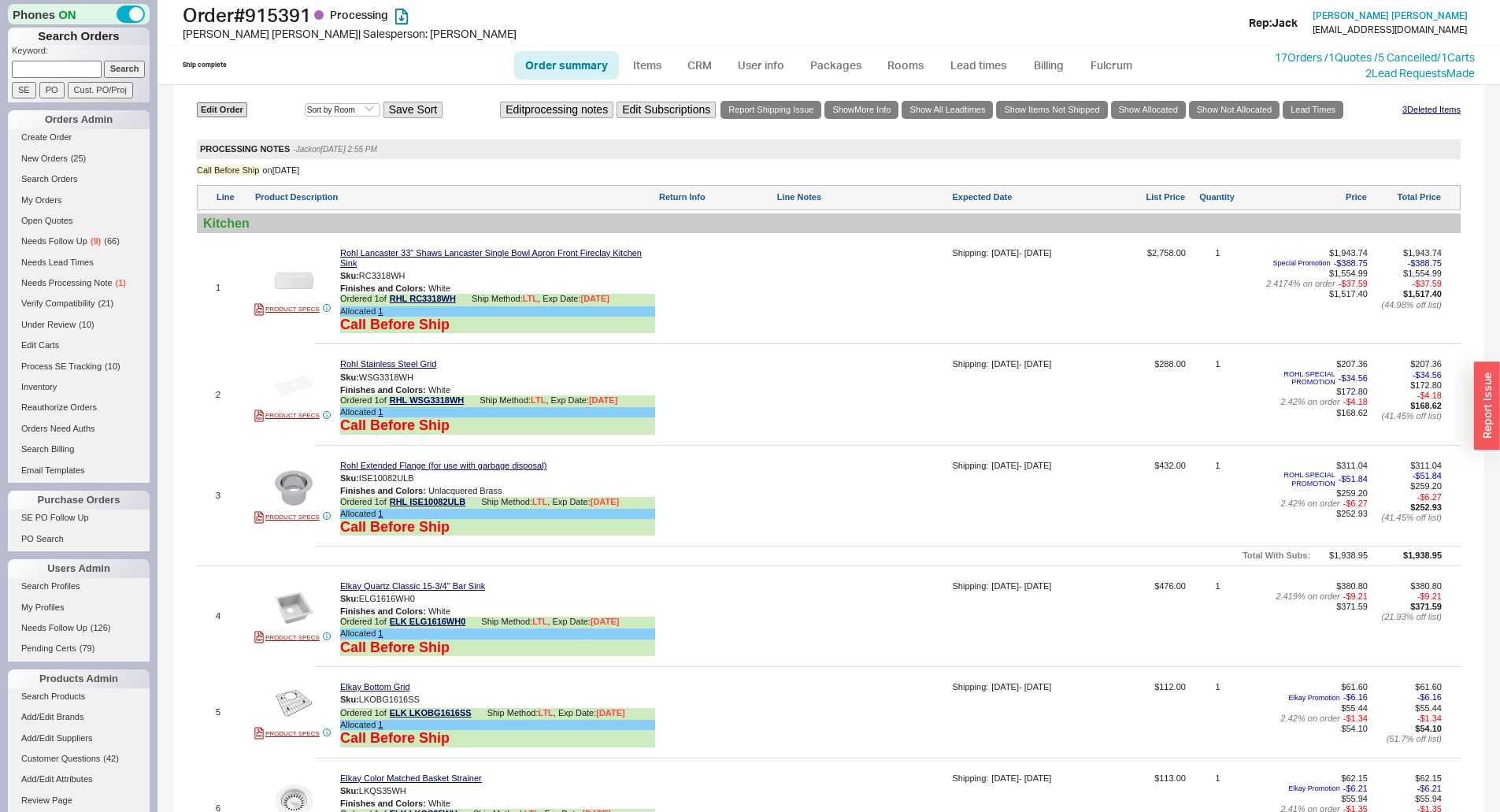
scroll to position [787, 0]
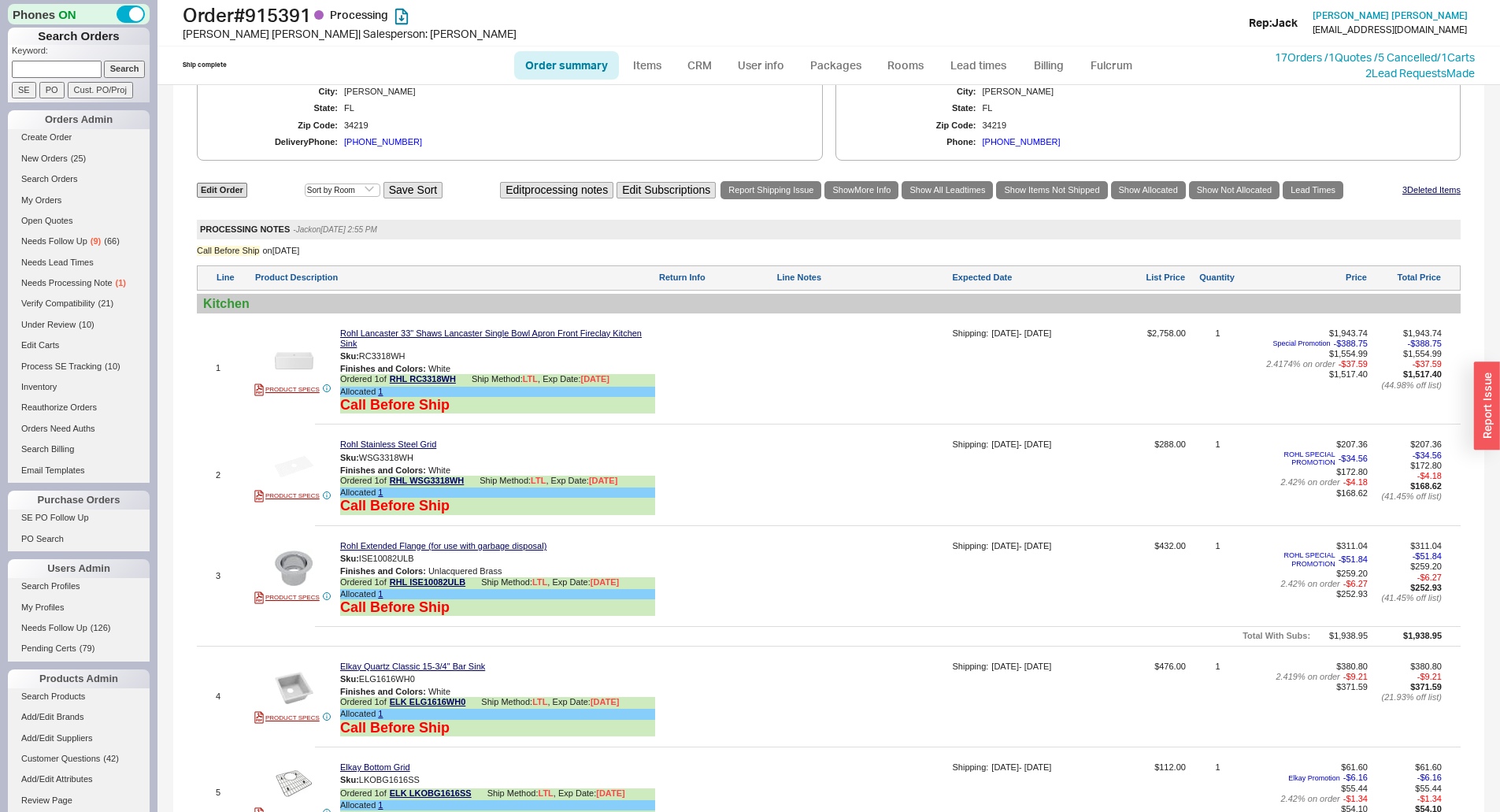
click at [362, 147] on div "[PHONE_NUMBER]" at bounding box center [383, 142] width 78 height 11
click at [777, 313] on div "Kitchen" at bounding box center [828, 303] width 1264 height 19
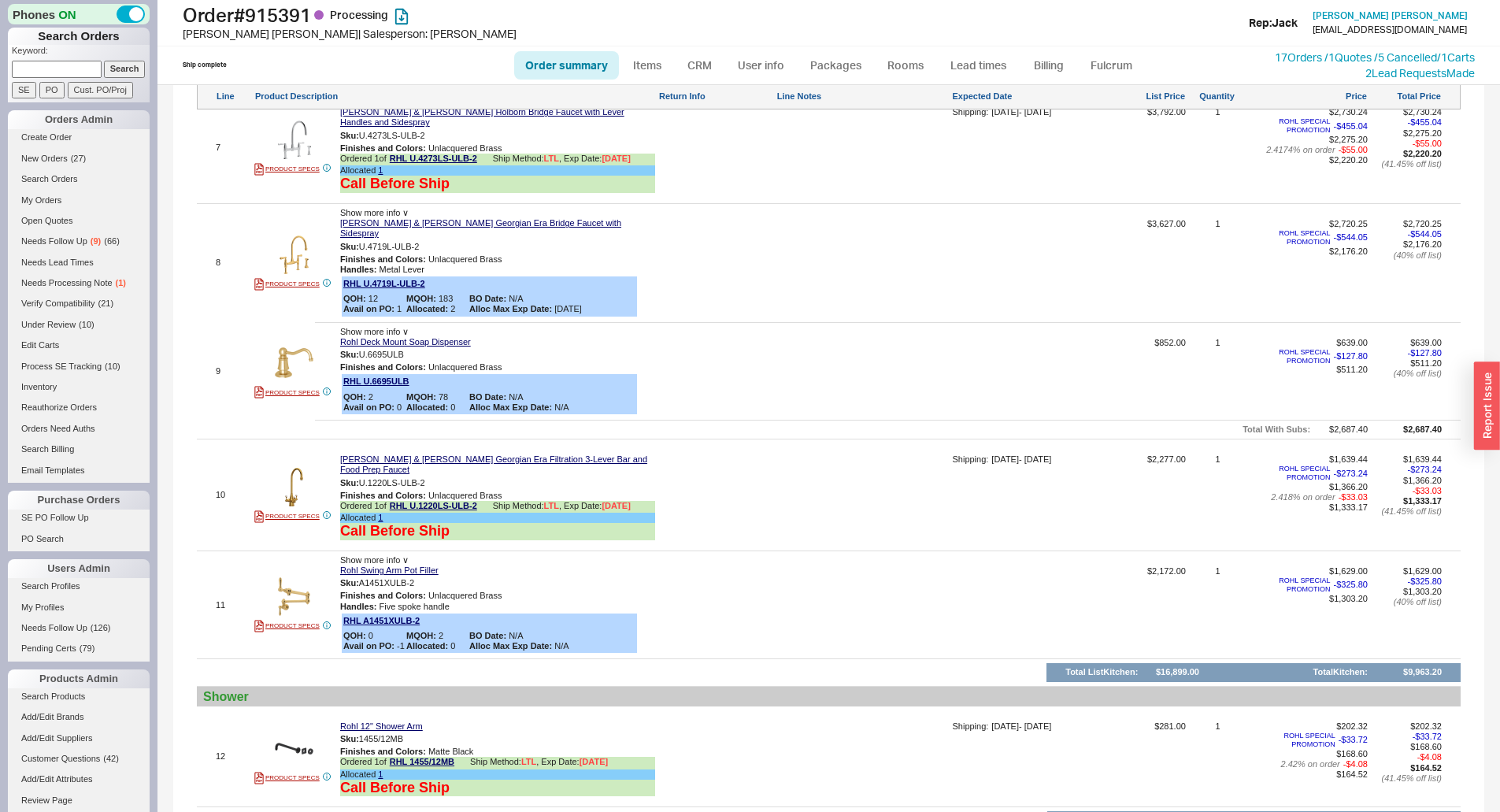
scroll to position [1575, 0]
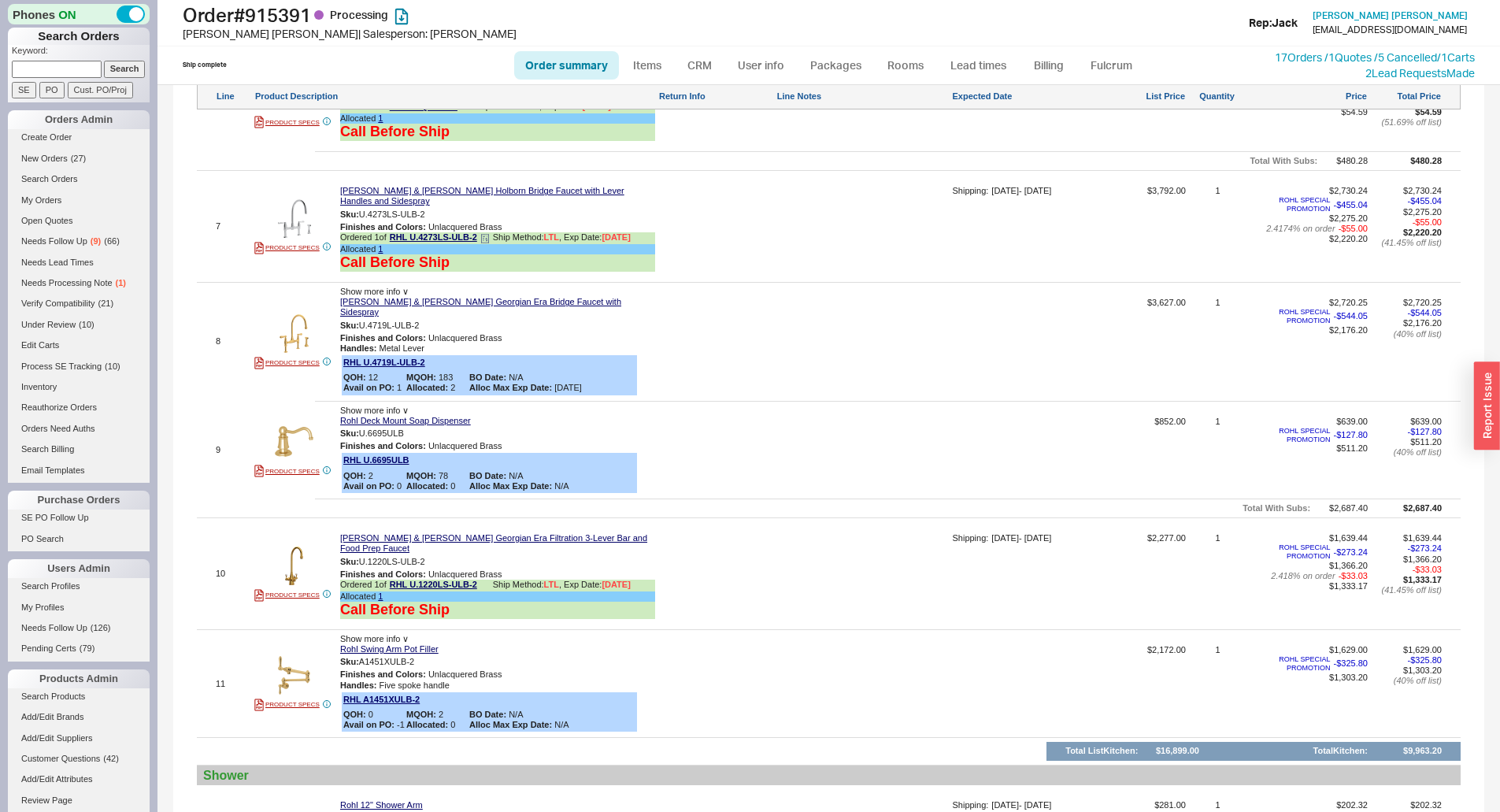
click at [485, 237] on icon at bounding box center [485, 238] width 10 height 10
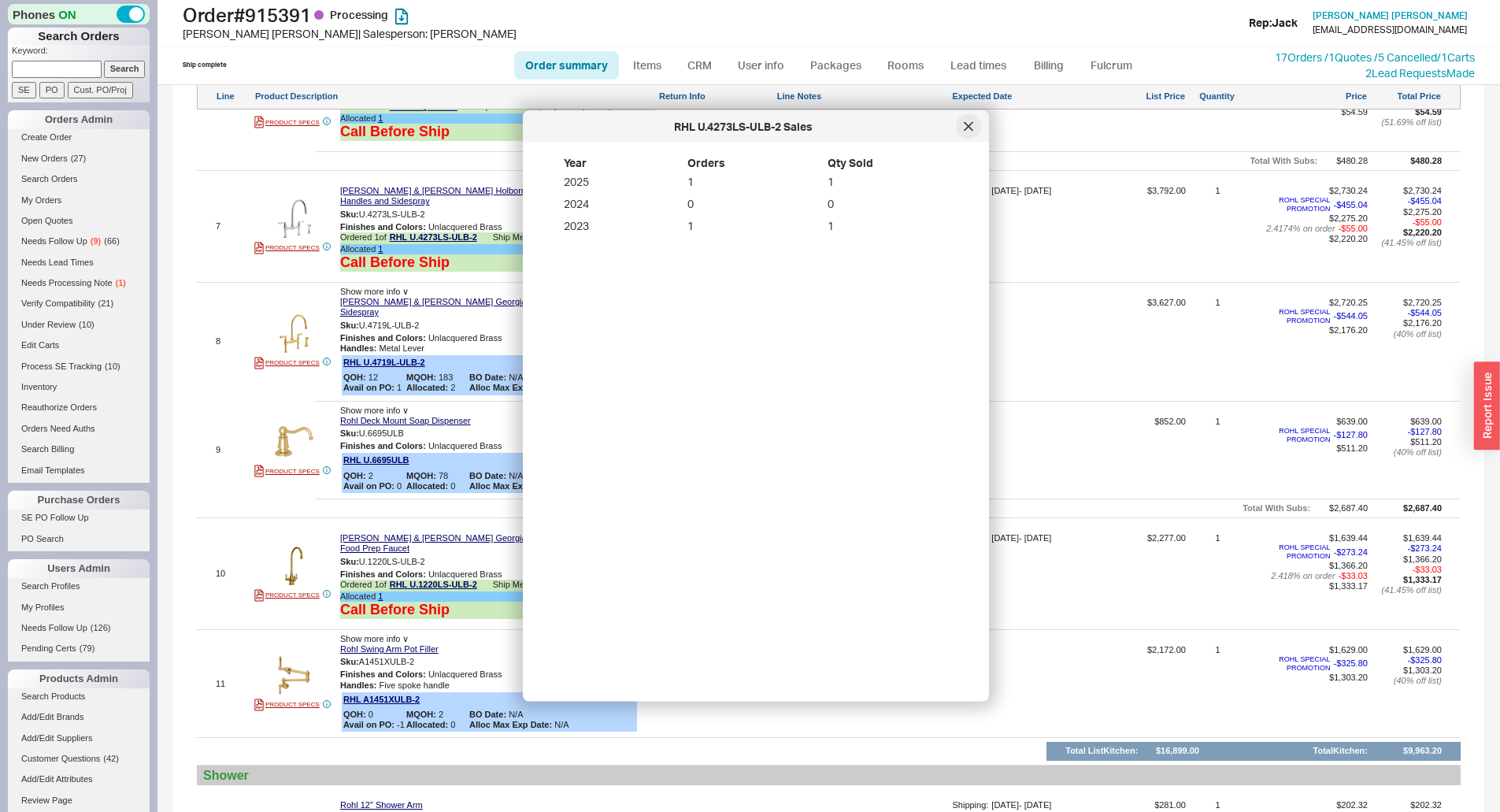
click at [964, 130] on icon at bounding box center [968, 126] width 10 height 10
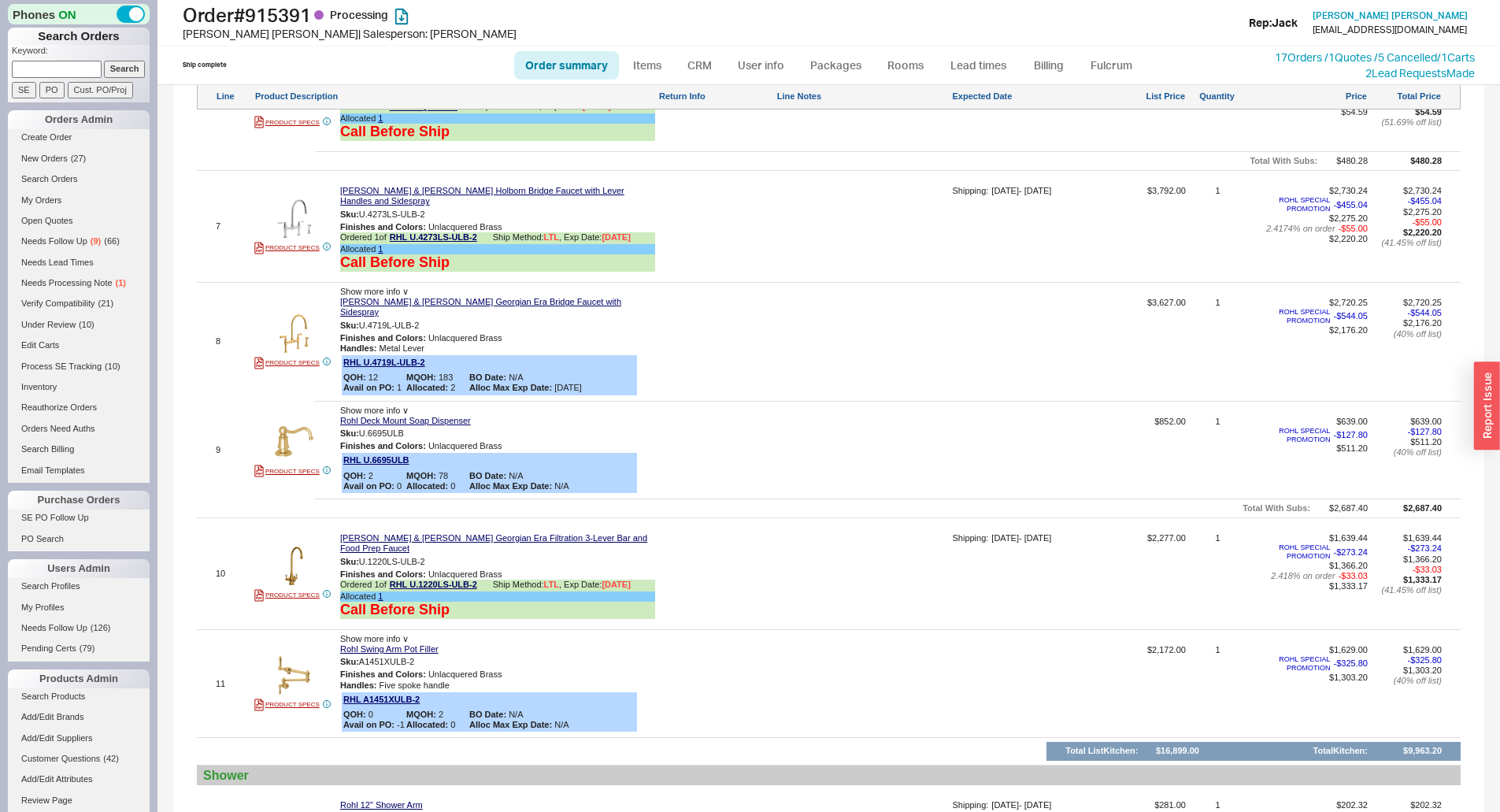
click at [885, 317] on div at bounding box center [862, 346] width 173 height 99
click at [817, 366] on div at bounding box center [862, 346] width 173 height 99
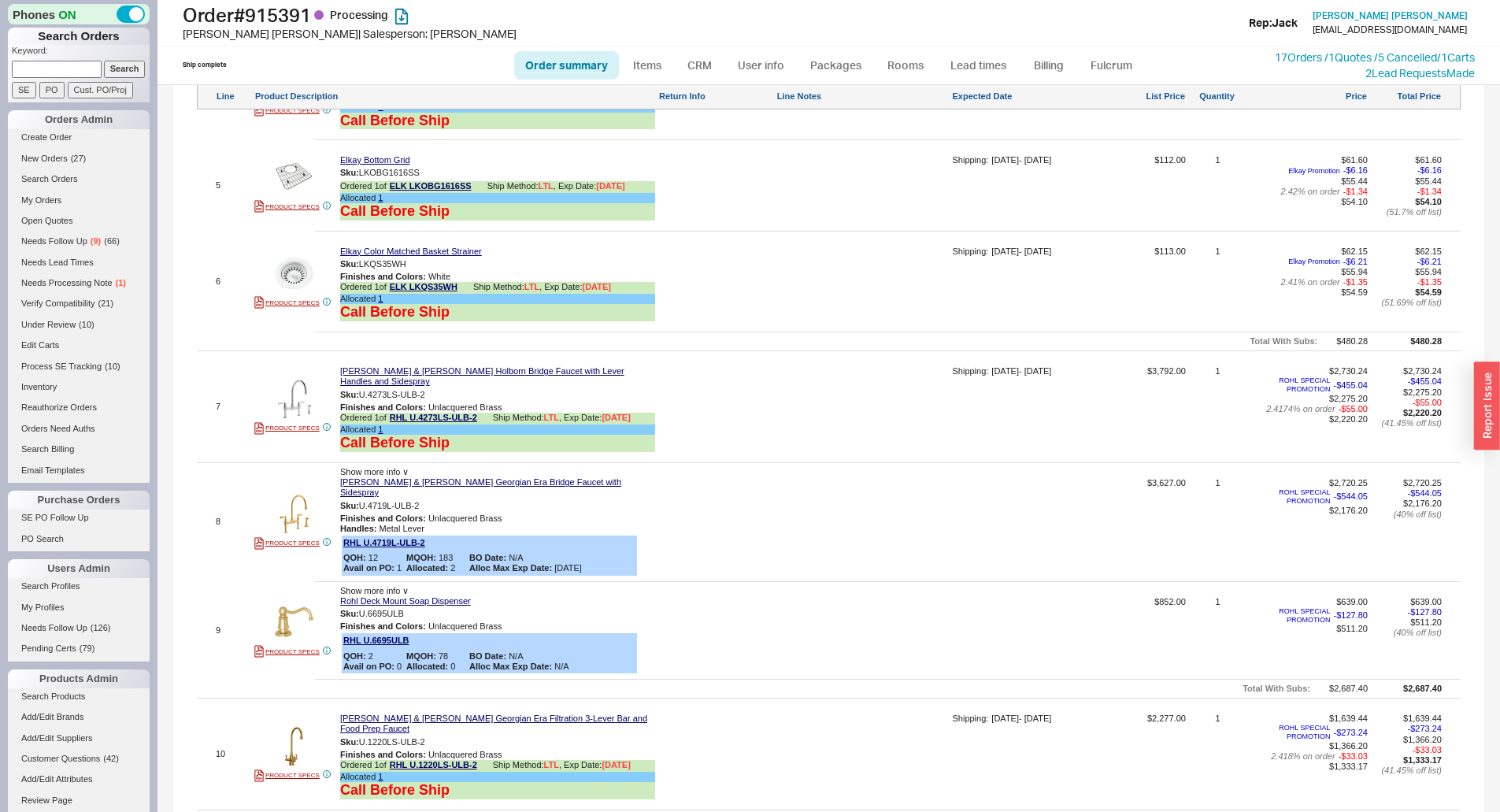
scroll to position [1417, 0]
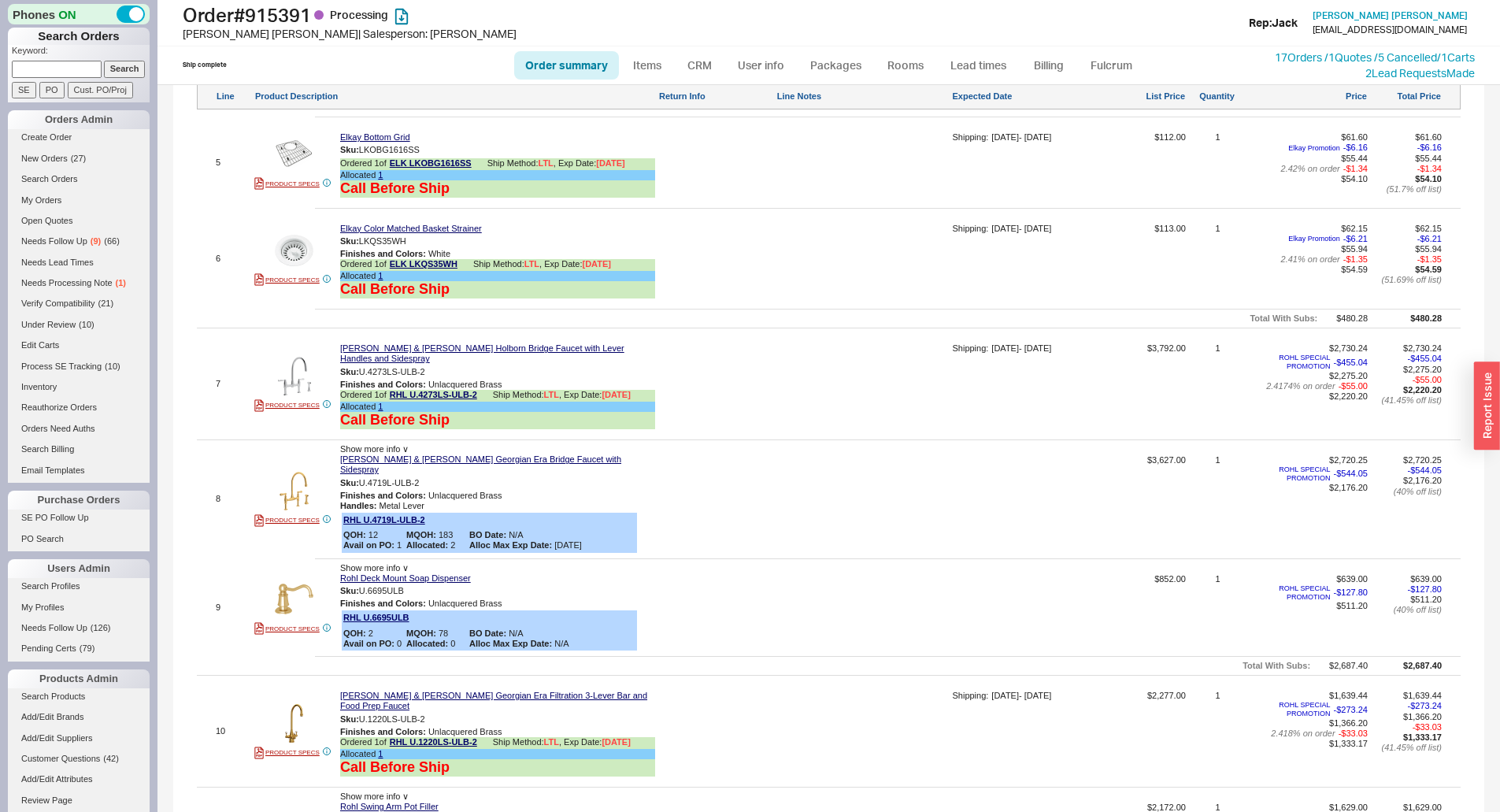
click at [744, 320] on div "Edit Order Select an option Sort by Brand Sort by Room Save Sort Edit processin…" at bounding box center [828, 421] width 1264 height 1742
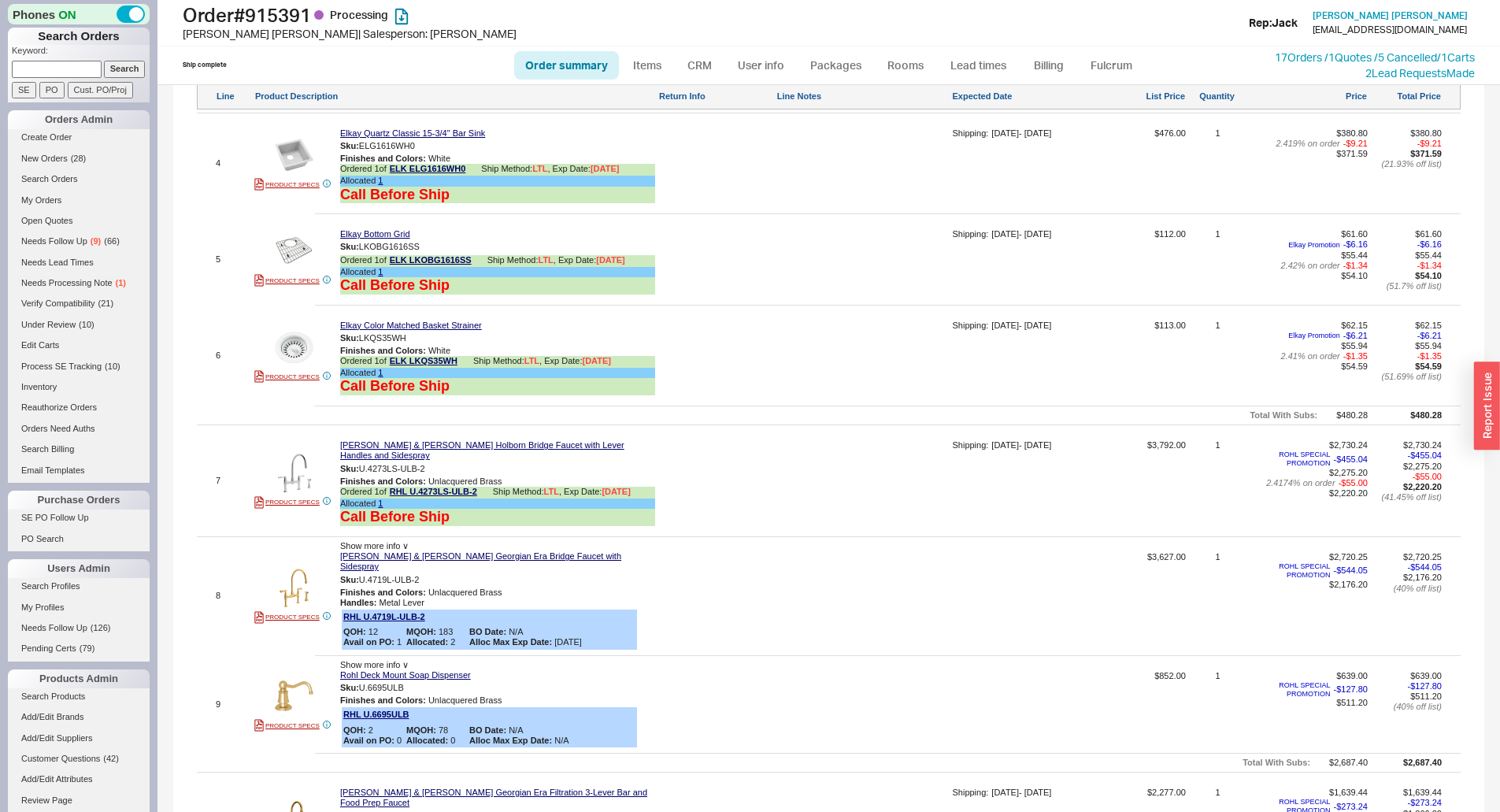
scroll to position [1338, 0]
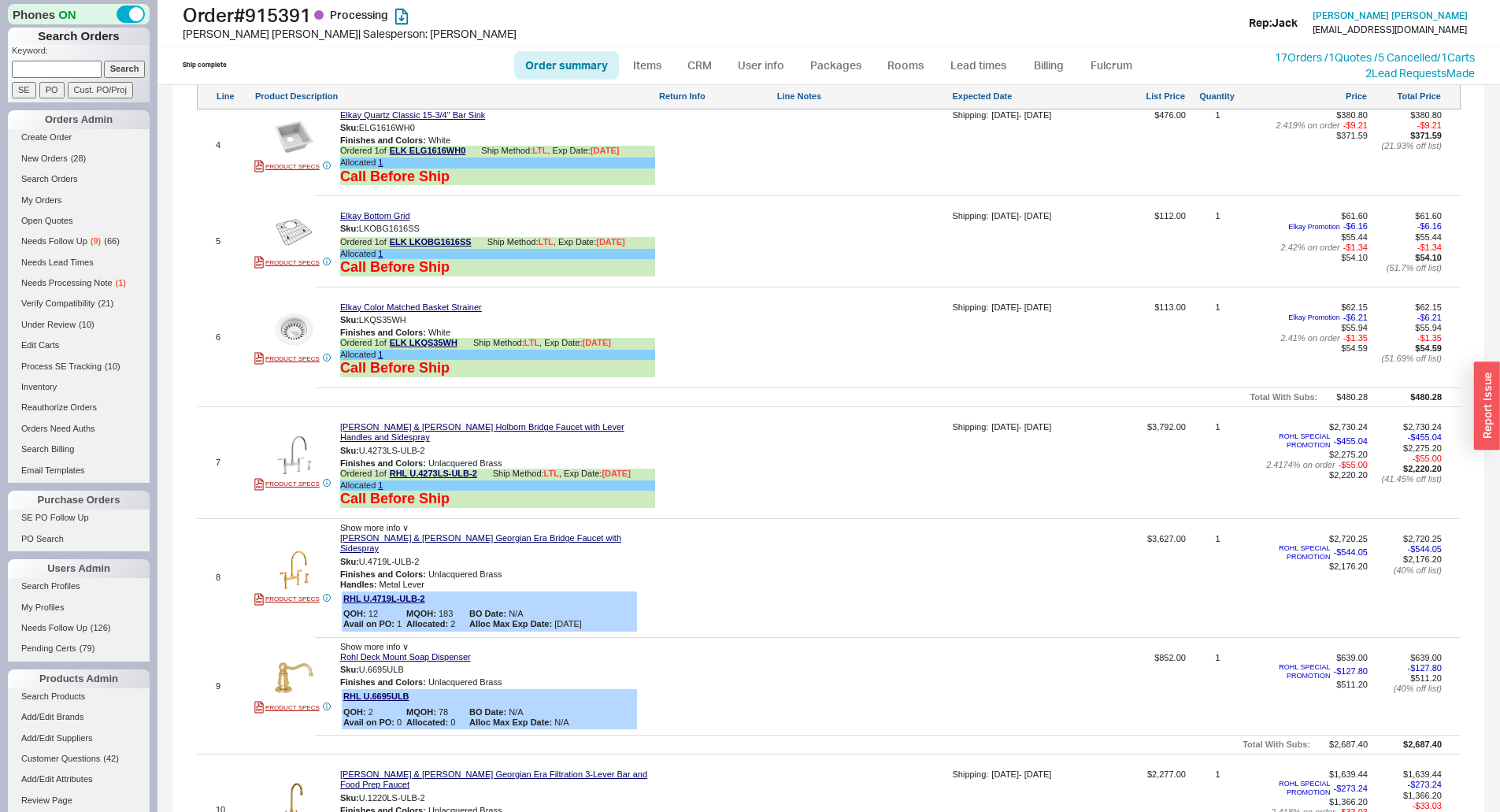
click at [819, 607] on div at bounding box center [862, 583] width 173 height 99
click at [810, 534] on div at bounding box center [862, 583] width 173 height 99
click at [790, 449] on div at bounding box center [862, 468] width 173 height 92
click at [767, 457] on div at bounding box center [715, 468] width 115 height 92
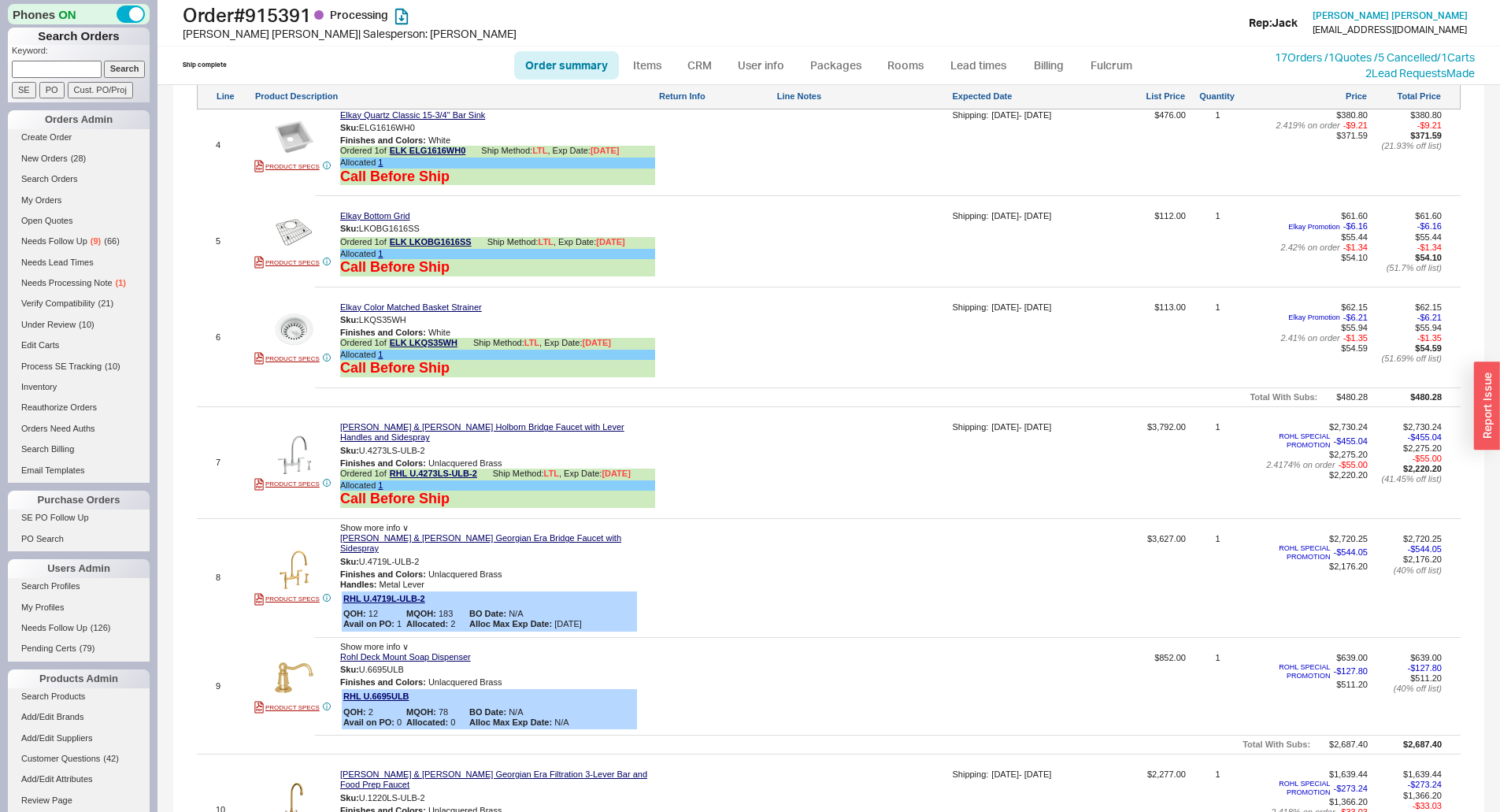
click at [787, 462] on div at bounding box center [862, 468] width 173 height 92
click at [787, 463] on div at bounding box center [862, 468] width 173 height 92
click at [865, 459] on div "SAVE OR CANCEL" at bounding box center [862, 443] width 173 height 41
click at [856, 464] on button "CANCEL" at bounding box center [849, 457] width 47 height 13
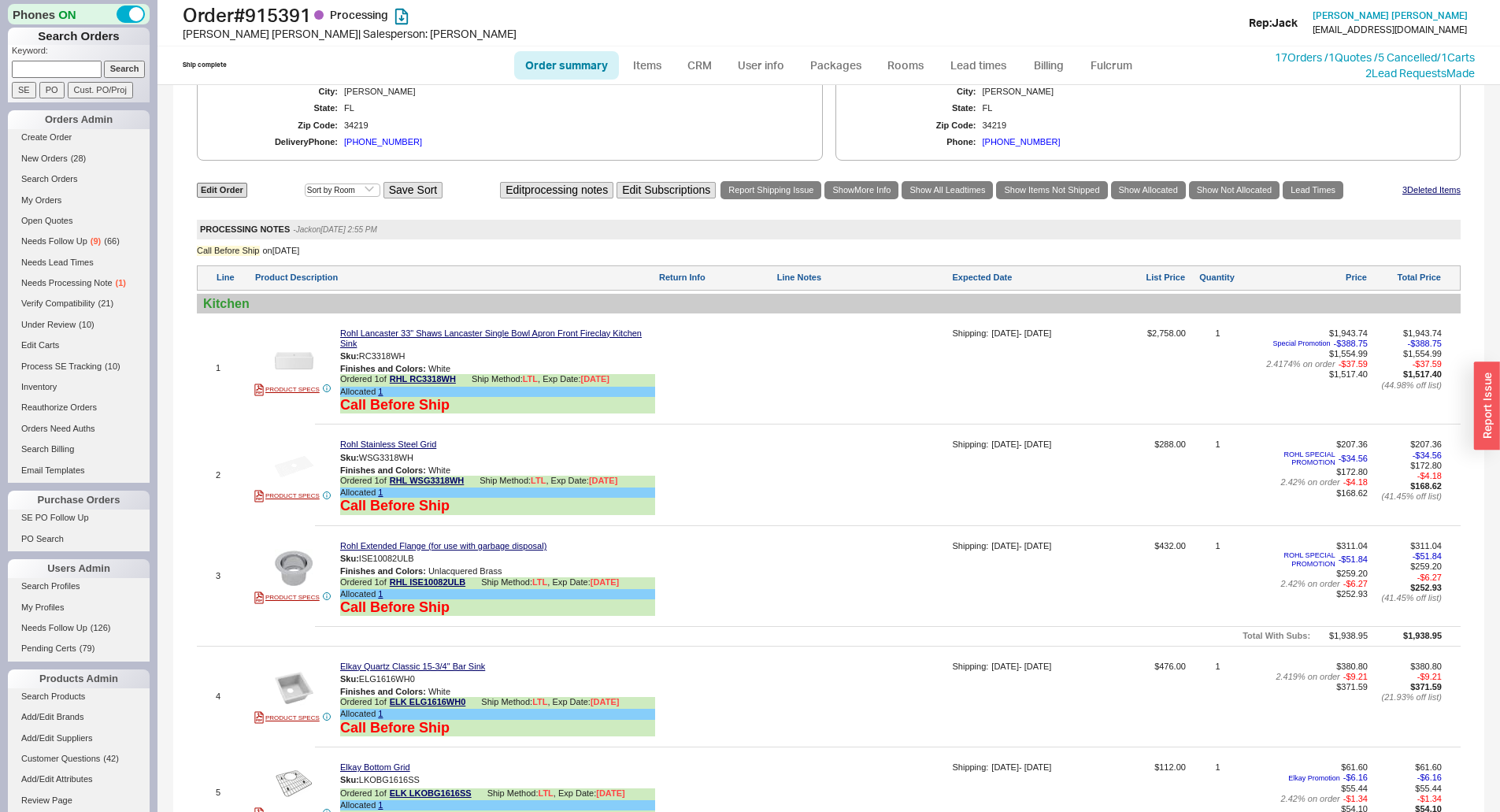
scroll to position [236, 0]
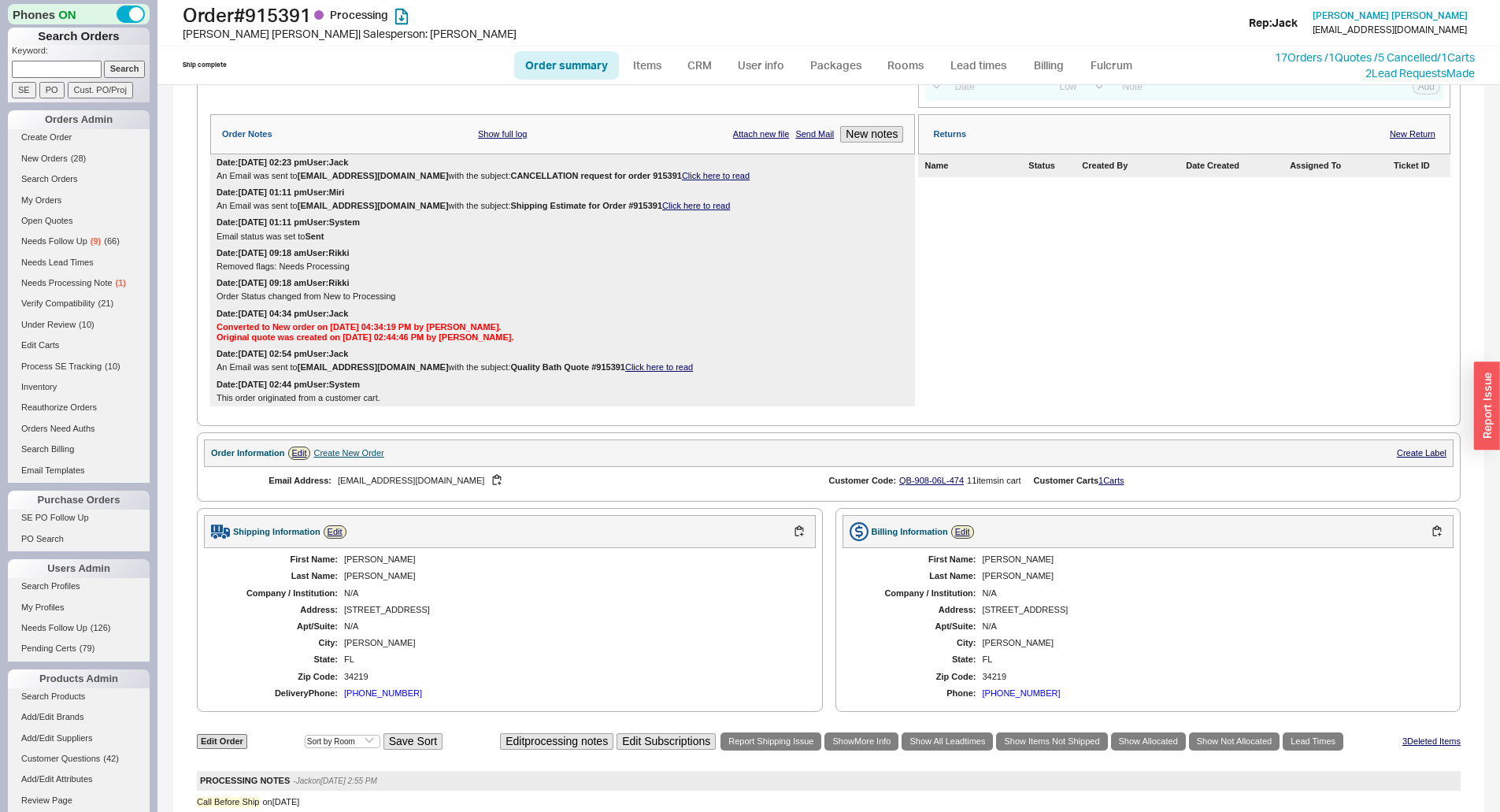
click at [816, 518] on div "Shipping Information Edit First Name: Sarah Last Name: Hughes Company / Institu…" at bounding box center [828, 609] width 1264 height 204
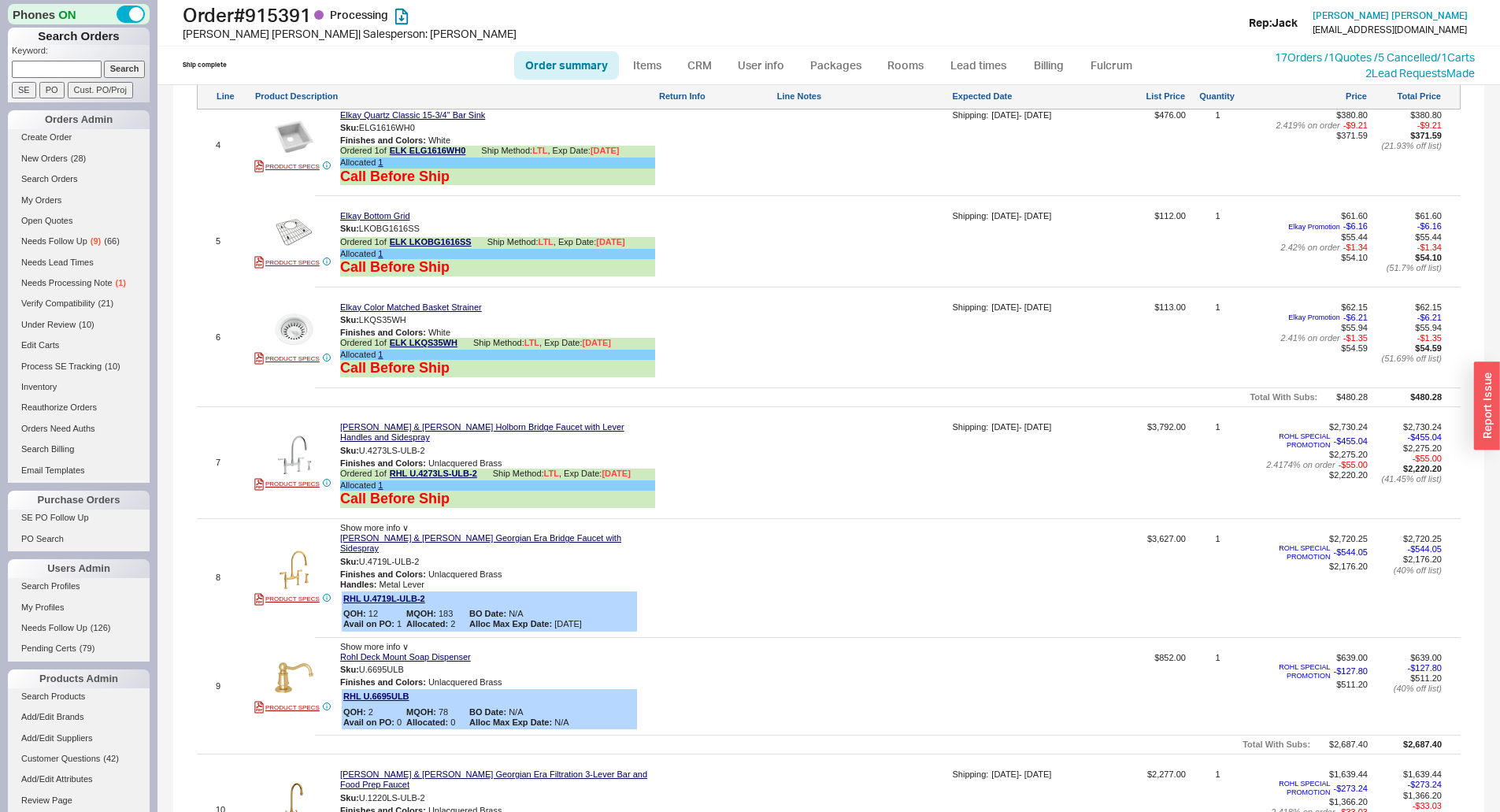
scroll to position [1495, 0]
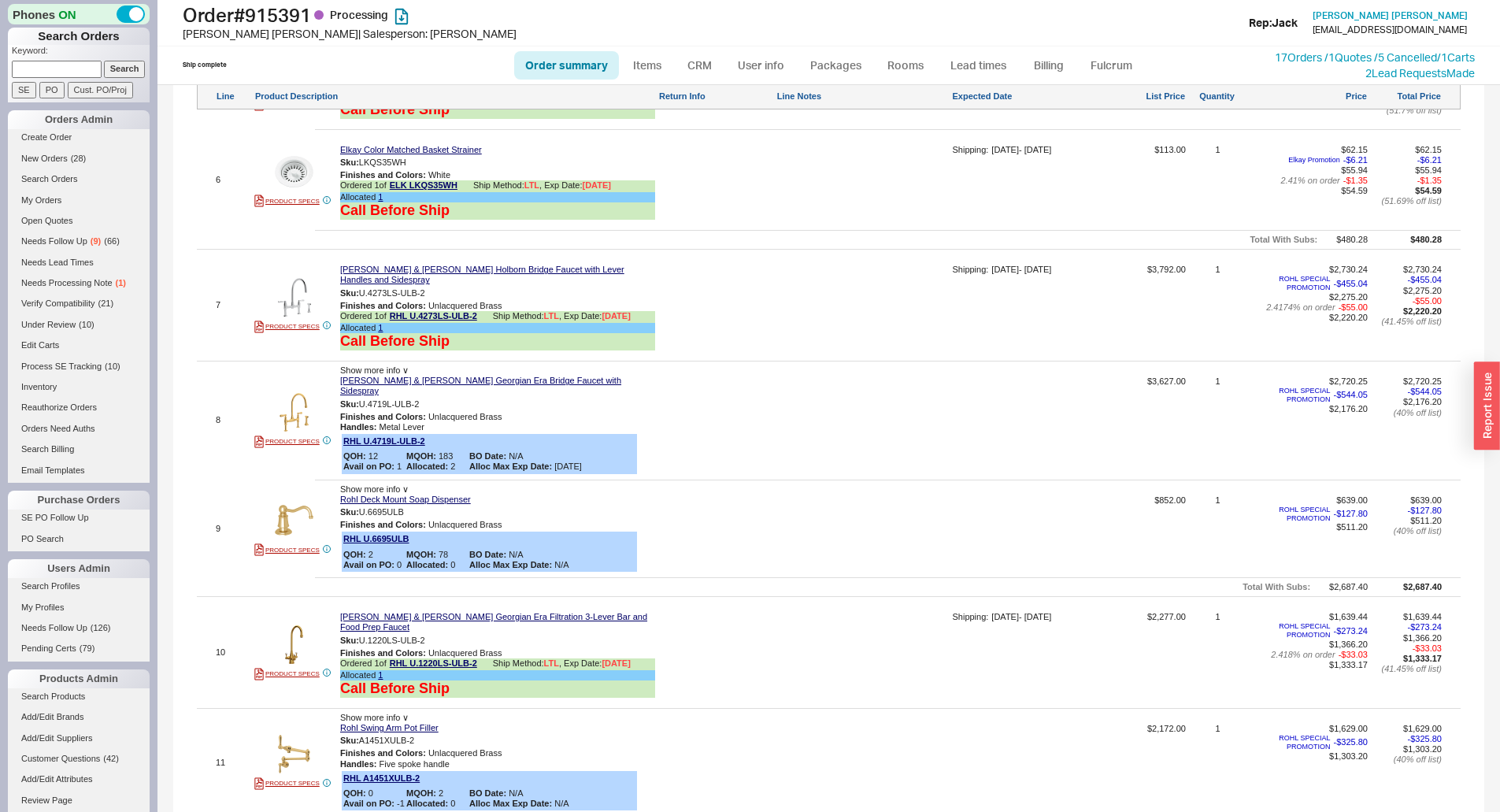
click at [807, 480] on div at bounding box center [887, 480] width 1146 height 1
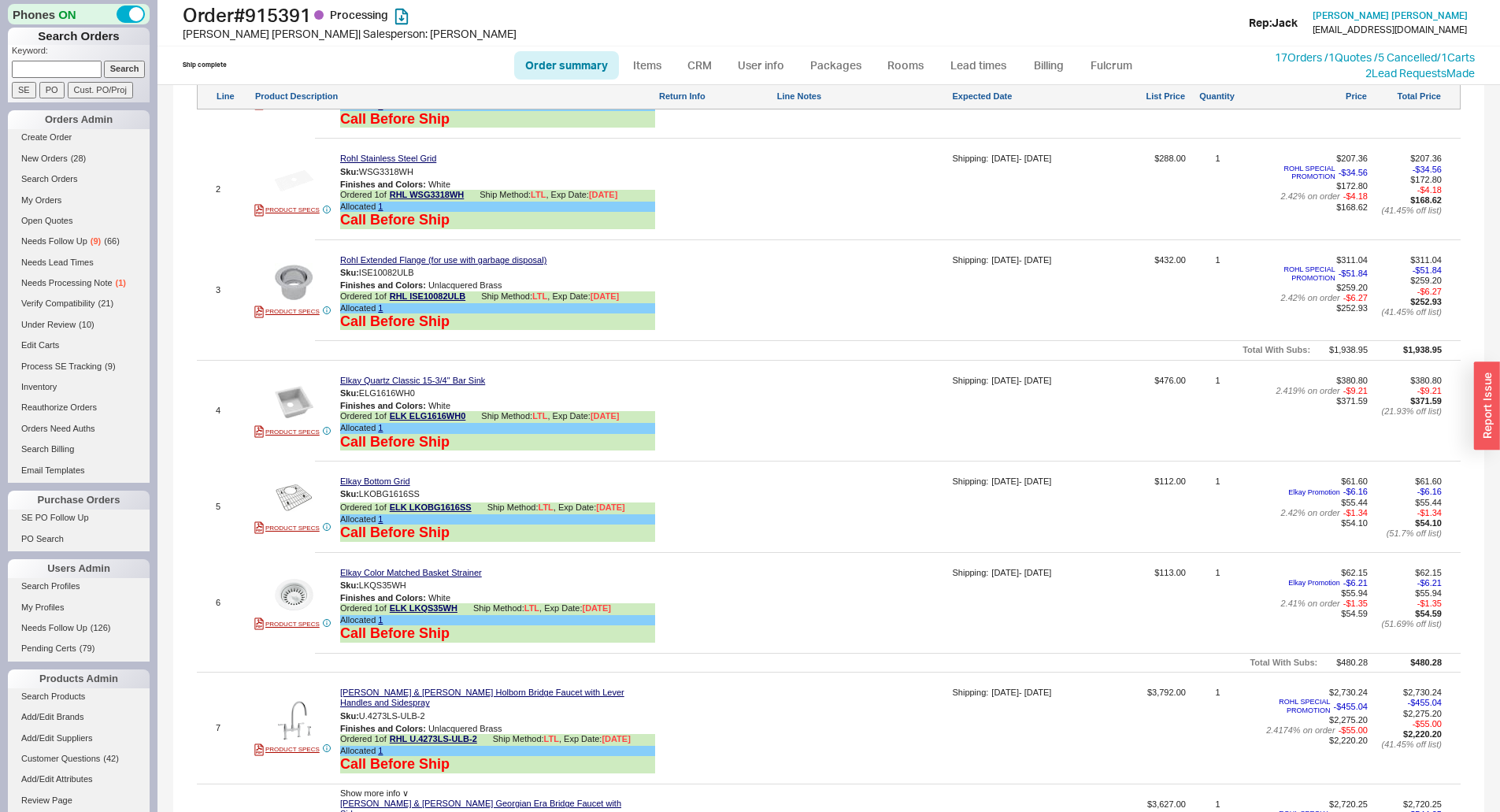
scroll to position [1024, 0]
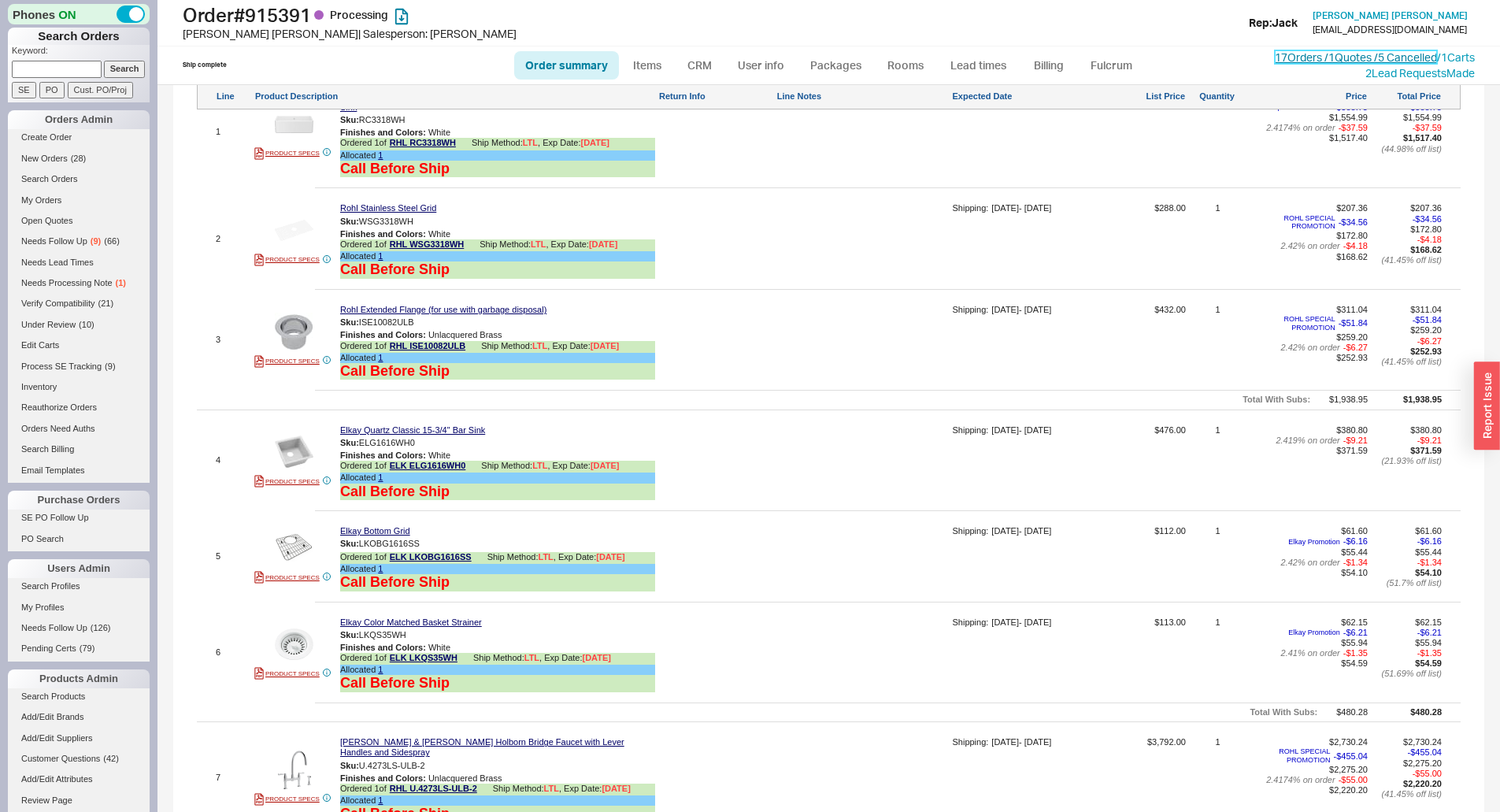
click at [1289, 56] on link "17 Orders / 1 Quotes / 5 Cancelled" at bounding box center [1356, 56] width 162 height 13
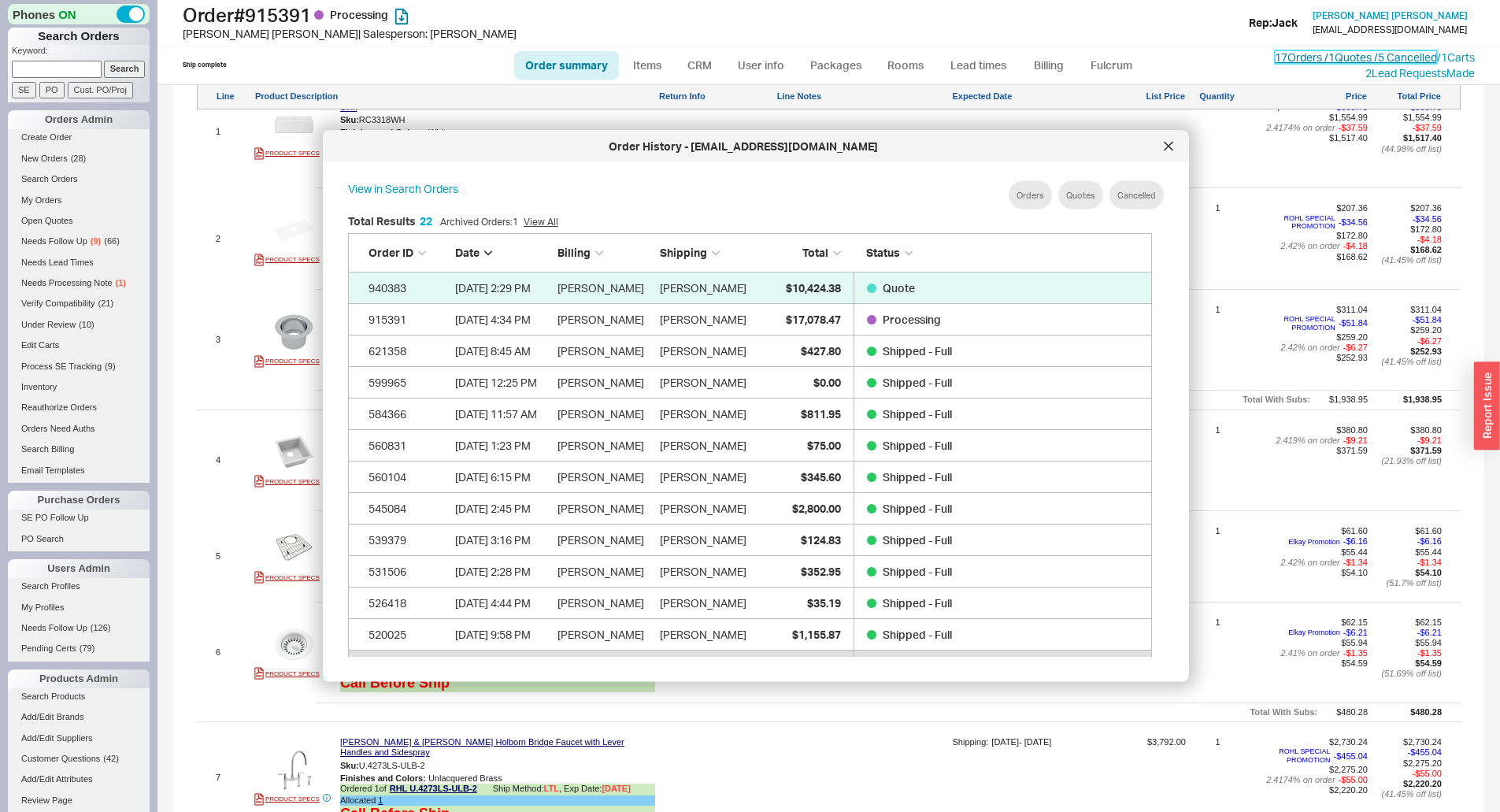
scroll to position [470, 817]
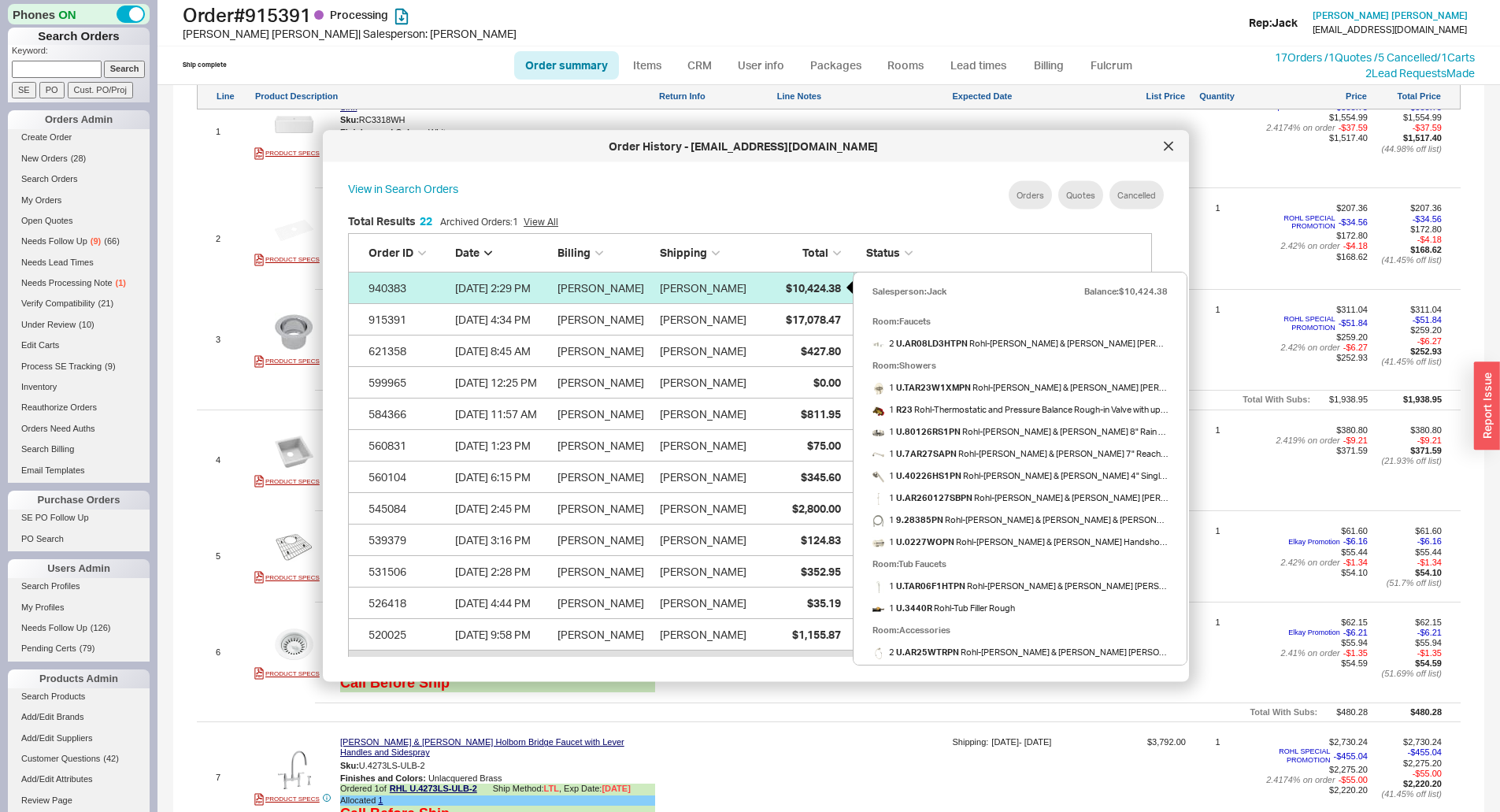
click at [801, 281] on span "$10,424.38" at bounding box center [813, 287] width 55 height 13
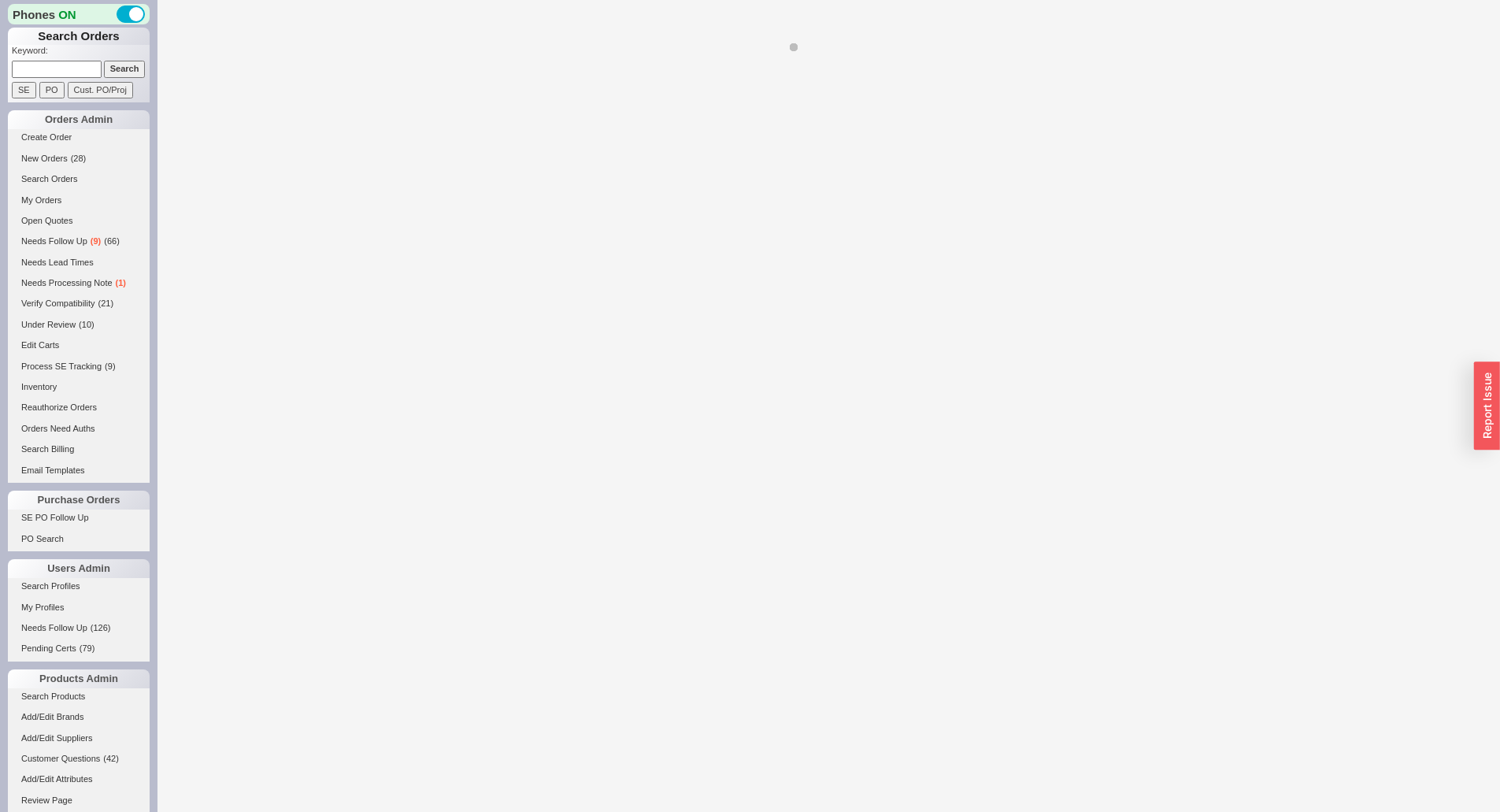
select select "*"
select select "LOW"
select select "3"
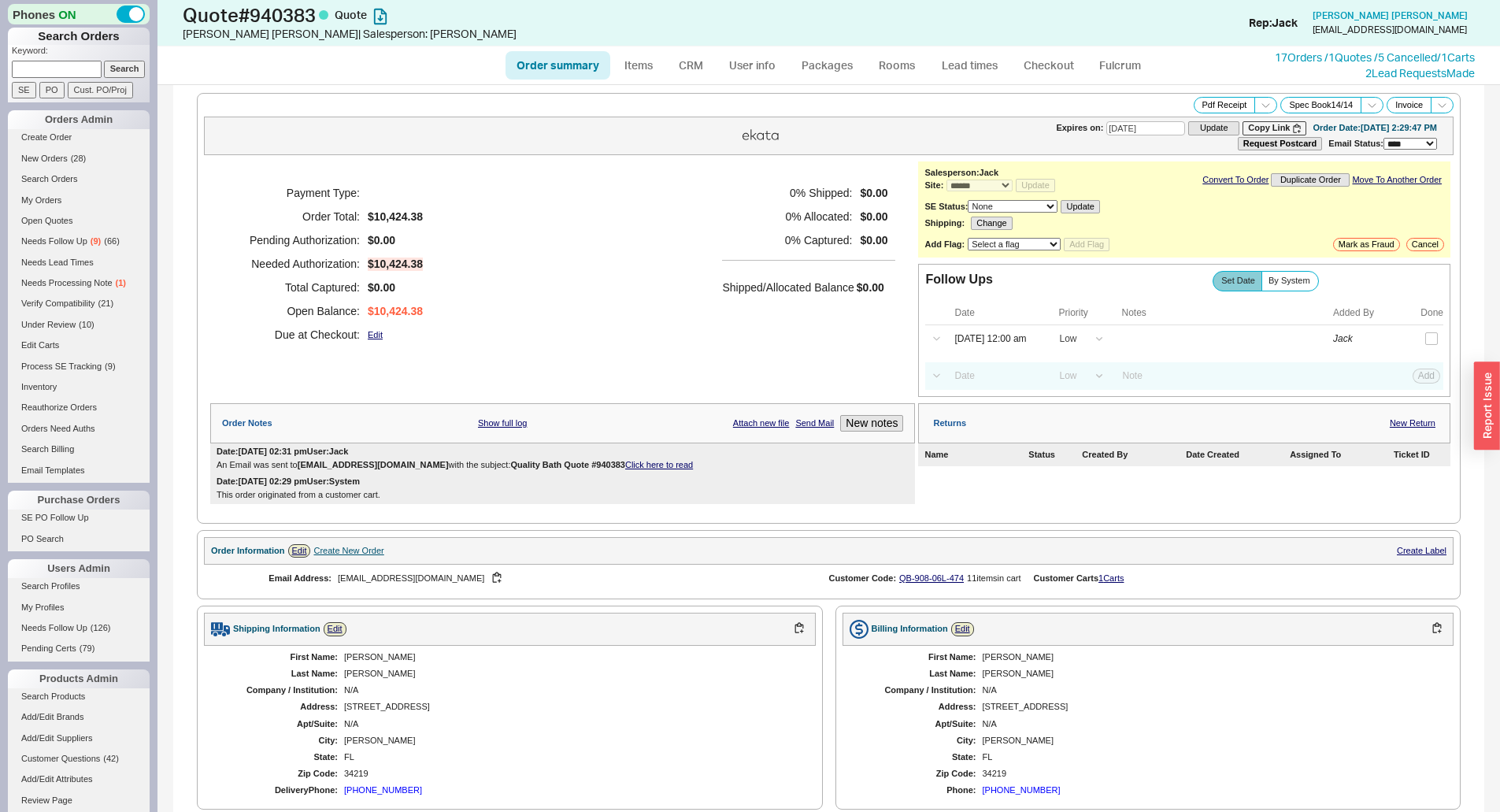
click at [808, 314] on div "0 % Shipped: $0.00 0 % Allocated: $0.00 0 % Captured: $0.00 Shipped/Allocated B…" at bounding box center [809, 263] width 173 height 165
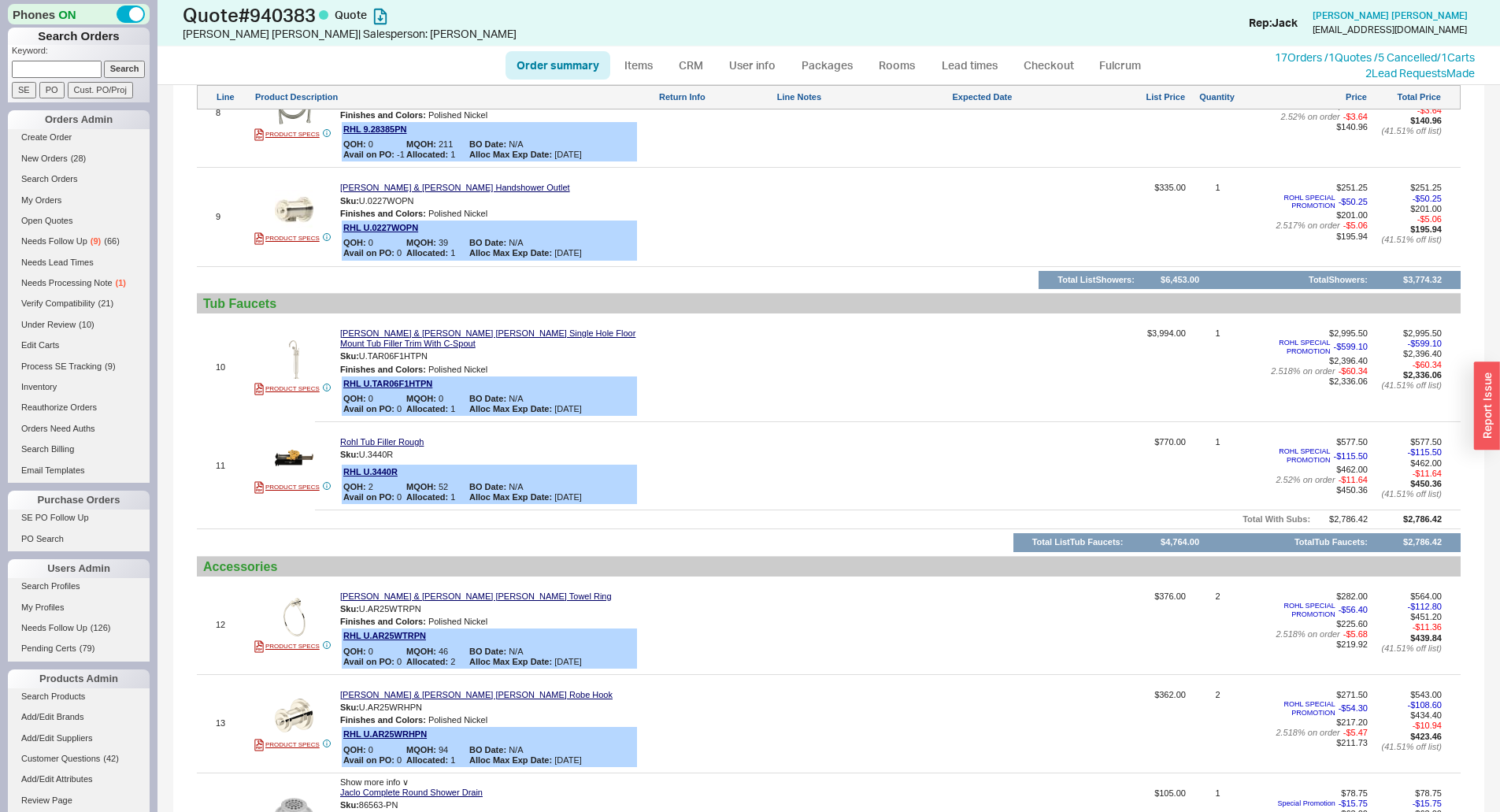
scroll to position [1653, 0]
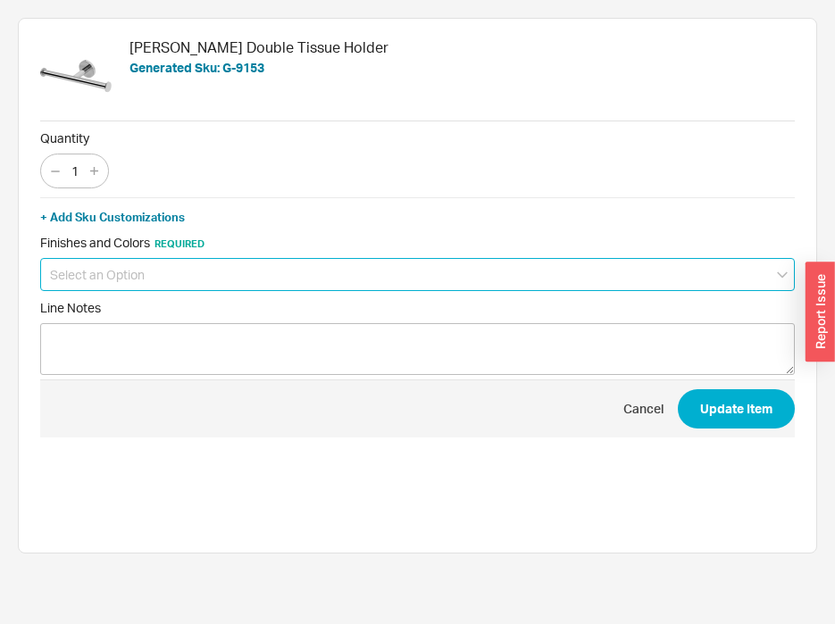
click at [159, 283] on input at bounding box center [417, 274] width 754 height 33
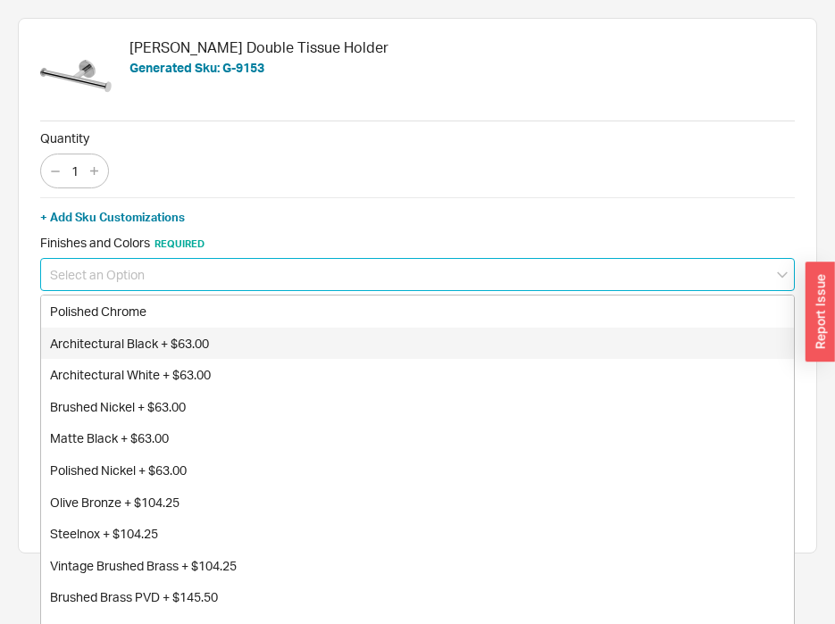
click at [147, 341] on div "Architectural Black + $63.00" at bounding box center [417, 344] width 753 height 32
type input "Architectural Black + $63.00"
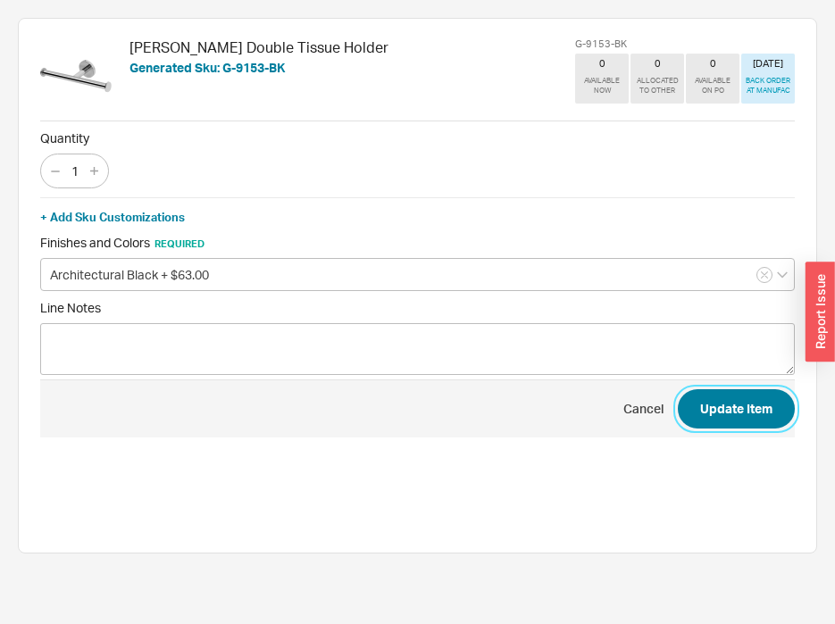
click at [738, 412] on button "Update Item" at bounding box center [736, 408] width 117 height 39
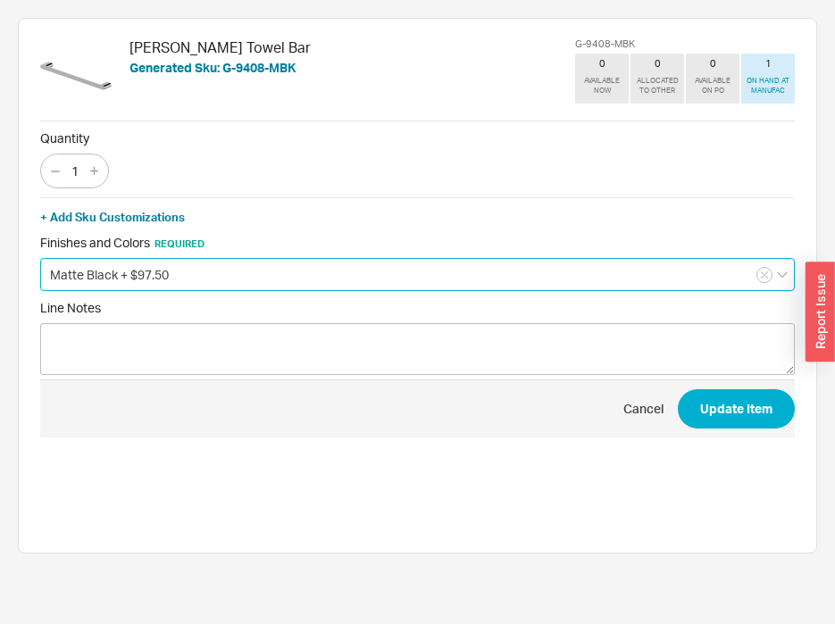
click at [116, 288] on input "Matte Black + $97.50" at bounding box center [417, 274] width 754 height 33
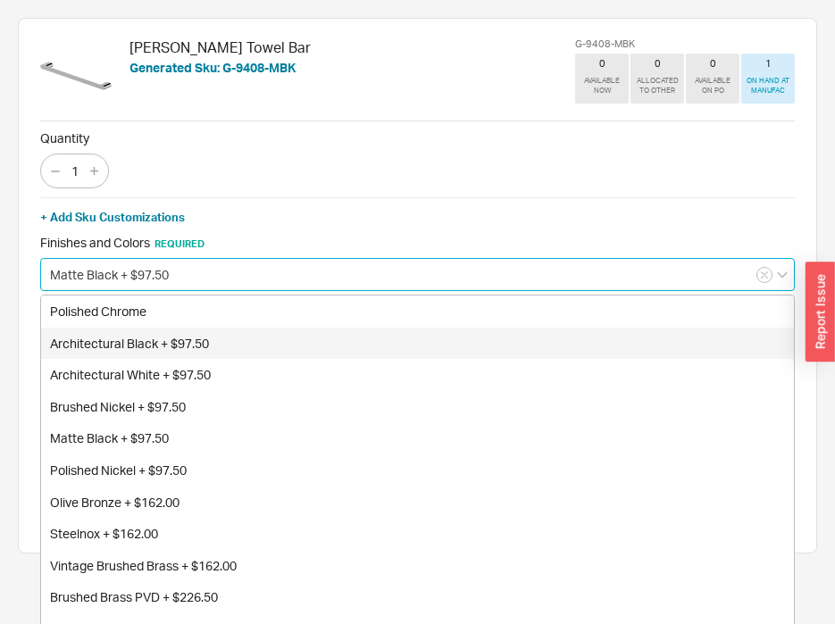
click at [124, 333] on div "Architectural Black + $97.50" at bounding box center [417, 344] width 753 height 32
type input "Architectural Black + $97.50"
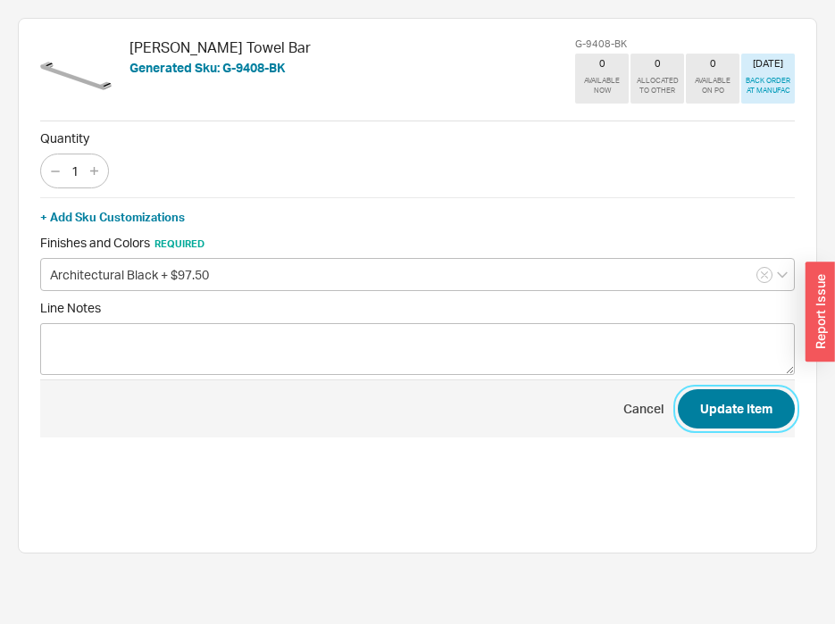
click at [746, 421] on button "Update Item" at bounding box center [736, 408] width 117 height 39
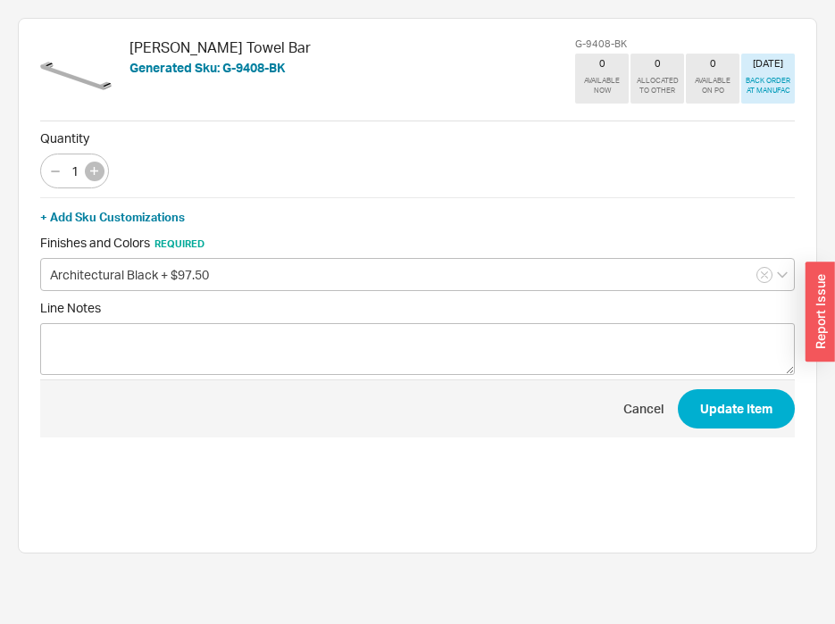
click at [97, 169] on icon "button" at bounding box center [94, 171] width 8 height 8
type input "2"
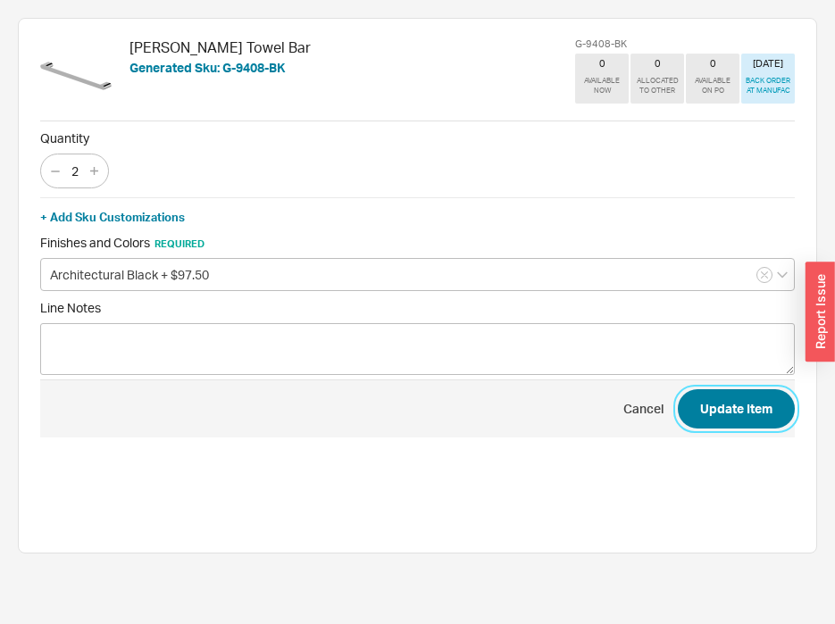
click at [703, 420] on button "Update Item" at bounding box center [736, 408] width 117 height 39
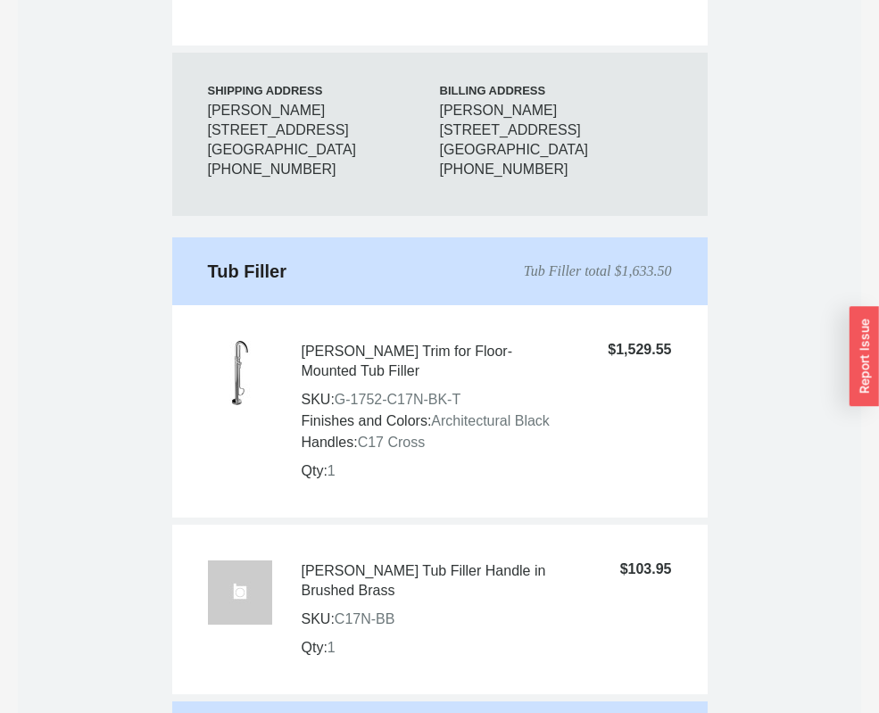
scroll to position [1161, 0]
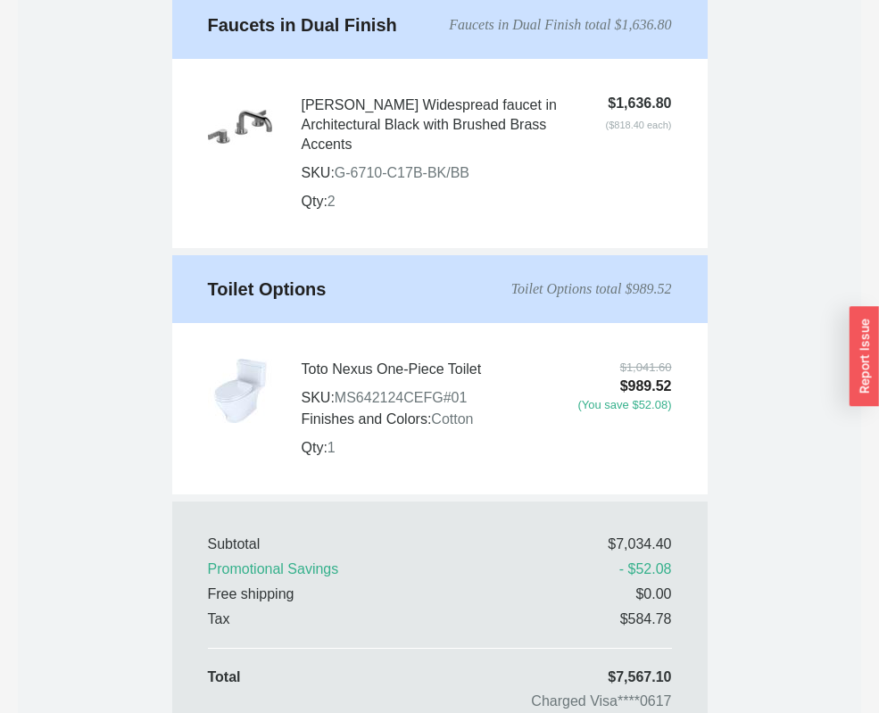
scroll to position [3036, 0]
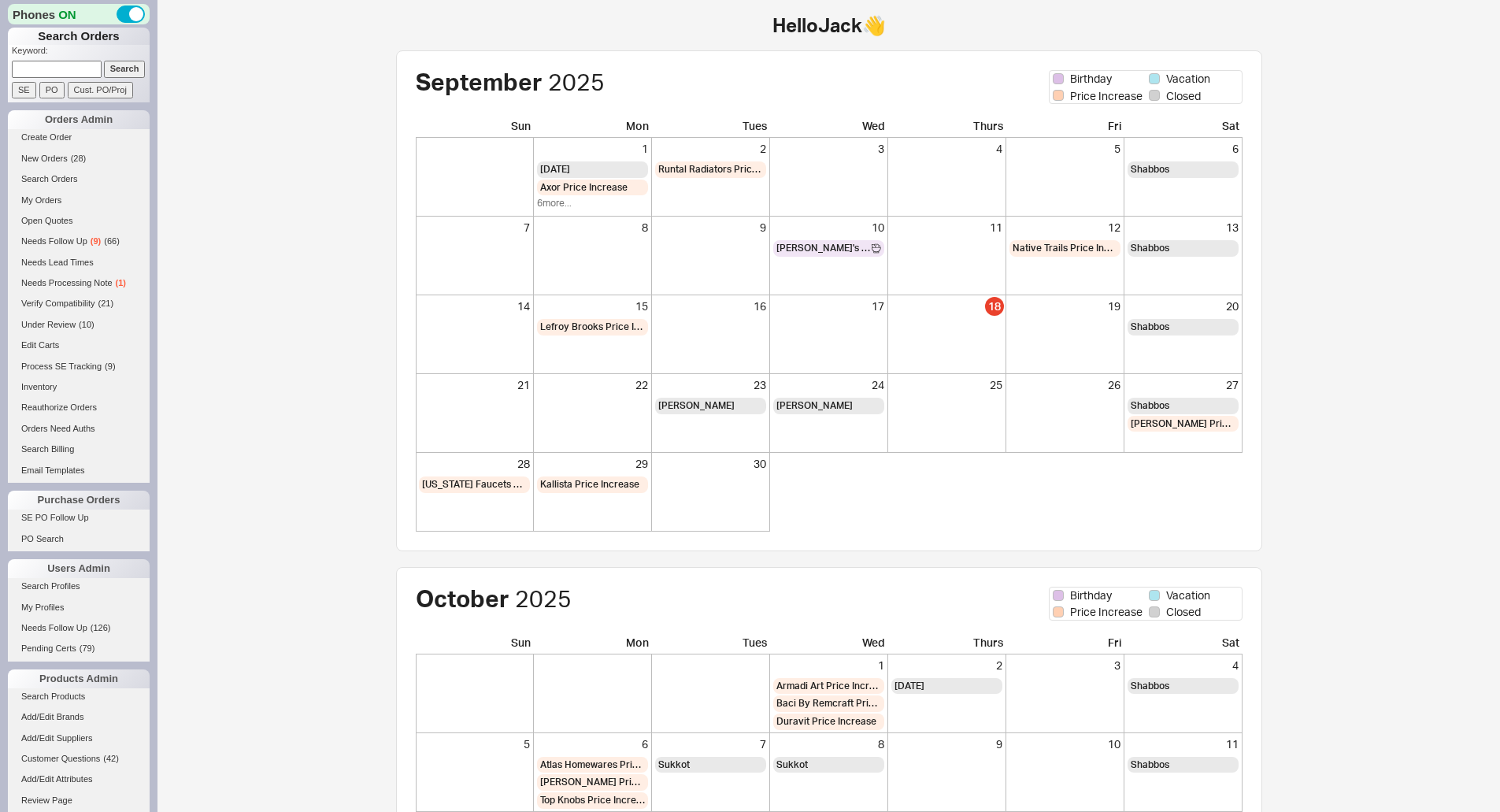
click at [84, 61] on input at bounding box center [56, 69] width 90 height 17
paste input "QB-683-366-L9L"
type input "QB-683-366-L9L"
click at [105, 64] on input "Search" at bounding box center [124, 69] width 41 height 17
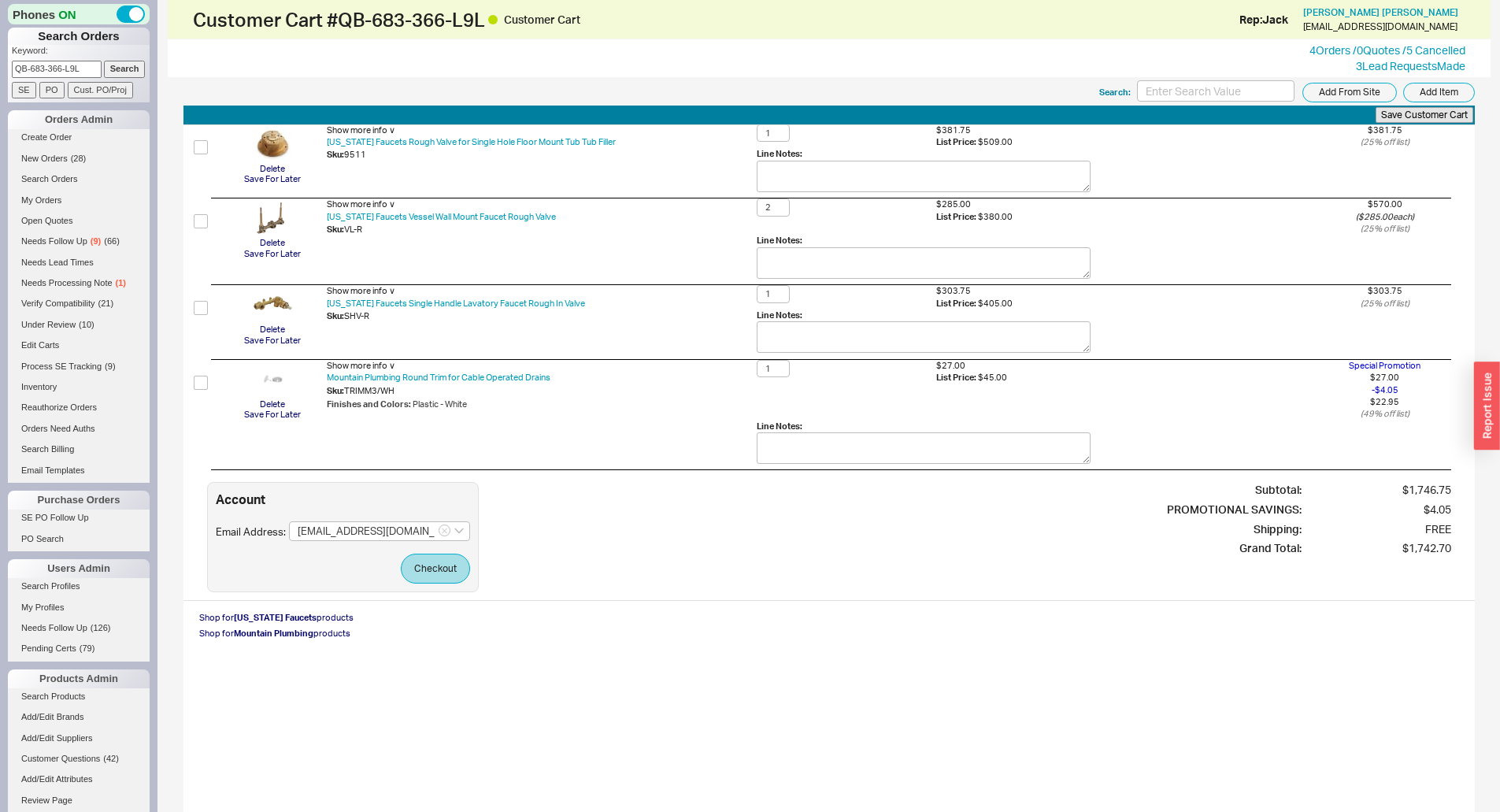
scroll to position [125, 0]
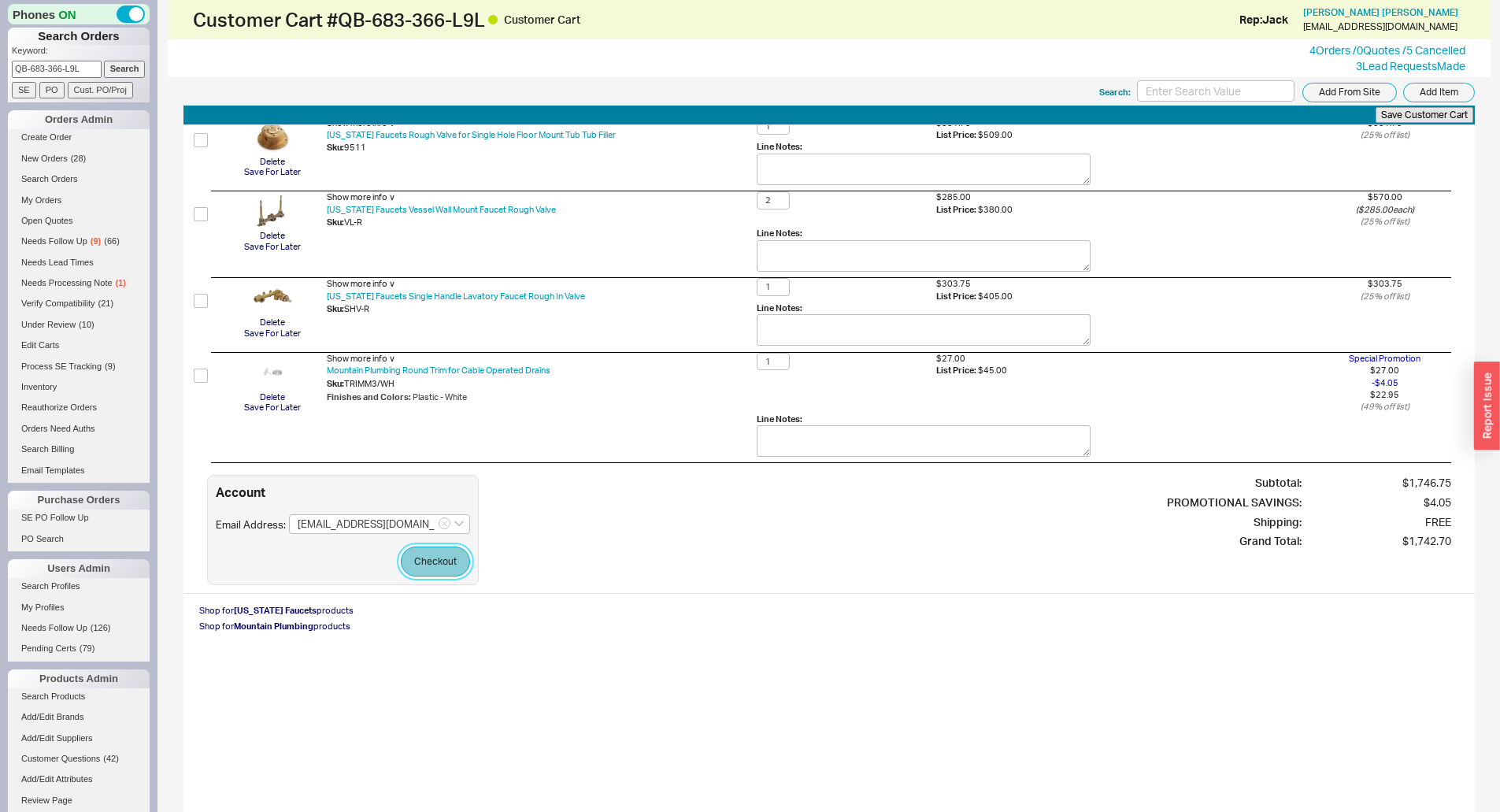
click at [418, 553] on button "Checkout" at bounding box center [435, 562] width 70 height 30
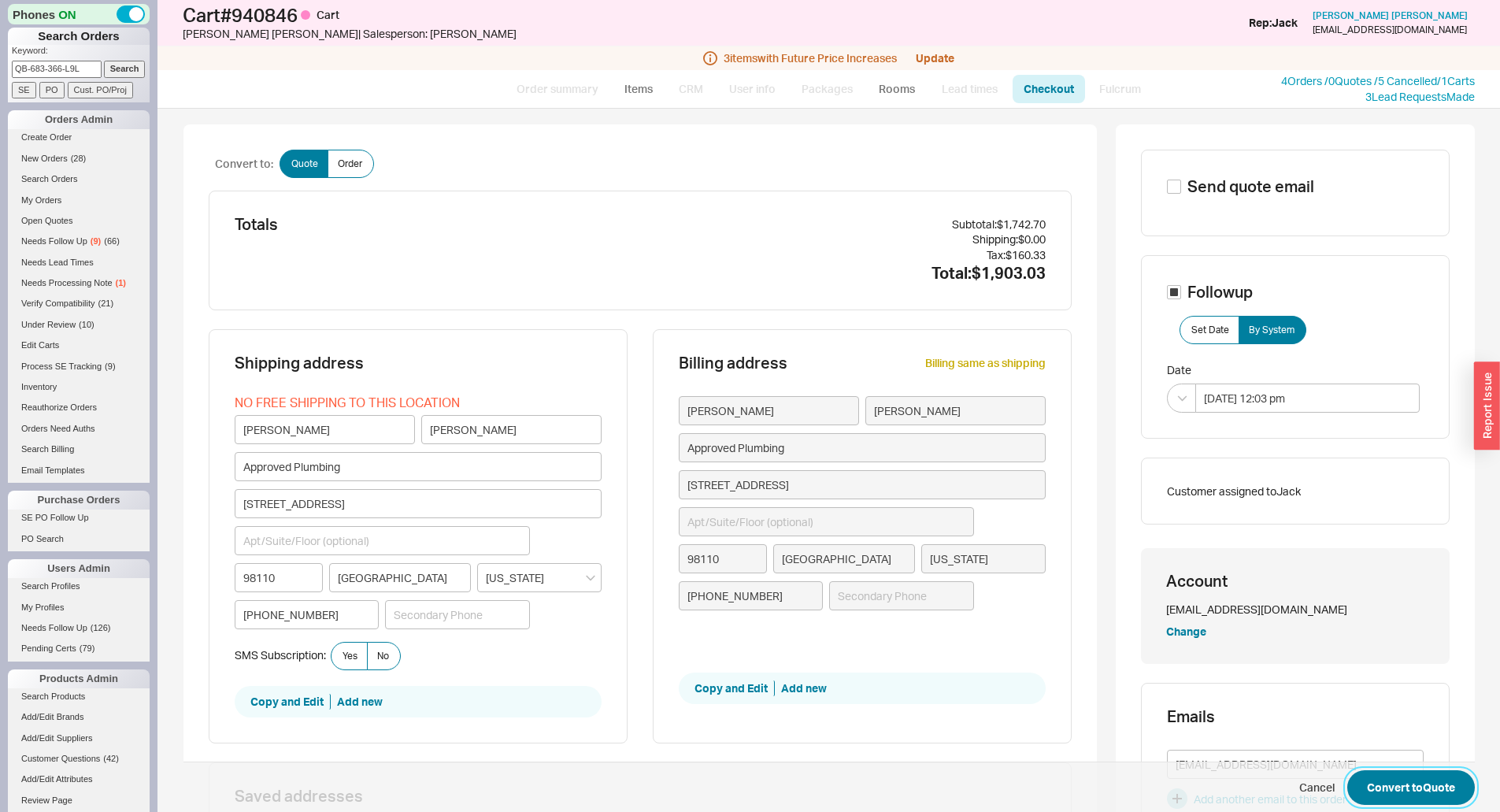
click at [1391, 775] on button "Convert to Quote" at bounding box center [1411, 786] width 128 height 34
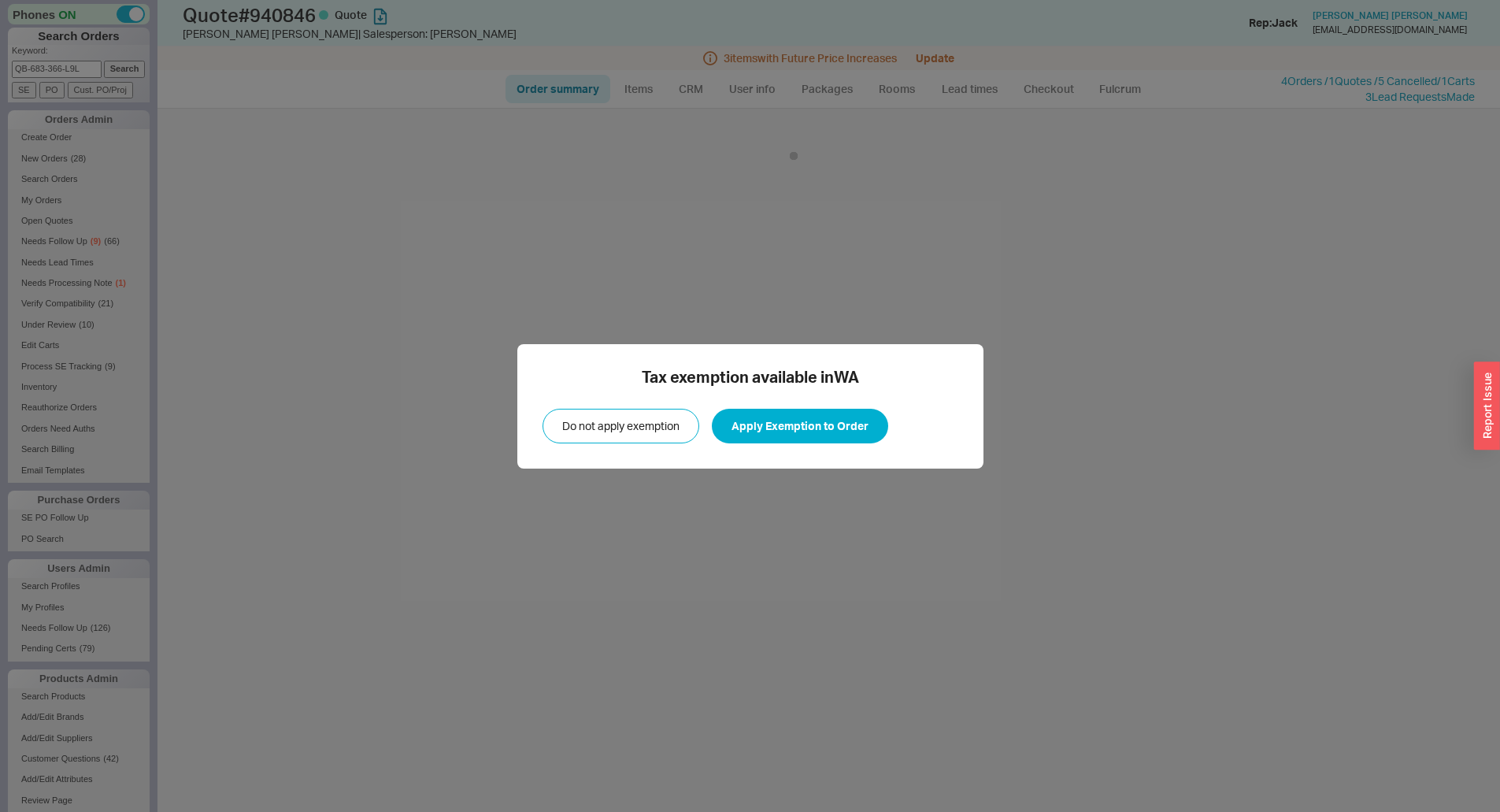
select select "*"
select select "3"
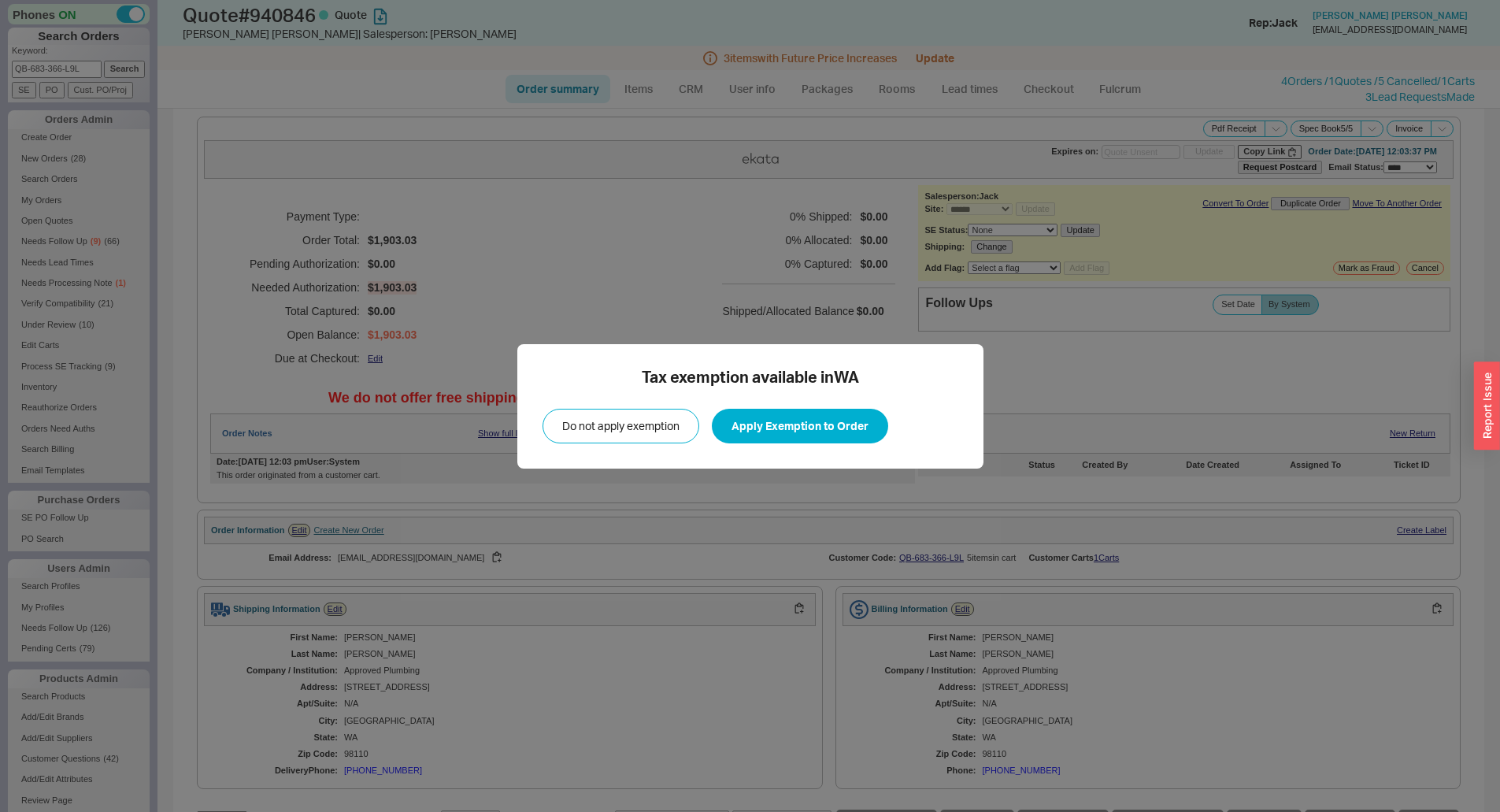
click at [1297, 90] on div "Tax exemption available in [GEOGRAPHIC_DATA] Do not apply exemption Apply Exemp…" at bounding box center [750, 406] width 1500 height 812
click at [802, 422] on button "Apply Exemption to Order" at bounding box center [800, 425] width 176 height 34
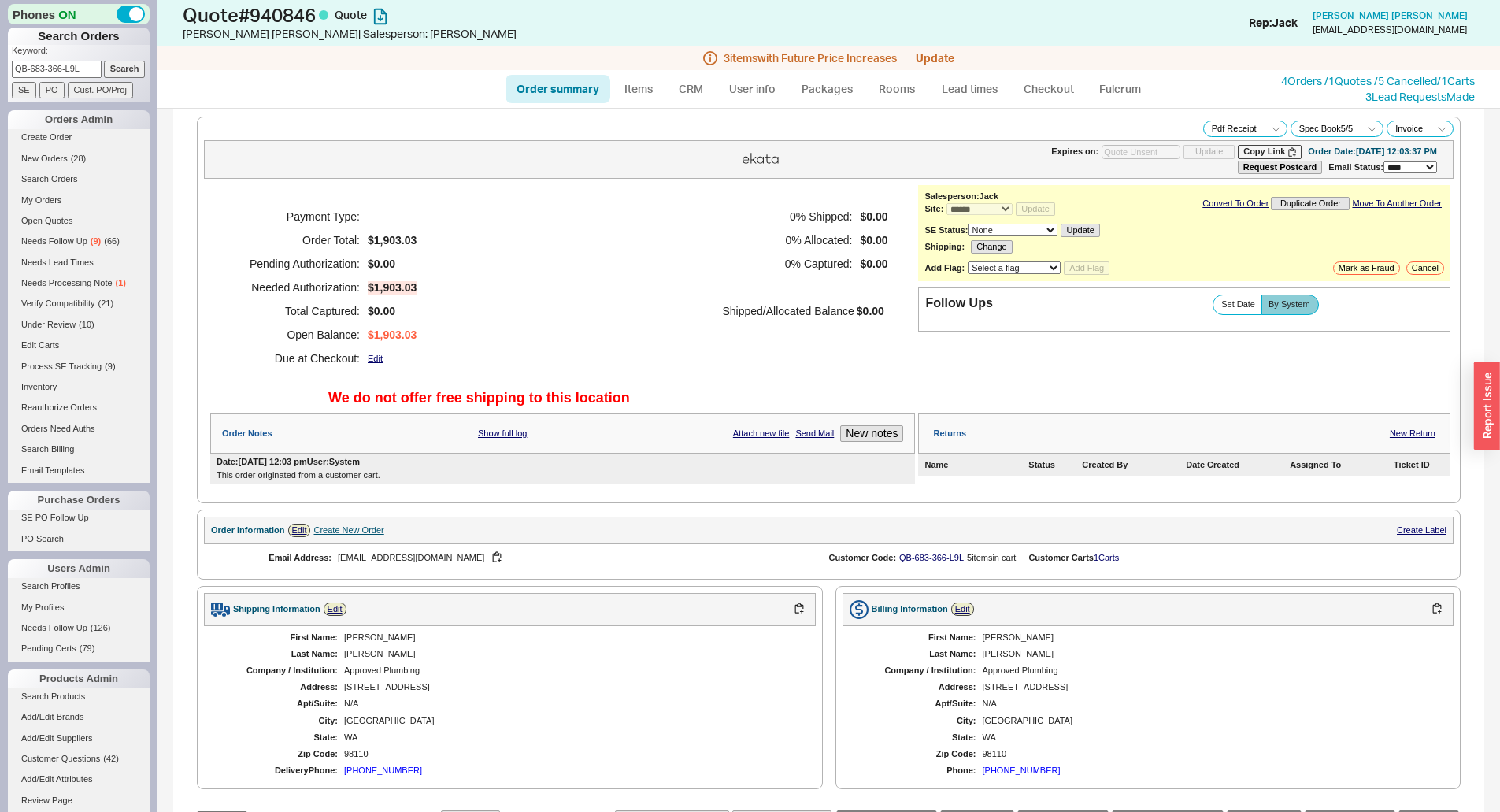
click at [751, 286] on div "Shipped/Allocated Balance $0.00" at bounding box center [809, 302] width 173 height 39
click at [1329, 95] on div "3 Lead Request s Made" at bounding box center [1378, 97] width 194 height 16
click at [1326, 86] on link "4 Orders / 1 Quotes / 5 Cancelled" at bounding box center [1359, 80] width 156 height 13
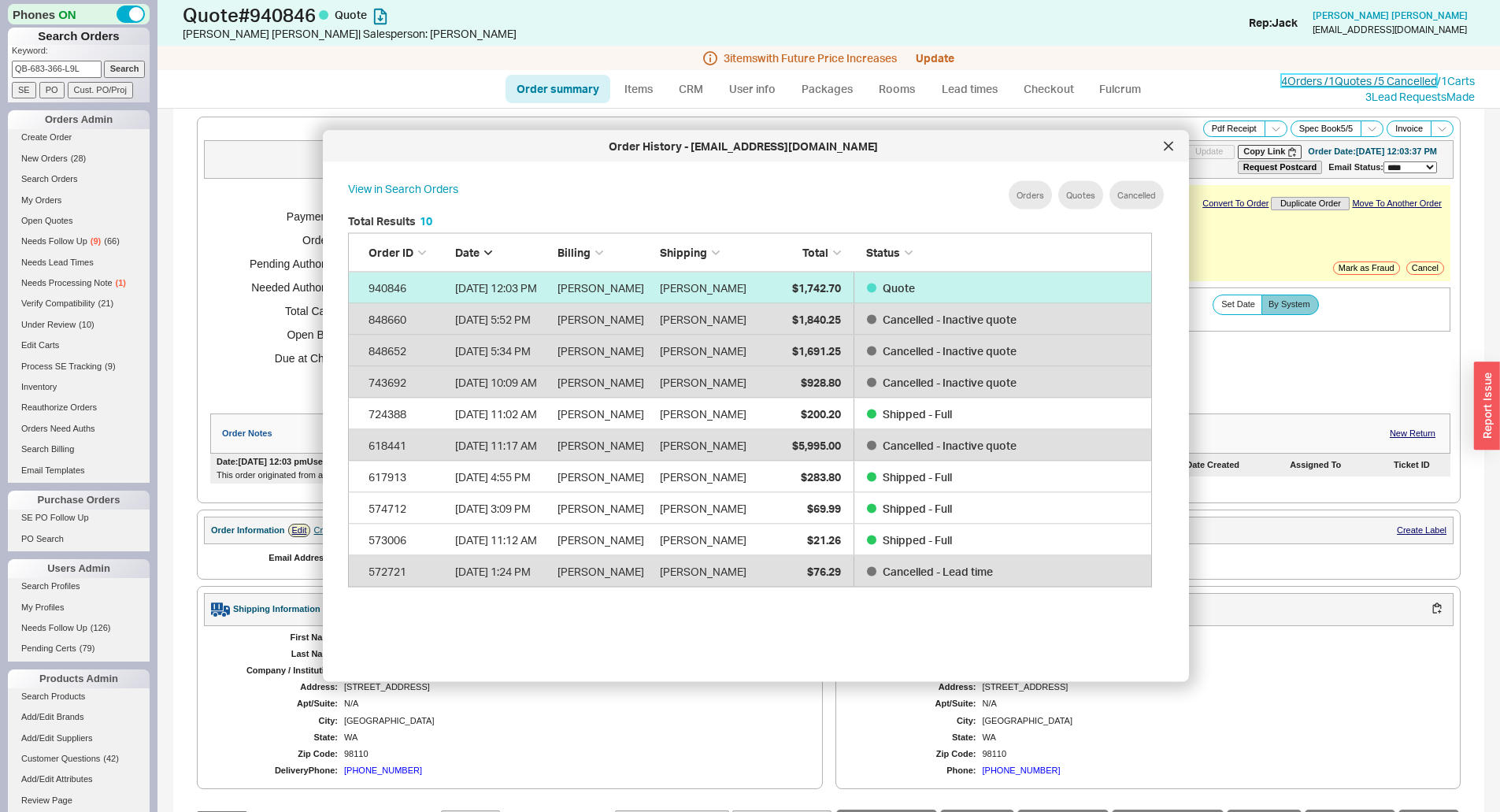
scroll to position [470, 817]
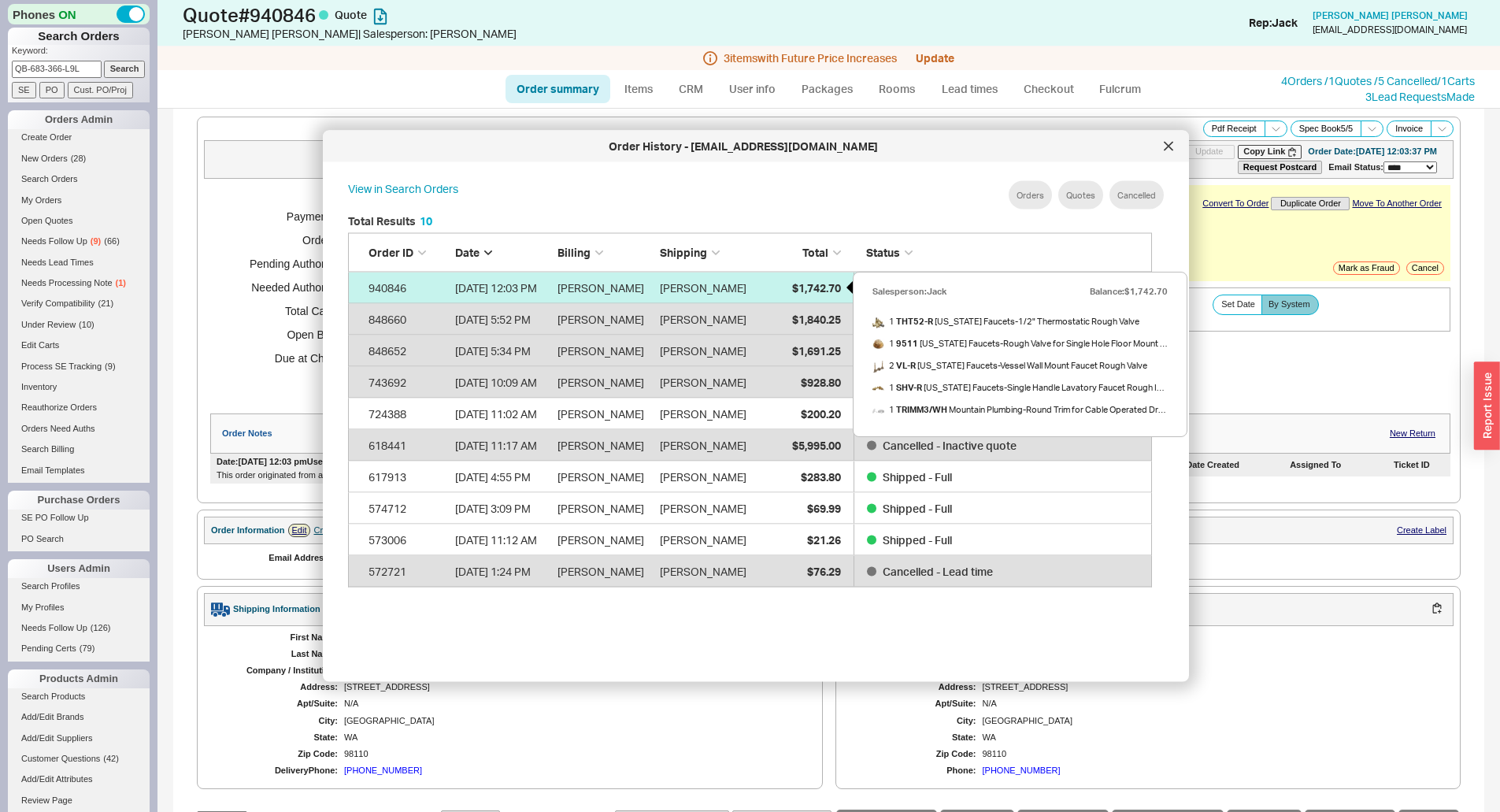
click at [807, 292] on span "$1,742.70" at bounding box center [816, 287] width 49 height 13
select select "*"
select select "3"
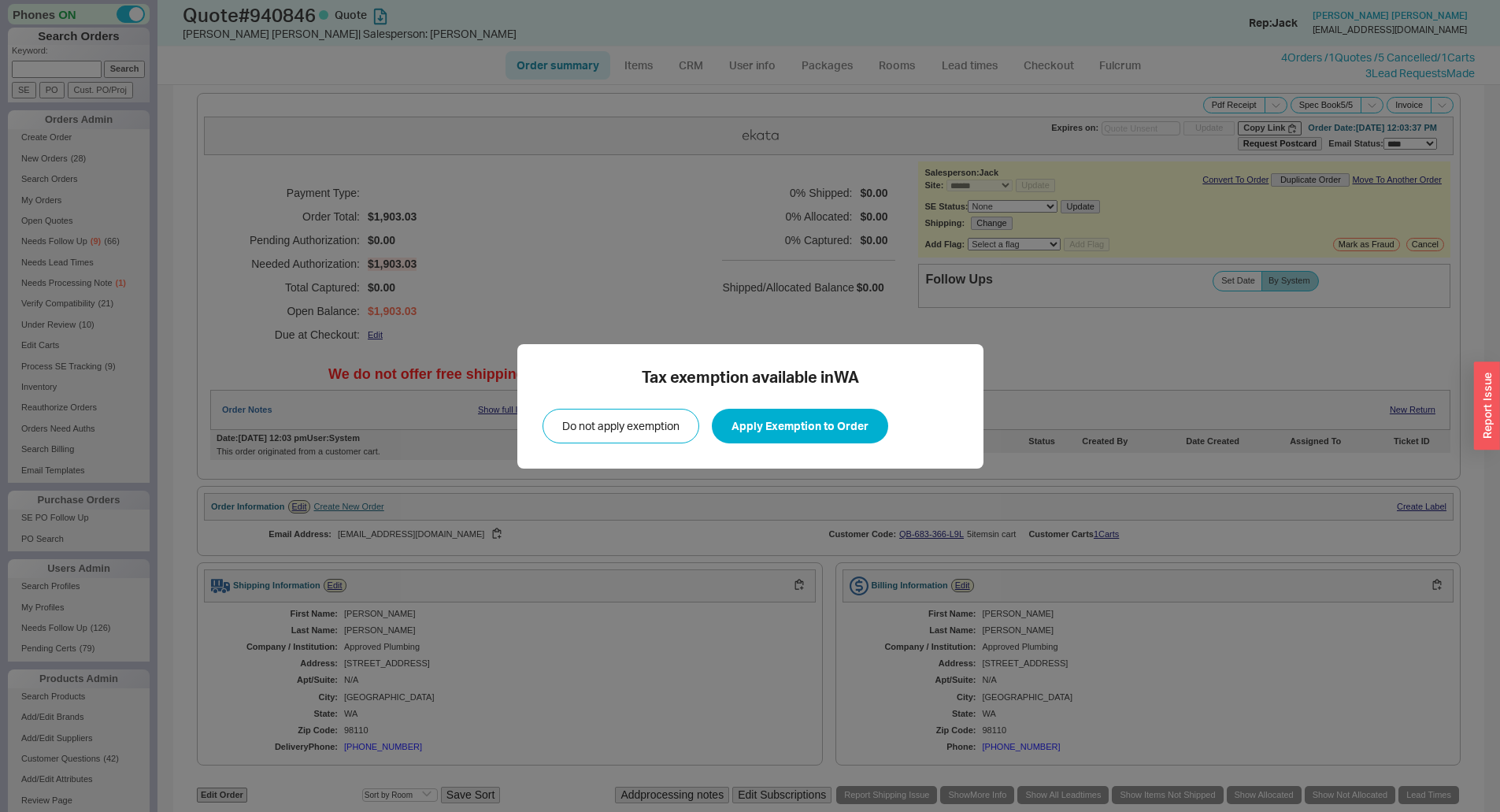
click at [751, 319] on div "Tax exemption available in [GEOGRAPHIC_DATA] Do not apply exemption Apply Exemp…" at bounding box center [750, 406] width 1500 height 812
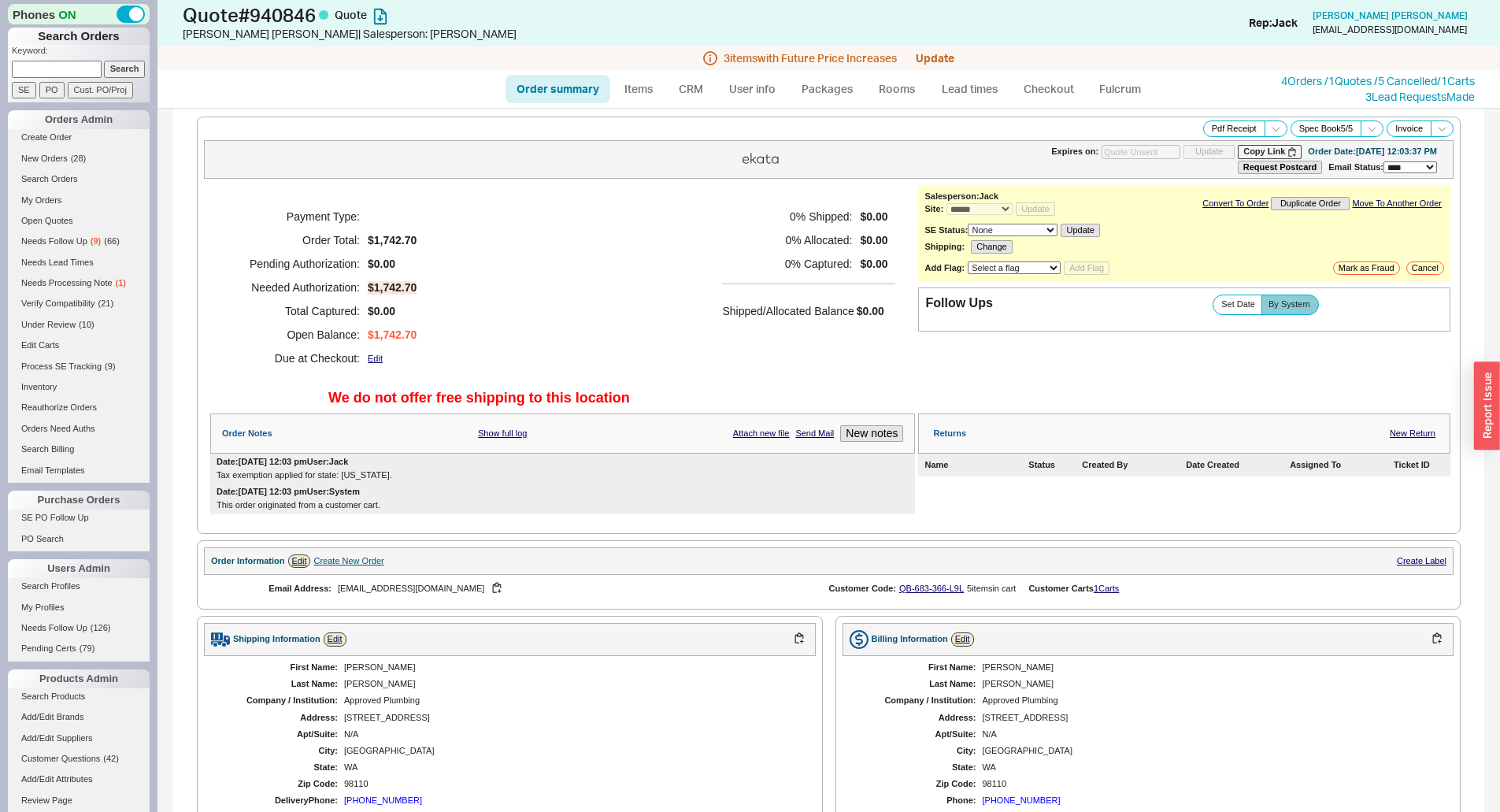
click at [702, 327] on div "Payment Type: Order Total: $1,742.70 Pending Authorization: $0.00 Needed Author…" at bounding box center [562, 287] width 705 height 205
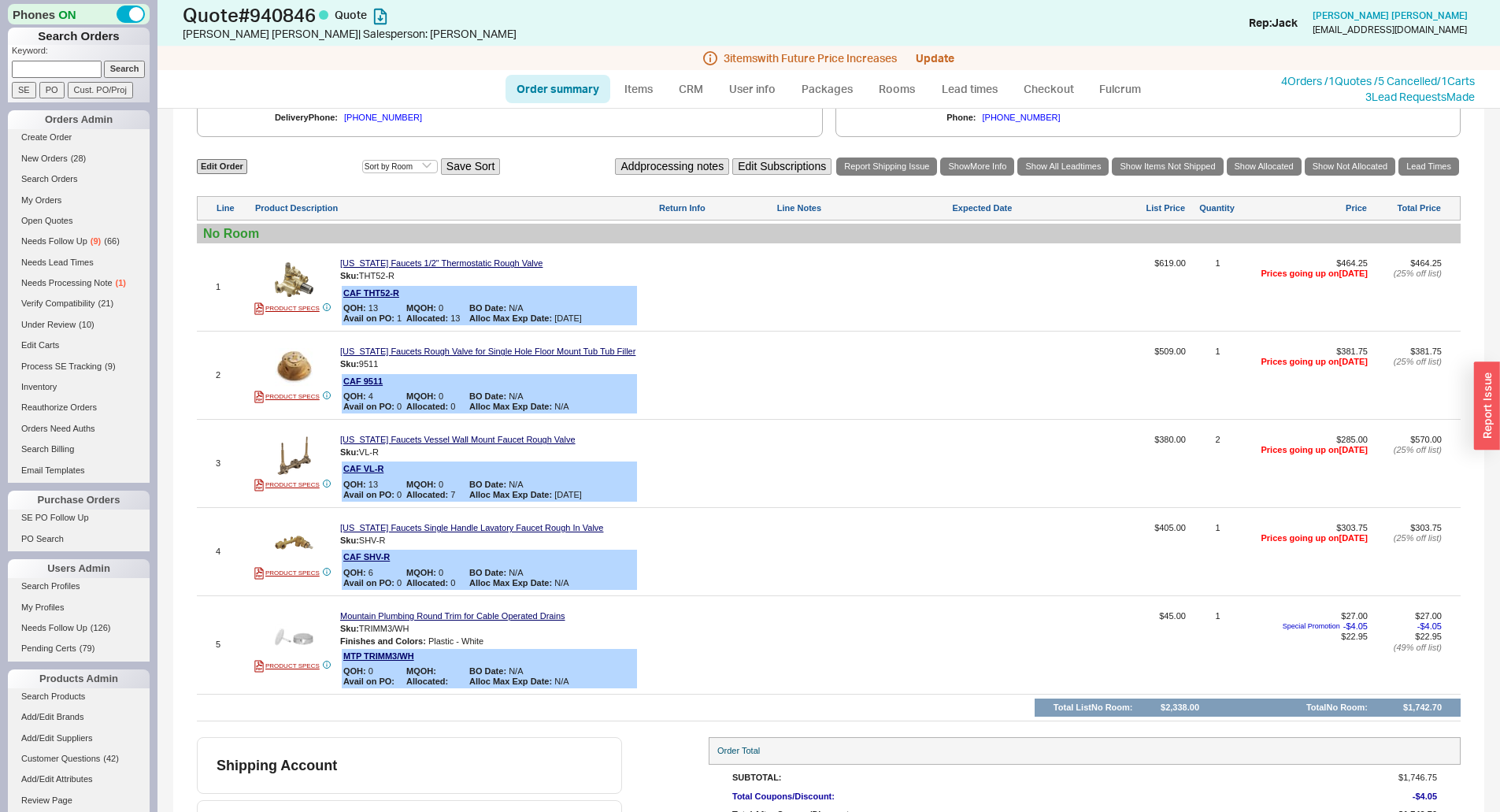
scroll to position [533, 0]
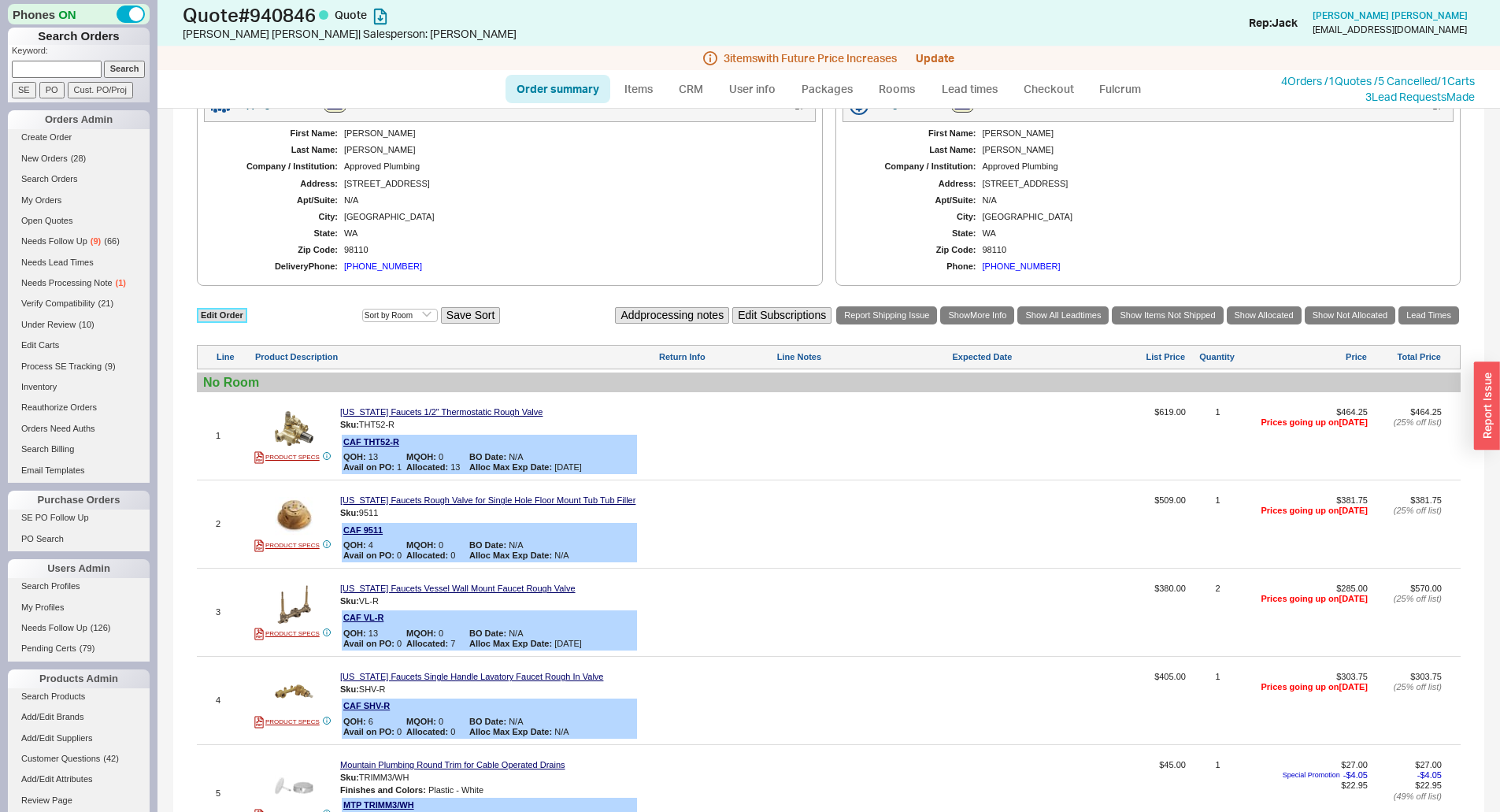
click at [219, 313] on link "Edit Order" at bounding box center [221, 315] width 50 height 15
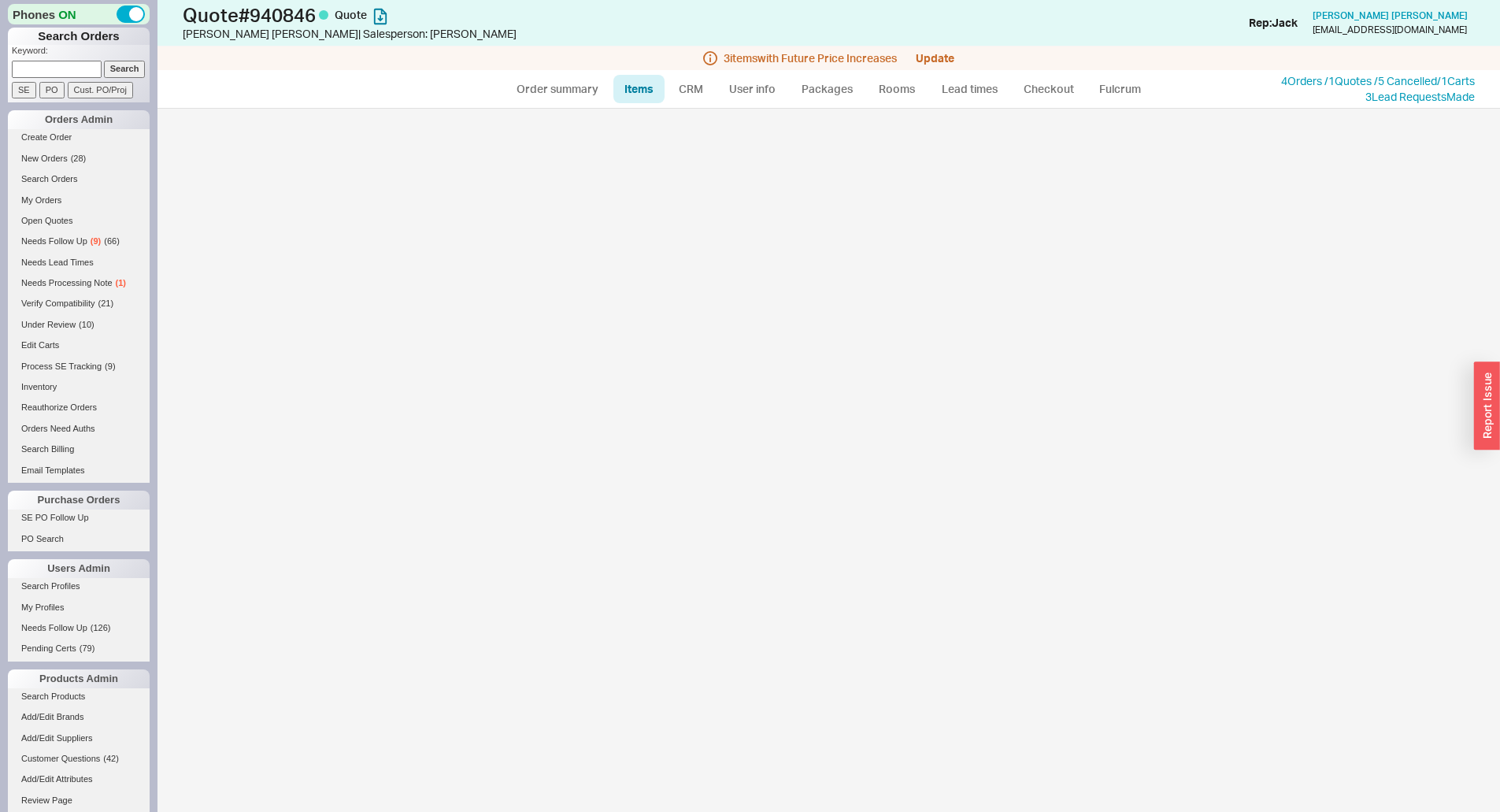
select select "3"
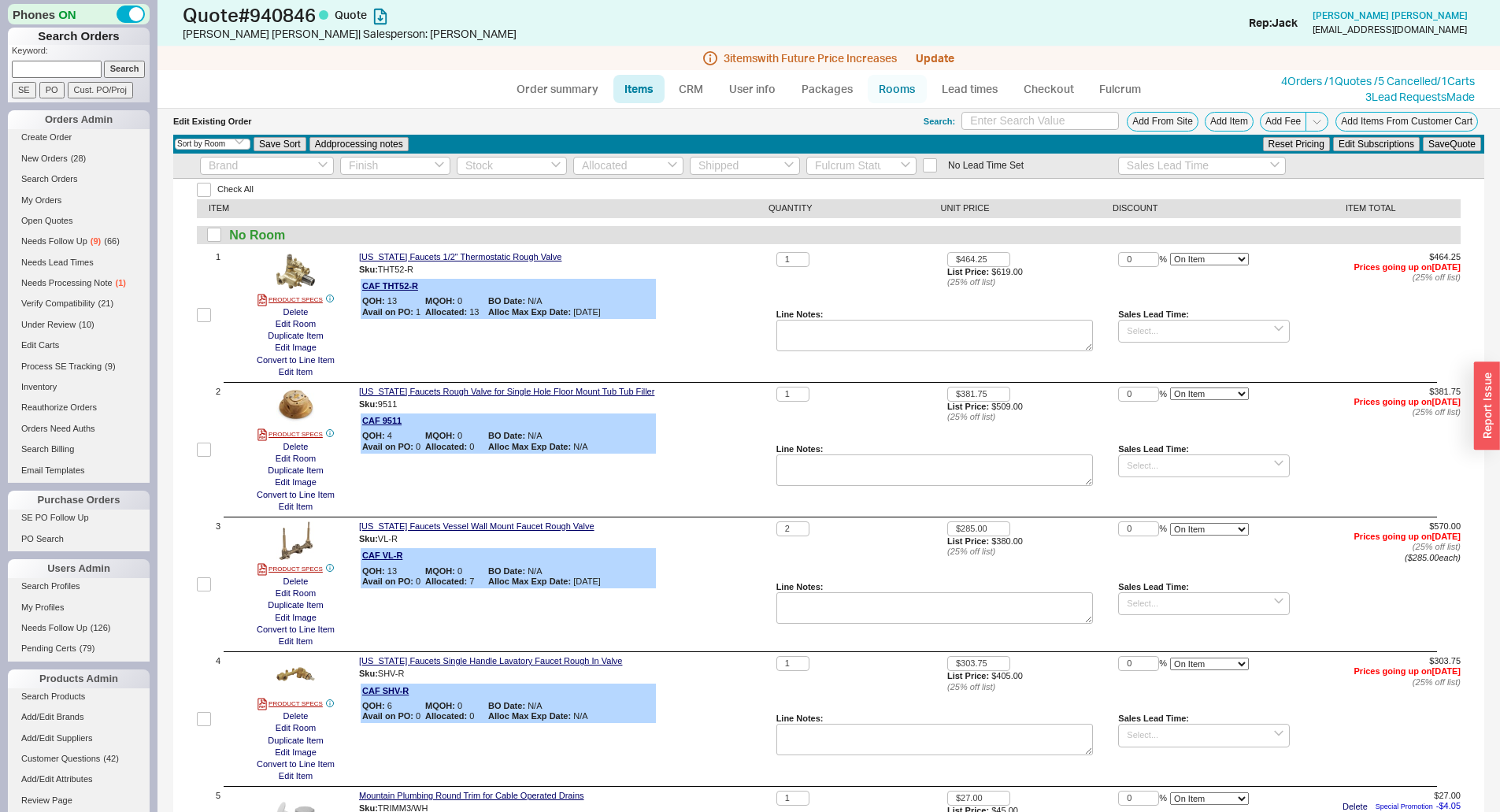
click at [885, 82] on link "Rooms" at bounding box center [897, 89] width 59 height 28
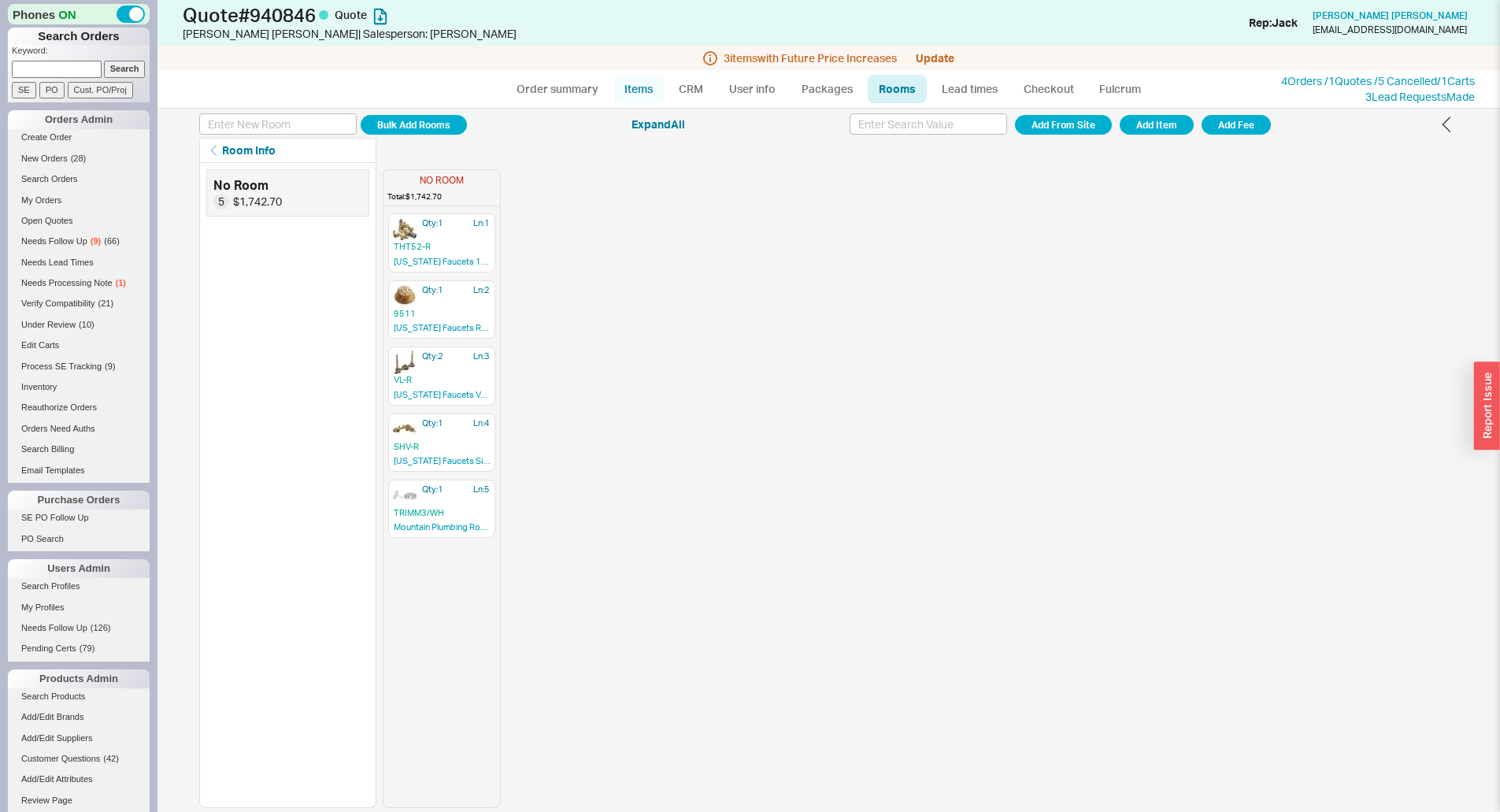
click at [652, 86] on link "Items" at bounding box center [639, 89] width 51 height 28
select select "3"
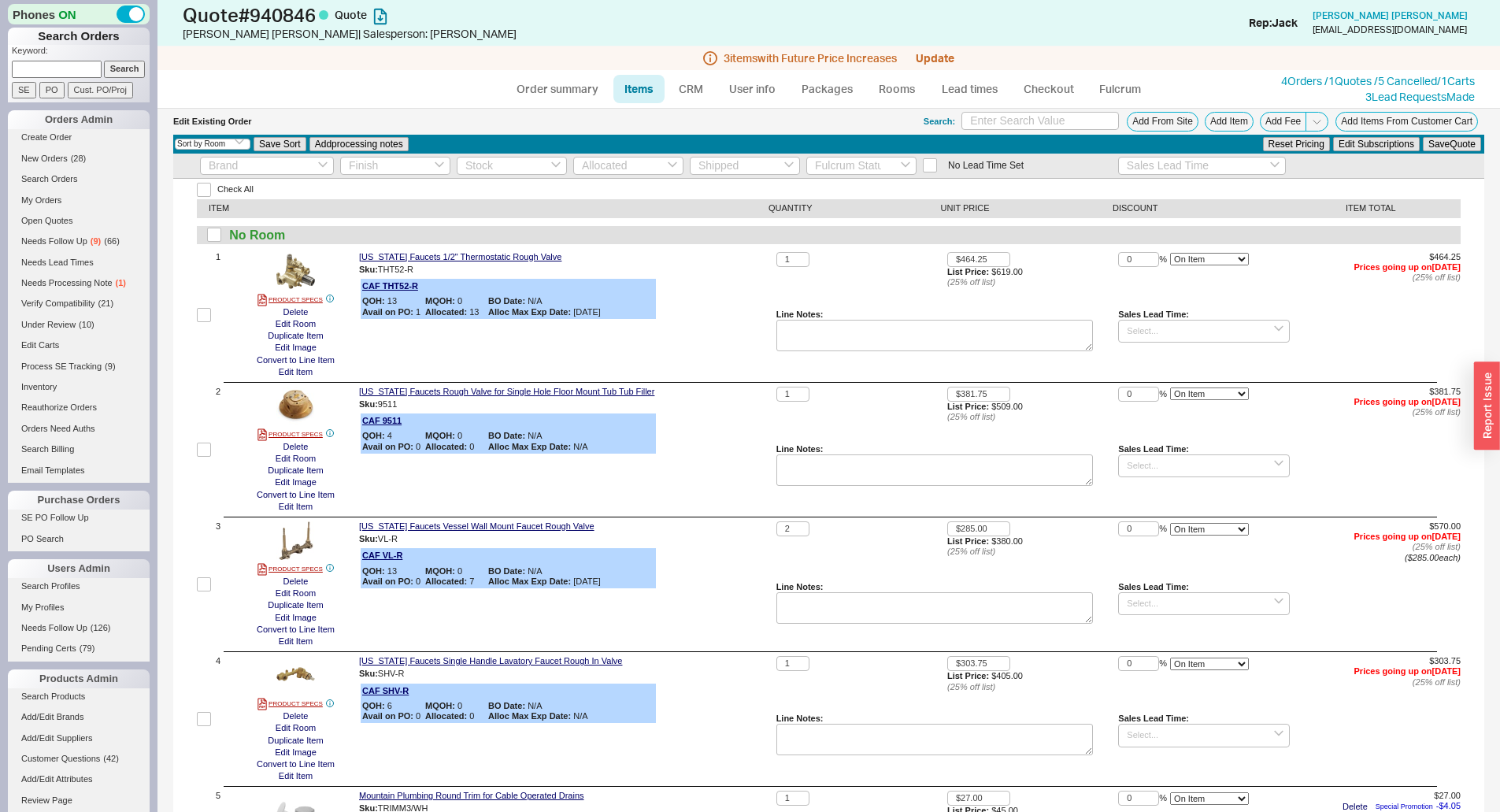
click at [739, 356] on div "[US_STATE] Faucets 1/2" Thermostatic Rough Valve Sku: THT52-R CAF THT52-R QOH: …" at bounding box center [564, 315] width 411 height 126
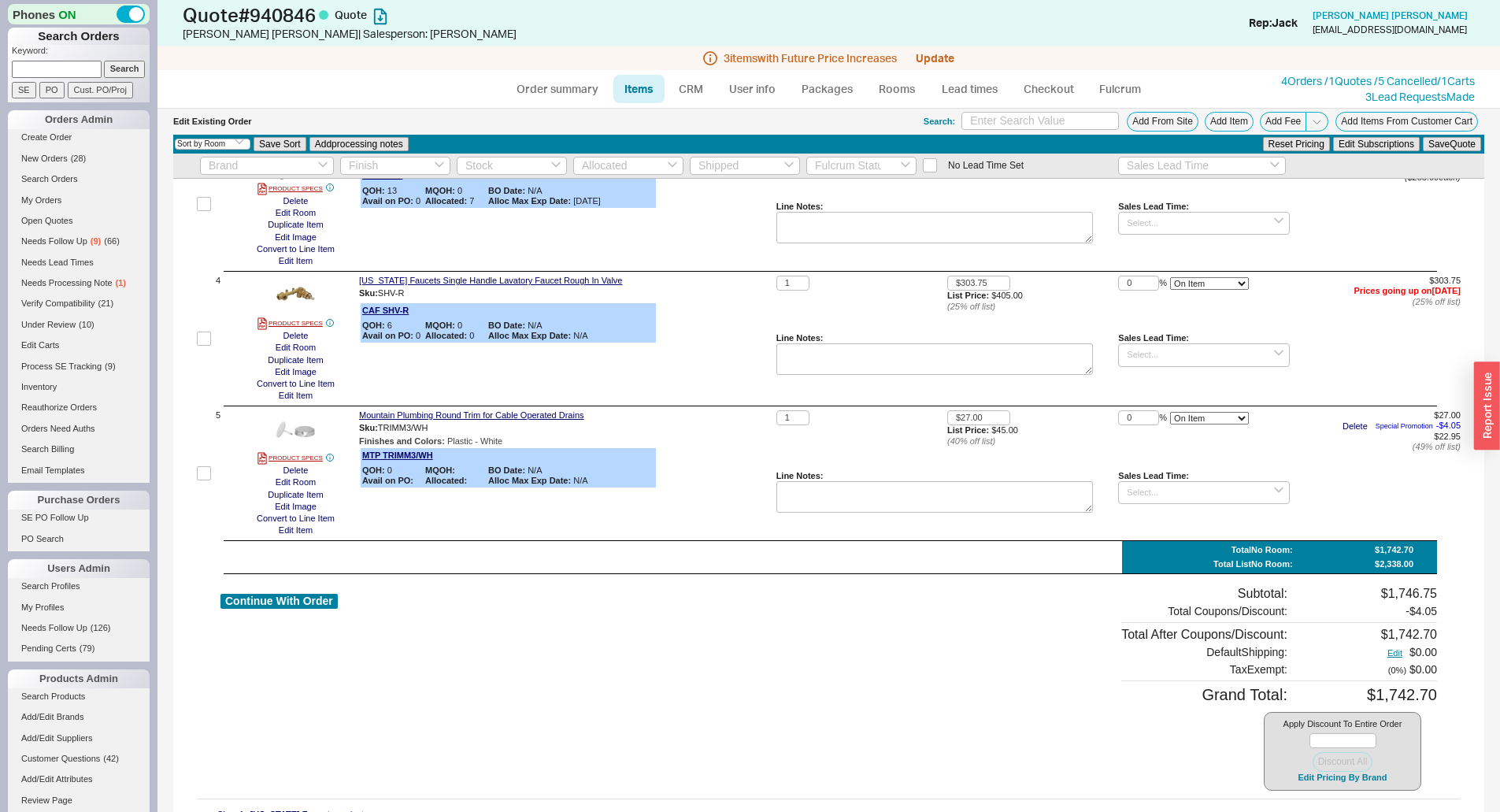
scroll to position [393, 0]
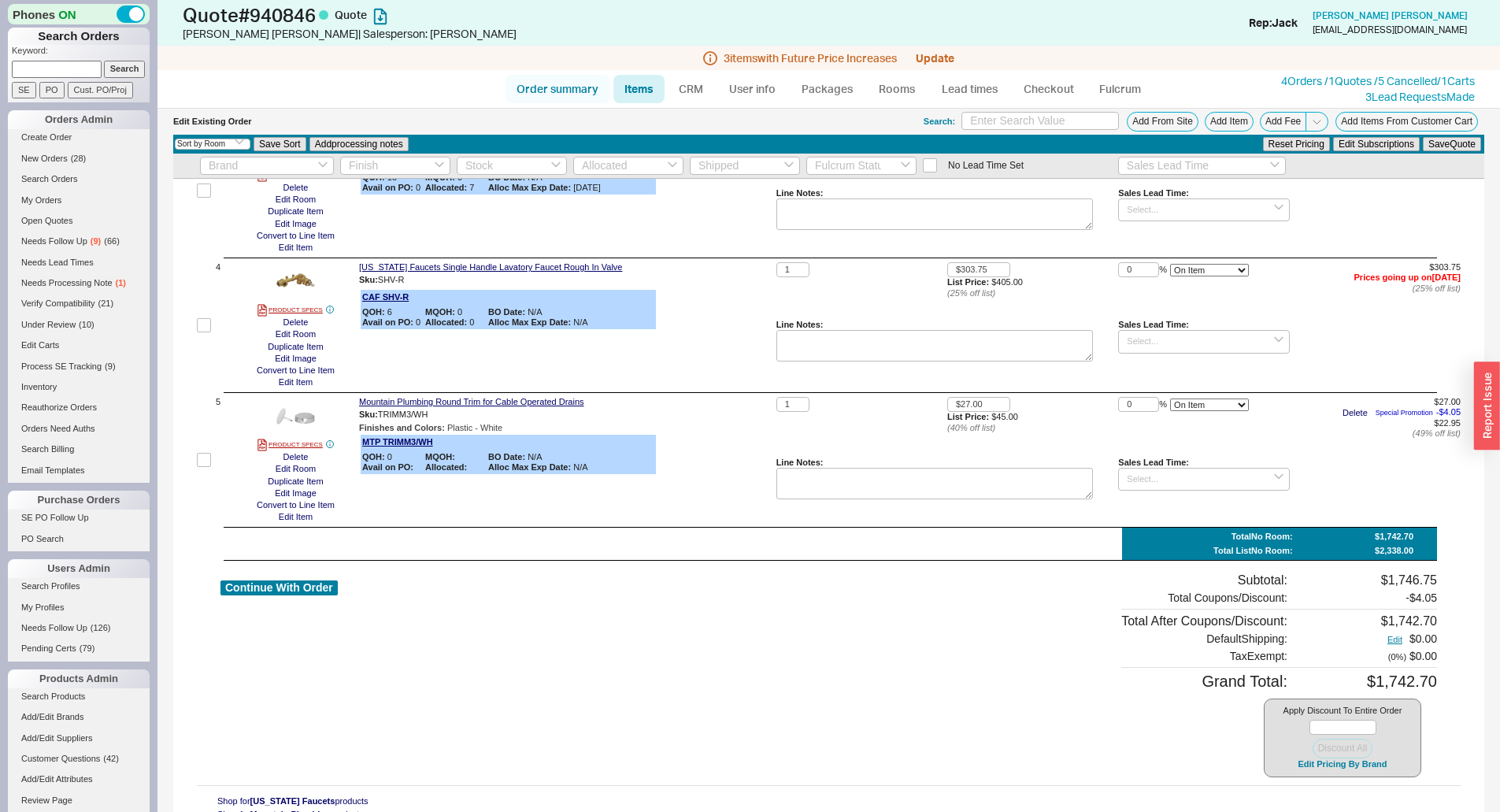
click at [588, 85] on link "Order summary" at bounding box center [557, 89] width 105 height 28
select select "*"
select select "3"
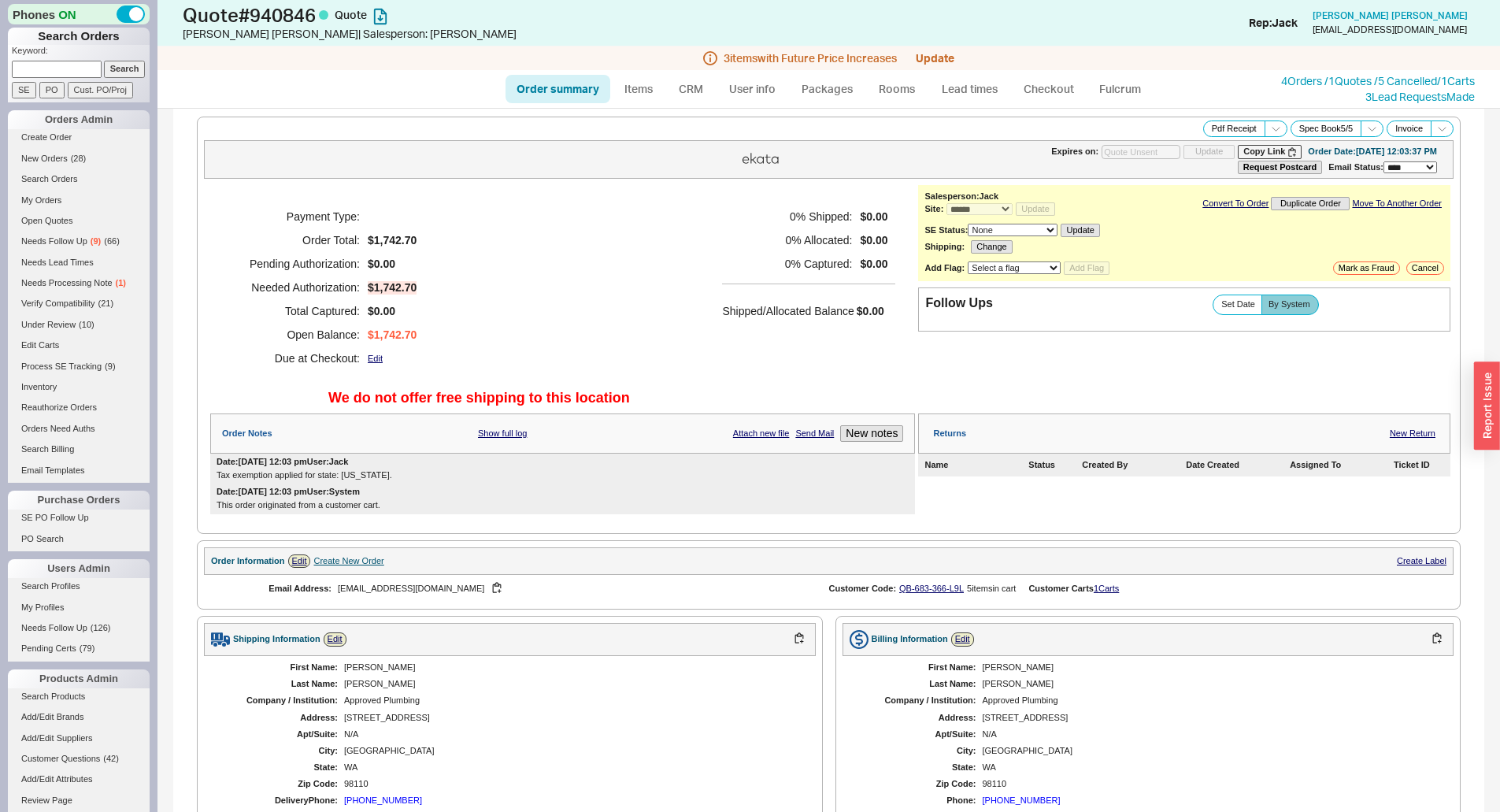
click at [746, 215] on h5 "0 % Shipped:" at bounding box center [787, 216] width 130 height 24
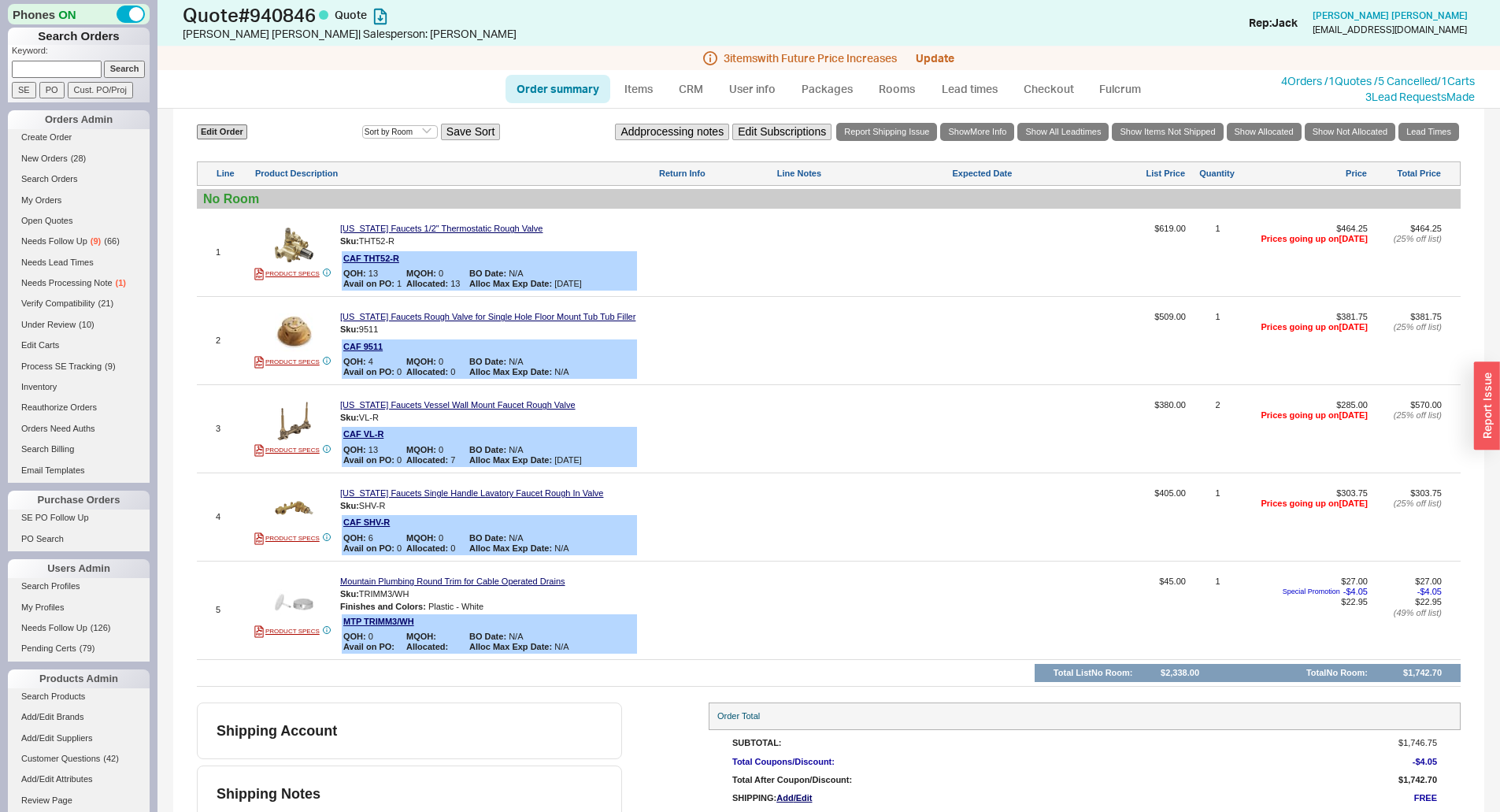
scroll to position [613, 0]
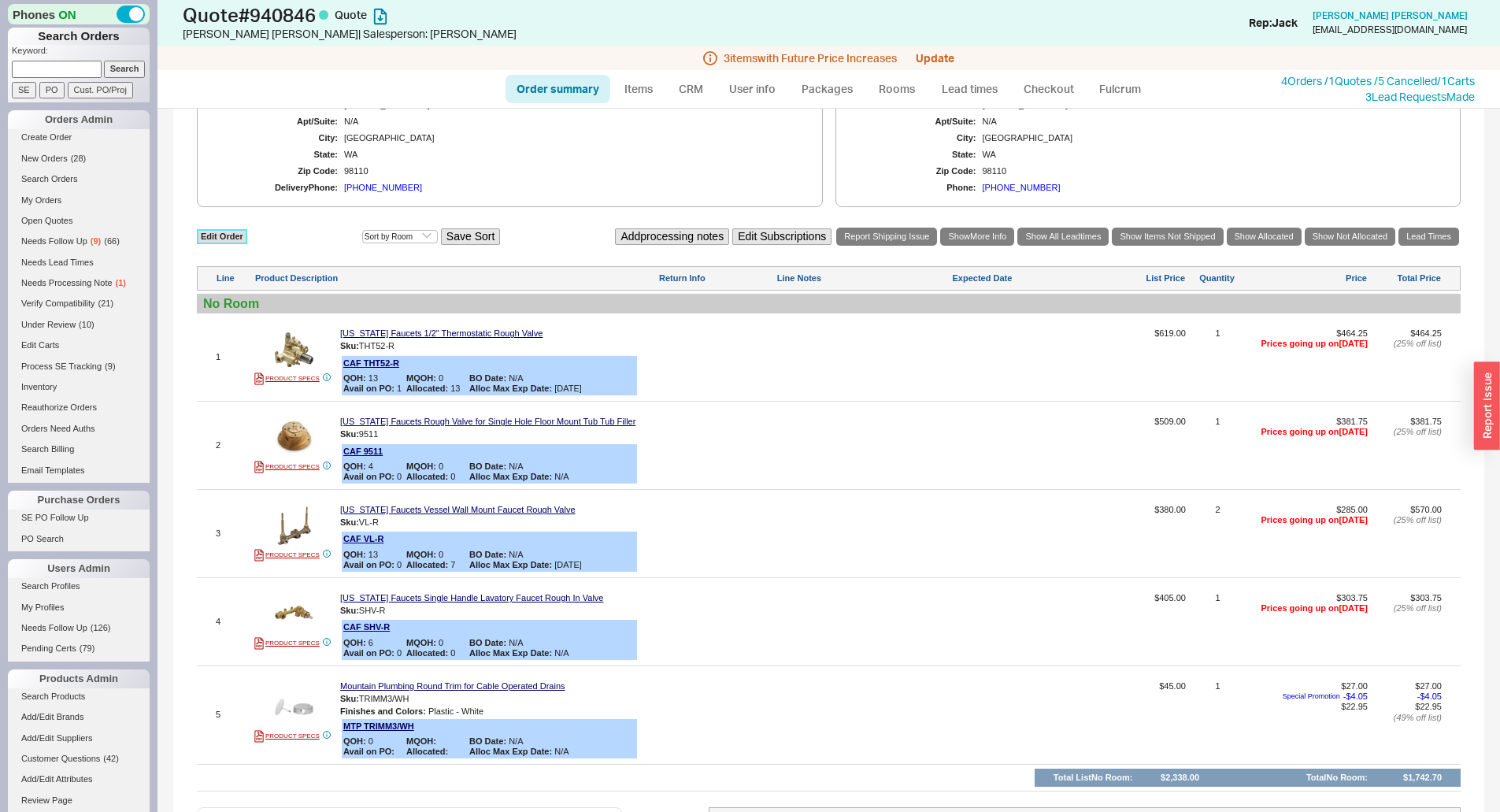
click at [231, 234] on link "Edit Order" at bounding box center [221, 236] width 50 height 15
select select "3"
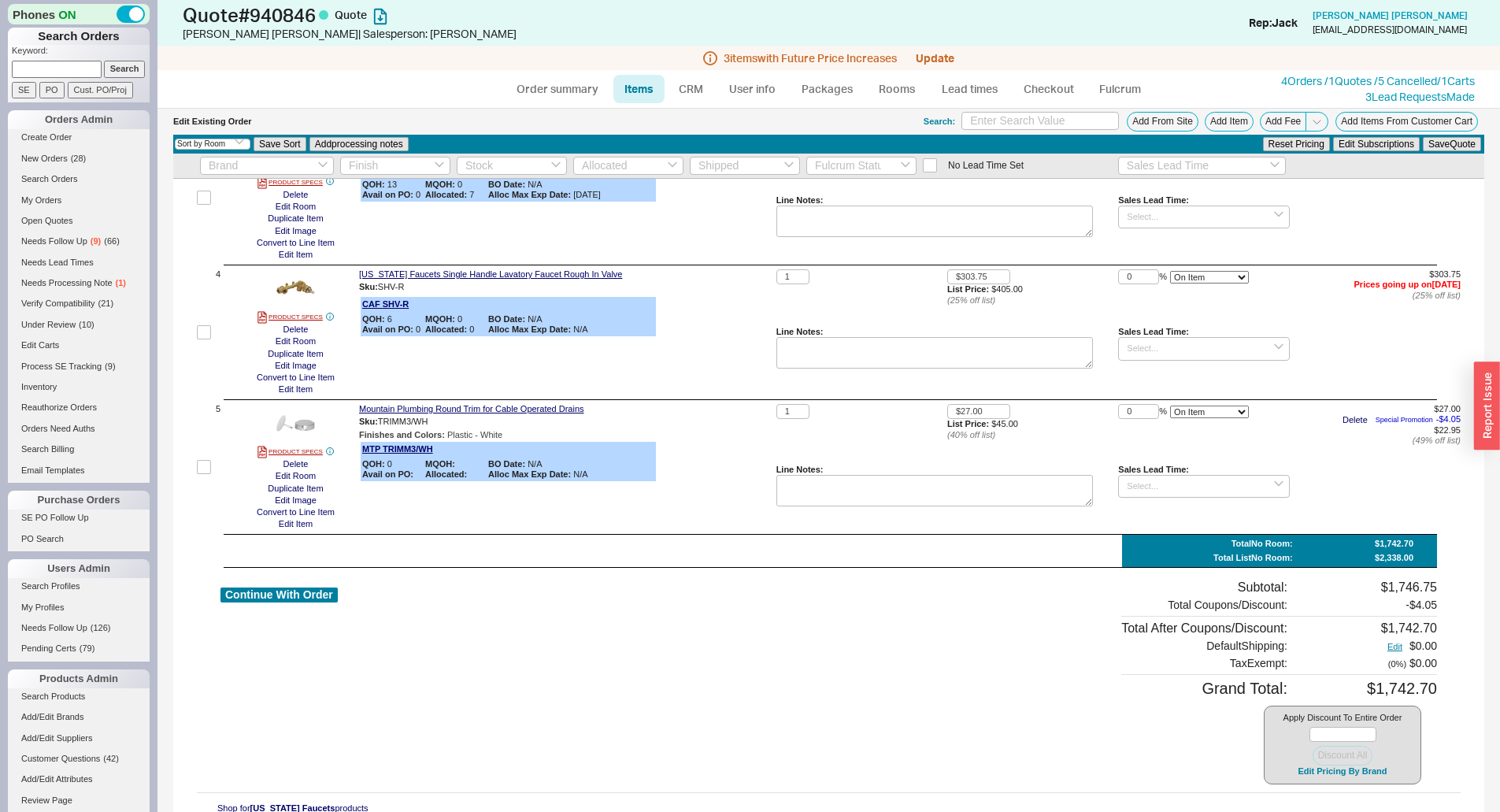
scroll to position [402, 0]
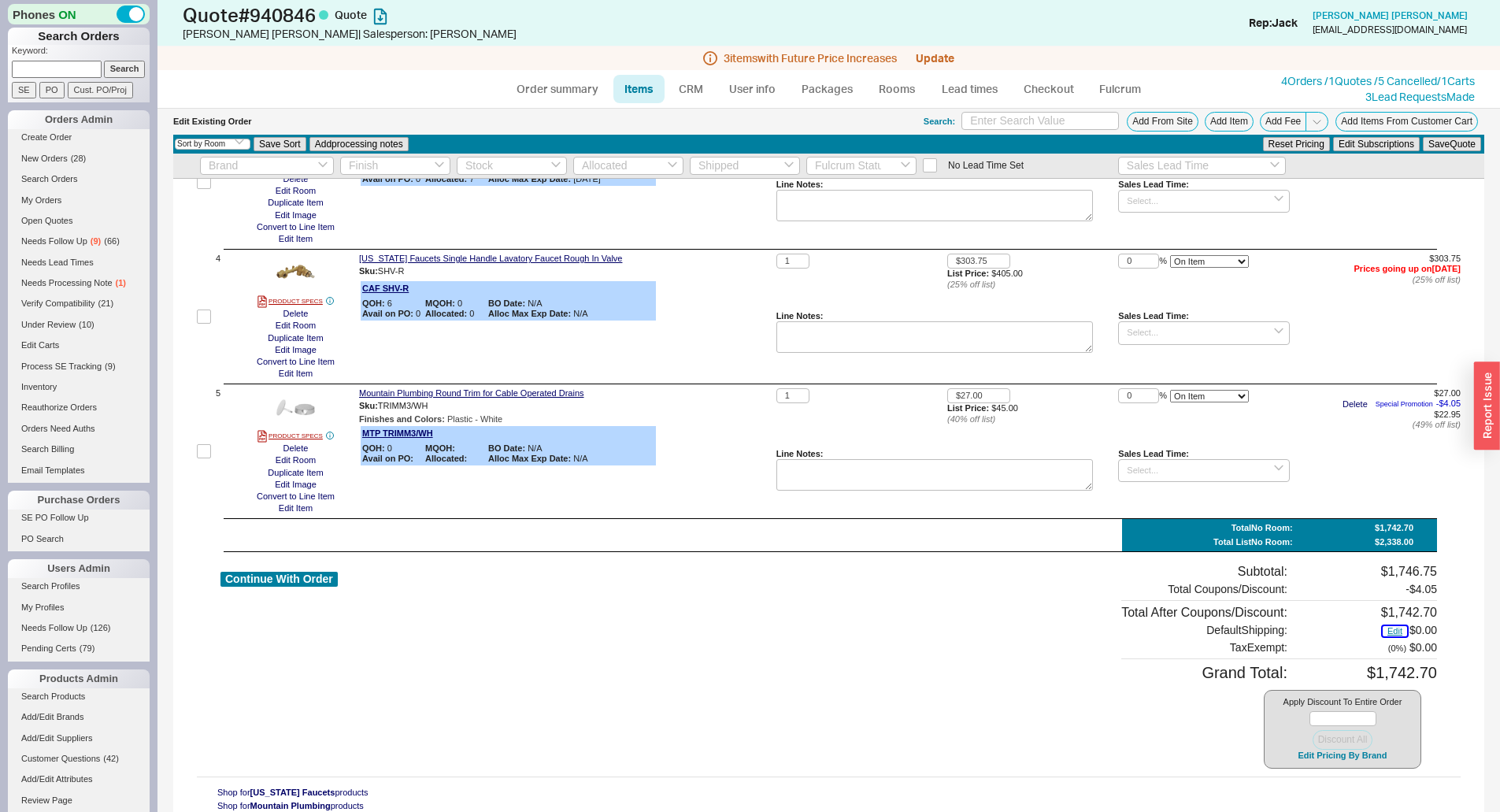
click at [1383, 629] on button "Edit" at bounding box center [1395, 631] width 25 height 11
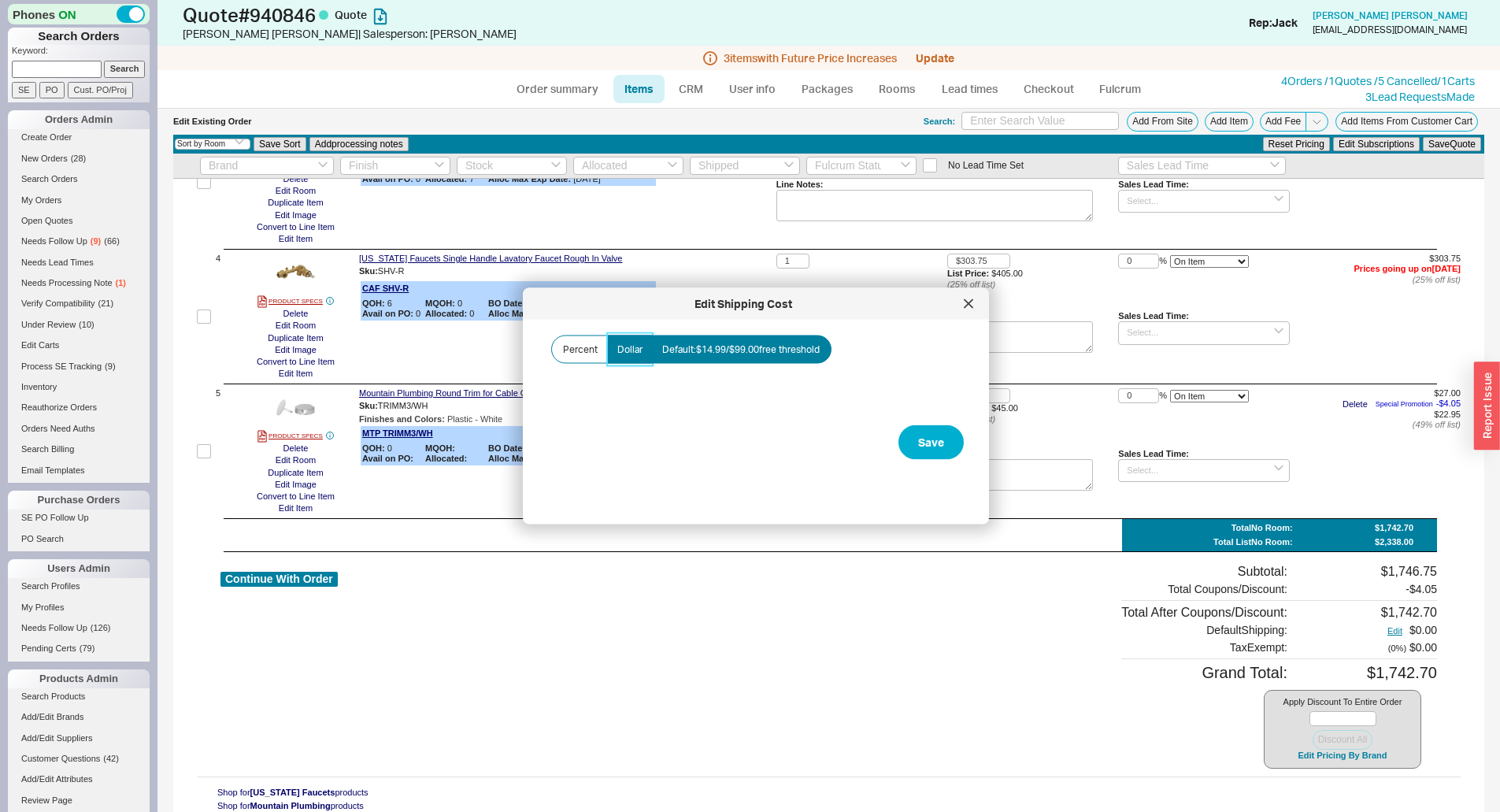
click at [619, 350] on span "Dollar" at bounding box center [630, 349] width 26 height 12
click at [0, 0] on input "Dollar" at bounding box center [0, 0] width 0 height 0
click at [603, 395] on input "Amount" at bounding box center [626, 405] width 158 height 29
type input "$0.00"
click at [944, 433] on button "Save" at bounding box center [931, 442] width 65 height 34
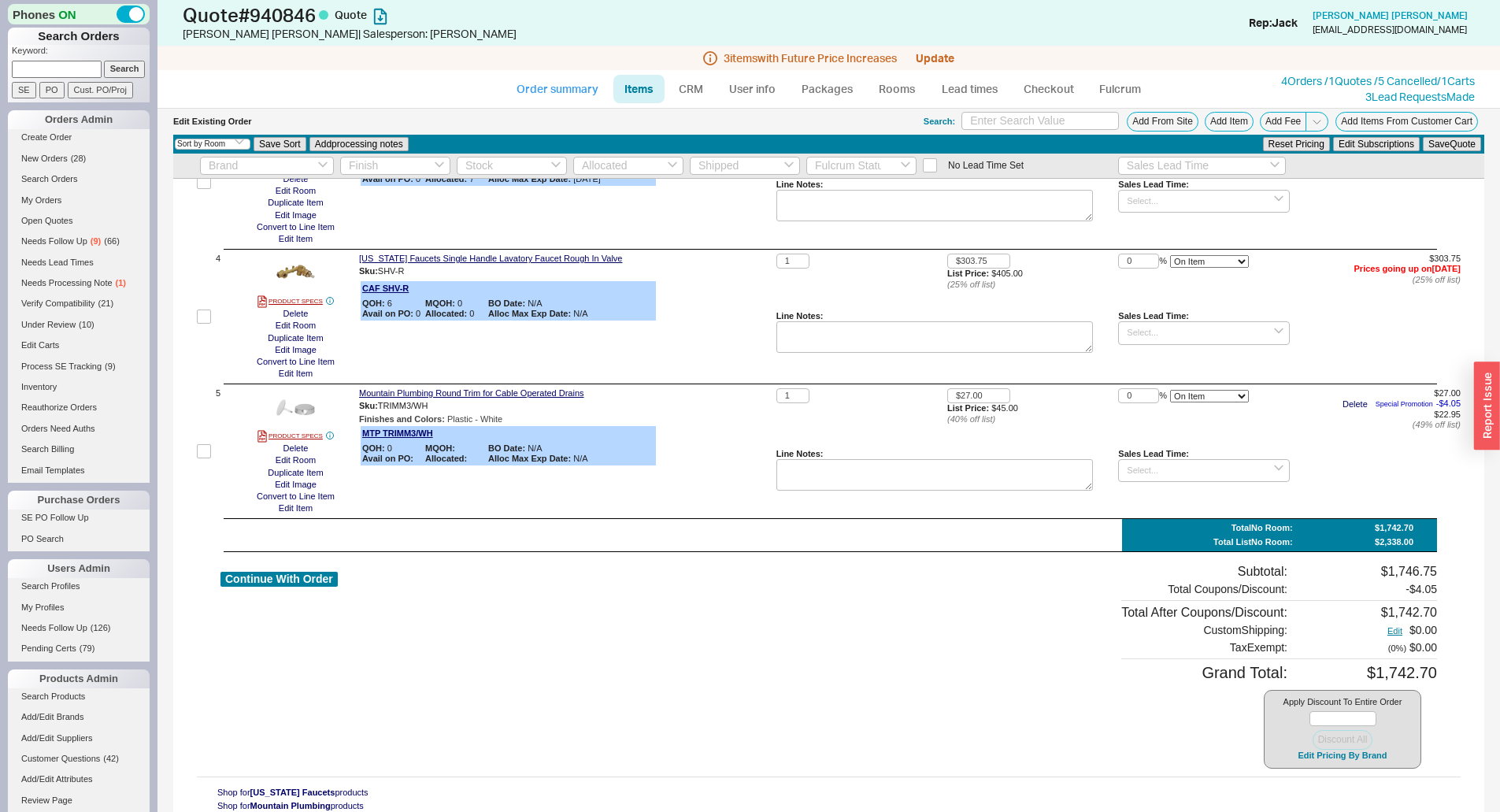
drag, startPoint x: 577, startPoint y: 83, endPoint x: 582, endPoint y: 104, distance: 21.6
click at [576, 82] on link "Order summary" at bounding box center [557, 89] width 105 height 28
select select "*"
select select "3"
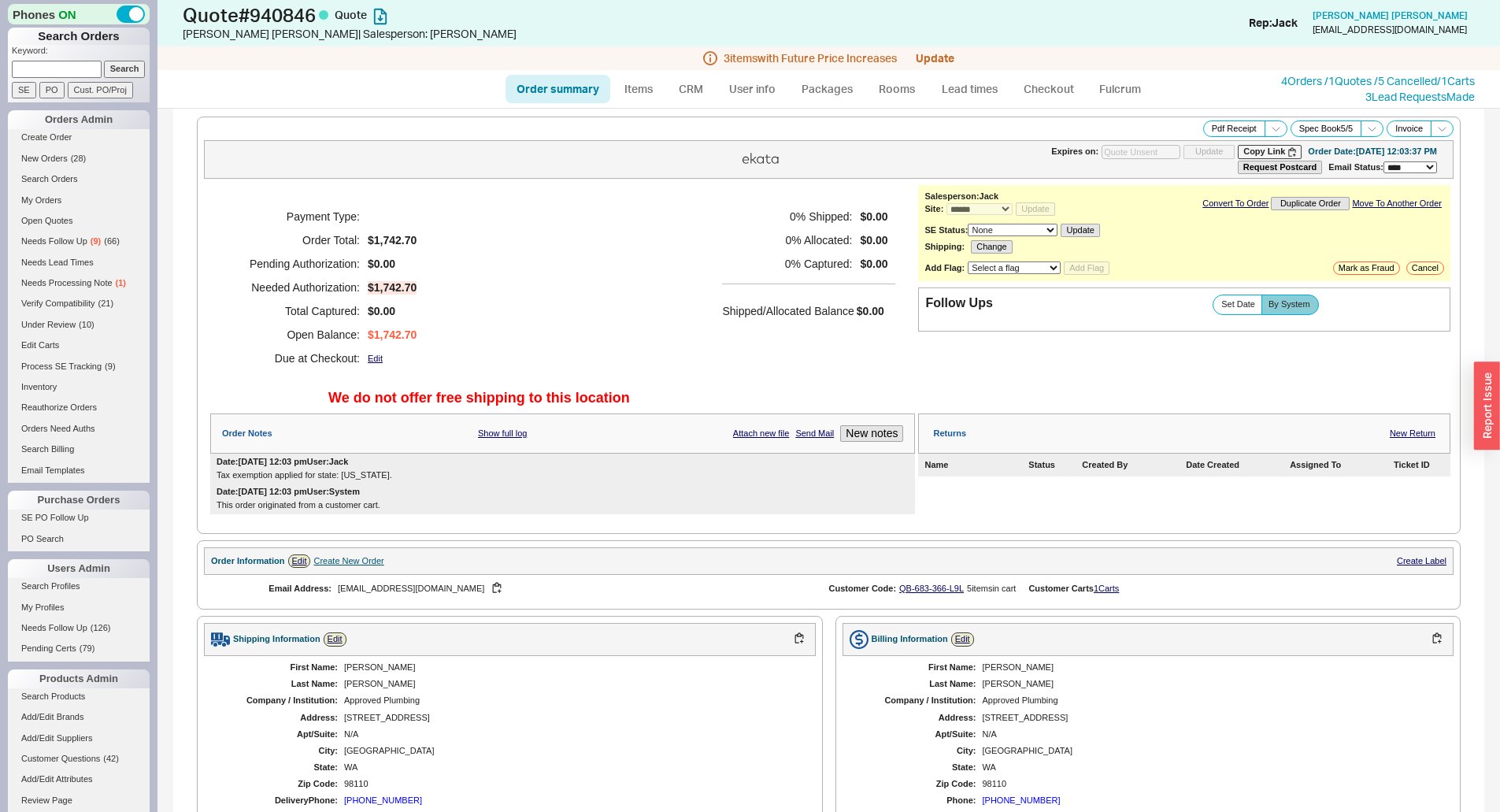
click at [709, 224] on div "Payment Type: Order Total: $1,742.70 Pending Authorization: $0.00 Needed Author…" at bounding box center [562, 287] width 705 height 205
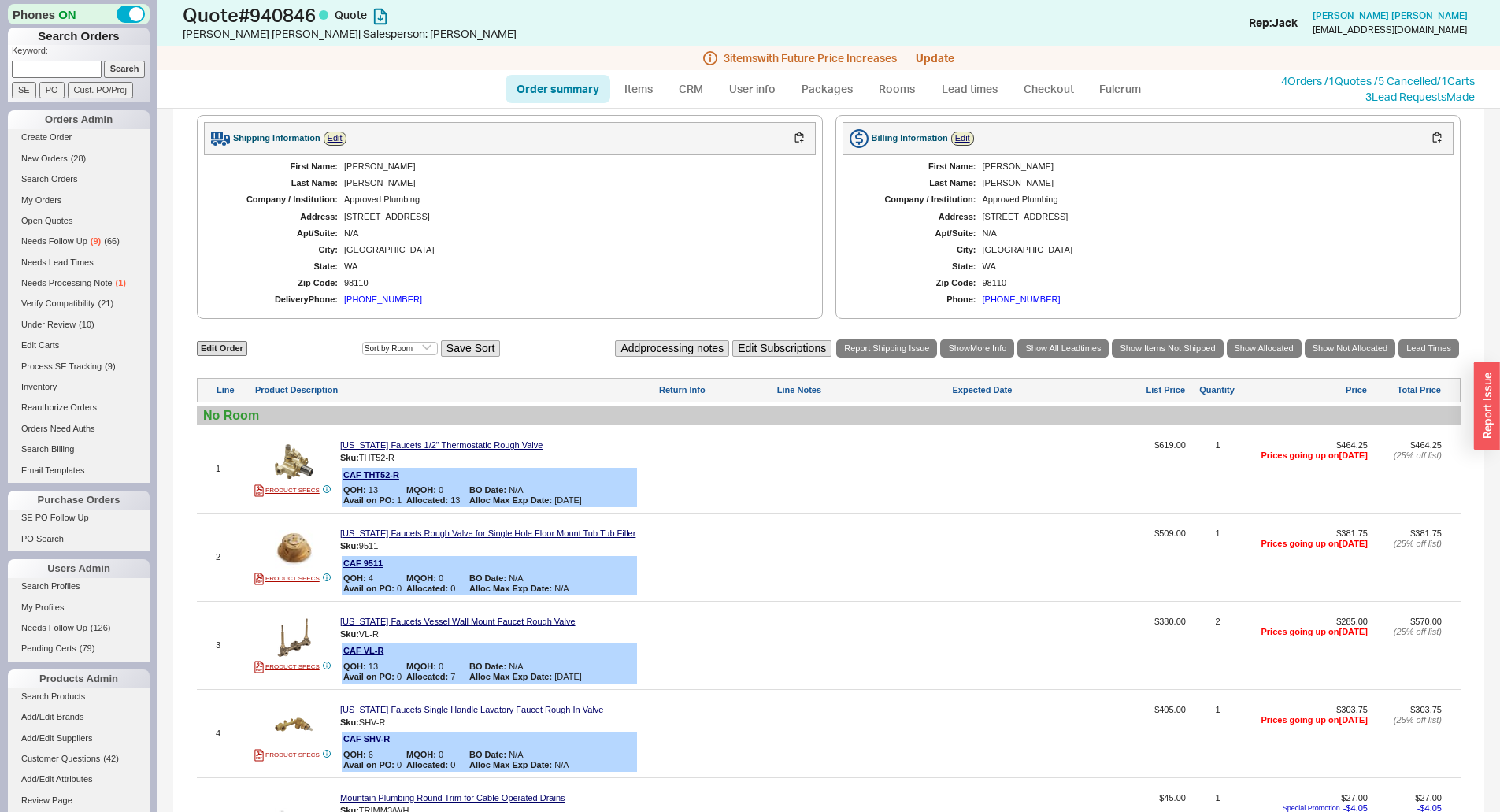
scroll to position [551, 0]
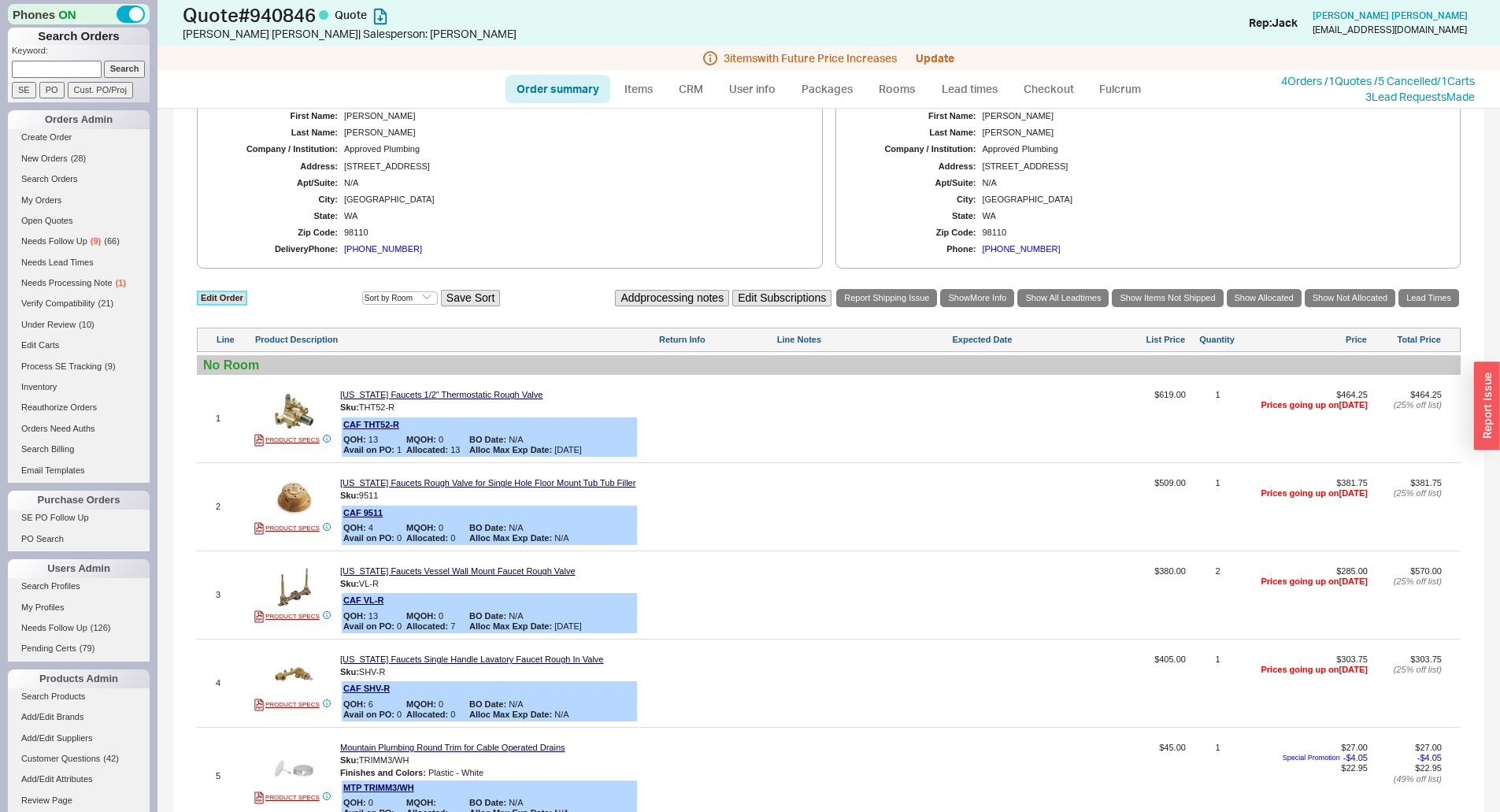
click at [228, 301] on link "Edit Order" at bounding box center [221, 297] width 50 height 15
select select "3"
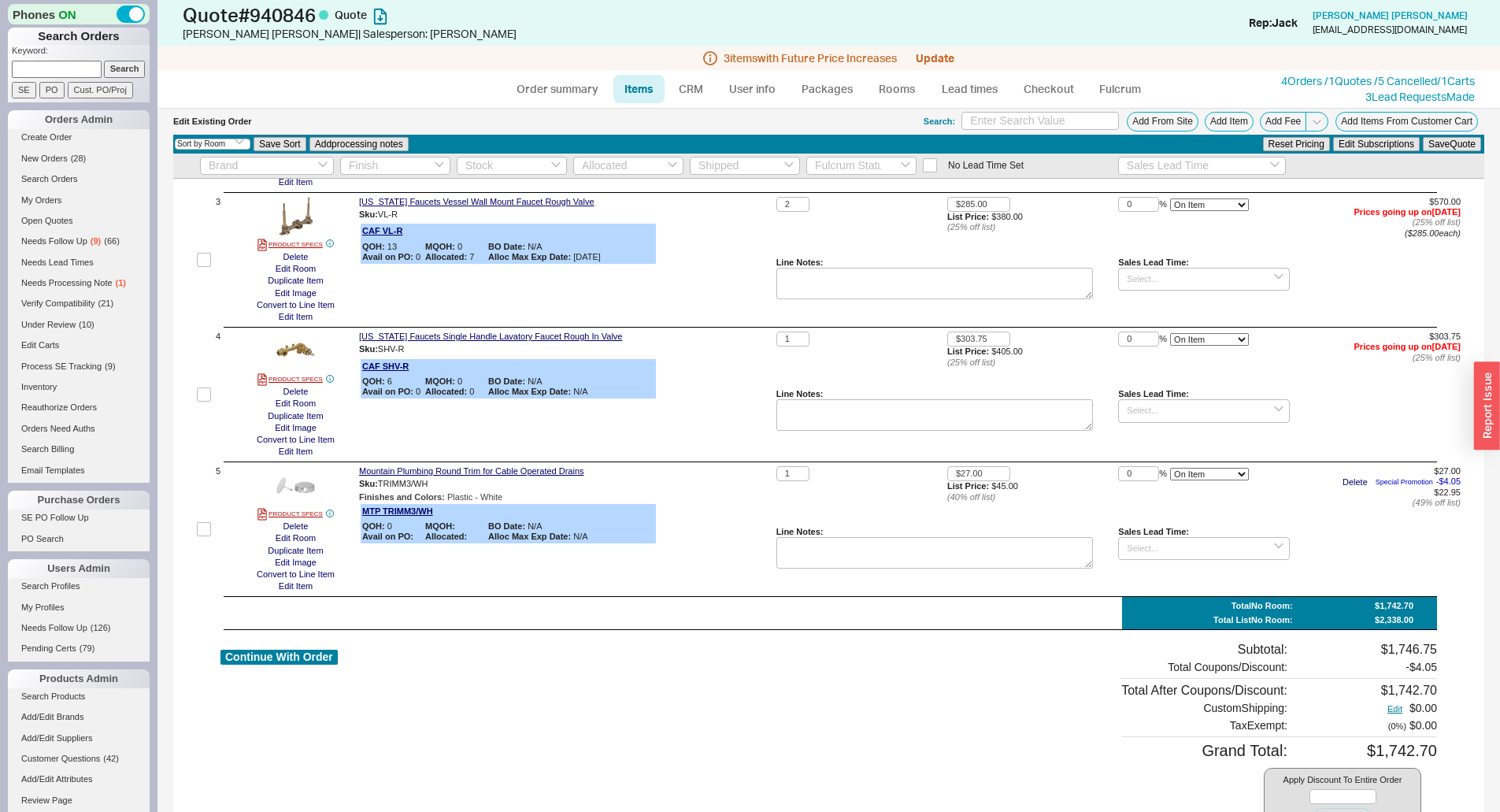
scroll to position [402, 0]
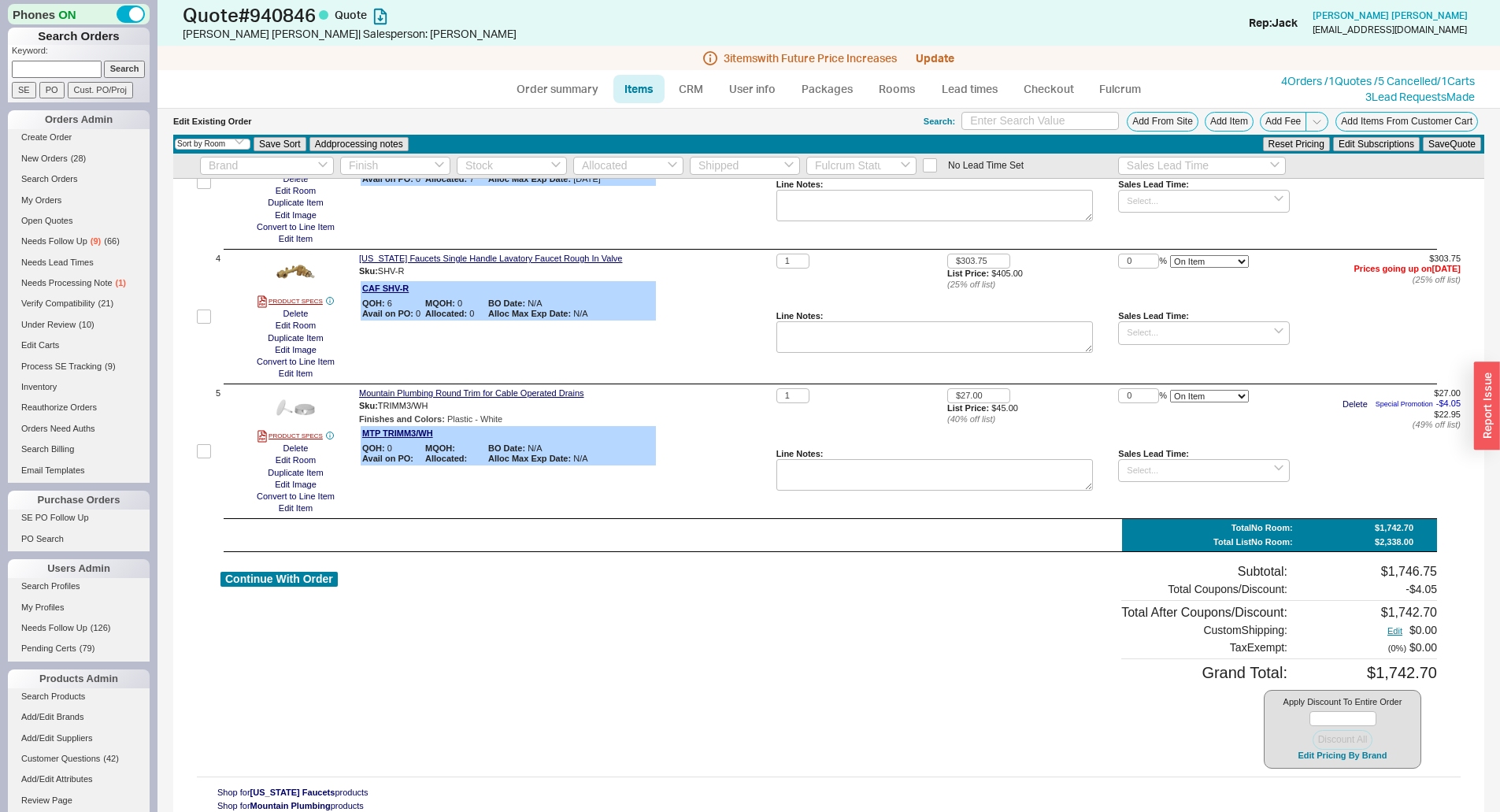
click at [1389, 644] on span "( 0 %)" at bounding box center [1397, 647] width 19 height 10
click at [1383, 633] on button "Edit" at bounding box center [1395, 631] width 25 height 11
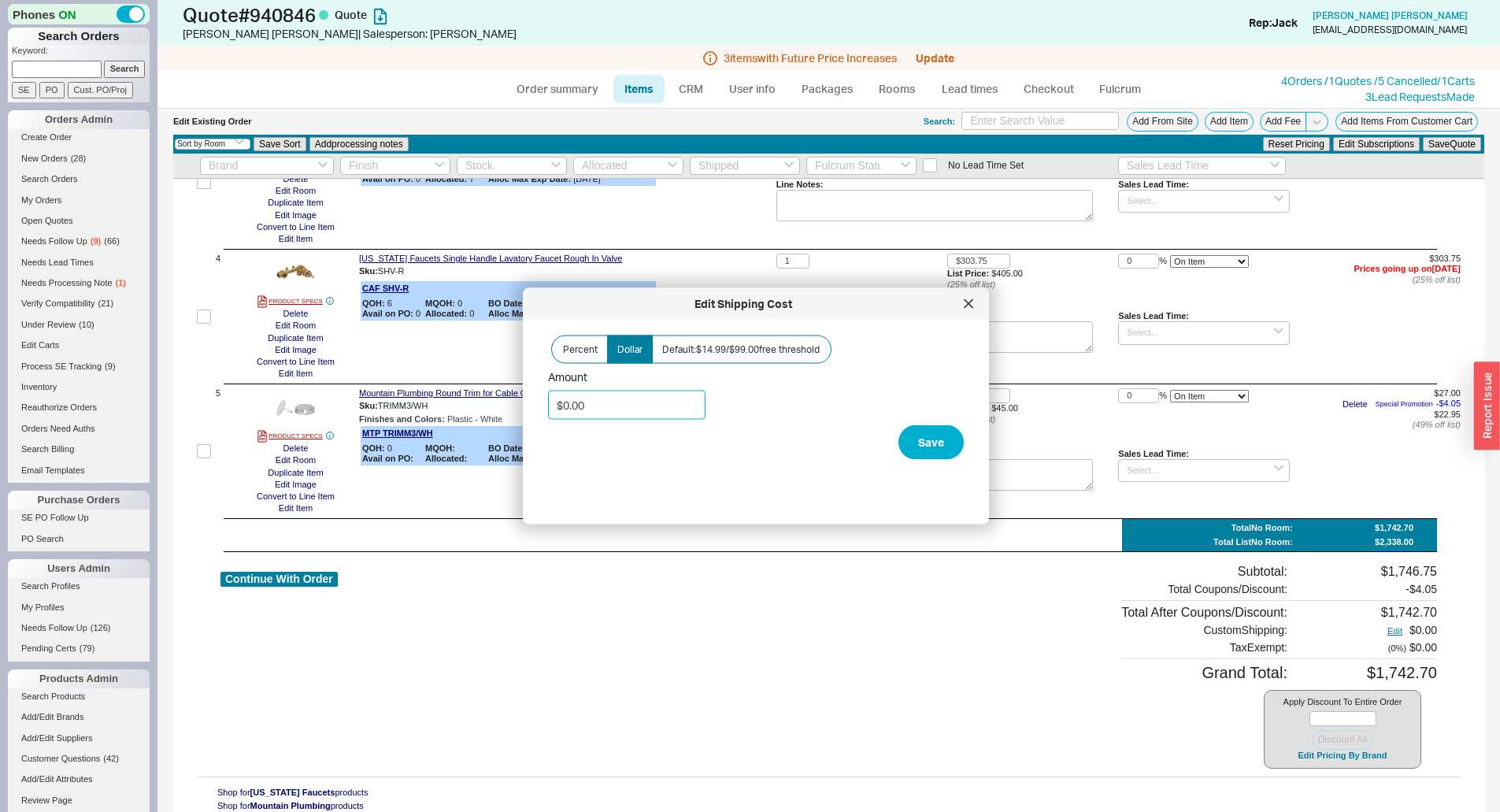
click at [613, 399] on input "$0.00" at bounding box center [626, 405] width 158 height 29
type input "$1.00"
click at [914, 431] on button "Save" at bounding box center [931, 442] width 65 height 34
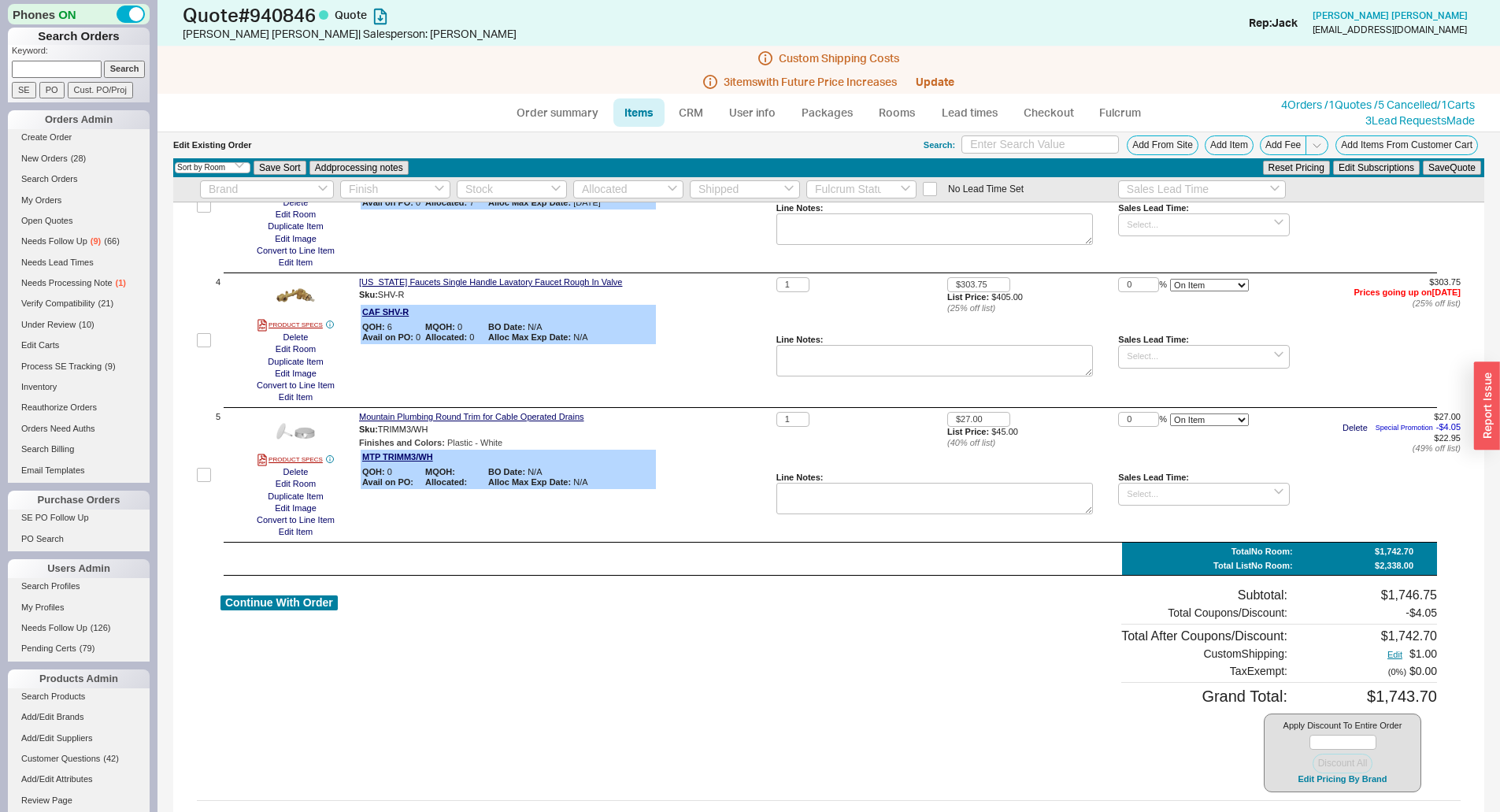
click at [808, 394] on div "Line Notes:" at bounding box center [935, 367] width 317 height 66
click at [569, 85] on div "3 item s with Future Price Increases Update" at bounding box center [829, 81] width 1342 height 24
click at [572, 105] on link "Order summary" at bounding box center [557, 113] width 105 height 28
select select "*"
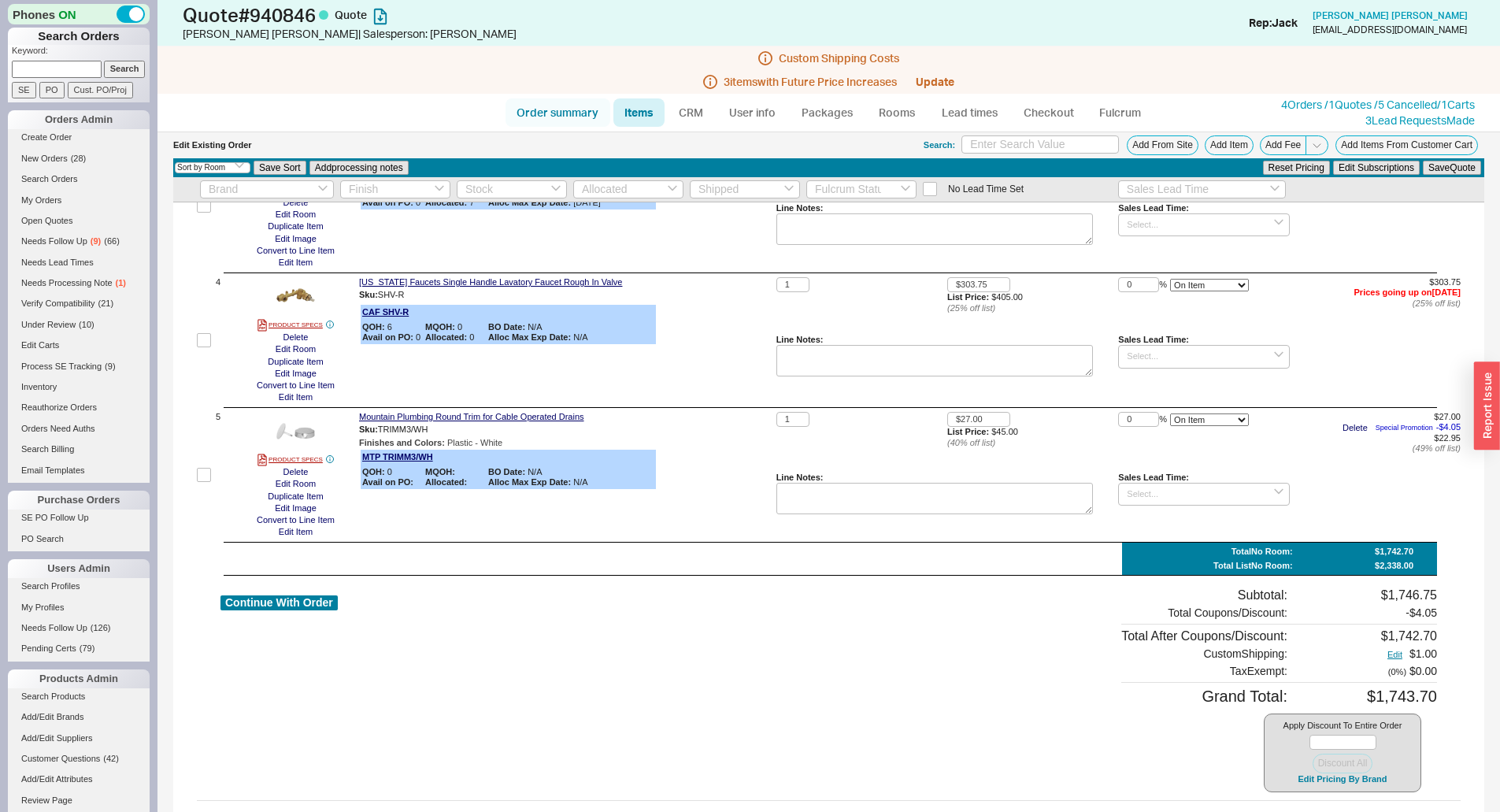
select select "3"
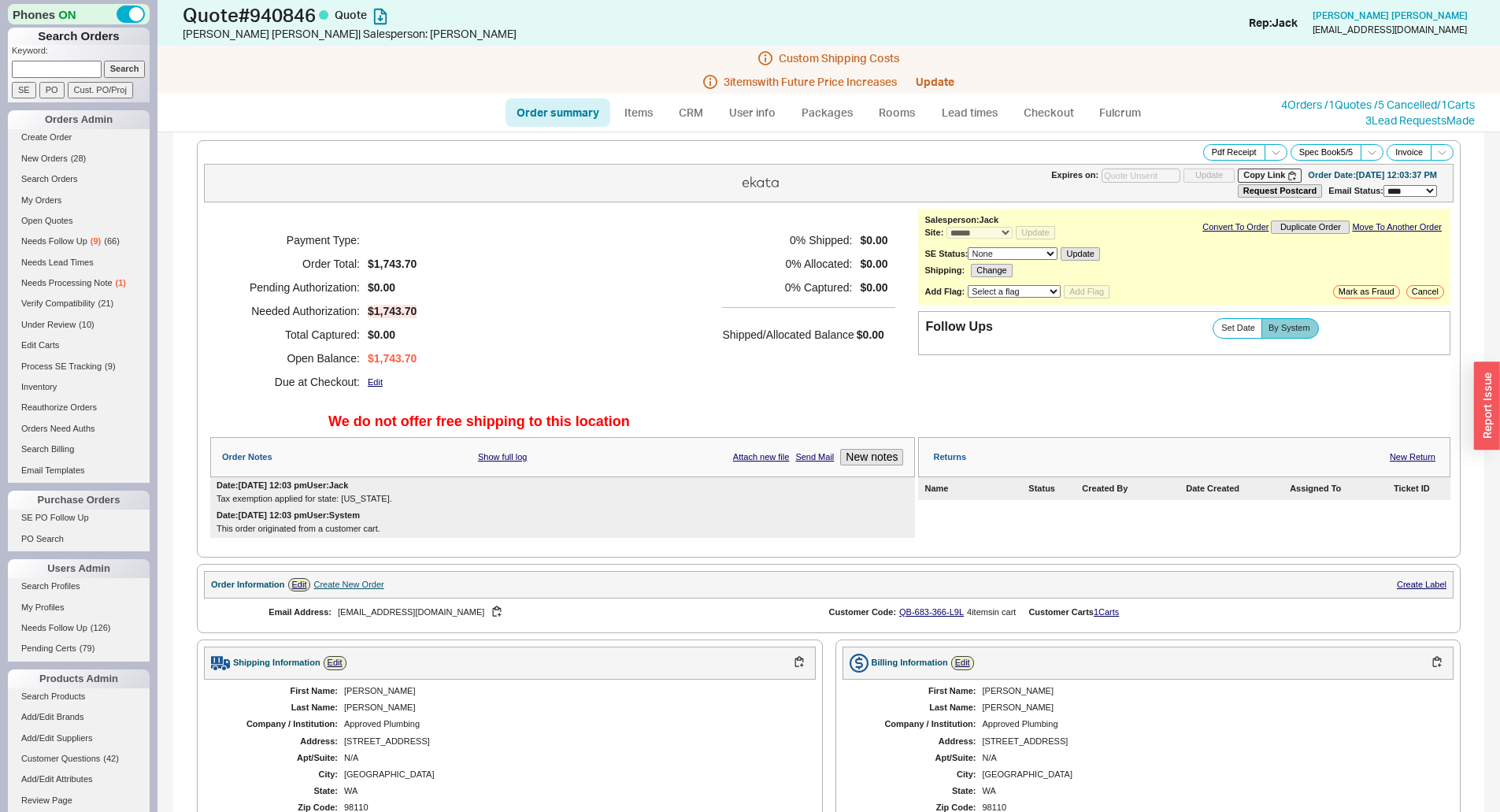
click at [731, 302] on div "0 % Shipped: $0.00 0 % Allocated: $0.00 0 % Captured: $0.00 Shipped/Allocated B…" at bounding box center [809, 310] width 173 height 165
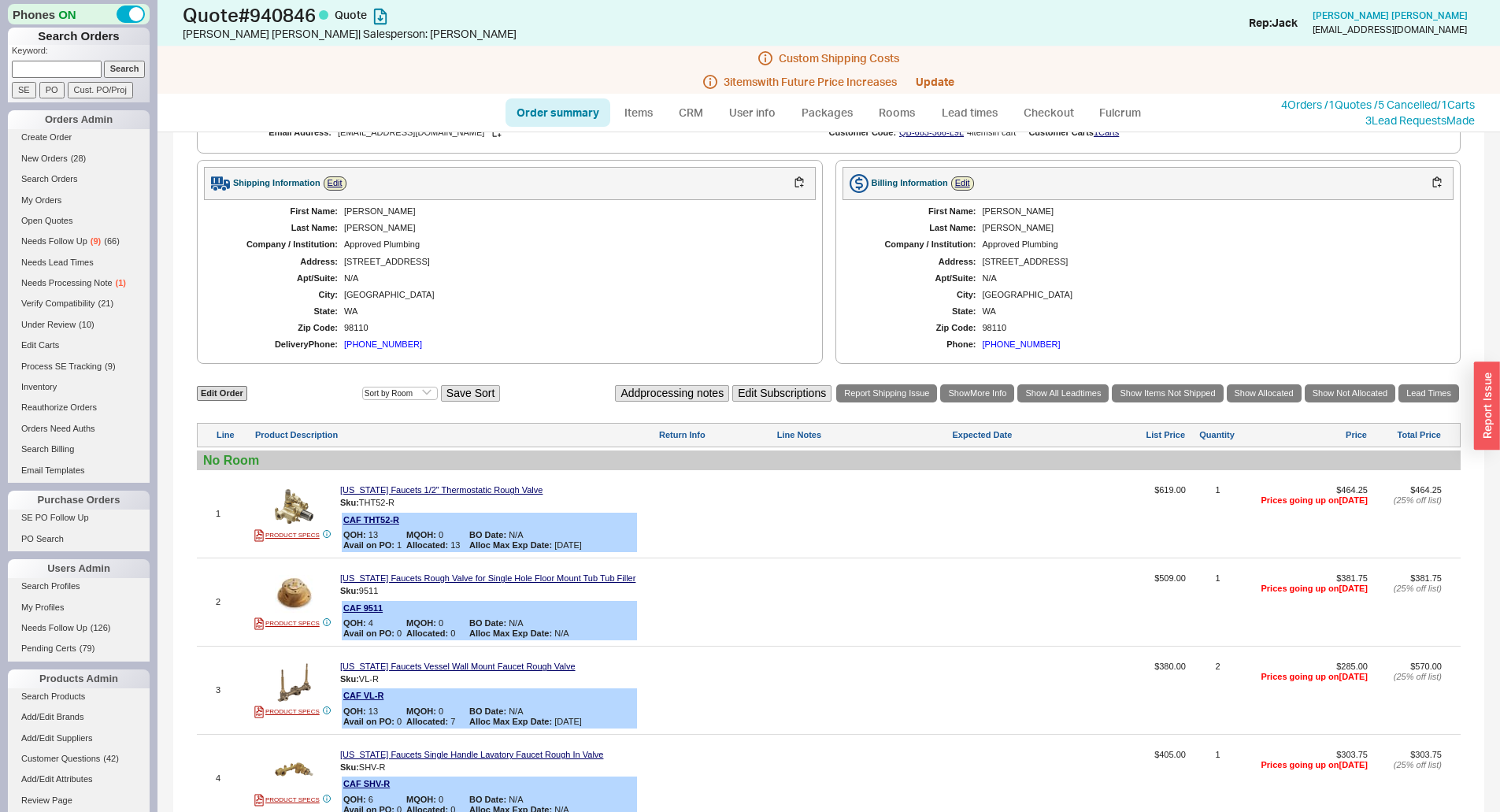
scroll to position [236, 0]
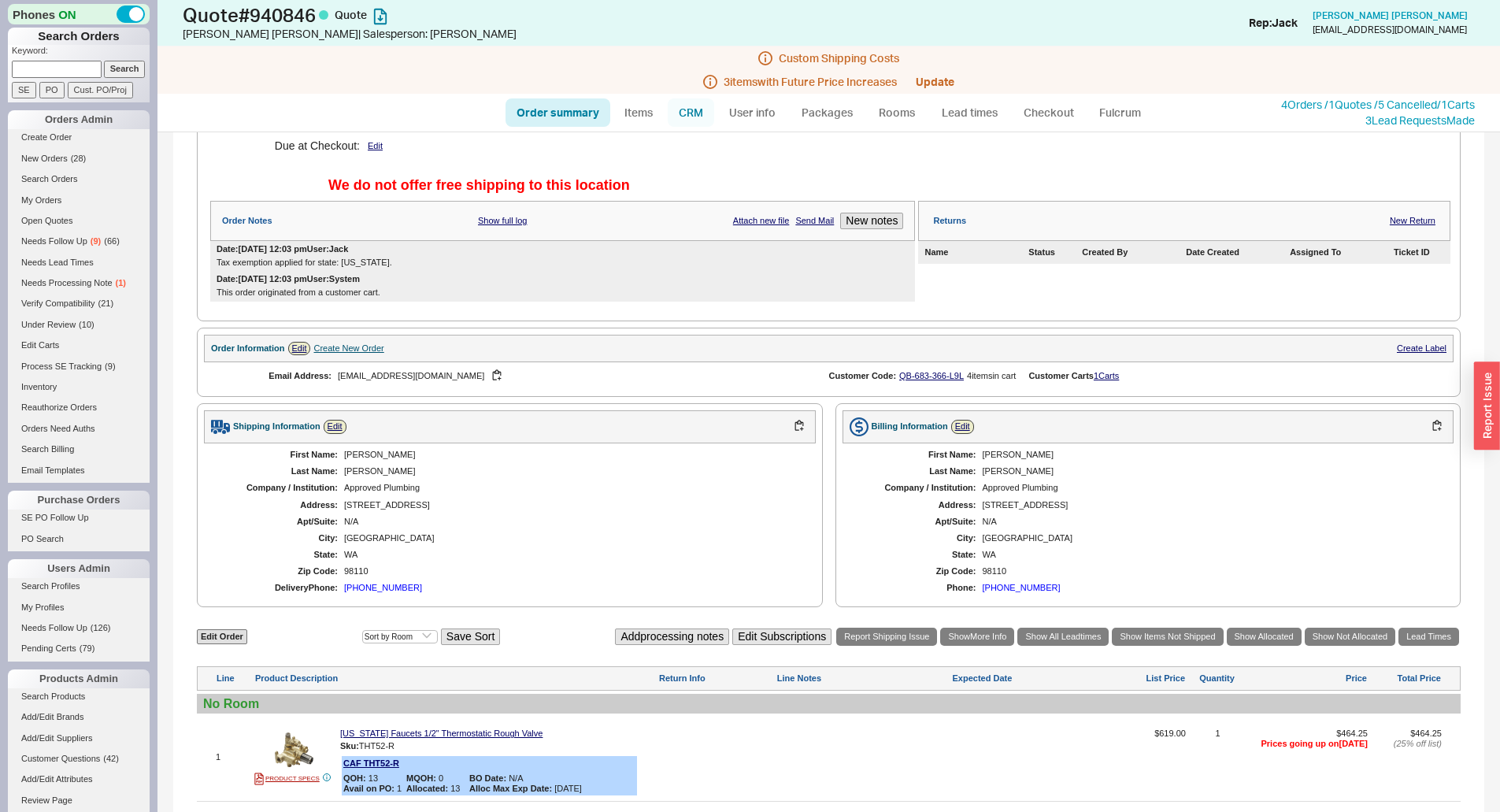
click at [702, 113] on link "CRM" at bounding box center [690, 113] width 47 height 28
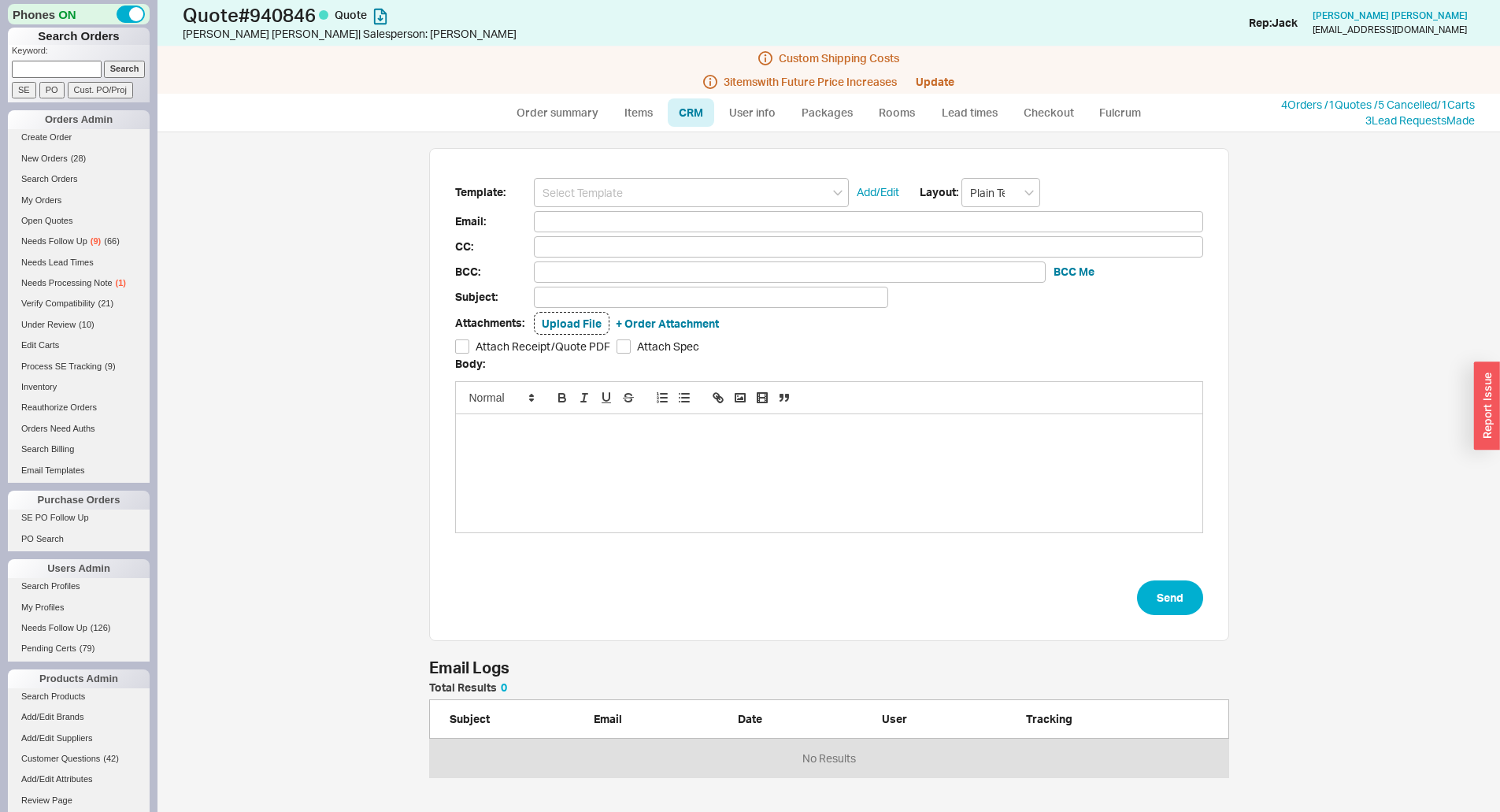
scroll to position [668, 1331]
click at [701, 191] on input at bounding box center [690, 192] width 315 height 29
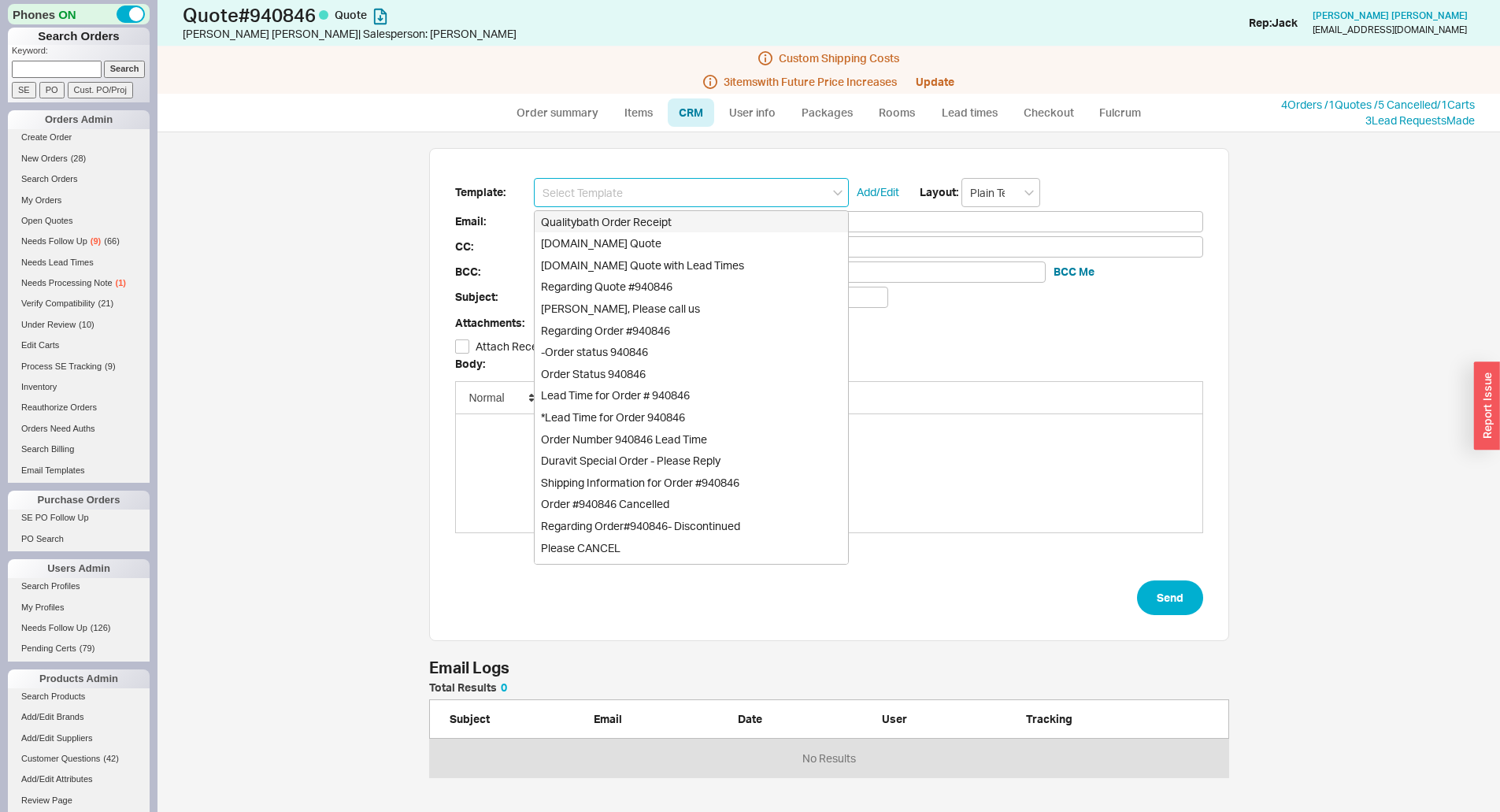
click at [652, 237] on div "[DOMAIN_NAME] Quote" at bounding box center [690, 242] width 313 height 22
type input "[DOMAIN_NAME] Quote"
type input "Receipt"
type input "[EMAIL_ADDRESS][DOMAIN_NAME]"
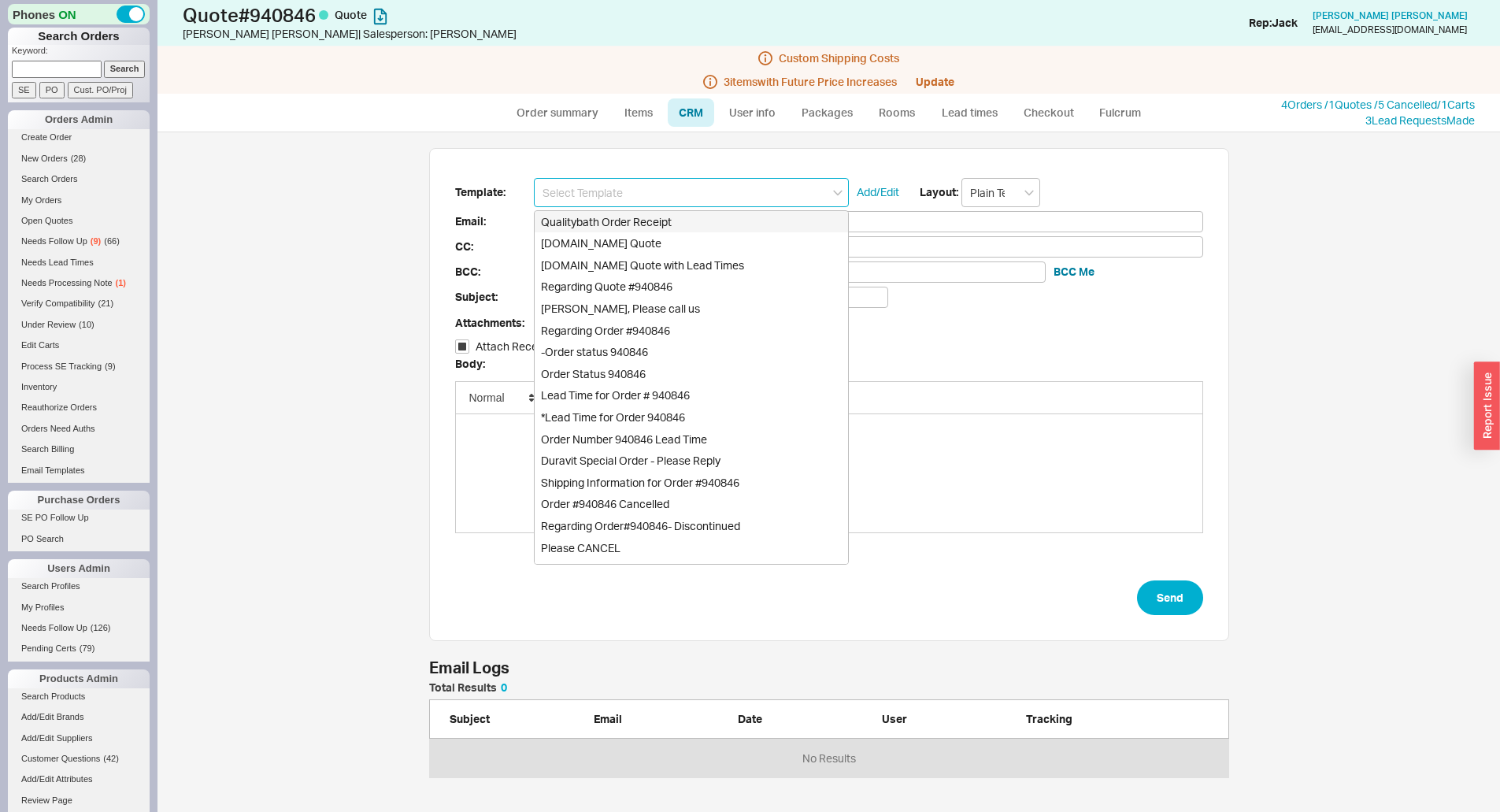
type input "Quality Bath Quote #940846"
checkbox input "true"
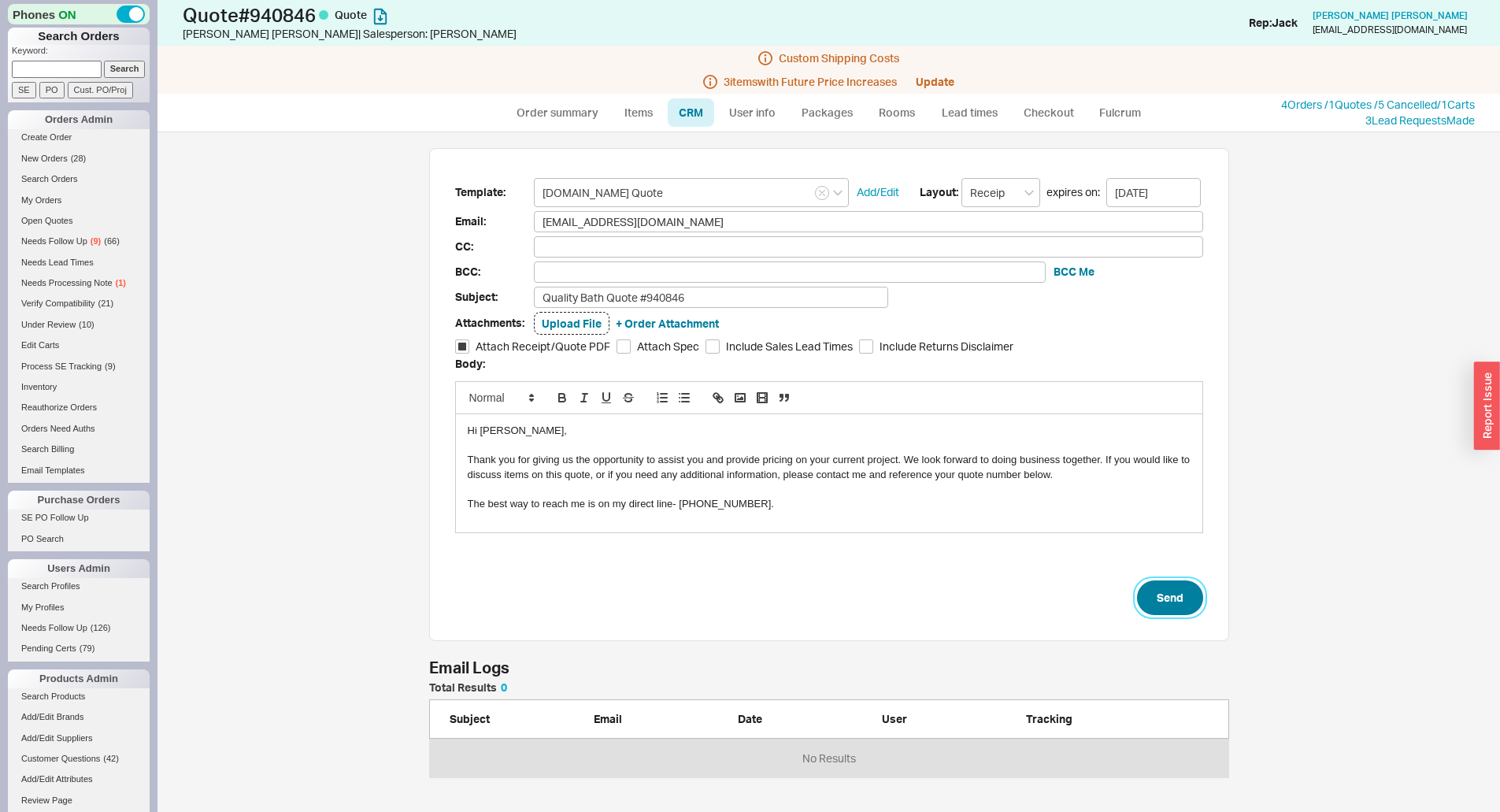
click at [1158, 582] on button "Send" at bounding box center [1169, 597] width 66 height 34
select select "*"
select select "3"
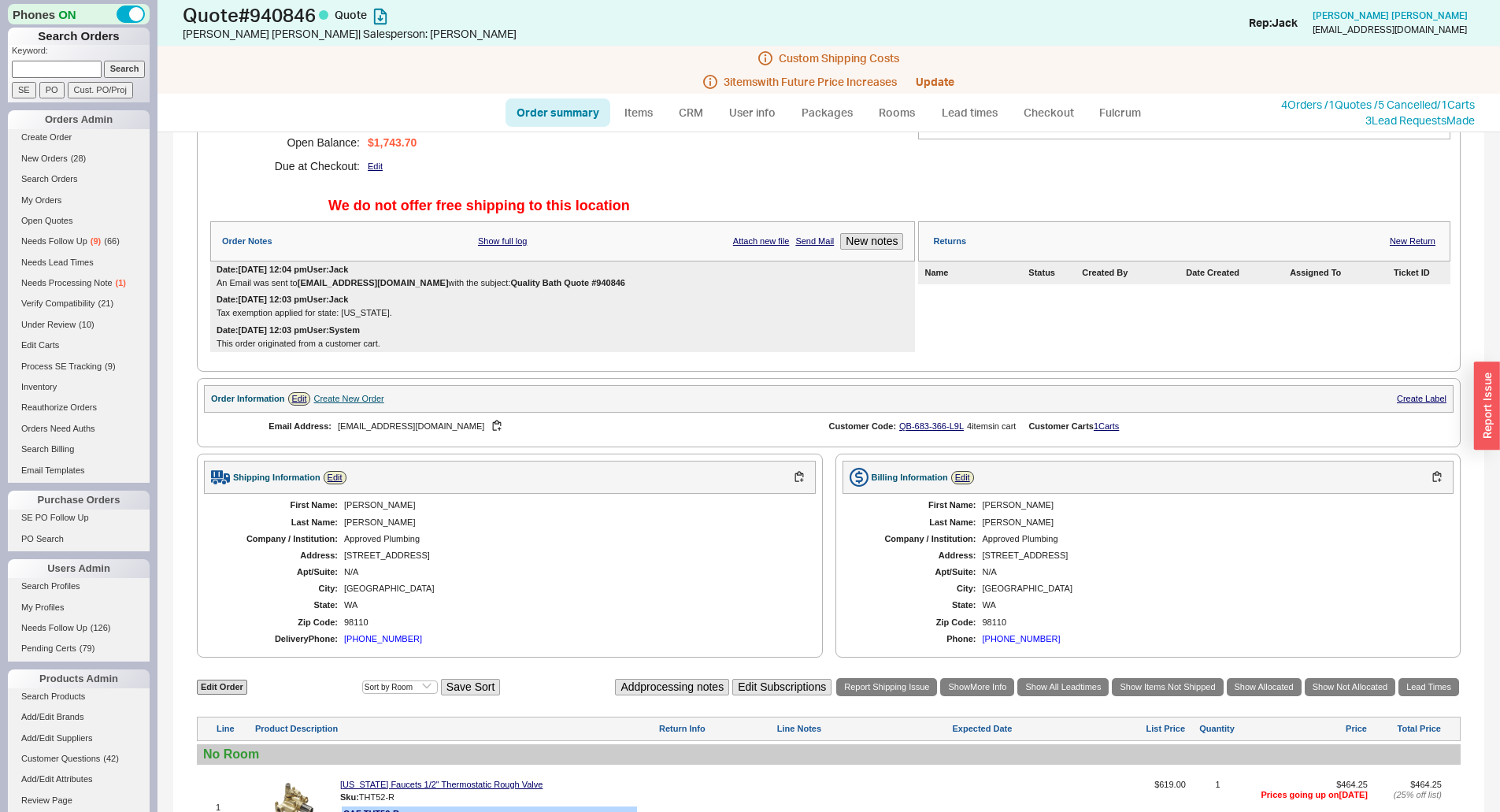
scroll to position [551, 0]
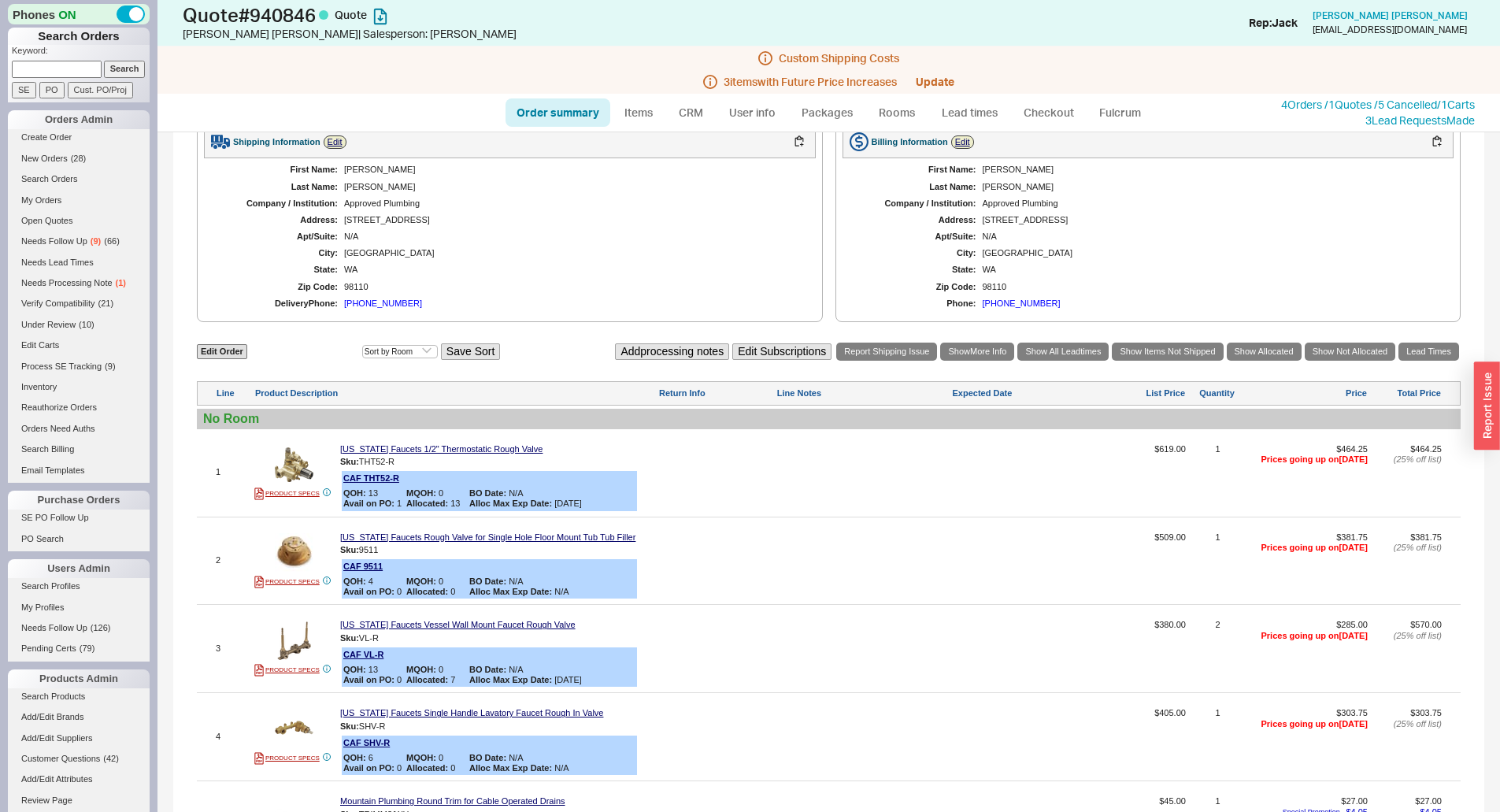
click at [636, 294] on div "First Name: [PERSON_NAME] Last Name: [PERSON_NAME] Company / Institution: Appro…" at bounding box center [510, 236] width 612 height 157
click at [581, 109] on link "Order summary" at bounding box center [557, 113] width 105 height 28
select select "*"
select select "3"
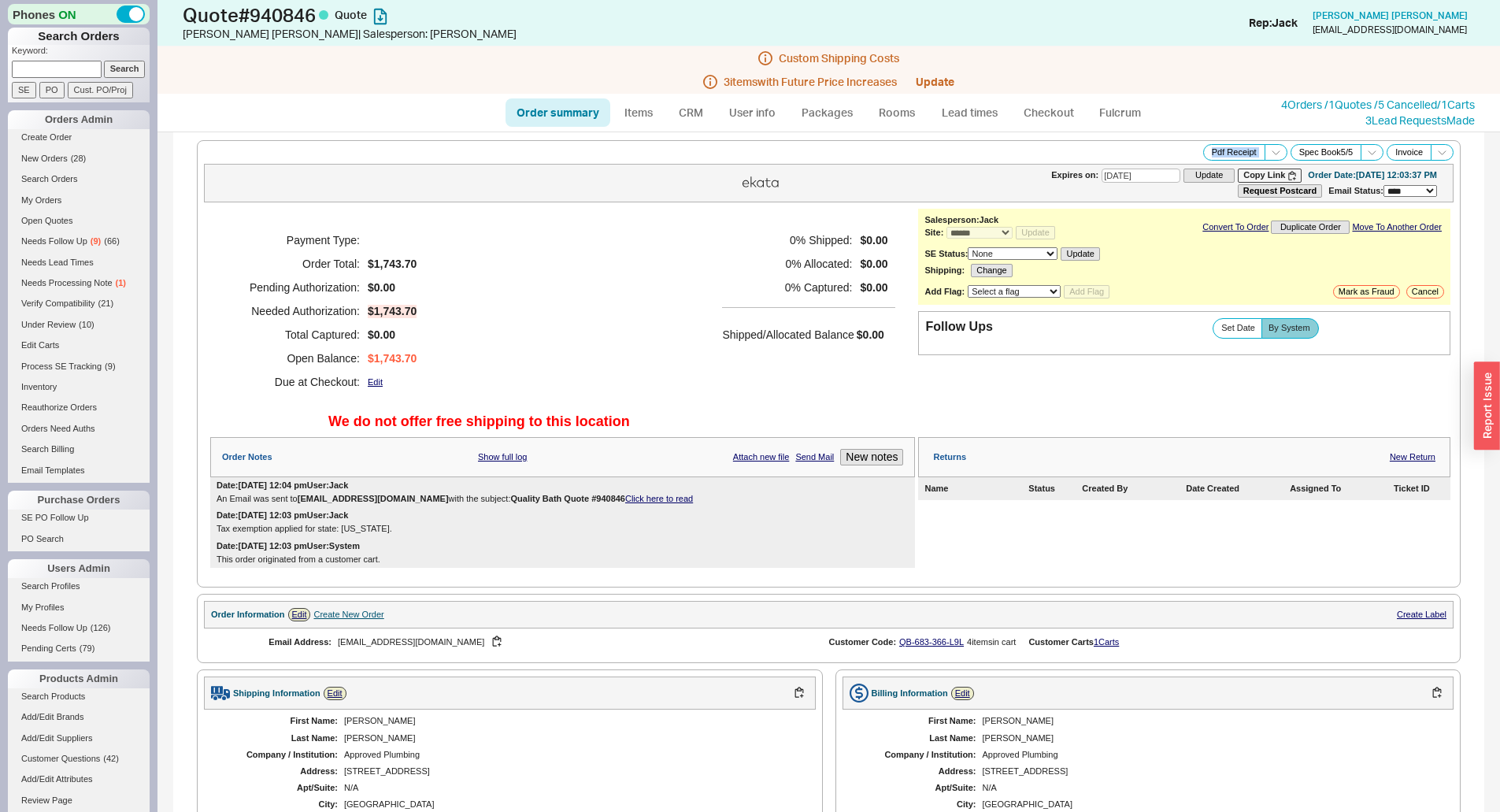
click at [586, 216] on div "Payment Type: Order Total: $1,743.70 Pending Authorization: $0.00 Needed Author…" at bounding box center [562, 311] width 705 height 205
